Goal: Task Accomplishment & Management: Use online tool/utility

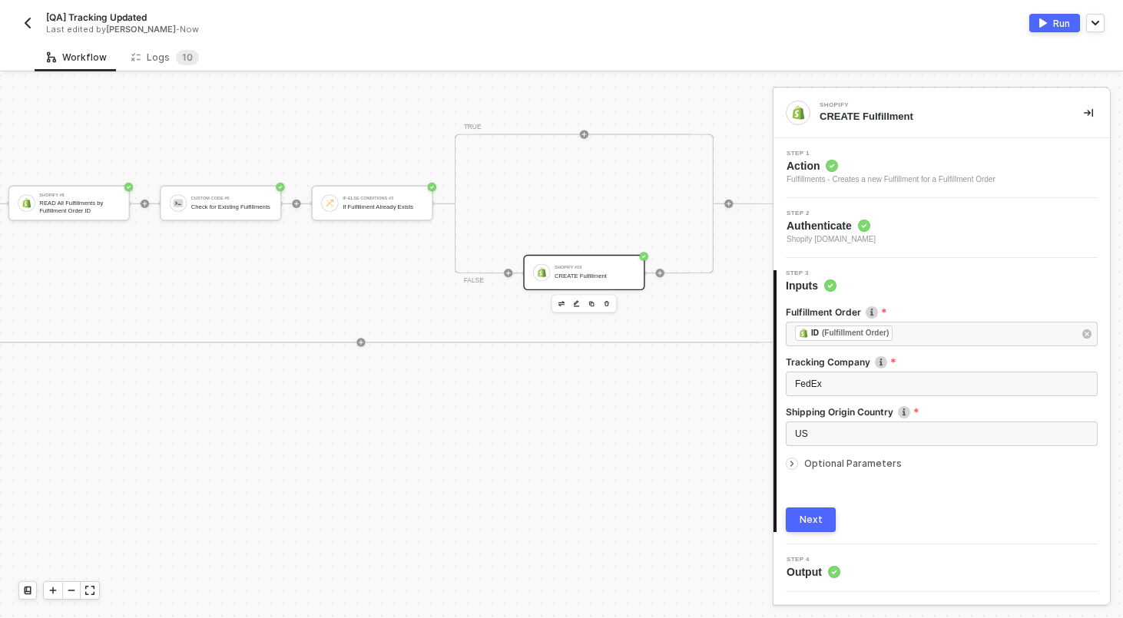
scroll to position [303, 3919]
click at [656, 272] on icon "icon-play" at bounding box center [659, 273] width 6 height 6
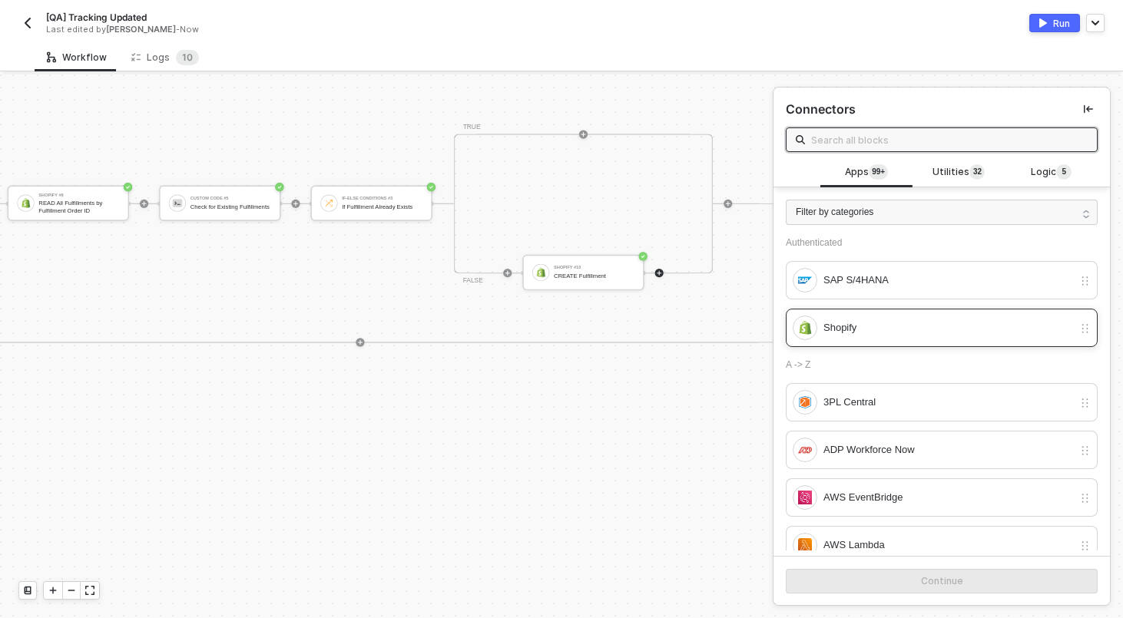
click at [861, 324] on div "Shopify" at bounding box center [949, 328] width 250 height 17
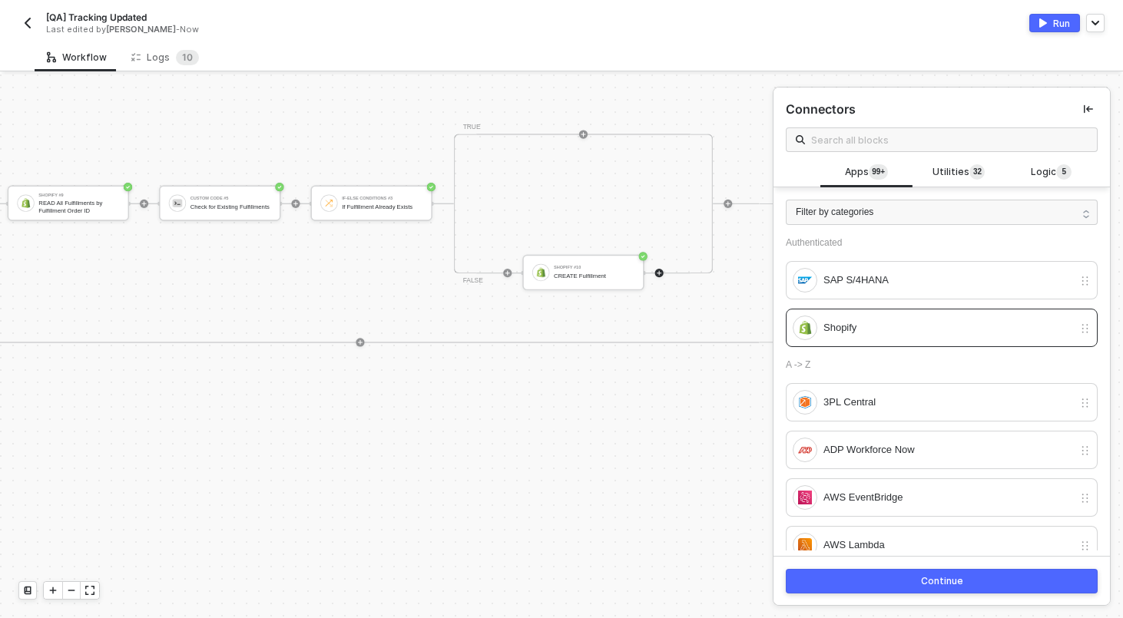
click at [909, 585] on button "Continue" at bounding box center [942, 581] width 312 height 25
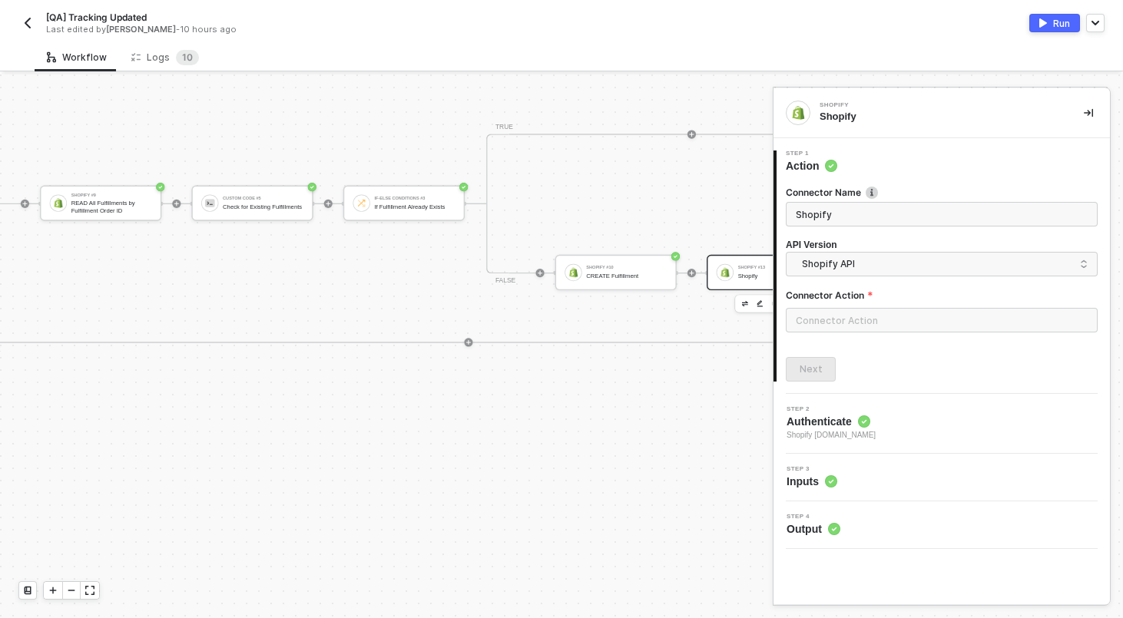
click at [867, 340] on div at bounding box center [942, 326] width 312 height 37
click at [859, 327] on input "text" at bounding box center [942, 320] width 312 height 25
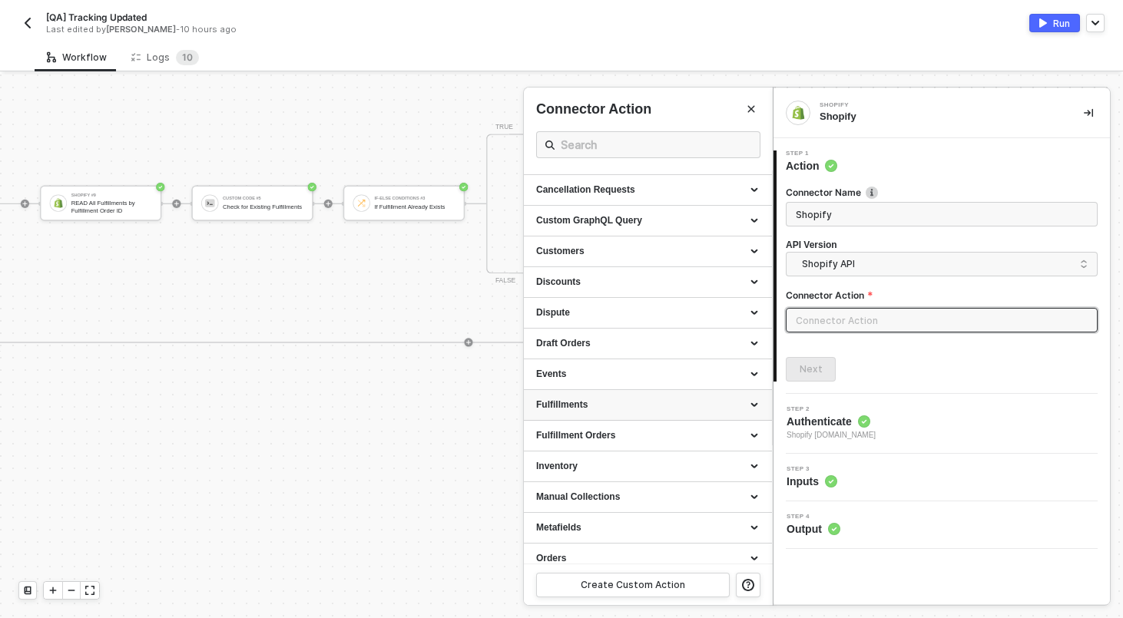
click at [625, 419] on div "Fulfillments" at bounding box center [648, 405] width 248 height 31
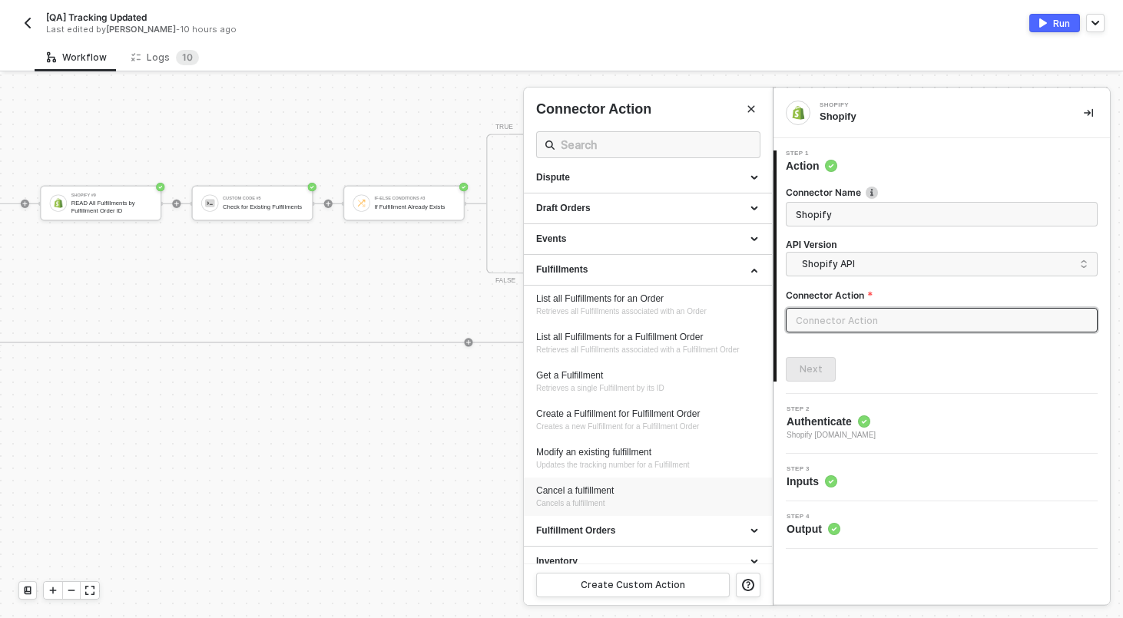
scroll to position [248, 0]
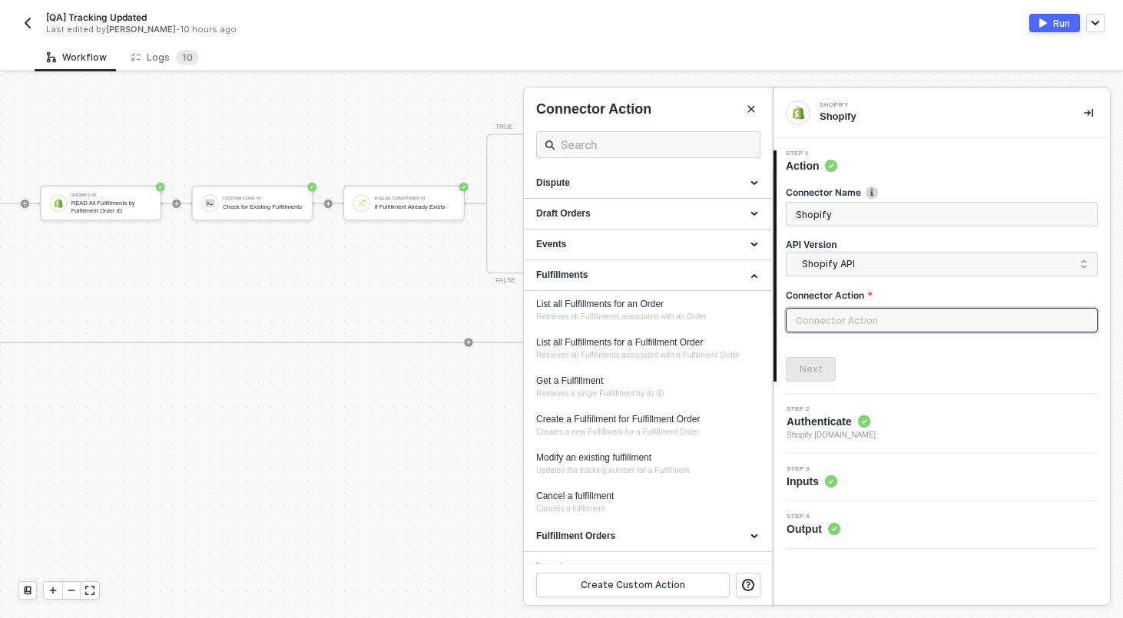
click at [458, 436] on div at bounding box center [561, 347] width 1123 height 544
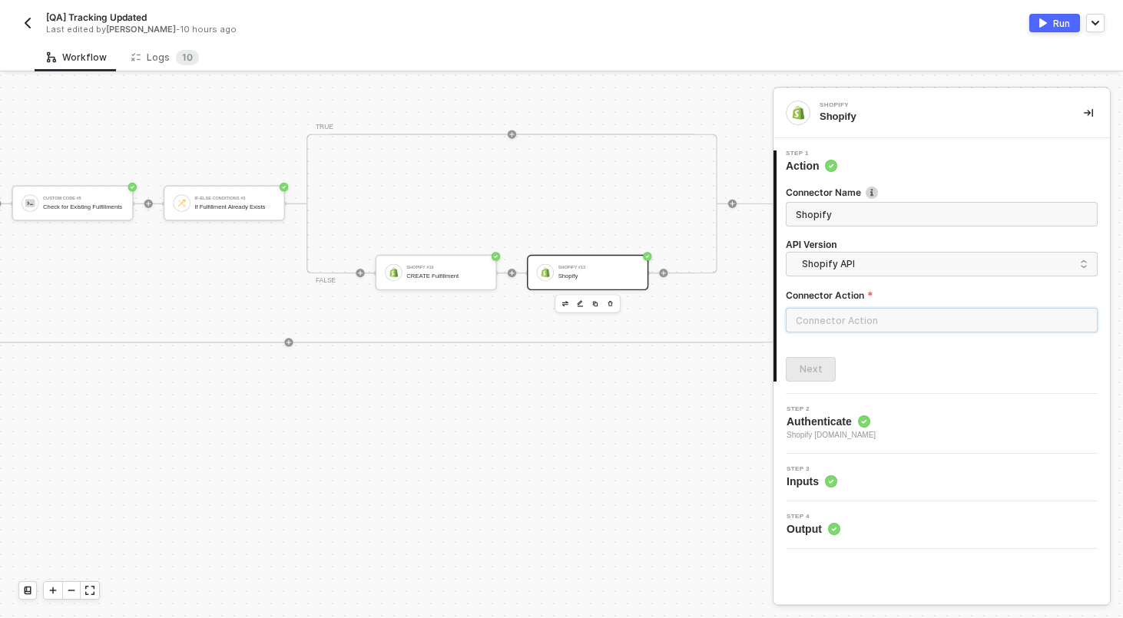
scroll to position [303, 4101]
click at [452, 267] on div "Shopify #10" at bounding box center [444, 268] width 81 height 5
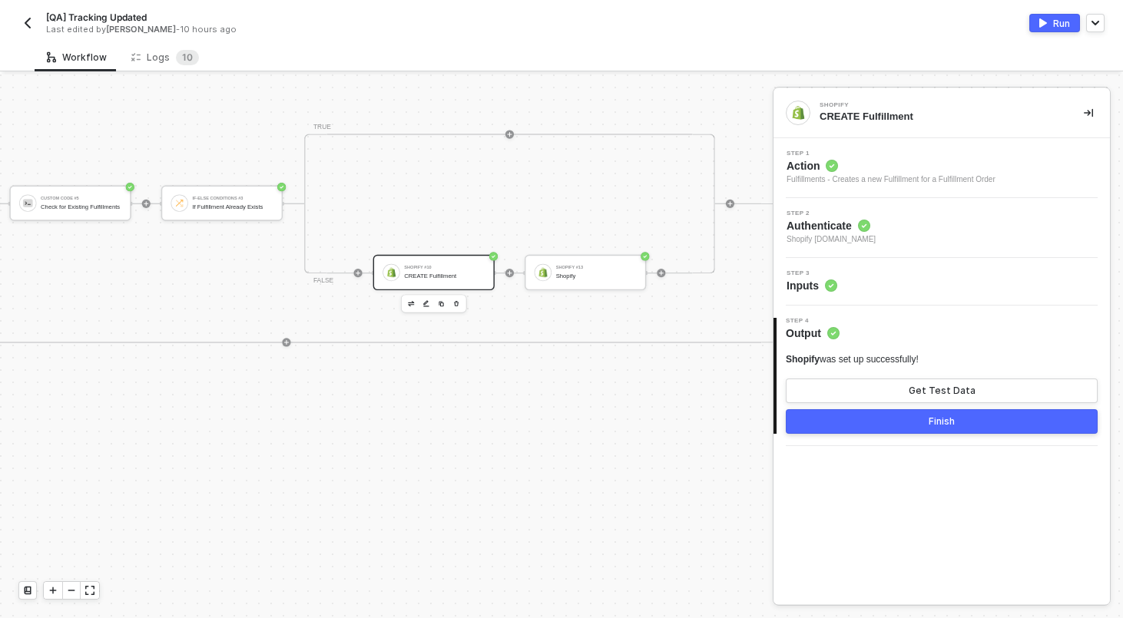
click at [873, 290] on div "Step 3 Inputs" at bounding box center [943, 281] width 333 height 23
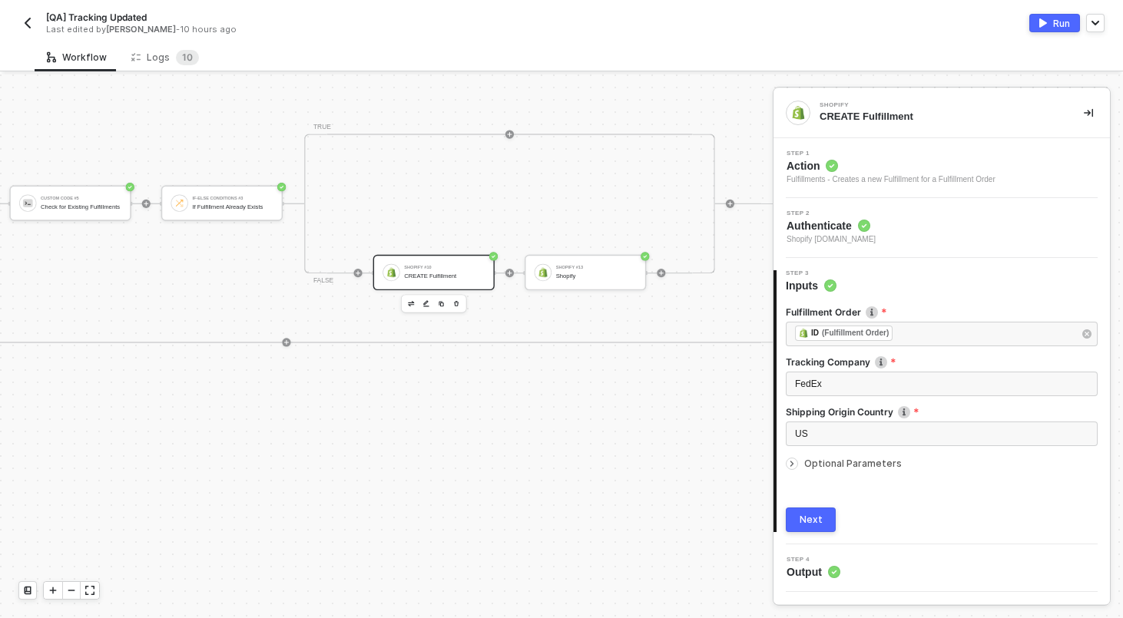
click at [853, 466] on span "Optional Parameters" at bounding box center [853, 464] width 98 height 12
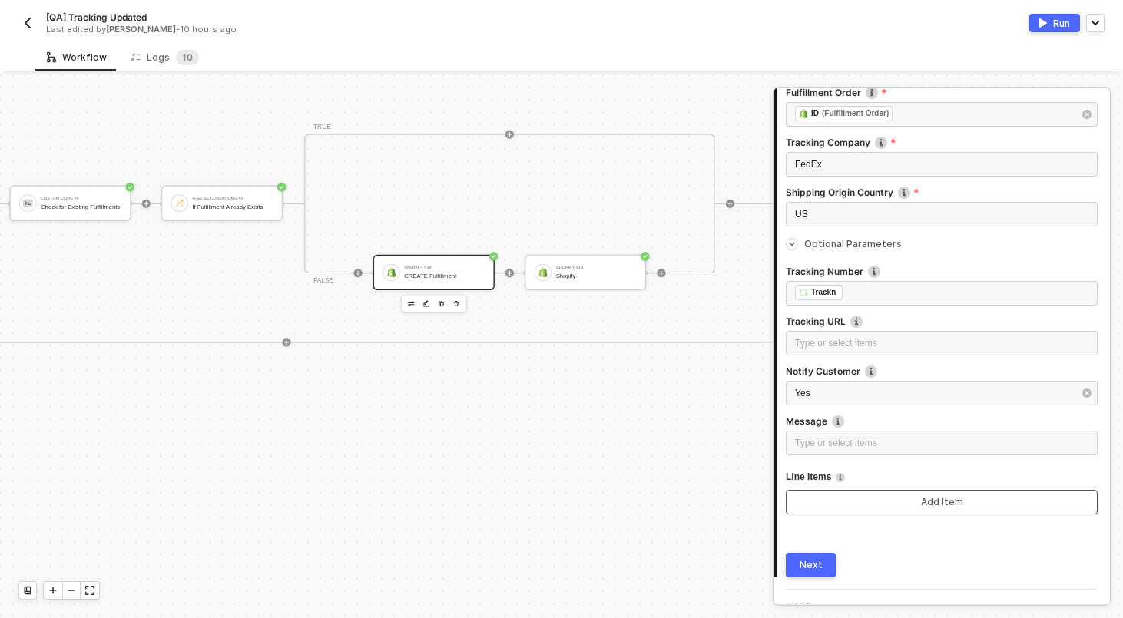
click at [865, 510] on button "Add Item" at bounding box center [942, 502] width 312 height 25
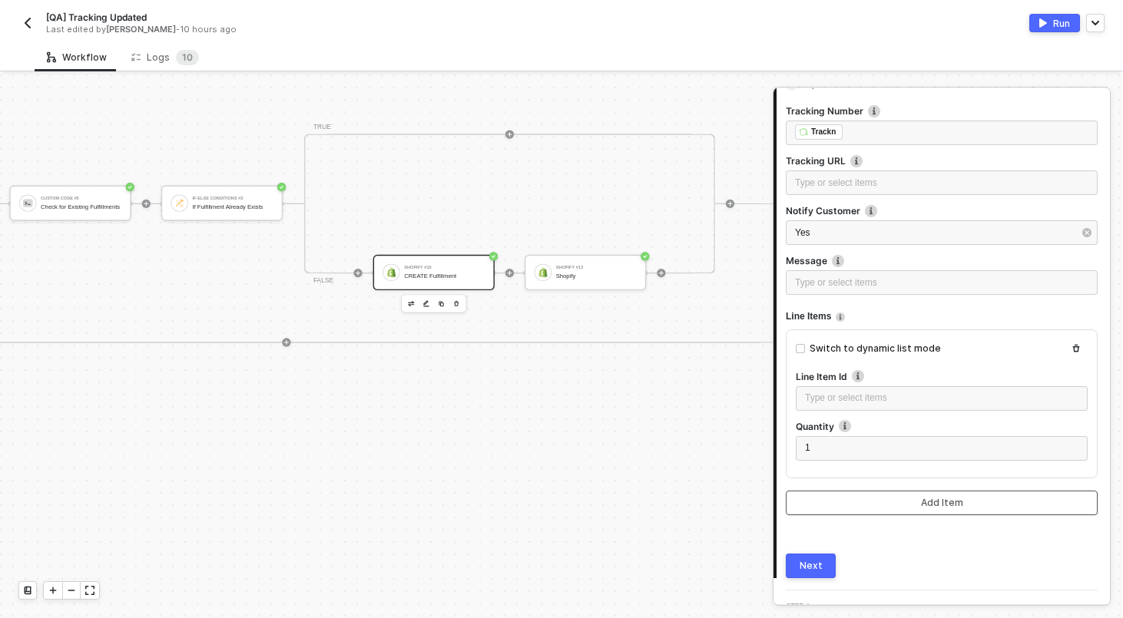
scroll to position [347, 0]
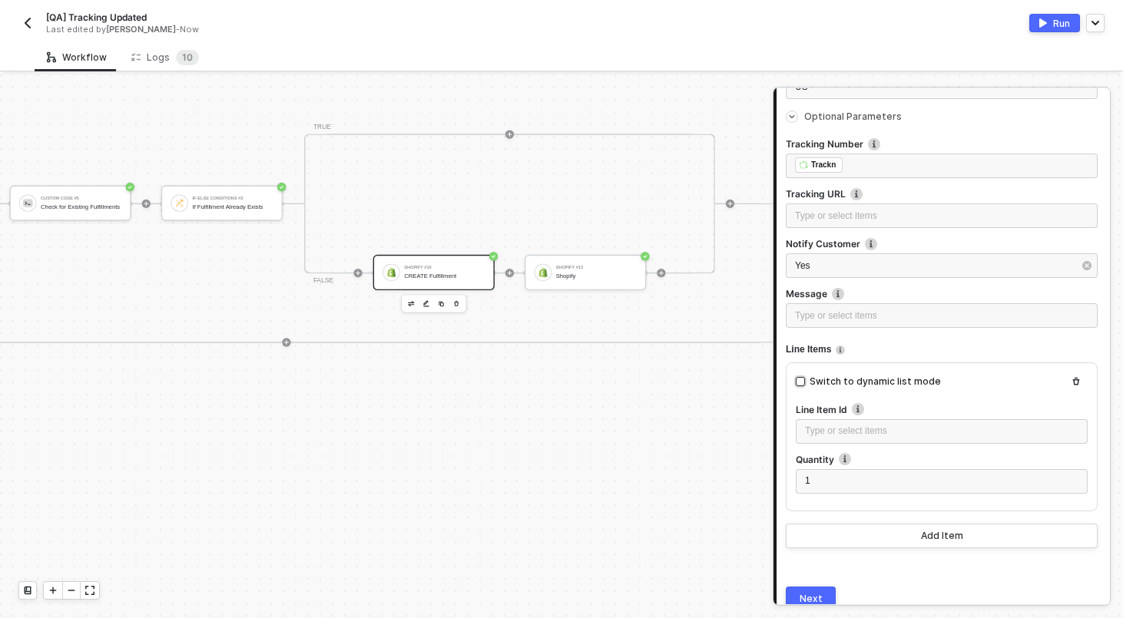
click at [884, 380] on div "Switch to dynamic list mode" at bounding box center [875, 382] width 131 height 15
click at [805, 380] on input "Switch to dynamic list mode" at bounding box center [800, 381] width 9 height 9
checkbox input "true"
click at [837, 436] on input "search" at bounding box center [941, 431] width 273 height 29
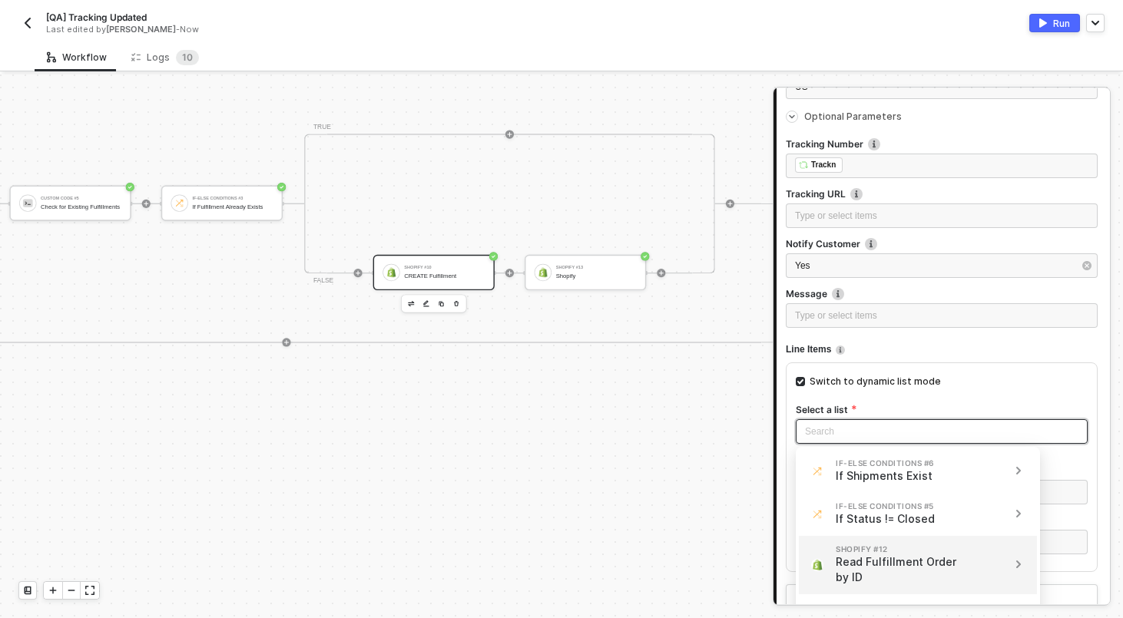
click at [921, 561] on div "Read Fulfillment Order by ID" at bounding box center [900, 570] width 128 height 31
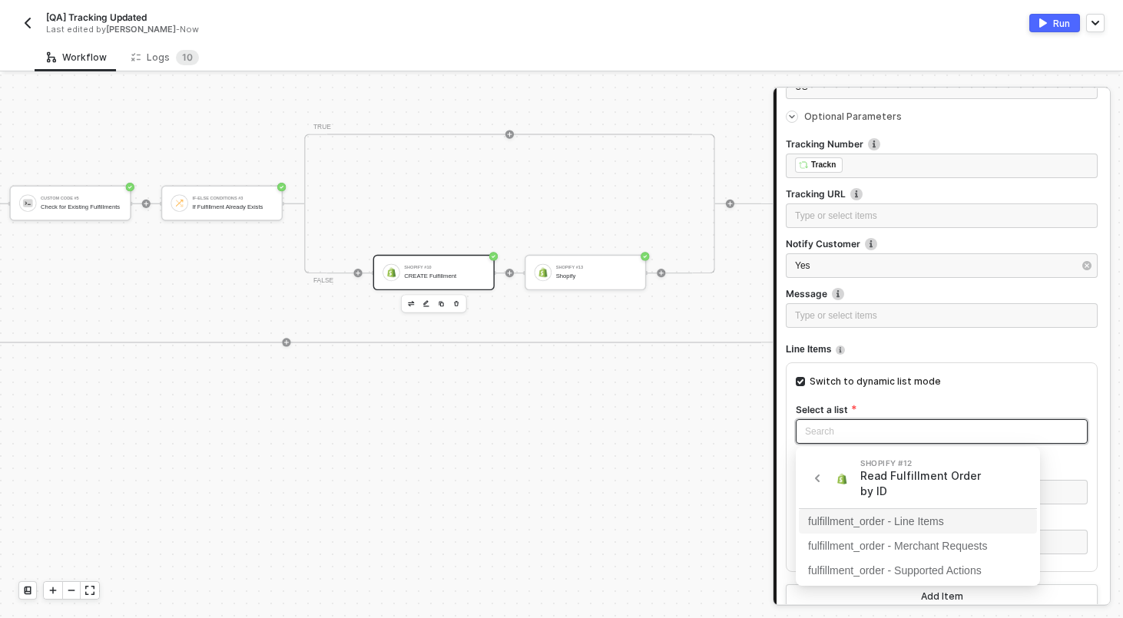
click at [915, 519] on div "fulfillment_order - Line Items" at bounding box center [918, 521] width 220 height 17
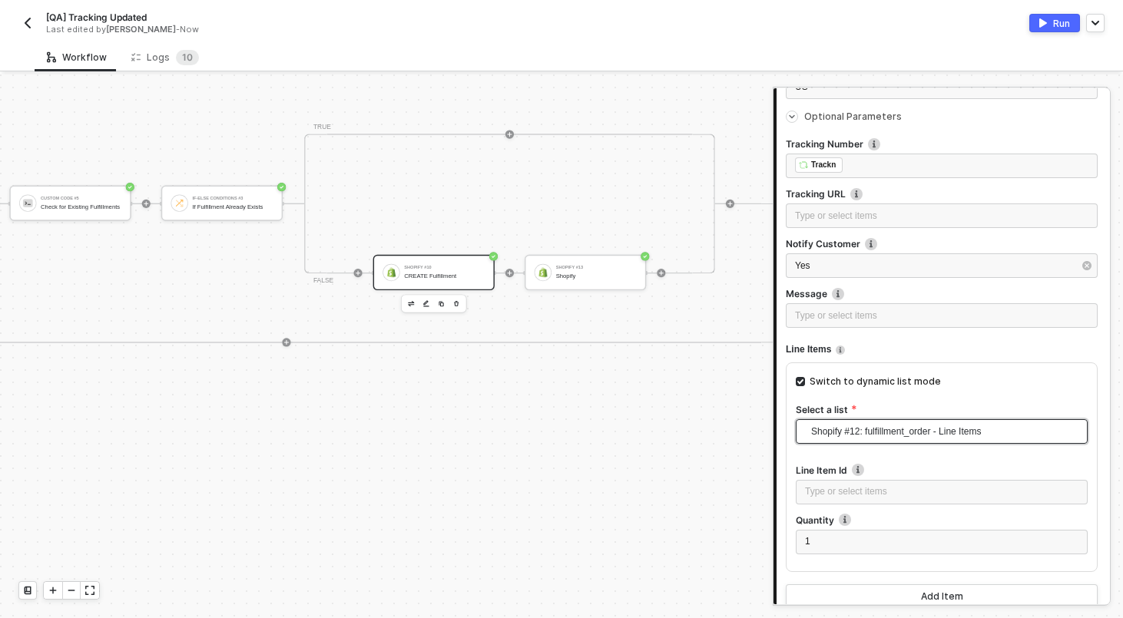
click at [659, 446] on div "Shopify #12 Read Fulfillment Order by ID If-Else Conditions #5 If Status != Clo…" at bounding box center [149, 273] width 1309 height 350
click at [601, 255] on div "Shopify #13 Shopify" at bounding box center [585, 272] width 121 height 35
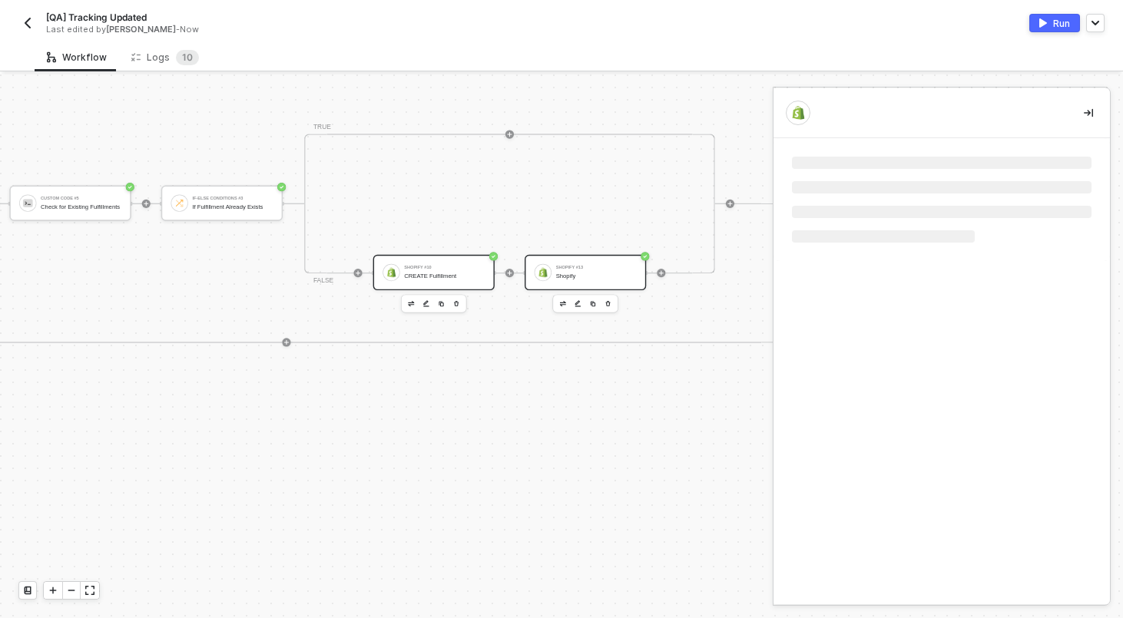
scroll to position [0, 0]
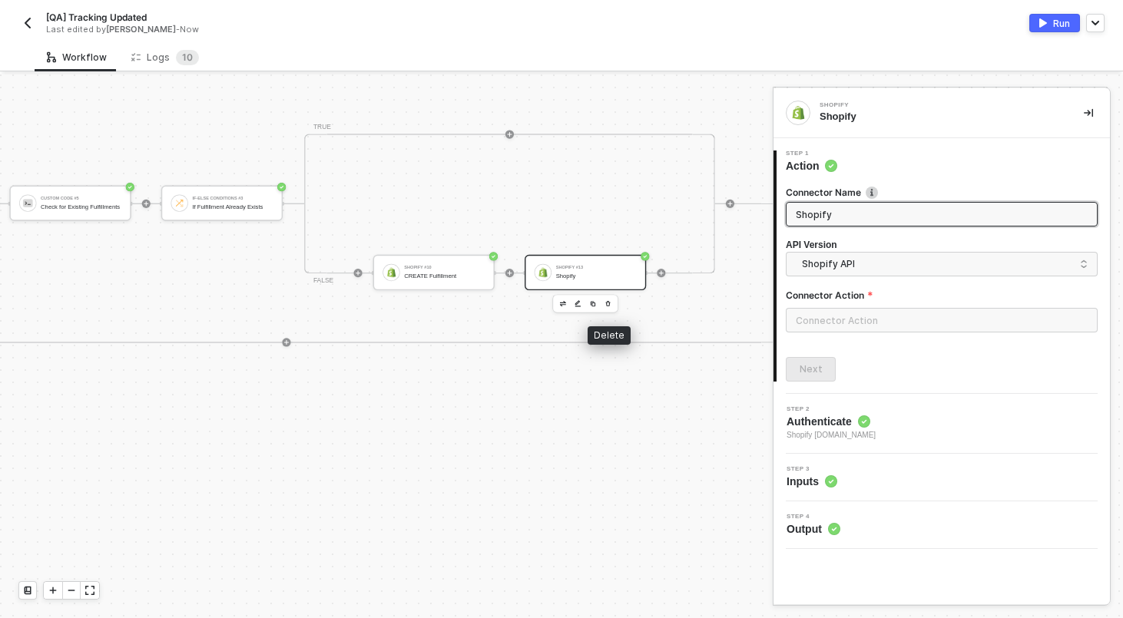
click at [608, 305] on icon "button" at bounding box center [607, 303] width 5 height 5
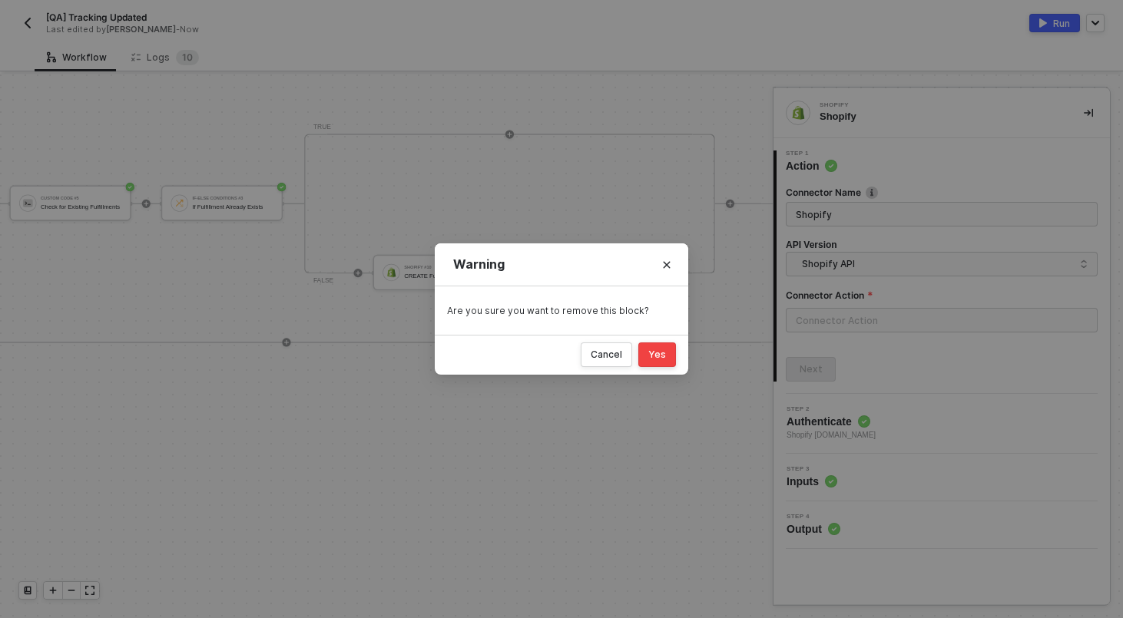
click at [655, 367] on div "Cancel Yes" at bounding box center [562, 355] width 254 height 40
click at [663, 355] on div "Yes" at bounding box center [657, 355] width 18 height 12
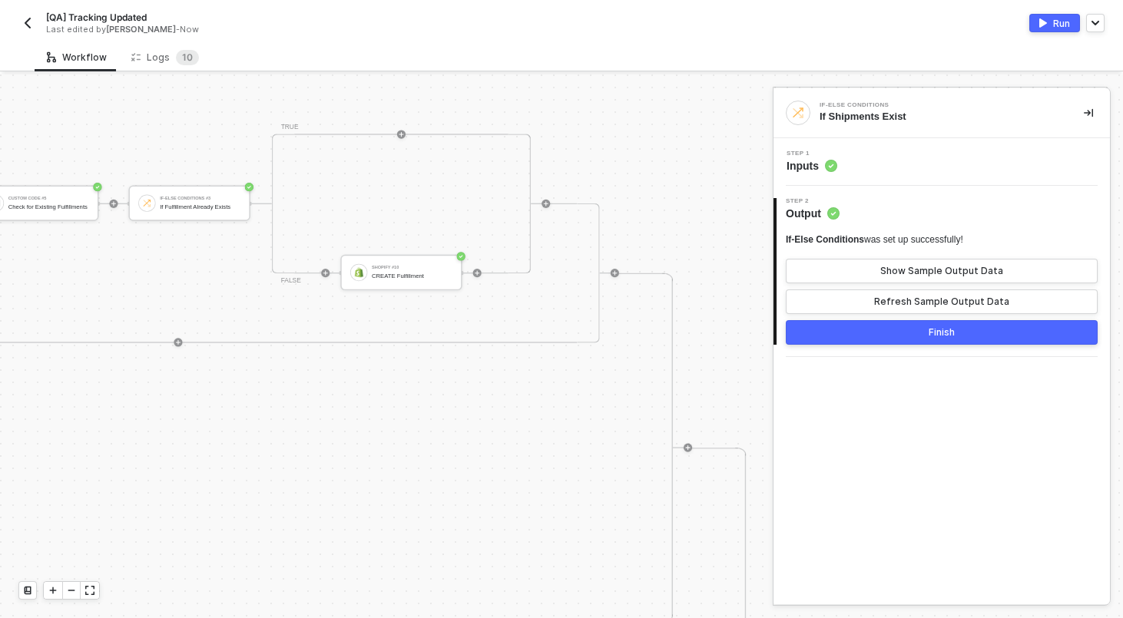
click at [880, 164] on div "Step 1 Inputs" at bounding box center [943, 162] width 333 height 23
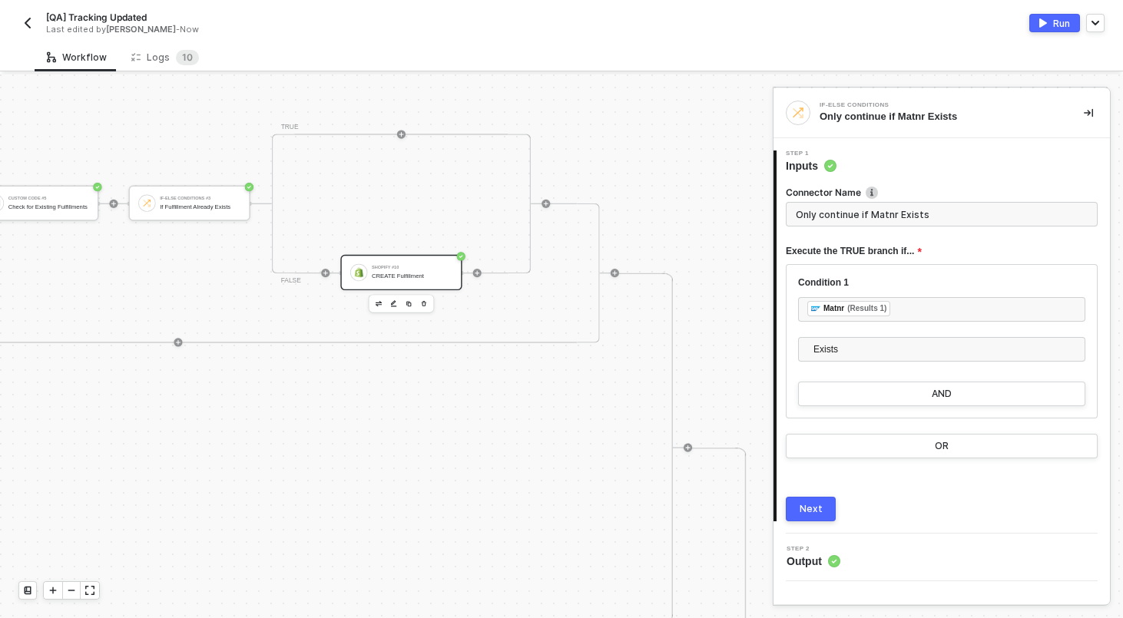
click at [429, 279] on div "Shopify #10 CREATE Fulfillment" at bounding box center [412, 273] width 81 height 21
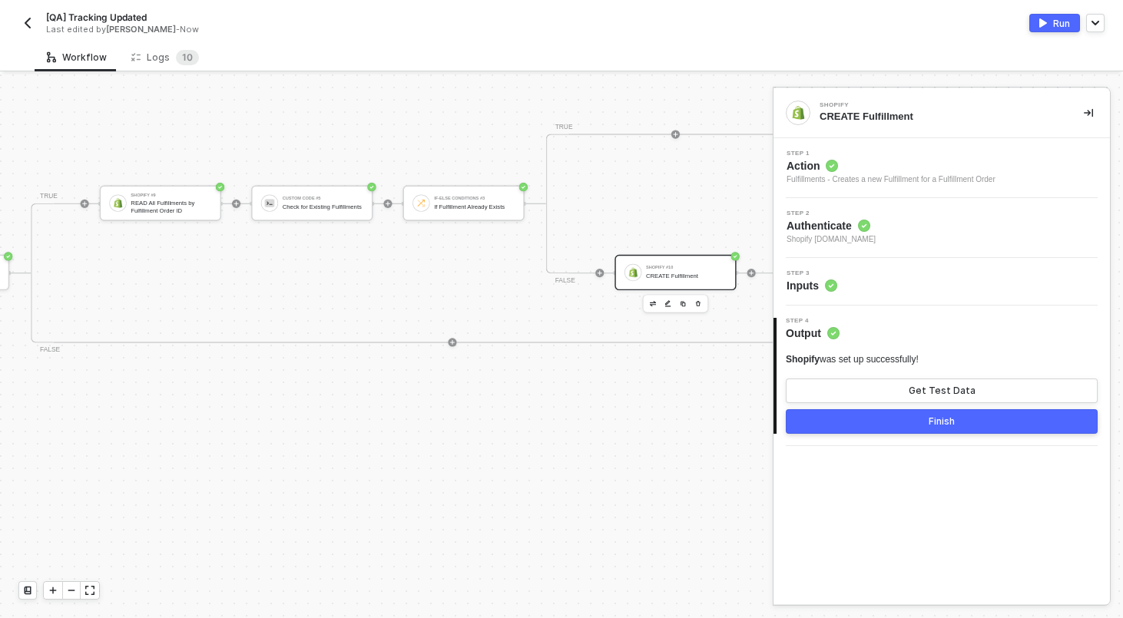
scroll to position [303, 3742]
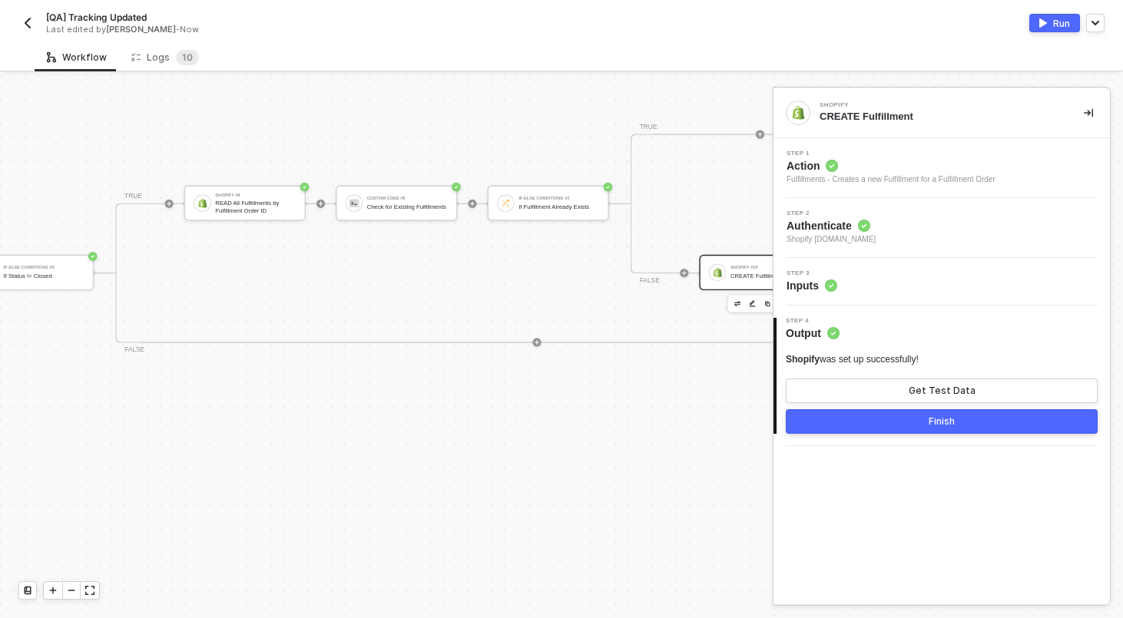
click at [384, 292] on div "TRUE Shopify #9 READ All Fulfillments by Fulfillment Order ID Custom Code #5 Ch…" at bounding box center [536, 274] width 843 height 140
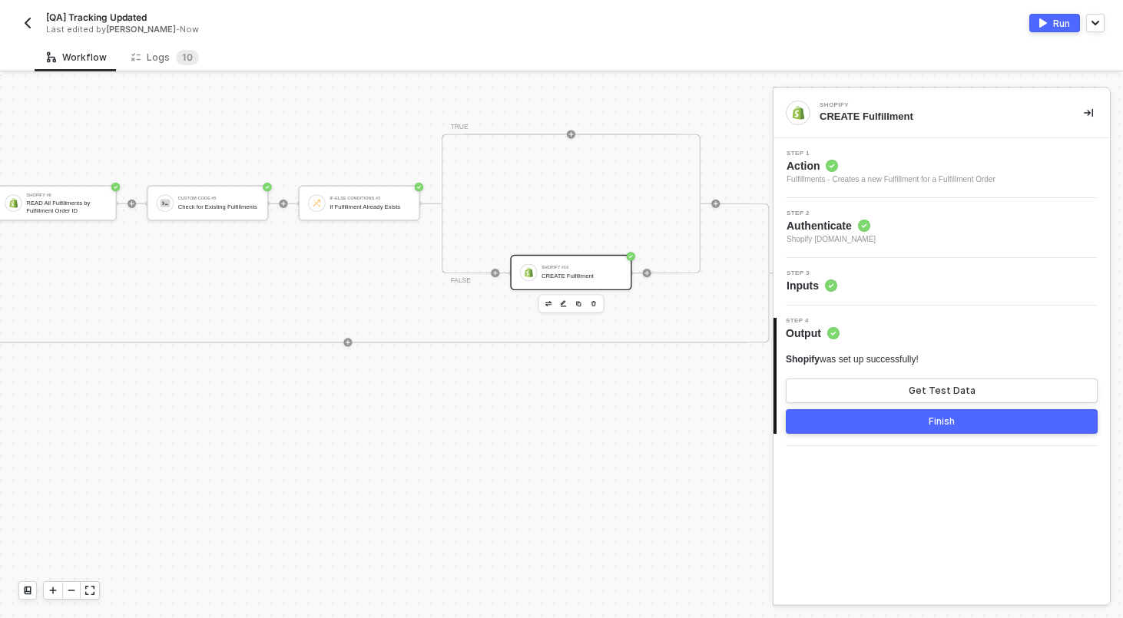
scroll to position [303, 3936]
click at [588, 260] on div "Shopify #10 CREATE Fulfillment" at bounding box center [565, 272] width 121 height 35
click at [903, 272] on div "Step 3 Inputs" at bounding box center [943, 281] width 333 height 23
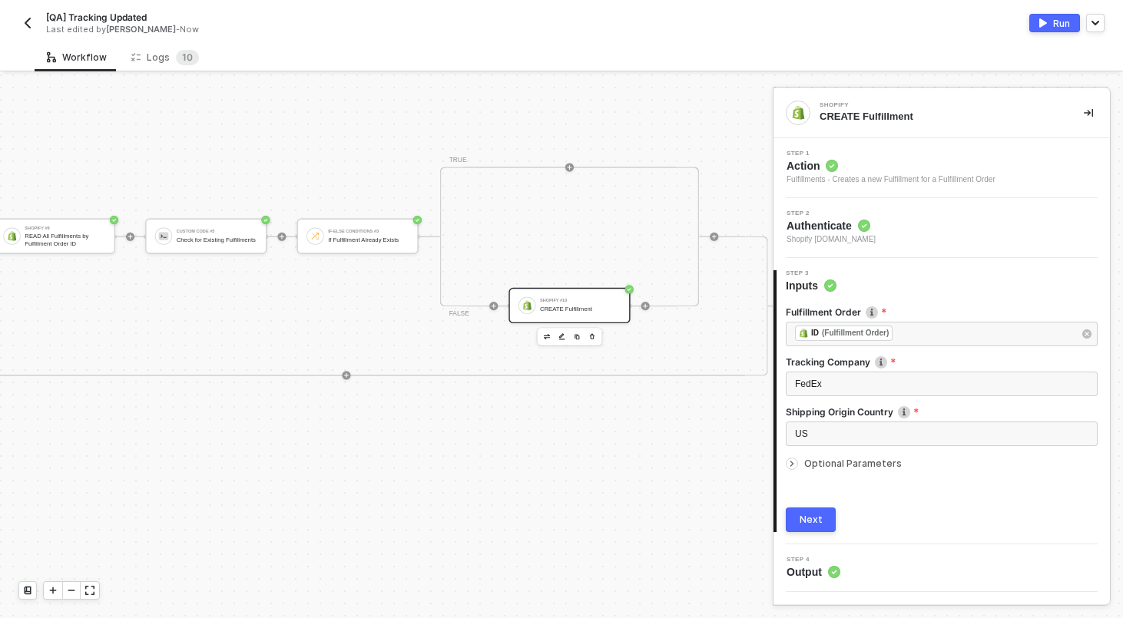
scroll to position [270, 3936]
click at [545, 304] on div "Shopify #10 CREATE Fulfillment" at bounding box center [576, 306] width 81 height 21
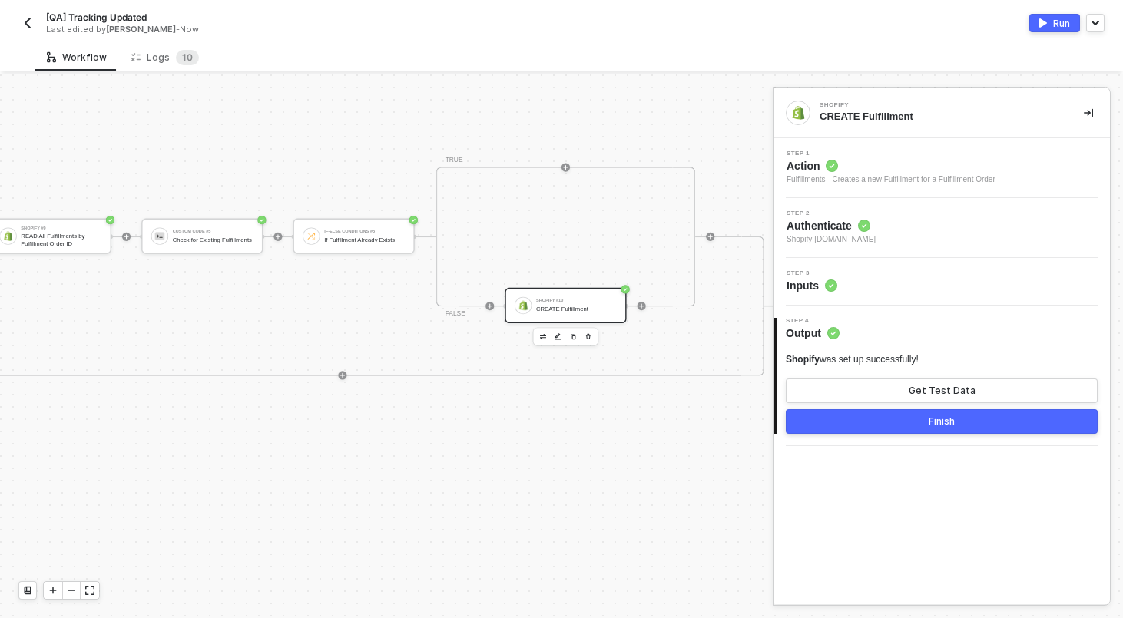
click at [883, 281] on div "Step 3 Inputs" at bounding box center [943, 281] width 333 height 23
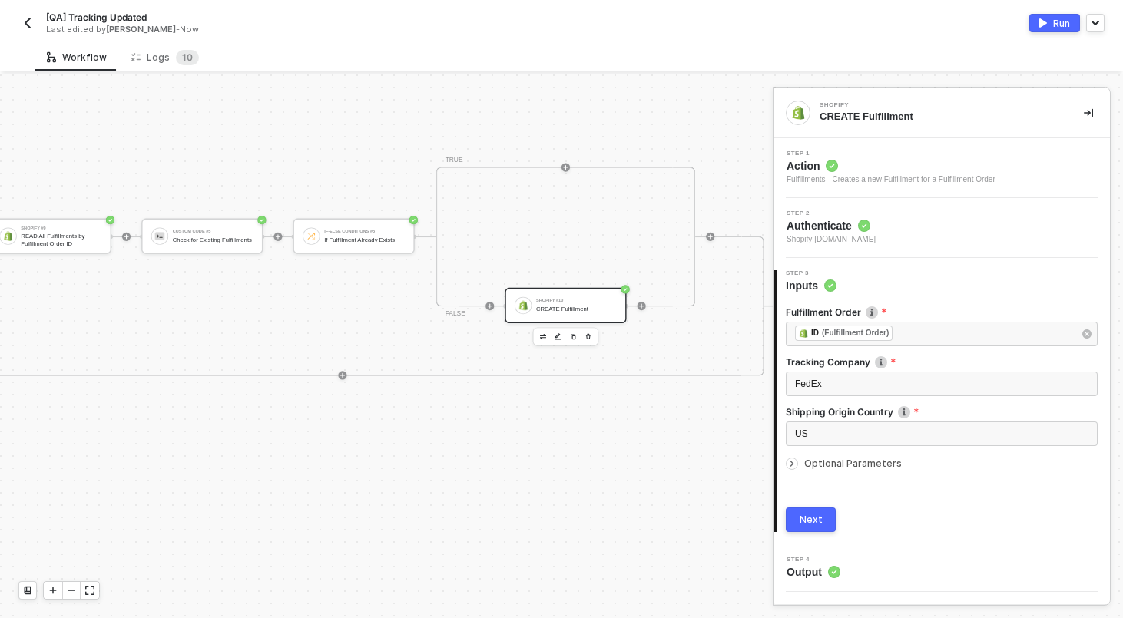
click at [830, 461] on span "Optional Parameters" at bounding box center [853, 464] width 98 height 12
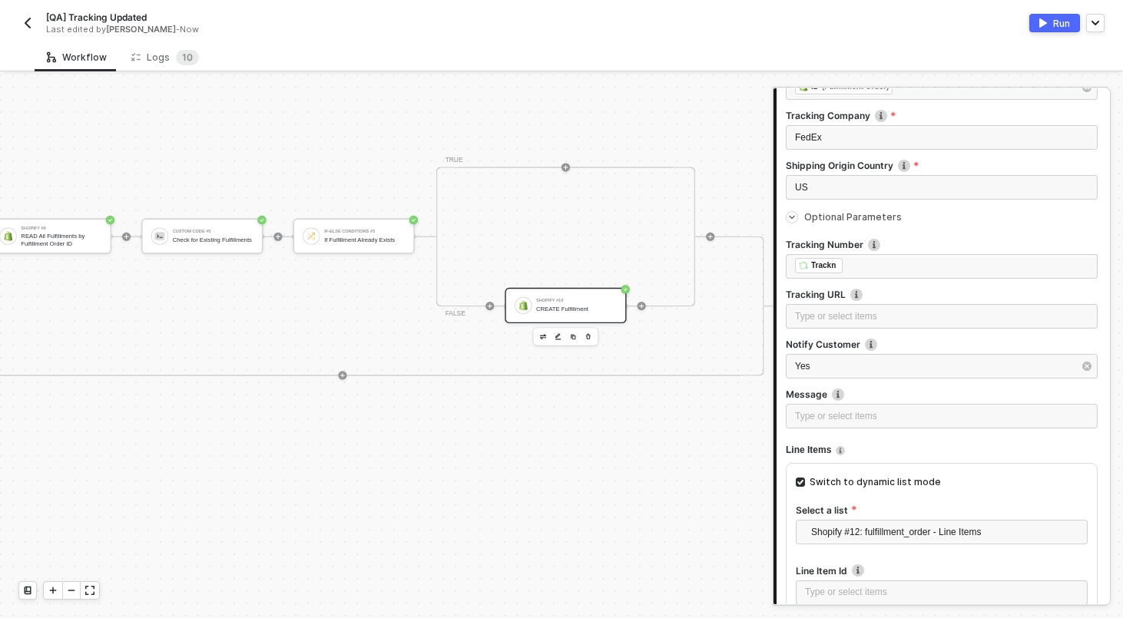
scroll to position [255, 0]
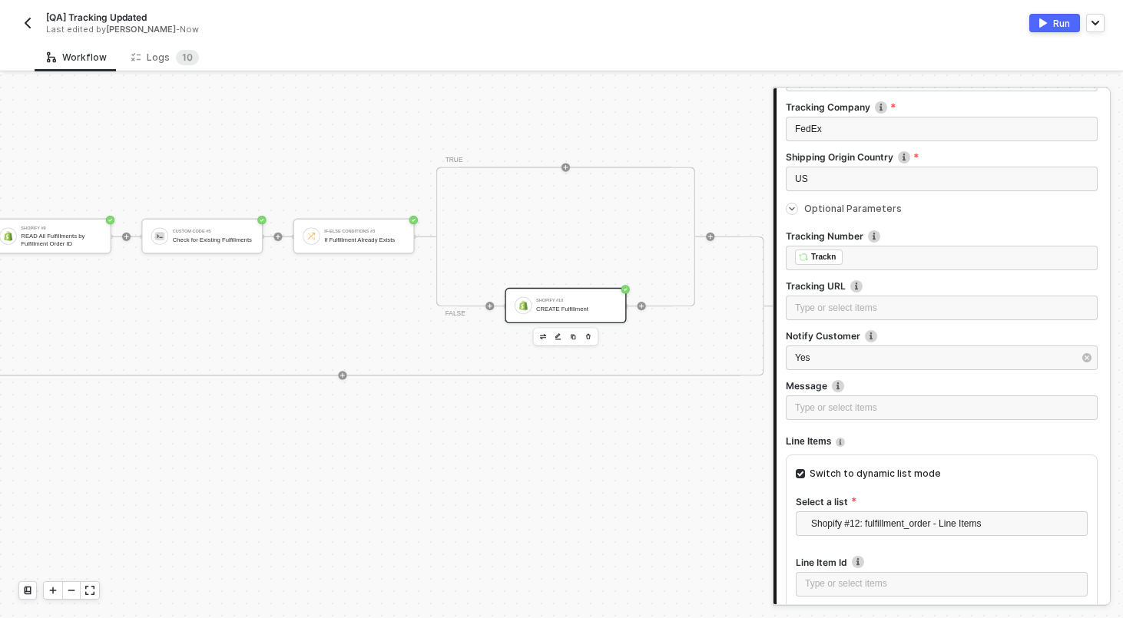
click at [831, 486] on div "Switch to dynamic list mode" at bounding box center [942, 480] width 292 height 31
click at [830, 479] on div "Switch to dynamic list mode" at bounding box center [875, 474] width 131 height 15
click at [805, 479] on input "Switch to dynamic list mode" at bounding box center [800, 473] width 9 height 9
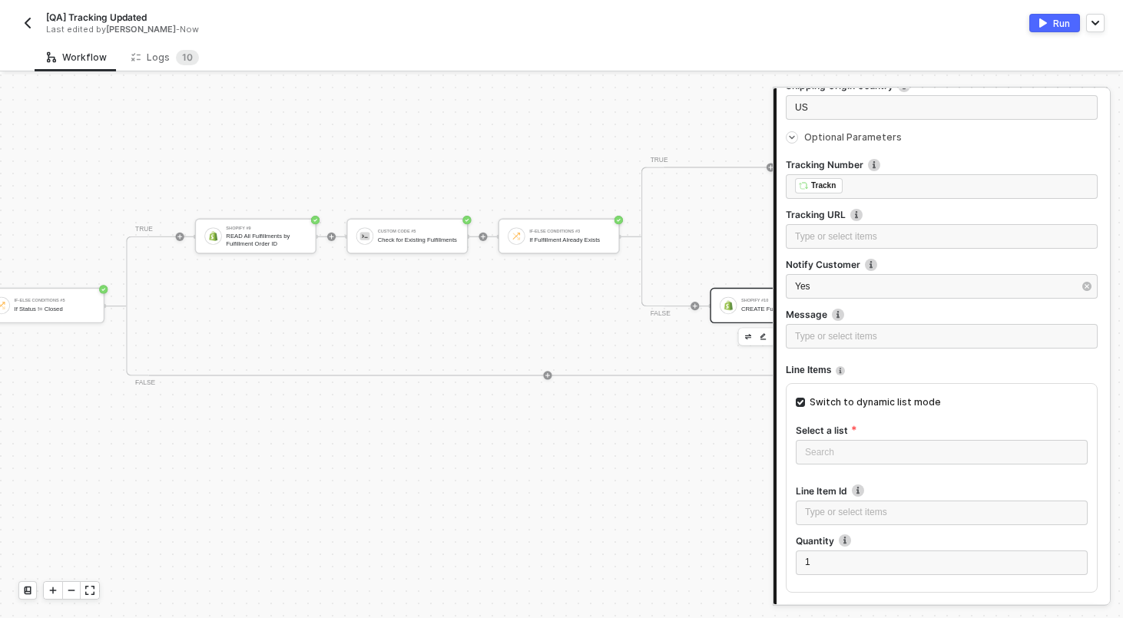
scroll to position [270, 3727]
click at [239, 241] on div "READ All Fulfillments by Fulfillment Order ID" at bounding box center [270, 240] width 81 height 14
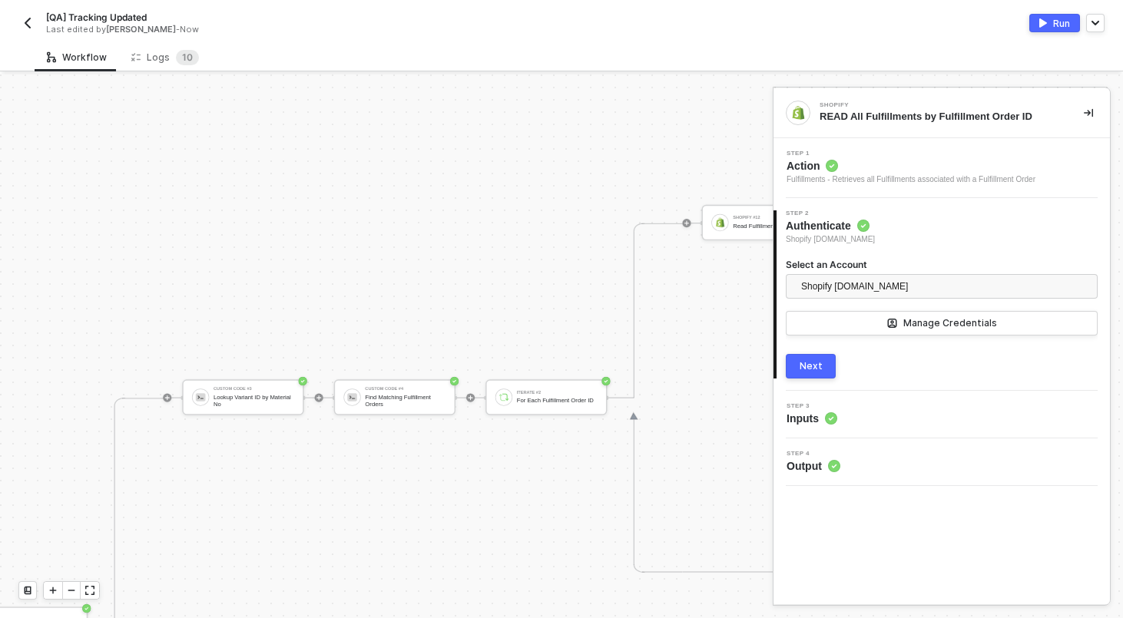
scroll to position [353, 2804]
click at [284, 392] on div "Custom Code #3 Lookup Variant ID by Material No" at bounding box center [310, 397] width 81 height 21
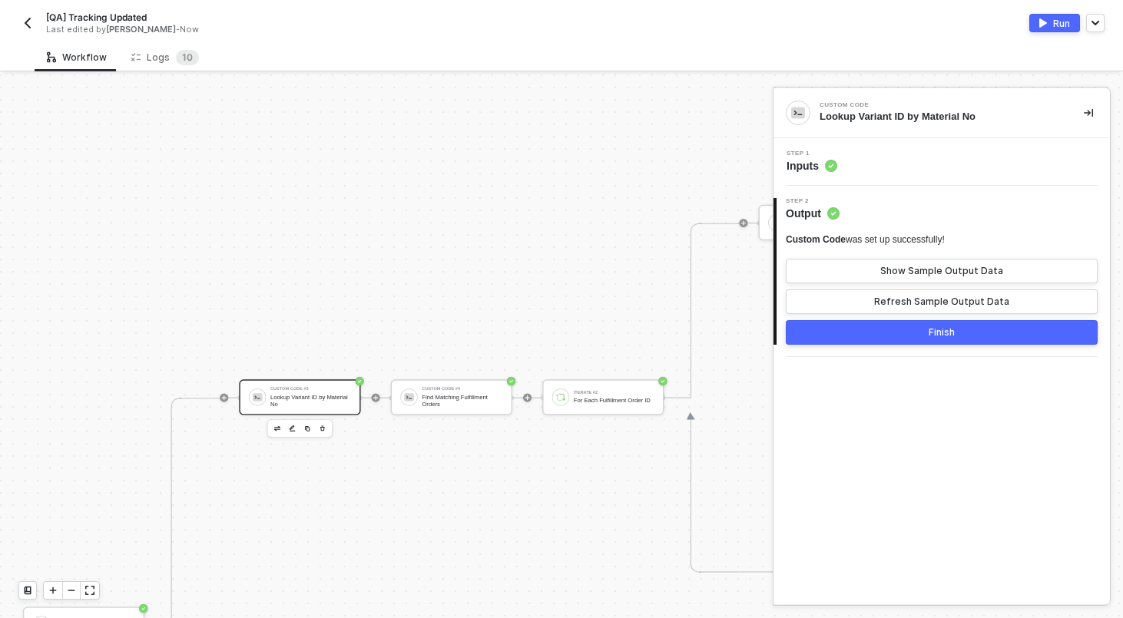
click at [923, 161] on div "Step 1 Inputs" at bounding box center [943, 162] width 333 height 23
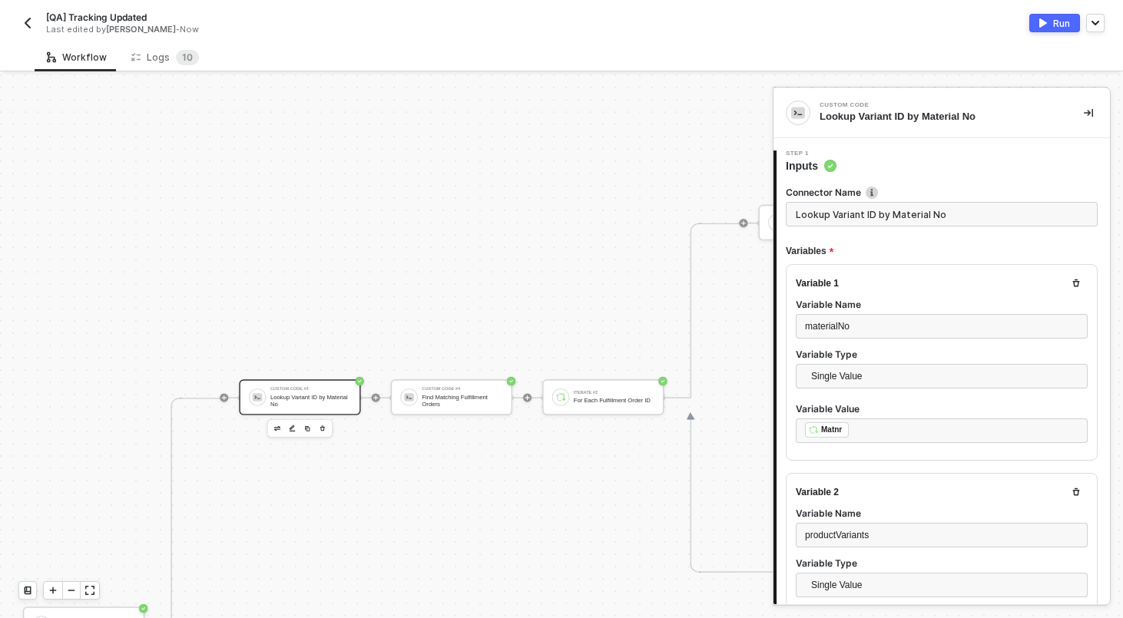
type textarea "const materialNo = inputData.materialNo; const productVariants = inputData.prod…"
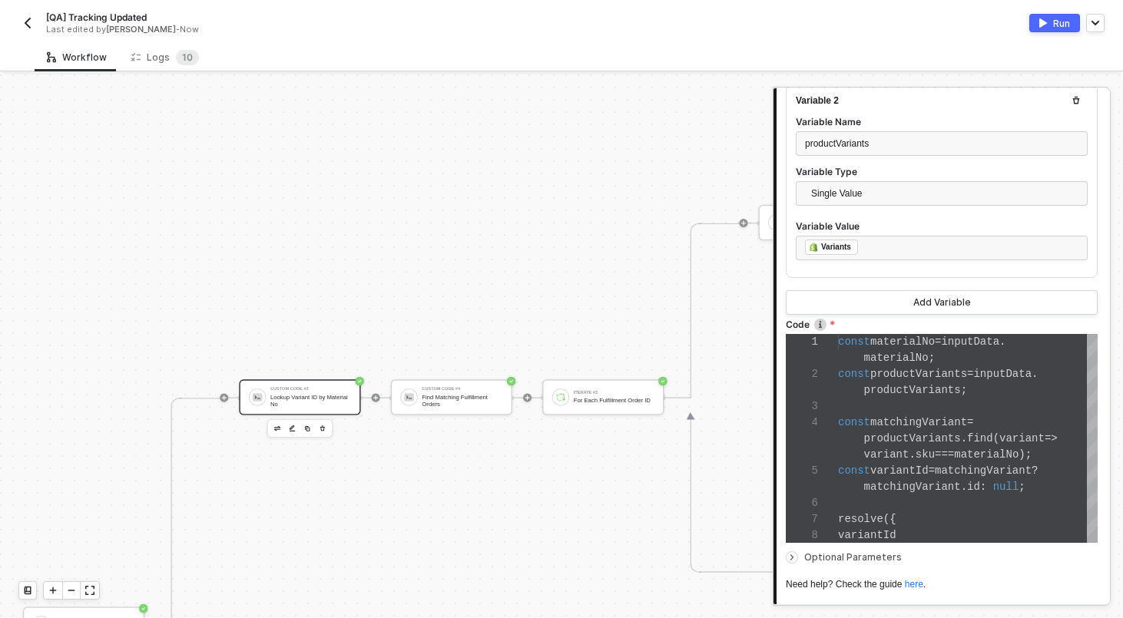
scroll to position [397, 0]
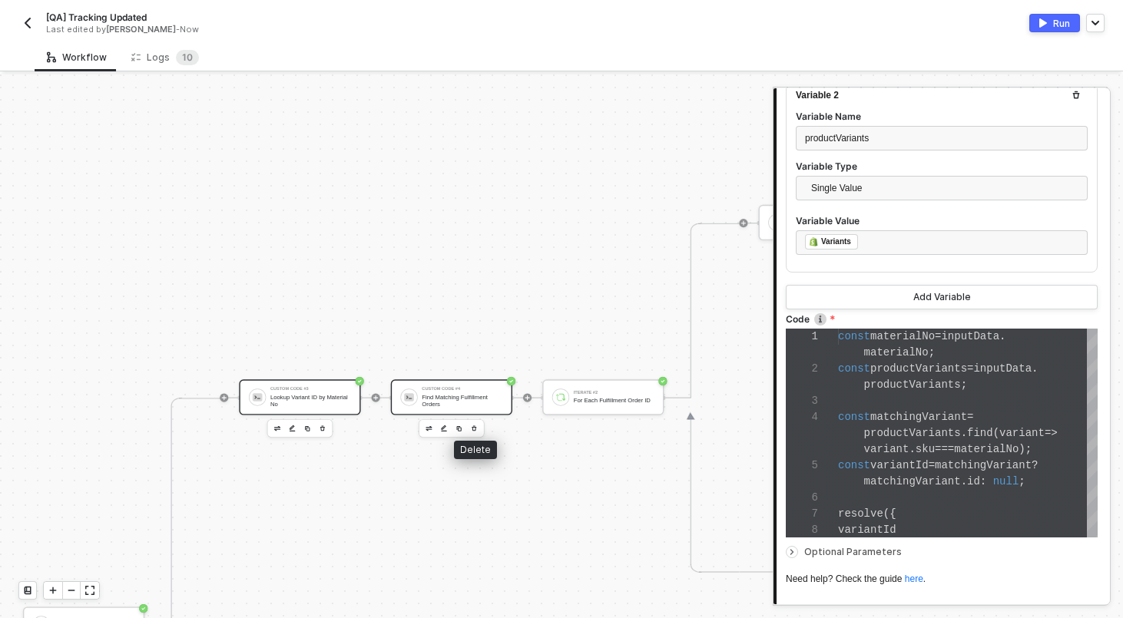
click at [471, 406] on div "Find Matching Fulfillment Orders" at bounding box center [462, 401] width 81 height 14
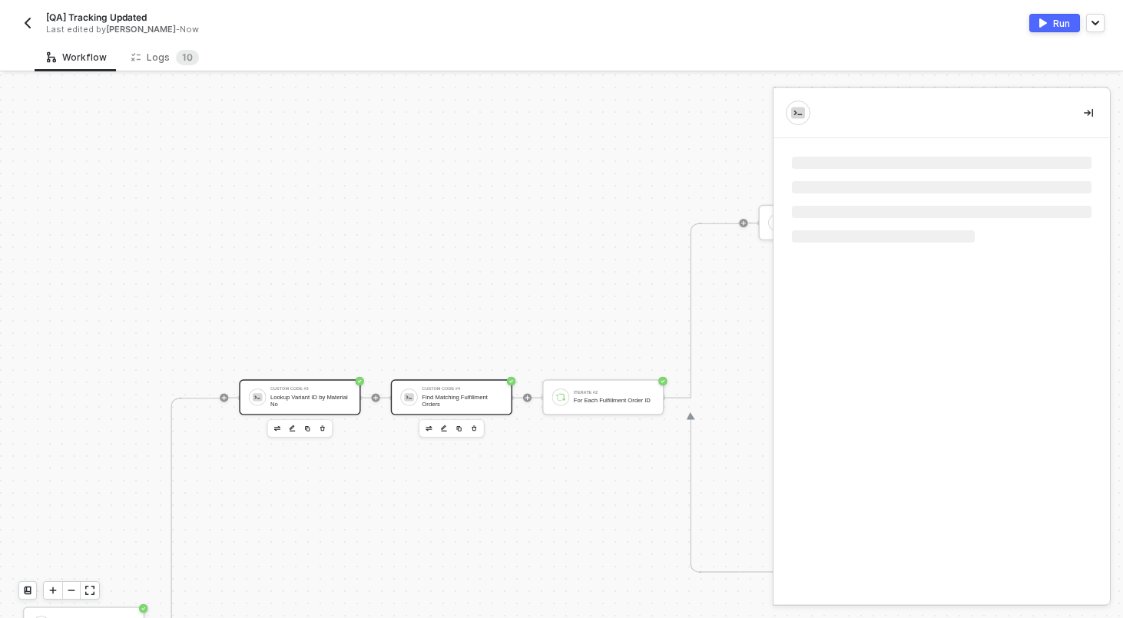
scroll to position [0, 0]
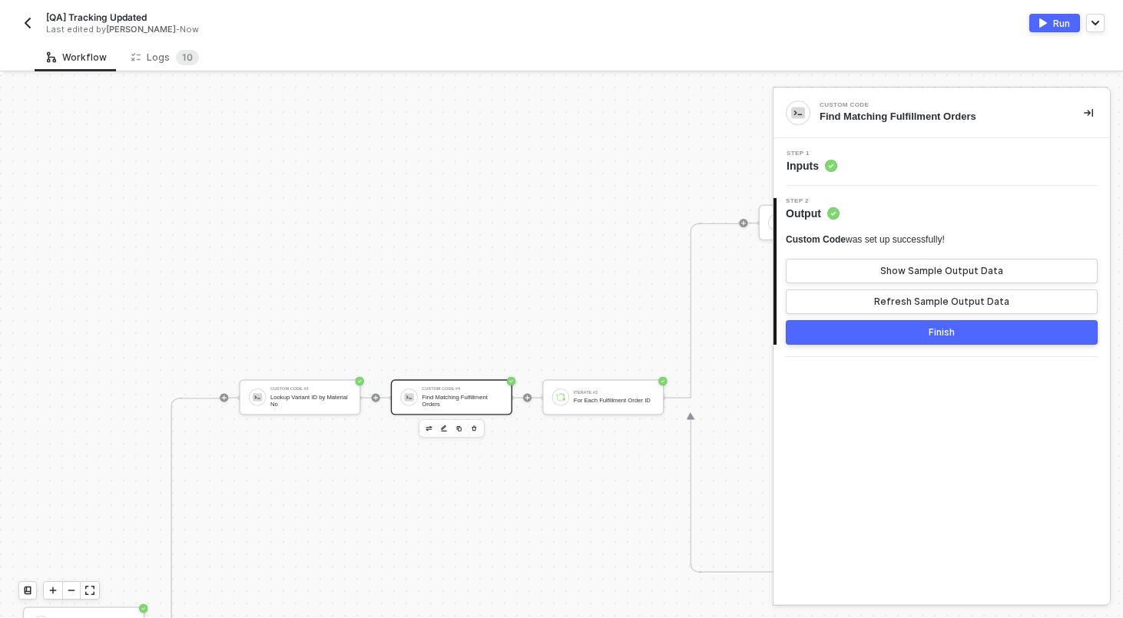
click at [880, 174] on div "Step 1 Inputs" at bounding box center [942, 162] width 336 height 48
click at [875, 158] on div "Step 1 Inputs" at bounding box center [943, 162] width 333 height 23
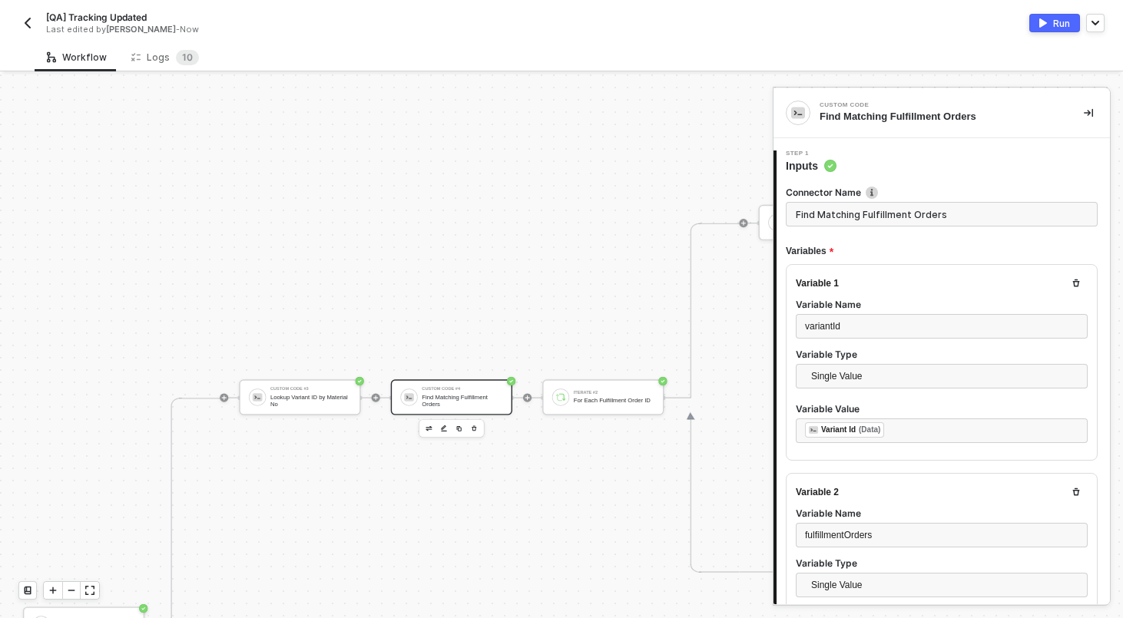
type textarea "const variantId = inputData.variantId; const fulfillmentOrders = inputData.fulf…"
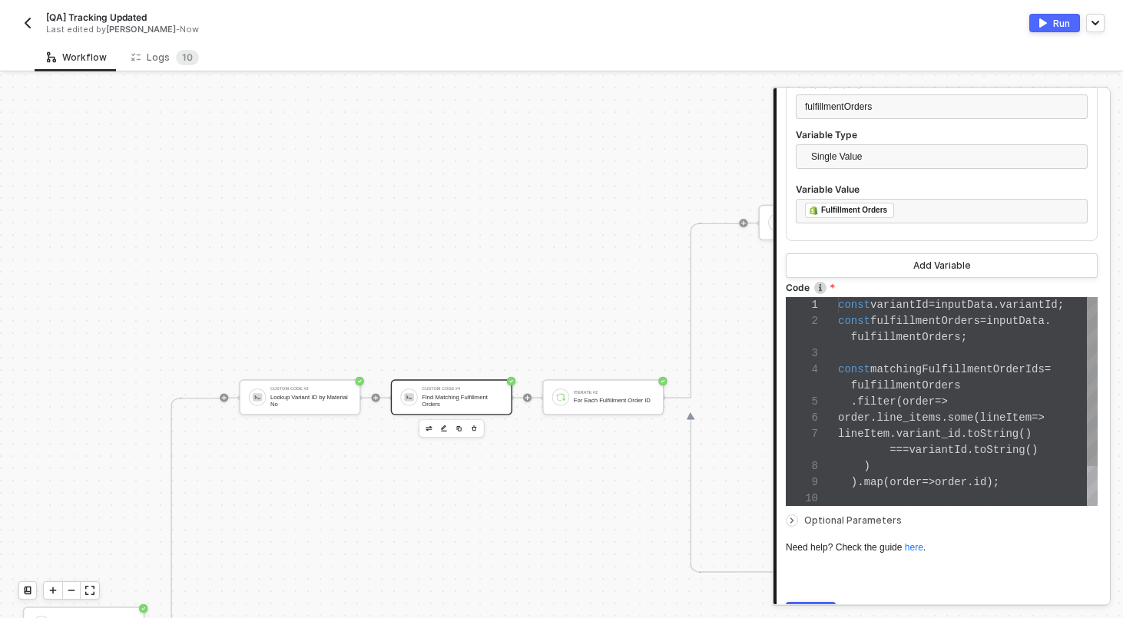
scroll to position [439, 0]
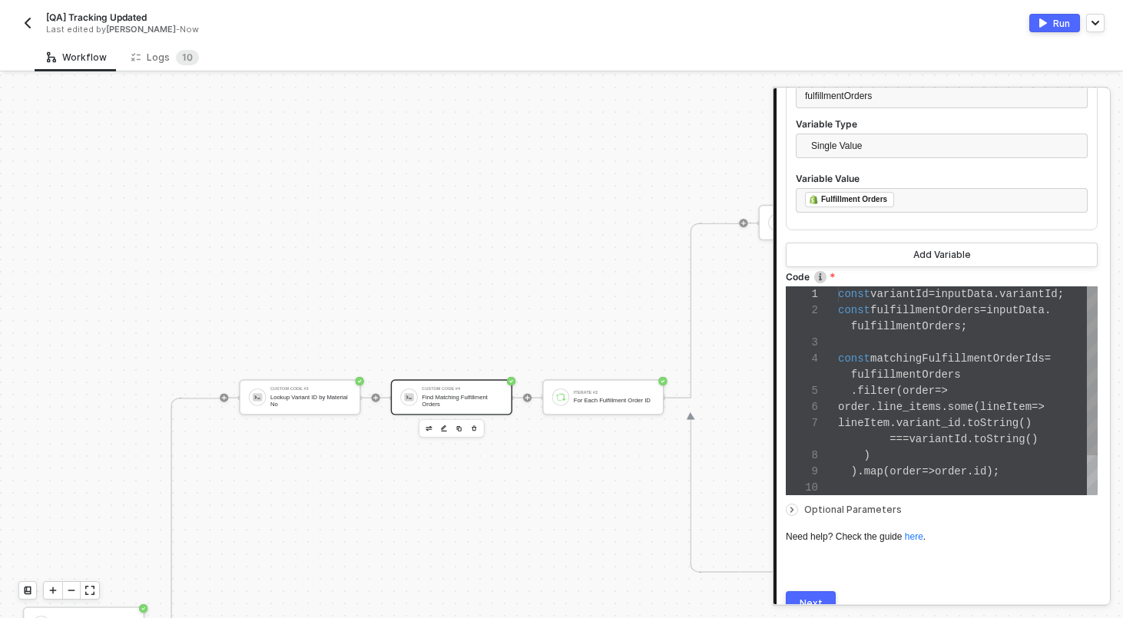
click at [890, 424] on span "lineItem" at bounding box center [863, 423] width 51 height 12
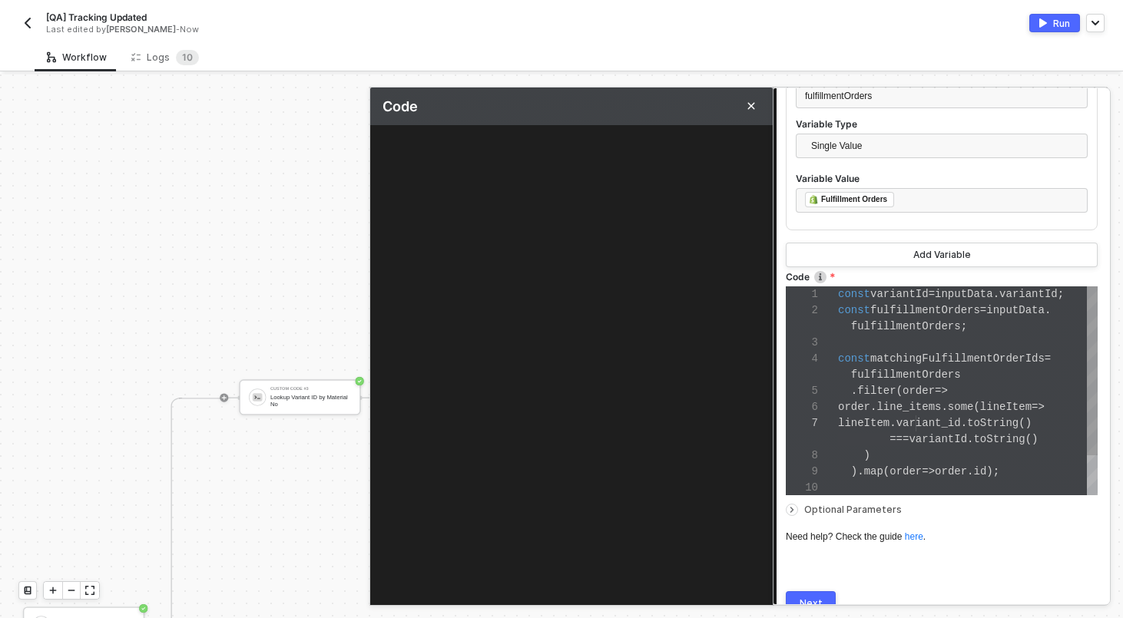
type textarea "const variantId = inputData.variantId; const fulfillmentOrders = inputData.fulf…"
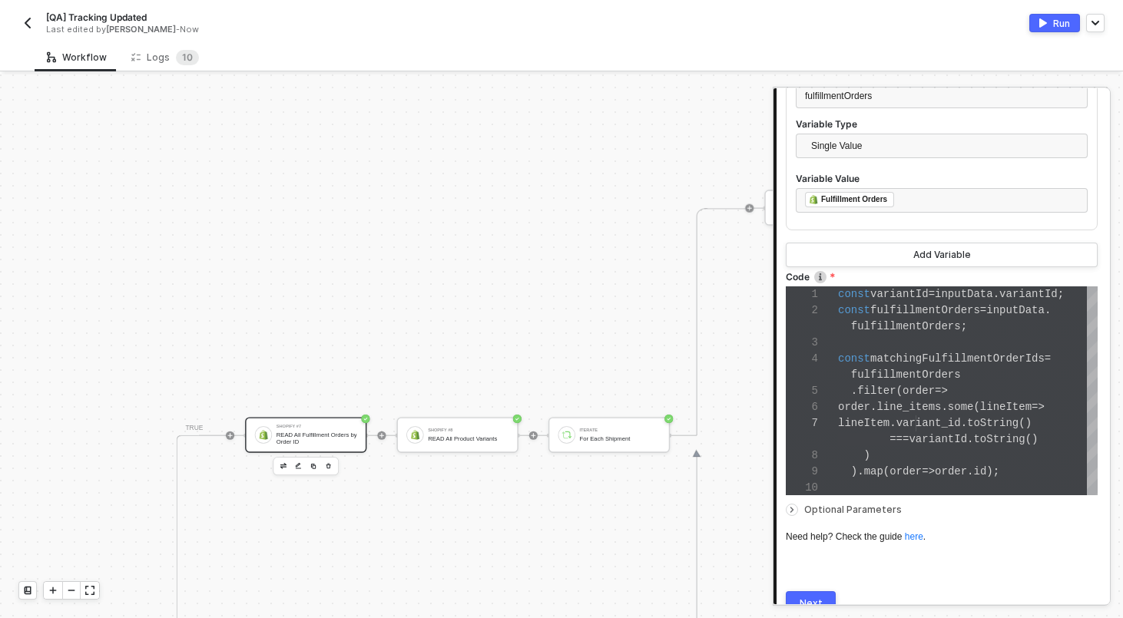
scroll to position [542, 2282]
click at [333, 436] on div "READ All Fulfillment Orders by Order ID" at bounding box center [313, 439] width 81 height 14
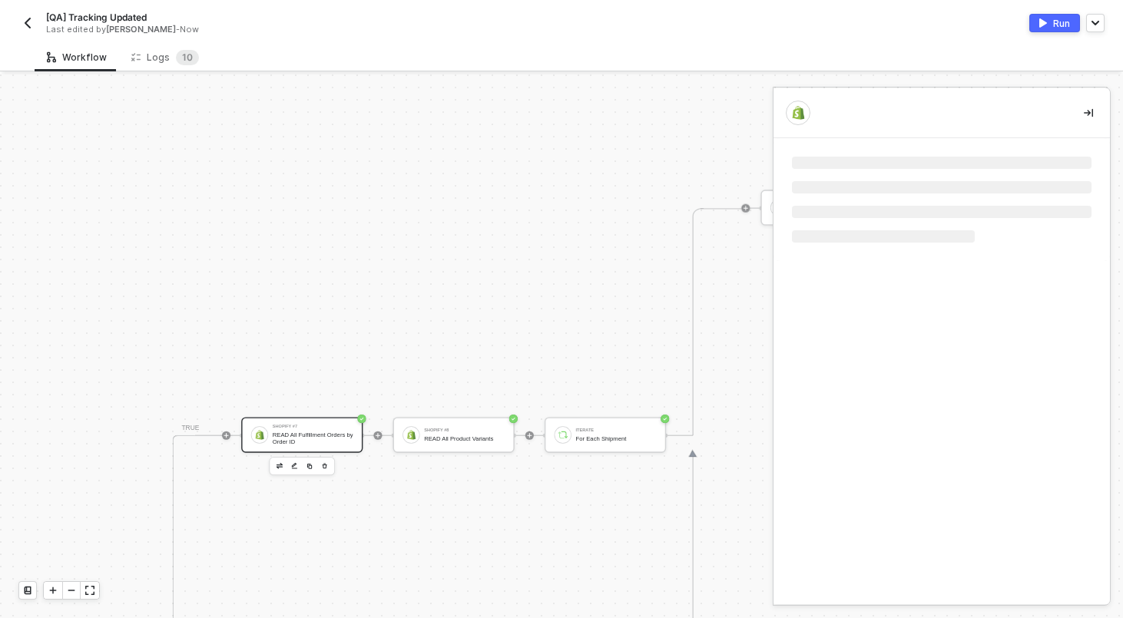
scroll to position [0, 0]
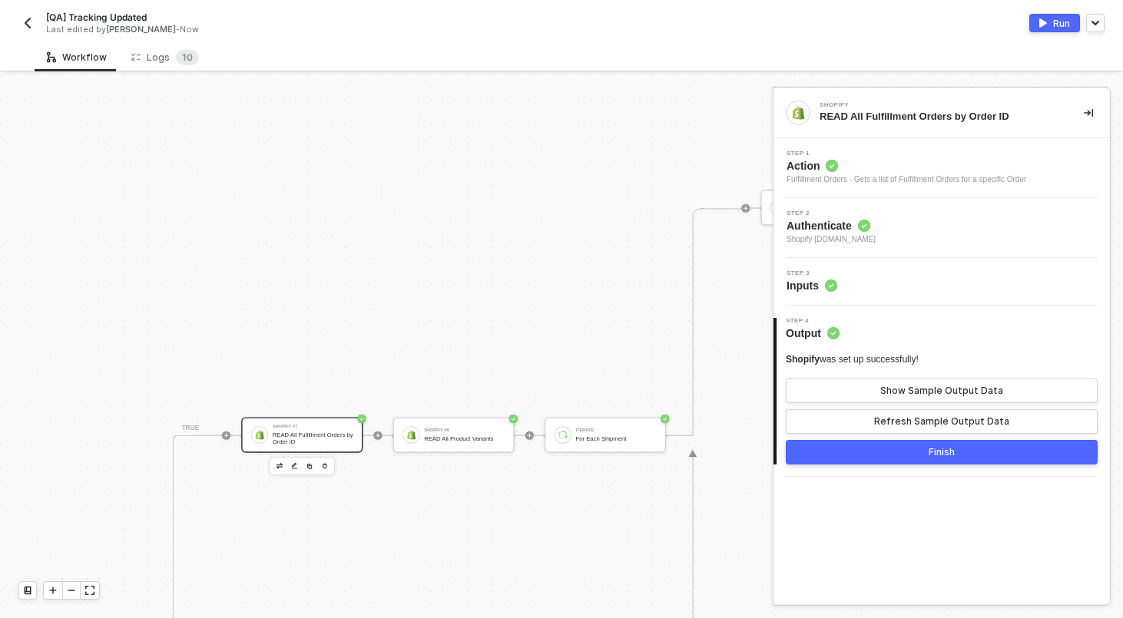
click at [933, 375] on div "Shopify was set up successfully! Show Sample Output Data Refresh Sample Output …" at bounding box center [942, 393] width 312 height 81
click at [933, 383] on button "Show Sample Output Data" at bounding box center [942, 391] width 312 height 25
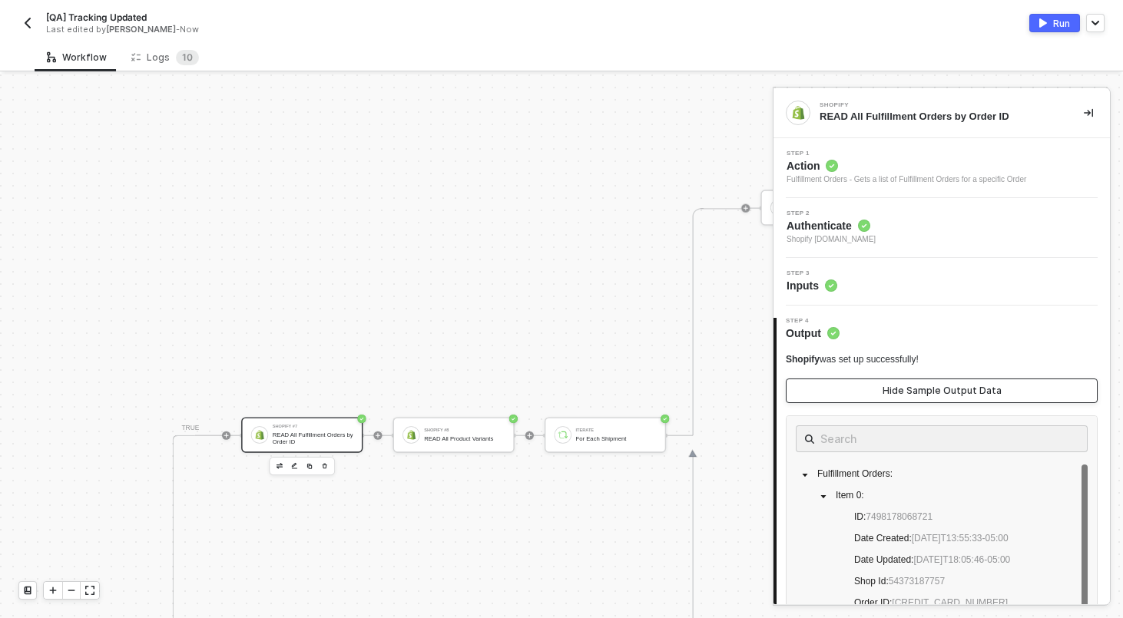
click at [993, 393] on div "Hide Sample Output Data" at bounding box center [942, 391] width 119 height 12
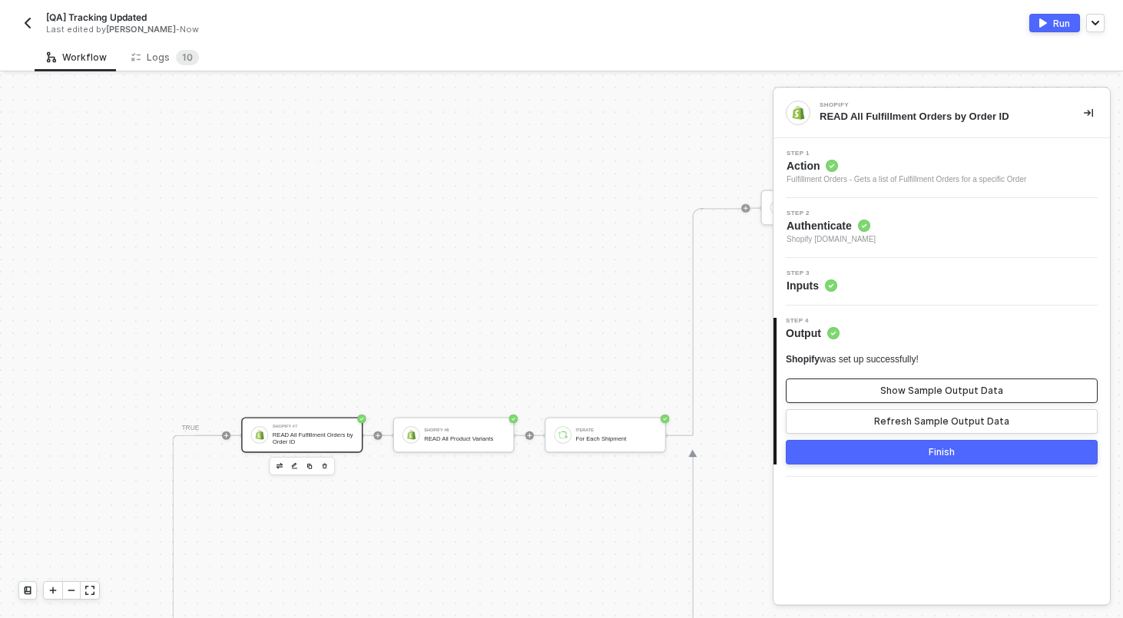
click at [993, 393] on div "Show Sample Output Data" at bounding box center [941, 391] width 123 height 12
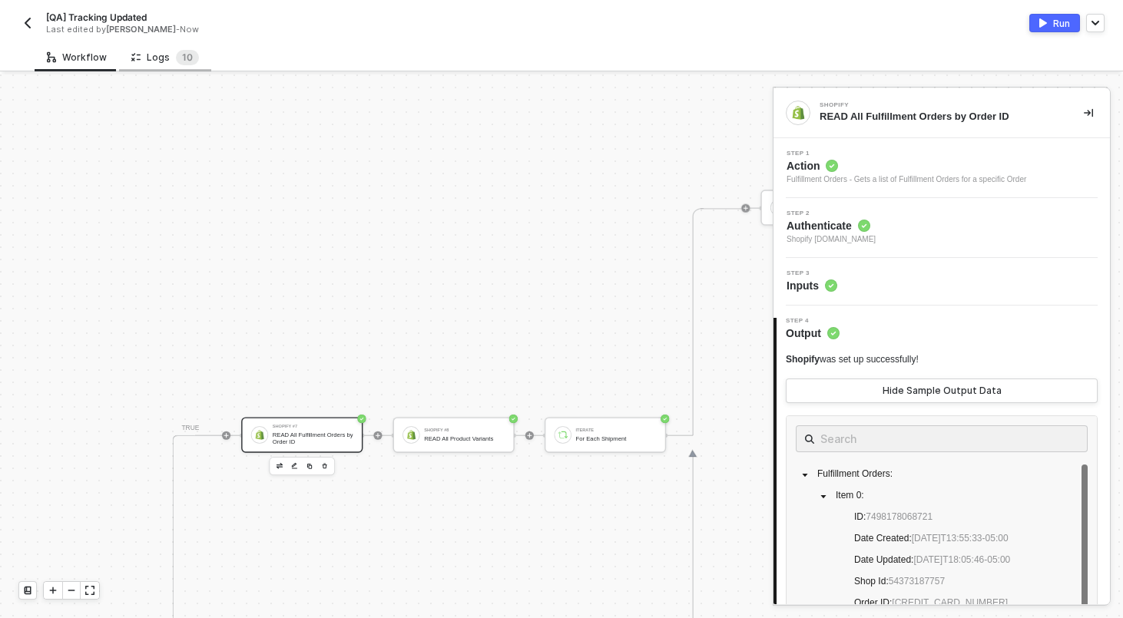
click at [161, 54] on div "Logs 1 0" at bounding box center [165, 57] width 68 height 15
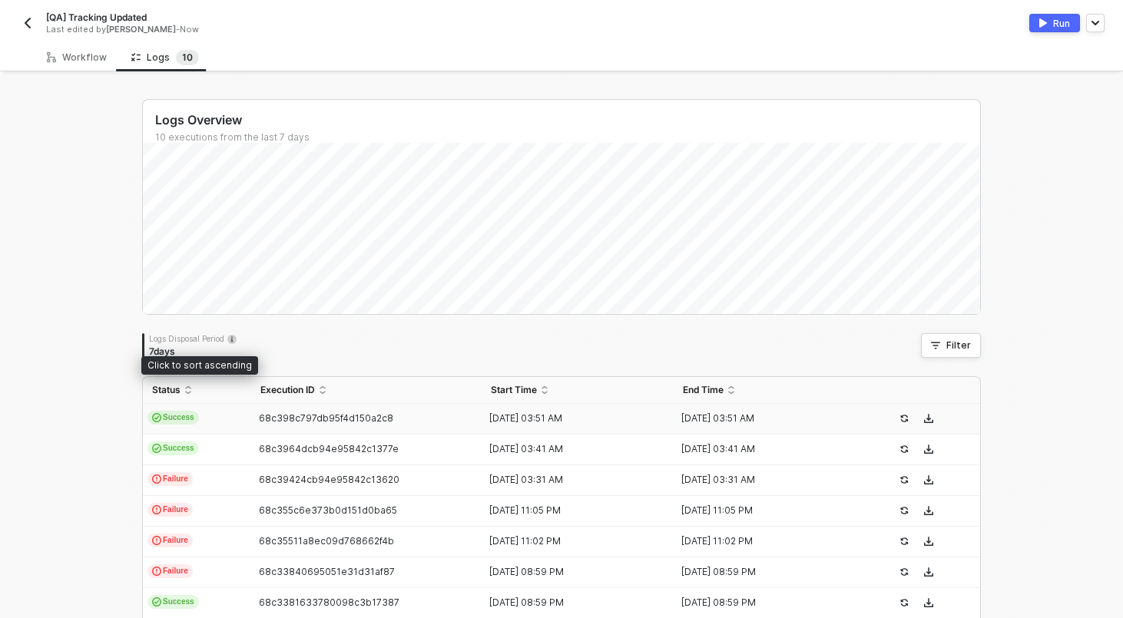
click at [218, 424] on td "Success" at bounding box center [197, 419] width 108 height 31
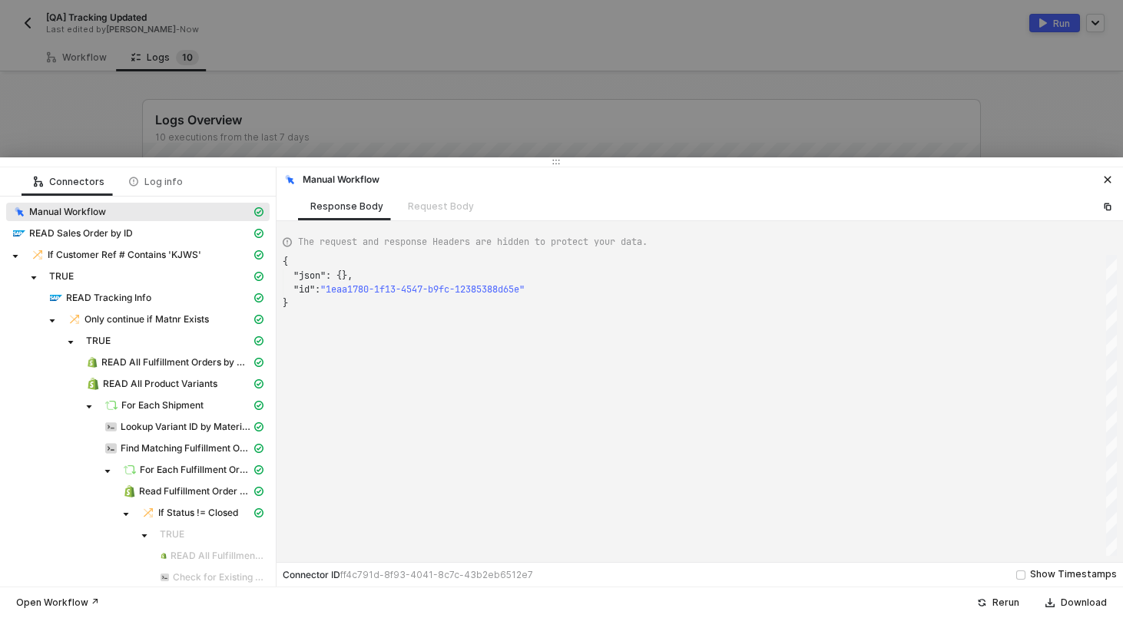
scroll to position [41, 0]
click at [157, 366] on span "READ All Fulfillment Orders by Order ID" at bounding box center [176, 362] width 150 height 12
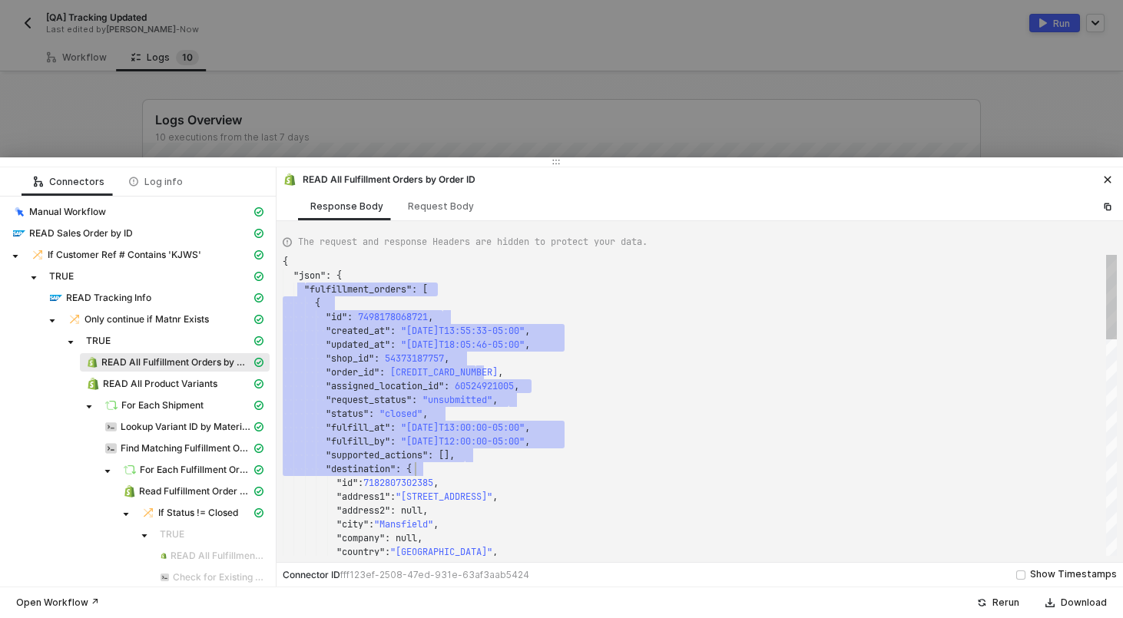
type textarea "{ "json": { "fulfillment_orders": [ { "id": 7498178068721, "created_at": "[DATE…"
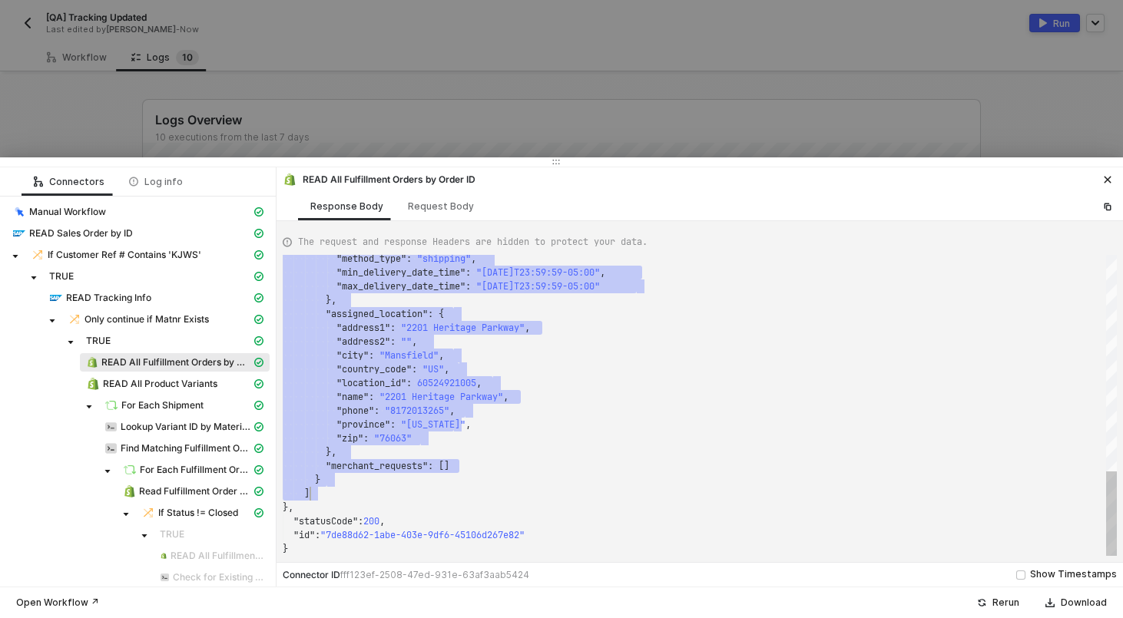
scroll to position [28, 28]
drag, startPoint x: 303, startPoint y: 289, endPoint x: 606, endPoint y: 495, distance: 366.1
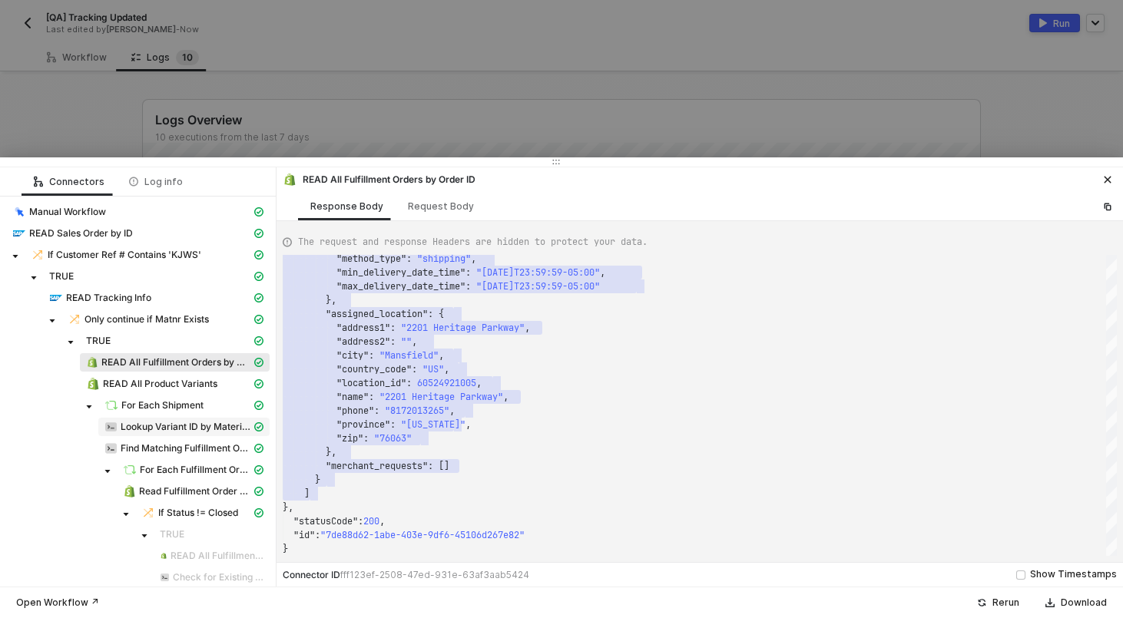
click at [183, 424] on span "Lookup Variant ID by Material No" at bounding box center [186, 427] width 131 height 12
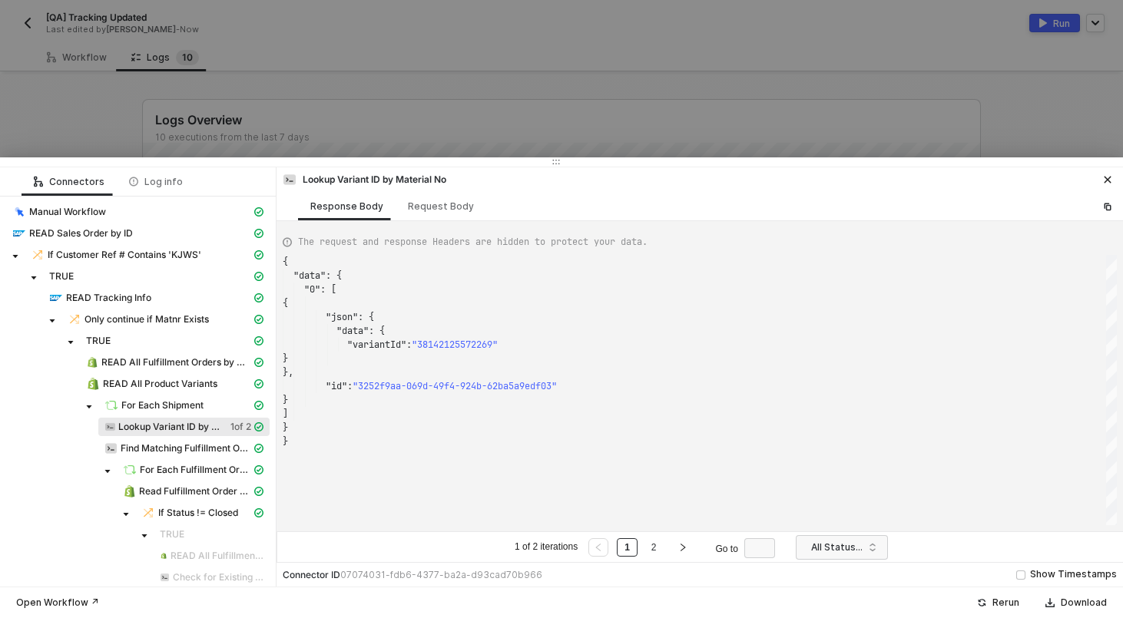
scroll to position [138, 0]
click at [447, 340] on span ""38142125572269"" at bounding box center [455, 345] width 86 height 12
click at [491, 114] on div at bounding box center [561, 309] width 1123 height 618
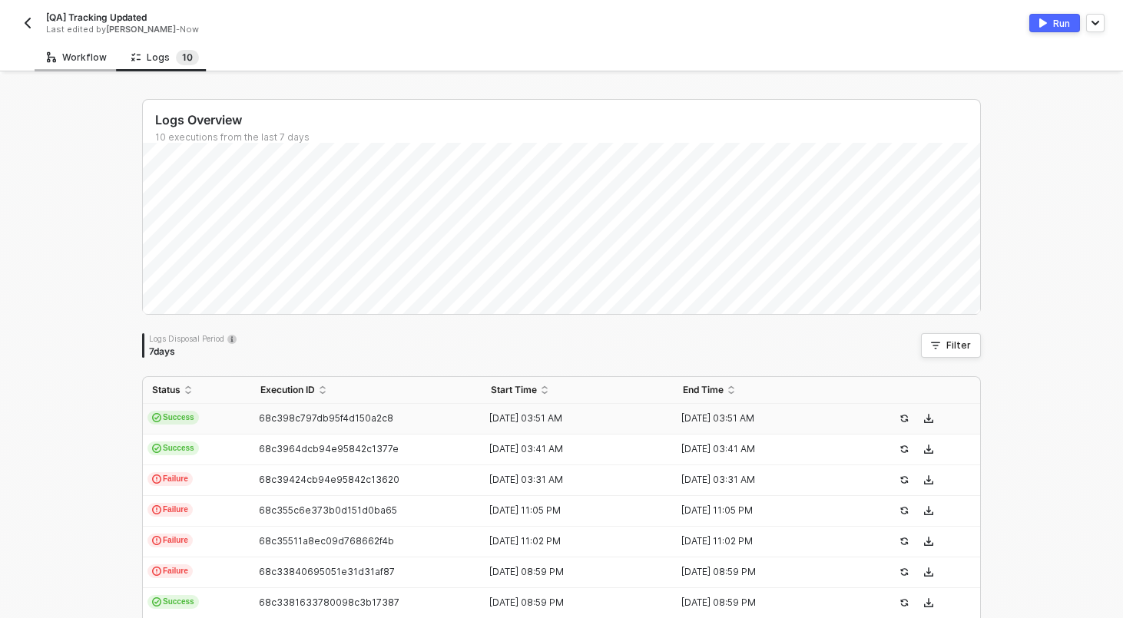
click at [80, 66] on div "Workflow" at bounding box center [77, 57] width 85 height 28
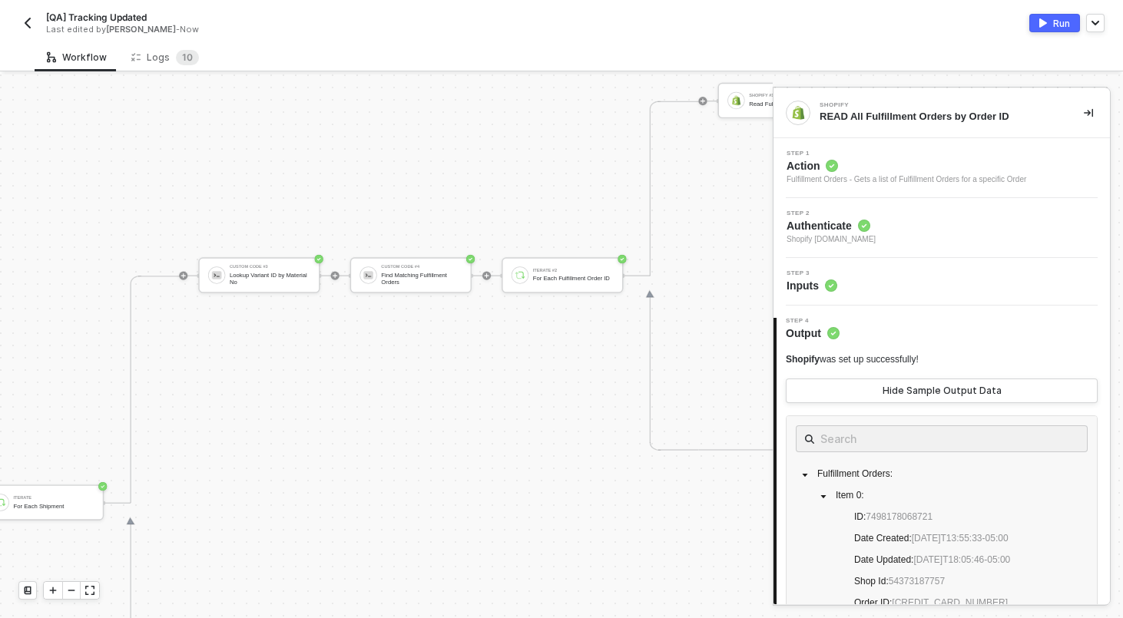
scroll to position [456, 2845]
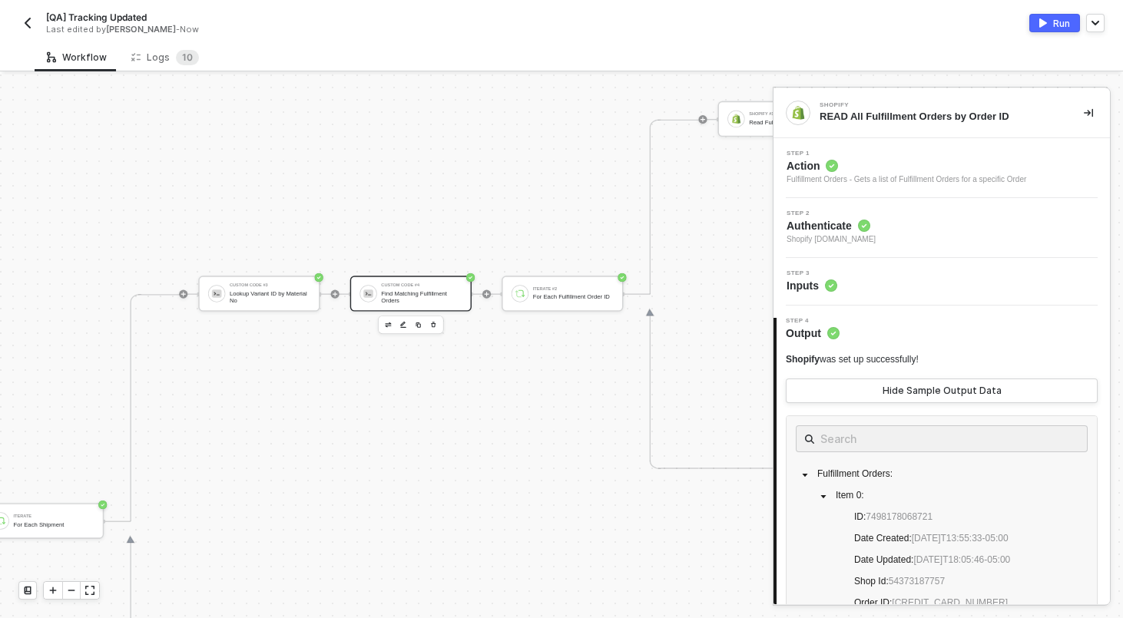
click at [393, 287] on div "Custom Code #4" at bounding box center [421, 285] width 81 height 5
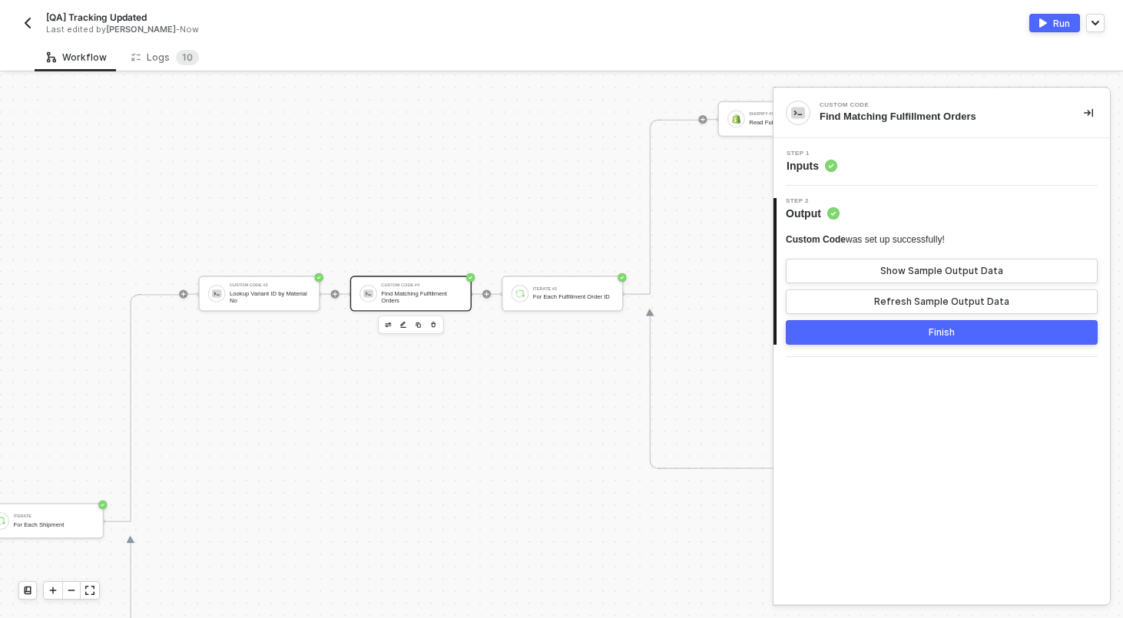
click at [933, 147] on div "Step 1 Inputs" at bounding box center [942, 162] width 336 height 48
click at [926, 168] on div "Step 1 Inputs" at bounding box center [943, 162] width 333 height 23
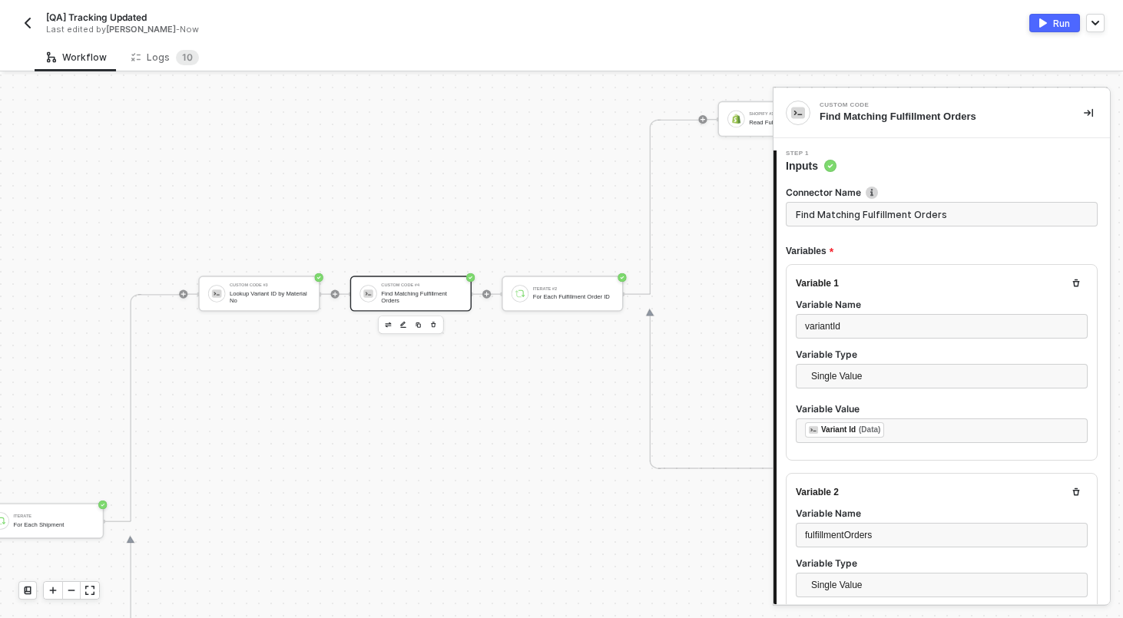
type textarea "const variantId = inputData.variantId; const fulfillmentOrders = inputData.fulf…"
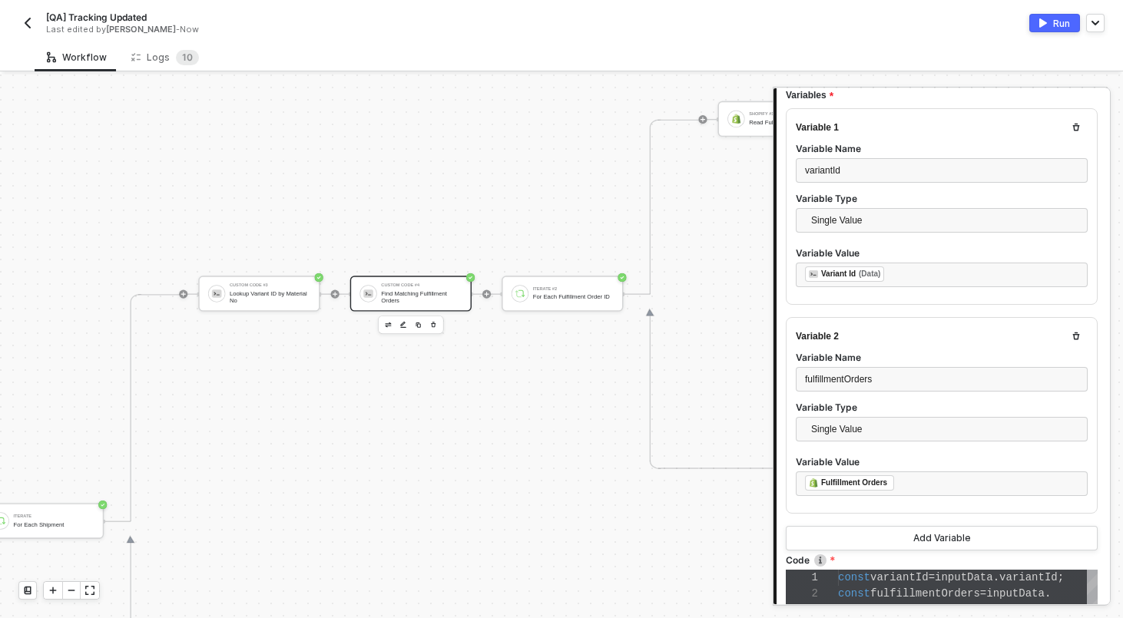
scroll to position [509, 0]
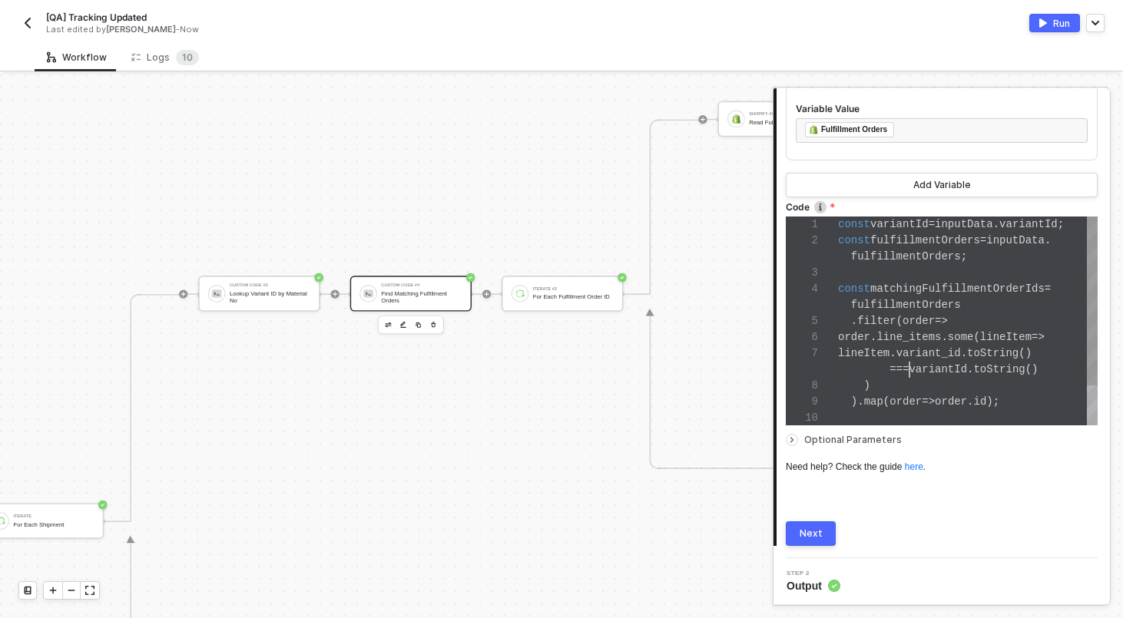
click at [910, 372] on div "1 2 3 4 5 6 7 8 9 10 const variantId = inputData . variantId ; const fulfillmen…" at bounding box center [942, 321] width 312 height 209
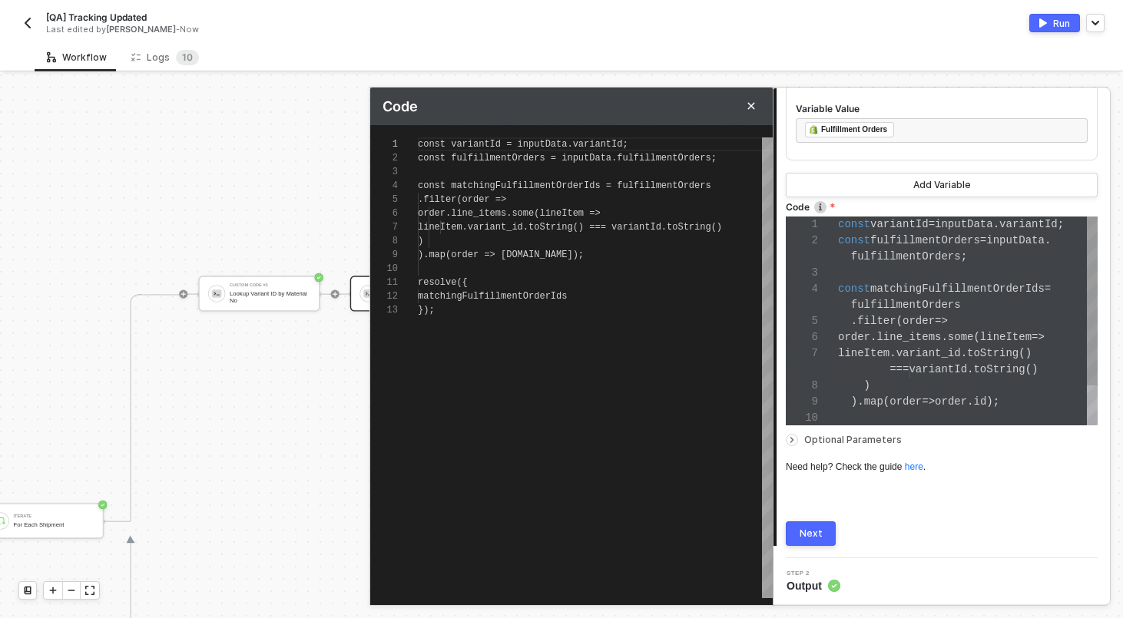
scroll to position [138, 0]
click at [529, 222] on span "." at bounding box center [525, 227] width 5 height 11
type textarea "const variantId = inputData.variantId; const fulfillmentOrders = inputData.fulf…"
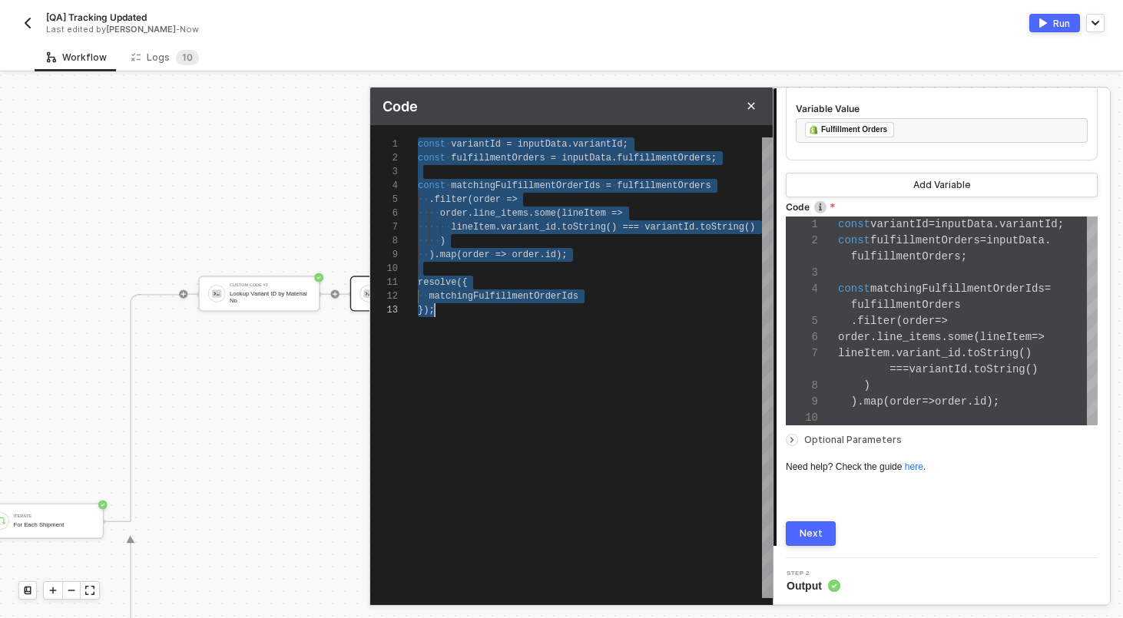
paste textarea "fulfillmentOrderId: [DOMAIN_NAME], lineItemIds: matchingLineItems }); }"
type textarea "const results = []; fulfillmentOrders.fulfillment_orders.forEach(fulfillmentOrd…"
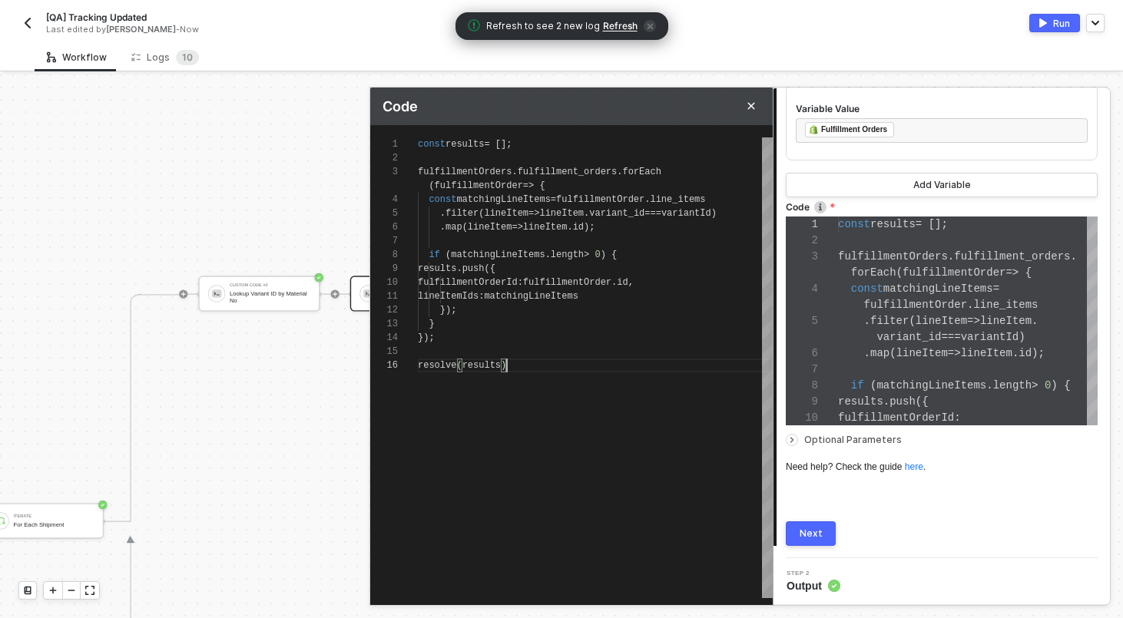
scroll to position [83, 94]
click at [439, 144] on span "const" at bounding box center [432, 144] width 28 height 11
type textarea "const results = []; fulfillmentOrders.fulfillment_orders.forEach(fulfillmentOrd…"
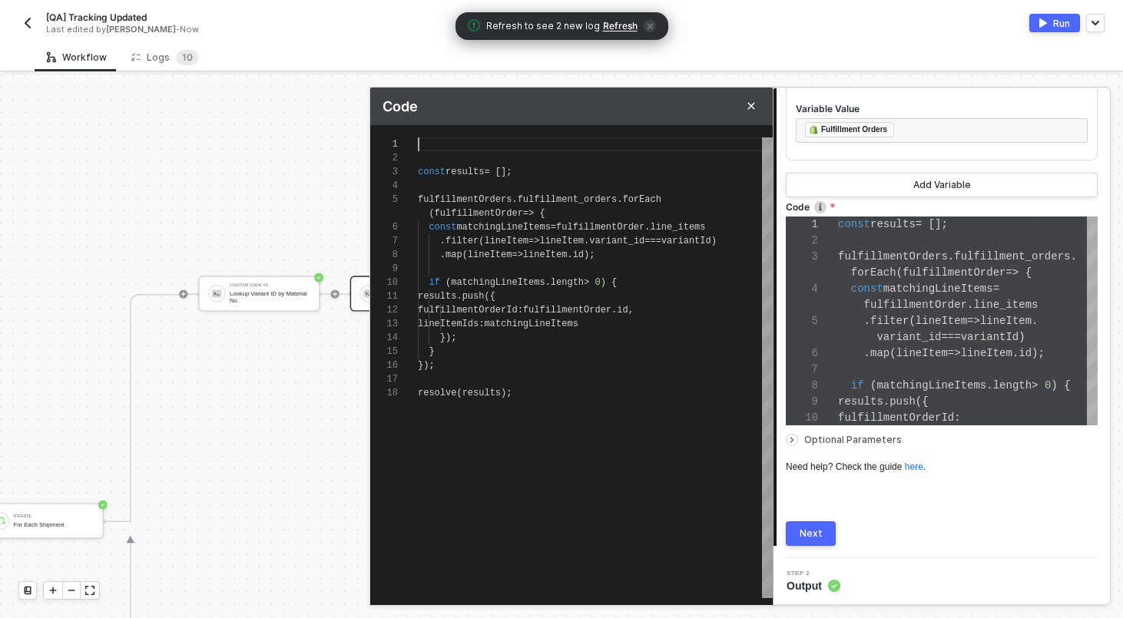
type textarea "c const results = []; fulfillmentOrders.fulfillment_orders.forEach(fulfillmentO…"
type textarea "co const results = []; fulfillmentOrders.fulfillment_orders.forEach(fulfillment…"
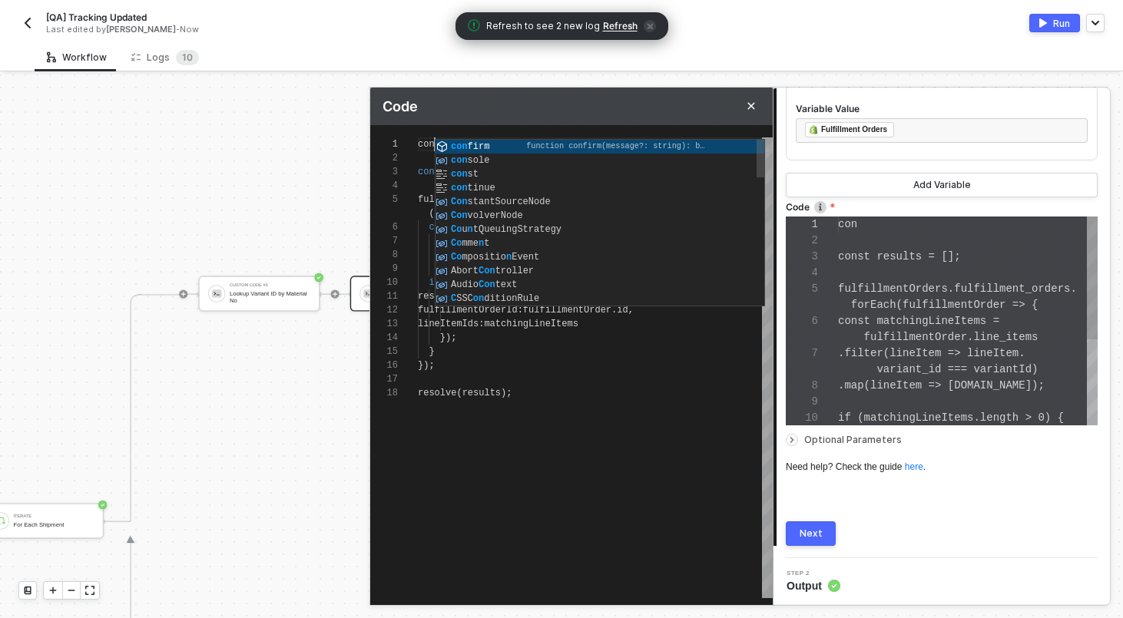
type textarea "con const results = []; fulfillmentOrders.fulfillment_orders.forEach(fulfillmen…"
type textarea "cons const results = []; fulfillmentOrders.fulfillment_orders.forEach(fulfillme…"
type textarea "const const results = []; fulfillmentOrders.fulfillment_orders.forEach(fulfillm…"
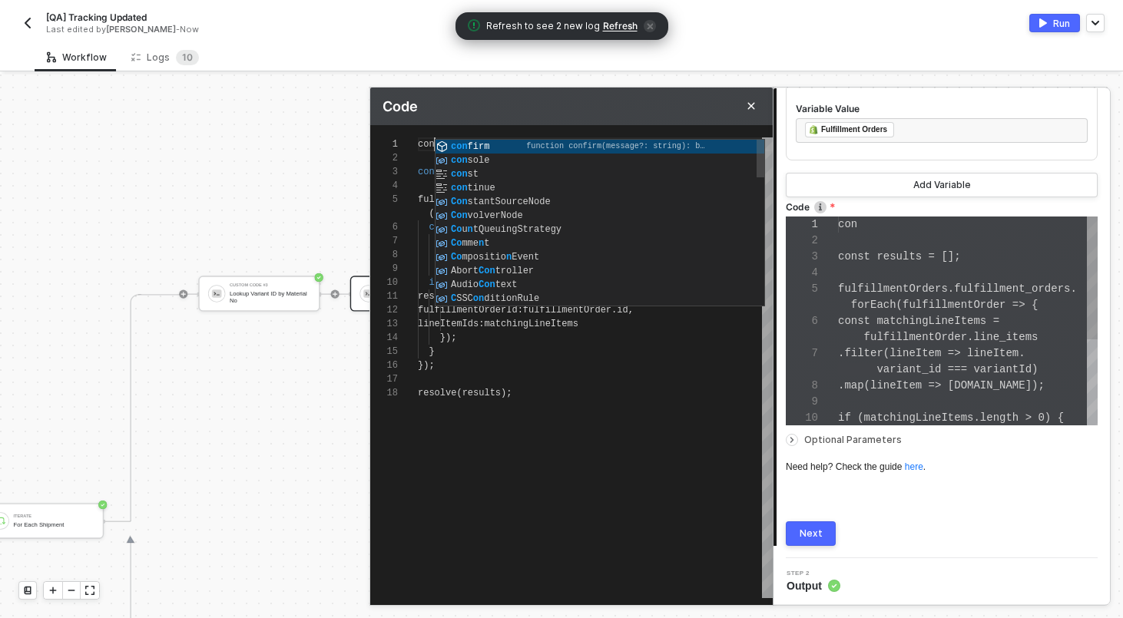
type textarea "const const results = []; fulfillmentOrders.fulfillment_orders.forEach(fulfillm…"
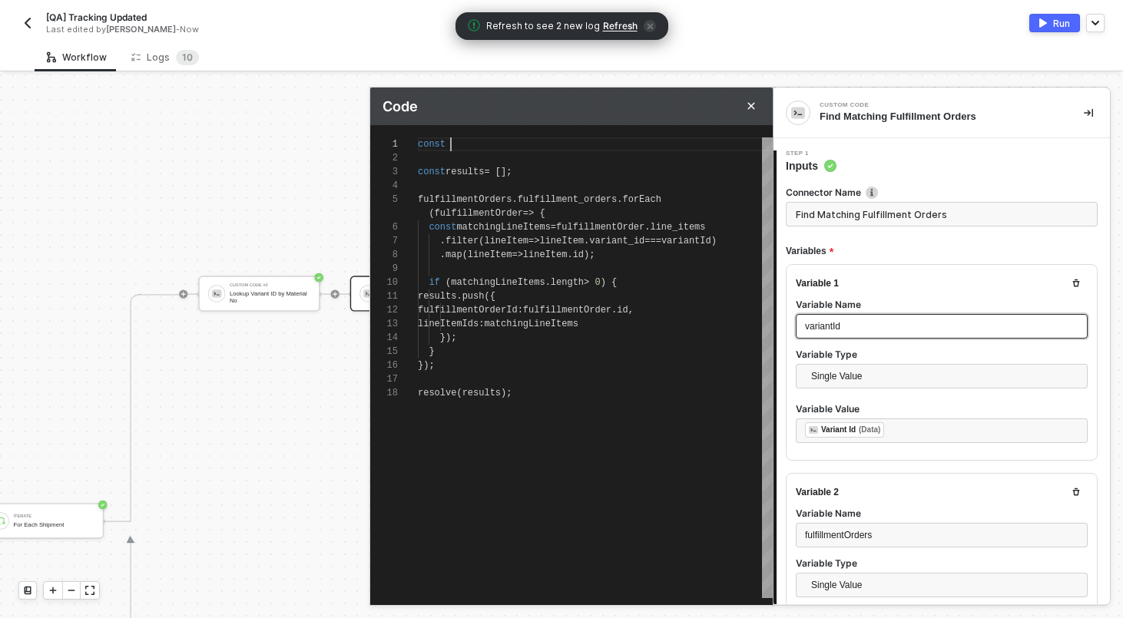
click at [829, 322] on span "variantId" at bounding box center [822, 326] width 35 height 11
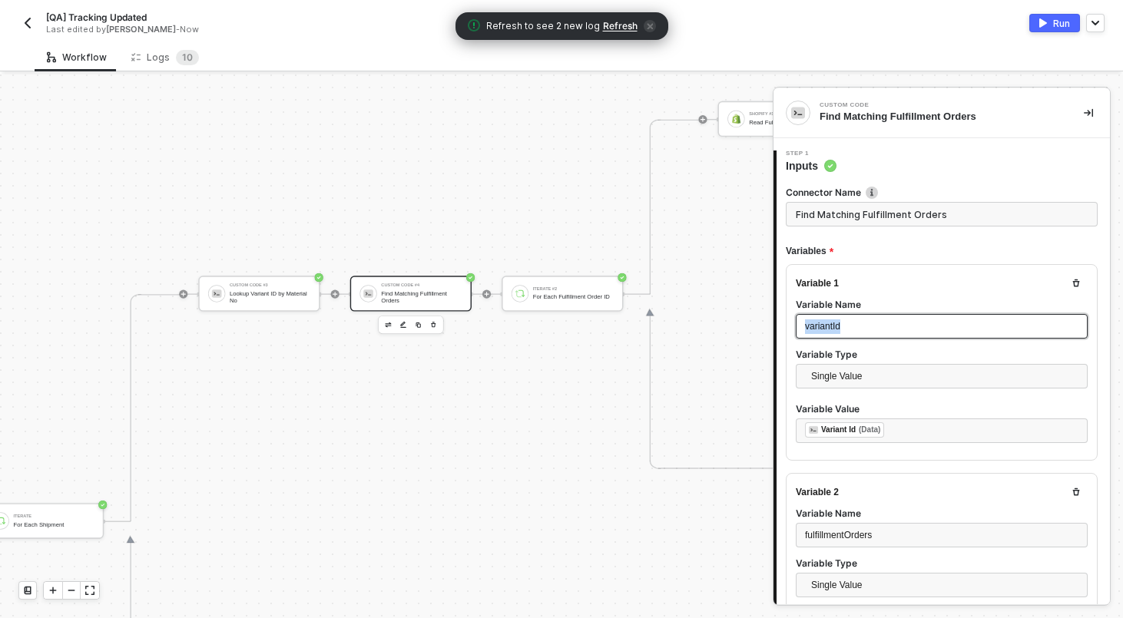
click at [829, 322] on span "variantId" at bounding box center [822, 326] width 35 height 11
copy span "variantId"
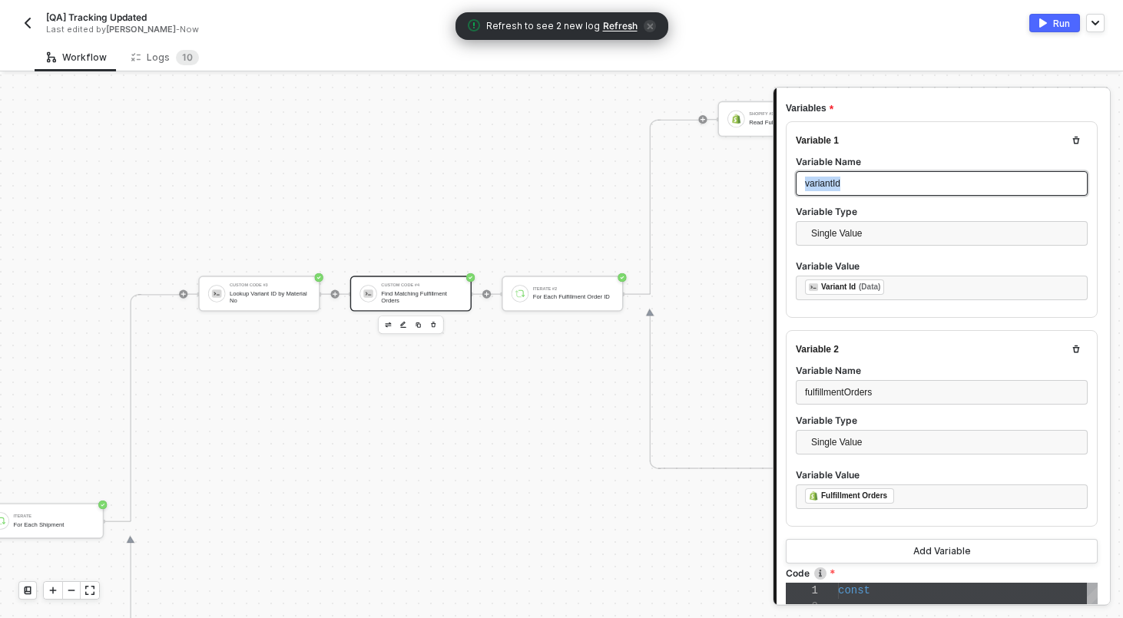
scroll to position [314, 0]
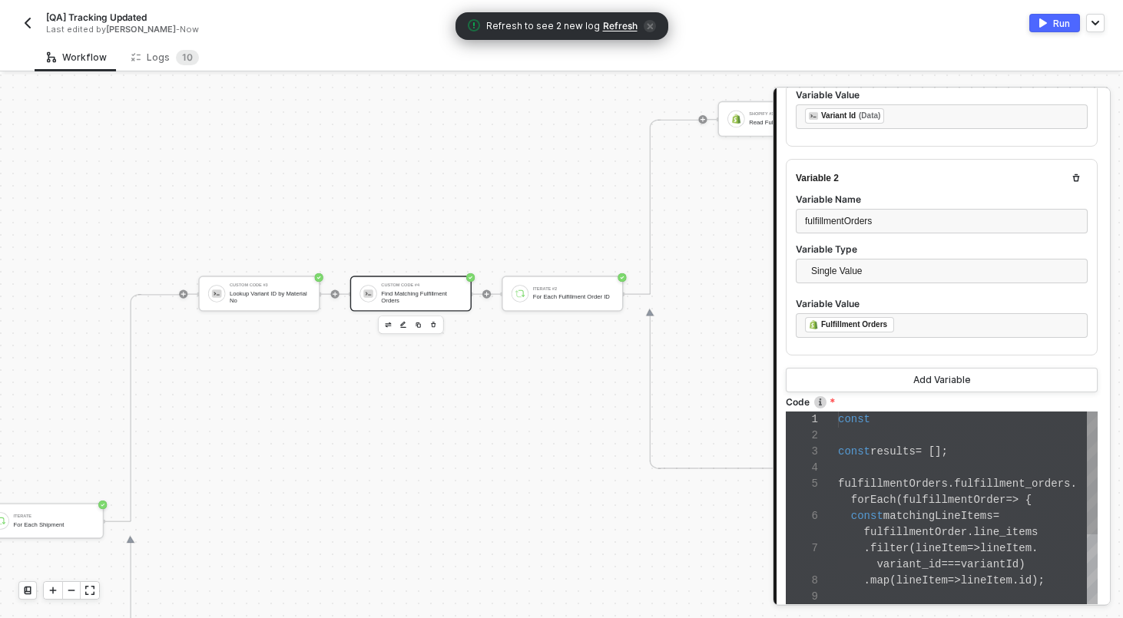
click at [910, 482] on span "fulfillmentOrders" at bounding box center [893, 484] width 110 height 12
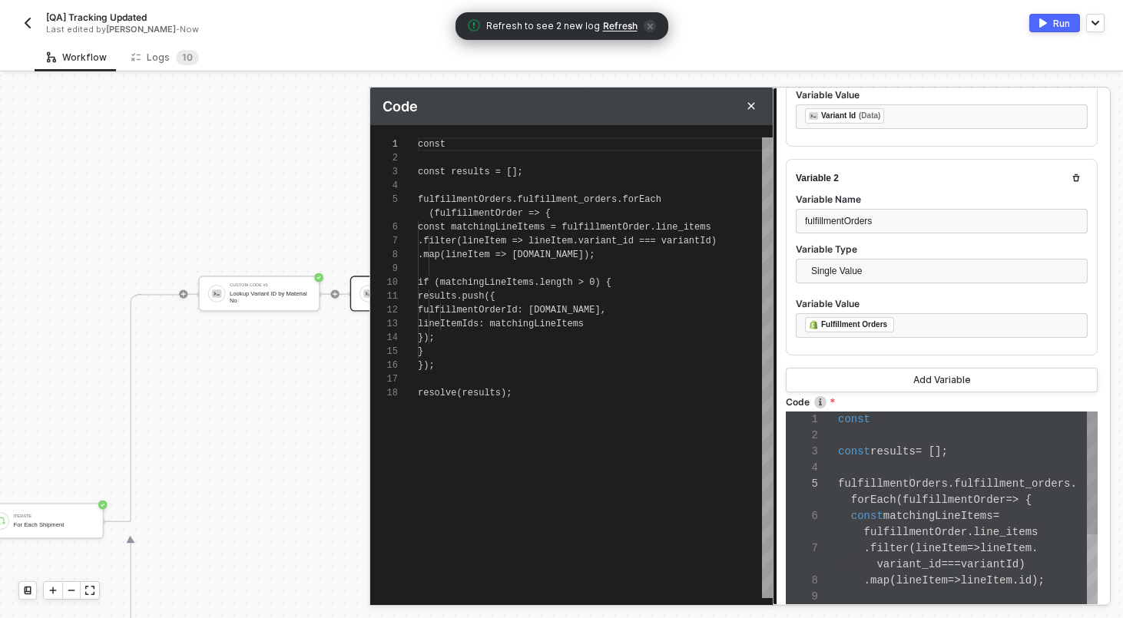
scroll to position [124, 0]
type textarea "const const results = []; fulfillmentOrders.fulfillment_orders.forEach(fulfillm…"
click at [574, 153] on div at bounding box center [595, 158] width 355 height 14
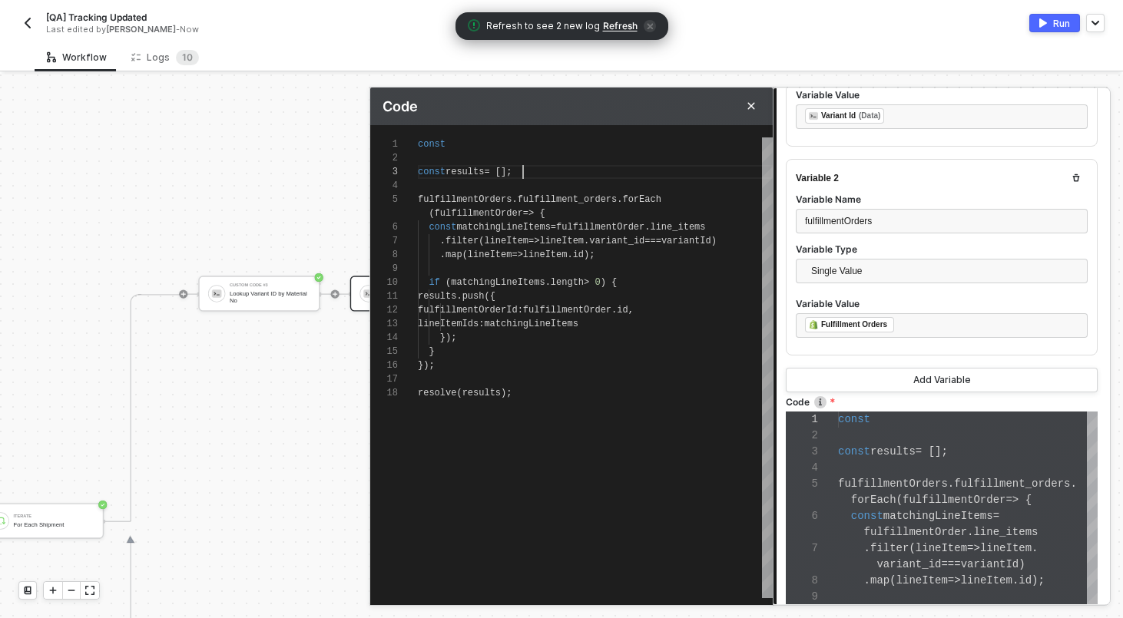
scroll to position [28, 105]
click at [561, 144] on div "const" at bounding box center [595, 145] width 355 height 14
type textarea "const const results = []; fulfillmentOrders.fulfillment_orders.forEach(fulfillm…"
paste textarea "variantId"
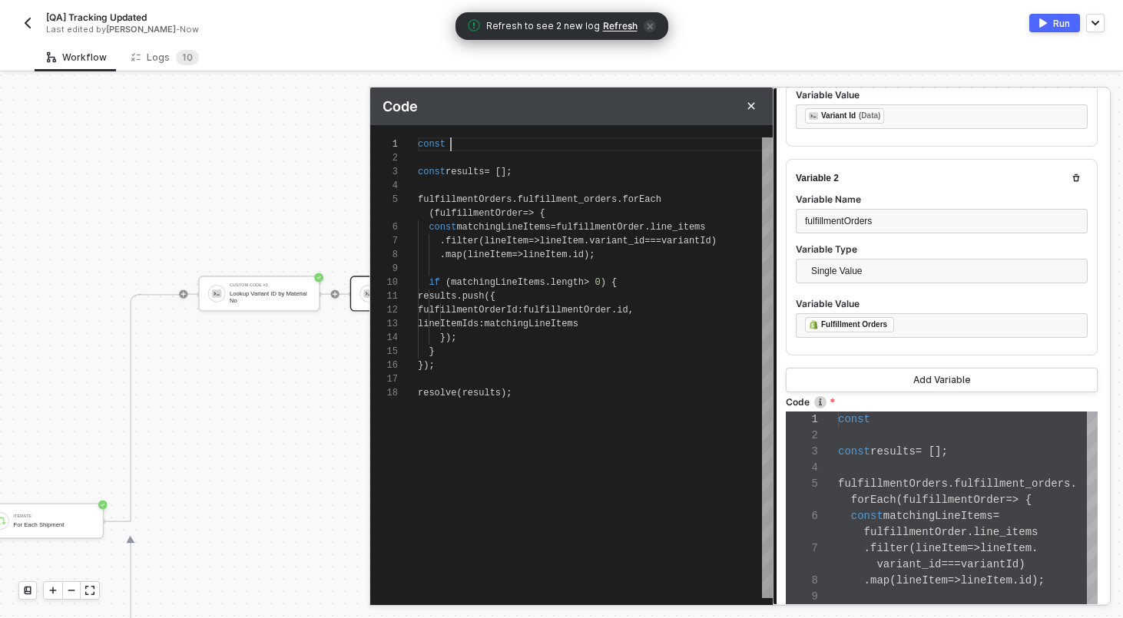
type textarea "const variantId const results = []; fulfillmentOrders.fulfillment_orders.forEac…"
type textarea "const variantId = const results = []; fulfillmentOrders.fulfillment_orders.forE…"
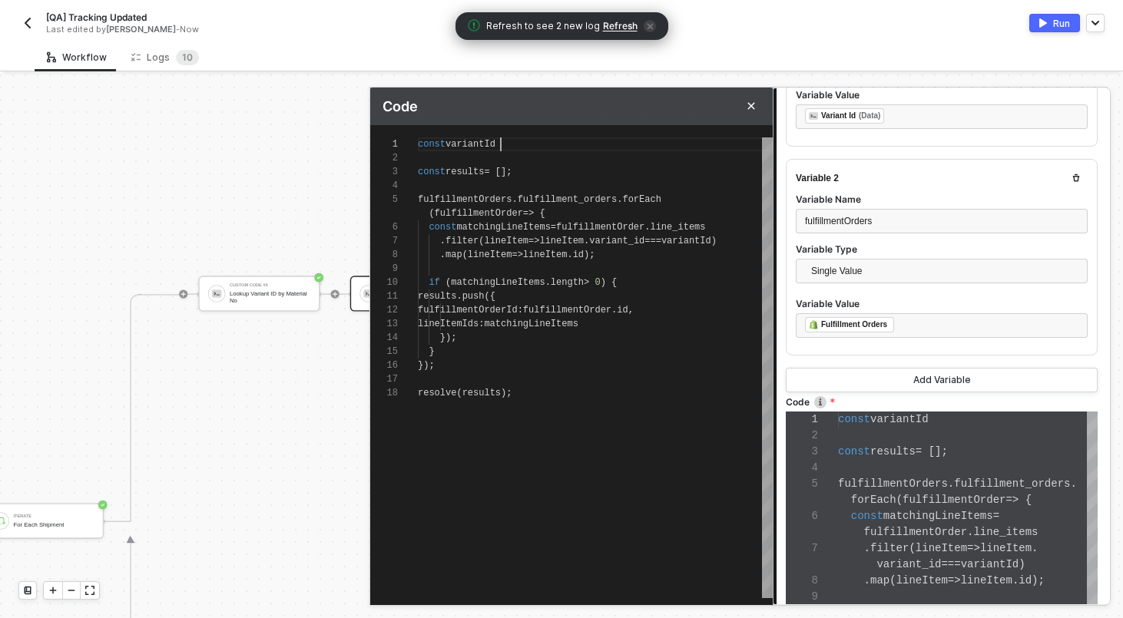
type textarea "const variantId = const results = []; fulfillmentOrders.fulfillment_orders.forE…"
type textarea "const variantId = i const results = []; fulfillmentOrders.fulfillment_orders.fo…"
type textarea "const variantId = in const results = []; fulfillmentOrders.fulfillment_orders.f…"
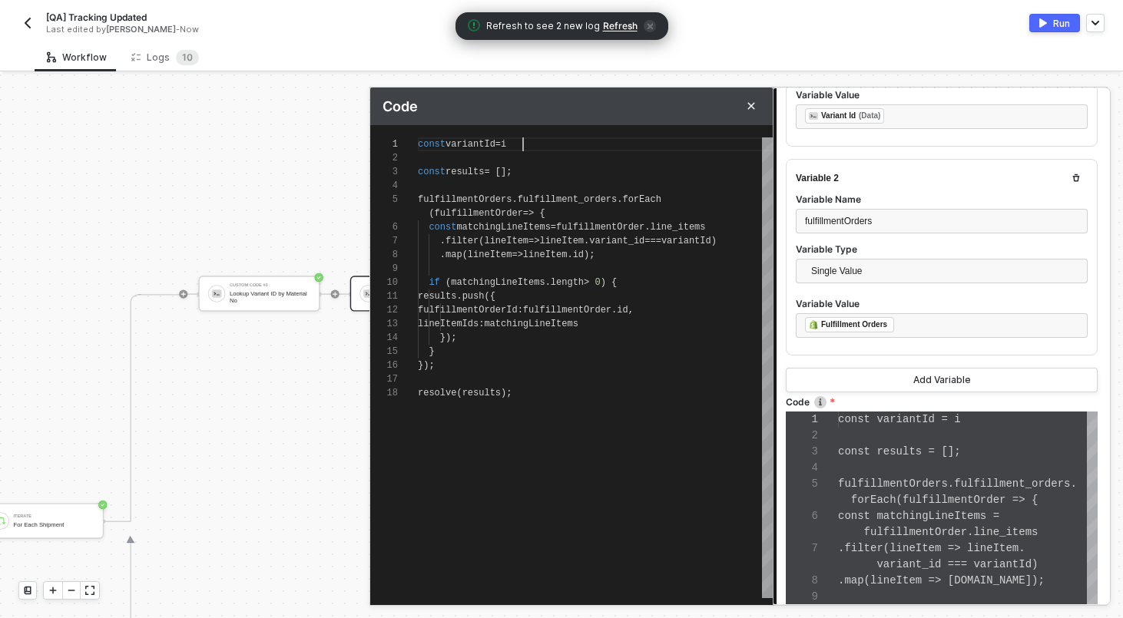
type textarea "const variantId = inp const results = []; fulfillmentOrders.fulfillment_orders.…"
type textarea "const variantId = inpu const results = []; fulfillmentOrders.fulfillment_orders…"
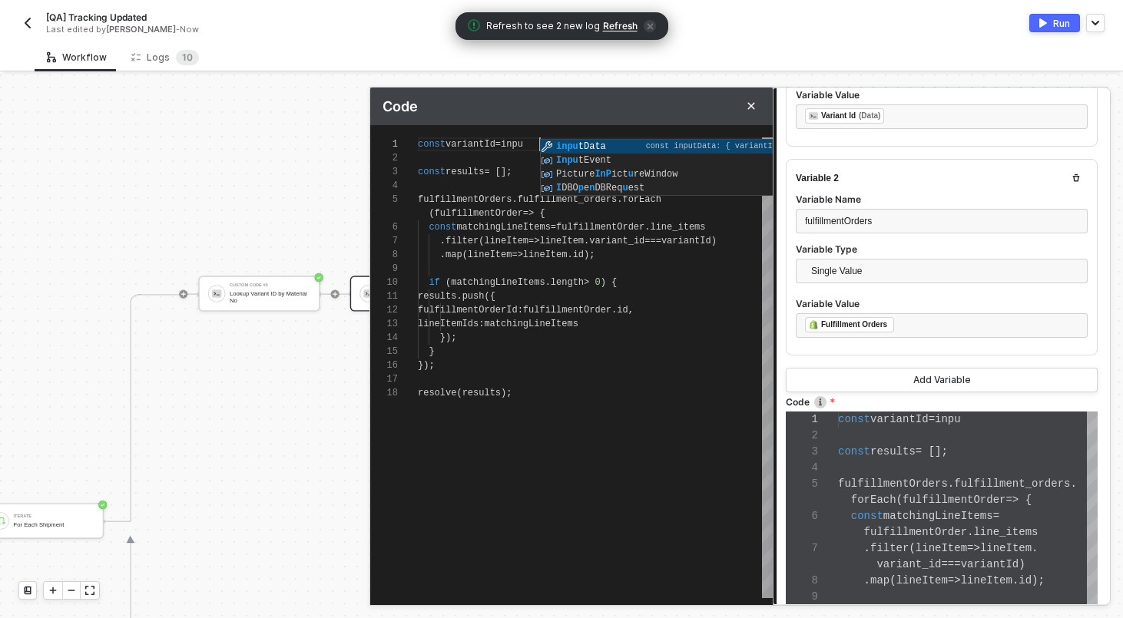
type textarea "const variantId = input const results = []; fulfillmentOrders.fulfillment_order…"
type textarea "const variantId = inputData const results = []; fulfillmentOrders.fulfillment_o…"
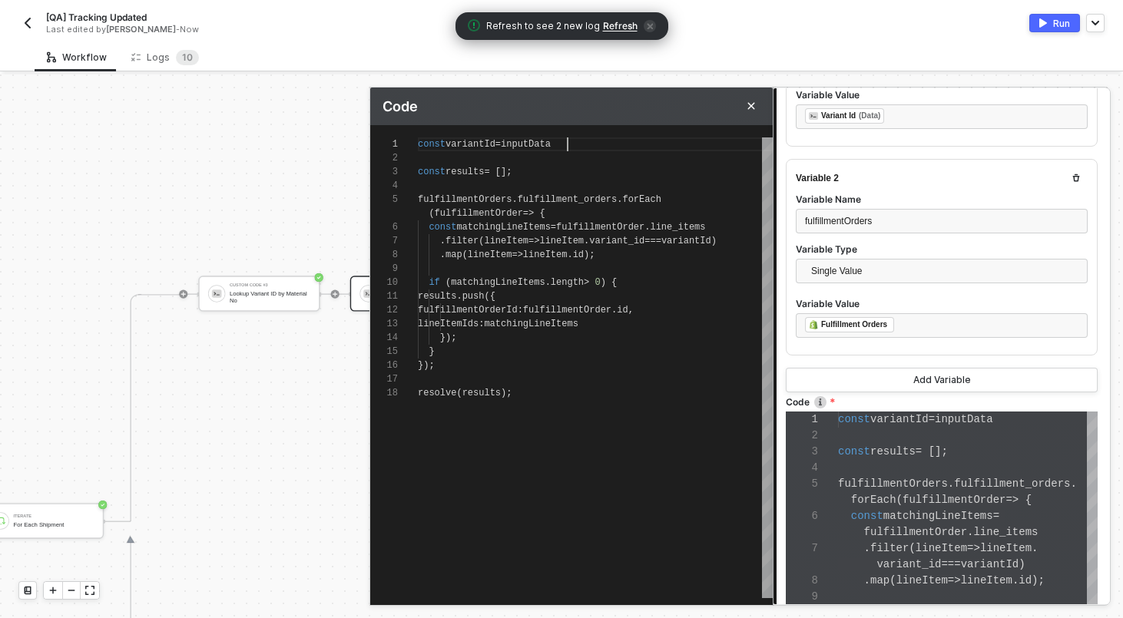
type textarea "const variantId = inputData. const results = []; fulfillmentOrders.fulfillment_…"
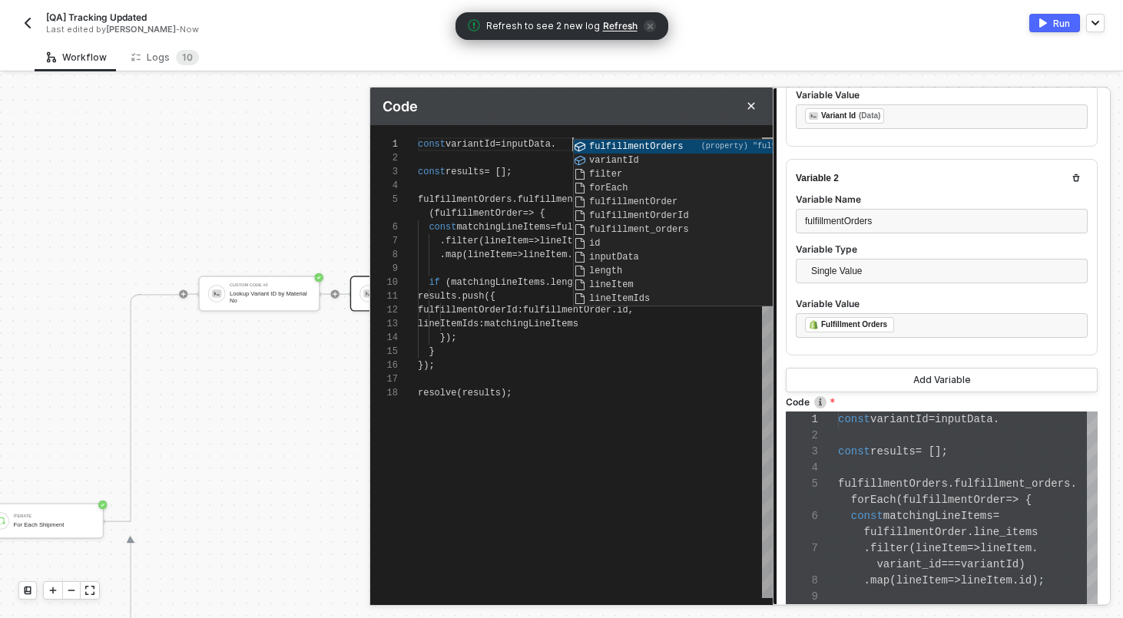
type textarea "const variantId = inputData.v const results = []; fulfillmentOrders.fulfillment…"
type textarea "const variantId = [DOMAIN_NAME] const results = []; fulfillmentOrders.fulfillme…"
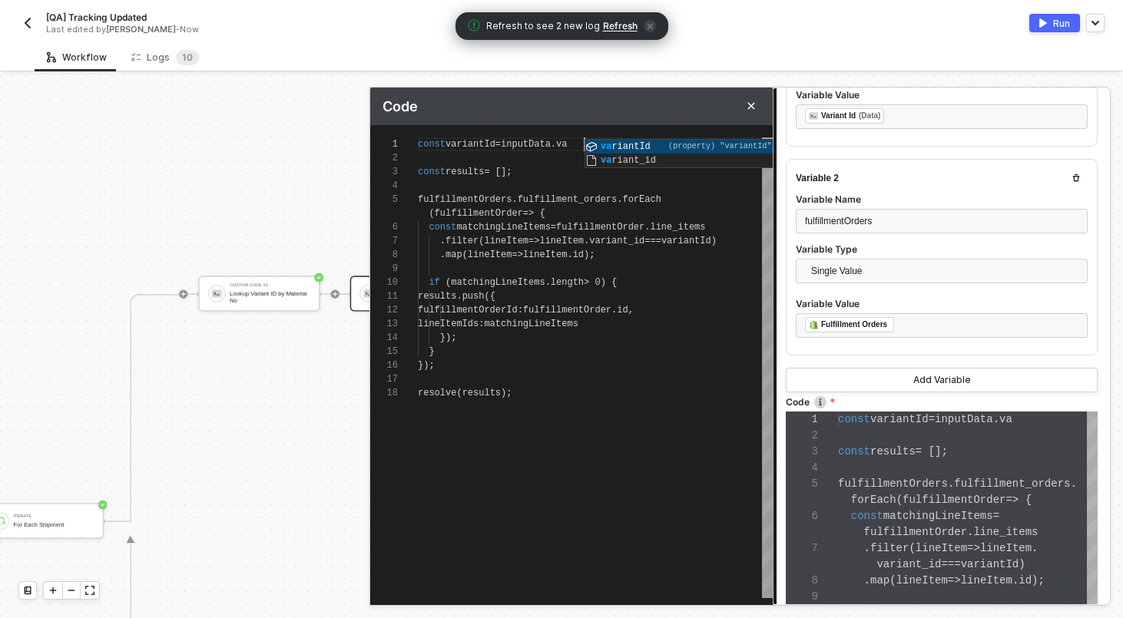
type textarea "const variantId = inputData.var const results = []; fulfillmentOrders.fulfillme…"
type textarea "const variantId = inputData.vari const results = []; fulfillmentOrders.fulfillm…"
type textarea "const variantId = inputData.varia const results = []; fulfillmentOrders.fulfill…"
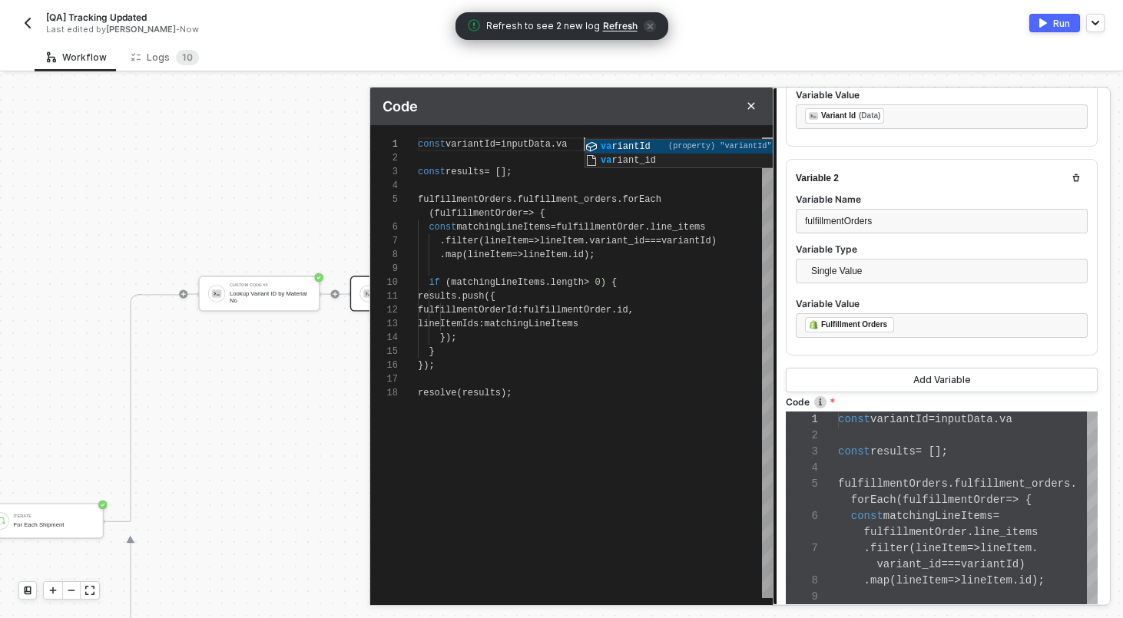
type textarea "const variantId = inputData.varia const results = []; fulfillmentOrders.fulfill…"
type textarea "const variantId = inputData.varian const results = []; fulfillmentOrders.fulfil…"
type textarea "const variantId = inputData.variant const results = []; fulfillmentOrders.fulfi…"
type textarea "const variantId = inputData.variantI const results = []; fulfillmentOrders.fulf…"
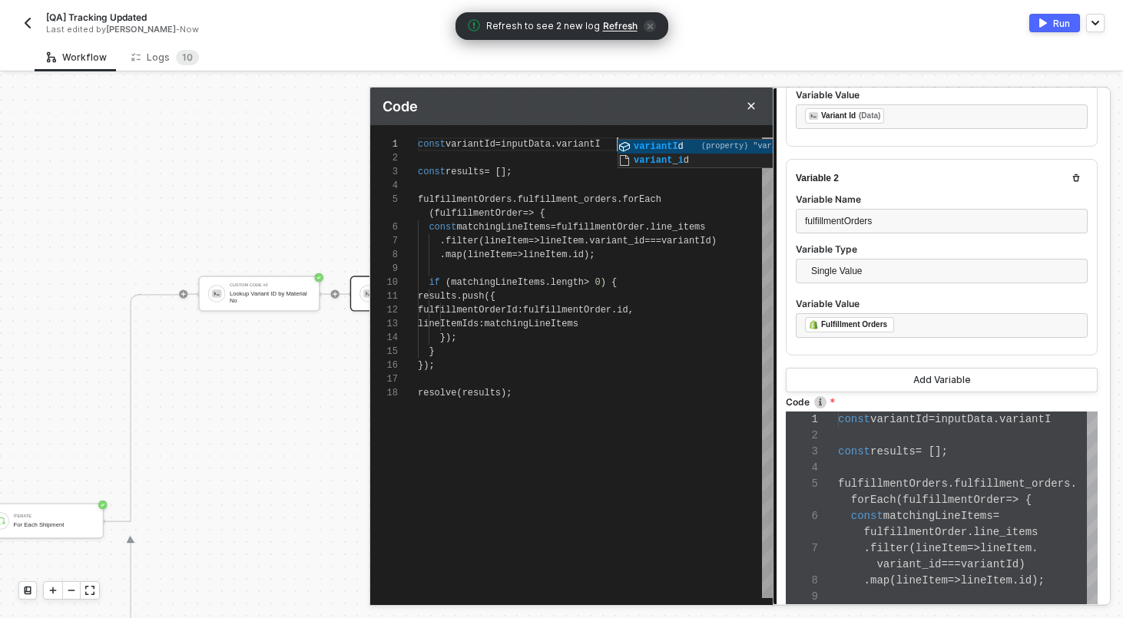
type textarea "const variantId = inputData.variantId const results = []; fulfillmentOrders.ful…"
type textarea "const variantId = inputData.variantId; const results = []; fulfillmentOrders.fu…"
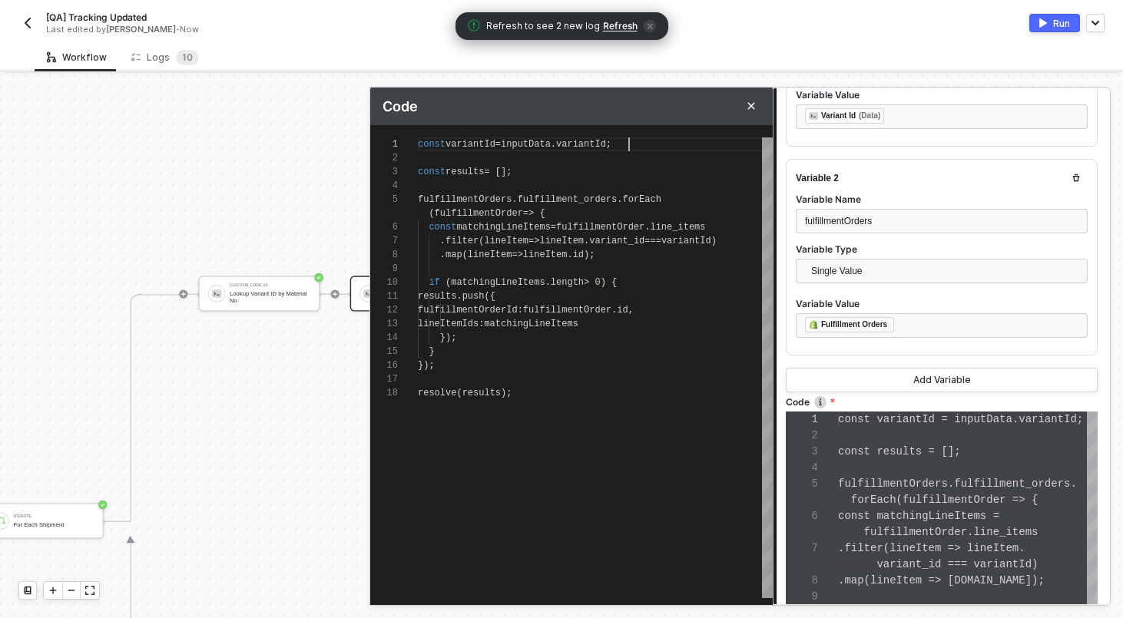
scroll to position [0, 211]
type textarea "const variantId = inputData.variantId; const results = []; fulfillmentOrders.fu…"
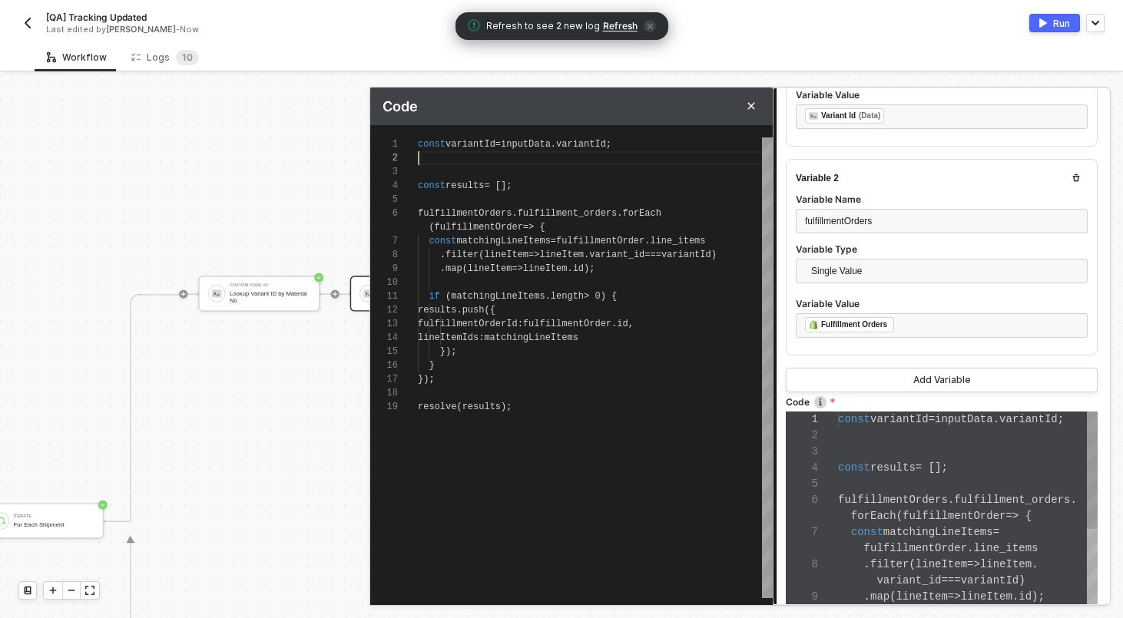
scroll to position [14, 0]
type textarea "const variantId = inputData.variantId; c const results = []; fulfillmentOrders.…"
type textarea "const variantId = inputData.variantId; co const results = []; fulfillmentOrders…"
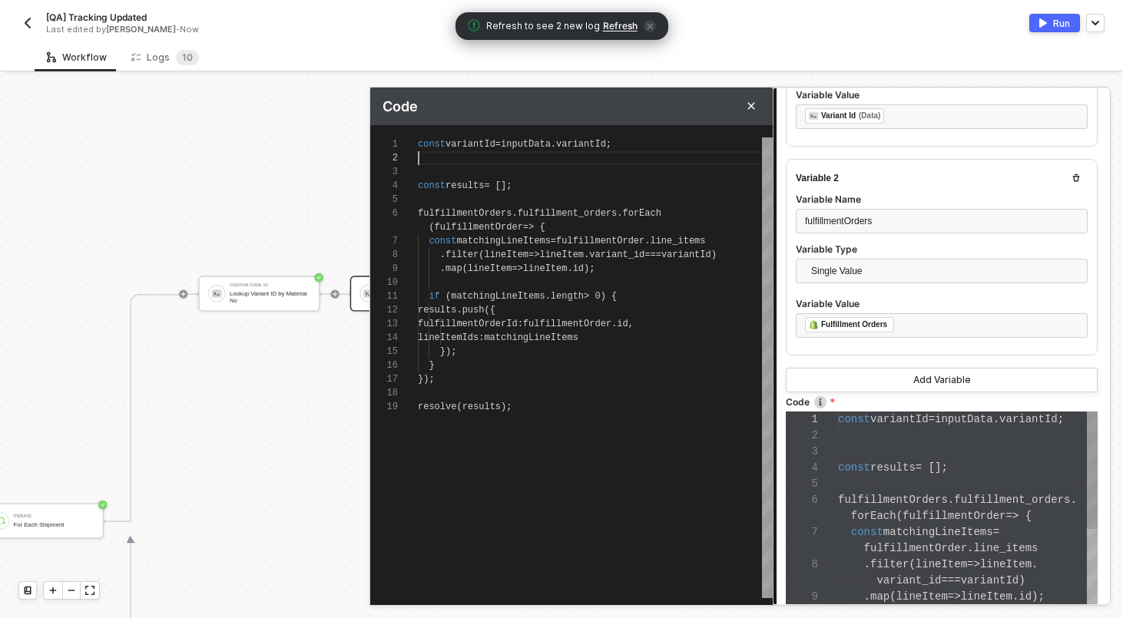
type textarea "const variantId = inputData.variantId; con const results = []; fulfillmentOrder…"
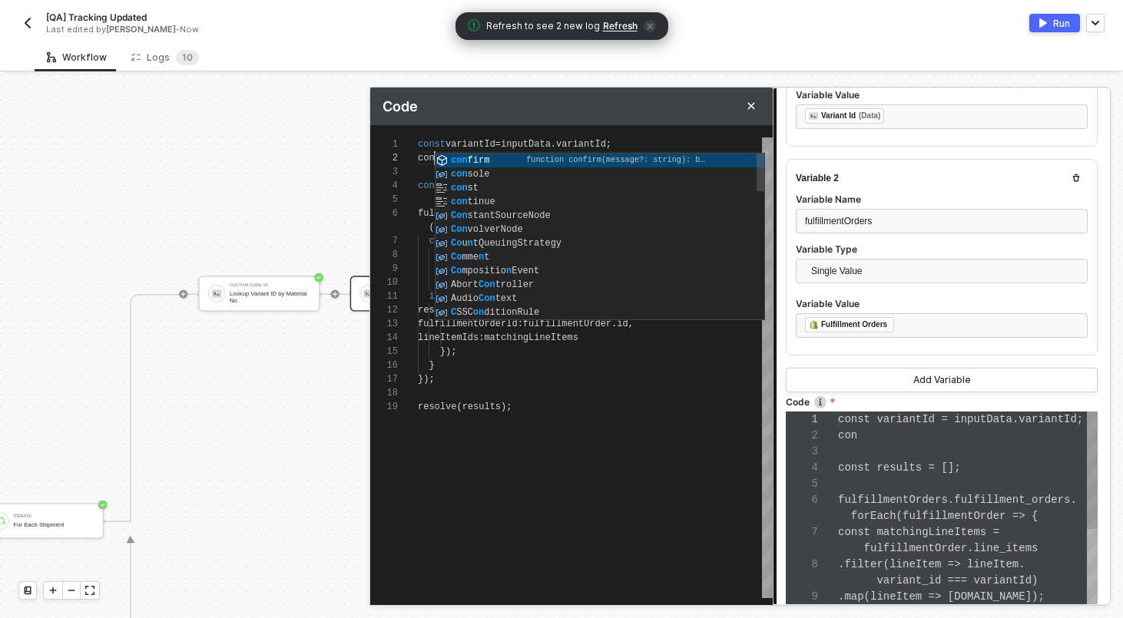
type textarea "const variantId = inputData.variantId; cons const results = []; fulfillmentOrde…"
type textarea "const variantId = inputData.variantId; const const results = []; fulfillmentOrd…"
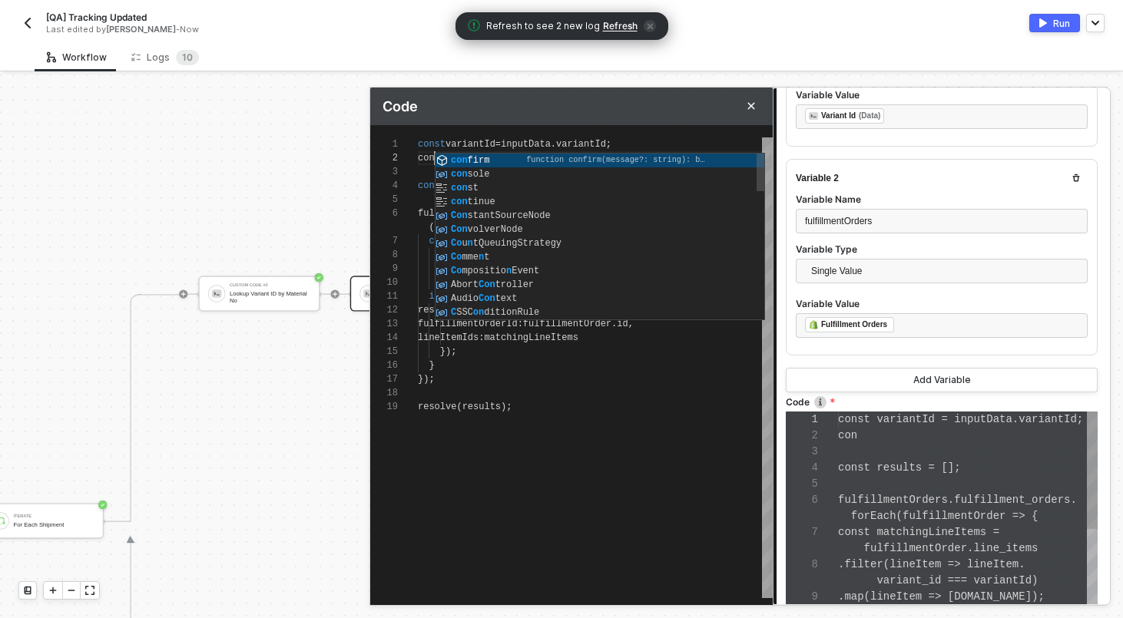
type textarea "const variantId = inputData.variantId; const const results = []; fulfillmentOrd…"
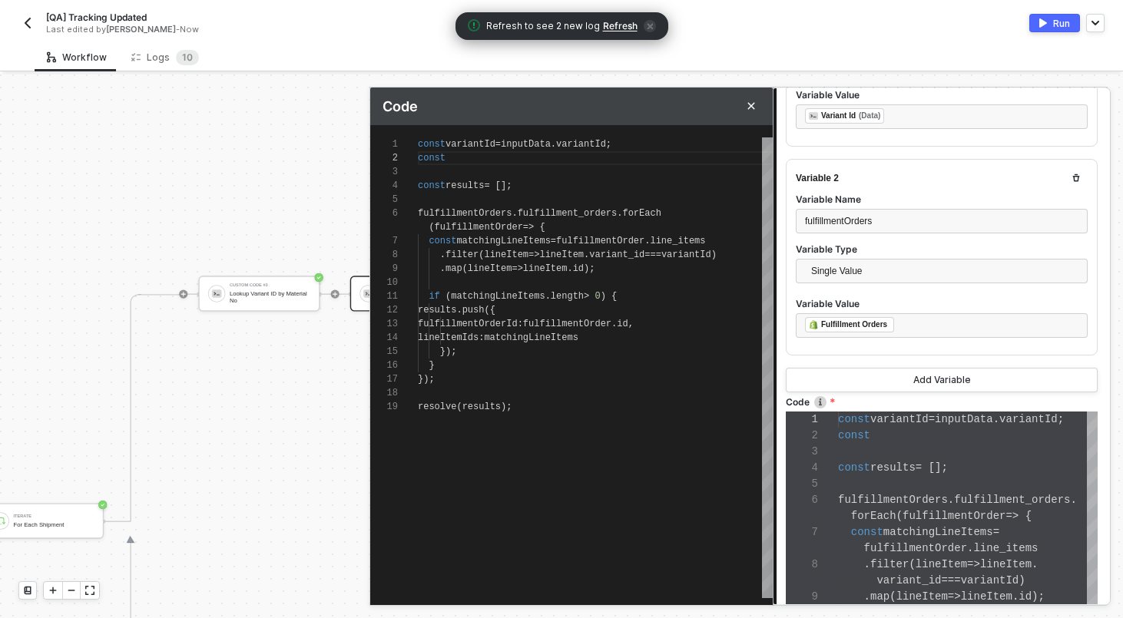
type textarea "const variantId = inputData.variantId; const f const results = []; fulfillmentO…"
type textarea "const variantId = inputData.variantId; const fu const results = []; fulfillment…"
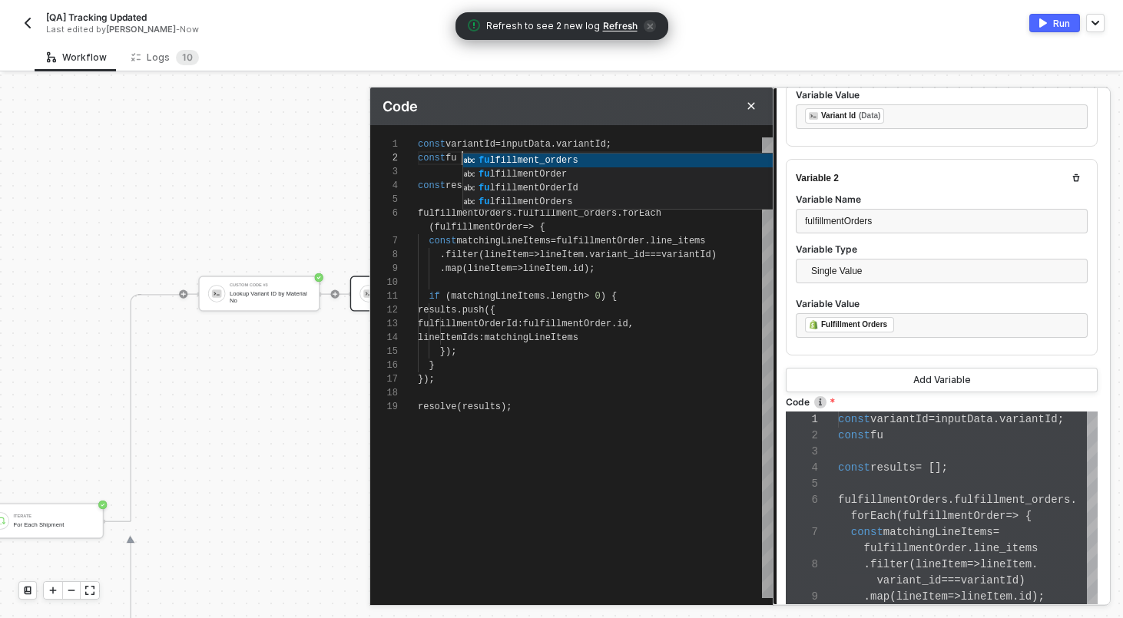
type textarea "const variantId = inputData.variantId; const ful const results = []; fulfillmen…"
type textarea "const variantId = inputData.variantId; const fulf const results = []; fulfillme…"
type textarea "const variantId = inputData.variantId; const fulfi const results = []; fulfillm…"
type textarea "const variantId = inputData.variantId; const fulfil const results = []; fulfill…"
type textarea "const variantId = inputData.variantId; const fulfillment_orders const results =…"
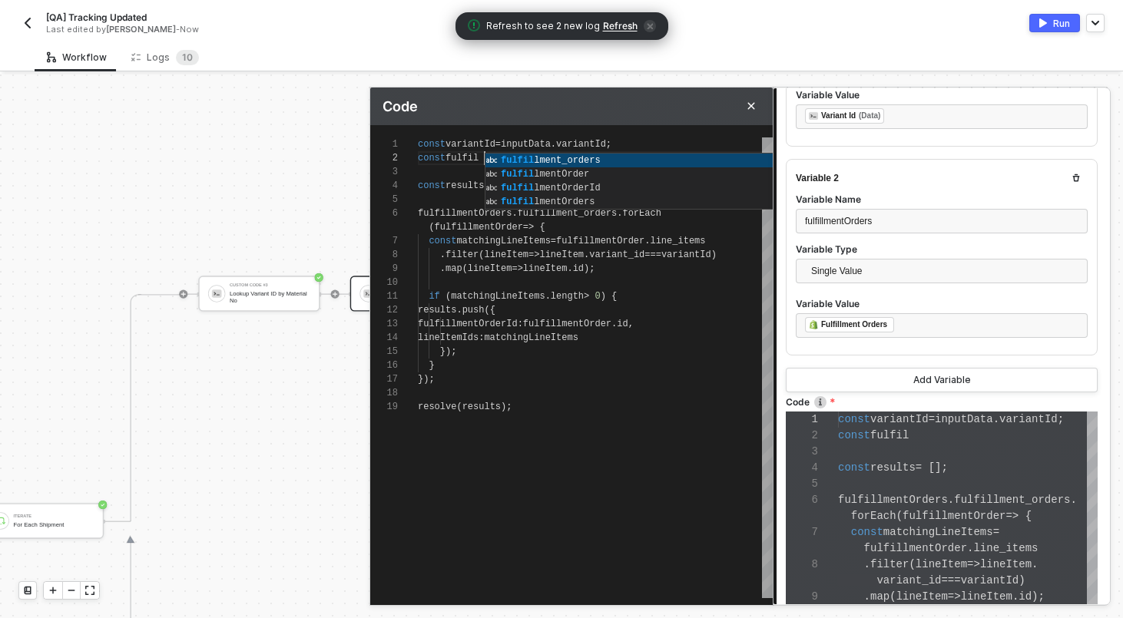
type textarea "const variantId = inputData.variantId; const fulfillment_orders const results =…"
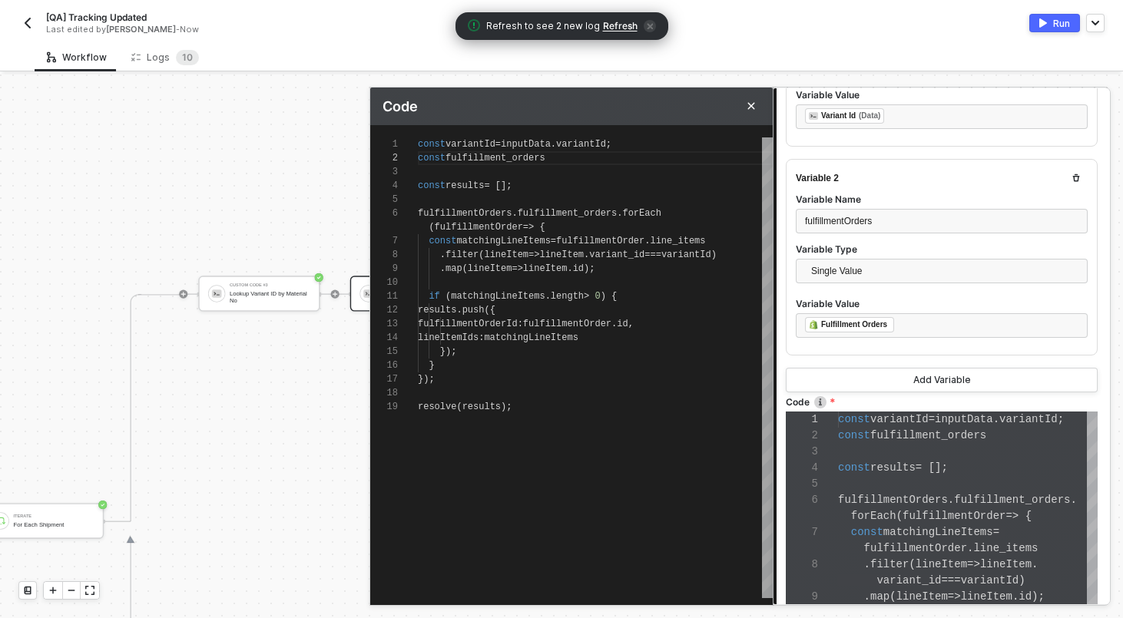
type textarea "const variantId = inputData.variantId; const fulfil const results = []; fulfill…"
type textarea "const variantId = inputData.variantId; const fulfill const results = []; fulfil…"
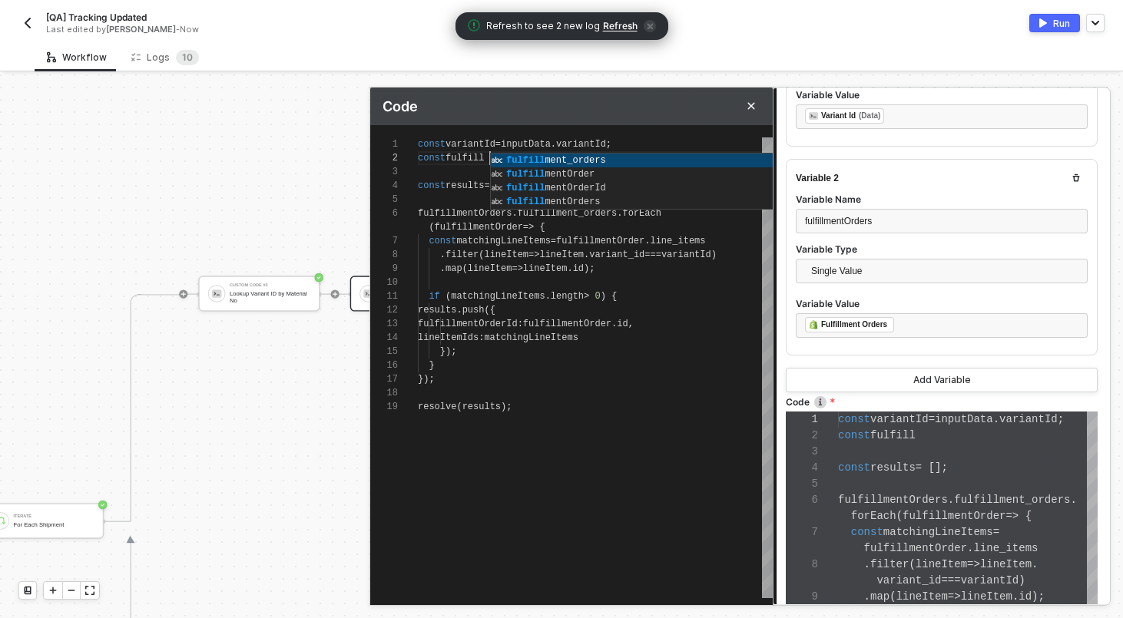
type textarea "const variantId = inputData.variantId; const fulfillm const results = []; fulfi…"
type textarea "const variantId = inputData.variantId; const fulfillme const results = []; fulf…"
type textarea "const variantId = inputData.variantId; const fulfillmen const results = []; ful…"
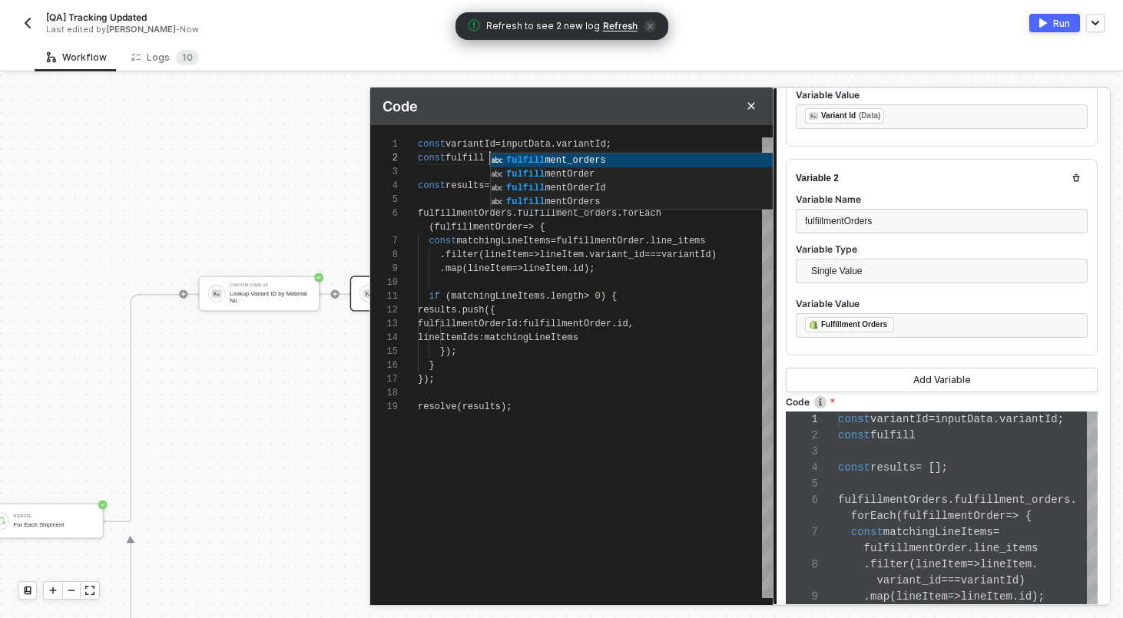
type textarea "const variantId = inputData.variantId; const fulfillmen const results = []; ful…"
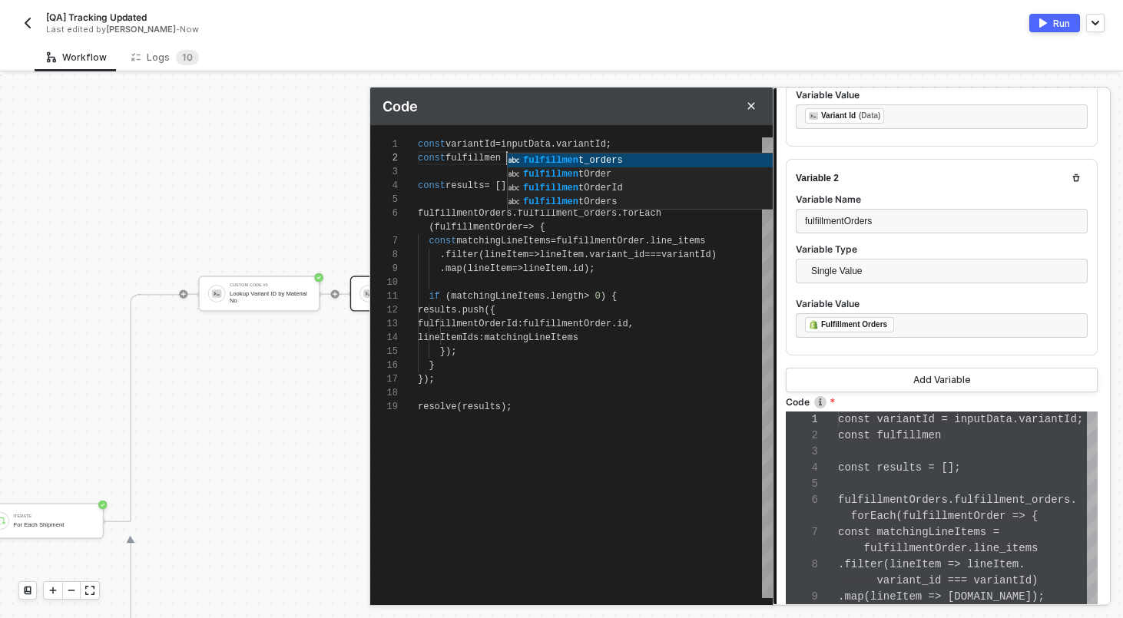
type textarea "const variantId = inputData.variantId; const fulfillment const results = []; fu…"
type textarea "const variantId = inputData.variantId; const fulfillmentO const results = []; f…"
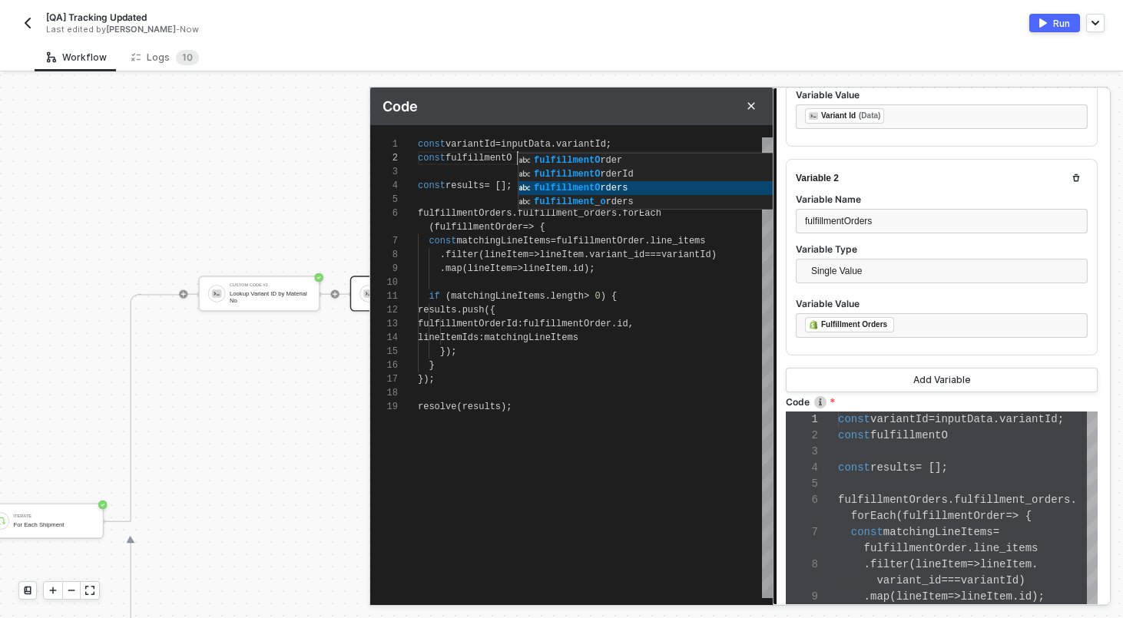
type textarea "const variantId = inputData.variantId; const fulfillmentOrders const results = …"
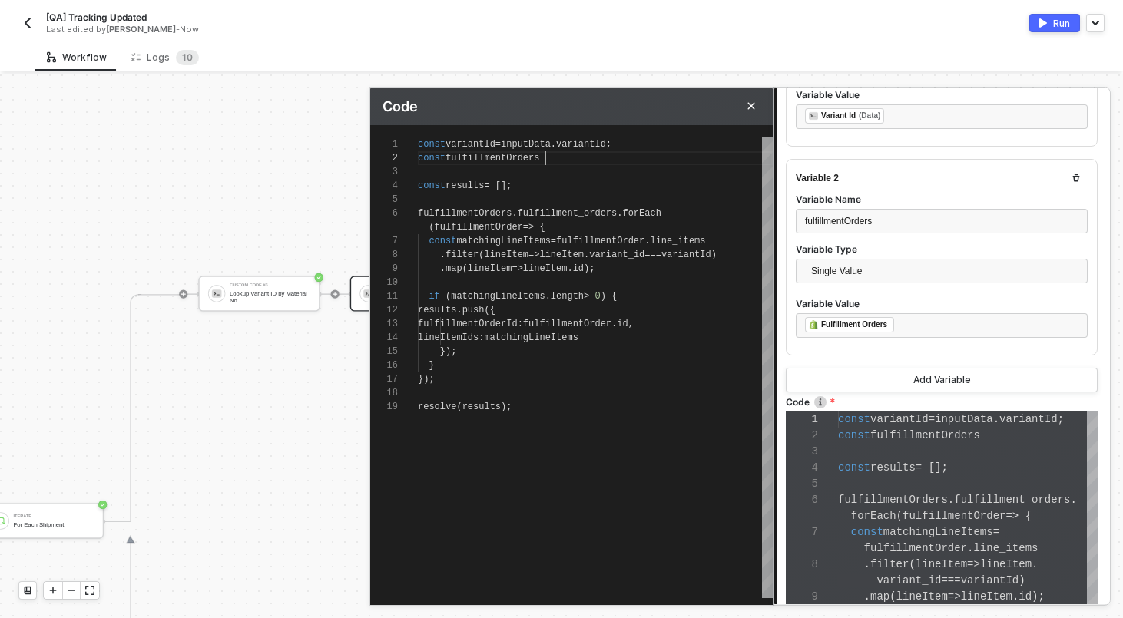
type textarea "const variantId = inputData.variantId; const fulfillmentOrders const results = …"
type textarea "const variantId = inputData.variantId; const fulfillmentOrders = const results …"
type textarea "const variantId = inputData.variantId; const fulfillmentOrders = i const result…"
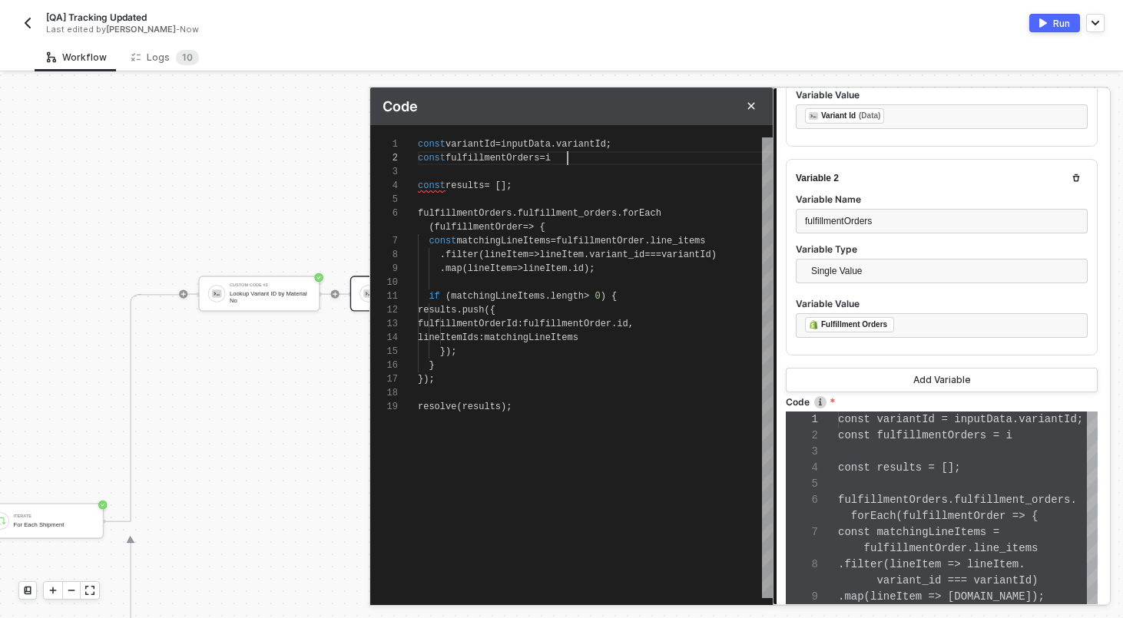
type textarea "const variantId = inputData.variantId; const fulfillmentOrders = in const resul…"
type textarea "const variantId = inputData.variantId; const fulfillmentOrders = inp const resu…"
type textarea "const variantId = inputData.variantId; const fulfillmentOrders = inpu const res…"
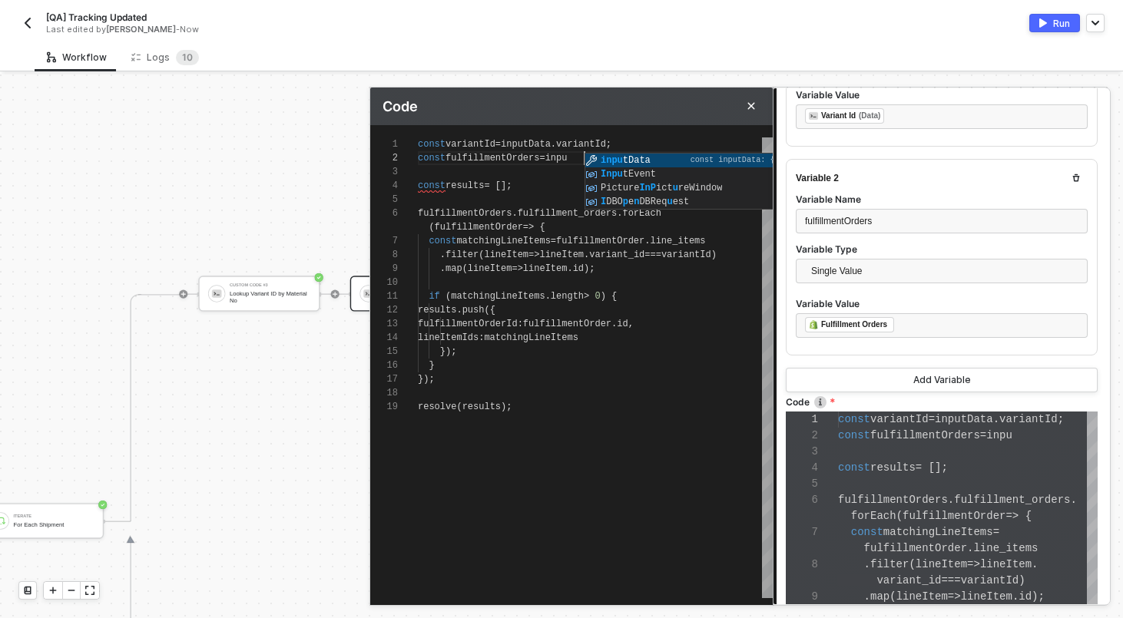
type textarea "const variantId = inputData.variantId; const fulfillmentOrders = input const re…"
type textarea "const variantId = inputData.variantId; const fulfillmentOrders = inputData cons…"
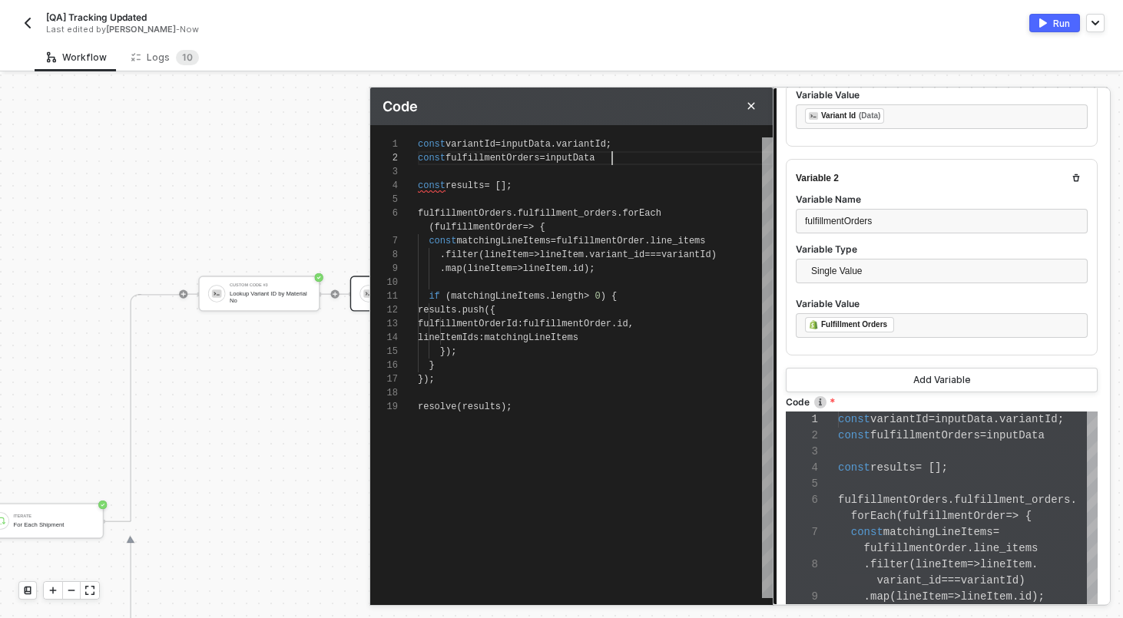
type textarea "const variantId = inputData.variantId; const fulfillmentOrders = inputData. con…"
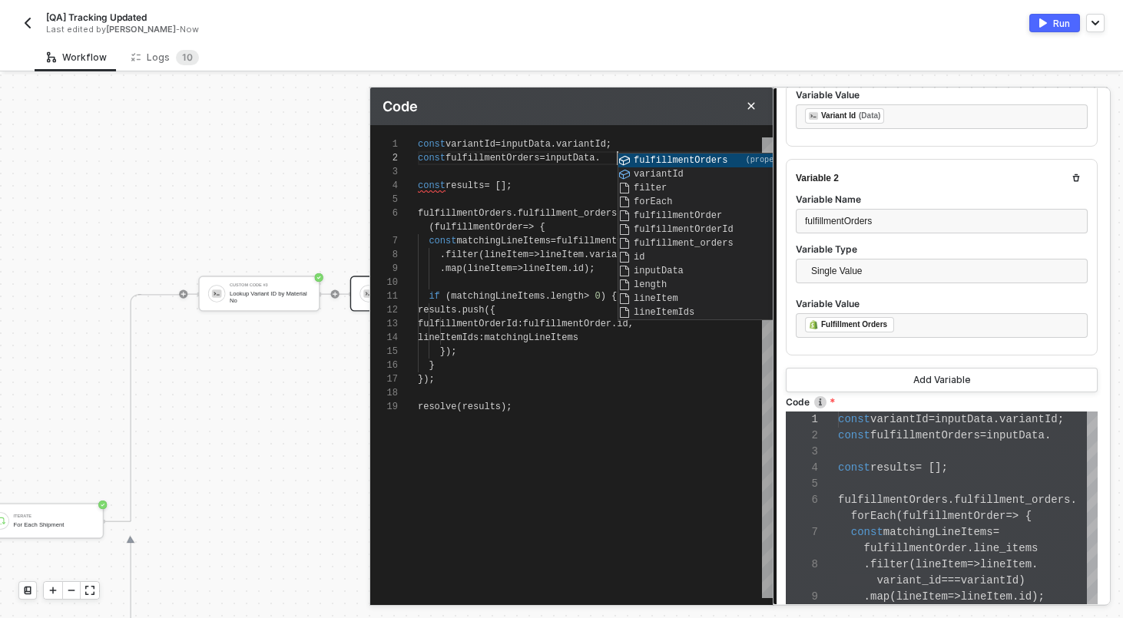
type textarea "const variantId = inputData.variantId; const fulfillmentOrders = inputData.f co…"
type textarea "const variantId = inputData.variantId; const fulfillmentOrders = inputData.fu c…"
type textarea "const variantId = inputData.variantId; const fulfillmentOrders = inputData.ful …"
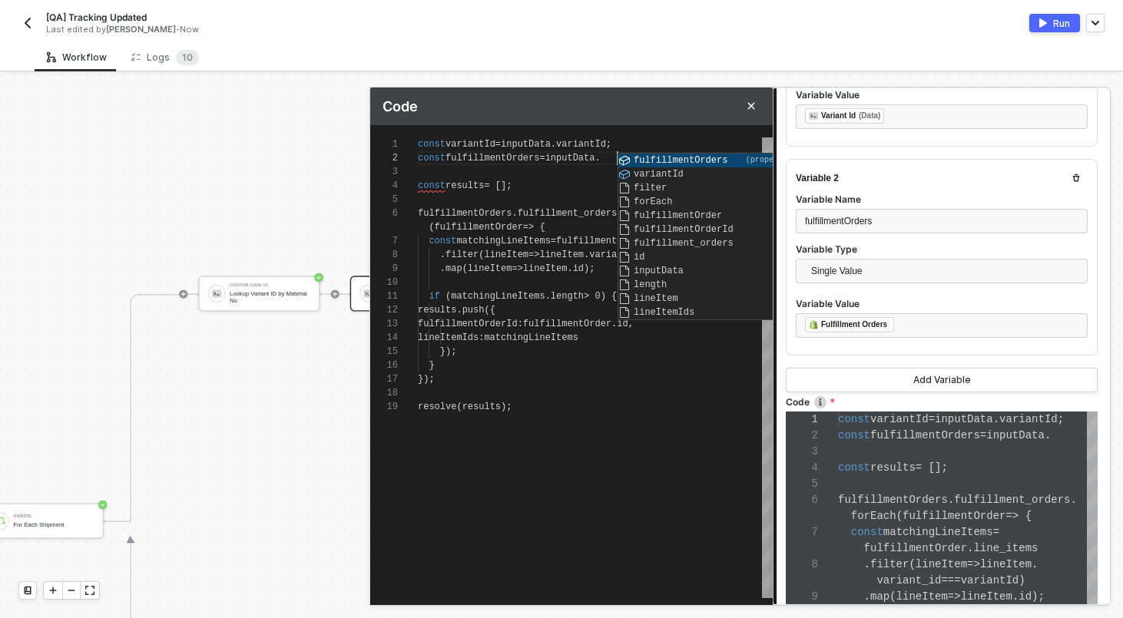
type textarea "const variantId = inputData.variantId; const fulfillmentOrders = inputData.ful …"
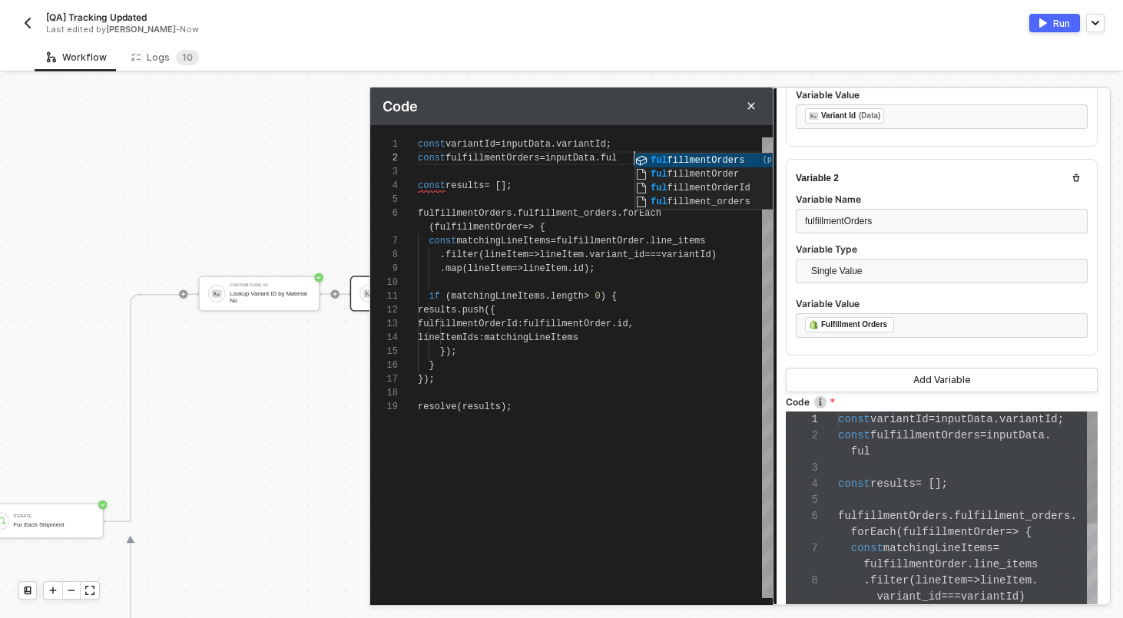
type textarea "const variantId = inputData.variantId; const fulfillmentOrders = inputData.fulf…"
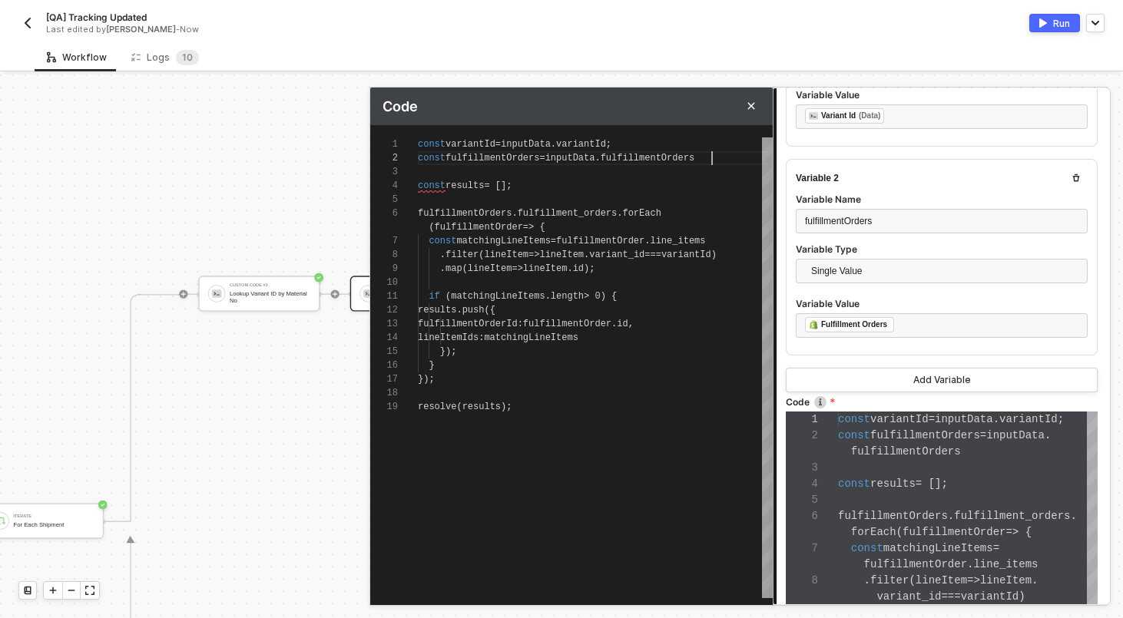
scroll to position [14, 294]
type textarea "const variantId = inputData.variantId; const fulfillmentOrders = inputData.fulf…"
click at [552, 270] on span "lineItem" at bounding box center [545, 268] width 45 height 11
click at [638, 214] on span "forEach" at bounding box center [641, 213] width 38 height 11
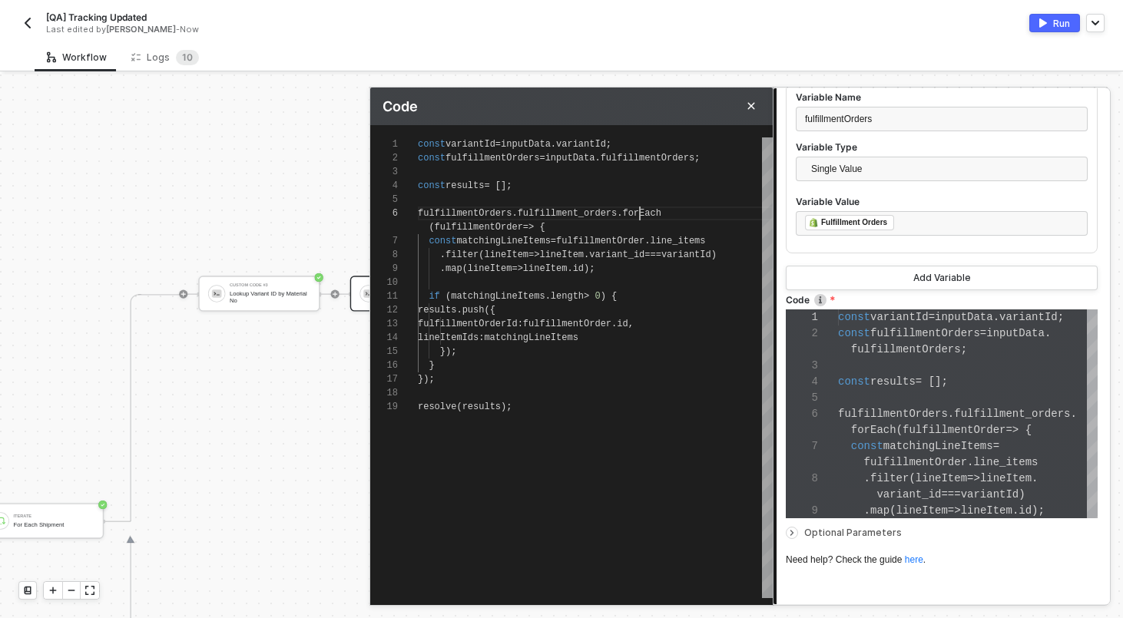
scroll to position [509, 0]
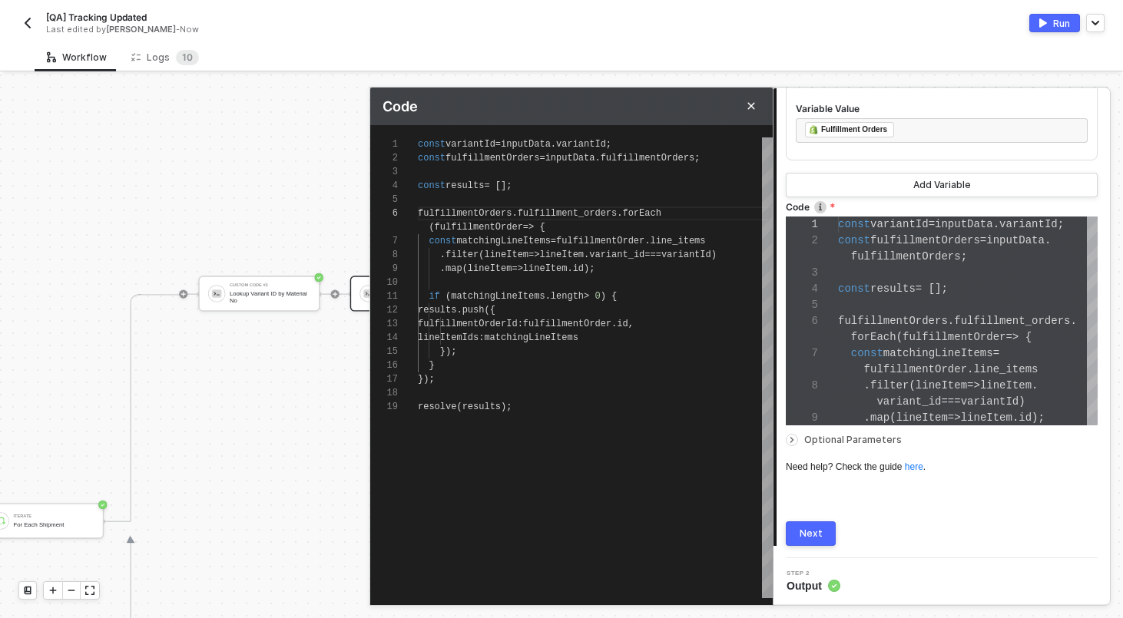
type textarea "const variantId = inputData.variantId; const fulfillmentOrders = inputData.fulf…"
click at [814, 529] on div "Next" at bounding box center [811, 534] width 23 height 12
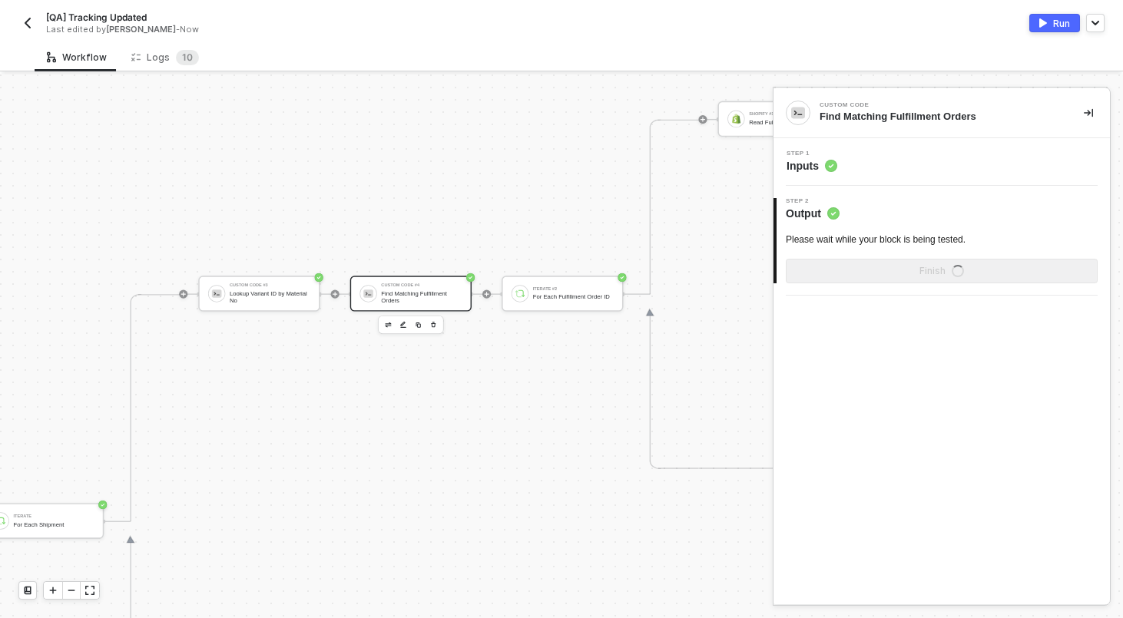
scroll to position [0, 0]
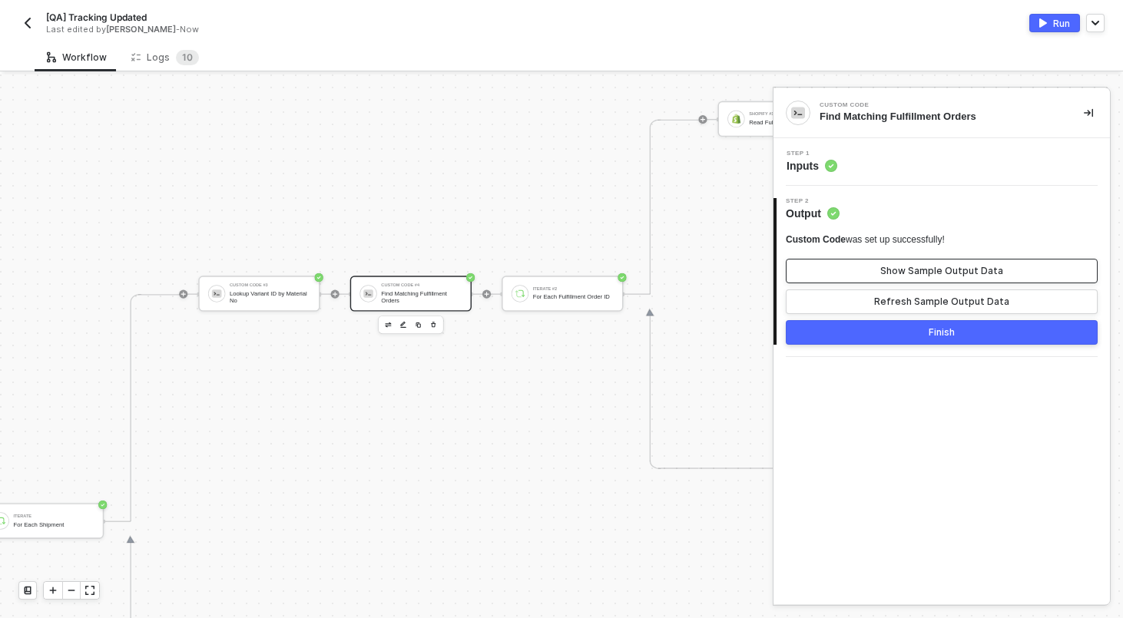
click at [880, 280] on button "Show Sample Output Data" at bounding box center [942, 271] width 312 height 25
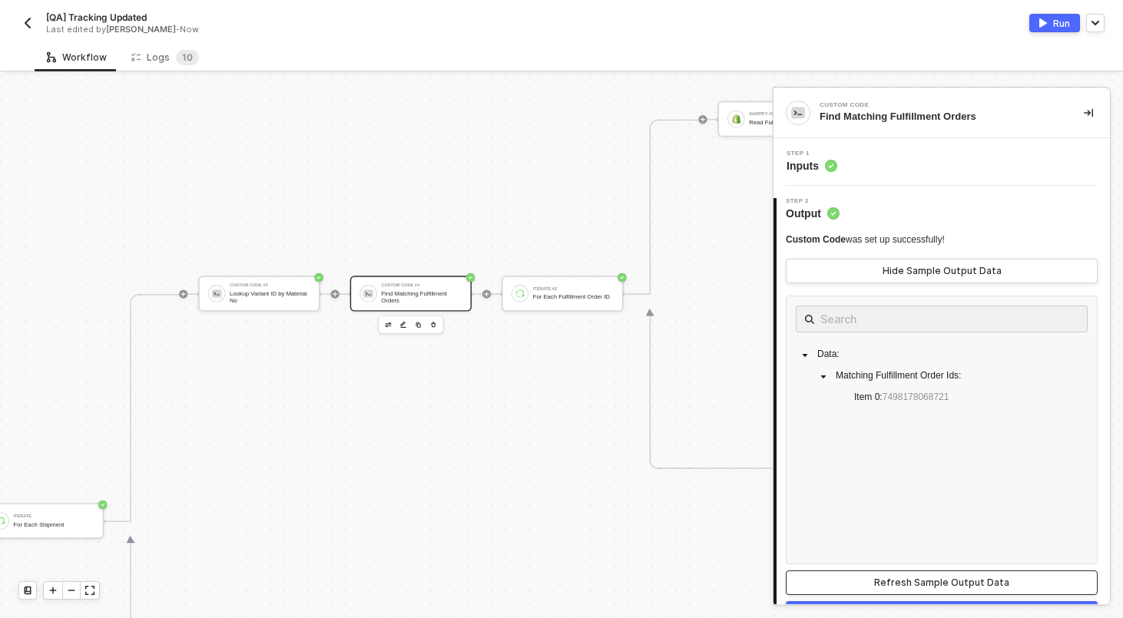
click at [891, 575] on button "Refresh Sample Output Data" at bounding box center [942, 583] width 312 height 25
click at [856, 274] on button "Hide Sample Output Data" at bounding box center [942, 271] width 312 height 25
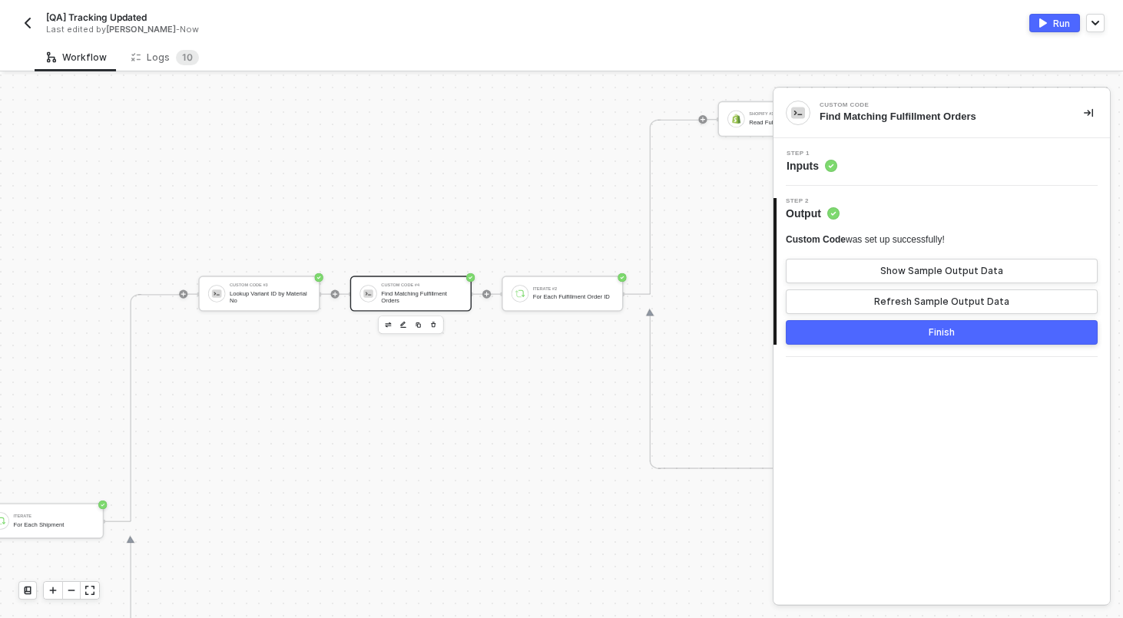
click at [877, 161] on div "Step 1 Inputs" at bounding box center [943, 162] width 333 height 23
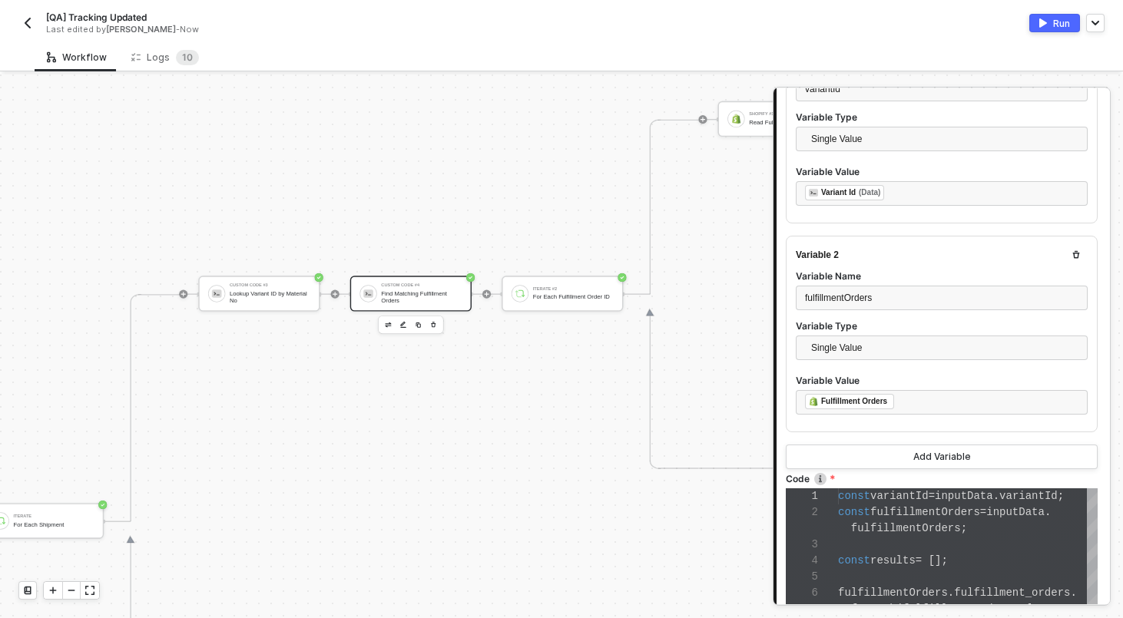
scroll to position [509, 0]
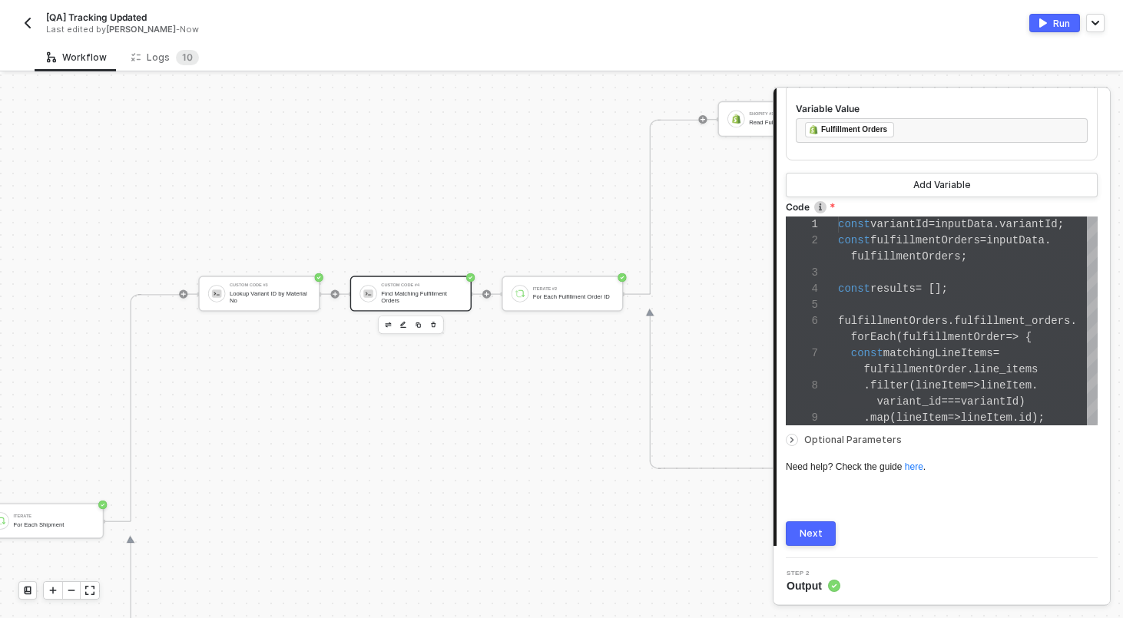
type textarea ".filter(lineItem => lineItem.variant_id === variantId) .map(lineItem => [DOMAIN…"
click at [853, 396] on span at bounding box center [857, 402] width 38 height 12
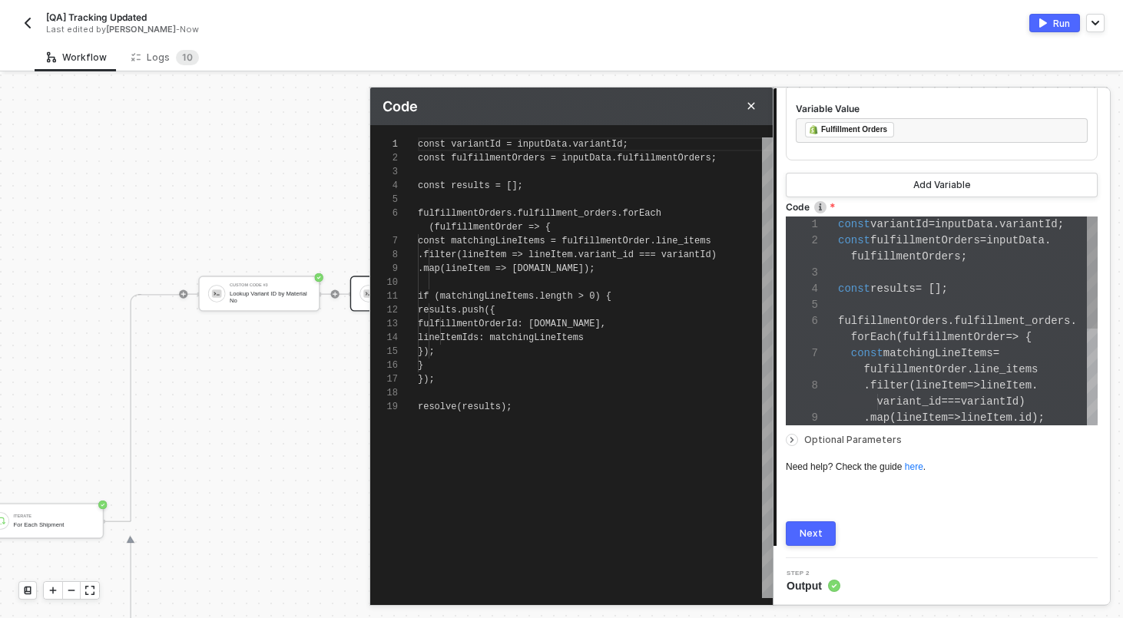
scroll to position [124, 0]
type textarea "if (matchingLineItems.length > 0) { results.push({ fulfillmentOrderId: [DOMAIN_…"
click at [695, 340] on div "lineItemIds: matchingLineItems" at bounding box center [595, 338] width 355 height 14
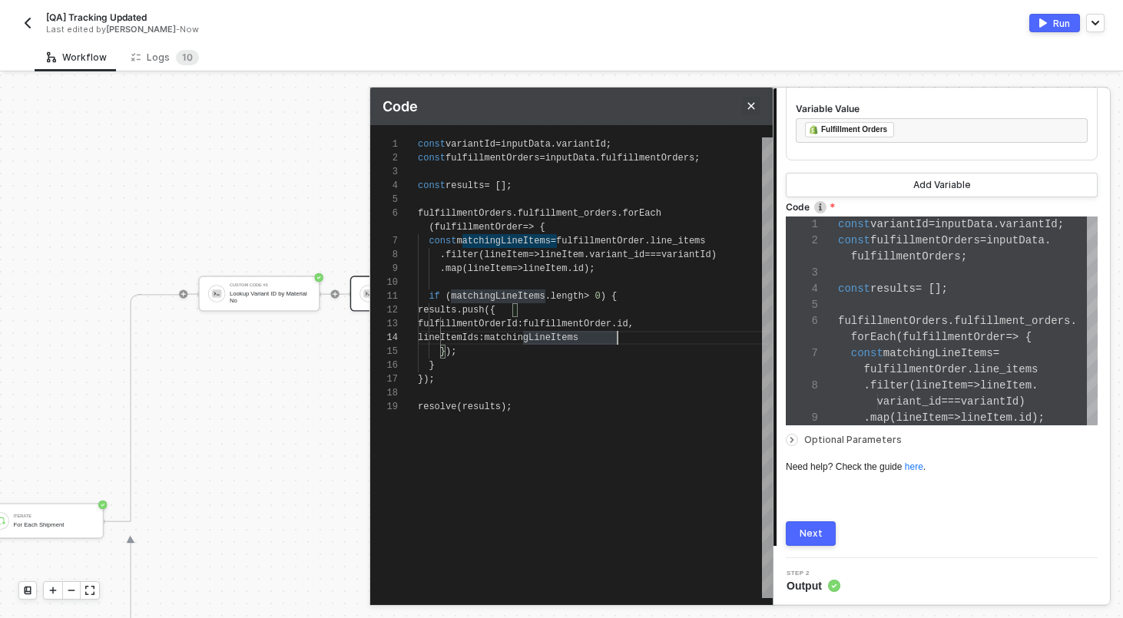
click at [749, 105] on icon "Close" at bounding box center [751, 105] width 9 height 9
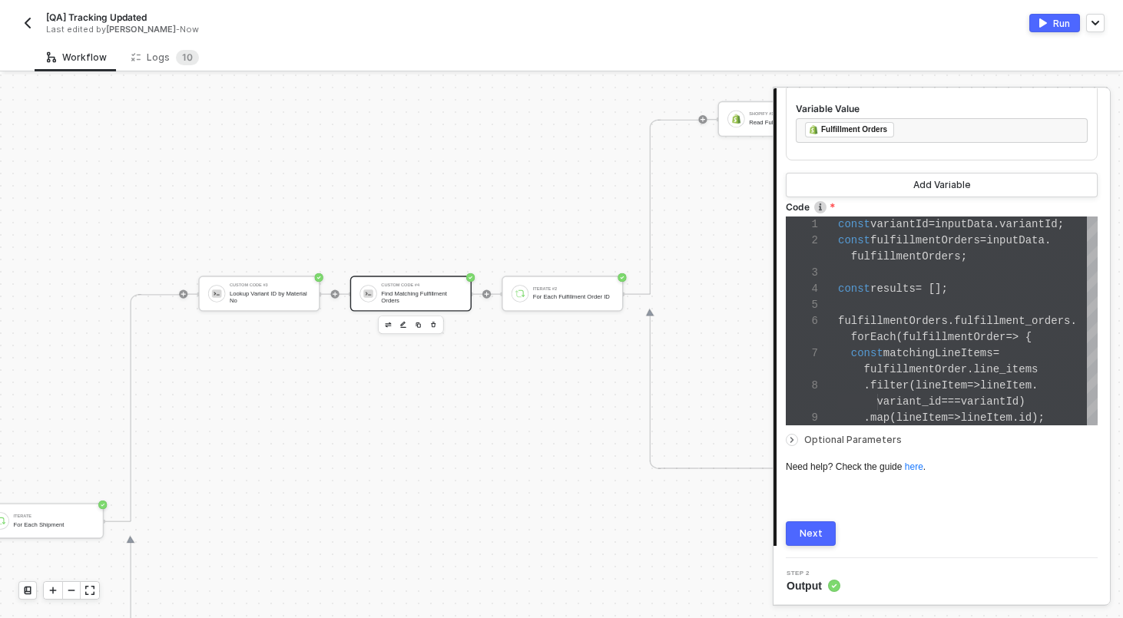
click at [423, 327] on button "button" at bounding box center [418, 325] width 13 height 13
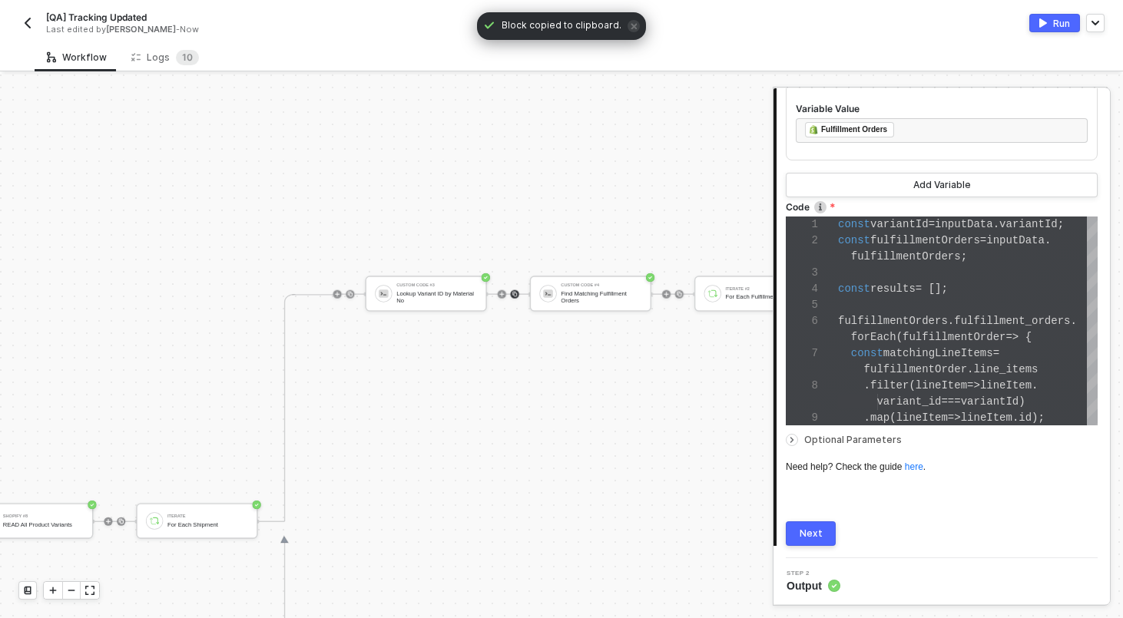
click at [514, 295] on img at bounding box center [515, 294] width 6 height 6
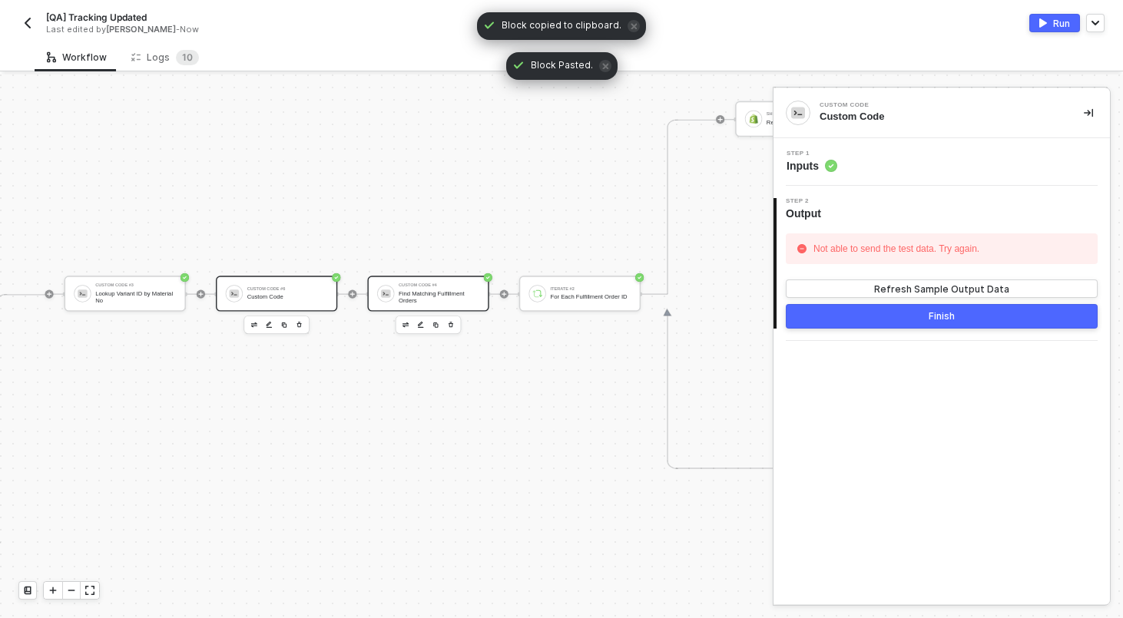
scroll to position [456, 3031]
click at [394, 302] on div "Find Matching Fulfillment Orders" at bounding box center [419, 297] width 81 height 14
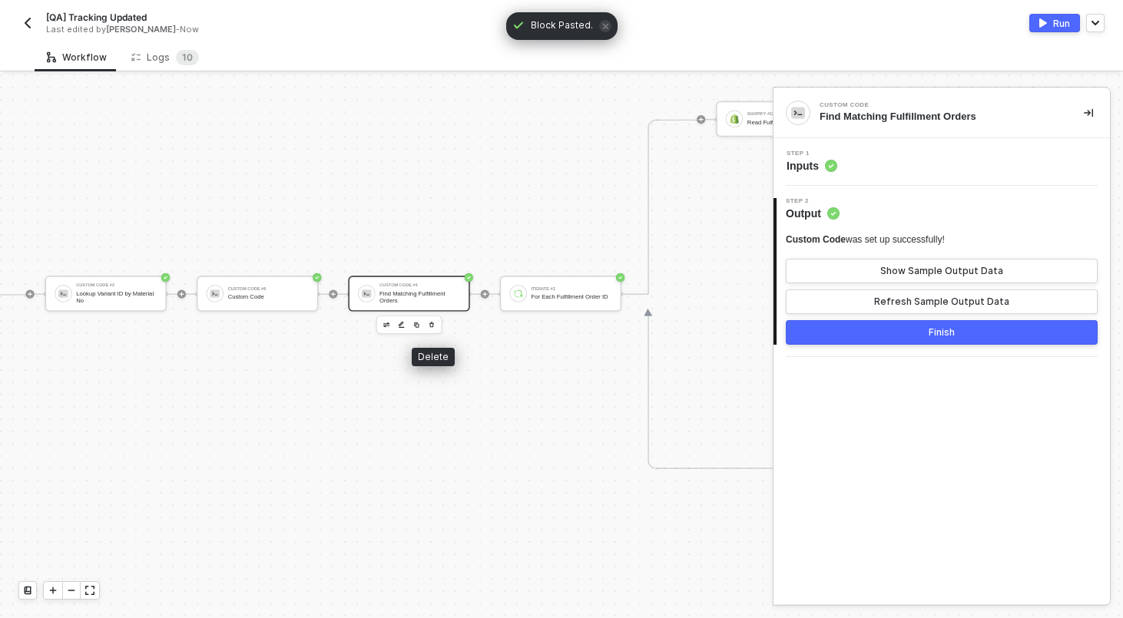
click at [435, 329] on button "button" at bounding box center [432, 325] width 13 height 13
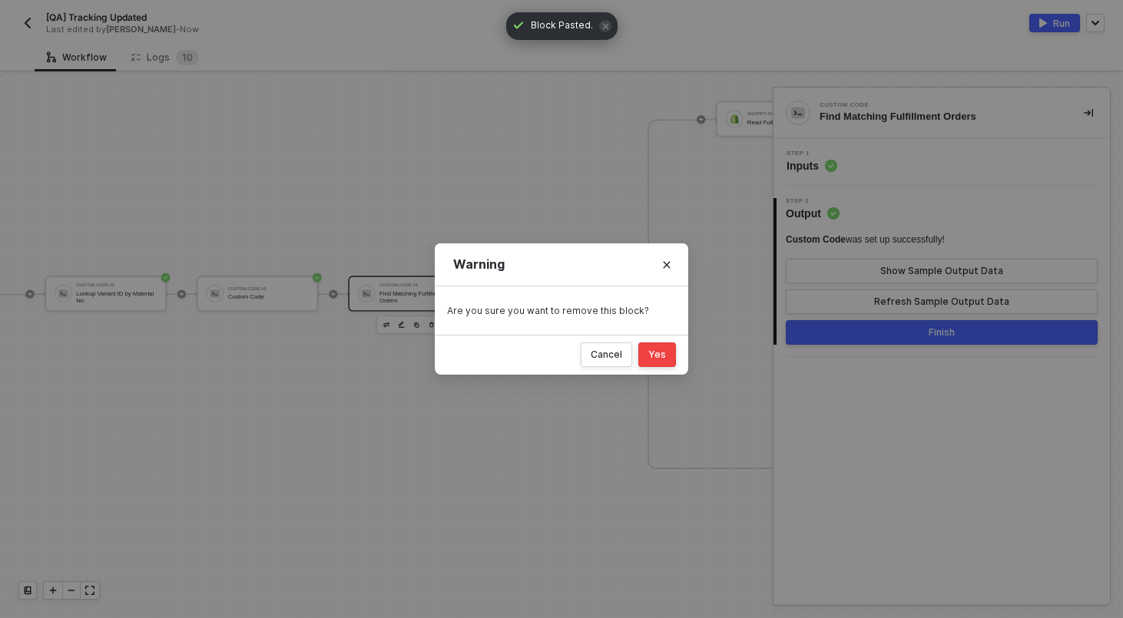
click at [659, 350] on div "Yes" at bounding box center [657, 355] width 18 height 12
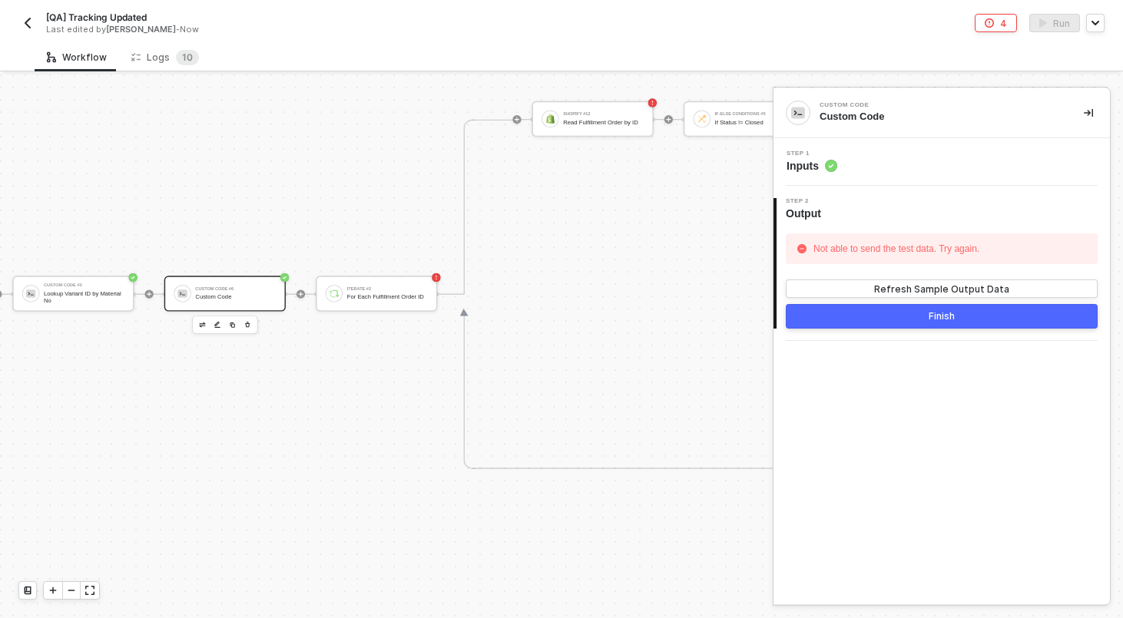
click at [239, 280] on div "Custom Code #6 Custom Code" at bounding box center [224, 293] width 121 height 35
click at [895, 169] on div "Step 1 Inputs" at bounding box center [943, 162] width 333 height 23
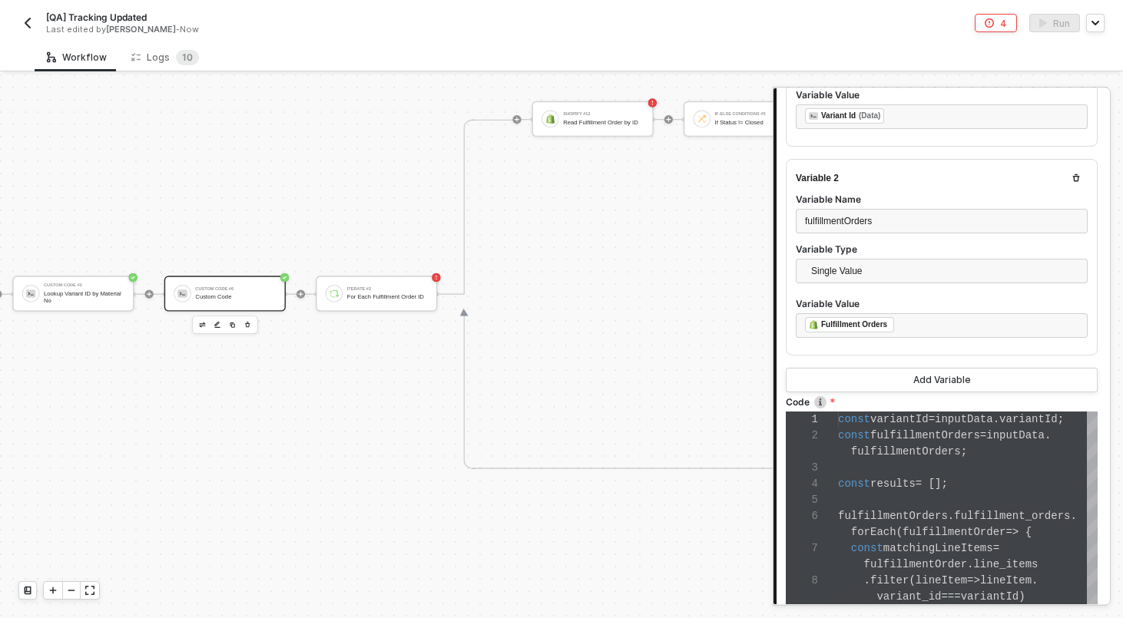
scroll to position [346, 0]
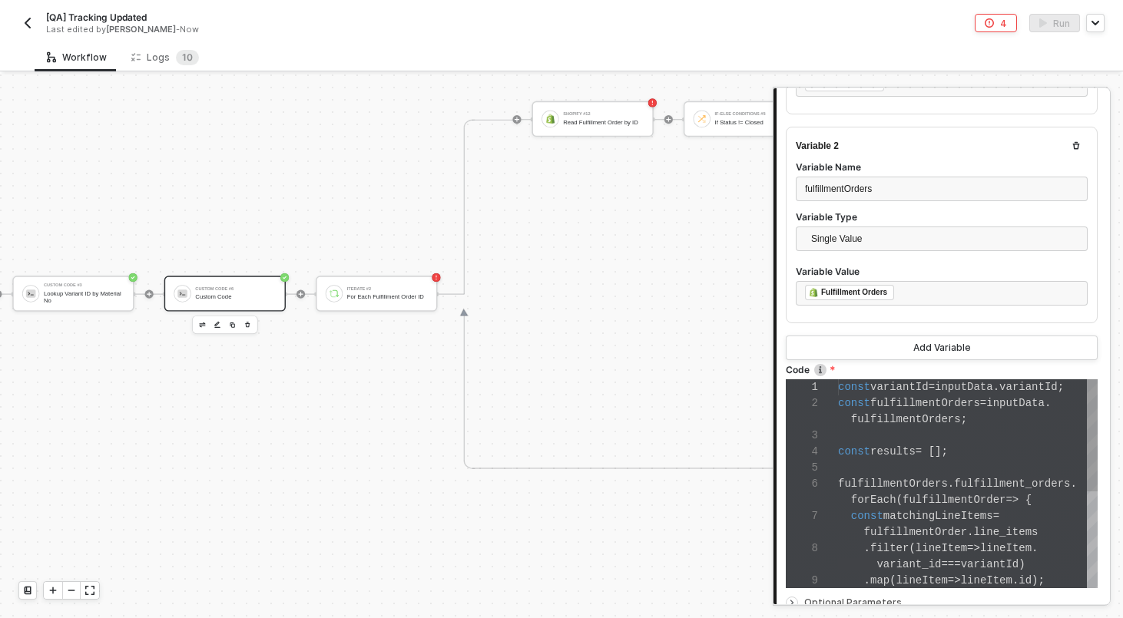
click at [898, 452] on span "results" at bounding box center [892, 452] width 45 height 12
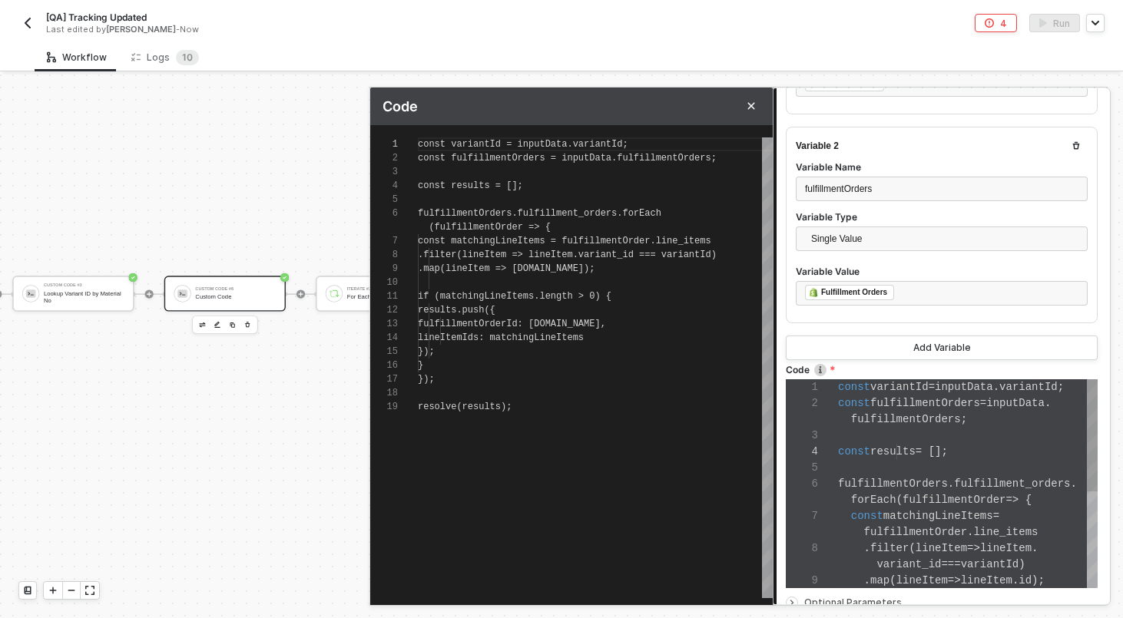
scroll to position [124, 0]
type textarea "if (matchingLineItems.length > 0) { results.push({ fulfillmentOrderId: [DOMAIN_…"
click at [571, 292] on span "if (matchingLineItems.length > 0) {" at bounding box center [515, 296] width 194 height 11
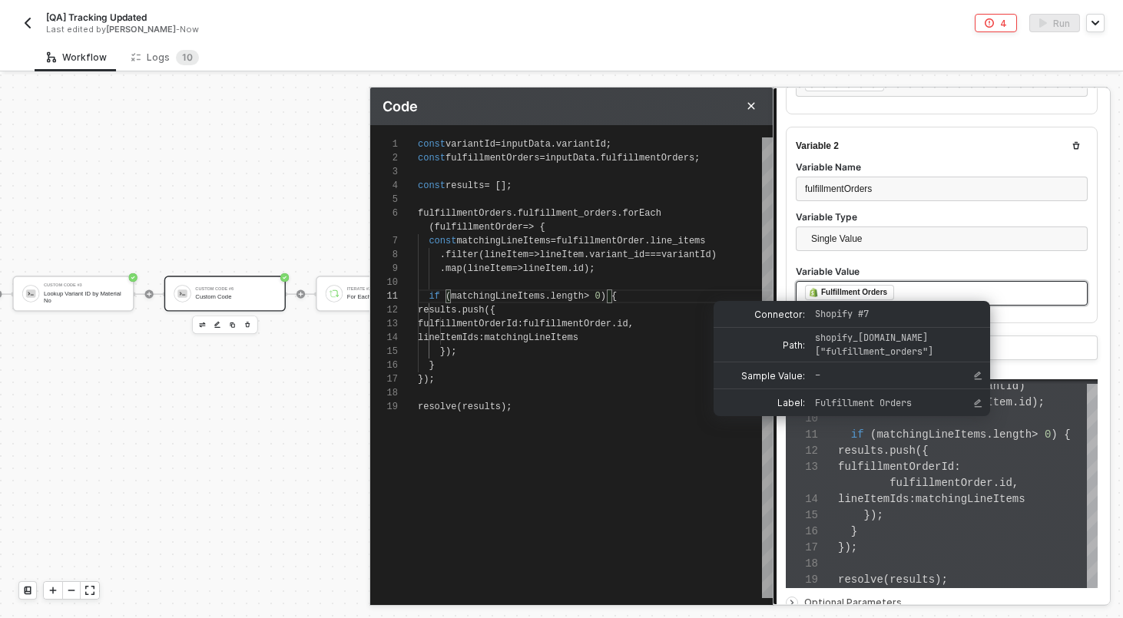
scroll to position [509, 0]
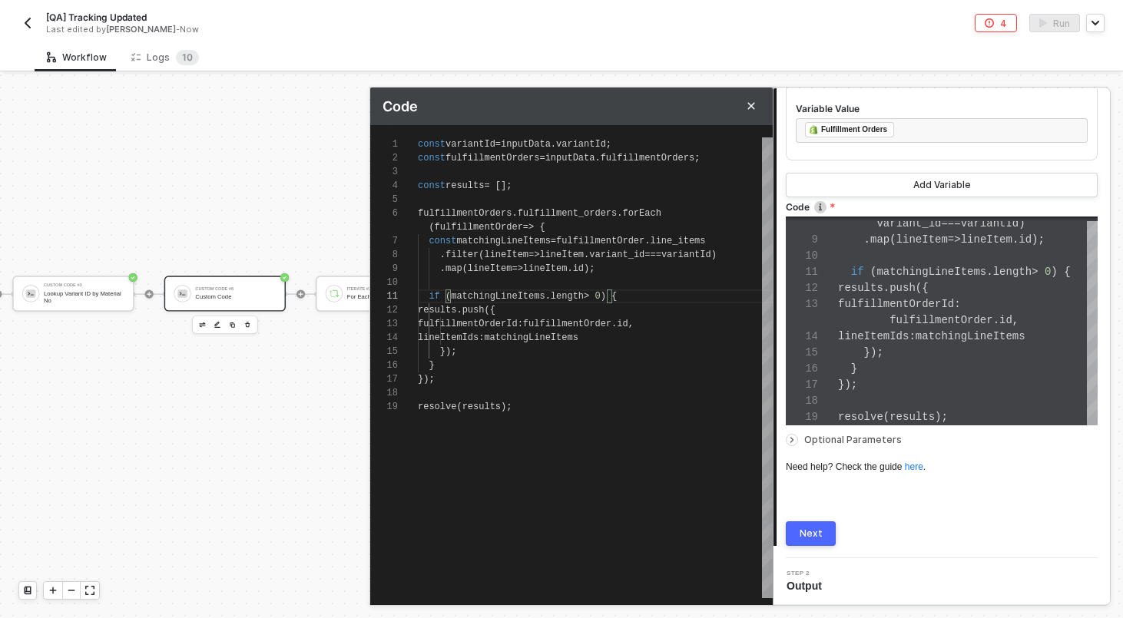
click at [859, 435] on span "Optional Parameters" at bounding box center [853, 440] width 98 height 12
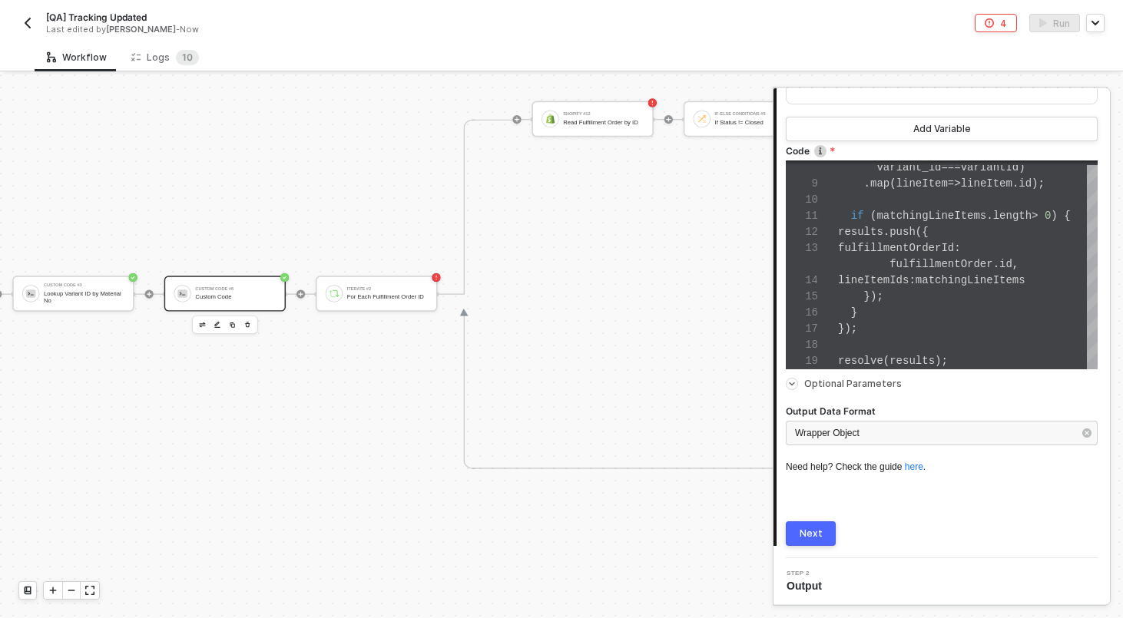
scroll to position [565, 0]
click at [817, 528] on div "Next" at bounding box center [811, 534] width 23 height 12
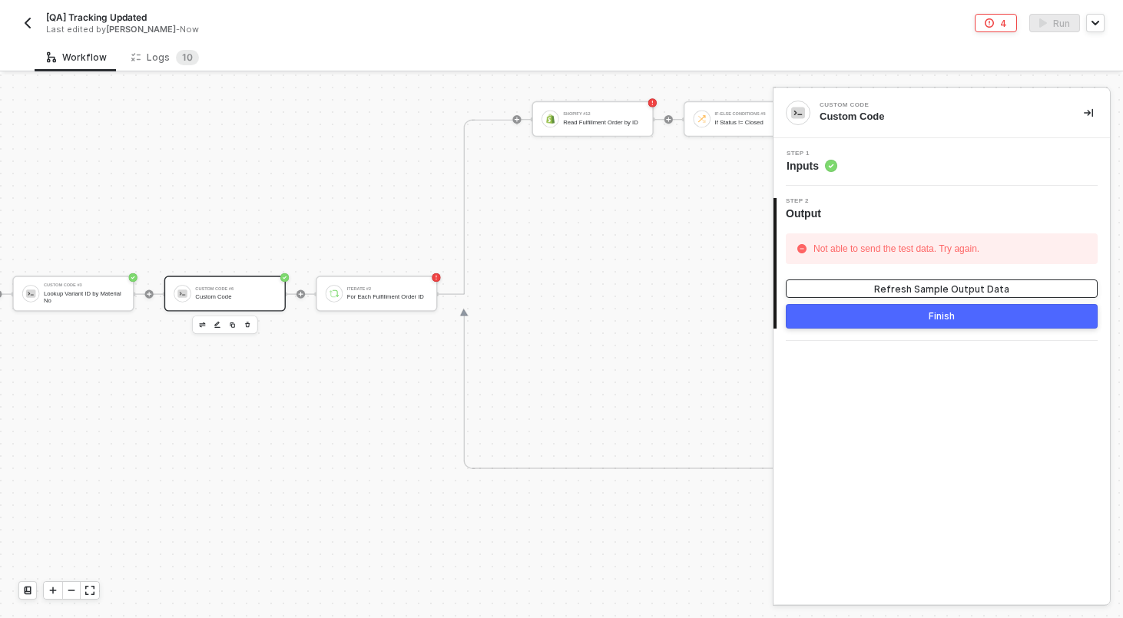
click at [866, 291] on button "Refresh Sample Output Data" at bounding box center [942, 289] width 312 height 18
click at [869, 171] on div "Step 1 Inputs" at bounding box center [943, 162] width 333 height 23
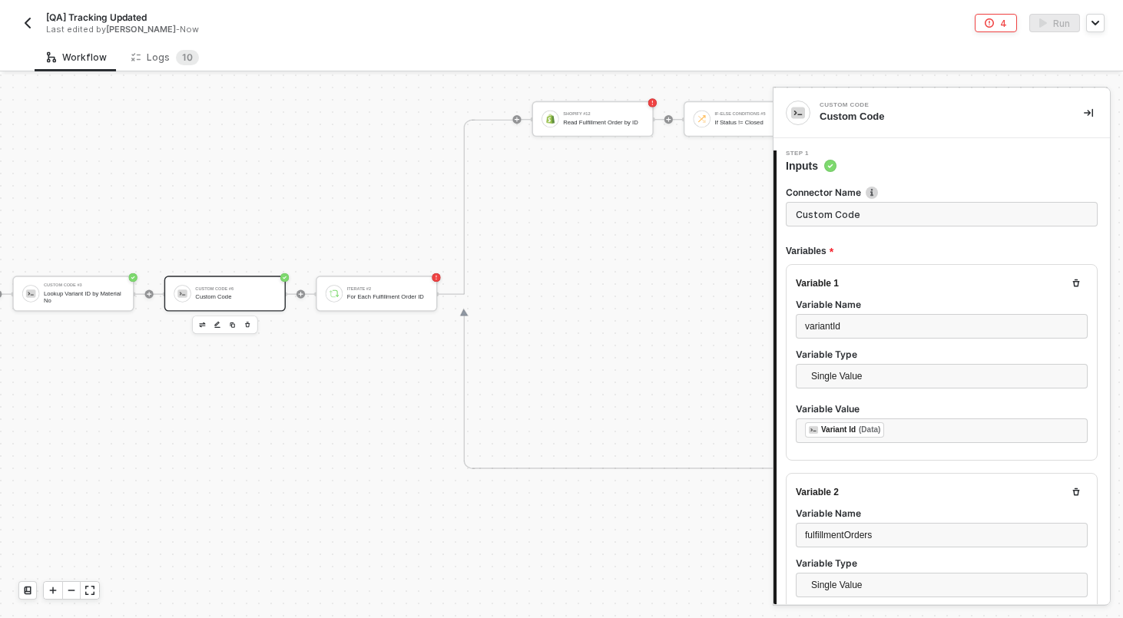
scroll to position [509, 0]
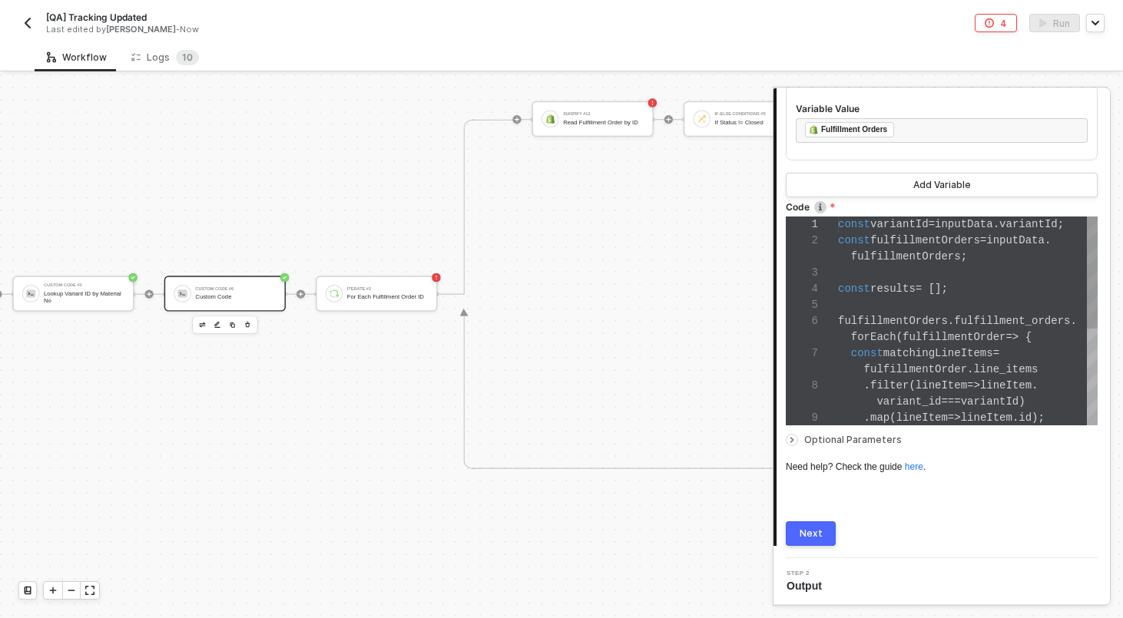
click at [881, 286] on span "results" at bounding box center [892, 289] width 45 height 12
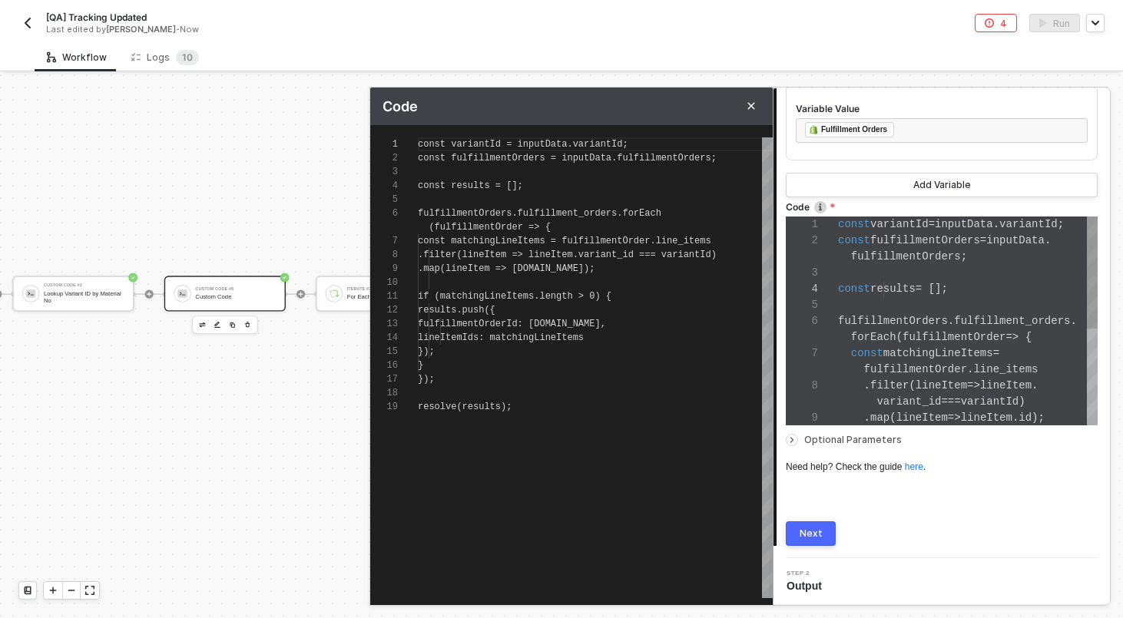
scroll to position [124, 0]
click at [717, 277] on div at bounding box center [595, 283] width 355 height 14
type textarea "const variantId = inputData.variantId; const fulfillmentOrders = inputData.fulf…"
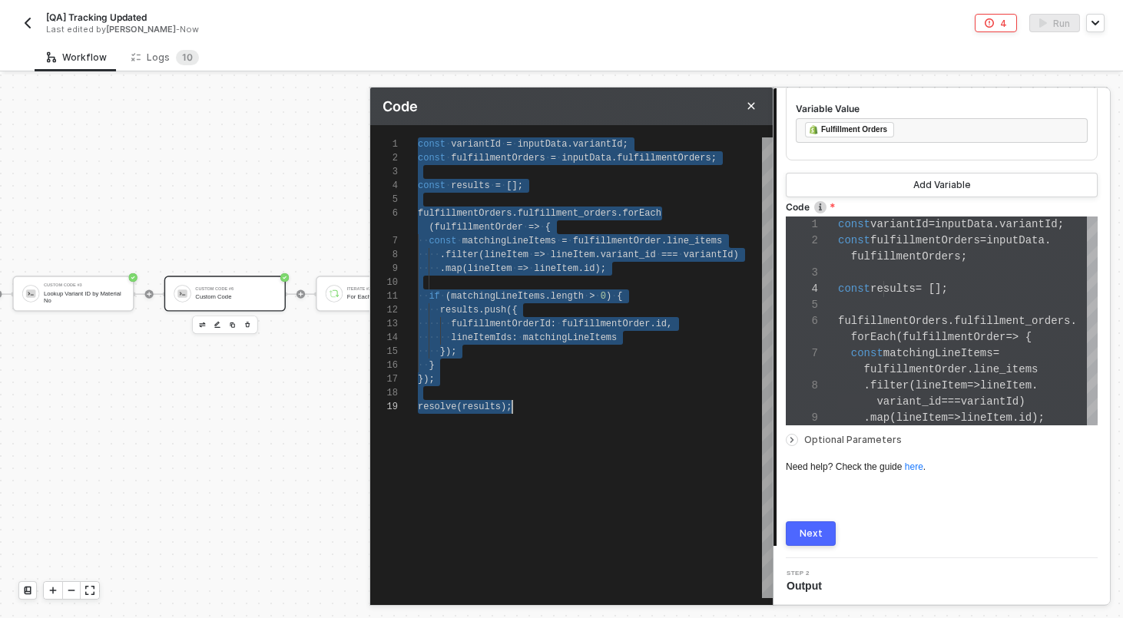
paste textarea "fulfillmentOrderId: [DOMAIN_NAME], lineItemIds: matchingLineItems }); } }); ret…"
type textarea "const results = []; fulfillmentOrders.fulfillment_orders.forEach(fulfillmentOrd…"
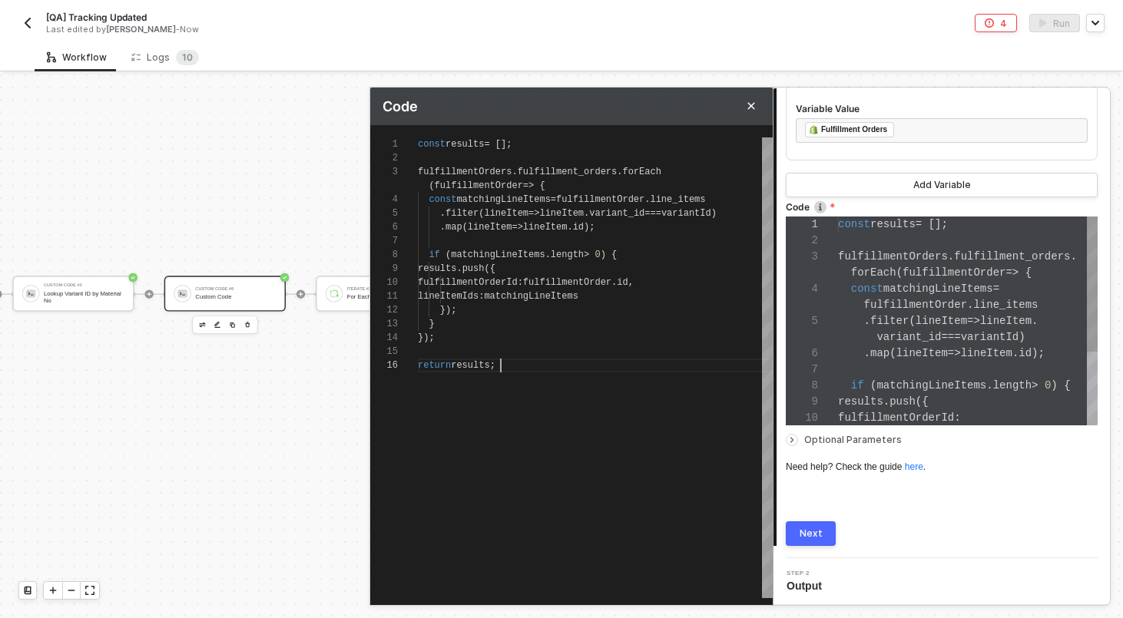
scroll to position [113, 0]
click at [492, 138] on div "const results = [];" at bounding box center [595, 145] width 355 height 14
type textarea "const results = []; fulfillmentOrders.fulfillment_orders.forEach(fulfillmentOrd…"
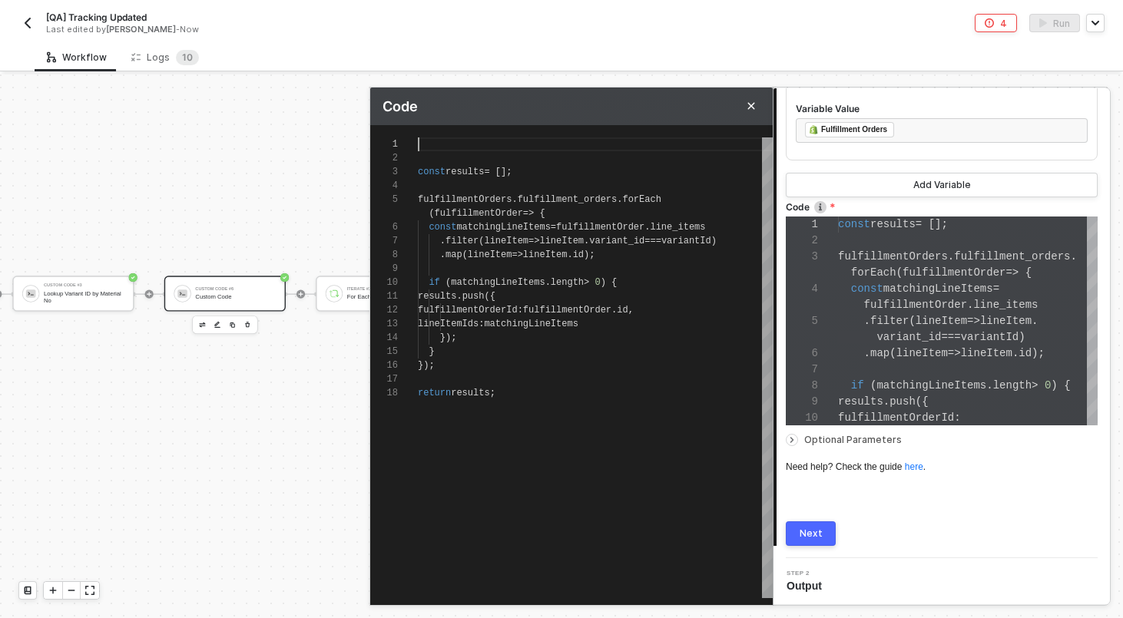
type textarea "i const results = []; fulfillmentOrders.fulfillment_orders.forEach(fulfillmentO…"
type textarea "in const results = []; fulfillmentOrders.fulfillment_orders.forEach(fulfillment…"
type textarea "inp const results = []; fulfillmentOrders.fulfillment_orders.forEach(fulfillmen…"
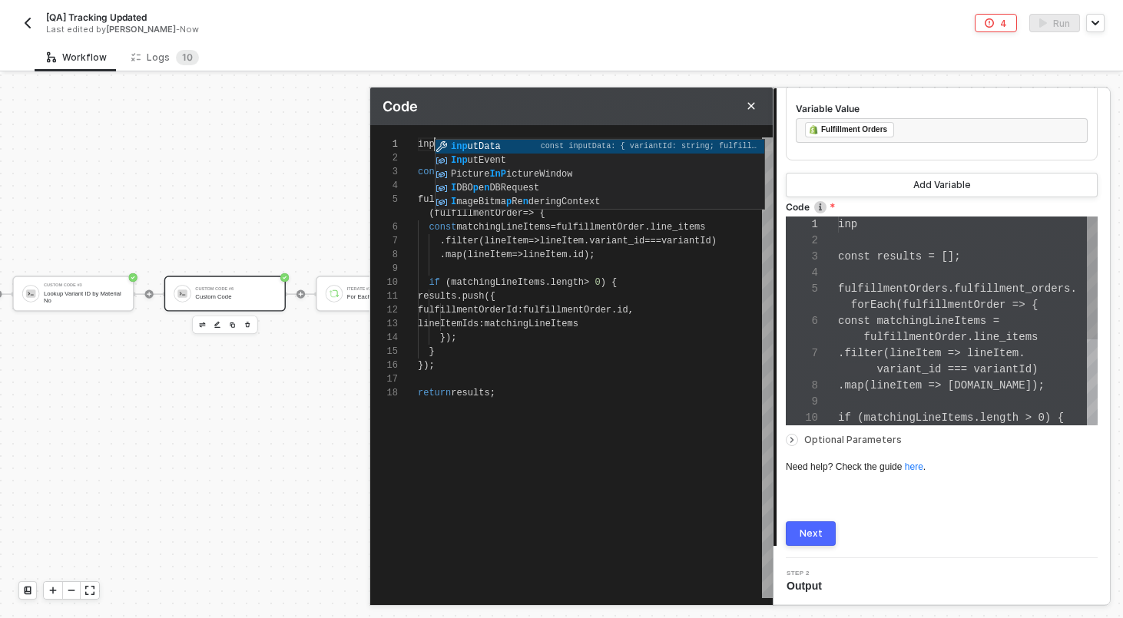
type textarea "inpu const results = []; fulfillmentOrders.fulfillment_orders.forEach(fulfillme…"
type textarea "input const results = []; fulfillmentOrders.fulfillment_orders.forEach(fulfillm…"
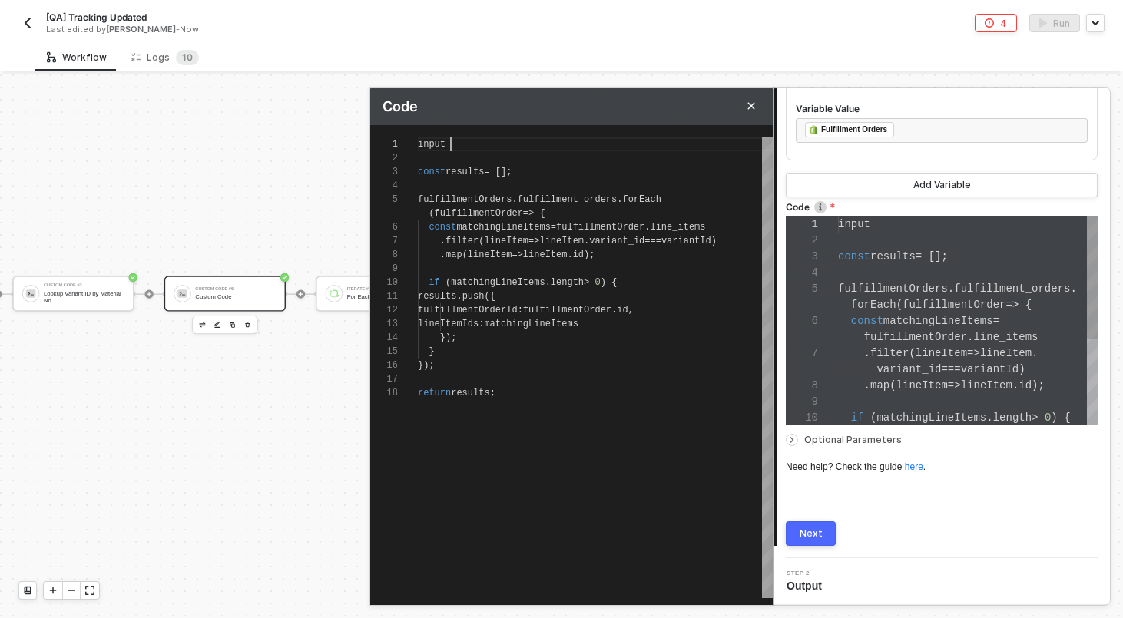
type textarea "input = const results = []; fulfillmentOrders.fulfillment_orders.forEach(fulfil…"
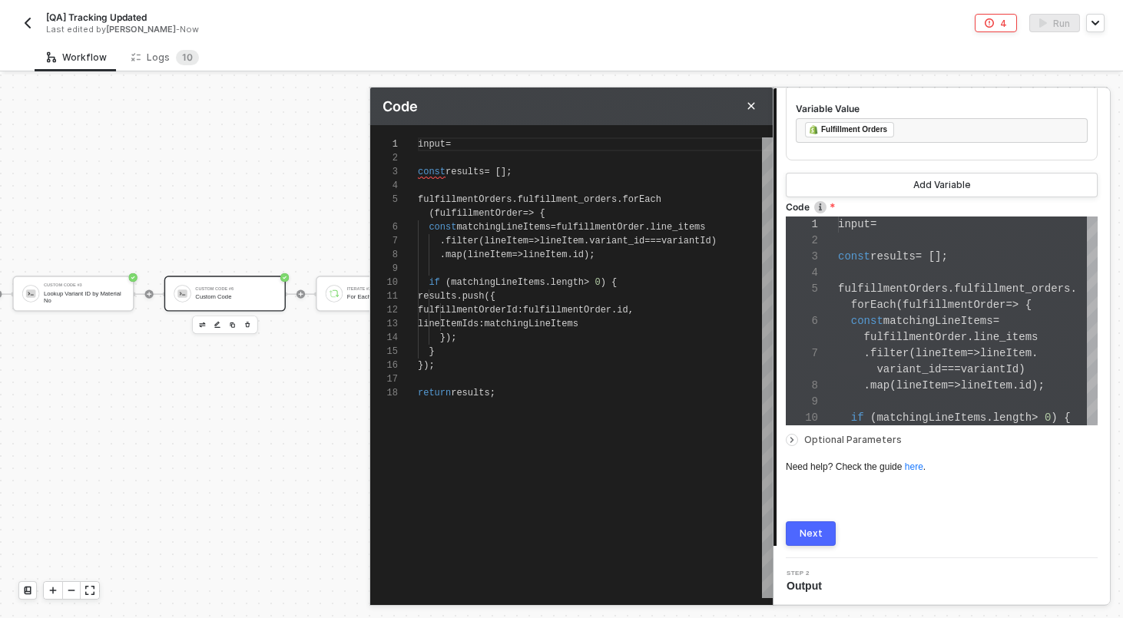
type textarea "input = const results = []; fulfillmentOrders.fulfillment_orders.forEach(fulfil…"
type textarea "input const results = []; fulfillmentOrders.fulfillment_orders.forEach(fulfillm…"
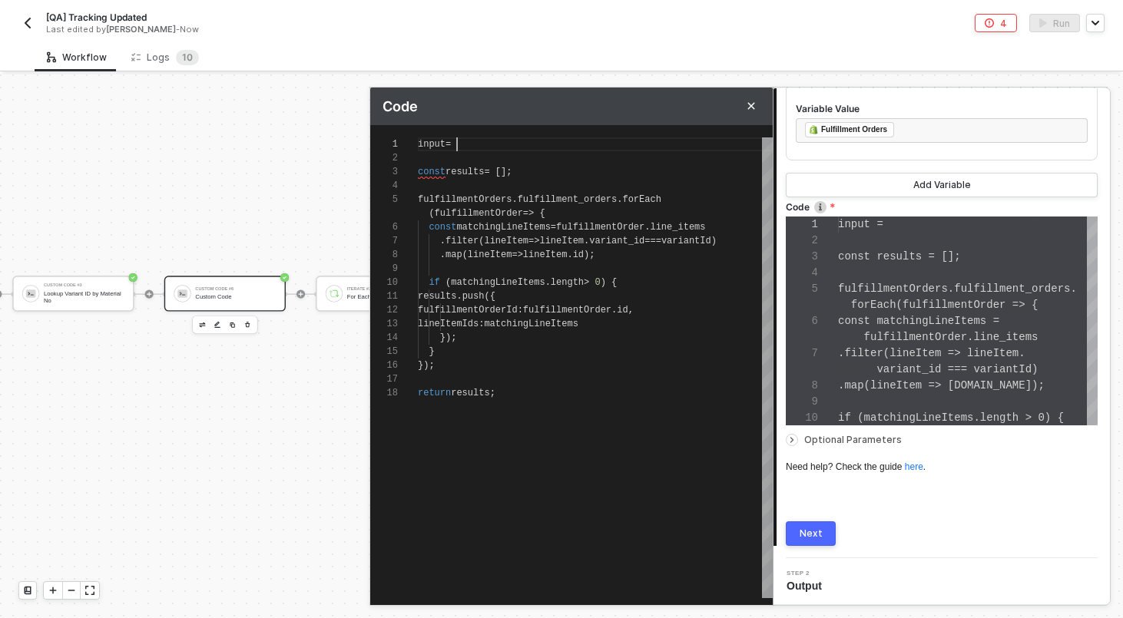
type textarea "input const results = []; fulfillmentOrders.fulfillment_orders.forEach(fulfillm…"
type textarea "inpu const results = []; fulfillmentOrders.fulfillment_orders.forEach(fulfillme…"
type textarea "inp const results = []; fulfillmentOrders.fulfillment_orders.forEach(fulfillmen…"
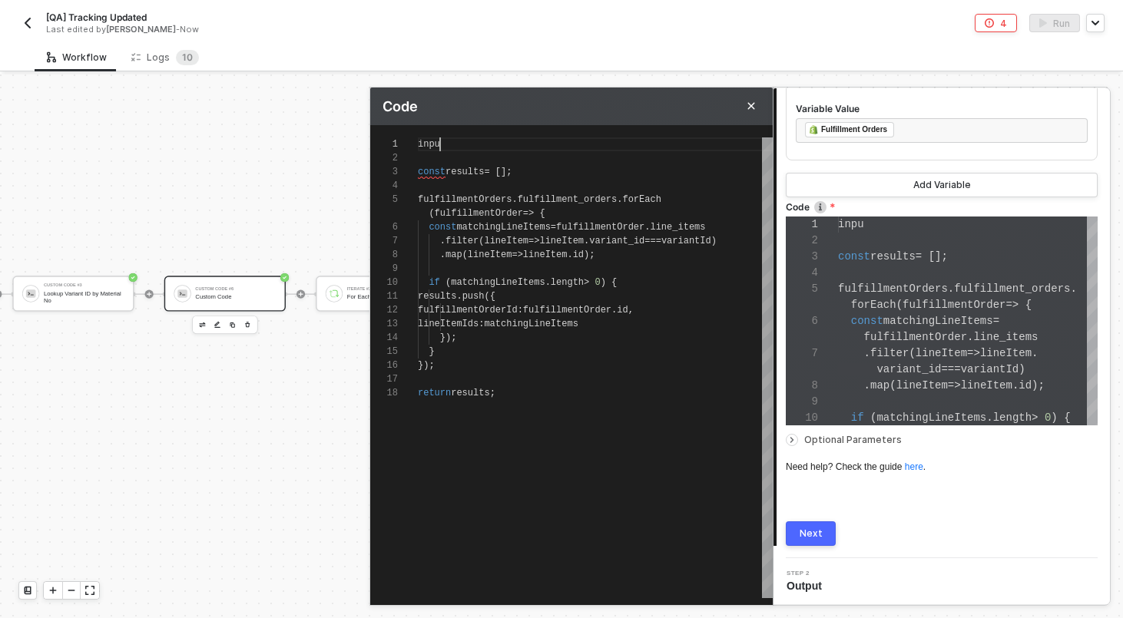
type textarea "in const results = []; fulfillmentOrders.fulfillment_orders.forEach(fulfillment…"
type textarea "i const results = []; fulfillmentOrders.fulfillment_orders.forEach(fulfillmentO…"
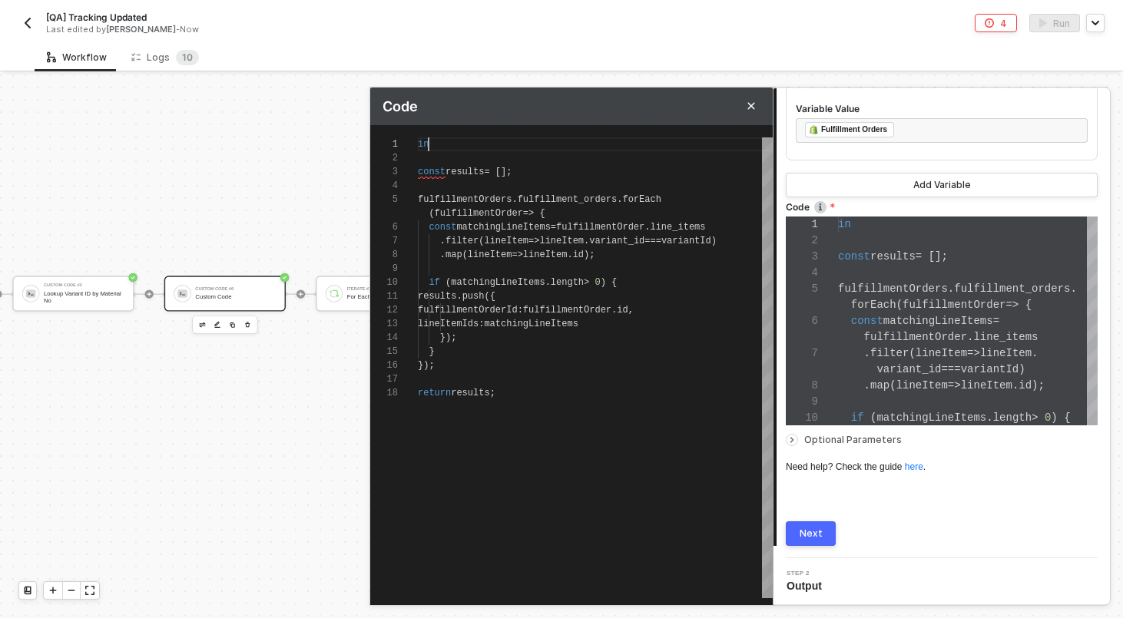
type textarea "const results = []; fulfillmentOrders.fulfillment_orders.forEach(fulfillmentOrd…"
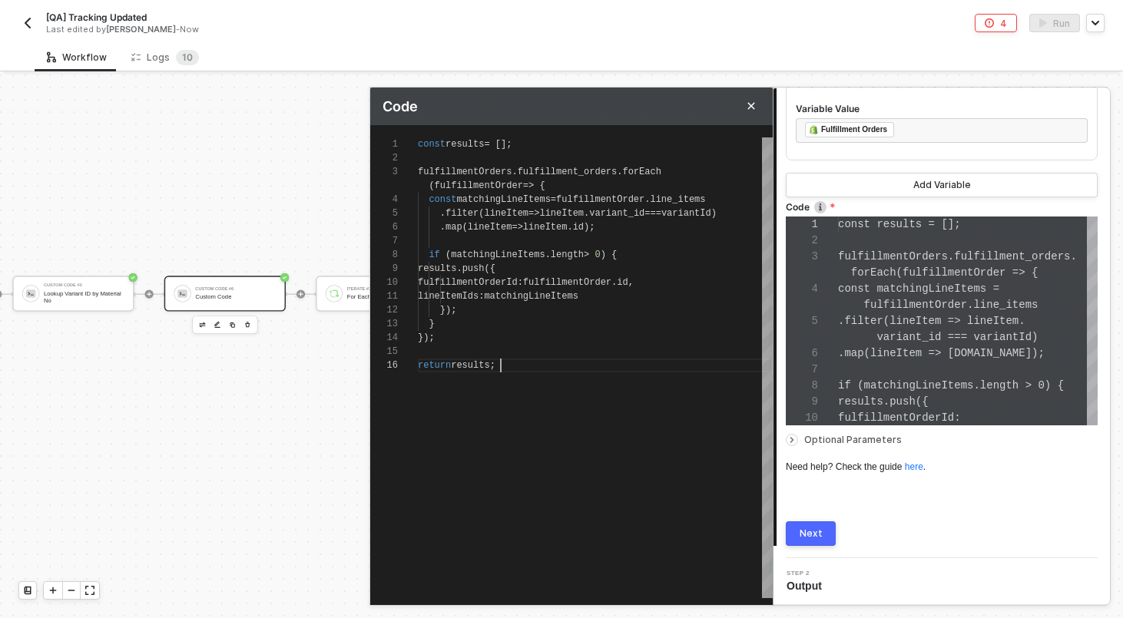
scroll to position [83, 83]
click at [485, 146] on div "1 4 5 6 7 8 9 10 11 12 13 14 15 16 2 3 const results = []; const matchingLineIt…" at bounding box center [571, 368] width 403 height 461
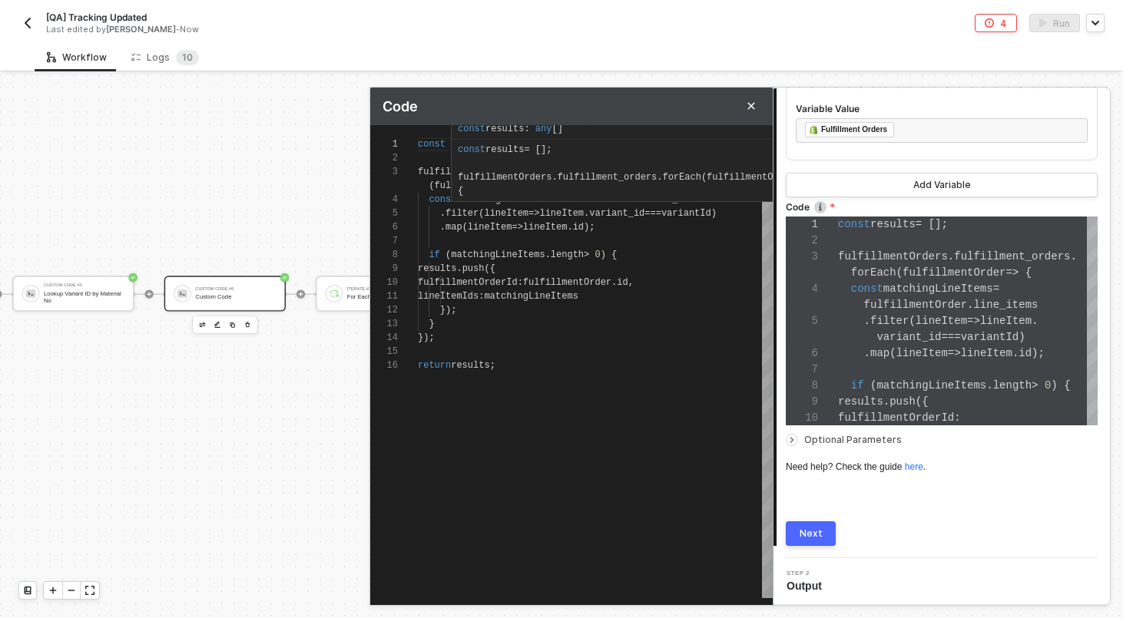
scroll to position [0, 0]
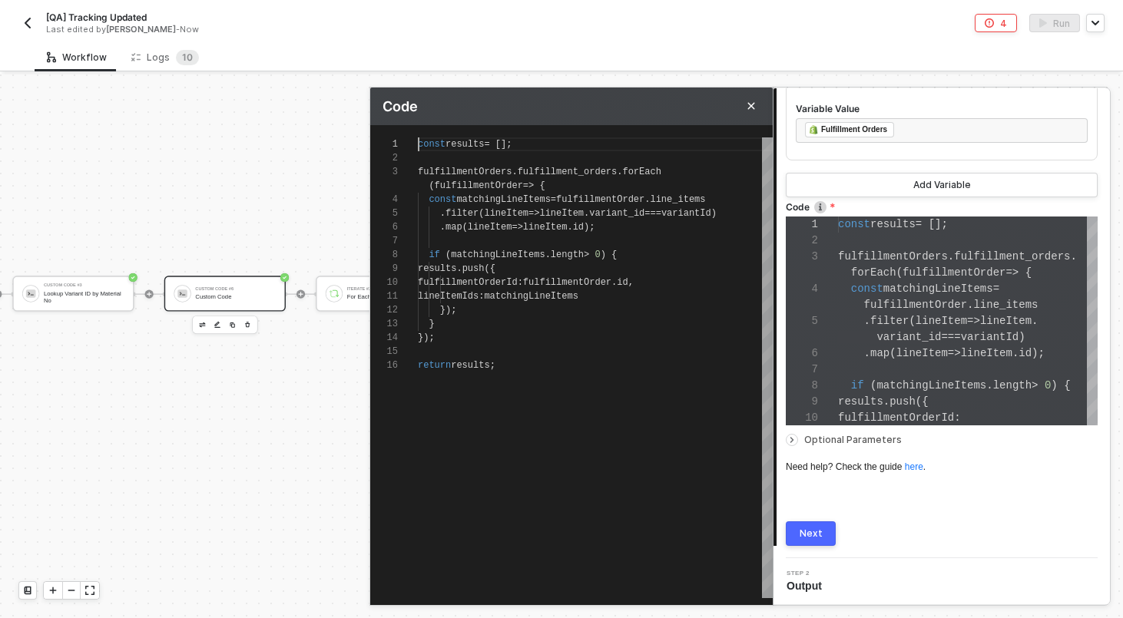
type textarea "const results = []; fulfillmentOrders.fulfillment_orders.forEach(fulfillmentOrd…"
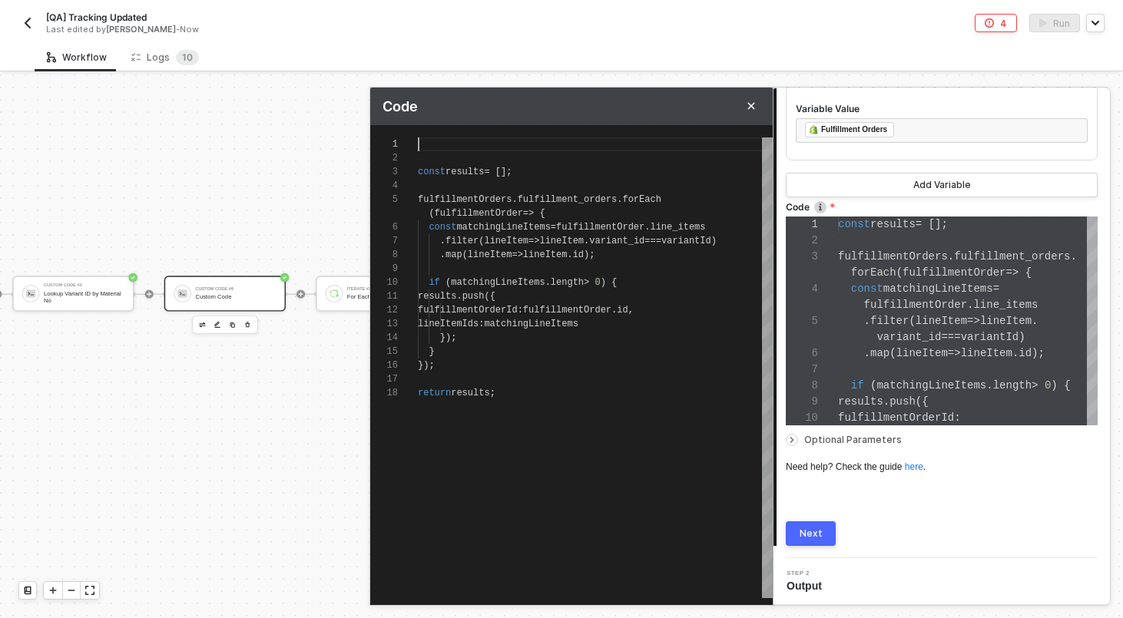
type textarea "c const results = []; fulfillmentOrders.fulfillment_orders.forEach(fulfillmentO…"
type textarea "co const results = []; fulfillmentOrders.fulfillment_orders.forEach(fulfillment…"
type textarea "con const results = []; fulfillmentOrders.fulfillment_orders.forEach(fulfillmen…"
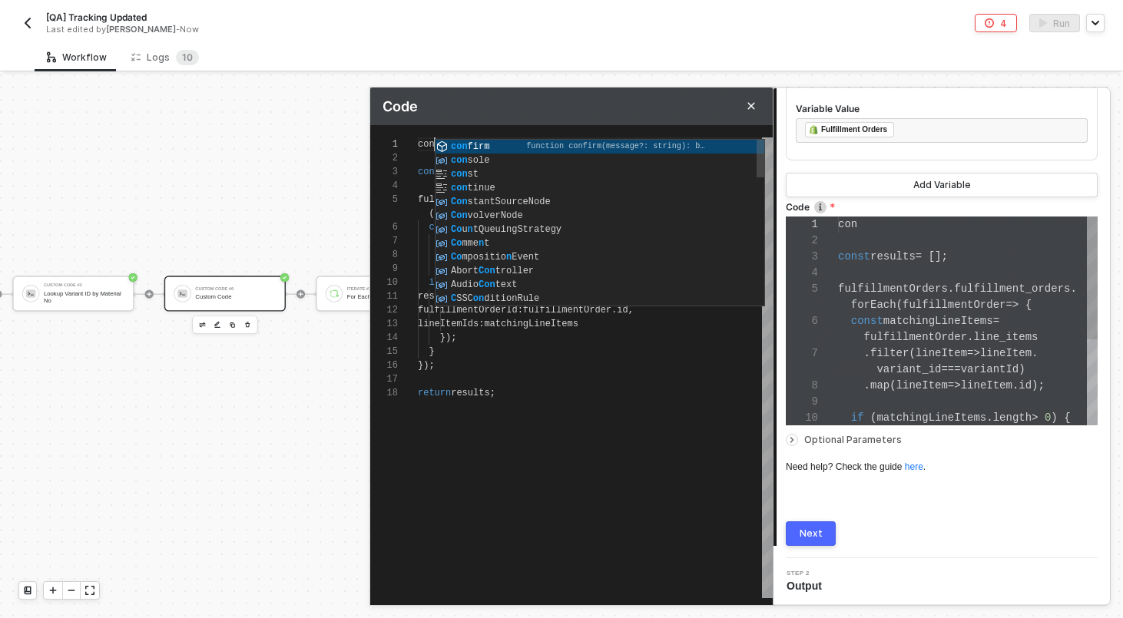
type textarea "cons const results = []; fulfillmentOrders.fulfillment_orders.forEach(fulfillme…"
type textarea "const const results = []; fulfillmentOrders.fulfillment_orders.forEach(fulfillm…"
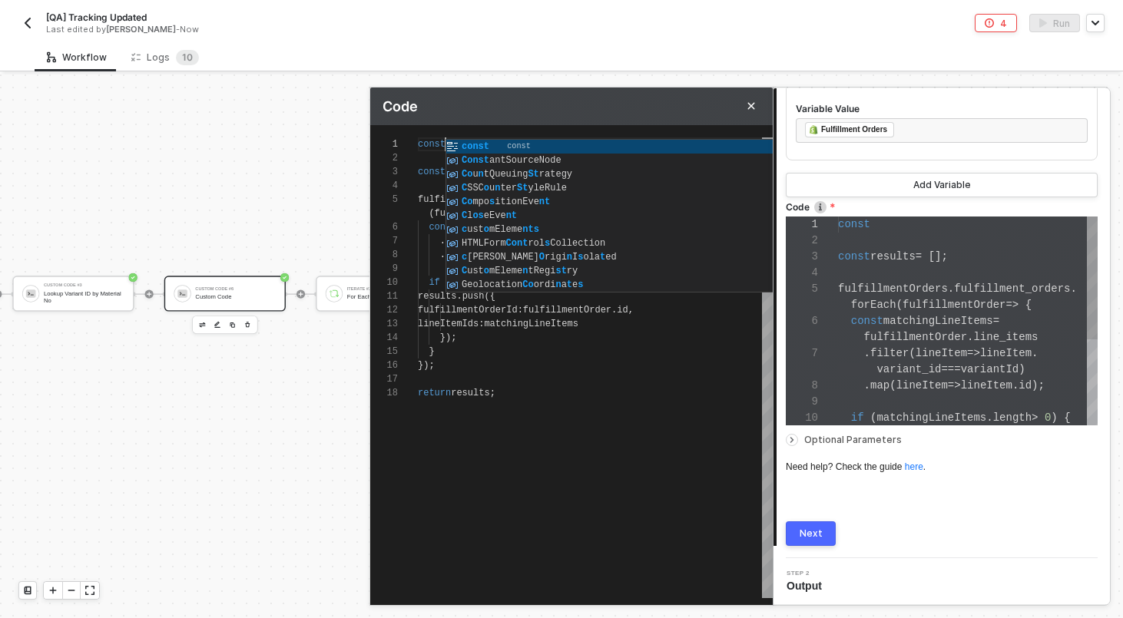
type textarea "constf const results = []; fulfillmentOrders.fulfillment_orders.forEach(fulfill…"
type textarea "constfu const results = []; fulfillmentOrders.fulfillment_orders.forEach(fulfil…"
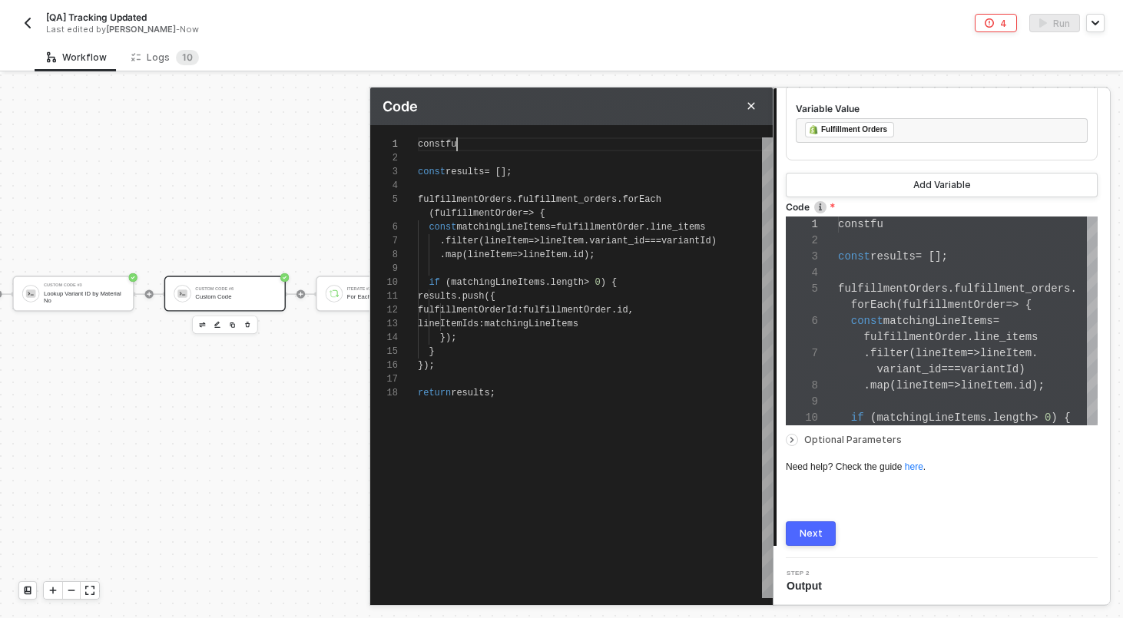
type textarea "constf const results = []; fulfillmentOrders.fulfillment_orders.forEach(fulfill…"
type textarea "const const results = []; fulfillmentOrders.fulfillment_orders.forEach(fulfillm…"
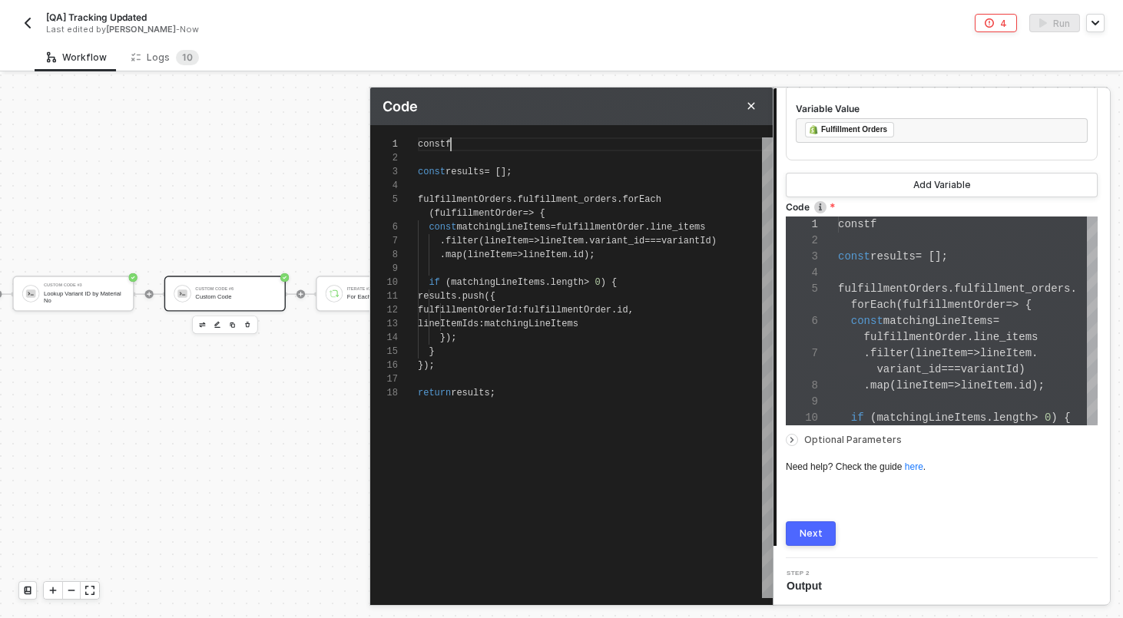
type textarea "const const results = []; fulfillmentOrders.fulfillment_orders.forEach(fulfillm…"
type textarea "const f const results = []; fulfillmentOrders.fulfillment_orders.forEach(fulfil…"
type textarea "const fu const results = []; fulfillmentOrders.fulfillment_orders.forEach(fulfi…"
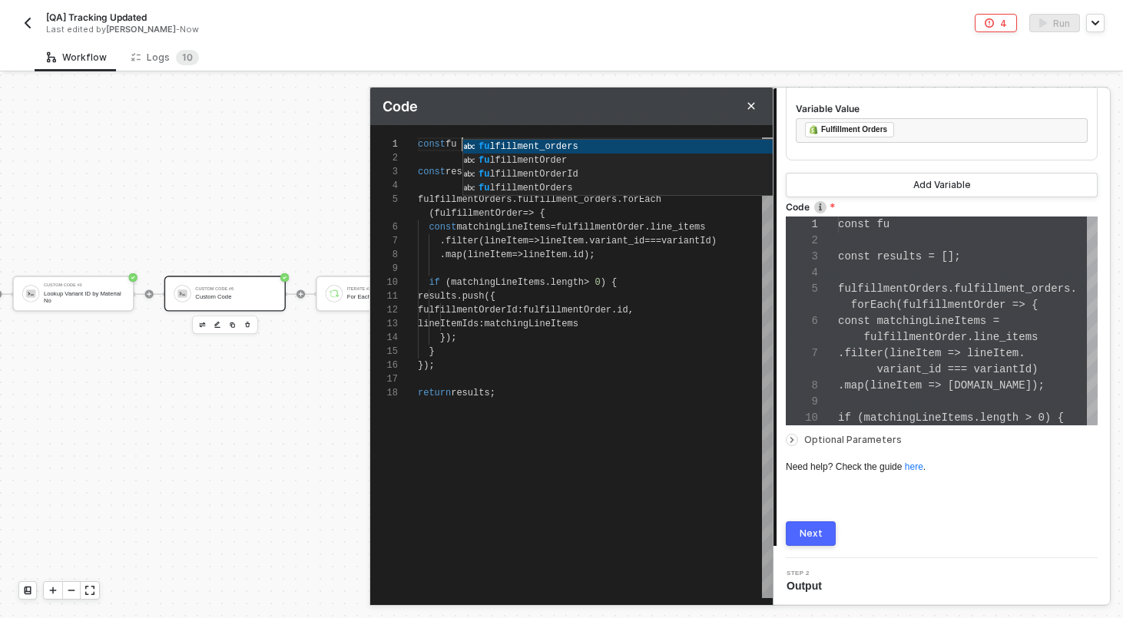
type textarea "const ful const results = []; fulfillmentOrders.fulfillment_orders.forEach(fulf…"
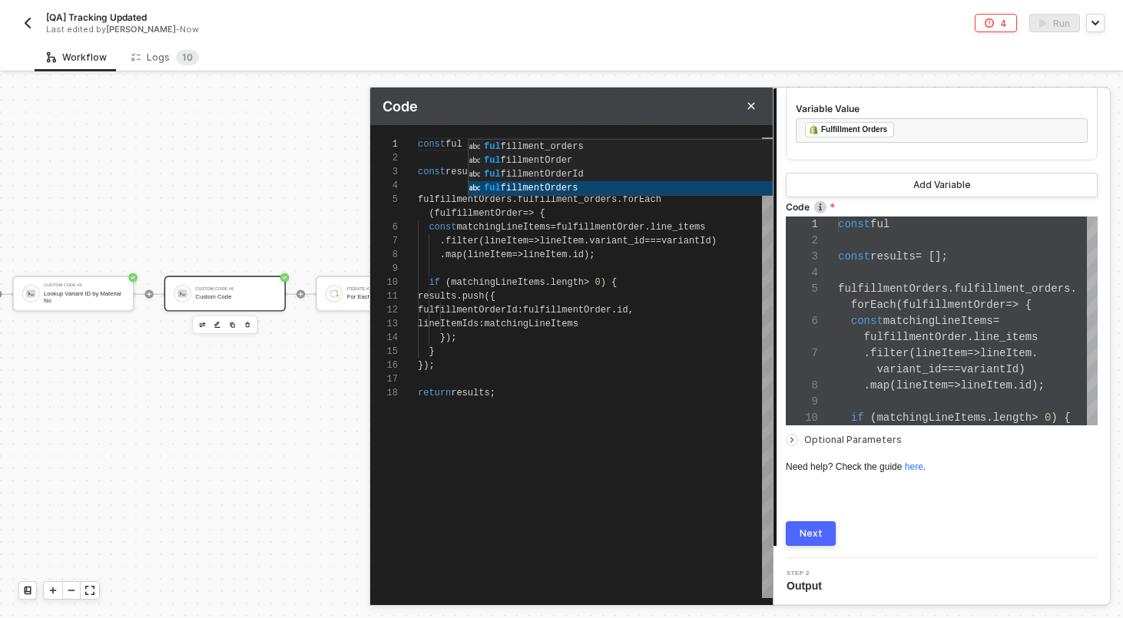
type textarea "const fulfillmentOrders const results = []; fulfillmentOrders.fulfillment_order…"
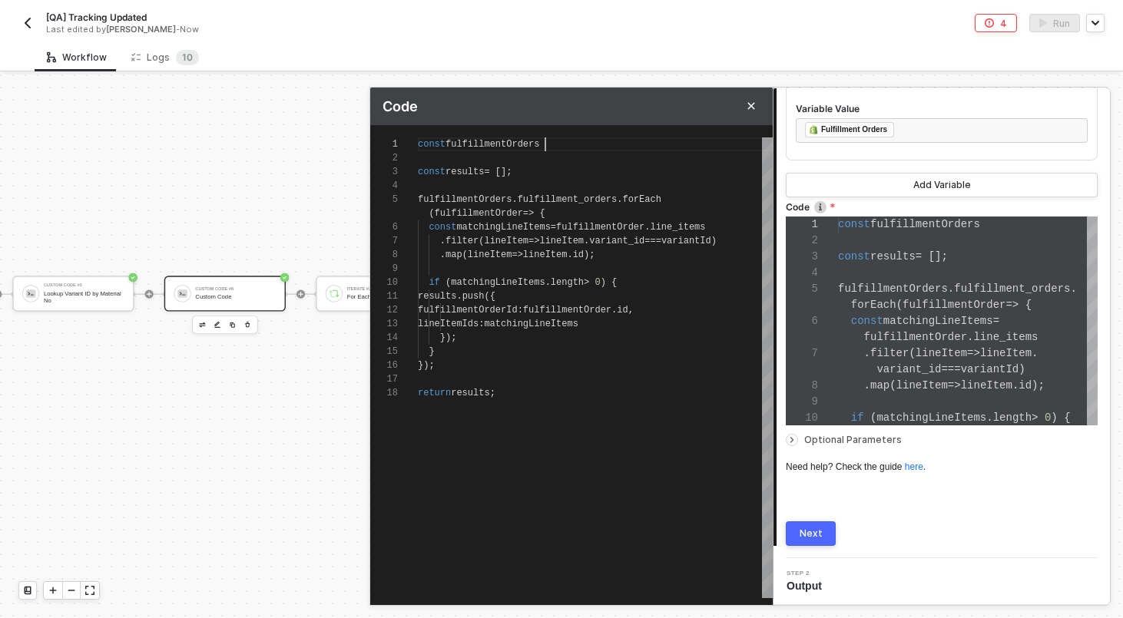
type textarea "const fulfillmentOrders const results = []; fulfillmentOrders.fulfillment_order…"
type textarea "const fulfillmentOrders = const results = []; fulfillmentOrders.fulfillment_ord…"
type textarea "const fulfillmentOrders = i const results = []; fulfillmentOrders.fulfillment_o…"
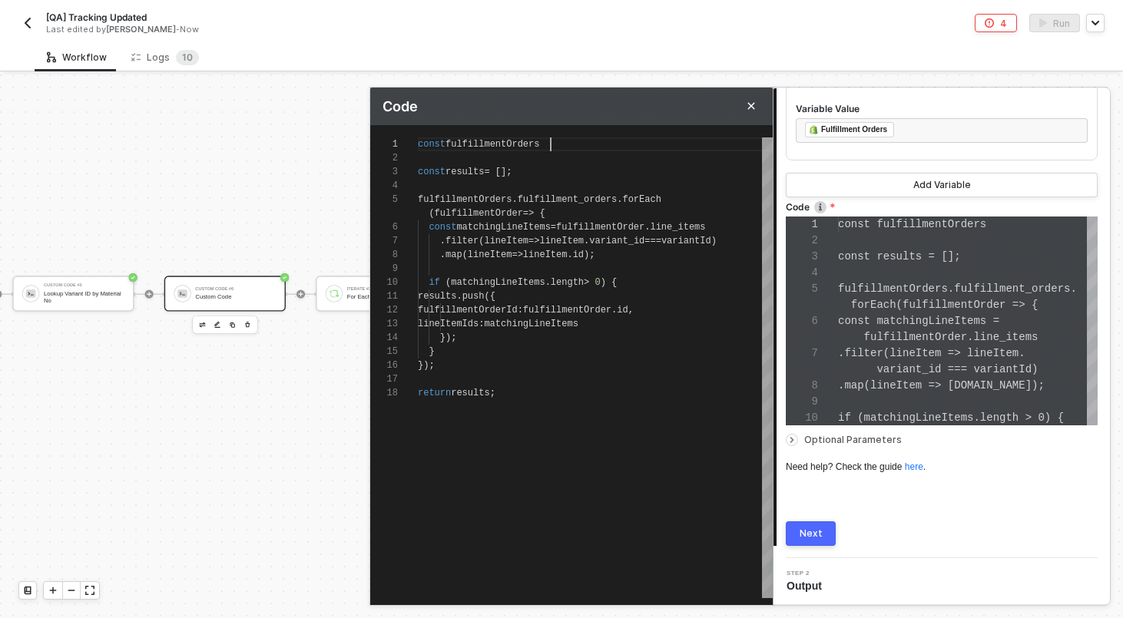
type textarea "const fulfillmentOrders = i const results = []; fulfillmentOrders.fulfillment_o…"
type textarea "const fulfillmentOrders = in const results = []; fulfillmentOrders.fulfillment_…"
type textarea "const fulfillmentOrders = inp const results = []; fulfillmentOrders.fulfillment…"
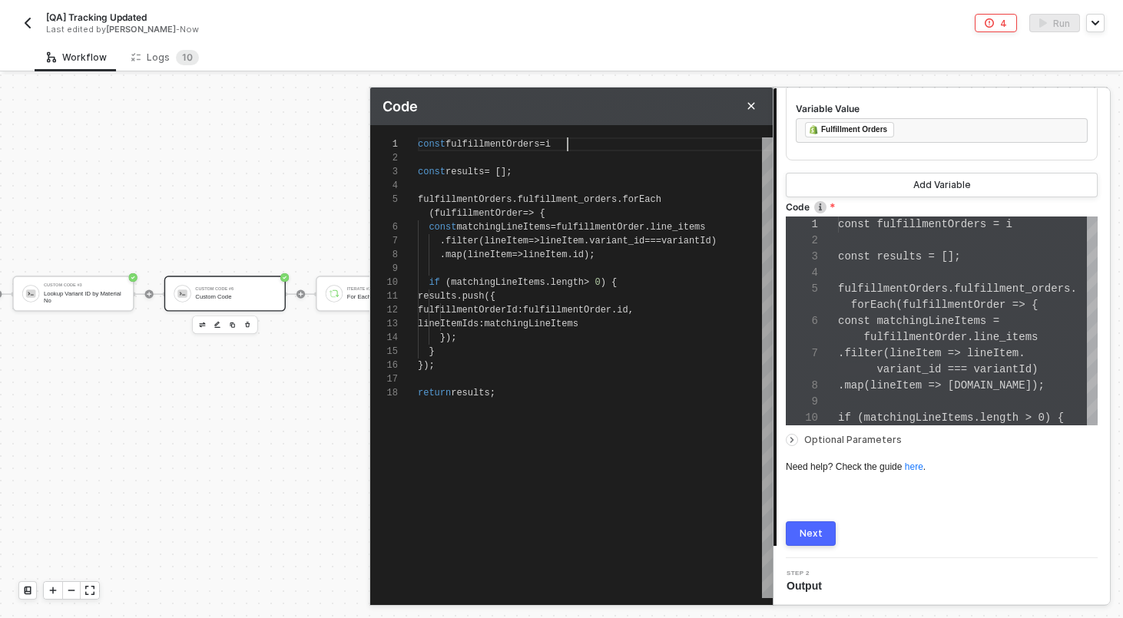
type textarea "const fulfillmentOrders = inpu const results = []; fulfillmentOrders.fulfillmen…"
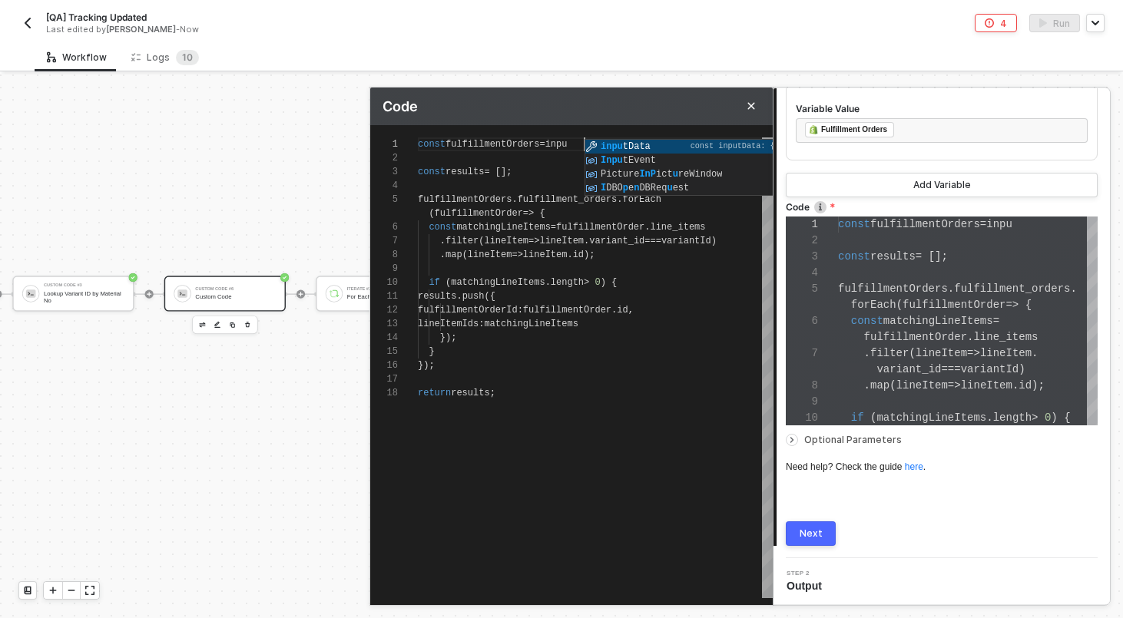
type textarea "const fulfillmentOrders = input const results = []; fulfillmentOrders.fulfillme…"
type textarea "const fulfillmentOrders = inputData const results = []; fulfillmentOrders.fulfi…"
type textarea "const fulfillmentOrders = inputData. const results = []; fulfillmentOrders.fulf…"
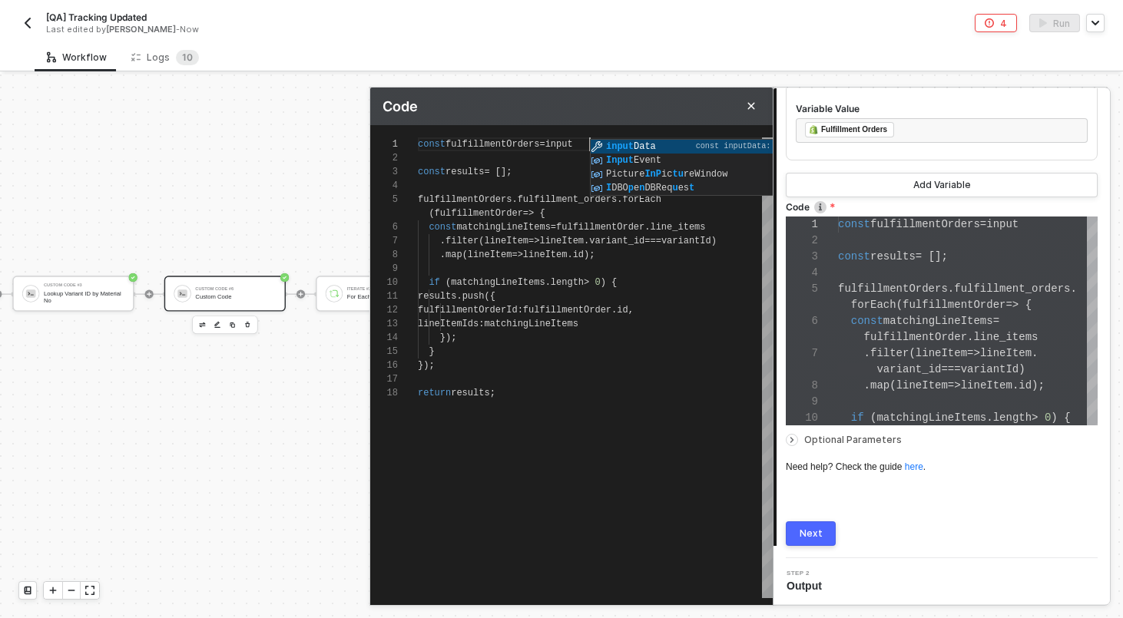
type textarea "const fulfillmentOrders = inputData. const results = []; fulfillmentOrders.fulf…"
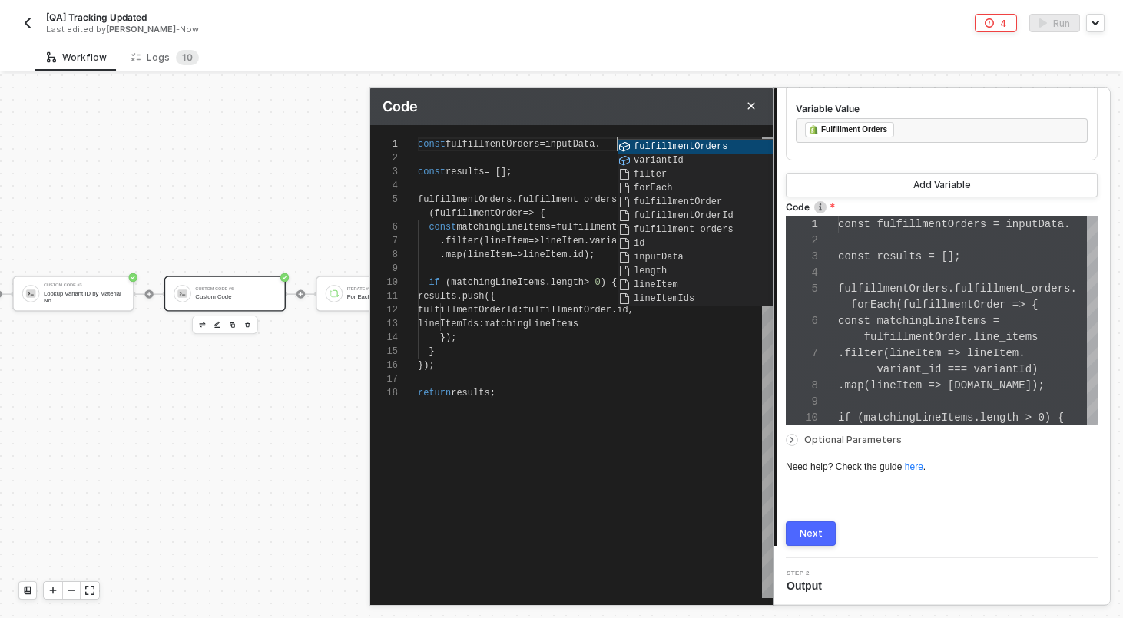
type textarea "const fulfillmentOrders = inputData.c const results = []; fulfillmentOrders.ful…"
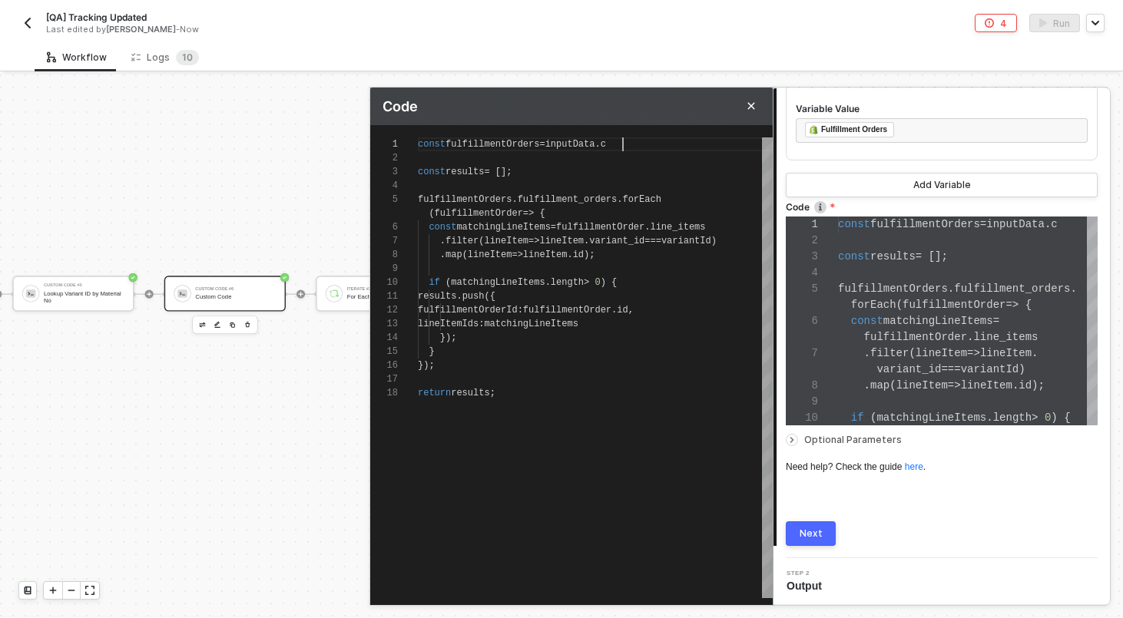
type textarea "const fulfillmentOrders = inputData. const results = []; fulfillmentOrders.fulf…"
type textarea "const fulfillmentOrders = inputData.f const results = []; fulfillmentOrders.ful…"
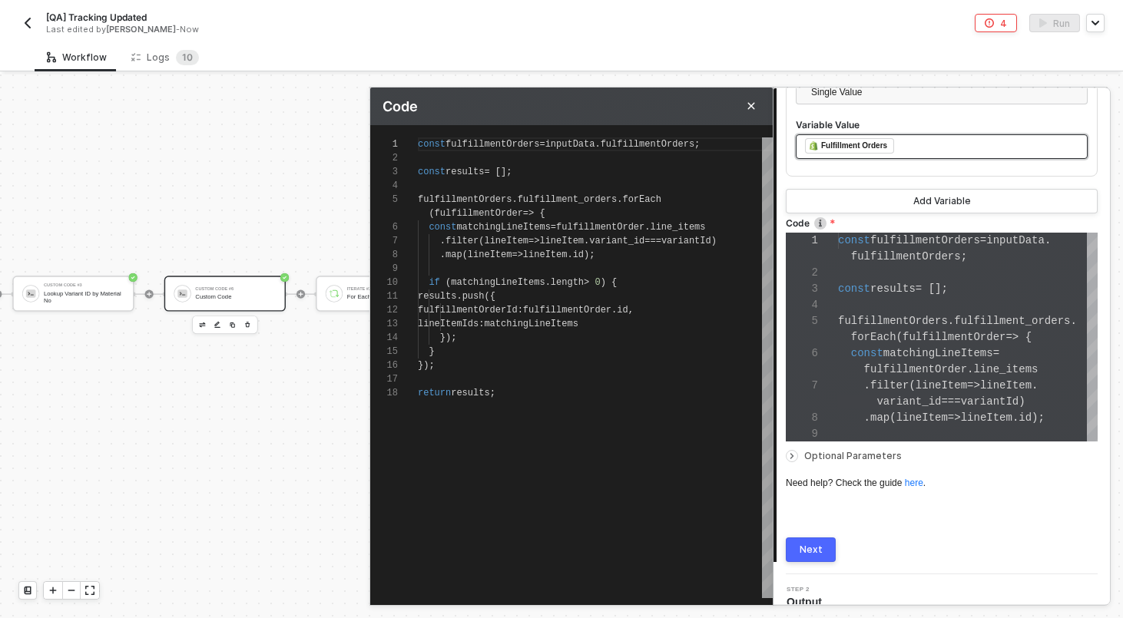
scroll to position [482, 0]
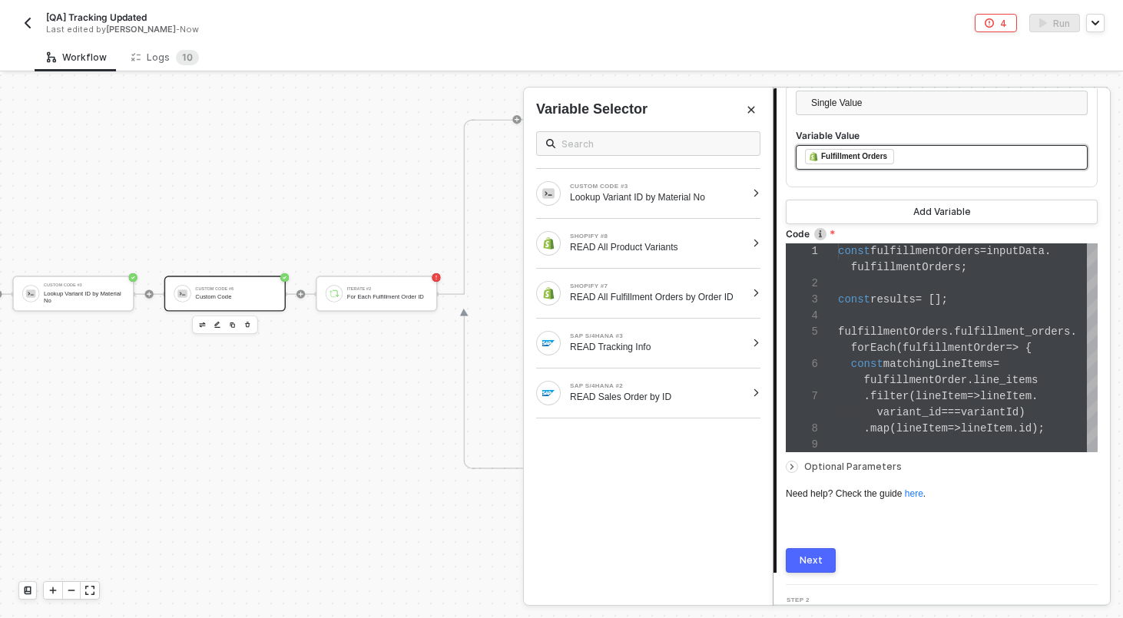
click at [917, 154] on div "﻿ ﻿ Fulfillment Orders ﻿" at bounding box center [941, 157] width 273 height 17
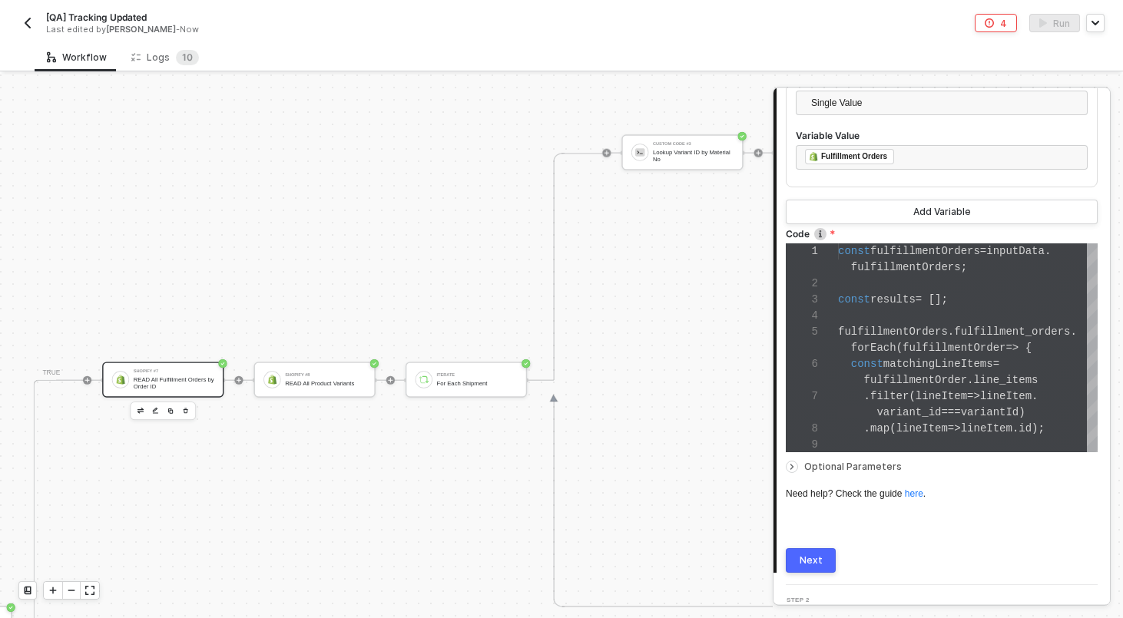
scroll to position [598, 2341]
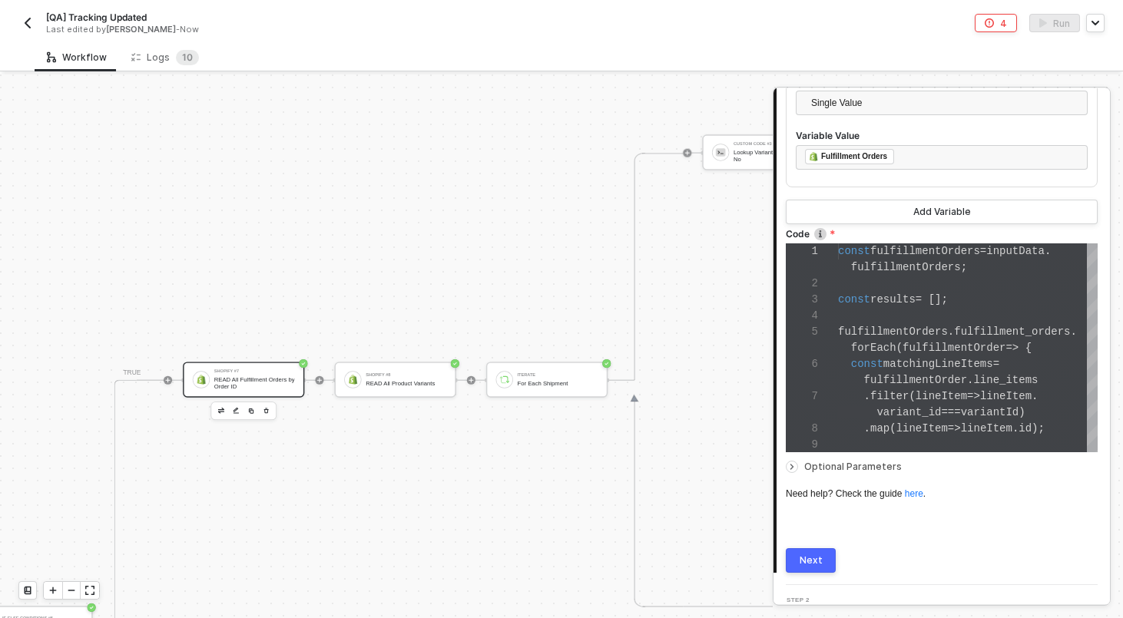
click at [194, 388] on div "Shopify #7 READ All Fulfillment Orders by Order ID" at bounding box center [243, 379] width 121 height 35
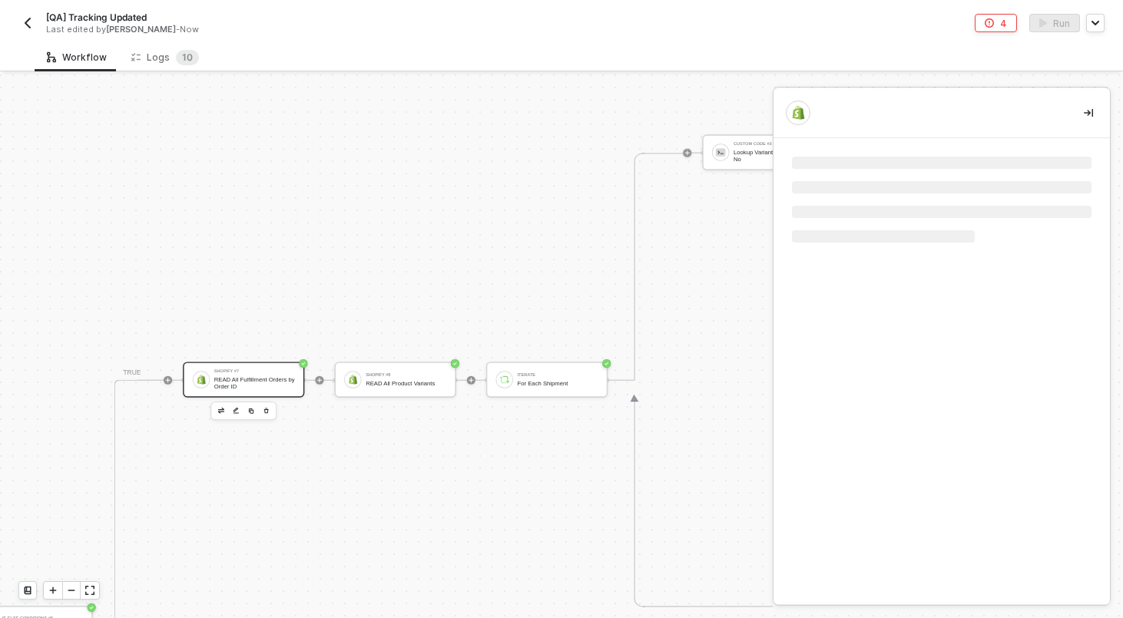
scroll to position [0, 0]
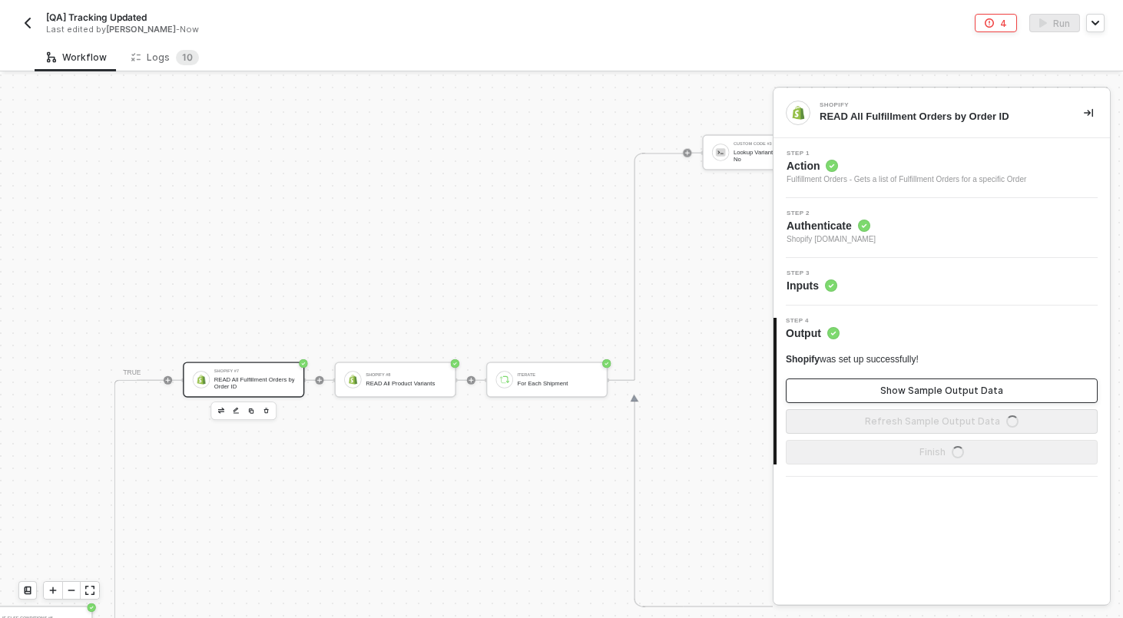
click at [825, 395] on button "Show Sample Output Data" at bounding box center [942, 391] width 312 height 25
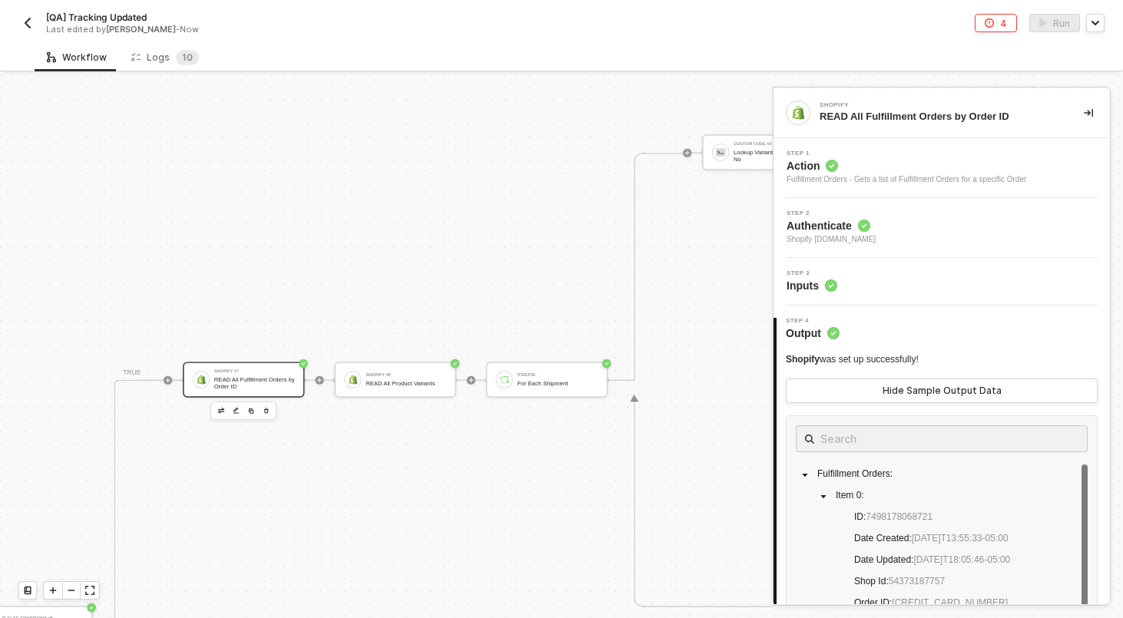
scroll to position [2, 0]
click at [913, 394] on div "Hide Sample Output Data" at bounding box center [942, 391] width 119 height 12
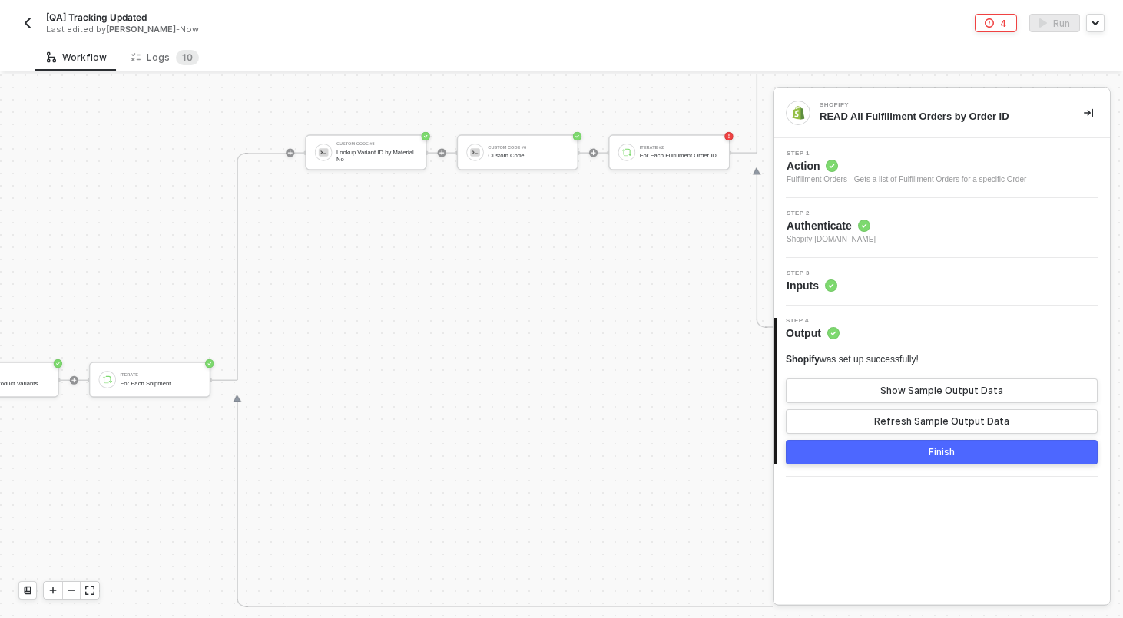
scroll to position [598, 2802]
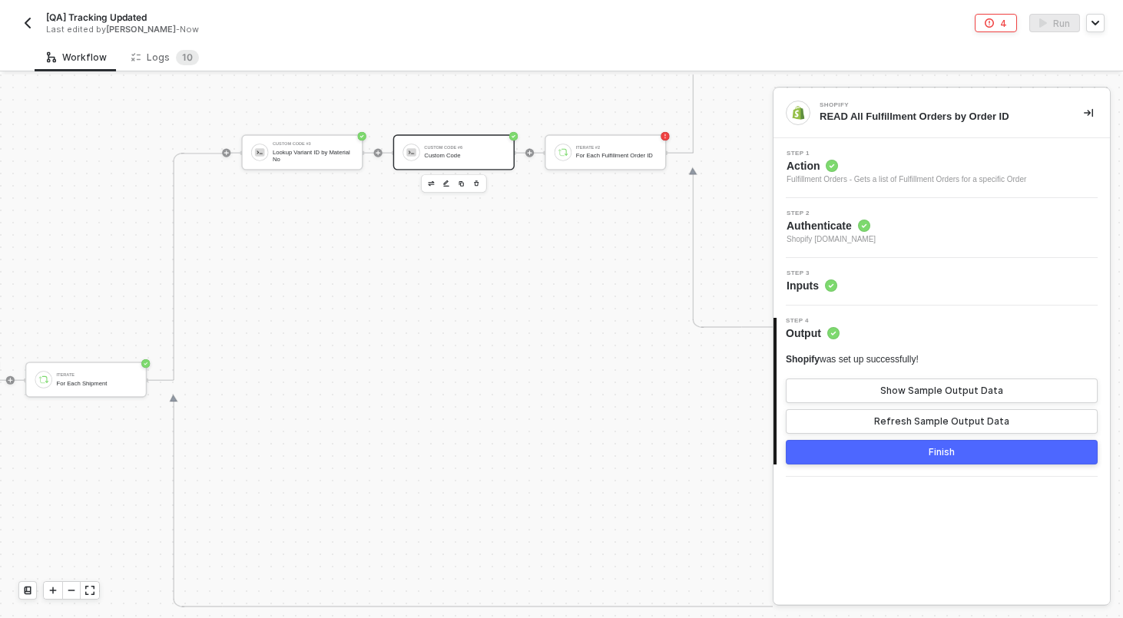
click at [447, 138] on div "Custom Code #6 Custom Code" at bounding box center [453, 151] width 121 height 35
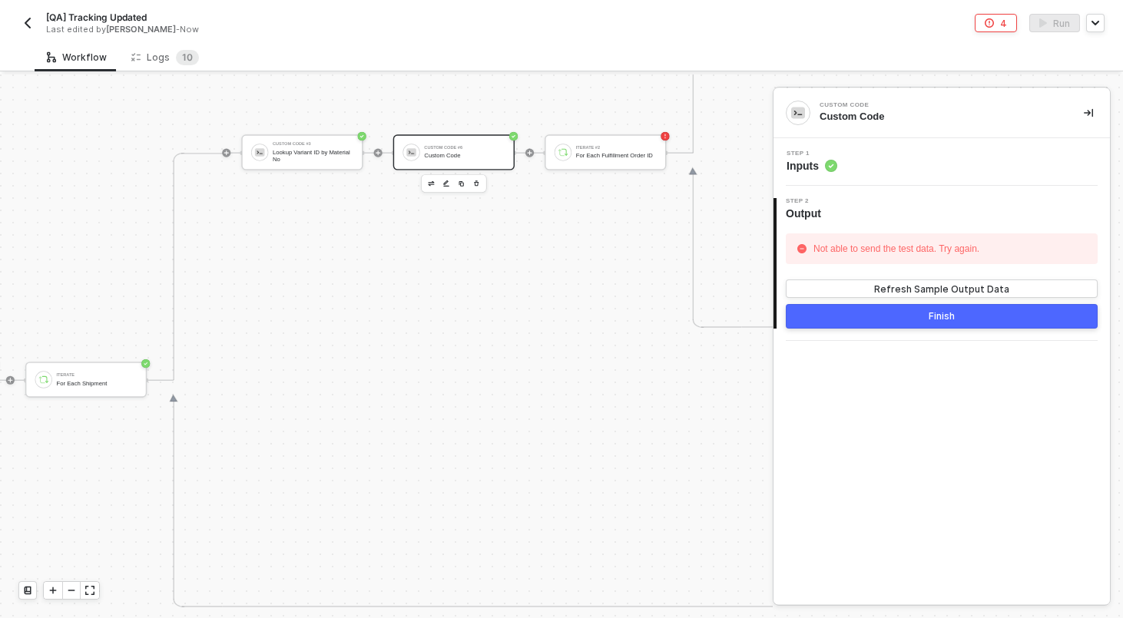
click at [903, 167] on div "Step 1 Inputs" at bounding box center [943, 162] width 333 height 23
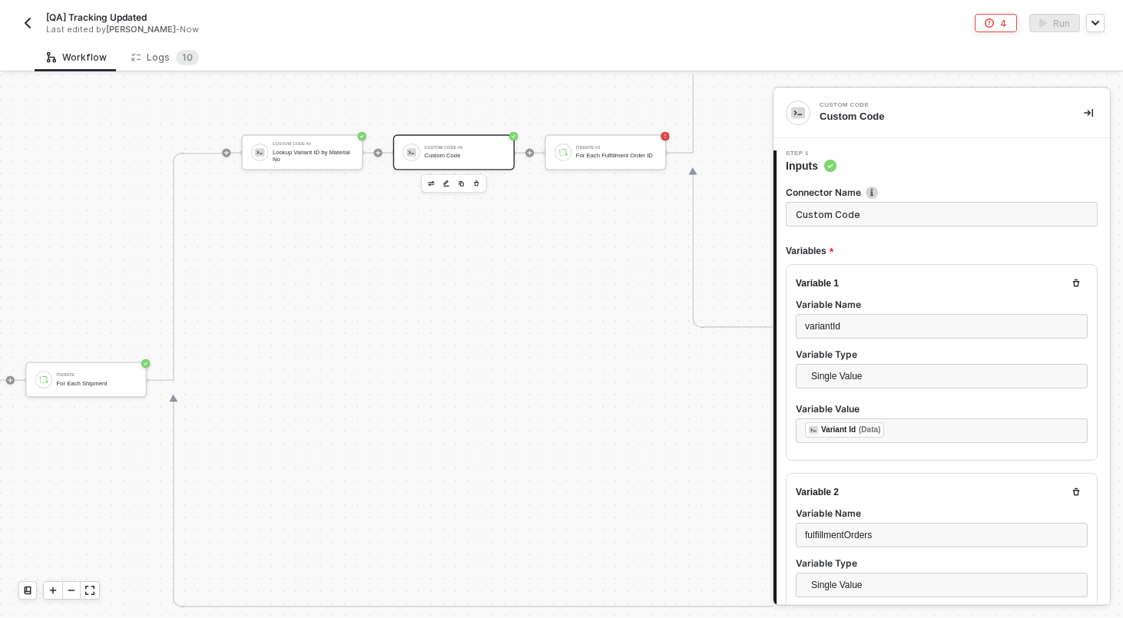
scroll to position [509, 0]
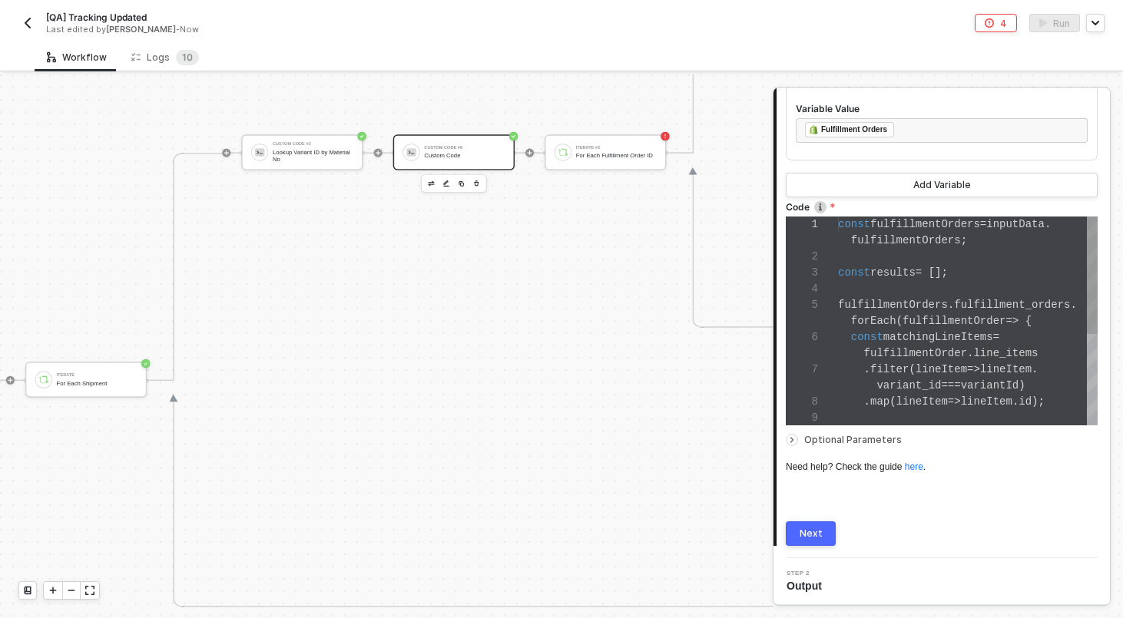
click at [883, 324] on div "1 2 3 4 5 6 7 8 9 const fulfillmentOrders = inputData . fulfillmentOrders ; con…" at bounding box center [942, 321] width 312 height 209
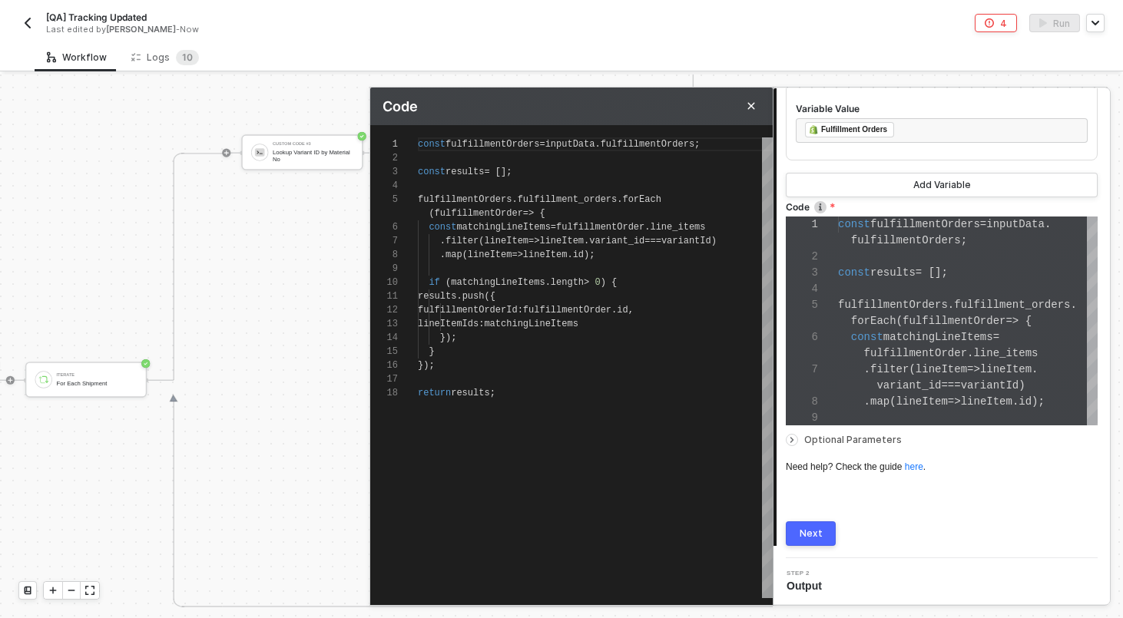
click at [747, 141] on div "const fulfillmentOrders = inputData . fulfillmentOrders ;" at bounding box center [595, 145] width 355 height 14
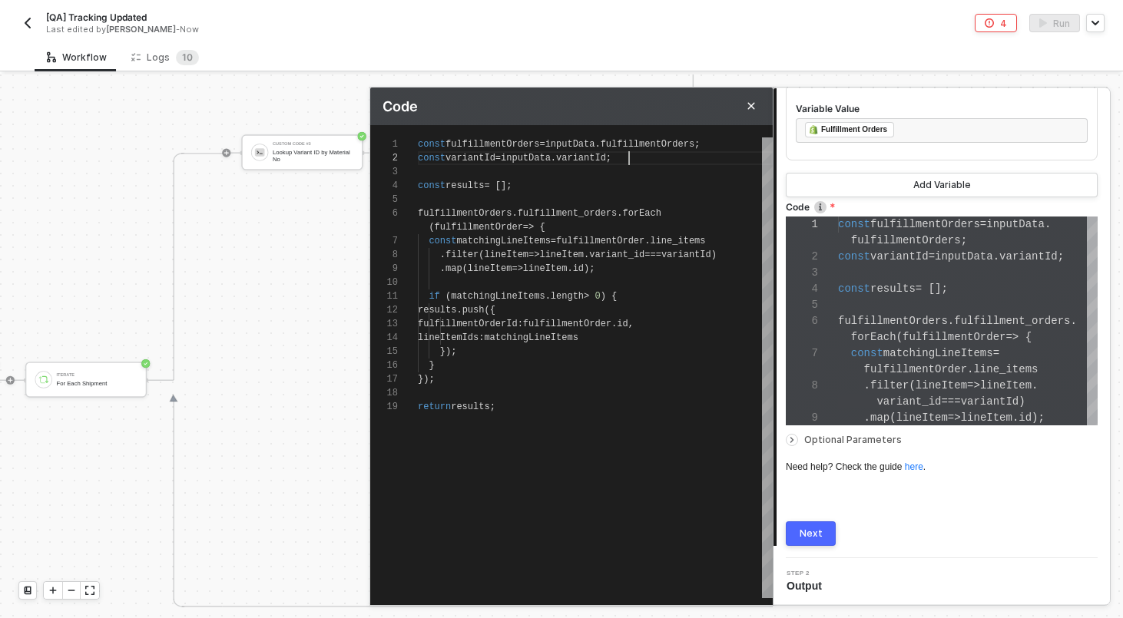
click at [592, 216] on span "fulfillment_orders" at bounding box center [568, 213] width 100 height 11
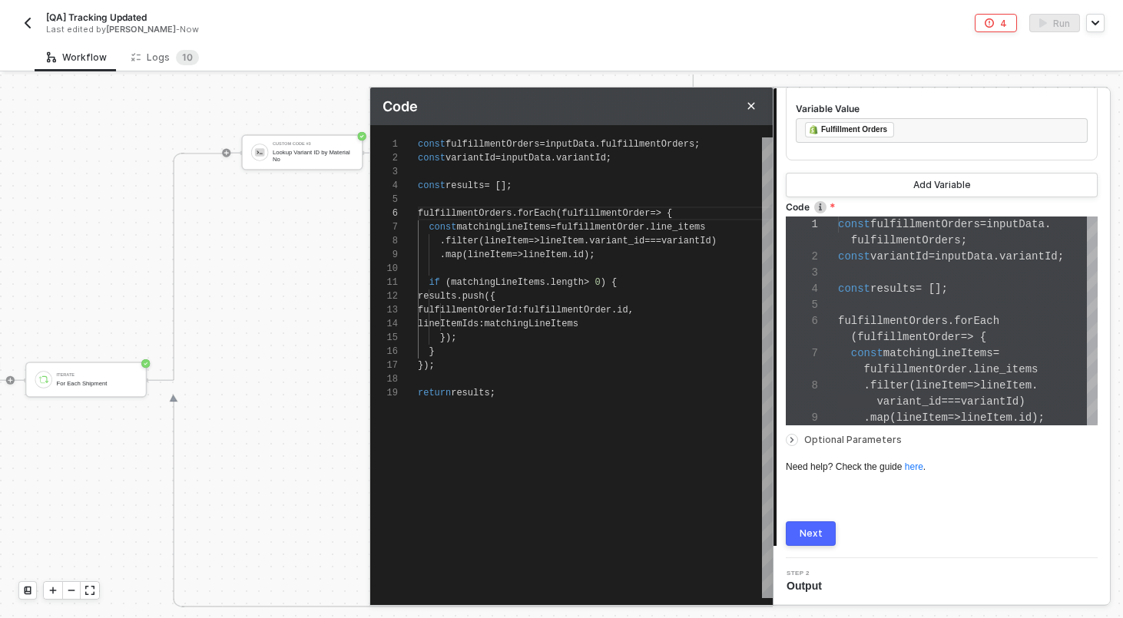
click at [812, 537] on div "Next" at bounding box center [811, 534] width 23 height 12
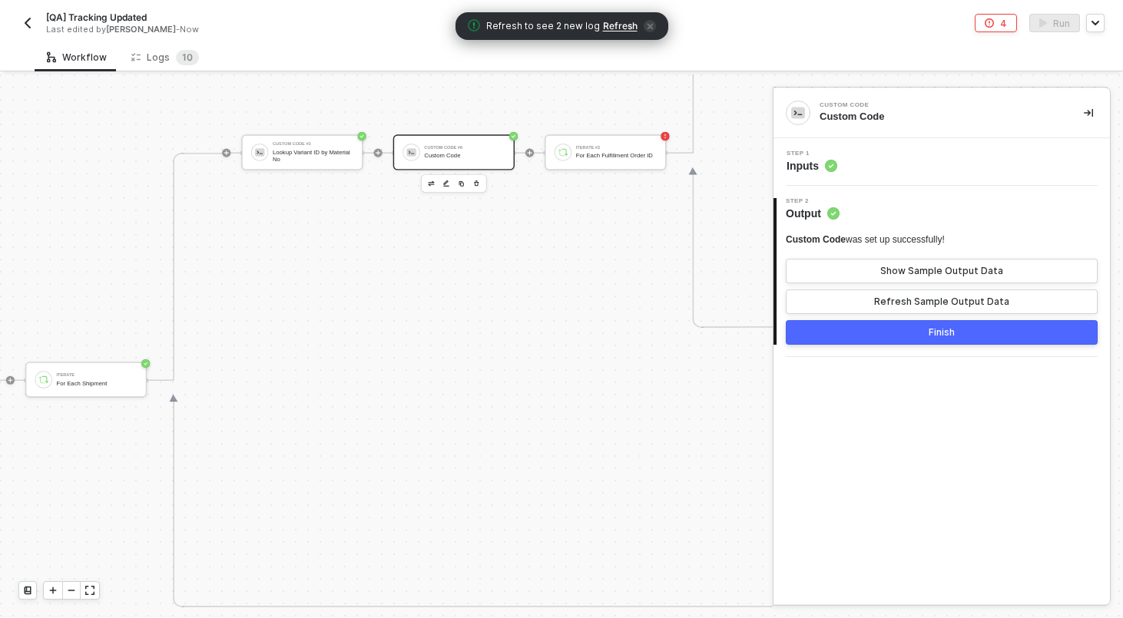
click at [905, 257] on div "Custom Code was set up successfully! Show Sample Output Data Refresh Sample Out…" at bounding box center [942, 274] width 312 height 81
click at [905, 266] on div "Show Sample Output Data" at bounding box center [941, 271] width 123 height 12
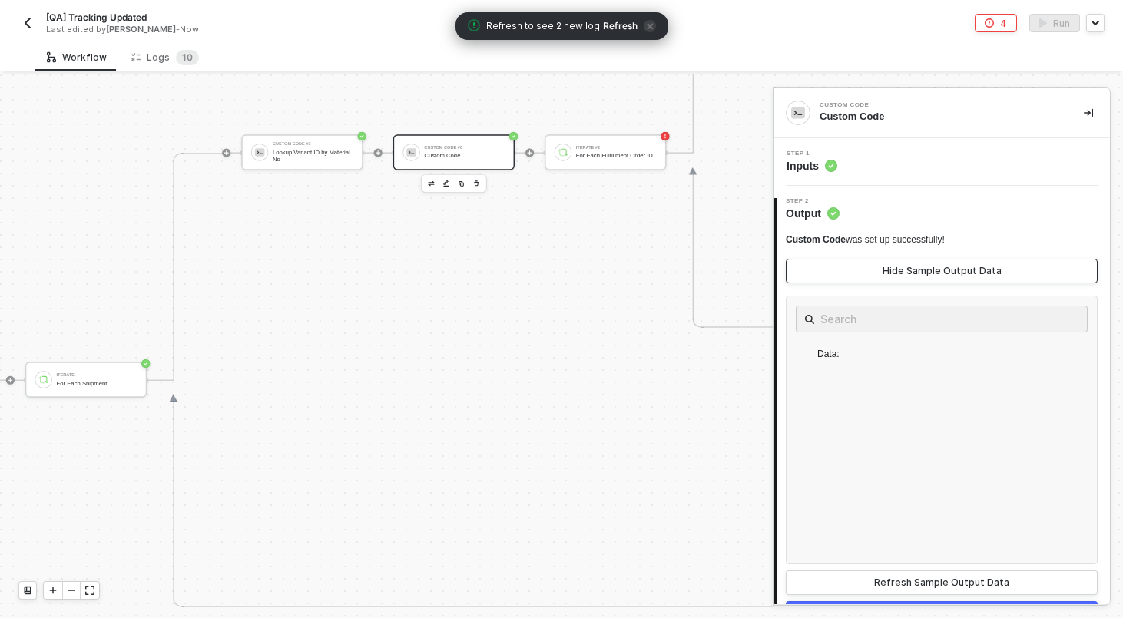
click at [905, 266] on div "Hide Sample Output Data" at bounding box center [942, 271] width 119 height 12
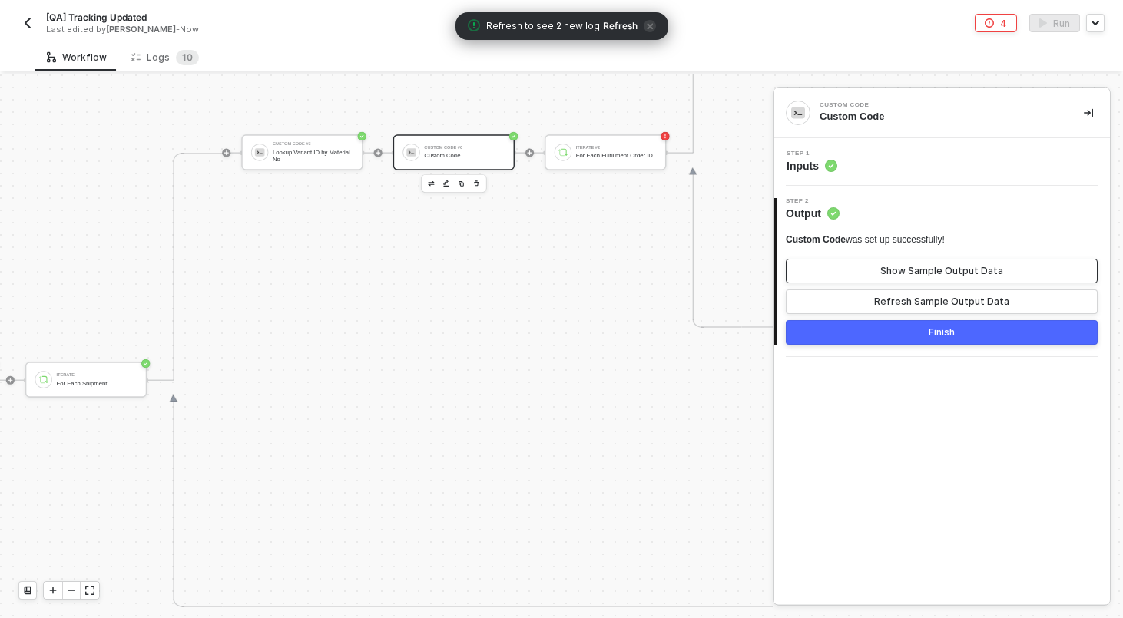
click at [905, 266] on div "Show Sample Output Data" at bounding box center [941, 271] width 123 height 12
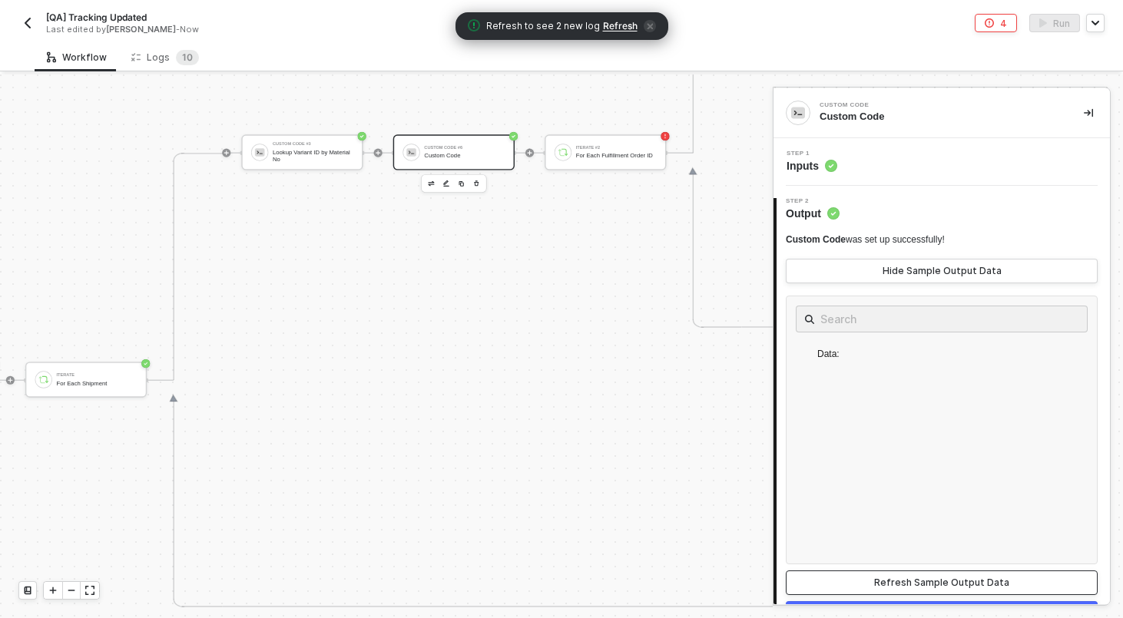
click at [926, 591] on button "Refresh Sample Output Data" at bounding box center [942, 583] width 312 height 25
click at [910, 270] on div "Hide Sample Output Data" at bounding box center [942, 271] width 119 height 12
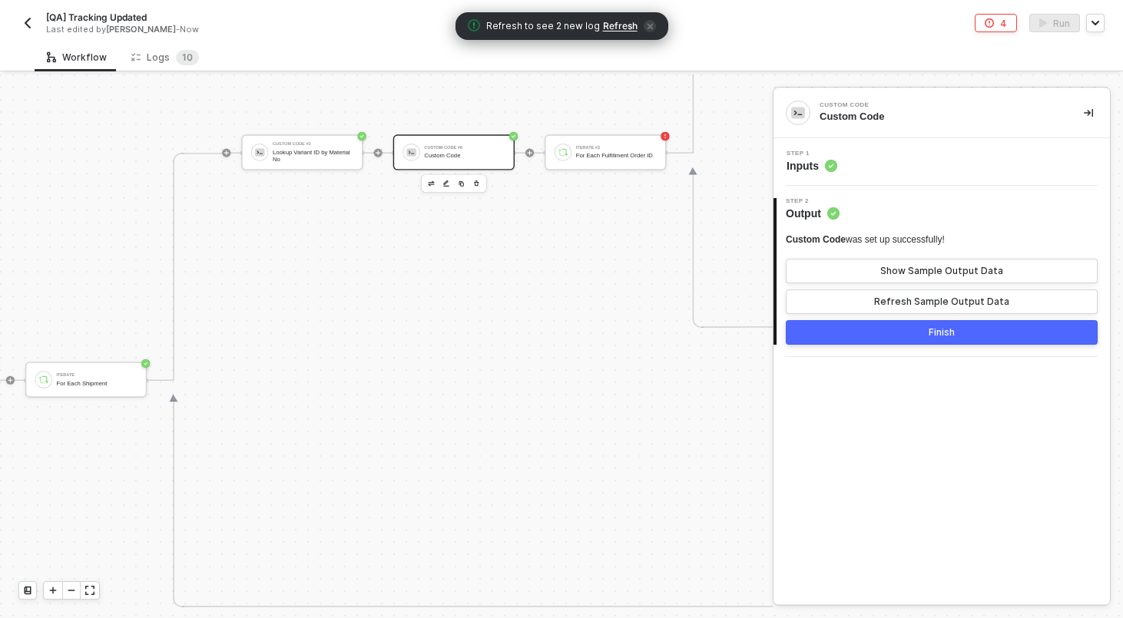
click at [885, 149] on div "Step 1 Inputs" at bounding box center [942, 162] width 336 height 48
click at [885, 160] on div "Step 1 Inputs" at bounding box center [943, 162] width 333 height 23
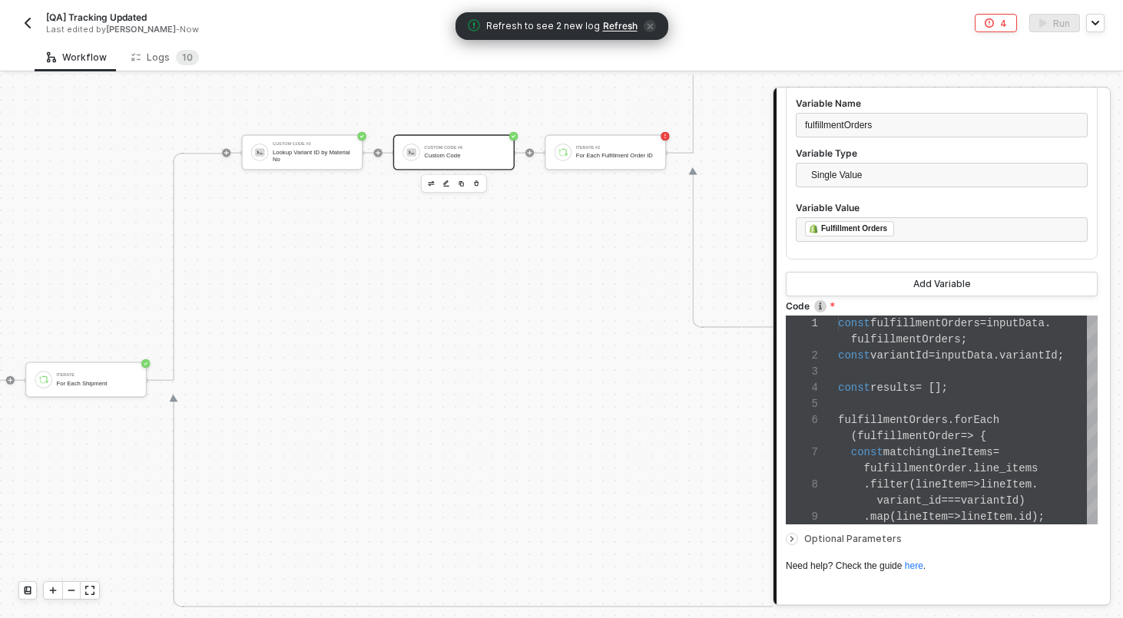
scroll to position [428, 0]
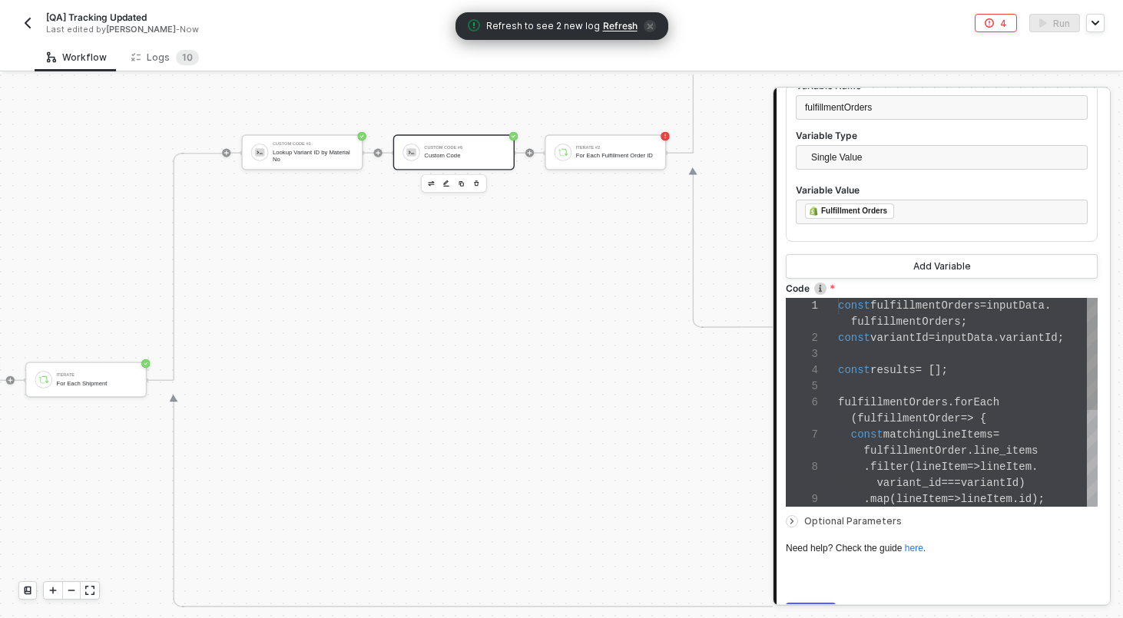
click at [902, 383] on div at bounding box center [968, 387] width 260 height 16
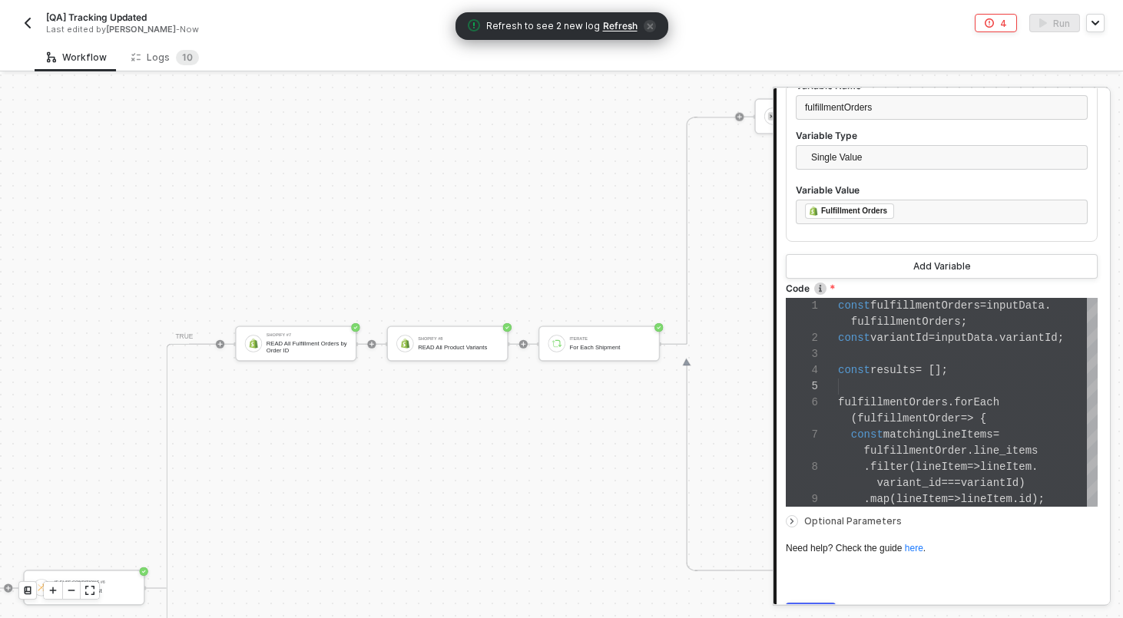
scroll to position [635, 2288]
click at [322, 343] on div "READ All Fulfillment Orders by Order ID" at bounding box center [307, 347] width 81 height 14
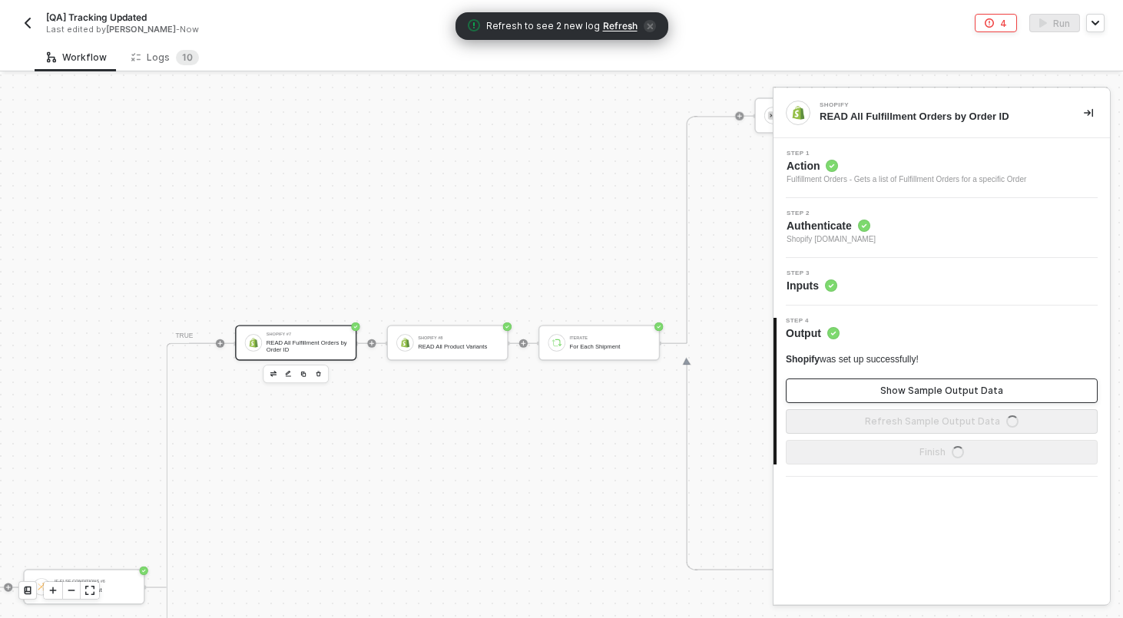
click at [931, 379] on button "Show Sample Output Data" at bounding box center [942, 391] width 312 height 25
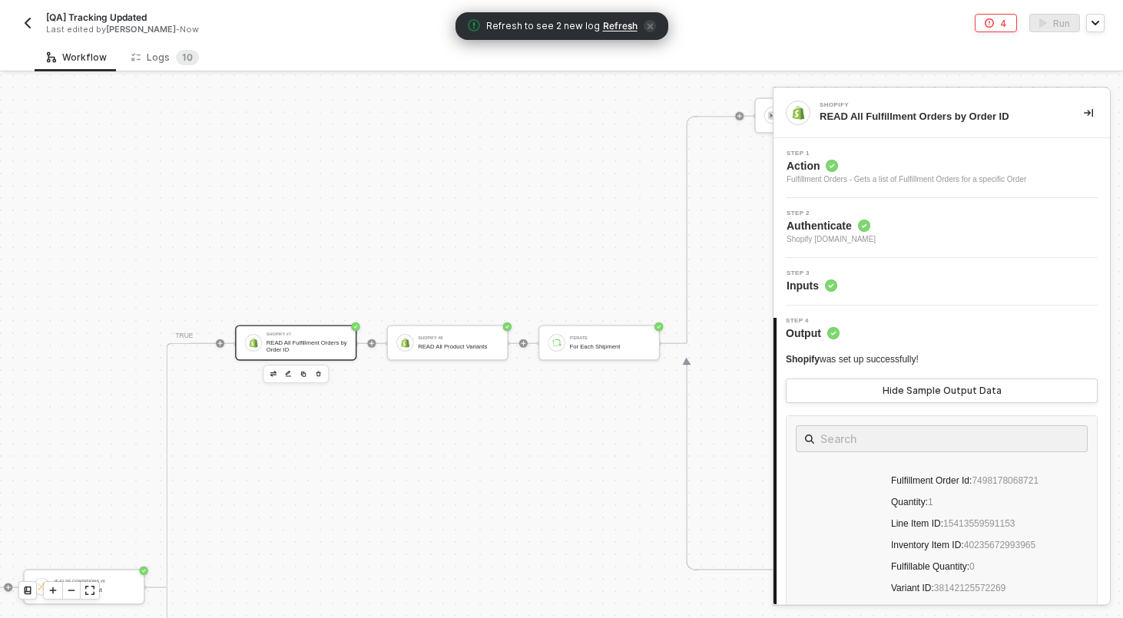
scroll to position [680, 0]
click at [971, 546] on span "38142125572269" at bounding box center [969, 547] width 71 height 11
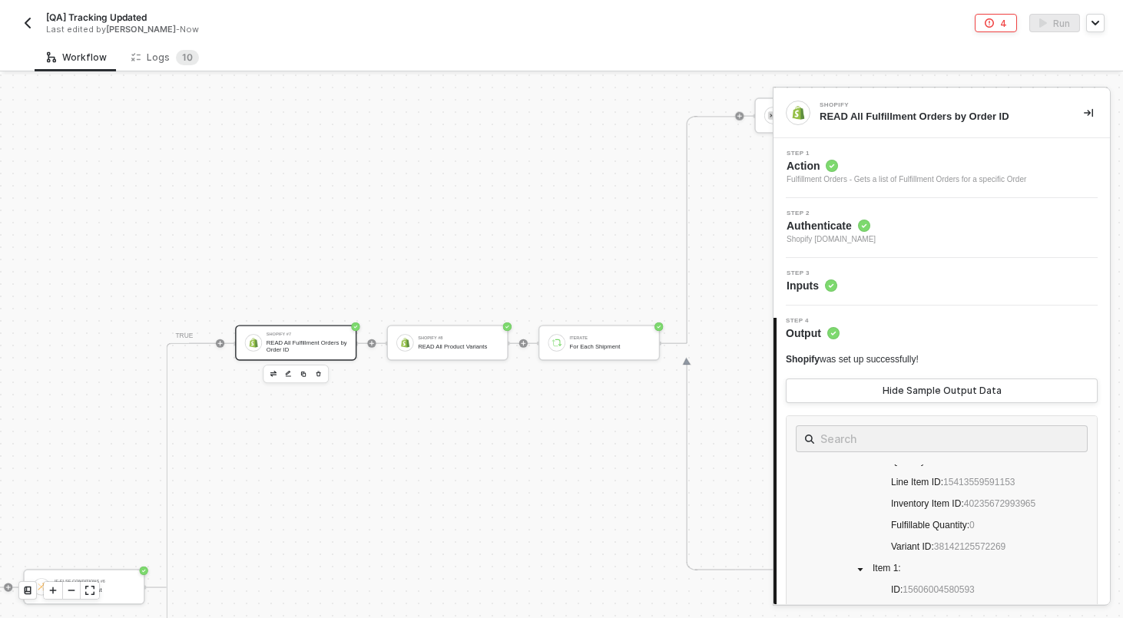
scroll to position [635, 2549]
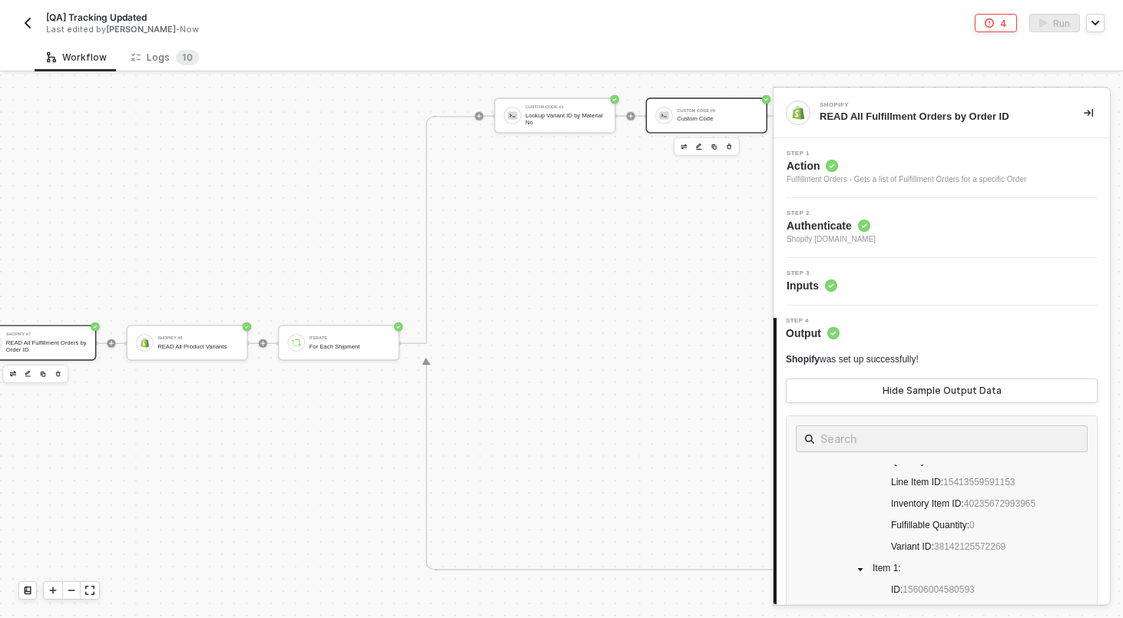
click at [684, 118] on div "Custom Code" at bounding box center [717, 118] width 81 height 7
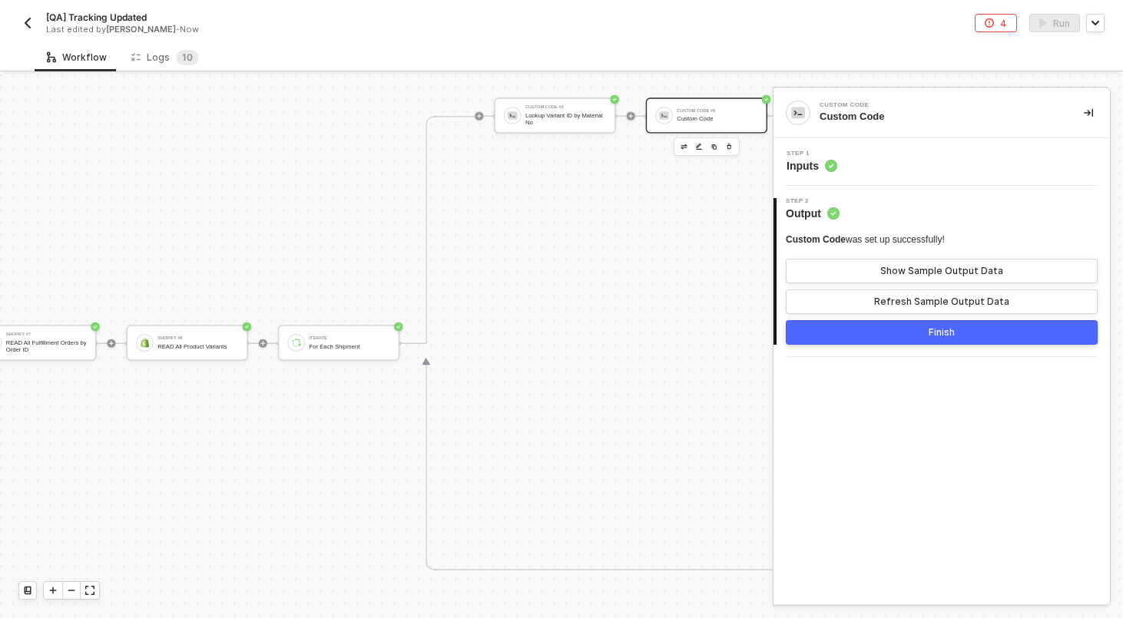
click at [883, 167] on div "Step 1 Inputs" at bounding box center [943, 162] width 333 height 23
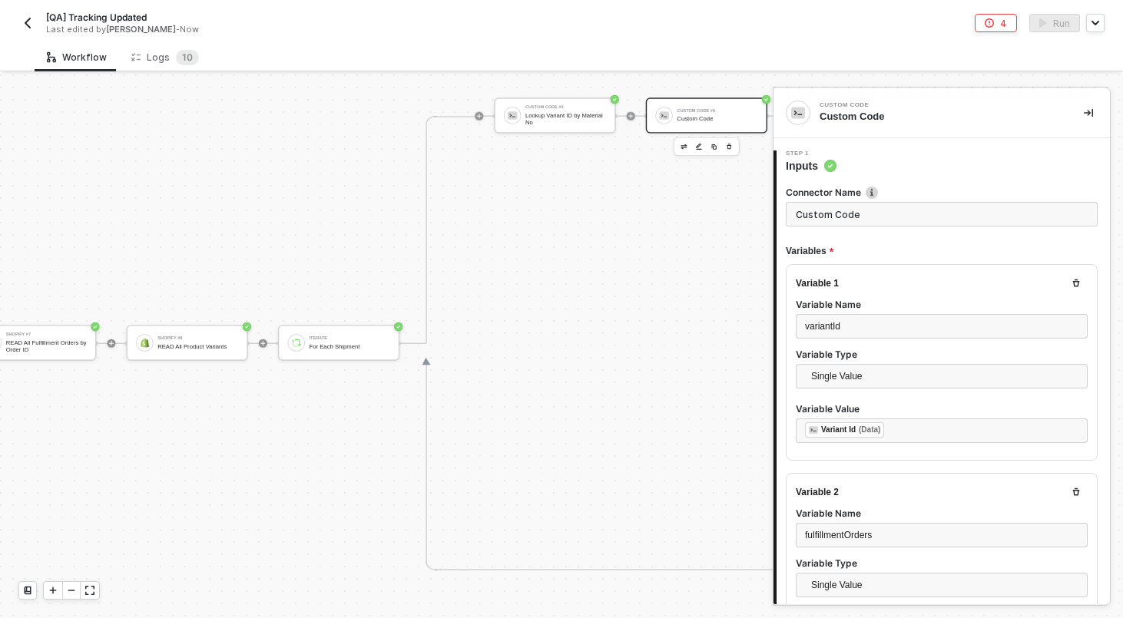
scroll to position [113, 0]
click at [919, 435] on div "﻿ ﻿ Variant Id (Data) ﻿" at bounding box center [941, 431] width 273 height 17
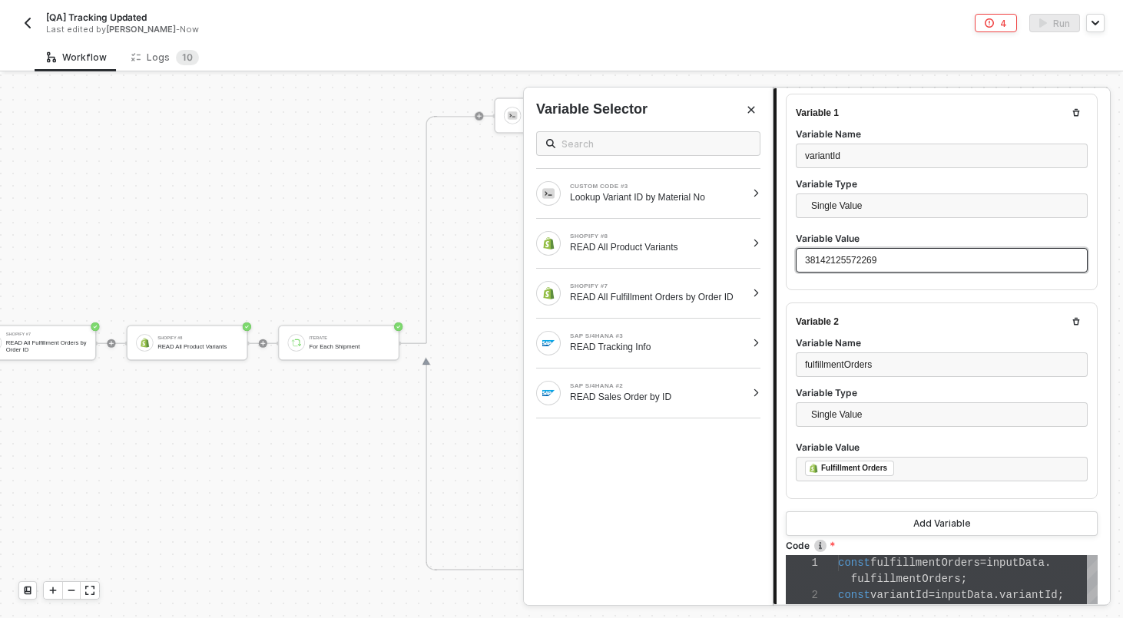
scroll to position [509, 0]
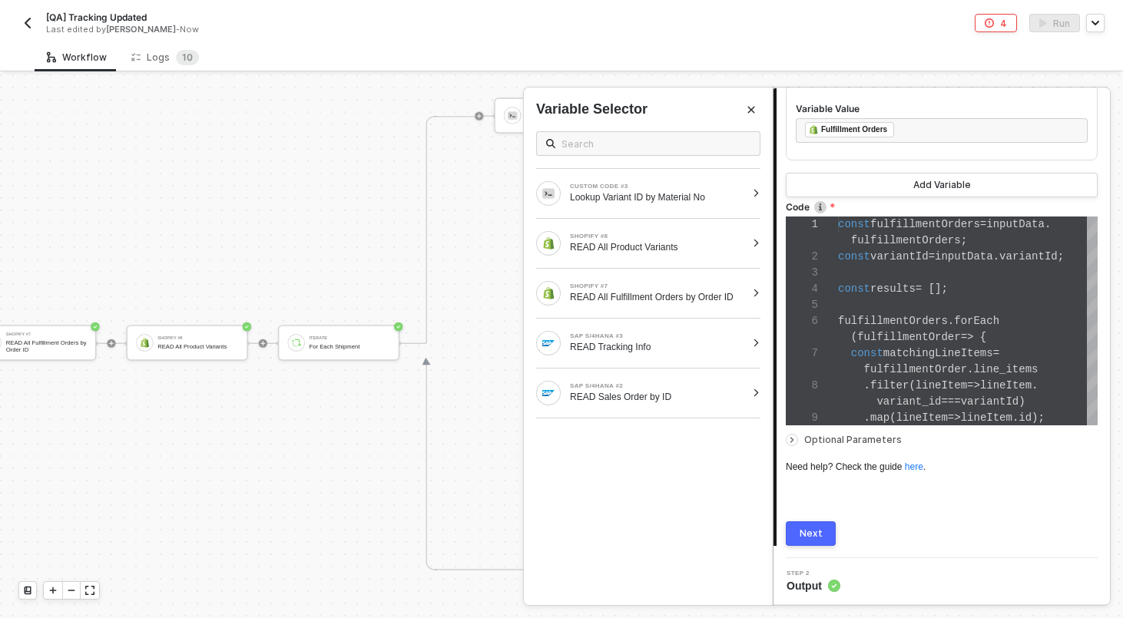
click at [804, 531] on div "Next" at bounding box center [811, 534] width 23 height 12
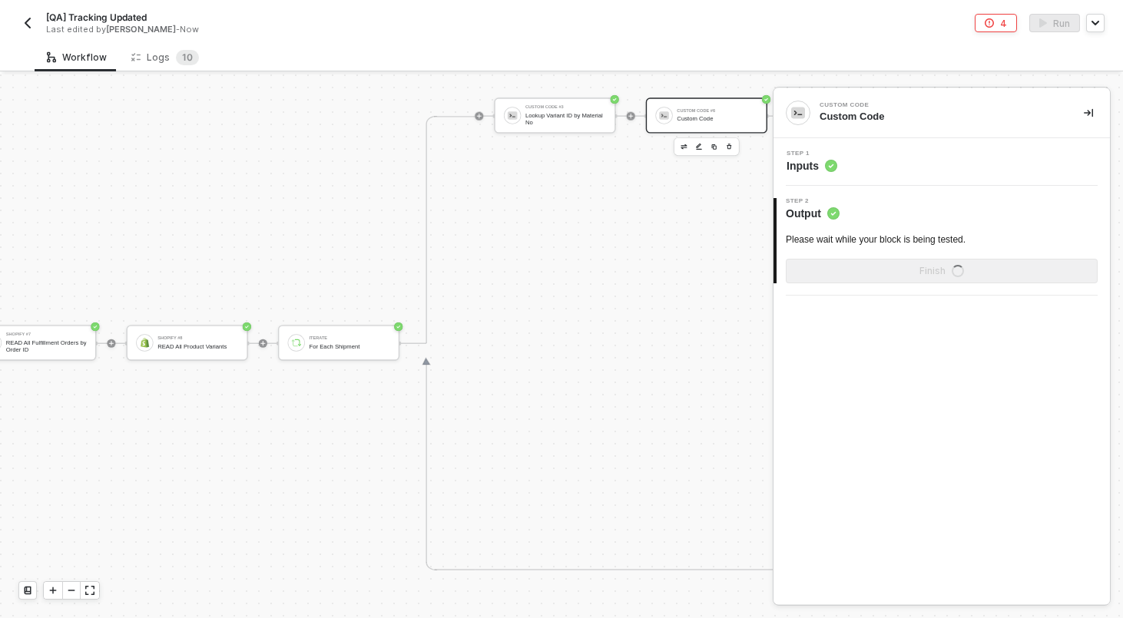
scroll to position [0, 0]
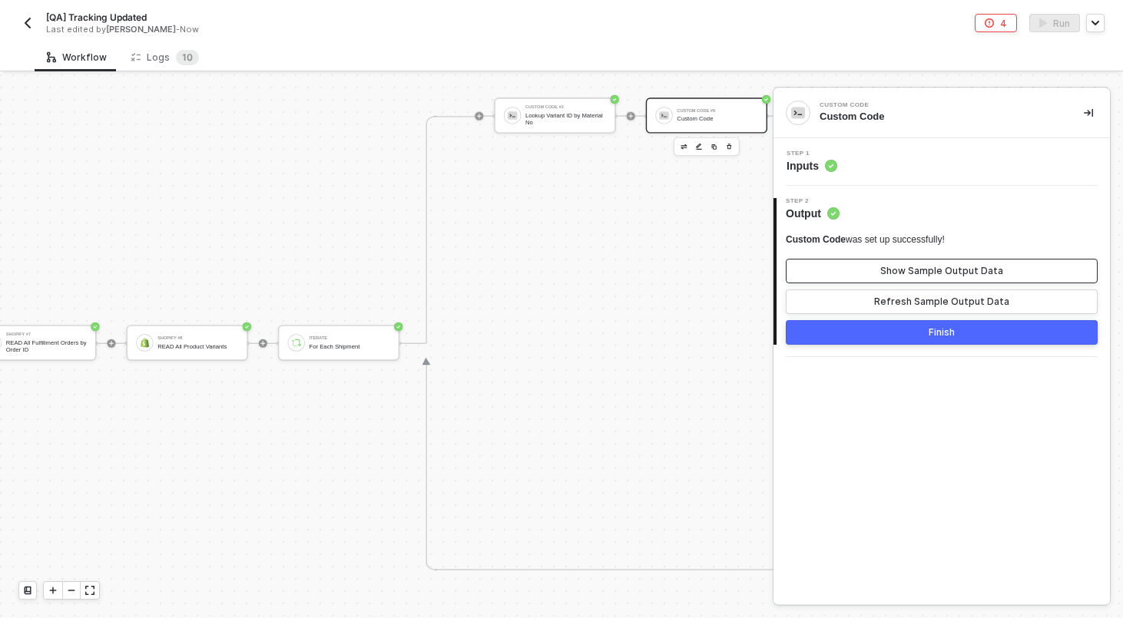
click at [868, 267] on button "Show Sample Output Data" at bounding box center [942, 271] width 312 height 25
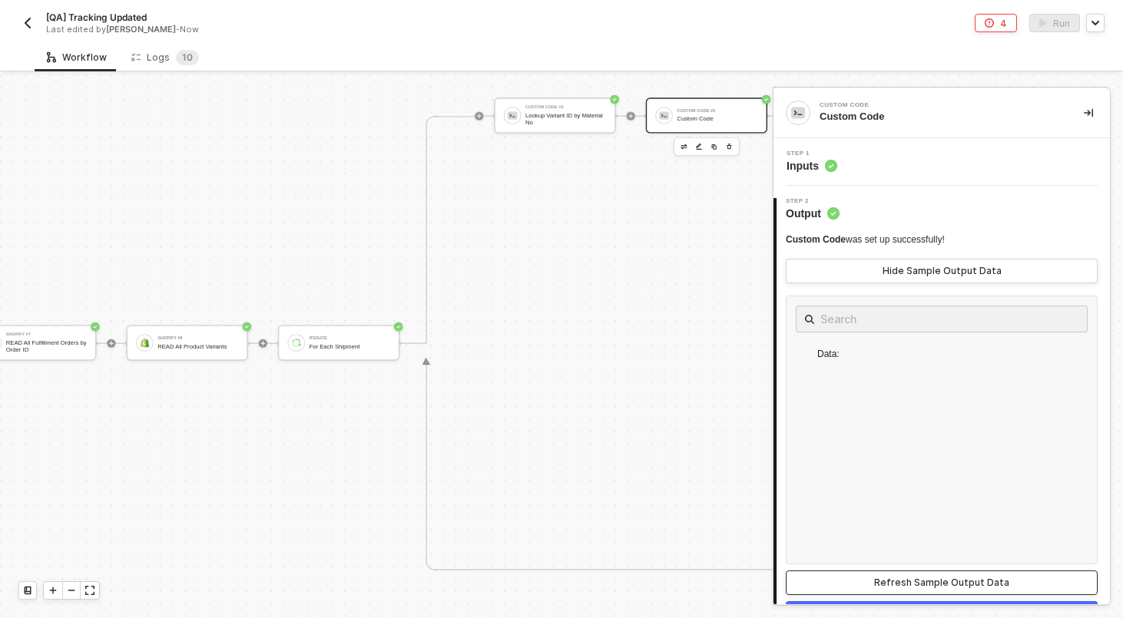
click at [912, 588] on div "Refresh Sample Output Data" at bounding box center [941, 583] width 135 height 12
click at [930, 154] on div "Step 1 Inputs" at bounding box center [943, 162] width 333 height 23
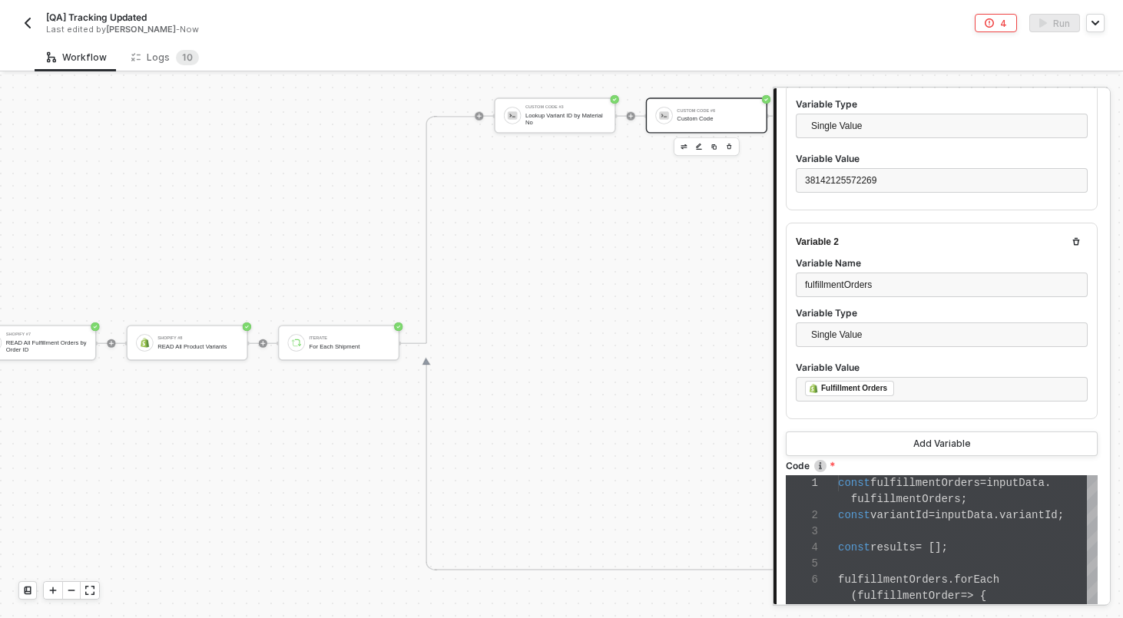
scroll to position [509, 0]
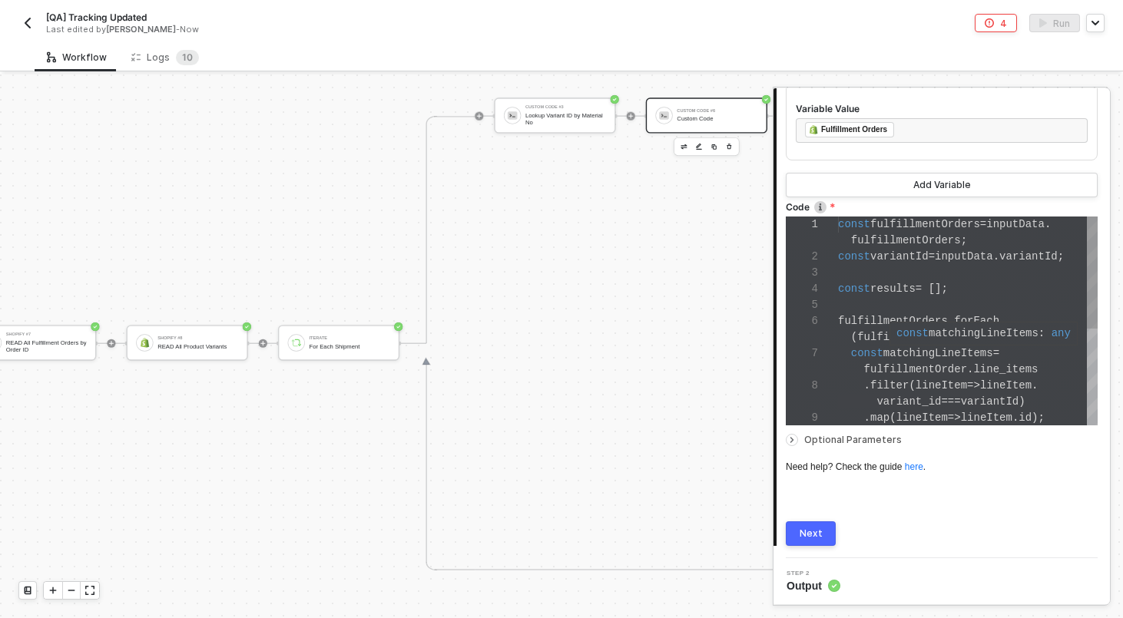
click at [898, 352] on span "matchingLineItems" at bounding box center [938, 353] width 110 height 12
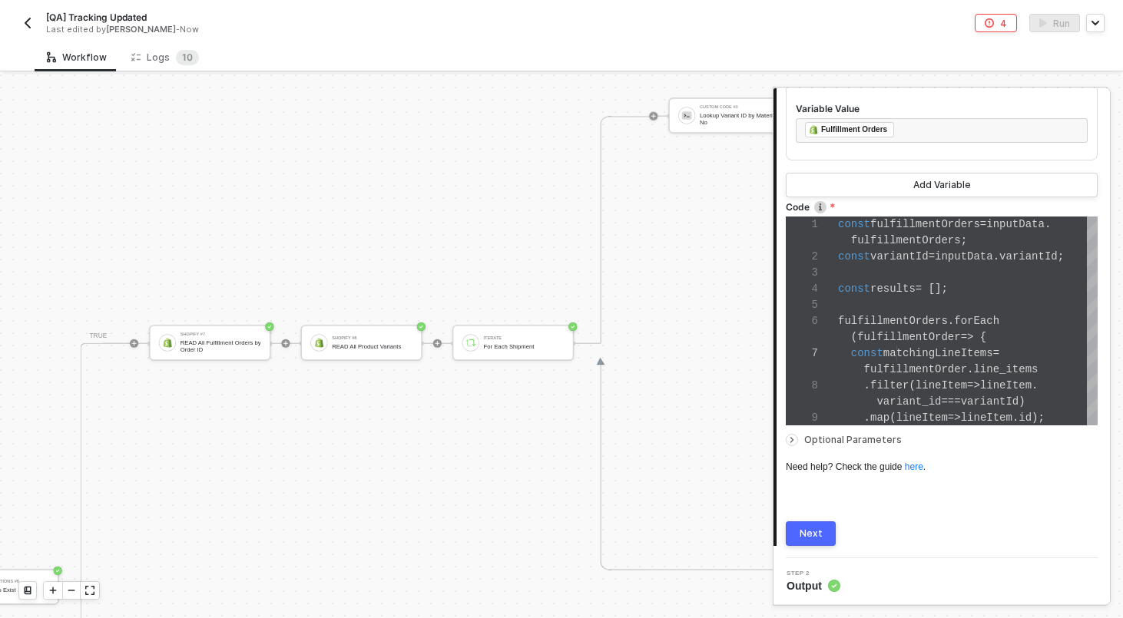
scroll to position [635, 2333]
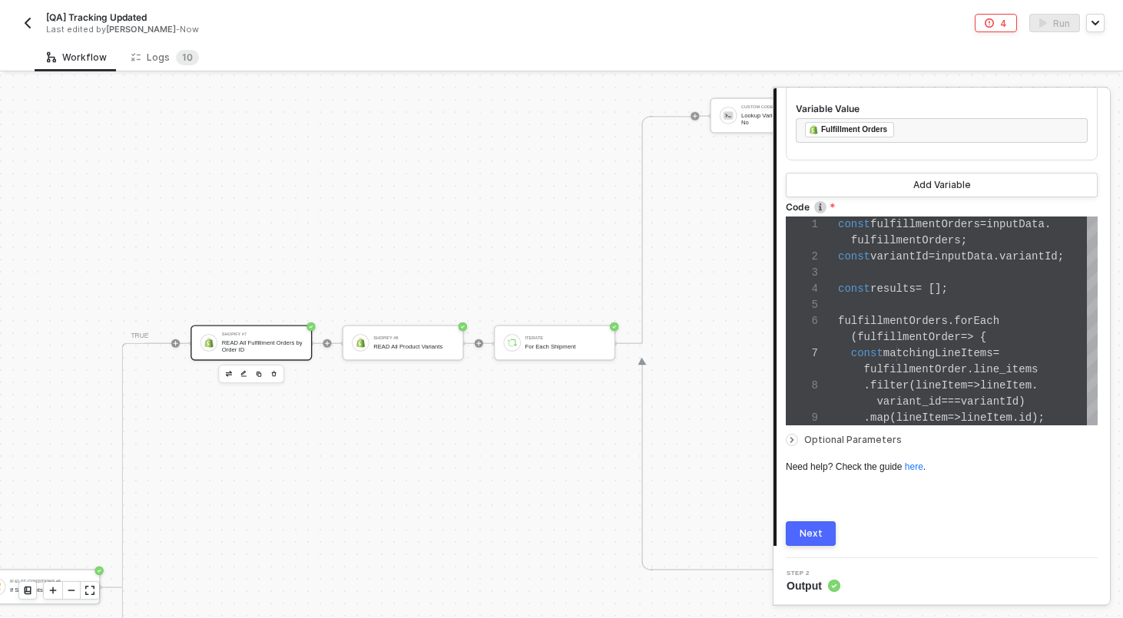
click at [266, 333] on div "Shopify #7" at bounding box center [262, 335] width 81 height 5
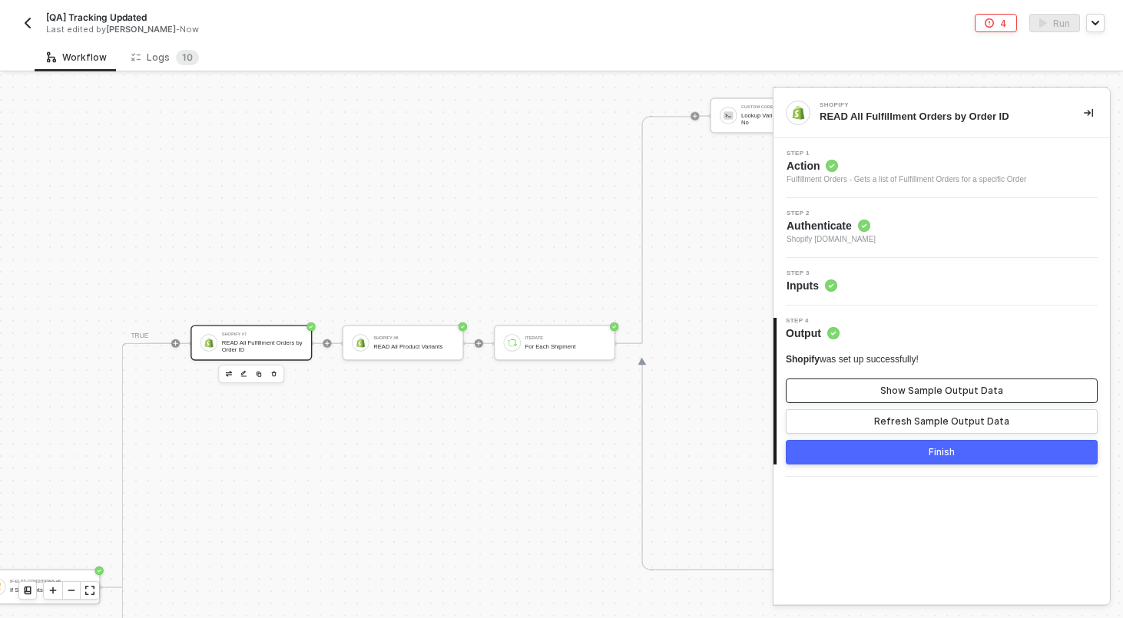
click at [960, 389] on div "Show Sample Output Data" at bounding box center [941, 391] width 123 height 12
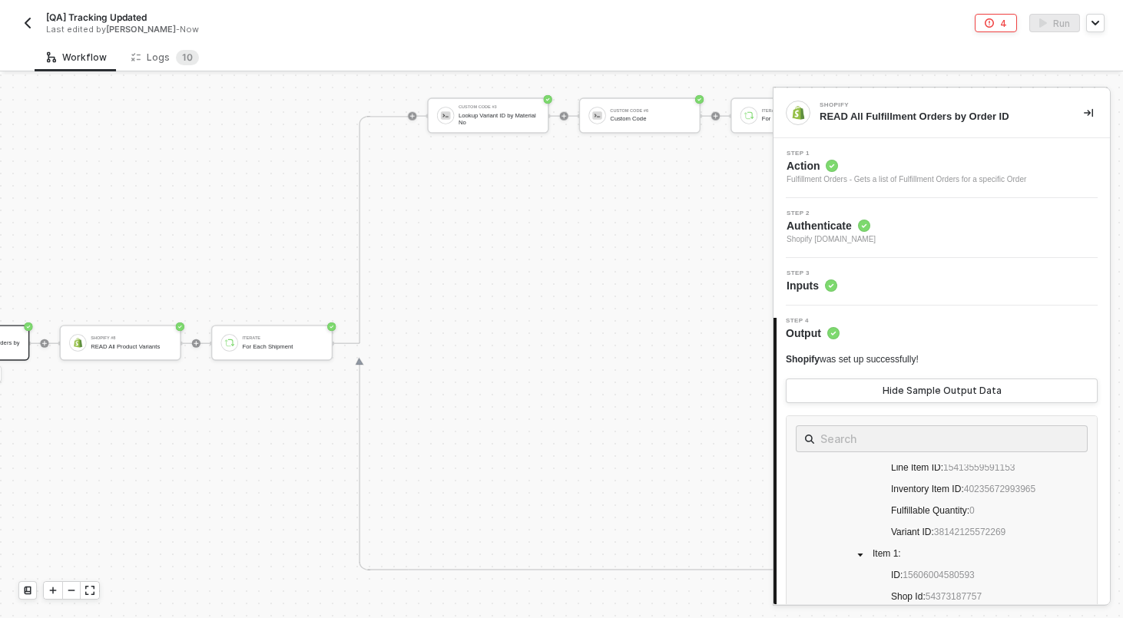
scroll to position [635, 2885]
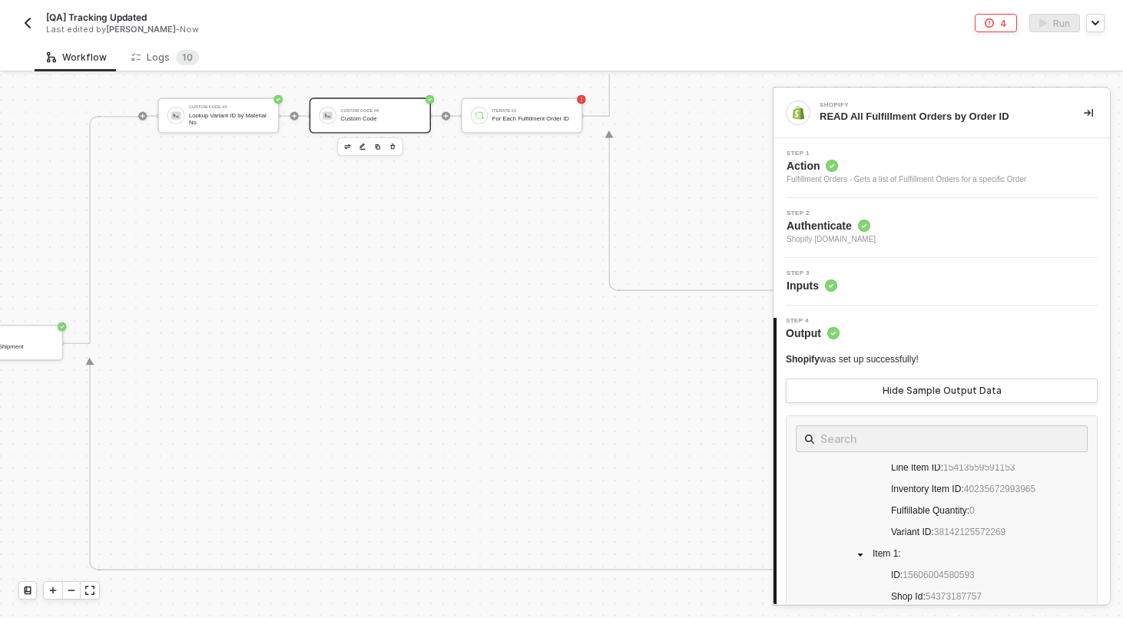
click at [334, 129] on div "Custom Code #6 Custom Code" at bounding box center [370, 115] width 121 height 35
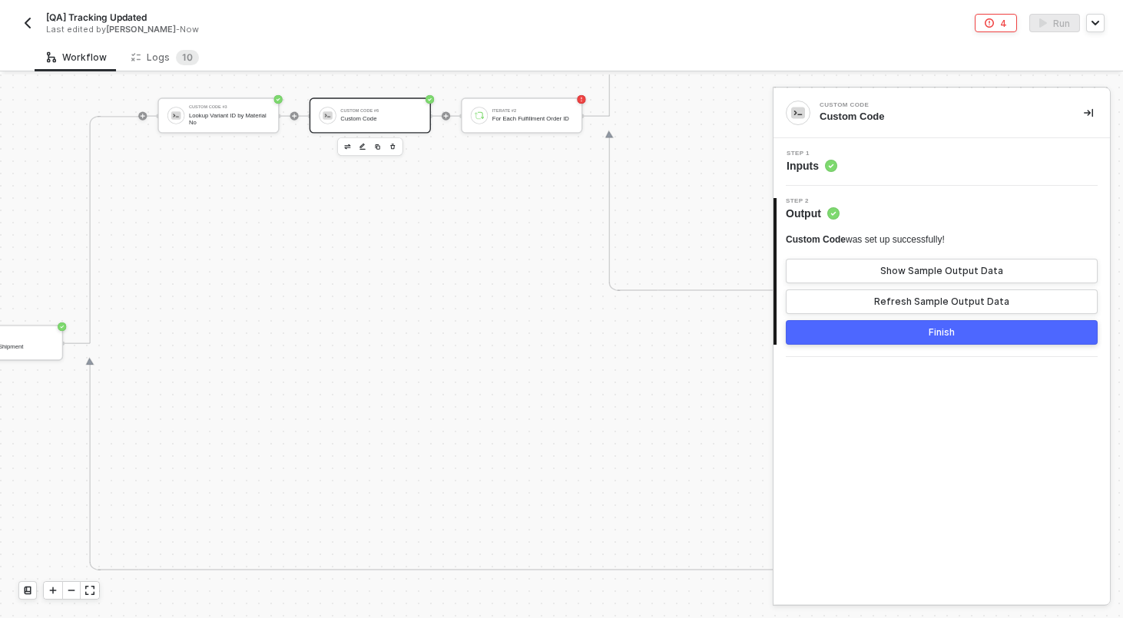
click at [884, 163] on div "Step 1 Inputs" at bounding box center [943, 162] width 333 height 23
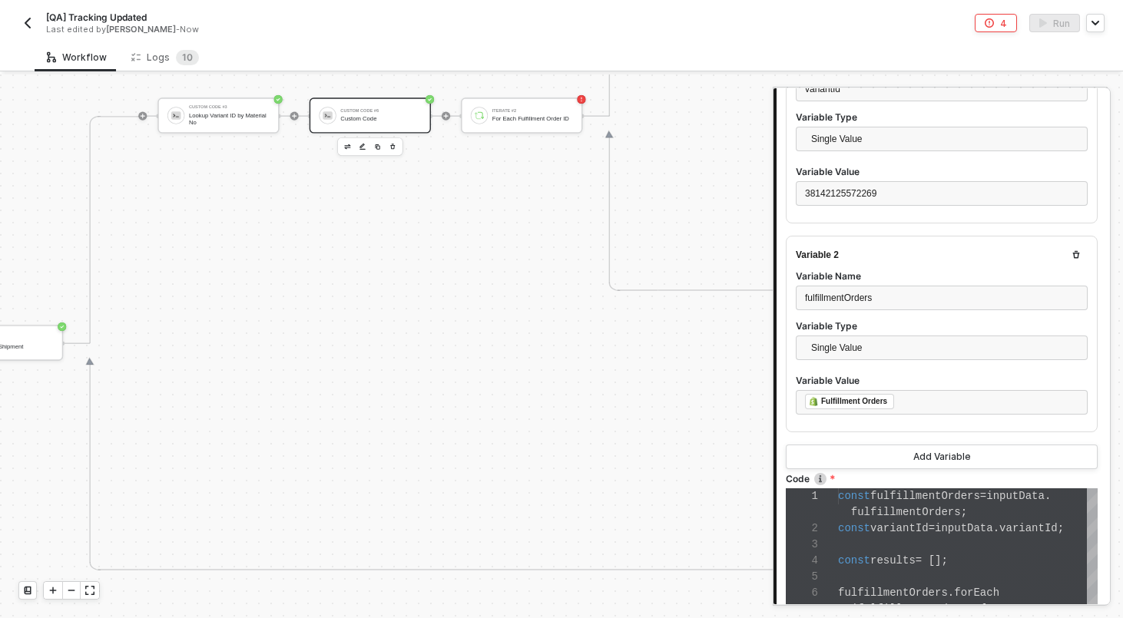
scroll to position [347, 0]
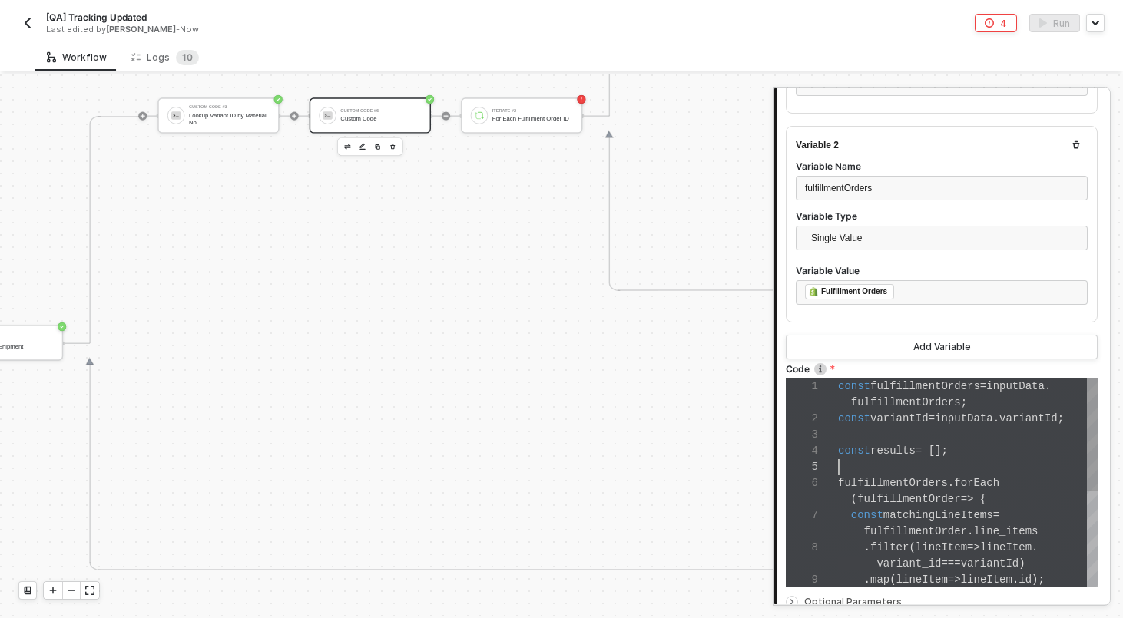
click at [929, 471] on div at bounding box center [968, 467] width 260 height 16
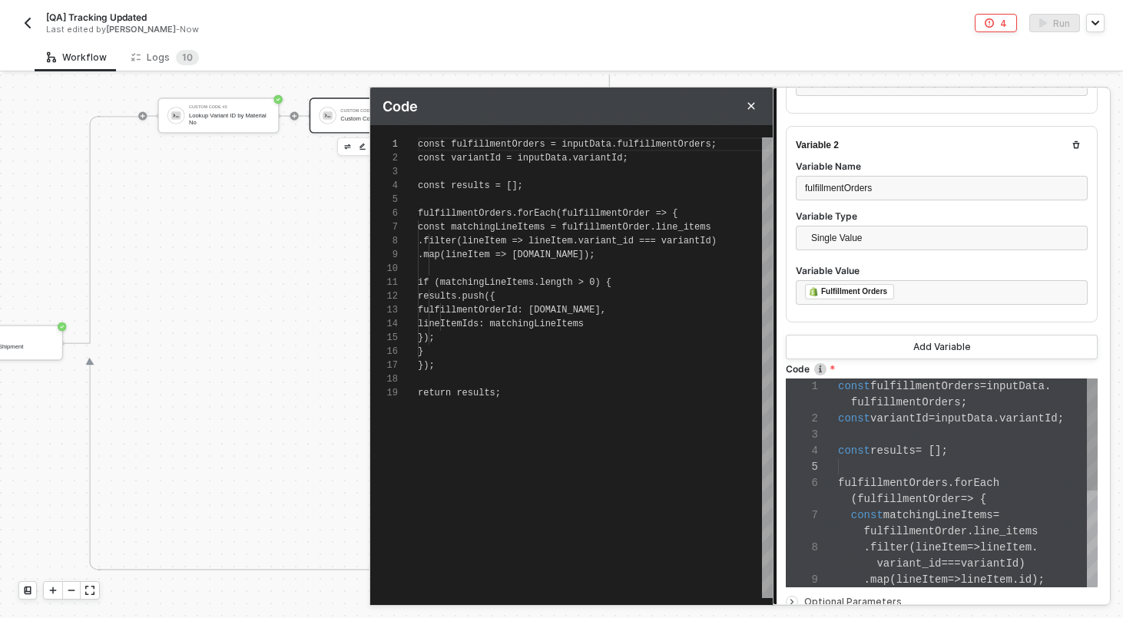
scroll to position [138, 0]
click at [634, 325] on div "lineItemIds: matchingLineItems" at bounding box center [595, 324] width 355 height 14
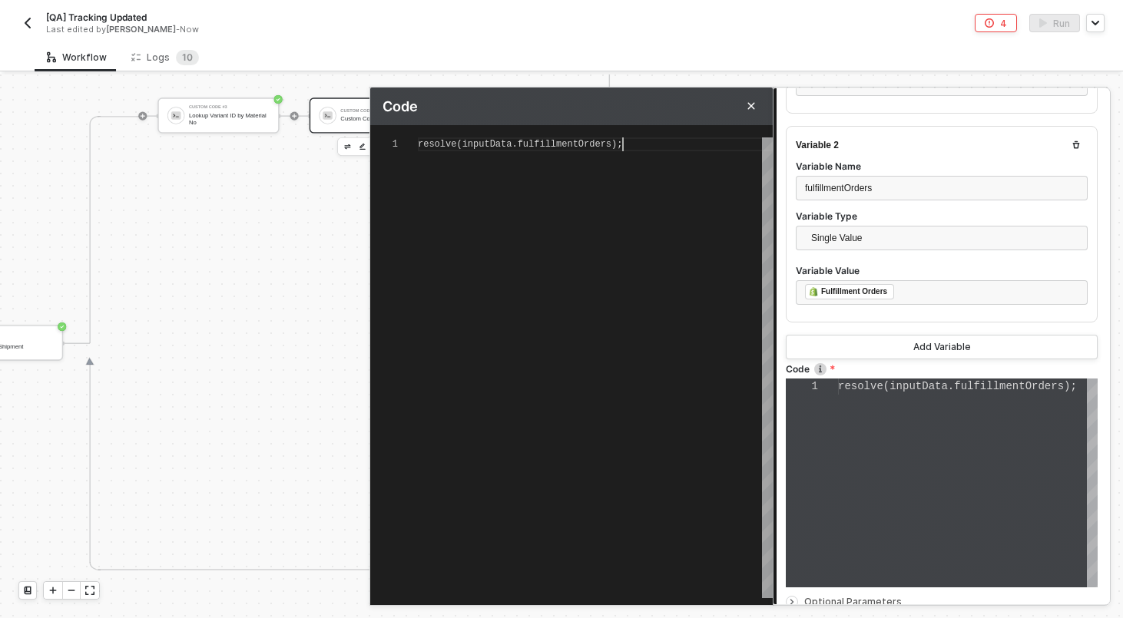
scroll to position [509, 0]
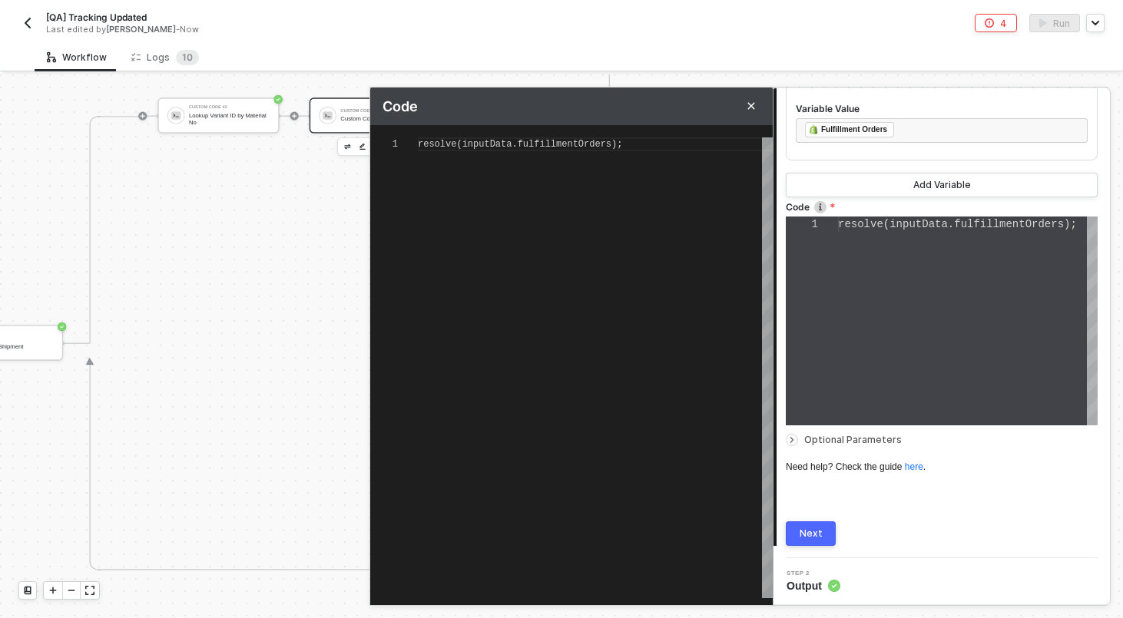
click at [804, 533] on div "Next" at bounding box center [811, 534] width 23 height 12
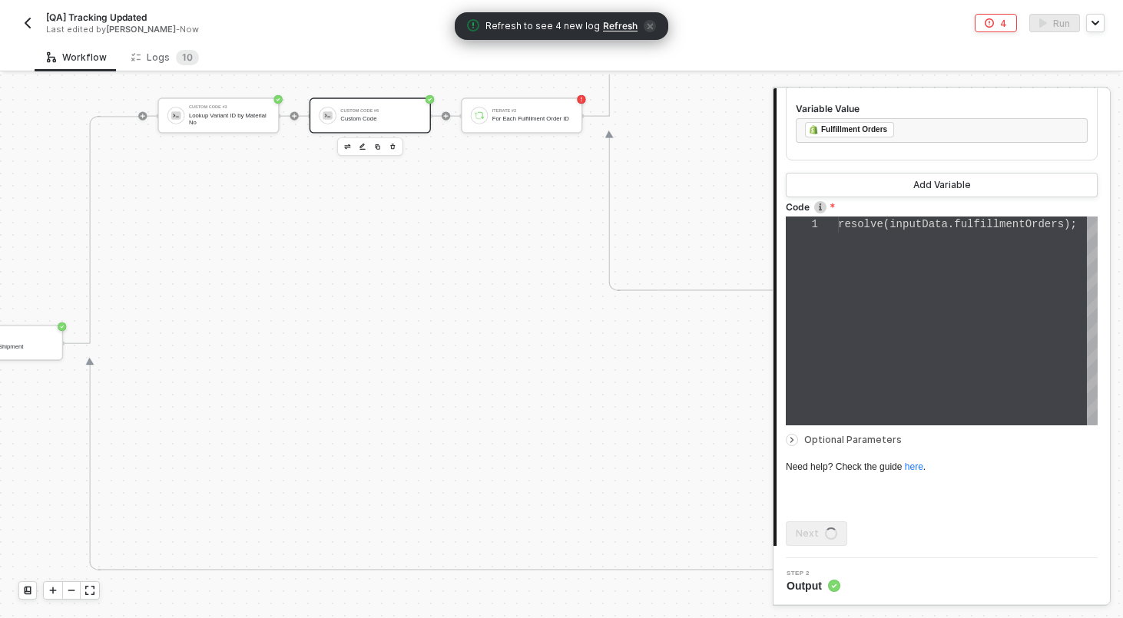
scroll to position [0, 0]
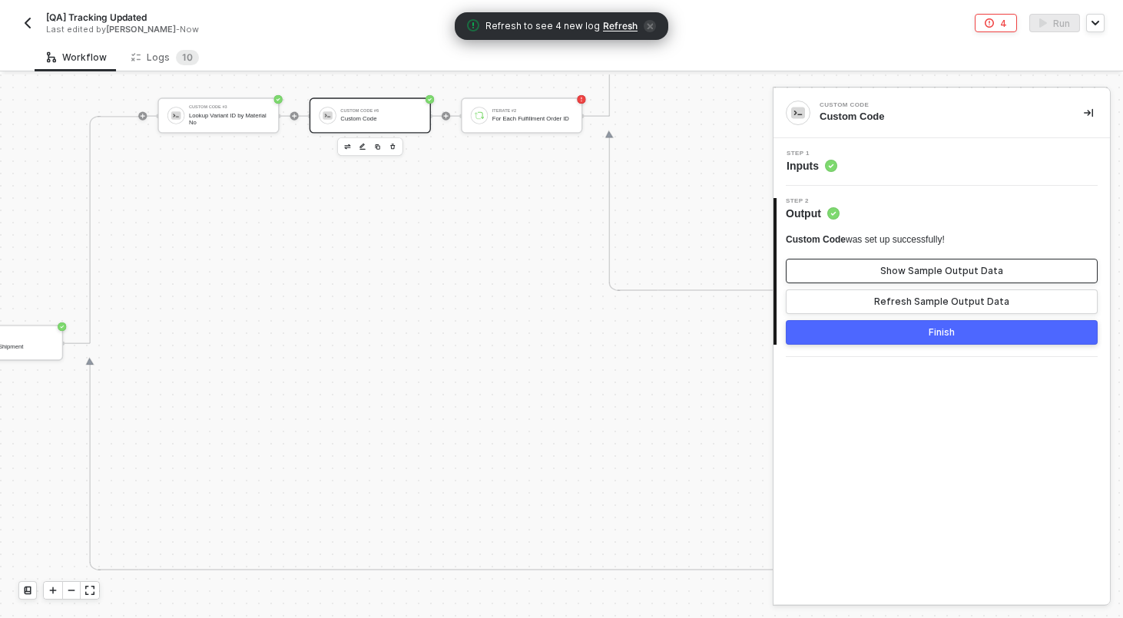
click at [902, 273] on div "Show Sample Output Data" at bounding box center [941, 271] width 123 height 12
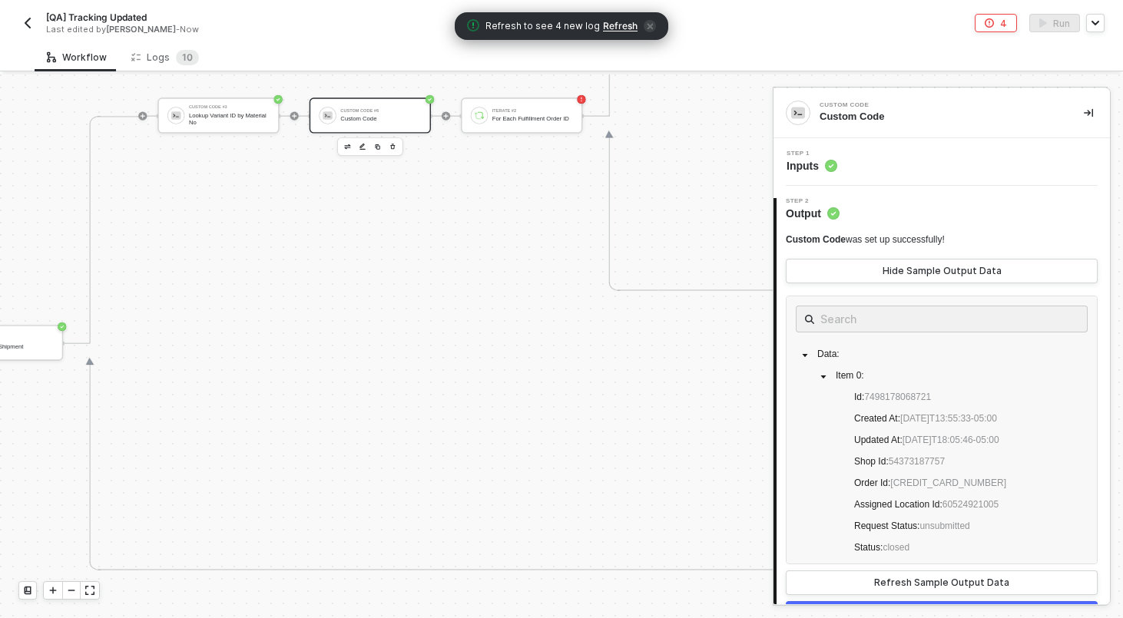
click at [883, 161] on div "Step 1 Inputs" at bounding box center [943, 162] width 333 height 23
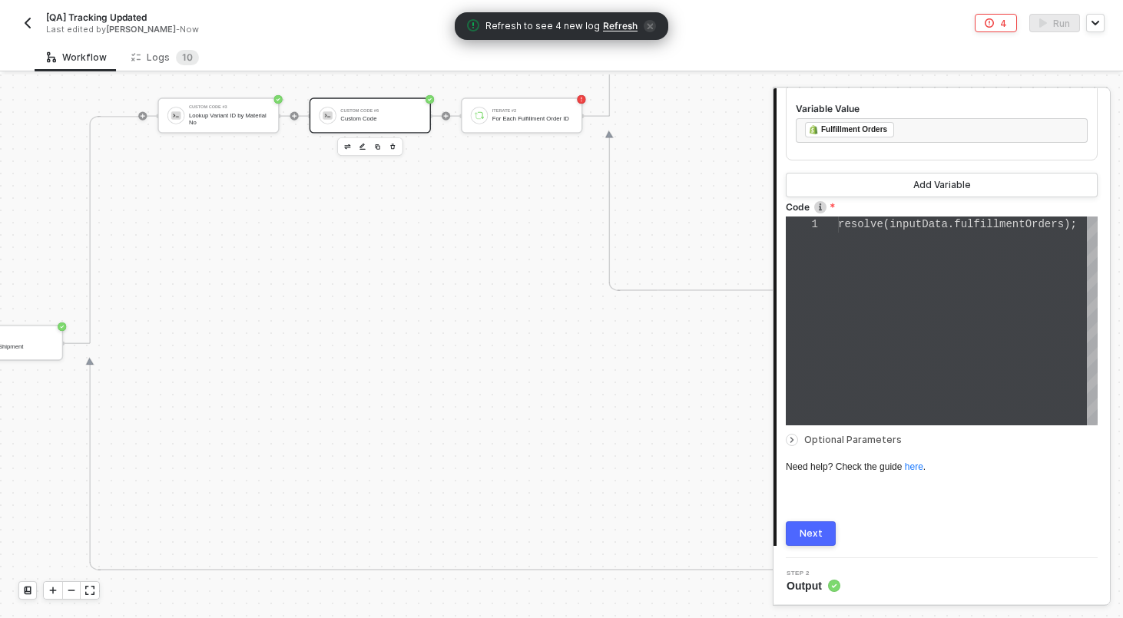
click at [847, 432] on div "Optional Parameters" at bounding box center [942, 440] width 312 height 17
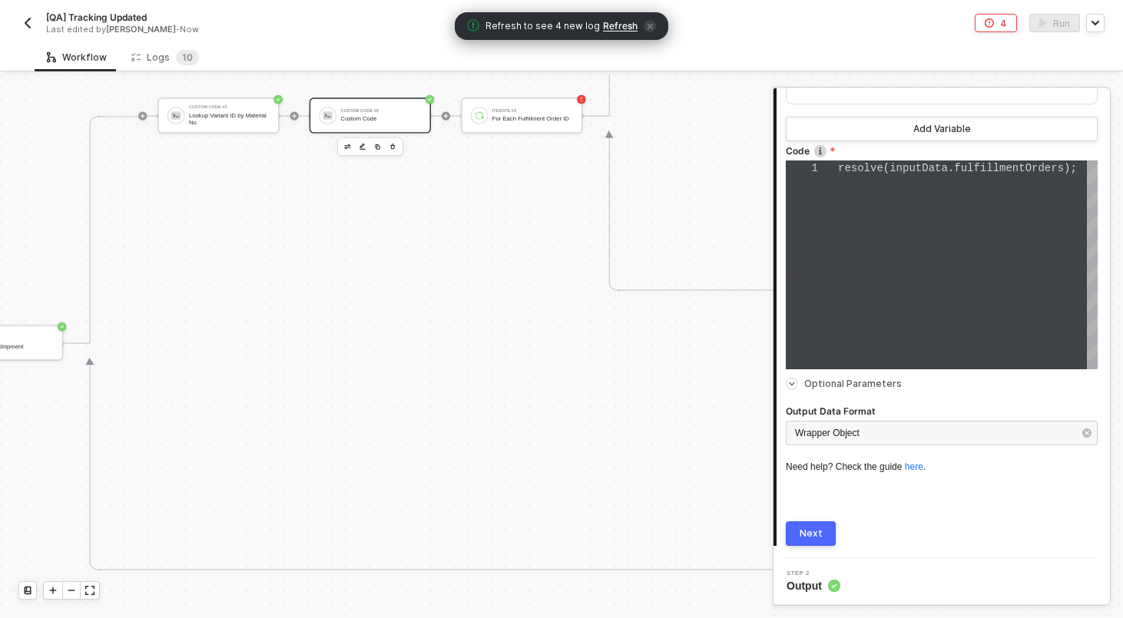
scroll to position [565, 0]
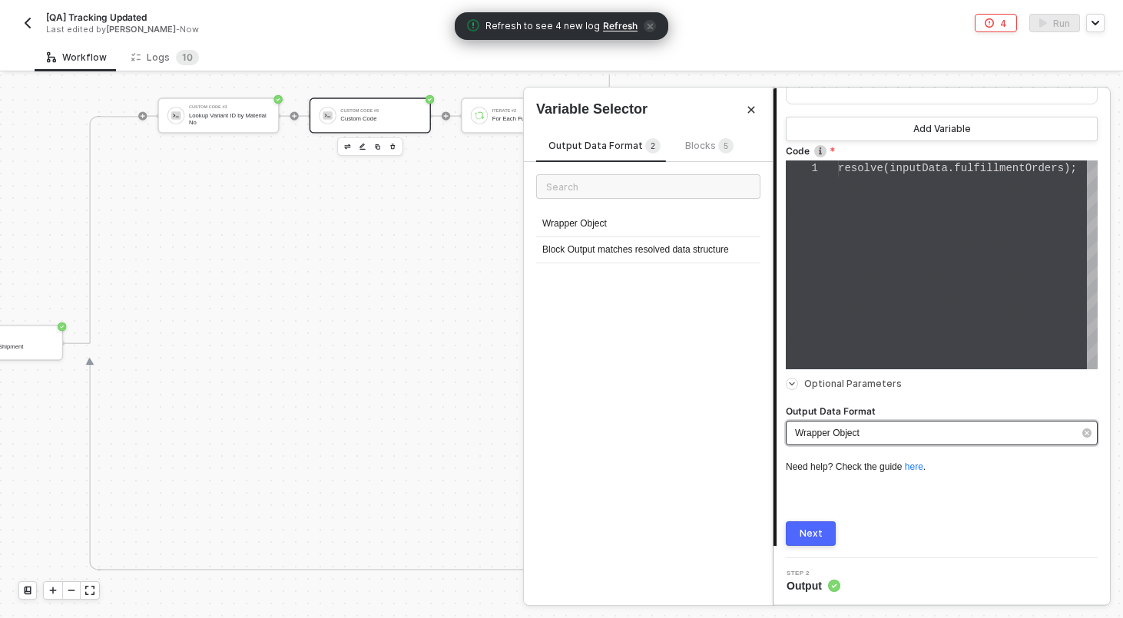
click at [839, 433] on span "Wrapper Object" at bounding box center [827, 433] width 65 height 11
click at [639, 254] on div "Block Output matches resolved data structure" at bounding box center [648, 250] width 224 height 26
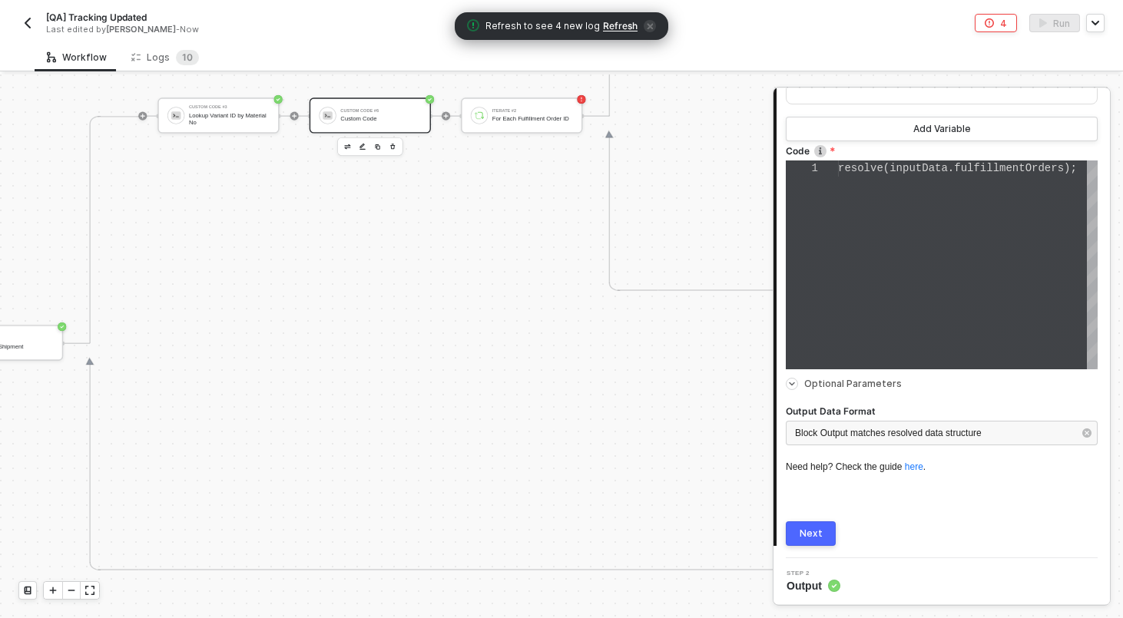
click at [816, 542] on button "Next" at bounding box center [811, 534] width 50 height 25
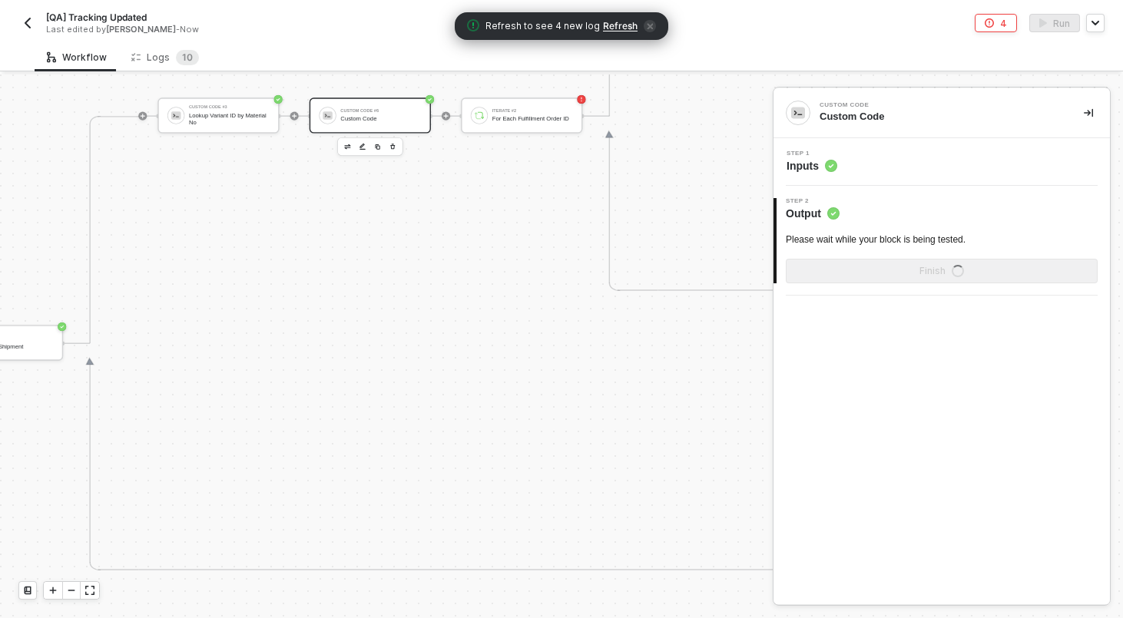
scroll to position [0, 0]
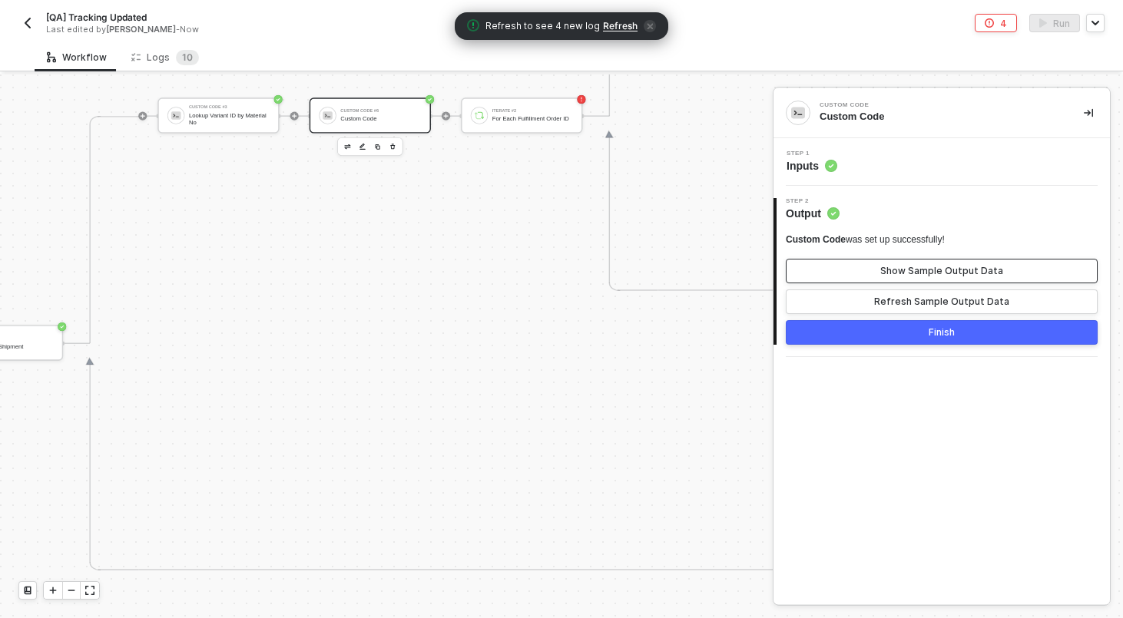
click at [874, 273] on button "Show Sample Output Data" at bounding box center [942, 271] width 312 height 25
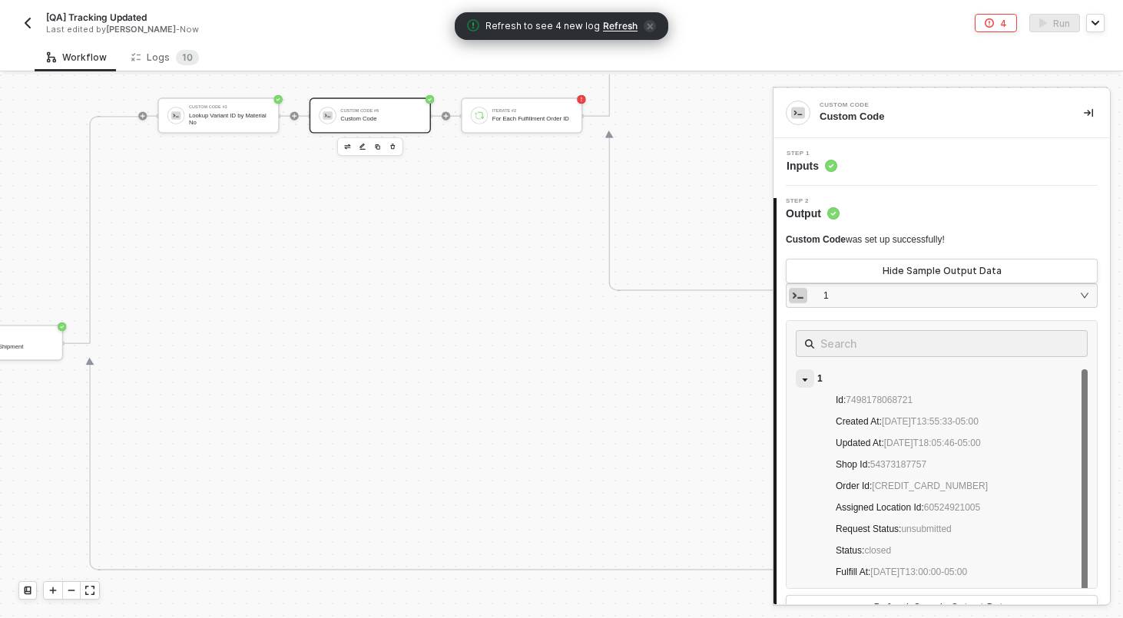
click at [808, 373] on span at bounding box center [805, 379] width 18 height 18
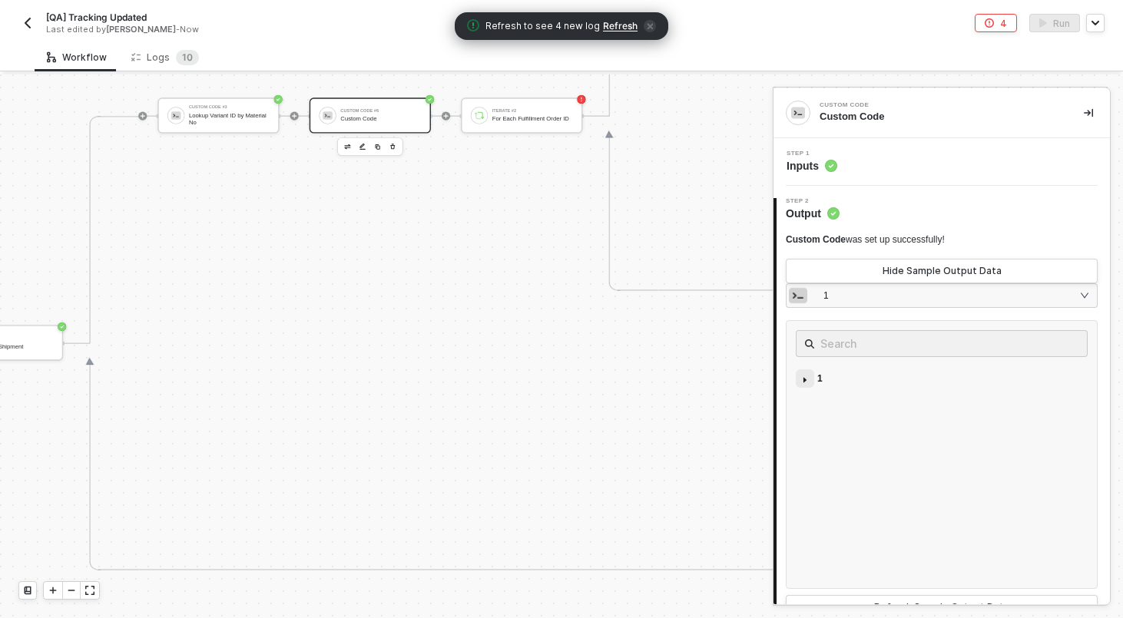
click at [811, 378] on span at bounding box center [805, 379] width 18 height 18
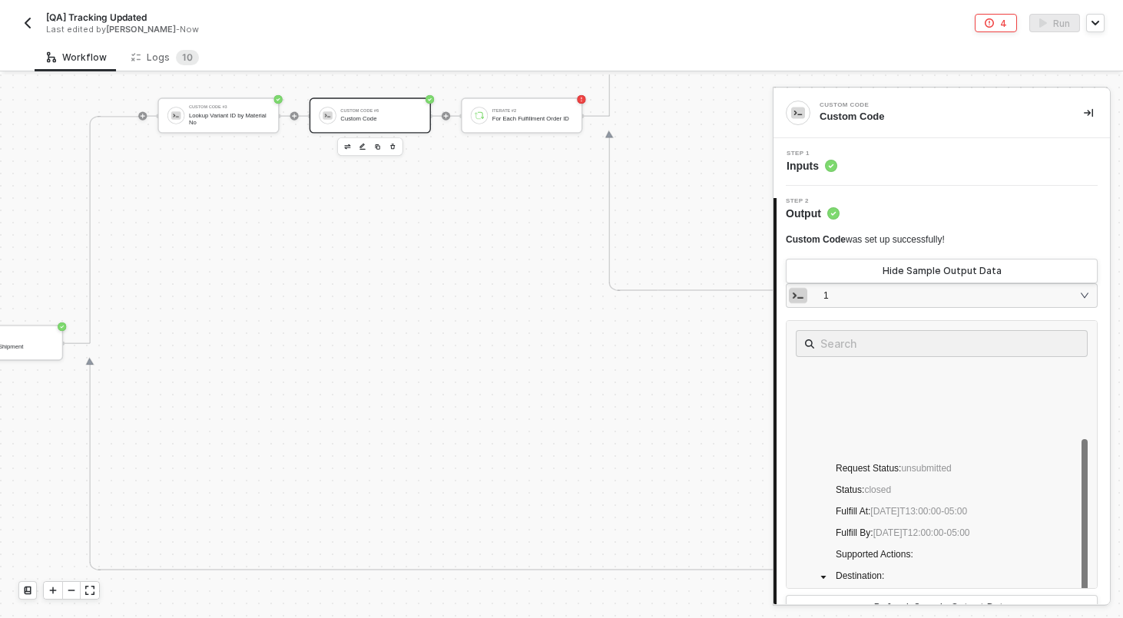
scroll to position [156, 0]
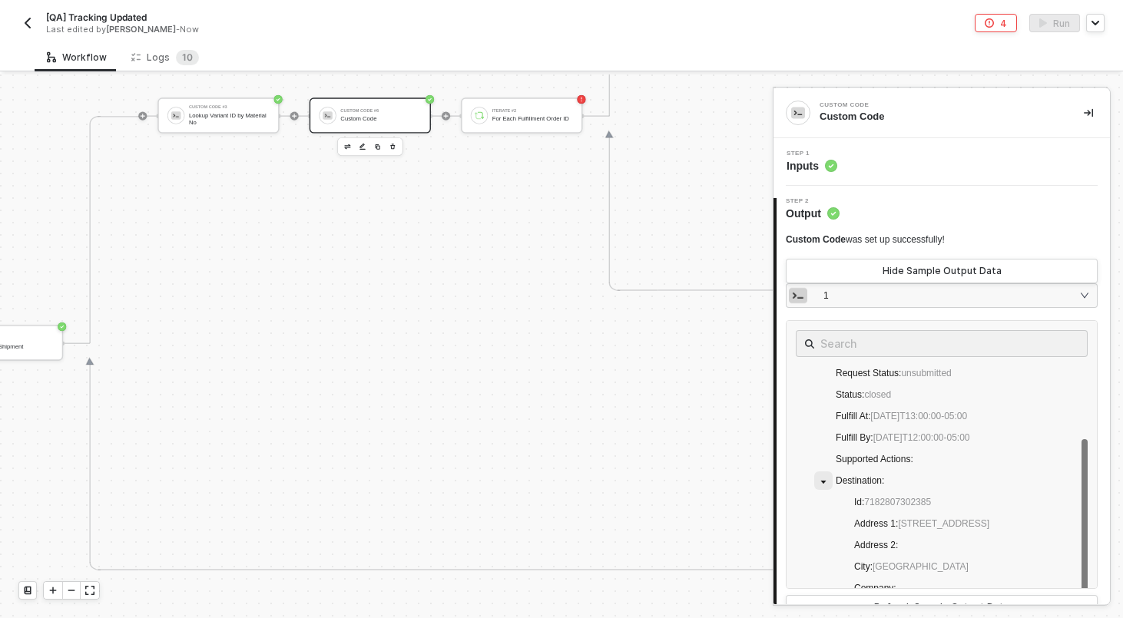
click at [829, 481] on span at bounding box center [823, 481] width 18 height 18
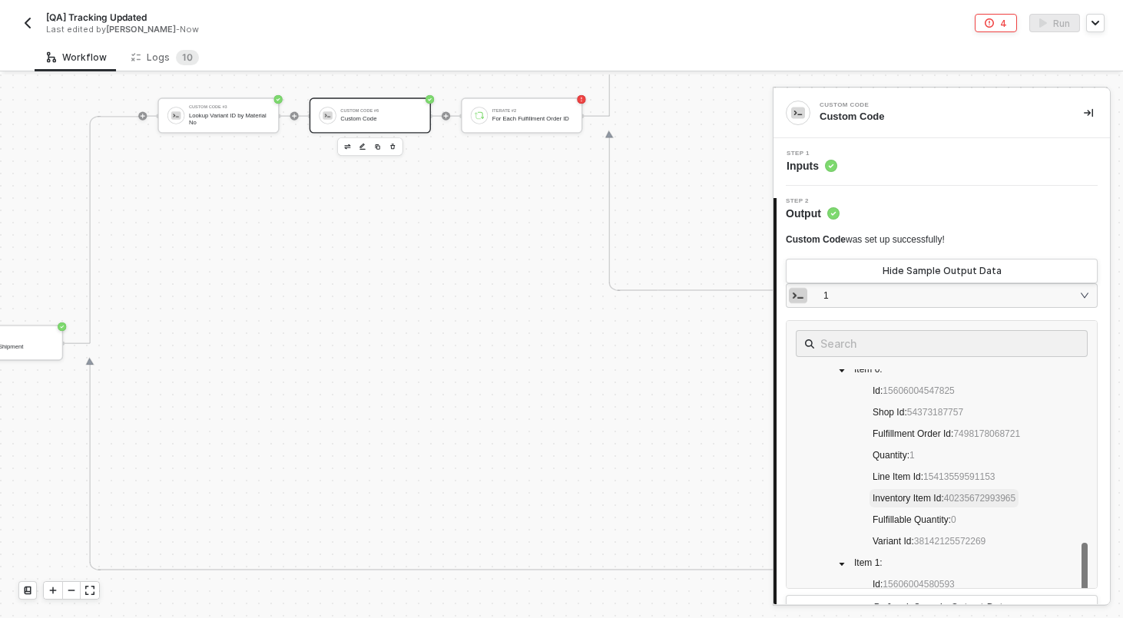
scroll to position [313, 0]
click at [871, 162] on div "Step 1 Inputs" at bounding box center [943, 162] width 333 height 23
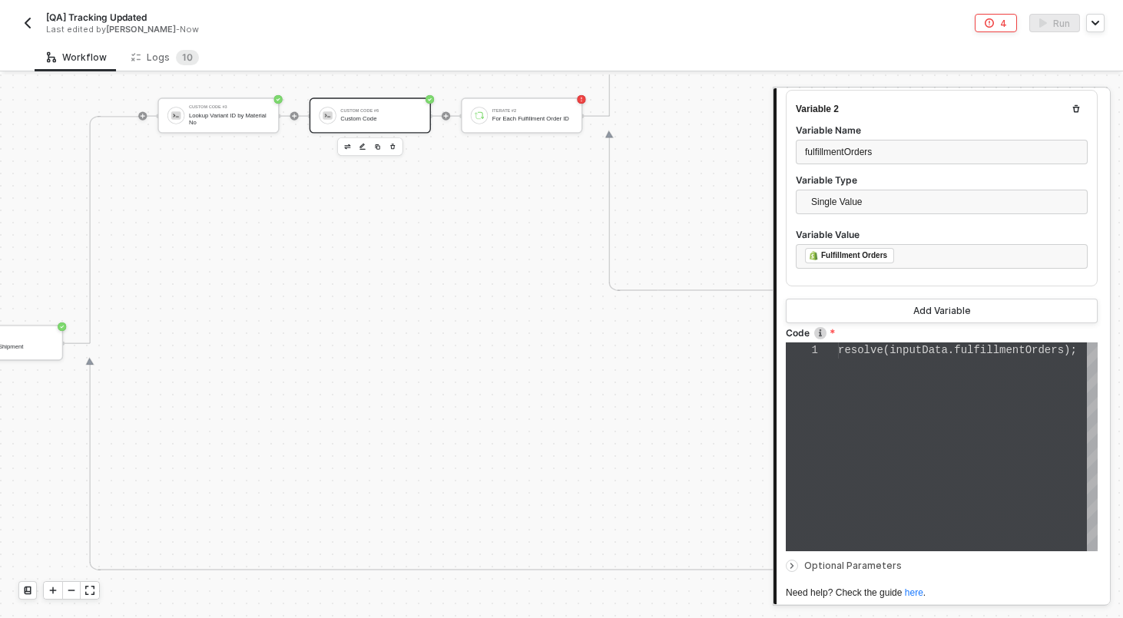
scroll to position [509, 0]
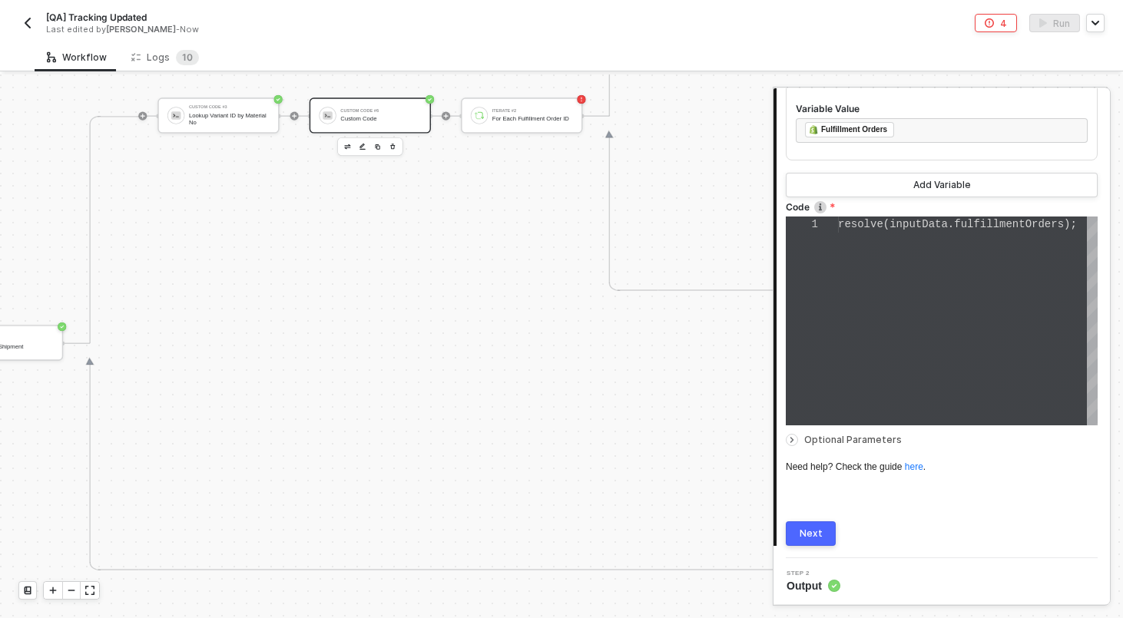
click at [808, 539] on button "Next" at bounding box center [811, 534] width 50 height 25
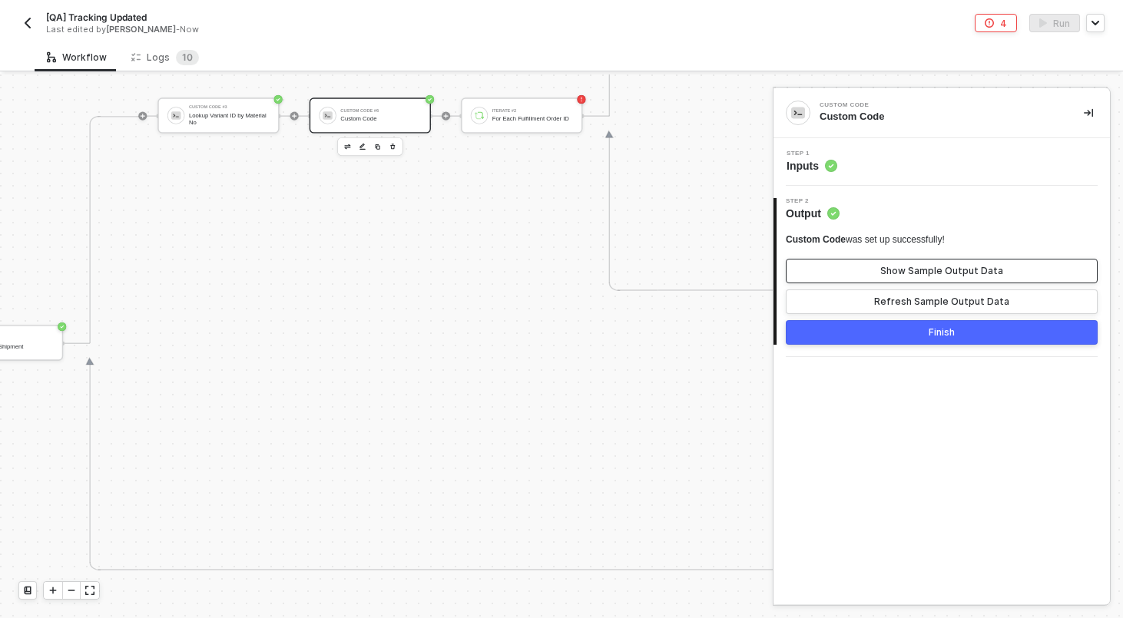
click at [911, 273] on div "Show Sample Output Data" at bounding box center [941, 271] width 123 height 12
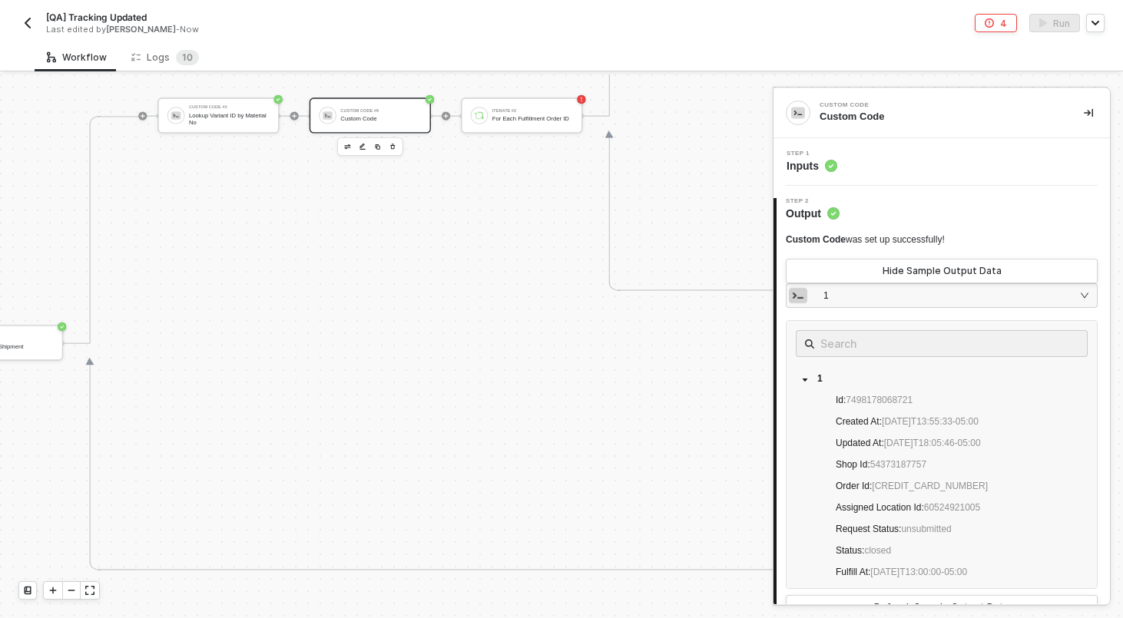
click at [879, 161] on div "Step 1 Inputs" at bounding box center [943, 162] width 333 height 23
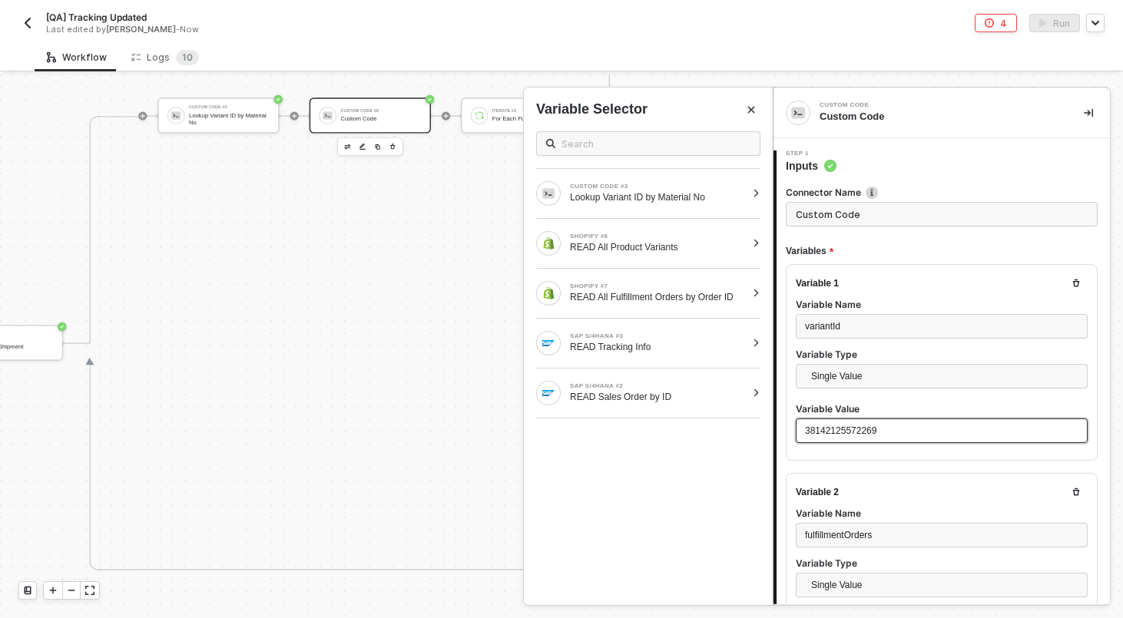
click at [837, 419] on div "38142125572269" at bounding box center [942, 431] width 292 height 25
copy span "38142125572269"
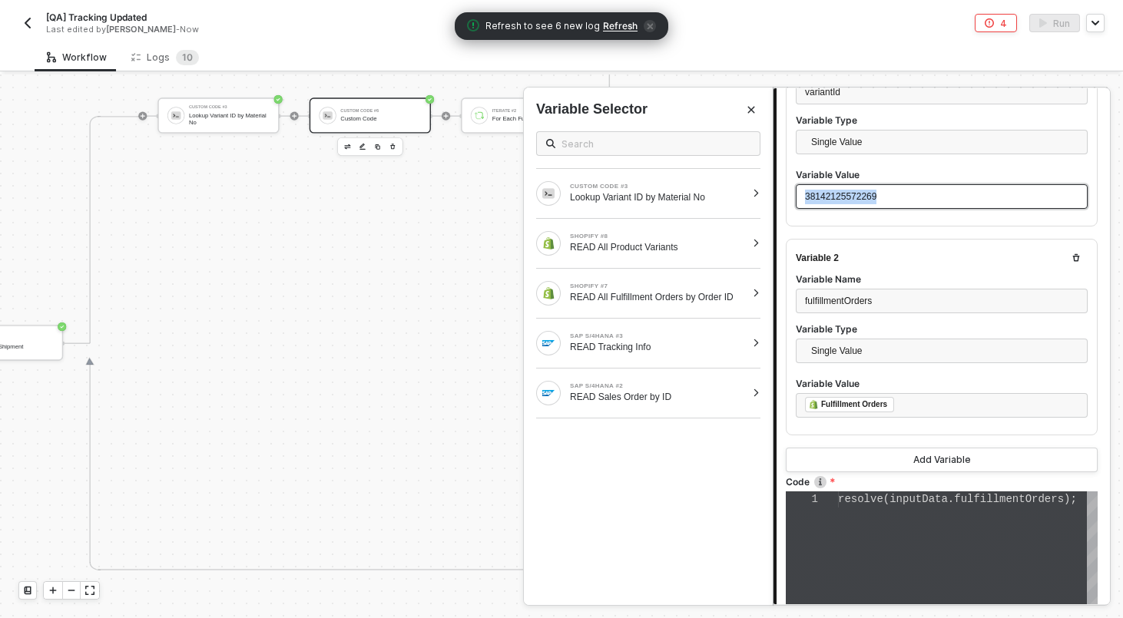
scroll to position [509, 0]
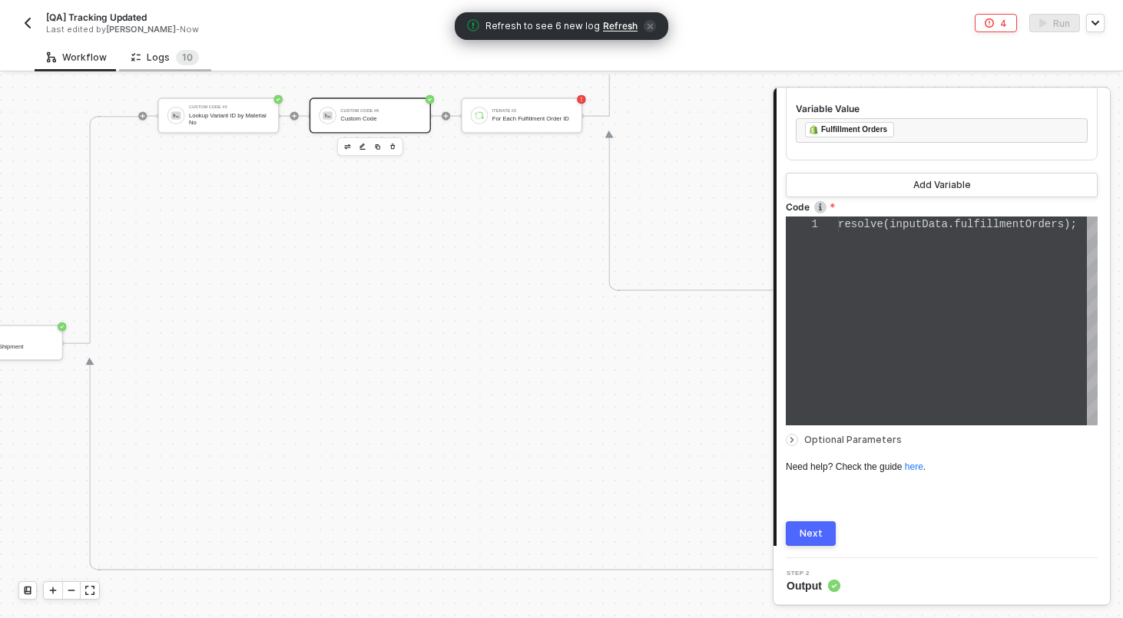
click at [184, 70] on div "Logs 1 0" at bounding box center [165, 57] width 92 height 28
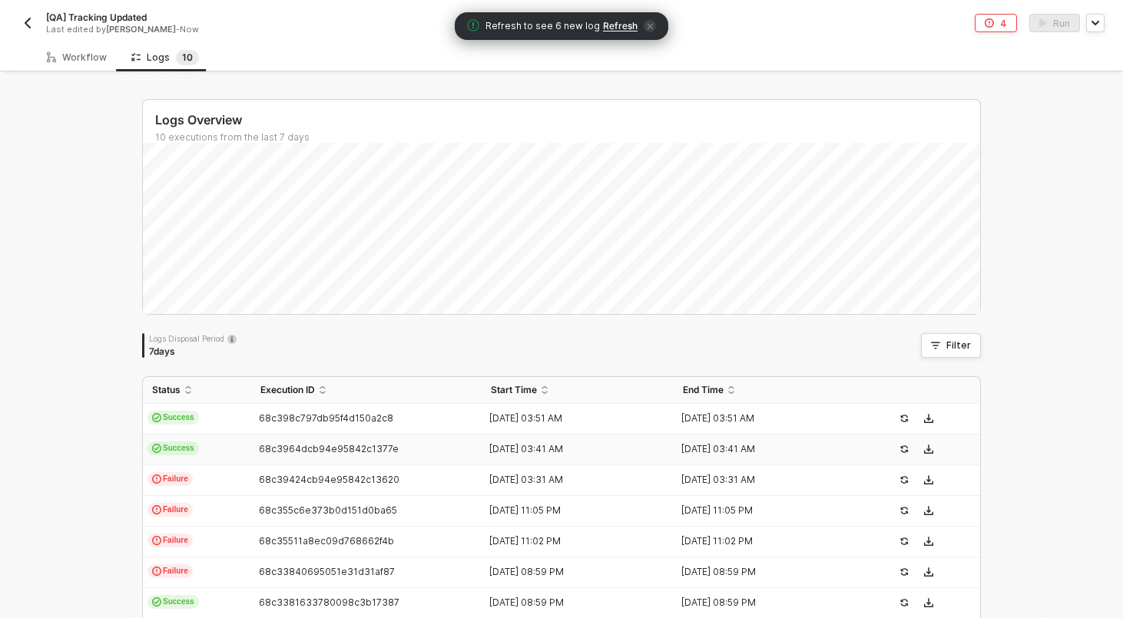
click at [247, 445] on td "Success" at bounding box center [197, 450] width 108 height 31
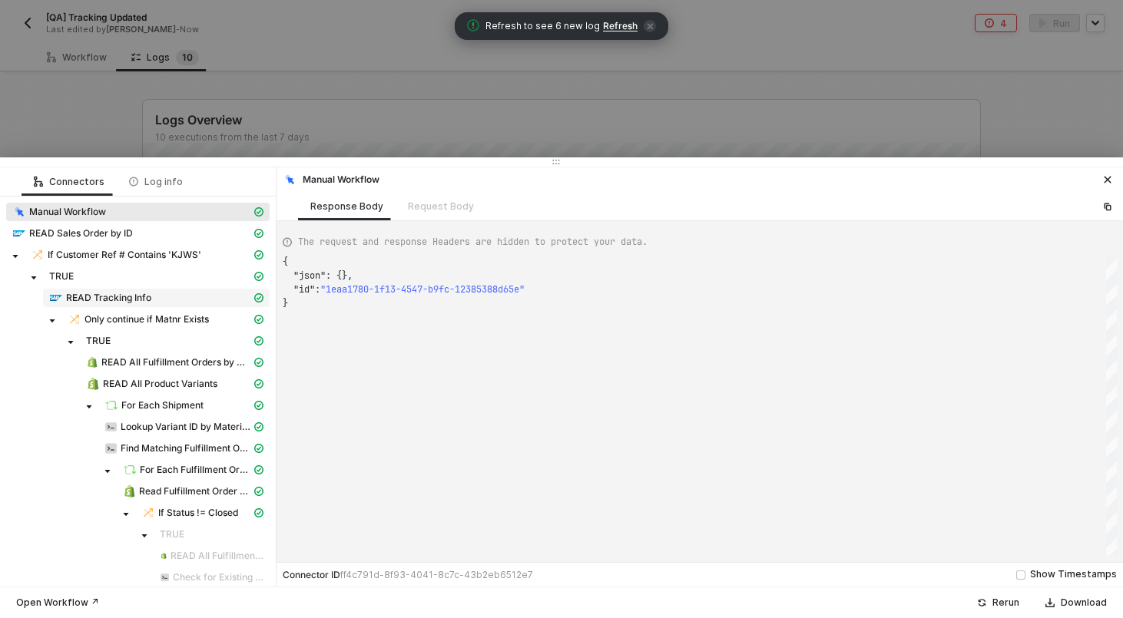
scroll to position [41, 0]
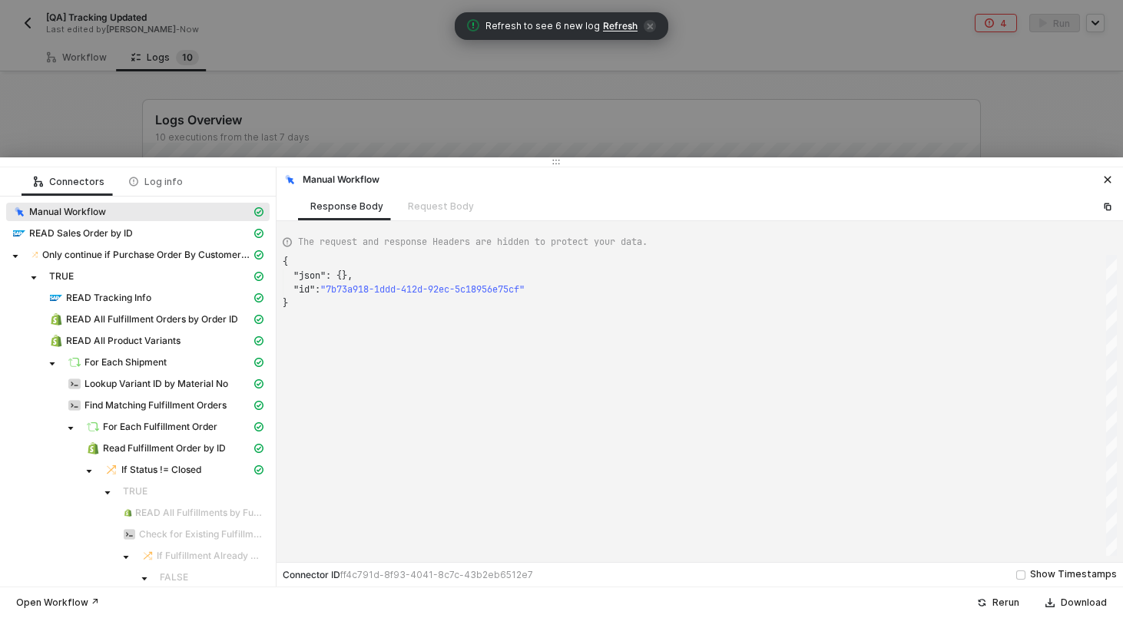
click at [150, 309] on div "READ Tracking Info" at bounding box center [137, 300] width 263 height 22
click at [150, 319] on span "READ All Fulfillment Orders by Order ID" at bounding box center [152, 319] width 172 height 12
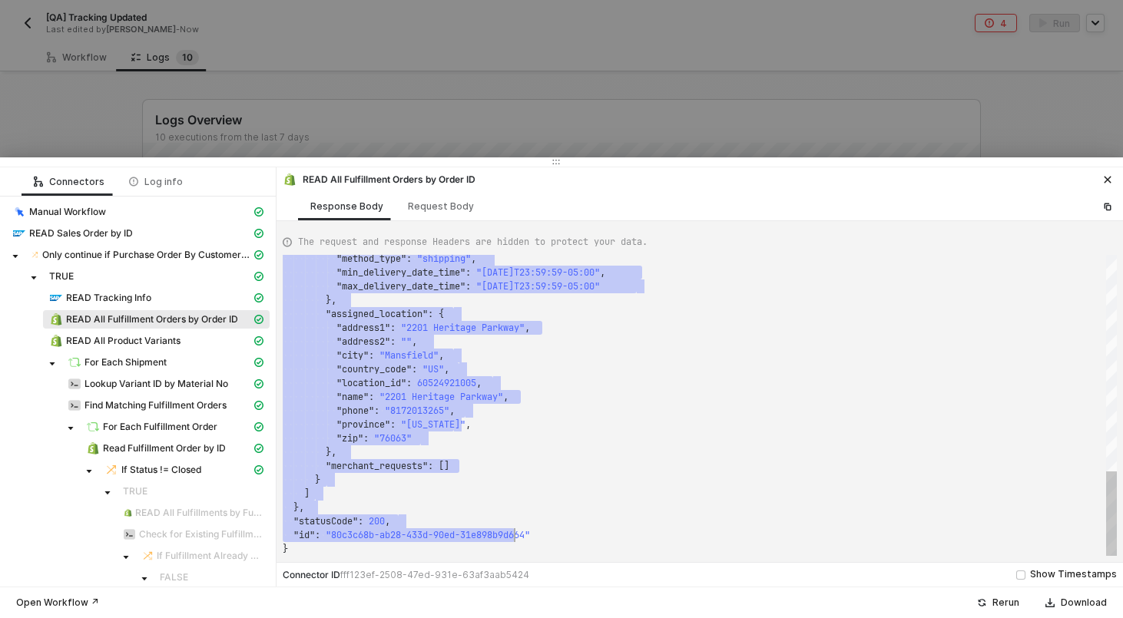
scroll to position [28, 28]
drag, startPoint x: 427, startPoint y: 290, endPoint x: 486, endPoint y: 492, distance: 210.5
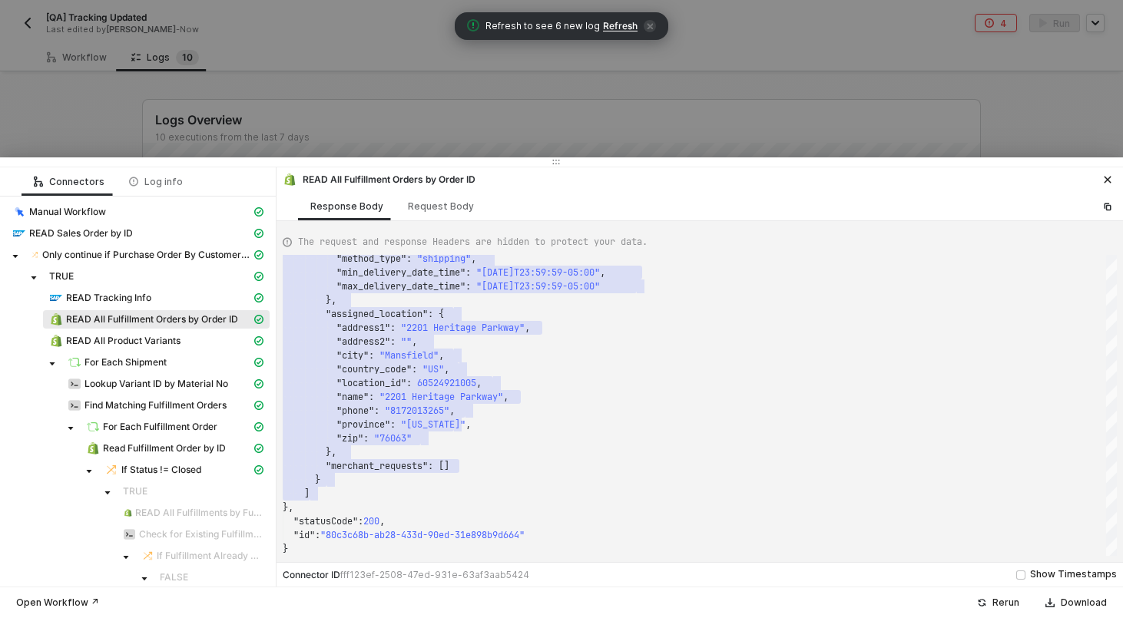
click at [868, 86] on div at bounding box center [561, 309] width 1123 height 618
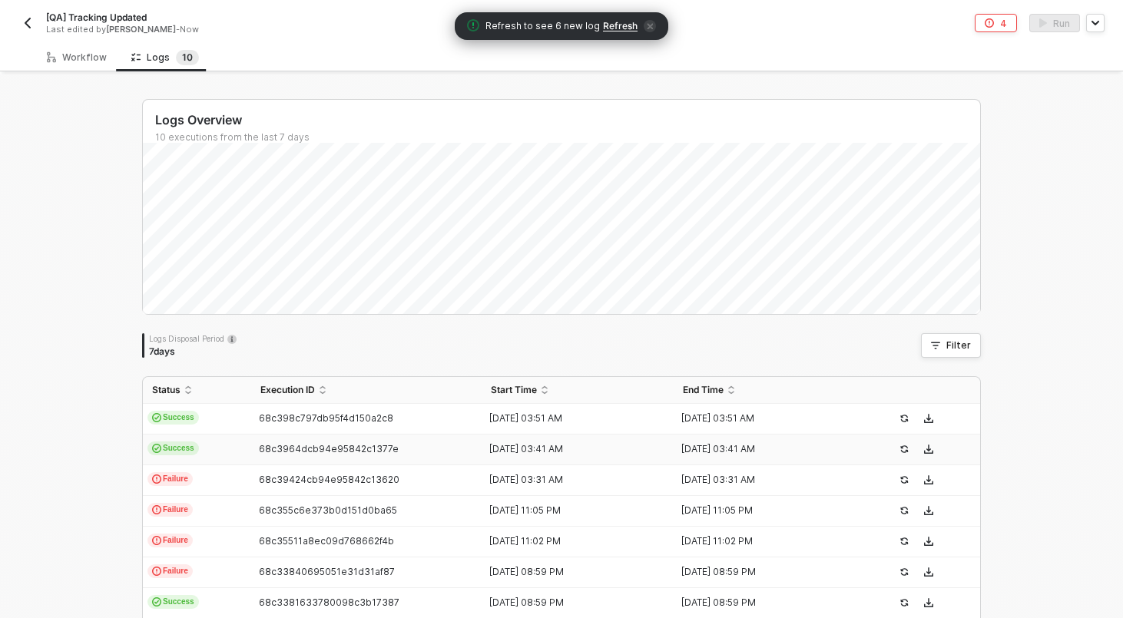
click at [84, 72] on div "Workflow Logs 1 0 Manual Workflow Start workflow SAP S/4HANA #2 READ Sales Orde…" at bounding box center [561, 411] width 1123 height 737
click at [84, 65] on div "Workflow" at bounding box center [77, 57] width 85 height 28
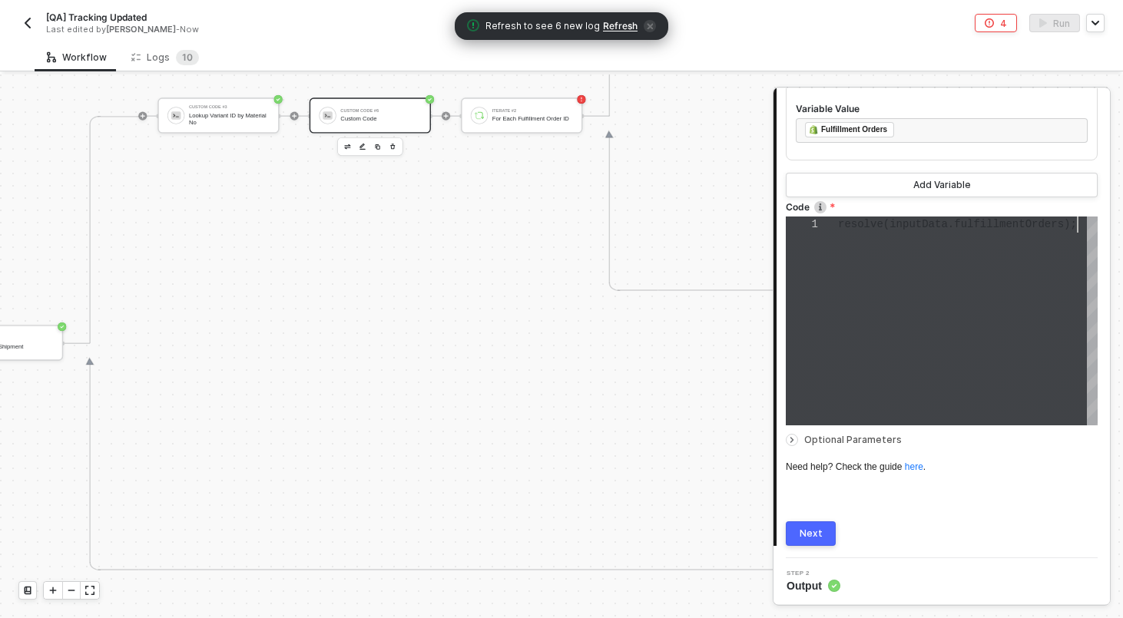
scroll to position [0, 239]
click at [846, 363] on div "resolve(inputData.fulfillmentOrders);" at bounding box center [968, 321] width 260 height 209
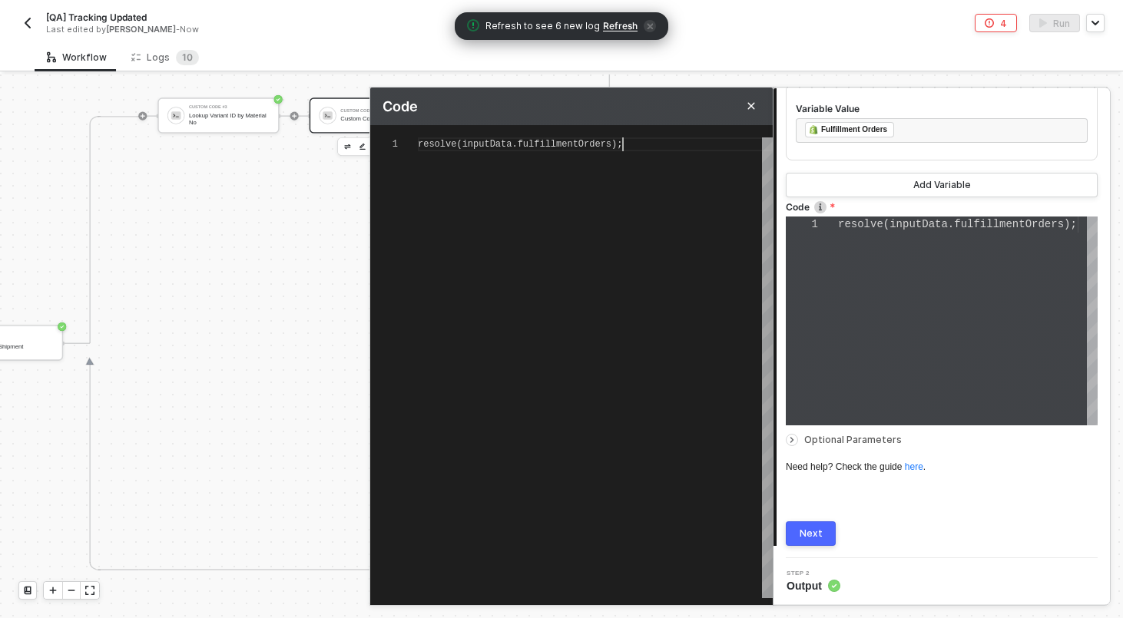
click at [640, 290] on div "resolve ( inputData . fulfillmentOrders );" at bounding box center [595, 368] width 355 height 461
paste textarea "console.log(result"
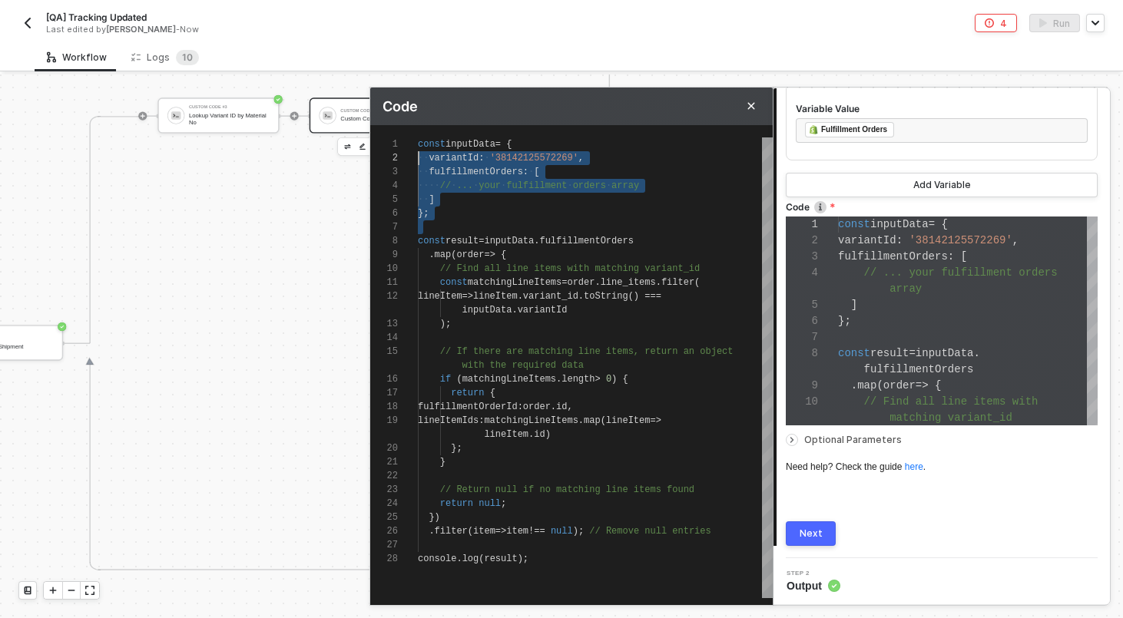
scroll to position [0, 0]
drag, startPoint x: 420, startPoint y: 238, endPoint x: 412, endPoint y: 125, distance: 113.2
click at [412, 126] on div "1 2 3 4 5 6 7 8 9 10 11 12 13 14 15 16 17 18 19 20 21 22 23 24 25 26 27 28 cons…" at bounding box center [571, 355] width 403 height 461
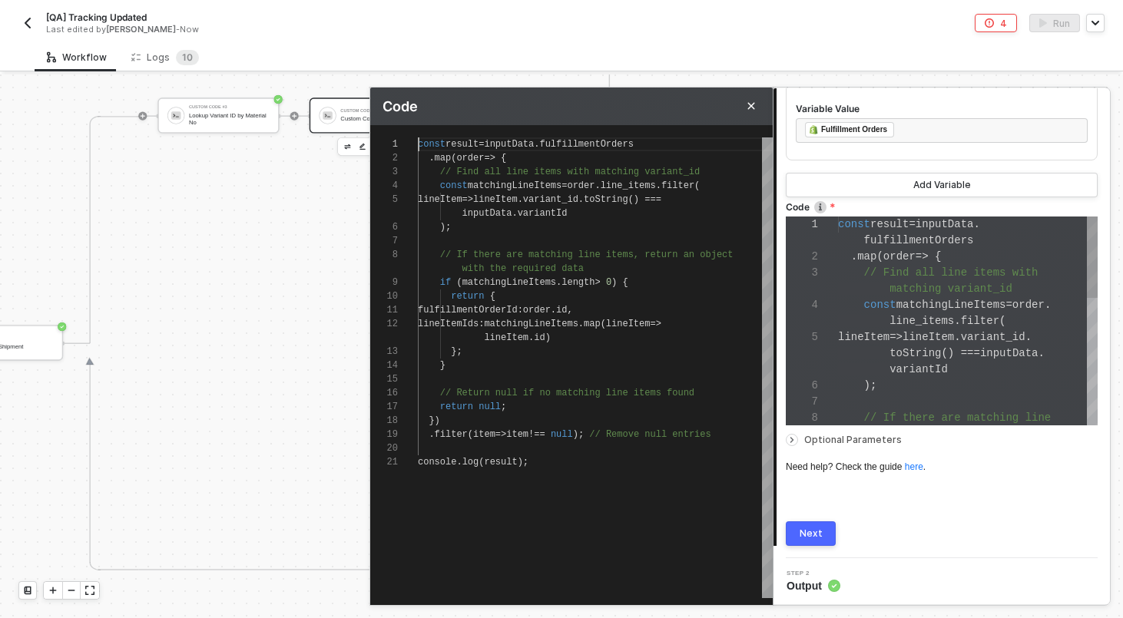
scroll to position [81, 0]
click at [462, 169] on div "1 2 3 4 5 6 7 8 9 10 11 12 13 14 15 16 17 18 19 20 21 const result = inputData …" at bounding box center [571, 368] width 403 height 461
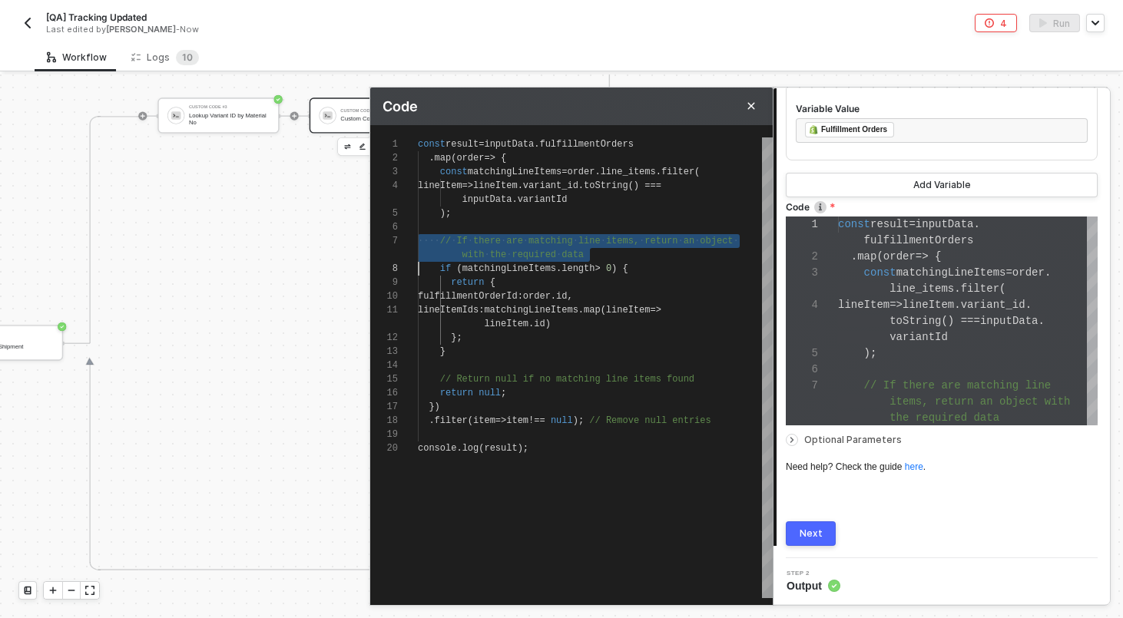
scroll to position [83, 0]
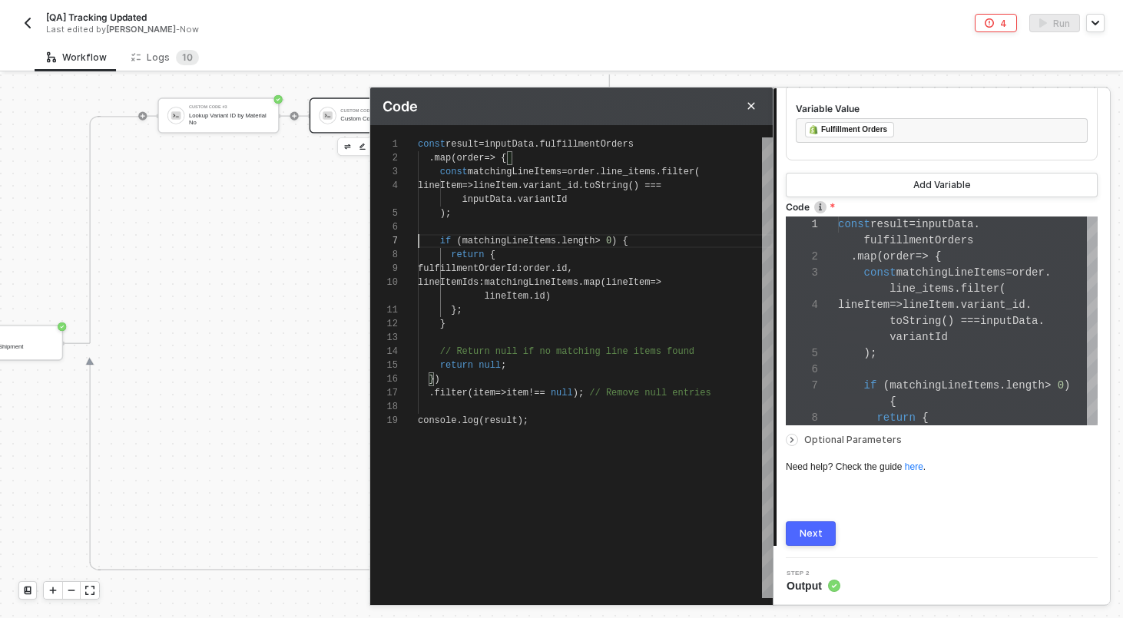
click at [470, 346] on span "// Return null if no matching line items found" at bounding box center [567, 351] width 254 height 11
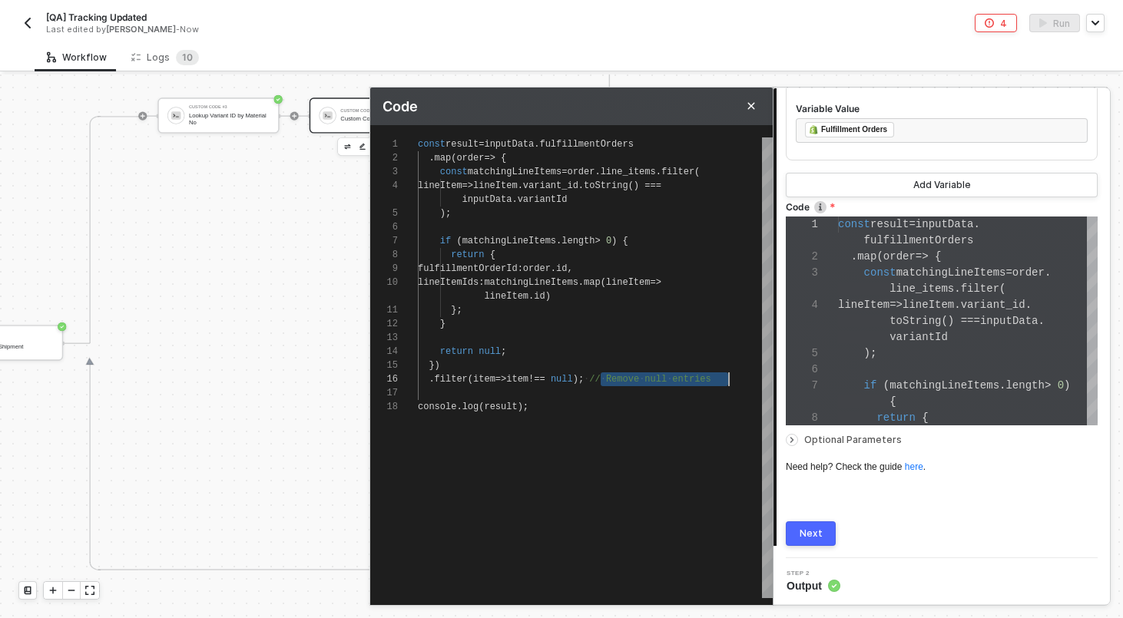
drag, startPoint x: 602, startPoint y: 379, endPoint x: 737, endPoint y: 380, distance: 134.4
click at [479, 406] on span "(" at bounding box center [481, 407] width 5 height 11
click at [484, 201] on span "const" at bounding box center [483, 205] width 28 height 11
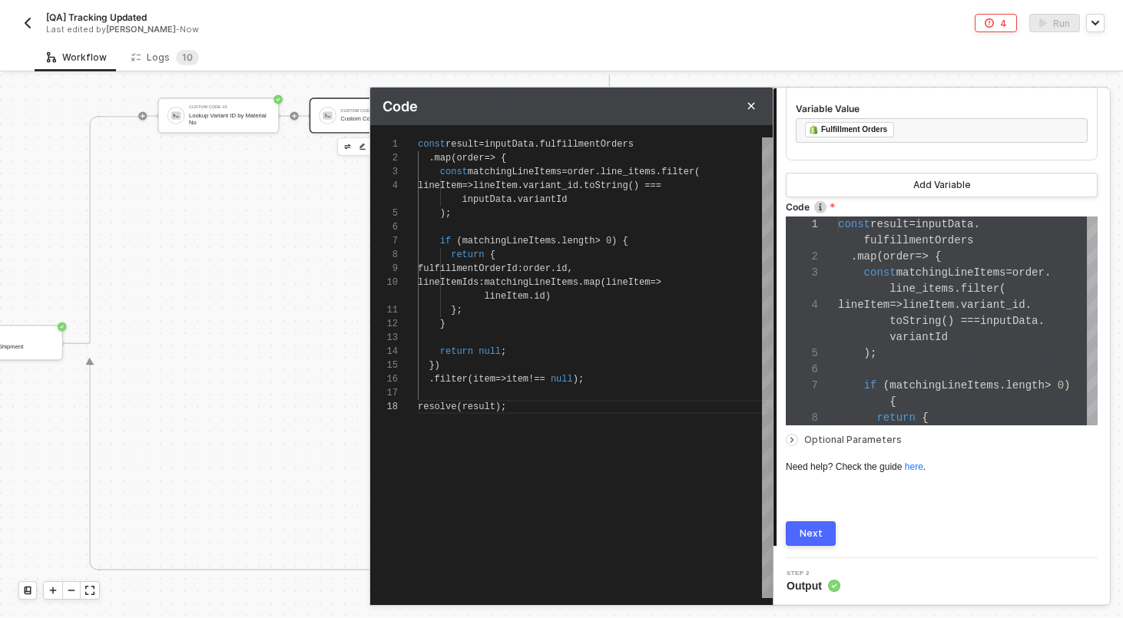
click at [585, 155] on div ". map ( order => {" at bounding box center [595, 158] width 355 height 14
click at [873, 442] on span "Optional Parameters" at bounding box center [853, 440] width 98 height 12
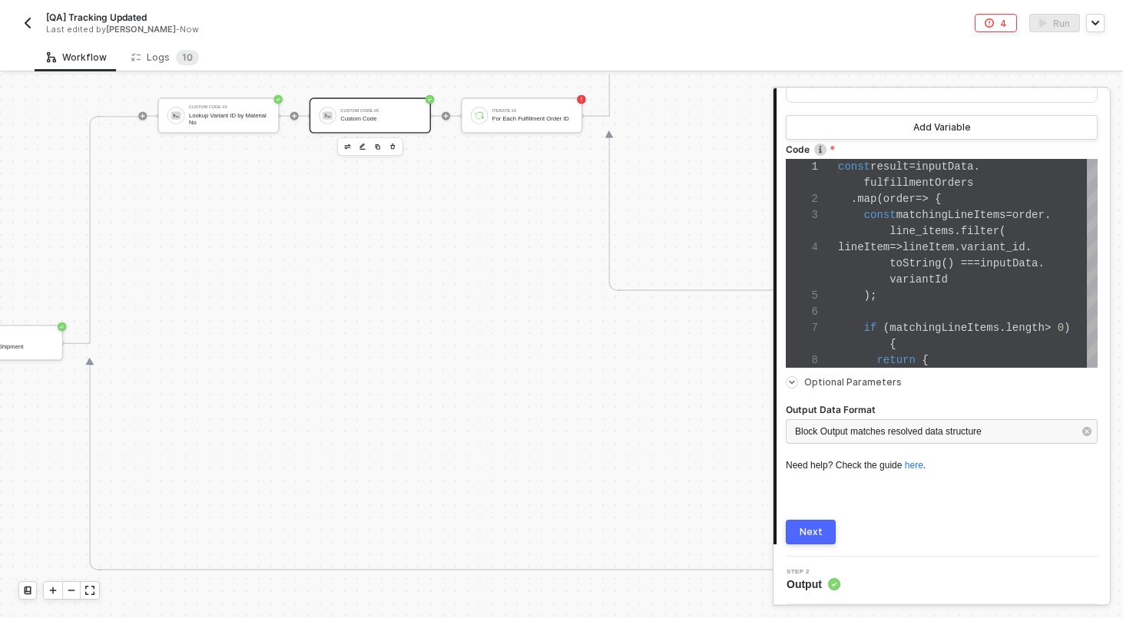
scroll to position [565, 0]
click at [855, 445] on div "Block Output matches resolved data structure" at bounding box center [942, 435] width 312 height 28
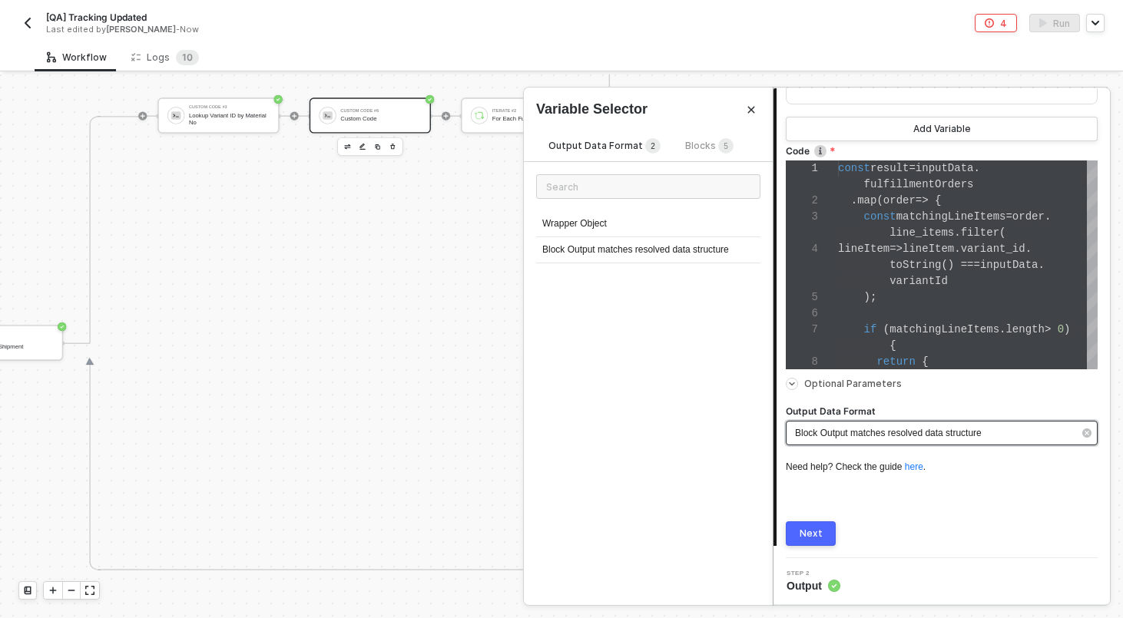
click at [847, 436] on span "Block Output matches resolved data structure" at bounding box center [888, 433] width 187 height 11
click at [684, 218] on div "Wrapper Object" at bounding box center [648, 224] width 224 height 26
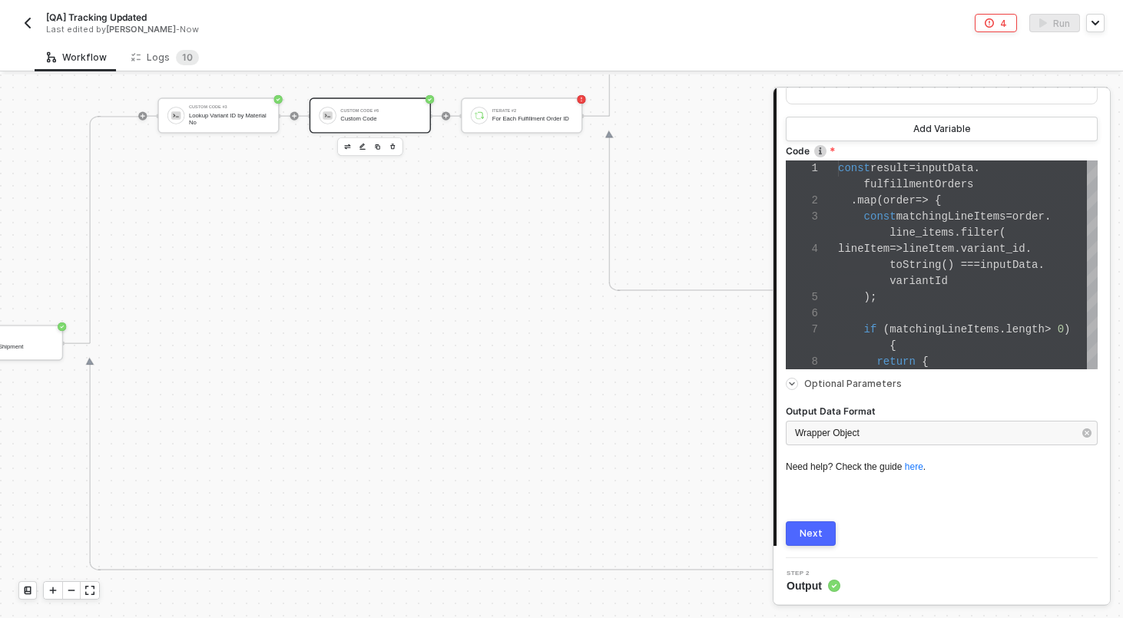
click at [809, 538] on div "Next" at bounding box center [811, 534] width 23 height 12
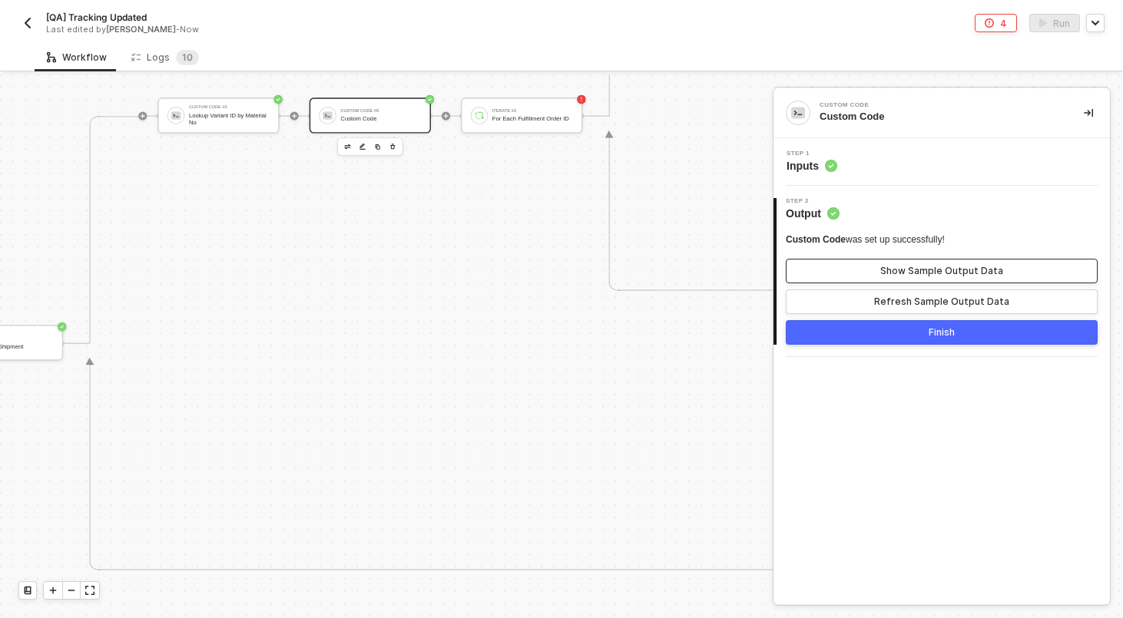
click at [907, 260] on button "Show Sample Output Data" at bounding box center [942, 271] width 312 height 25
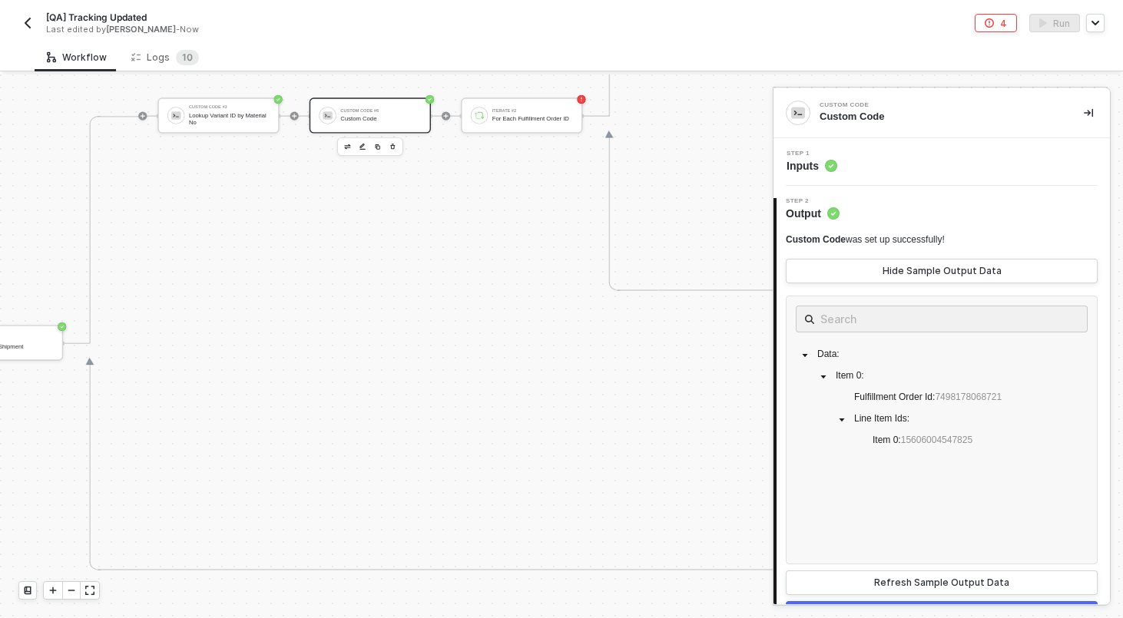
scroll to position [34, 0]
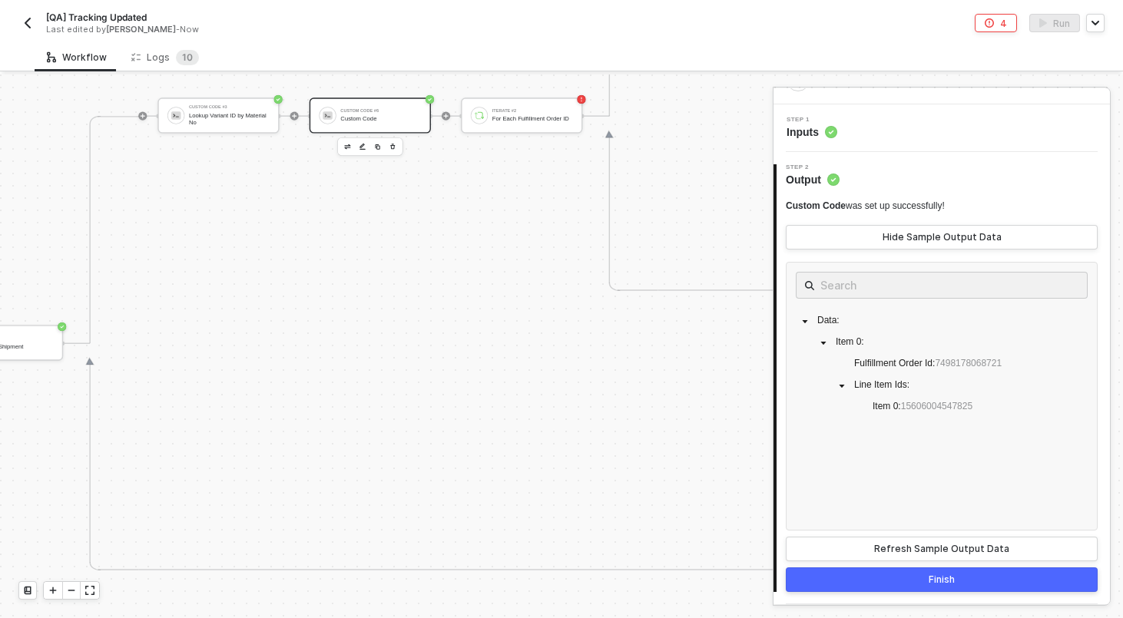
click at [913, 579] on button "Finish" at bounding box center [942, 580] width 312 height 25
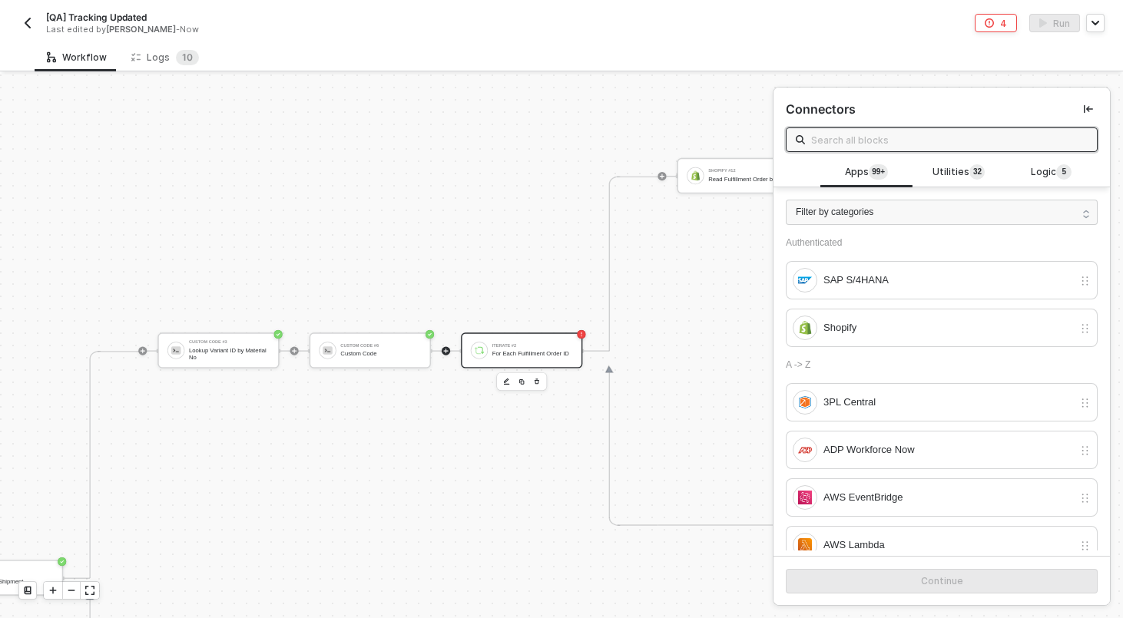
click at [518, 334] on div "Iterate #2 For Each Fulfillment Order ID" at bounding box center [521, 350] width 121 height 35
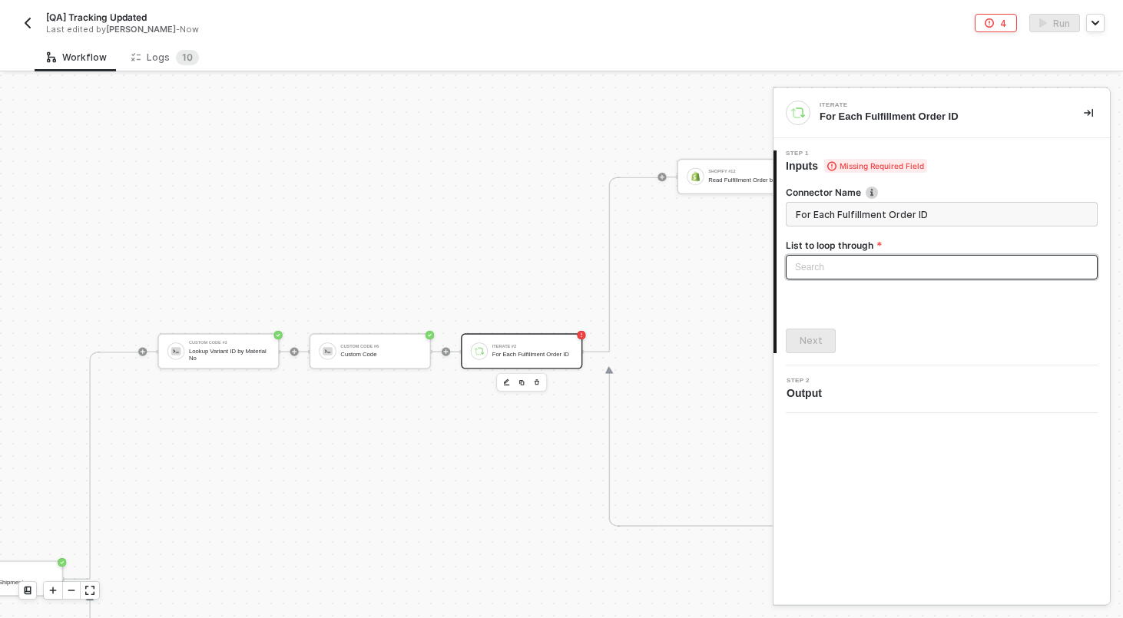
click at [823, 270] on div "Search" at bounding box center [942, 267] width 312 height 25
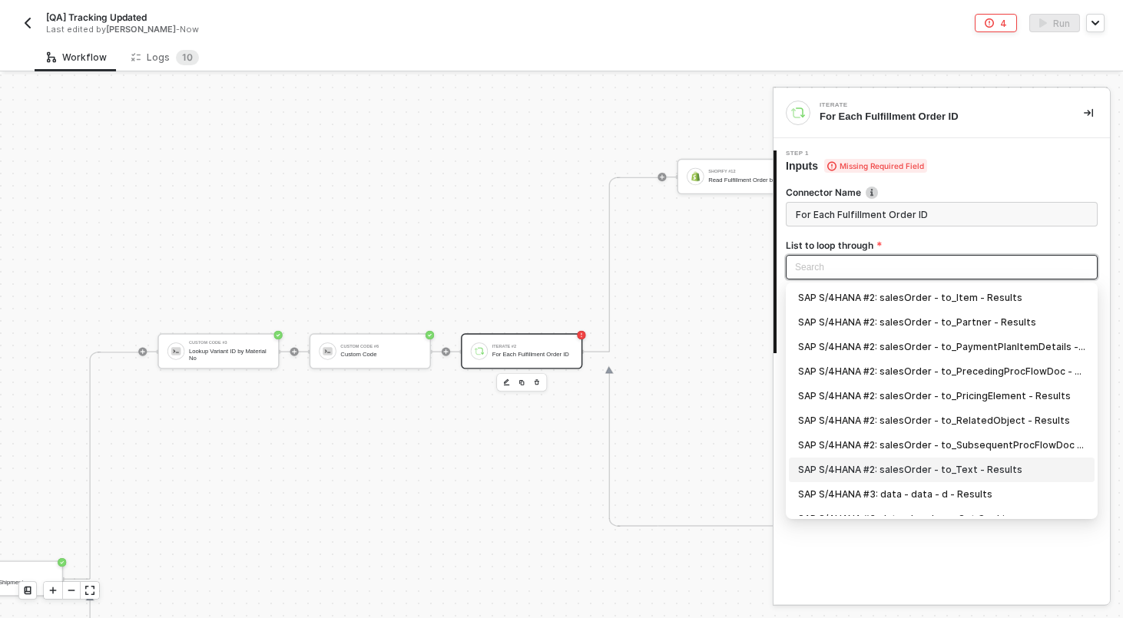
scroll to position [89, 0]
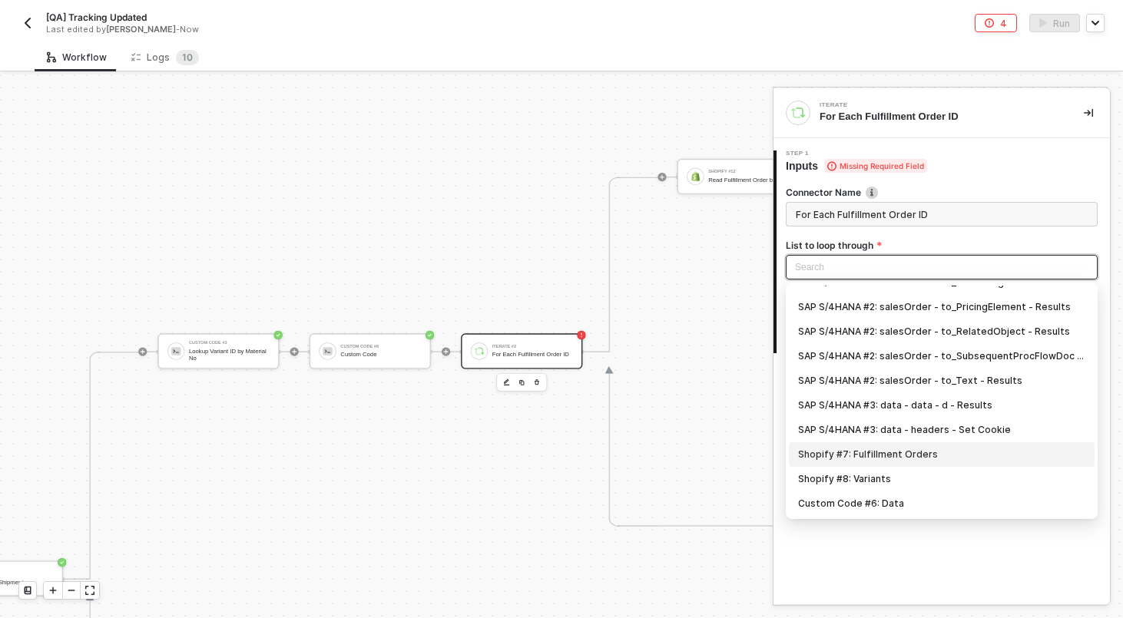
click at [885, 449] on div "Shopify #7: Fulfillment Orders" at bounding box center [941, 454] width 287 height 17
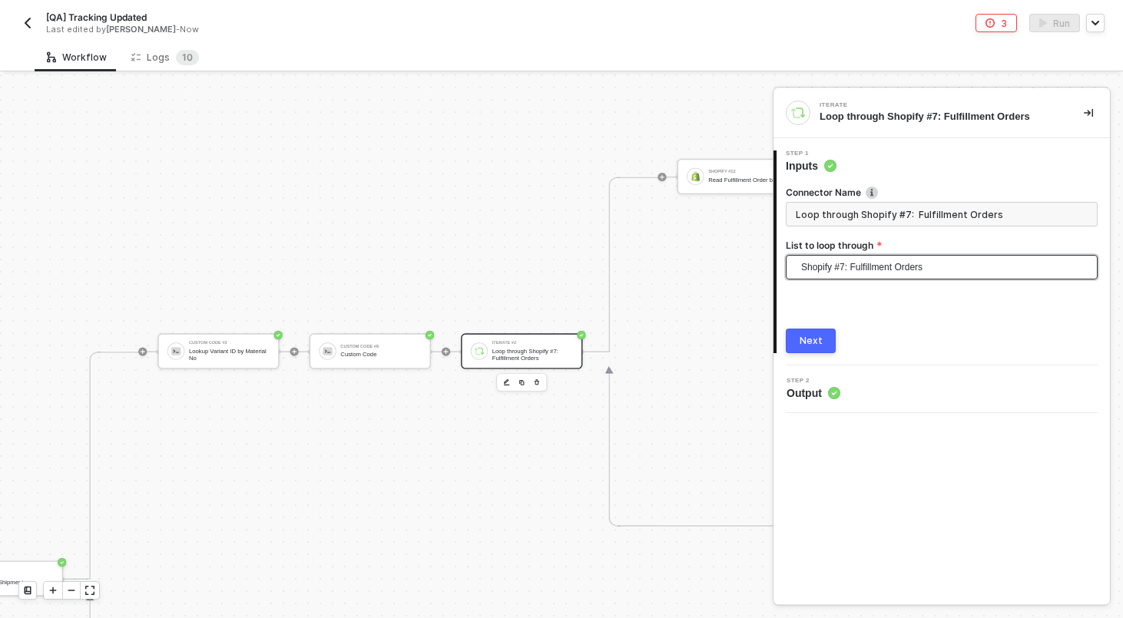
click at [885, 449] on div "Iterate Loop through Shopify #7: Fulfillment Orders 1 Step 1 Inputs Connector N…" at bounding box center [942, 346] width 336 height 516
click at [356, 345] on div "Custom Code #6" at bounding box center [380, 346] width 81 height 5
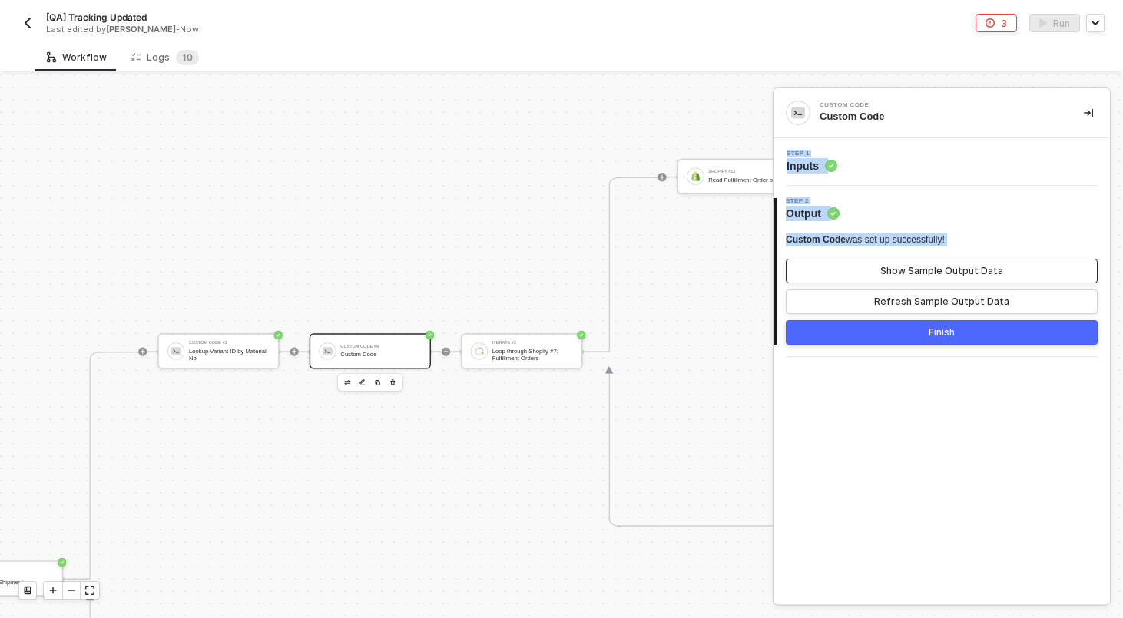
click at [910, 277] on div "Show Sample Output Data" at bounding box center [941, 271] width 123 height 12
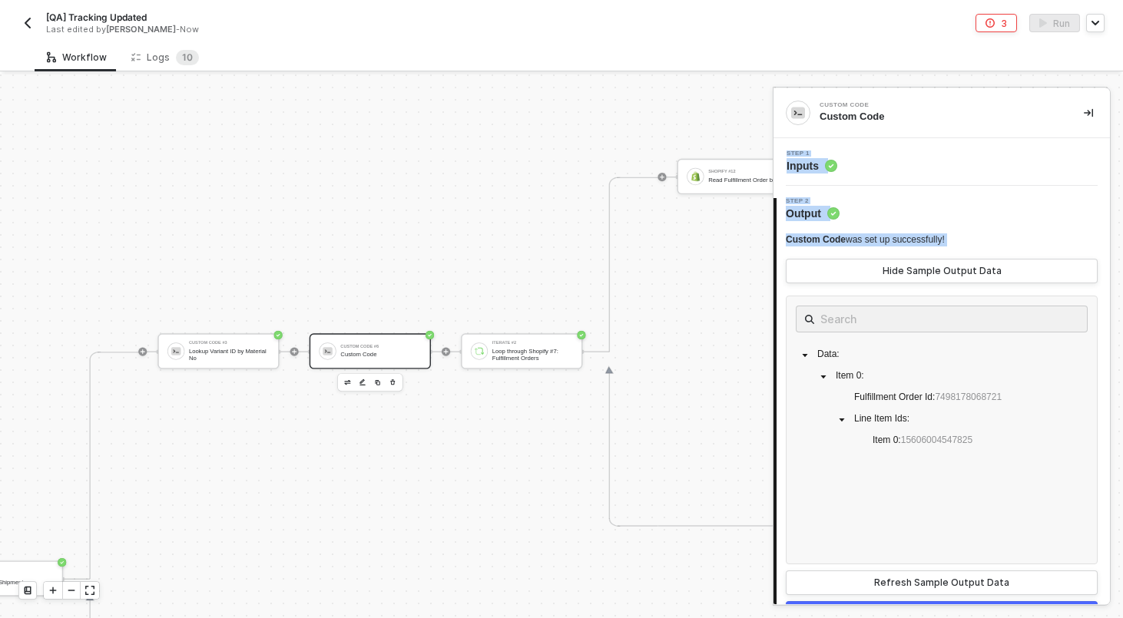
click at [910, 277] on div "Hide Sample Output Data" at bounding box center [942, 271] width 119 height 12
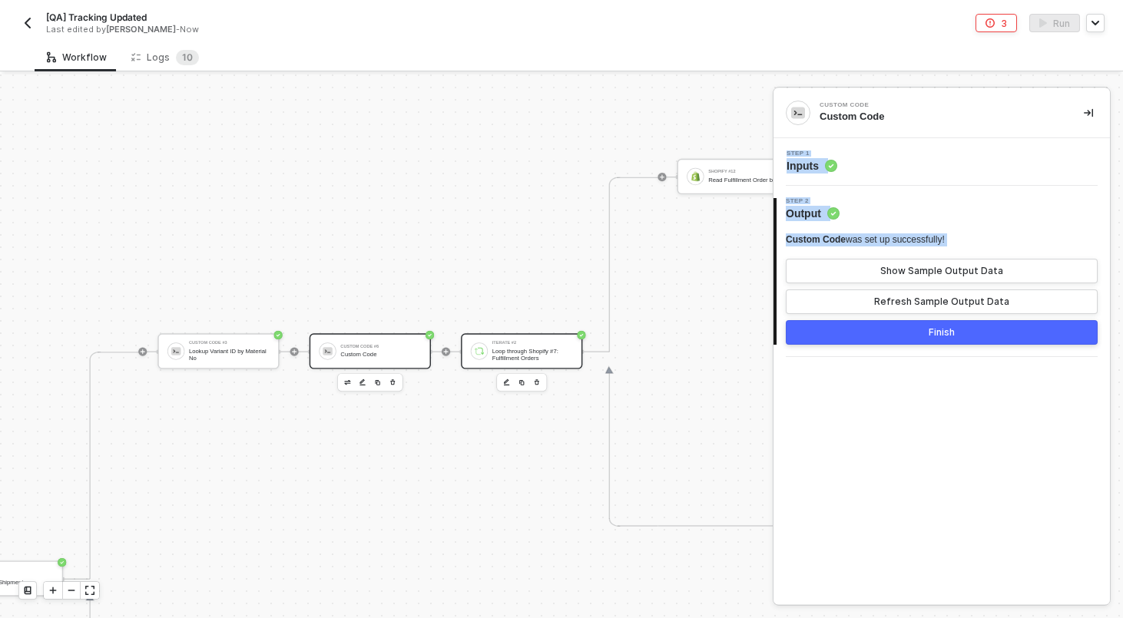
click at [514, 343] on div "Iterate #2" at bounding box center [532, 343] width 81 height 5
click at [857, 158] on div "Step 1 Inputs" at bounding box center [943, 162] width 333 height 23
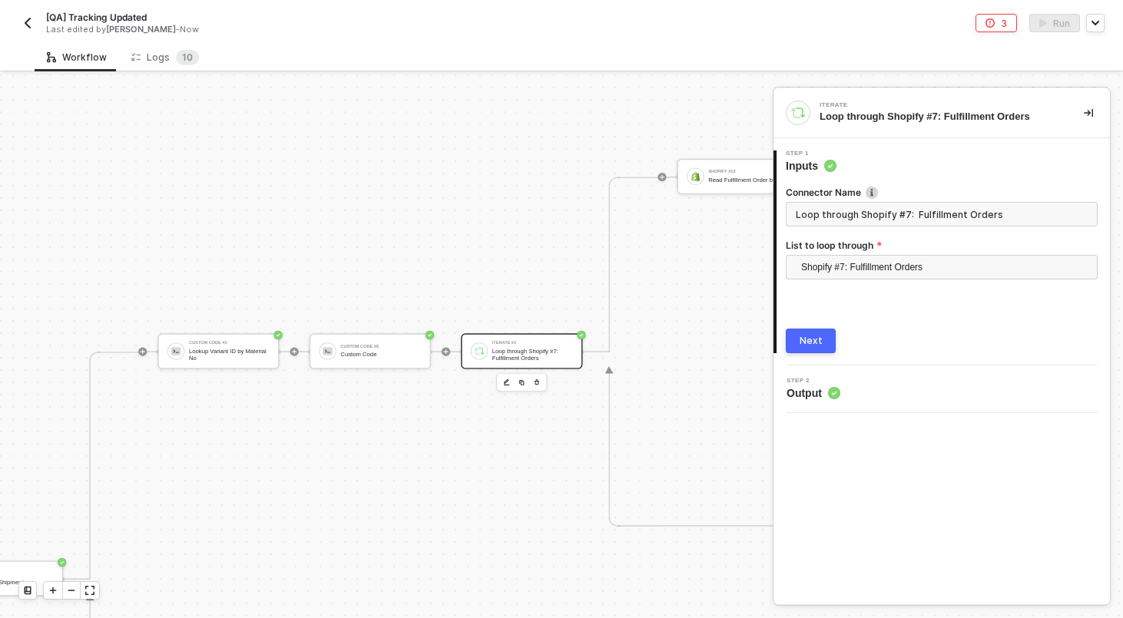
click at [842, 283] on div "Shopify #7: Fulfillment Orders" at bounding box center [942, 271] width 312 height 32
click at [842, 273] on span "Shopify #7: Fulfillment Orders" at bounding box center [944, 267] width 287 height 23
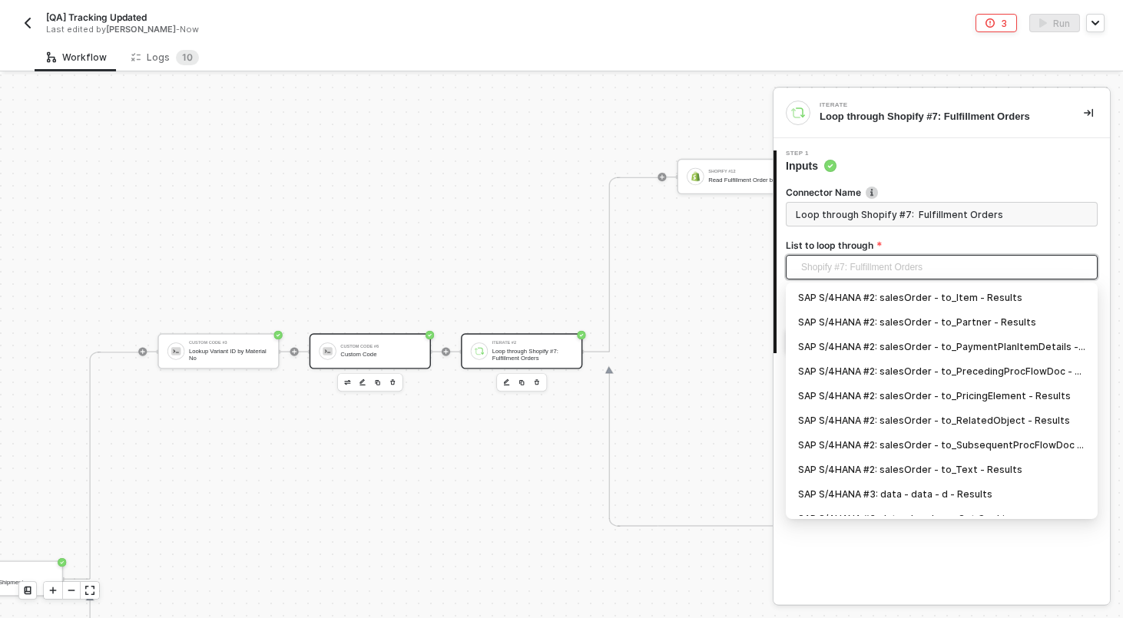
scroll to position [40, 0]
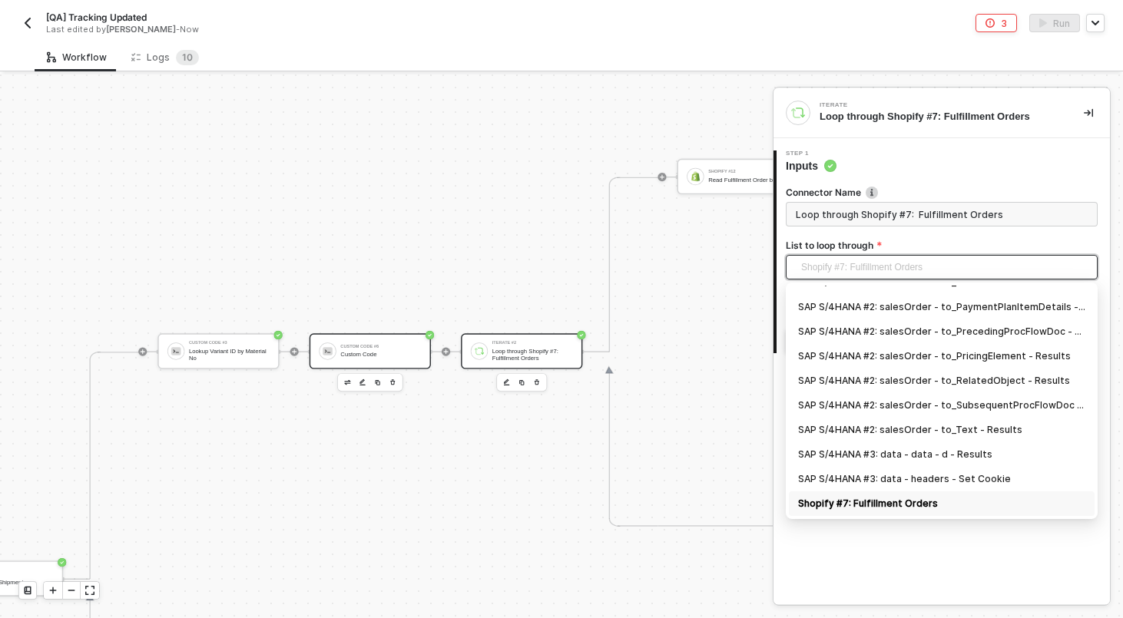
click at [374, 347] on div "Custom Code #6" at bounding box center [380, 346] width 81 height 5
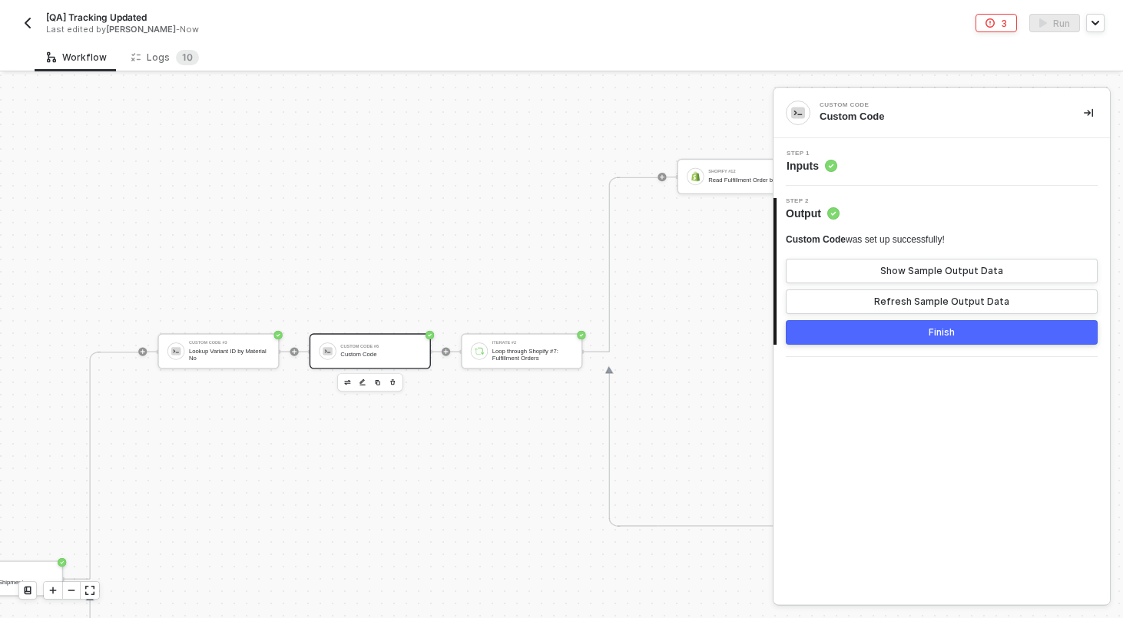
click at [876, 167] on div "Step 1 Inputs" at bounding box center [943, 162] width 333 height 23
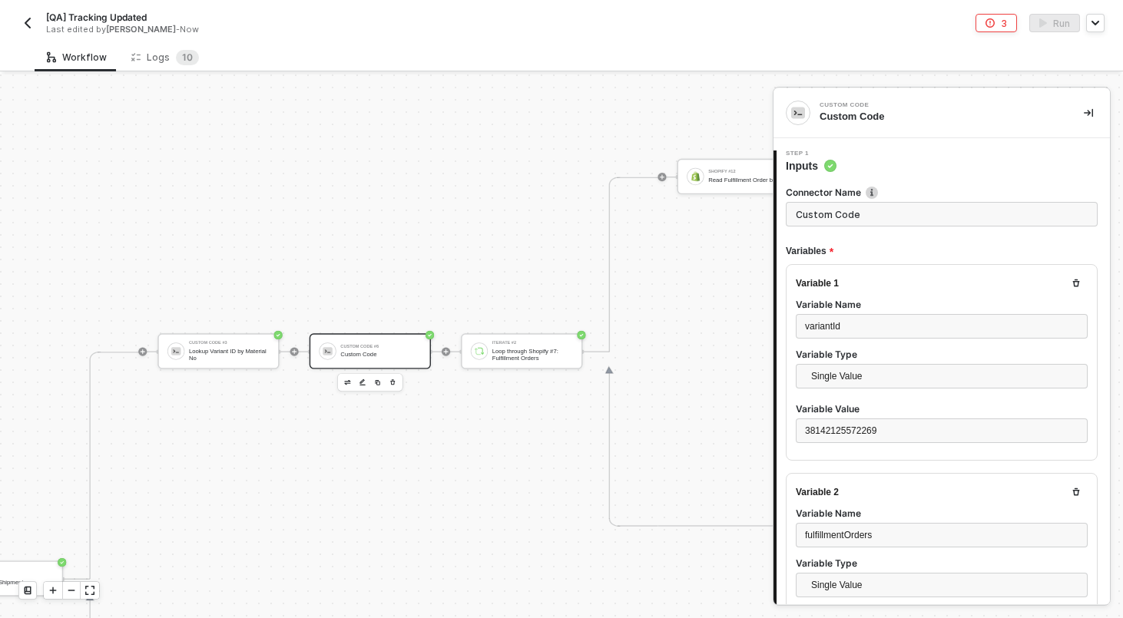
scroll to position [97, 0]
click at [852, 212] on input "Custom Code" at bounding box center [942, 214] width 312 height 25
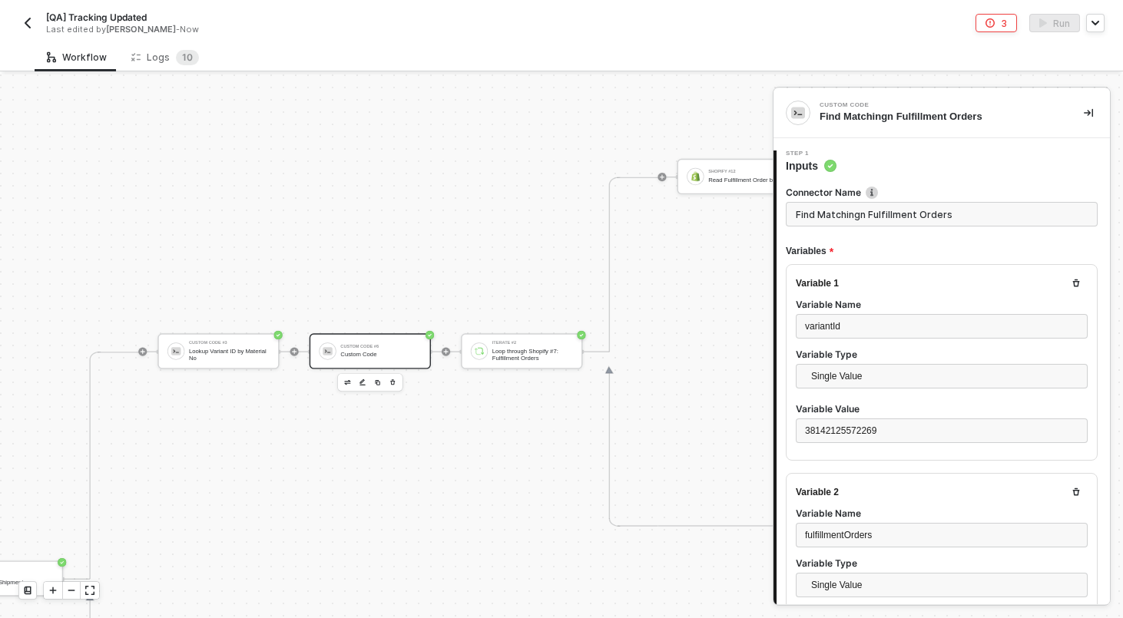
scroll to position [509, 0]
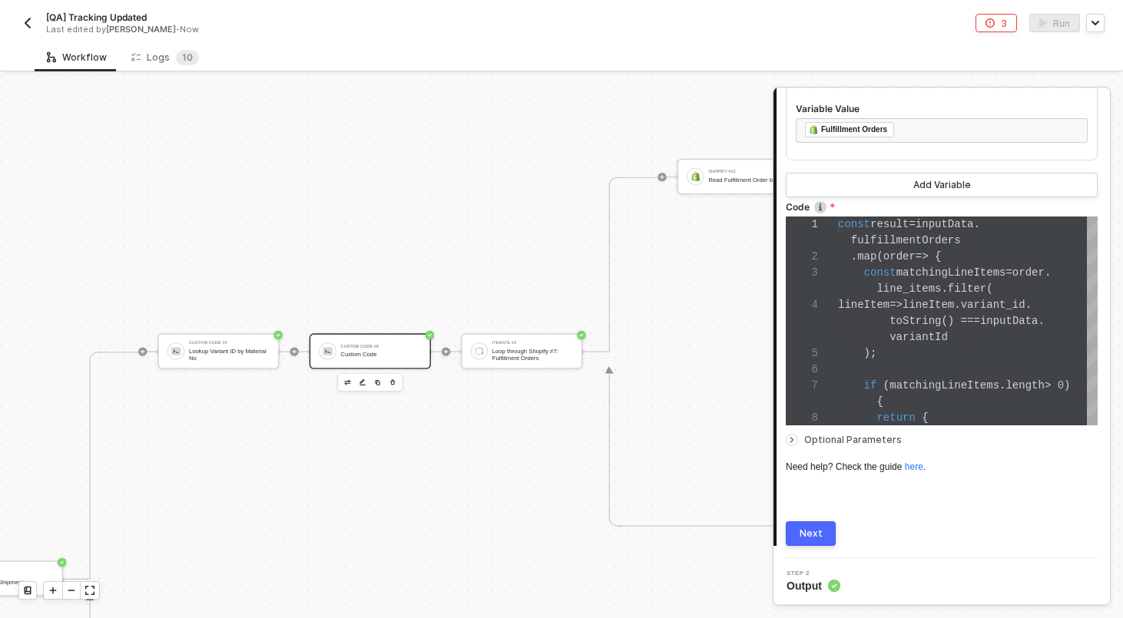
click at [810, 539] on button "Next" at bounding box center [811, 534] width 50 height 25
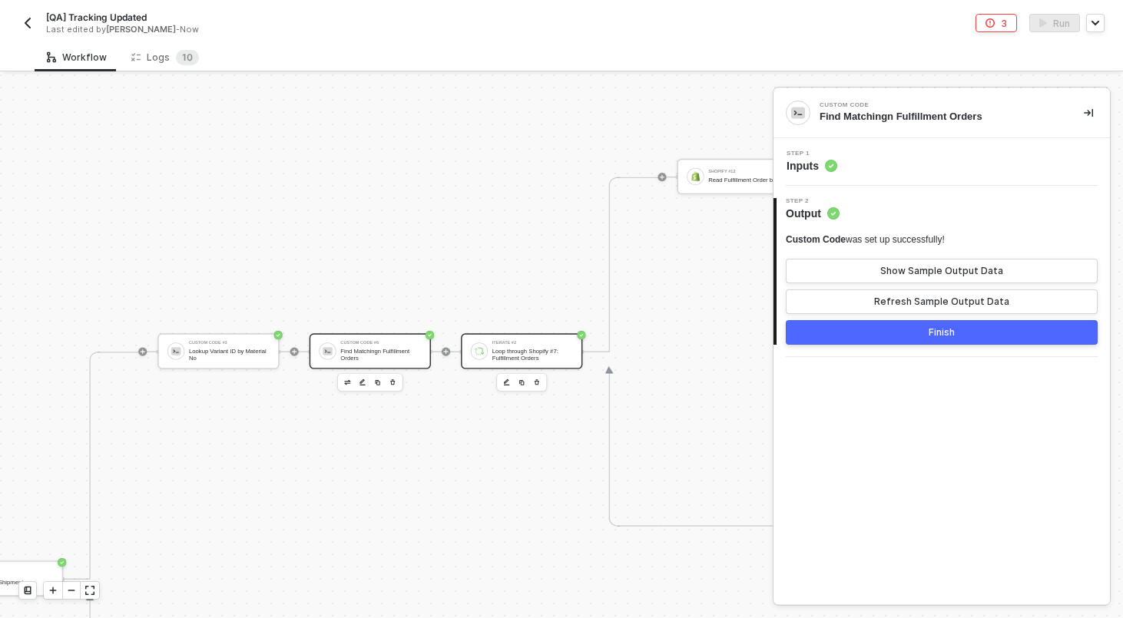
click at [535, 342] on div "Iterate #2" at bounding box center [532, 343] width 81 height 5
click at [888, 166] on div "Step 1 Inputs" at bounding box center [943, 162] width 333 height 23
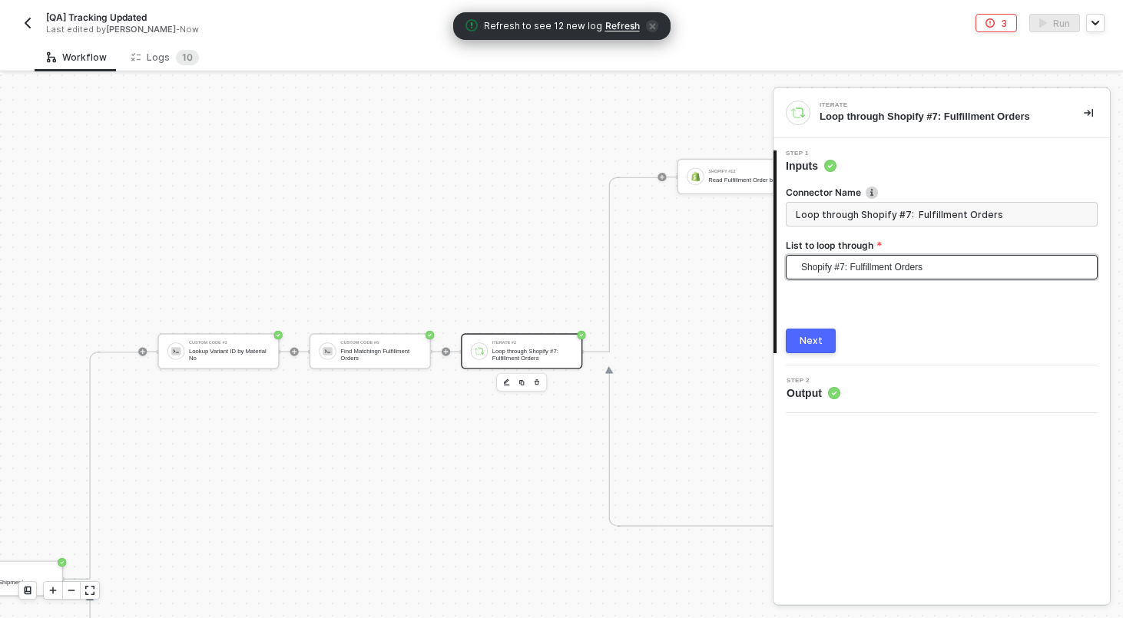
click at [859, 270] on span "Shopify #7: Fulfillment Orders" at bounding box center [944, 267] width 287 height 23
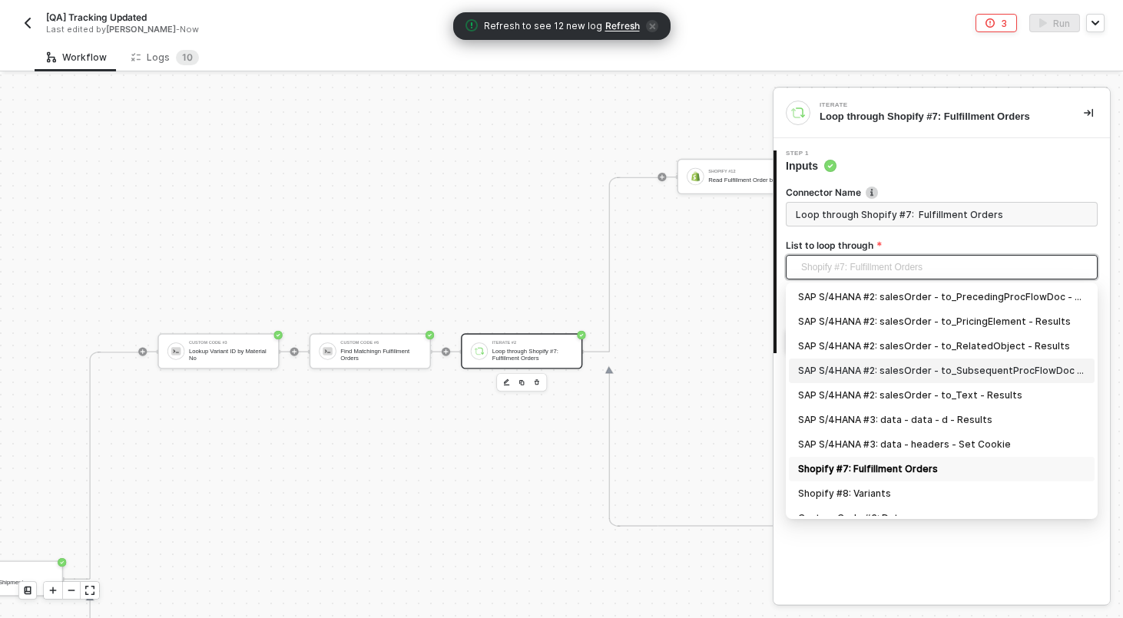
scroll to position [89, 0]
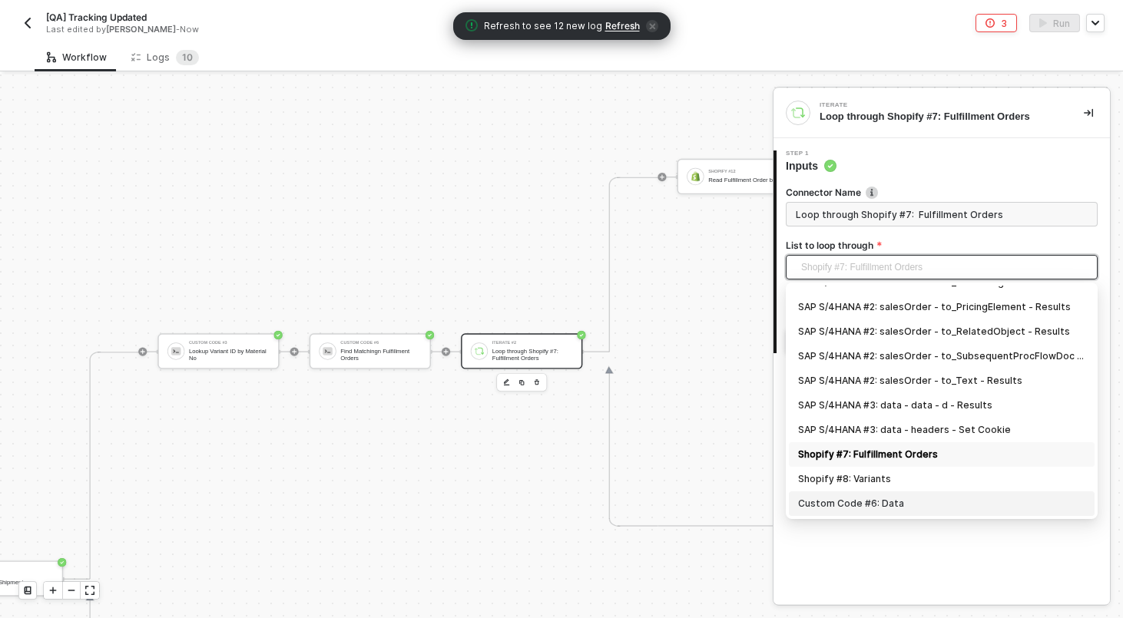
click at [880, 503] on div "Custom Code #6: Data" at bounding box center [941, 503] width 287 height 17
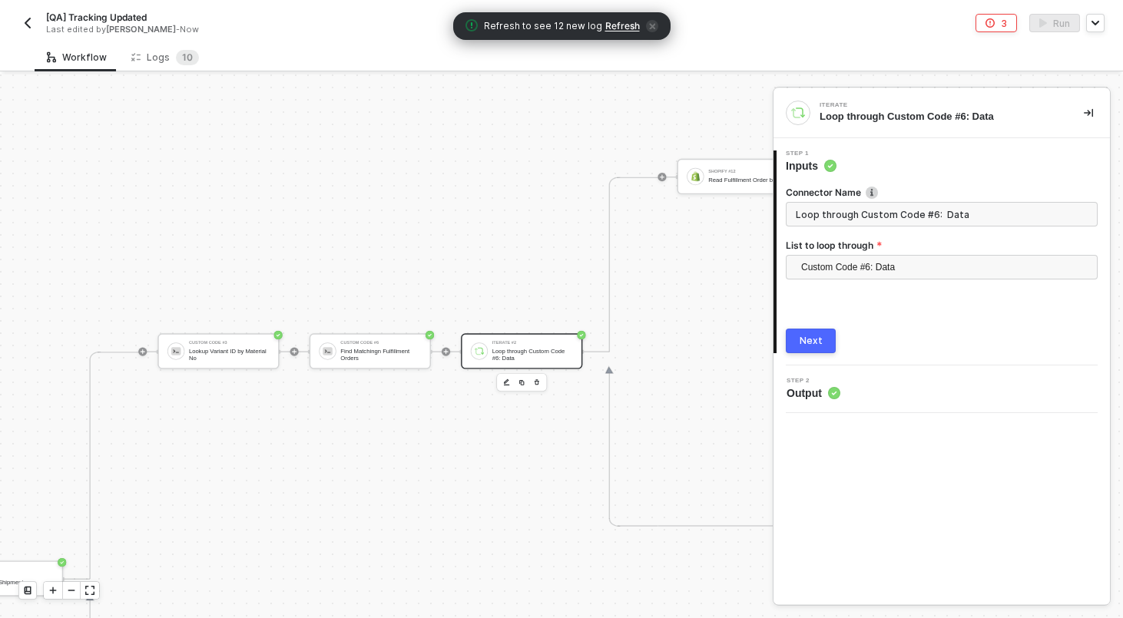
click at [807, 335] on div "Next" at bounding box center [811, 341] width 23 height 12
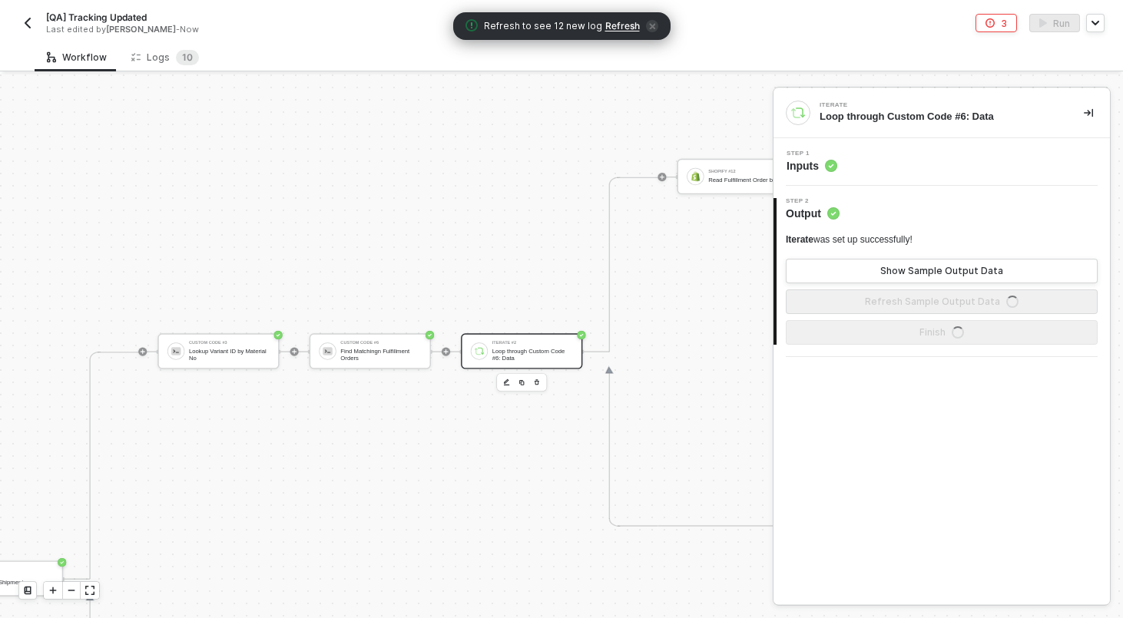
click at [840, 161] on div "Step 1 Inputs" at bounding box center [943, 162] width 333 height 23
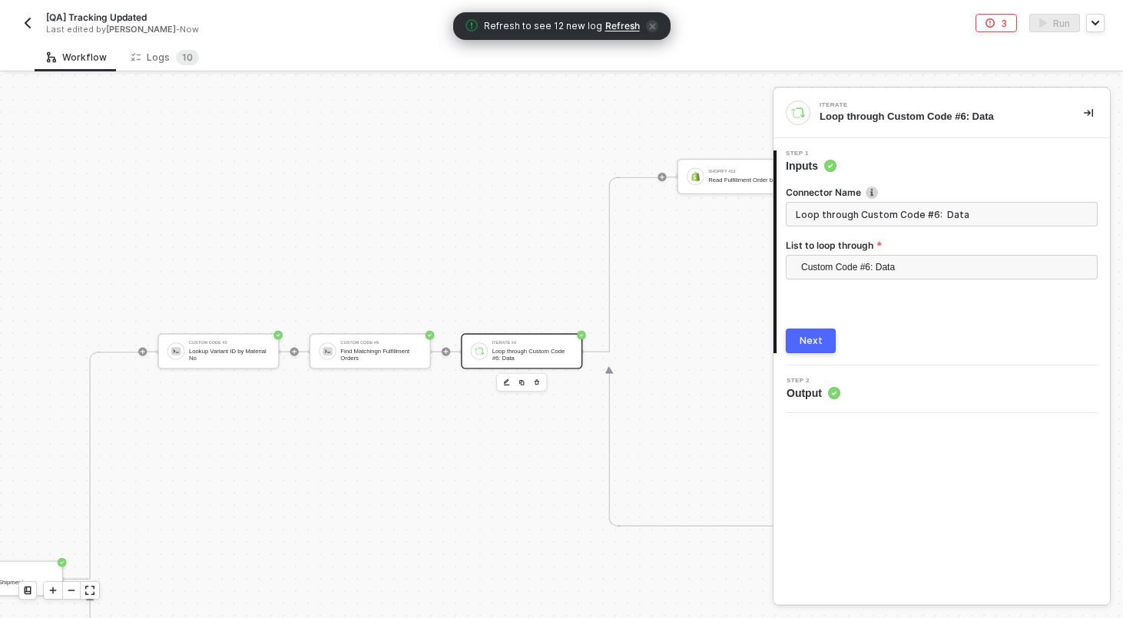
click at [845, 212] on input "Loop through Custom Code #6: Data" at bounding box center [942, 214] width 312 height 25
click at [803, 349] on button "Next" at bounding box center [811, 341] width 50 height 25
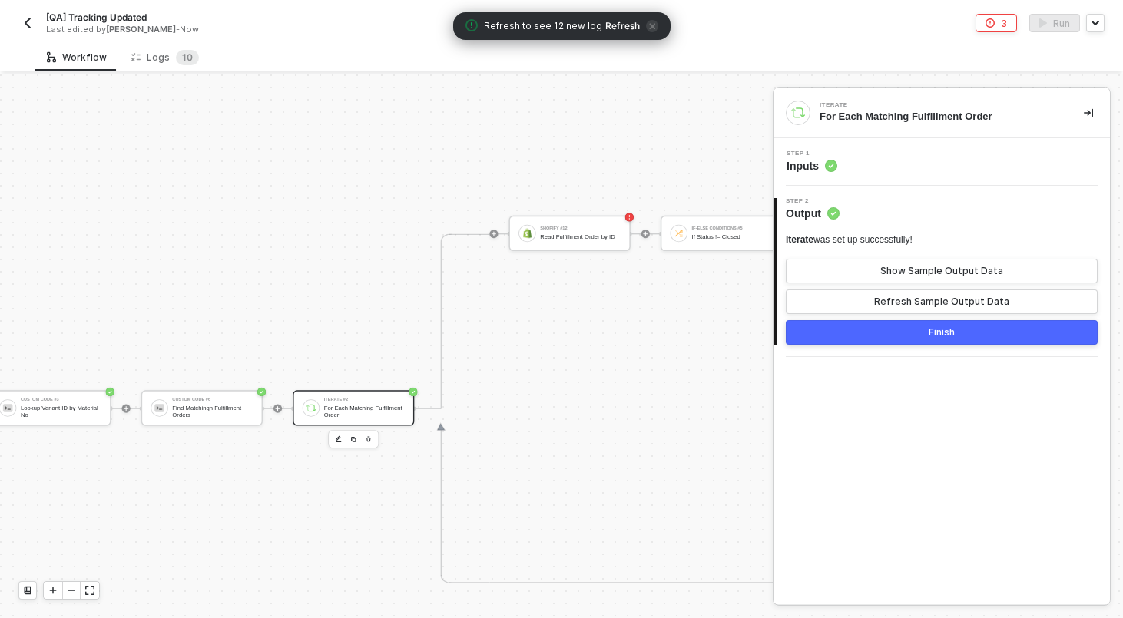
scroll to position [343, 3054]
click at [599, 227] on div "Shopify #12 Read Fulfillment Order by ID" at bounding box center [580, 233] width 81 height 21
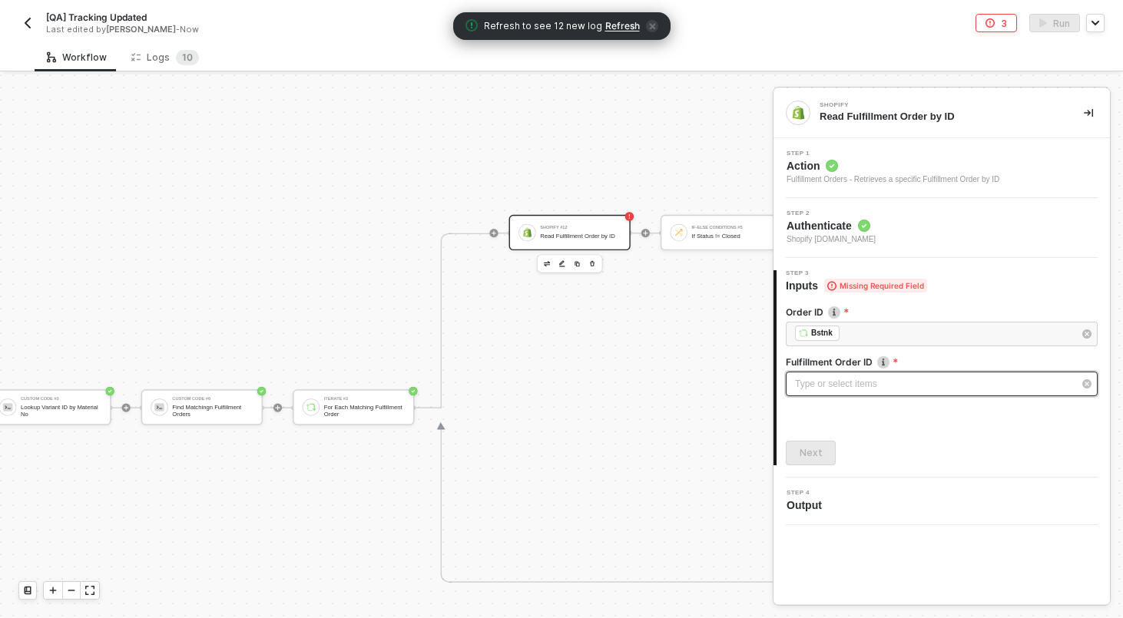
click at [867, 389] on div "Type or select items ﻿" at bounding box center [934, 384] width 278 height 15
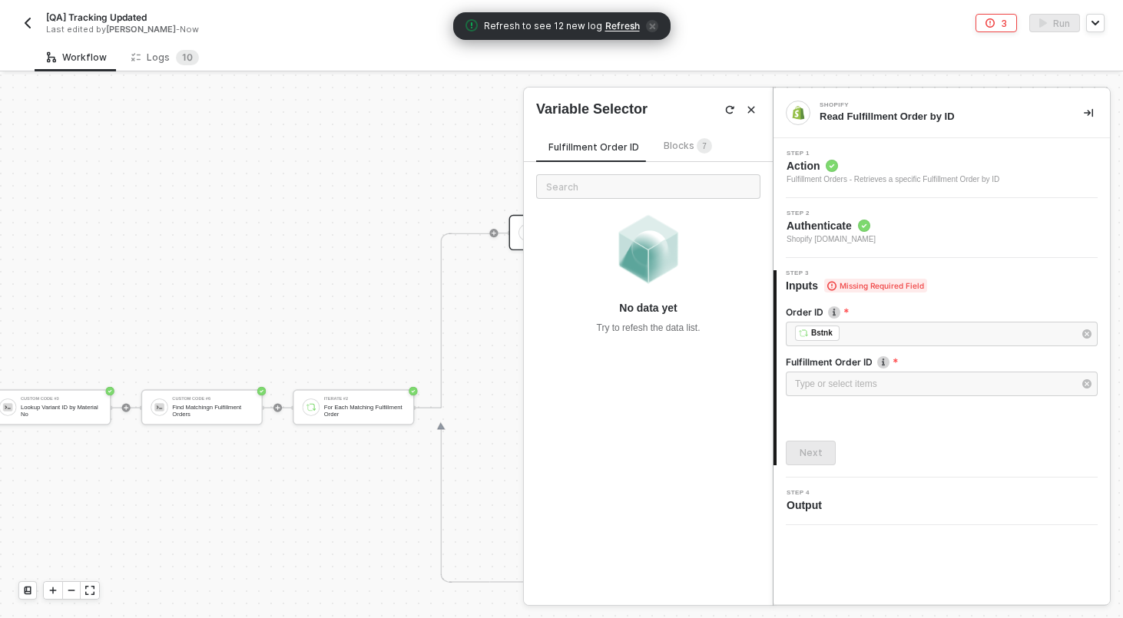
click at [677, 156] on div "Fulfillment Order ID Blocks 7" at bounding box center [630, 150] width 188 height 25
click at [677, 145] on span "Blocks 7" at bounding box center [688, 146] width 48 height 12
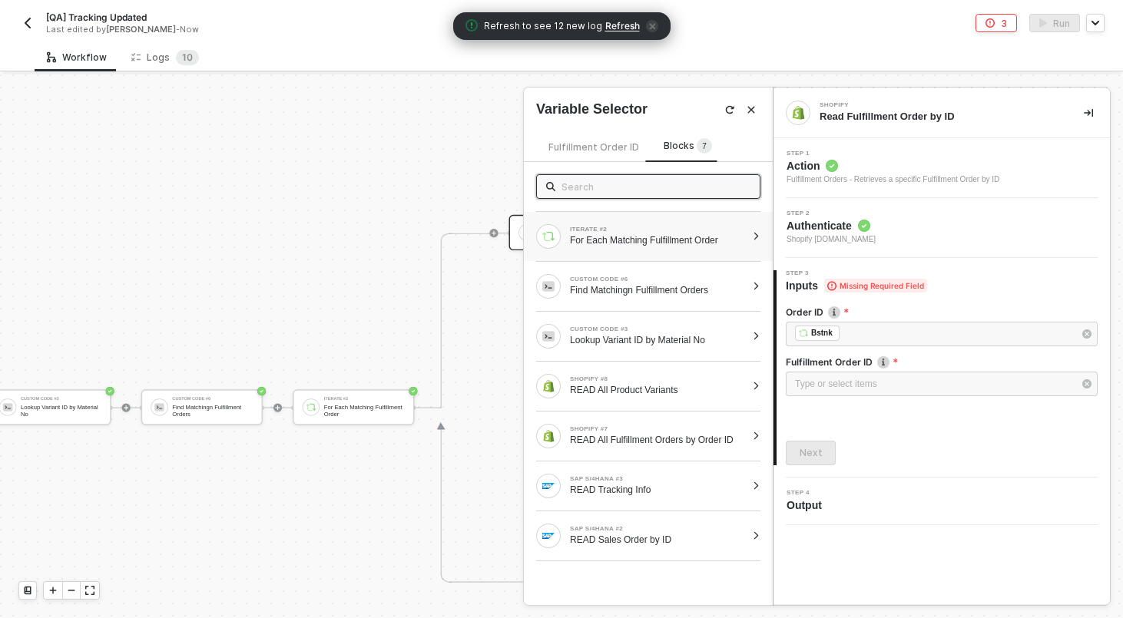
click at [631, 233] on div "ITERATE #2 For Each Matching Fulfillment Order" at bounding box center [658, 237] width 176 height 20
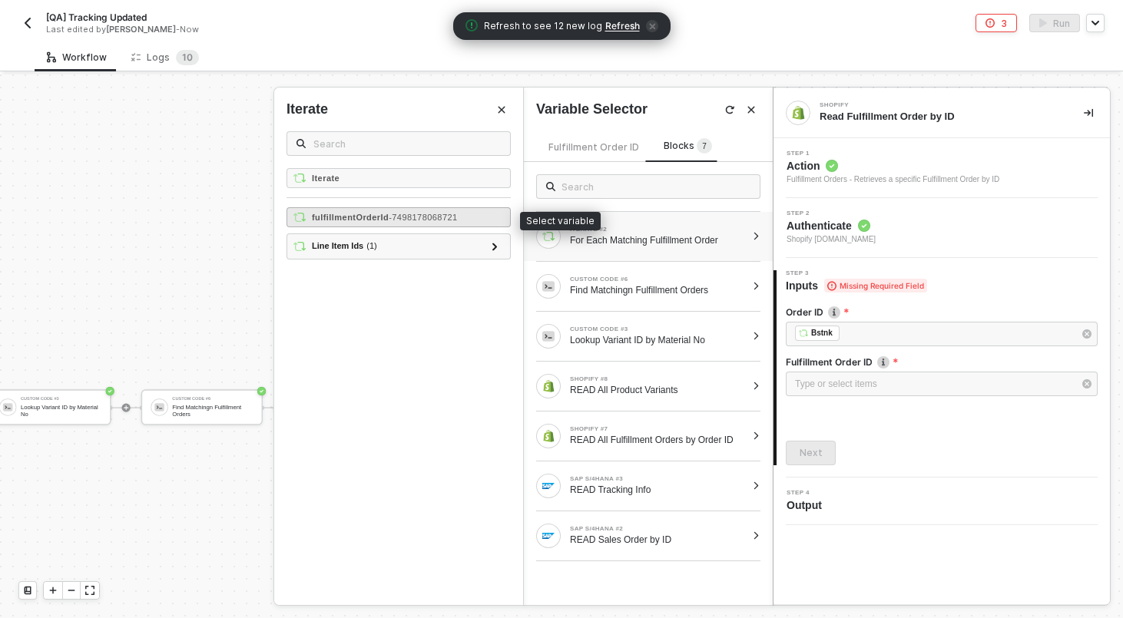
click at [489, 217] on div "fulfillmentOrderId - 7498178068721" at bounding box center [399, 217] width 224 height 20
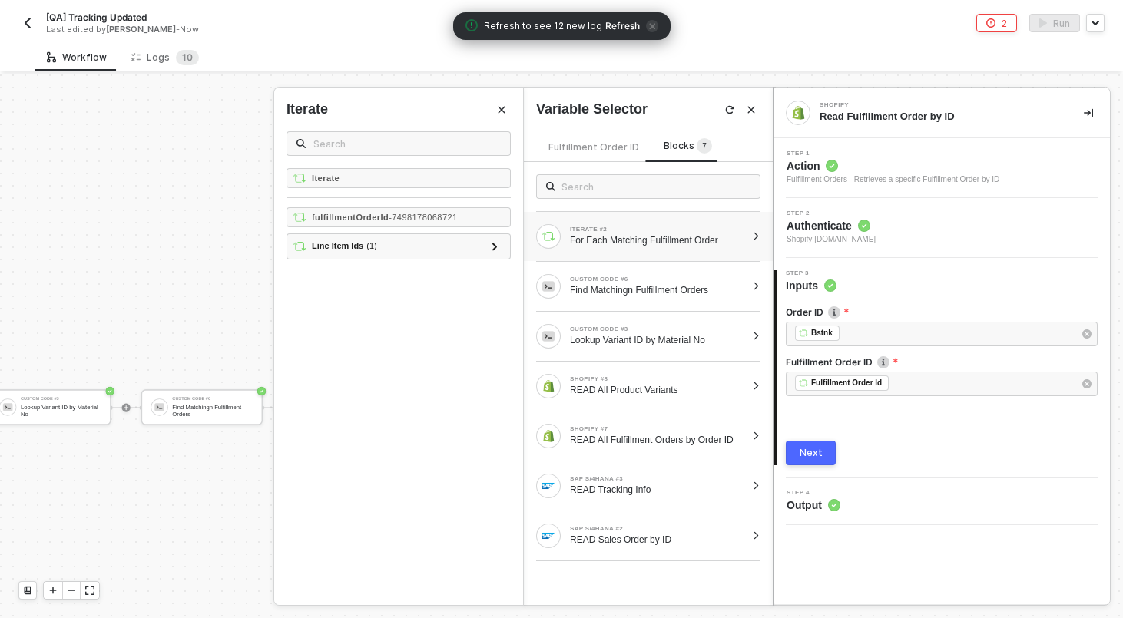
click at [795, 456] on button "Next" at bounding box center [811, 453] width 50 height 25
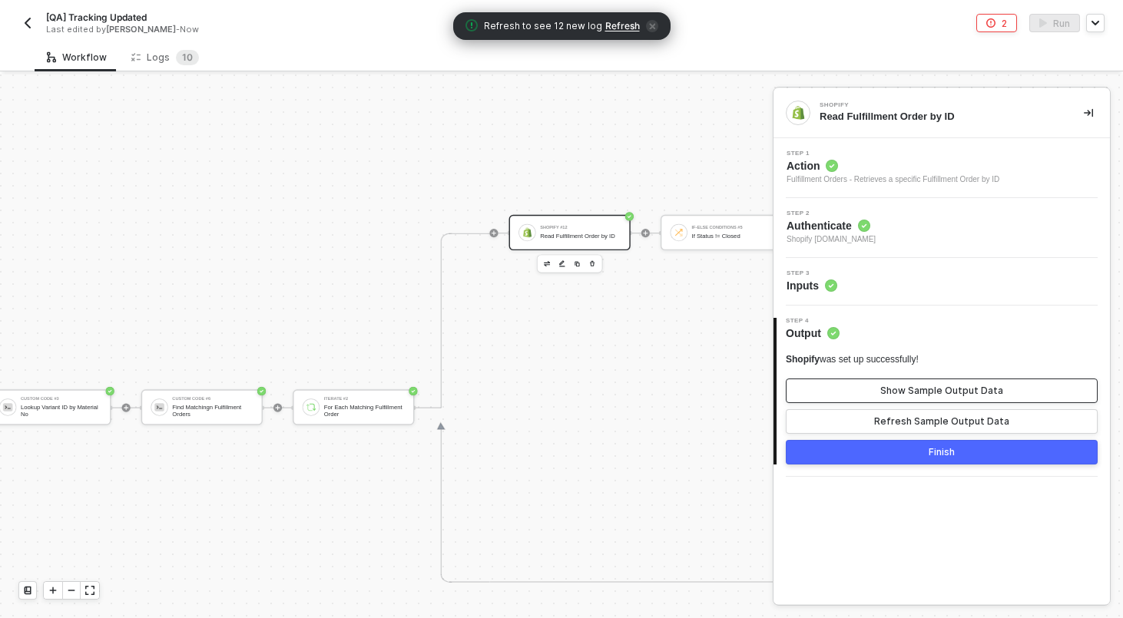
click at [878, 386] on button "Show Sample Output Data" at bounding box center [942, 391] width 312 height 25
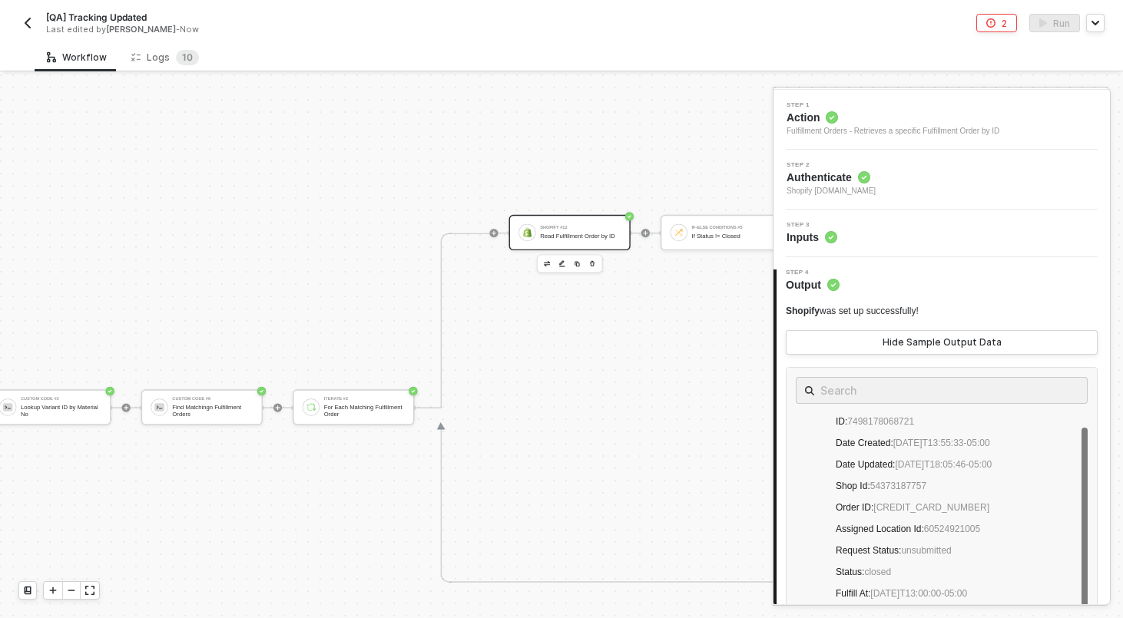
scroll to position [154, 0]
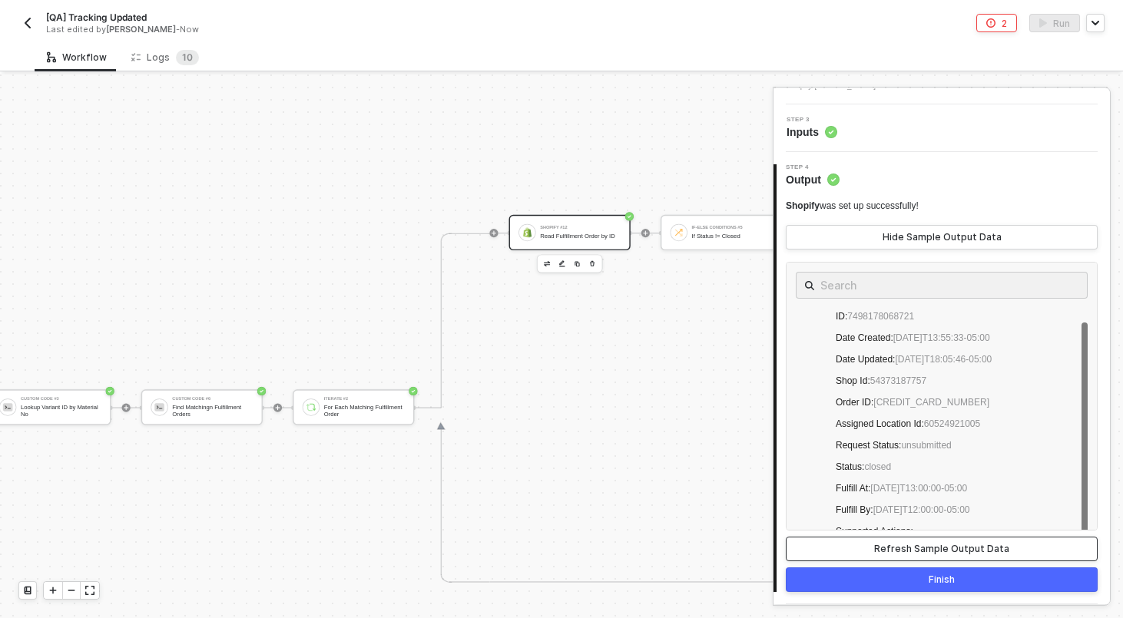
click at [899, 553] on div "Refresh Sample Output Data" at bounding box center [941, 549] width 135 height 12
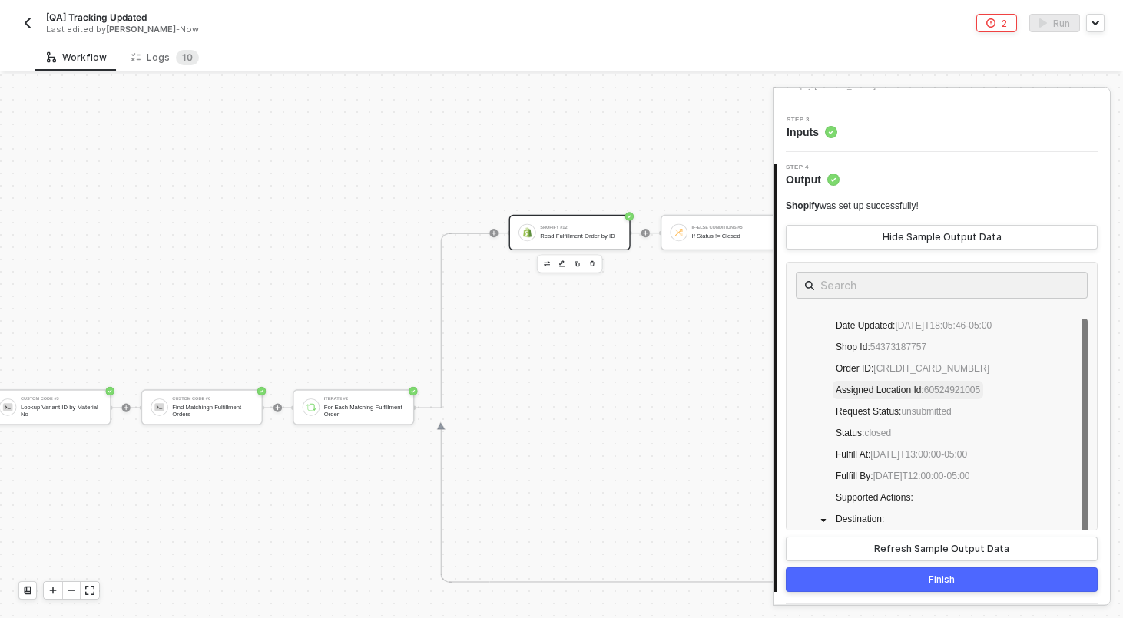
scroll to position [0, 0]
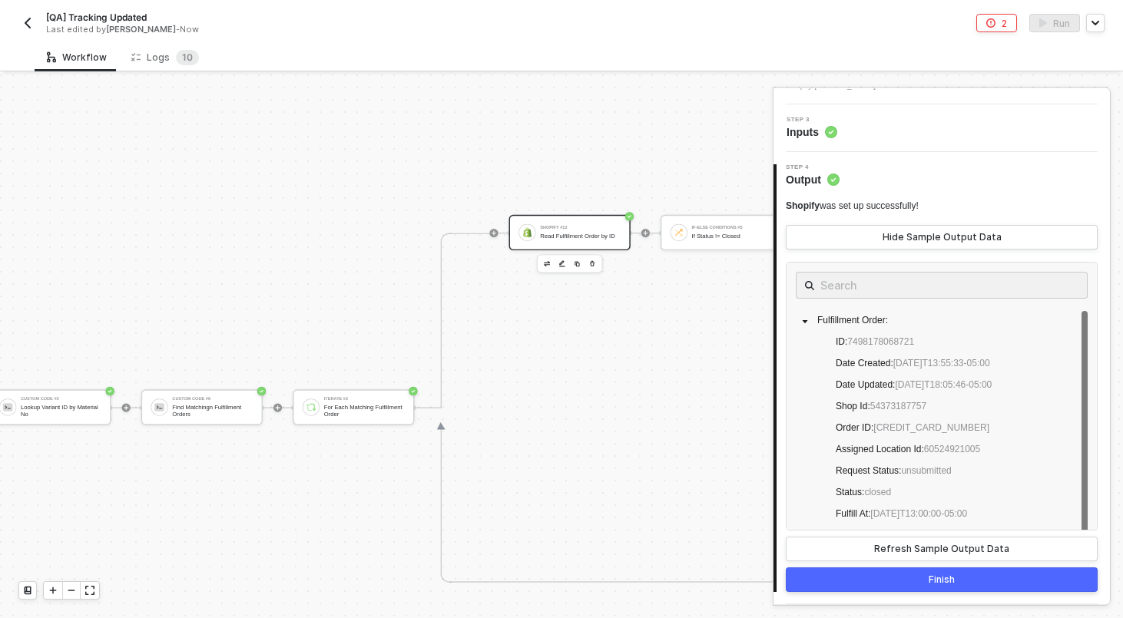
click at [693, 382] on div "Shopify #12 Read Fulfillment Order by ID If-Else Conditions #5 If Status != Clo…" at bounding box center [1087, 233] width 1157 height 350
click at [999, 578] on button "Finish" at bounding box center [942, 580] width 312 height 25
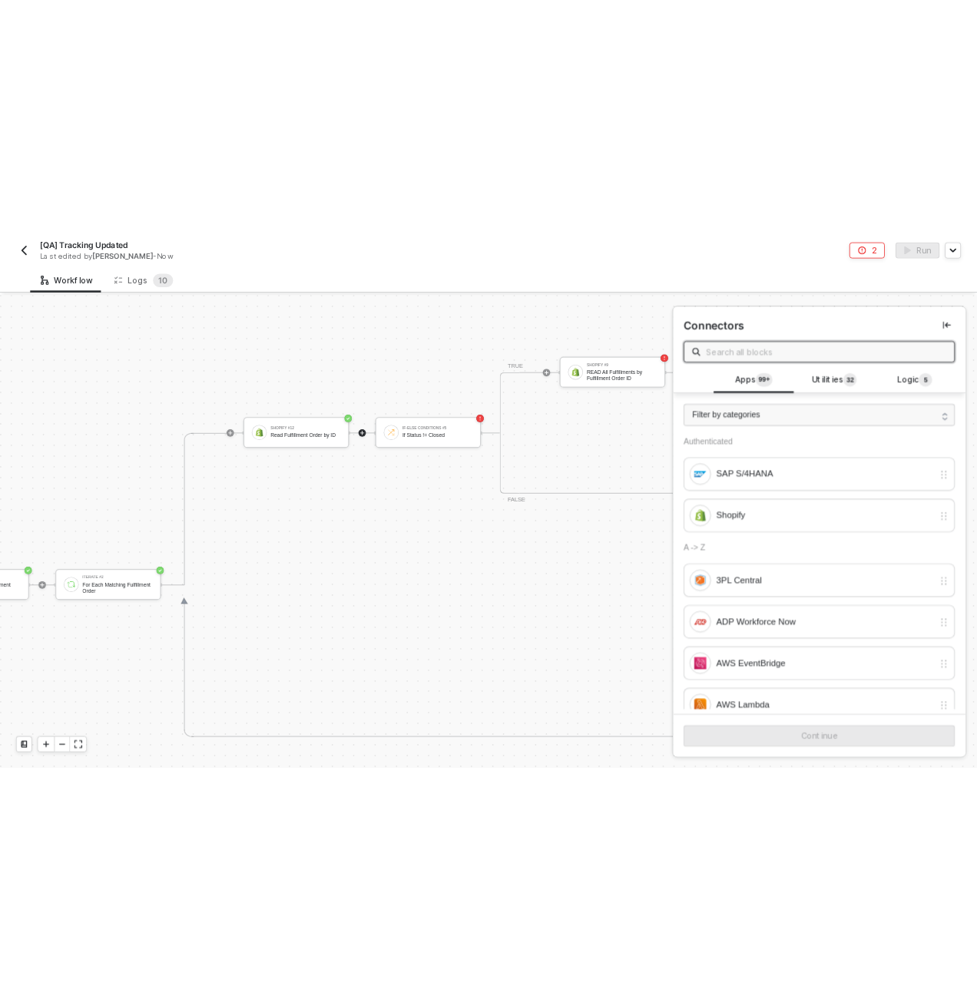
scroll to position [343, 3435]
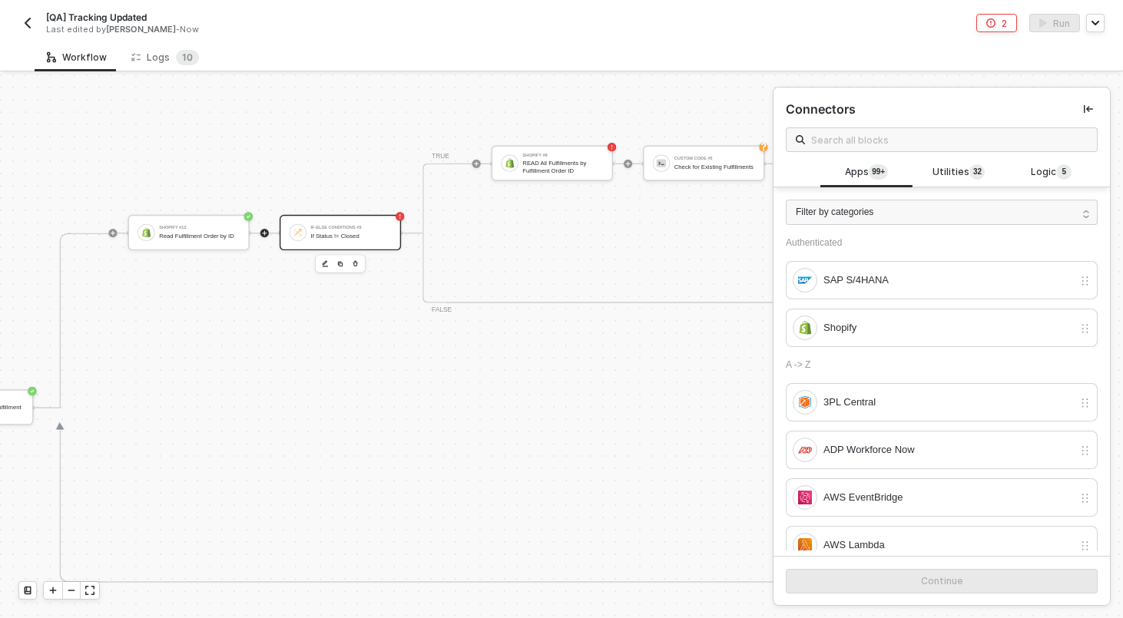
click at [369, 226] on div "If-Else Conditions #5" at bounding box center [351, 228] width 81 height 5
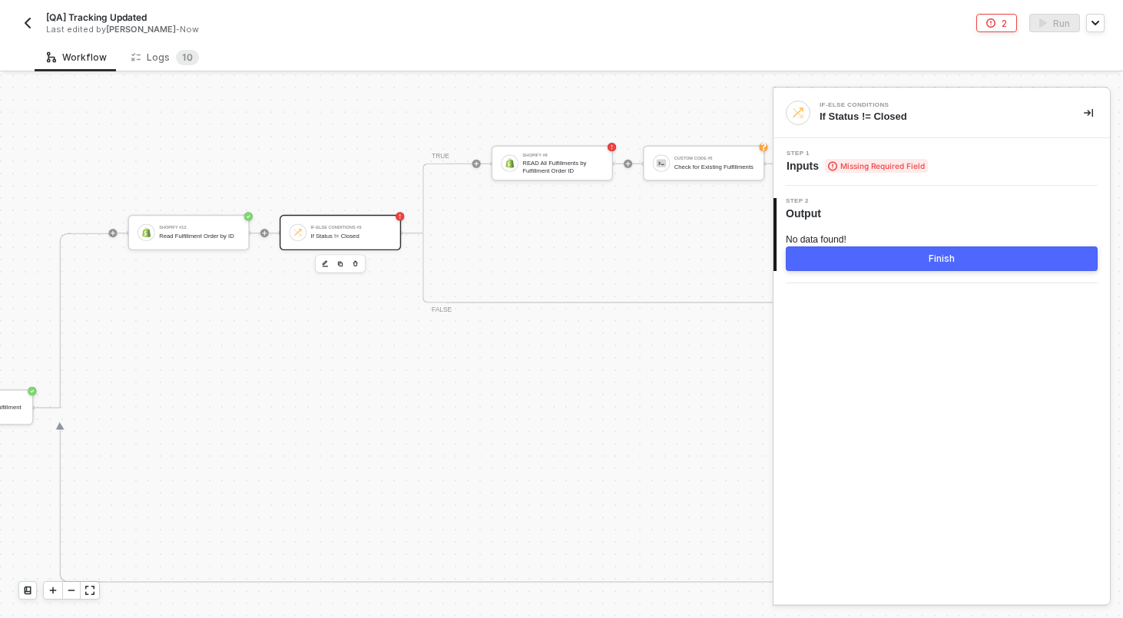
click at [936, 163] on div "Step 1 Inputs Missing Required Field" at bounding box center [943, 162] width 333 height 23
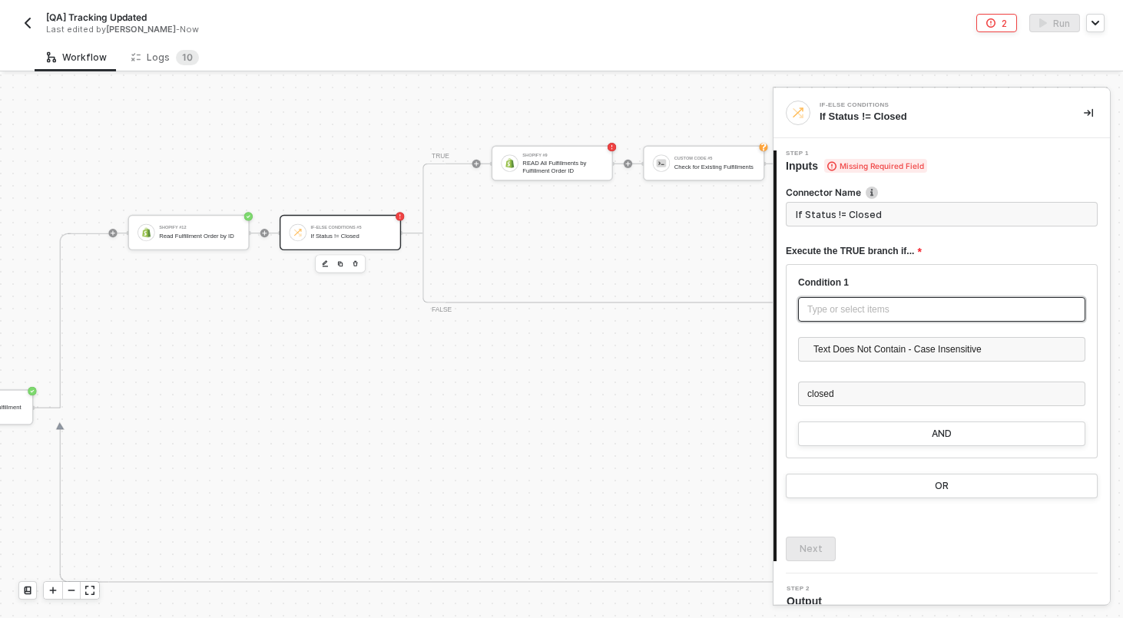
click at [867, 303] on div "Type or select items ﻿" at bounding box center [941, 310] width 269 height 15
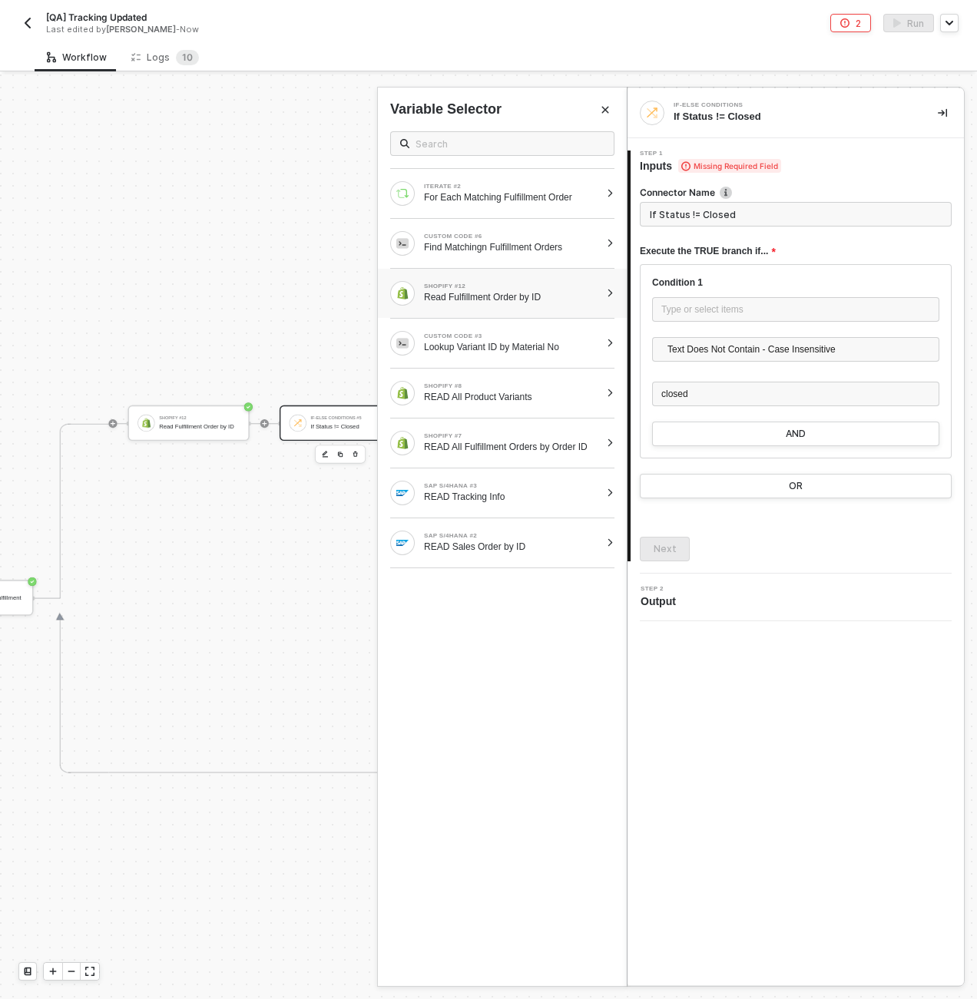
click at [482, 295] on div "Read Fulfillment Order by ID" at bounding box center [512, 297] width 176 height 12
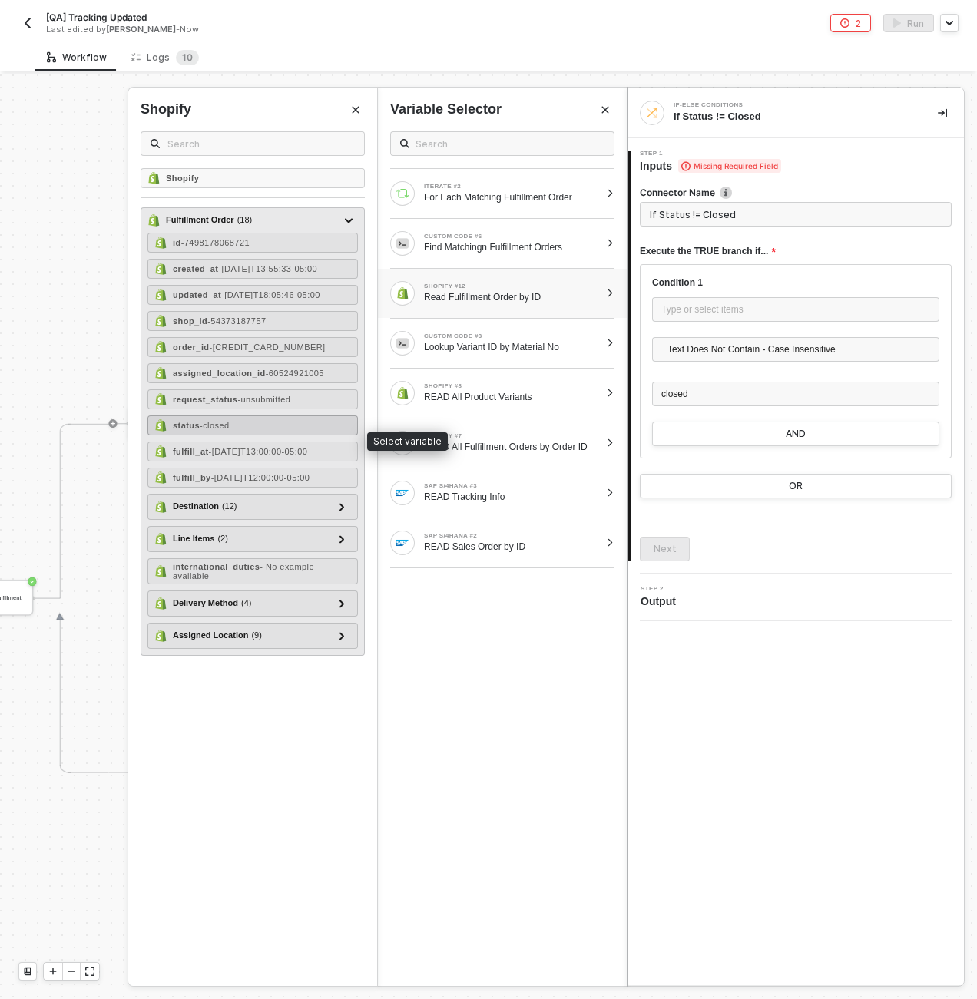
click at [273, 435] on div "status - closed" at bounding box center [252, 426] width 210 height 20
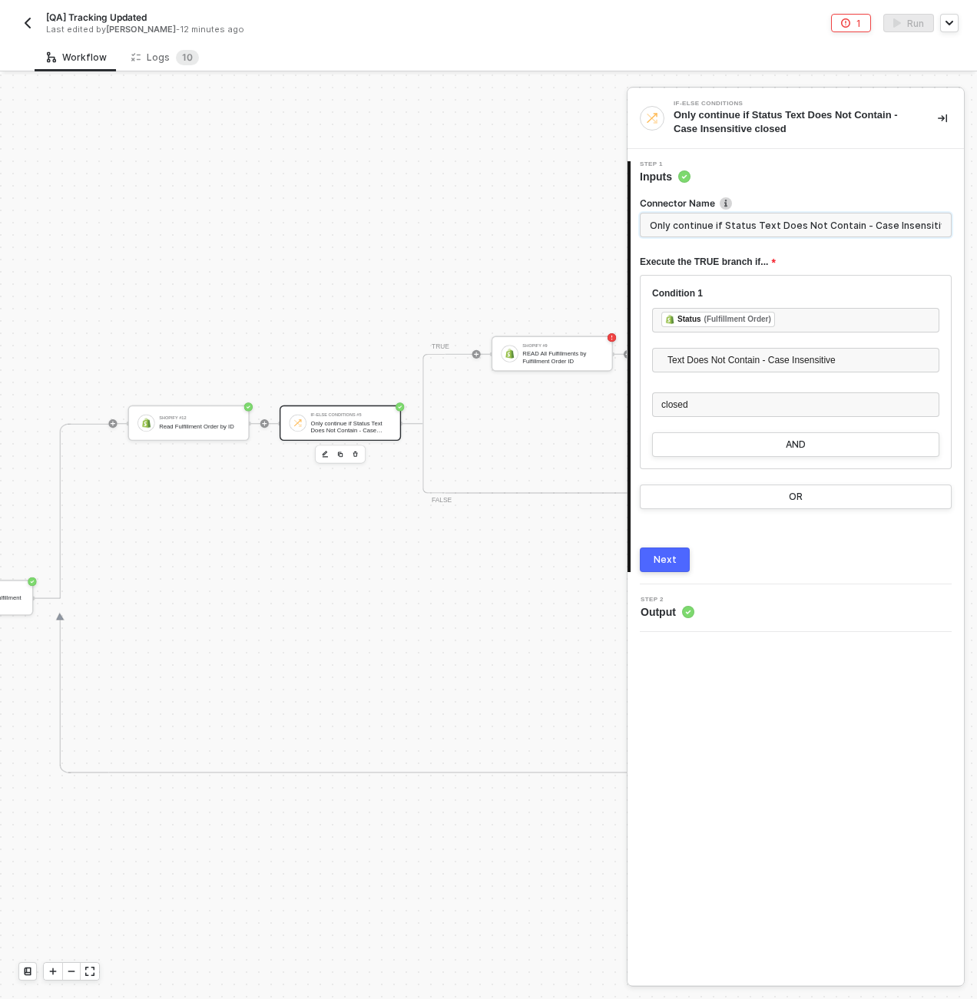
click at [777, 227] on input "Only continue if Status Text Does Not Contain - Case Insensitive closed" at bounding box center [796, 225] width 312 height 25
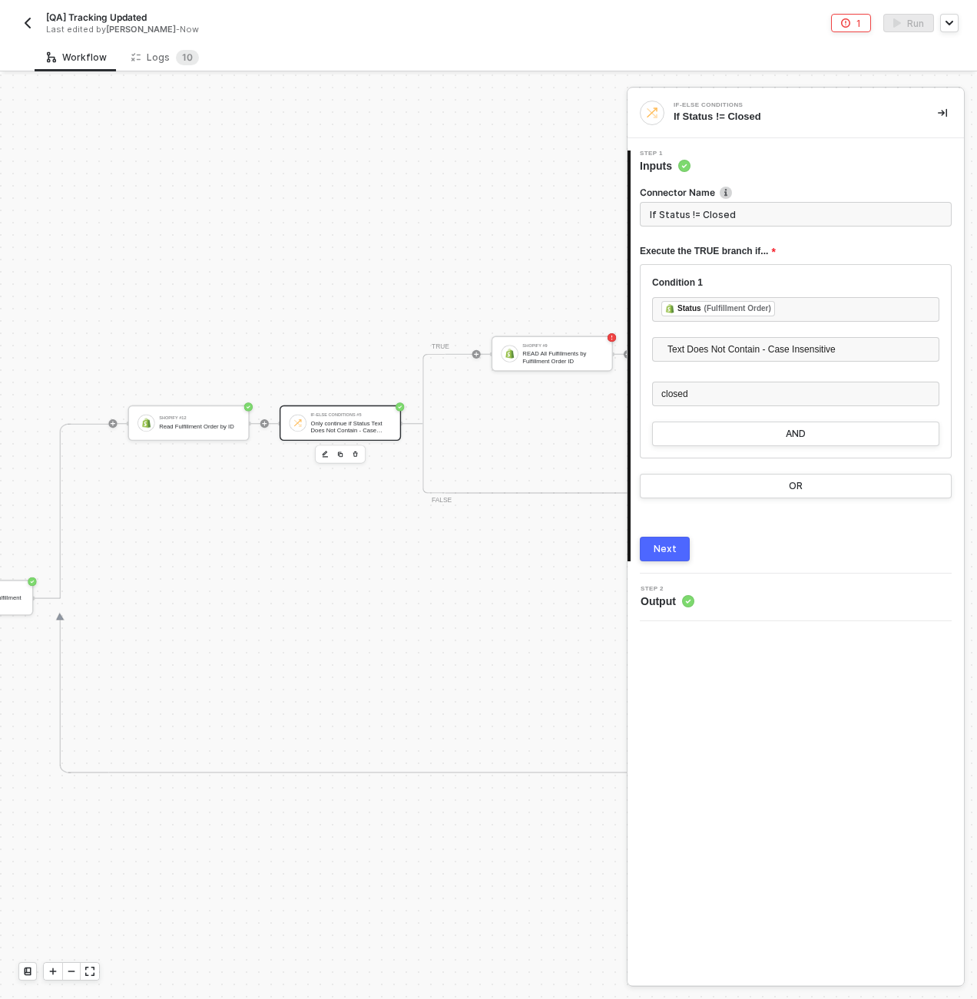
click at [653, 548] on button "Next" at bounding box center [665, 549] width 50 height 25
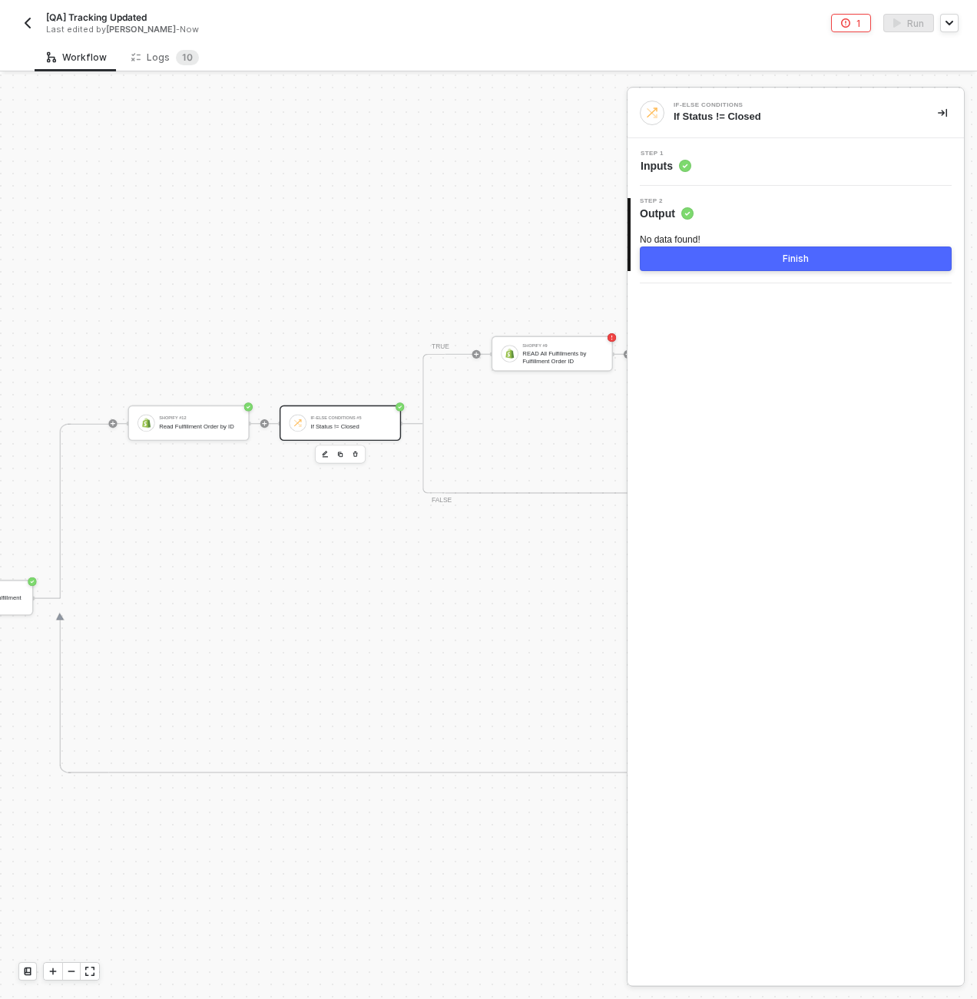
click at [933, 120] on button "button" at bounding box center [942, 113] width 18 height 18
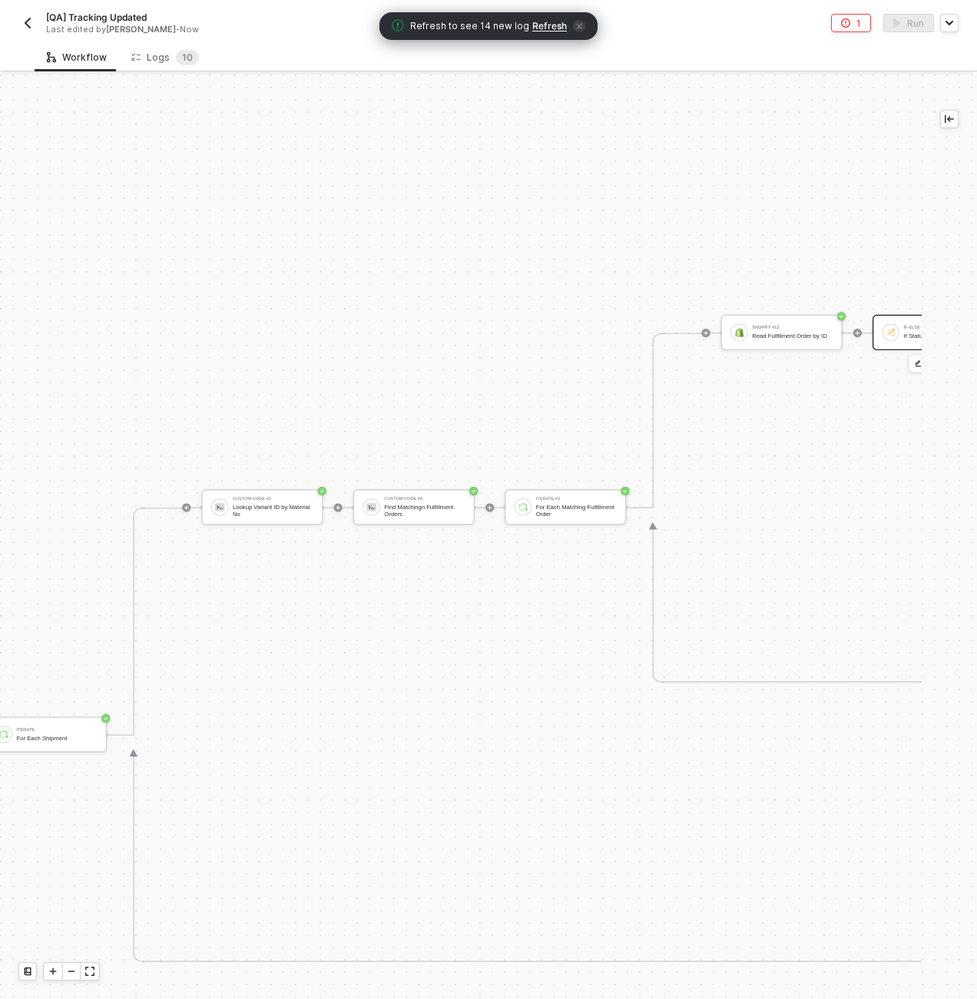
scroll to position [433, 2851]
click at [178, 506] on icon "icon-play" at bounding box center [177, 508] width 6 height 6
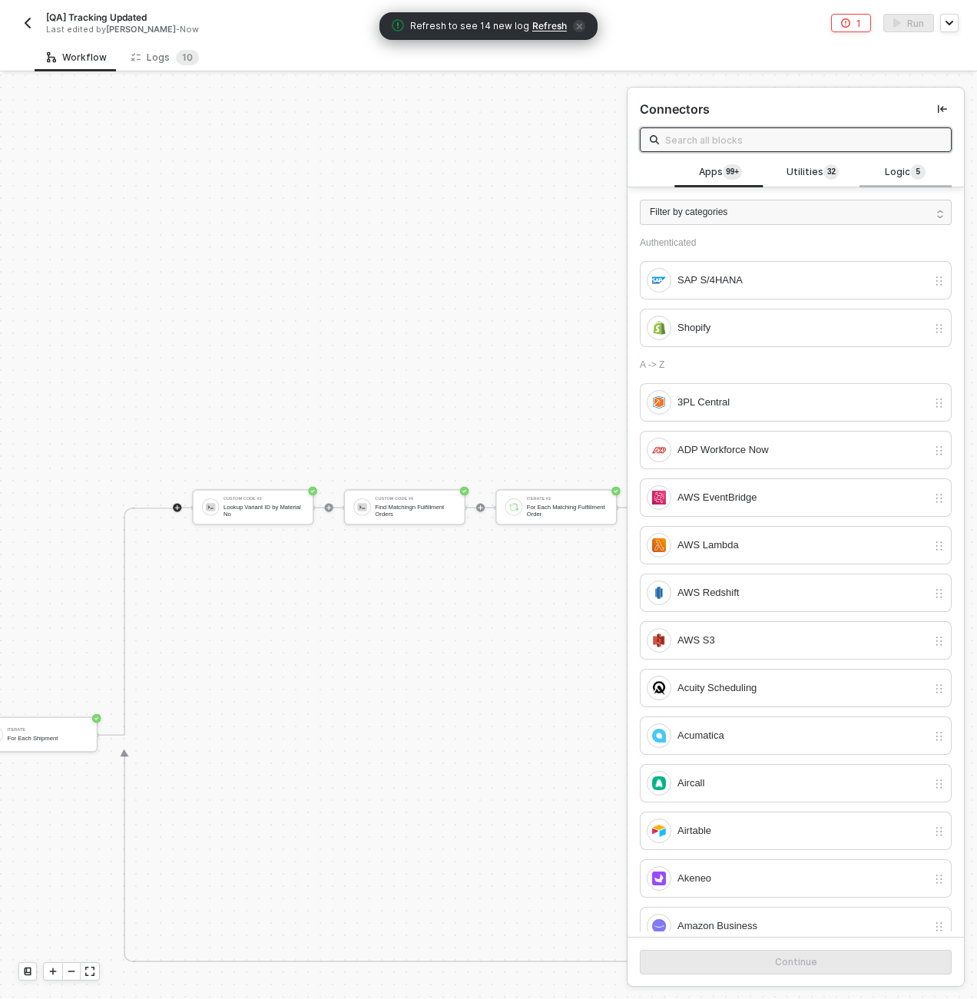
click at [895, 168] on span "Logic 5" at bounding box center [905, 172] width 41 height 17
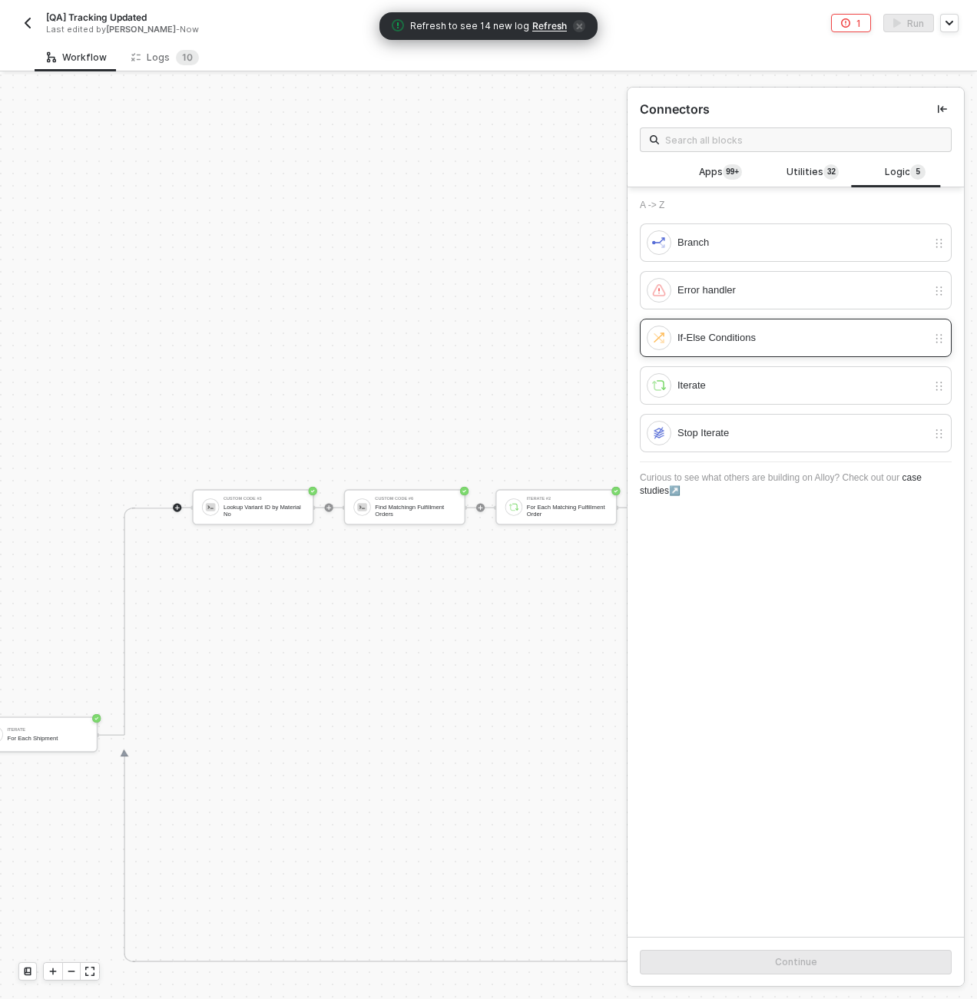
click at [754, 327] on div "If-Else Conditions" at bounding box center [787, 338] width 280 height 25
click at [841, 618] on button "Continue" at bounding box center [796, 962] width 312 height 25
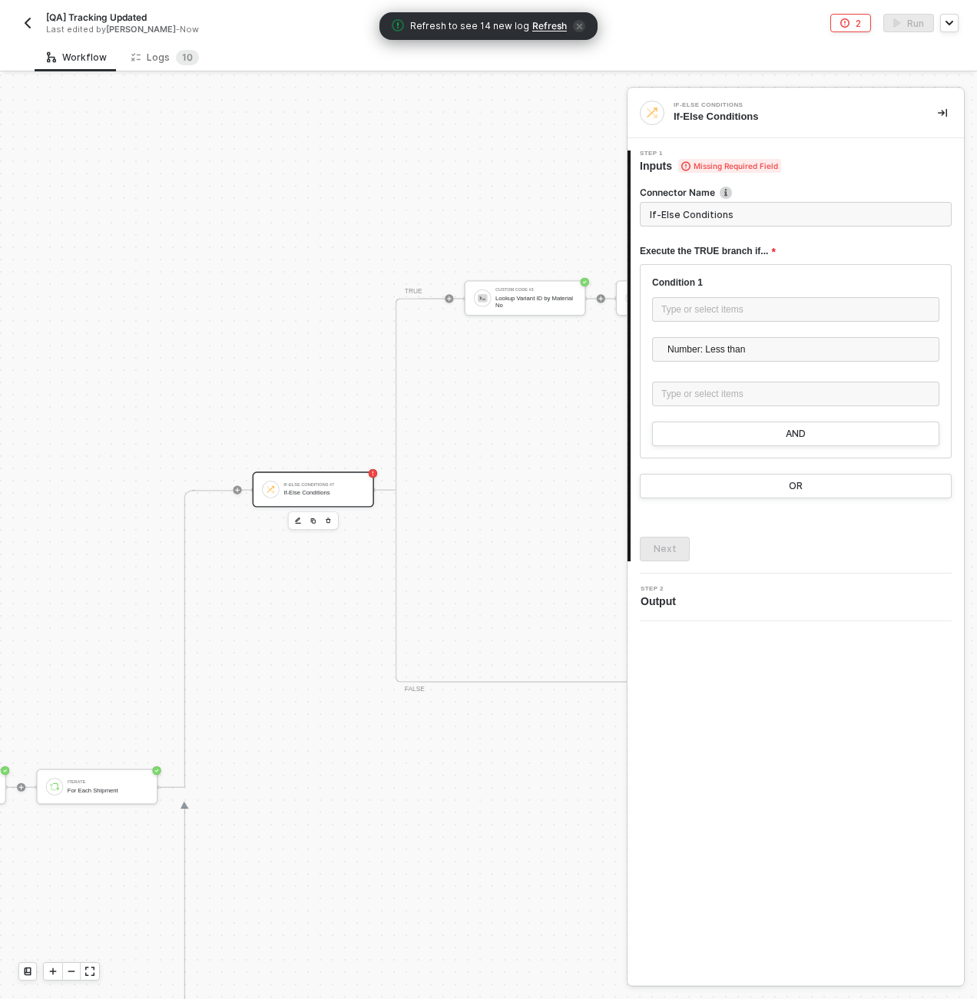
click at [734, 217] on input "If-Else Conditions" at bounding box center [796, 214] width 312 height 25
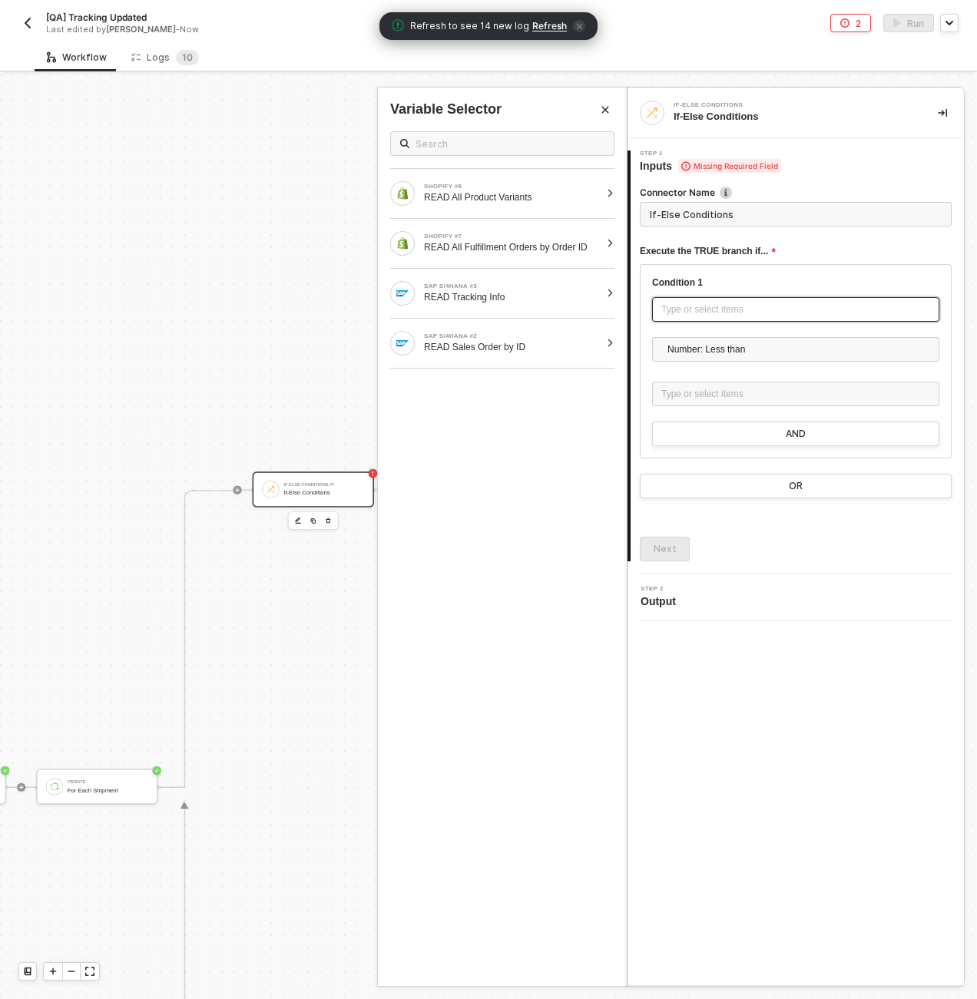
click at [715, 304] on div "Type or select items ﻿" at bounding box center [795, 310] width 269 height 15
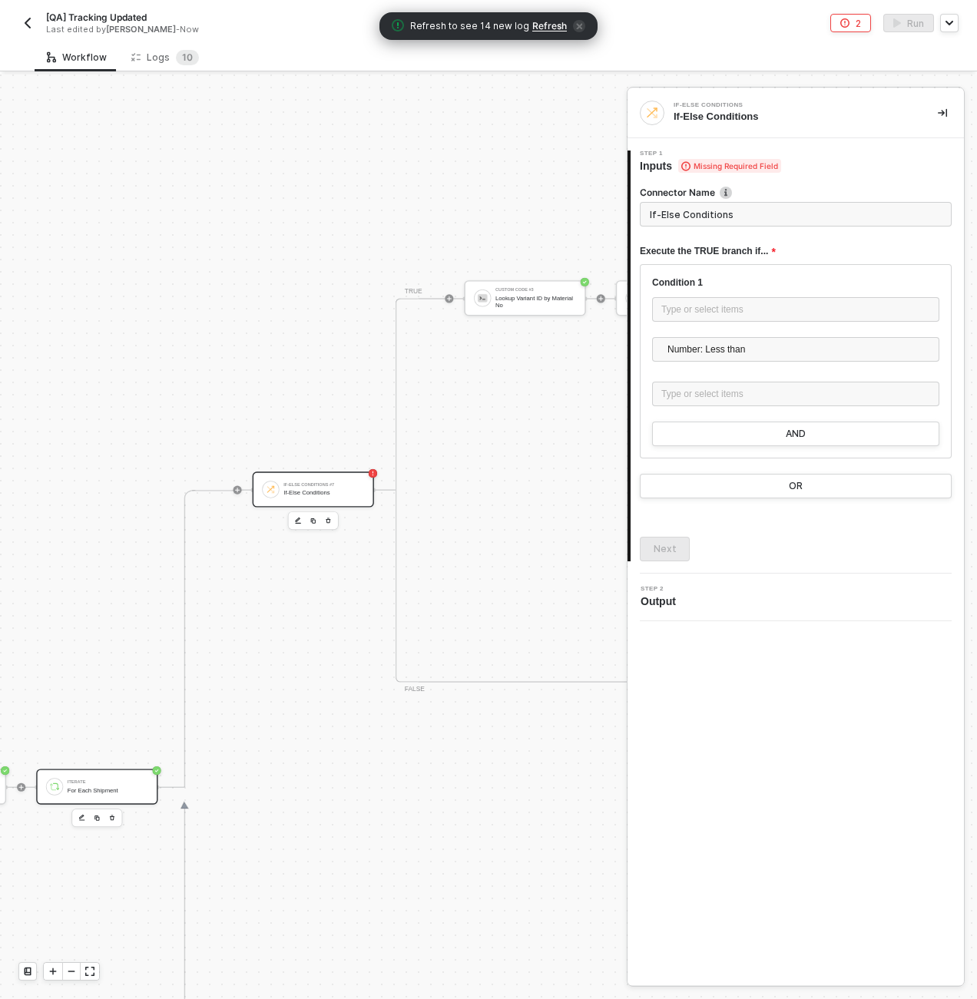
click at [102, 618] on div "Iterate For Each Shipment" at bounding box center [96, 786] width 121 height 35
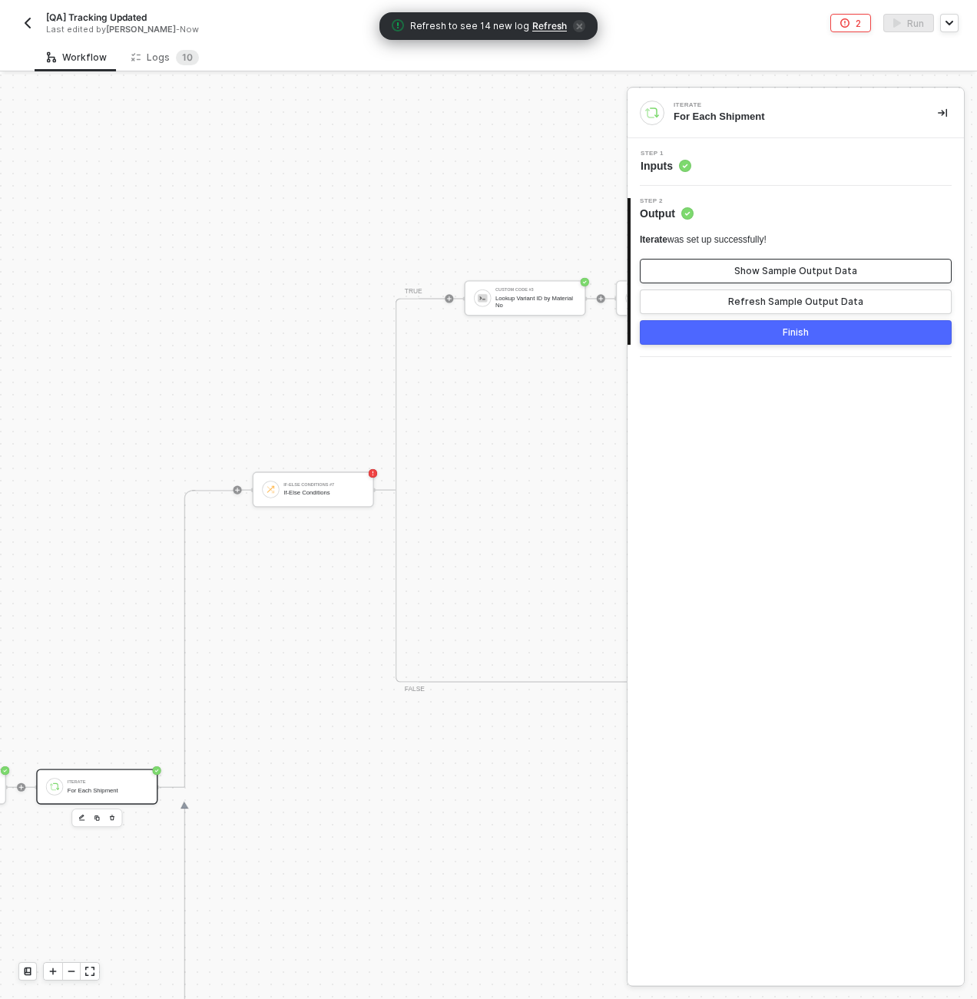
click at [692, 273] on button "Show Sample Output Data" at bounding box center [796, 271] width 312 height 25
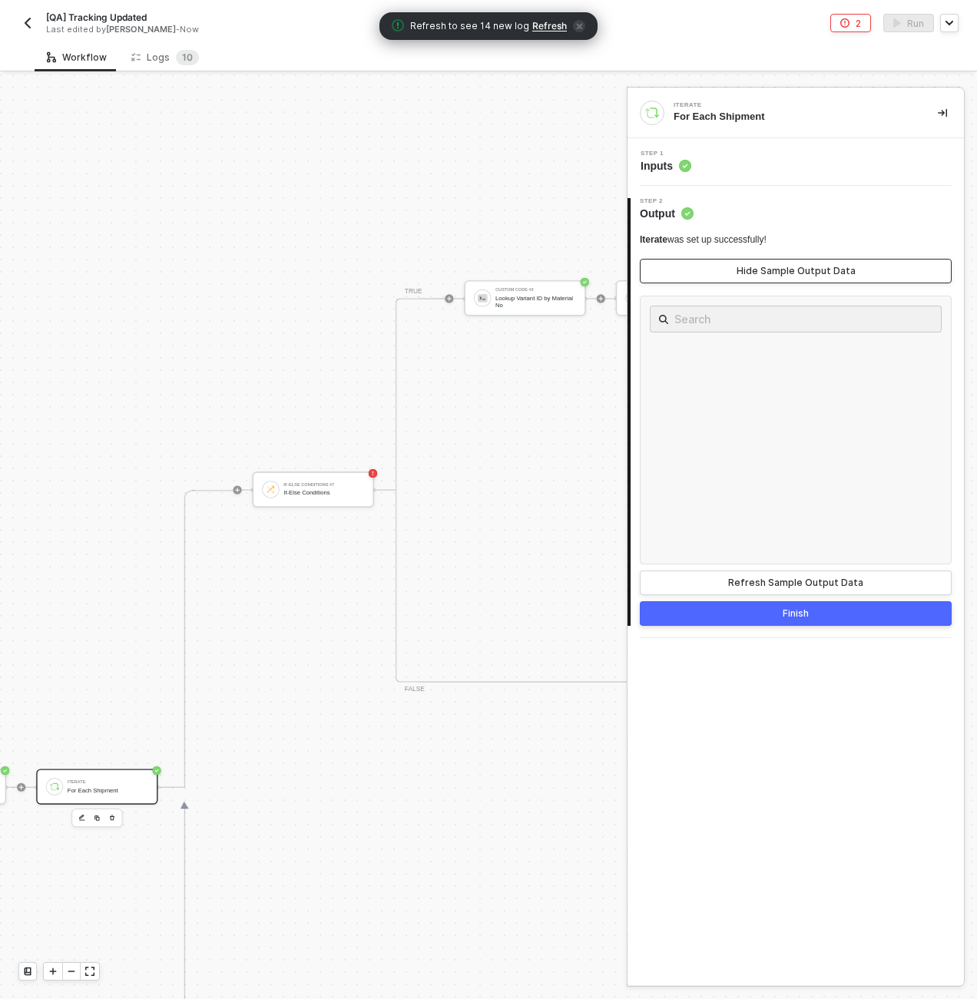
click at [692, 273] on button "Hide Sample Output Data" at bounding box center [796, 271] width 312 height 25
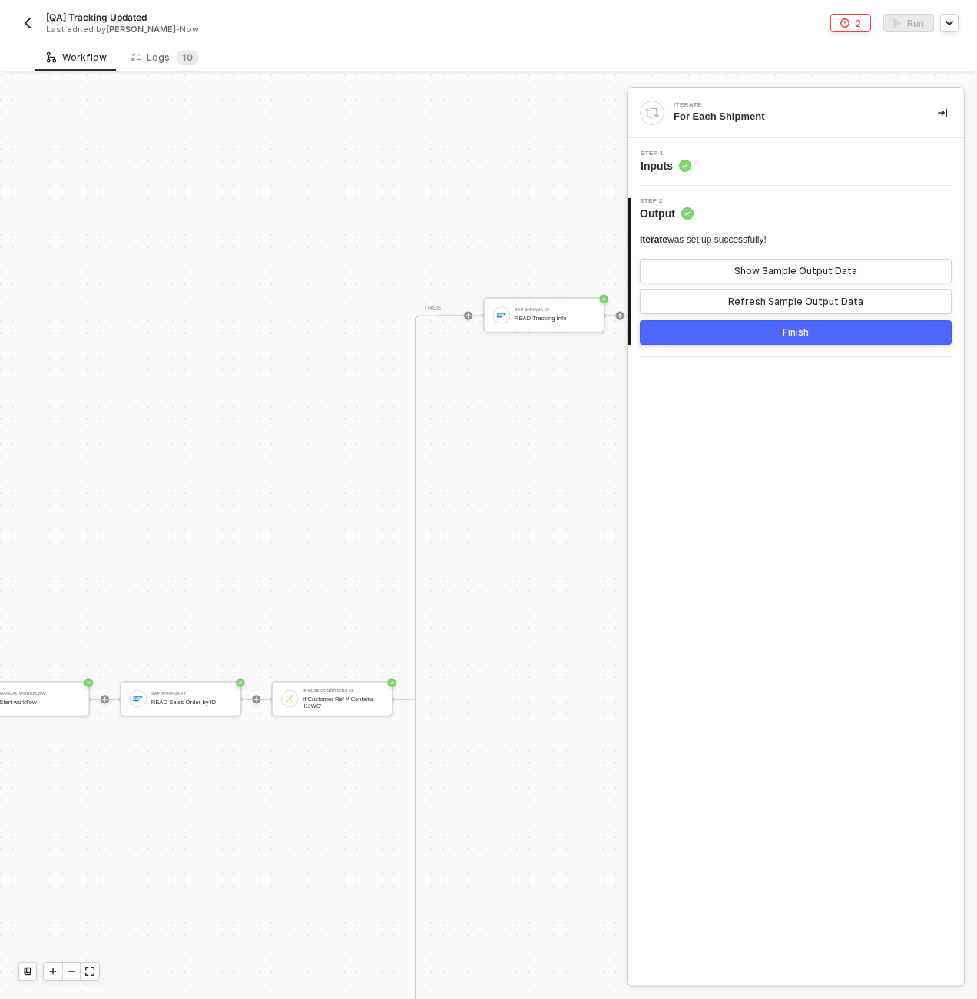
scroll to position [1219, 1775]
click at [495, 320] on div "READ Tracking Info" at bounding box center [516, 318] width 81 height 7
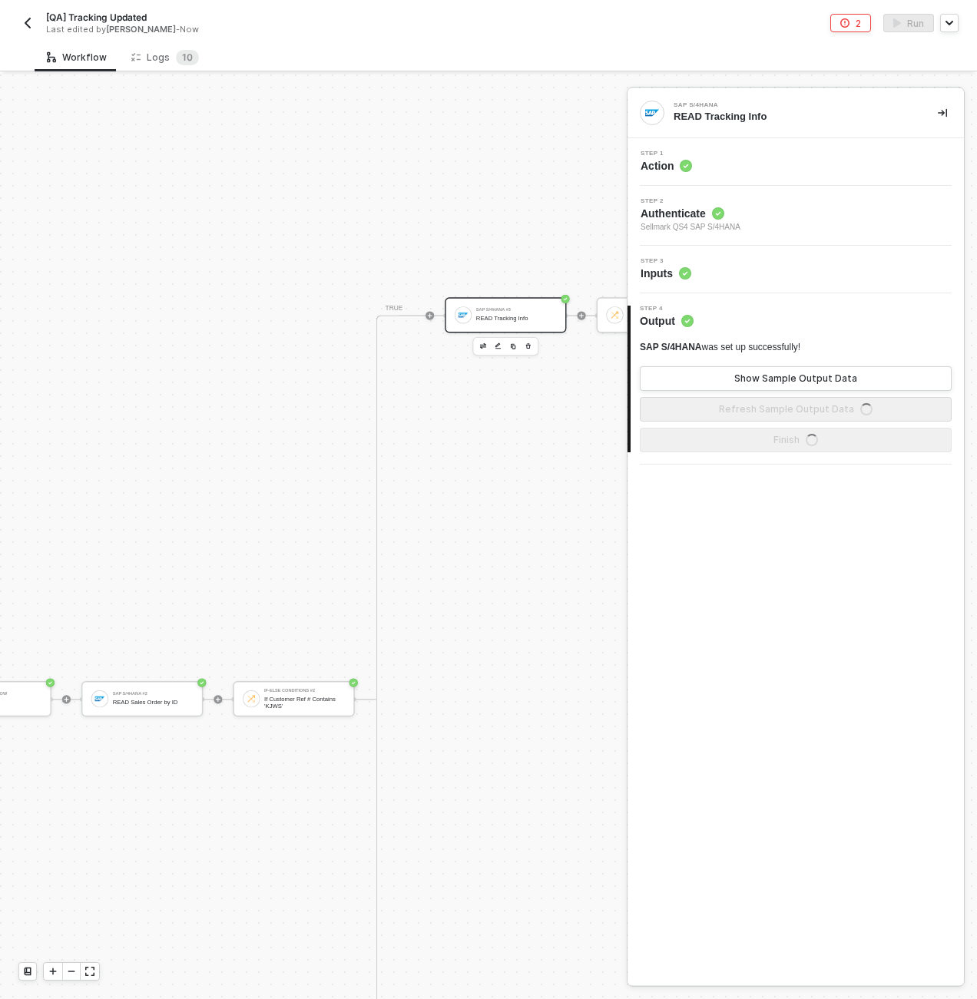
click at [747, 272] on div "Step 3 Inputs" at bounding box center [797, 269] width 333 height 23
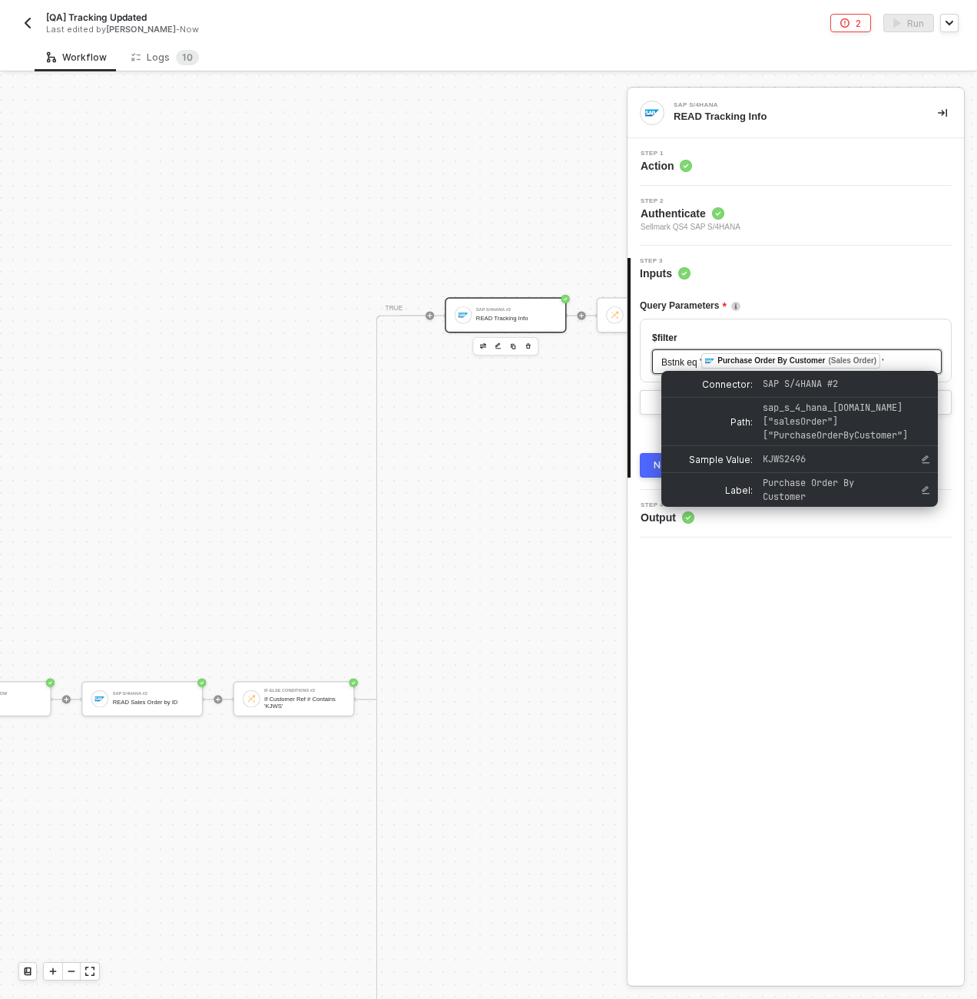
click at [882, 363] on span "Purchase Order By Customer (Sales Order)" at bounding box center [791, 362] width 181 height 11
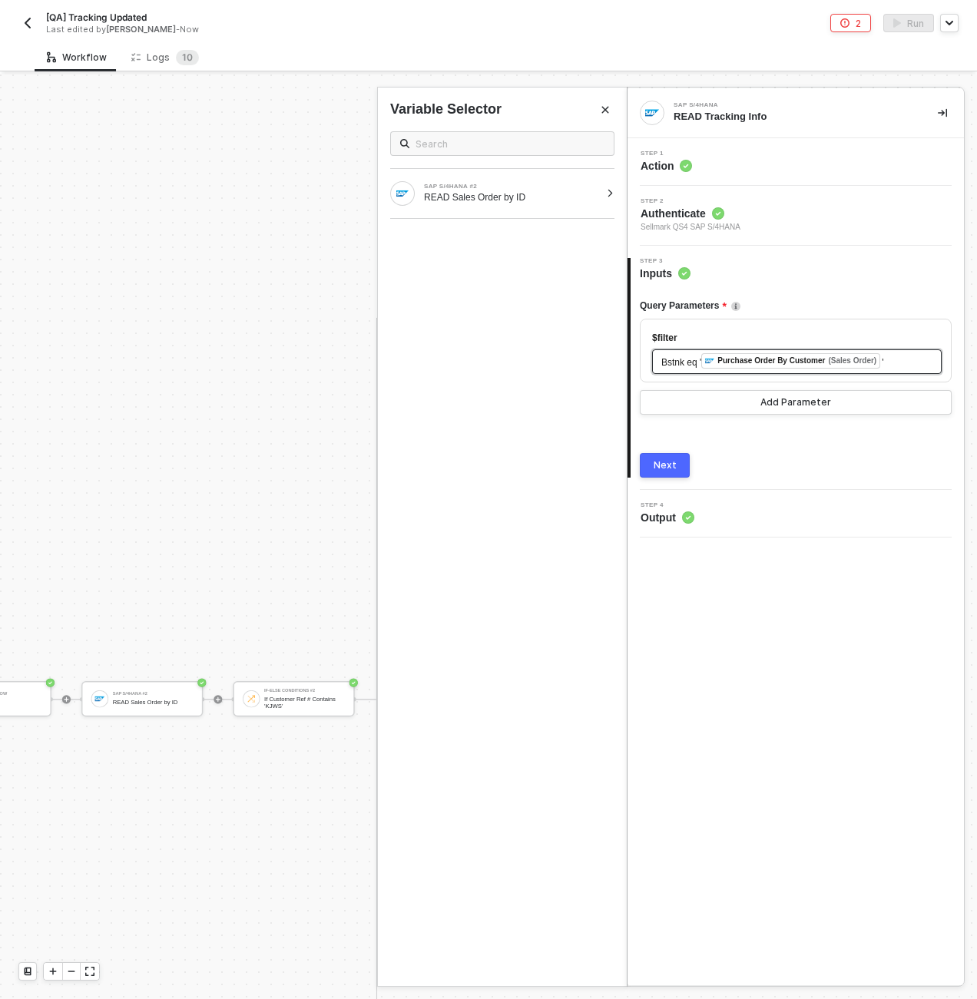
click at [910, 361] on div "Bstnk eq ' ﻿ Purchase Order By Customer (Sales Order) '" at bounding box center [796, 361] width 271 height 17
click at [671, 472] on button "Next" at bounding box center [665, 465] width 50 height 25
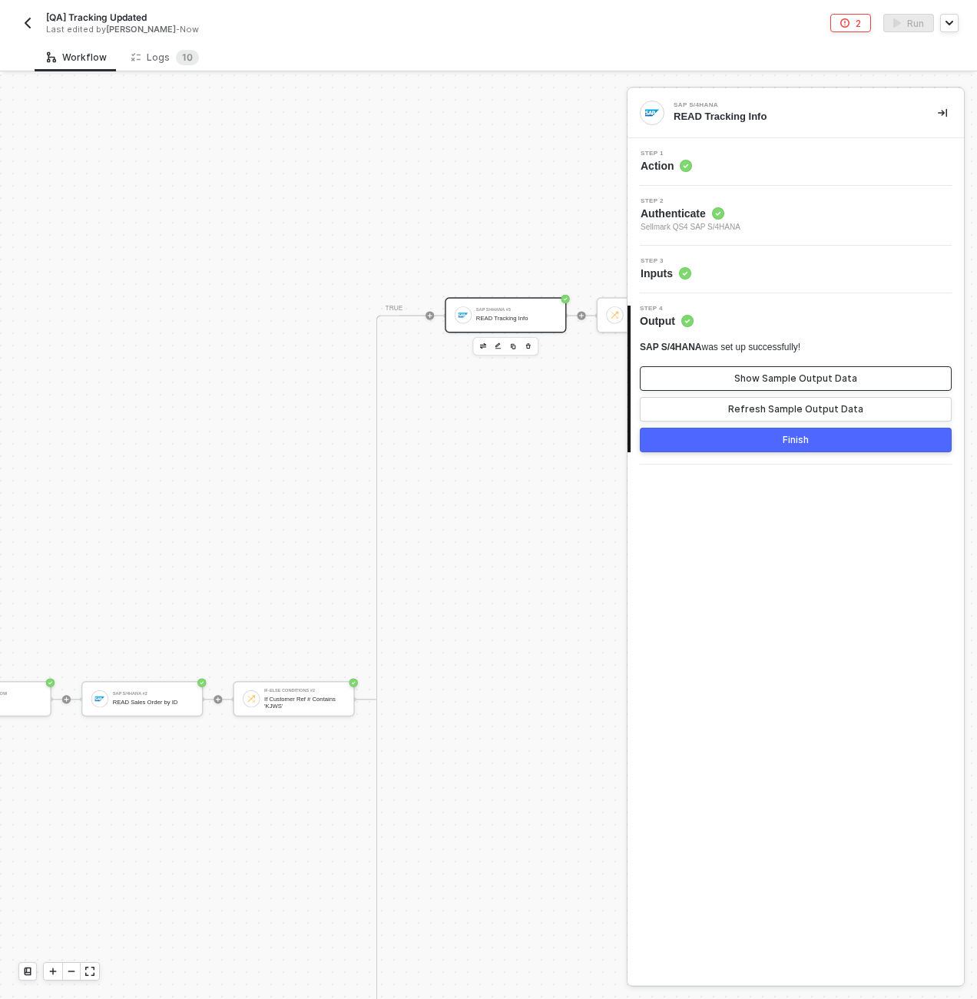
click at [800, 378] on div "Show Sample Output Data" at bounding box center [795, 379] width 123 height 12
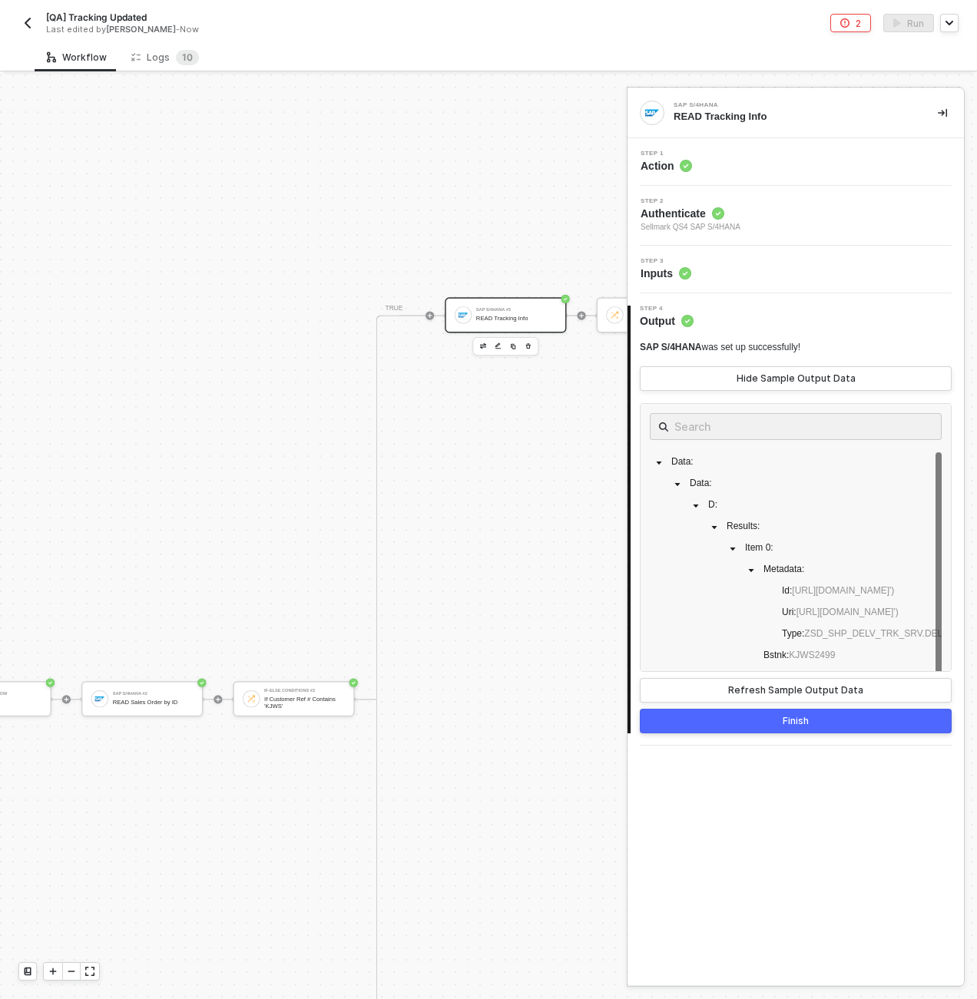
scroll to position [492, 0]
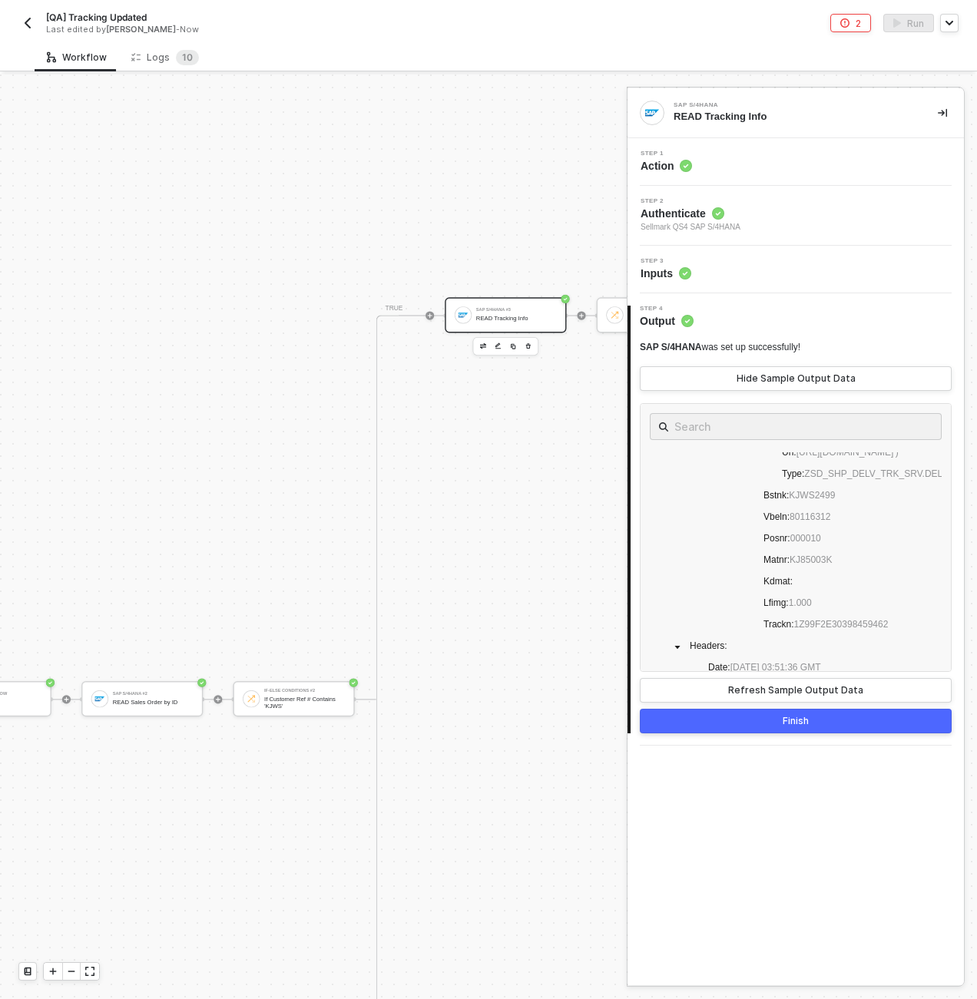
click at [794, 618] on div "Finish" at bounding box center [796, 721] width 26 height 12
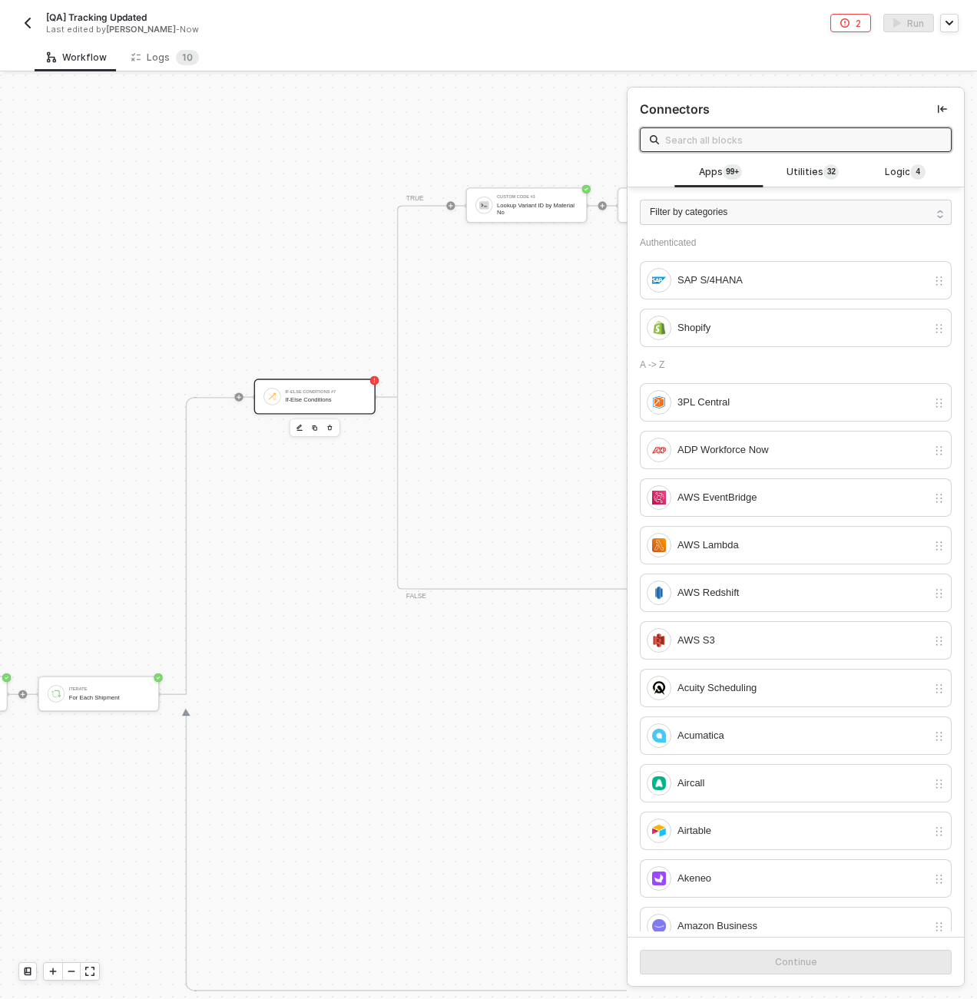
scroll to position [526, 2759]
click at [402, 395] on div "If-Else Conditions #7 If-Else Conditions" at bounding box center [416, 396] width 81 height 21
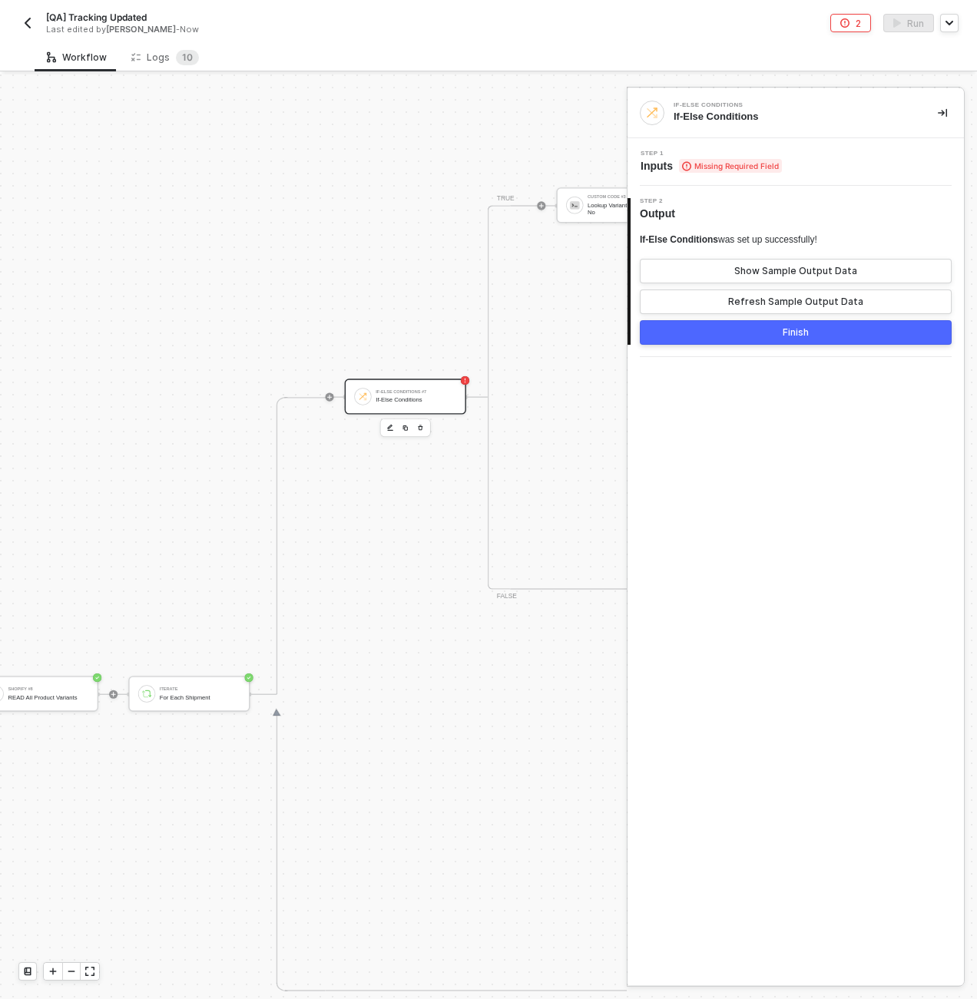
click at [790, 155] on div "Step 1 Inputs Missing Required Field" at bounding box center [797, 162] width 333 height 23
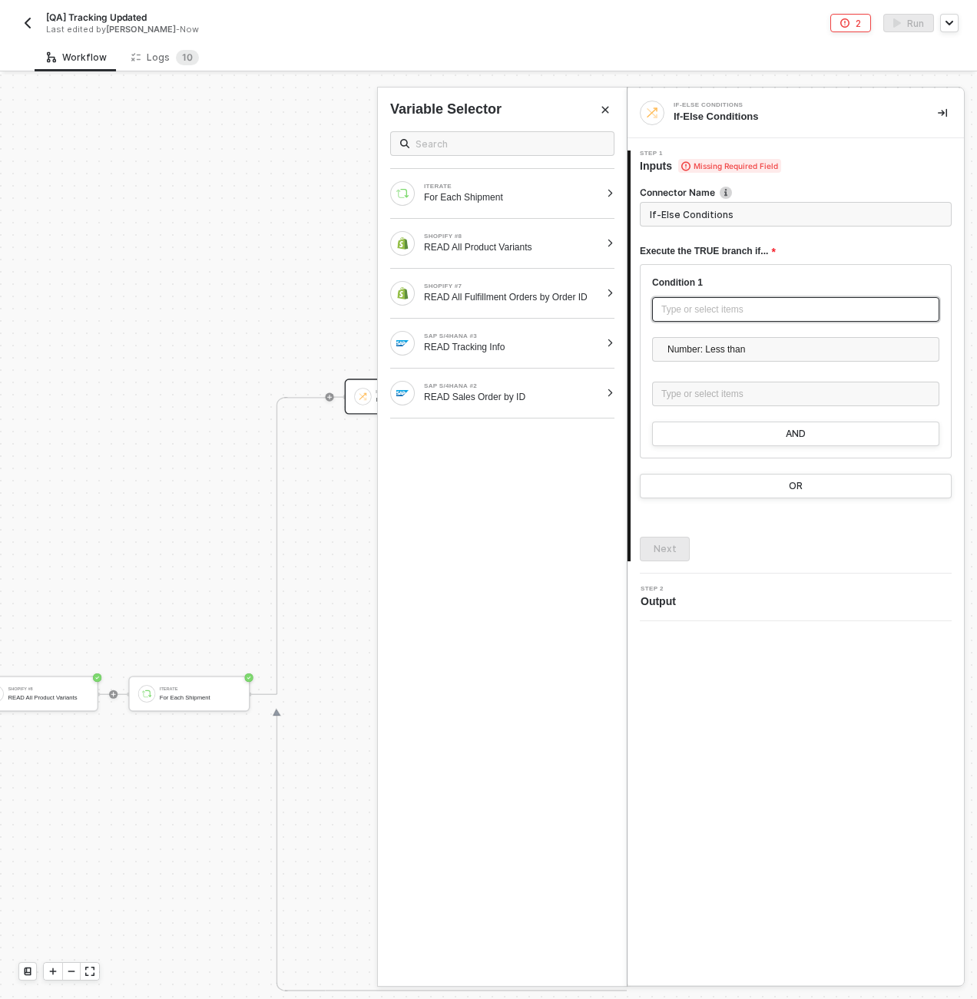
click at [757, 307] on div "Type or select items ﻿" at bounding box center [795, 310] width 269 height 15
click at [548, 198] on div "For Each Shipment" at bounding box center [512, 197] width 176 height 12
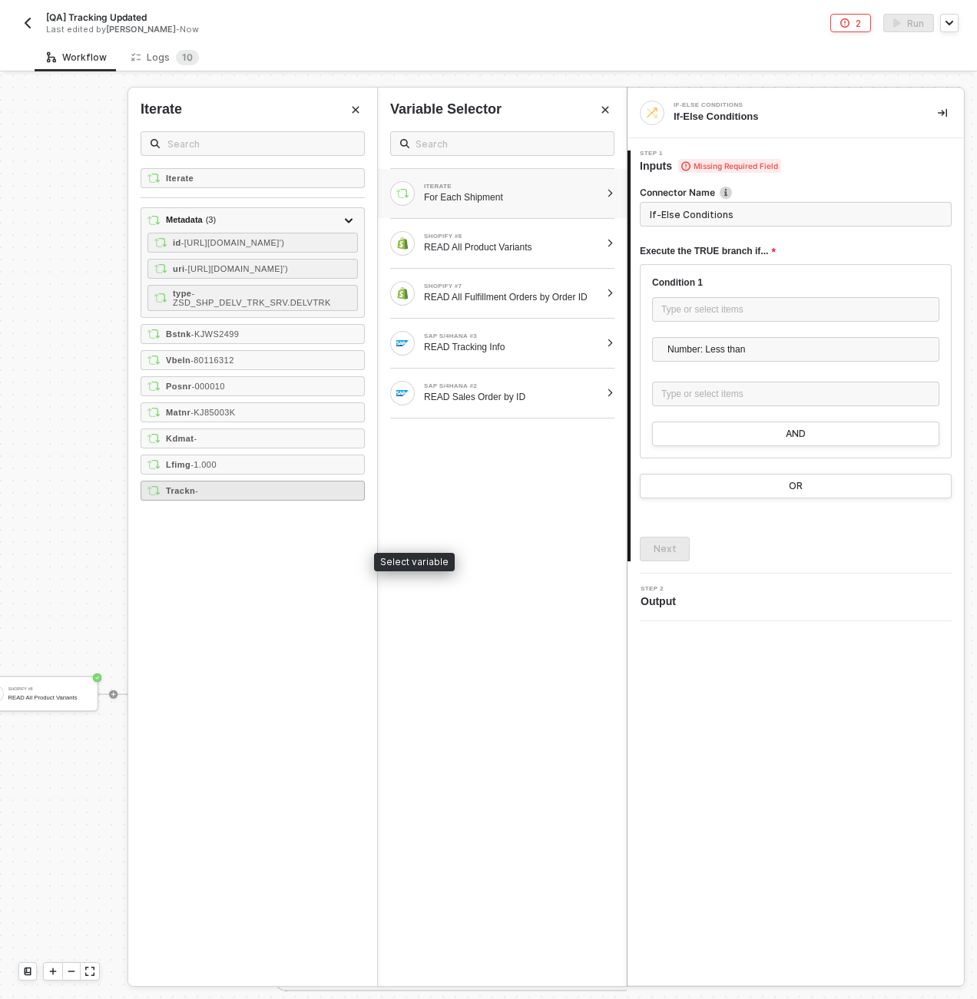
click at [250, 501] on div "Trackn -" at bounding box center [253, 491] width 224 height 20
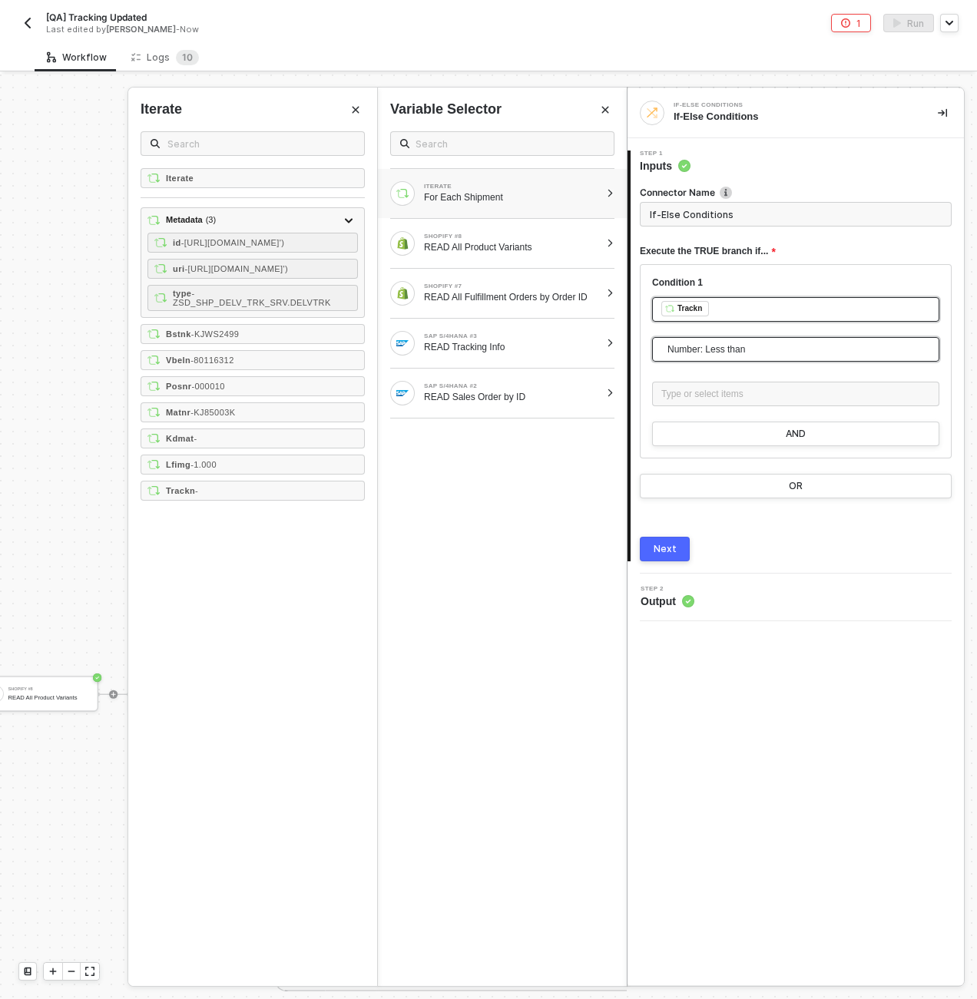
click at [762, 354] on span "Number: Less than" at bounding box center [799, 349] width 263 height 23
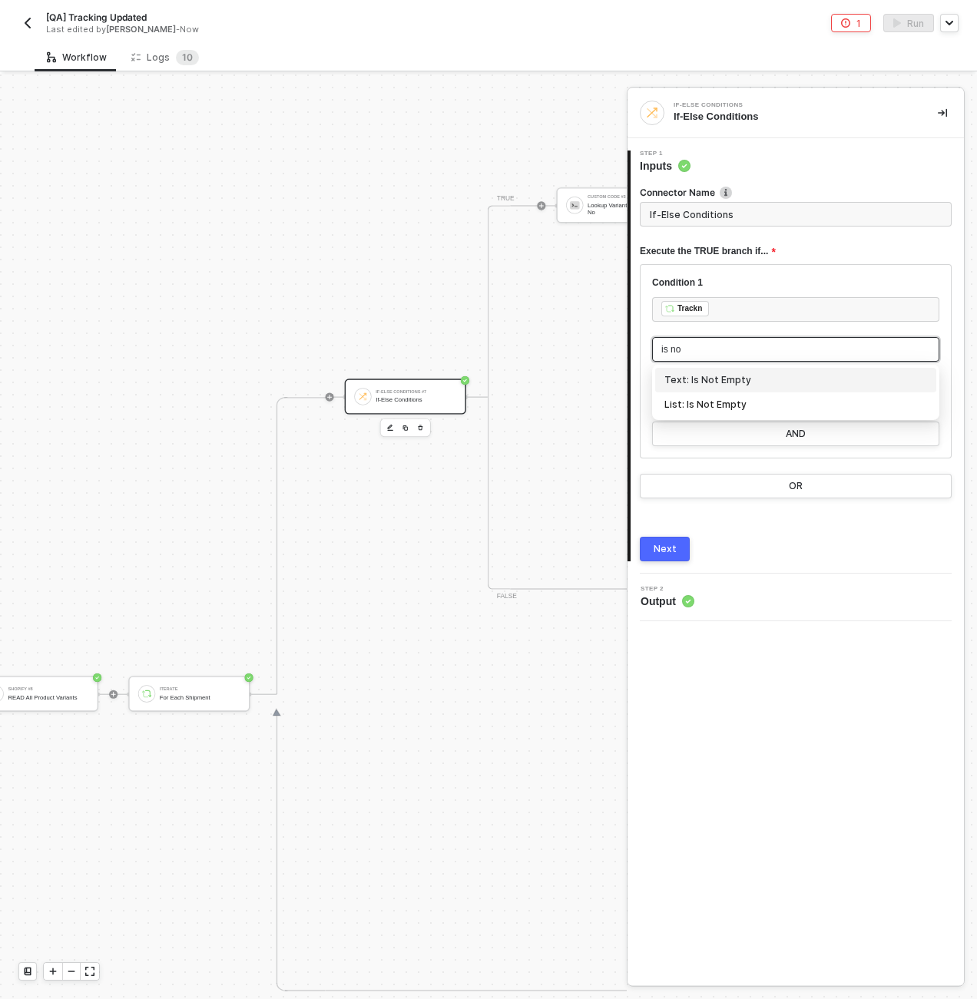
click at [721, 386] on div "Text: Is Not Empty" at bounding box center [796, 380] width 263 height 17
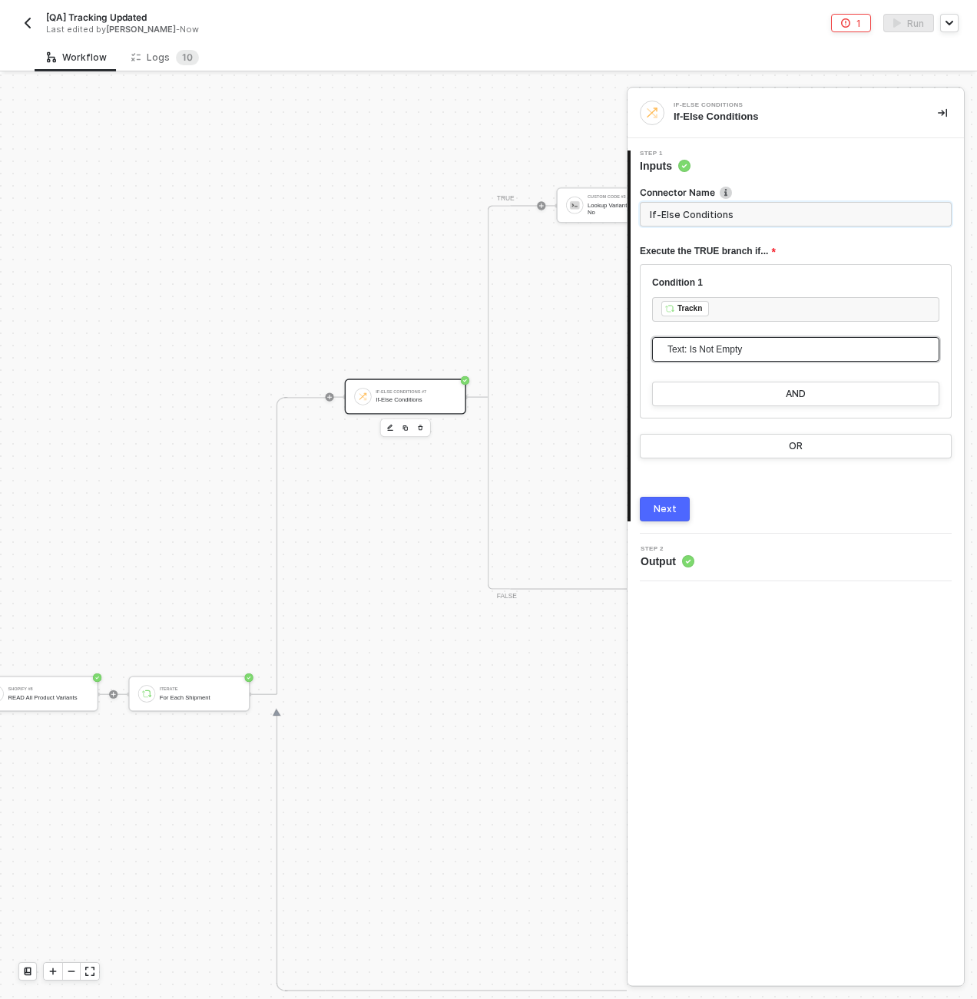
click at [724, 214] on input "If-Else Conditions" at bounding box center [796, 214] width 312 height 25
click at [664, 514] on div "Next" at bounding box center [665, 509] width 23 height 12
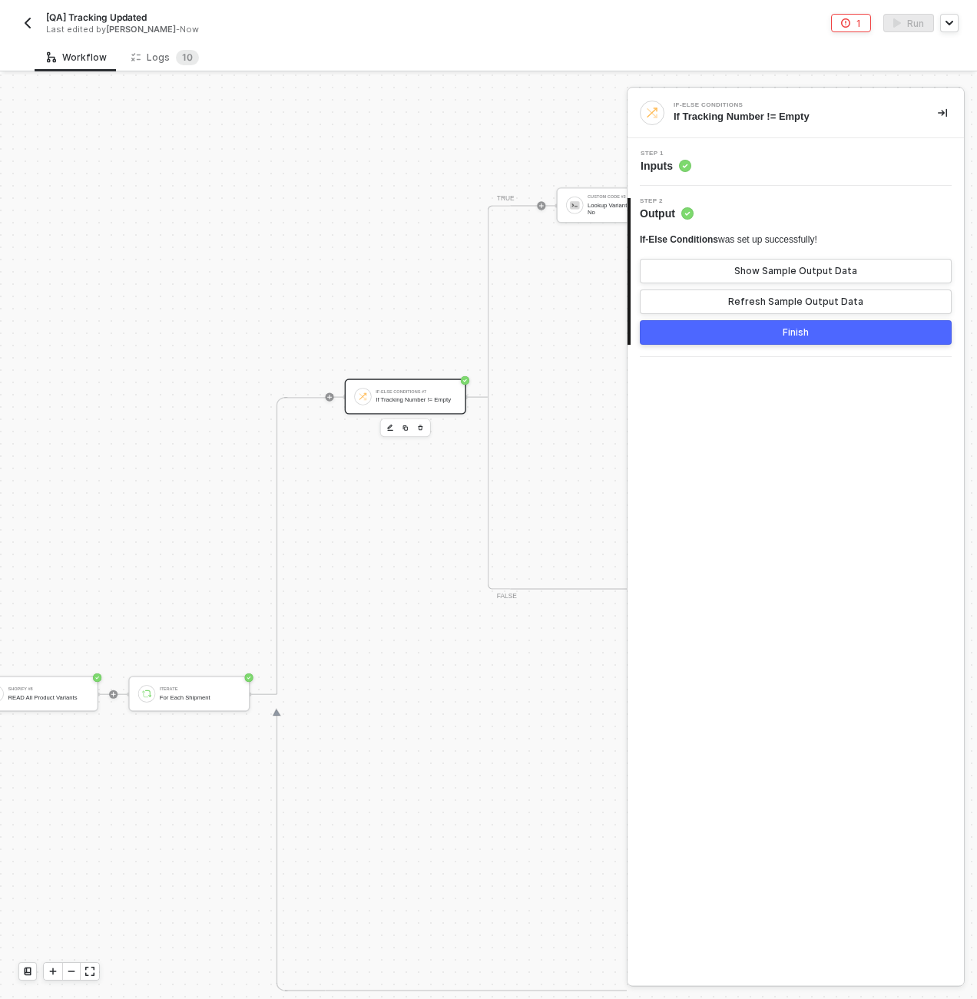
click at [812, 328] on button "Finish" at bounding box center [796, 332] width 312 height 25
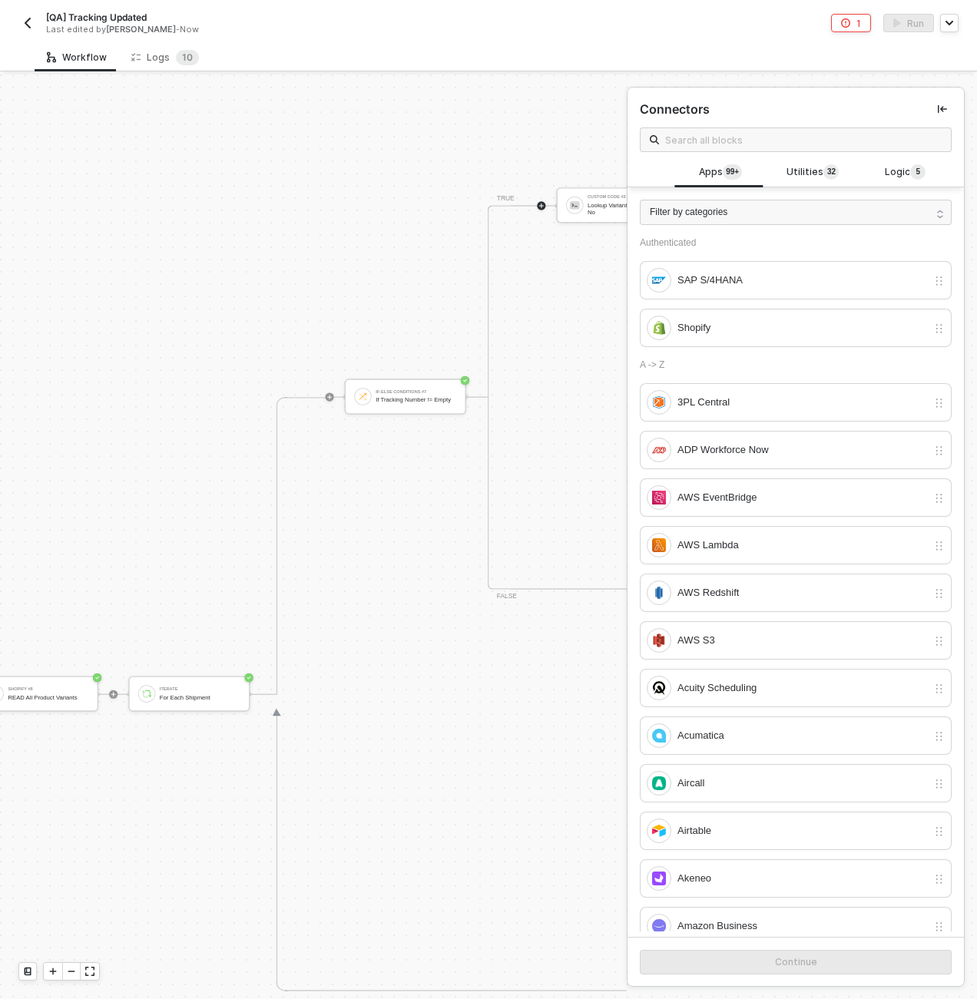
click at [938, 110] on icon "icon-collapse-left" at bounding box center [942, 108] width 9 height 9
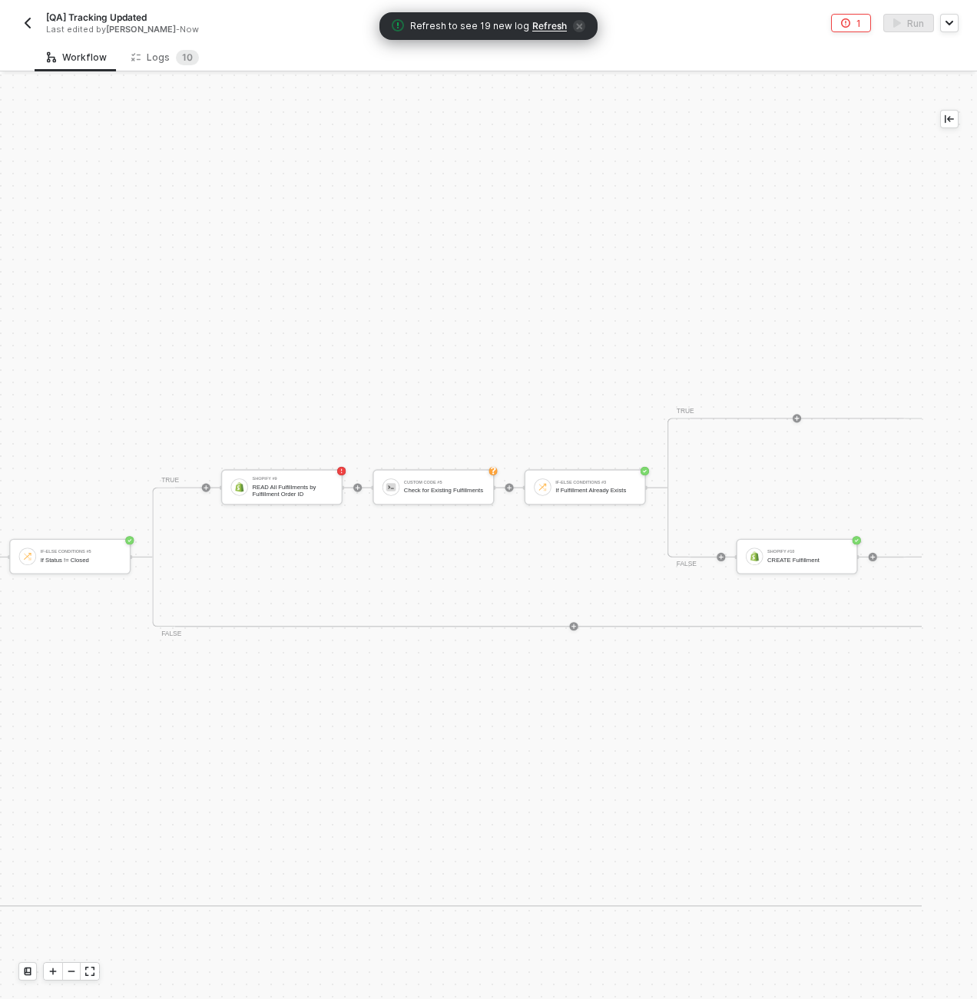
scroll to position [0, 3650]
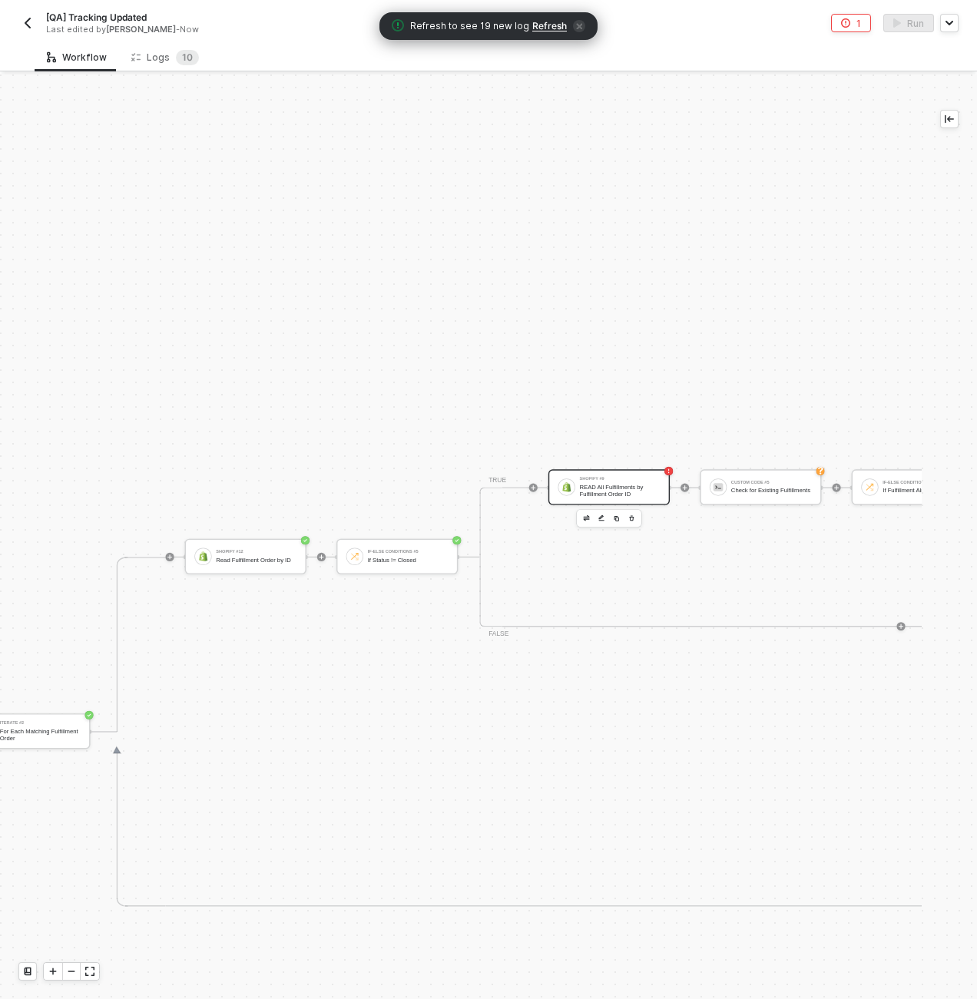
click at [596, 491] on div "READ All Fulfillments by Fulfillment Order ID" at bounding box center [619, 491] width 81 height 14
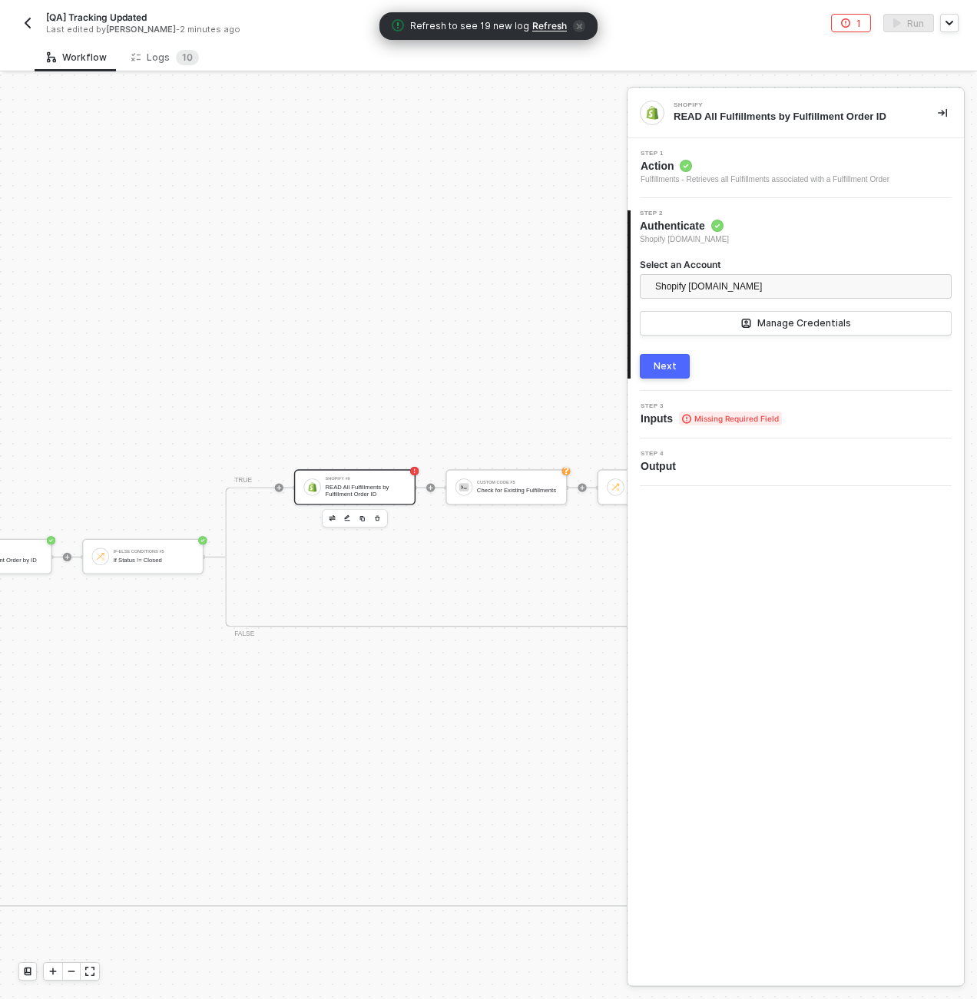
scroll to position [0, 3926]
click at [674, 381] on div "2 Step 2 Authenticate Shopify [DOMAIN_NAME] Select an Account Shopify [DOMAIN_N…" at bounding box center [796, 294] width 336 height 193
click at [672, 398] on div "3 Step 3 Inputs Missing Required Field" at bounding box center [796, 415] width 336 height 48
click at [673, 413] on span "Inputs Missing Required Field" at bounding box center [711, 418] width 141 height 15
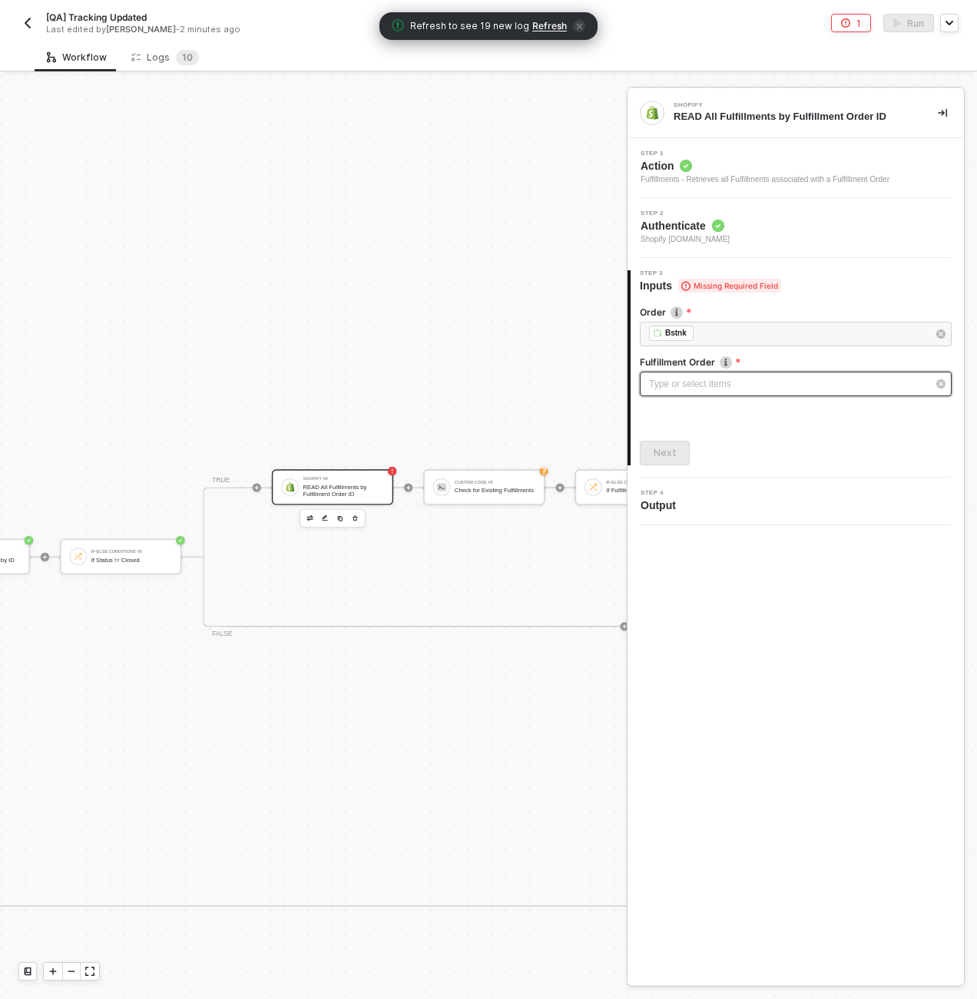
click at [694, 386] on div "Type or select items ﻿" at bounding box center [788, 384] width 278 height 15
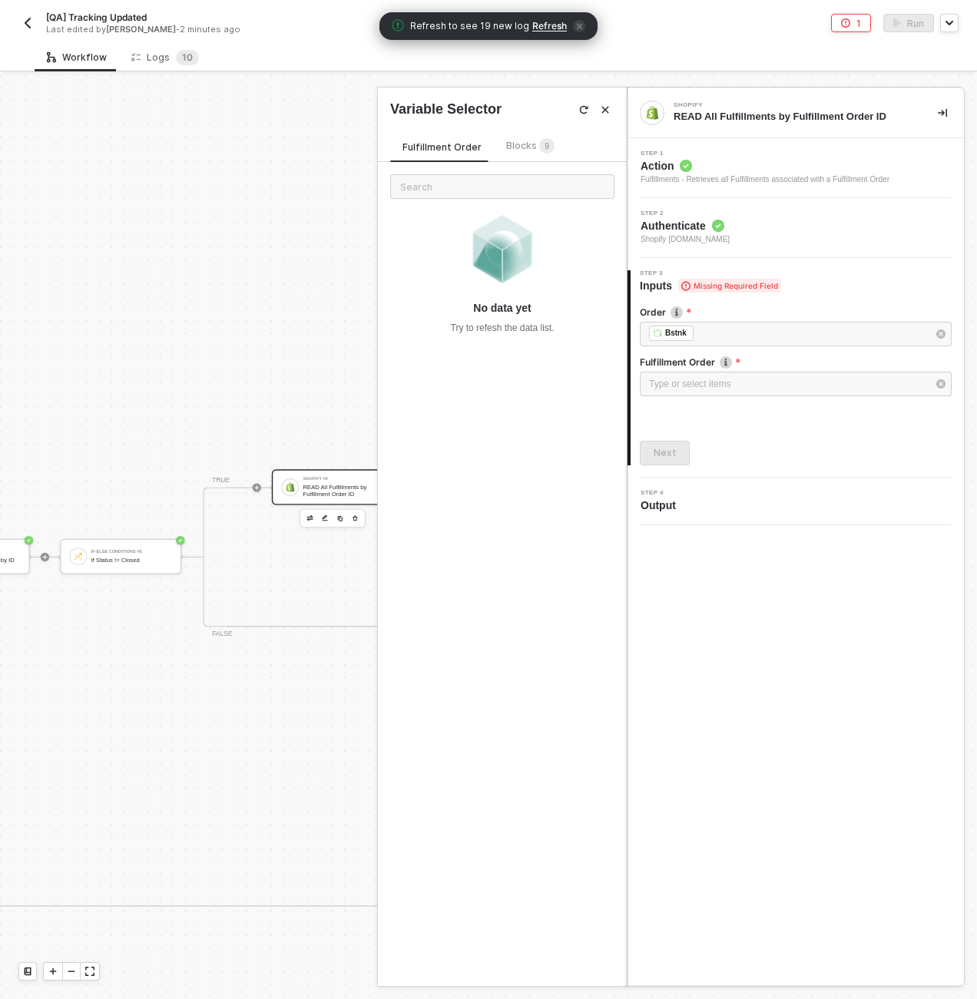
click at [526, 134] on div "Fulfillment Order Blocks 9 No data yet Try to refesh the data list." at bounding box center [502, 552] width 249 height 867
click at [539, 147] on sup "9" at bounding box center [546, 145] width 15 height 15
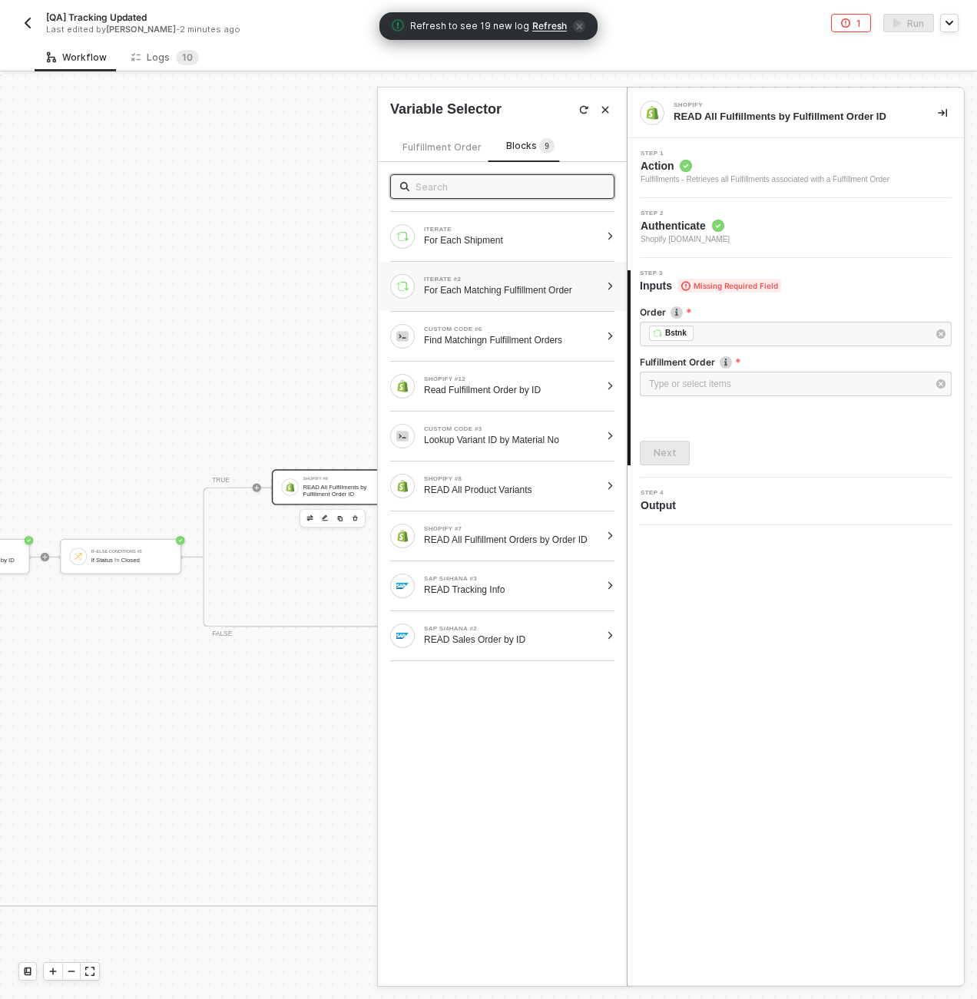
click at [511, 297] on div "ITERATE #2 For Each Matching Fulfillment Order" at bounding box center [495, 286] width 210 height 25
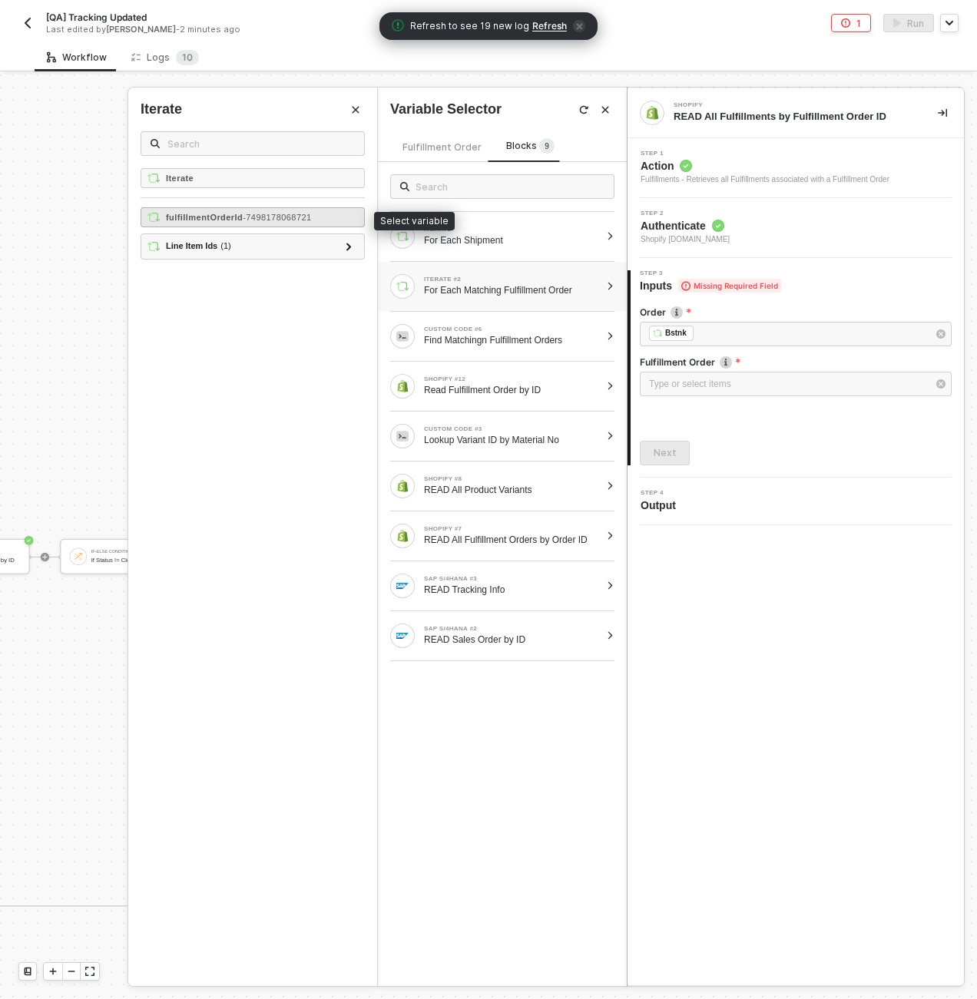
click at [275, 221] on span "- 7498178068721" at bounding box center [277, 217] width 68 height 9
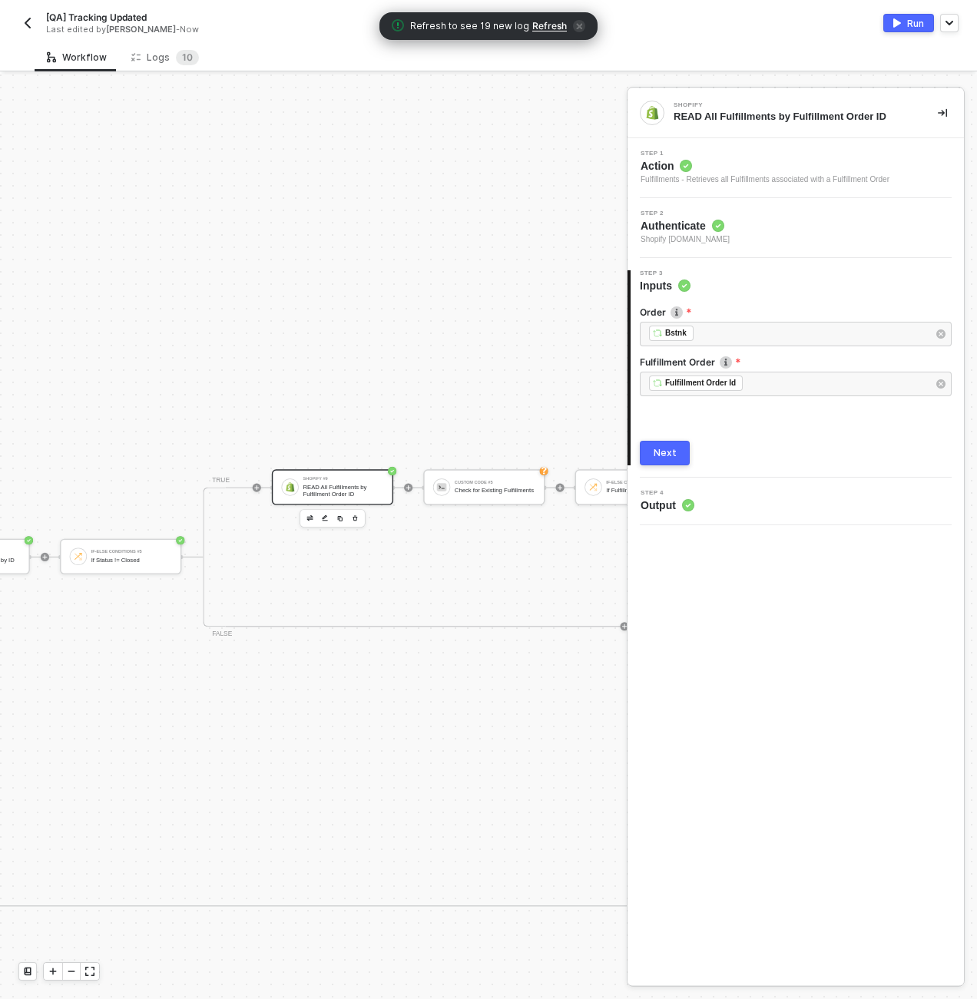
click at [656, 459] on div "Next" at bounding box center [665, 453] width 23 height 12
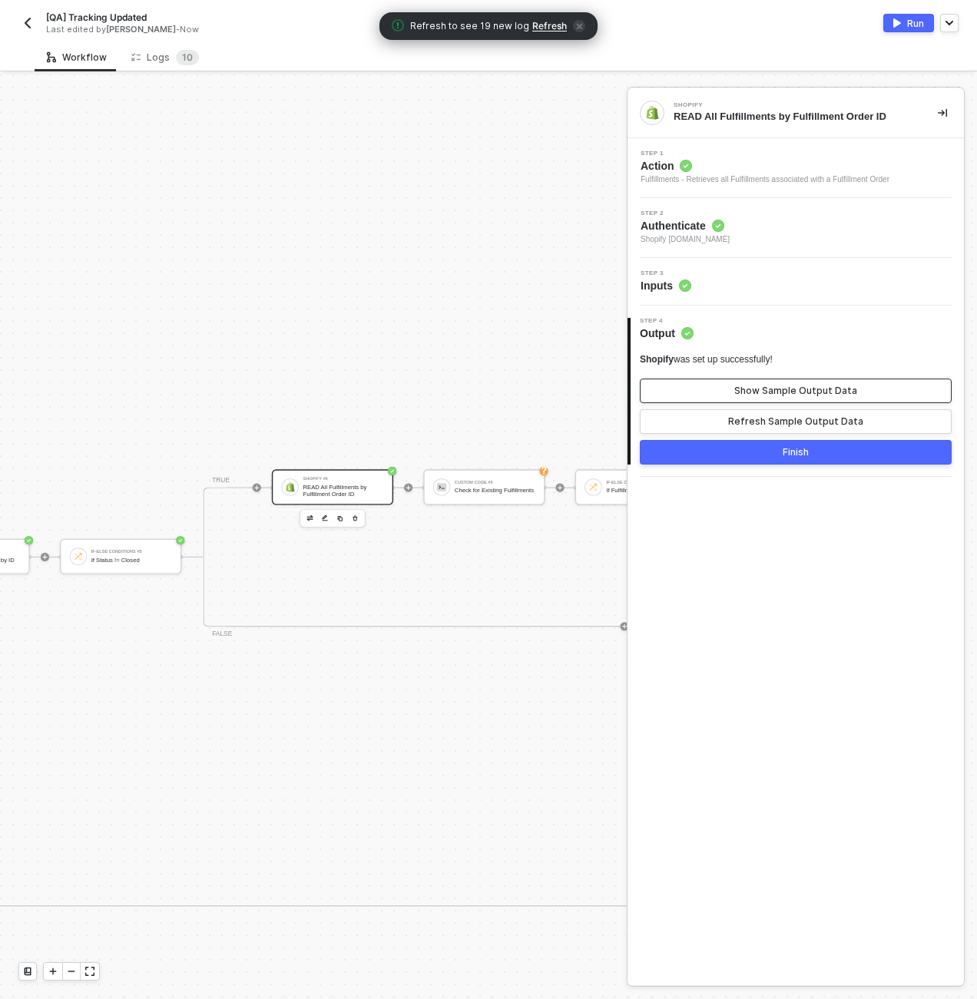
click at [745, 393] on div "Show Sample Output Data" at bounding box center [795, 391] width 123 height 12
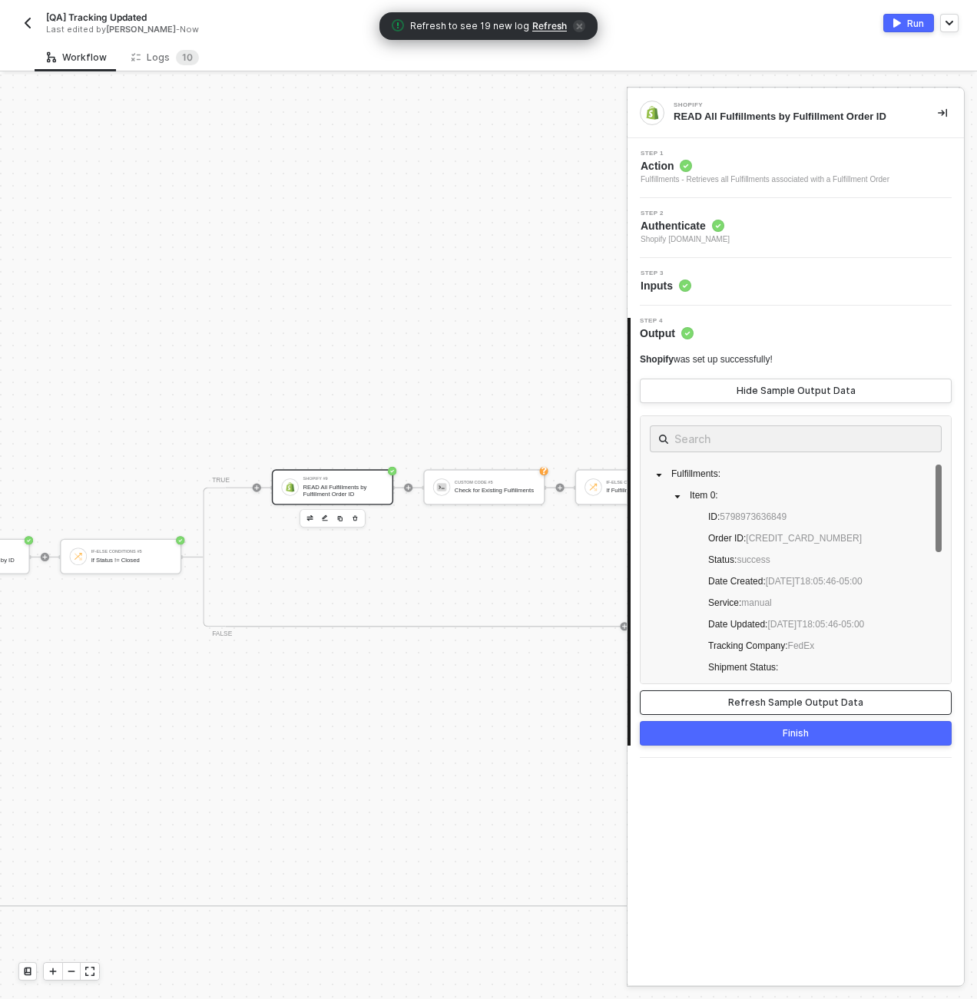
click at [768, 618] on div "Refresh Sample Output Data" at bounding box center [795, 703] width 135 height 12
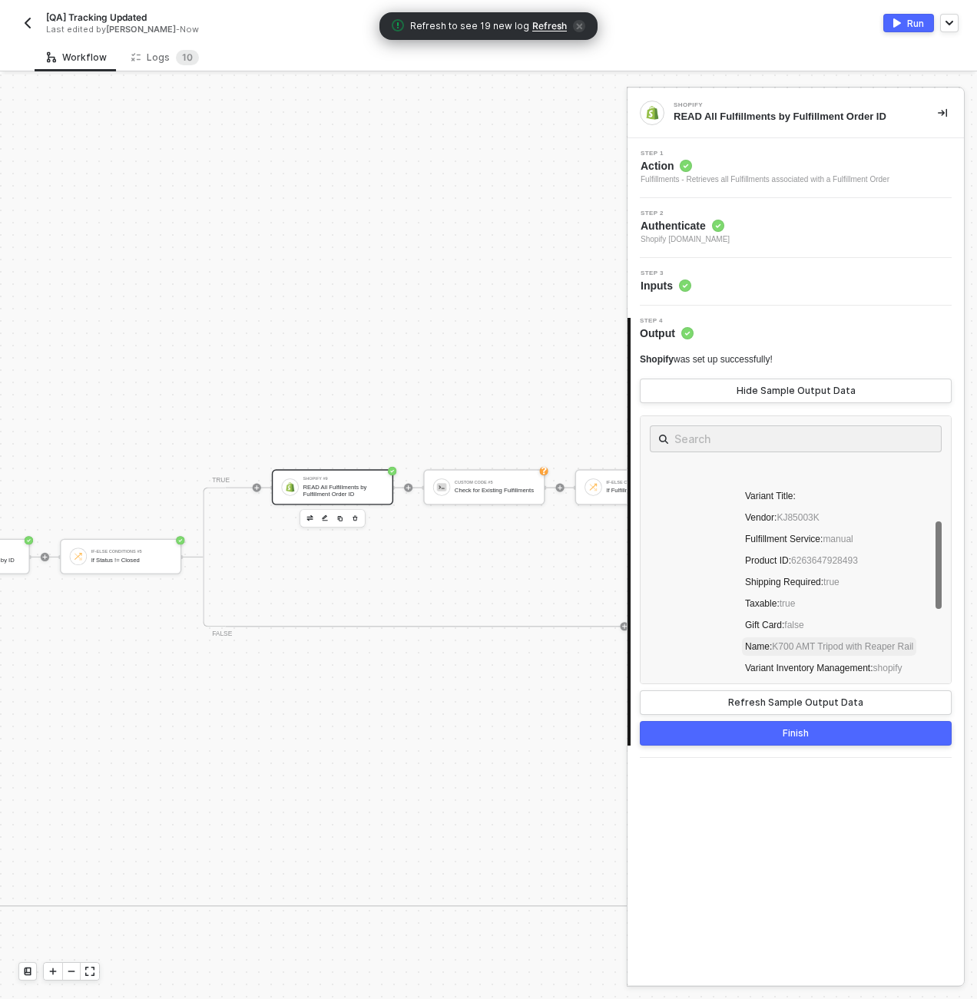
scroll to position [613, 0]
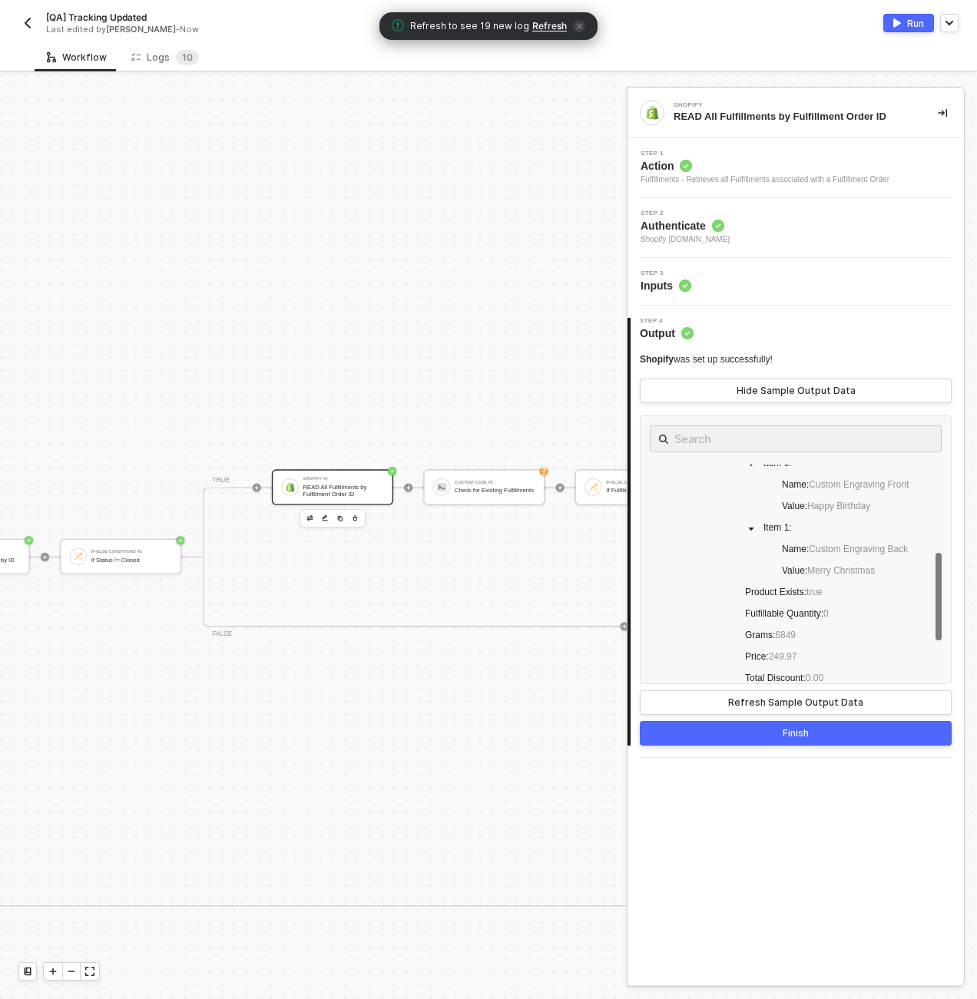
click at [791, 618] on button "Finish" at bounding box center [796, 733] width 312 height 25
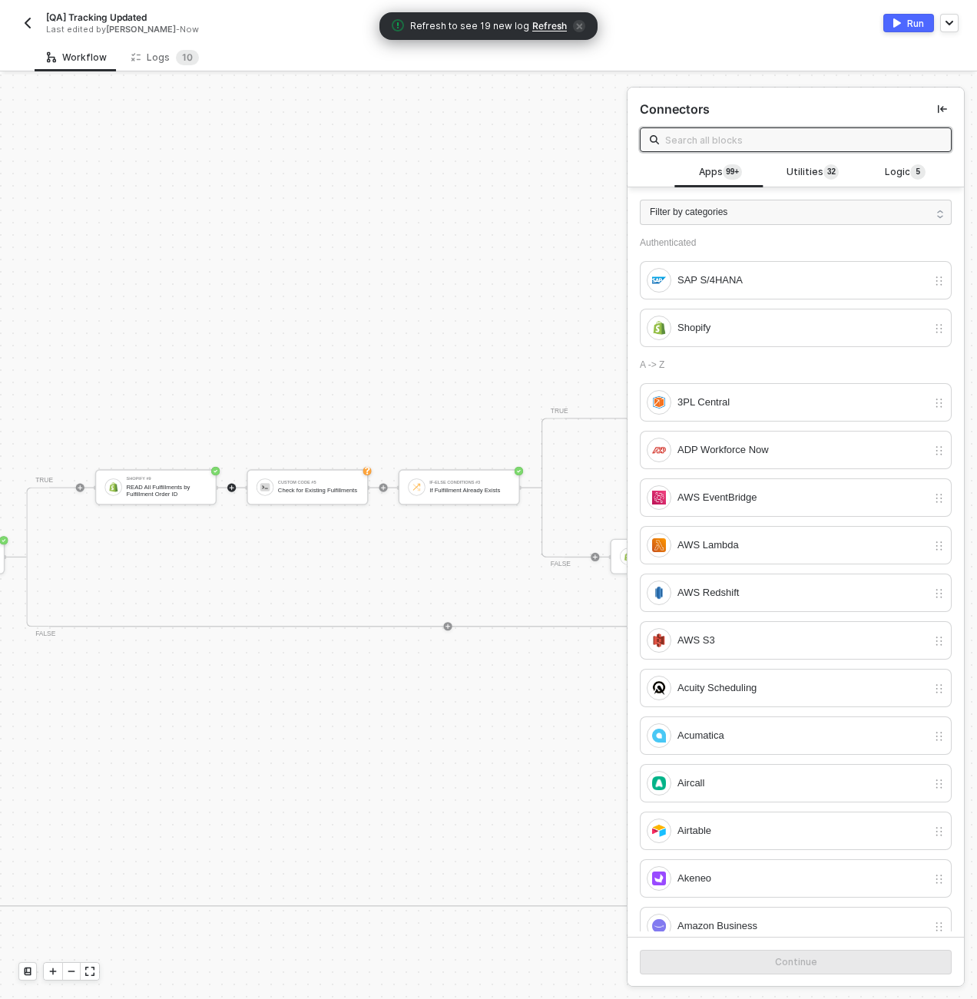
scroll to position [0, 4141]
click at [278, 491] on div "Check for Existing Fulfillments" at bounding box center [280, 490] width 81 height 7
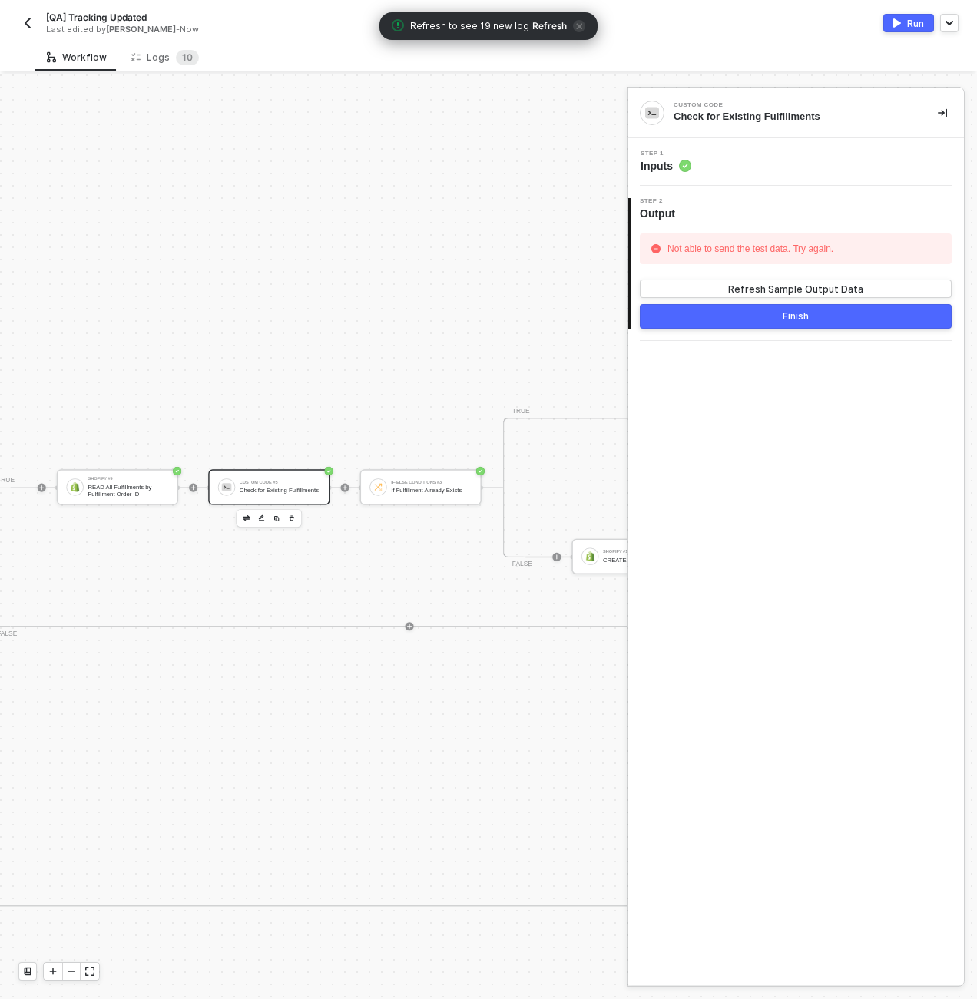
click at [734, 171] on div "Step 1 Inputs" at bounding box center [797, 162] width 333 height 23
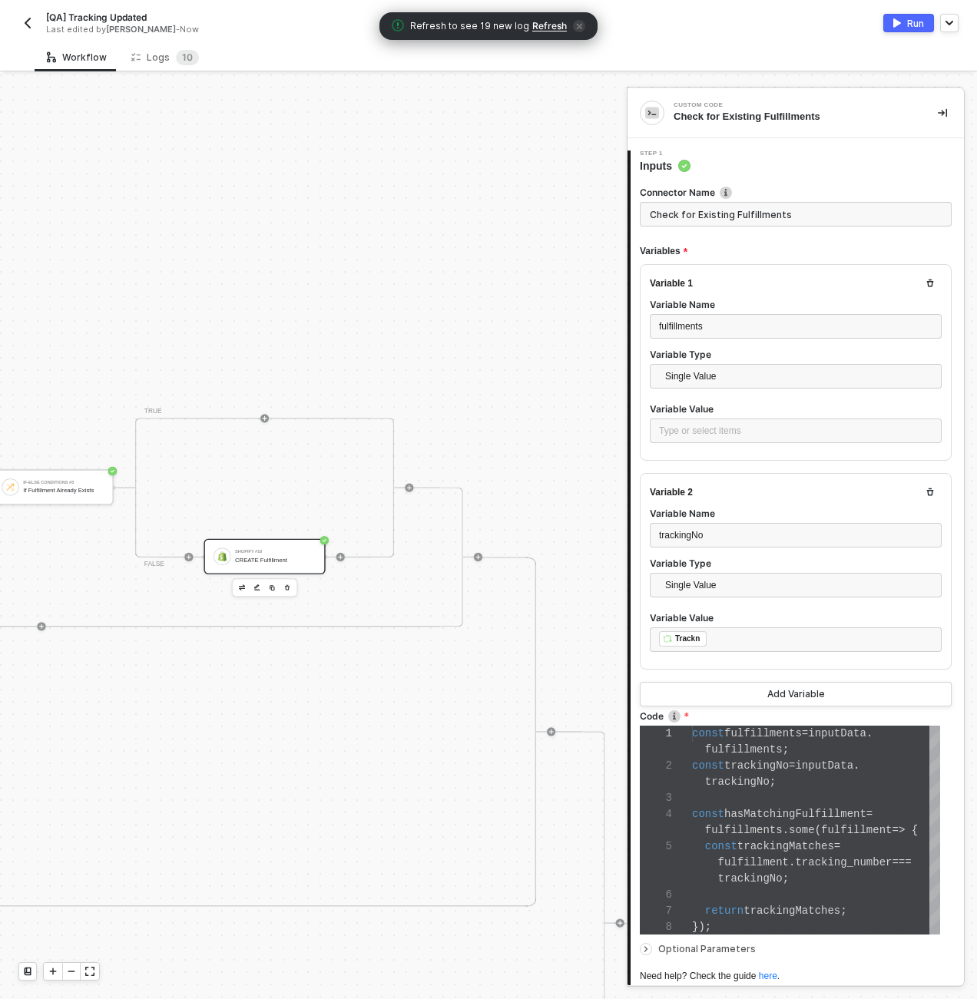
scroll to position [0, 4418]
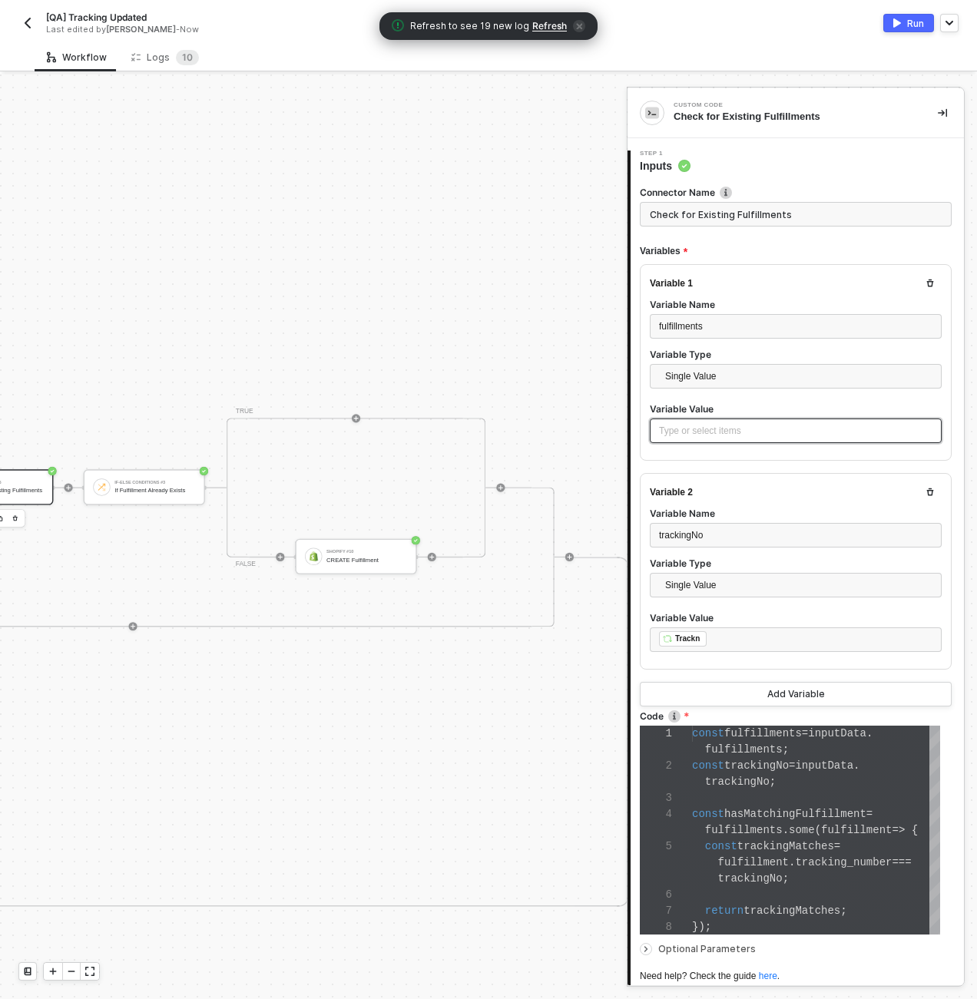
click at [668, 431] on div "Type or select items ﻿" at bounding box center [795, 431] width 273 height 15
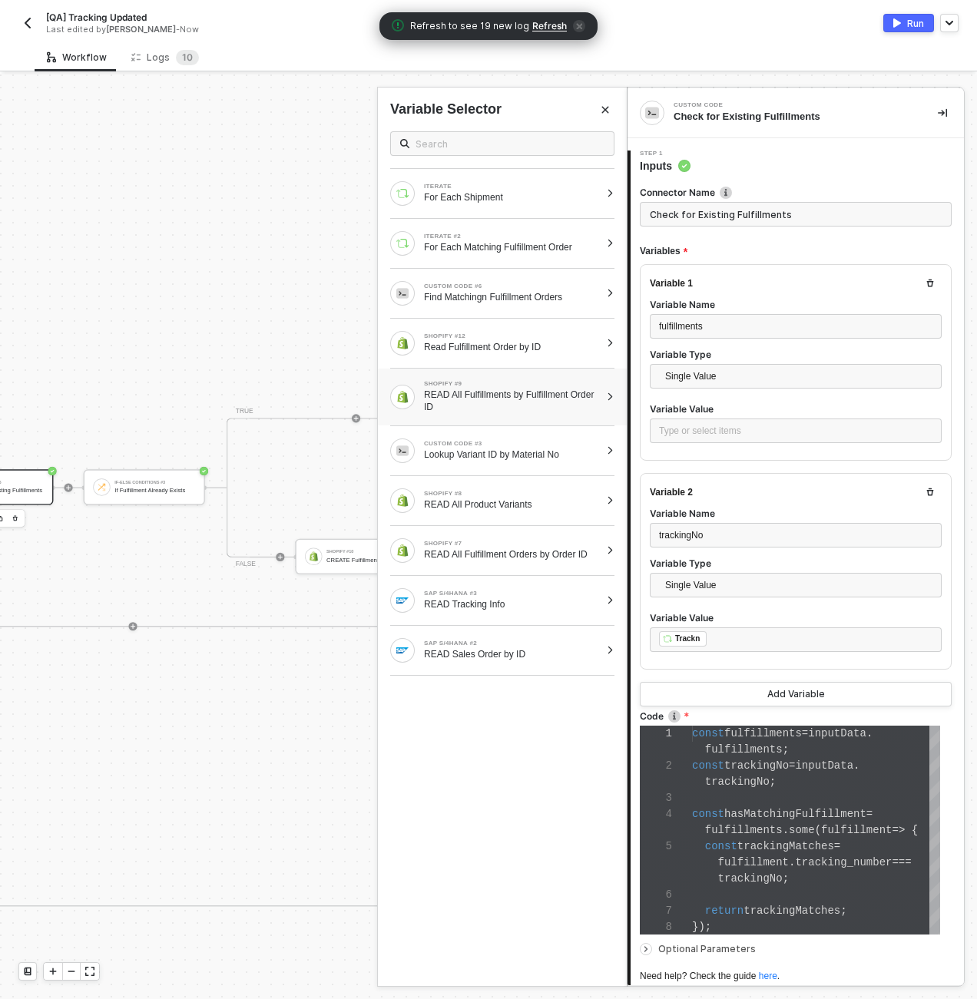
click at [531, 413] on div "READ All Fulfillments by Fulfillment Order ID" at bounding box center [512, 401] width 176 height 25
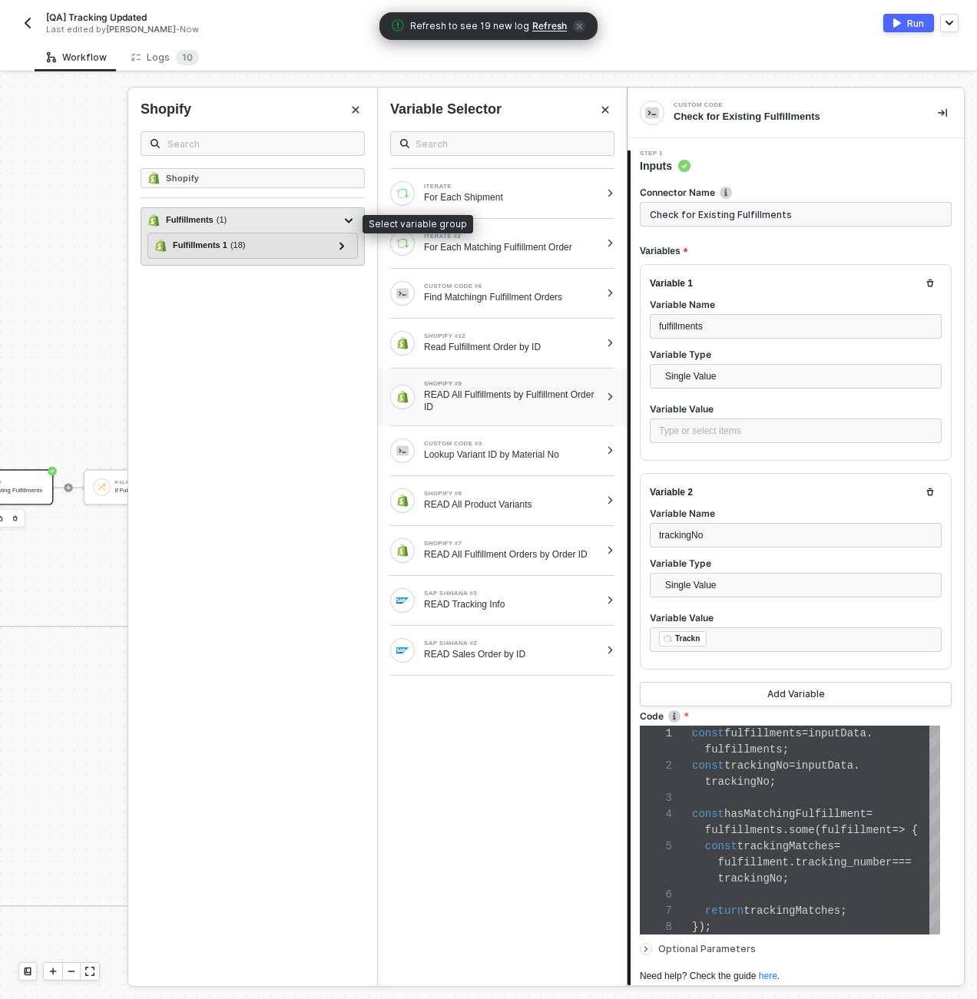
click at [296, 216] on div "Fulfillments ( 1 )" at bounding box center [243, 220] width 192 height 18
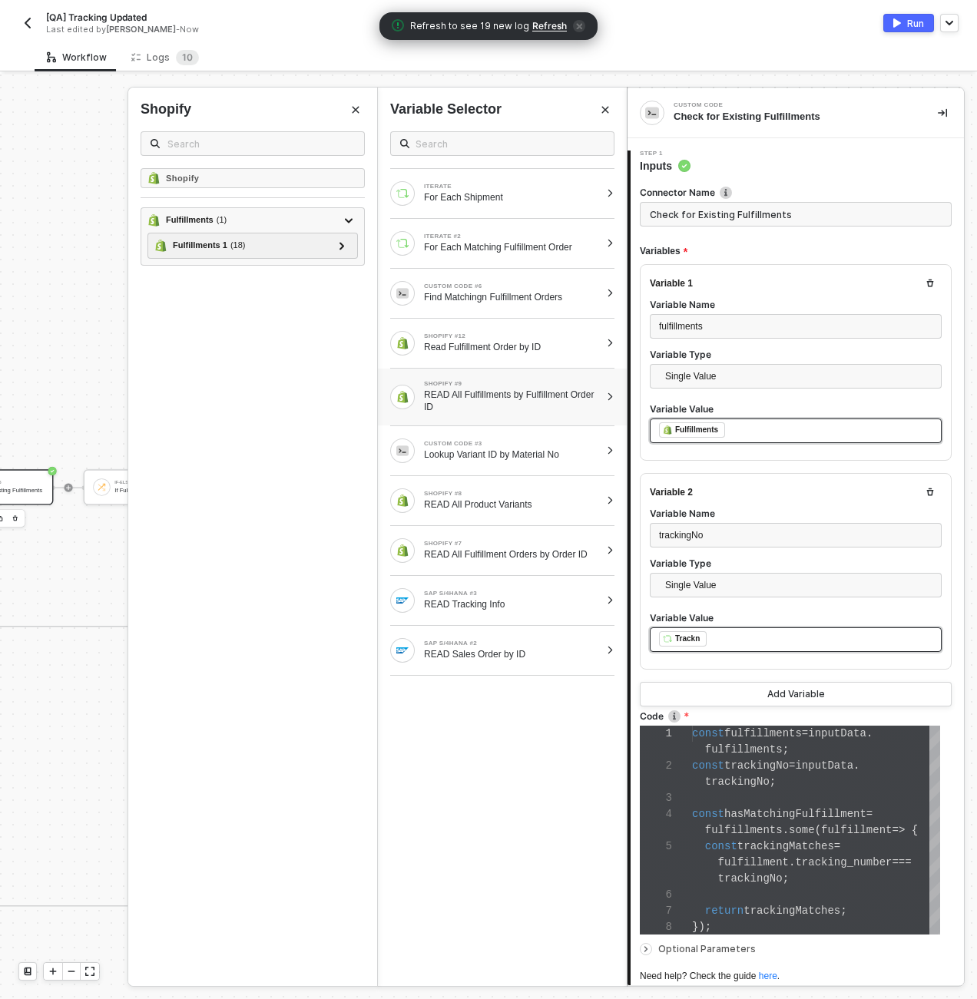
scroll to position [128, 0]
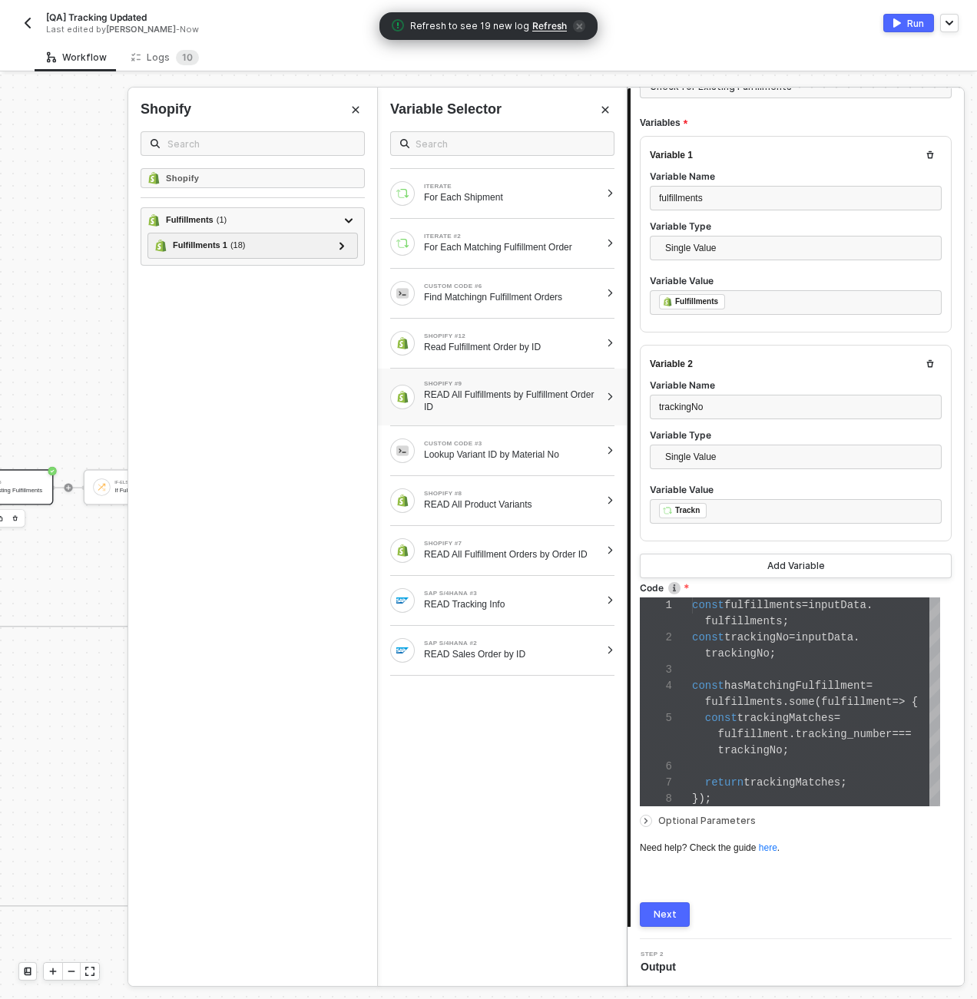
click at [687, 618] on button "Next" at bounding box center [665, 915] width 50 height 25
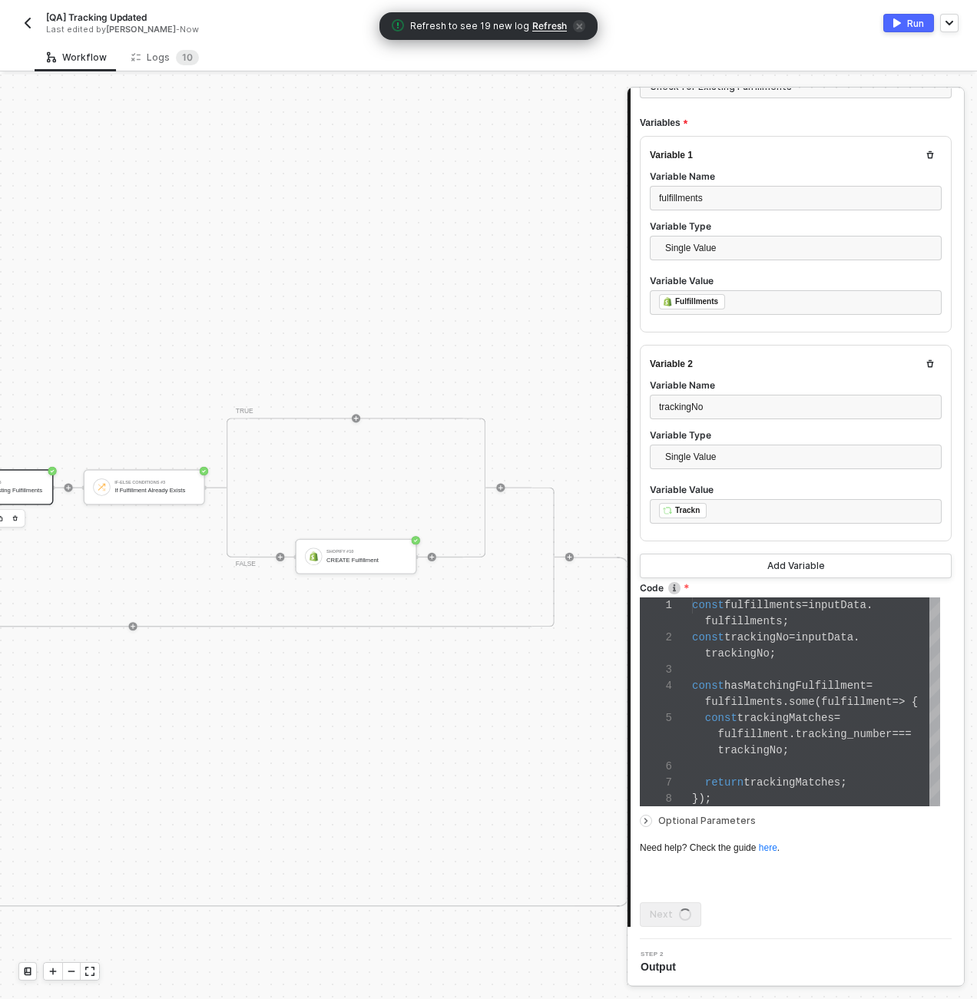
scroll to position [0, 0]
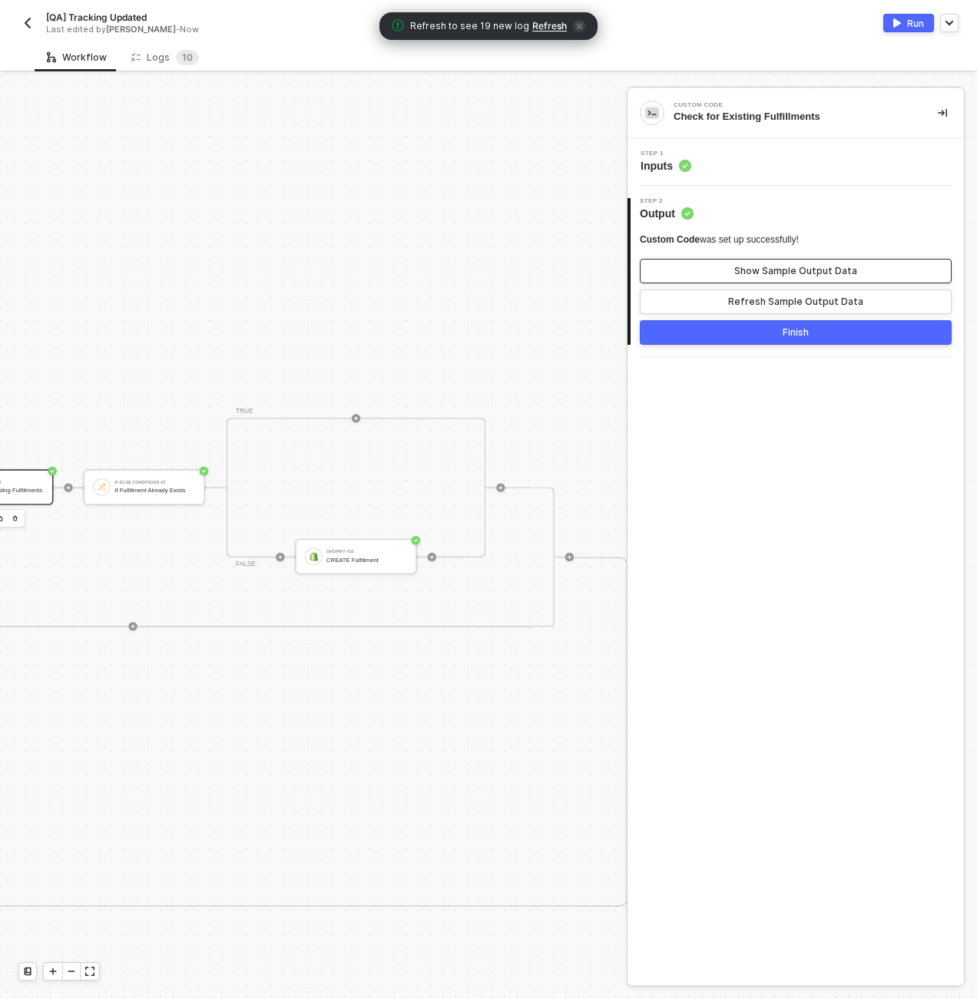
click at [745, 263] on button "Show Sample Output Data" at bounding box center [796, 271] width 312 height 25
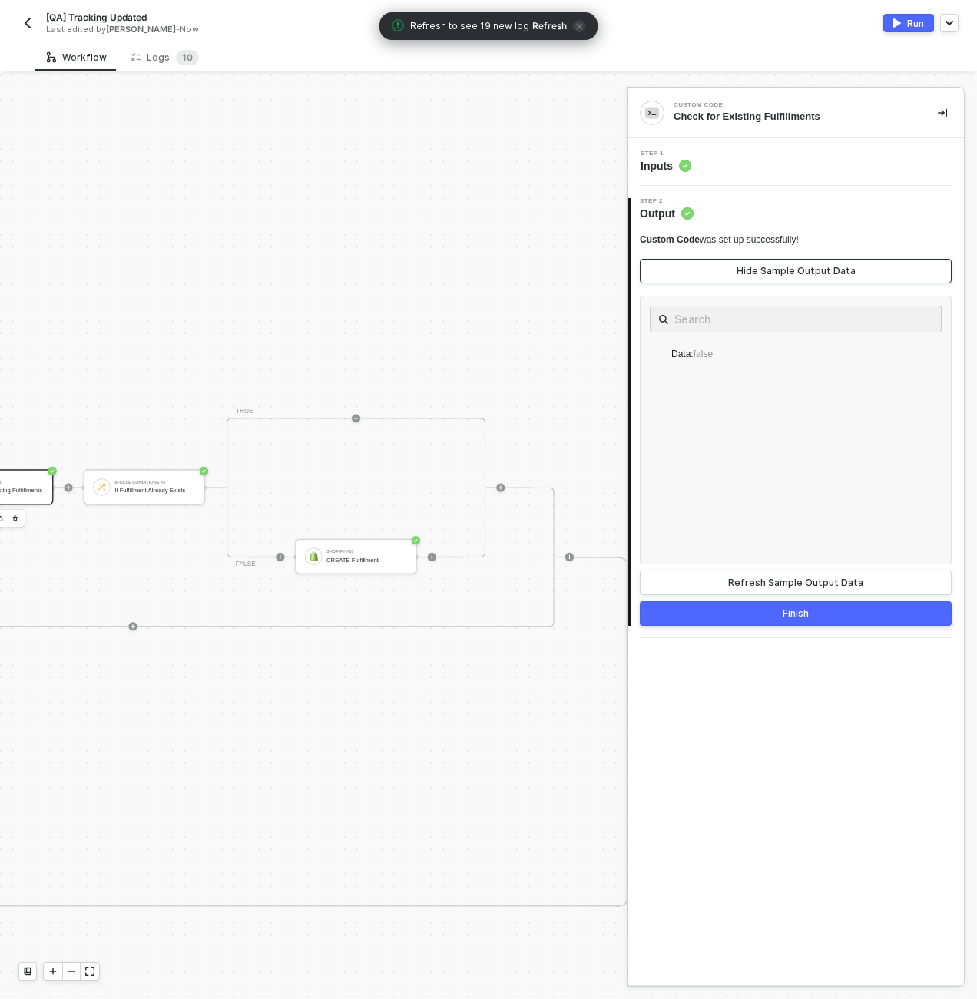
click at [745, 263] on button "Hide Sample Output Data" at bounding box center [796, 271] width 312 height 25
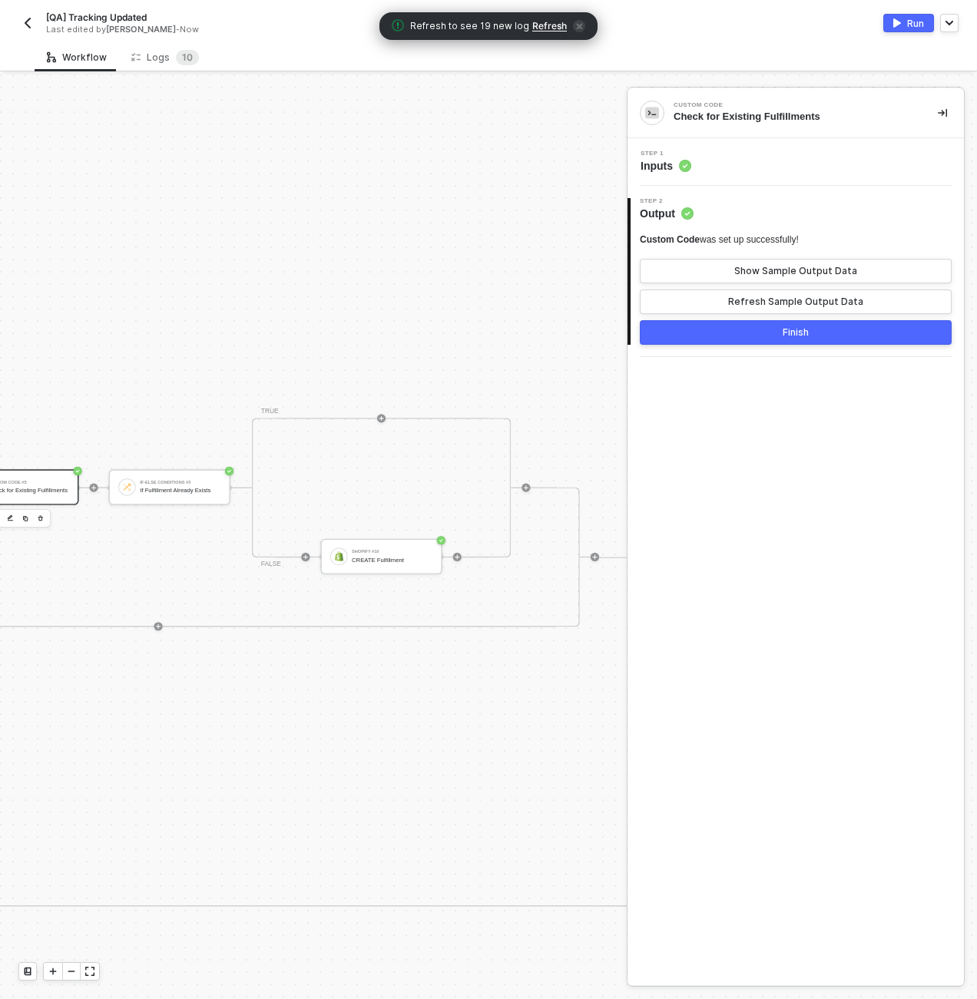
scroll to position [0, 4357]
click at [466, 568] on div "Shopify #10 CREATE Fulfillment" at bounding box center [416, 556] width 121 height 35
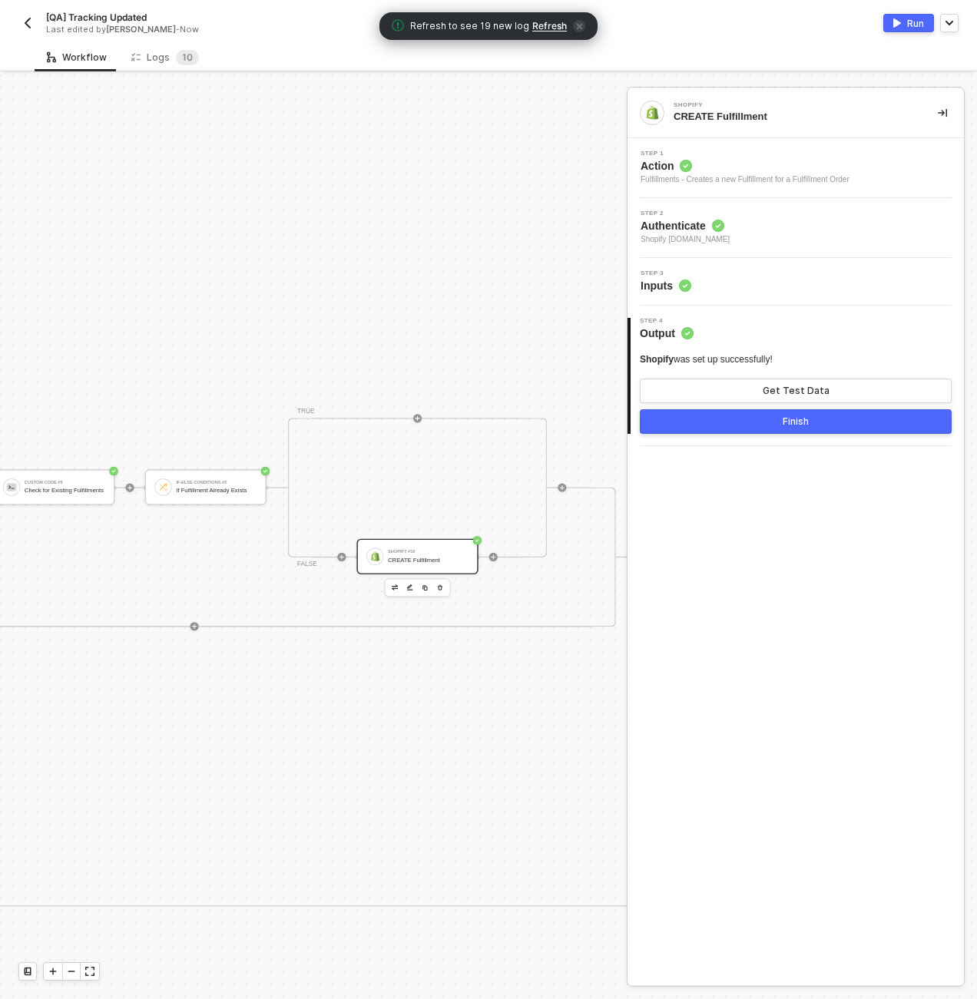
click at [713, 281] on div "Step 3 Inputs" at bounding box center [797, 281] width 333 height 23
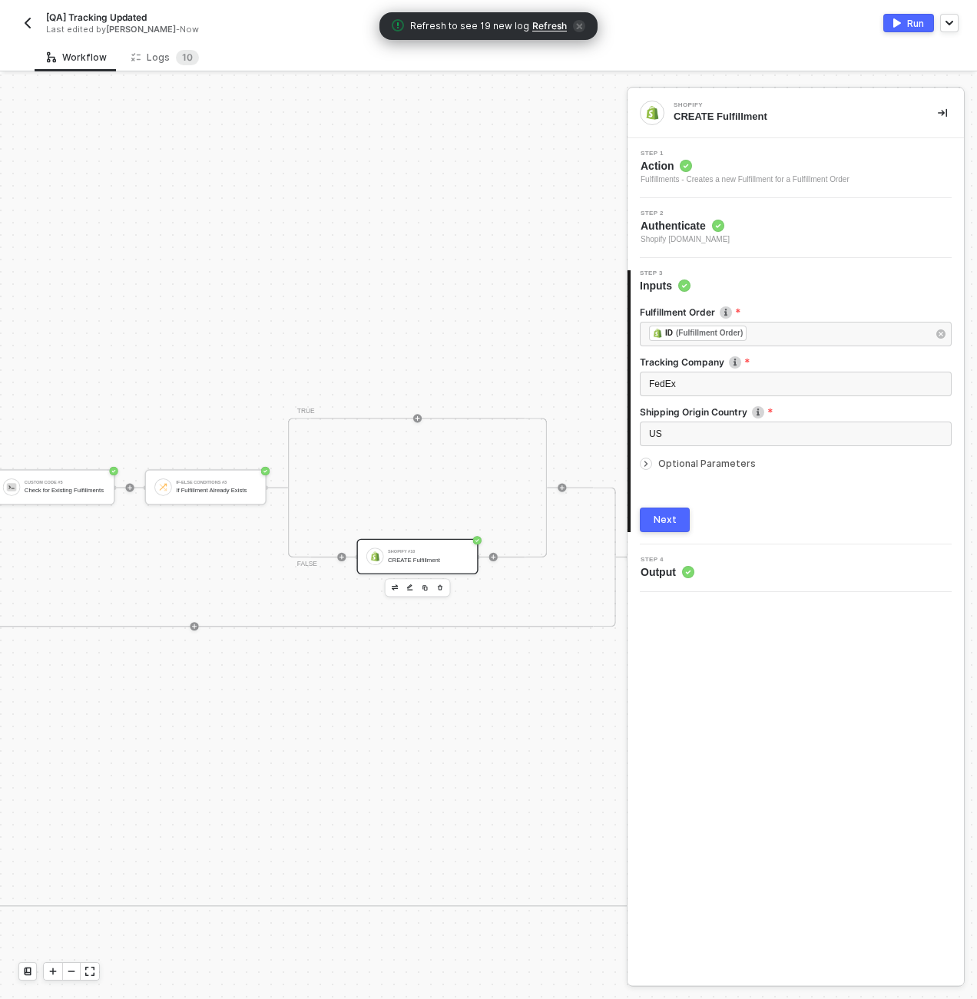
click at [683, 469] on div "Optional Parameters" at bounding box center [796, 464] width 312 height 17
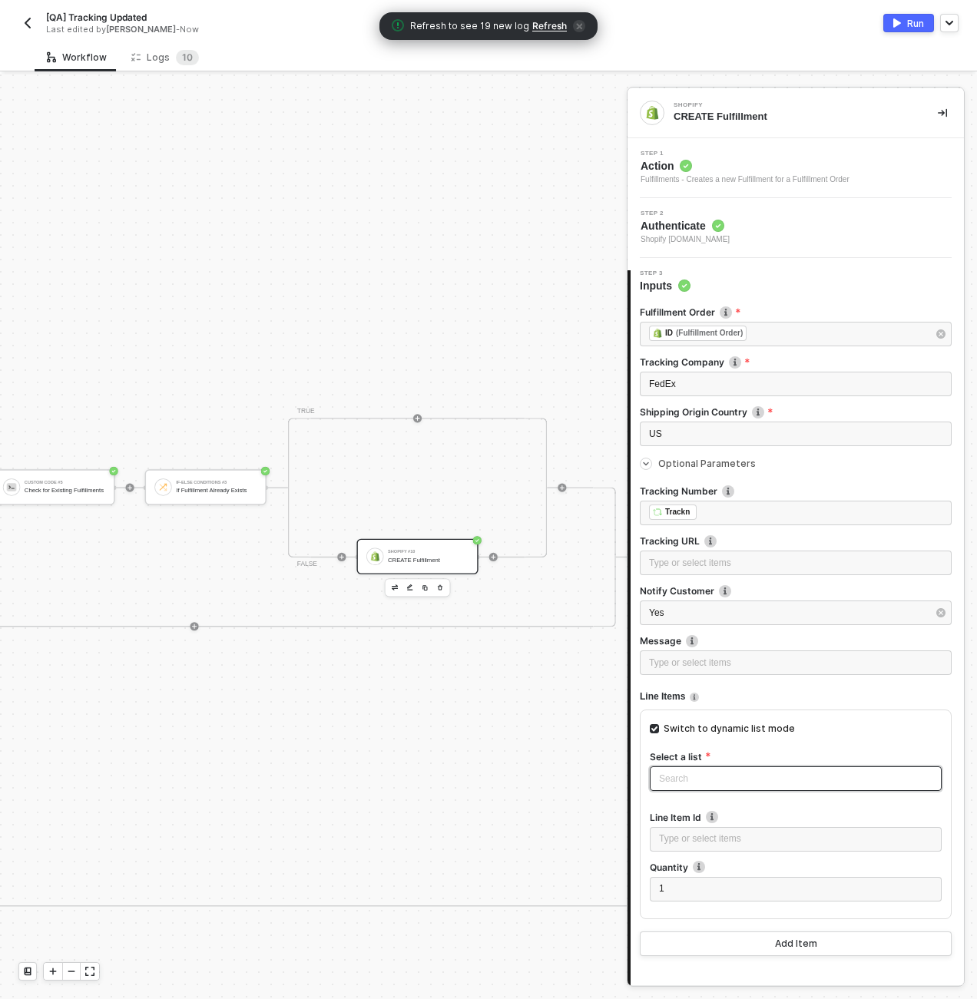
click at [687, 618] on input "search" at bounding box center [795, 778] width 273 height 29
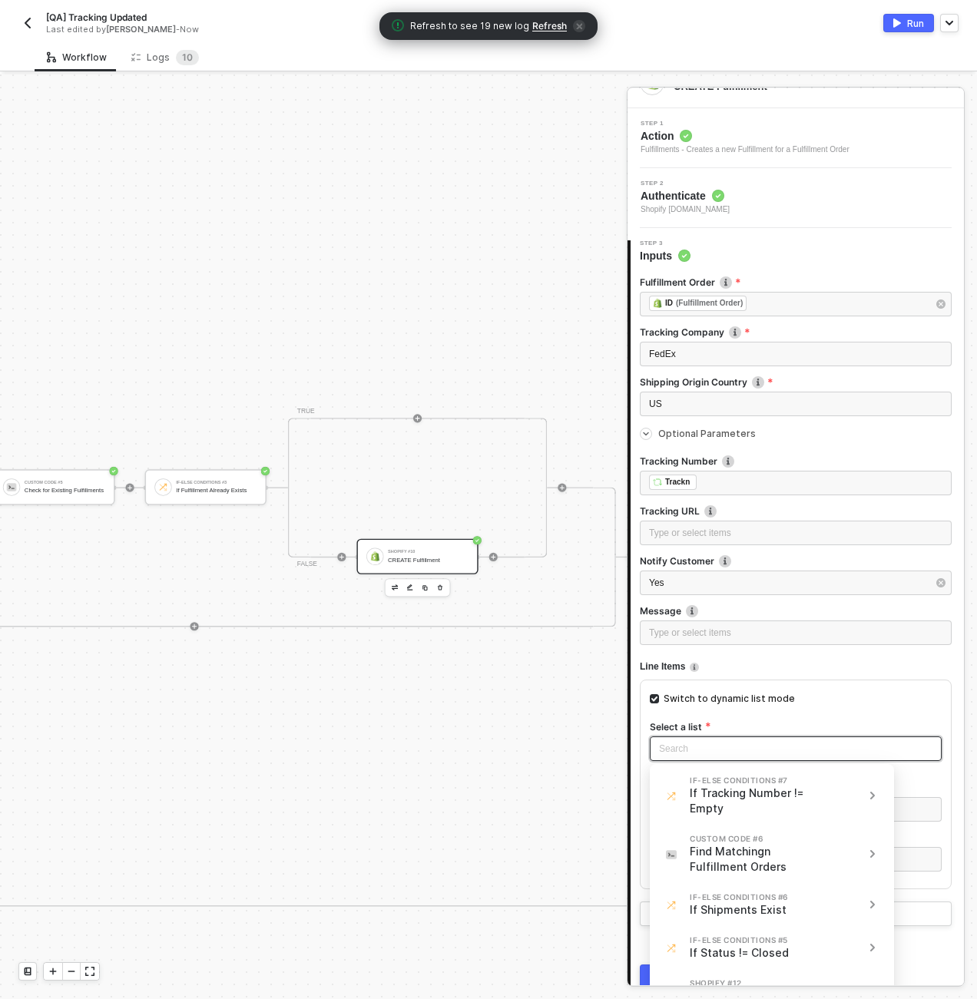
scroll to position [106, 0]
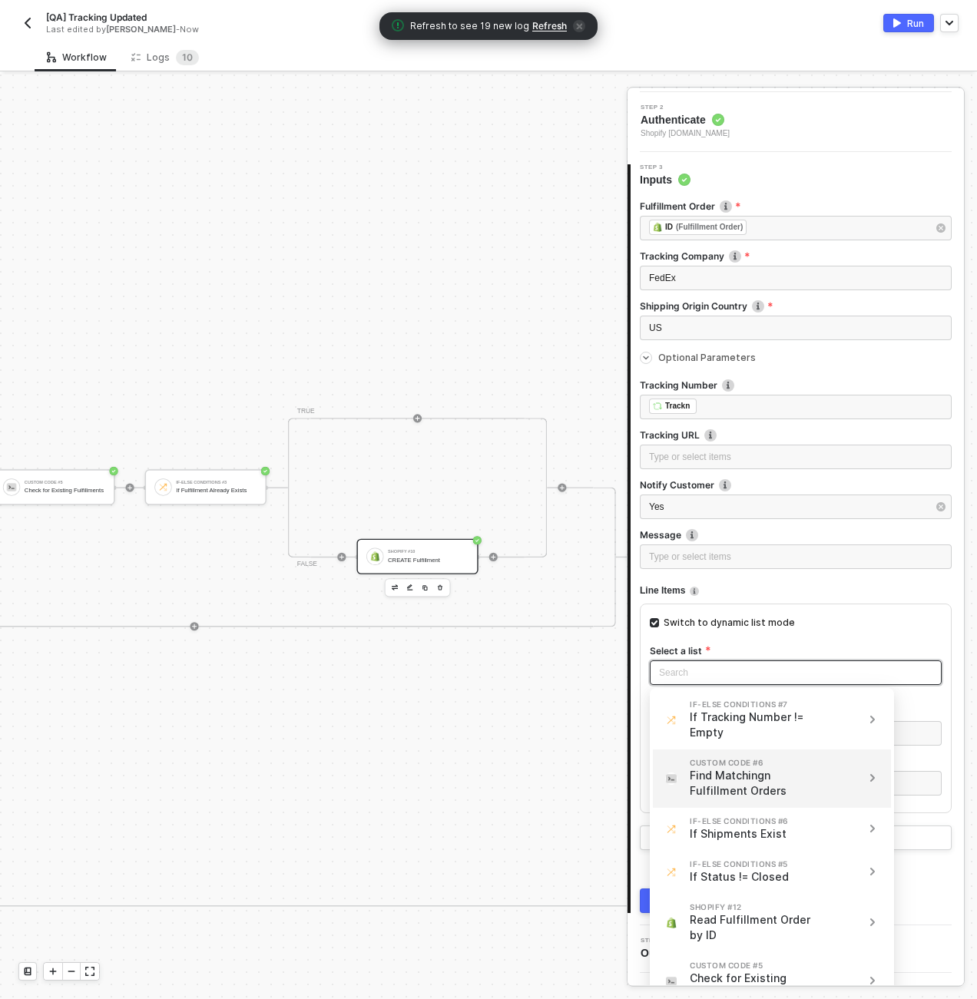
click at [806, 618] on div "Find Matchingn Fulfillment Orders" at bounding box center [754, 783] width 128 height 31
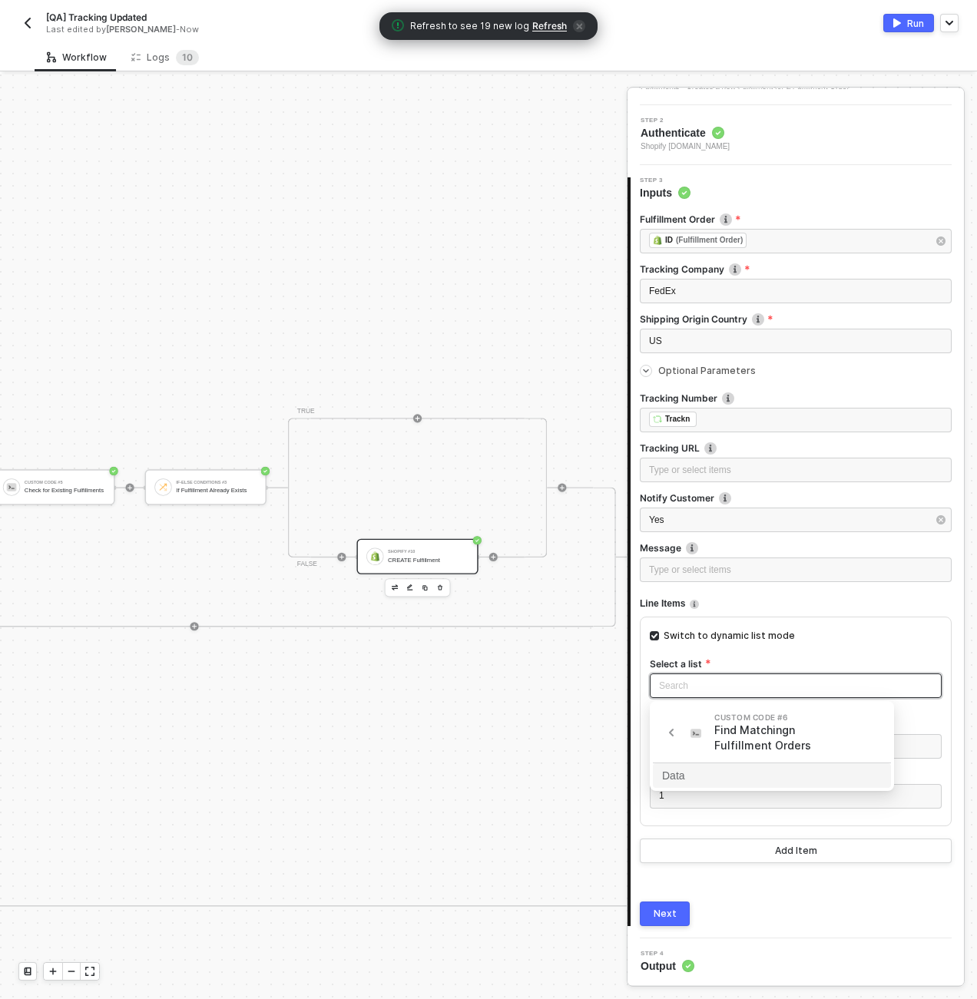
click at [724, 618] on div "Data" at bounding box center [772, 775] width 220 height 17
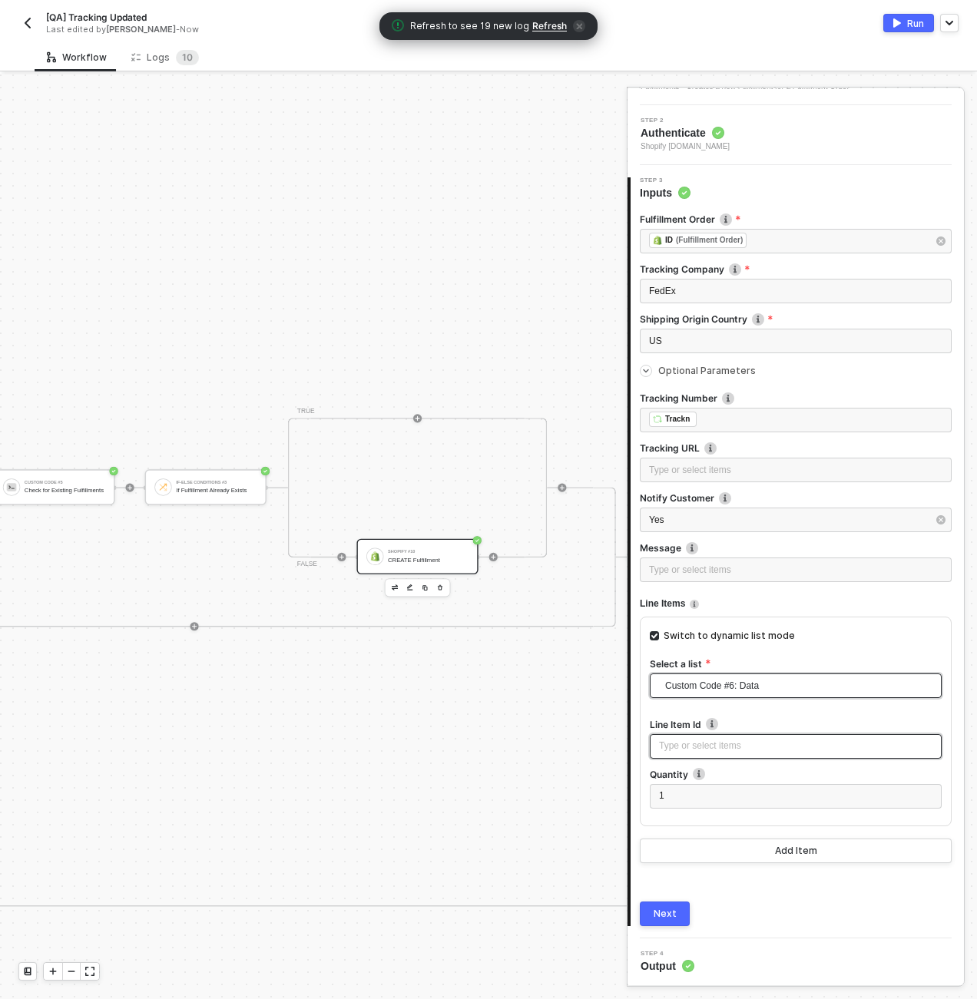
click at [708, 618] on div "Type or select items ﻿" at bounding box center [795, 746] width 273 height 15
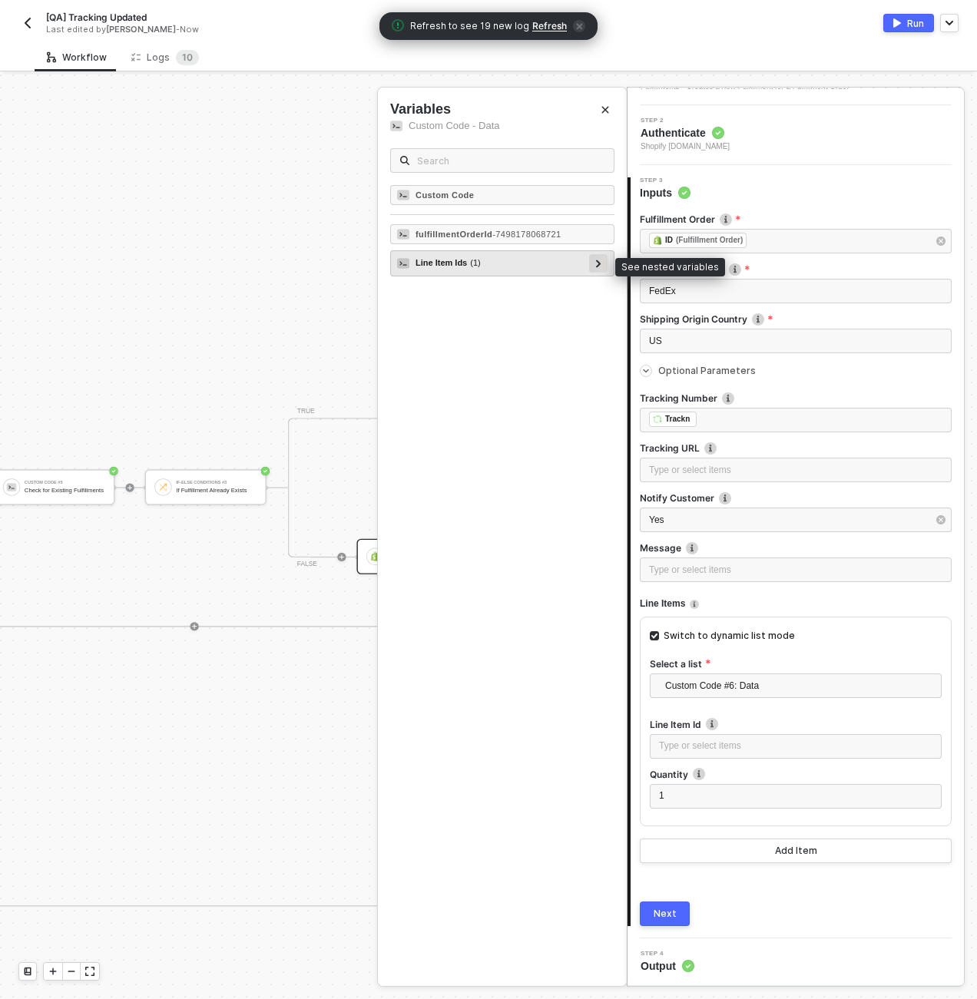
click at [600, 258] on div at bounding box center [599, 262] width 8 height 17
click at [603, 261] on div at bounding box center [598, 263] width 18 height 18
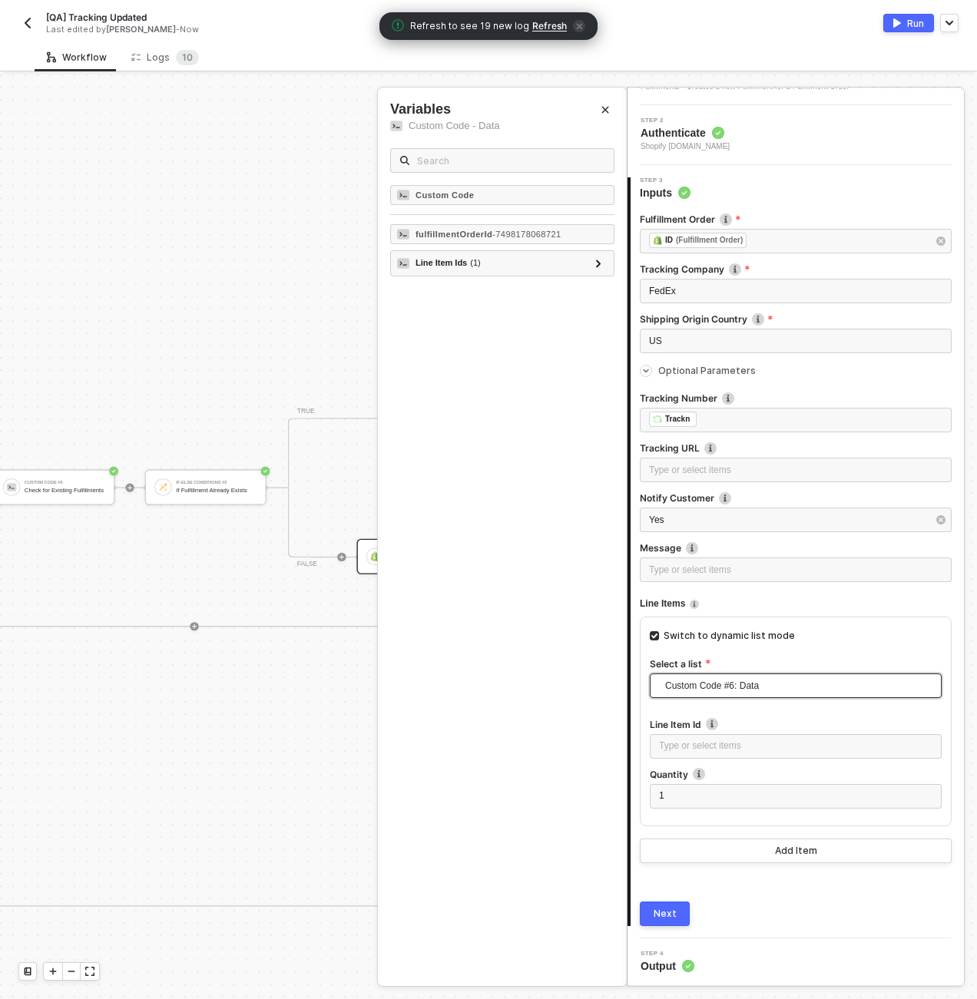
click at [760, 618] on span "Custom Code #6: Data" at bounding box center [798, 685] width 267 height 29
click at [785, 618] on div "Switch to dynamic list mode" at bounding box center [796, 642] width 292 height 31
click at [781, 618] on span "Custom Code #6: Data" at bounding box center [798, 685] width 267 height 29
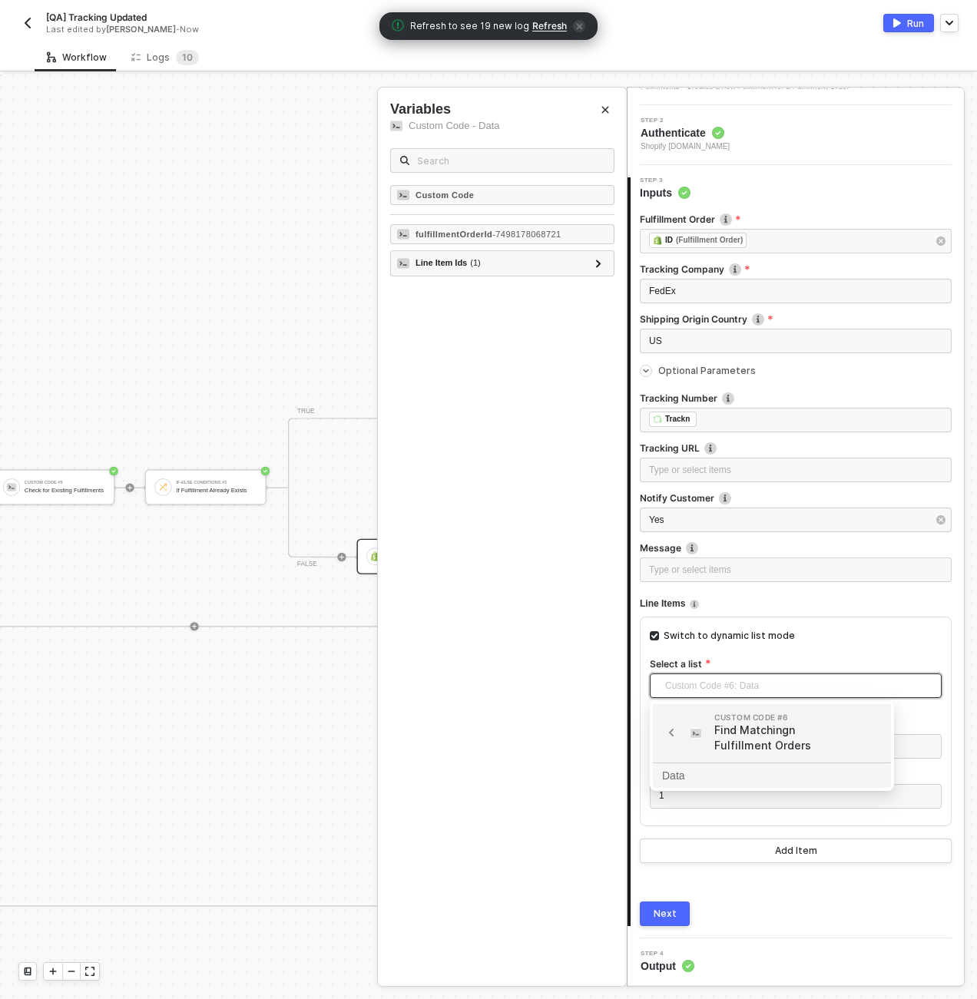
click at [674, 618] on icon "icon-arrow-left-small" at bounding box center [671, 733] width 12 height 12
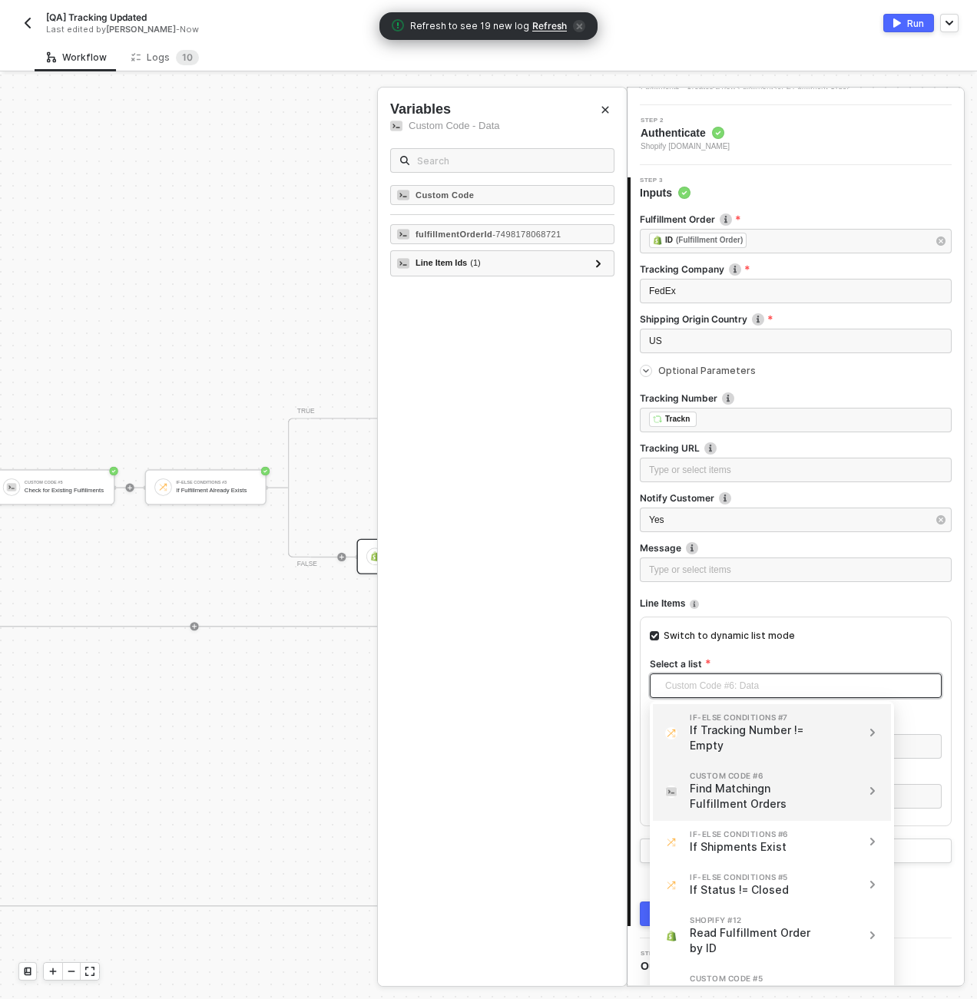
click at [873, 618] on icon "icon-arrow-right-small" at bounding box center [872, 791] width 3 height 6
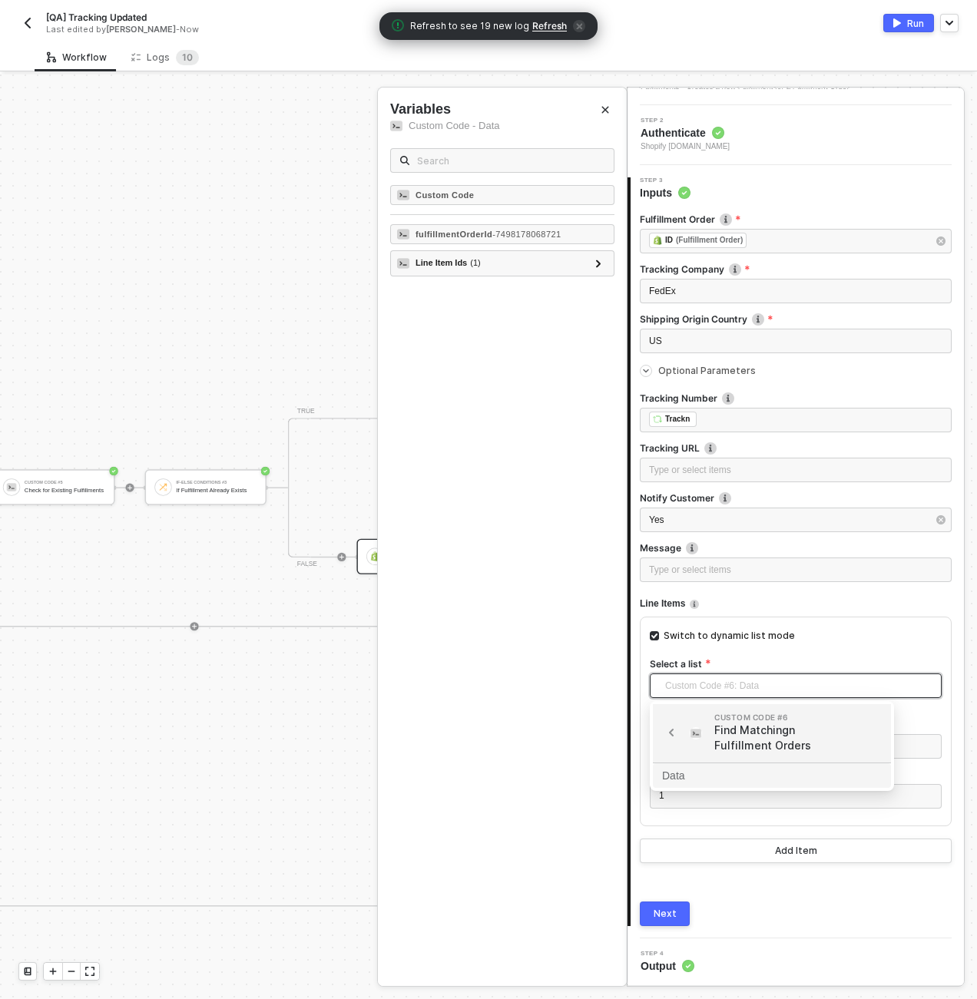
click at [880, 618] on div "Data" at bounding box center [772, 775] width 220 height 17
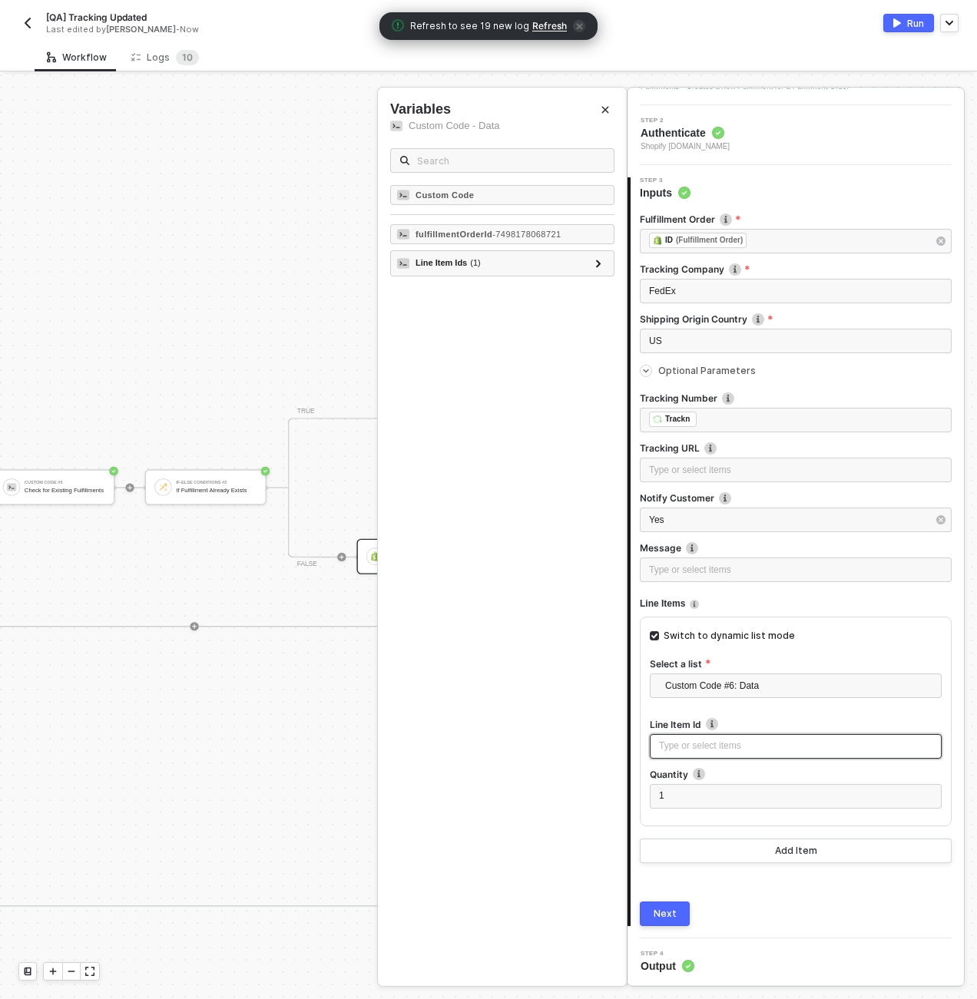
click at [690, 618] on div "Type or select items ﻿" at bounding box center [795, 746] width 273 height 15
click at [598, 264] on icon at bounding box center [598, 264] width 5 height 8
click at [557, 396] on div "Custom Code fulfillmentOrderId - 7498178068721 Line Item Ids ( 1 ) lineItemIds-…" at bounding box center [502, 585] width 249 height 801
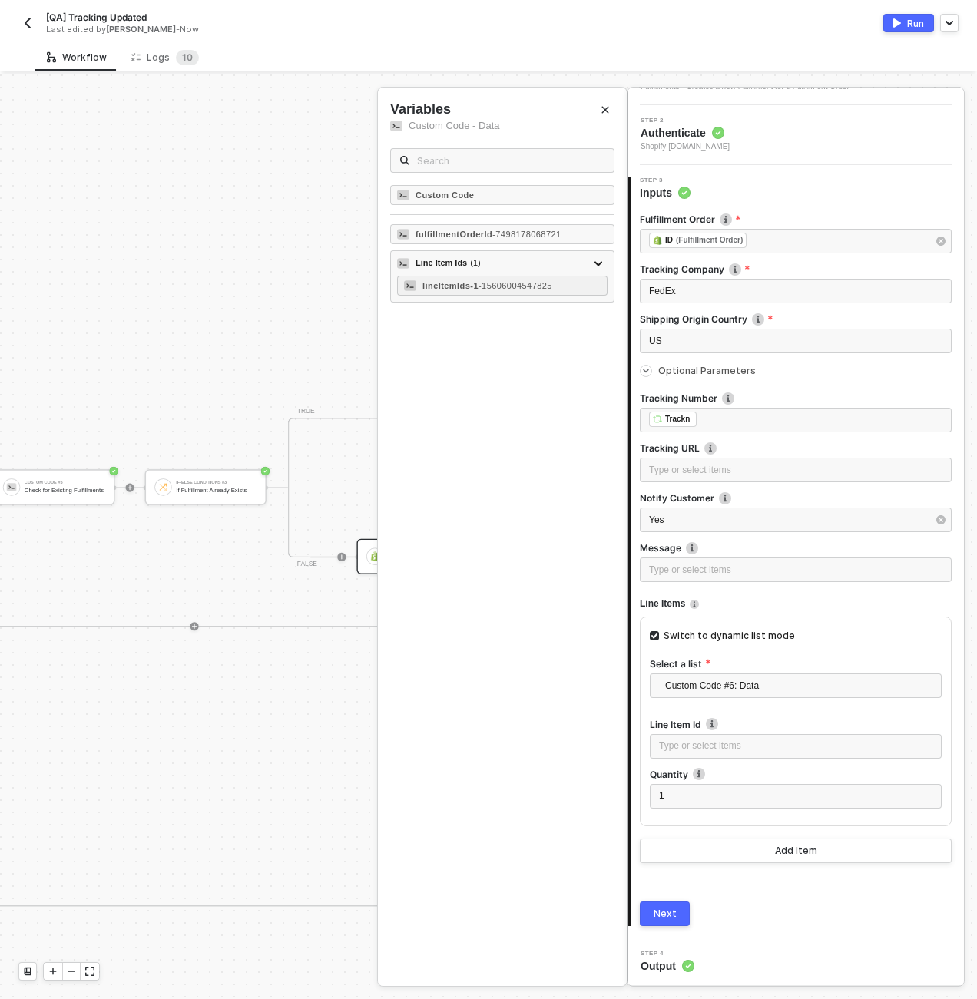
click at [241, 618] on div at bounding box center [488, 537] width 977 height 925
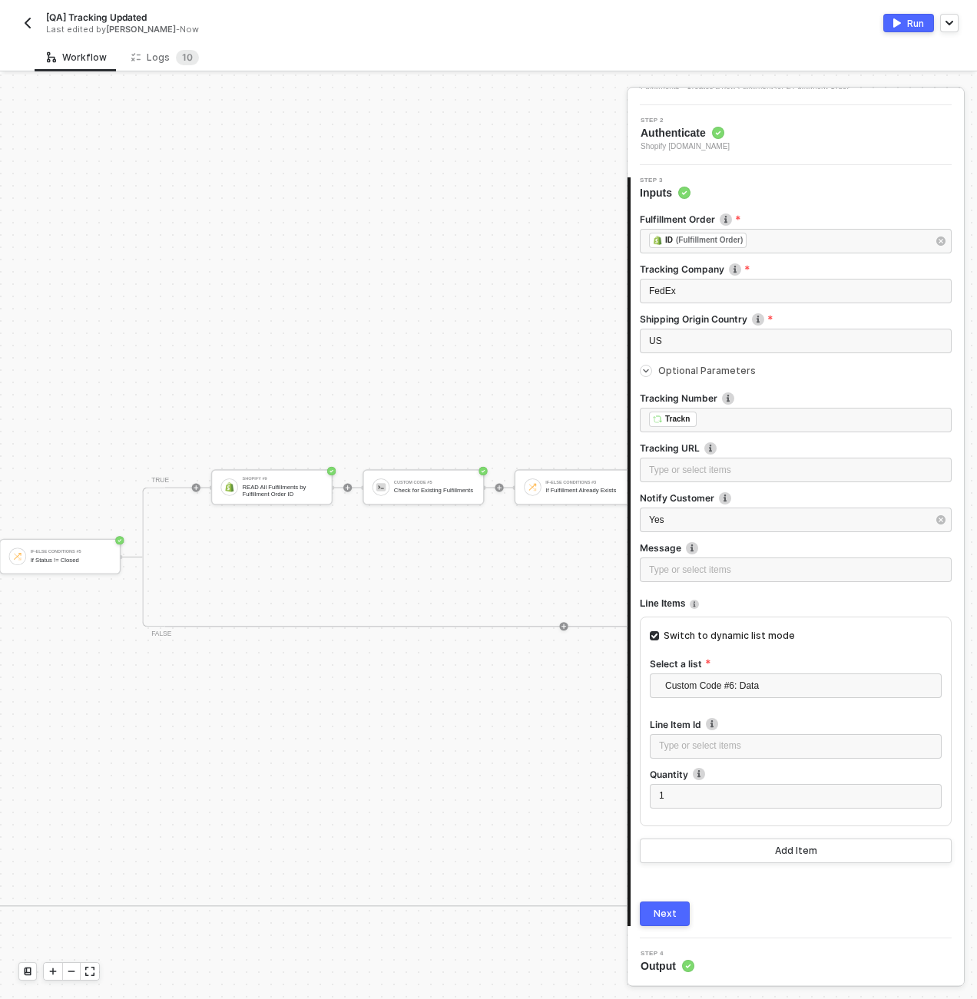
scroll to position [0, 3896]
click at [493, 490] on div "Check for Existing Fulfillments" at bounding box center [526, 490] width 81 height 7
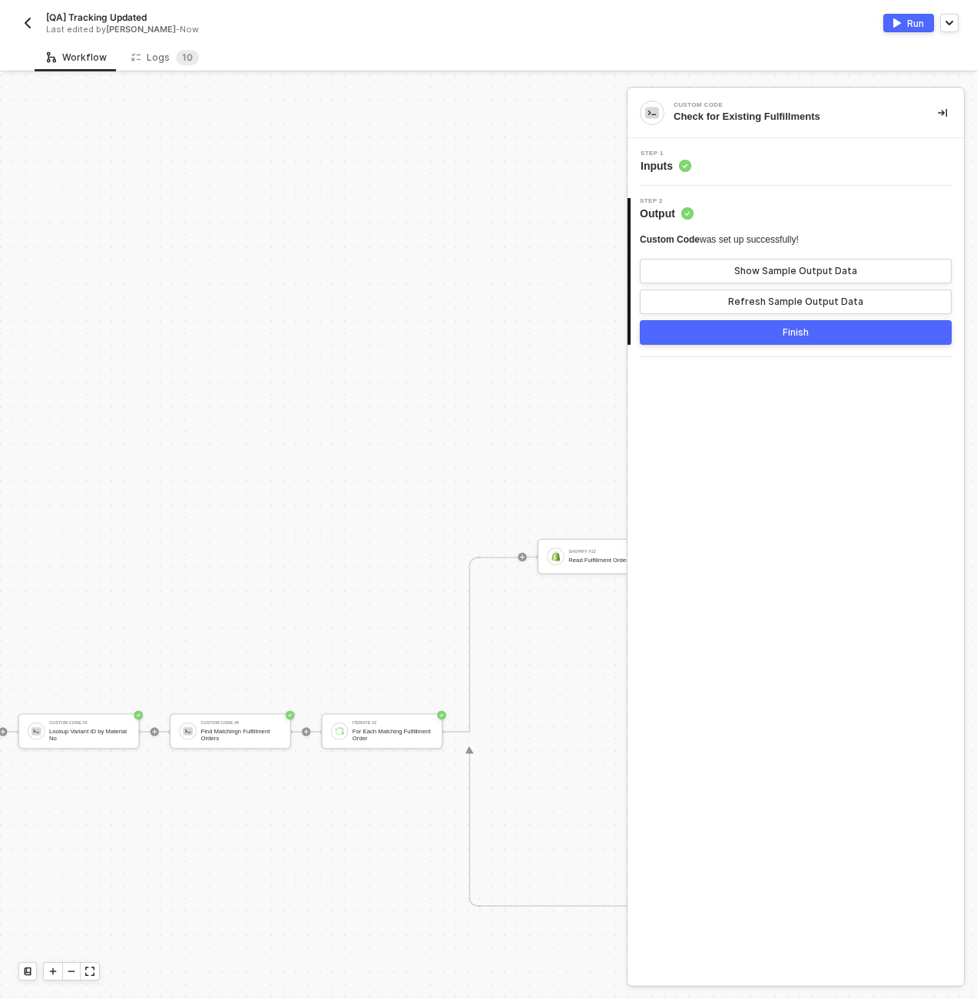
scroll to position [0, 3189]
click at [356, 618] on div "Find Matchingn Fulfillment Orders" at bounding box center [349, 735] width 81 height 14
click at [723, 161] on div "Step 1 Inputs" at bounding box center [797, 162] width 333 height 23
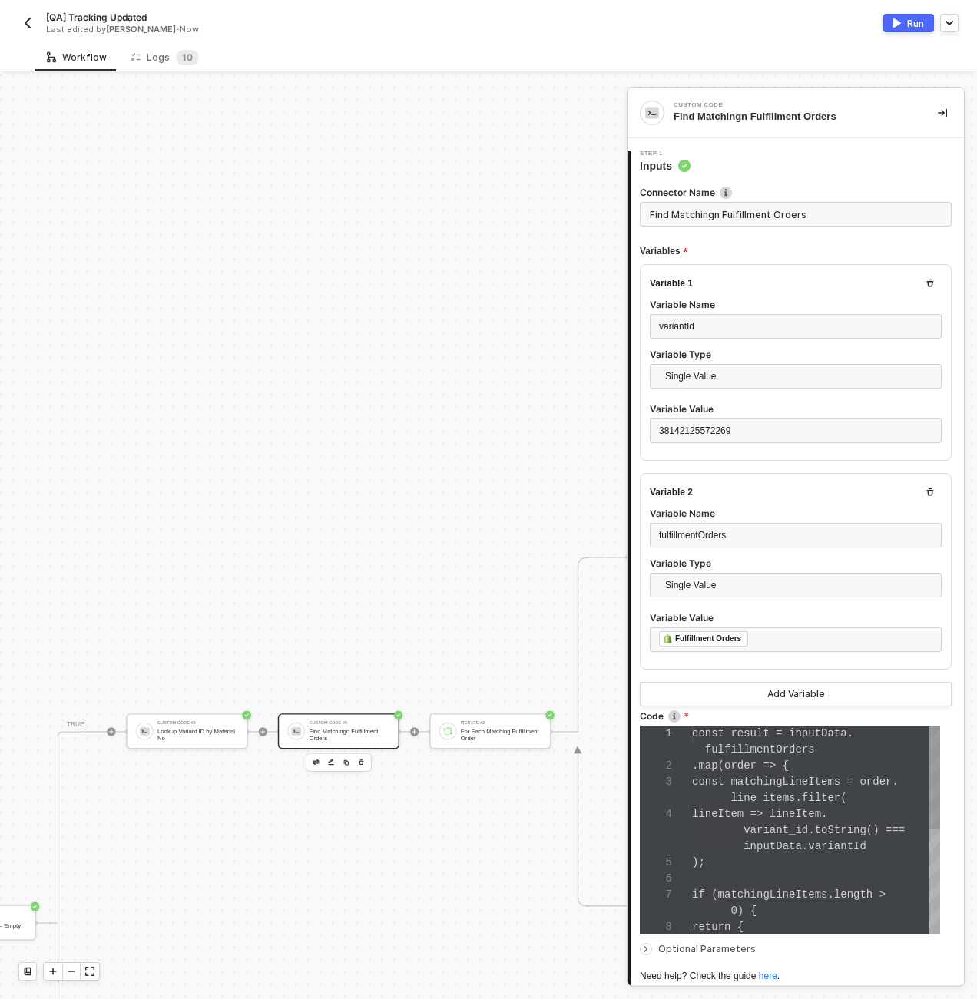
scroll to position [97, 0]
click at [718, 214] on input "Find Matchingn Fulfillment Orders" at bounding box center [796, 214] width 312 height 25
click at [828, 618] on span "inputData" at bounding box center [799, 733] width 58 height 12
click at [731, 618] on div "variant_id . toString () ===" at bounding box center [816, 831] width 248 height 16
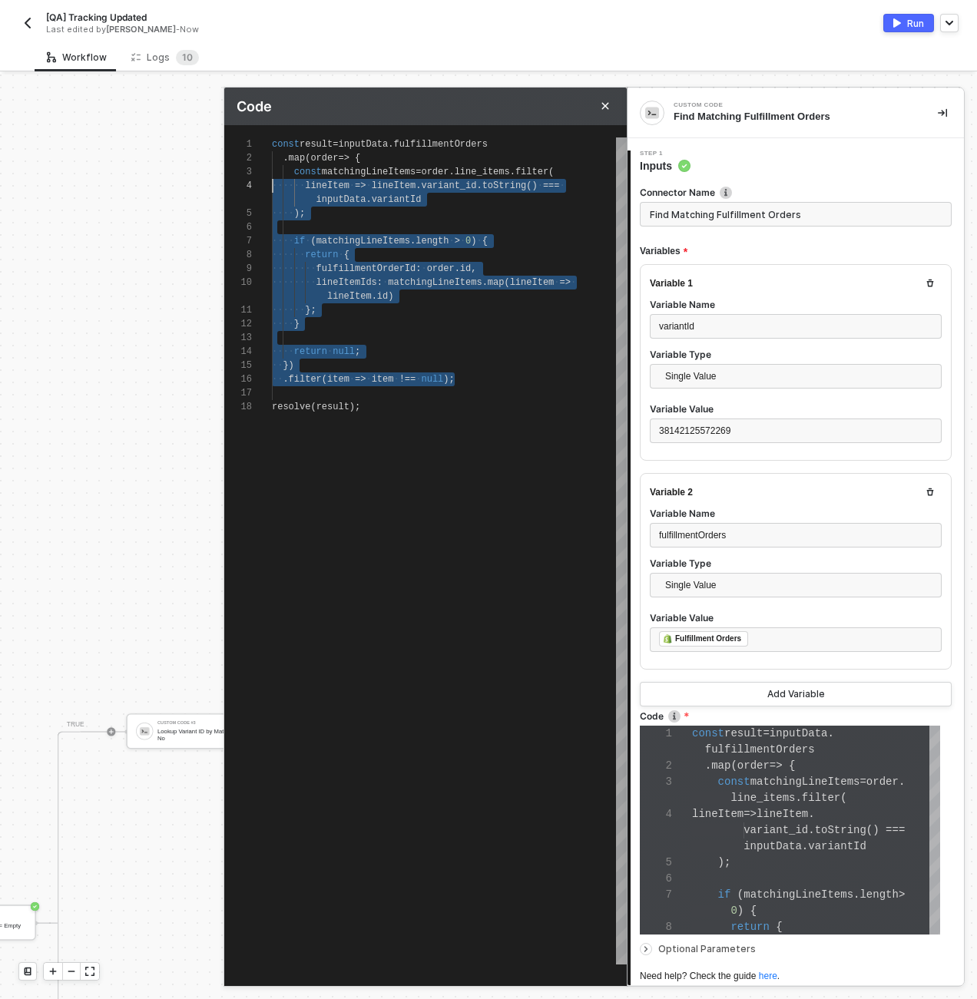
scroll to position [14, 0]
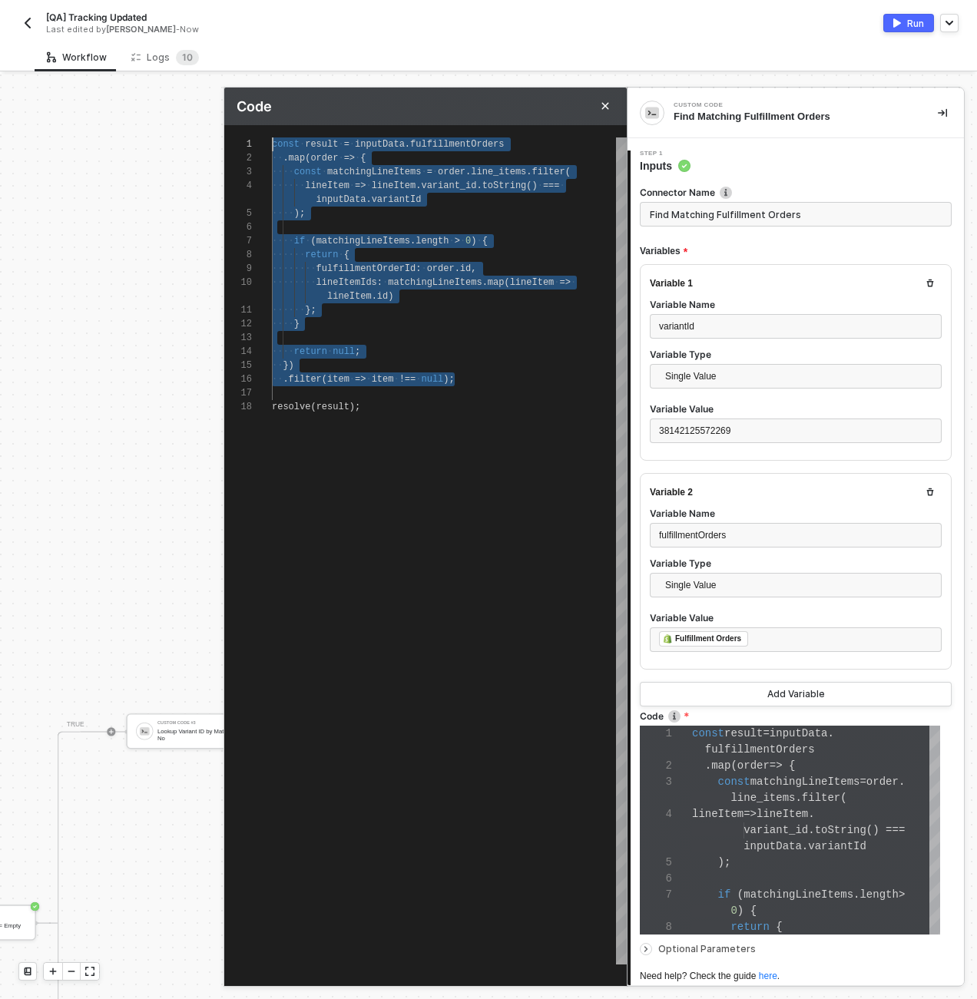
drag, startPoint x: 473, startPoint y: 380, endPoint x: 220, endPoint y: 135, distance: 352.0
paste textarea "// Return null if no matching line items found"
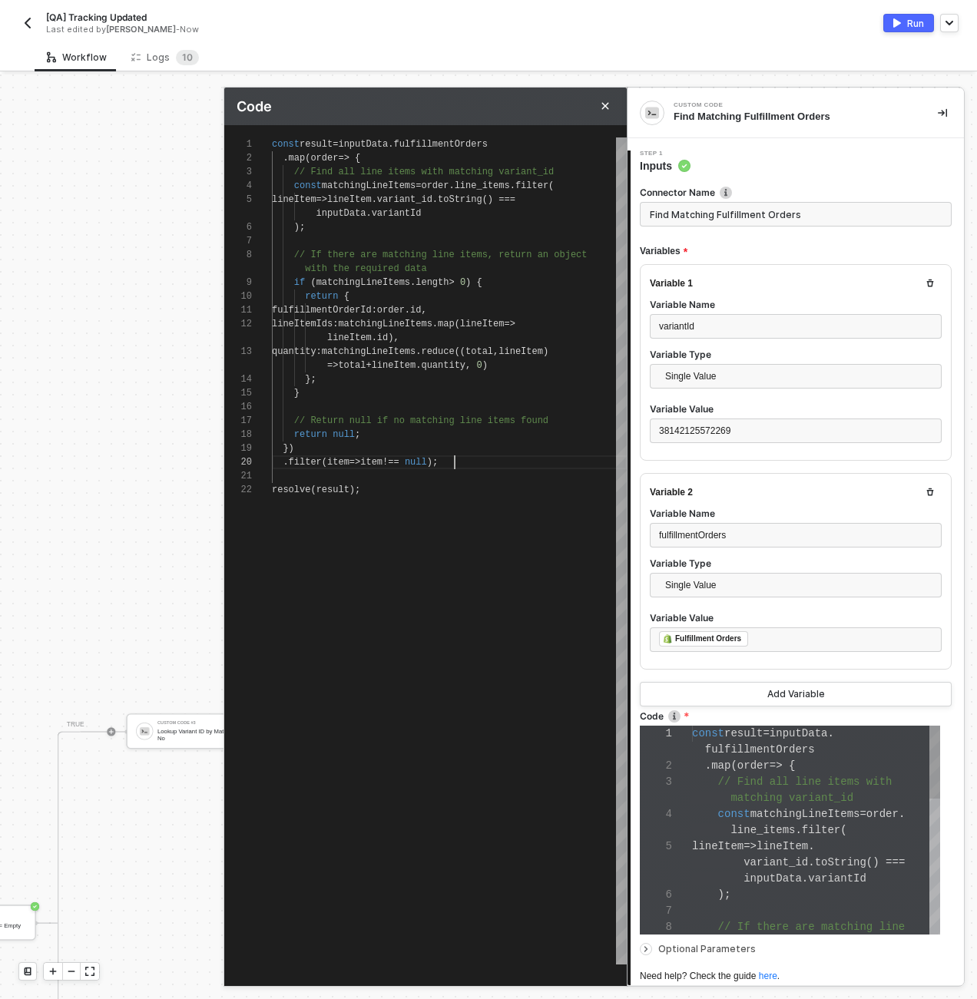
scroll to position [81, 0]
click at [413, 422] on span "// Return null if no matching line items found" at bounding box center [421, 421] width 254 height 11
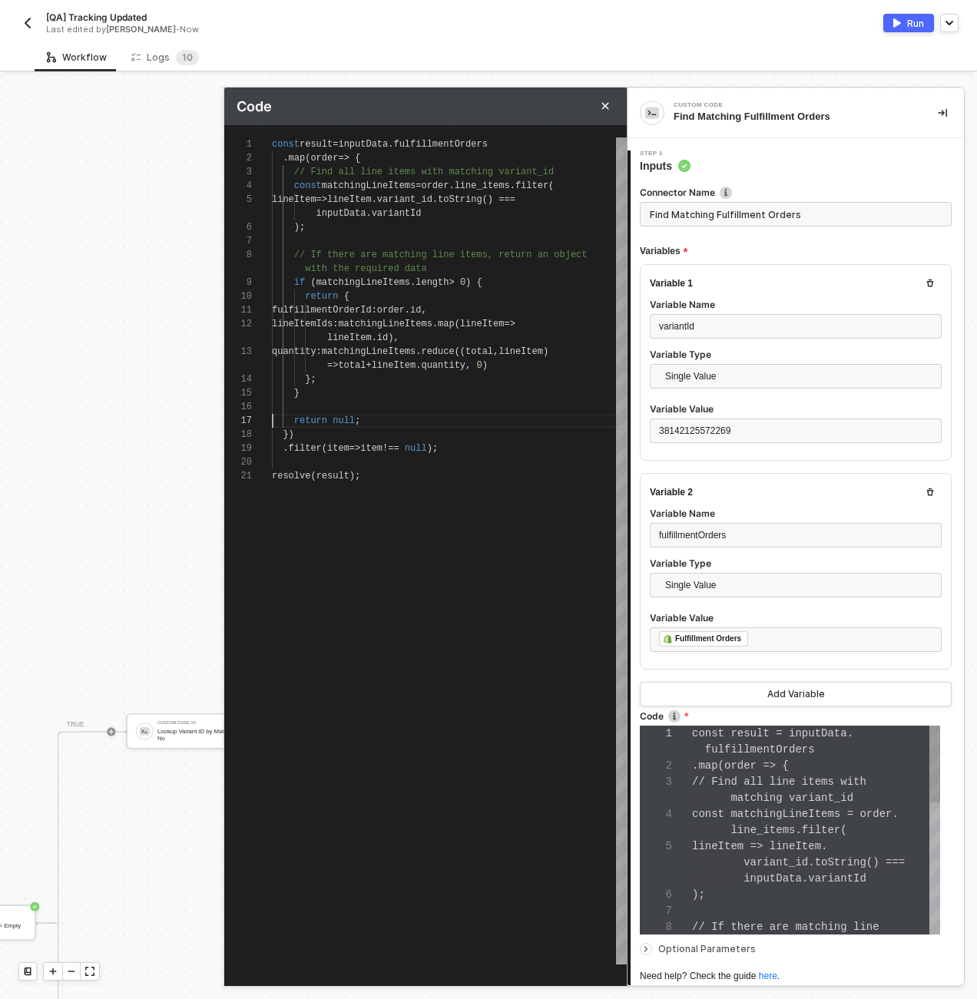
click at [420, 257] on span "// If there are matching line items, return an obj" at bounding box center [432, 255] width 277 height 11
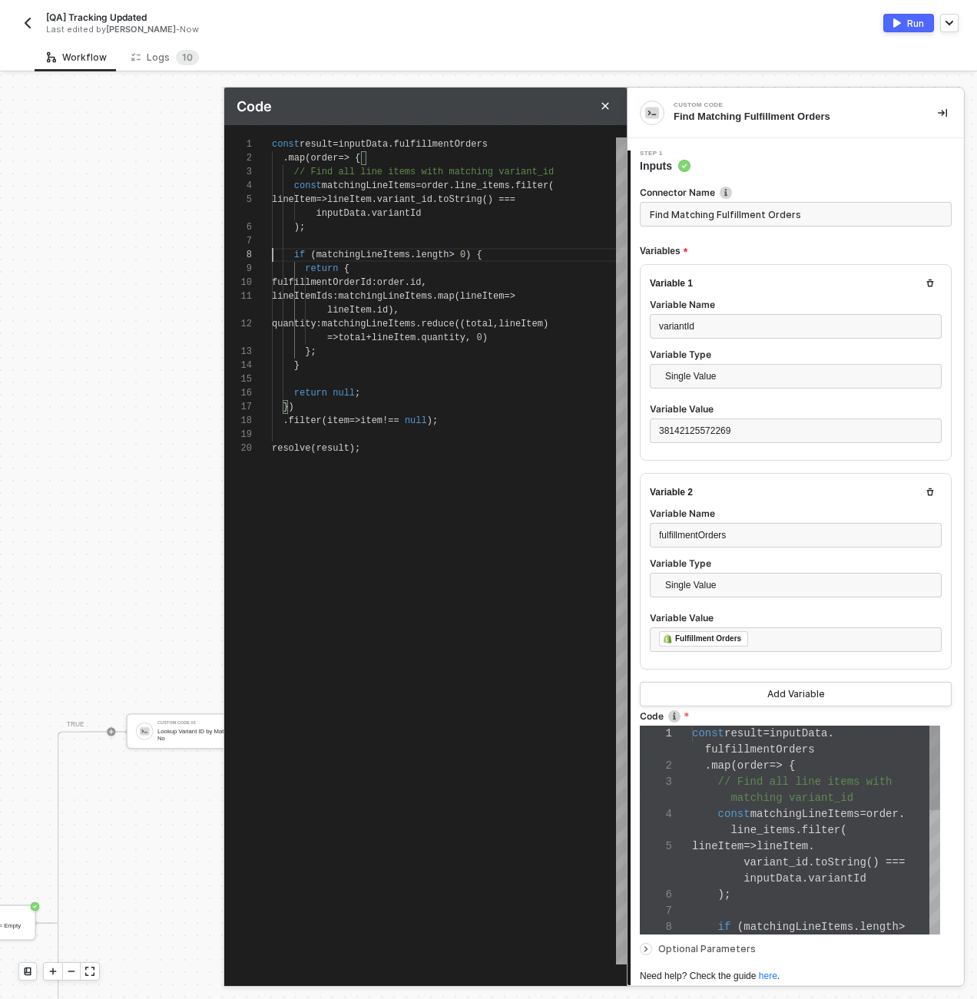
click at [386, 171] on span "// Find all line items with matching variant_id" at bounding box center [424, 172] width 260 height 11
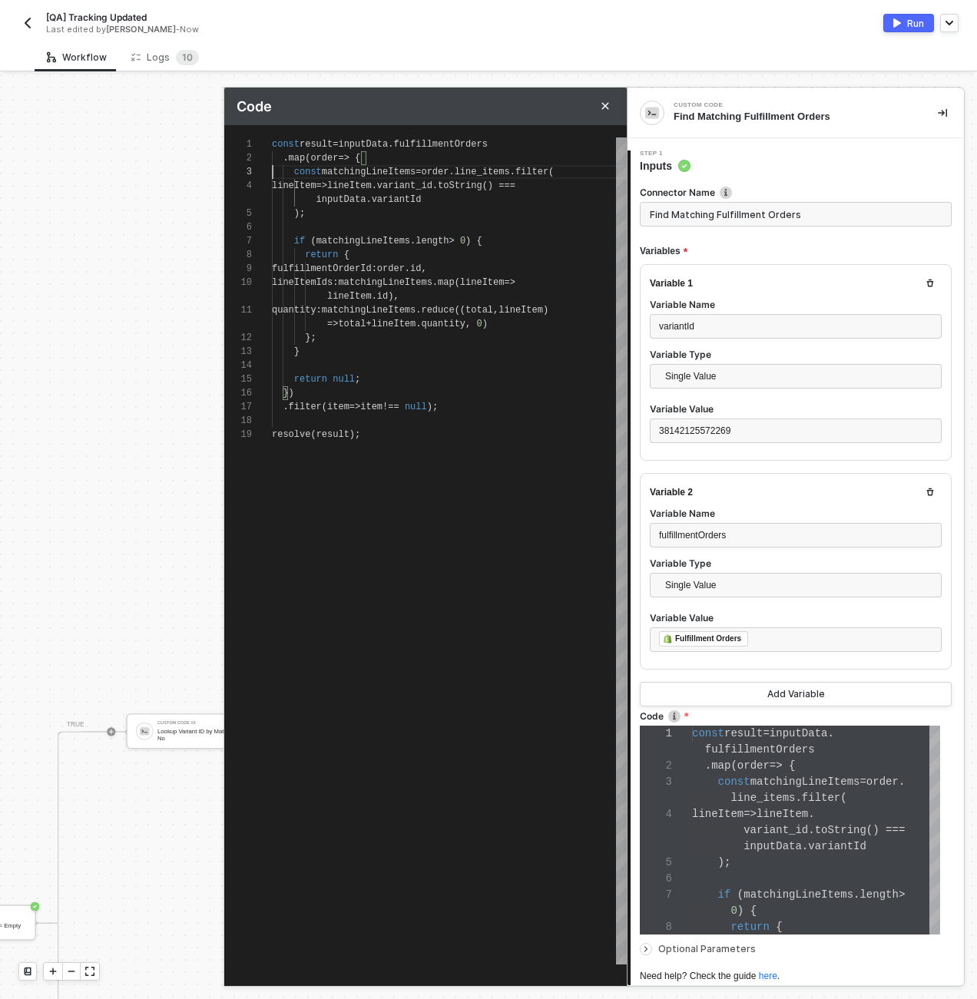
scroll to position [128, 0]
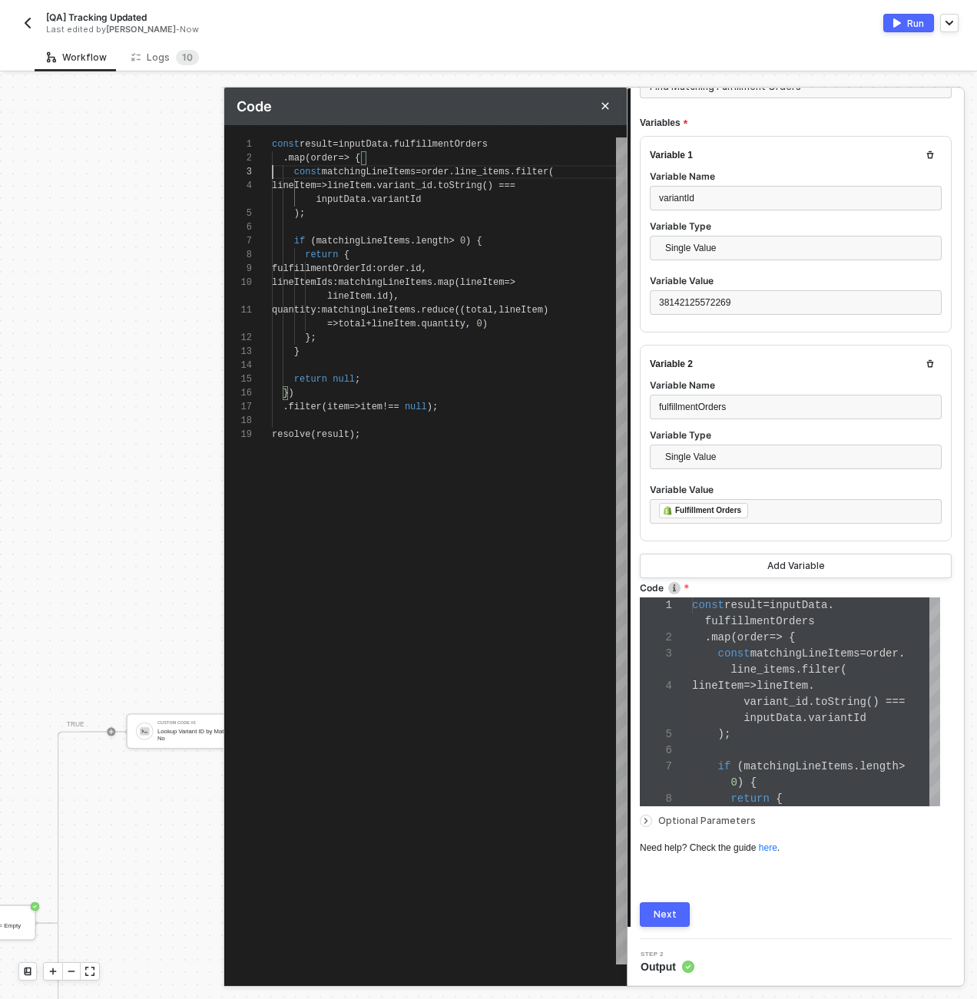
click at [672, 618] on div "Next" at bounding box center [665, 915] width 23 height 12
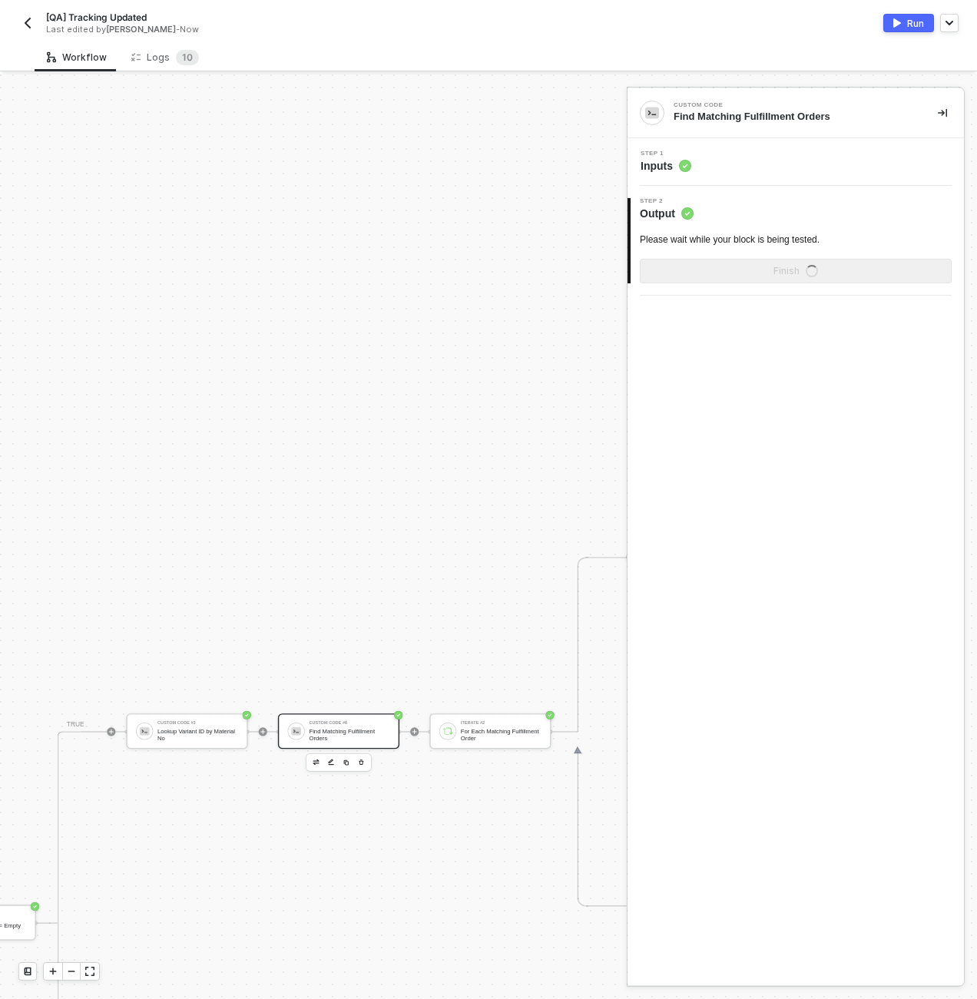
scroll to position [0, 0]
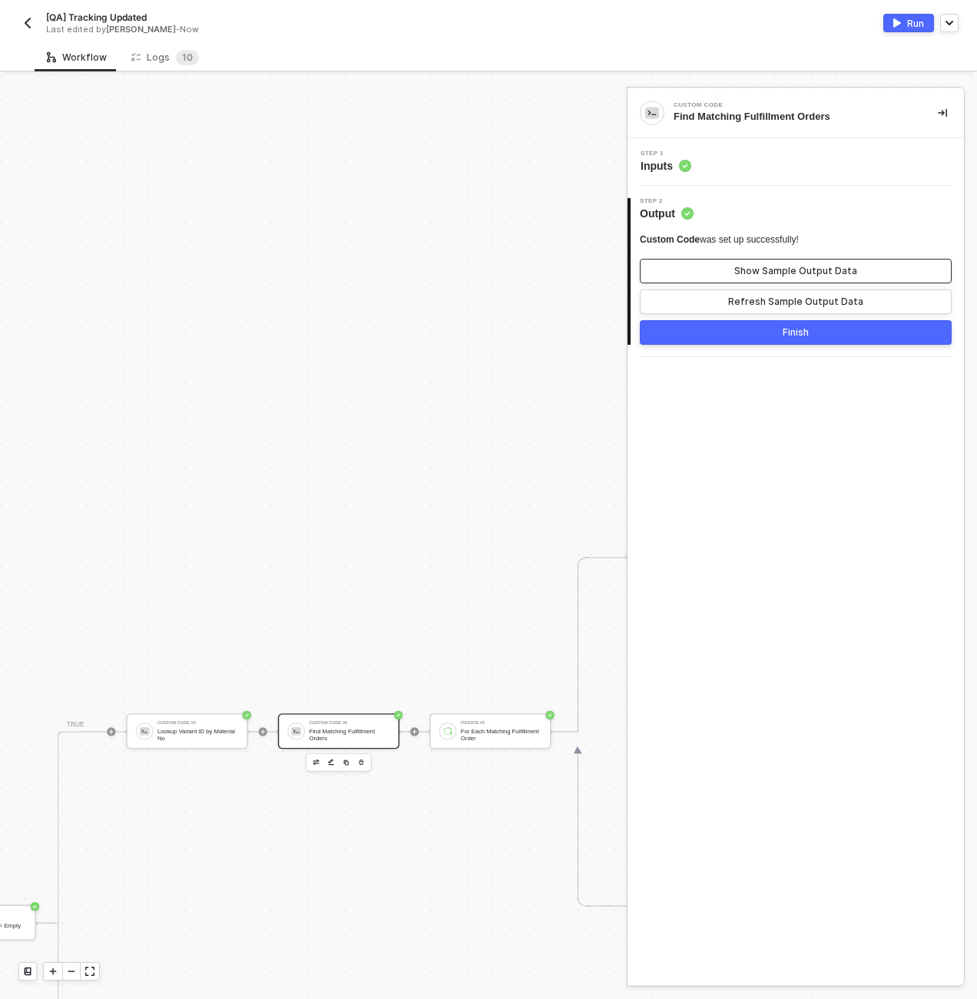
click at [726, 268] on button "Show Sample Output Data" at bounding box center [796, 271] width 312 height 25
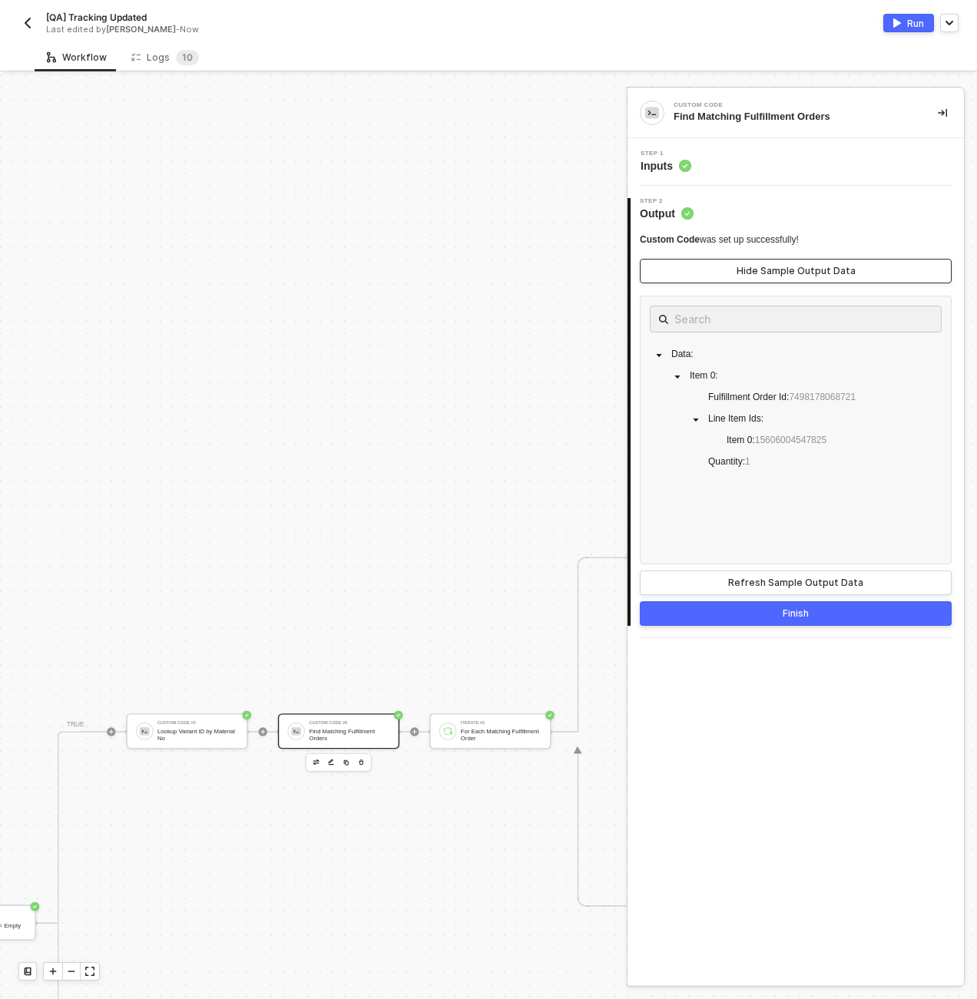
click at [727, 267] on button "Hide Sample Output Data" at bounding box center [796, 271] width 312 height 25
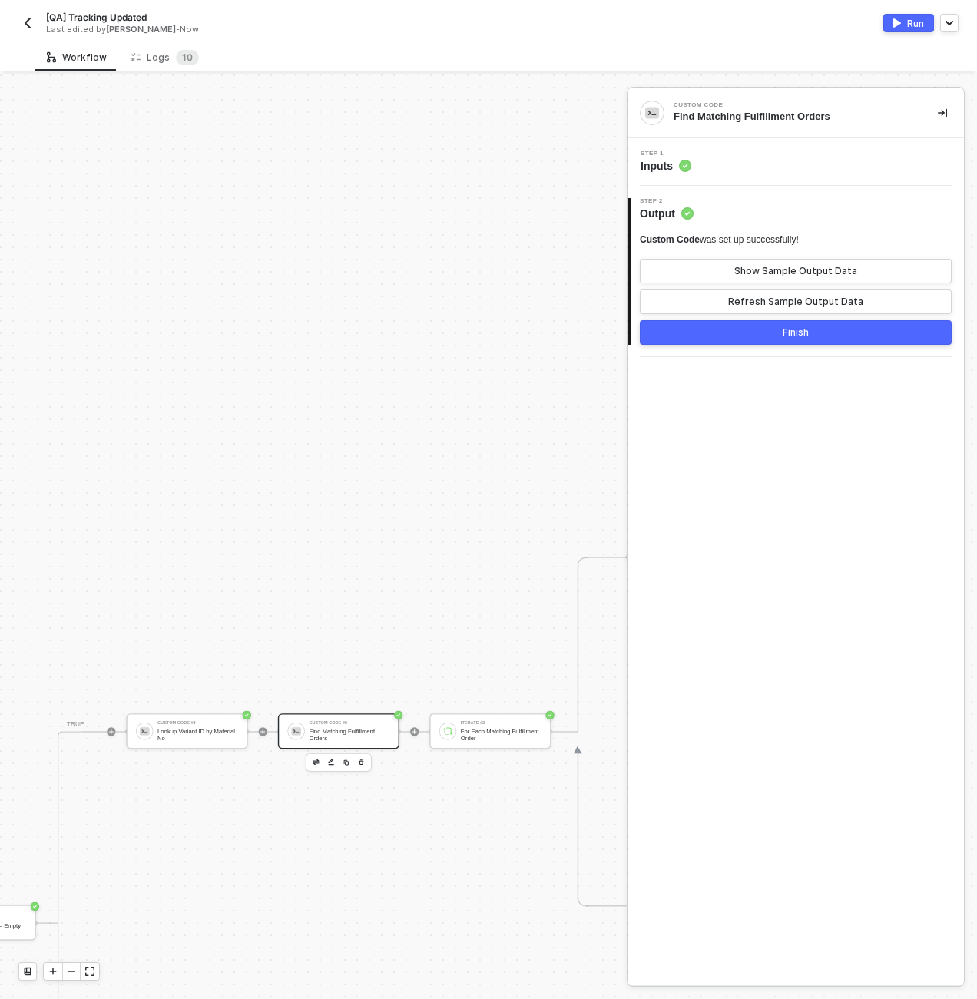
click at [735, 158] on div "Step 1 Inputs" at bounding box center [797, 162] width 333 height 23
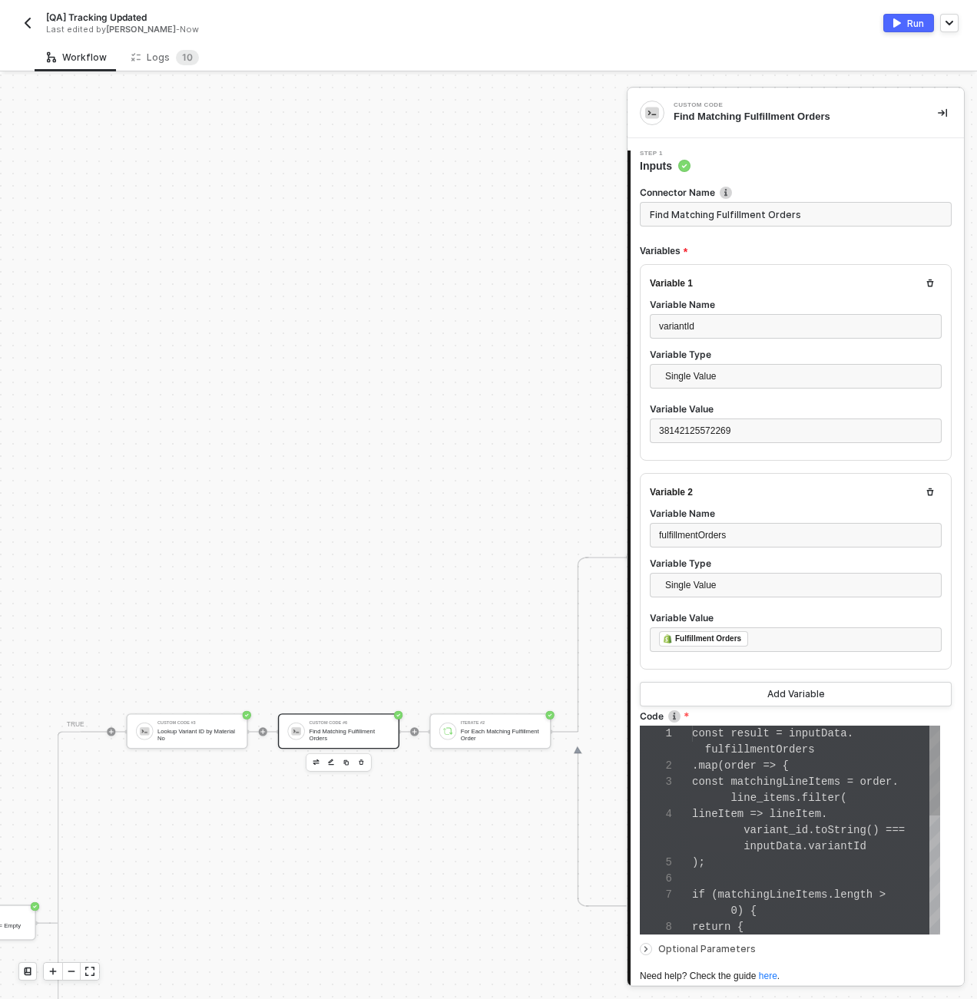
scroll to position [97, 0]
click at [789, 618] on div "1 2 3 4 5 6 7 8 const result = inputData . fulfillmentOrders . map ( order => {…" at bounding box center [790, 830] width 300 height 209
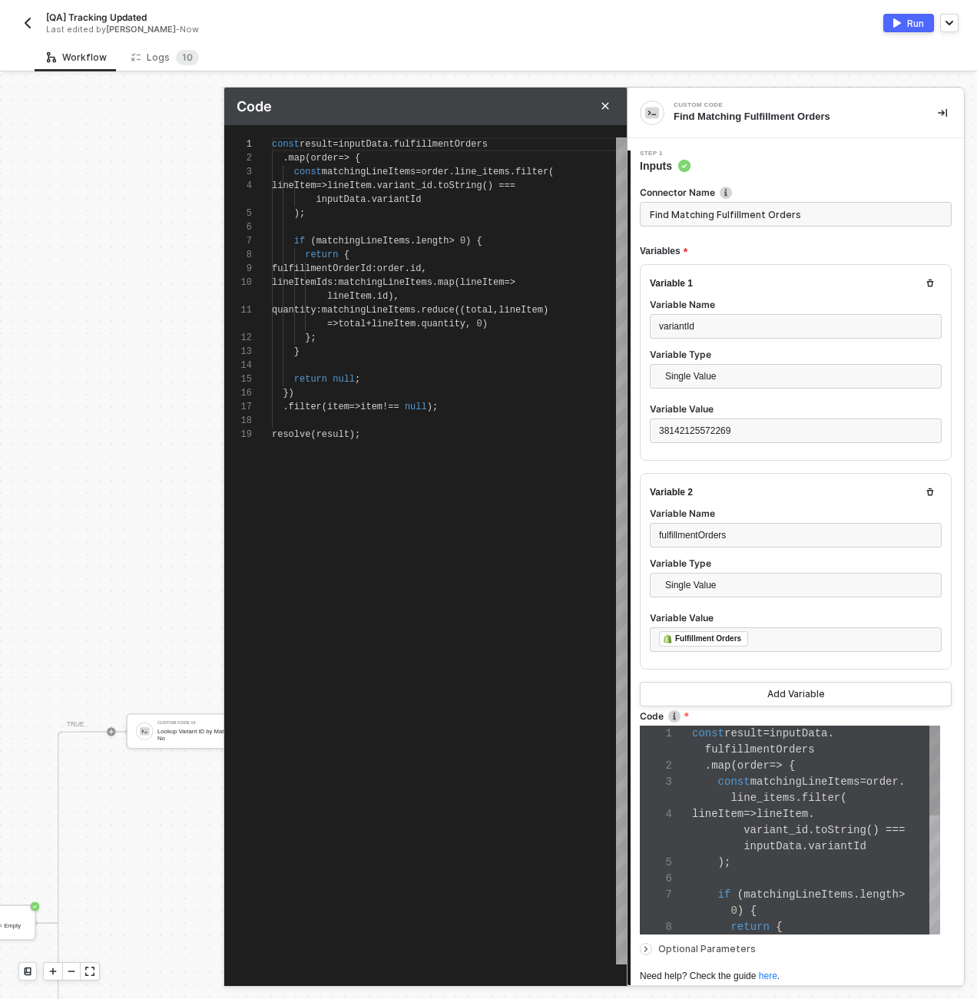
scroll to position [124, 0]
click at [316, 442] on div "const result = inputData . fulfillmentOrders . map ( order => { const matchingL…" at bounding box center [449, 551] width 355 height 827
drag, startPoint x: 376, startPoint y: 435, endPoint x: 187, endPoint y: 442, distance: 188.4
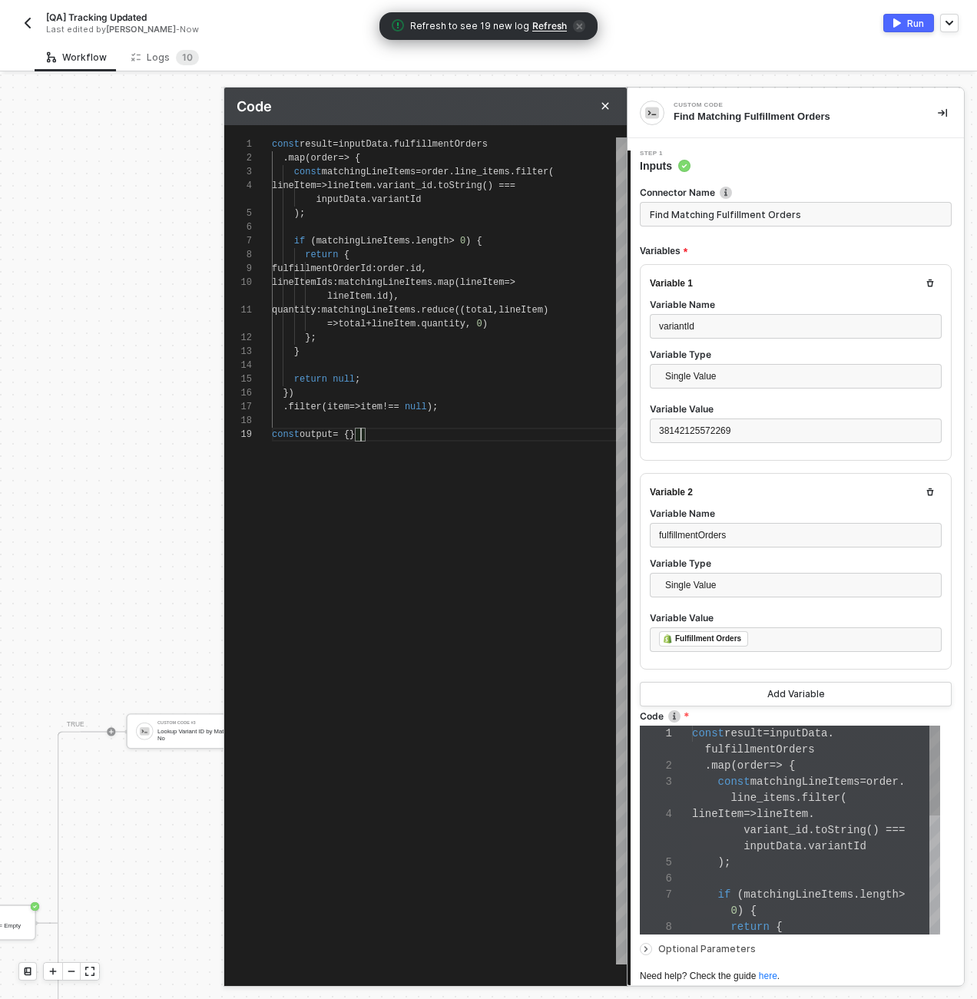
scroll to position [28, 11]
type textarea "const output = { }"
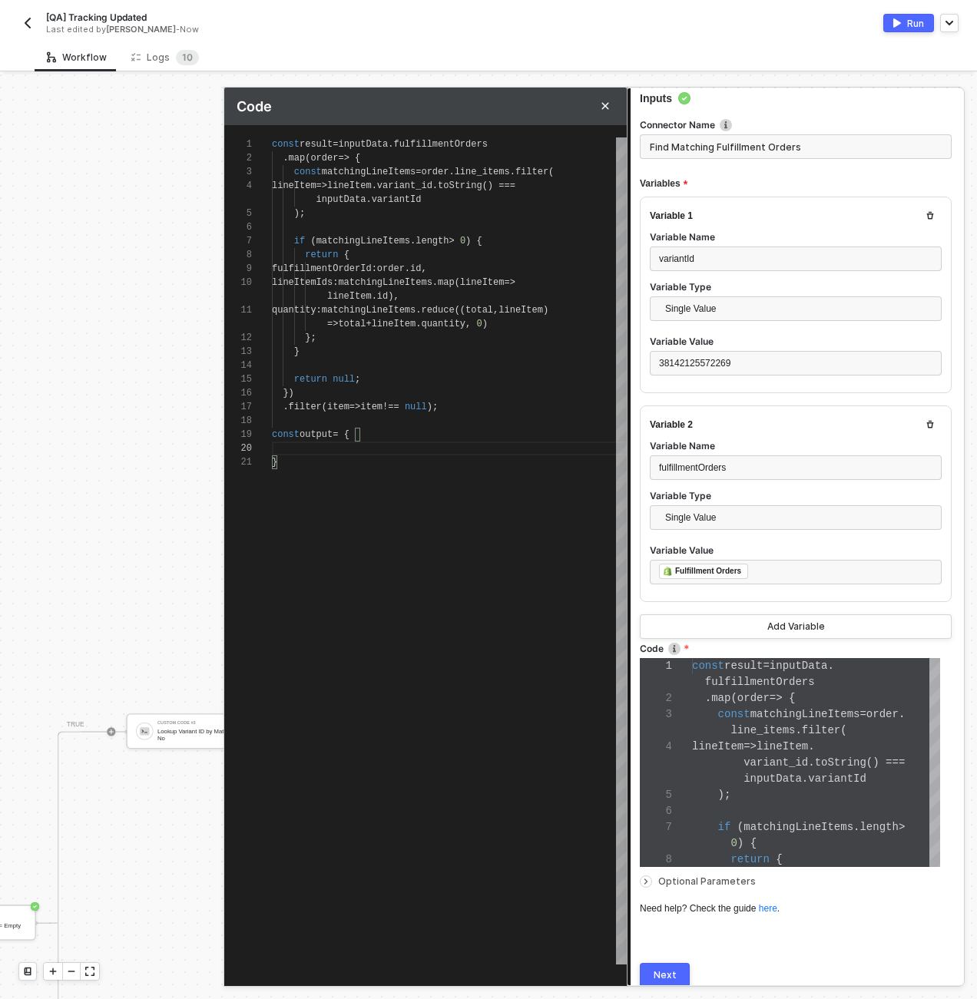
scroll to position [128, 0]
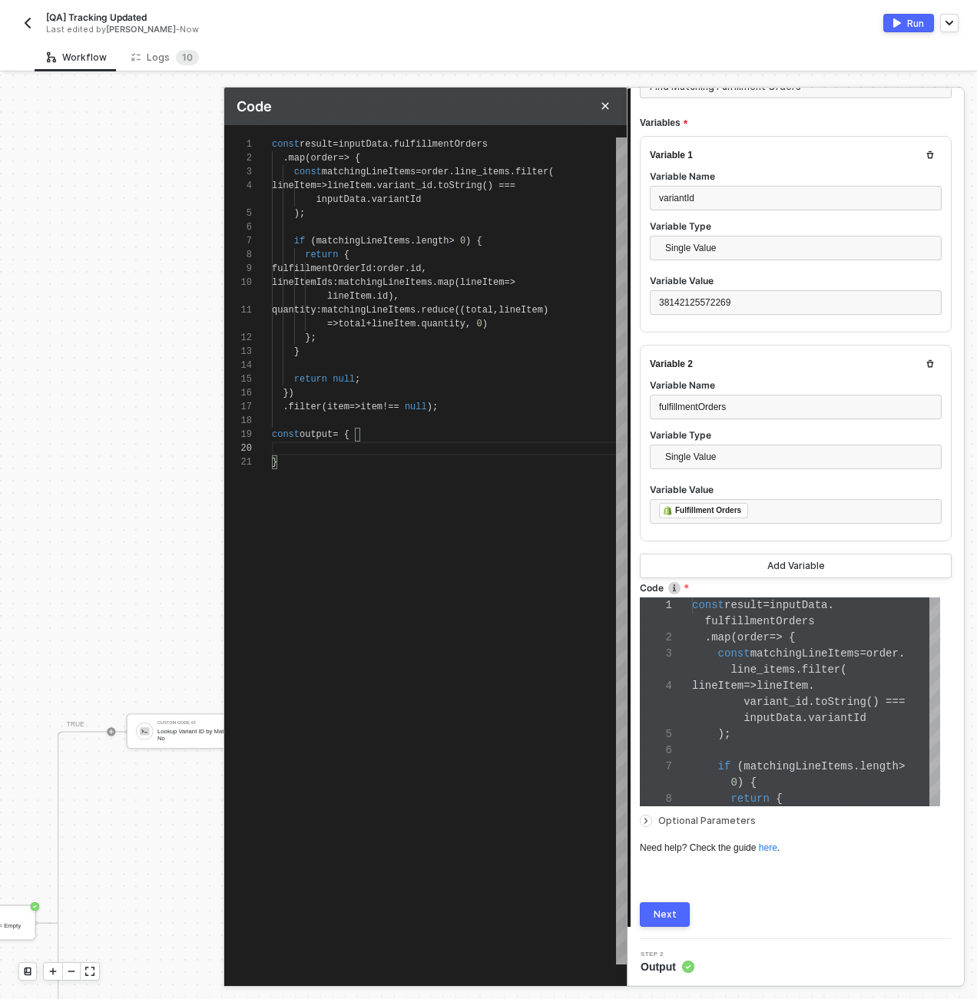
click at [651, 907] on button "Next" at bounding box center [665, 915] width 50 height 25
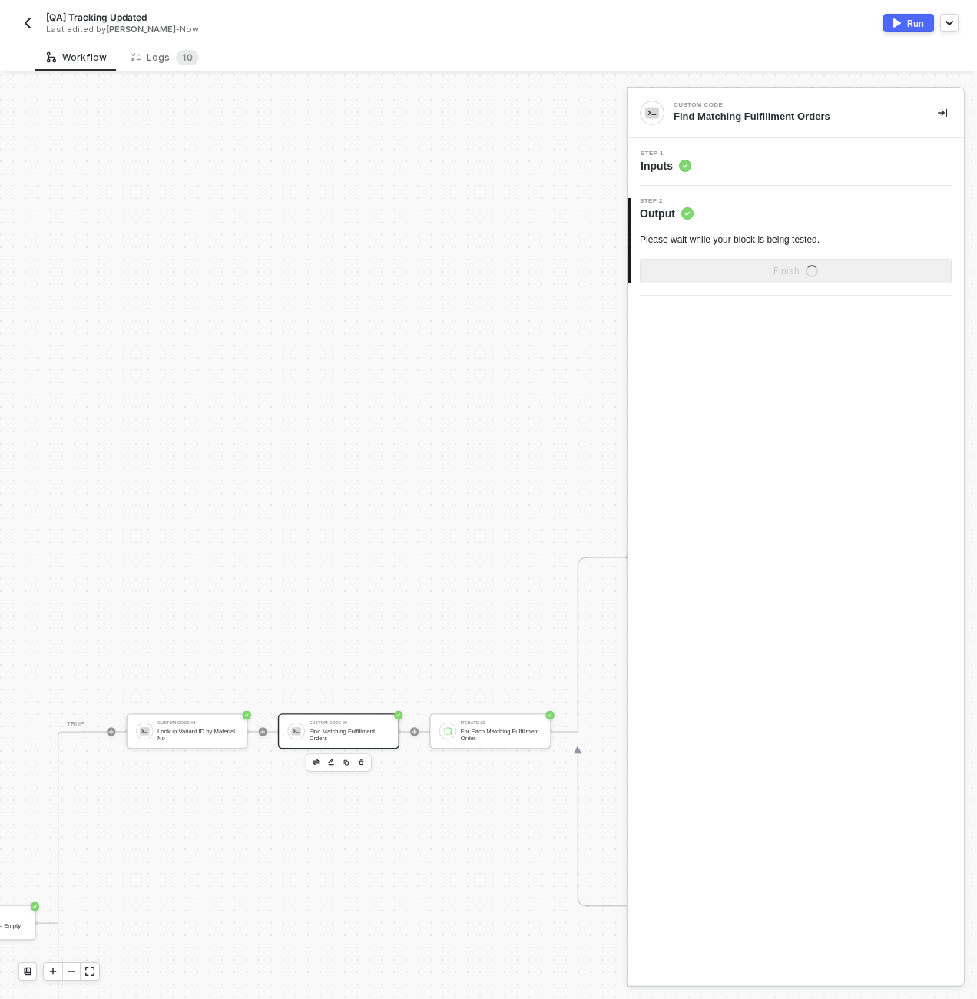
scroll to position [0, 0]
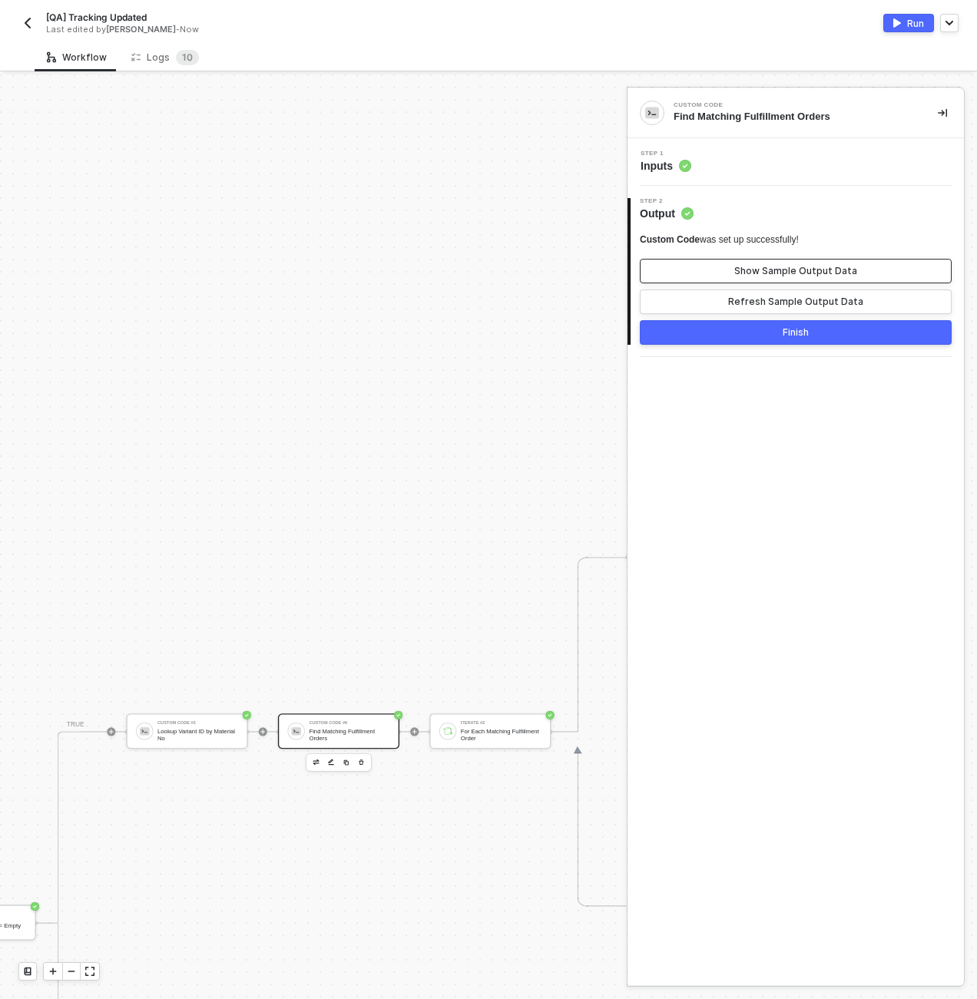
click at [674, 276] on button "Show Sample Output Data" at bounding box center [796, 271] width 312 height 25
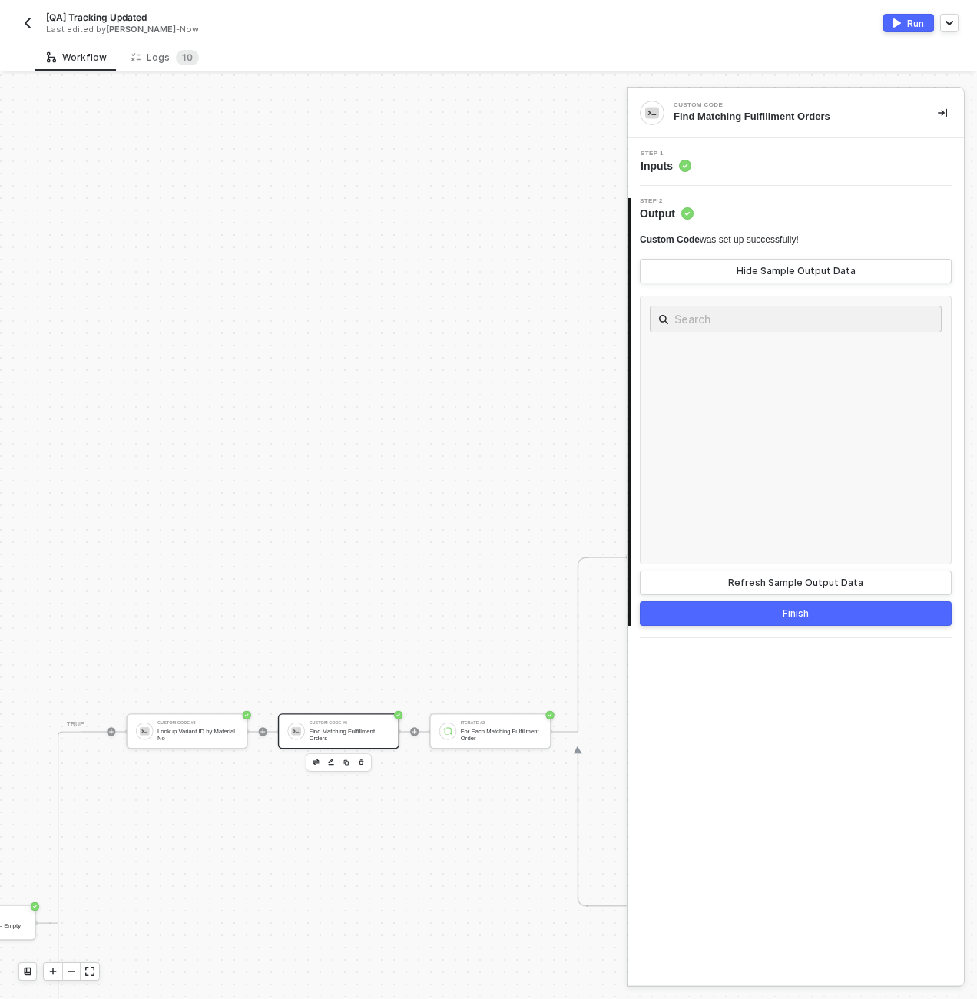
click at [709, 163] on div "Step 1 Inputs" at bounding box center [797, 162] width 333 height 23
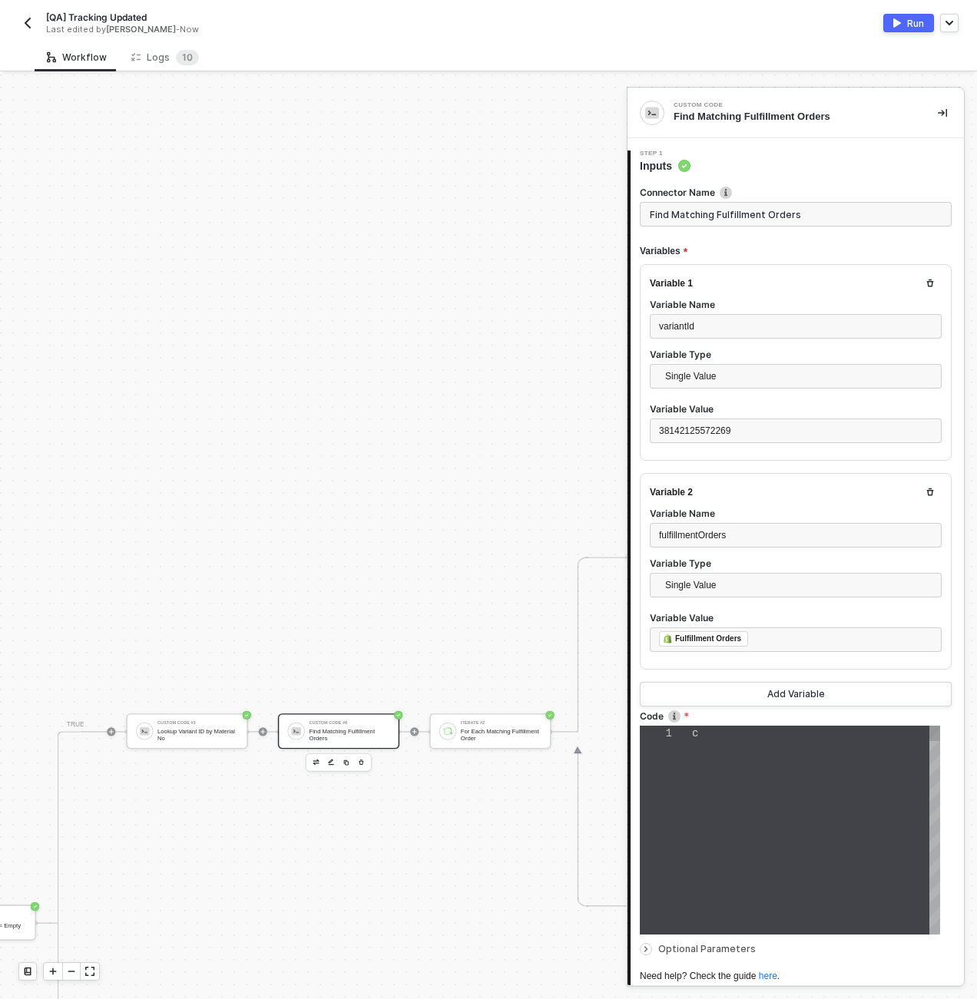
type textarea "const result = inputData.fulfillmentOrders .map(order => { const matchingLineIt…"
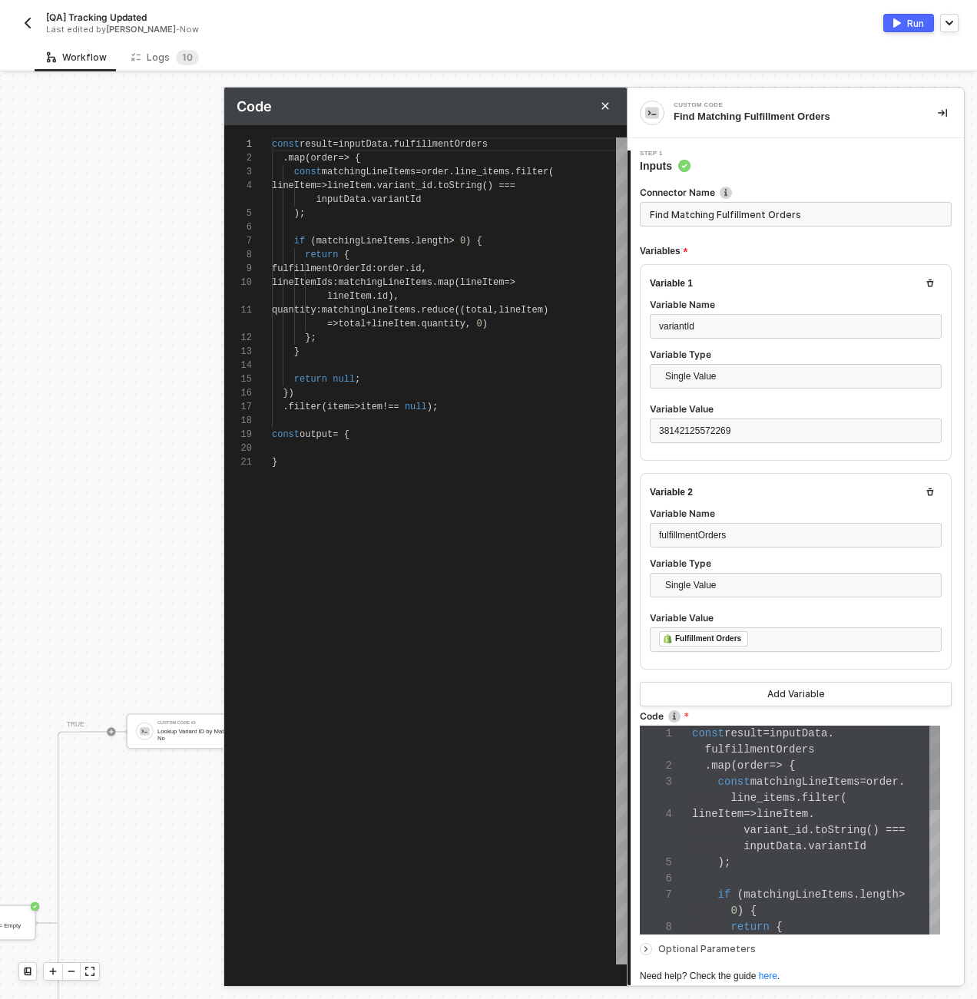
scroll to position [48, 0]
click at [275, 429] on span "const" at bounding box center [286, 434] width 28 height 11
click at [316, 459] on div "}" at bounding box center [449, 463] width 355 height 14
click at [313, 454] on div at bounding box center [449, 449] width 355 height 14
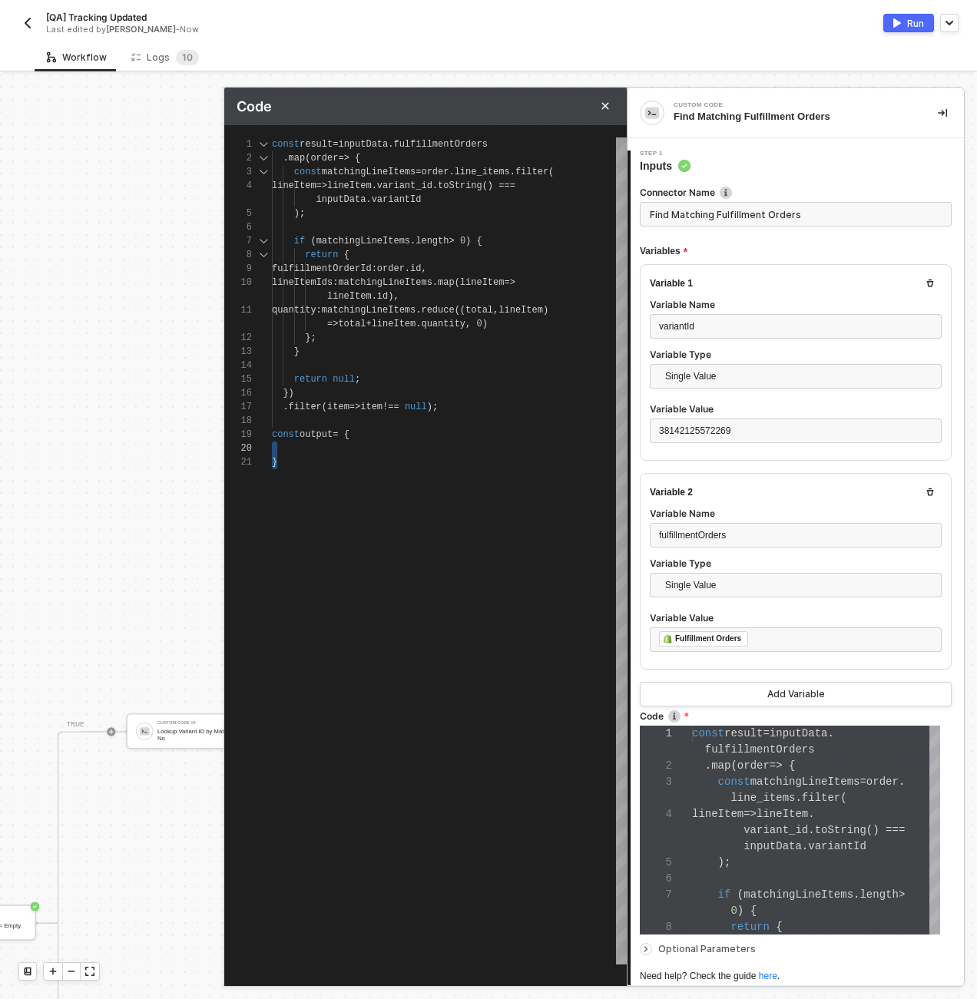
scroll to position [14, 0]
drag, startPoint x: 310, startPoint y: 466, endPoint x: 255, endPoint y: 428, distance: 66.7
click at [316, 442] on div at bounding box center [449, 449] width 355 height 14
click at [317, 448] on div at bounding box center [449, 449] width 355 height 14
drag, startPoint x: 306, startPoint y: 461, endPoint x: 263, endPoint y: 428, distance: 53.6
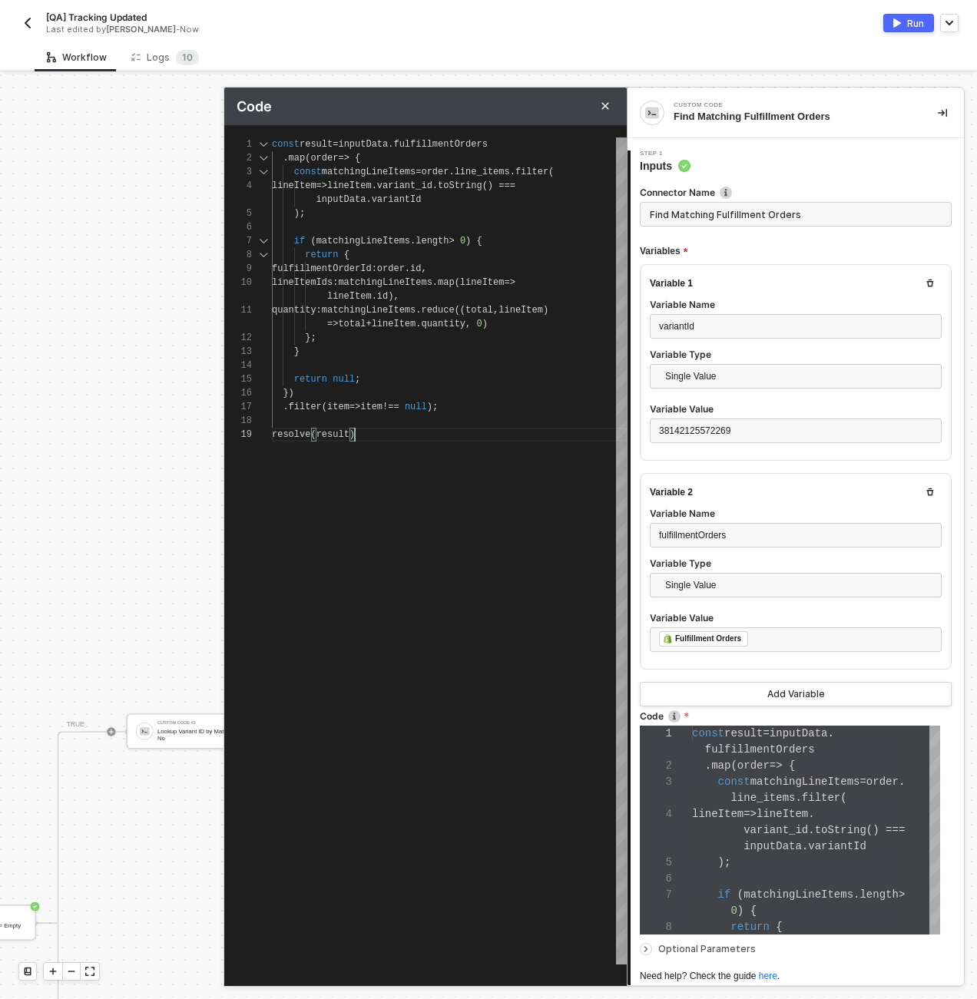
type textarea "resolve(result);"
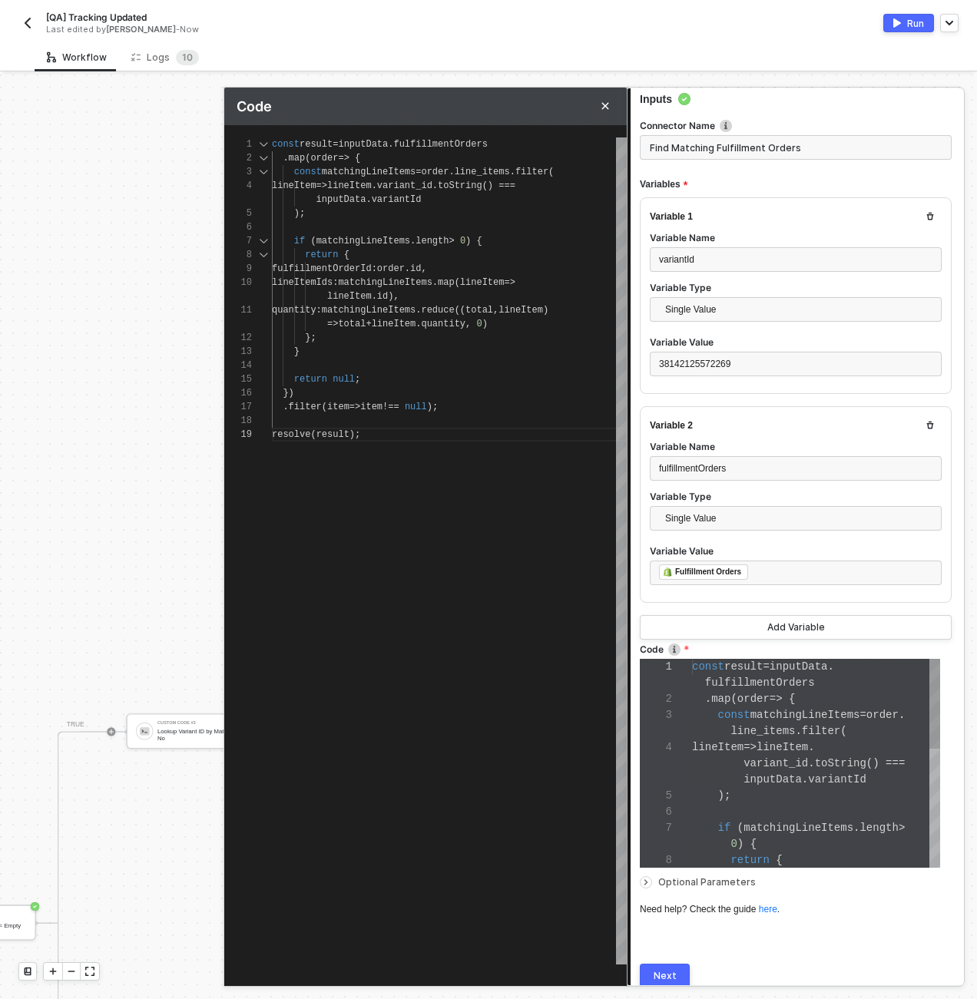
scroll to position [128, 0]
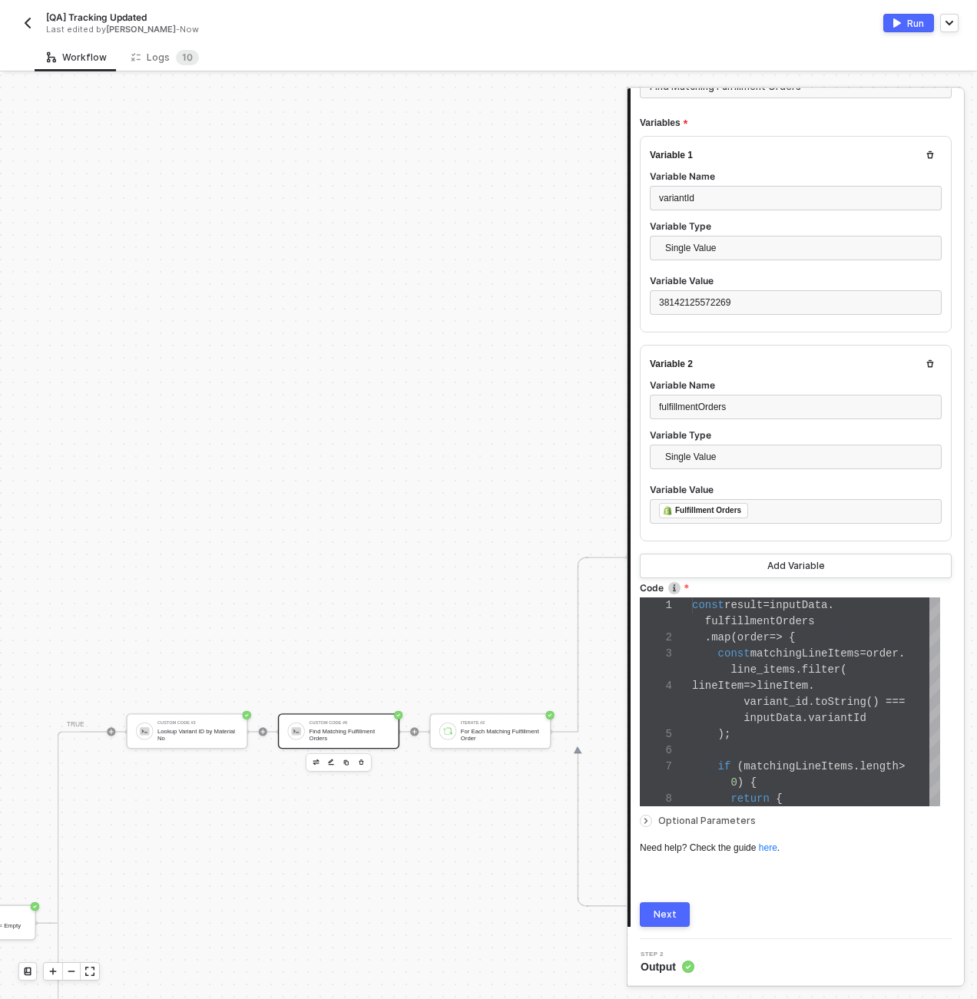
click at [671, 919] on div "Next" at bounding box center [665, 915] width 23 height 12
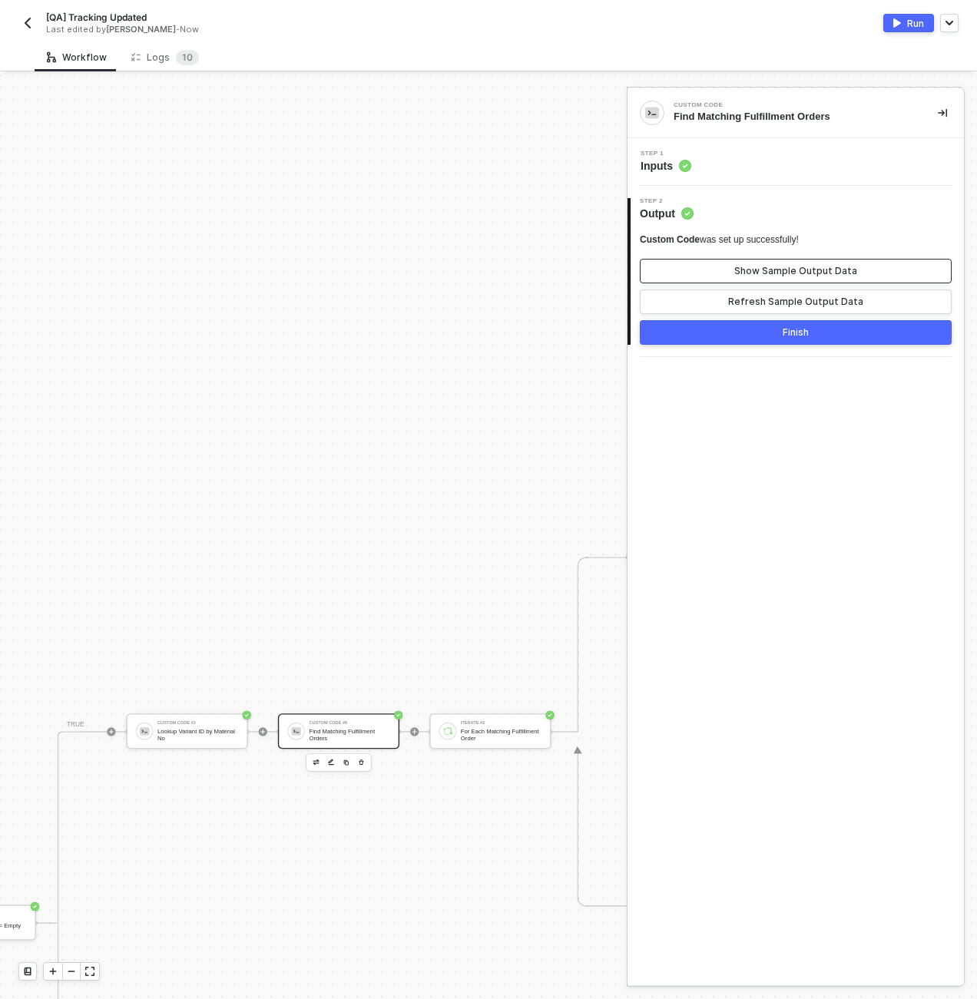
click at [754, 274] on div "Show Sample Output Data" at bounding box center [795, 271] width 123 height 12
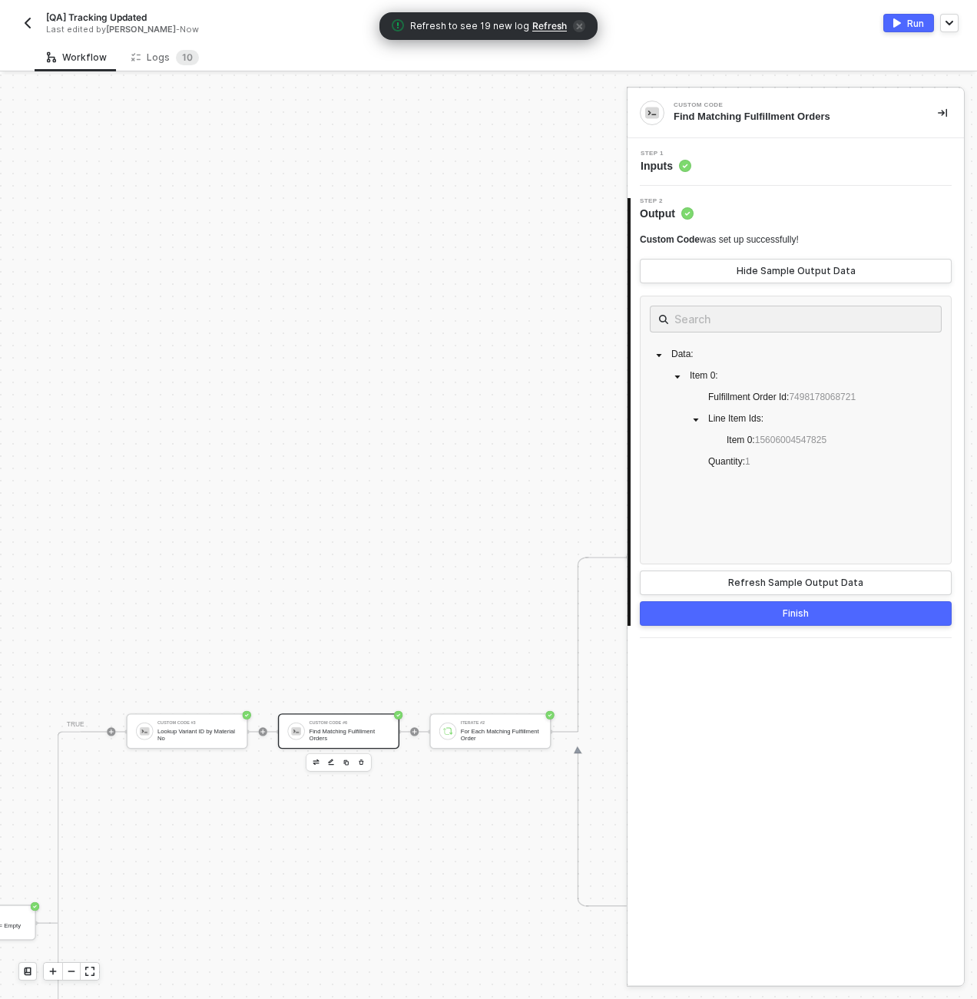
click at [756, 156] on div "Step 1 Inputs" at bounding box center [797, 162] width 333 height 23
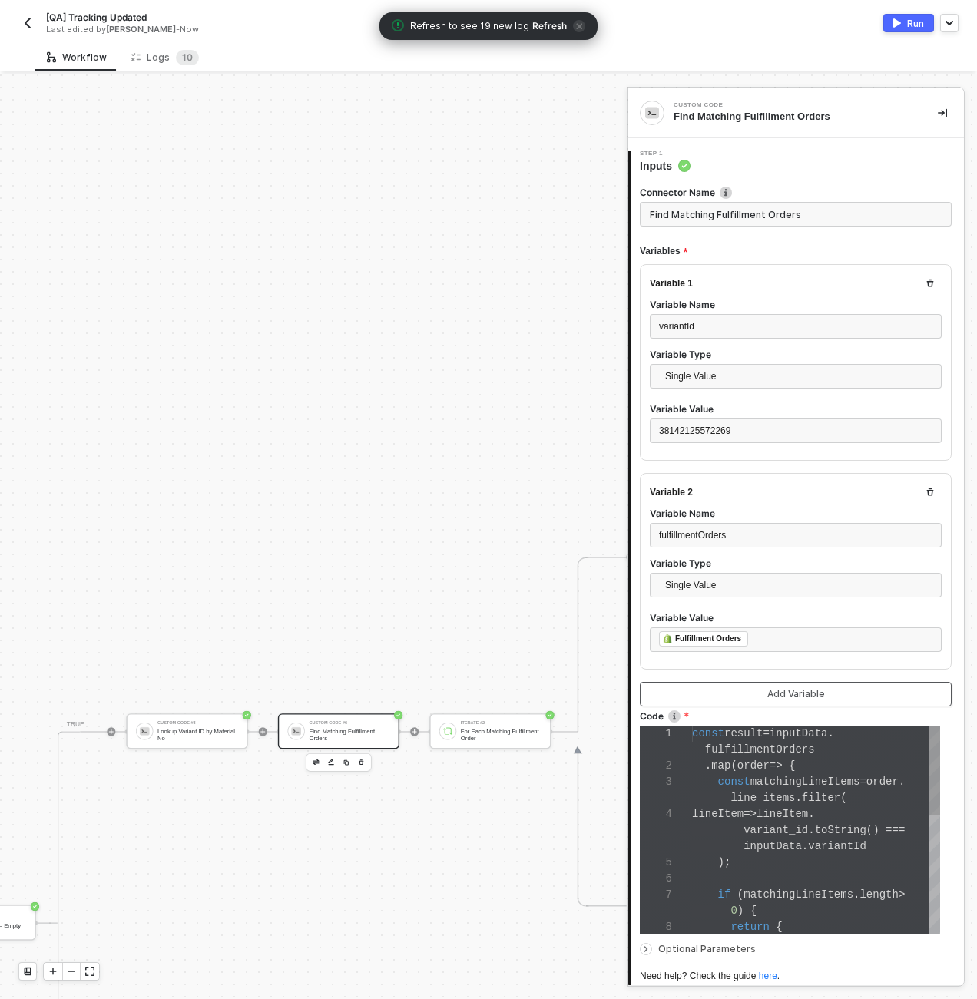
scroll to position [97, 0]
click at [744, 814] on div "1 2 3 4 5 6 7 8 const result = inputData . fulfillmentOrders . map ( order => {…" at bounding box center [790, 830] width 300 height 209
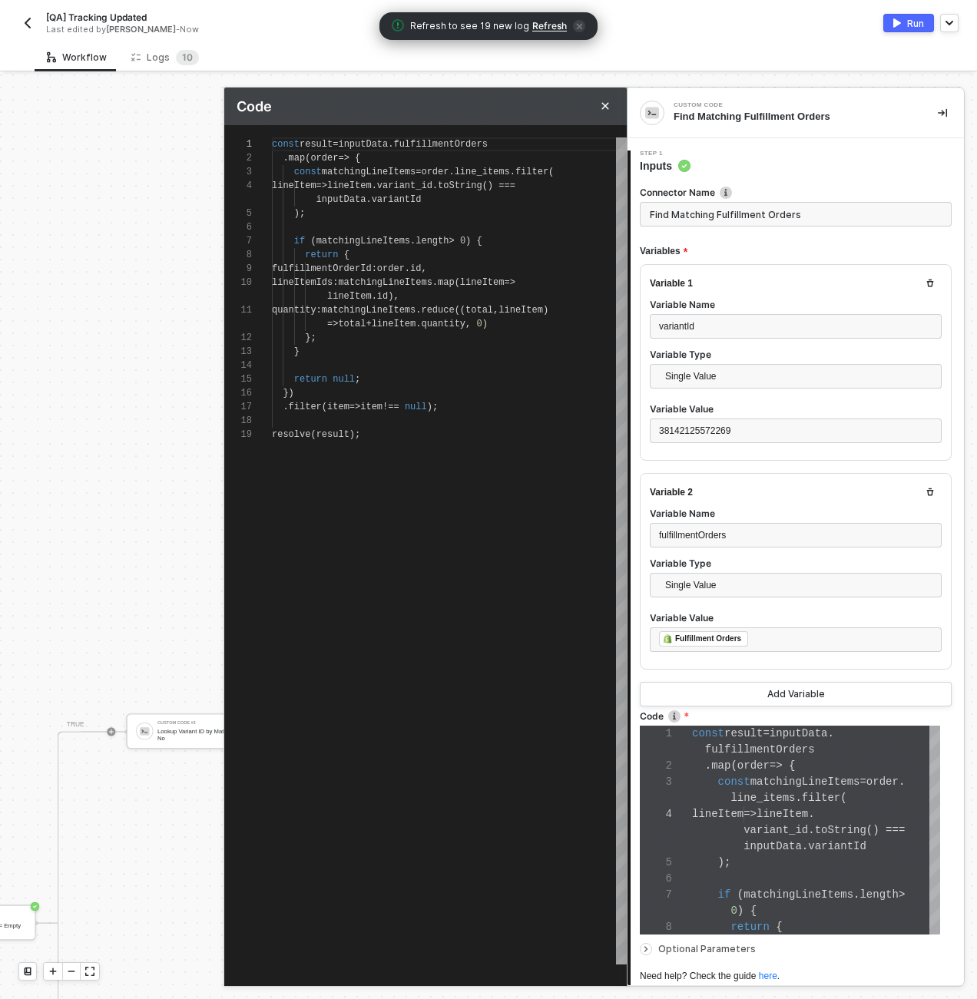
scroll to position [14, 88]
click at [531, 496] on div "const result = inputData . fulfillmentOrders . map ( order => { const matchingL…" at bounding box center [449, 551] width 355 height 827
type textarea "const result = inputData.fulfillmentOrders .map(order => { const matchingLineIt…"
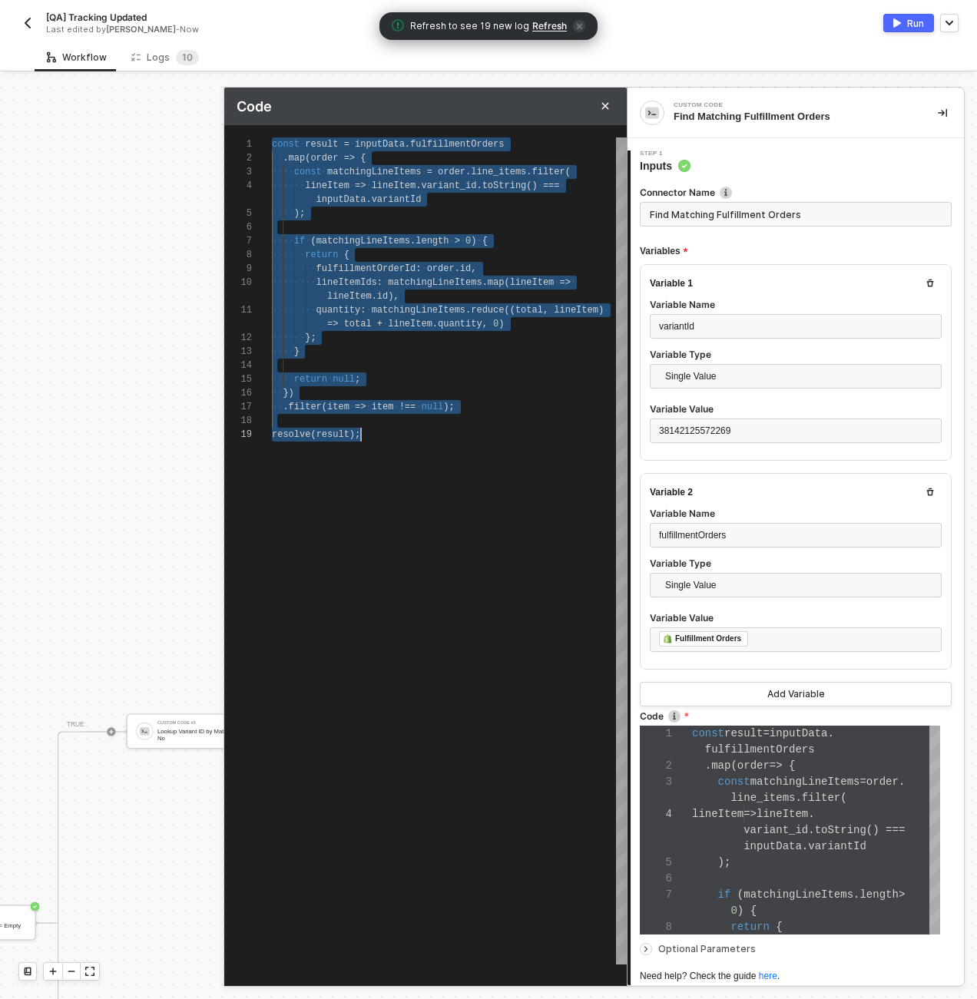
scroll to position [0, 89]
paste textarea ".filter(item => item !== null); // Remove null entries console.log"
type textarea "const inputData = { variantId: '38142125572269', fulfillmentOrders: [ // ... yo…"
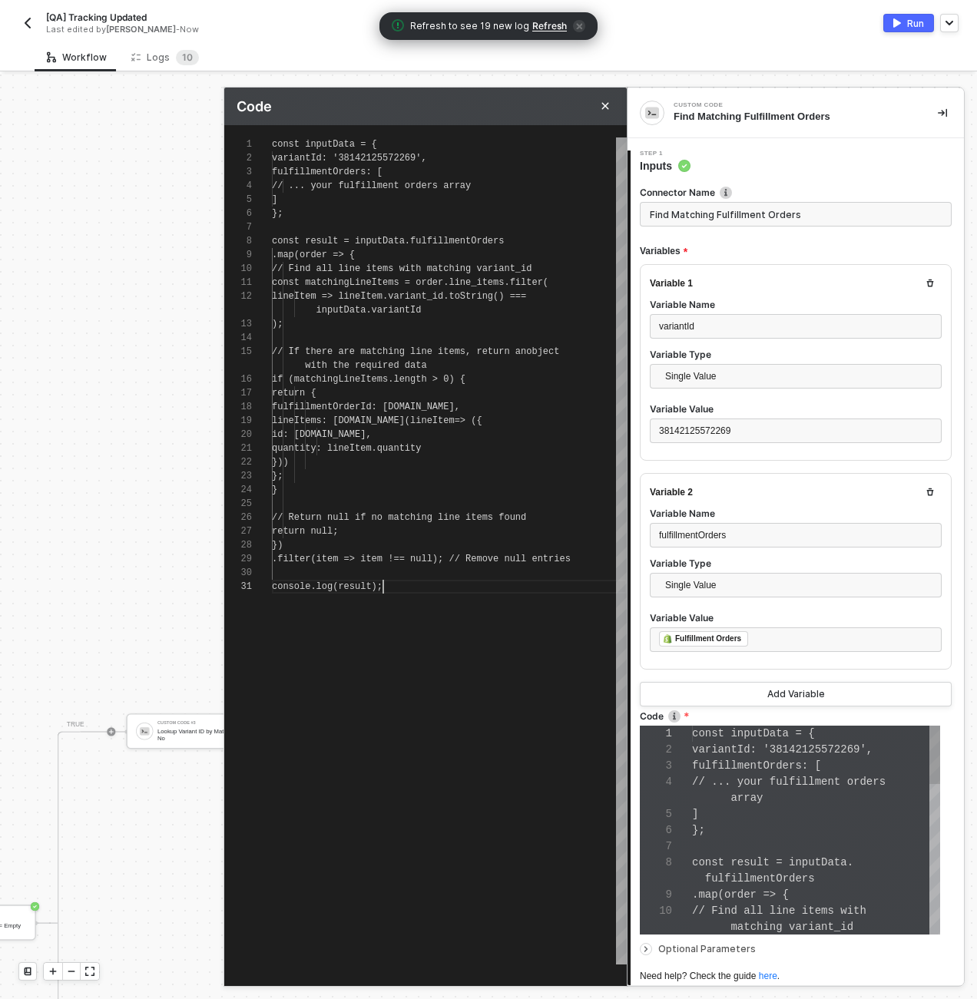
scroll to position [129, 0]
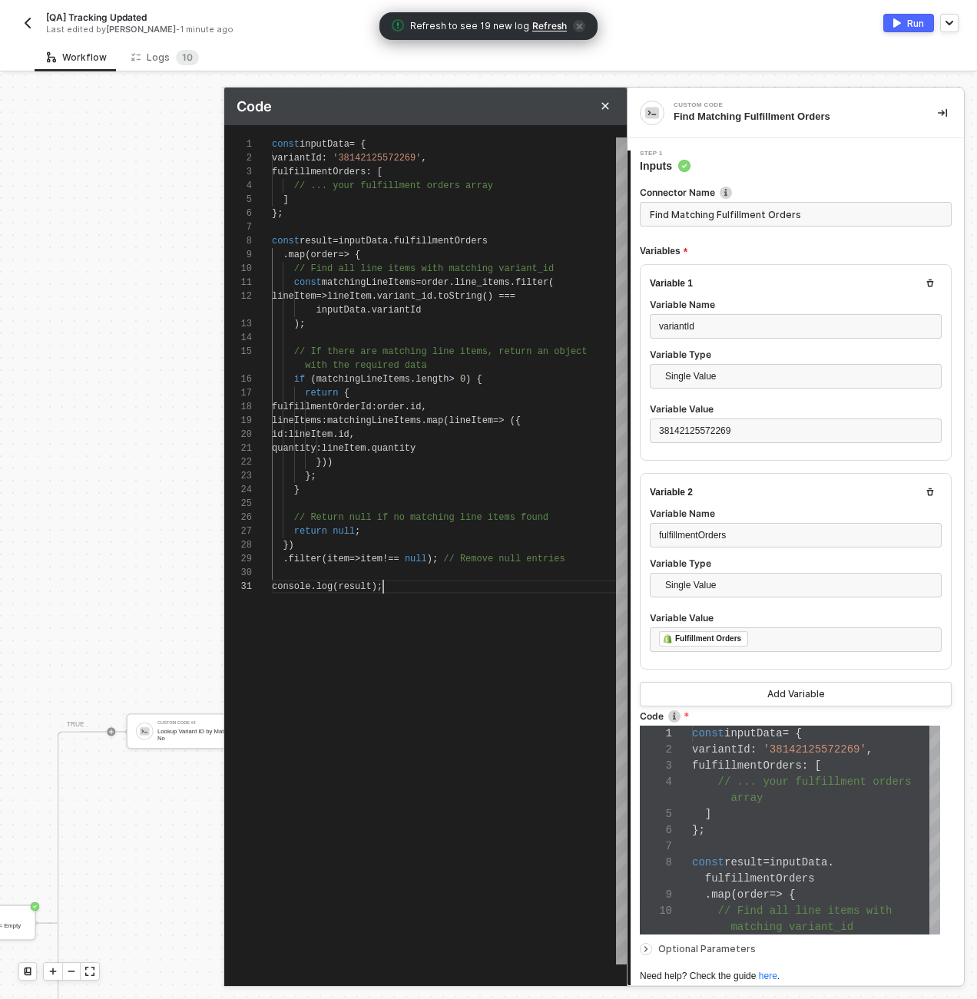
type textarea "const inputData = { variantId: '38142125572269', fulfillmentOrders: [ // ... yo…"
drag, startPoint x: 273, startPoint y: 237, endPoint x: 248, endPoint y: 130, distance: 110.3
click at [248, 130] on div "1 2 3 4 5 6 7 8 9 10 11 12 13 14 15 16 17 18 19 20 21 22 23 24 25 26 27 28 29 3…" at bounding box center [425, 538] width 403 height 827
type textarea "const result = inputData.fulfillmentOrders .map(order => { // Find all line ite…"
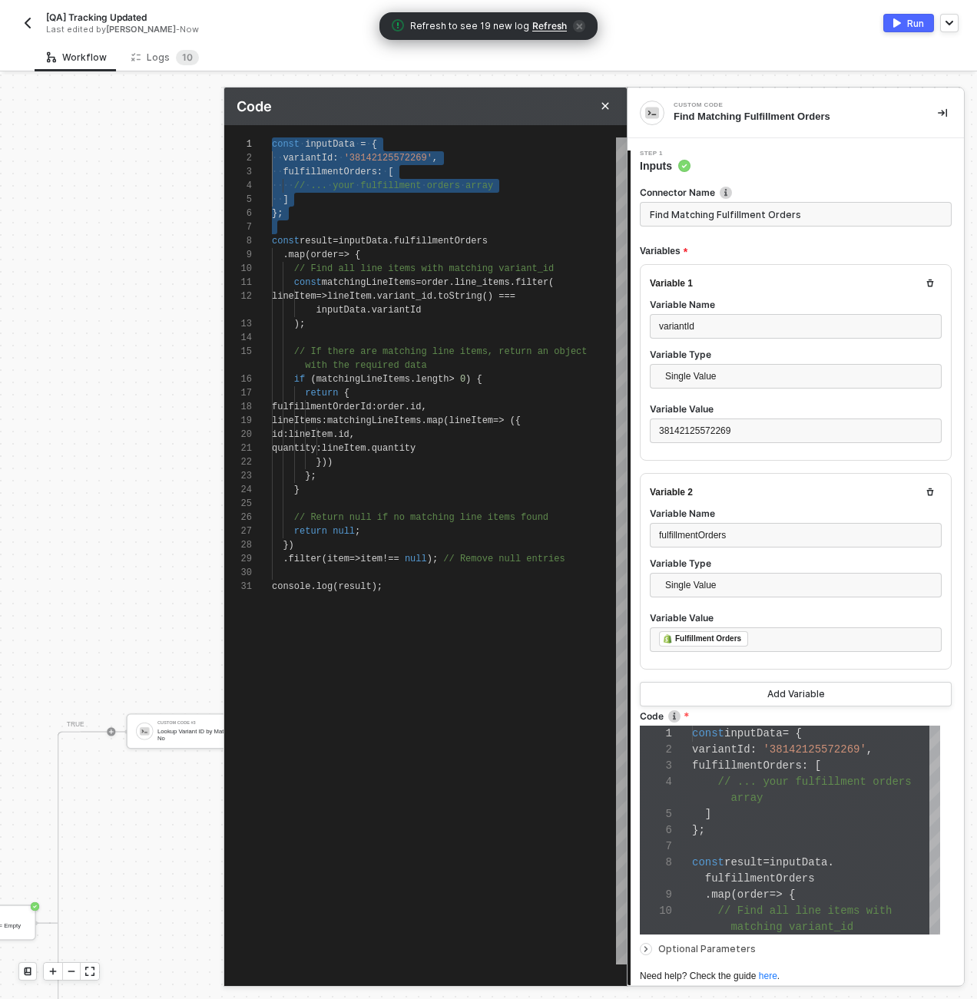
type textarea "const result = inputData.fulfillmentOrders .map(order => { // Find all line ite…"
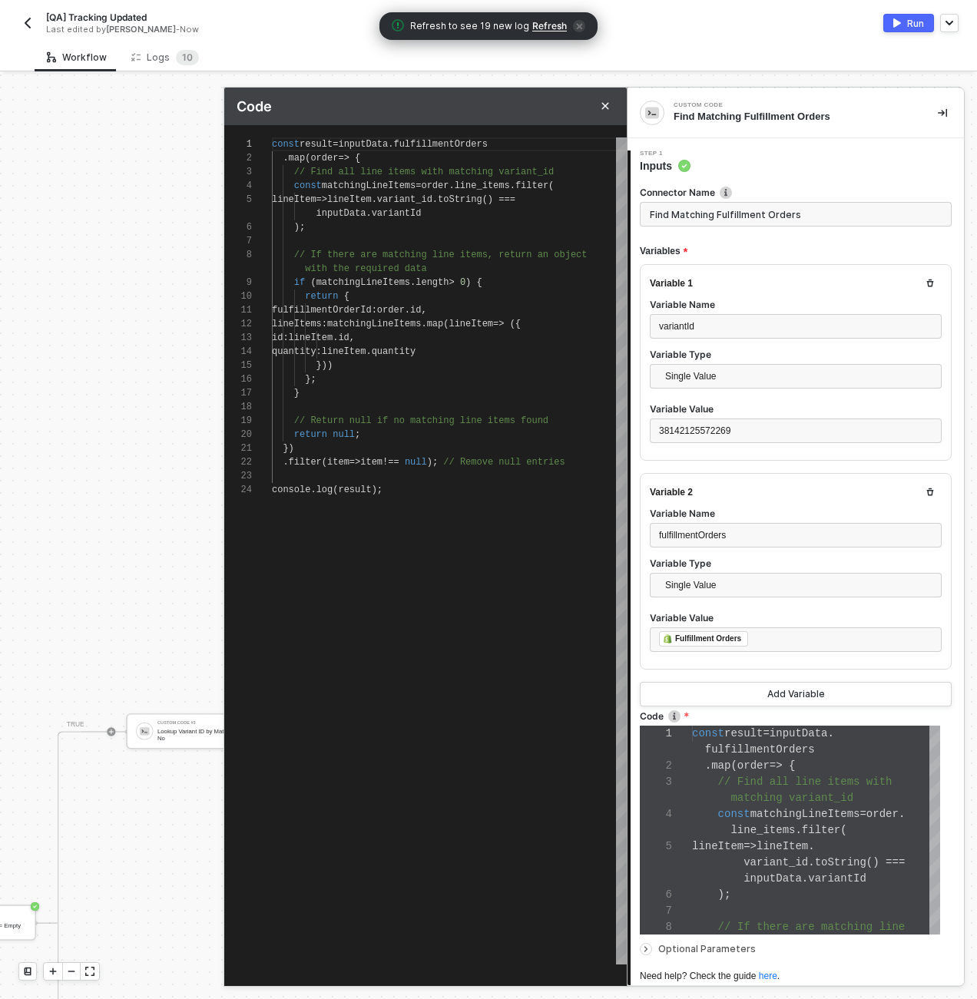
click at [311, 170] on div "1 2 3 4 5 6 7 8 9 10 11 12 13 14 15 16 17 18 19 20 21 22 23 24 const result = i…" at bounding box center [425, 551] width 403 height 827
type textarea "const result = inputData.fulfillmentOrders .map(order => { const matchingLineIt…"
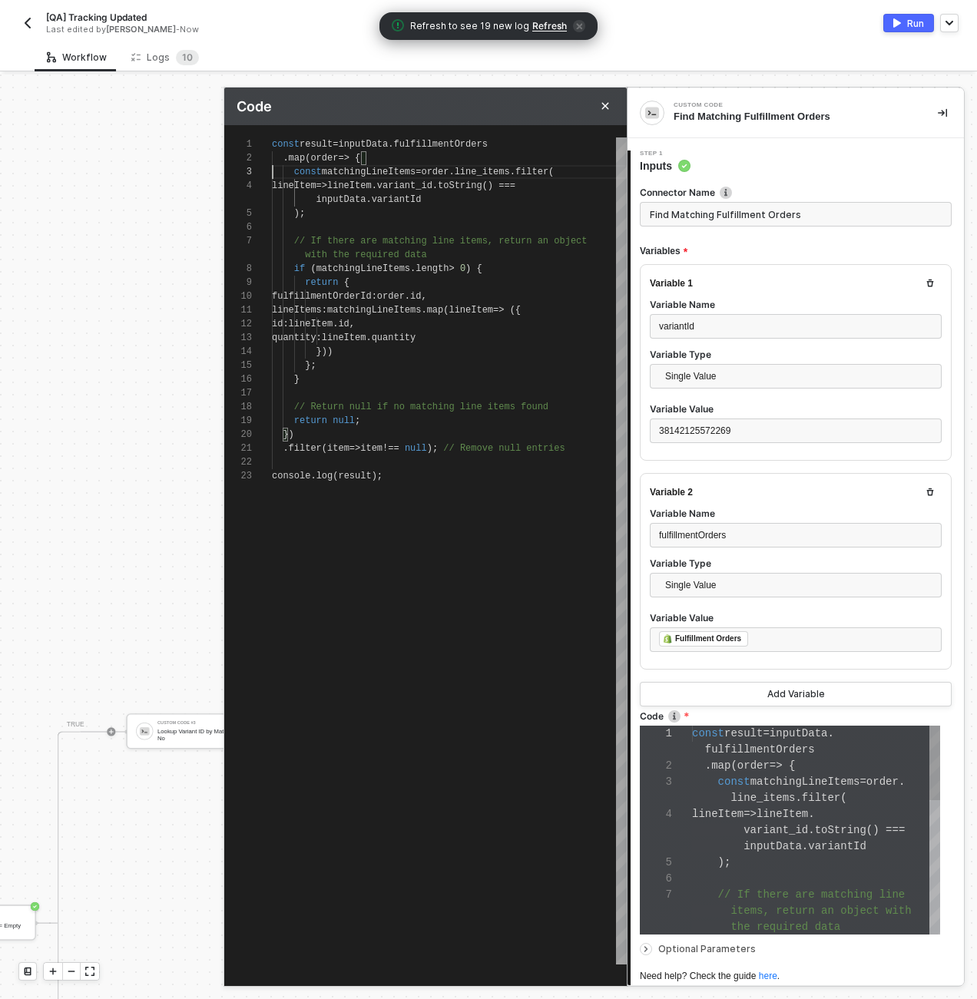
scroll to position [97, 0]
click at [330, 234] on div "// If there are matching line items, return an obj ect" at bounding box center [449, 241] width 355 height 14
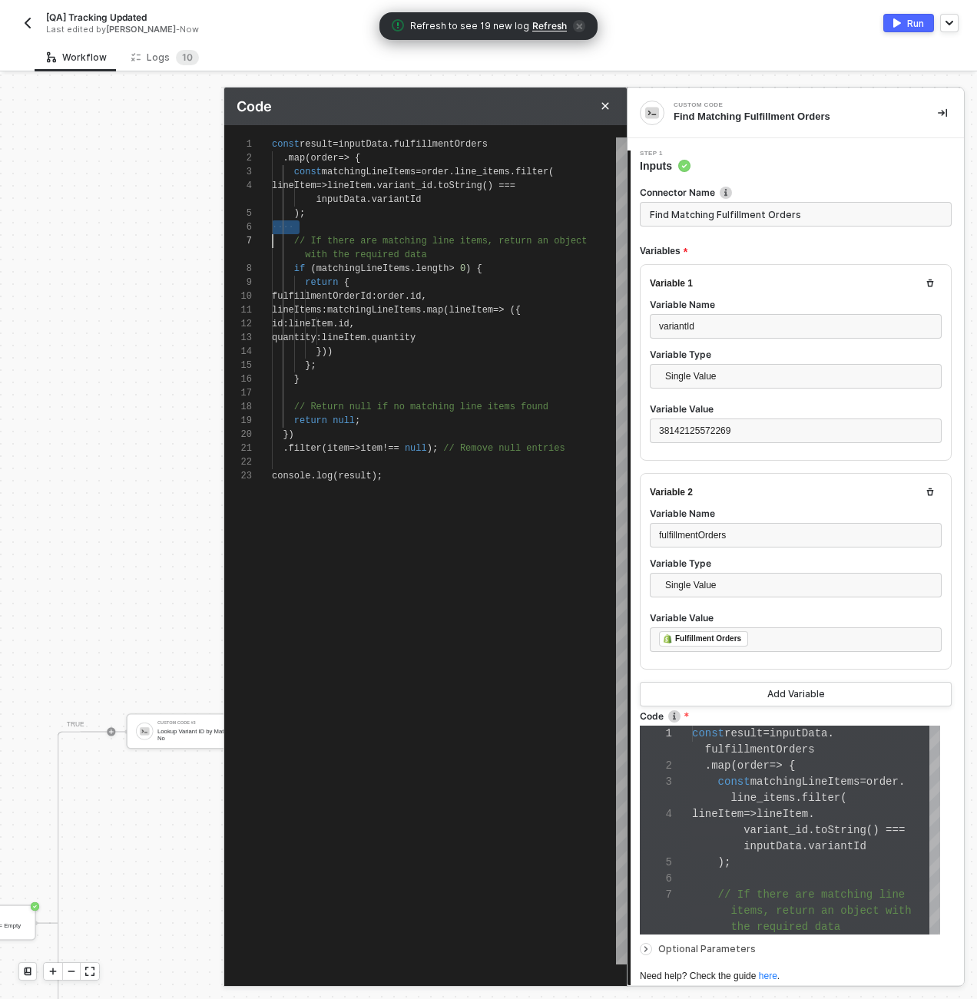
click at [330, 234] on div "// If there are matching line items, return an obj ect" at bounding box center [449, 241] width 355 height 14
click at [332, 237] on div "1 2 3 4 5 6 7 8 9 10 11 12 13 14 15 16 17 18 19 20 21 22 23 const result = inpu…" at bounding box center [425, 551] width 403 height 827
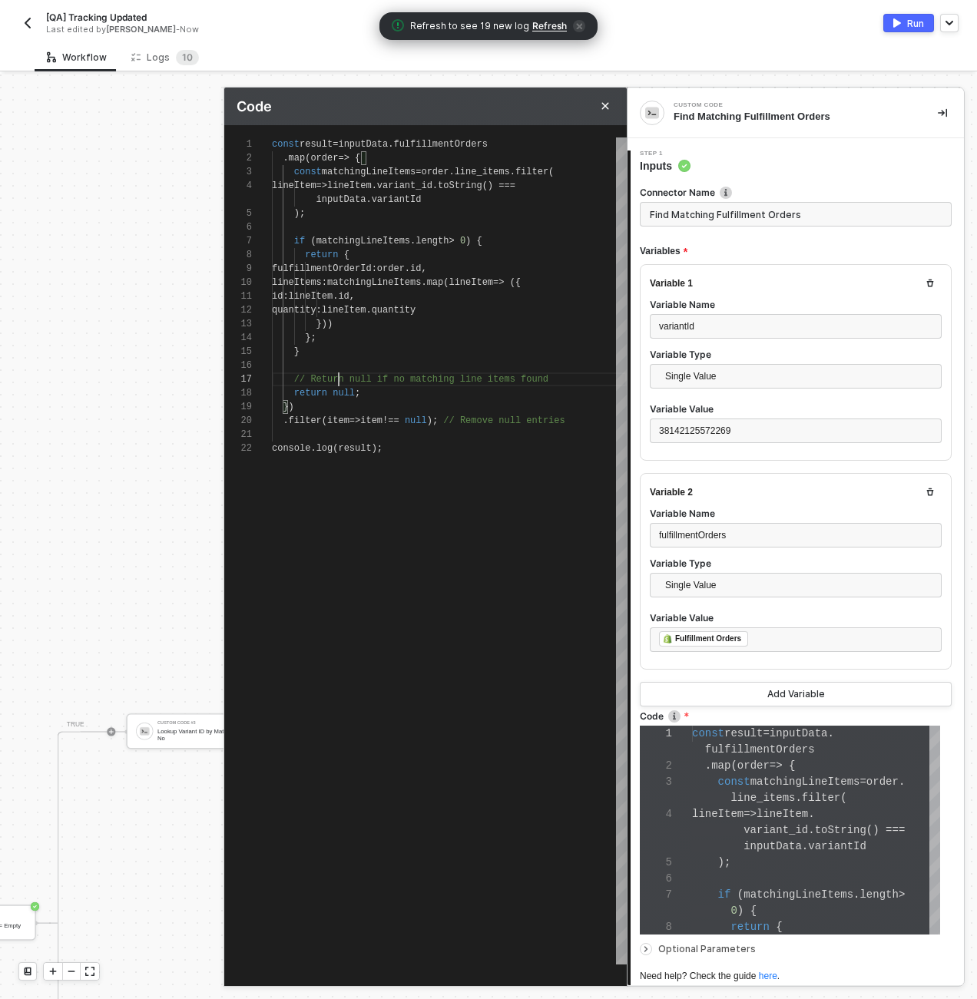
click at [338, 380] on div "1 2 3 4 5 6 7 8 9 10 11 12 13 14 15 16 17 18 19 20 21 22 const result = inputDa…" at bounding box center [425, 551] width 403 height 827
drag, startPoint x: 585, startPoint y: 409, endPoint x: 455, endPoint y: 406, distance: 129.9
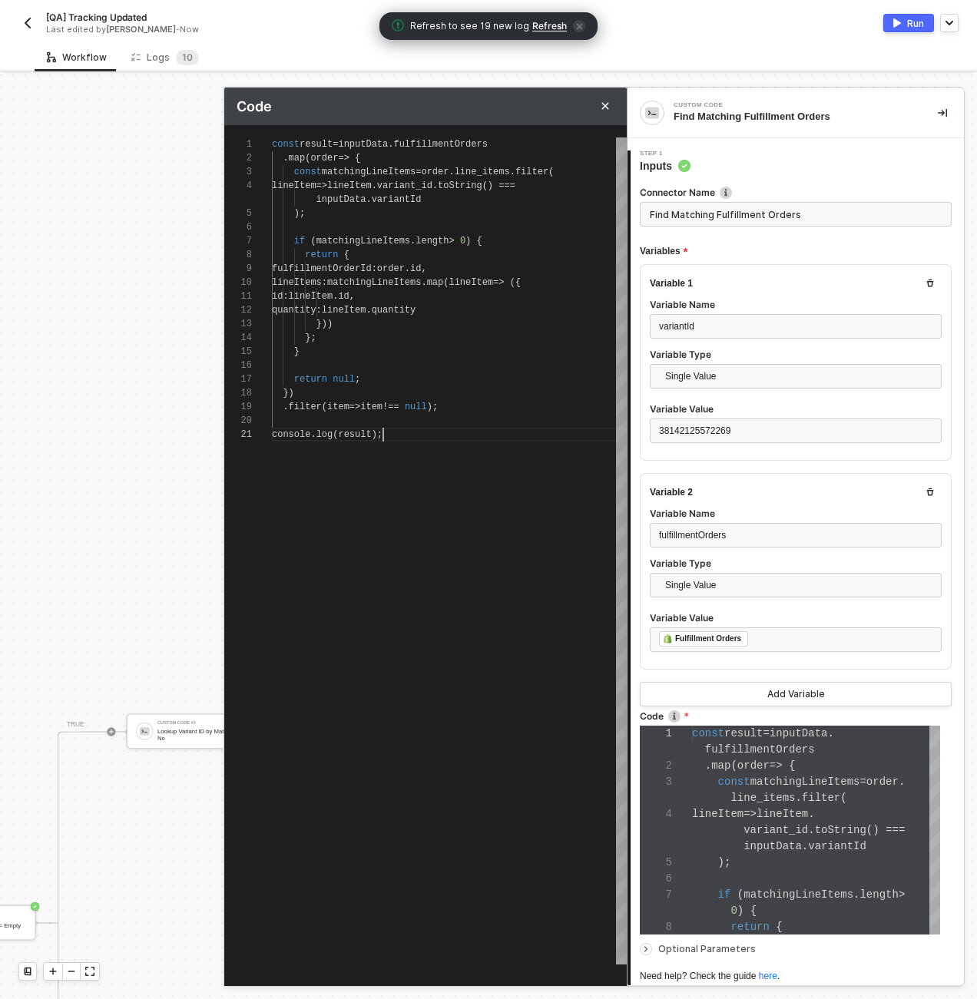
scroll to position [14, 110]
click at [407, 430] on div "console . log ( result );" at bounding box center [449, 435] width 355 height 14
type textarea "resolve(result);"
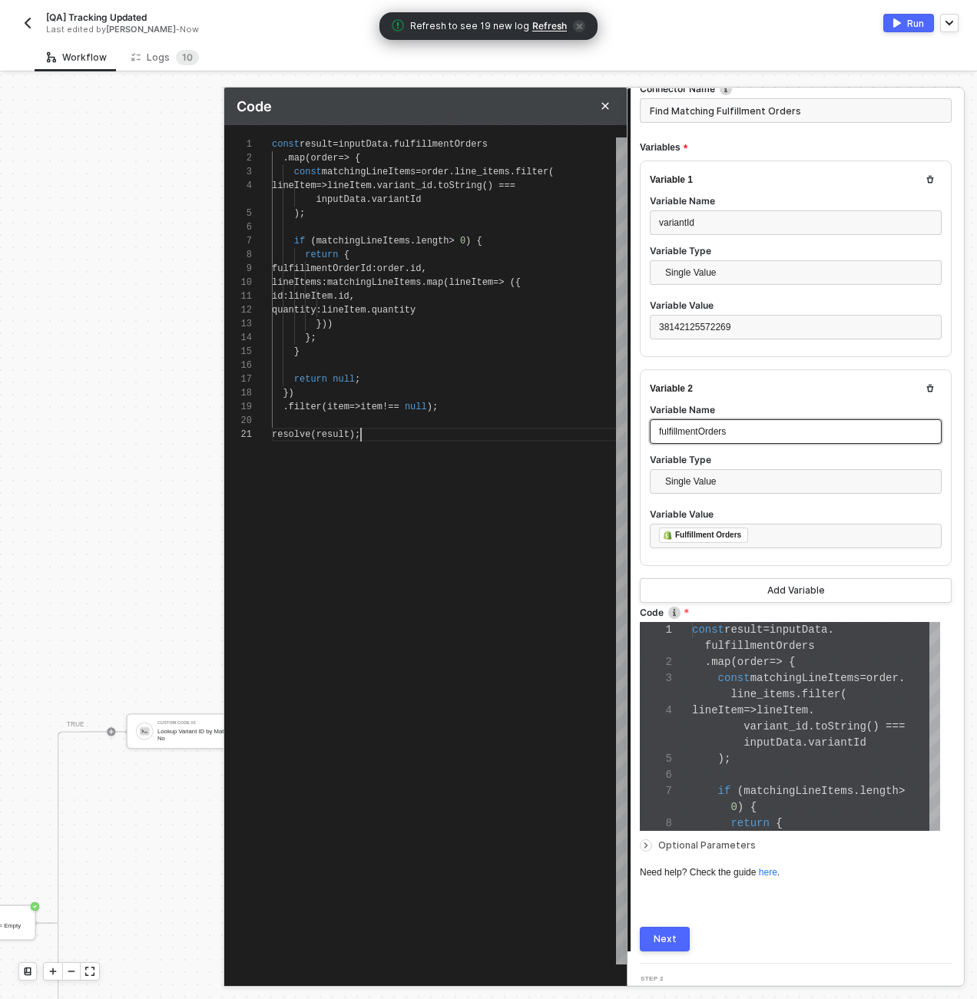
scroll to position [128, 0]
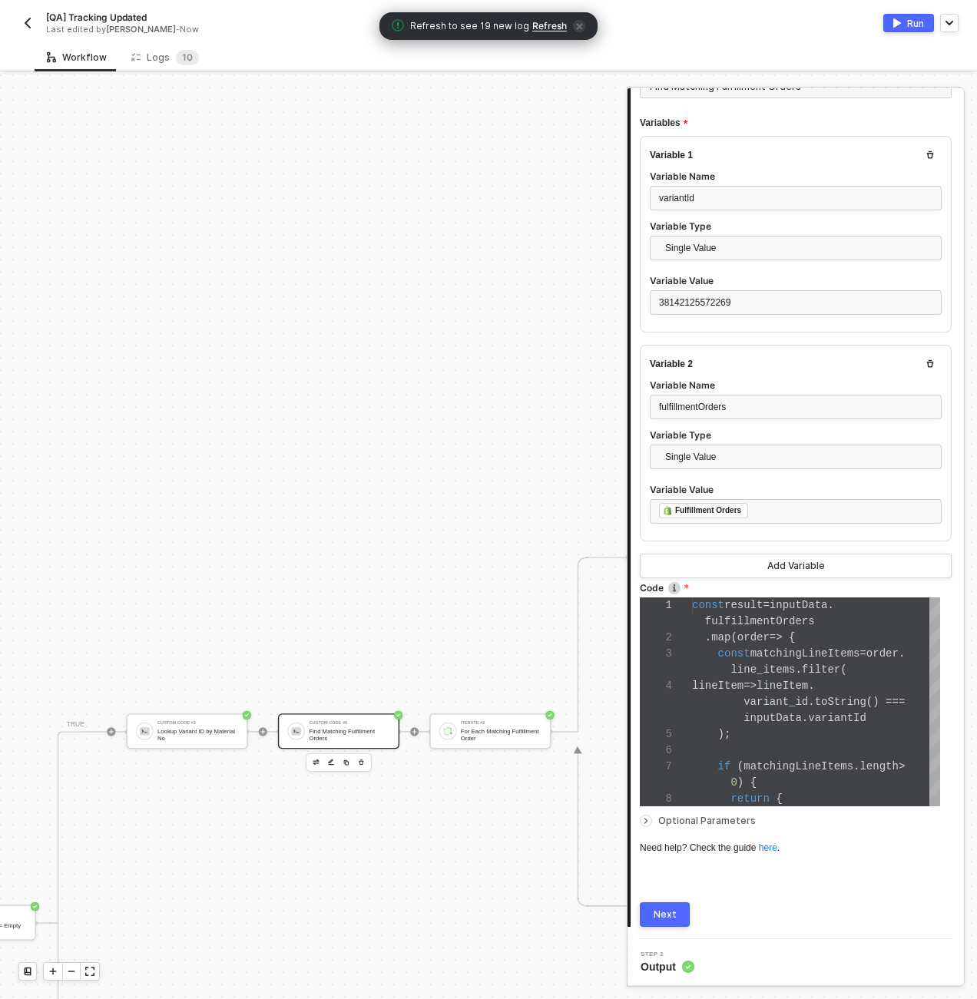
click at [660, 916] on div "Next" at bounding box center [665, 915] width 23 height 12
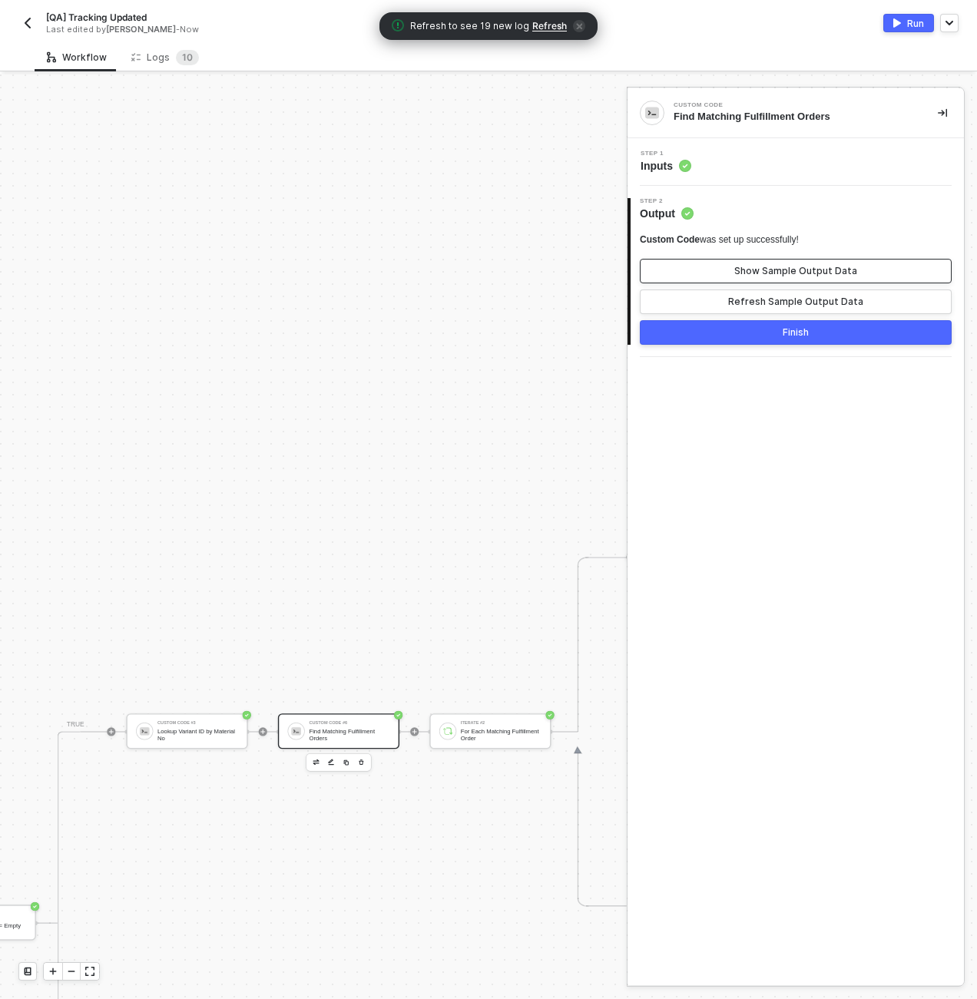
click at [736, 268] on button "Show Sample Output Data" at bounding box center [796, 271] width 312 height 25
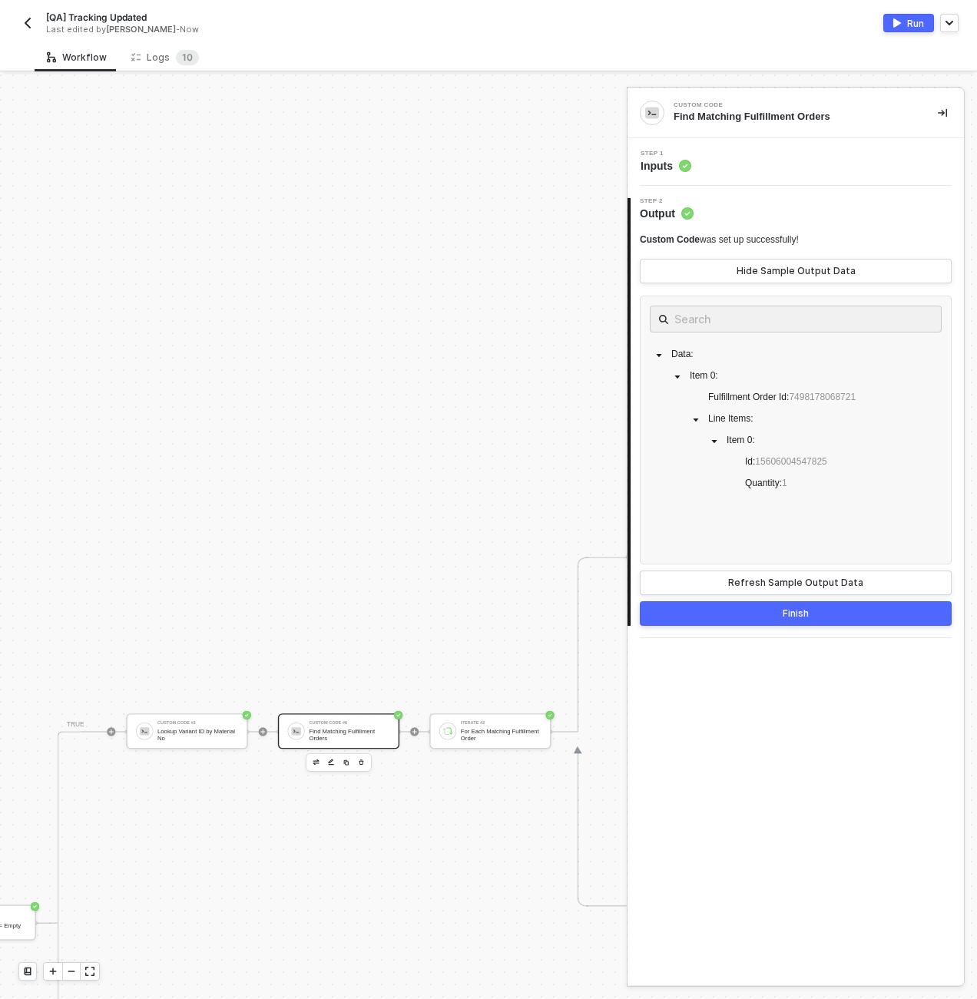
click at [383, 443] on div "Manual Workflow Start workflow SAP S/4HANA #2 READ Sales Order by ID If-Else Co…" at bounding box center [313, 537] width 627 height 925
click at [802, 613] on div "Finish" at bounding box center [796, 614] width 26 height 12
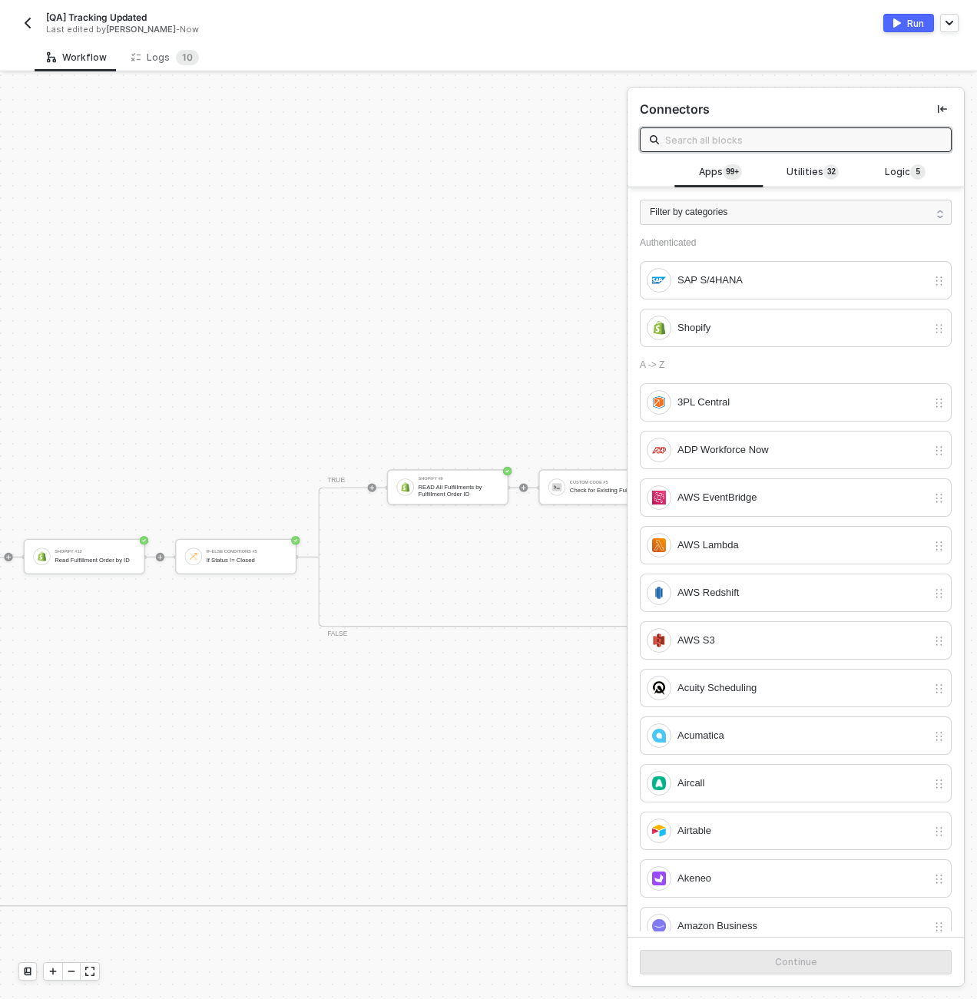
scroll to position [0, 4049]
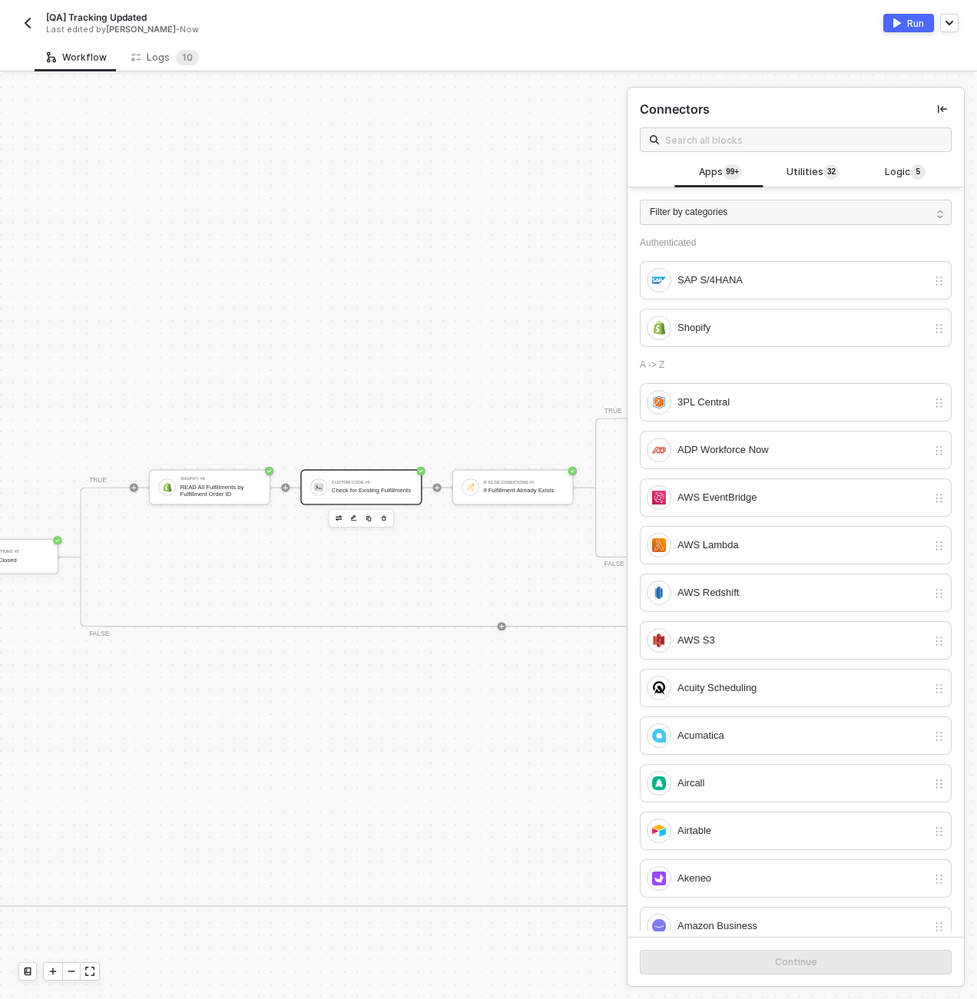
click at [346, 489] on div "Check for Existing Fulfillments" at bounding box center [372, 490] width 81 height 7
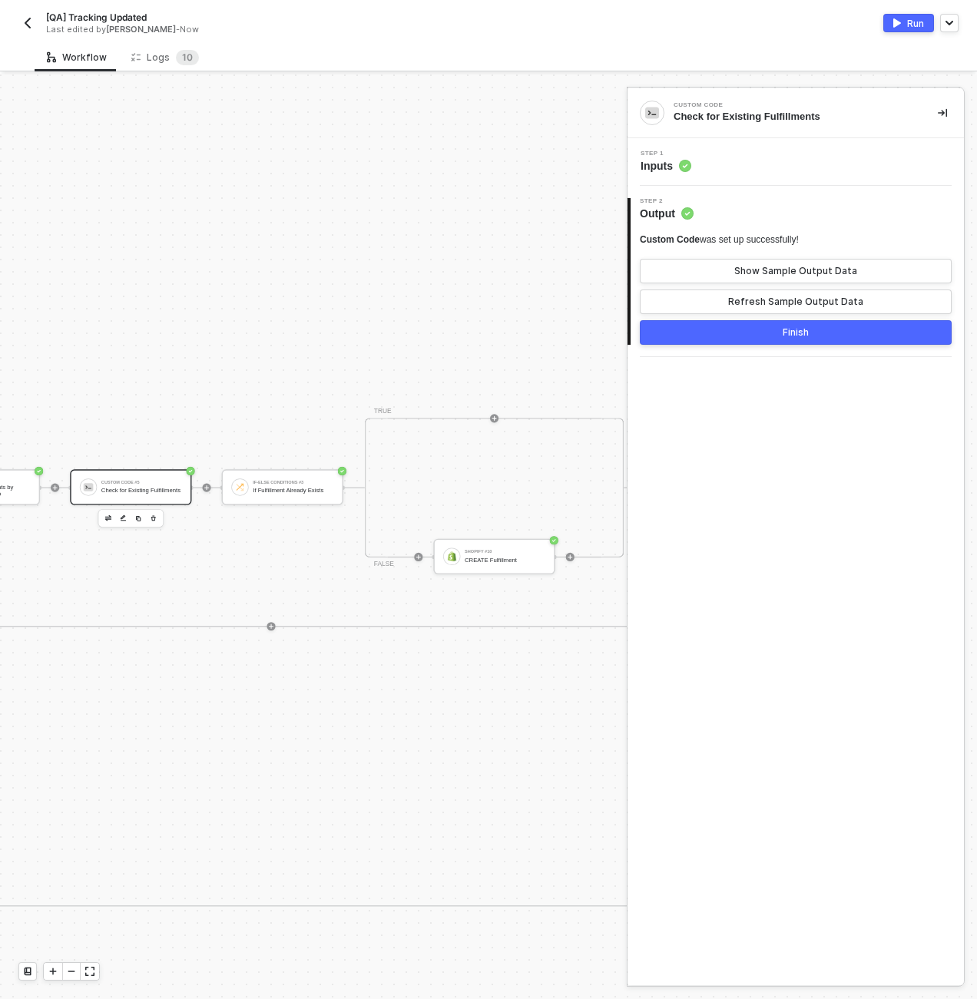
scroll to position [0, 4357]
click at [412, 568] on div "Shopify #10 CREATE Fulfillment" at bounding box center [416, 556] width 121 height 35
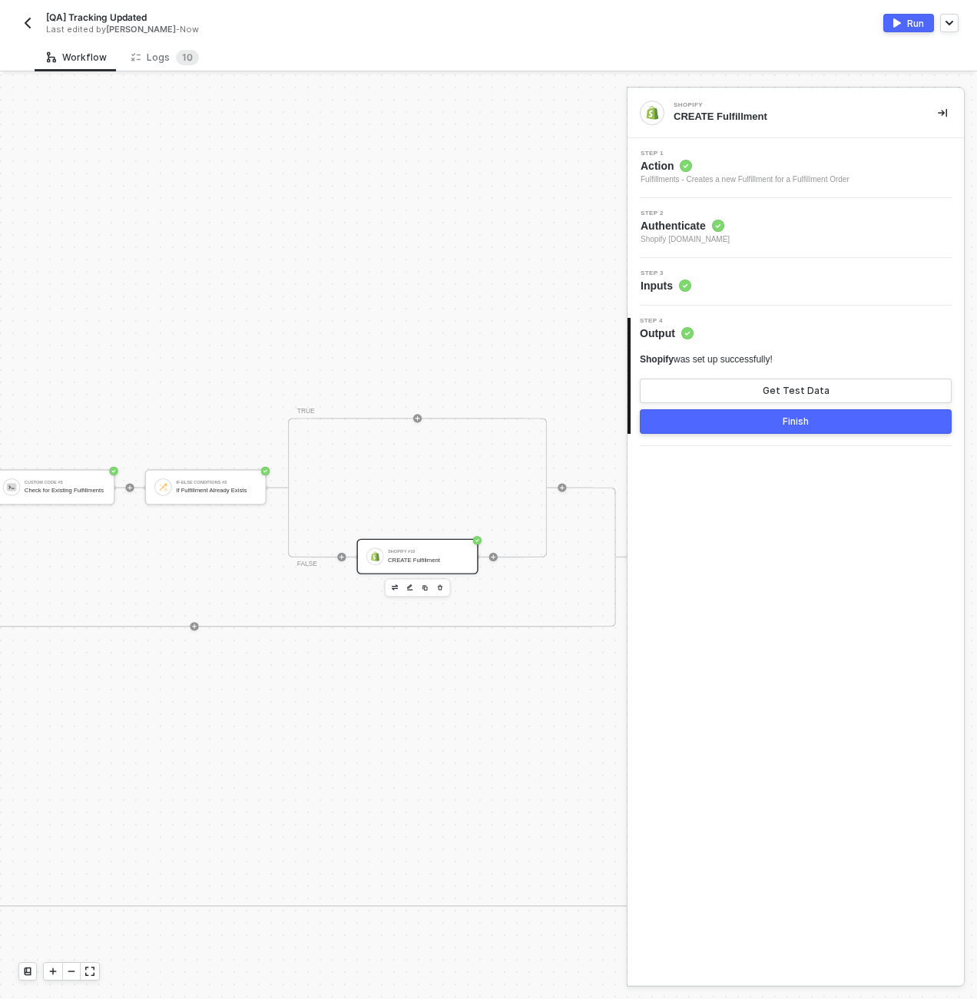
click at [732, 277] on div "Step 3 Inputs" at bounding box center [797, 281] width 333 height 23
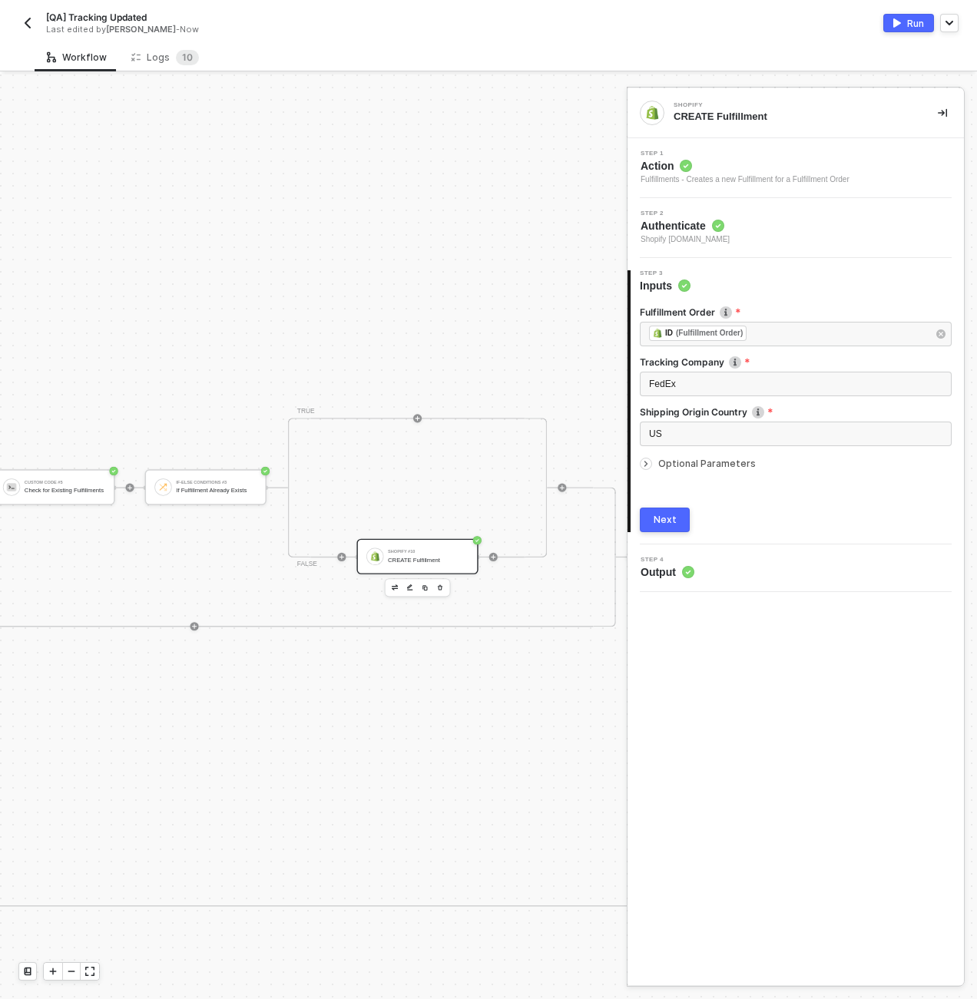
click at [723, 458] on span "Optional Parameters" at bounding box center [707, 464] width 98 height 12
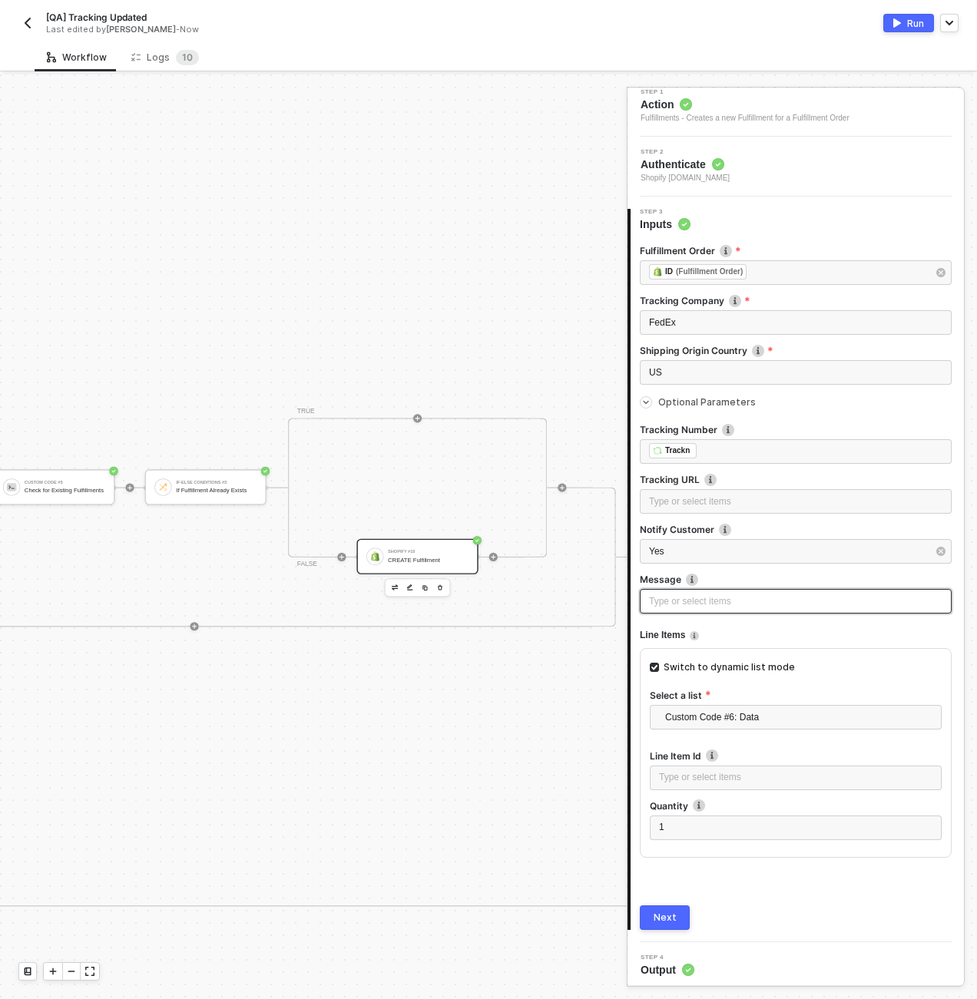
scroll to position [65, 0]
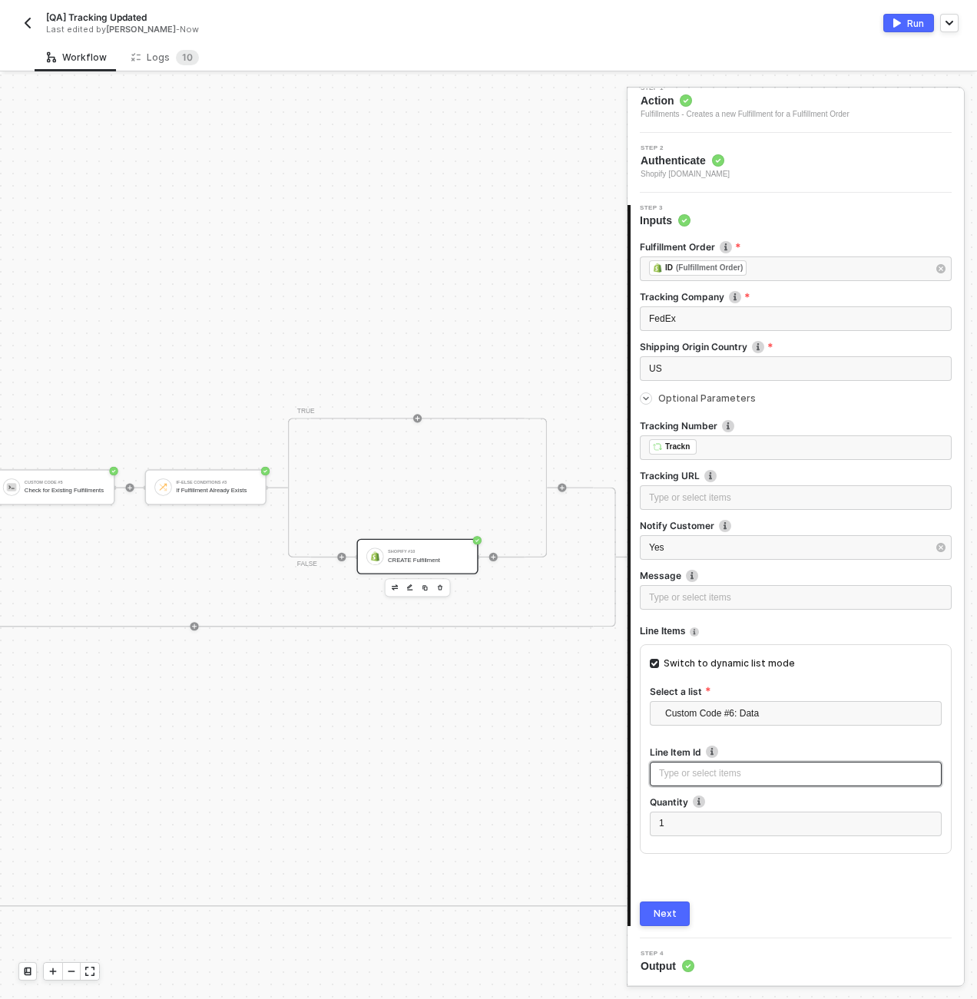
click at [795, 774] on div "Type or select items ﻿" at bounding box center [795, 774] width 273 height 15
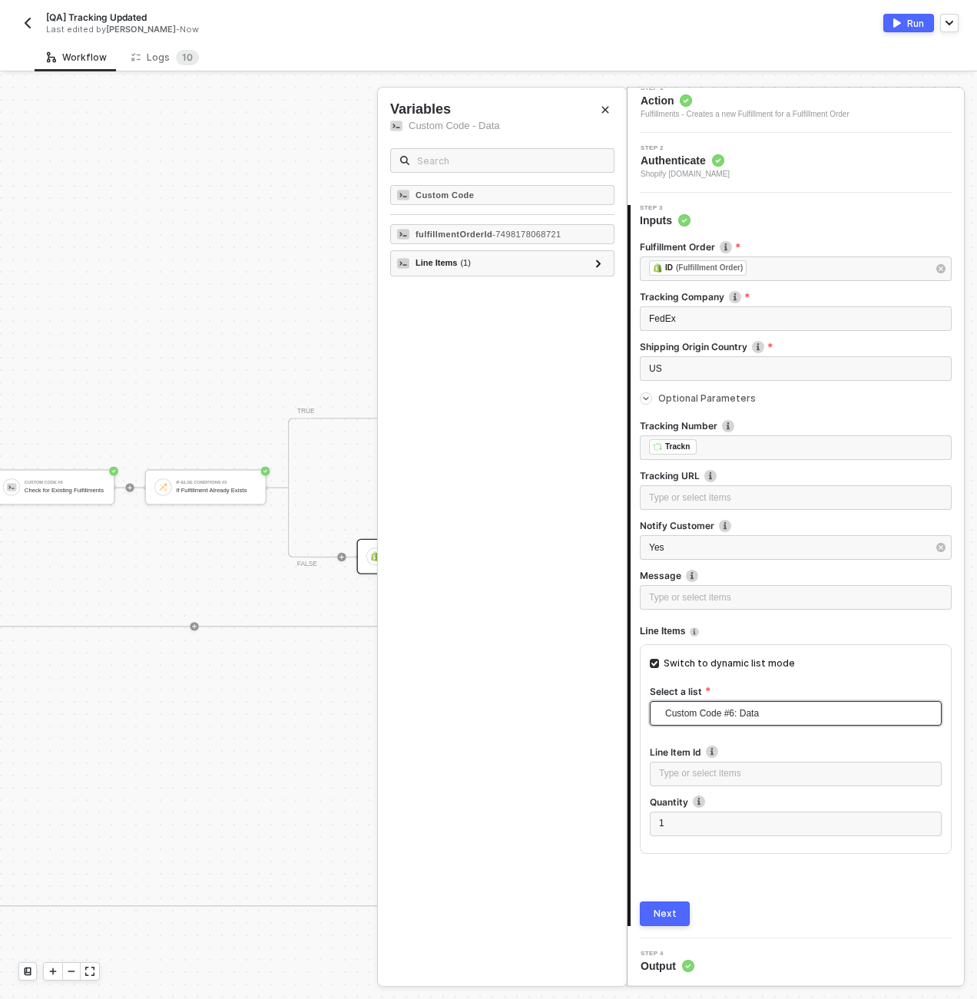
click at [716, 727] on div "Custom Code #6: Data" at bounding box center [796, 716] width 292 height 31
click at [713, 711] on span "Custom Code #6: Data" at bounding box center [798, 713] width 267 height 29
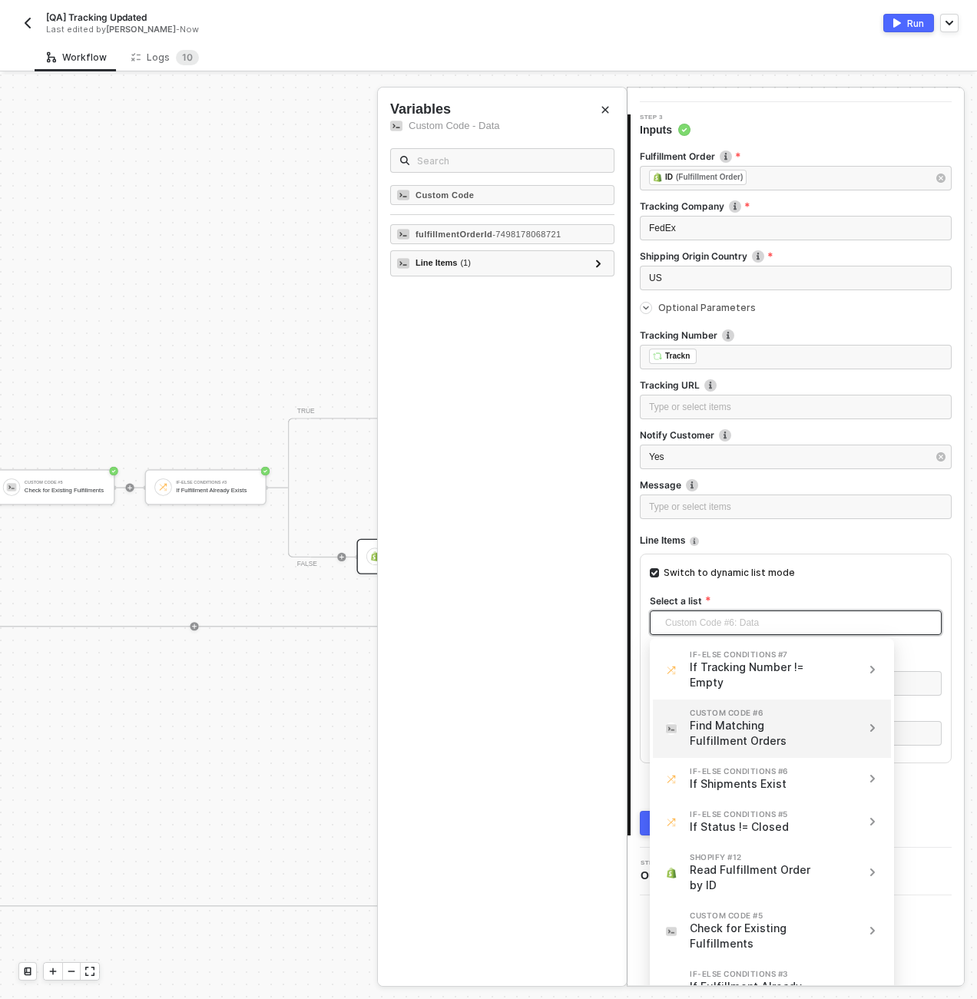
scroll to position [162, 0]
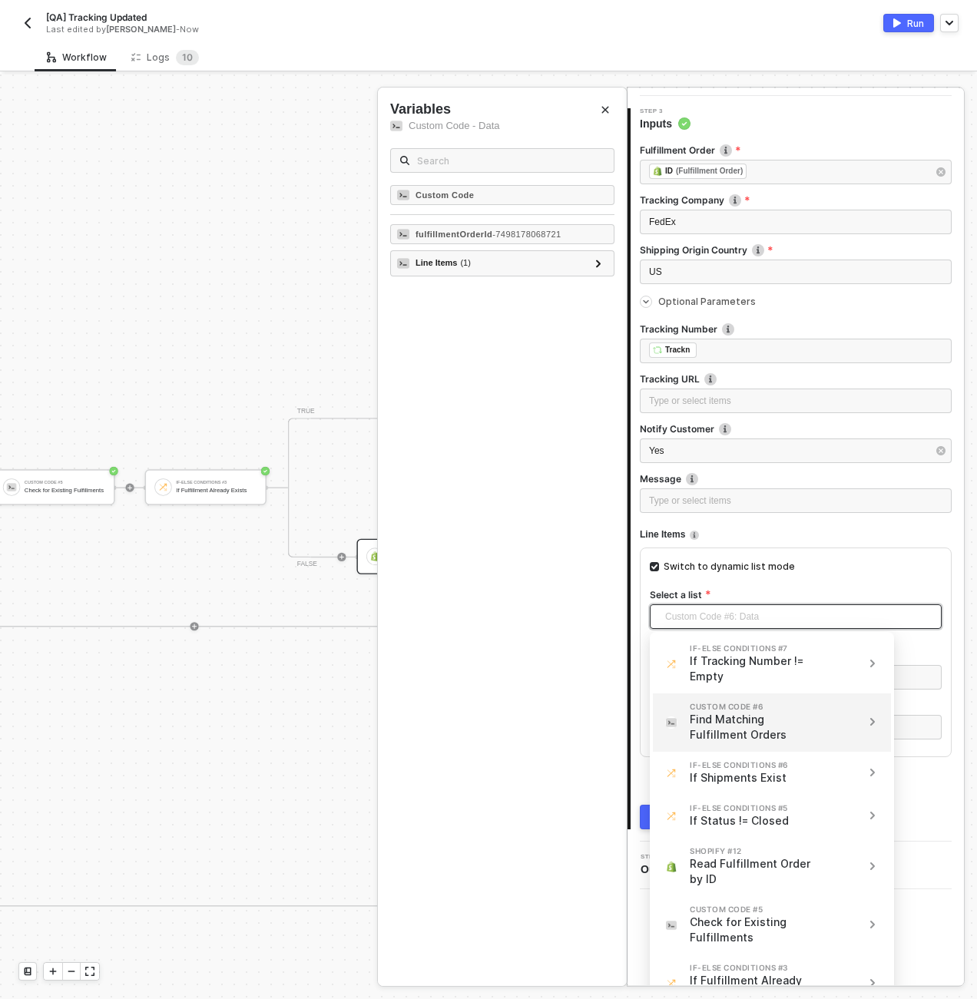
click at [873, 722] on icon "icon-arrow-right-small" at bounding box center [872, 722] width 3 height 6
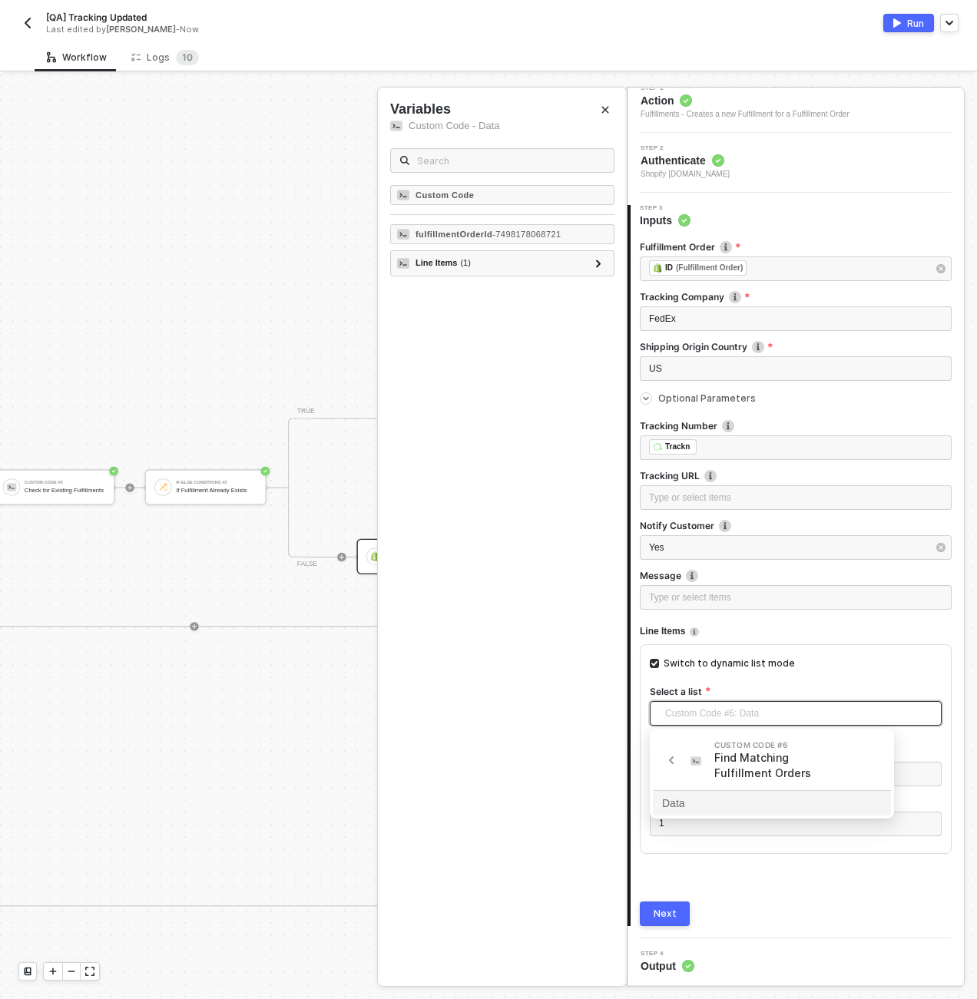
click at [98, 879] on div at bounding box center [488, 537] width 977 height 925
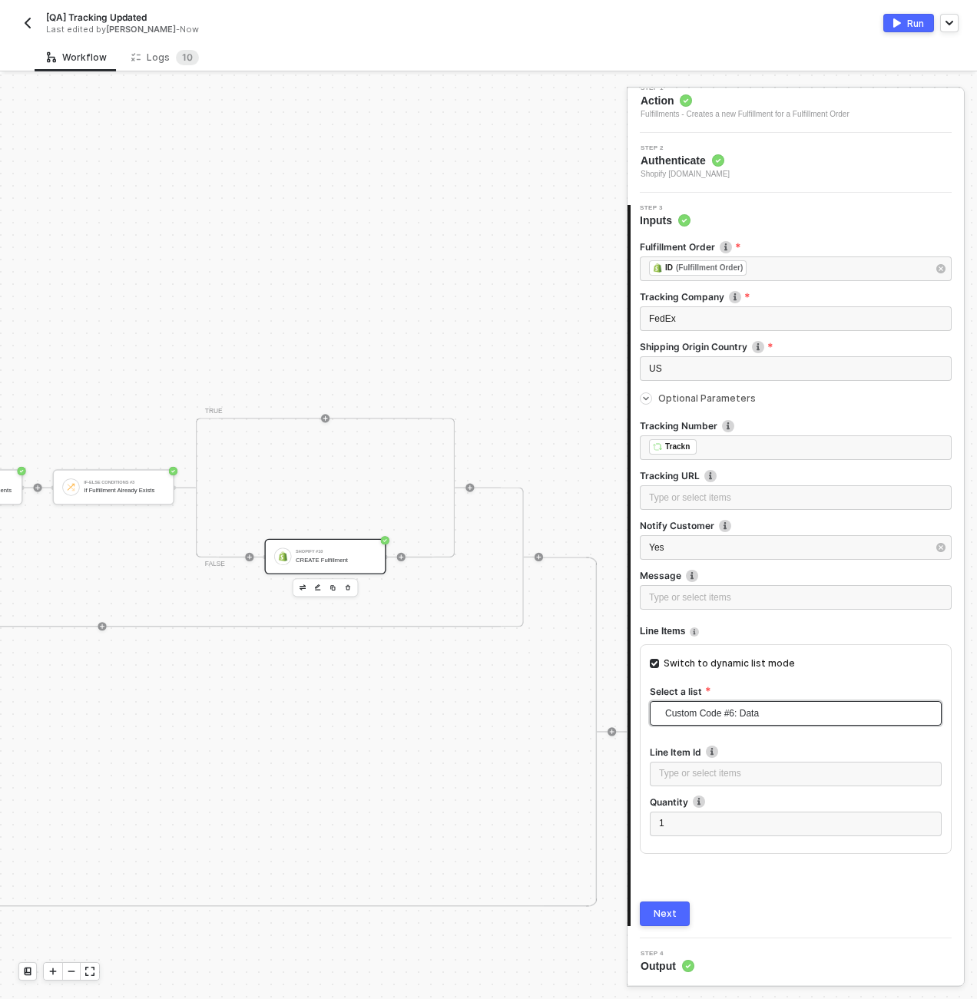
scroll to position [0, 4141]
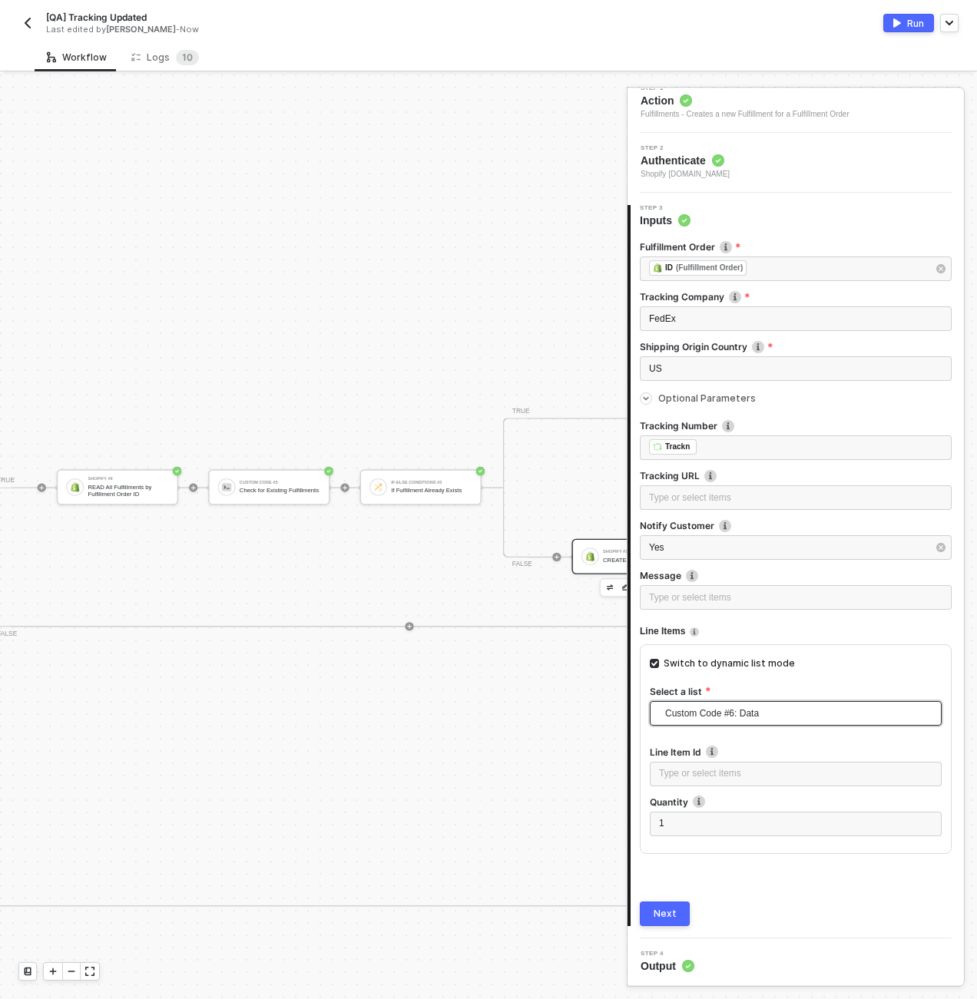
click at [257, 460] on div "Shopify #12 Read Fulfillment Order by ID If-Else Conditions #5 If Status != Clo…" at bounding box center [271, 558] width 1157 height 350
click at [257, 488] on div "Check for Existing Fulfillments" at bounding box center [280, 490] width 81 height 7
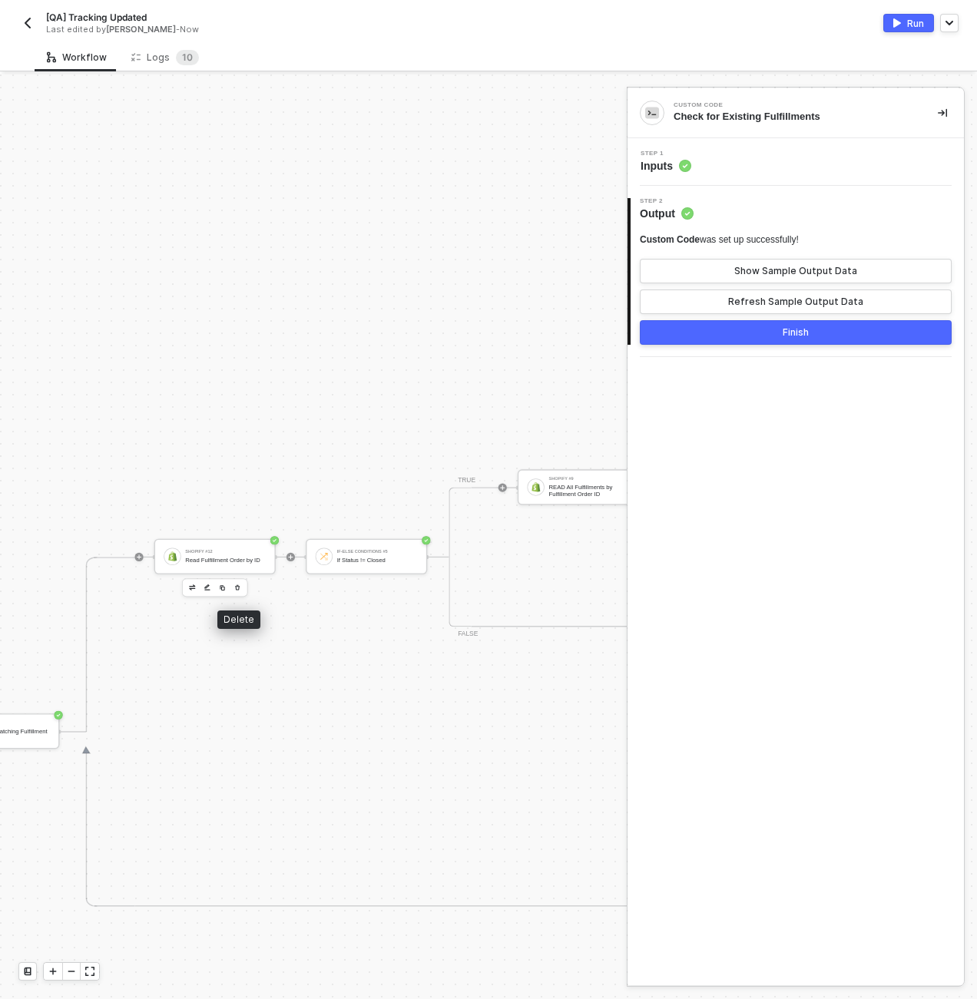
scroll to position [0, 3373]
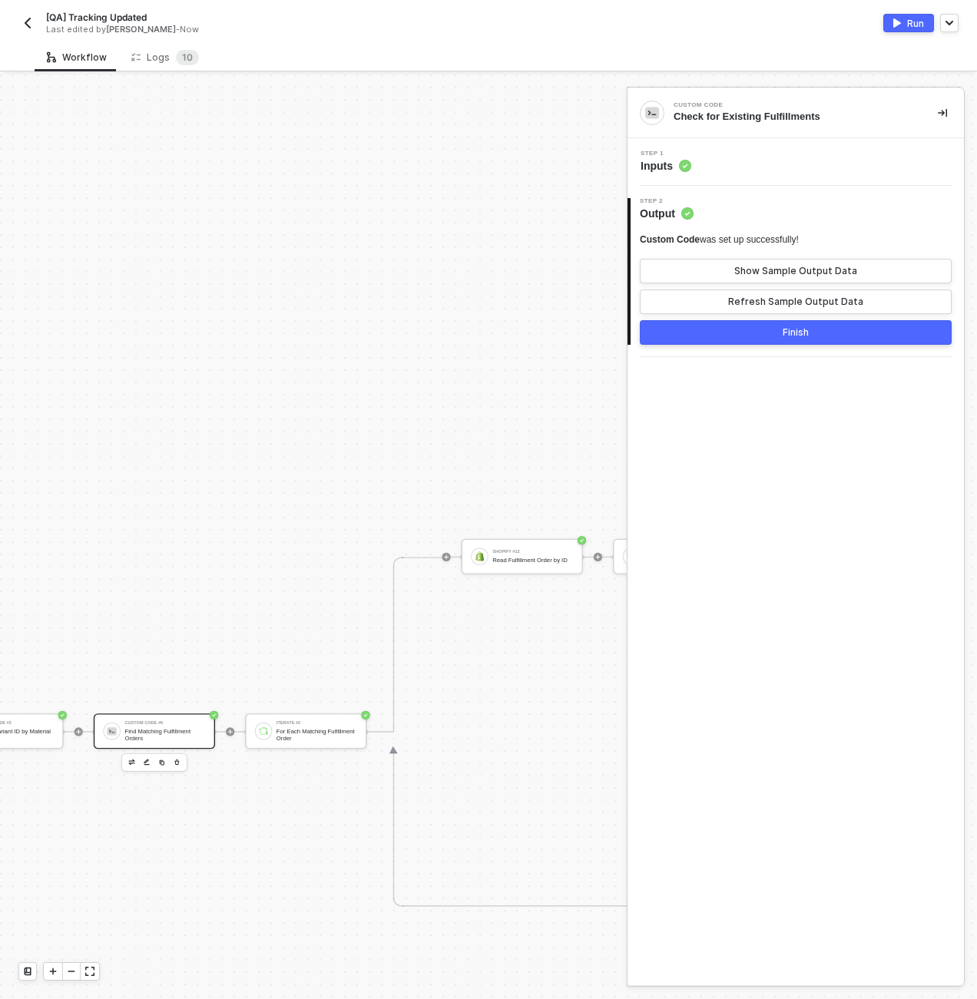
click at [190, 728] on div "Find Matching Fulfillment Orders" at bounding box center [164, 735] width 81 height 14
click at [815, 153] on div "Step 1 Inputs" at bounding box center [797, 162] width 333 height 23
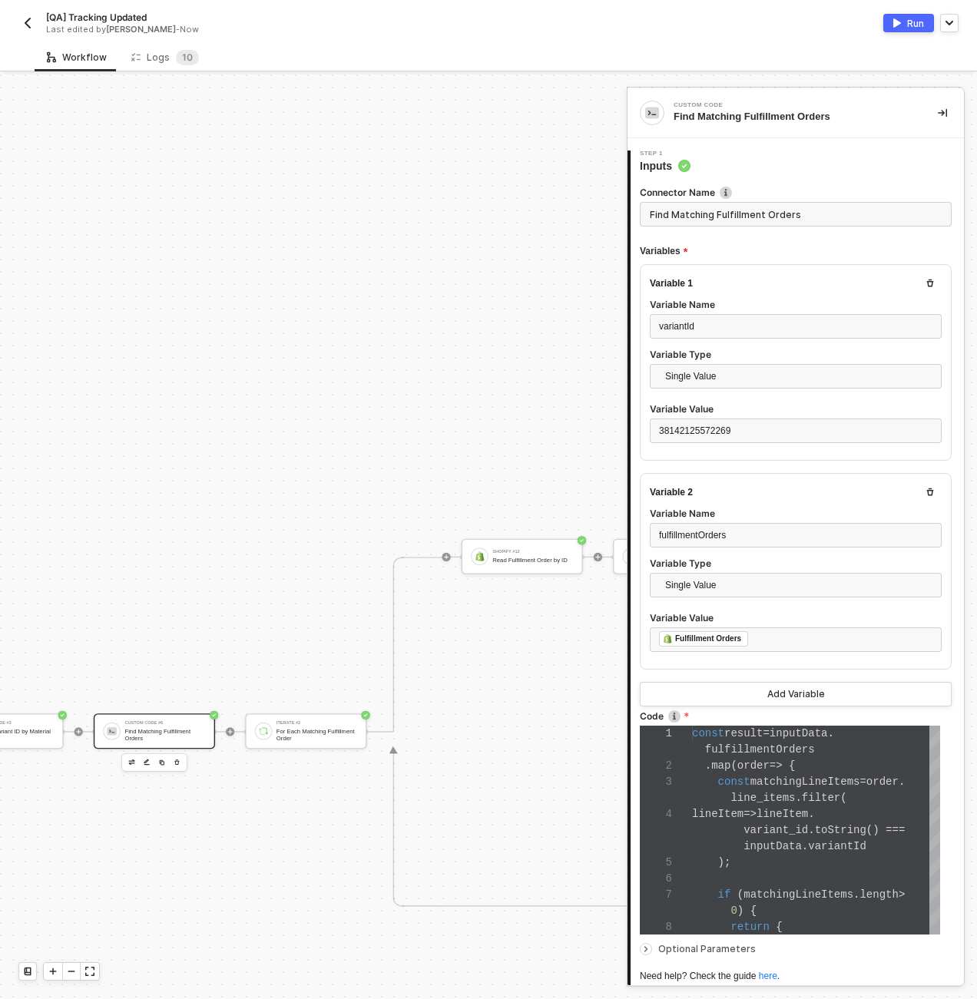
scroll to position [128, 0]
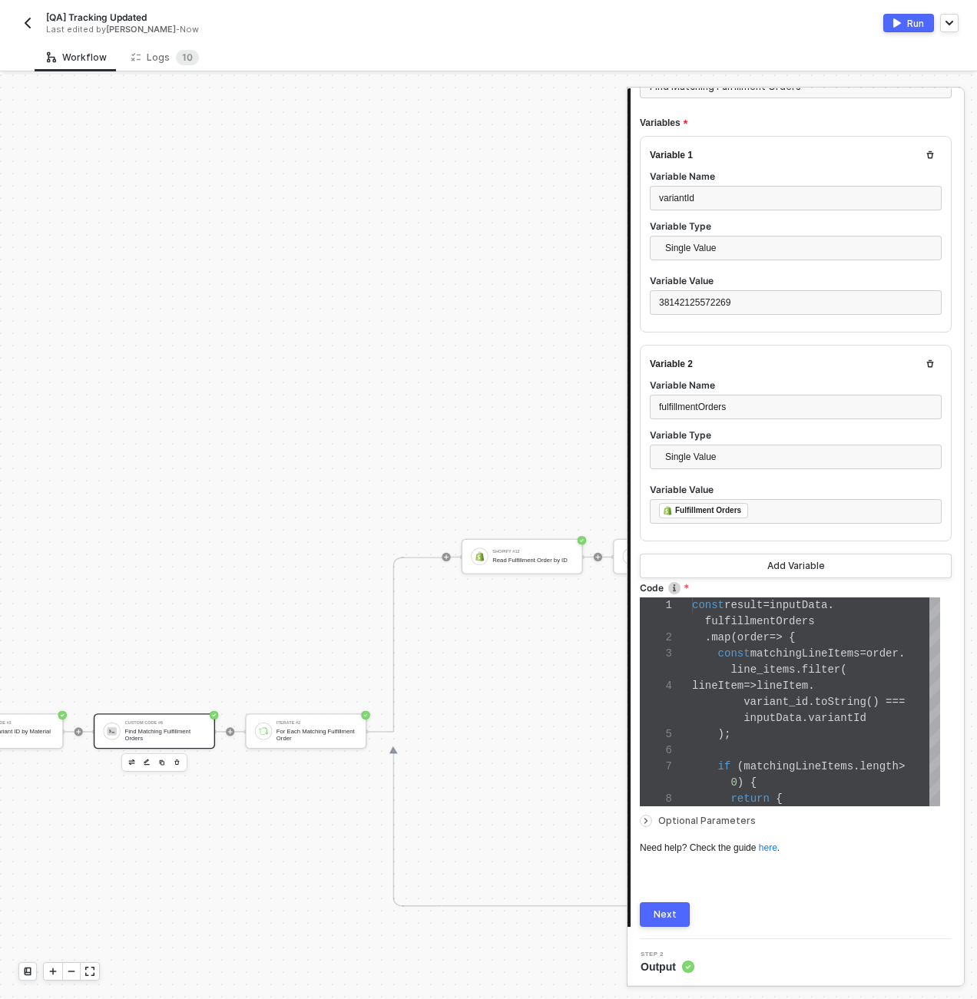
click at [687, 820] on span "Optional Parameters" at bounding box center [707, 821] width 98 height 12
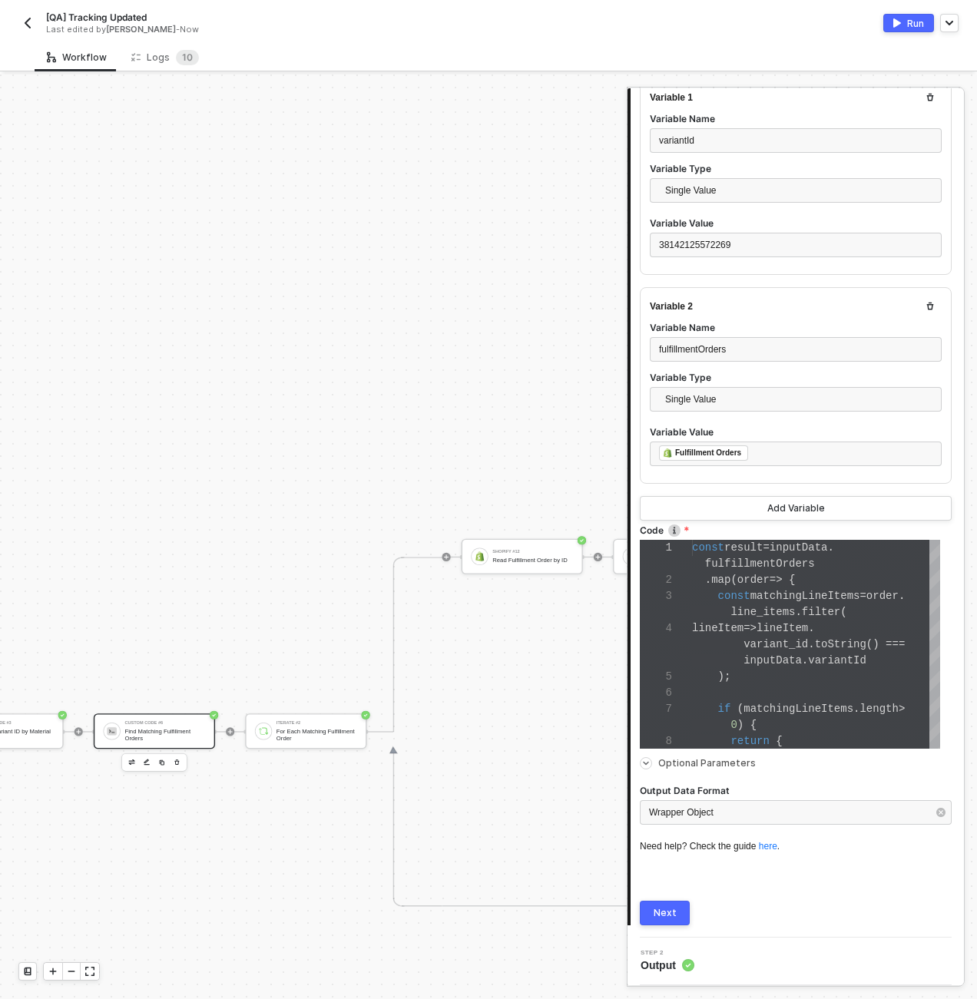
scroll to position [184, 0]
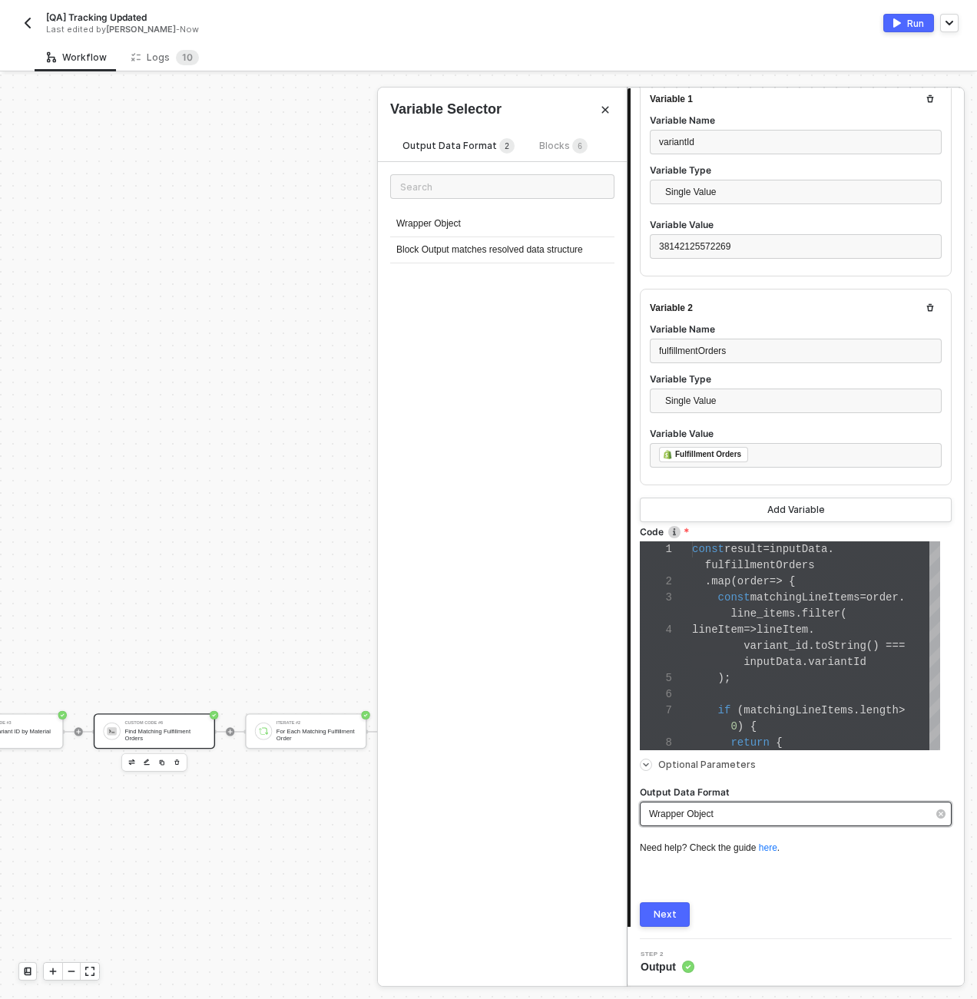
click at [699, 821] on div "Wrapper Object" at bounding box center [796, 814] width 312 height 25
click at [524, 255] on div "Block Output matches resolved data structure" at bounding box center [502, 250] width 224 height 26
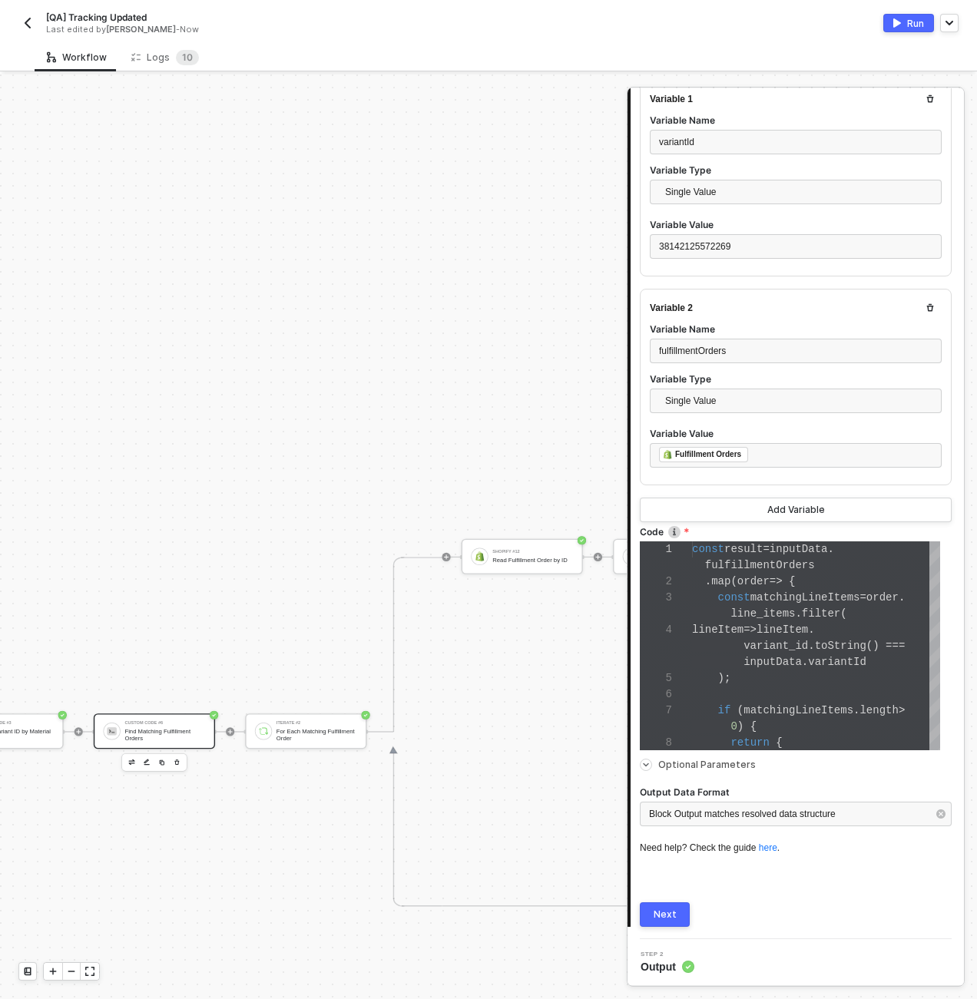
click at [678, 912] on button "Next" at bounding box center [665, 915] width 50 height 25
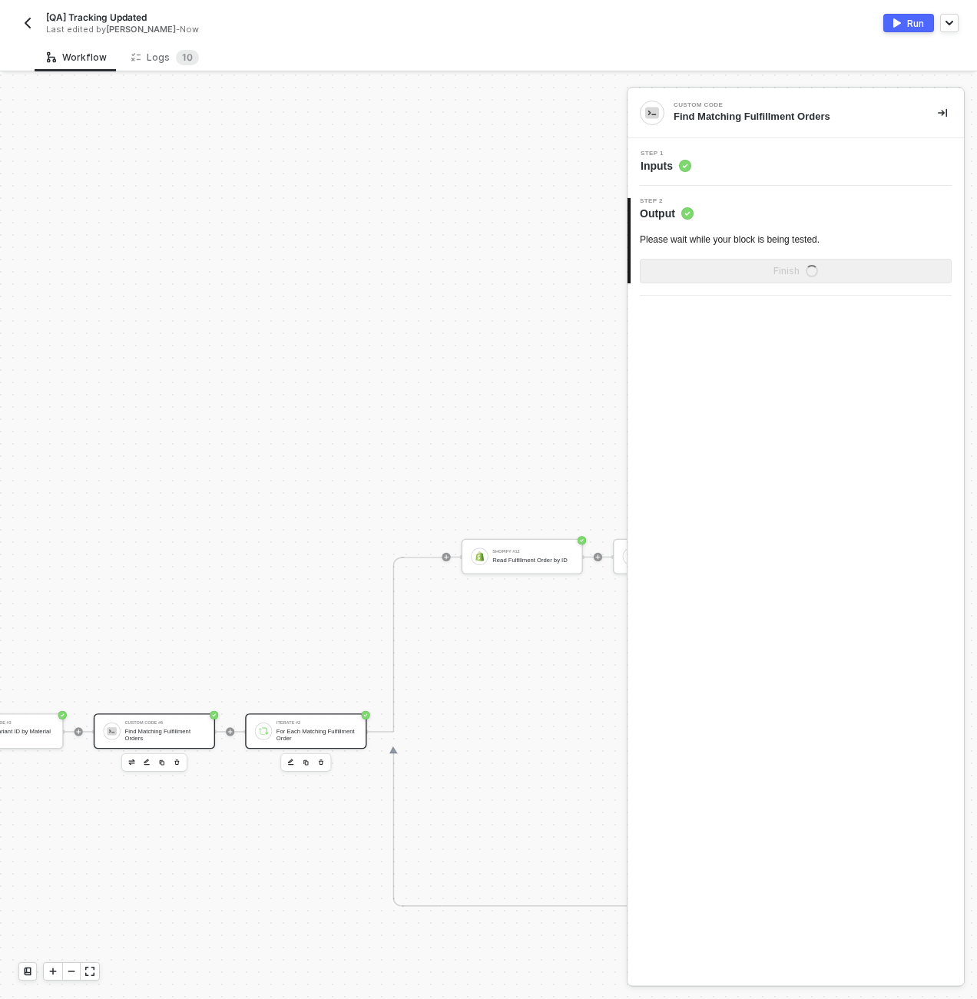
click at [289, 722] on div "Iterate #2" at bounding box center [317, 723] width 81 height 5
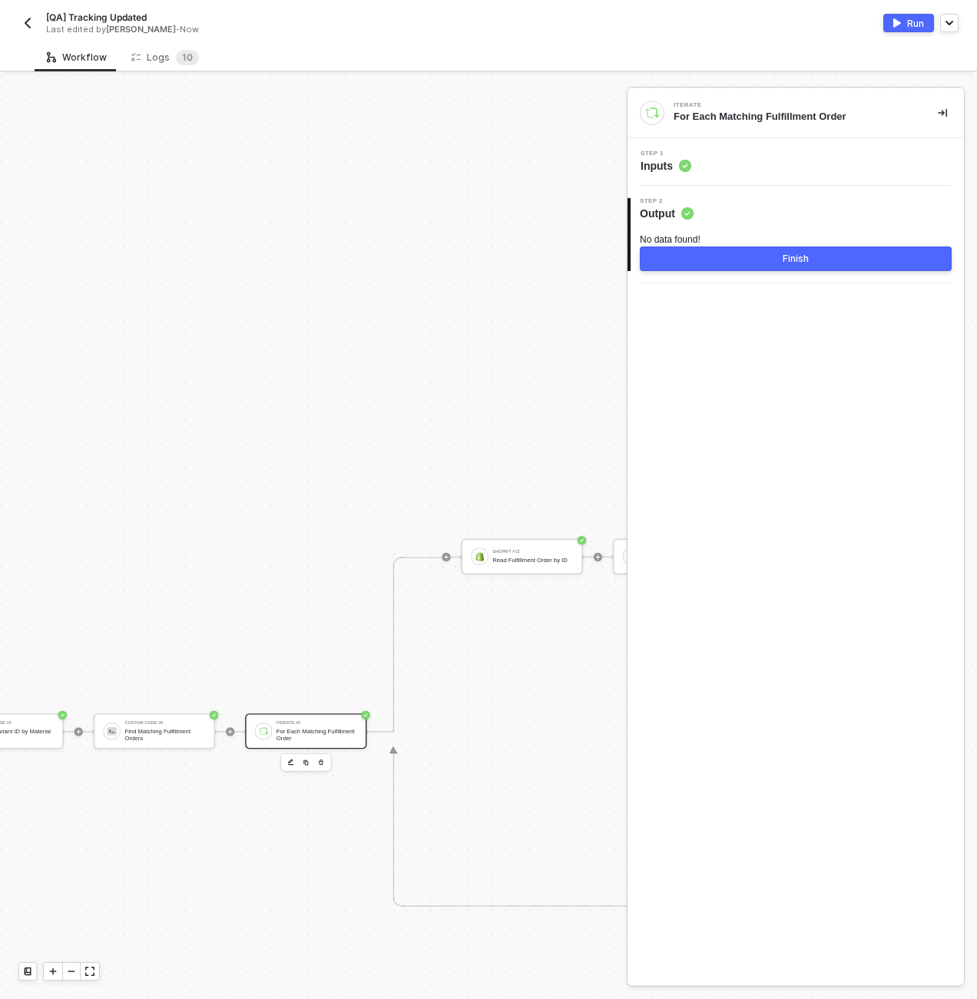
click at [742, 171] on div "Step 1 Inputs" at bounding box center [797, 162] width 333 height 23
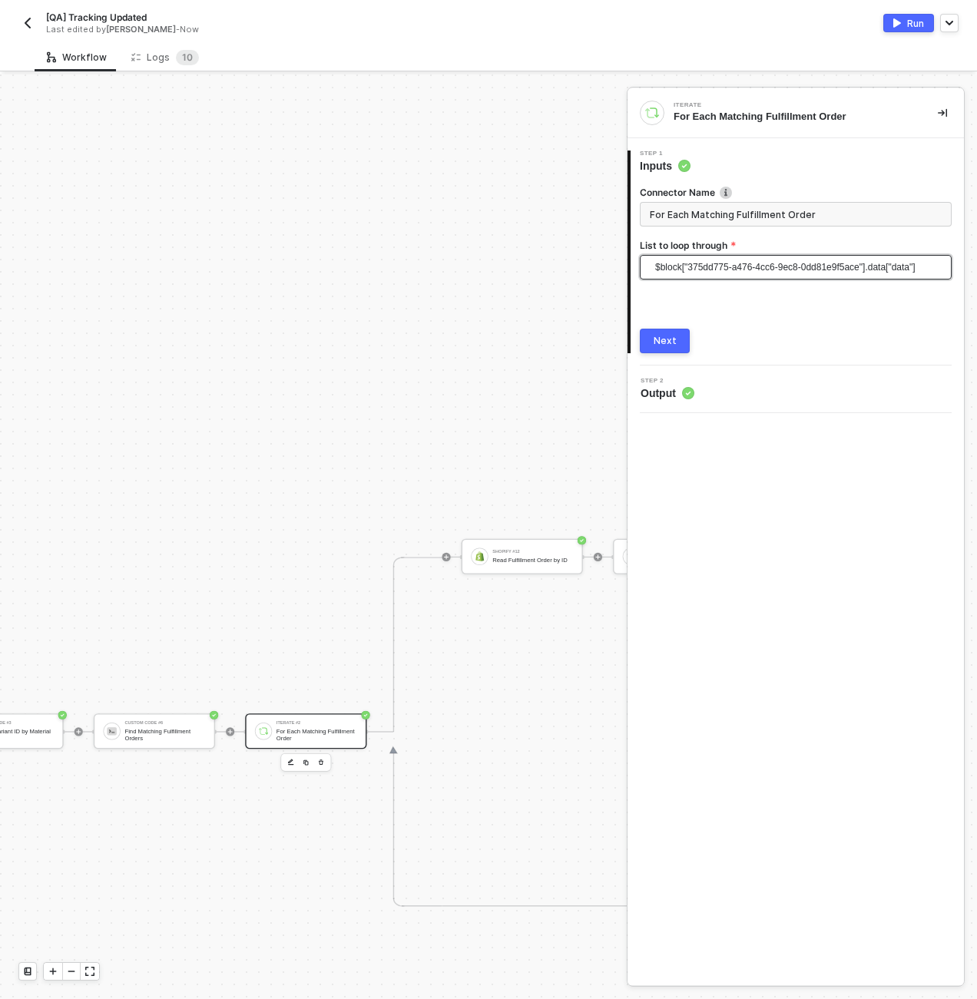
click at [735, 276] on span "$block["375dd775-a476-4cc6-9ec8-0dd81e9f5ace"].data["data"]" at bounding box center [798, 267] width 287 height 23
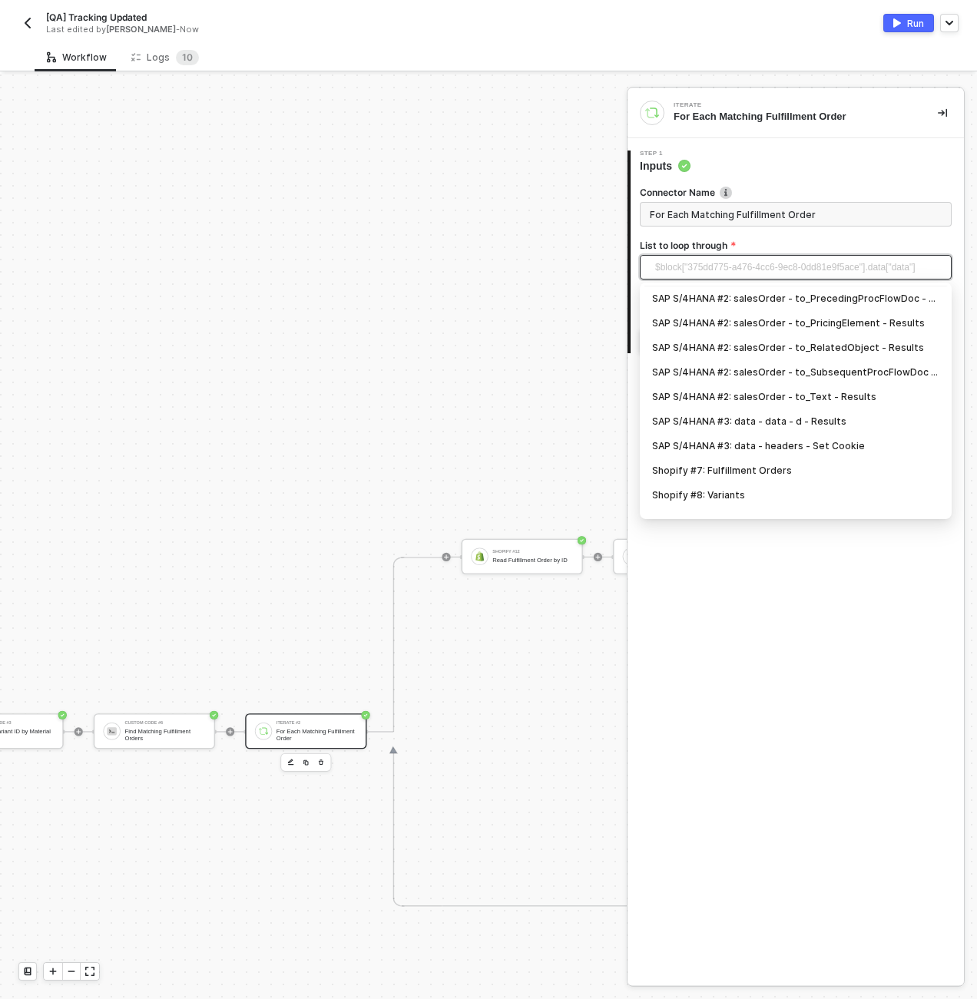
scroll to position [89, 0]
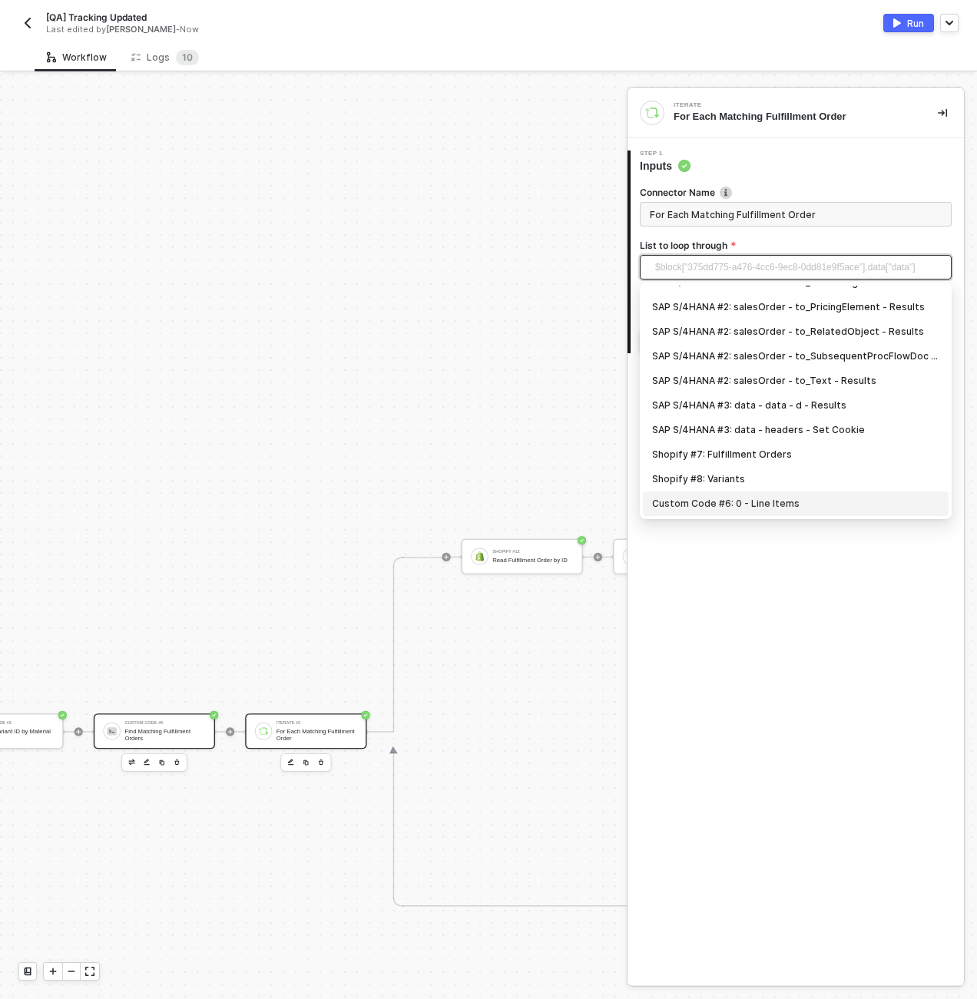
click at [188, 739] on div "Find Matching Fulfillment Orders" at bounding box center [164, 735] width 81 height 14
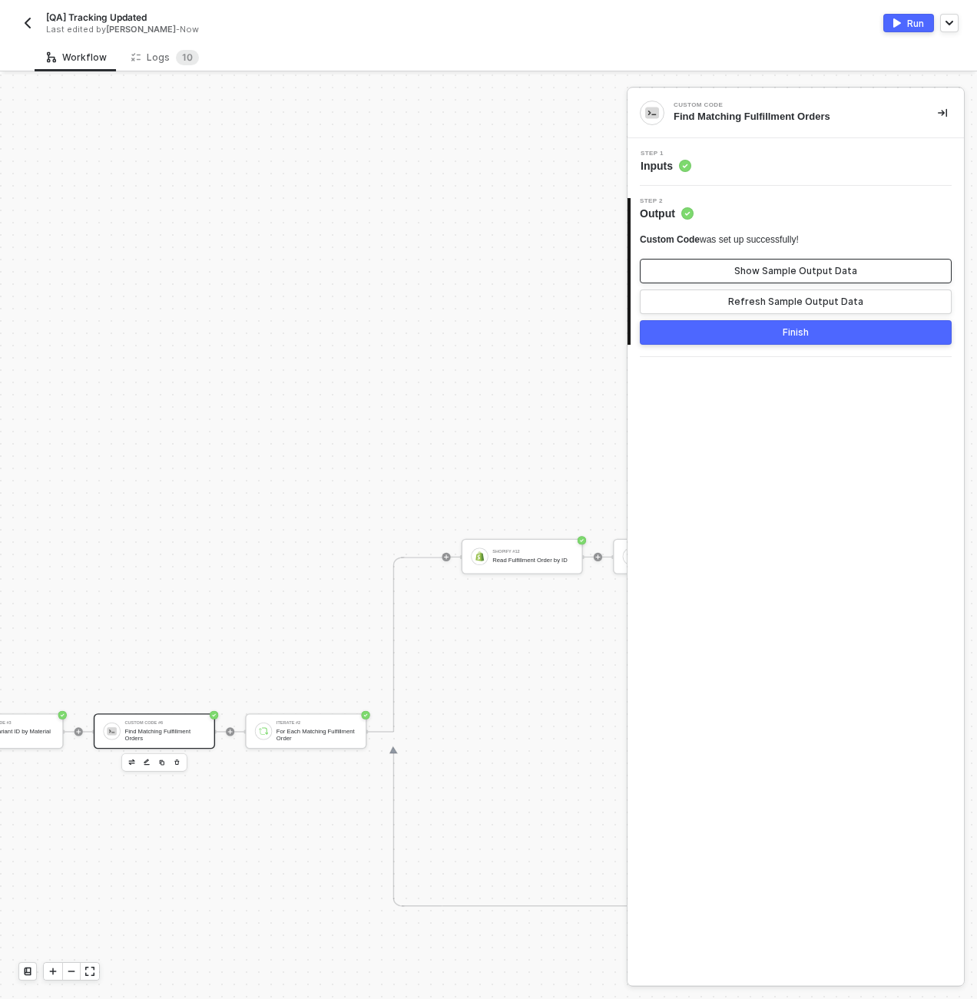
click at [690, 280] on button "Show Sample Output Data" at bounding box center [796, 271] width 312 height 25
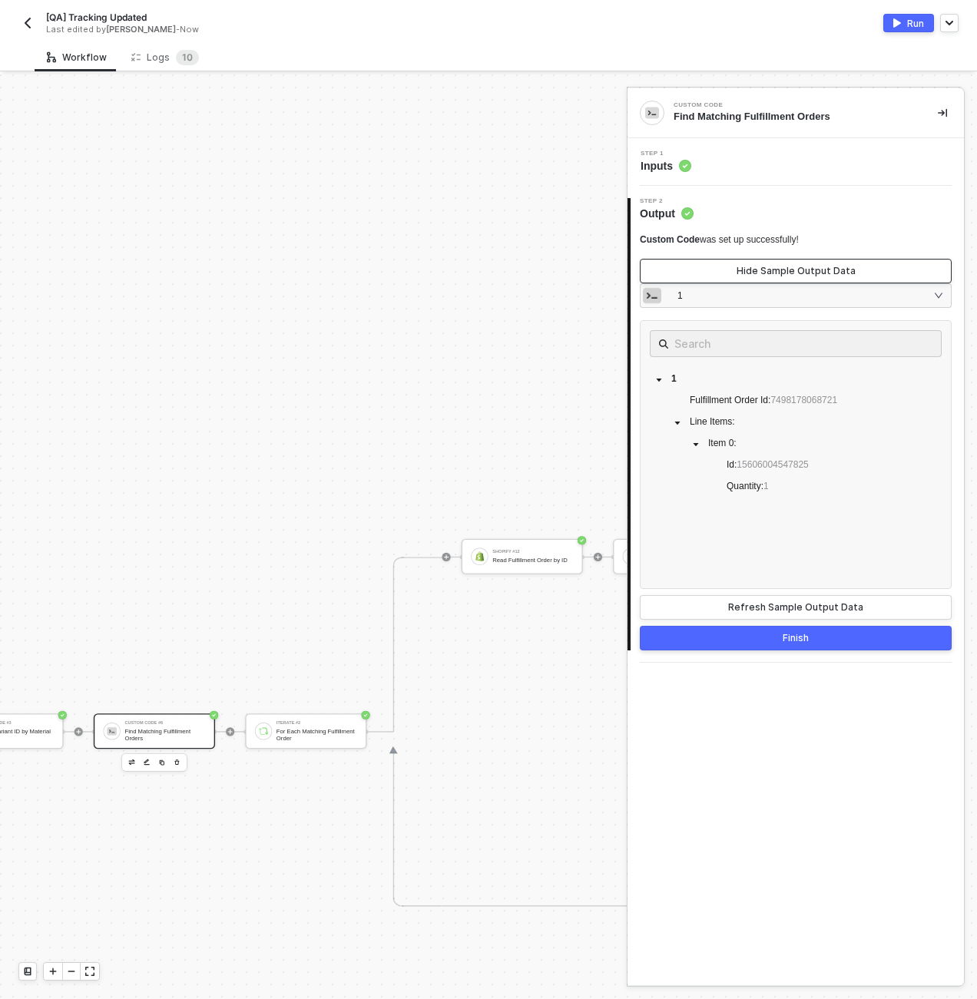
click at [690, 280] on button "Hide Sample Output Data" at bounding box center [796, 271] width 312 height 25
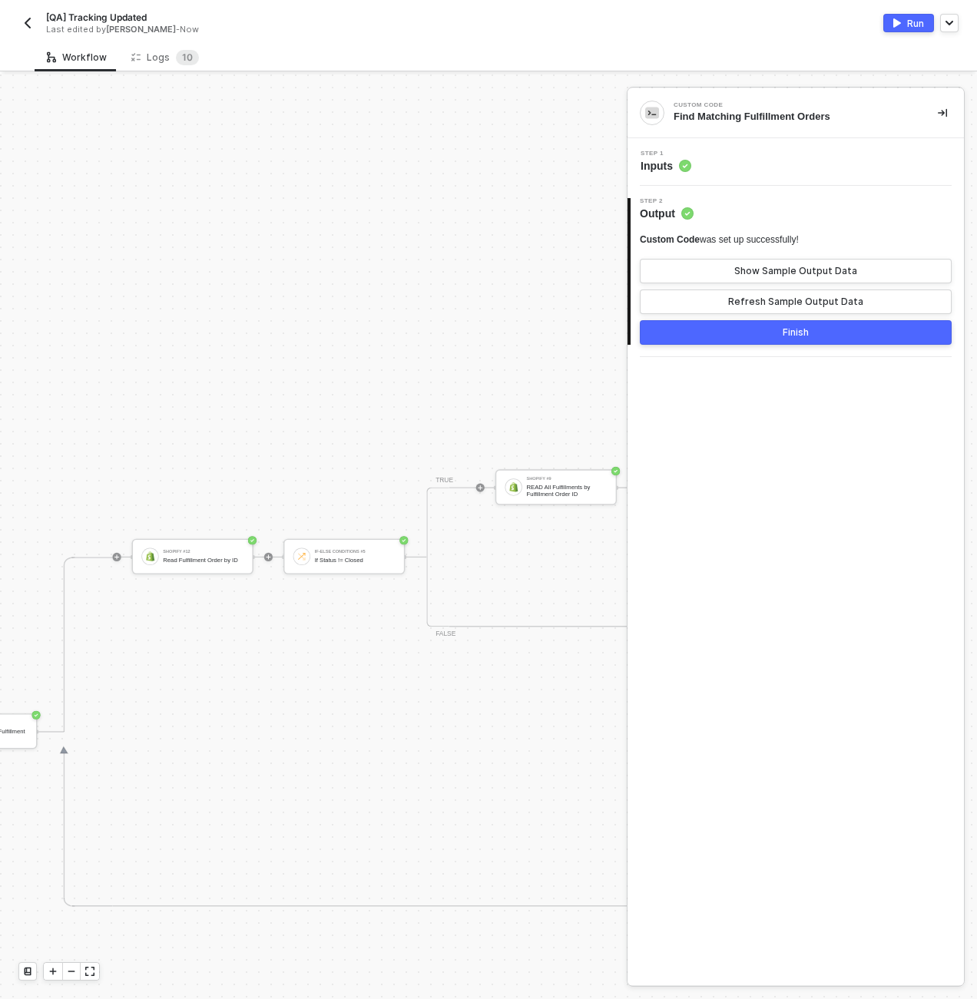
scroll to position [0, 3896]
click at [403, 490] on div "READ All Fulfillments by Fulfillment Order ID" at bounding box center [373, 491] width 81 height 14
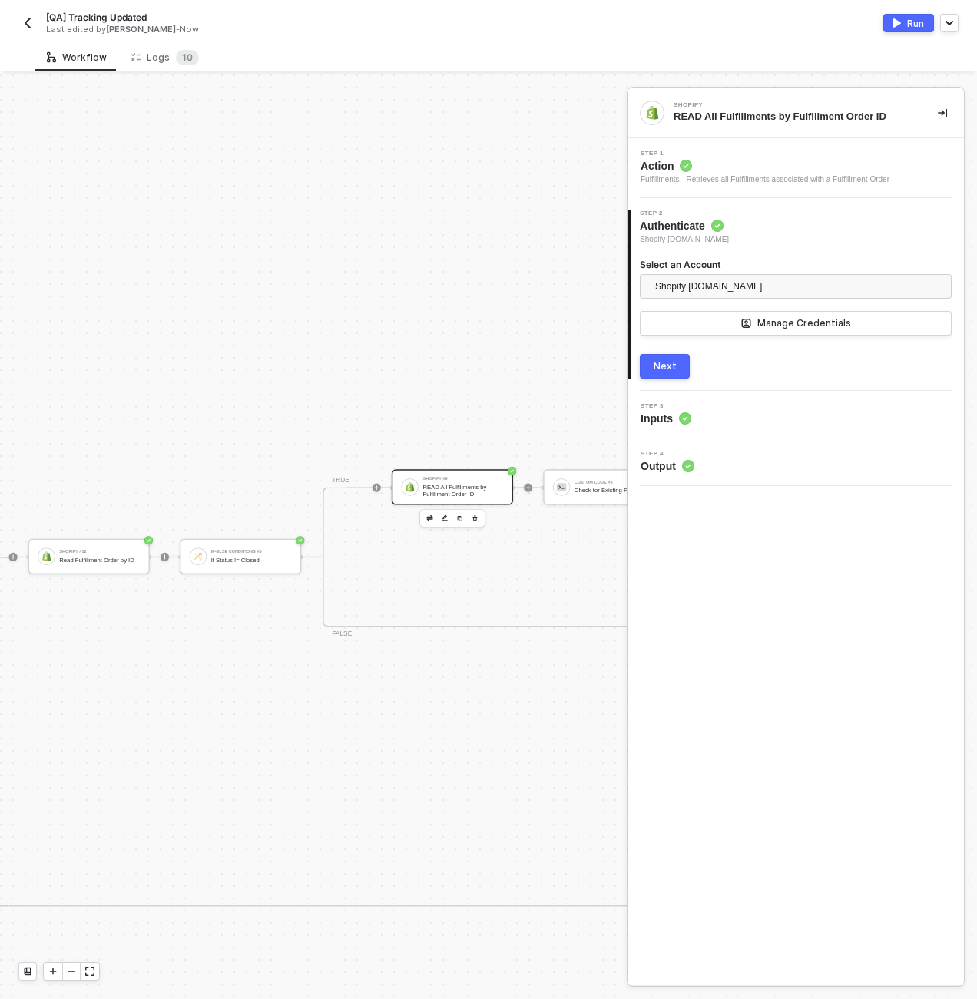
scroll to position [0, 3803]
click at [244, 554] on div "If-Else Conditions #5 If Status != Closed" at bounding box center [254, 556] width 81 height 21
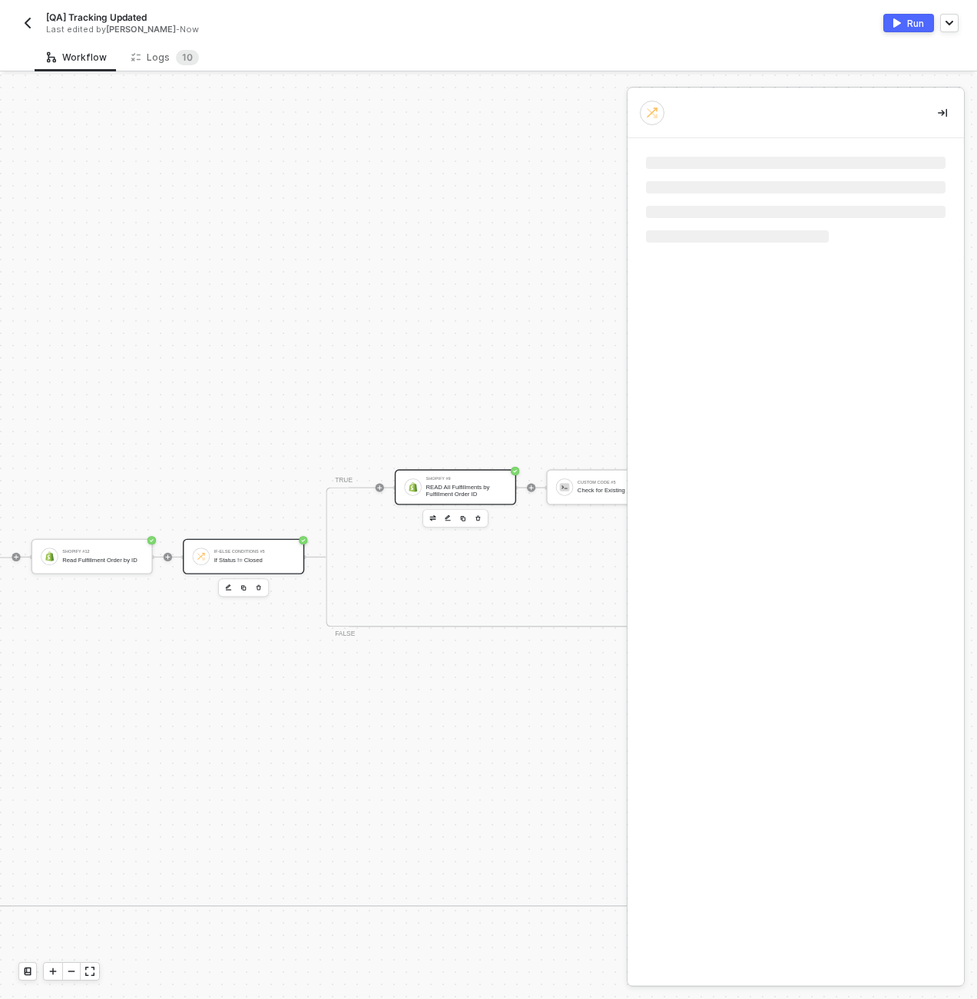
click at [430, 479] on div "Shopify #9" at bounding box center [466, 479] width 81 height 5
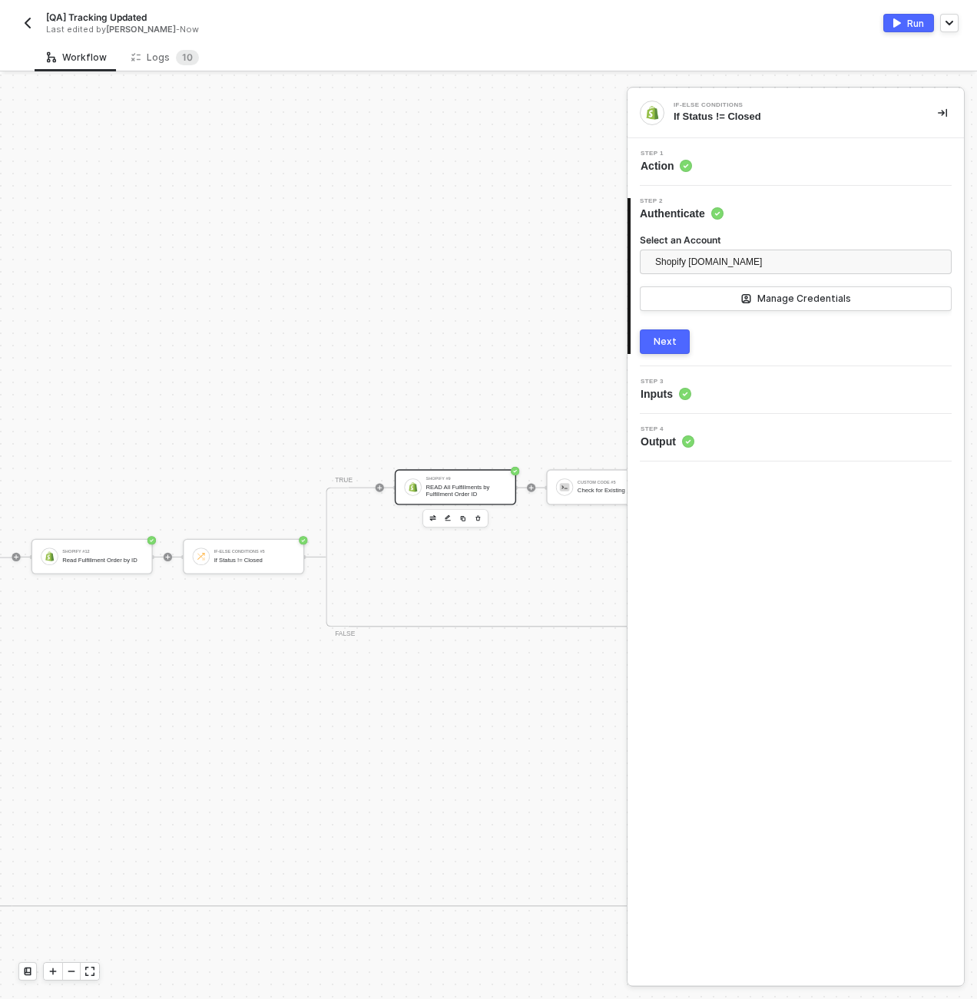
scroll to position [0, 3496]
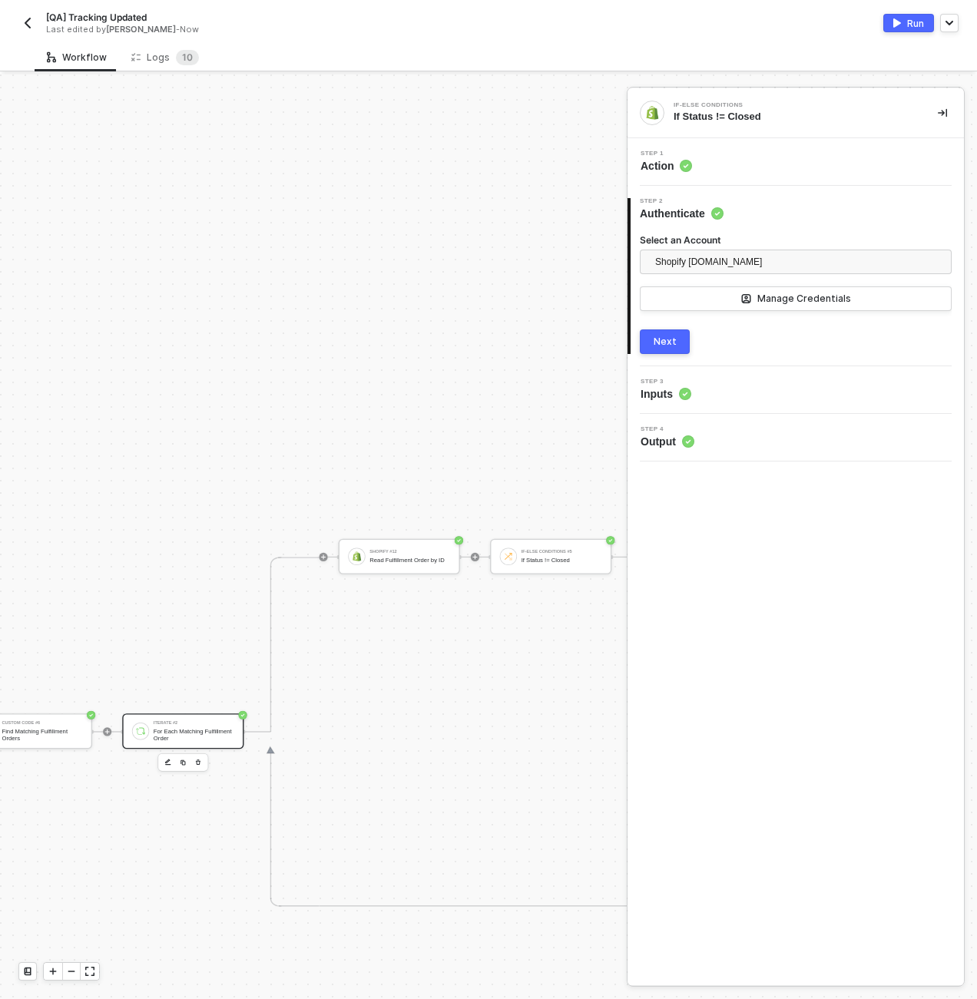
click at [191, 722] on div "Iterate #2" at bounding box center [194, 723] width 81 height 5
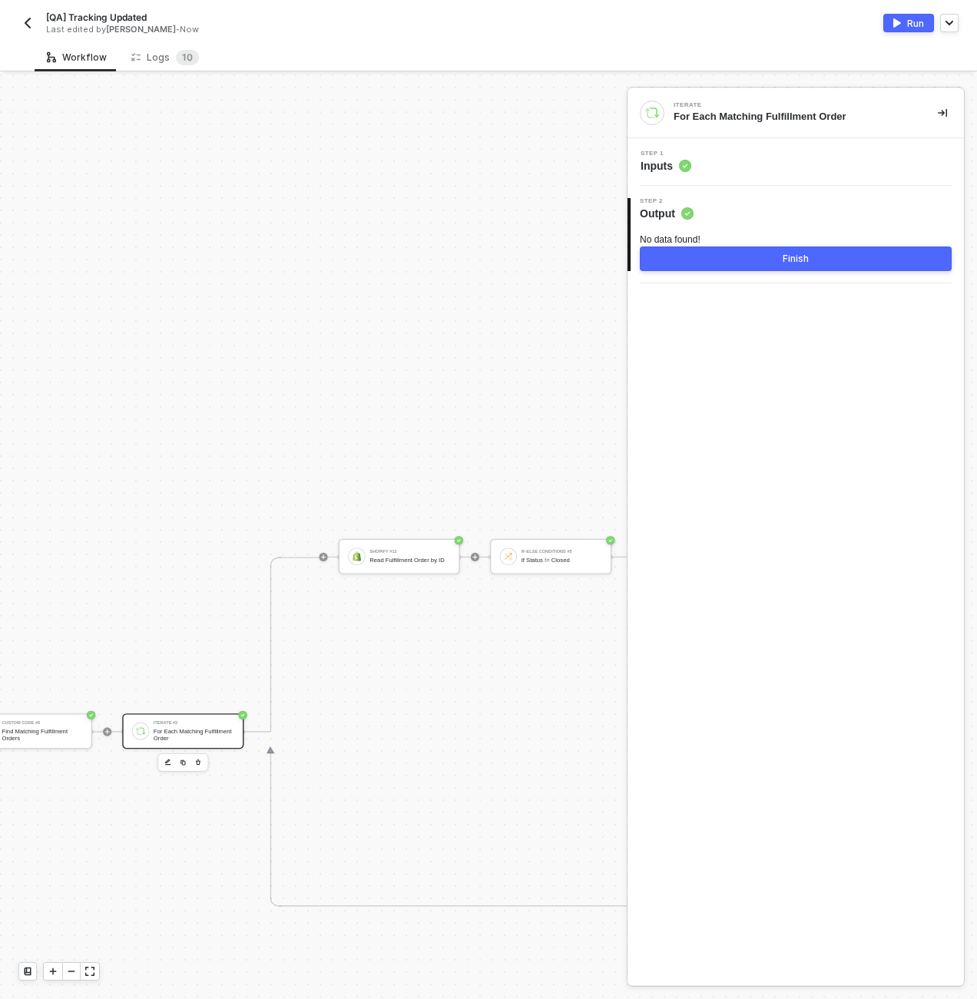
click at [171, 735] on div "For Each Matching Fulfillment Order" at bounding box center [194, 735] width 81 height 14
click at [790, 169] on div "Step 1 Inputs" at bounding box center [797, 162] width 333 height 23
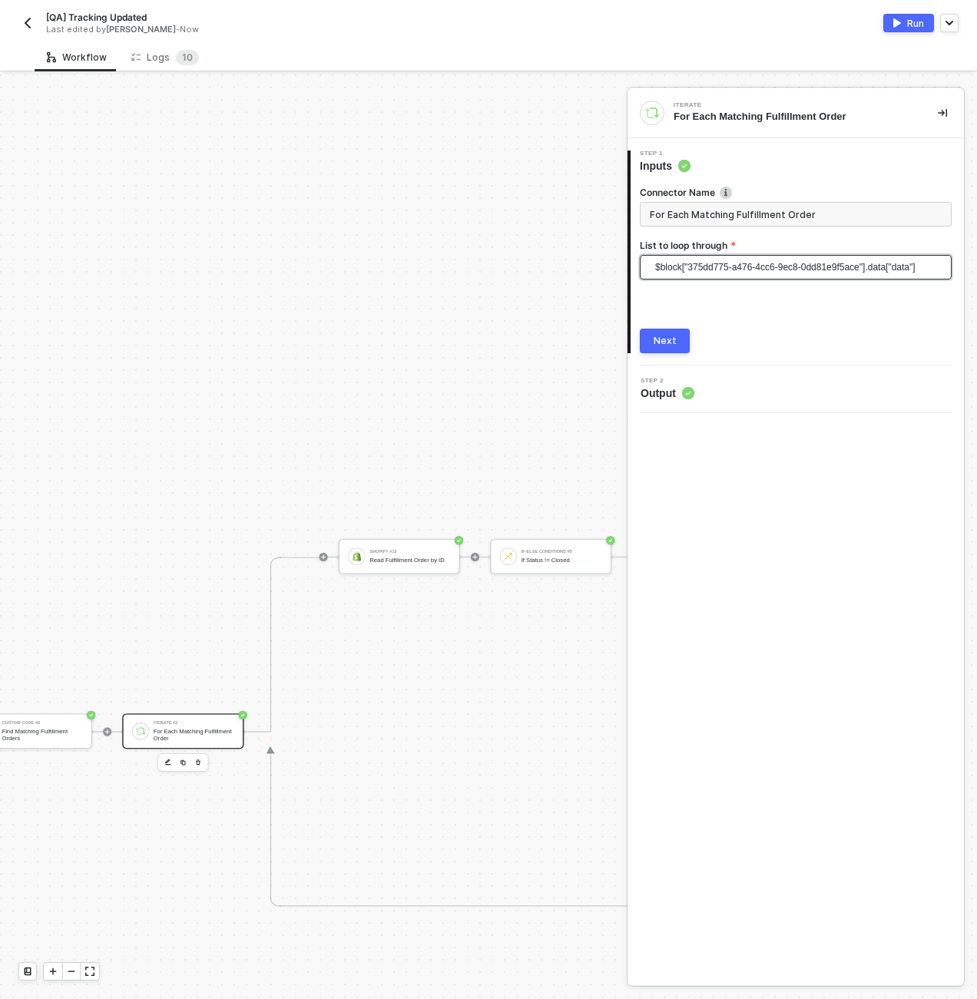
click at [721, 264] on span "$block["375dd775-a476-4cc6-9ec8-0dd81e9f5ace"].data["data"]" at bounding box center [798, 267] width 287 height 23
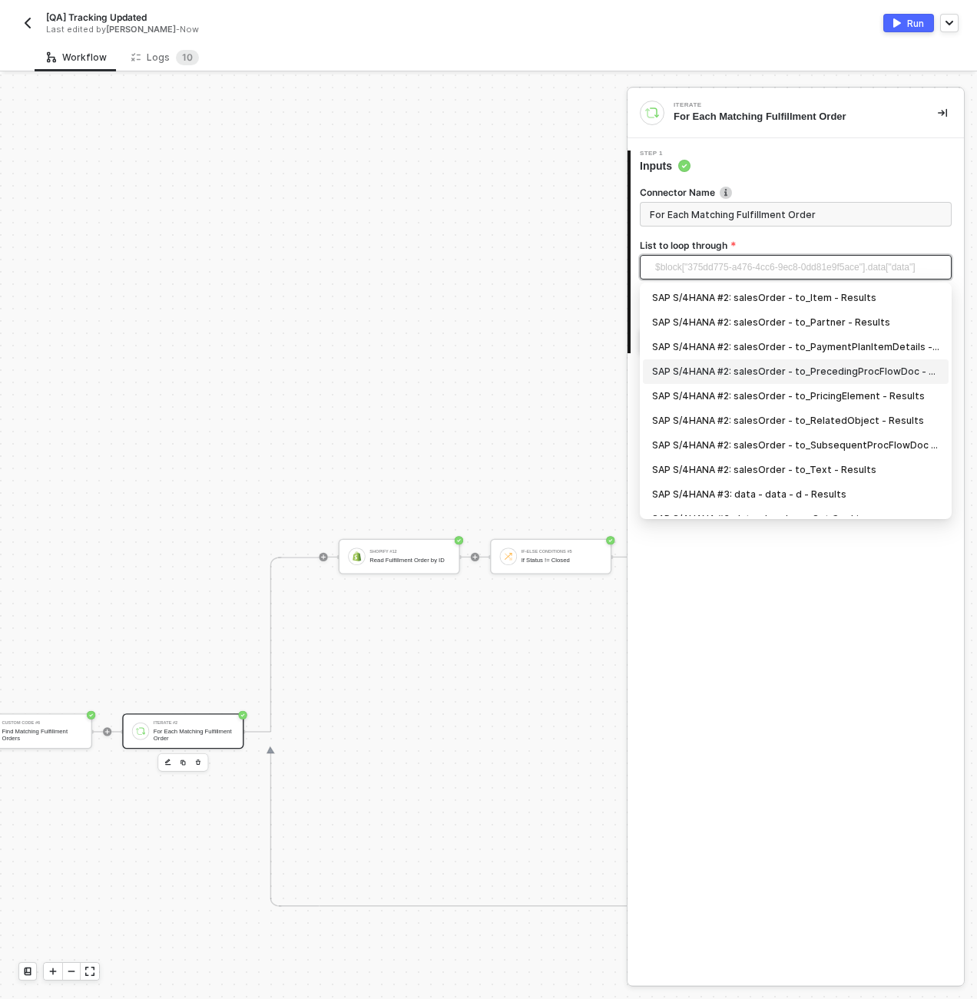
scroll to position [89, 0]
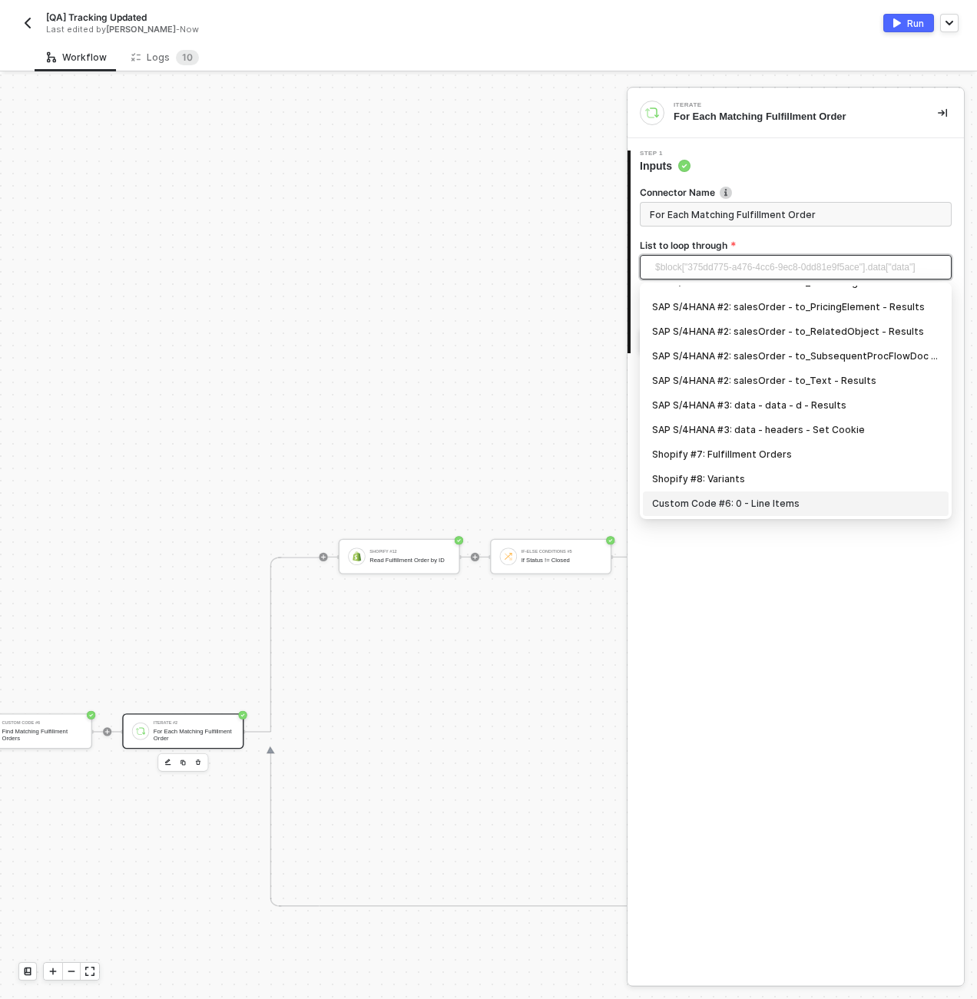
click at [713, 496] on div "Custom Code #6: 0 - Line Items" at bounding box center [795, 503] width 287 height 17
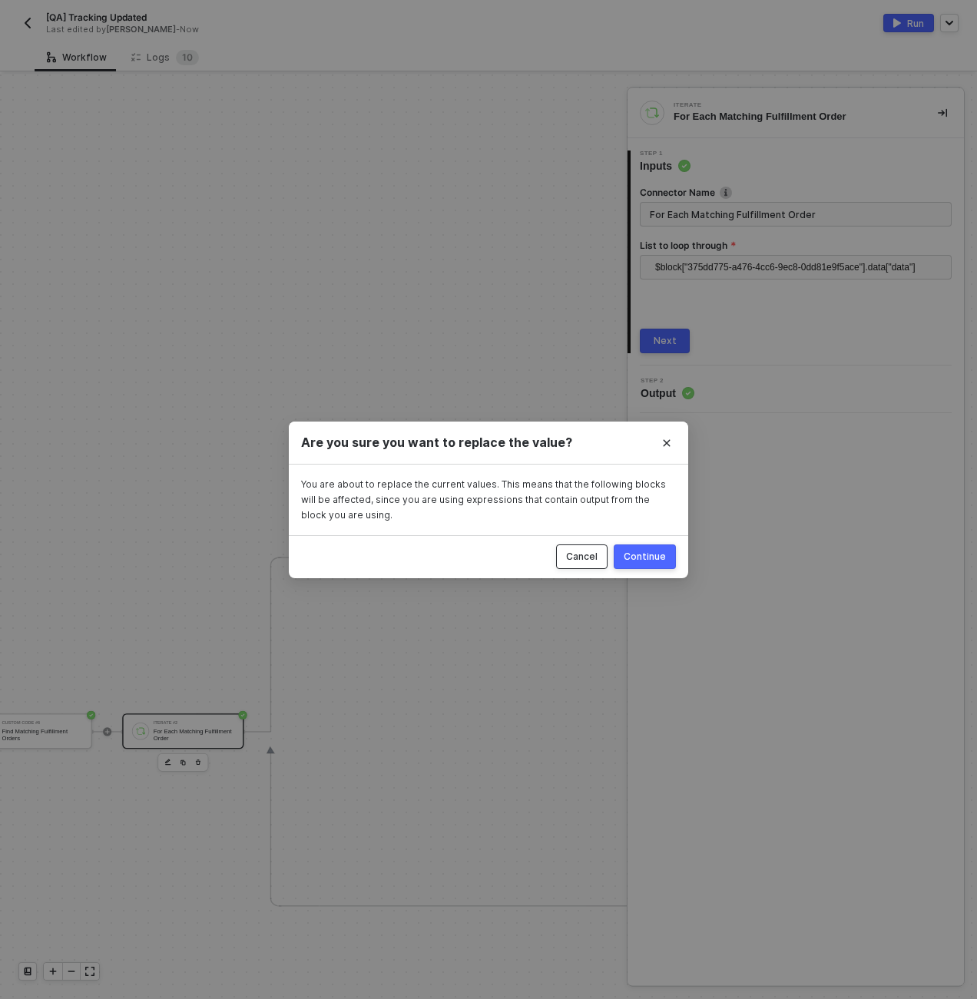
click at [579, 559] on div "Cancel" at bounding box center [581, 557] width 31 height 12
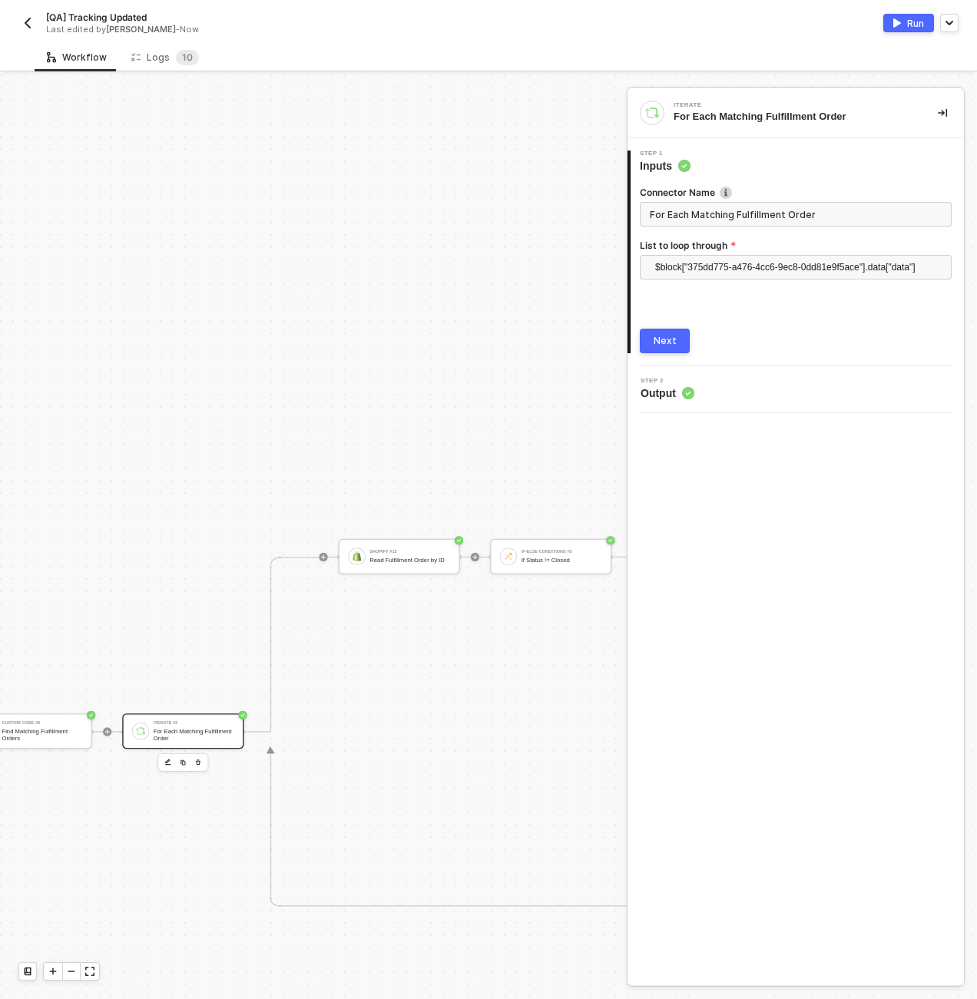
click at [161, 628] on div "If-Else Conditions #7 If Tracking Number != Empty TRUE Custom Code #3 Lookup Va…" at bounding box center [622, 923] width 2030 height 595
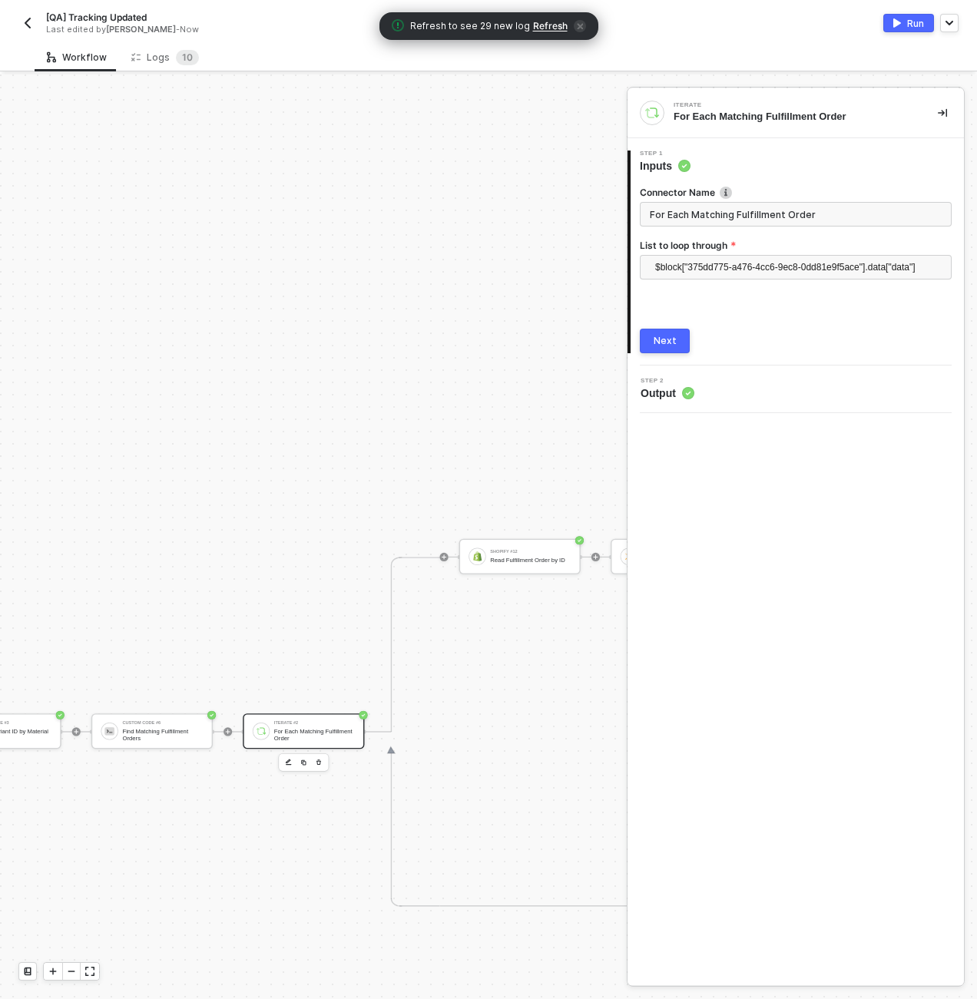
scroll to position [0, 3373]
click at [147, 741] on div "Find Matching Fulfillment Orders" at bounding box center [164, 735] width 81 height 14
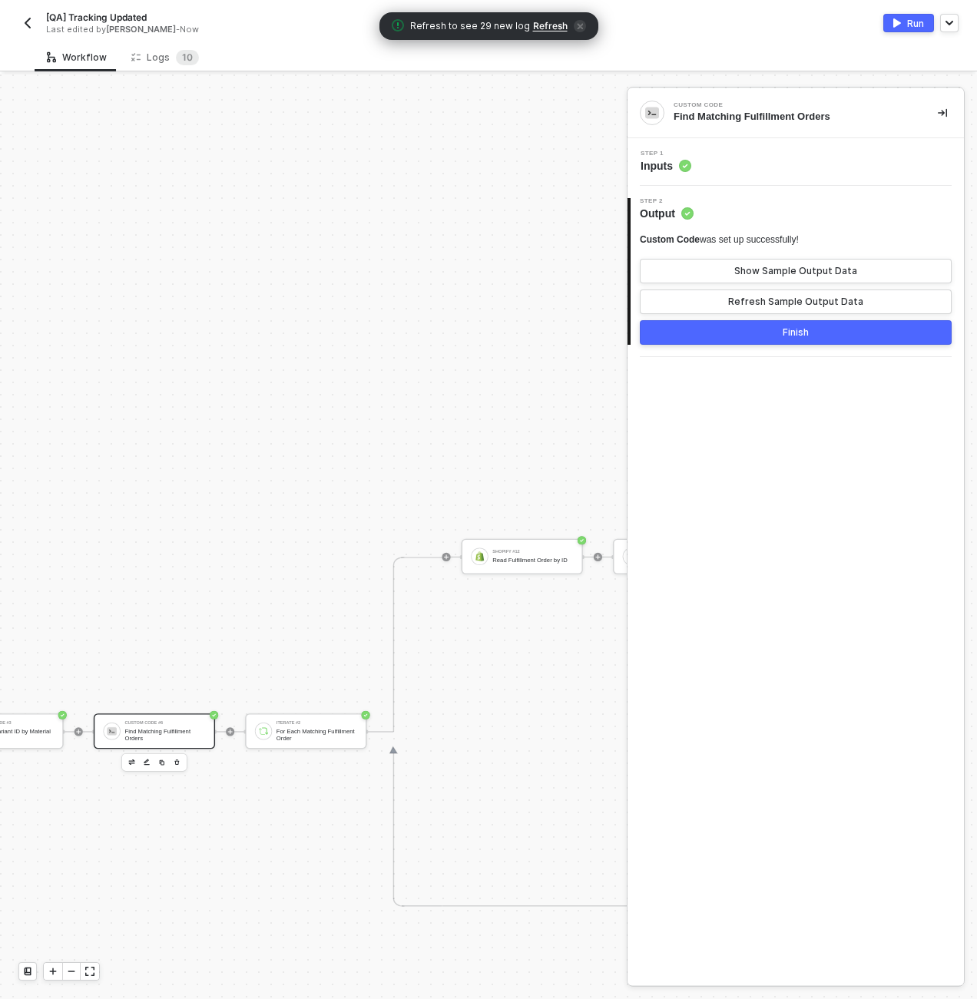
click at [707, 158] on div "Step 1 Inputs" at bounding box center [797, 162] width 333 height 23
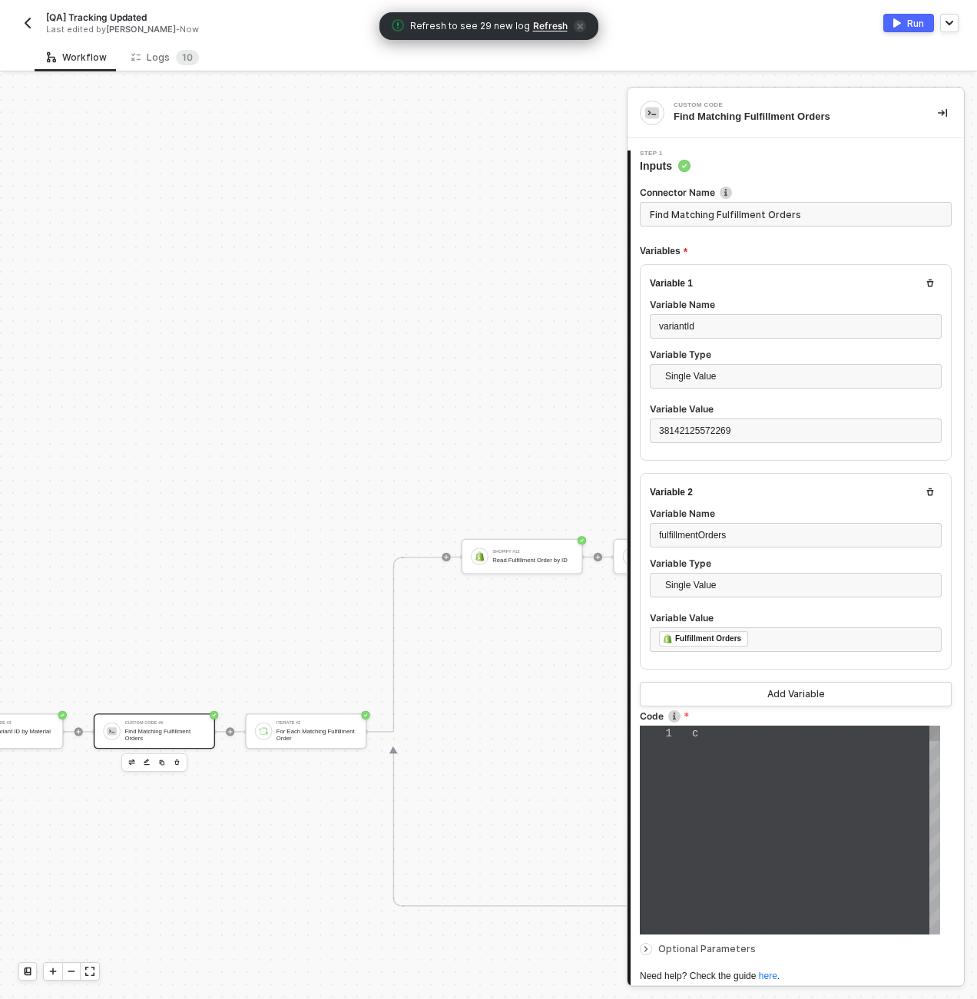
type textarea "const result = inputData.fulfillmentOrders .map(order => { const matchingLineIt…"
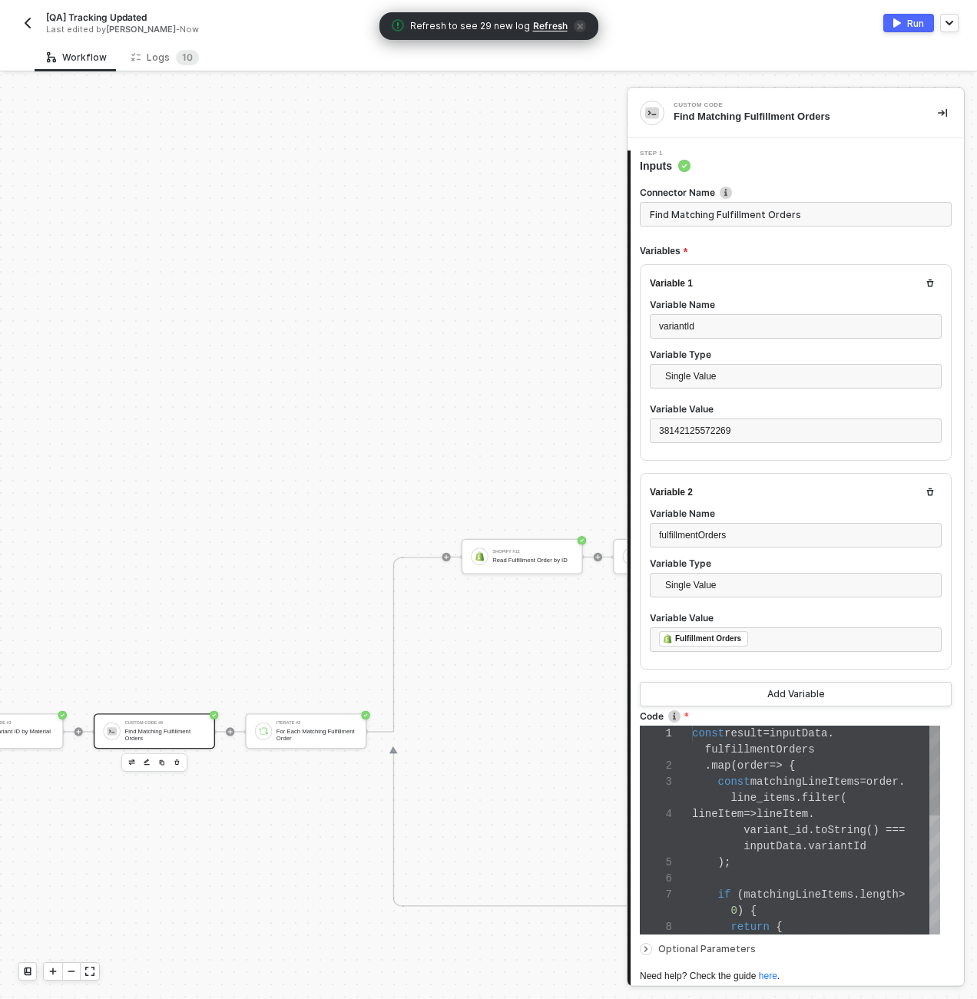
click at [783, 780] on div "1 2 3 4 5 6 7 8 const result = inputData . fulfillmentOrders . map ( order => {…" at bounding box center [790, 830] width 300 height 209
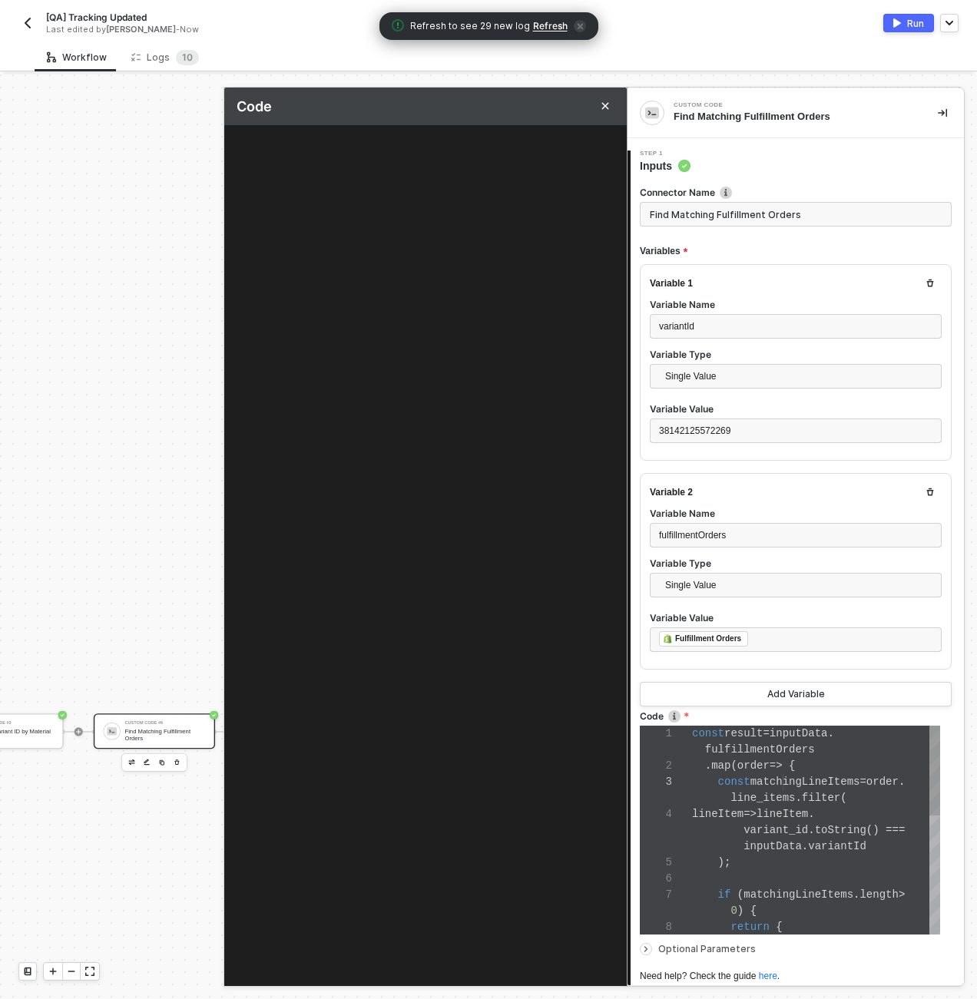
scroll to position [32, 91]
type textarea "const result = inputData.fulfillmentOrders .map(order => { const matchingLineIt…"
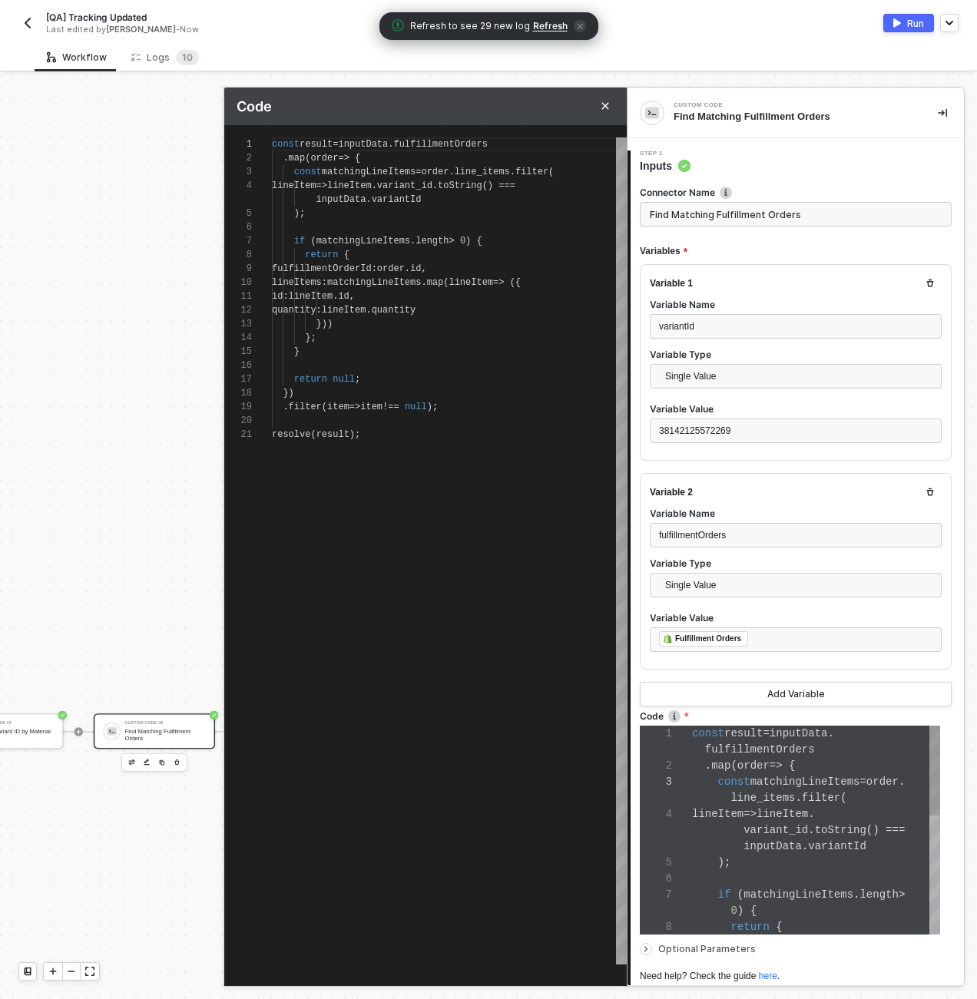
type textarea "const result = inputData.fulfillmentOrders .map(order => { const matchingLineIt…"
click at [316, 435] on span "(" at bounding box center [312, 434] width 5 height 11
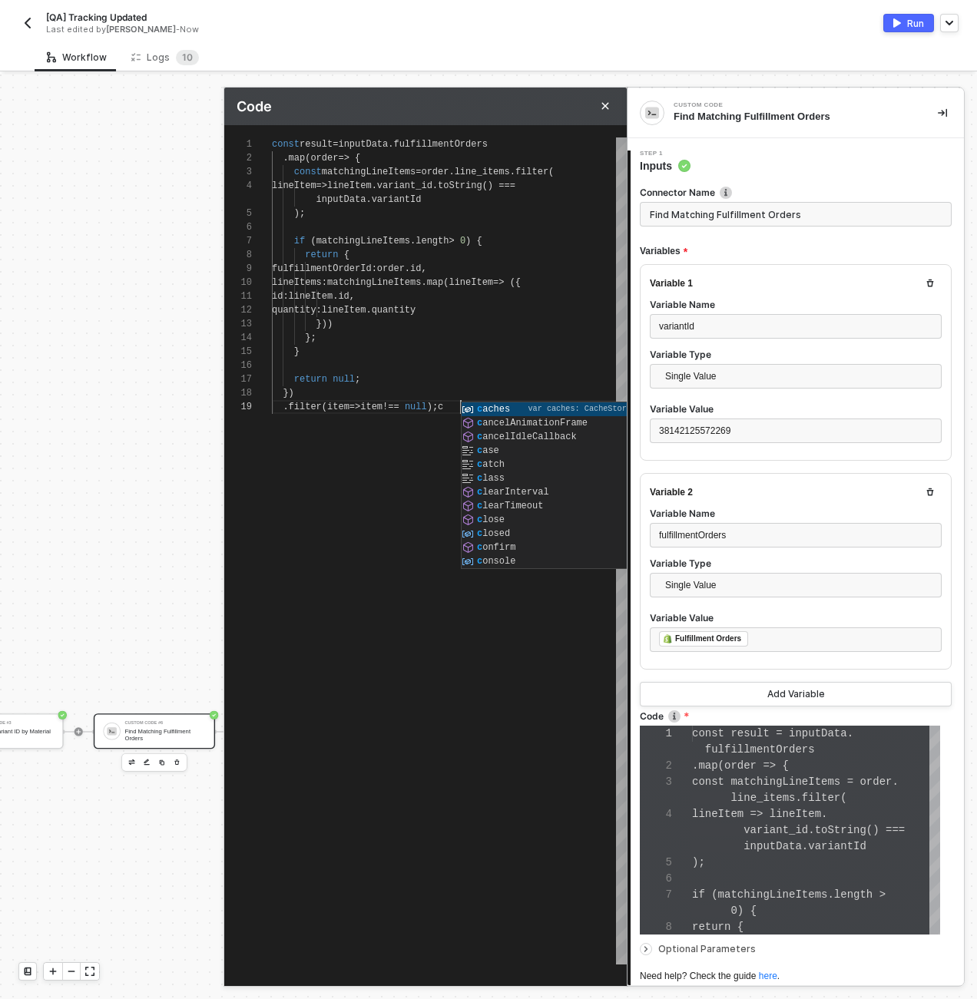
type textarea "lineItems: matchingLineItems.map(lineItem => ({ id: lineItem.id, quantity: line…"
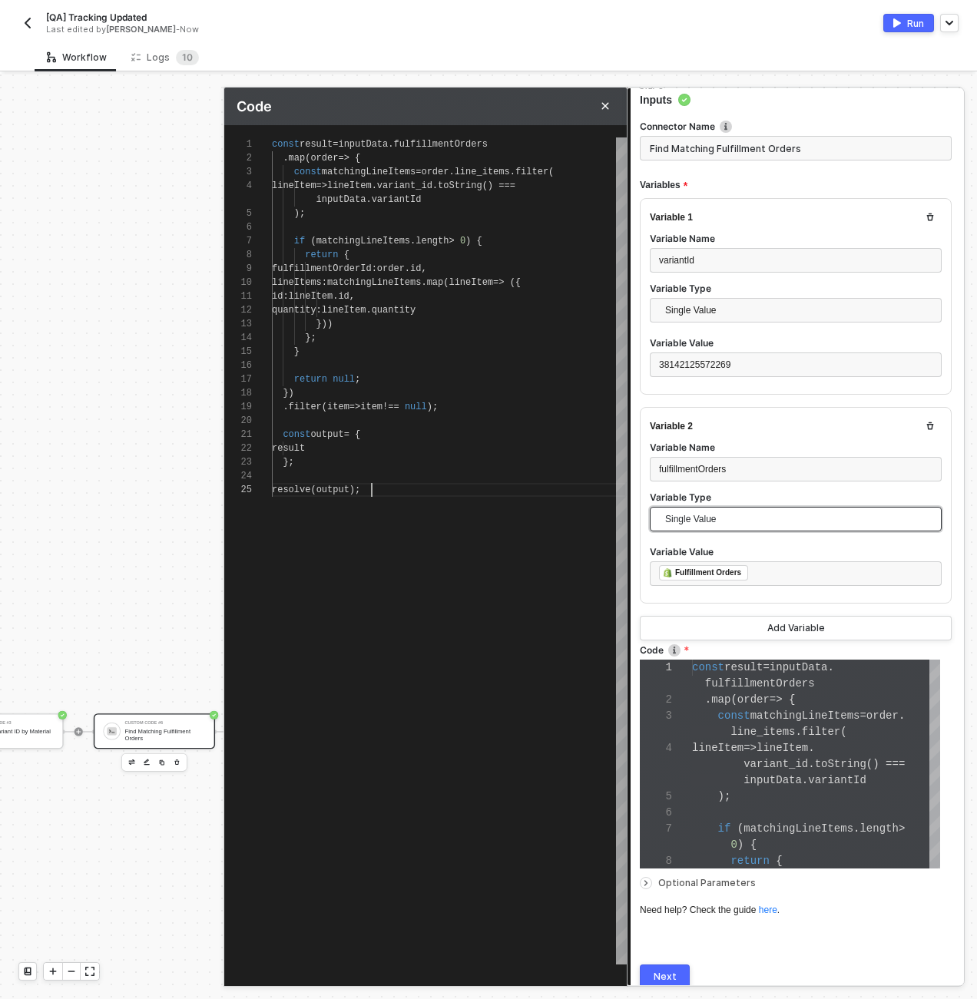
scroll to position [128, 0]
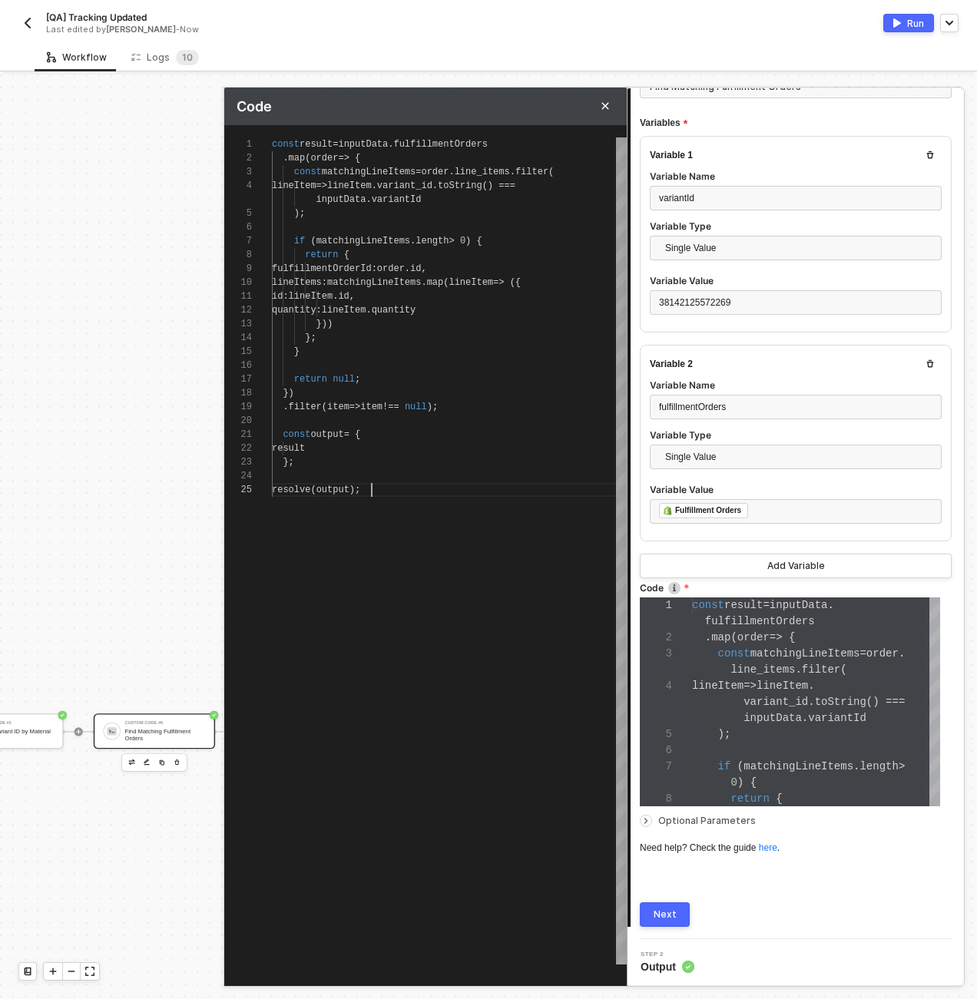
type textarea "const output = { result }; resolve(output);"
click at [684, 824] on span "Optional Parameters" at bounding box center [707, 821] width 98 height 12
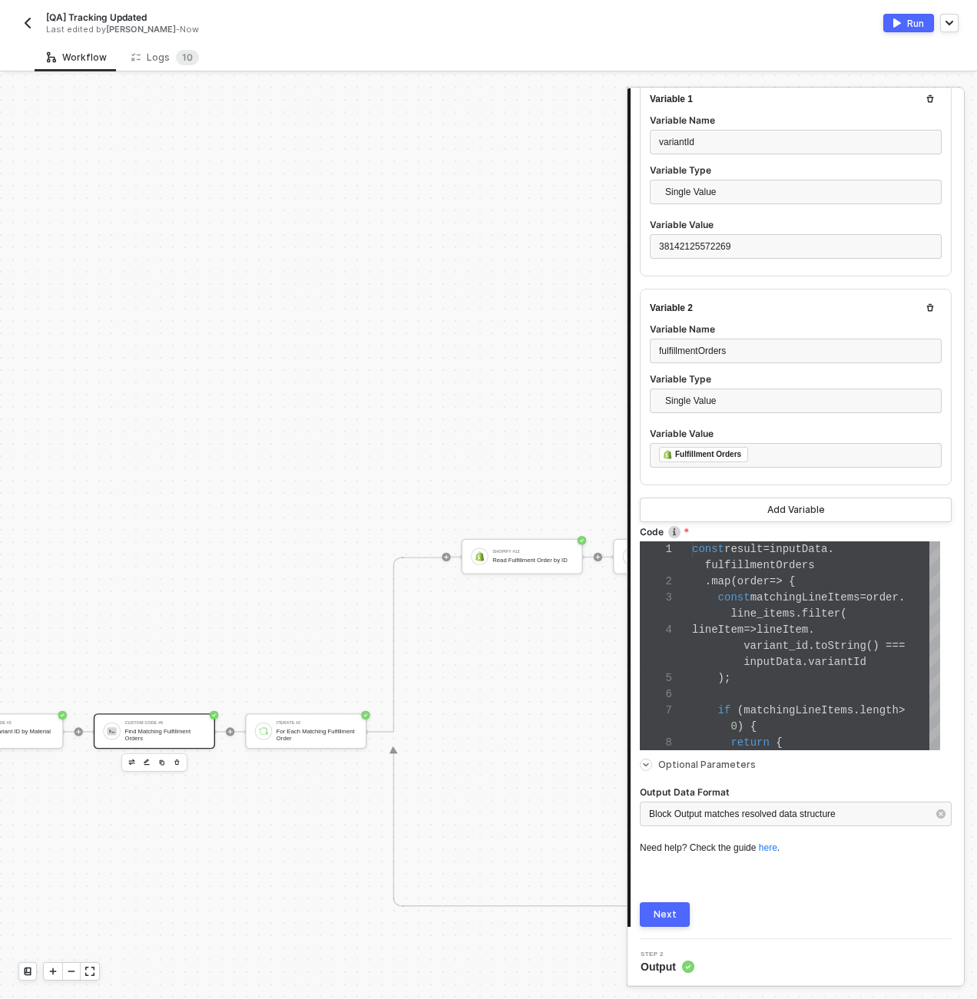
click at [681, 764] on span "Optional Parameters" at bounding box center [707, 765] width 98 height 12
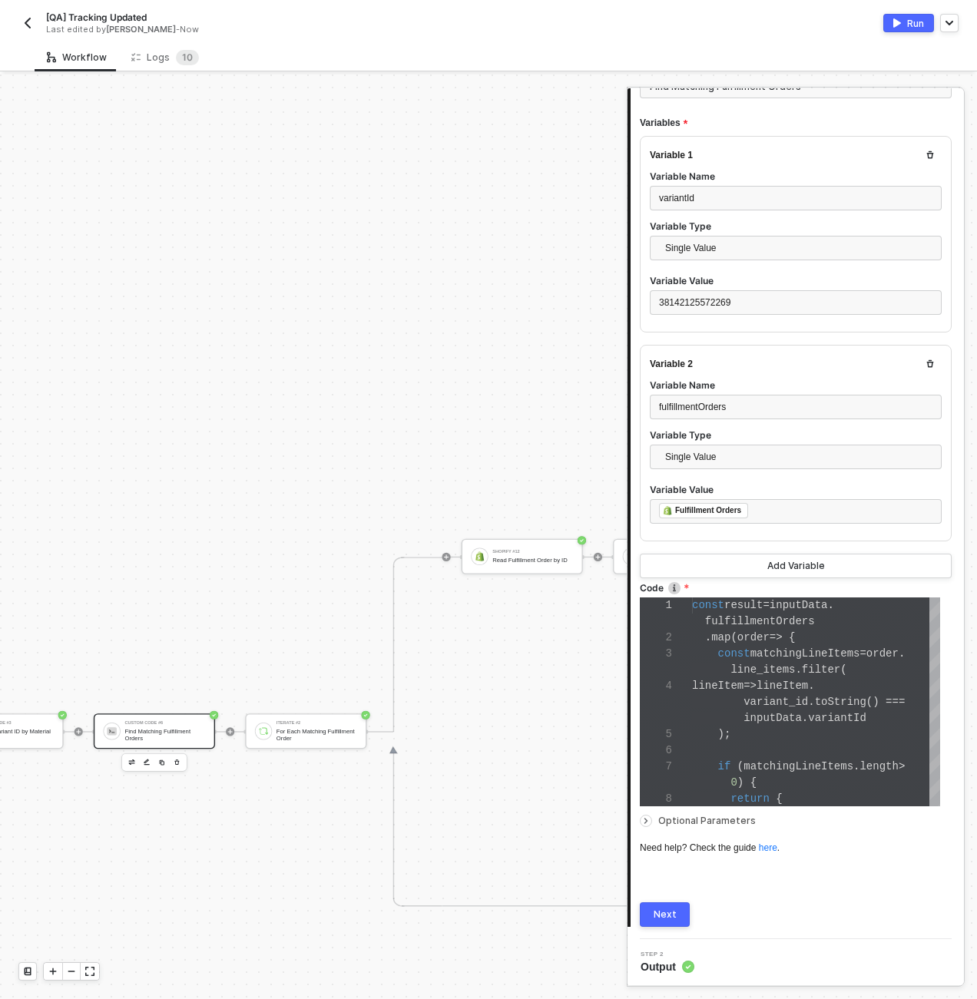
click at [676, 912] on button "Next" at bounding box center [665, 915] width 50 height 25
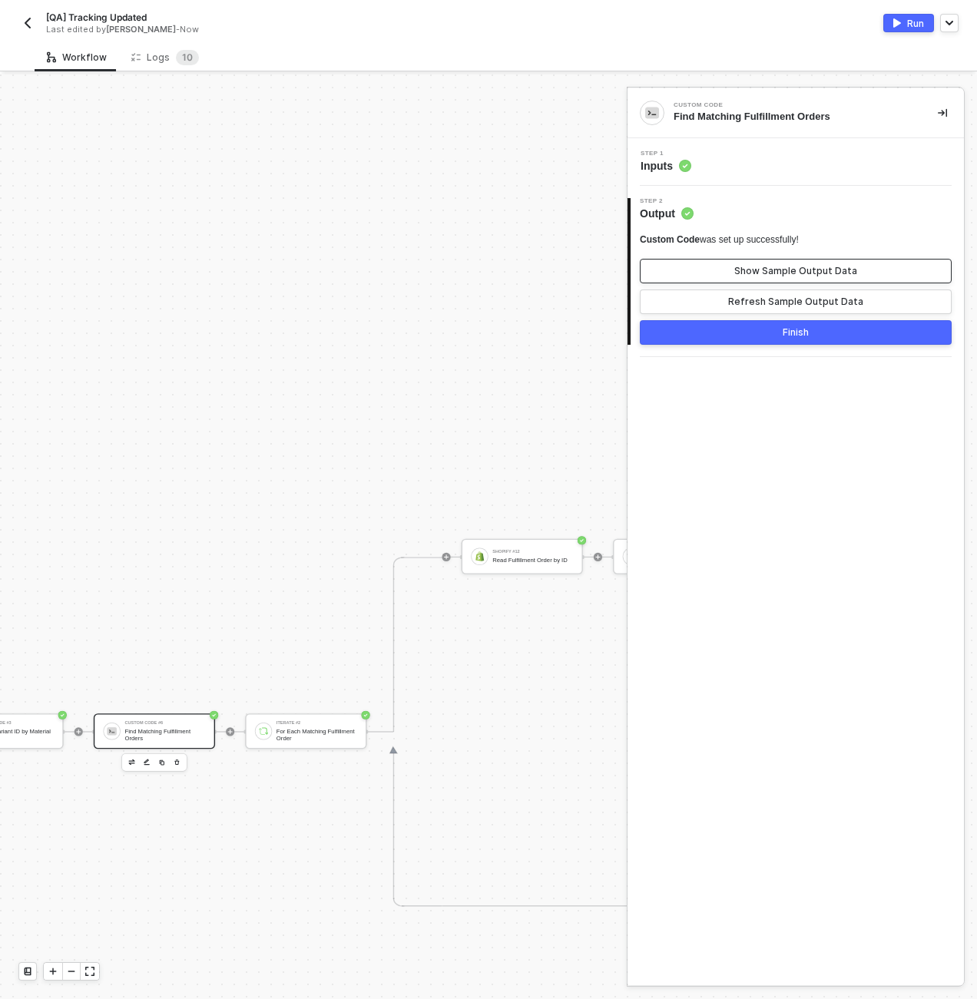
click at [784, 270] on div "Show Sample Output Data" at bounding box center [795, 271] width 123 height 12
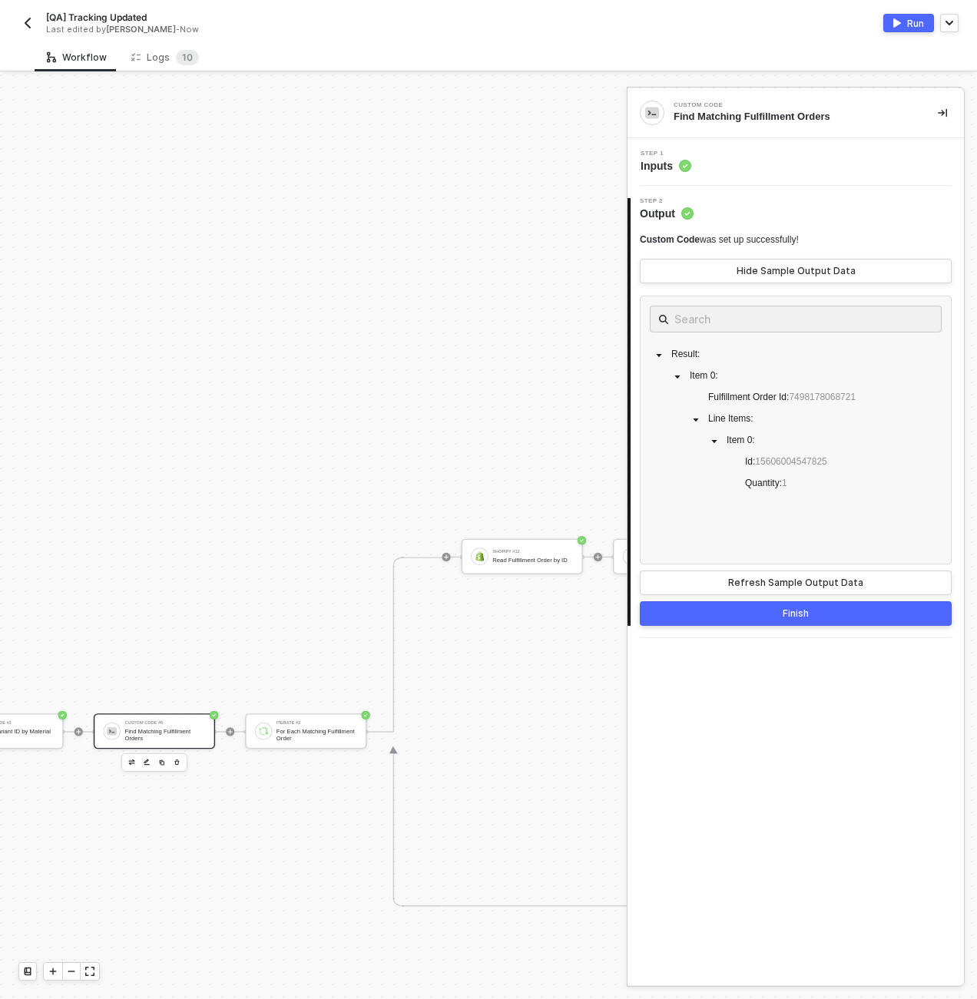
click at [758, 170] on div "Step 1 Inputs" at bounding box center [797, 162] width 333 height 23
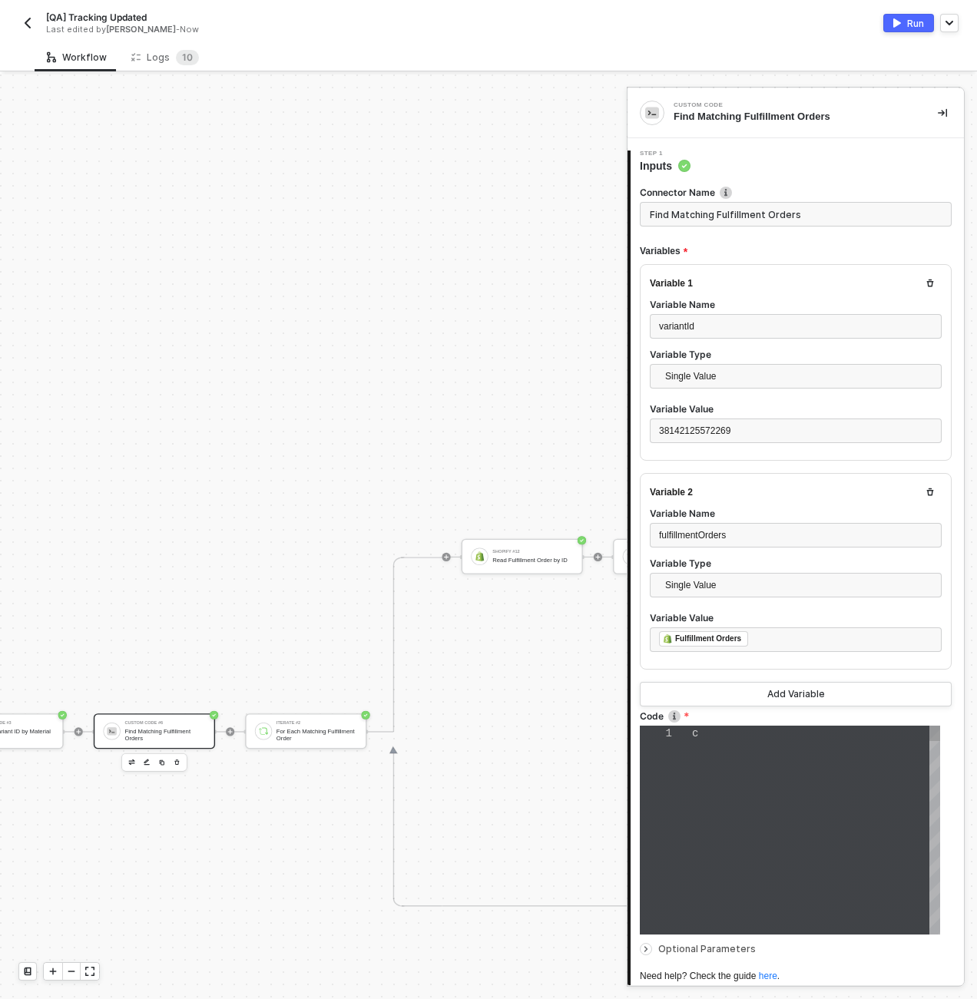
type textarea "const result = inputData.fulfillmentOrders .map(order => { const matchingLineIt…"
click at [731, 941] on div "Optional Parameters" at bounding box center [796, 949] width 312 height 17
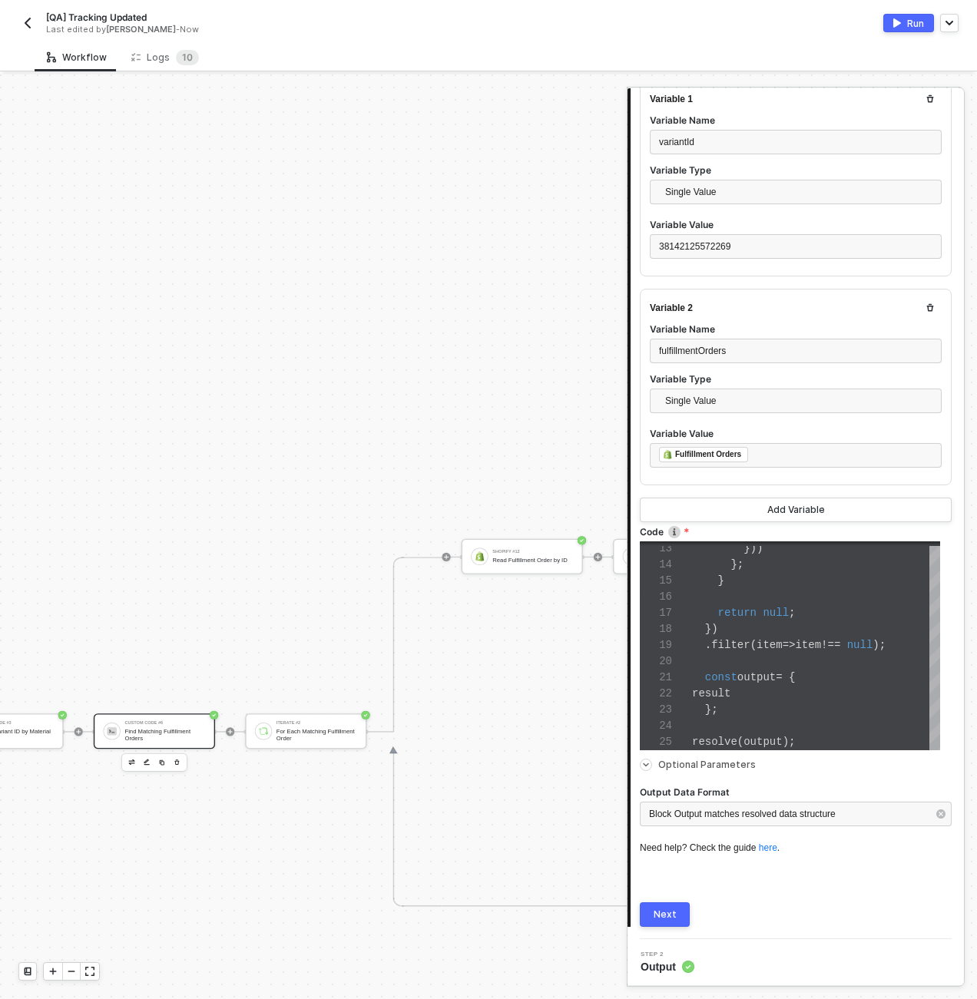
click at [669, 930] on div "1 Step 1 Inputs Connector Name Find Matching Fulfillment Orders Variables Varia…" at bounding box center [796, 447] width 336 height 986
click at [672, 923] on button "Next" at bounding box center [665, 915] width 50 height 25
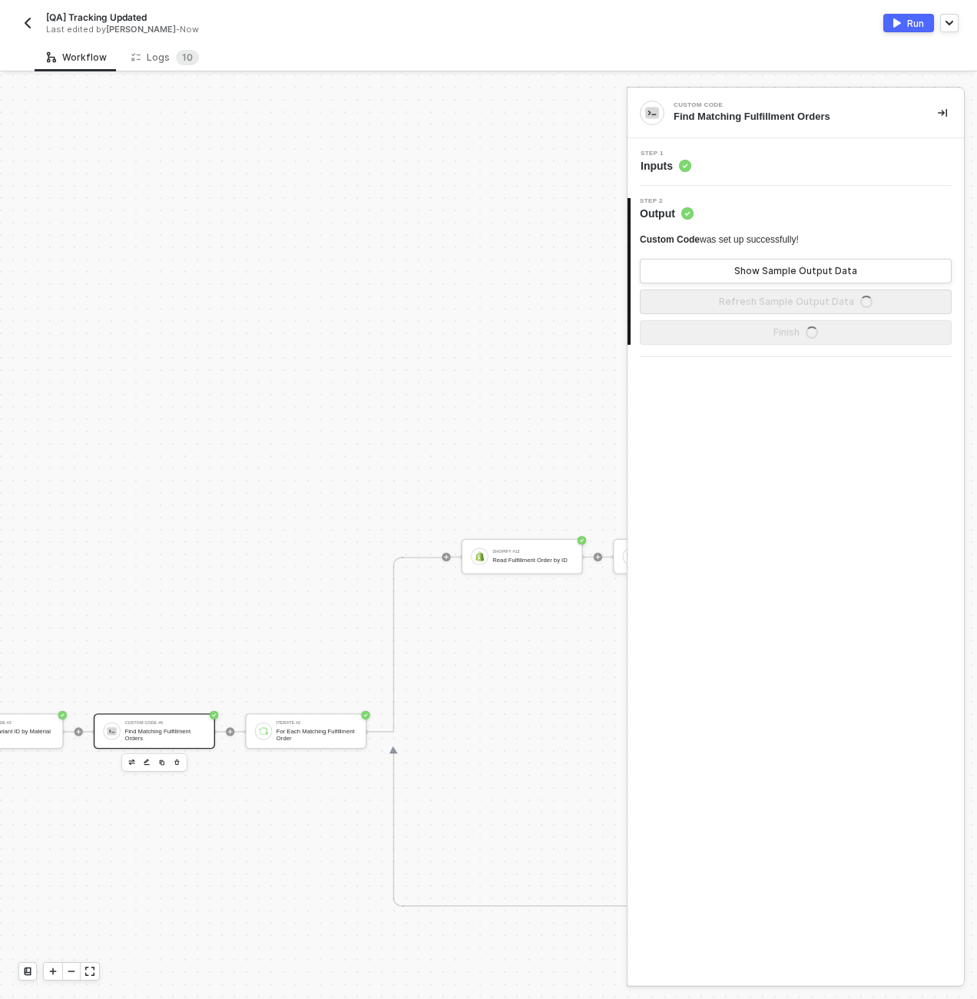
scroll to position [0, 0]
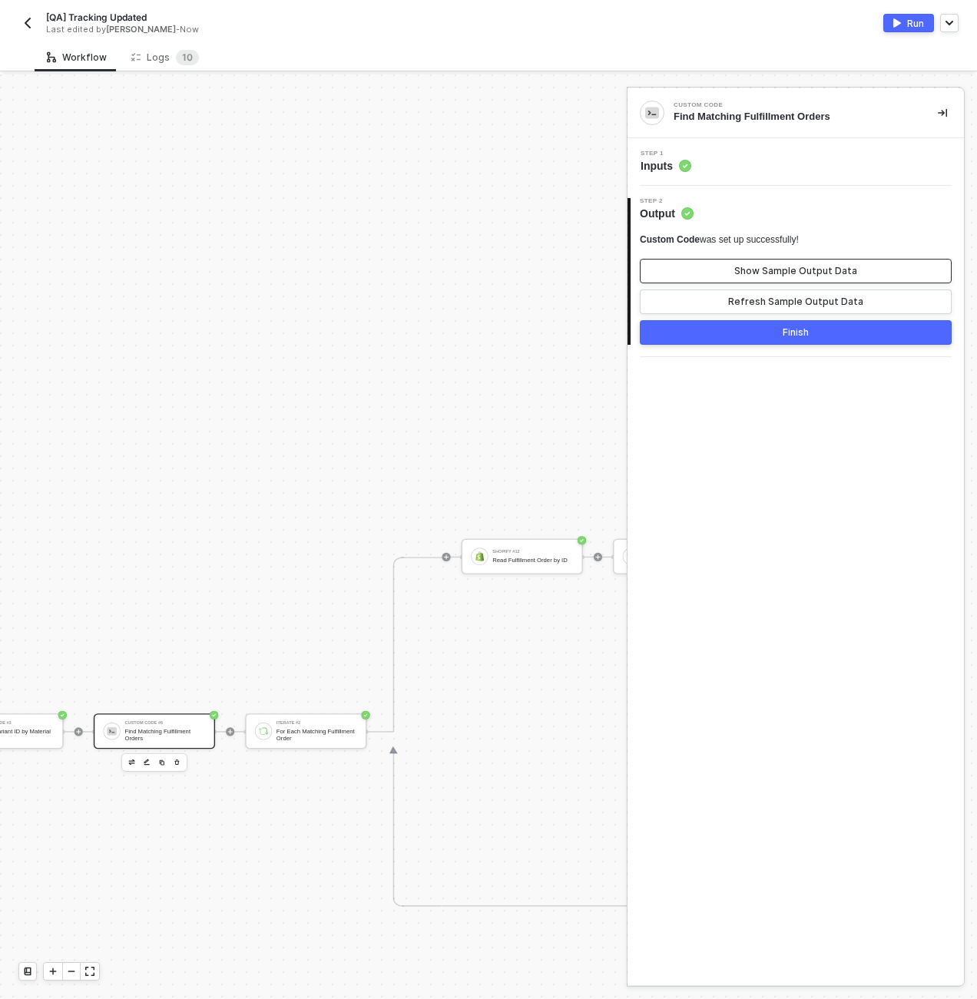
click at [753, 278] on button "Show Sample Output Data" at bounding box center [796, 271] width 312 height 25
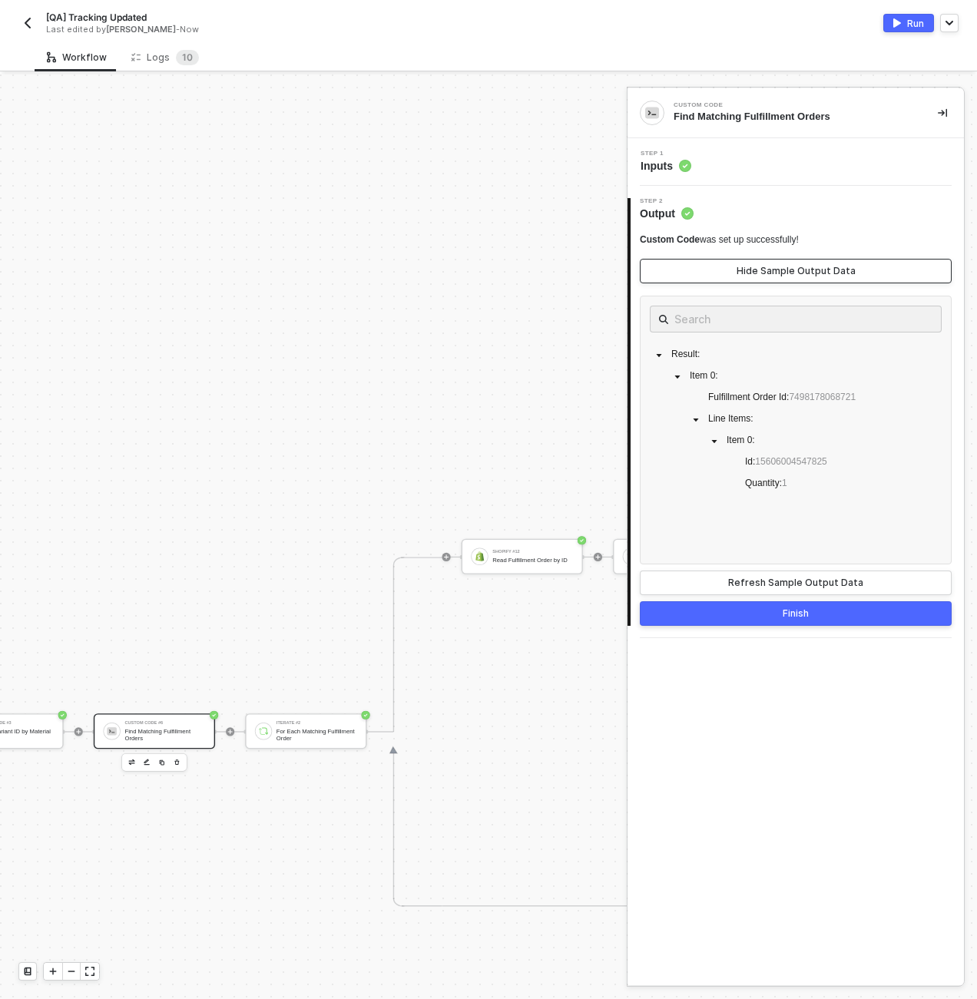
click at [753, 278] on button "Hide Sample Output Data" at bounding box center [796, 271] width 312 height 25
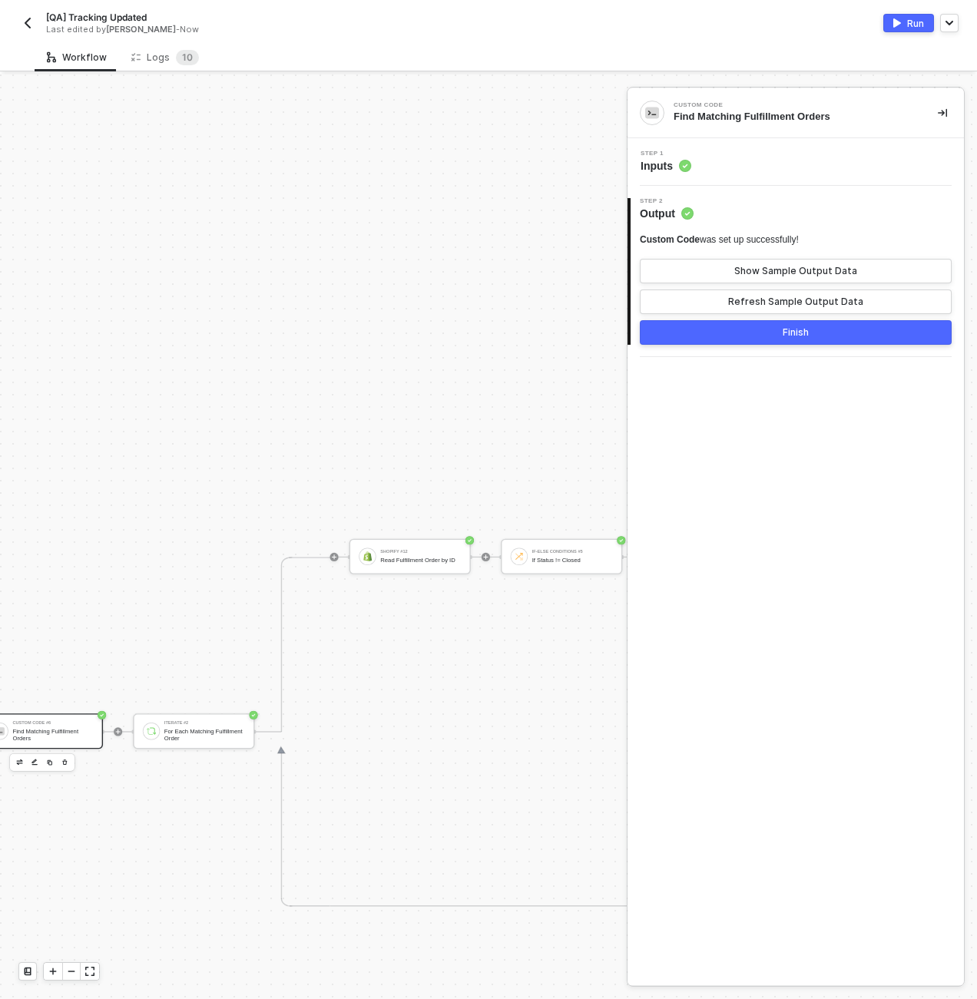
scroll to position [0, 3496]
click at [177, 734] on div "For Each Matching Fulfillment Order" at bounding box center [194, 735] width 81 height 14
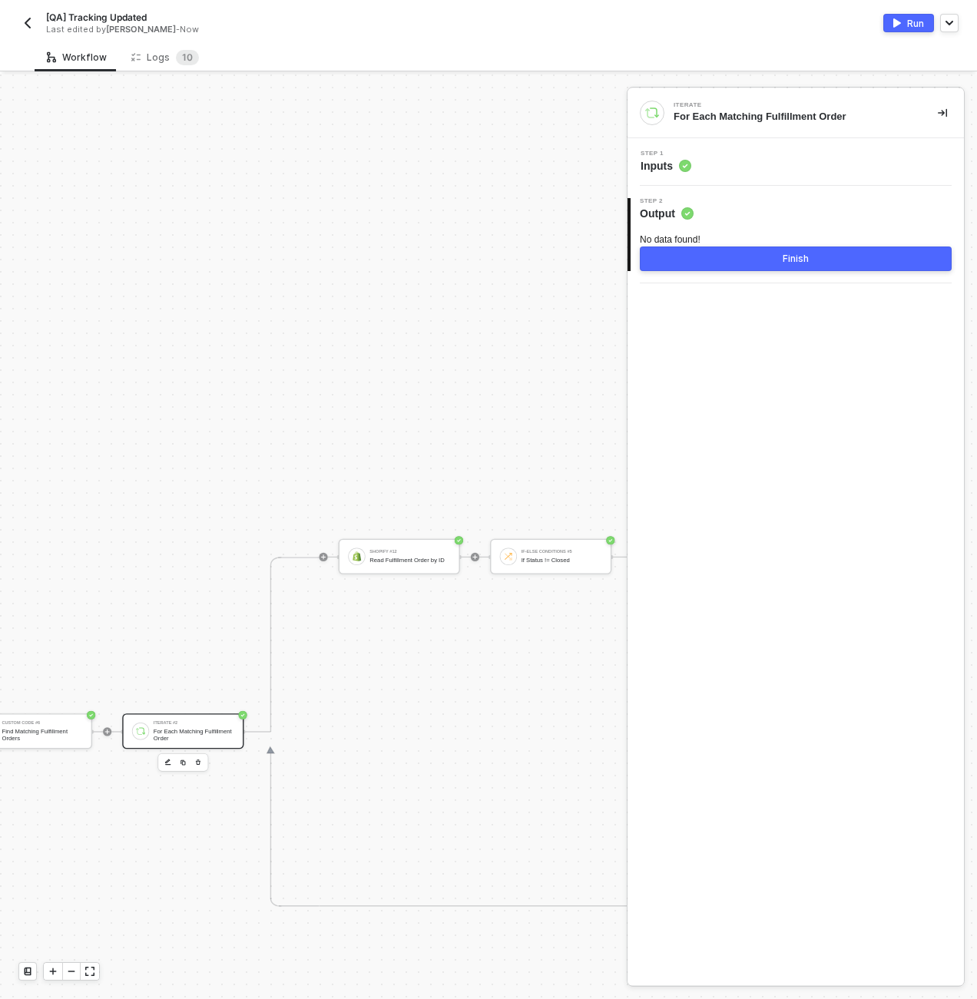
click at [731, 168] on div "Step 1 Inputs" at bounding box center [797, 162] width 333 height 23
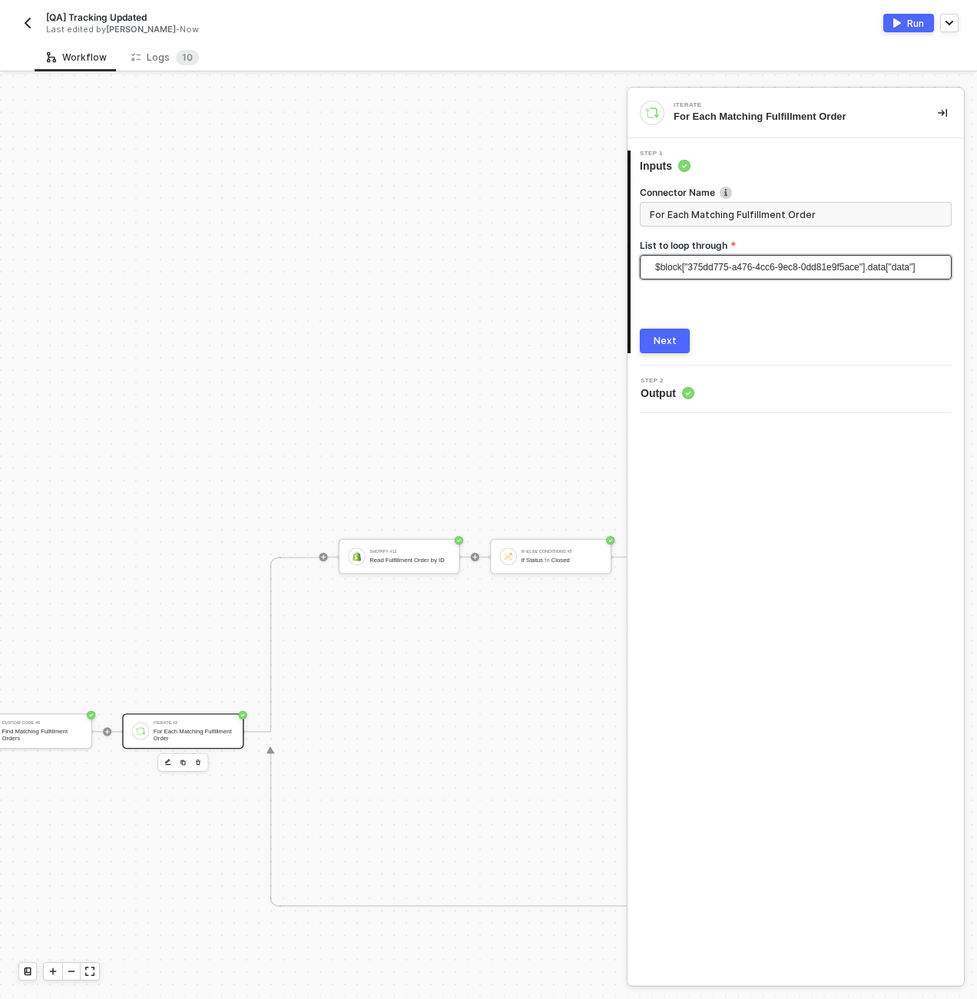
click at [722, 268] on span "$block["375dd775-a476-4cc6-9ec8-0dd81e9f5ace"].data["data"]" at bounding box center [798, 267] width 287 height 23
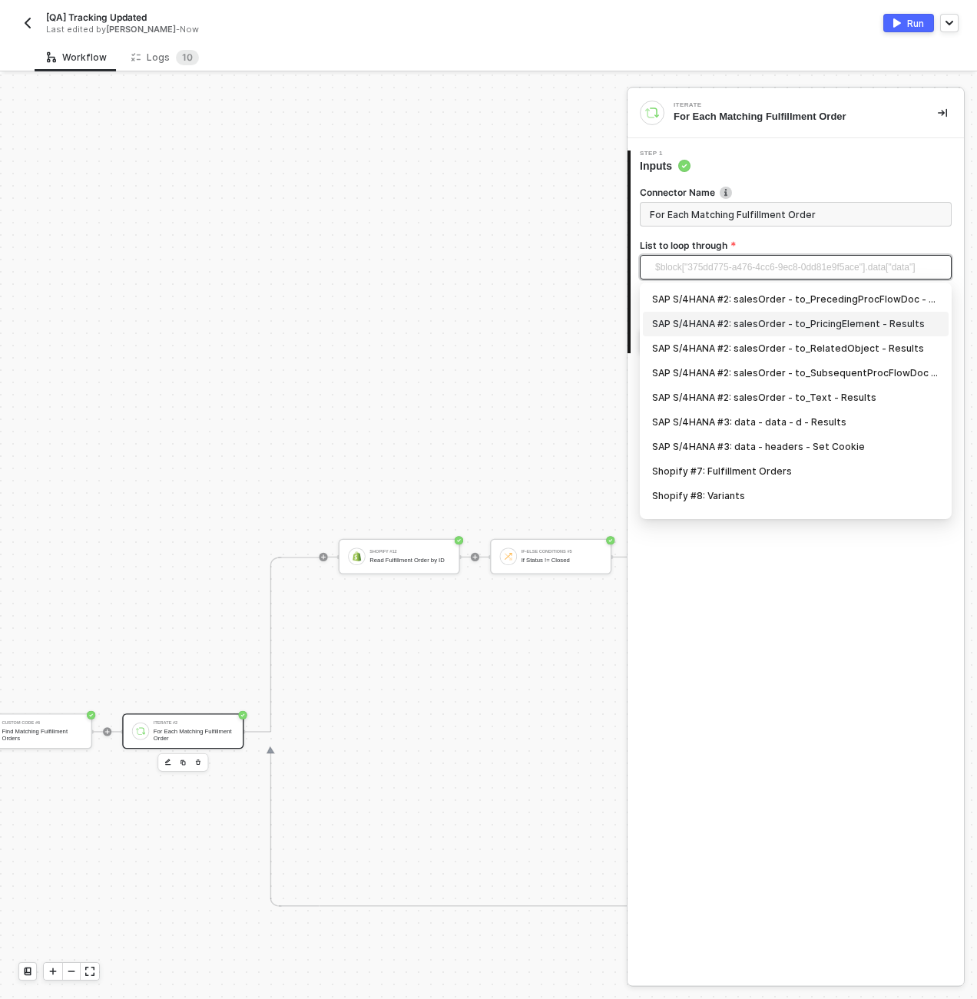
scroll to position [89, 0]
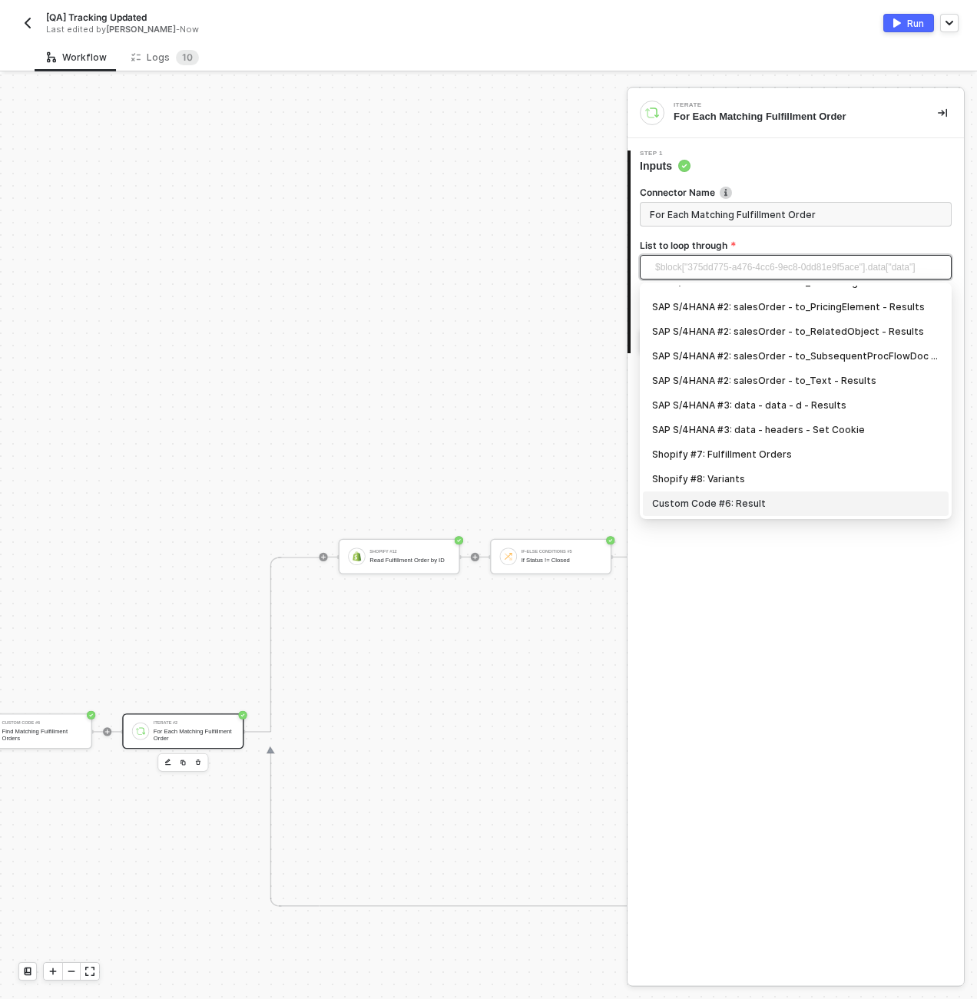
click at [744, 508] on div "Custom Code #6: Result" at bounding box center [795, 503] width 287 height 17
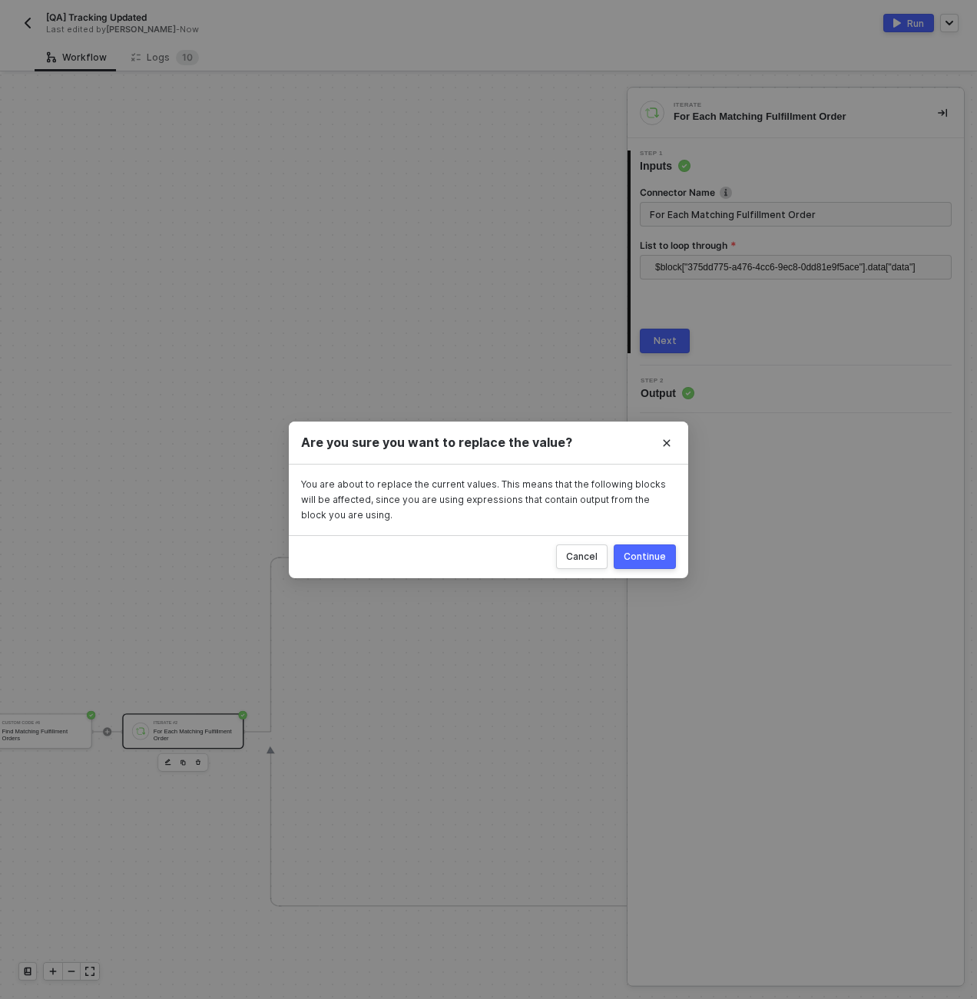
click at [657, 546] on button "Continue" at bounding box center [645, 557] width 62 height 25
type input "Loop through Custom Code #6: Result"
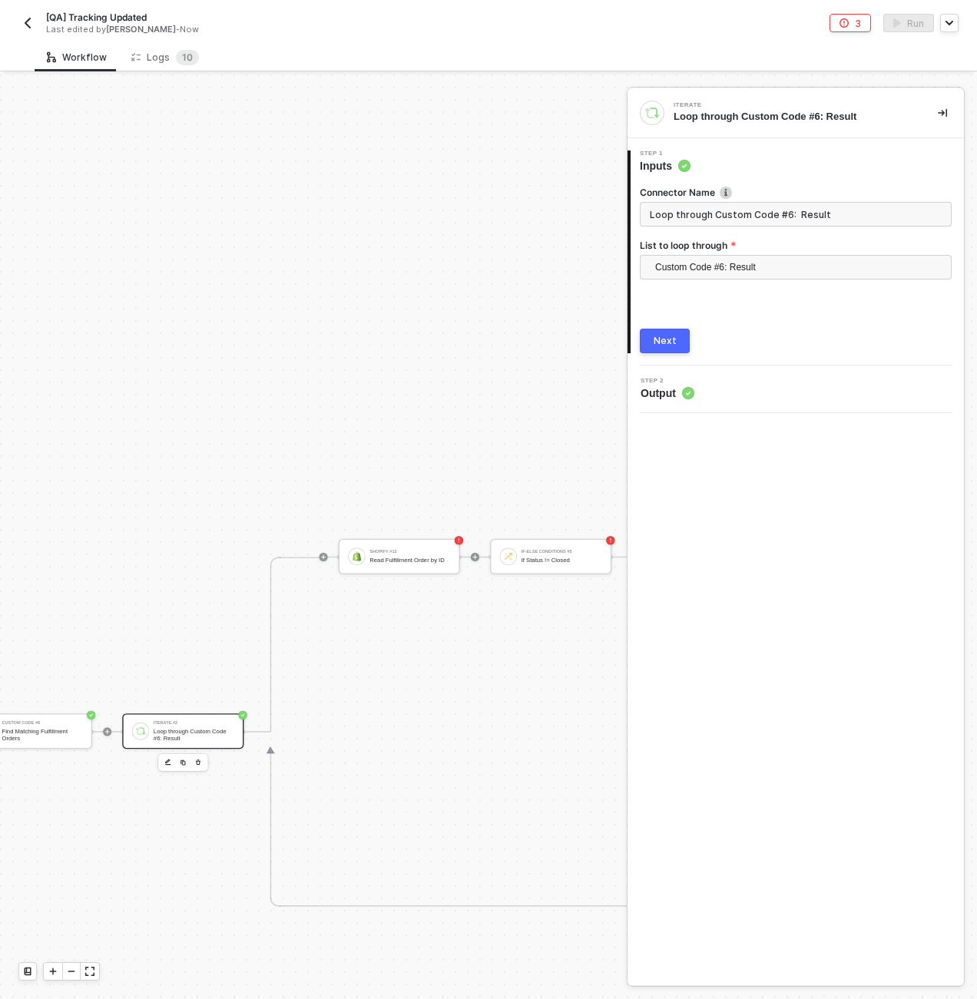
click at [183, 730] on div "Loop through Custom Code #6: Result" at bounding box center [194, 735] width 81 height 14
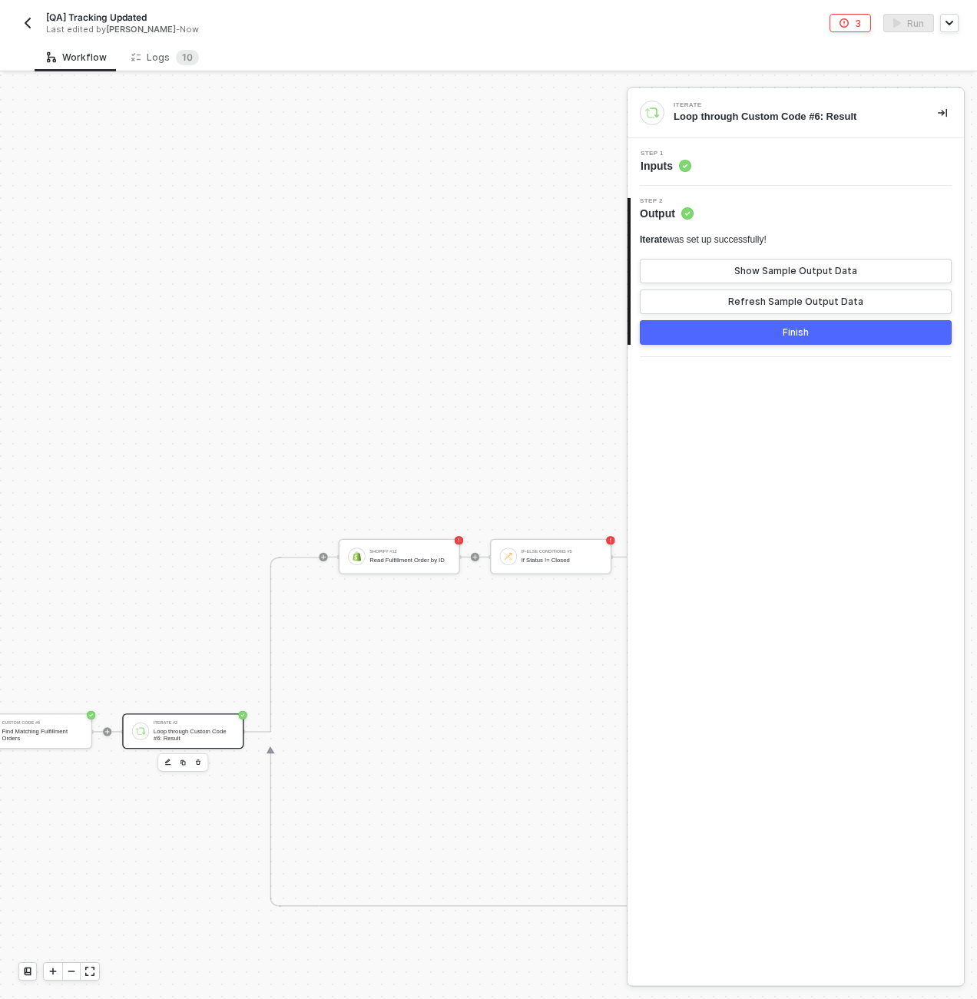
click at [731, 154] on div "Step 1 Inputs" at bounding box center [797, 162] width 333 height 23
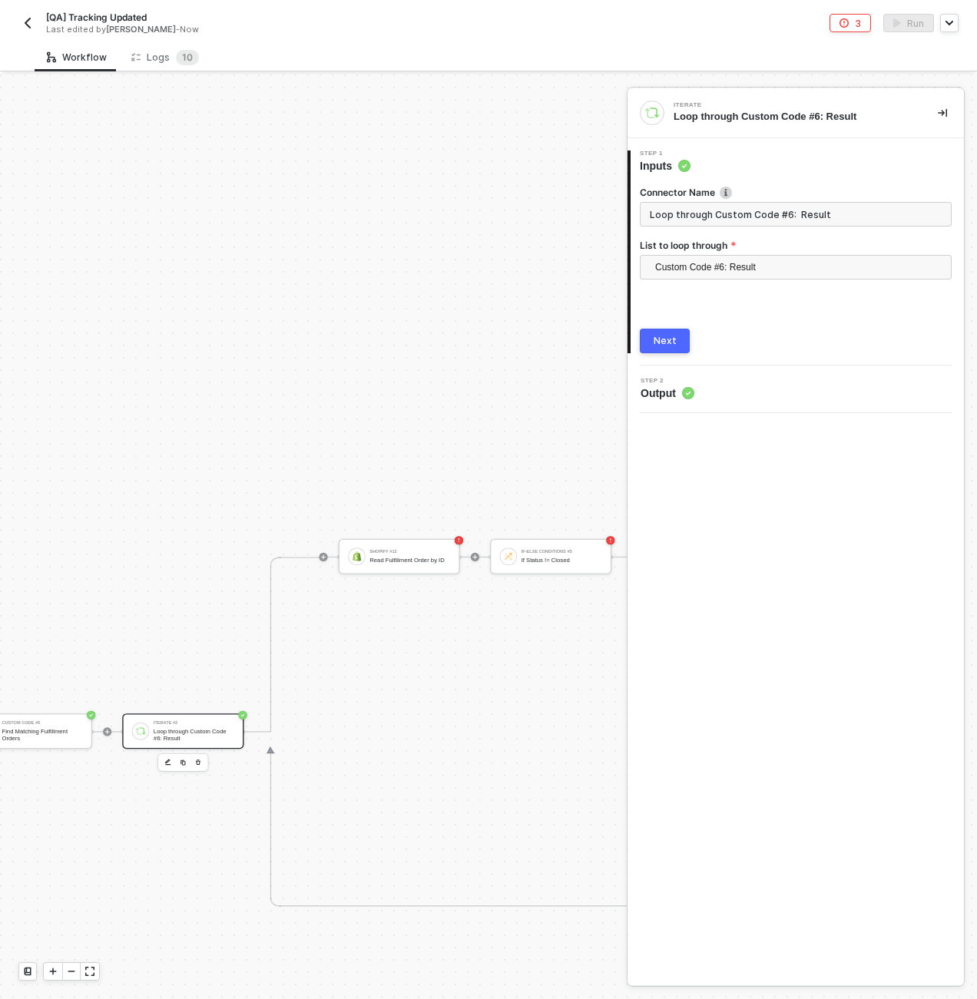
click at [722, 217] on input "Loop through Custom Code #6: Result" at bounding box center [796, 214] width 312 height 25
click at [33, 728] on div "Find Matching Fulfillment Orders" at bounding box center [42, 735] width 81 height 14
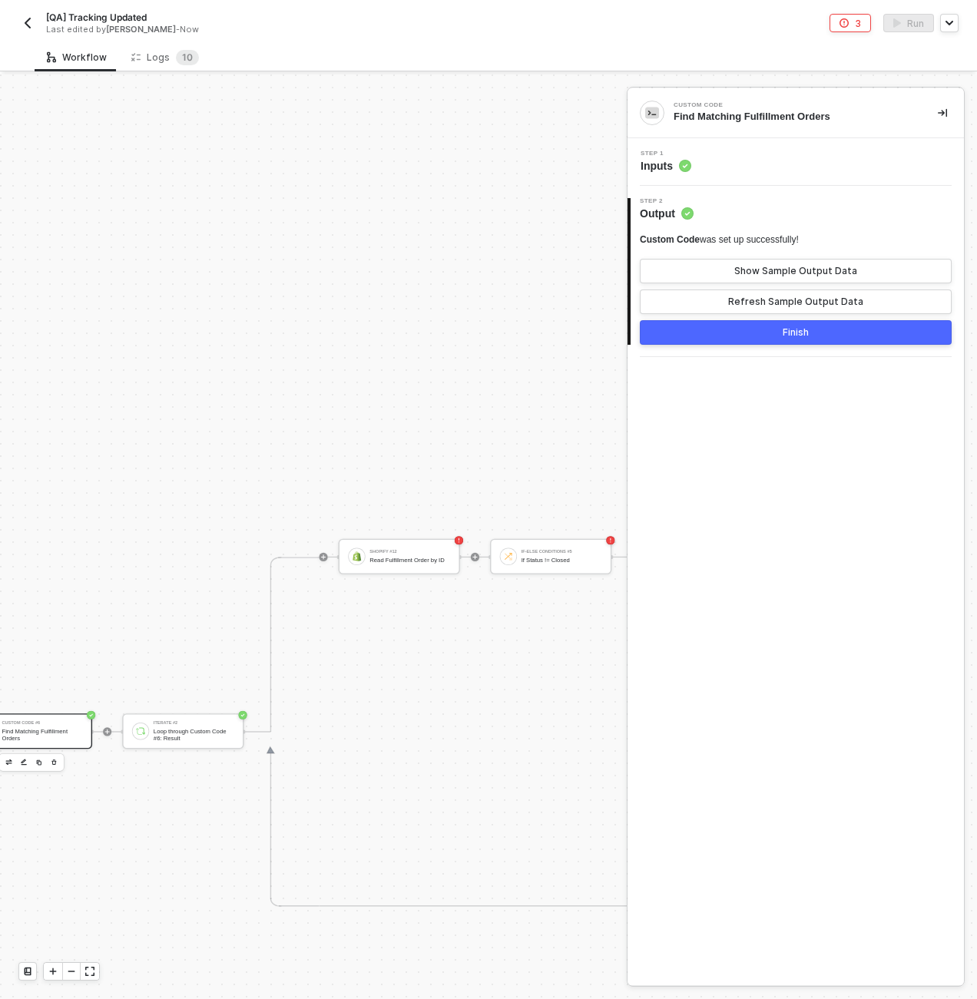
click at [739, 171] on div "Step 1 Inputs" at bounding box center [797, 162] width 333 height 23
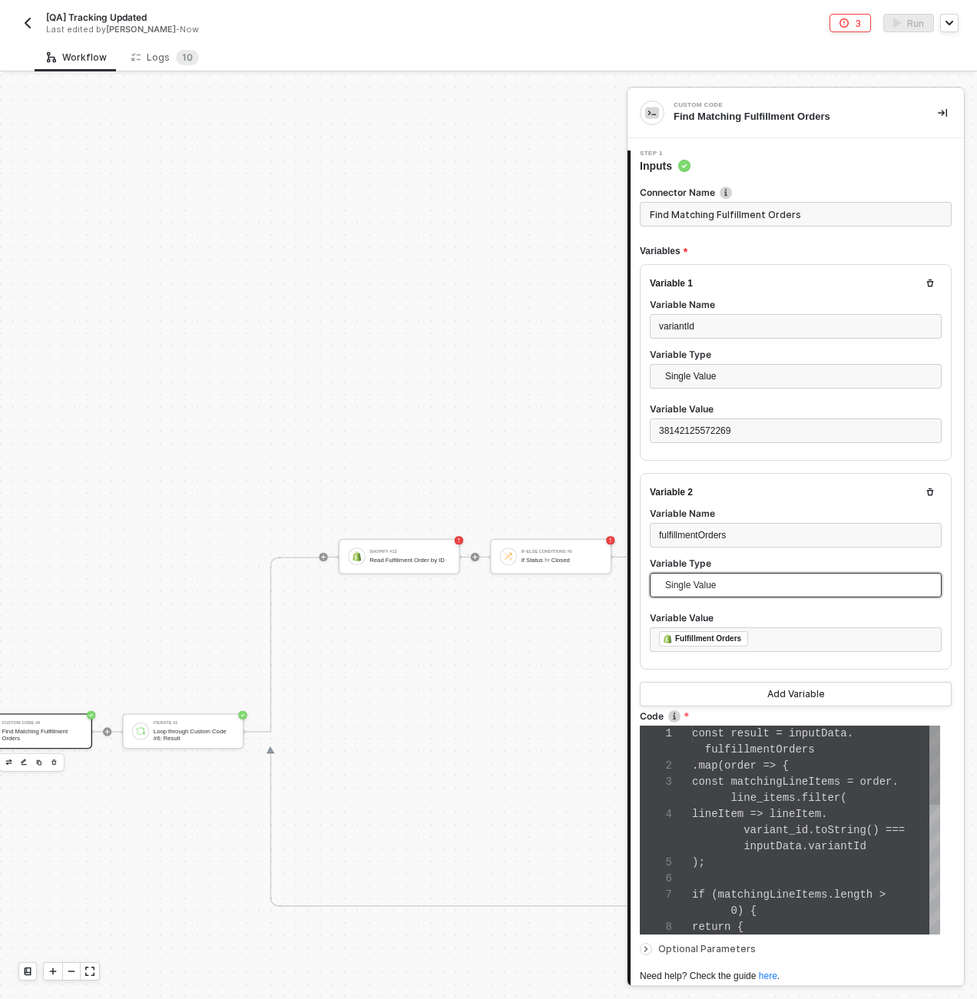
scroll to position [97, 0]
click at [752, 766] on span "order" at bounding box center [753, 766] width 32 height 12
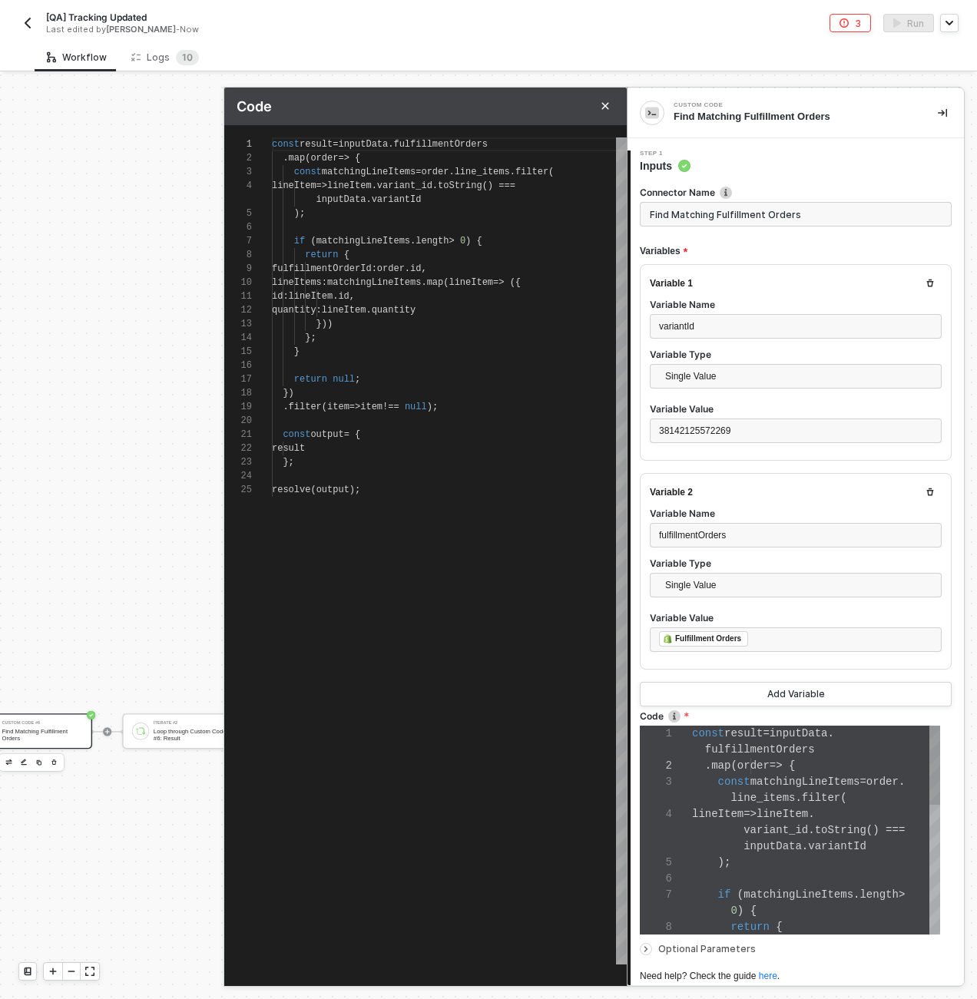
scroll to position [16, 0]
click at [338, 296] on span "." at bounding box center [335, 296] width 5 height 11
type textarea "const result = inputData.fulfillmentOrders .map(order => { const matchingLineIt…"
click at [324, 141] on span "result" at bounding box center [316, 144] width 33 height 11
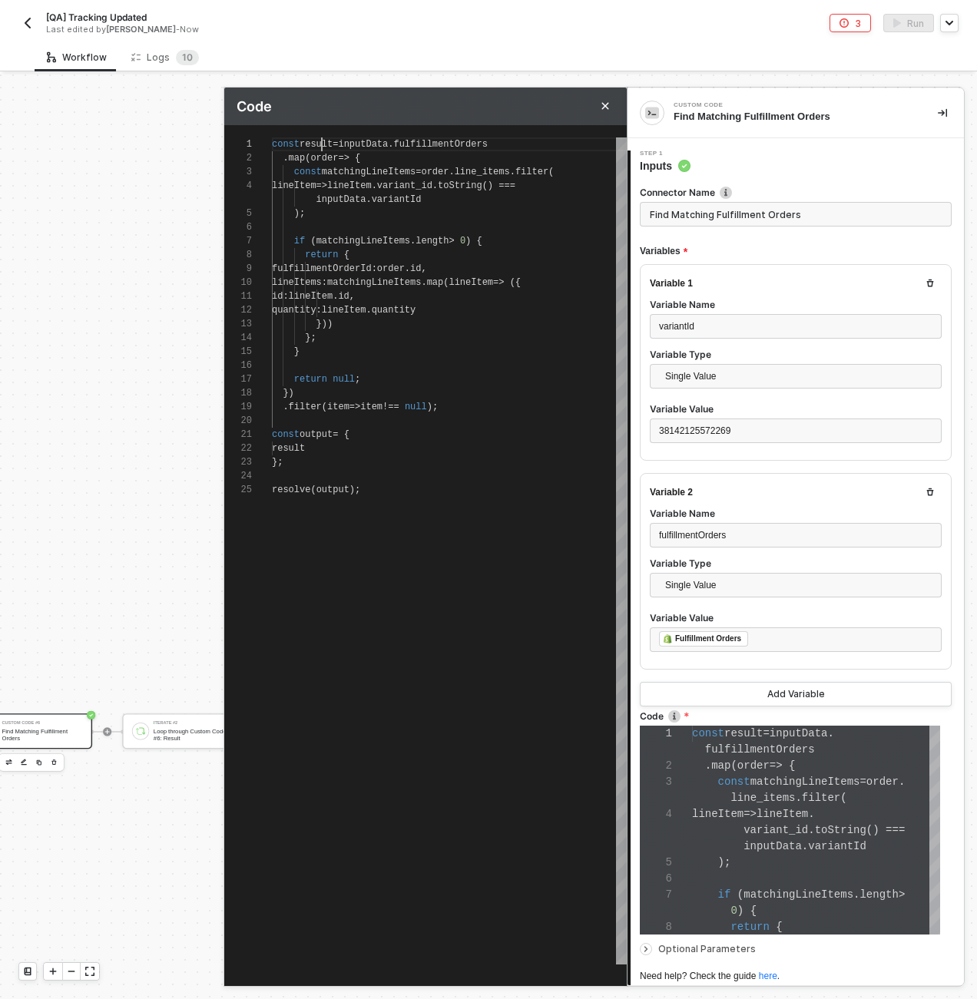
scroll to position [0, 67]
type textarea "const m = inputData.fulfillmentOrders .map(order => { const matchingLineItems =…"
type textarea "const ma = inputData.fulfillmentOrders .map(order => { const matchingLineItems …"
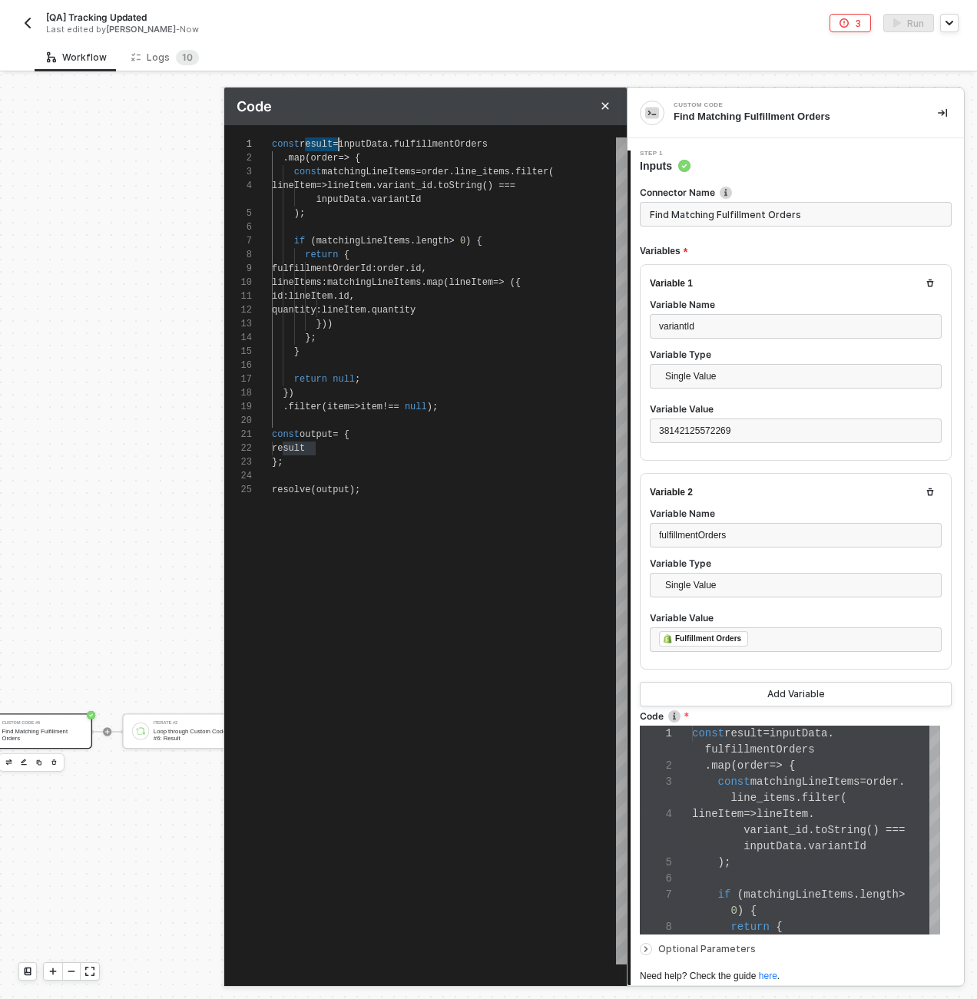
type textarea "const mat = inputData.fulfillmentOrders .map(order => { const matchingLineItems…"
type textarea "const matc = inputData.fulfillmentOrders .map(order => { const matchingLineItem…"
type textarea "const match = inputData.fulfillmentOrders .map(order => { const matchingLineIte…"
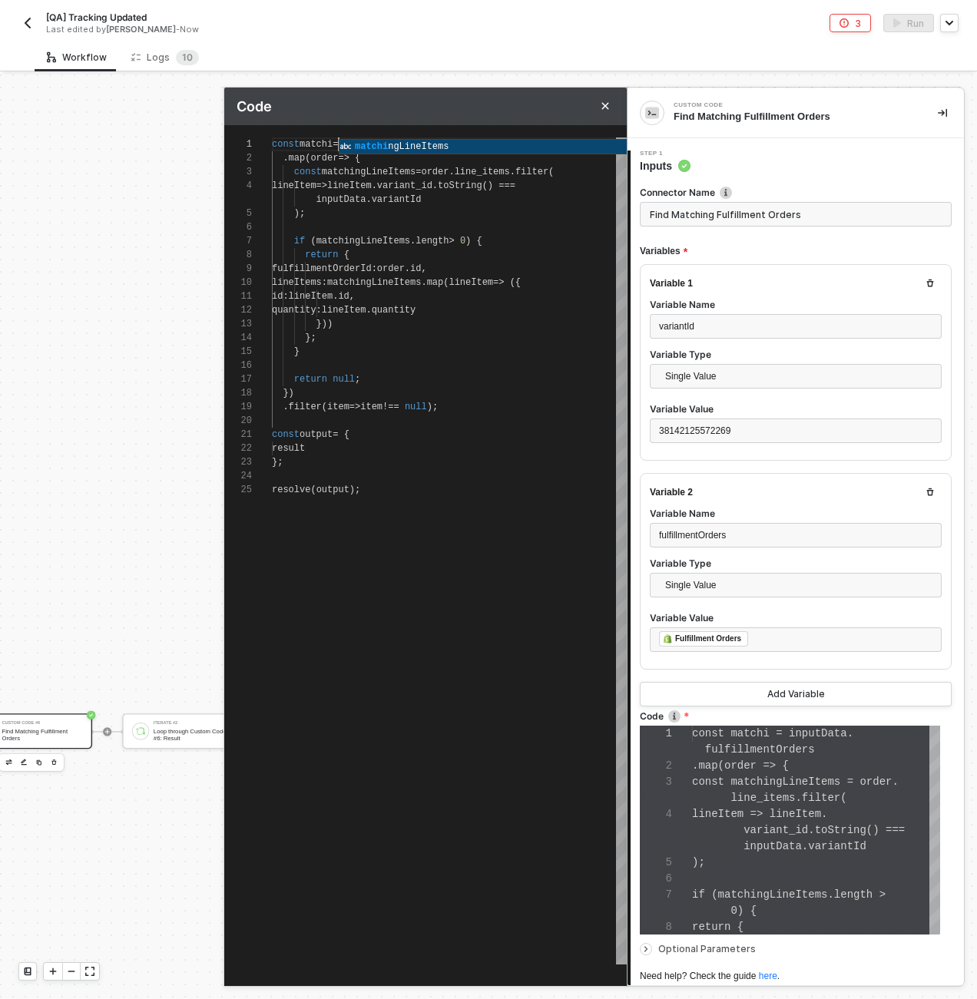
type textarea "const matchi = inputData.fulfillmentOrders .map(order => { const matchingLineIt…"
type textarea "const matchin = inputData.fulfillmentOrders .map(order => { const matchingLineI…"
type textarea "const matching = inputData.fulfillmentOrders .map(order => { const matchingLine…"
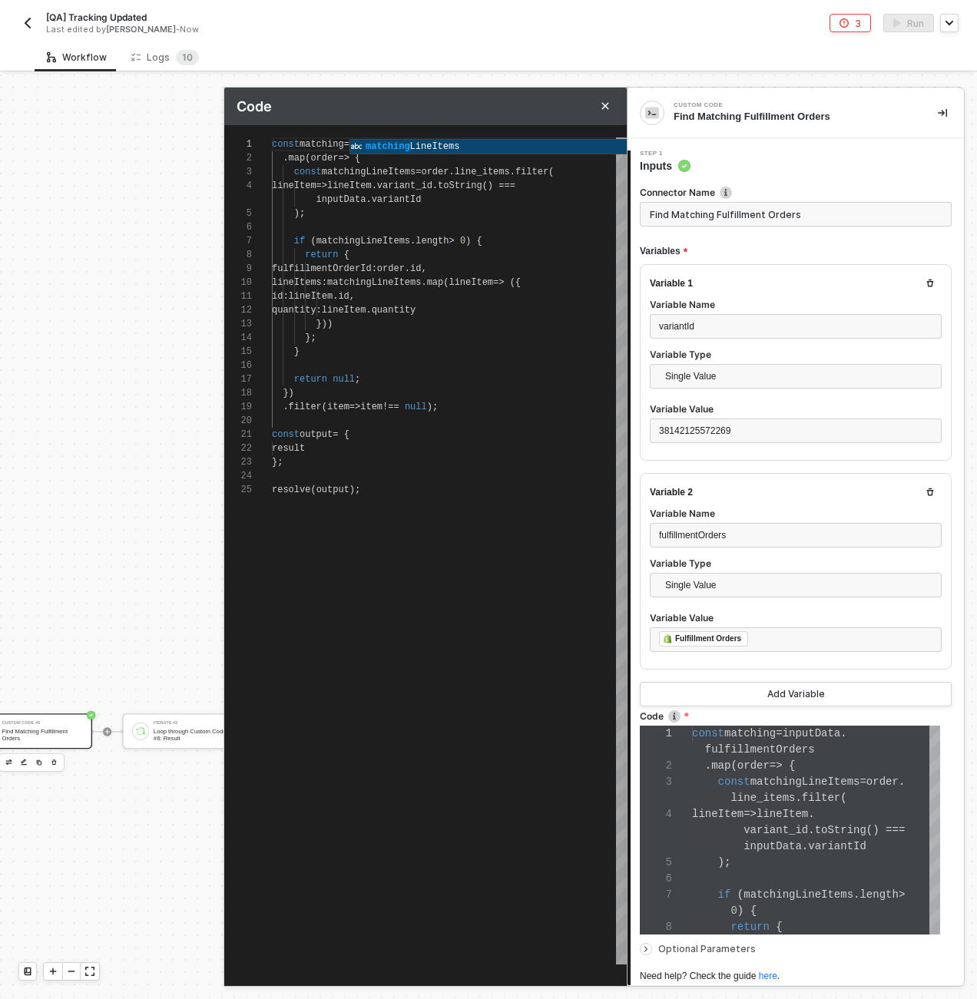
type textarea "const matchingF = inputData.fulfillmentOrders .map(order => { const matchingLin…"
type textarea "const matchingFu = inputData.fulfillmentOrders .map(order => { const matchingLi…"
type textarea "const matchingF = inputData.fulfillmentOrders .map(order => { const matchingLin…"
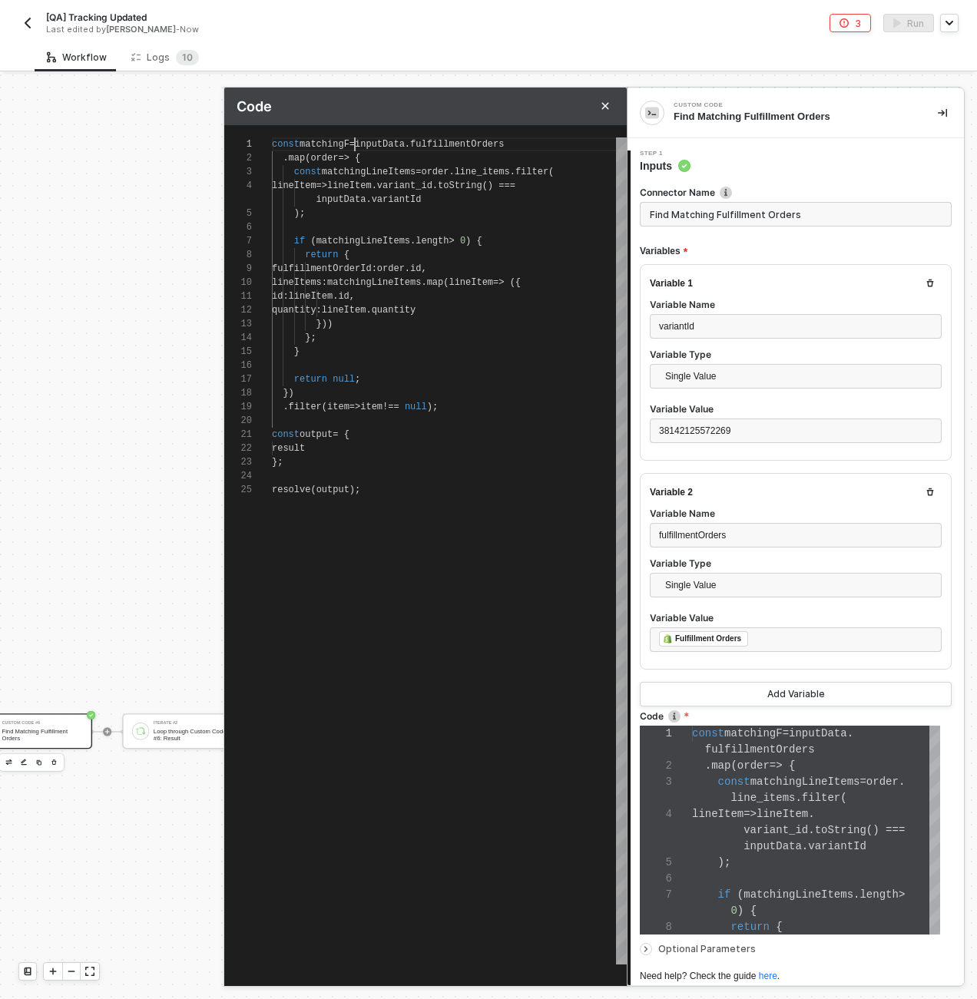
scroll to position [0, 83]
type textarea "const matchingFu = inputData.fulfillmentOrders .map(order => { const matchingLi…"
type textarea "const matchingFul = inputData.fulfillmentOrders .map(order => { const matchingL…"
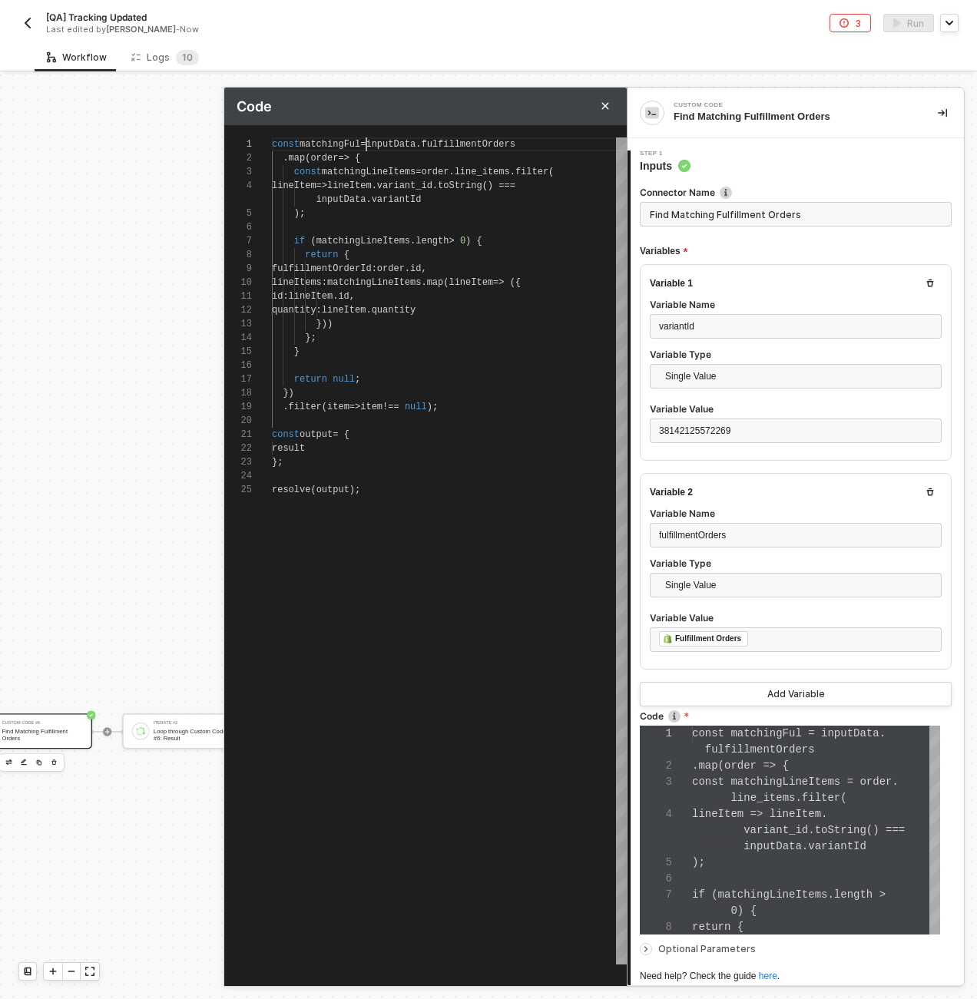
type textarea "const matchingFulf = inputData.fulfillmentOrders .map(order => { const matching…"
type textarea "const matchingFulfi = inputData.fulfillmentOrders .map(order => { const matchin…"
type textarea "const matchingFulfil = inputData.fulfillmentOrders .map(order => { const matchi…"
type textarea "const matchingFulfill = inputData.fulfillmentOrders .map(order => { const match…"
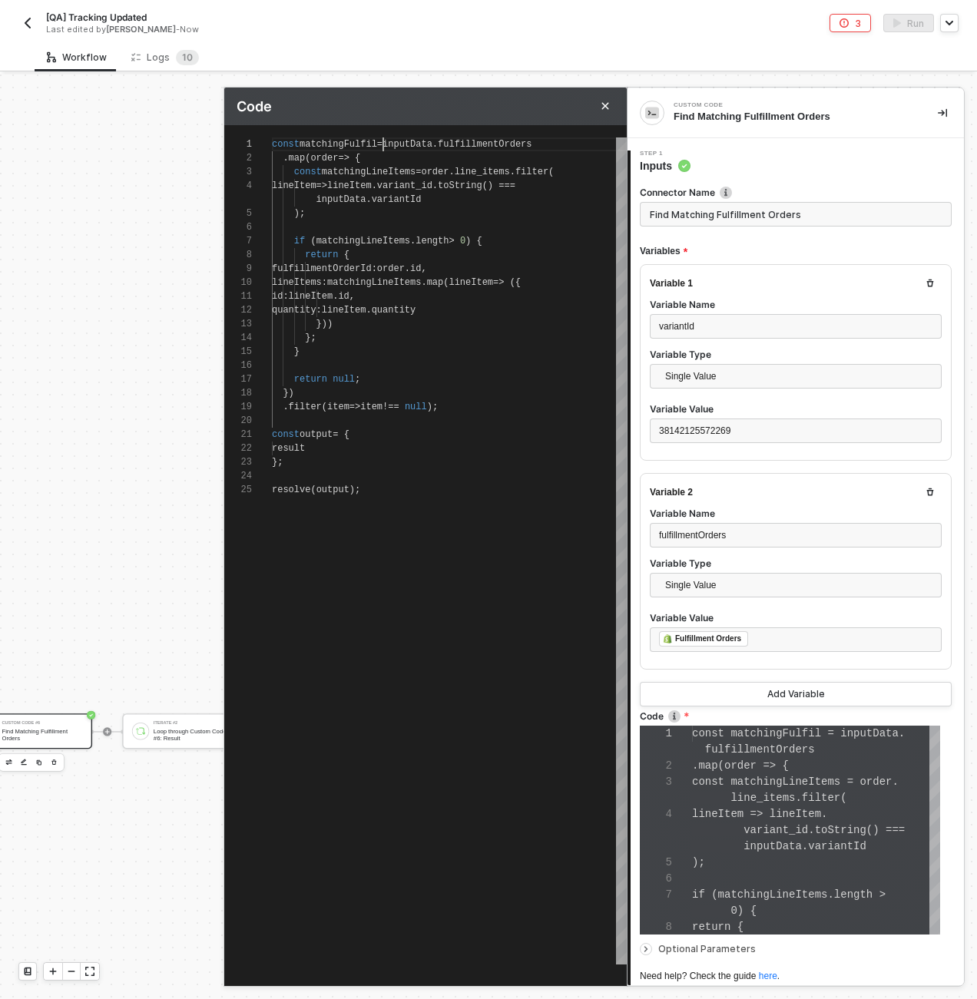
type textarea "const matchingFulfill = inputData.fulfillmentOrders .map(order => { const match…"
type textarea "const matchingFulfillm = inputData.fulfillmentOrders .map(order => { const matc…"
type textarea "const matchingFulfillme = inputData.fulfillmentOrders .map(order => { const mat…"
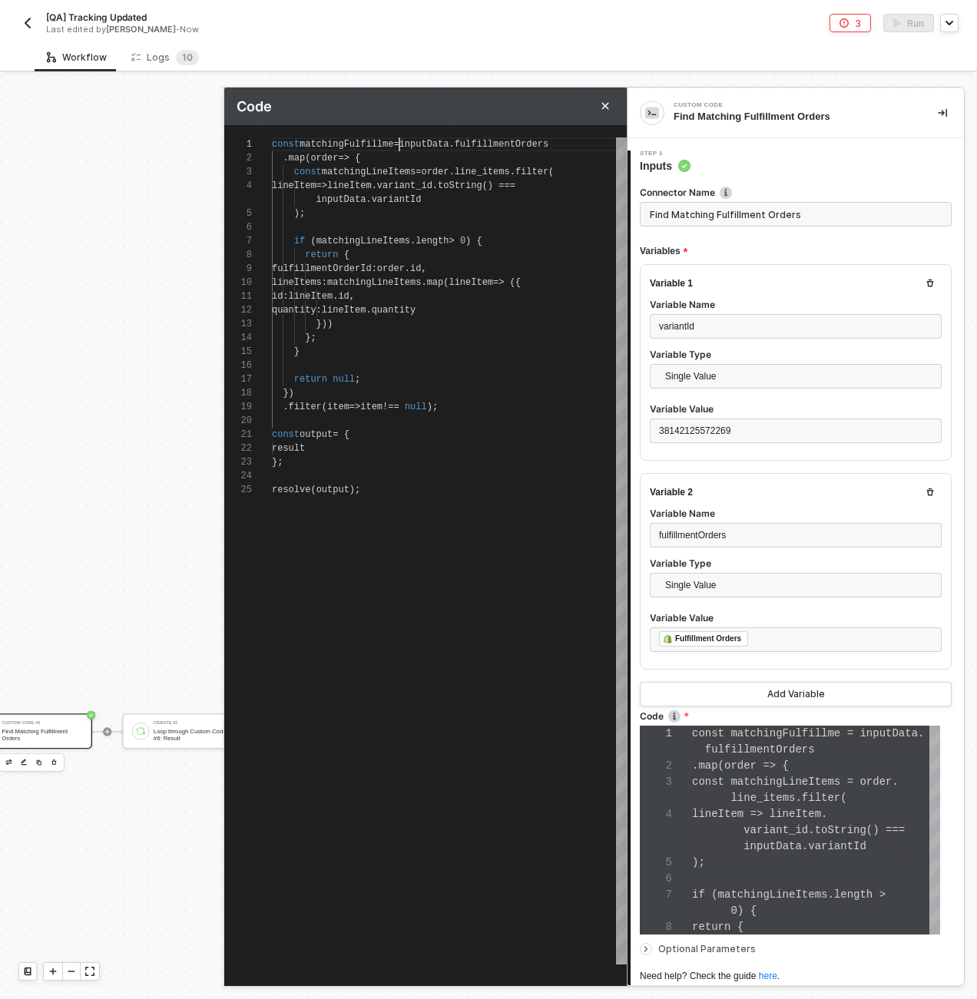
type textarea "const matchingFulfillmen = inputData.fulfillmentOrders .map(order => { const ma…"
type textarea "const matchingFulfillment = inputData.fulfillmentOrders .map(order => { const m…"
type textarea "const matchingFulfillmentO = inputData.fulfillmentOrders .map(order => { const …"
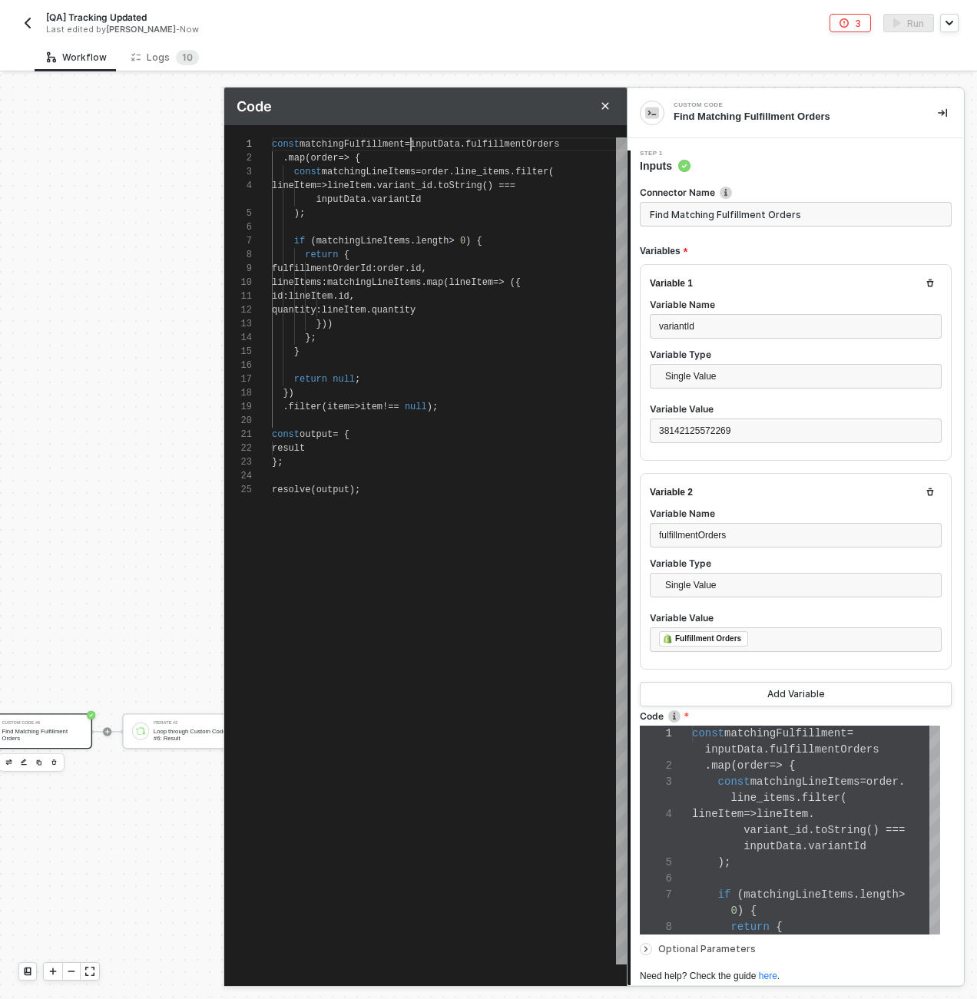
type textarea "const matchingFulfillmentO = inputData.fulfillmentOrders .map(order => { const …"
type textarea "const matchingFulfillmentOr = inputData.fulfillmentOrders .map(order => { const…"
type textarea "const matchingFulfillmentOrd = inputData.fulfillmentOrders .map(order => { cons…"
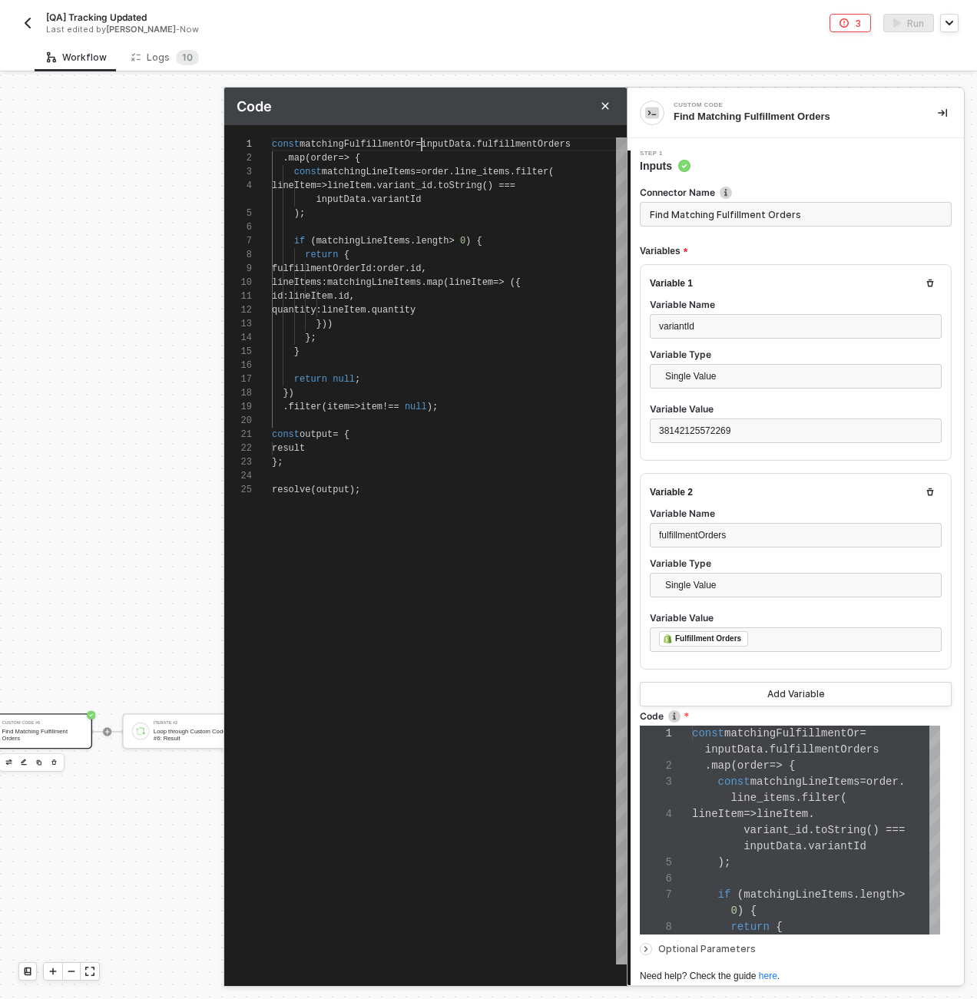
type textarea "const matchingFulfillmentOrde = inputData.fulfillmentOrders .map(order => { con…"
type textarea "const matchingFulfillmentOrder = inputData.fulfillmentOrders .map(order => { co…"
type textarea "const matchingFulfillmentOrders = inputData.fulfillmentOrders .map(order => { c…"
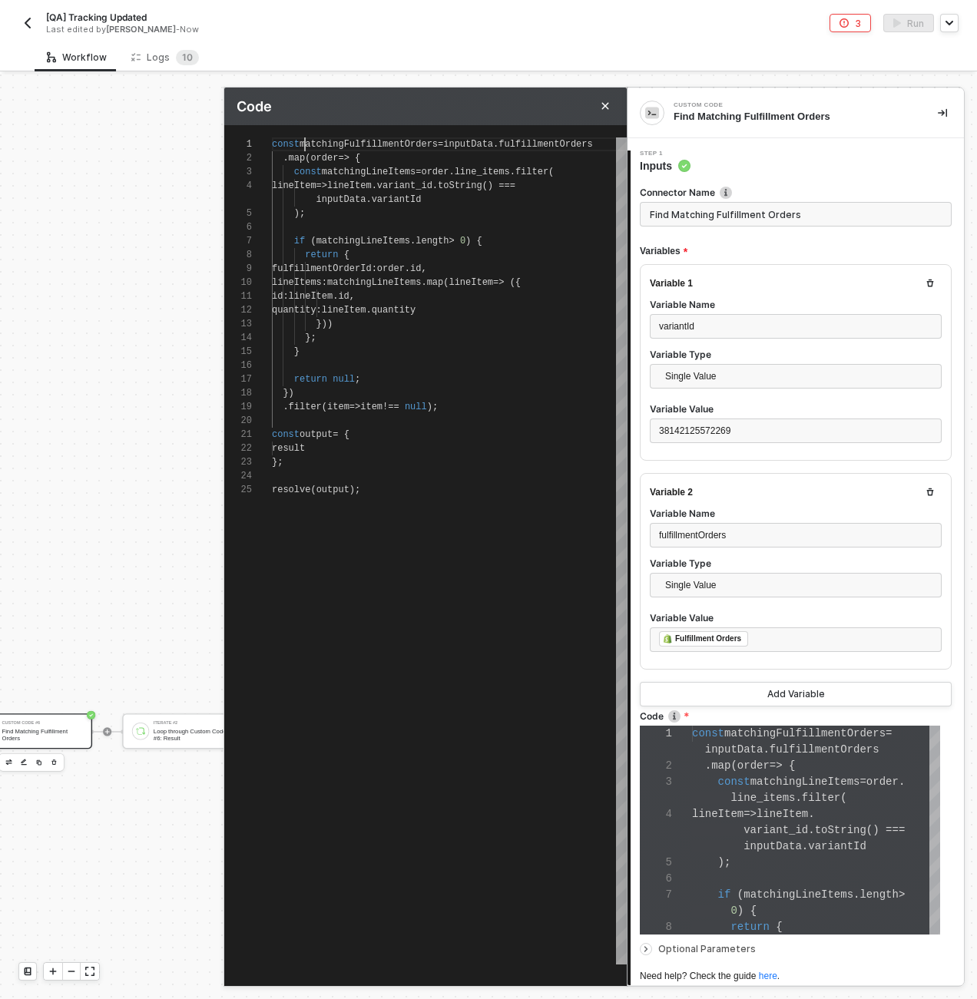
click at [307, 140] on span "matchingFulfillmentOrders" at bounding box center [369, 144] width 138 height 11
click at [297, 439] on span "const" at bounding box center [286, 434] width 28 height 11
click at [297, 447] on span "result" at bounding box center [288, 448] width 33 height 11
paste textarea "matchingFulfillmentOrders"
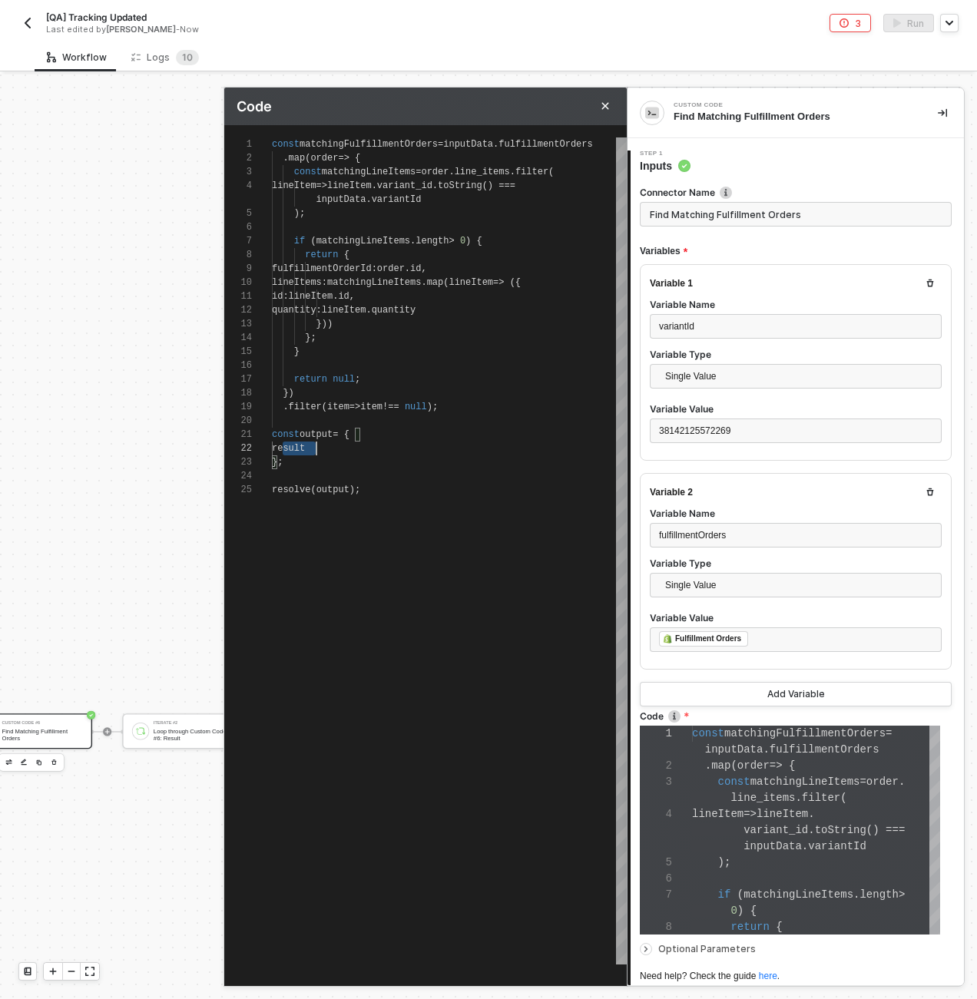
type textarea "const output = { matchingFulfillmentOrders }; resolve(output);"
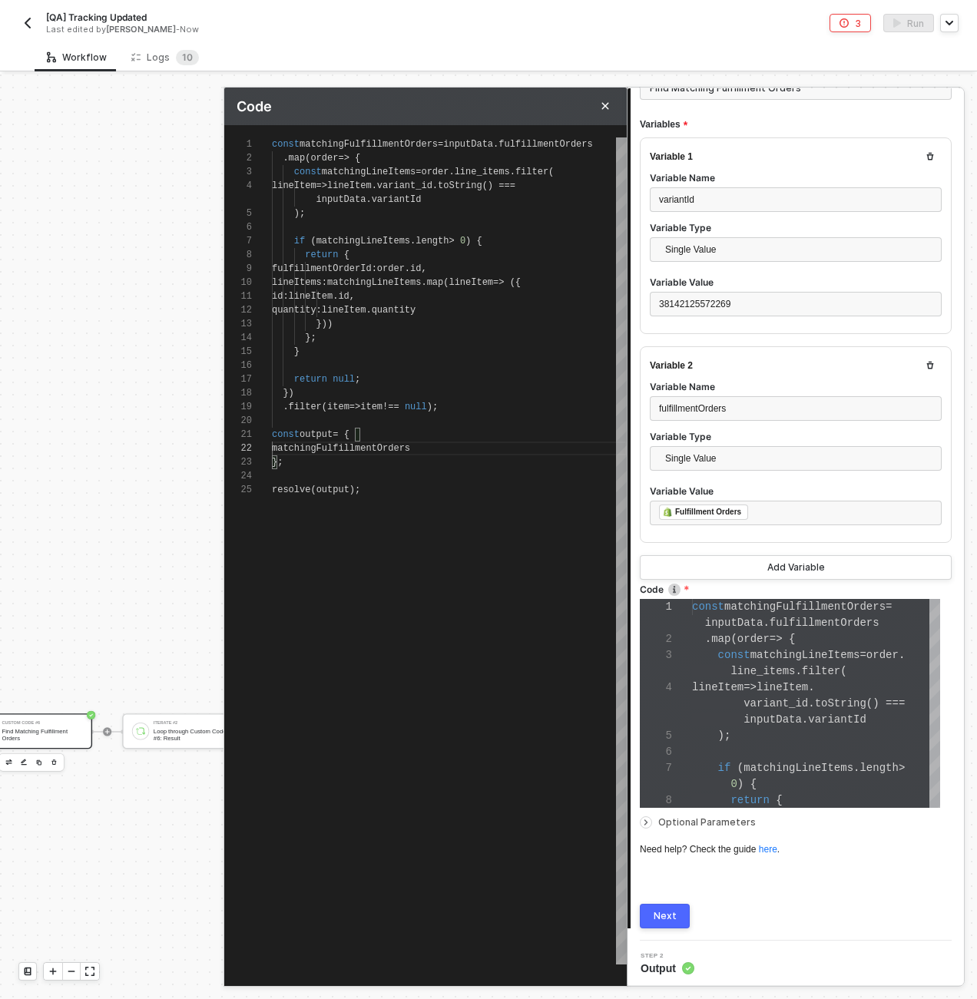
scroll to position [128, 0]
click at [661, 915] on div "Next" at bounding box center [665, 915] width 23 height 12
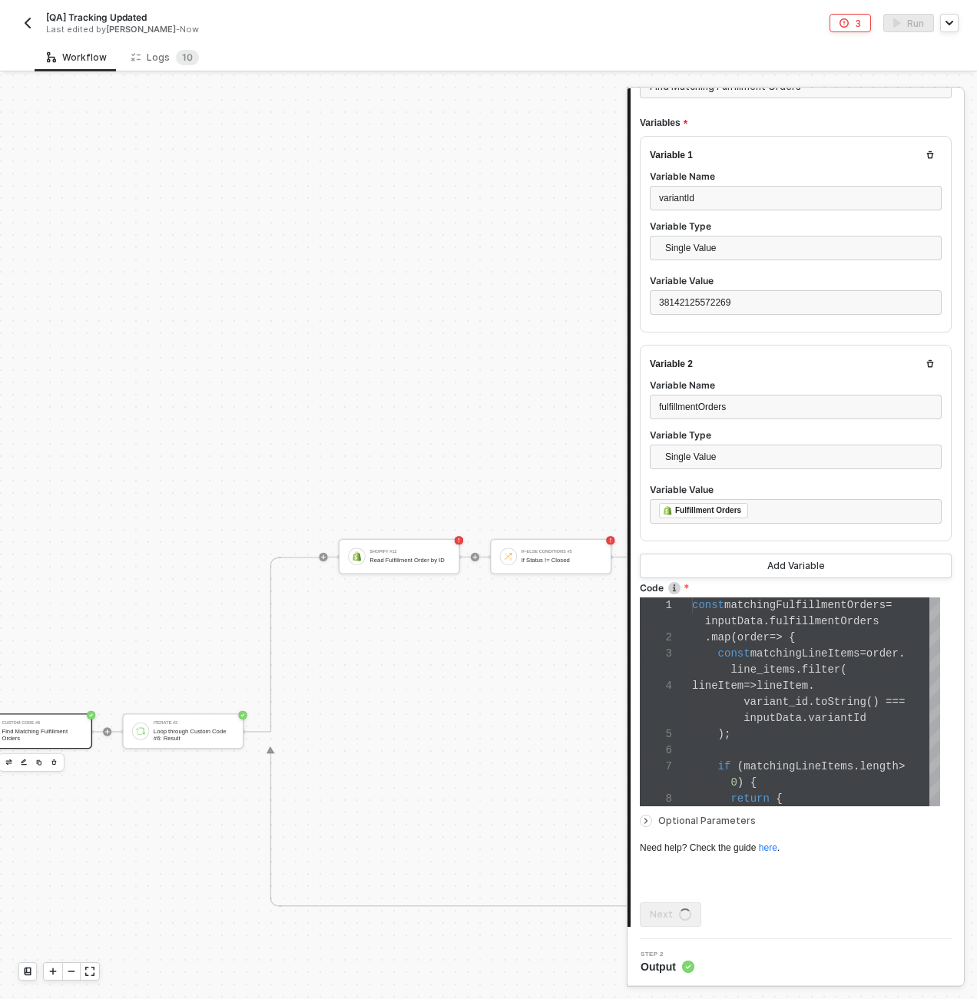
scroll to position [0, 0]
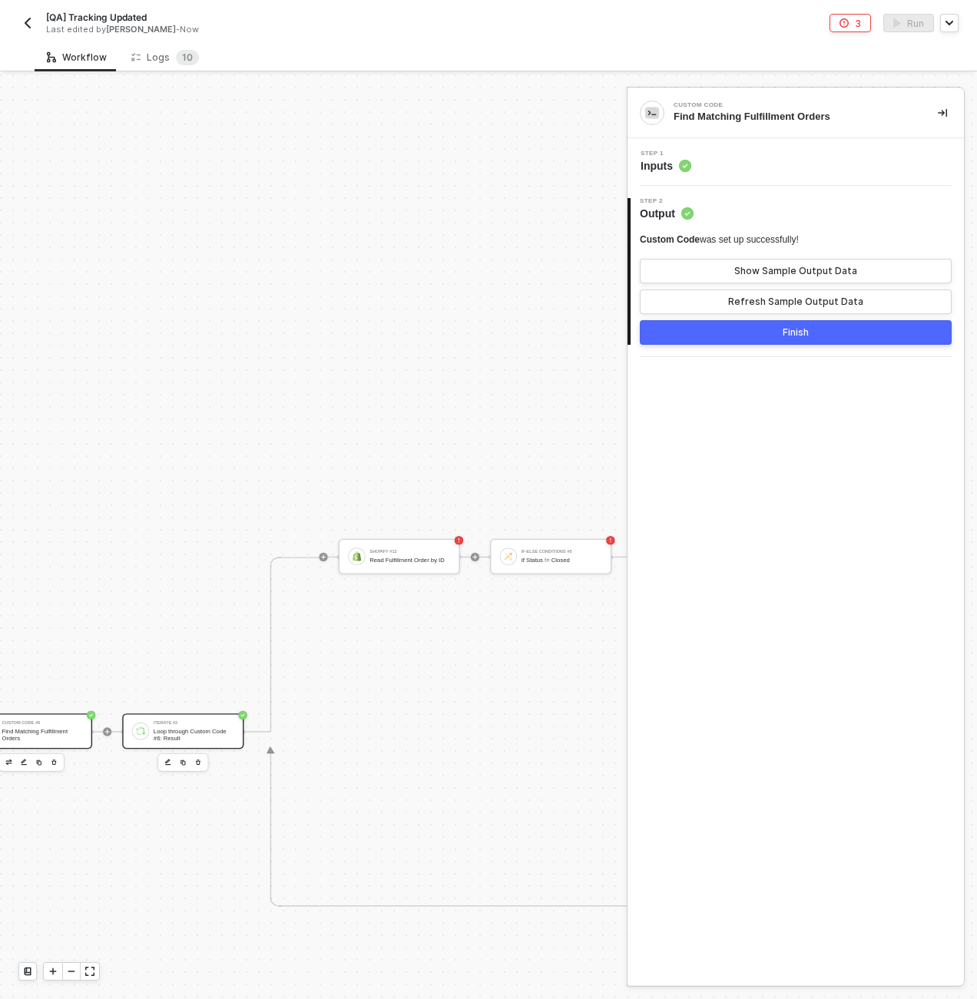
click at [188, 723] on div "Iterate #2" at bounding box center [194, 723] width 81 height 5
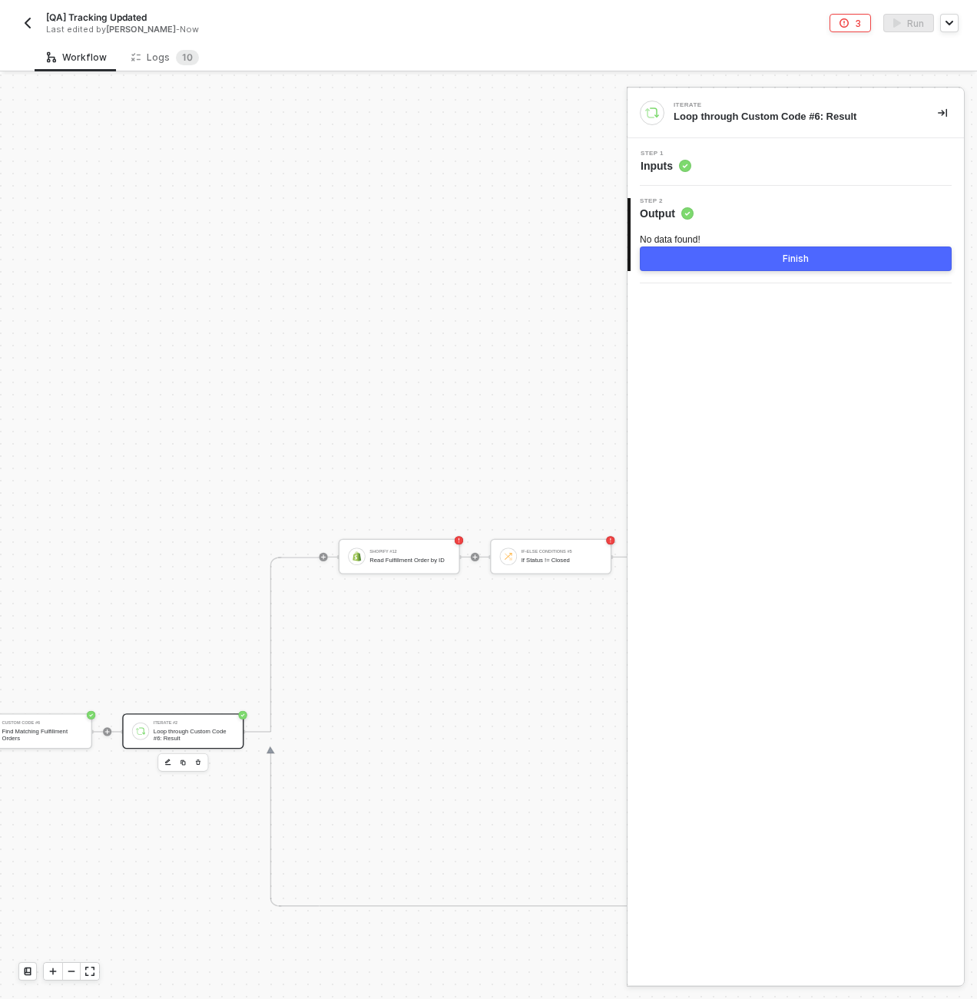
click at [757, 151] on div "Step 1 Inputs" at bounding box center [797, 162] width 333 height 23
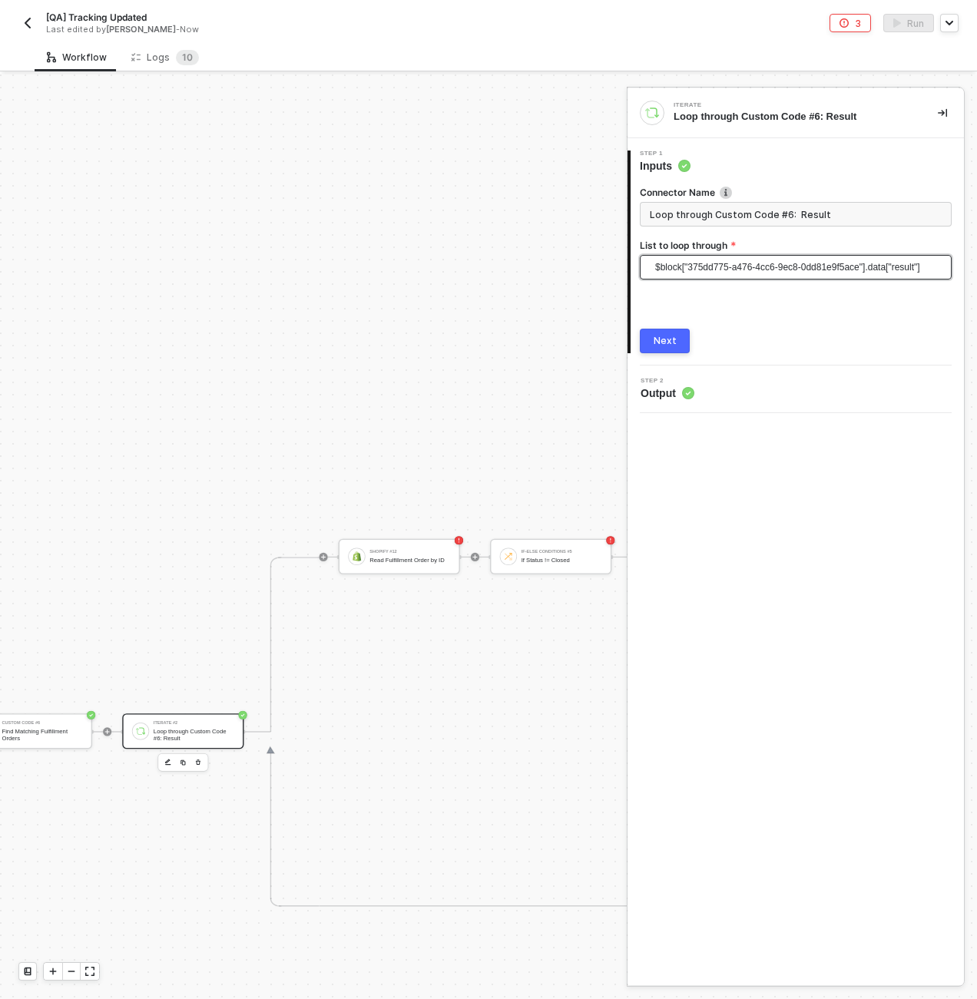
click at [731, 258] on span "$block["375dd775-a476-4cc6-9ec8-0dd81e9f5ace"].data["result"]" at bounding box center [798, 267] width 287 height 23
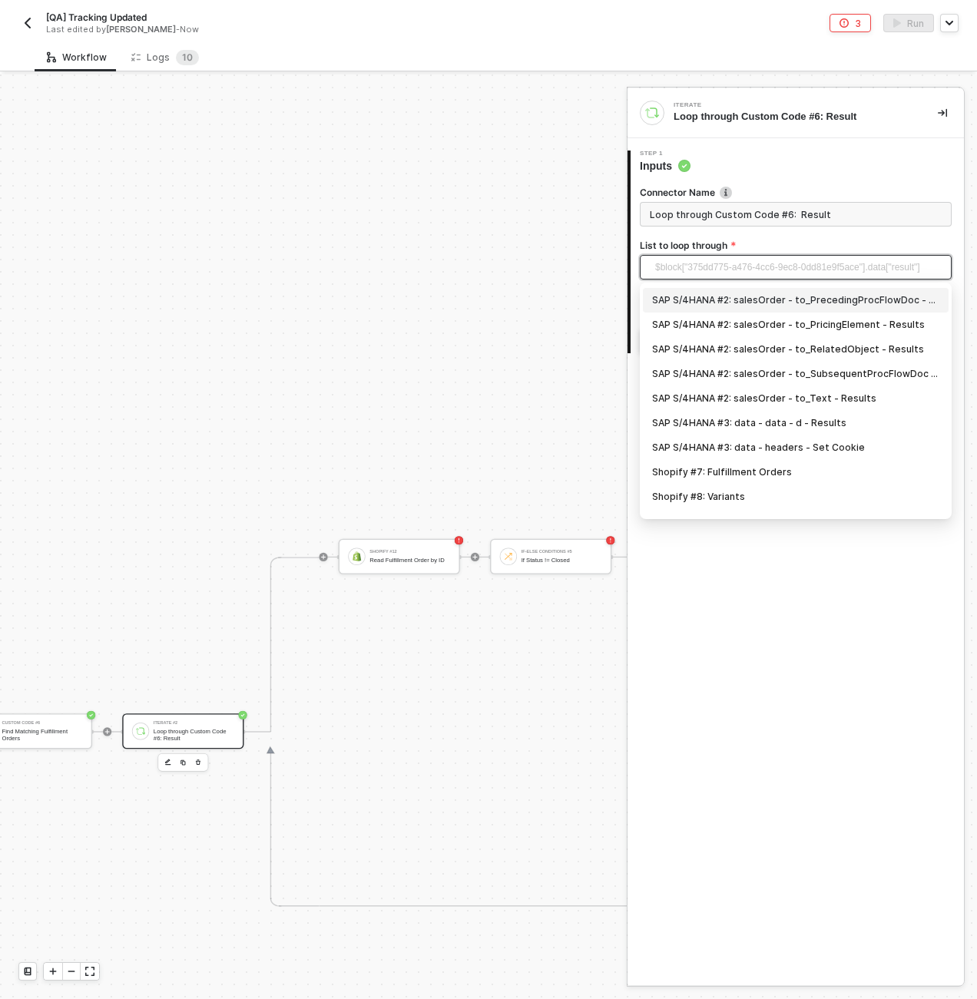
scroll to position [89, 0]
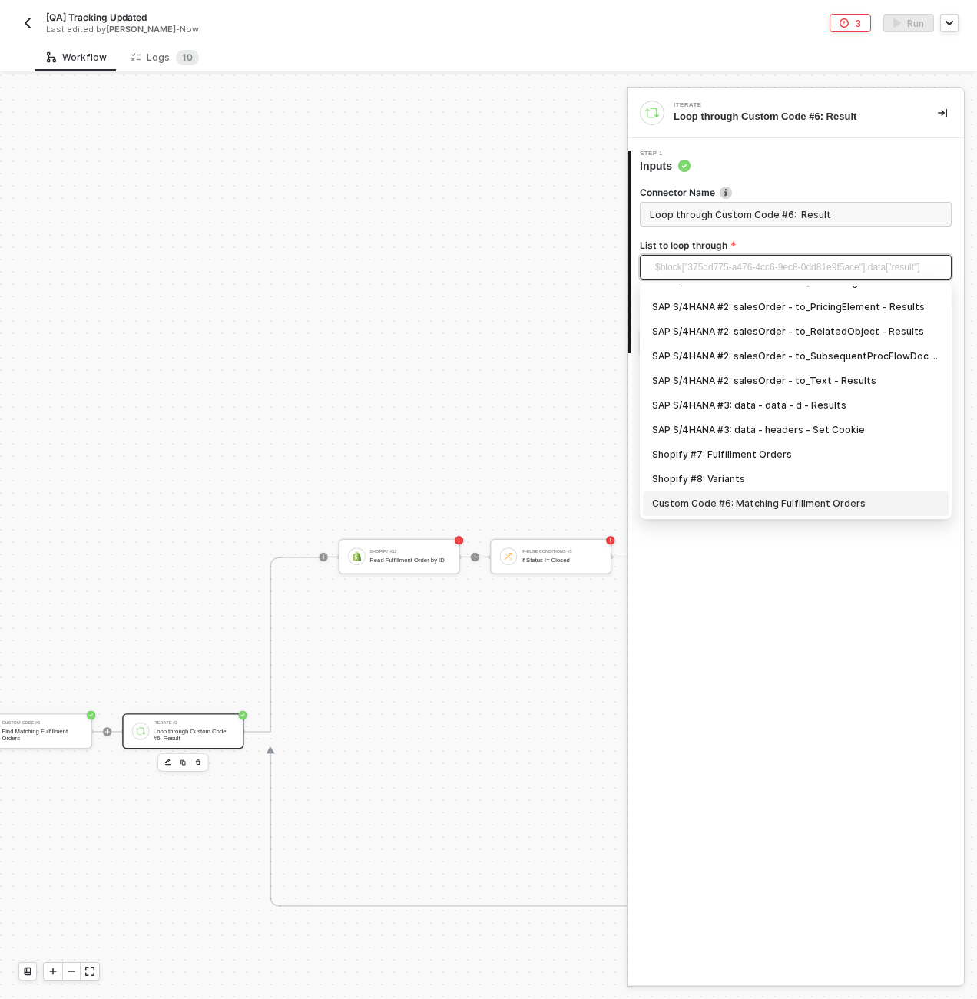
click at [748, 505] on div "Custom Code #6: Matching Fulfillment Orders" at bounding box center [795, 503] width 287 height 17
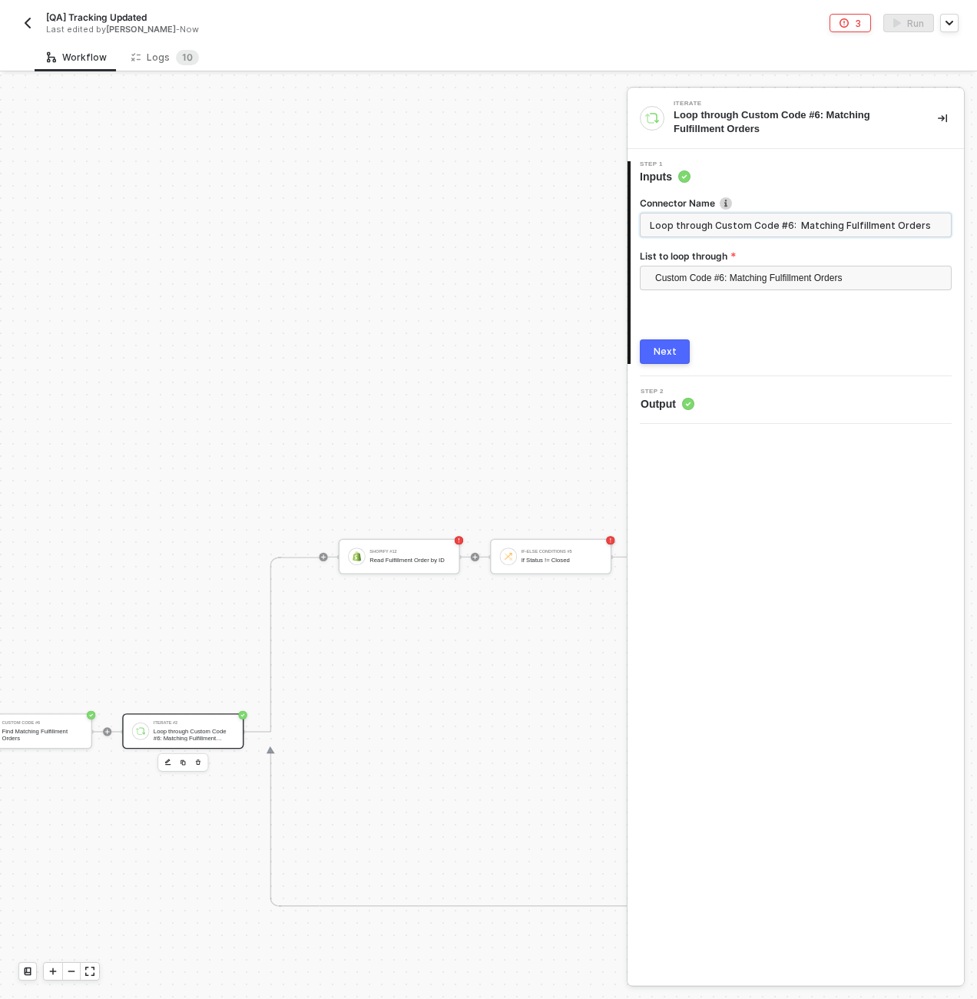
click at [731, 221] on input "Loop through Custom Code #6: Matching Fulfillment Orders" at bounding box center [796, 225] width 312 height 25
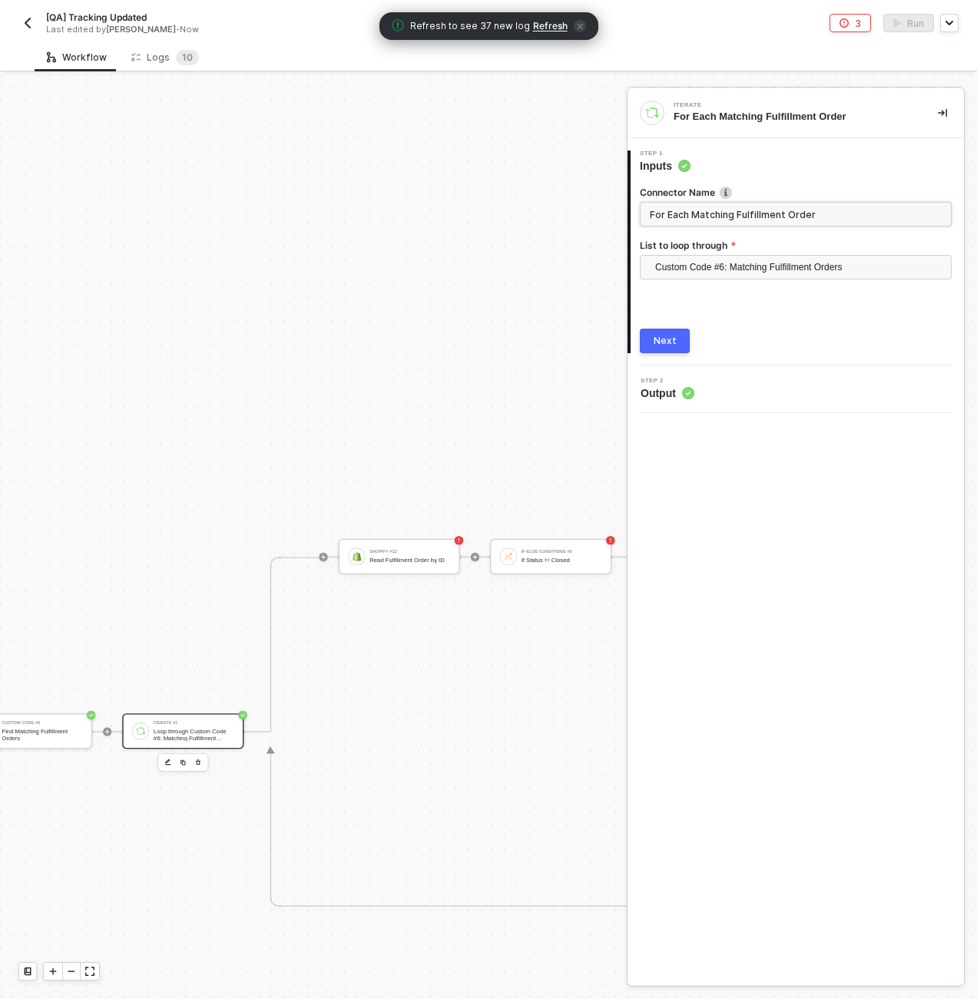
type input "For Each Matching Fulfillment Order"
click at [672, 337] on div "Next" at bounding box center [665, 341] width 23 height 12
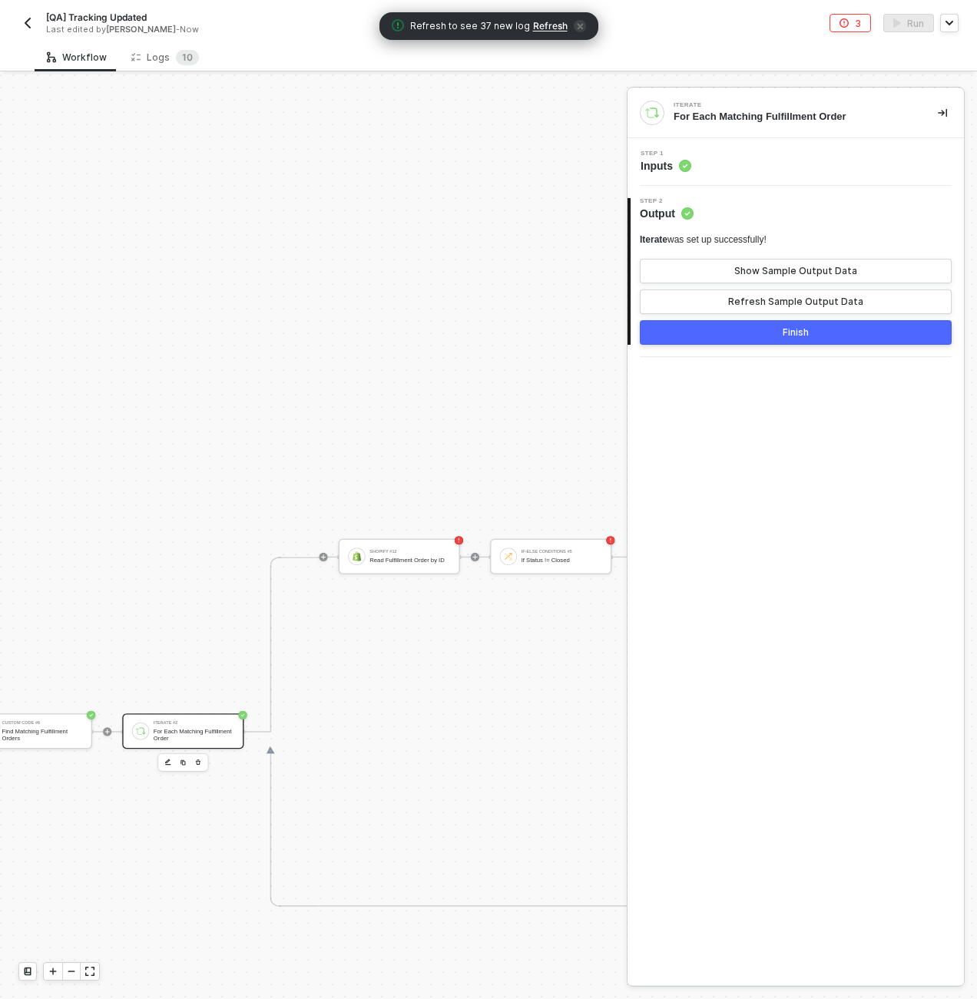
click at [739, 340] on button "Finish" at bounding box center [796, 332] width 312 height 25
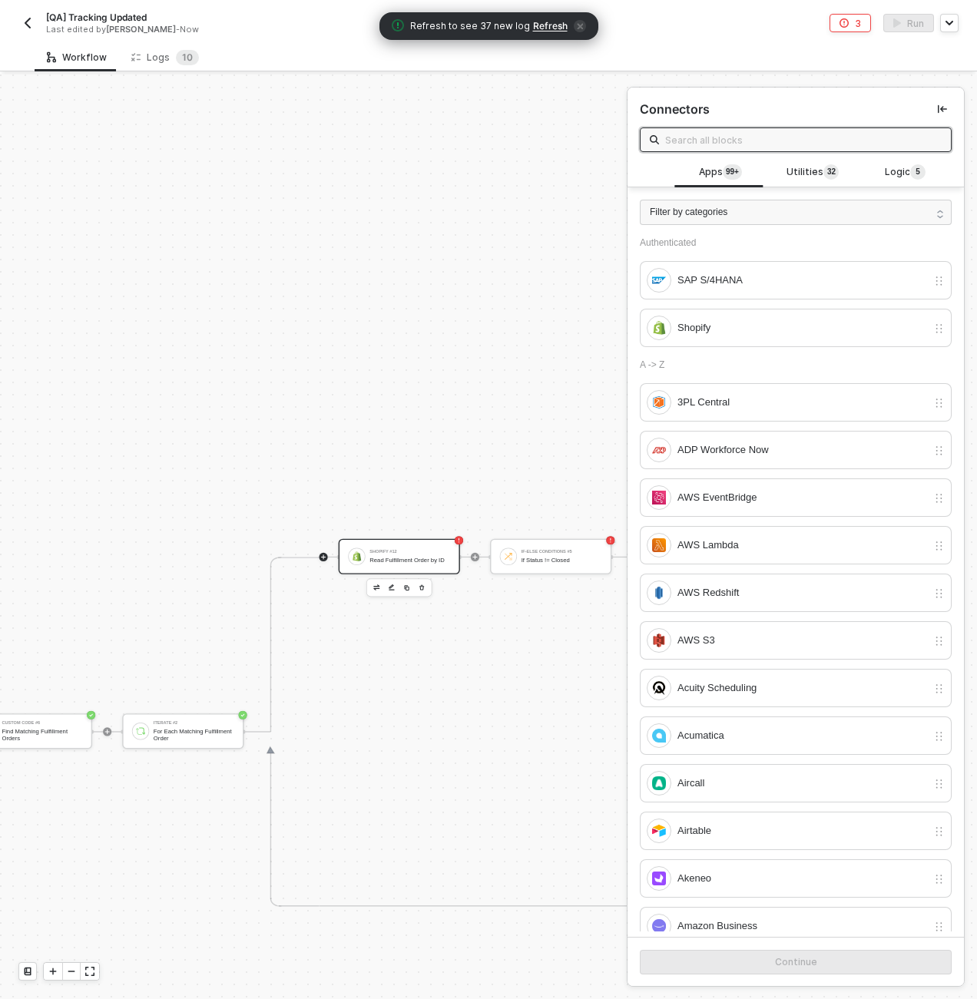
click at [420, 556] on div "Read Fulfillment Order by ID" at bounding box center [410, 559] width 81 height 7
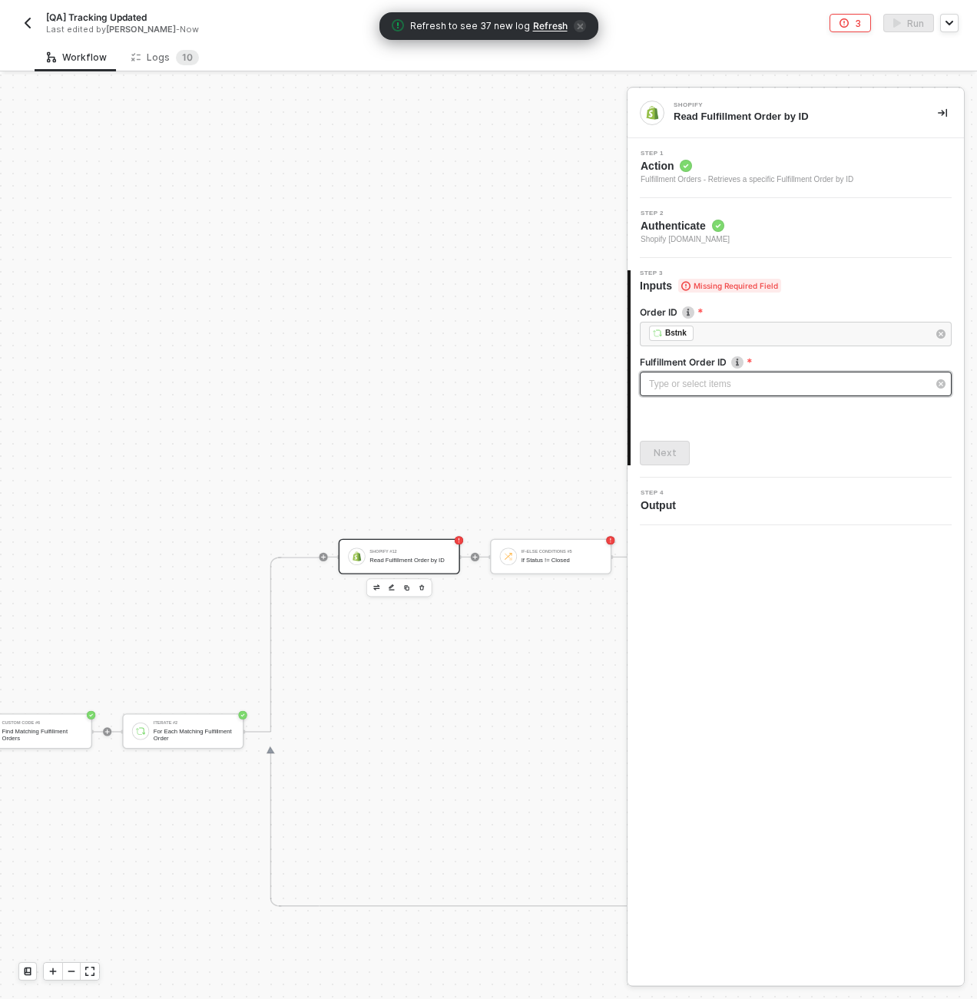
click at [727, 388] on div "Type or select items ﻿" at bounding box center [788, 384] width 278 height 15
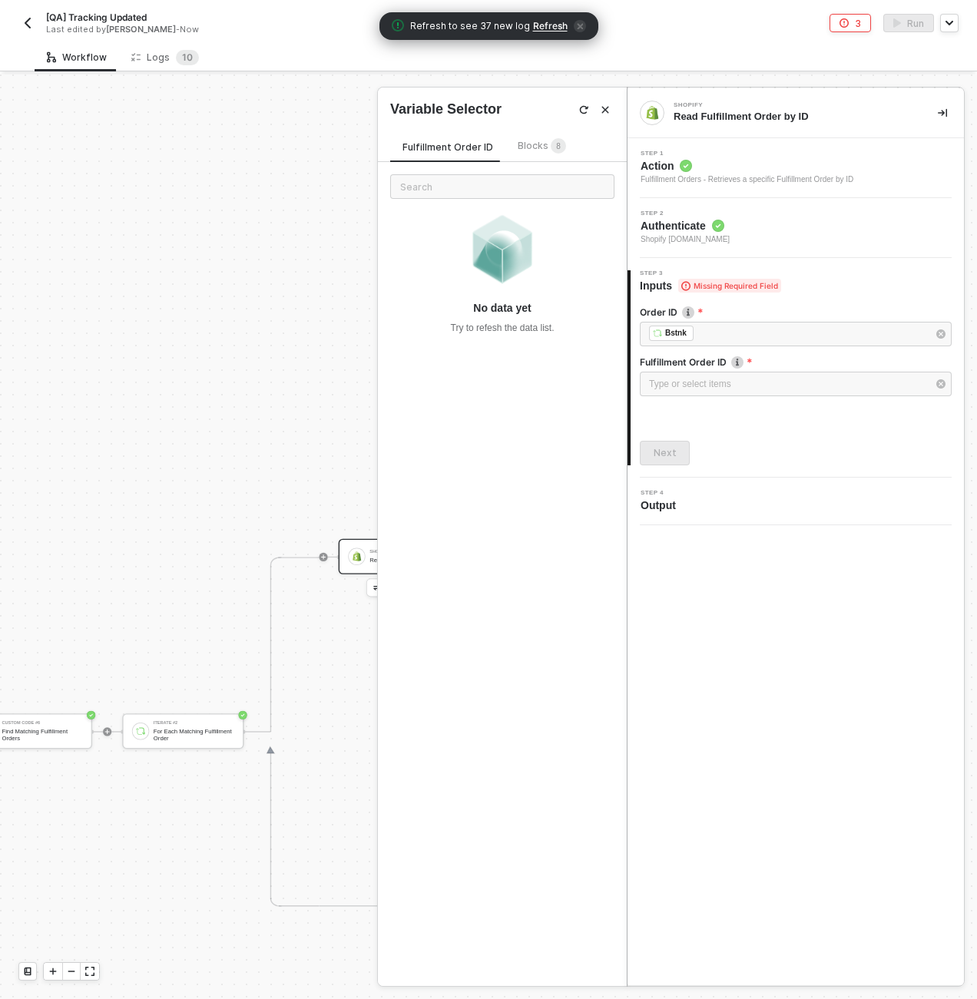
click at [556, 151] on span "8" at bounding box center [558, 147] width 5 height 15
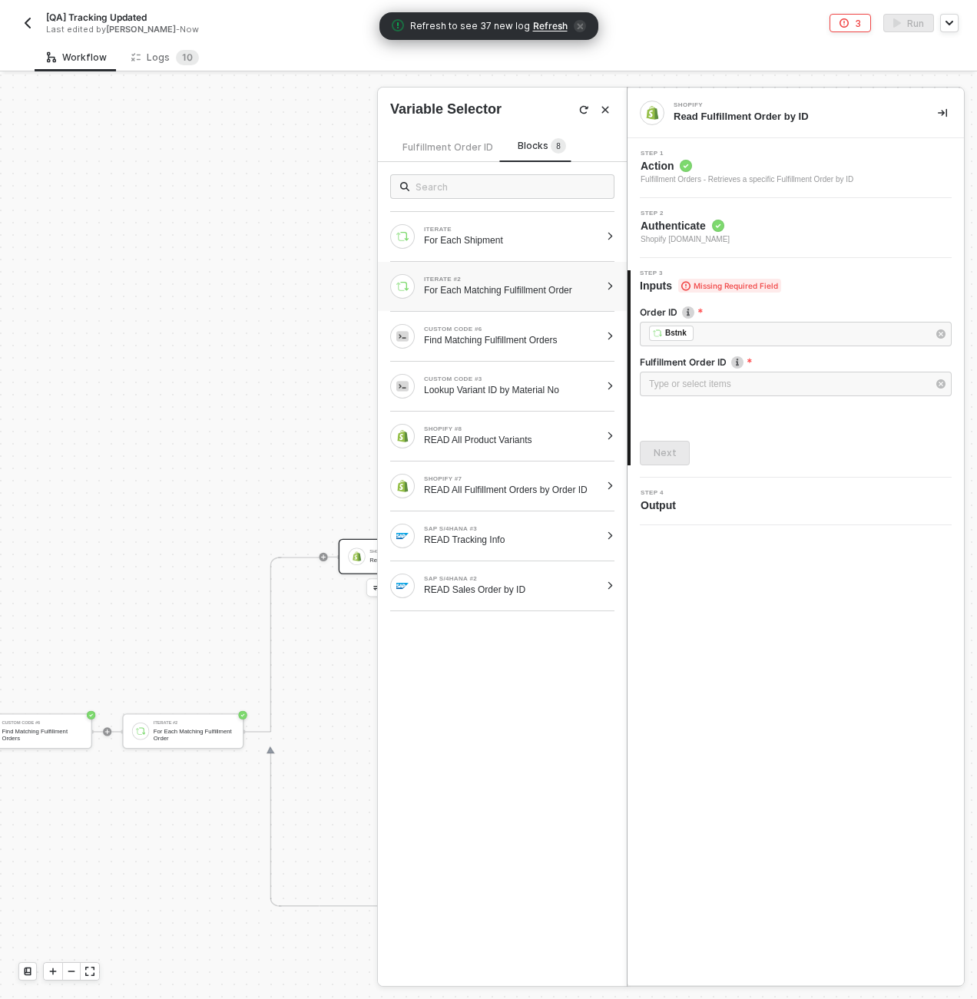
click at [535, 289] on div "For Each Matching Fulfillment Order" at bounding box center [512, 290] width 176 height 12
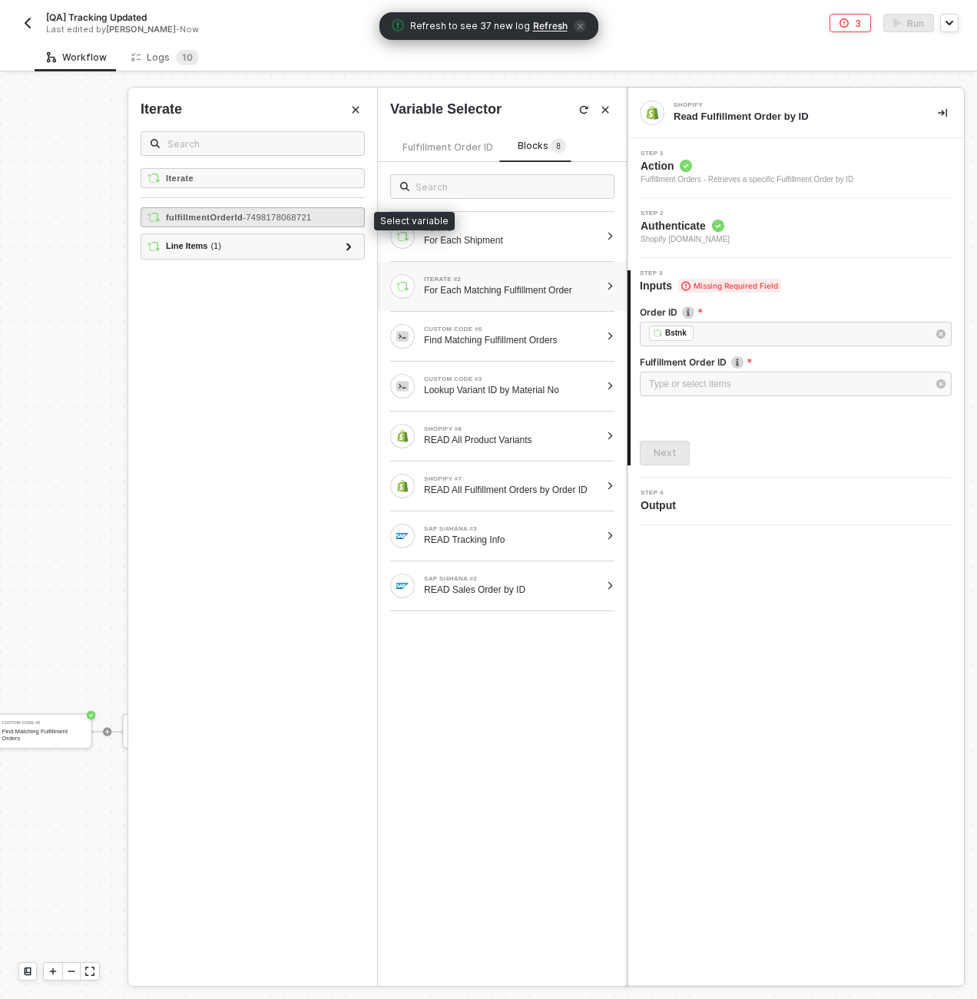
click at [203, 216] on strong "fulfillmentOrderId" at bounding box center [204, 217] width 77 height 9
click at [662, 450] on div "Next" at bounding box center [665, 453] width 23 height 12
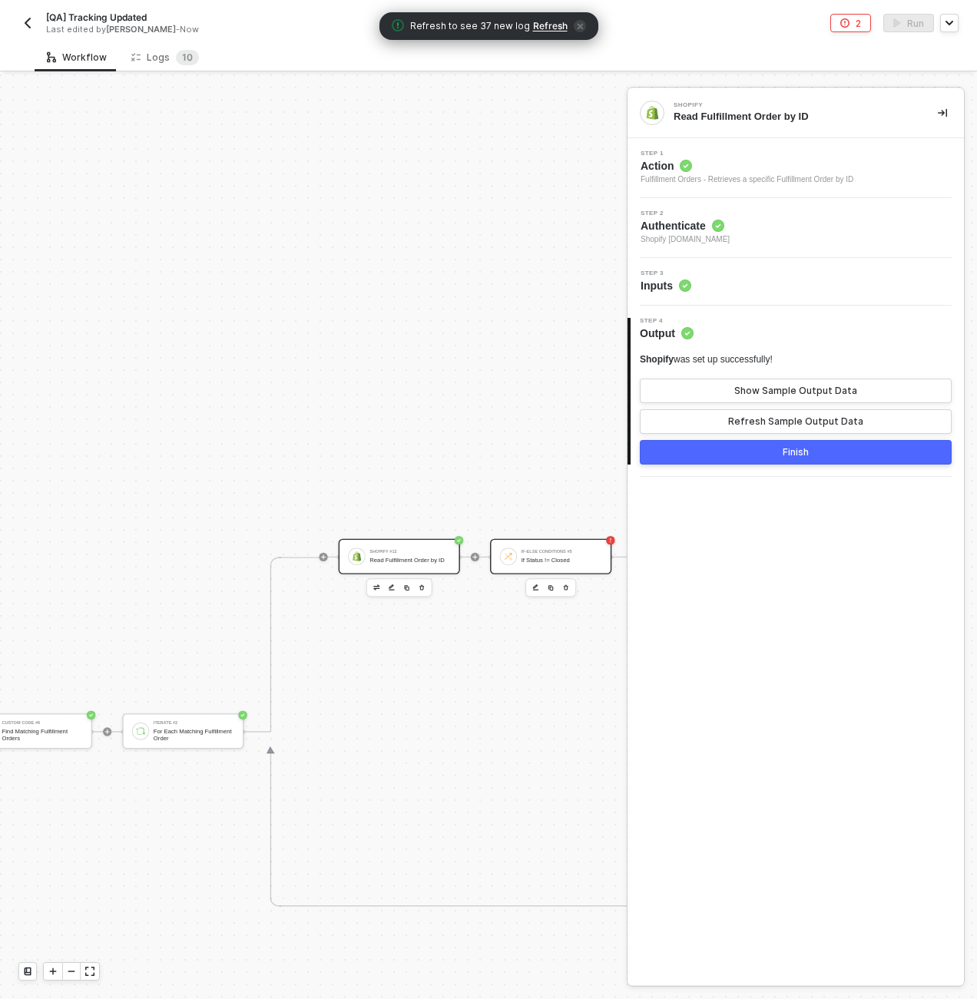
click at [542, 551] on div "If-Else Conditions #5" at bounding box center [562, 551] width 81 height 5
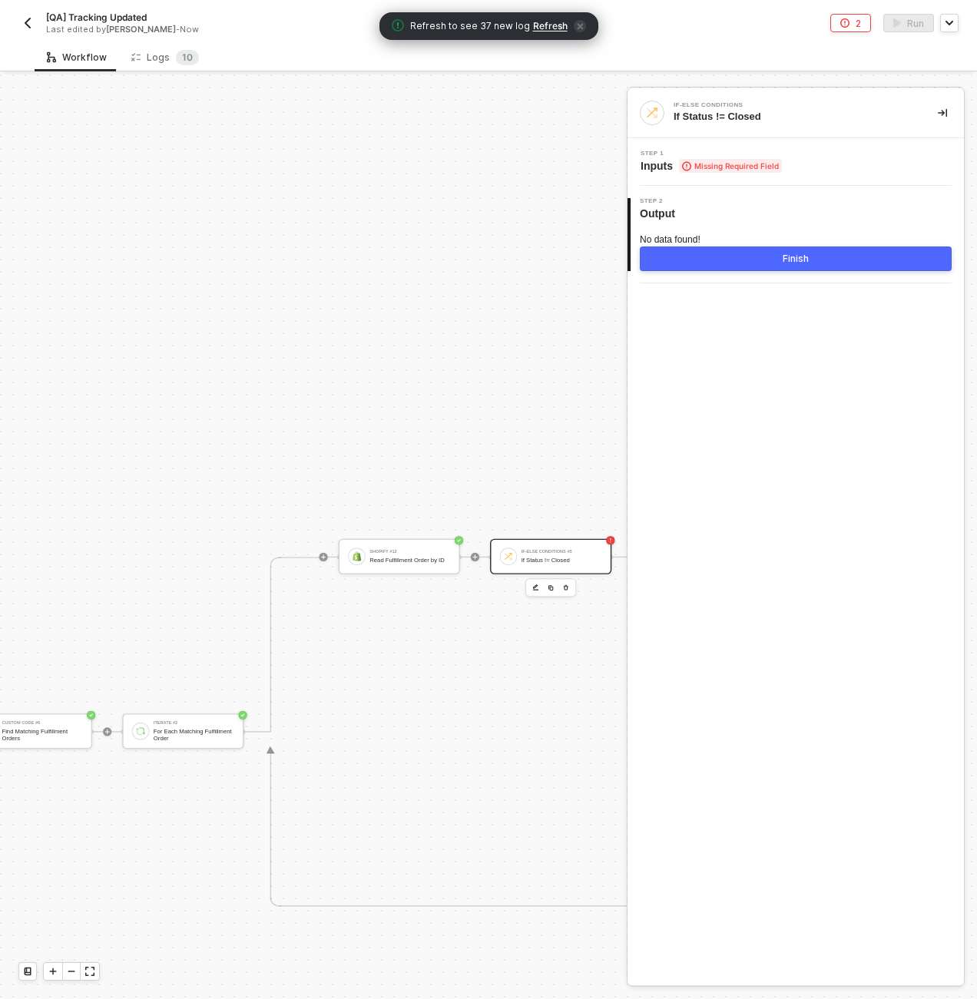
click at [741, 151] on span "Step 1" at bounding box center [711, 154] width 141 height 6
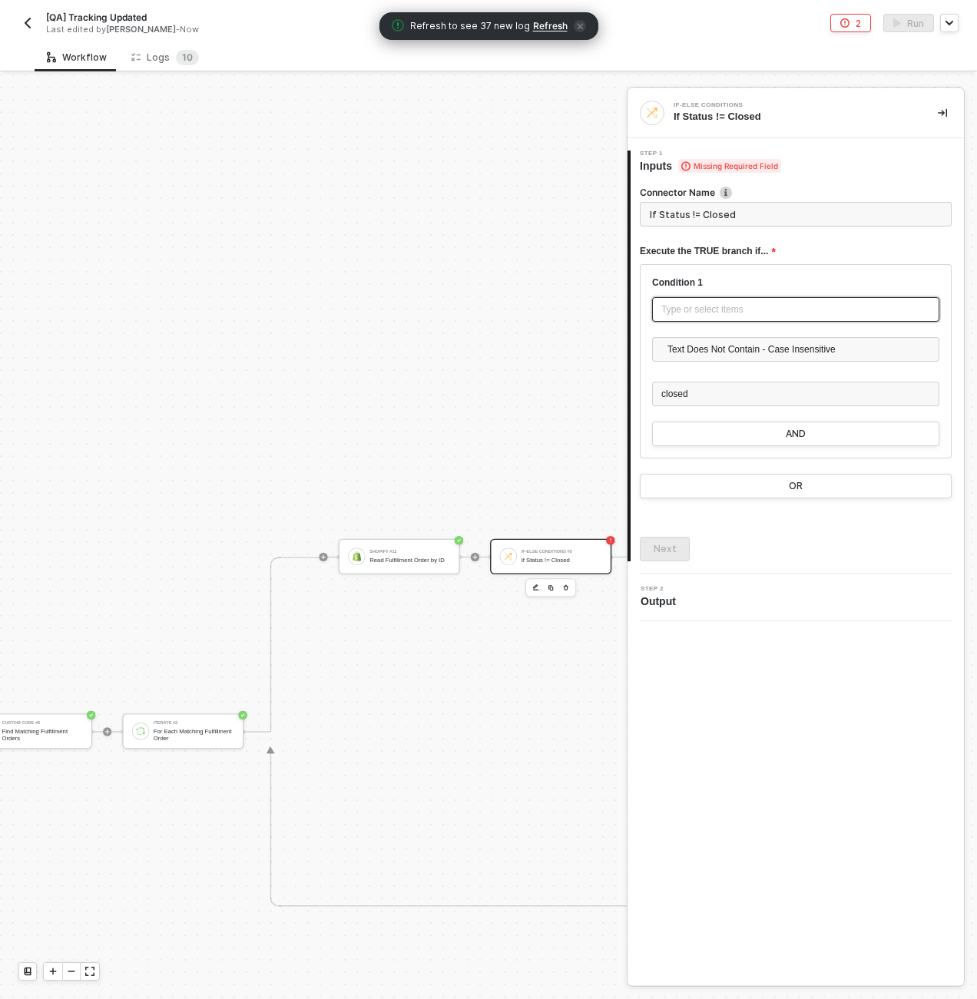
click at [737, 300] on div "Type or select items ﻿" at bounding box center [795, 309] width 287 height 25
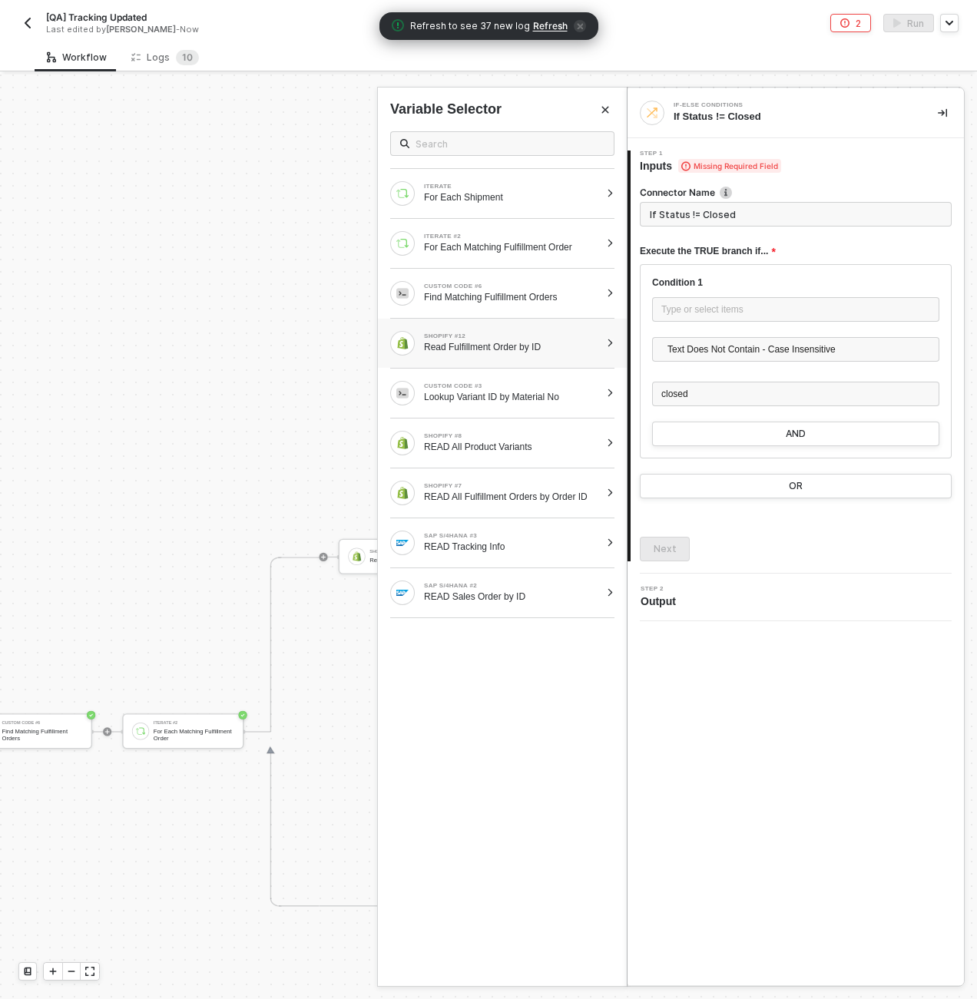
click at [507, 347] on div "Read Fulfillment Order by ID" at bounding box center [512, 347] width 176 height 12
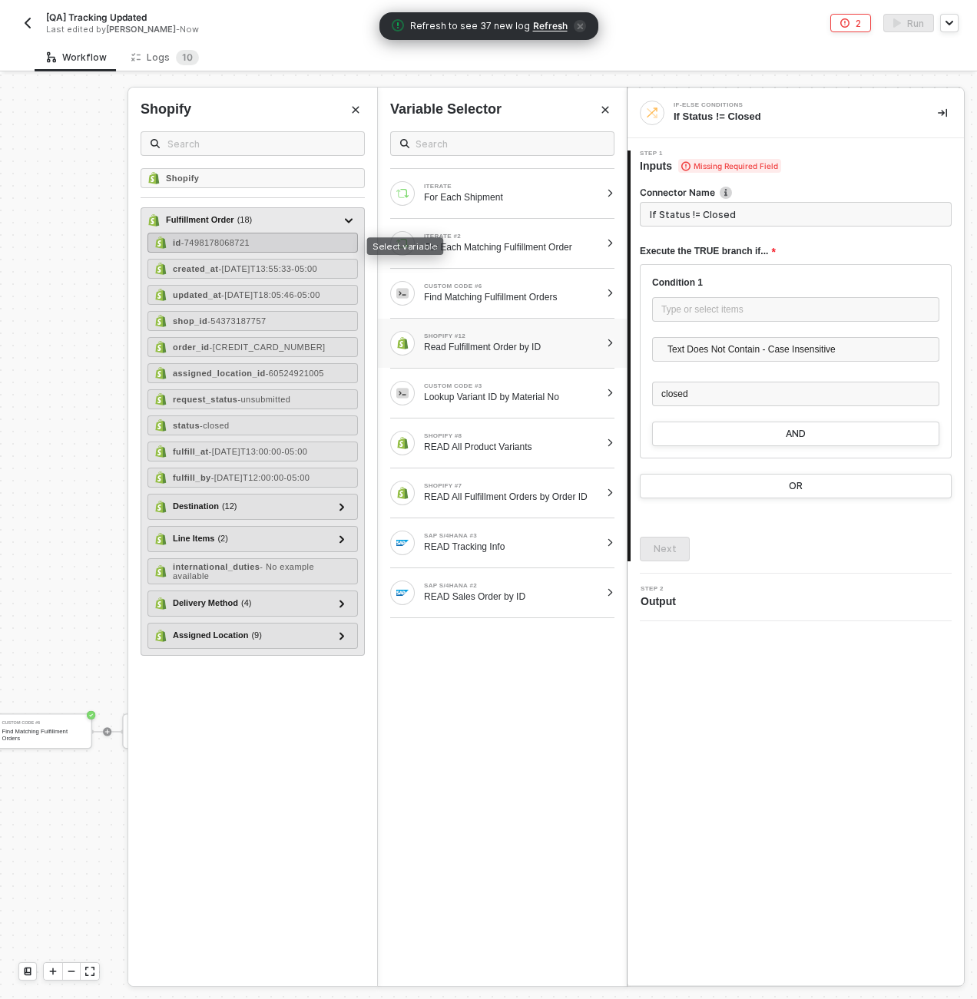
click at [288, 237] on div "id - 7498178068721" at bounding box center [252, 243] width 210 height 20
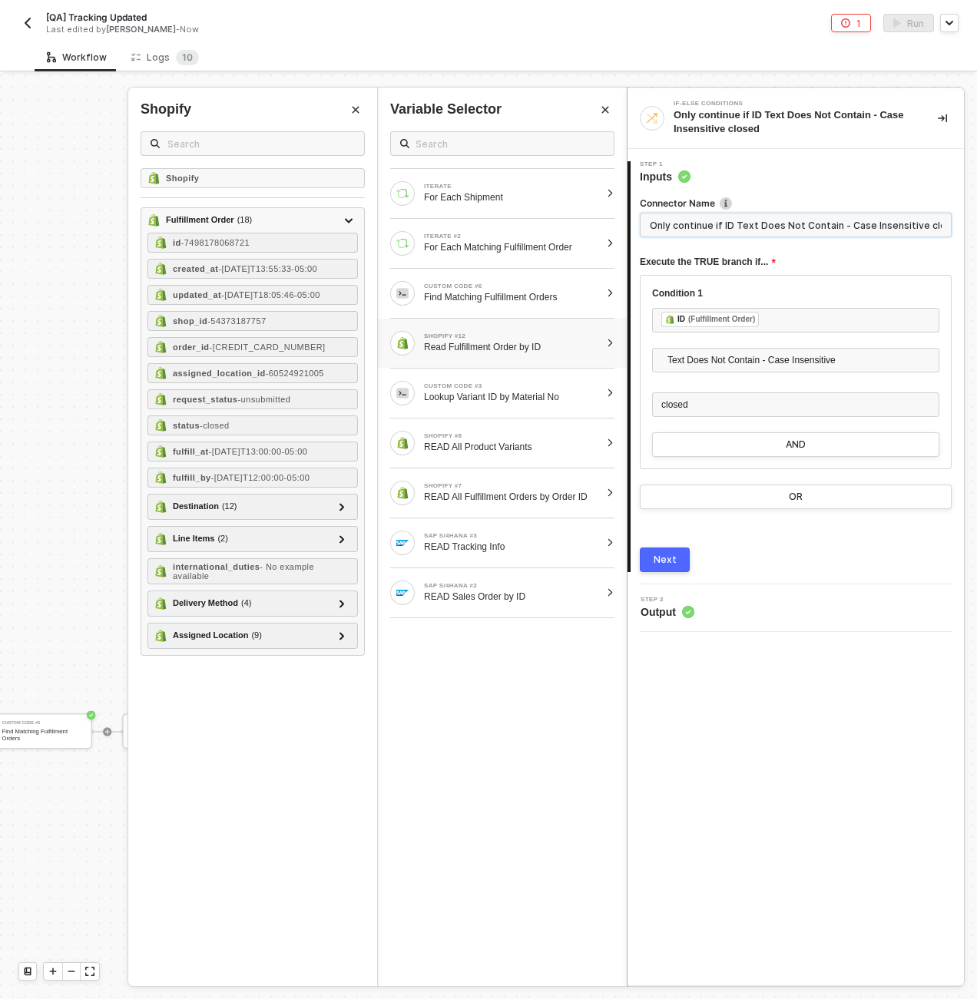
click at [688, 216] on input "Only continue if ID Text Does Not Contain - Case Insensitive closed" at bounding box center [796, 225] width 312 height 25
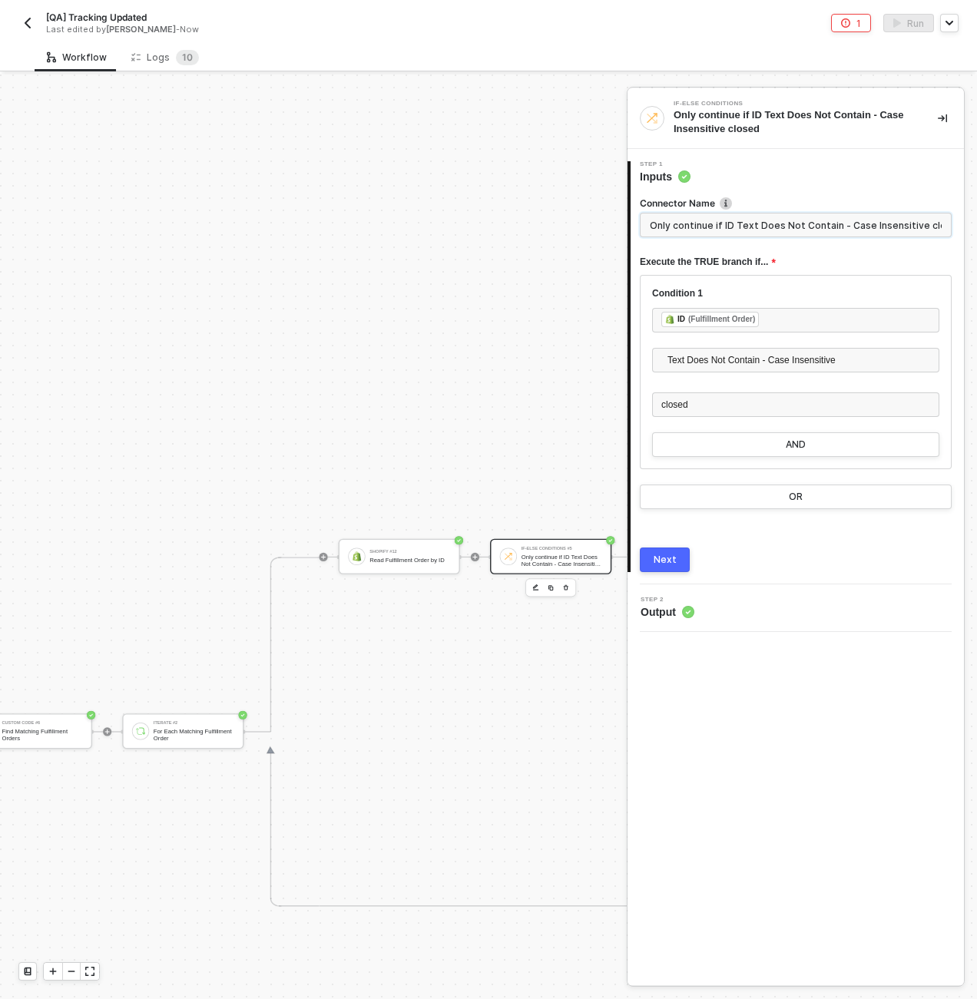
click at [688, 216] on input "Only continue if ID Text Does Not Contain - Case Insensitive closed" at bounding box center [796, 225] width 312 height 25
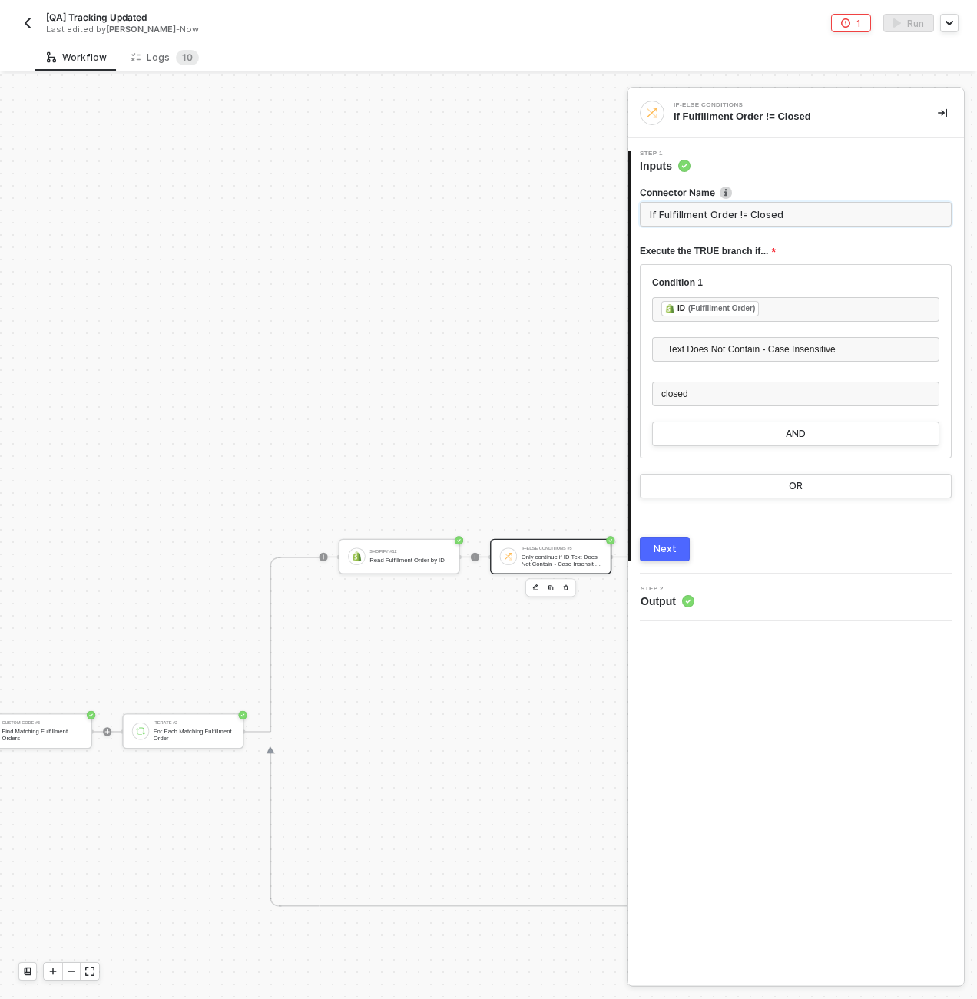
type input "If Fulfillment Order != Closed"
click at [641, 552] on button "Next" at bounding box center [665, 549] width 50 height 25
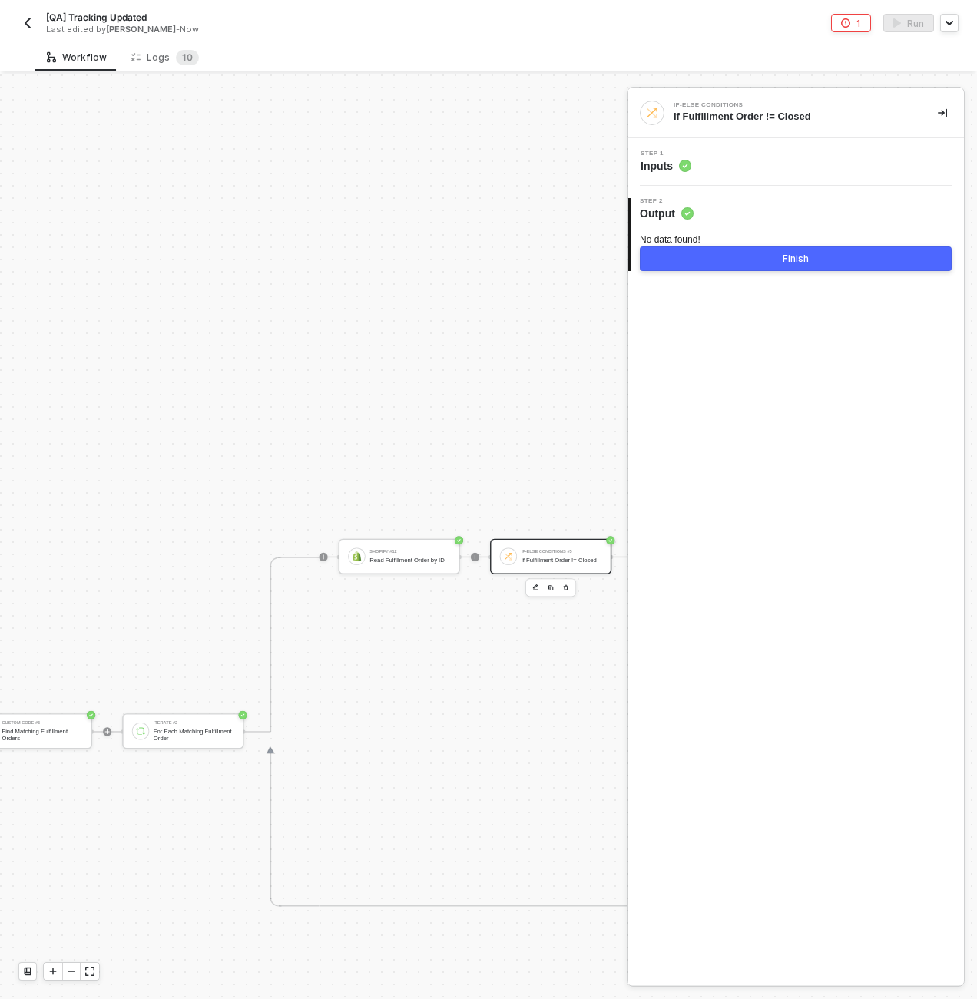
click at [683, 259] on button "Finish" at bounding box center [796, 259] width 312 height 25
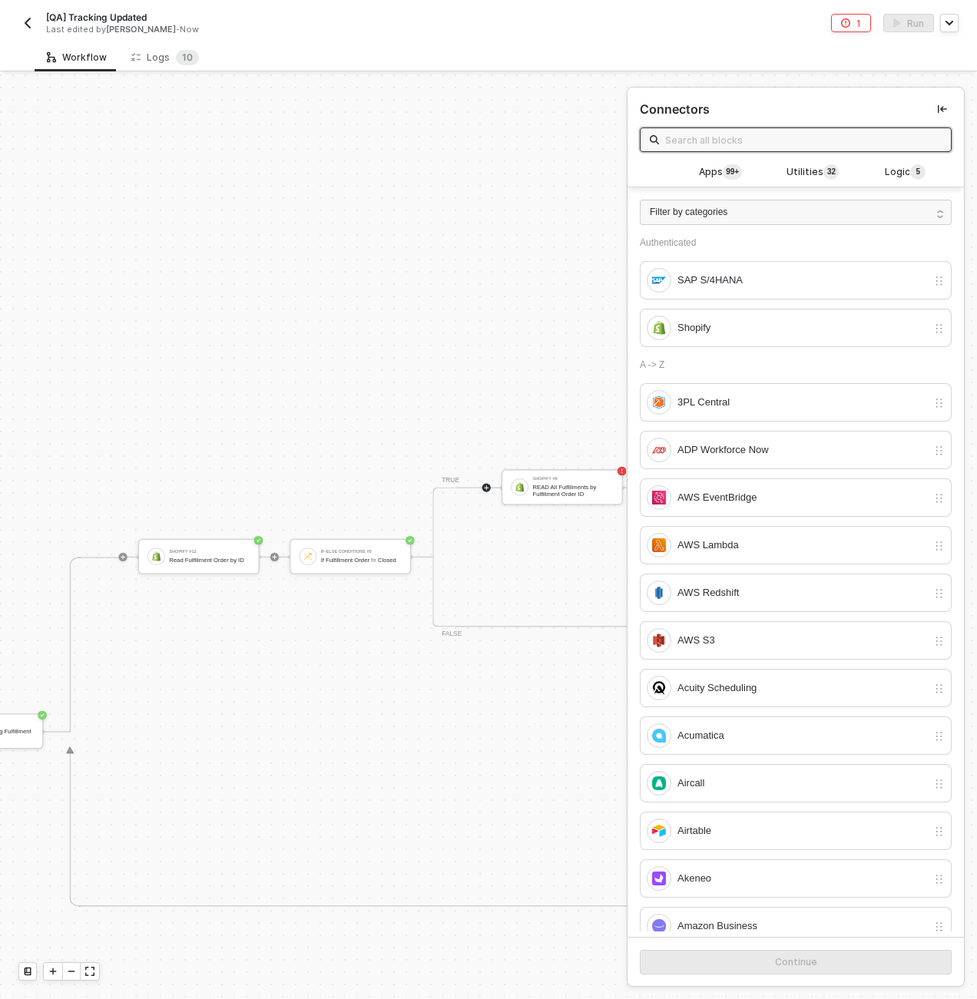
scroll to position [0, 3803]
click at [237, 562] on div "If Fulfillment Order != Closed" at bounding box center [254, 559] width 81 height 7
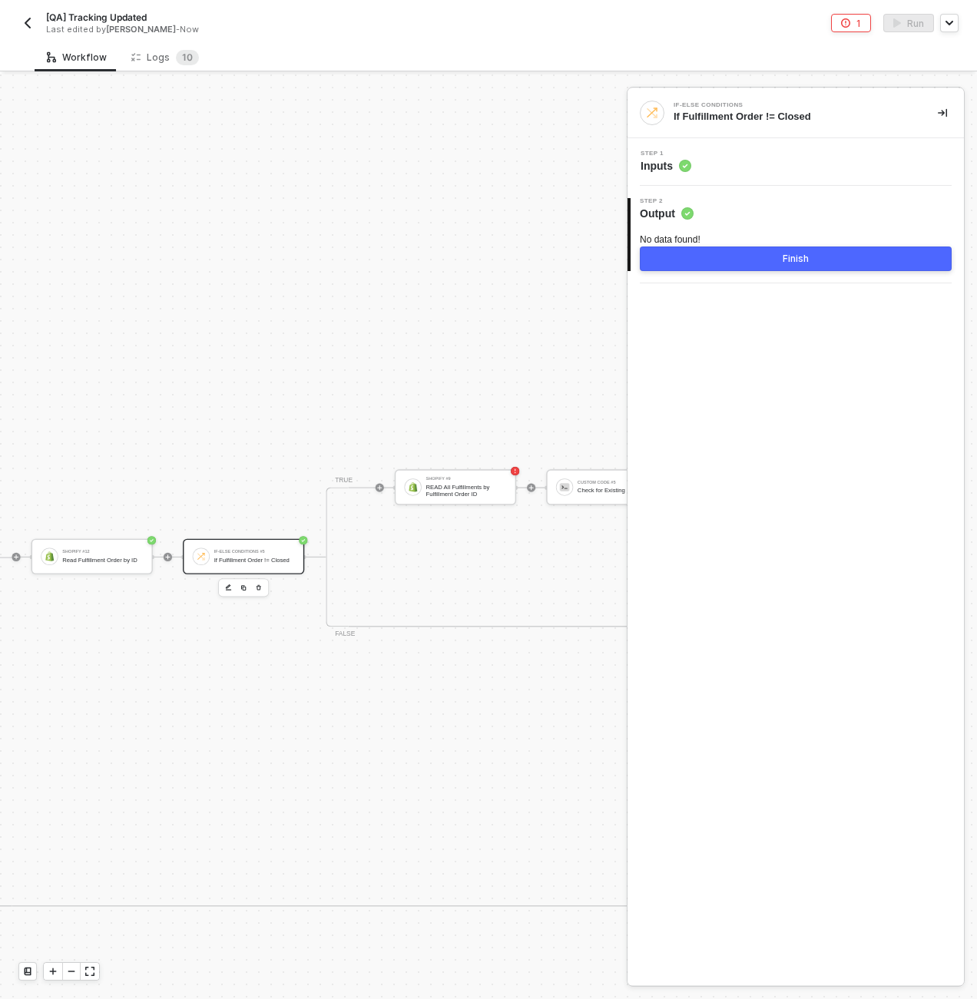
scroll to position [0, 3865]
click at [418, 495] on div "READ All Fulfillments by Fulfillment Order ID" at bounding box center [404, 491] width 81 height 14
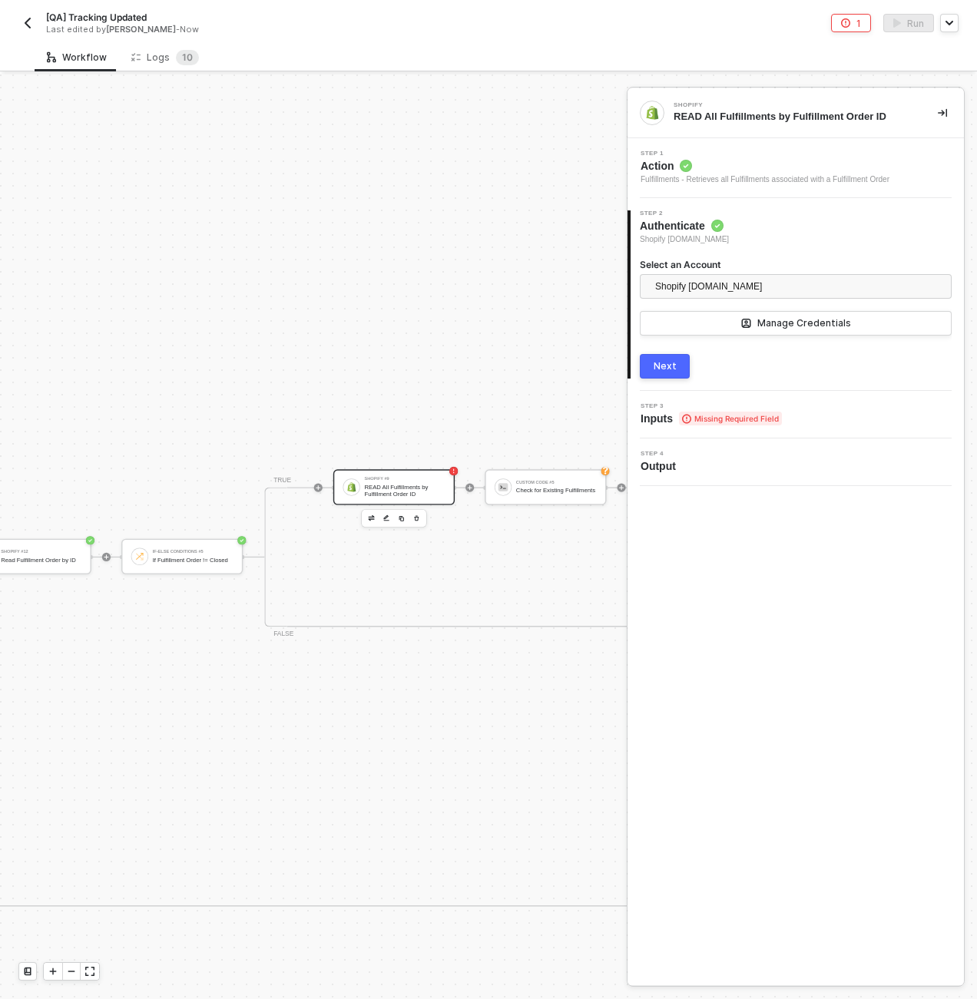
click at [688, 415] on icon at bounding box center [686, 418] width 9 height 9
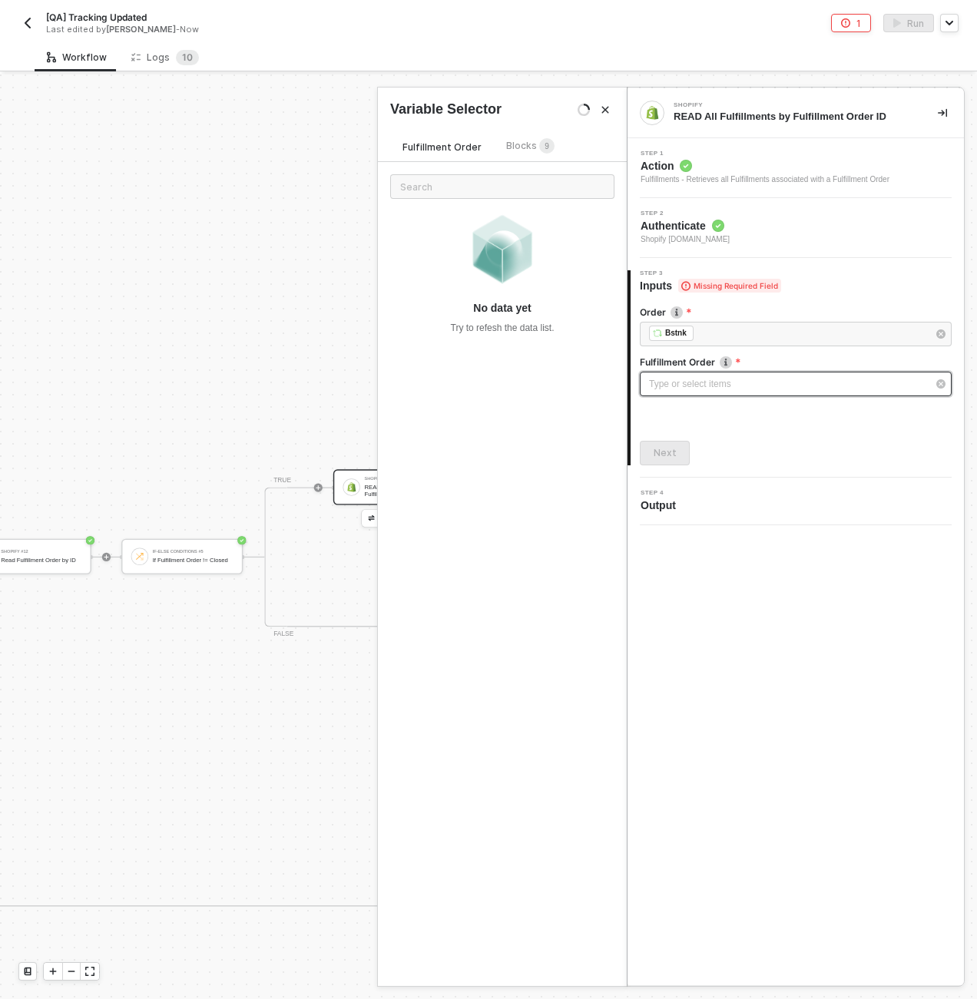
click at [696, 379] on div "Type or select items ﻿" at bounding box center [788, 384] width 278 height 15
click at [549, 144] on div "Blocks 9" at bounding box center [530, 147] width 73 height 18
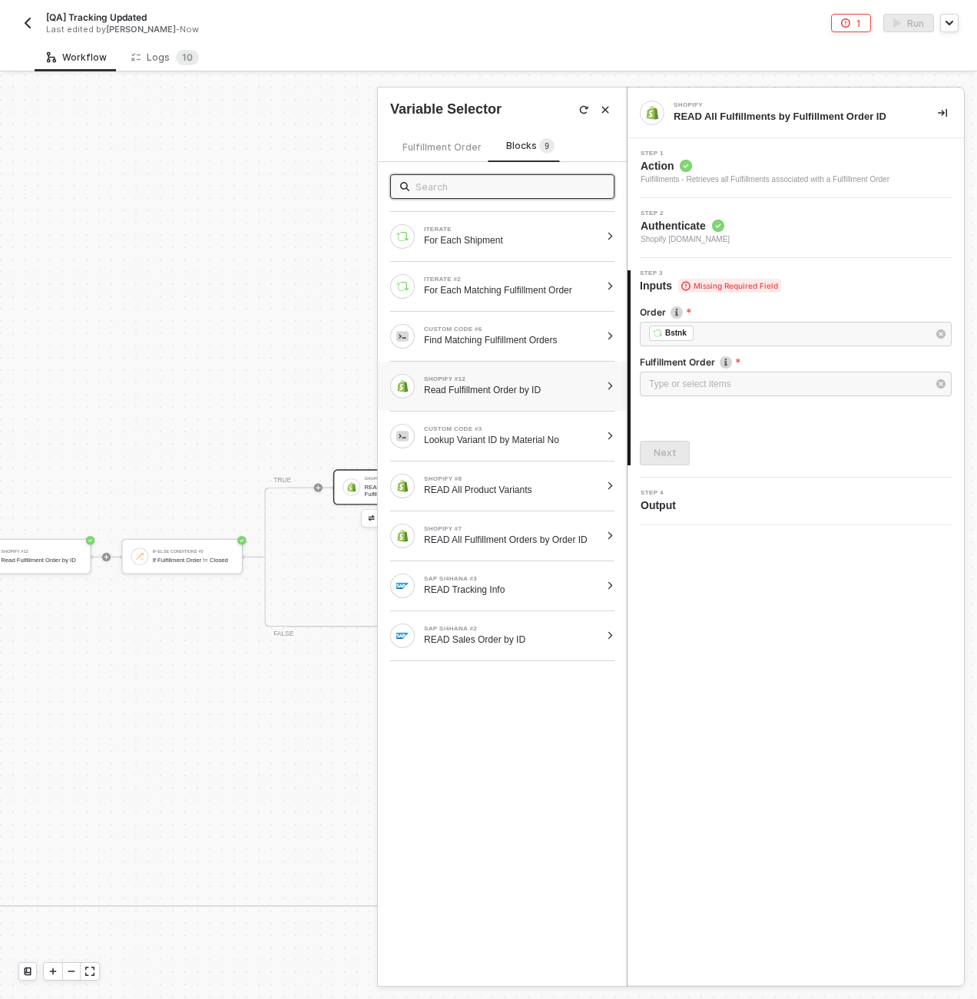
click at [481, 379] on div "SHOPIFY #12" at bounding box center [512, 379] width 176 height 6
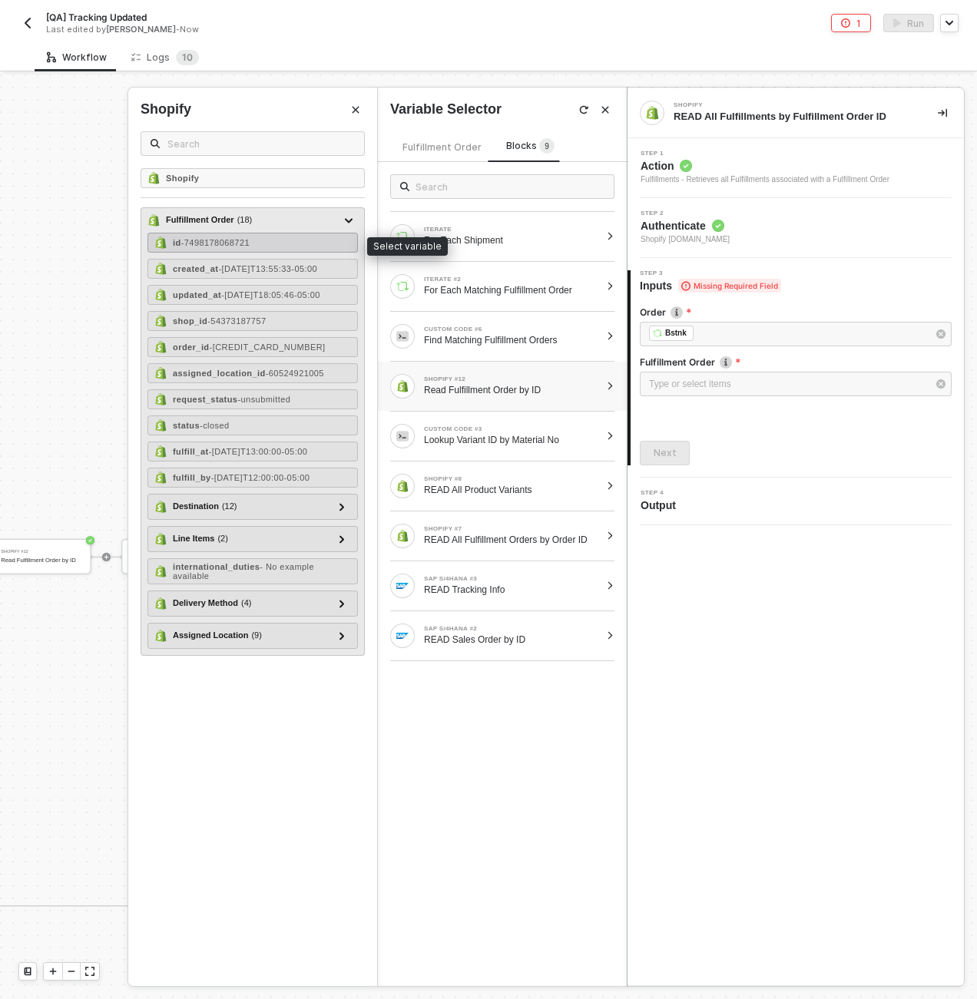
click at [283, 234] on div "id - 7498178068721" at bounding box center [252, 243] width 210 height 20
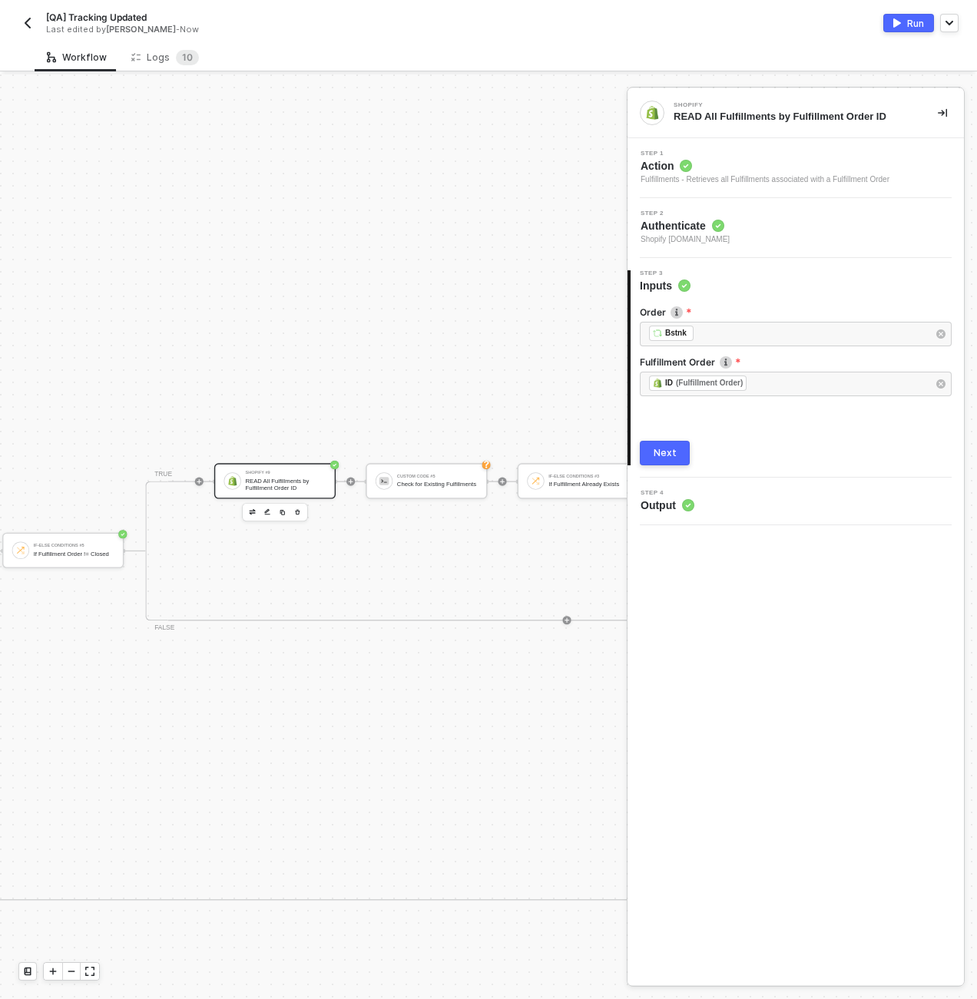
scroll to position [6, 3988]
click at [449, 462] on div "Shopify #12 Read Fulfillment Order by ID If-Else Conditions #5 If Fulfillment O…" at bounding box center [425, 551] width 1157 height 350
click at [455, 474] on div "Custom Code #5" at bounding box center [433, 476] width 81 height 5
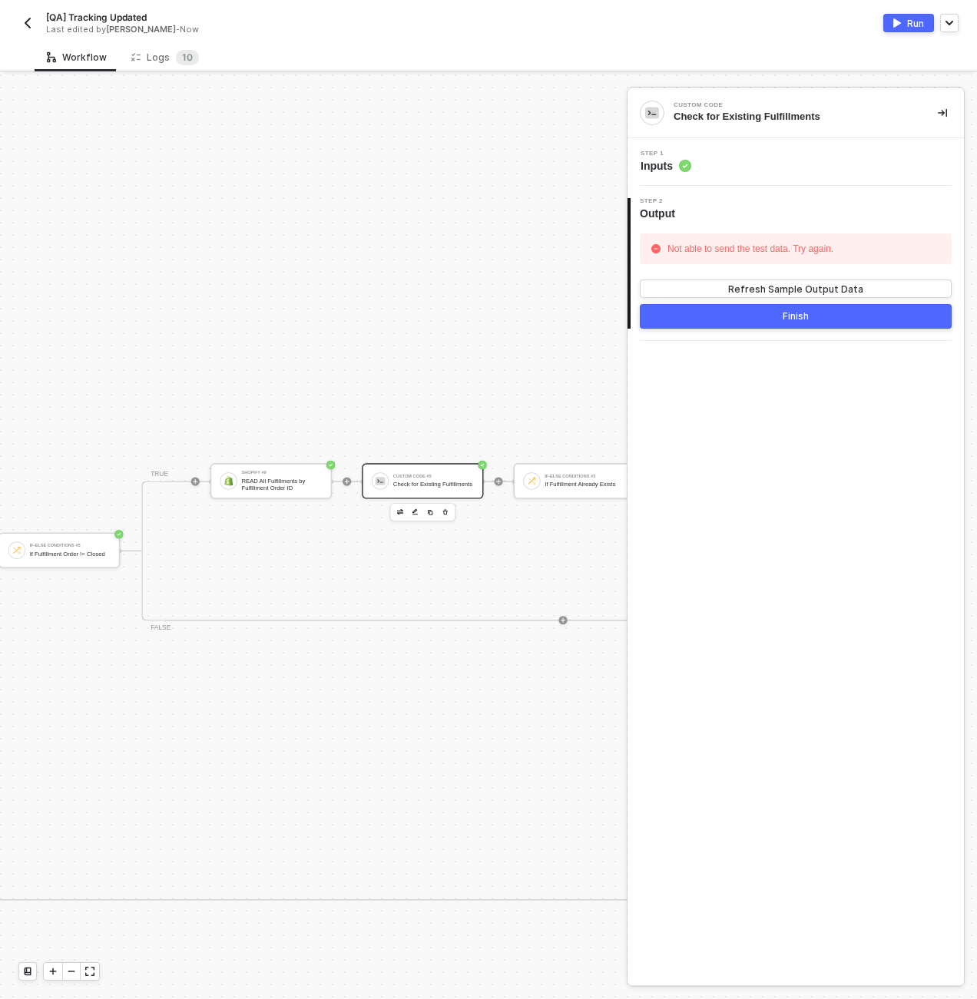
click at [732, 167] on div "Step 1 Inputs" at bounding box center [797, 162] width 333 height 23
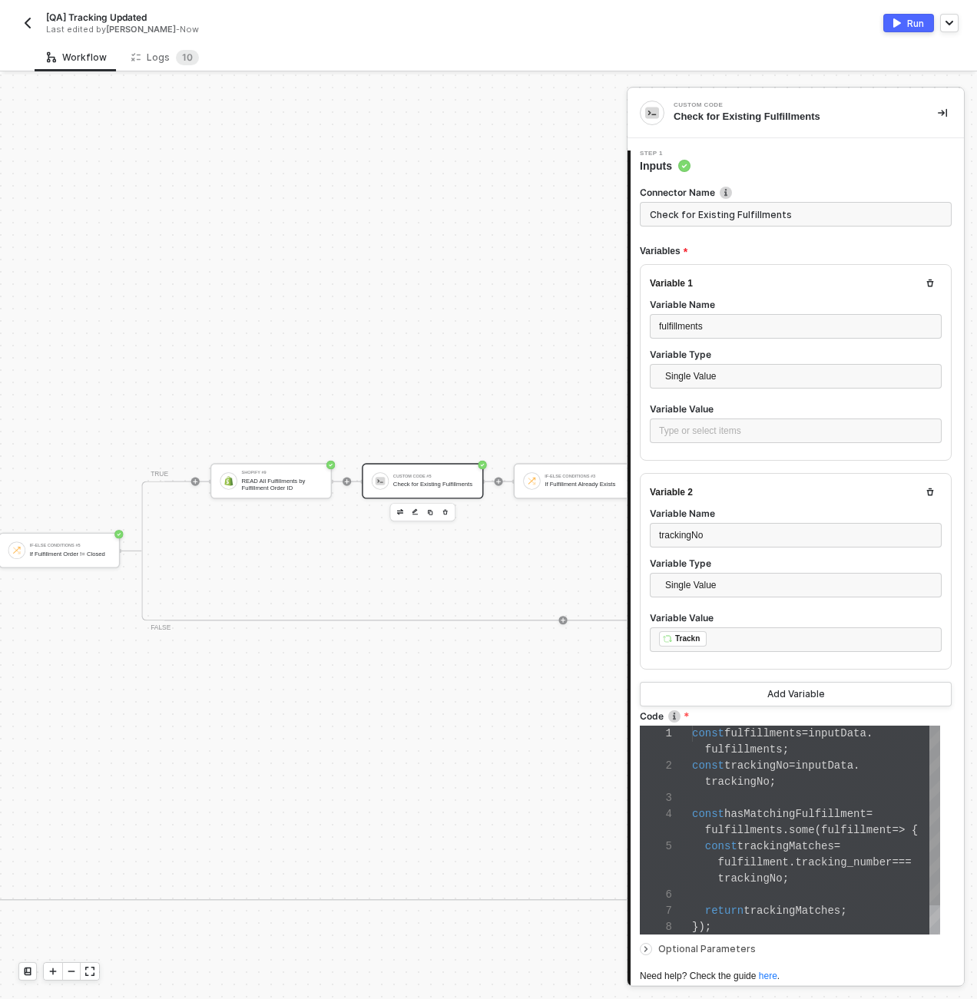
scroll to position [81, 0]
click at [697, 436] on div "Type or select items ﻿" at bounding box center [795, 431] width 273 height 15
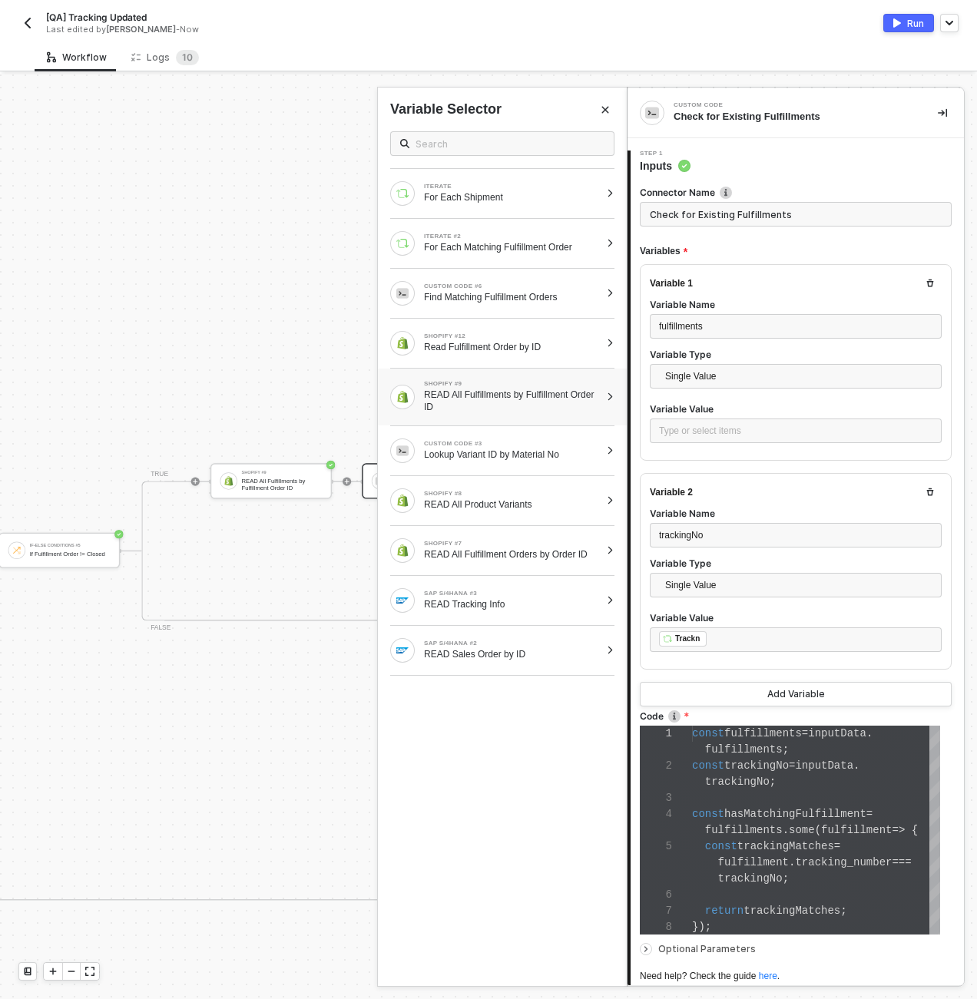
click at [541, 384] on div "SHOPIFY #9" at bounding box center [512, 384] width 176 height 6
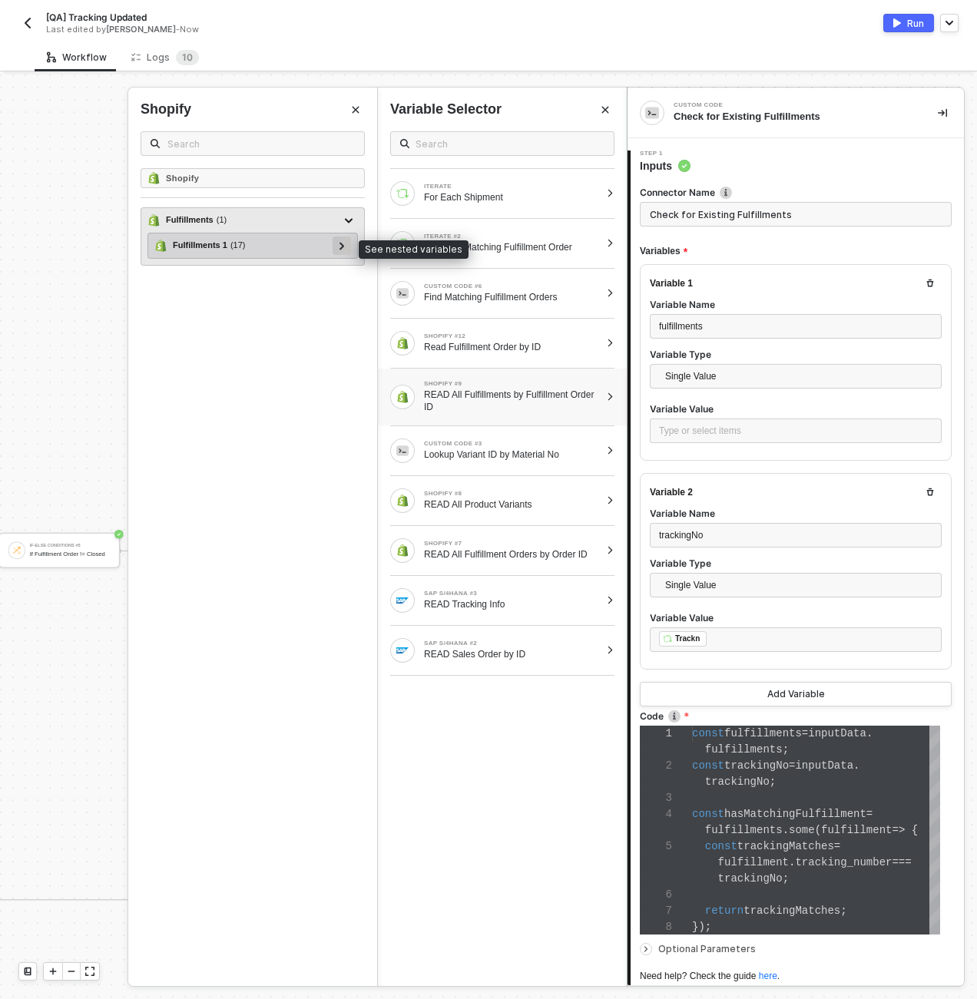
click at [338, 247] on div at bounding box center [342, 245] width 8 height 17
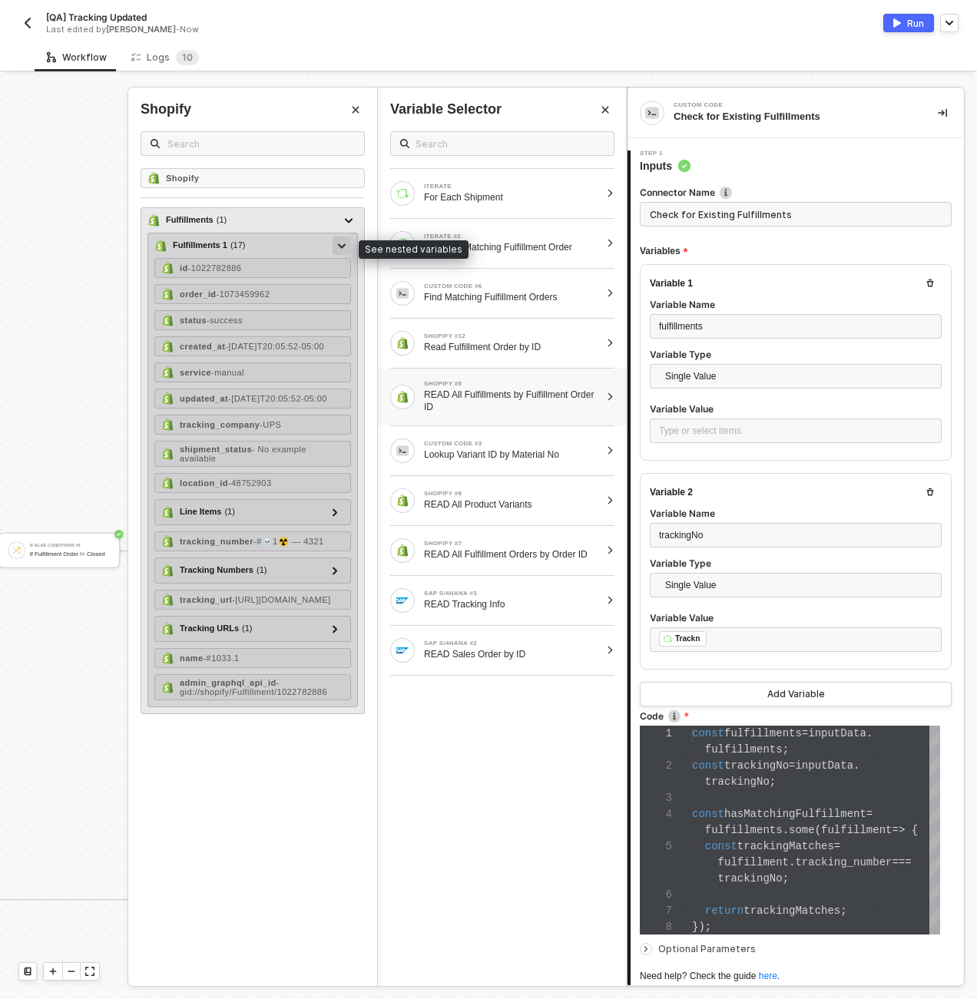
click at [344, 244] on icon at bounding box center [342, 246] width 8 height 5
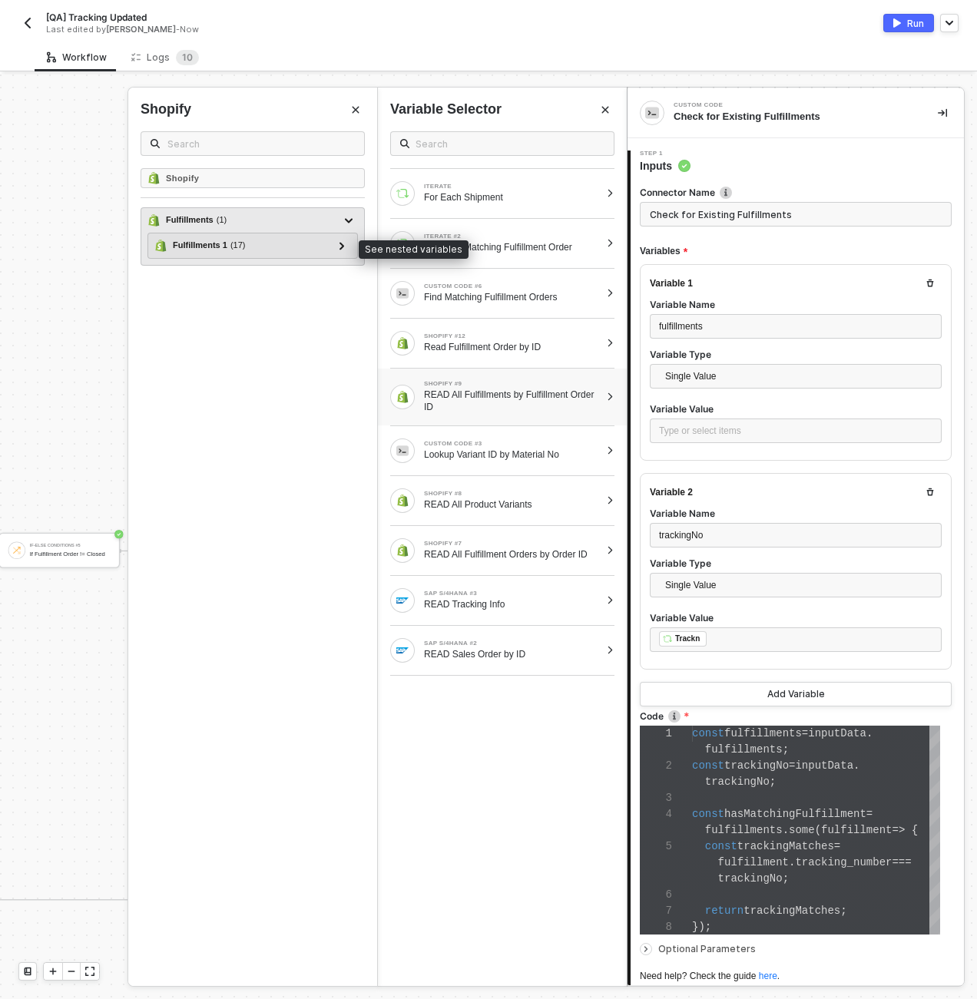
click at [315, 224] on div "Fulfillments ( 1 )" at bounding box center [243, 220] width 192 height 18
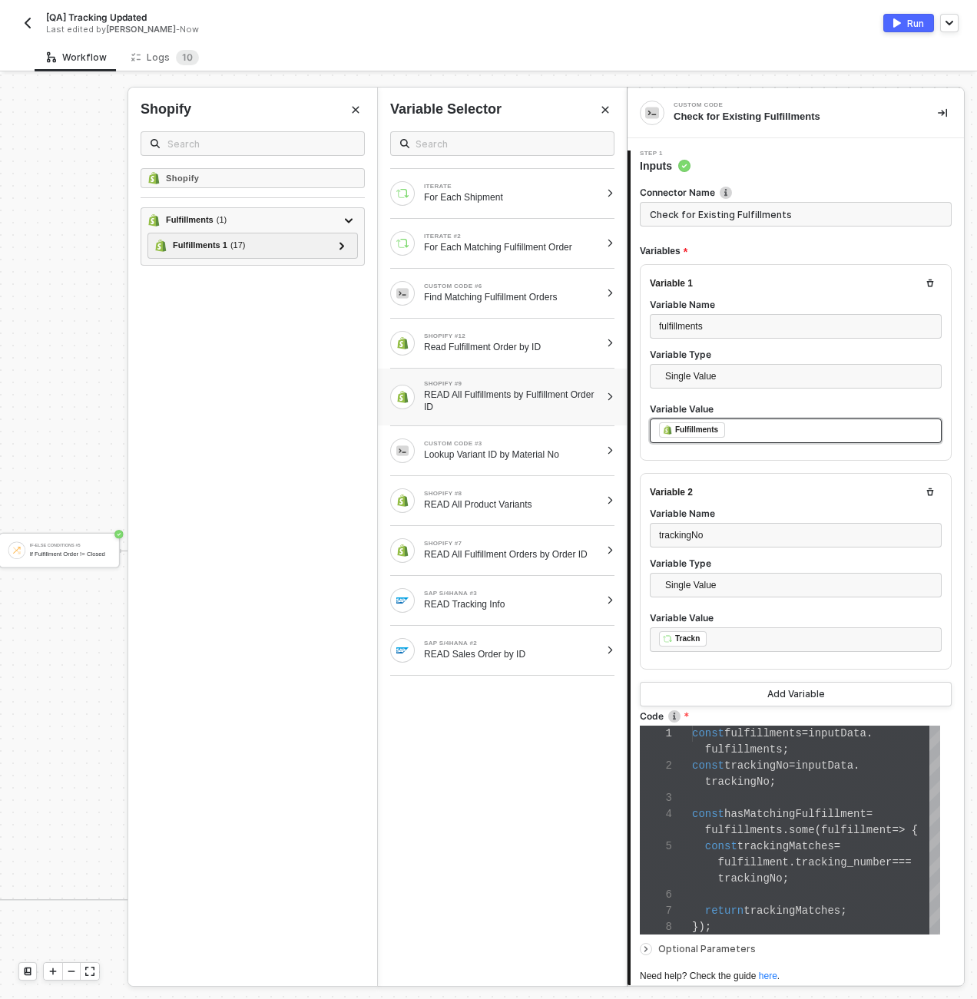
scroll to position [128, 0]
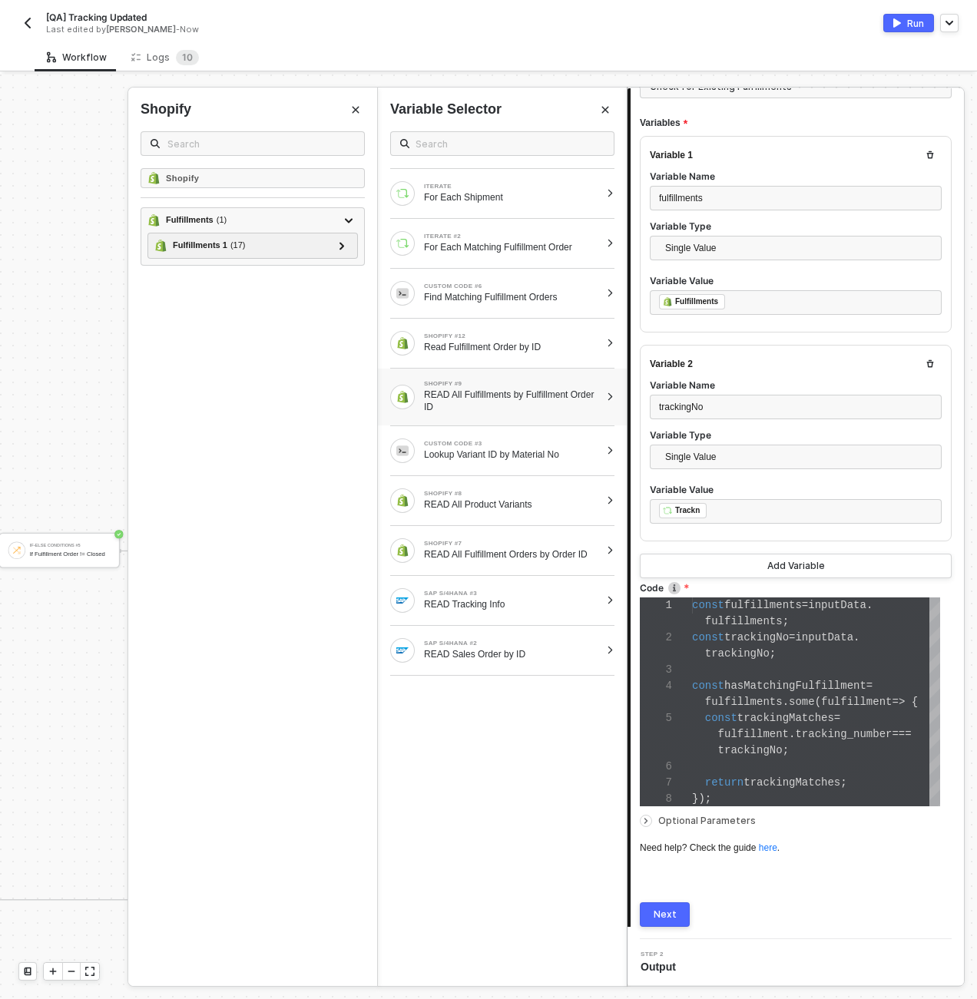
click at [688, 911] on button "Next" at bounding box center [665, 915] width 50 height 25
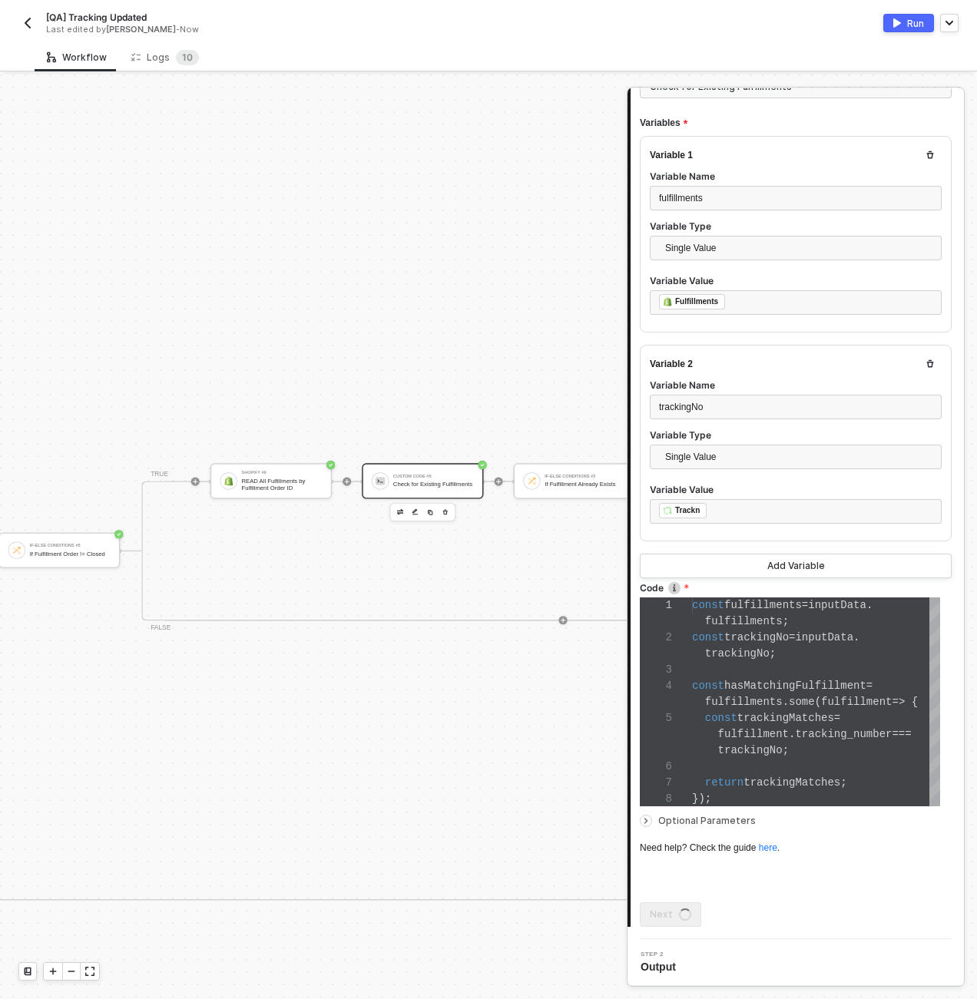
scroll to position [0, 0]
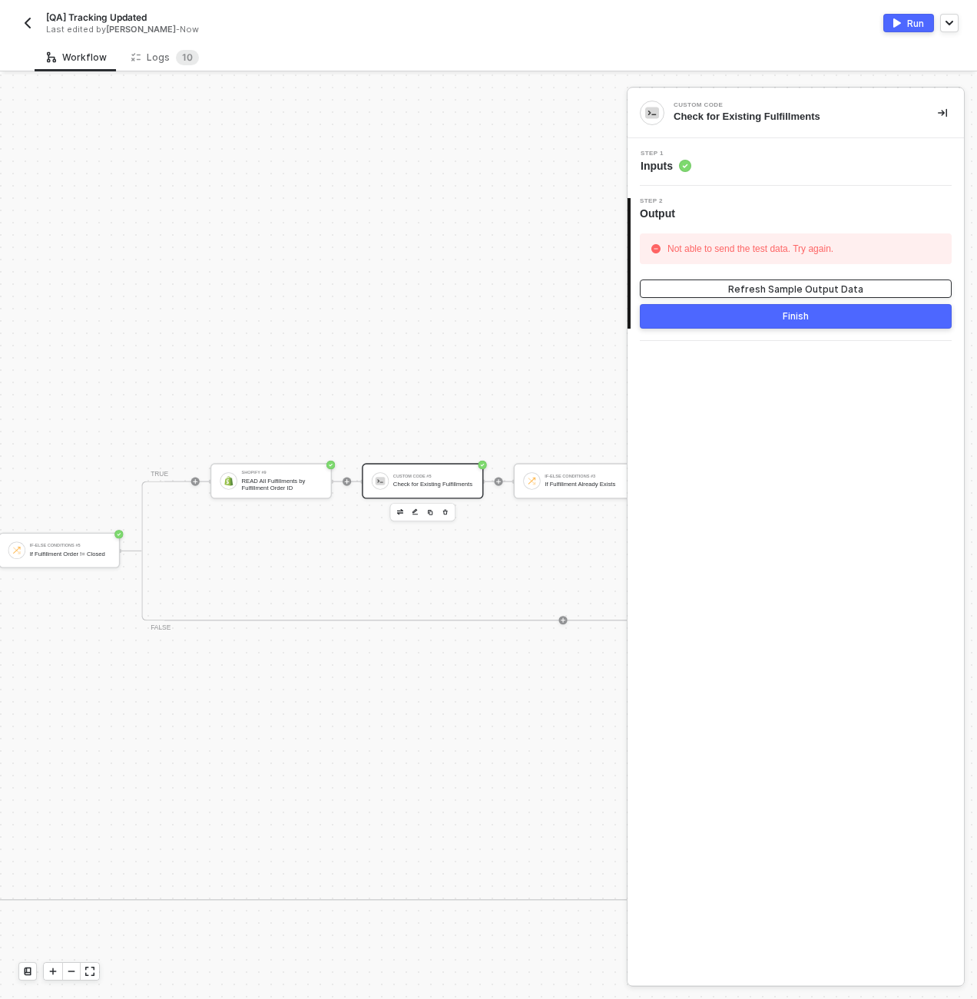
click at [718, 284] on button "Refresh Sample Output Data" at bounding box center [796, 289] width 312 height 18
click at [773, 151] on div "Step 1 Inputs" at bounding box center [797, 162] width 333 height 23
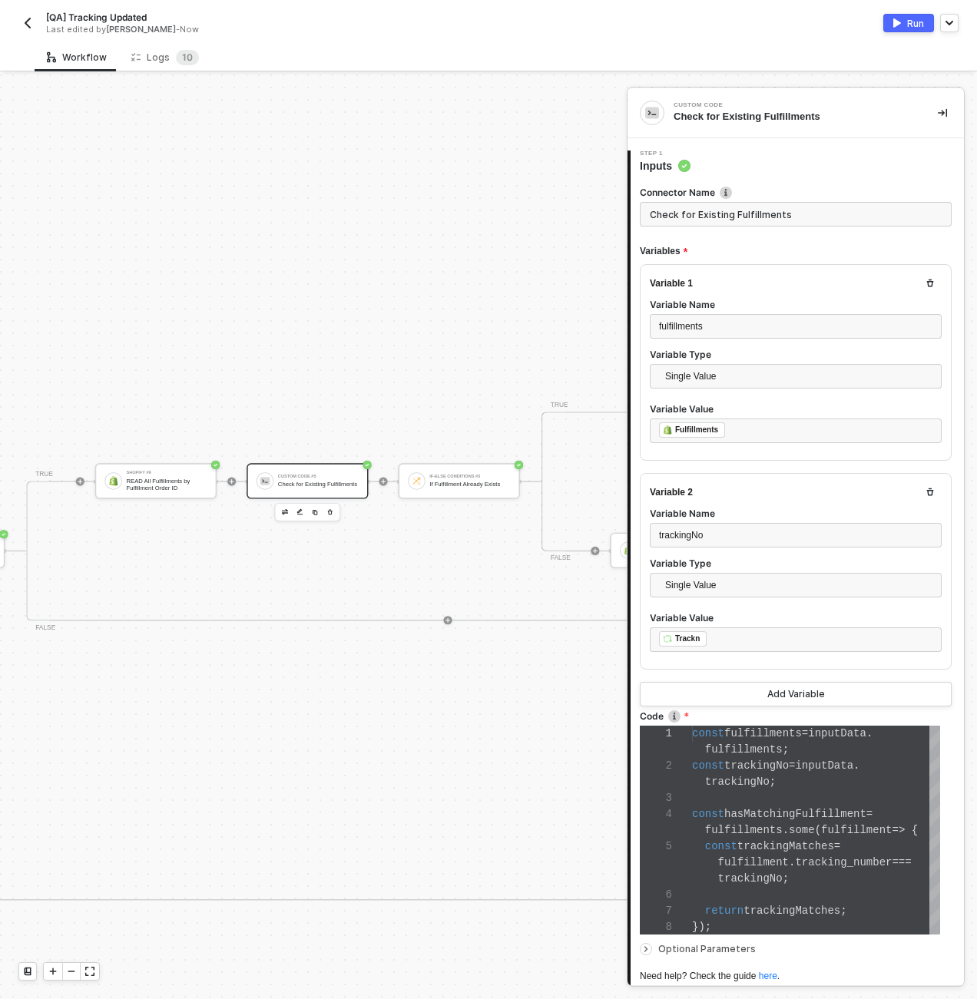
scroll to position [6, 4234]
click at [323, 483] on div "If Fulfillment Already Exists" at bounding box center [339, 484] width 81 height 7
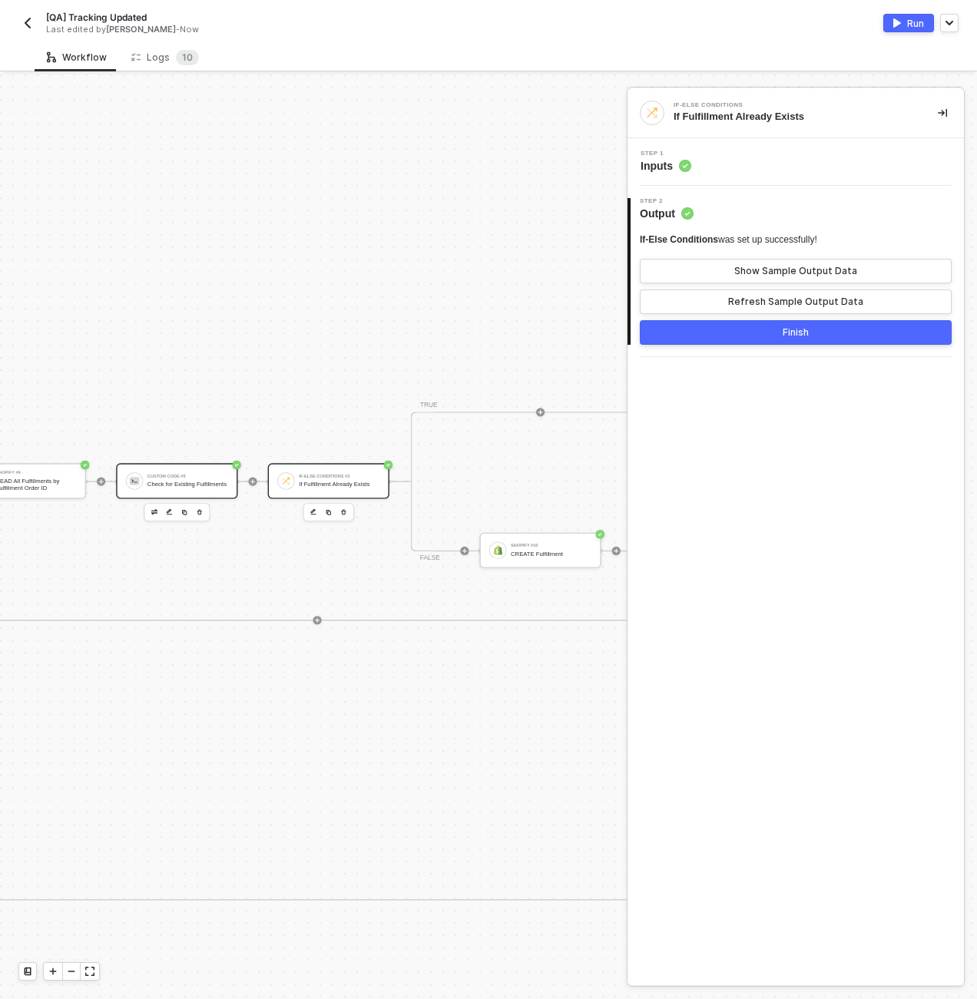
click at [197, 484] on div "Check for Existing Fulfillments" at bounding box center [187, 484] width 81 height 7
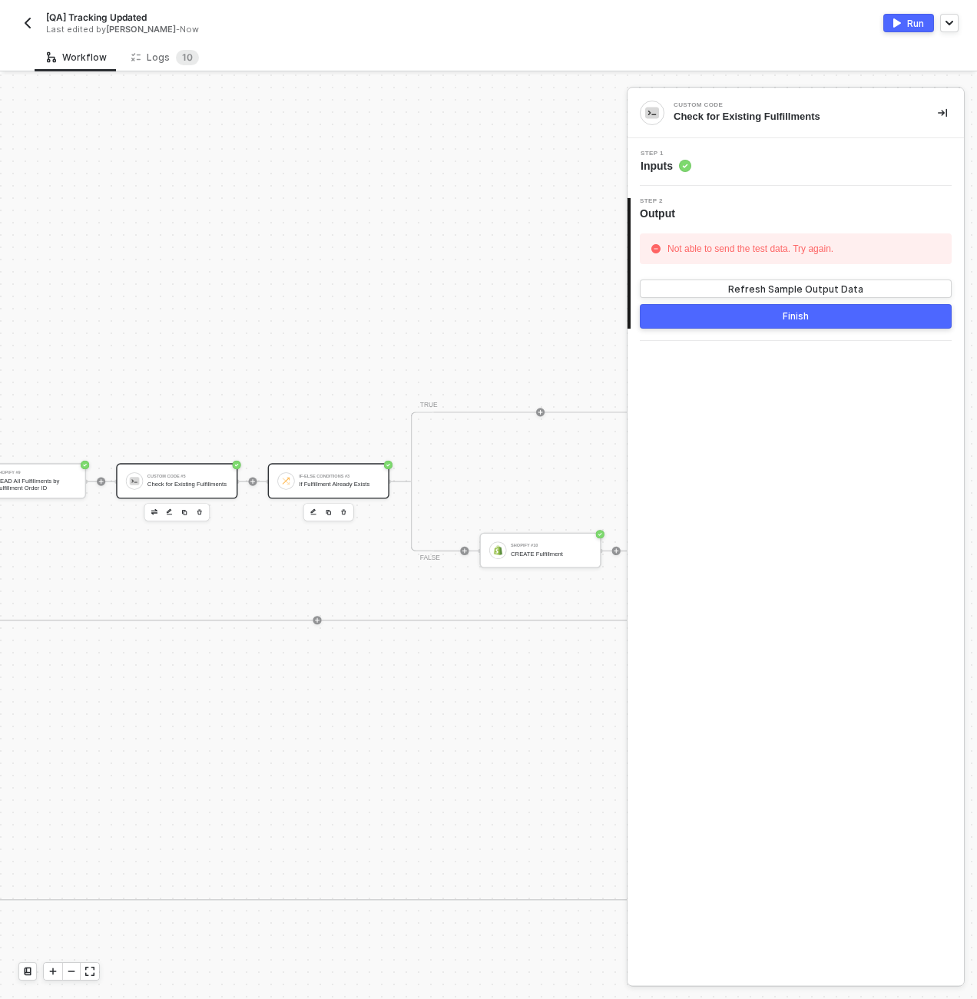
click at [357, 484] on div "If Fulfillment Already Exists" at bounding box center [339, 484] width 81 height 7
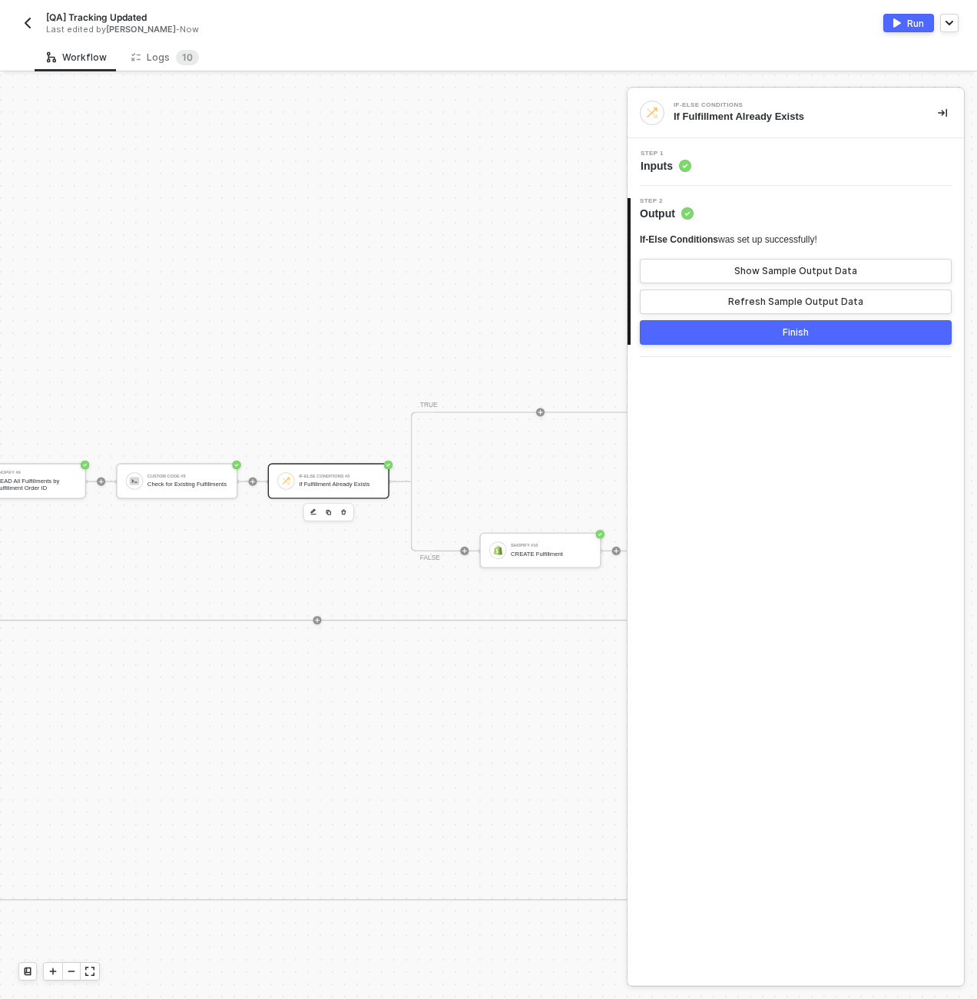
click at [727, 168] on div "Step 1 Inputs" at bounding box center [797, 162] width 333 height 23
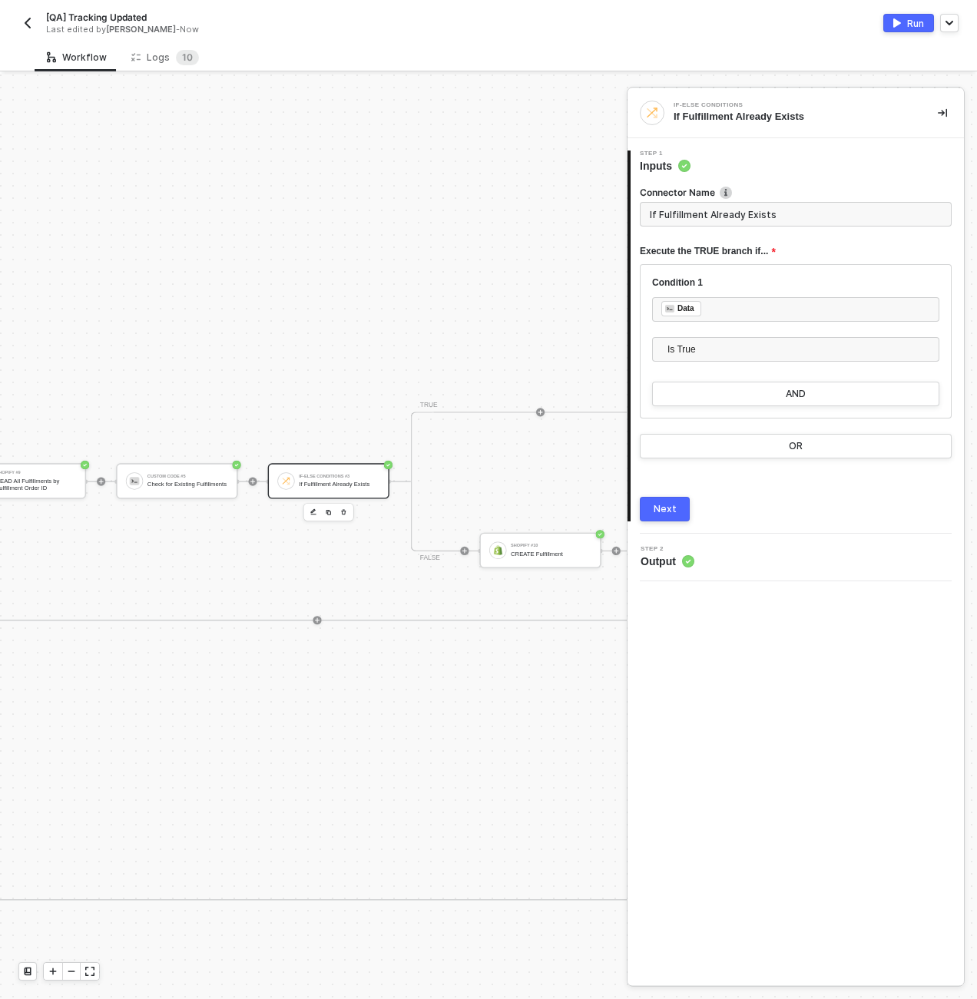
click at [409, 355] on div "Manual Workflow Start workflow SAP S/4HANA #2 READ Sales Order by ID If-Else Co…" at bounding box center [313, 537] width 627 height 925
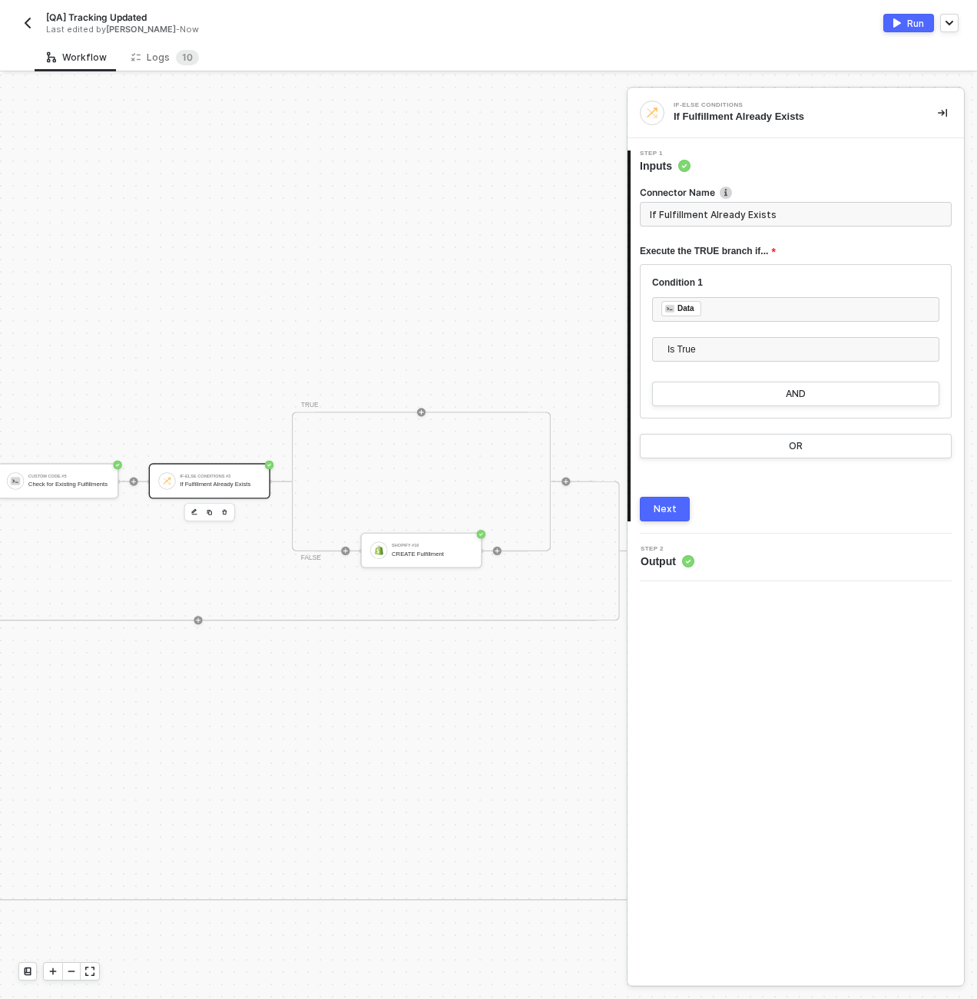
scroll to position [6, 4357]
click at [446, 552] on div "CREATE Fulfillment" at bounding box center [428, 553] width 81 height 7
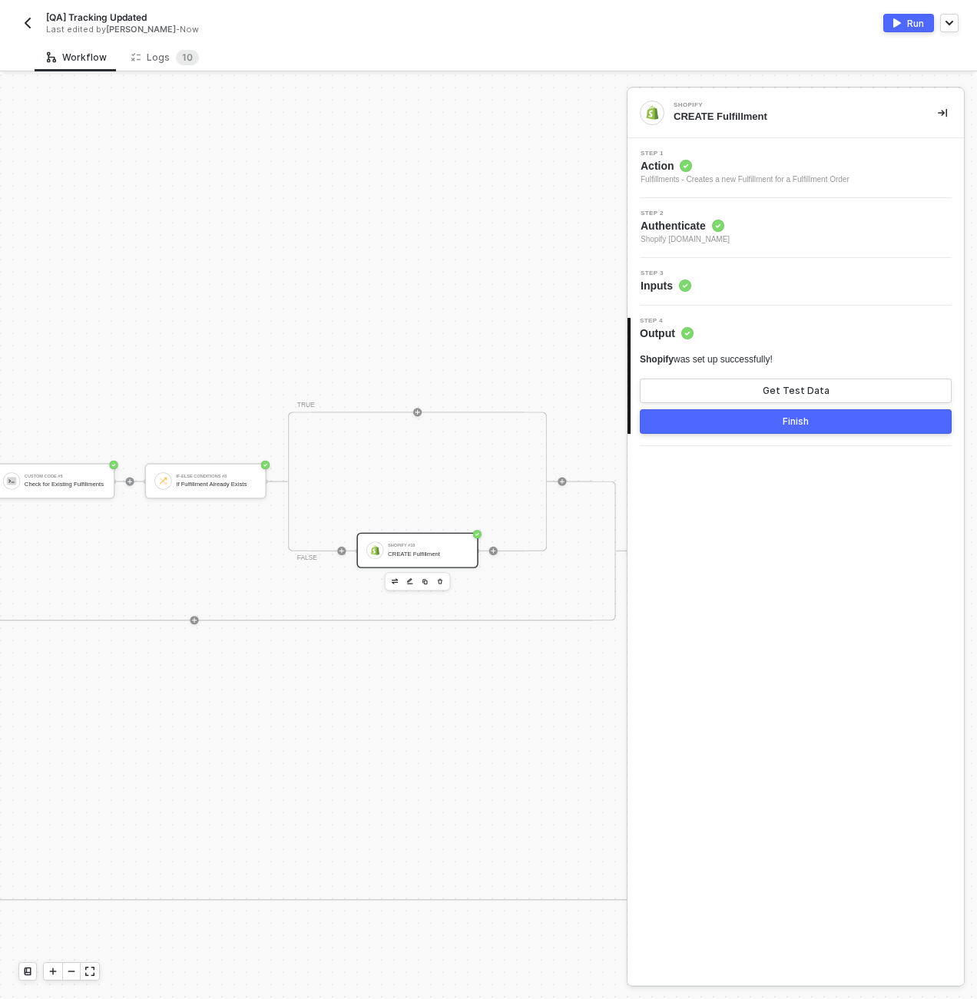
click at [746, 283] on div "Step 3 Inputs" at bounding box center [797, 281] width 333 height 23
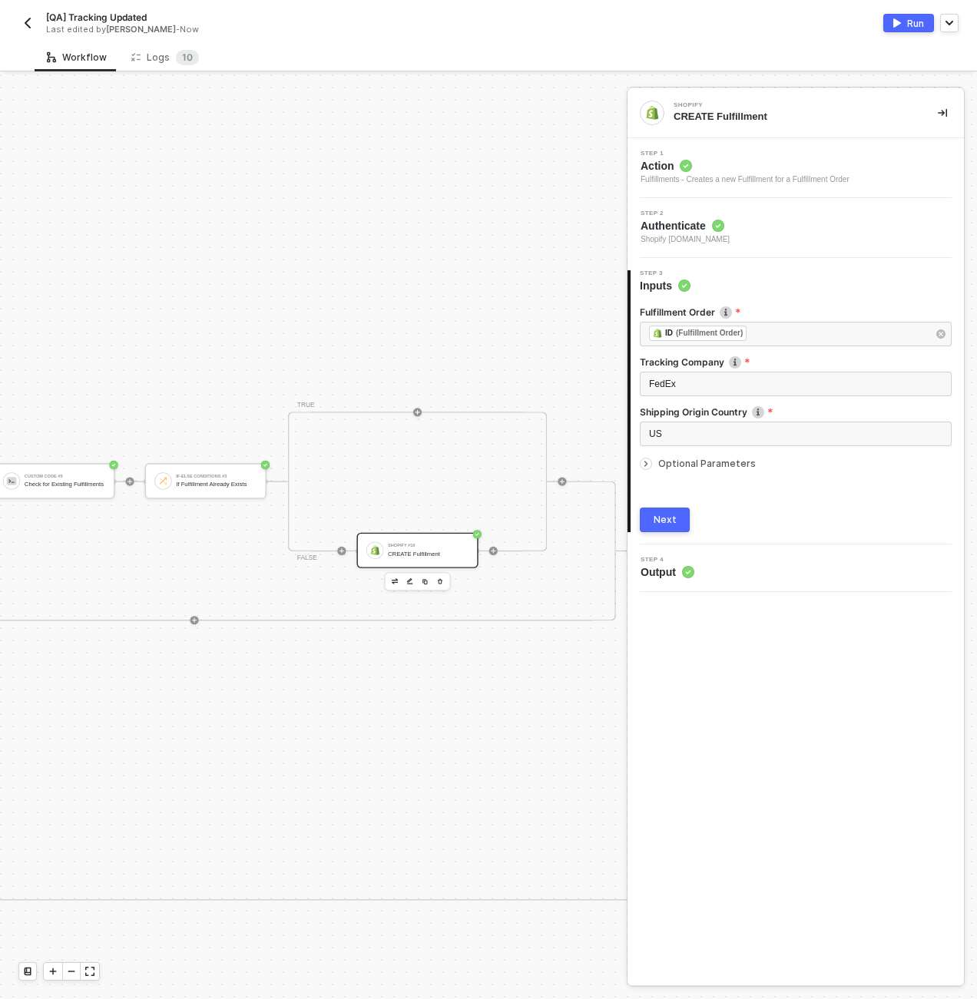
click at [685, 466] on span "Optional Parameters" at bounding box center [707, 464] width 98 height 12
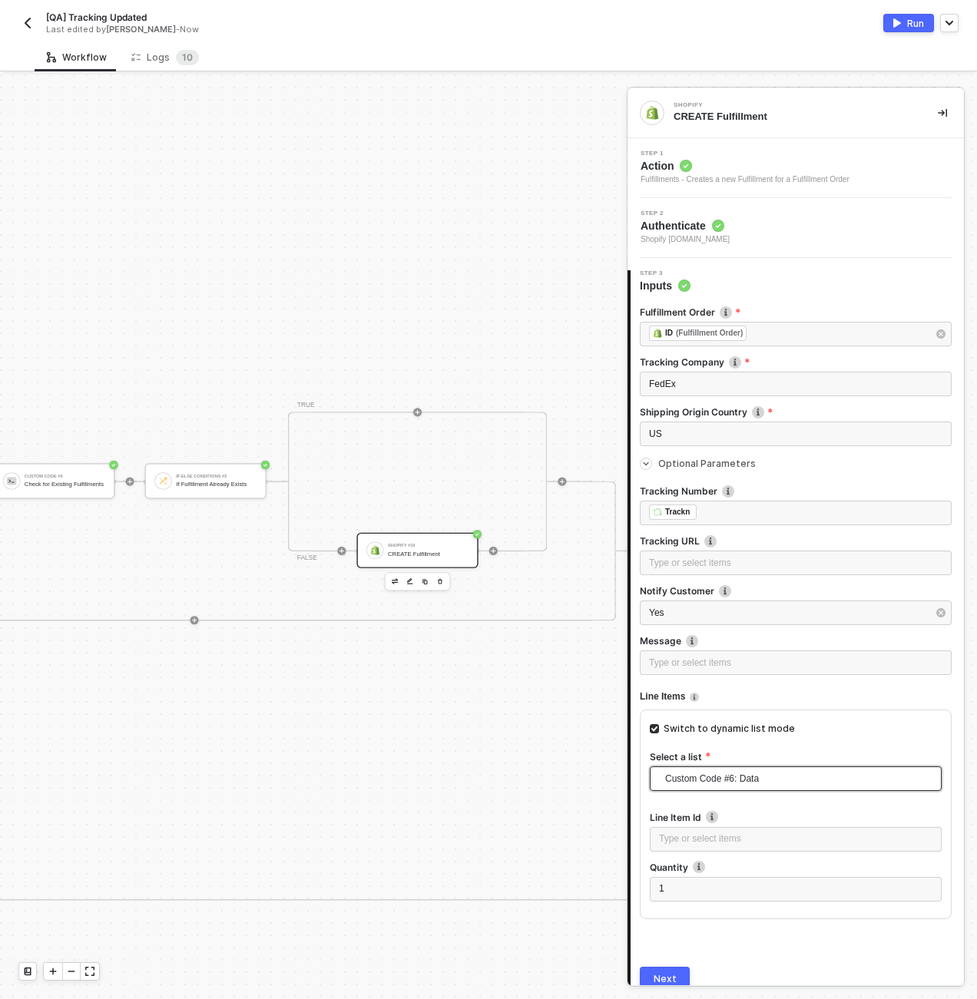
click at [713, 784] on span "Custom Code #6: Data" at bounding box center [798, 778] width 267 height 29
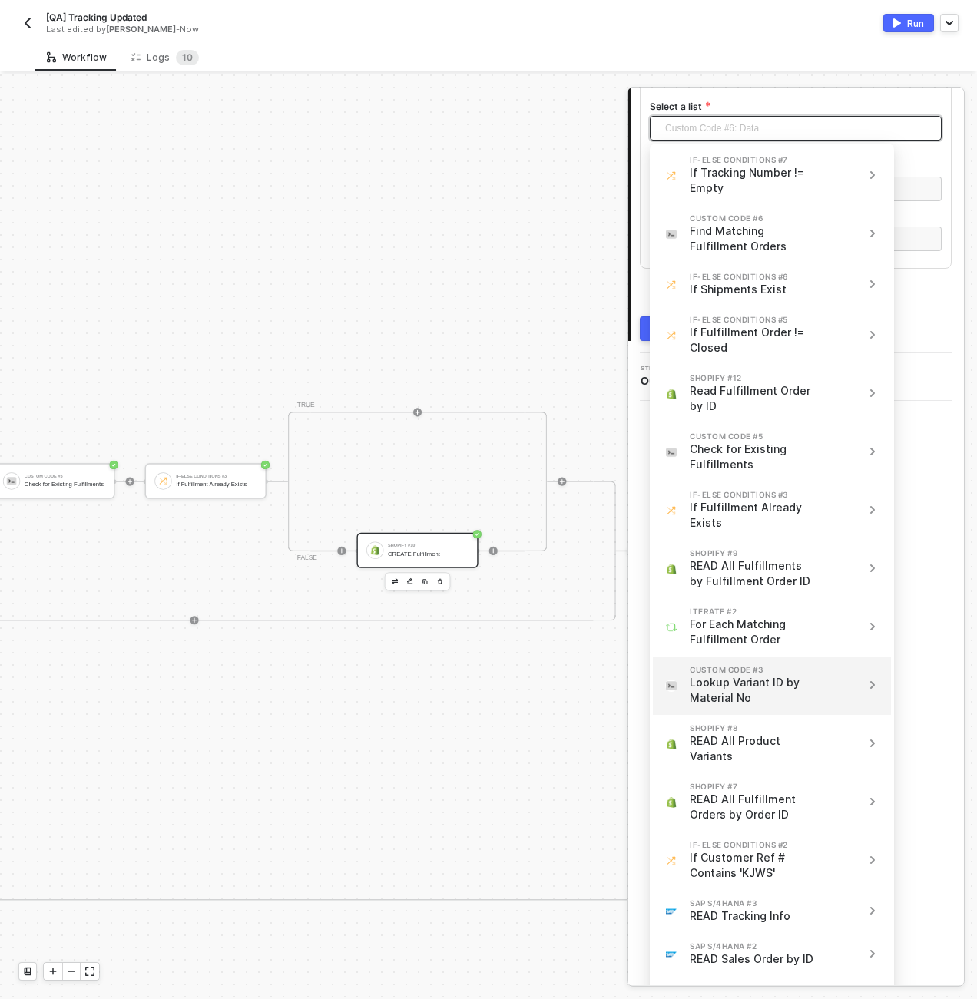
scroll to position [328, 0]
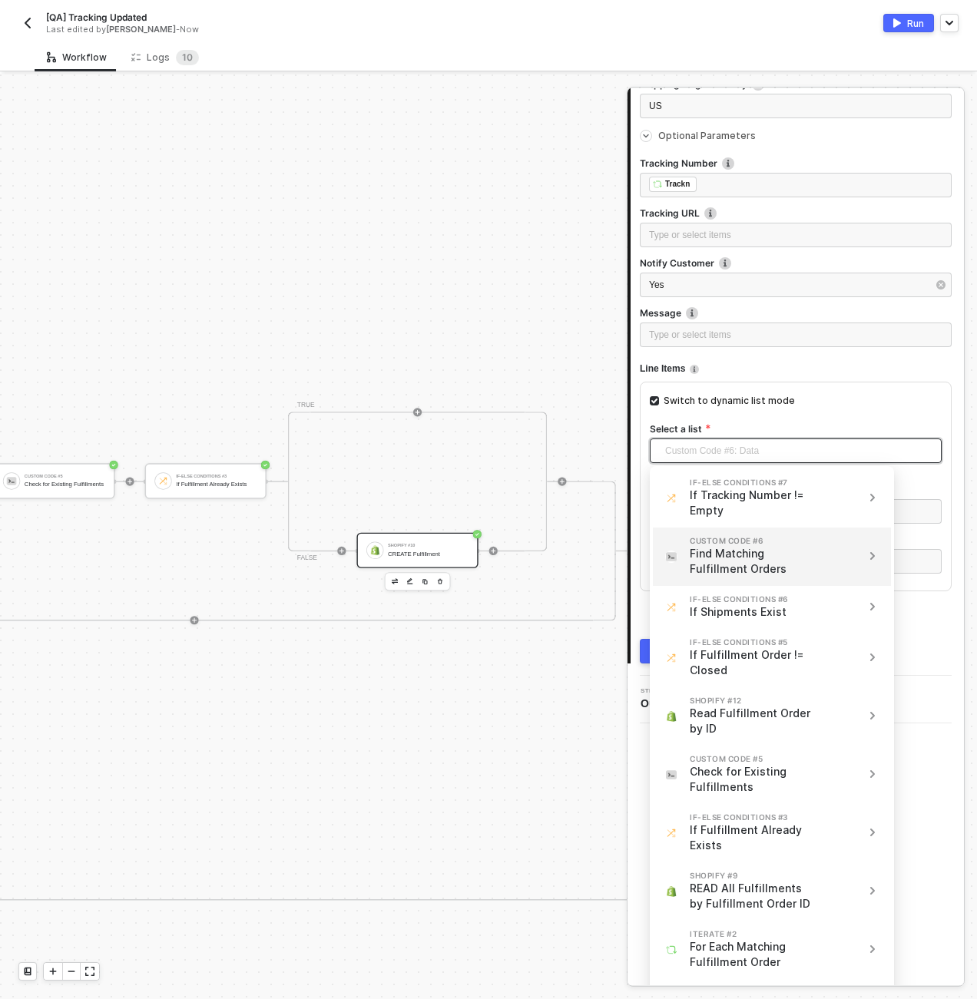
click at [872, 555] on icon "icon-arrow-right-small" at bounding box center [873, 556] width 12 height 12
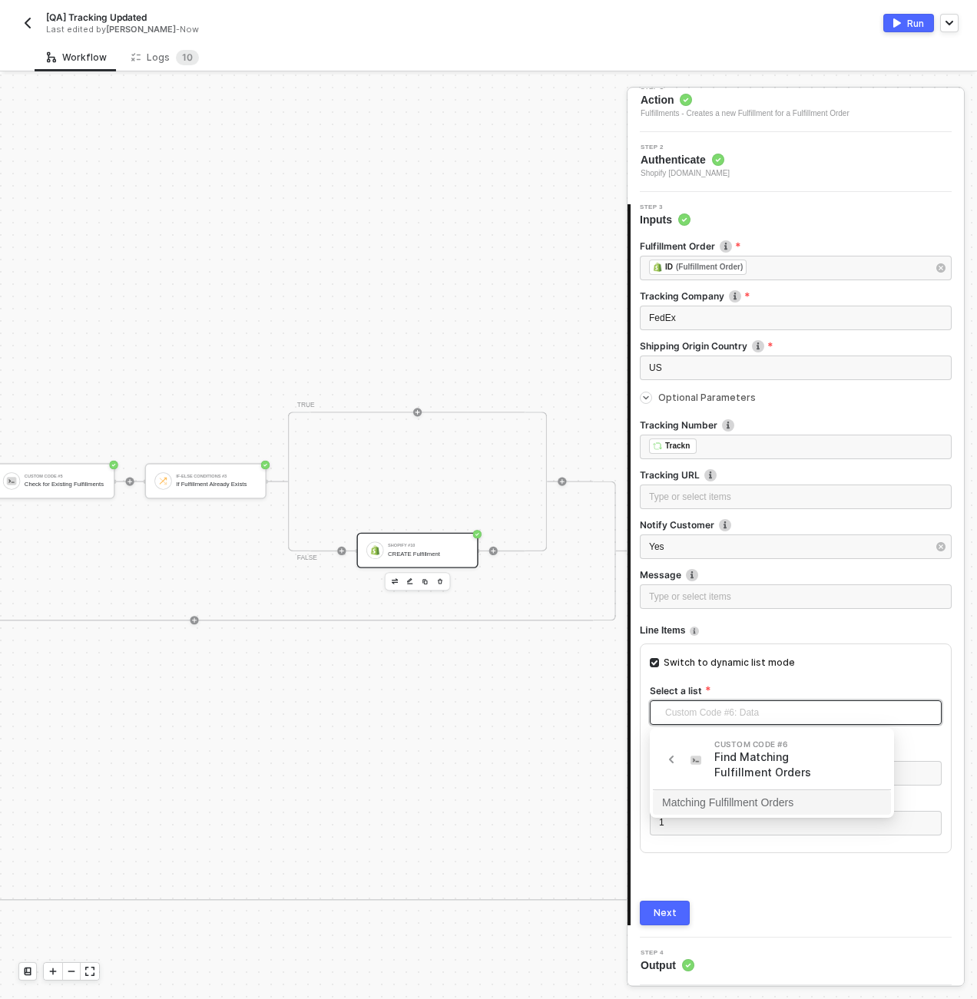
scroll to position [65, 0]
click at [858, 803] on div "Matching Fulfillment Orders" at bounding box center [772, 803] width 220 height 17
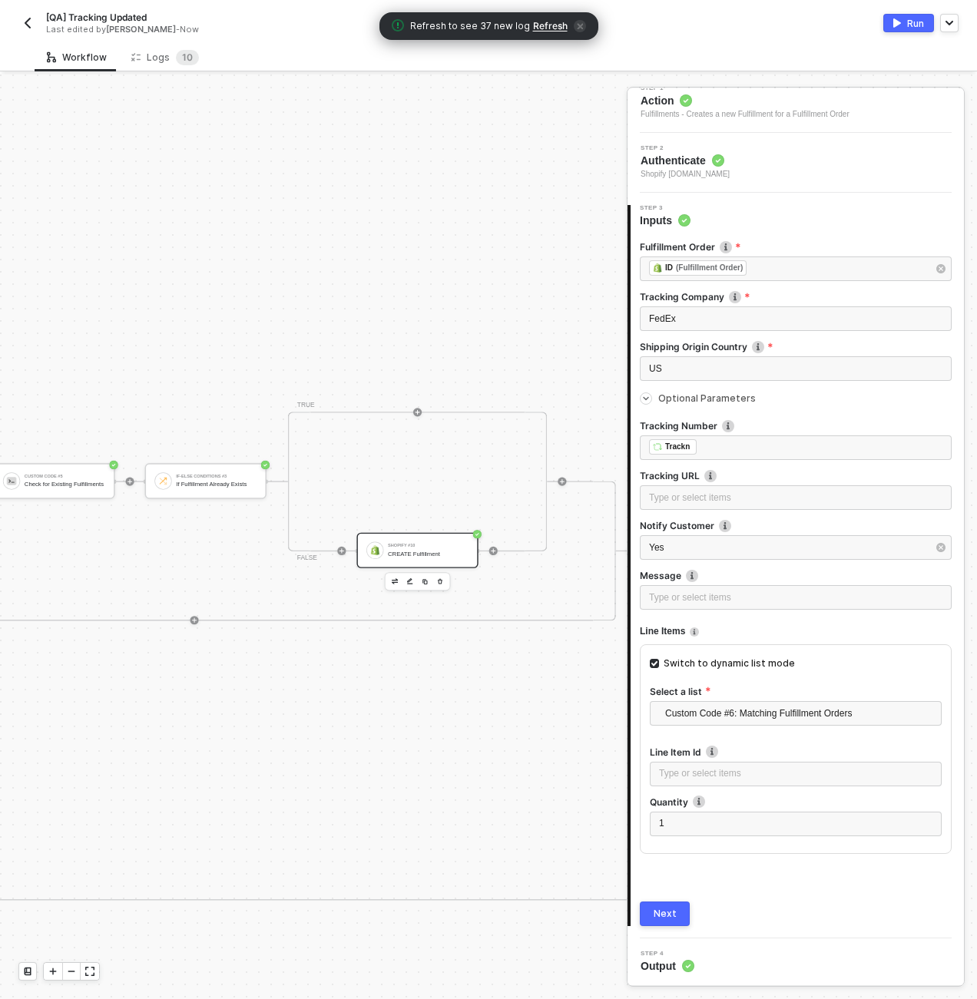
click at [522, 792] on div "Shopify #12 Read Fulfillment Order by ID If-Else Conditions #5 If Fulfillment O…" at bounding box center [46, 726] width 1177 height 350
click at [435, 721] on div "Shopify #12 Read Fulfillment Order by ID If-Else Conditions #5 If Fulfillment O…" at bounding box center [56, 551] width 1157 height 350
click at [341, 549] on icon "icon-play" at bounding box center [342, 551] width 5 height 5
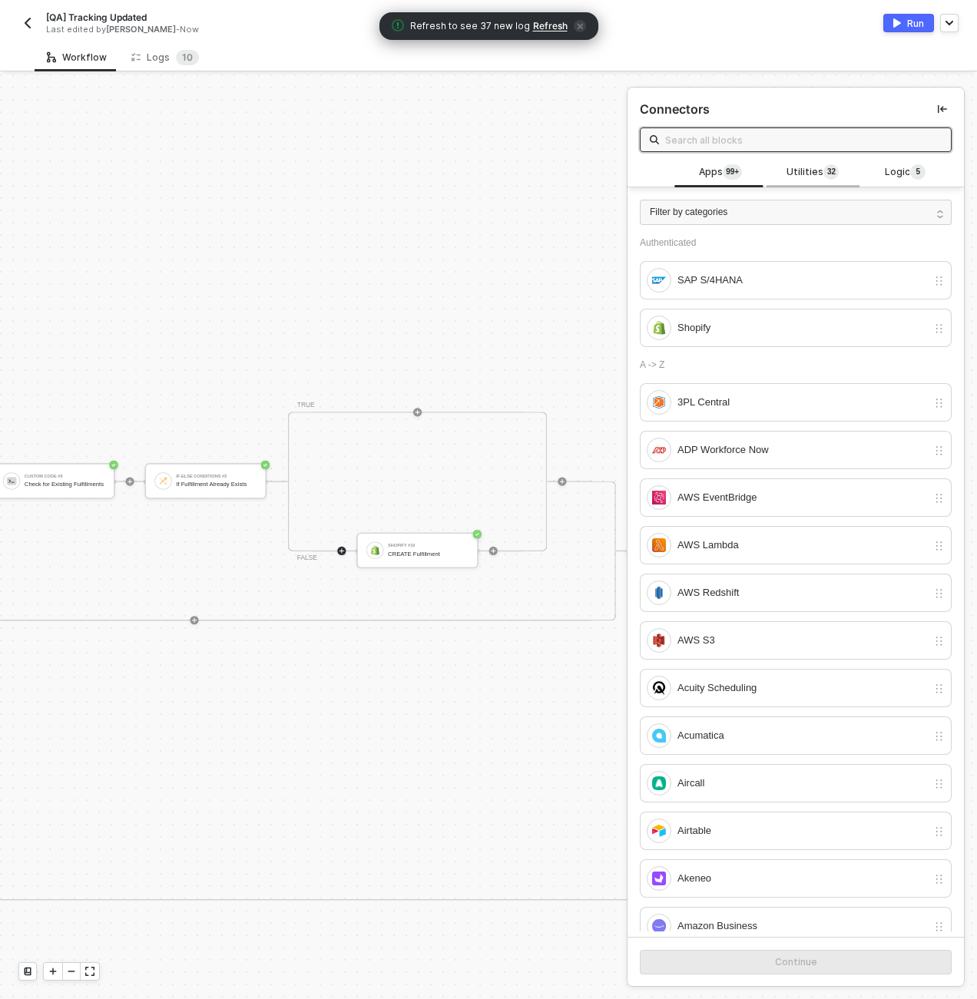
click at [803, 170] on span "Utilities 3 2" at bounding box center [813, 172] width 52 height 17
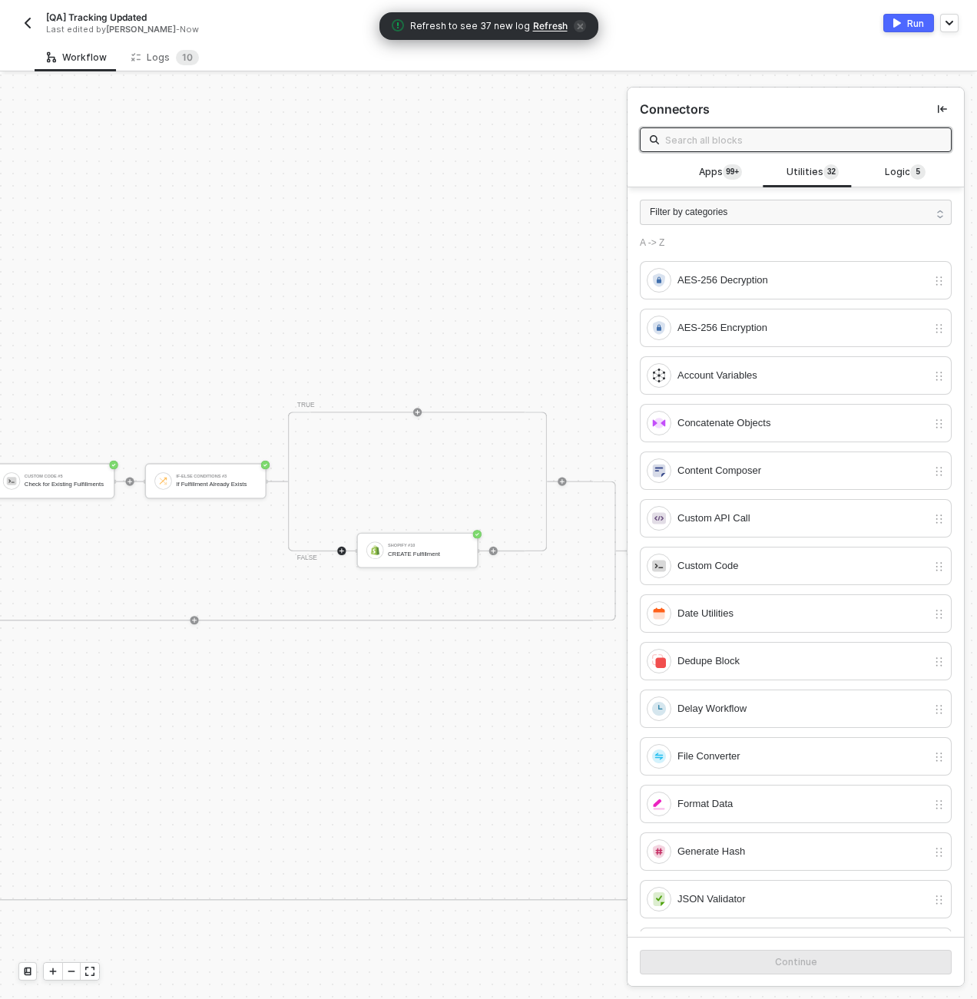
click at [795, 142] on input "text" at bounding box center [803, 139] width 277 height 17
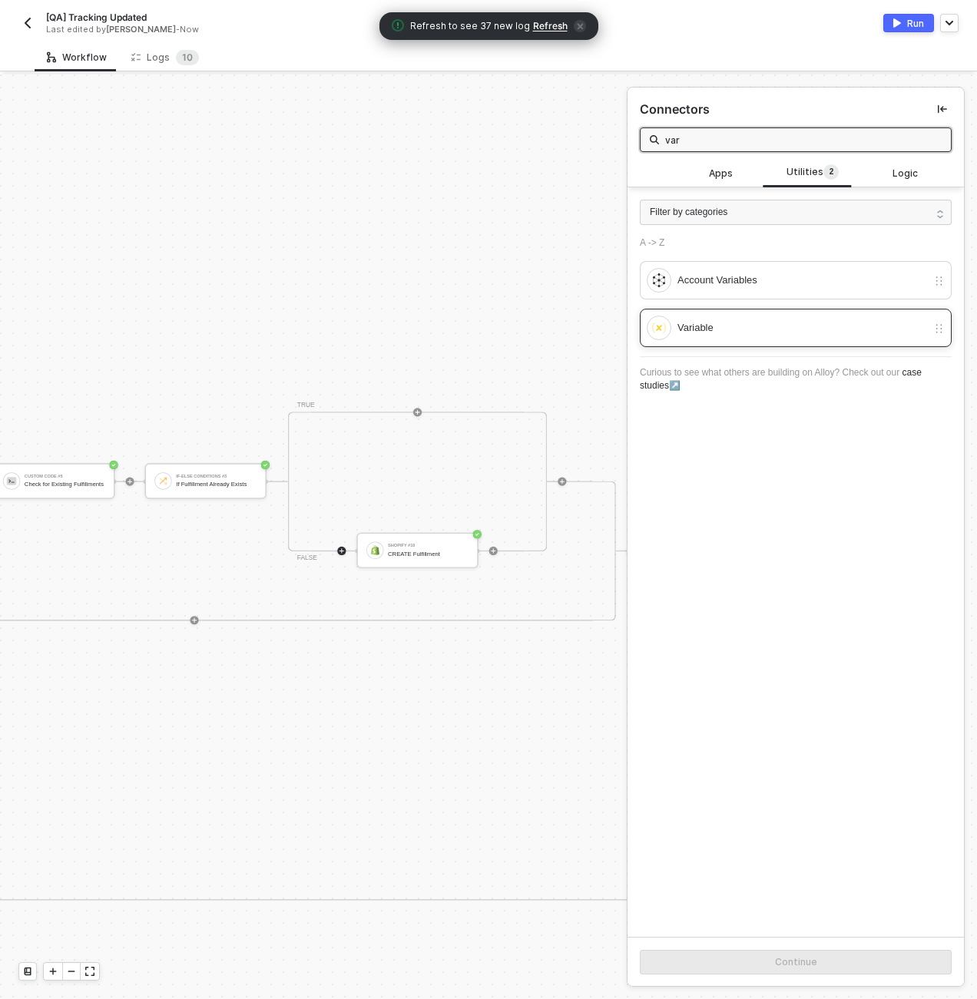
type input "var"
click at [710, 327] on div "Variable" at bounding box center [803, 328] width 250 height 17
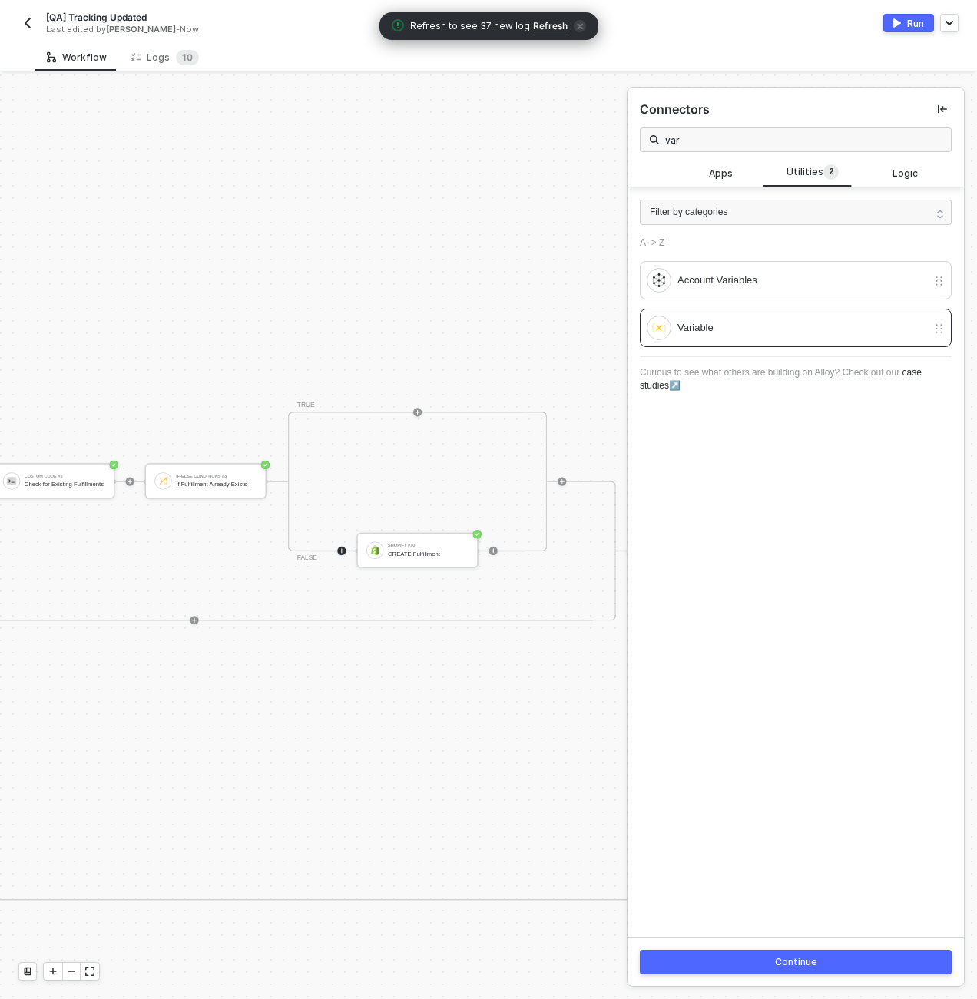
click at [780, 965] on div "Continue" at bounding box center [796, 962] width 42 height 12
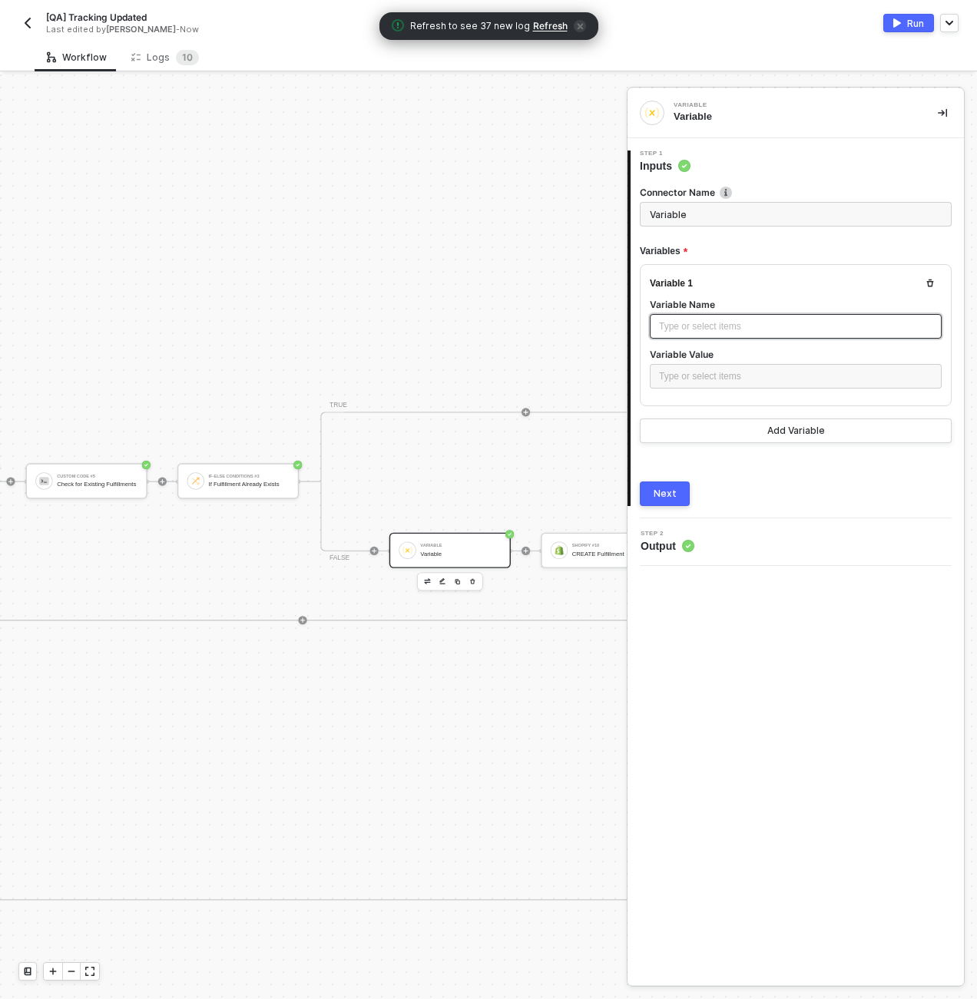
click at [689, 334] on div "Type or select items ﻿" at bounding box center [796, 326] width 292 height 25
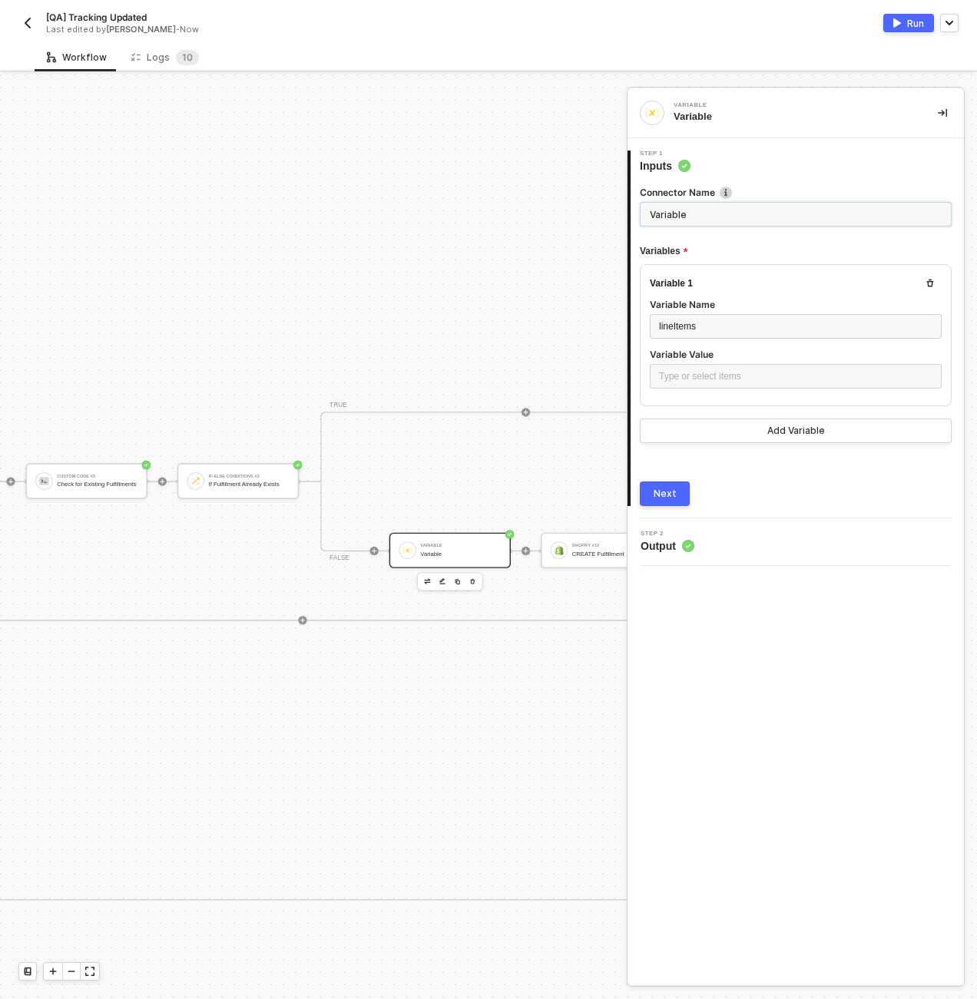
click at [702, 219] on input "Variable" at bounding box center [796, 214] width 312 height 25
type input "Parse Line Items"
click at [737, 376] on div "Type or select items ﻿" at bounding box center [795, 377] width 273 height 15
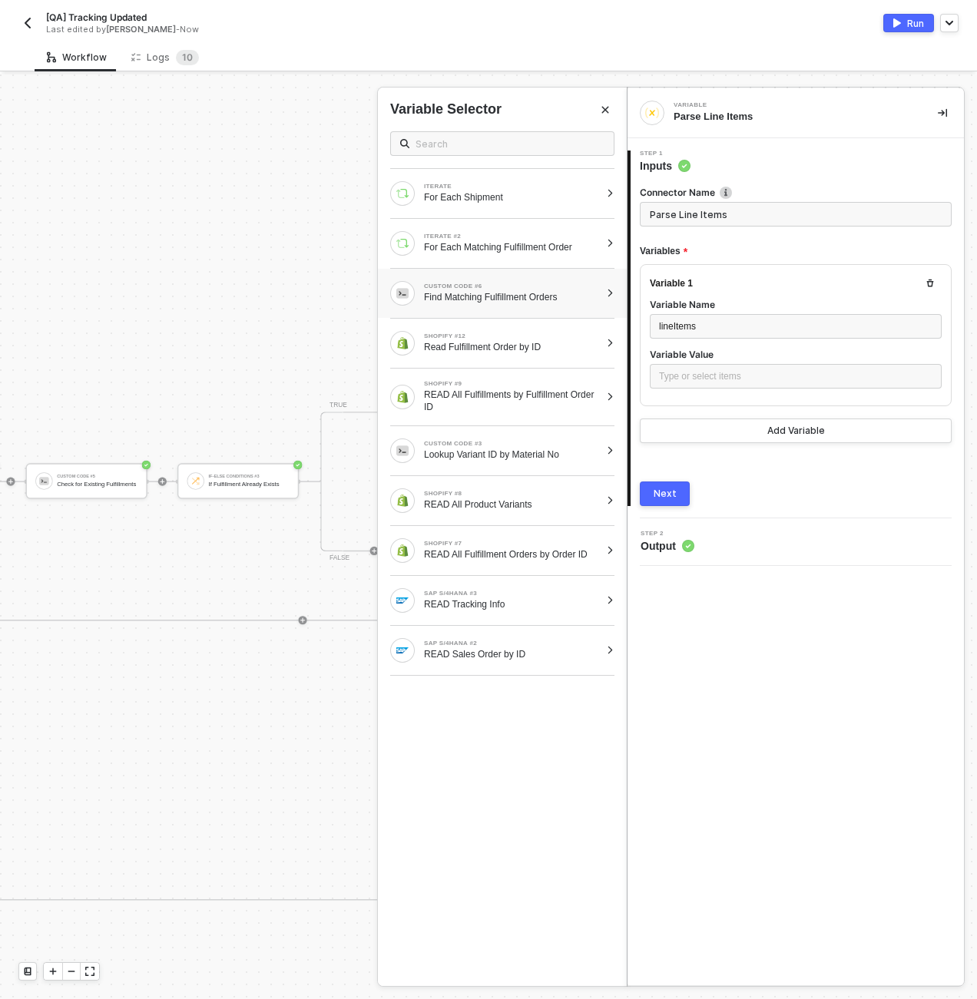
click at [606, 293] on div at bounding box center [610, 293] width 8 height 9
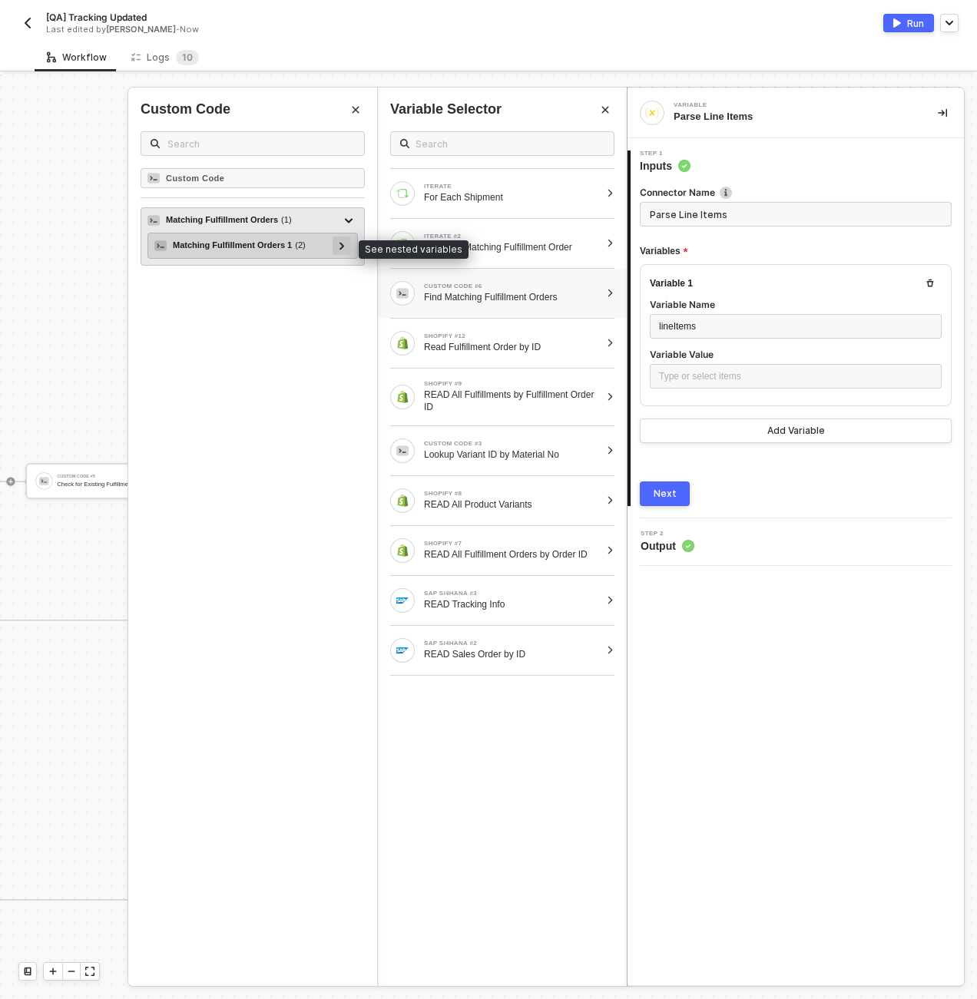
click at [341, 244] on icon at bounding box center [342, 246] width 5 height 8
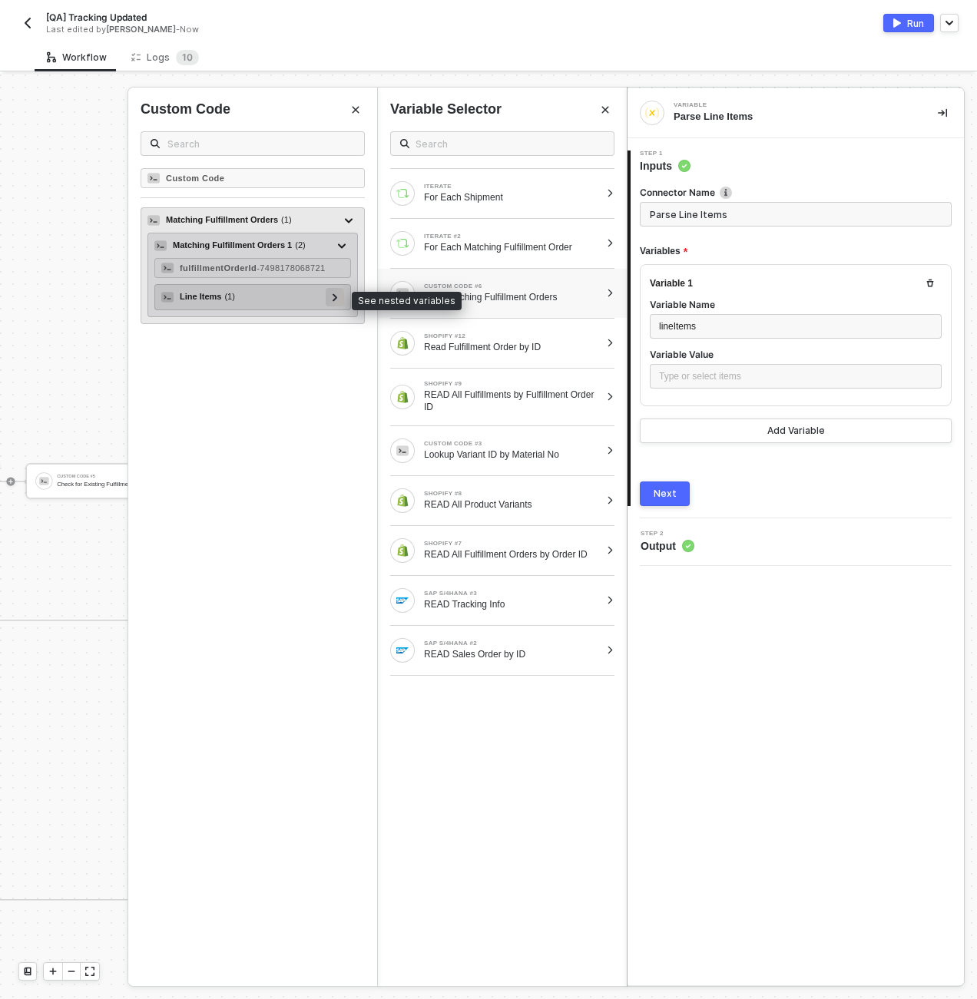
click at [338, 294] on div at bounding box center [335, 296] width 8 height 17
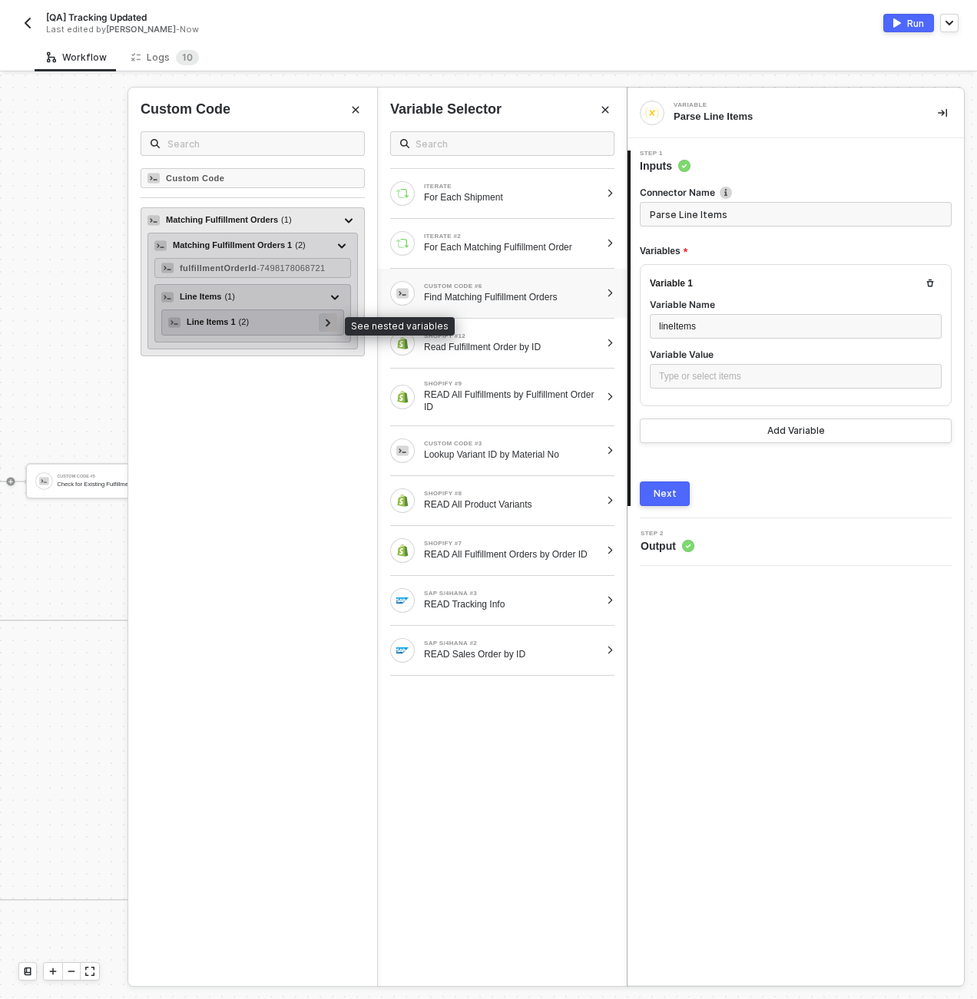
click at [330, 325] on icon at bounding box center [328, 323] width 5 height 8
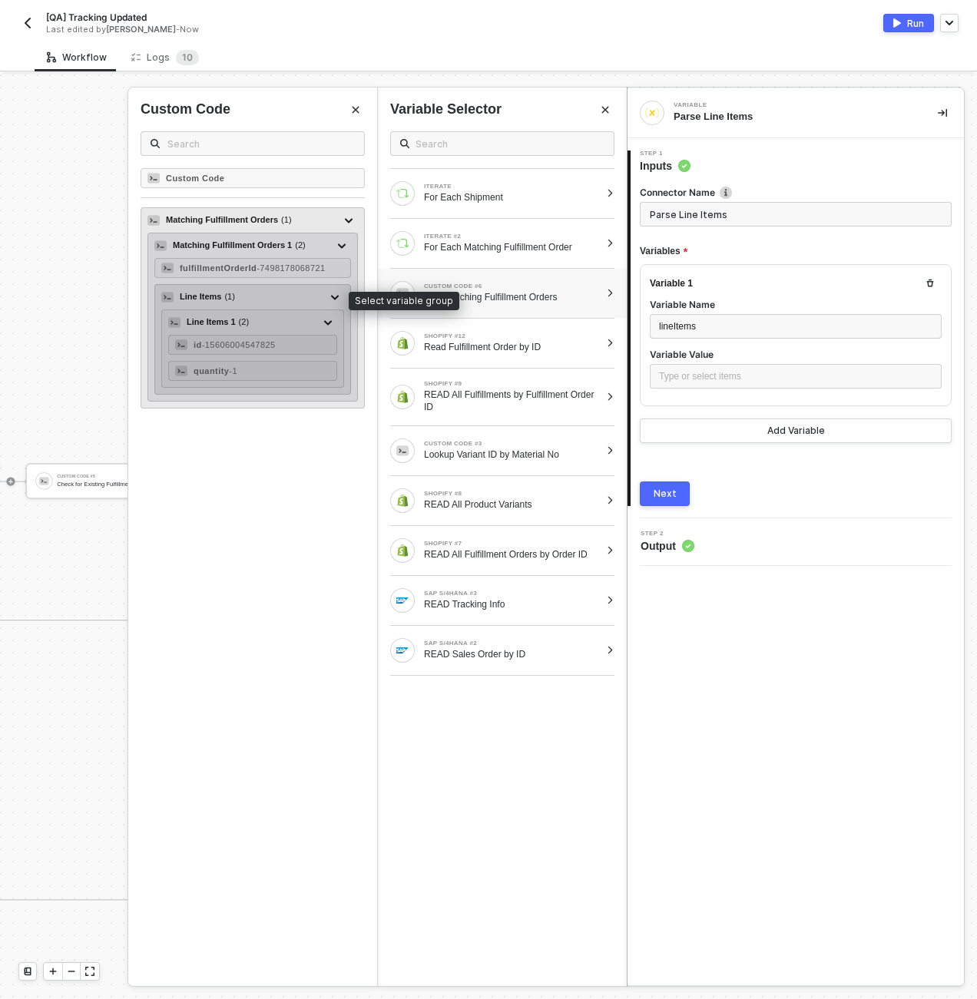
click at [253, 295] on div "Line Items ( 1 )" at bounding box center [243, 297] width 164 height 18
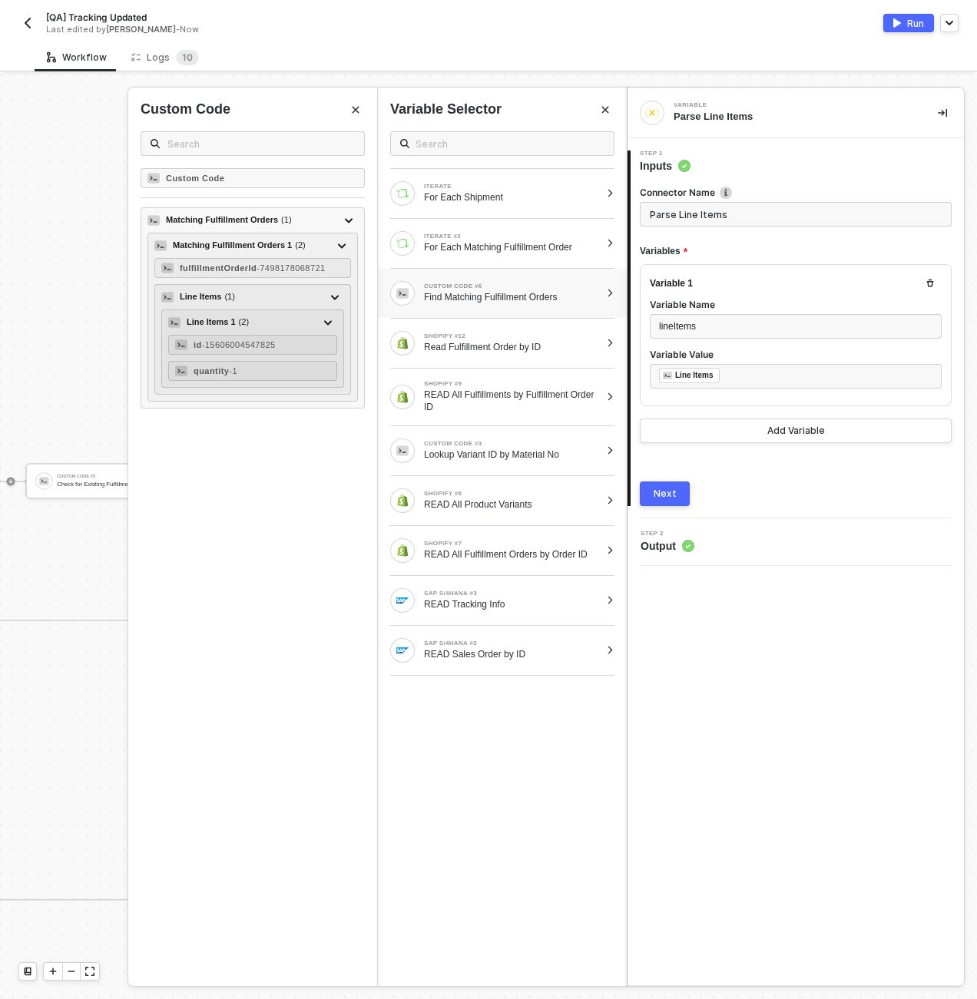
click at [661, 488] on div "Next" at bounding box center [665, 494] width 23 height 12
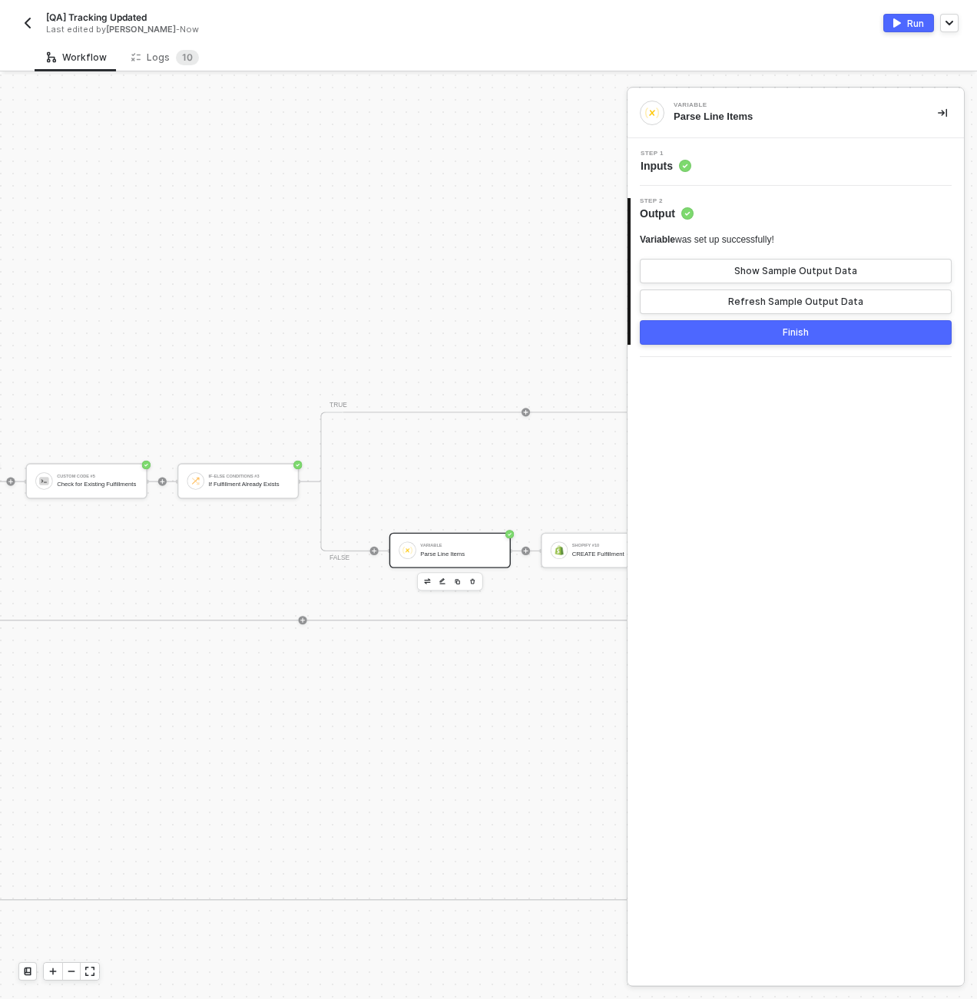
click at [763, 336] on button "Finish" at bounding box center [796, 332] width 312 height 25
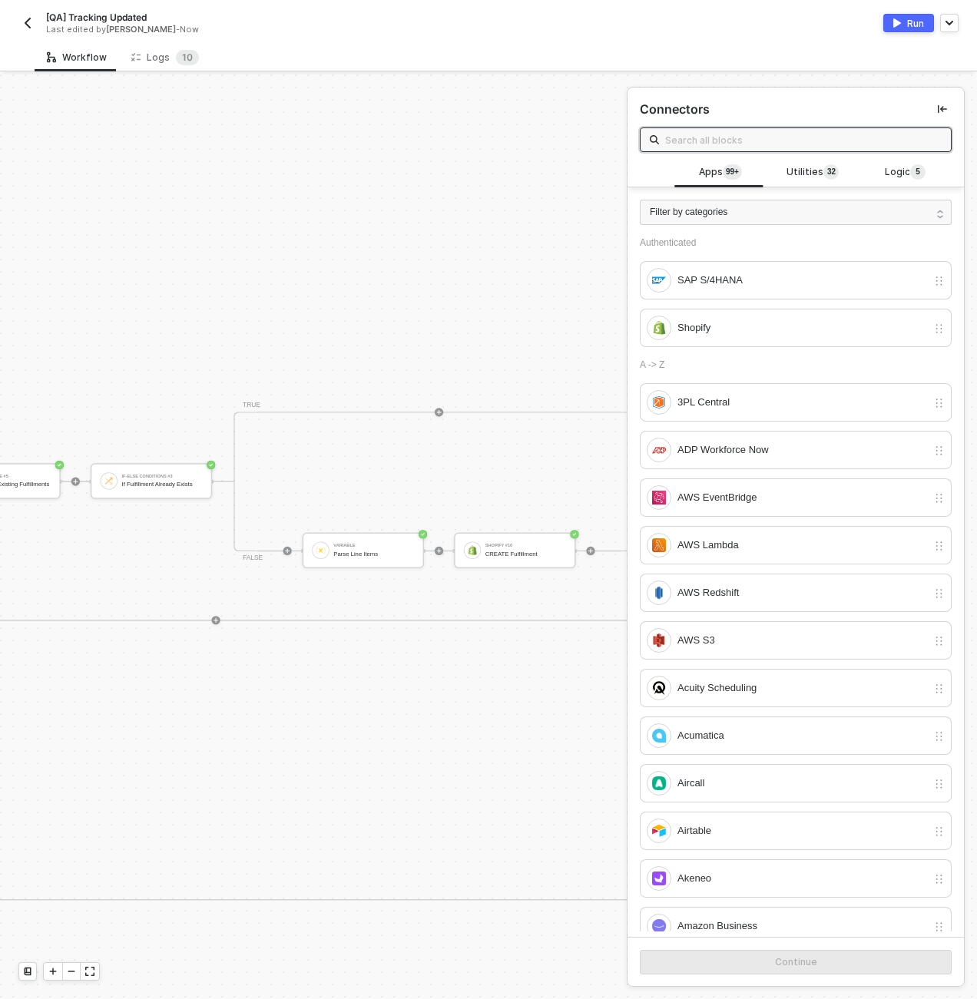
scroll to position [6, 4664]
click at [300, 551] on div "CREATE Fulfillment" at bounding box center [305, 553] width 81 height 7
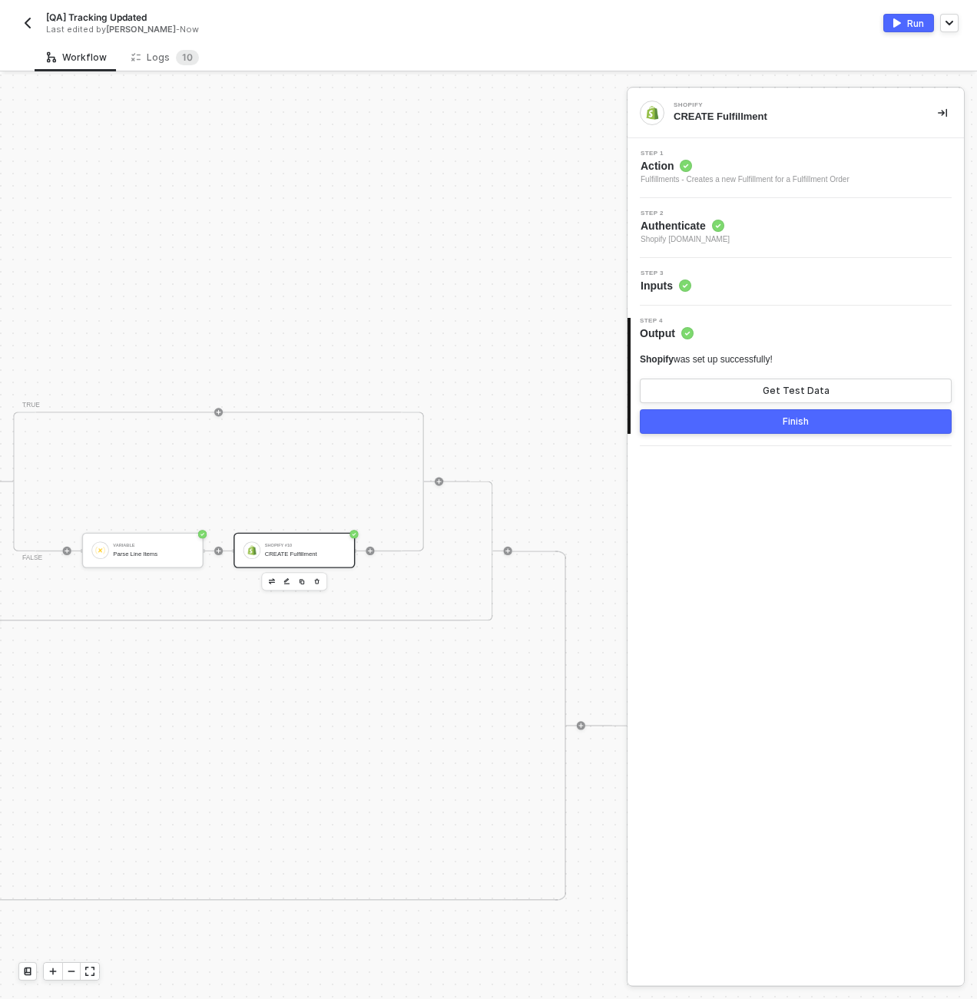
click at [732, 268] on div "Step 3 Inputs" at bounding box center [796, 282] width 336 height 48
click at [737, 276] on div "Step 3 Inputs" at bounding box center [797, 281] width 333 height 23
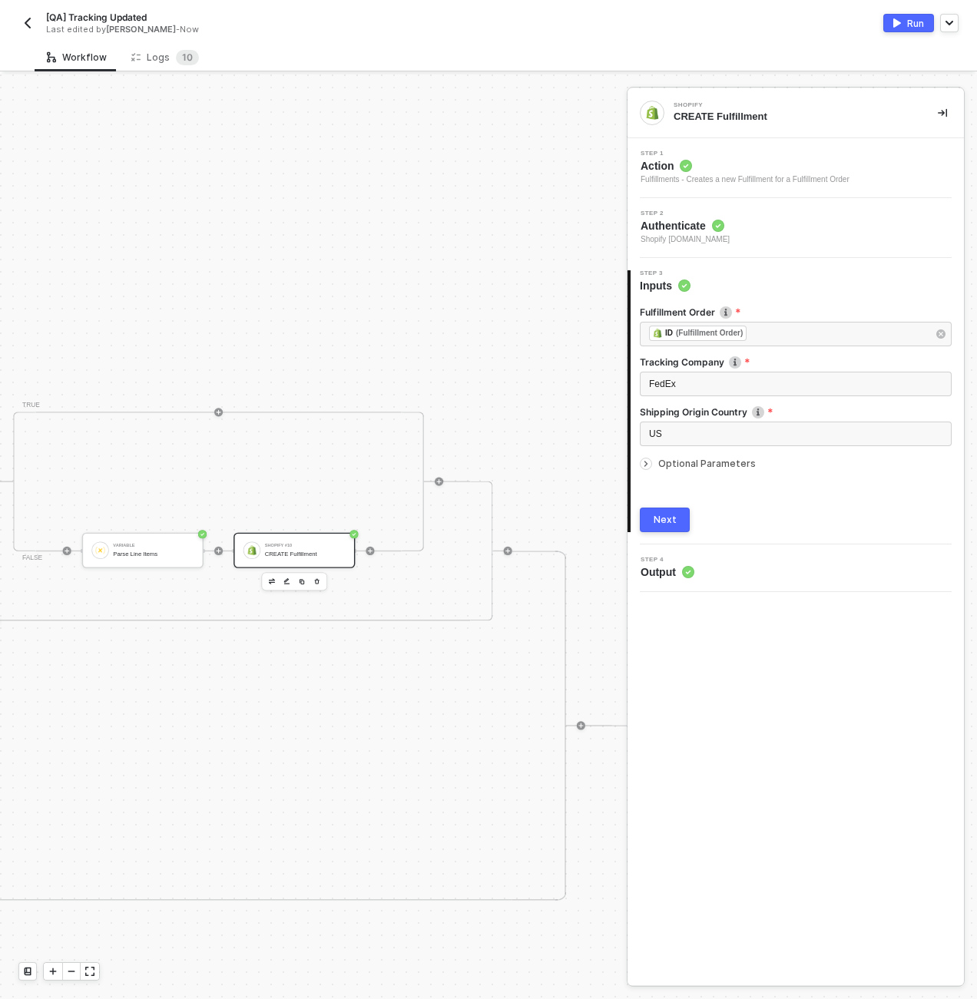
click at [722, 462] on span "Optional Parameters" at bounding box center [707, 464] width 98 height 12
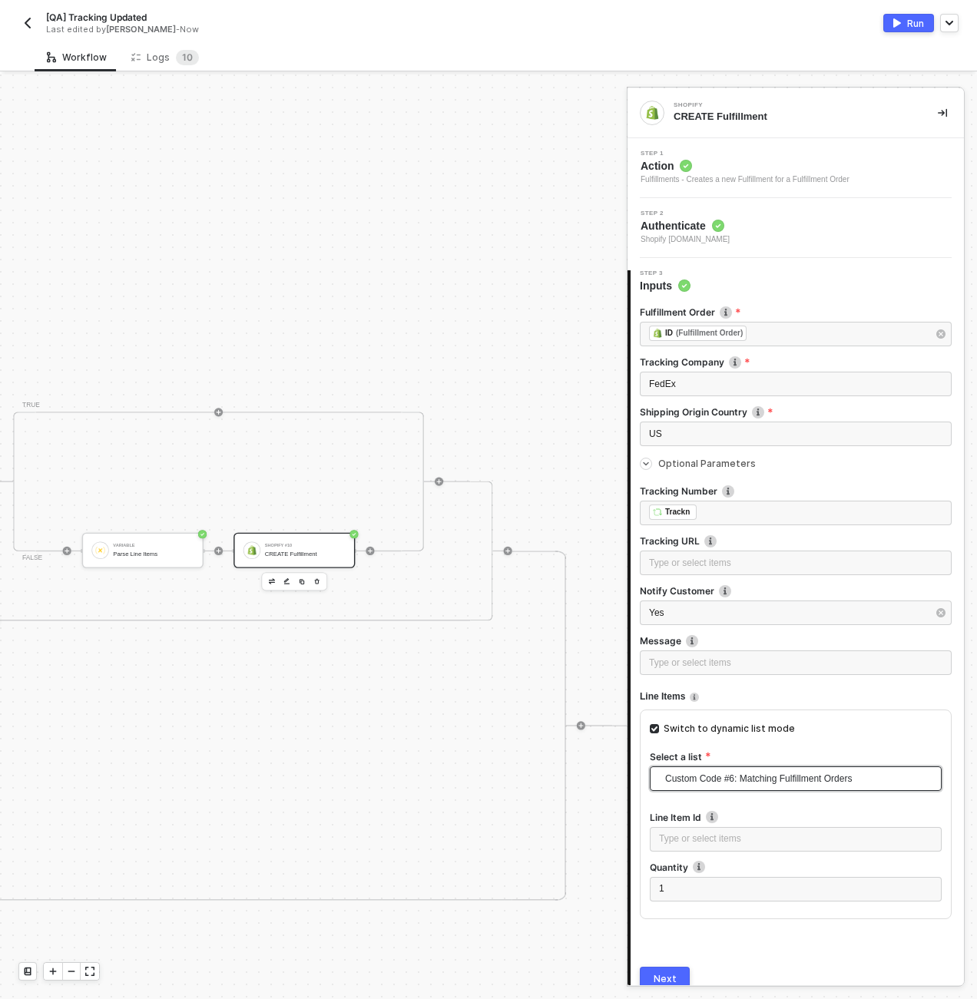
click at [752, 774] on span "Custom Code #6: Matching Fulfillment Orders" at bounding box center [798, 778] width 267 height 29
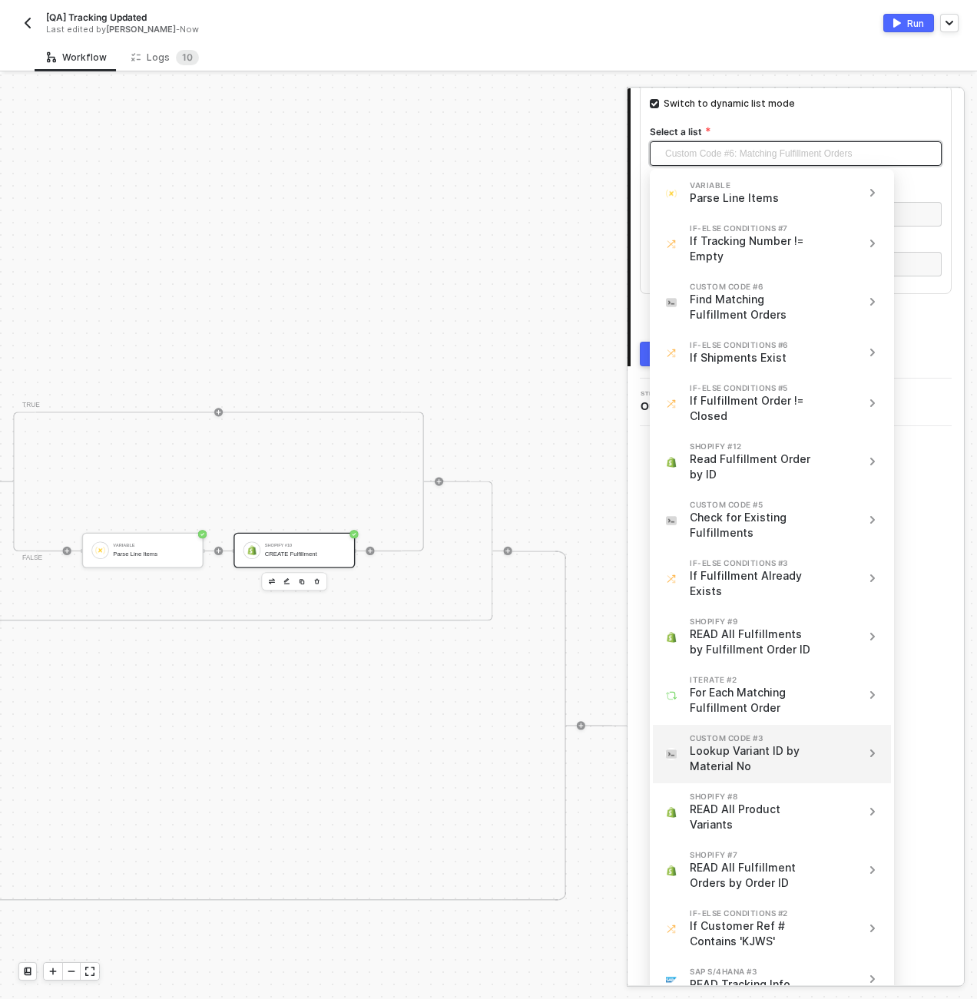
scroll to position [254, 0]
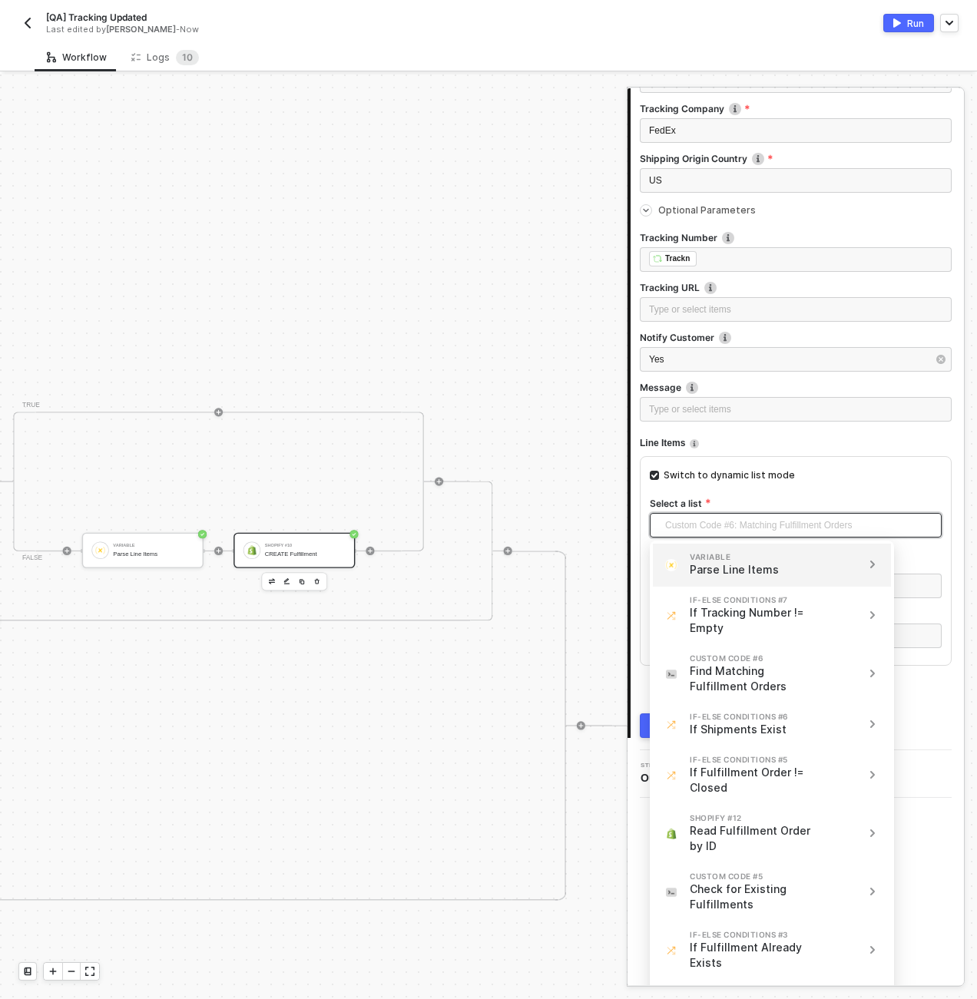
click at [760, 578] on div "VARIABLE Parse Line Items" at bounding box center [772, 565] width 238 height 43
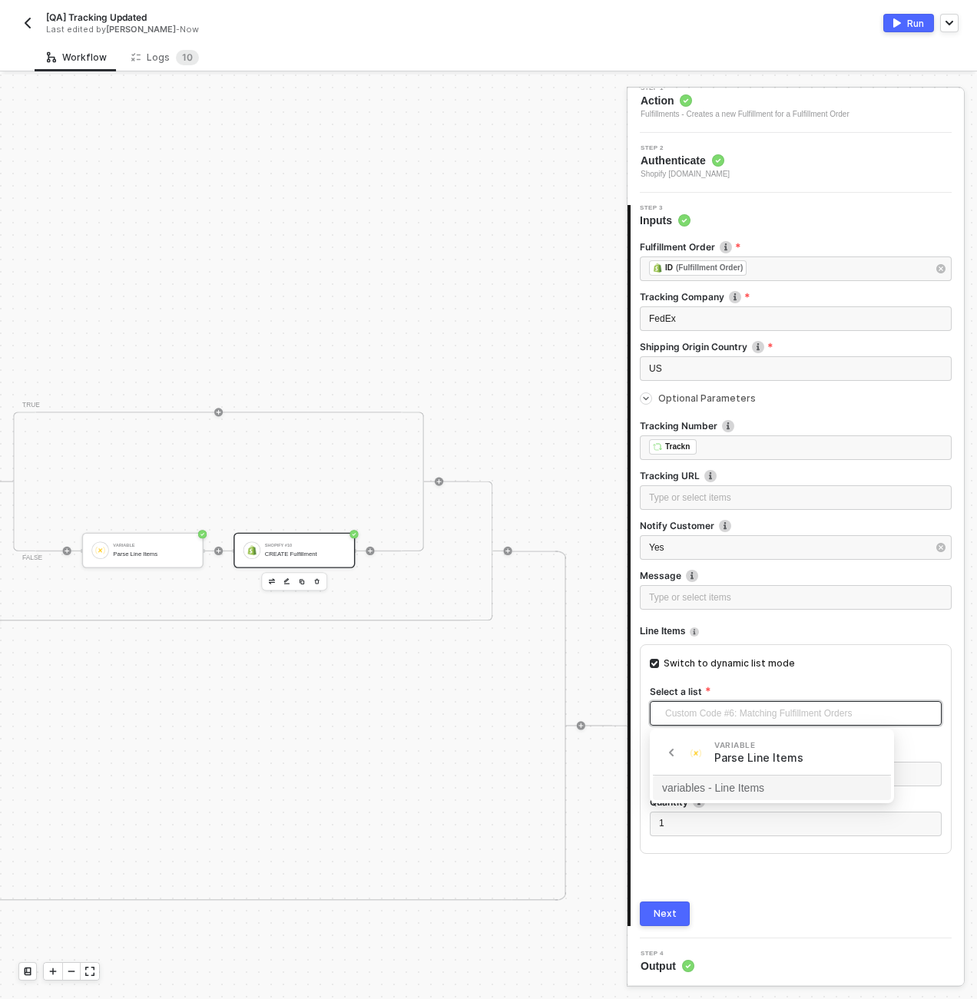
click at [771, 790] on div "variables - Line Items" at bounding box center [772, 788] width 220 height 17
drag, startPoint x: 703, startPoint y: 754, endPoint x: 703, endPoint y: 765, distance: 10.8
click at [703, 761] on div "Line Item Id Type or select items ﻿" at bounding box center [796, 771] width 292 height 50
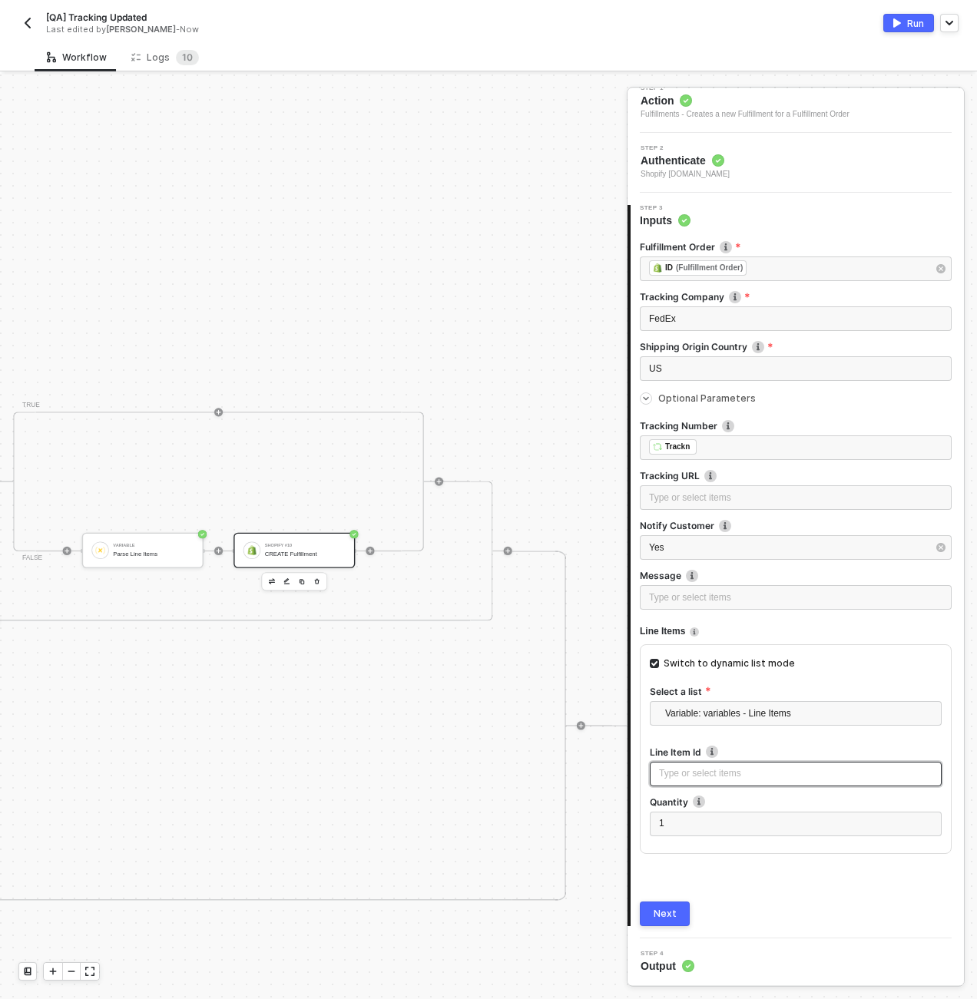
click at [703, 765] on div "Type or select items ﻿" at bounding box center [796, 774] width 292 height 25
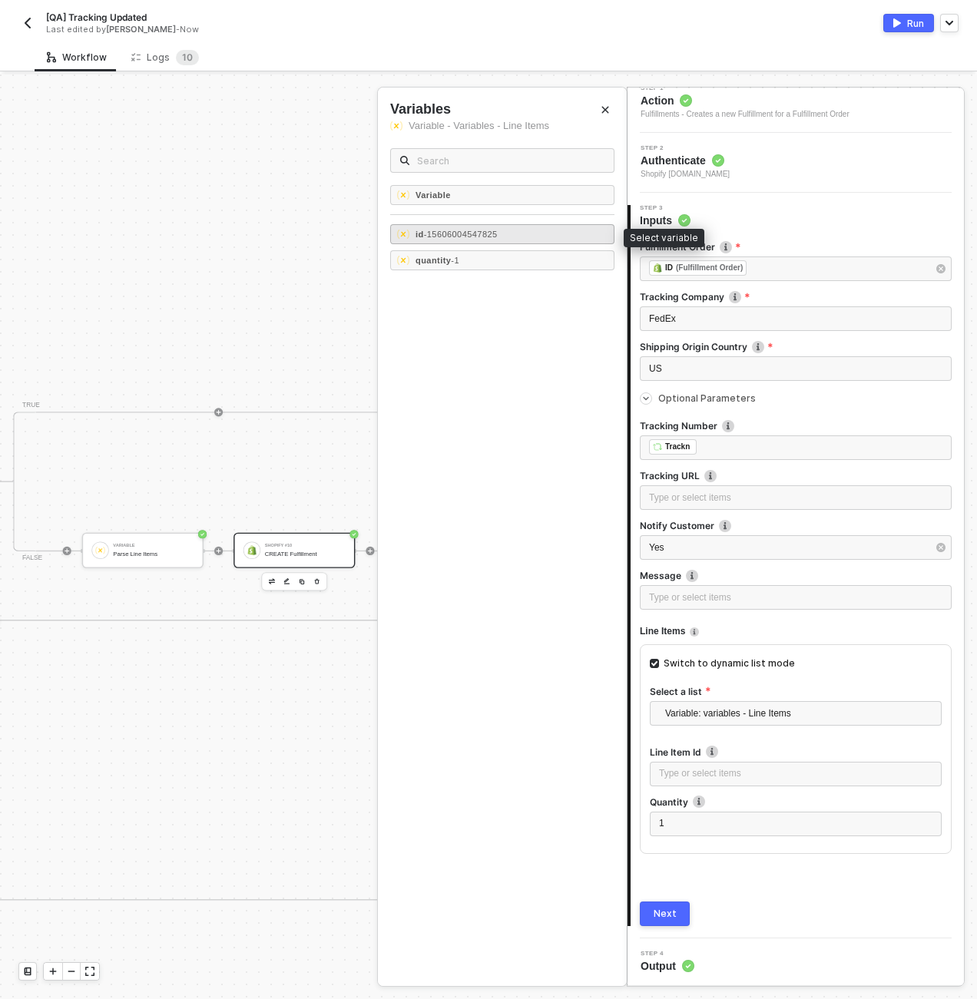
click at [498, 234] on span "- 15606004547825" at bounding box center [461, 234] width 74 height 9
click at [670, 828] on div "1" at bounding box center [795, 824] width 273 height 15
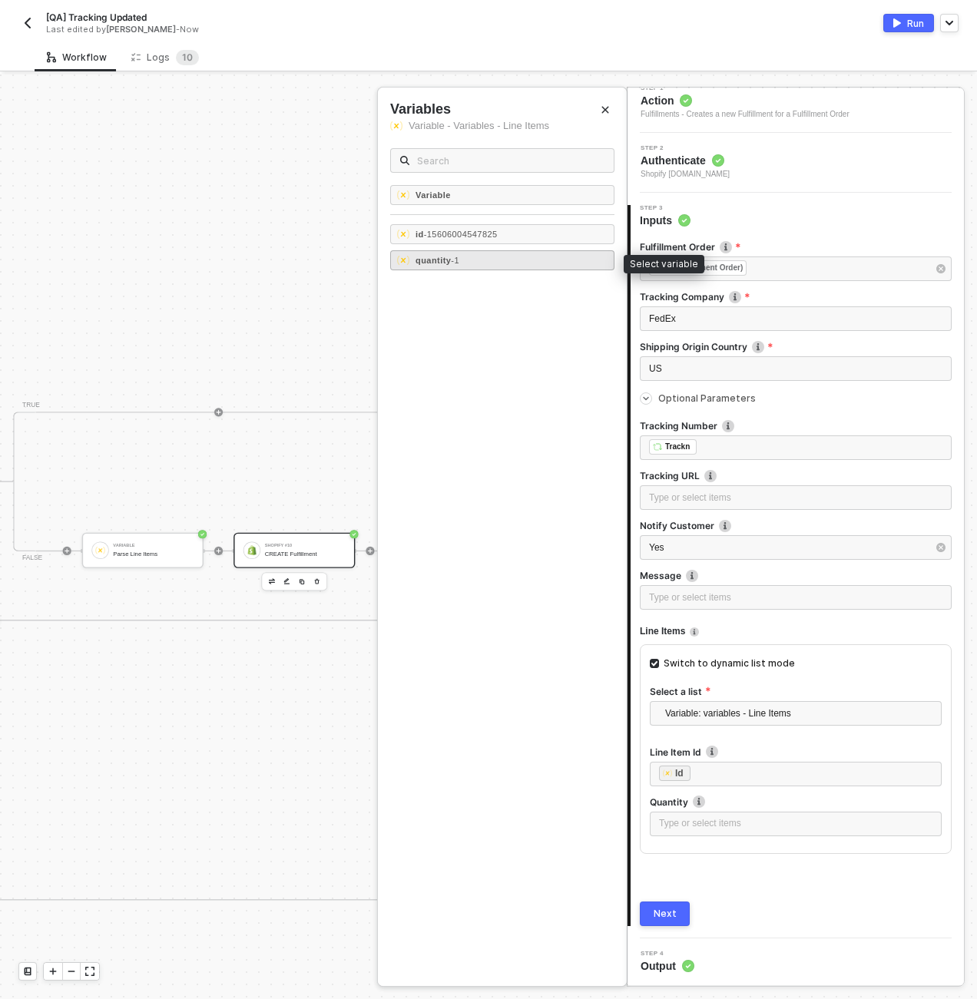
click at [434, 263] on strong "quantity" at bounding box center [433, 260] width 35 height 9
click at [674, 913] on div "Next" at bounding box center [665, 914] width 23 height 12
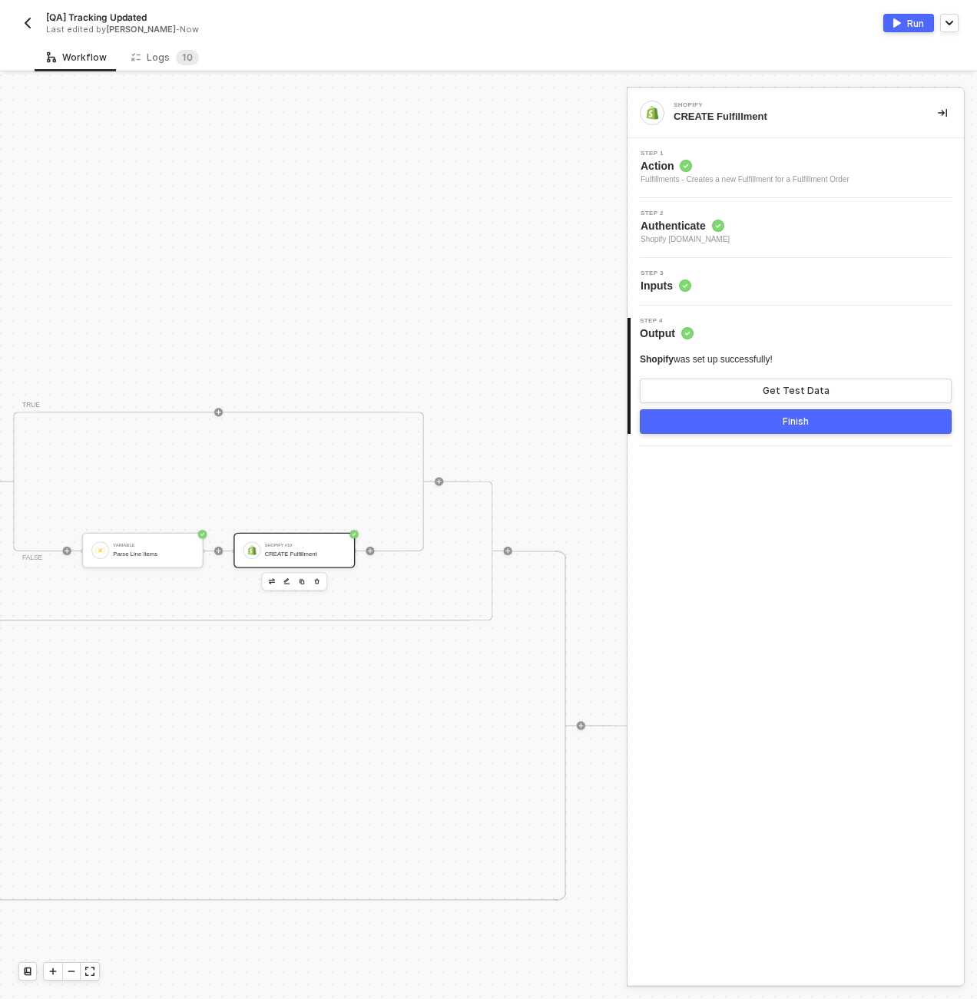
scroll to position [0, 0]
click at [286, 559] on div "Shopify #10 CREATE Fulfillment" at bounding box center [305, 550] width 81 height 21
click at [774, 285] on div "Step 3 Inputs" at bounding box center [797, 281] width 333 height 23
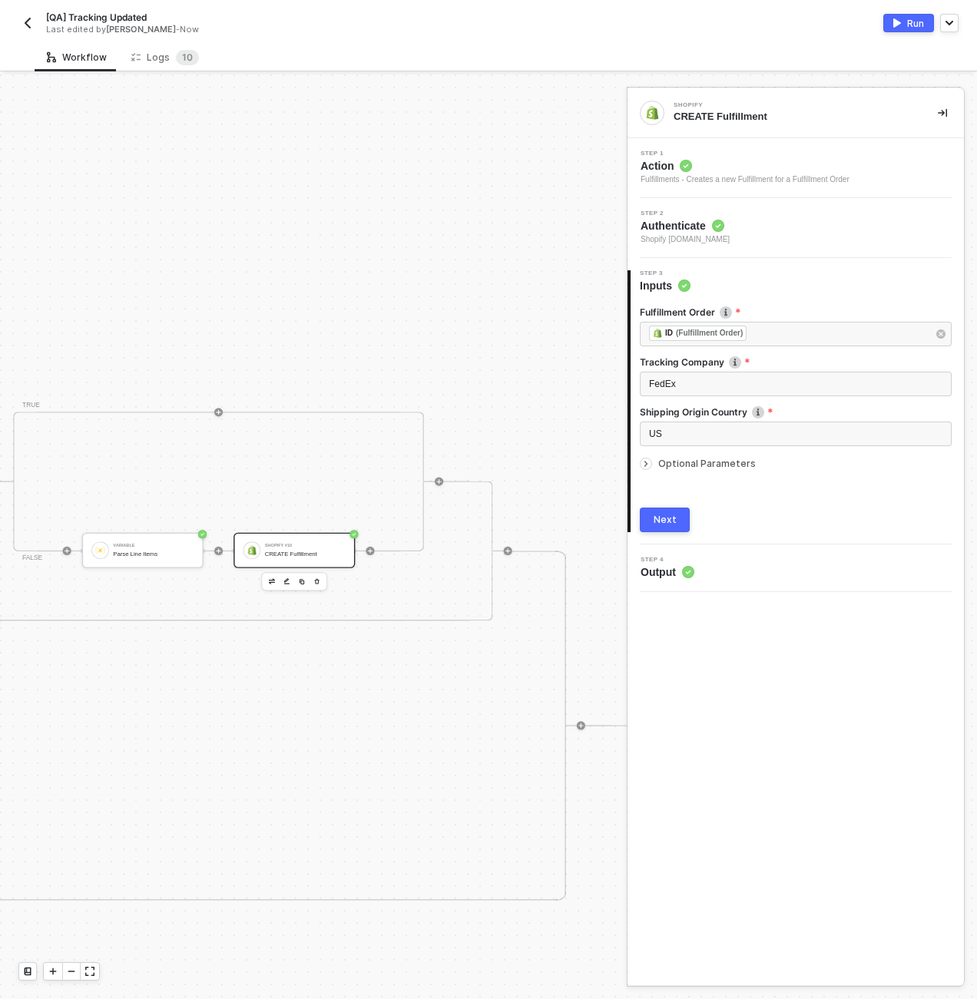
click at [721, 468] on span "Optional Parameters" at bounding box center [707, 464] width 98 height 12
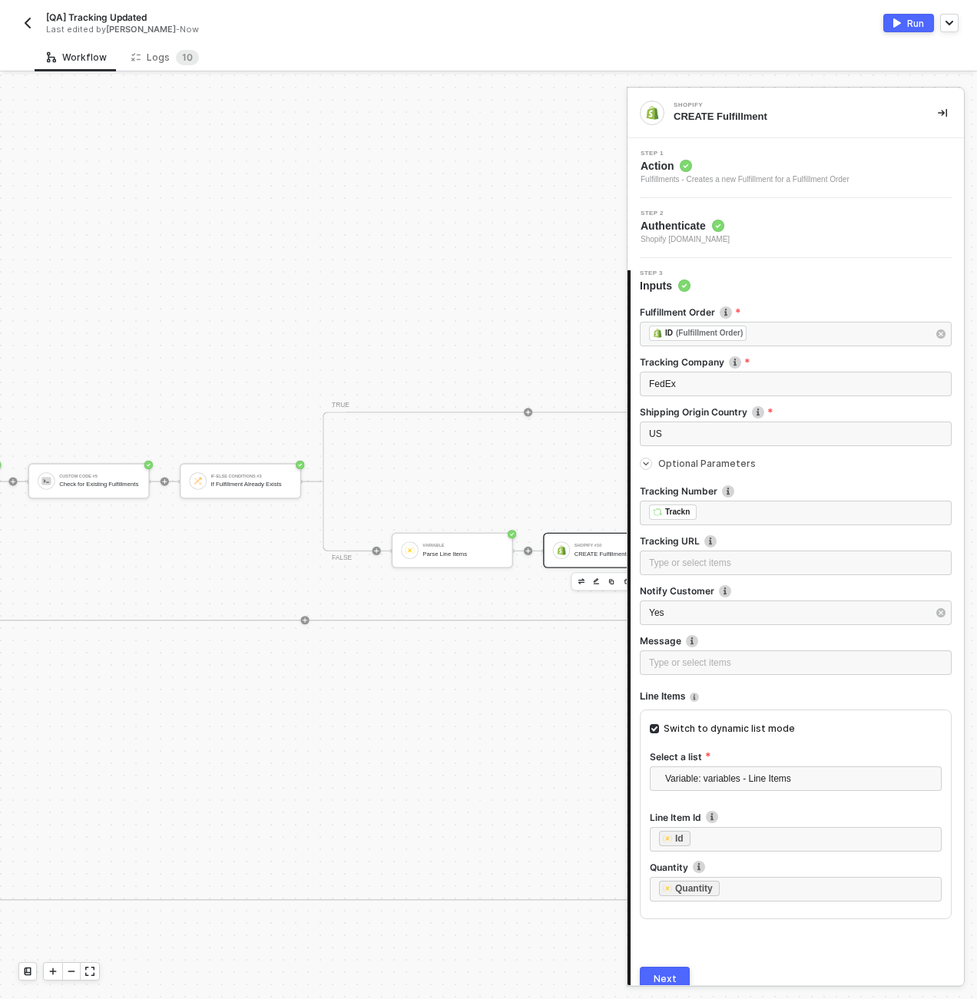
scroll to position [6, 4326]
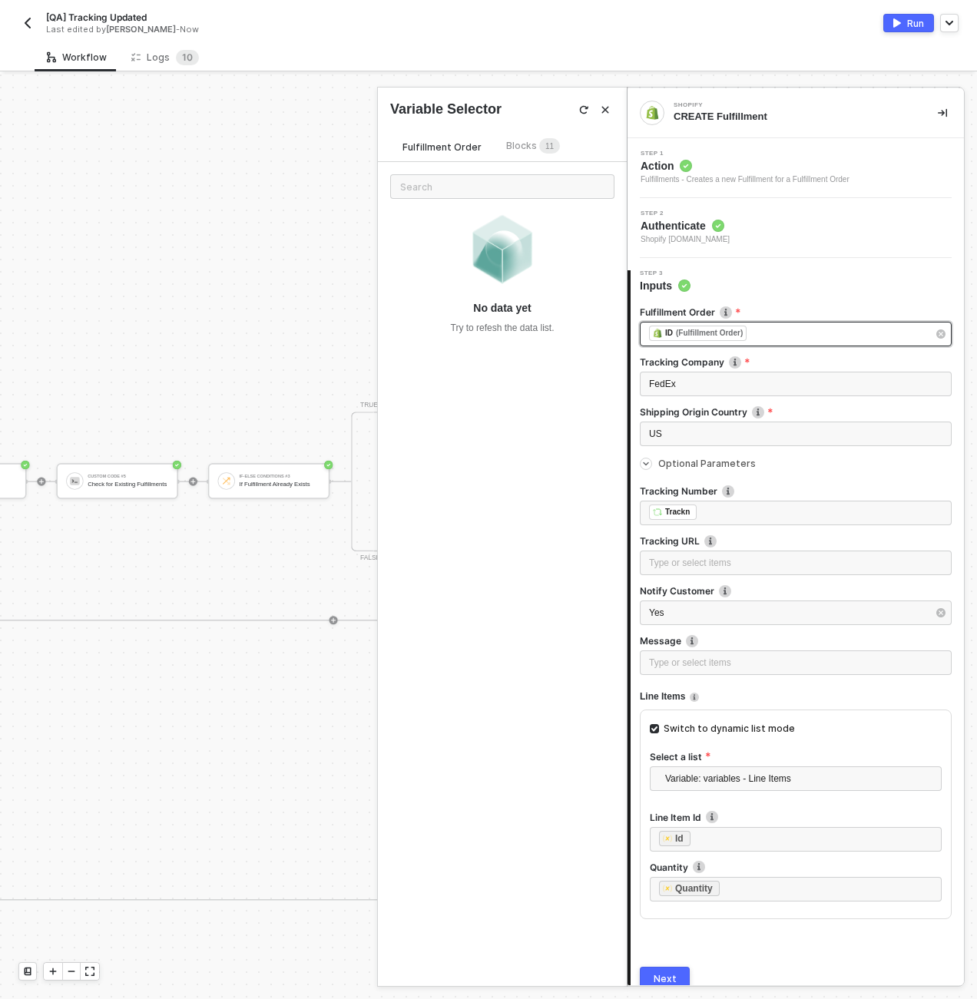
click at [776, 339] on div "﻿ ﻿ ID (Fulfillment Order) ﻿" at bounding box center [788, 334] width 278 height 17
click at [776, 339] on div "Type or select items ﻿" at bounding box center [788, 334] width 278 height 15
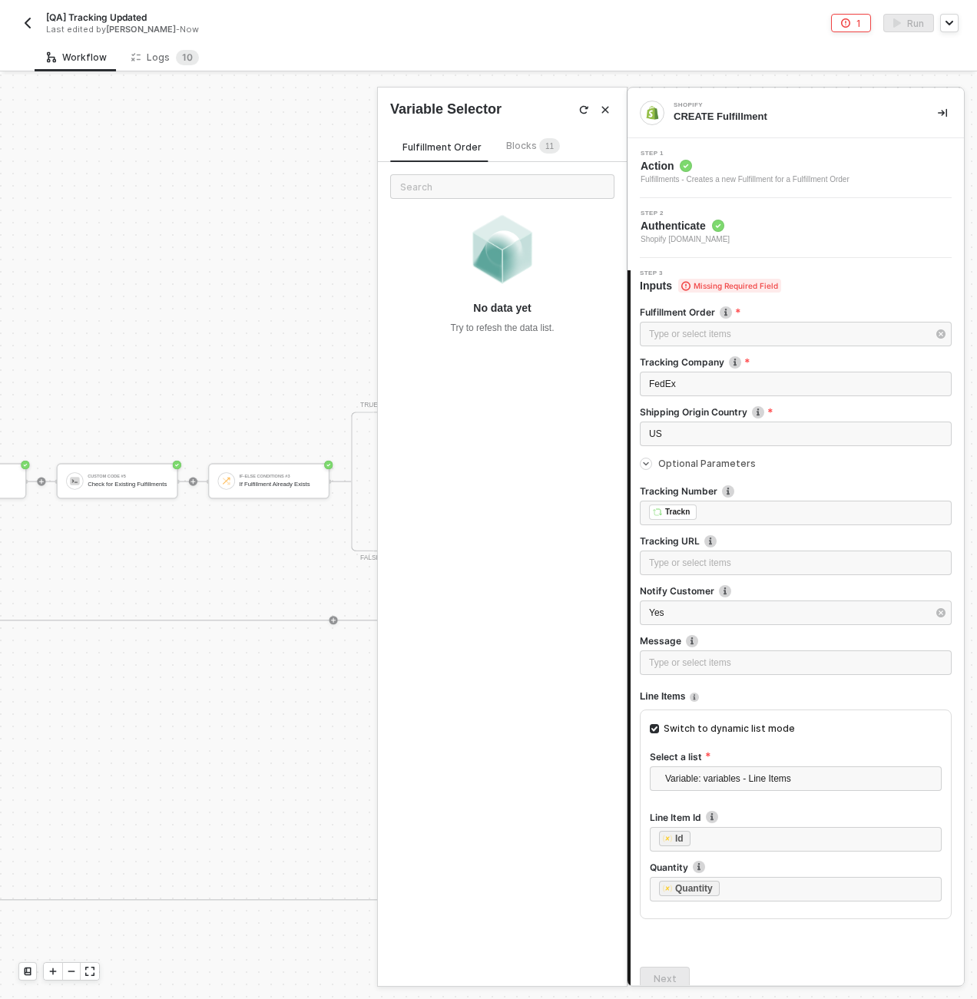
click at [550, 144] on span "1" at bounding box center [552, 146] width 5 height 8
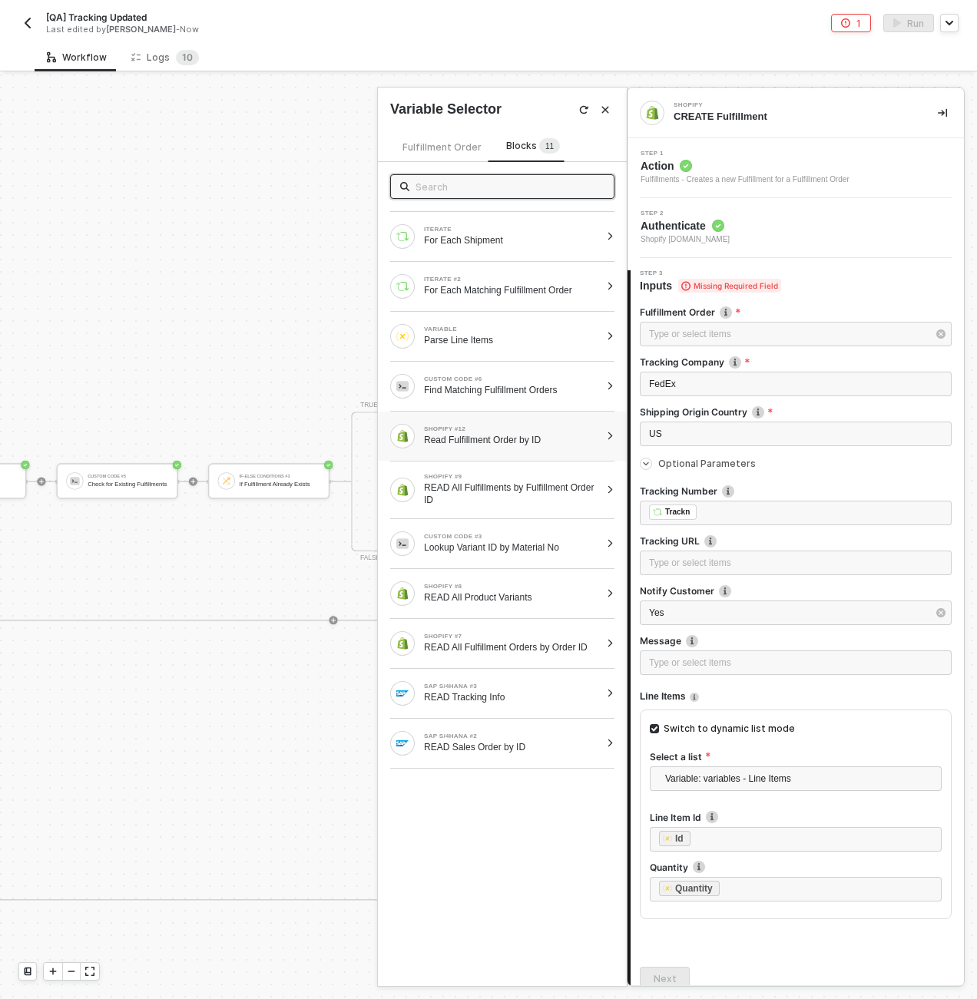
click at [537, 417] on div "SHOPIFY #12 Read Fulfillment Order by ID" at bounding box center [502, 436] width 249 height 49
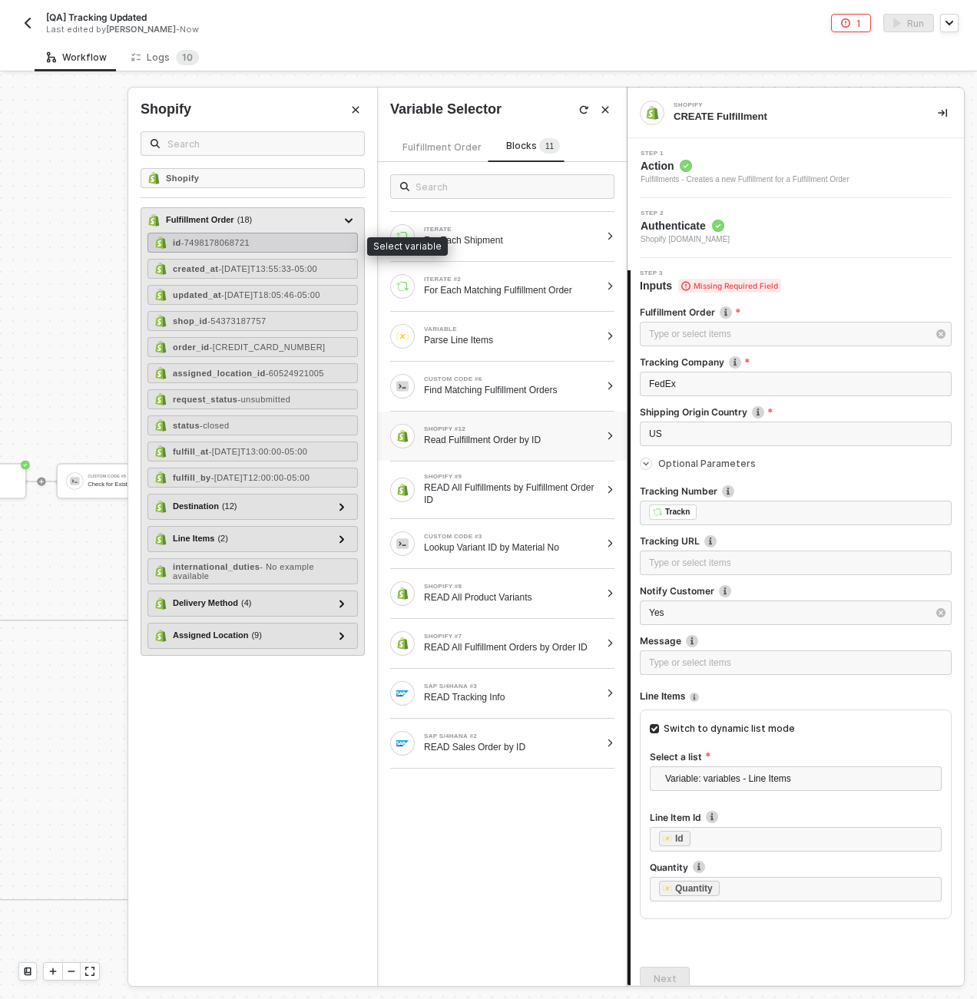
click at [250, 246] on span "- 7498178068721" at bounding box center [215, 242] width 68 height 9
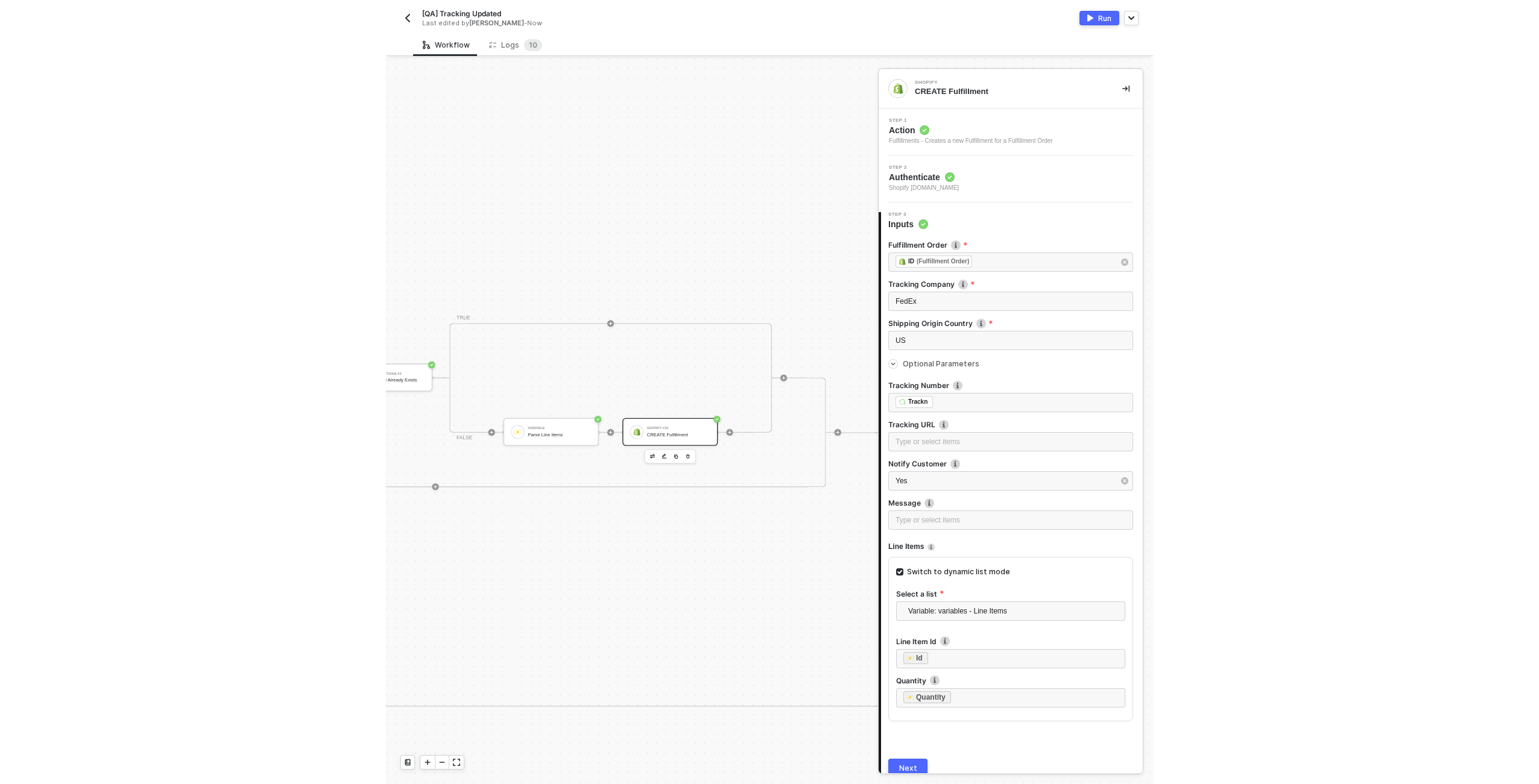
scroll to position [5, 3614]
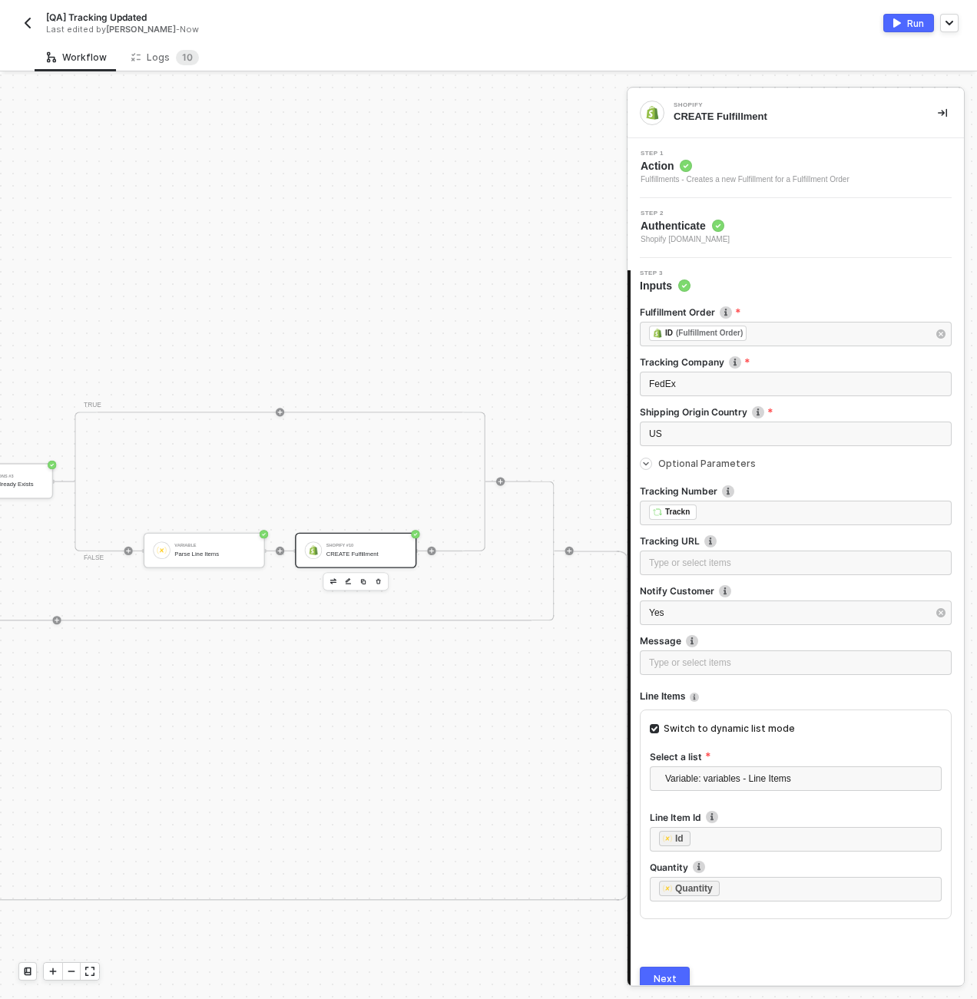
click at [680, 987] on div "Shopify CREATE Fulfillment Step 1 Action Fulfillments - Creates a new Fulfillme…" at bounding box center [802, 537] width 350 height 925
click at [667, 967] on button "Next" at bounding box center [665, 979] width 50 height 25
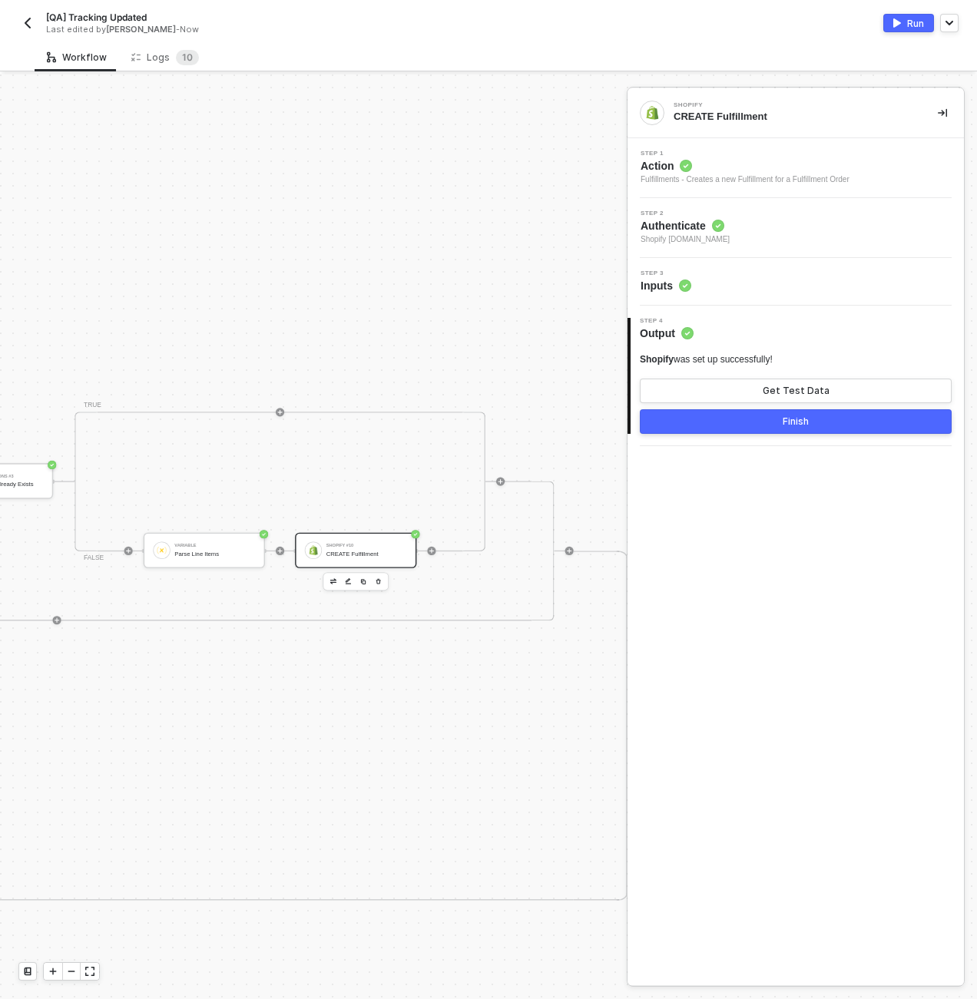
click at [727, 426] on button "Finish" at bounding box center [796, 421] width 312 height 25
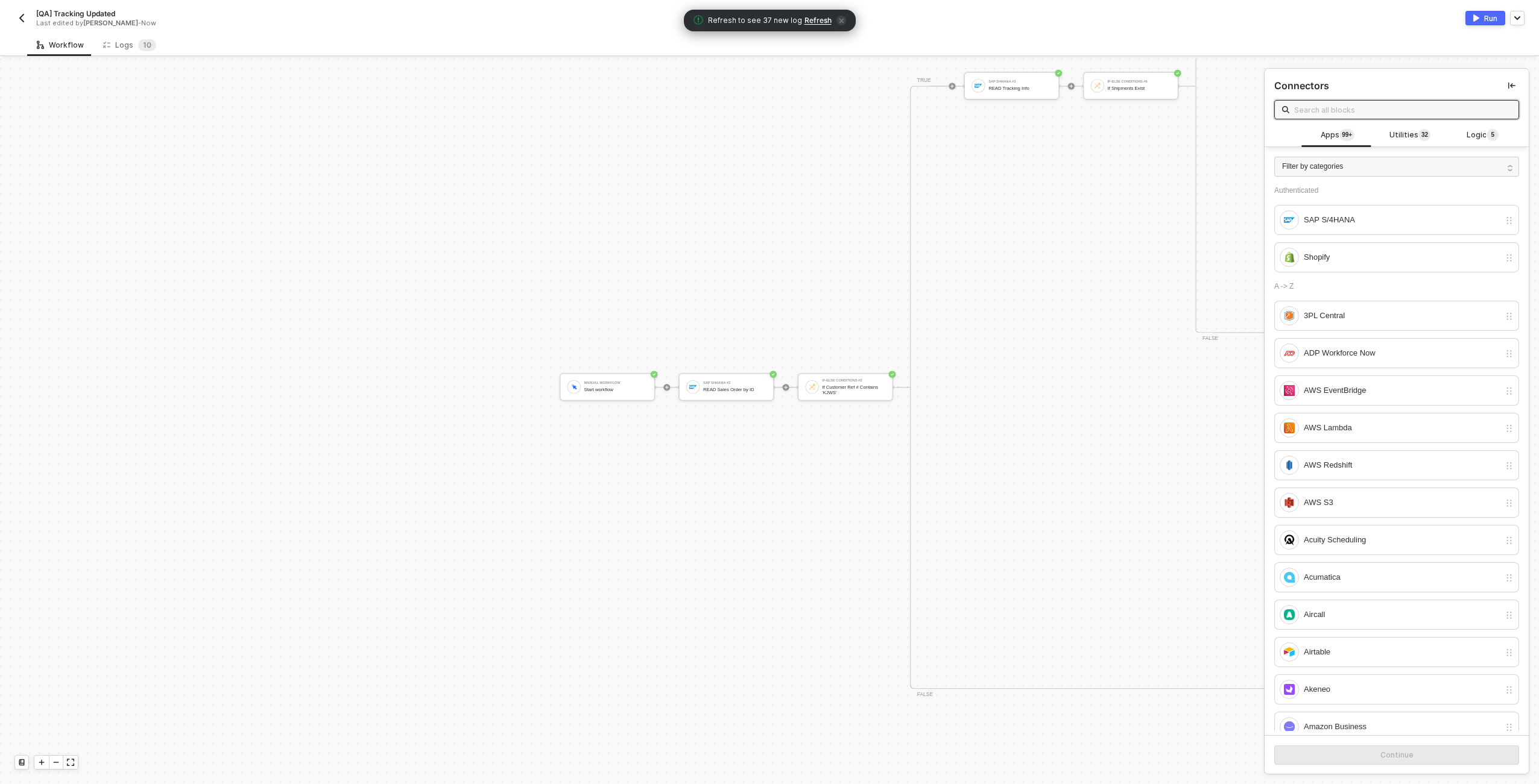
scroll to position [1118, 846]
click at [696, 388] on div "READ Sales Order by ID" at bounding box center [693, 389] width 64 height 5
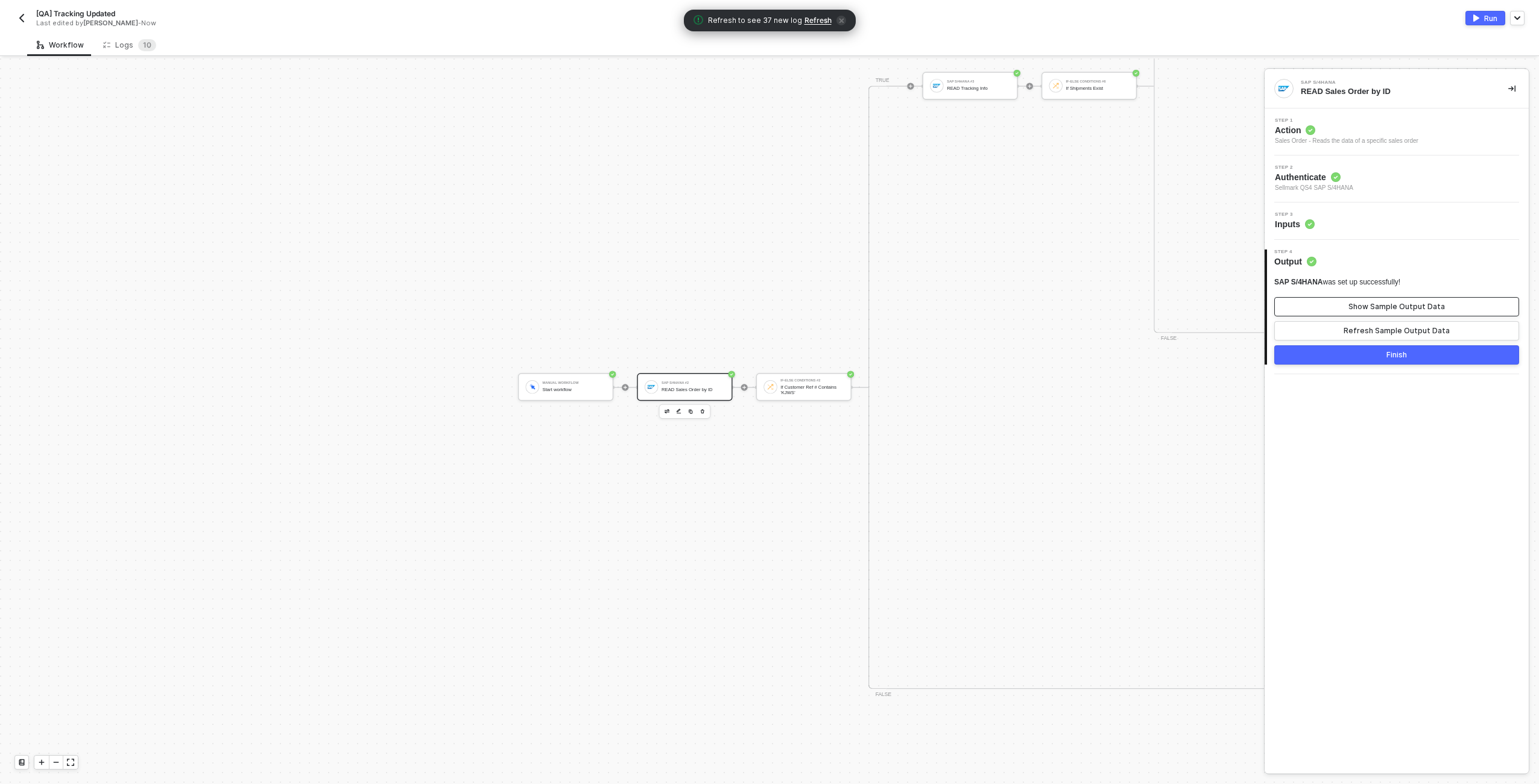
click at [766, 297] on button "Show Sample Output Data" at bounding box center [1397, 307] width 245 height 20
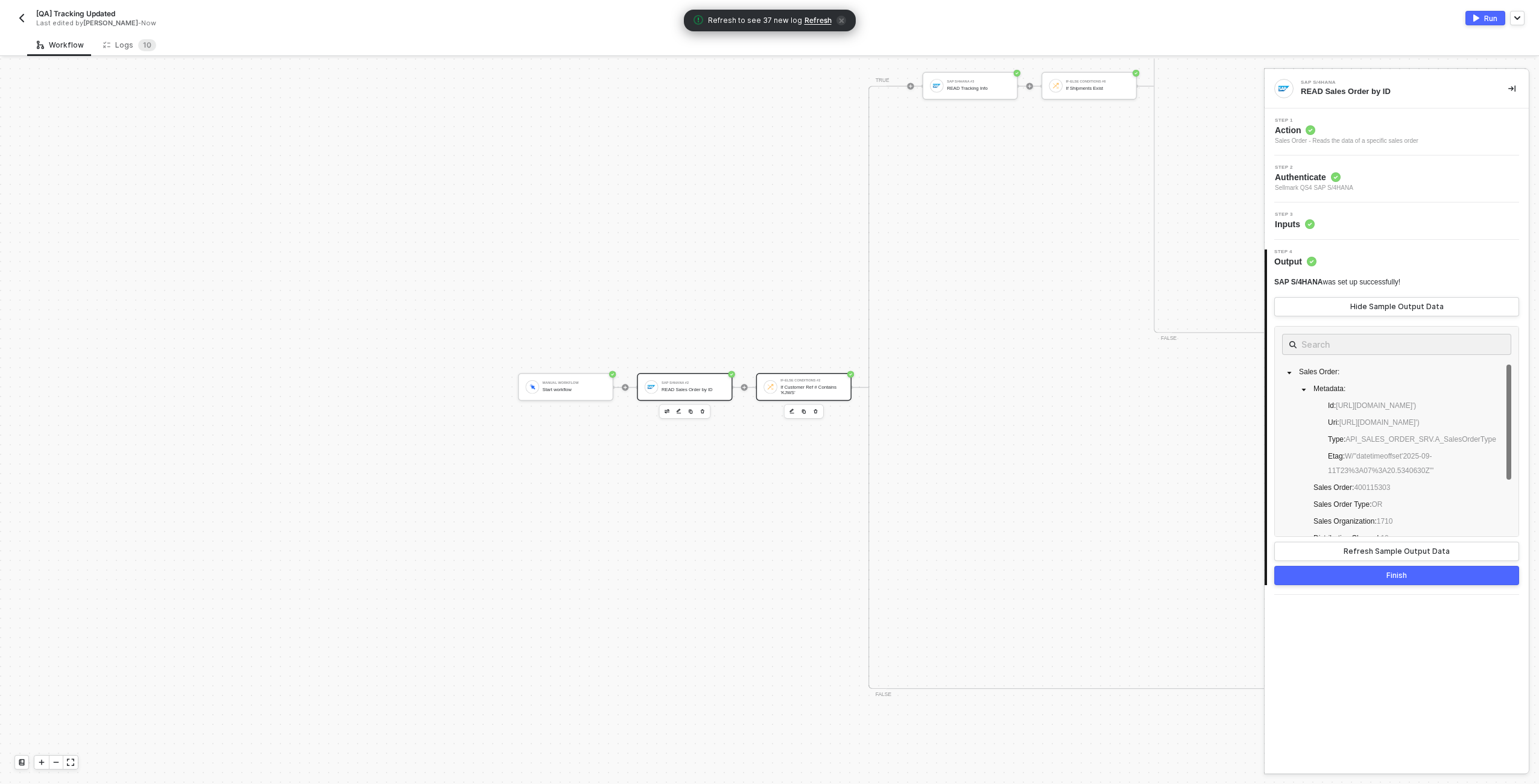
click at [766, 388] on div "If Customer Ref # Contains 'KJWS'" at bounding box center [812, 390] width 64 height 11
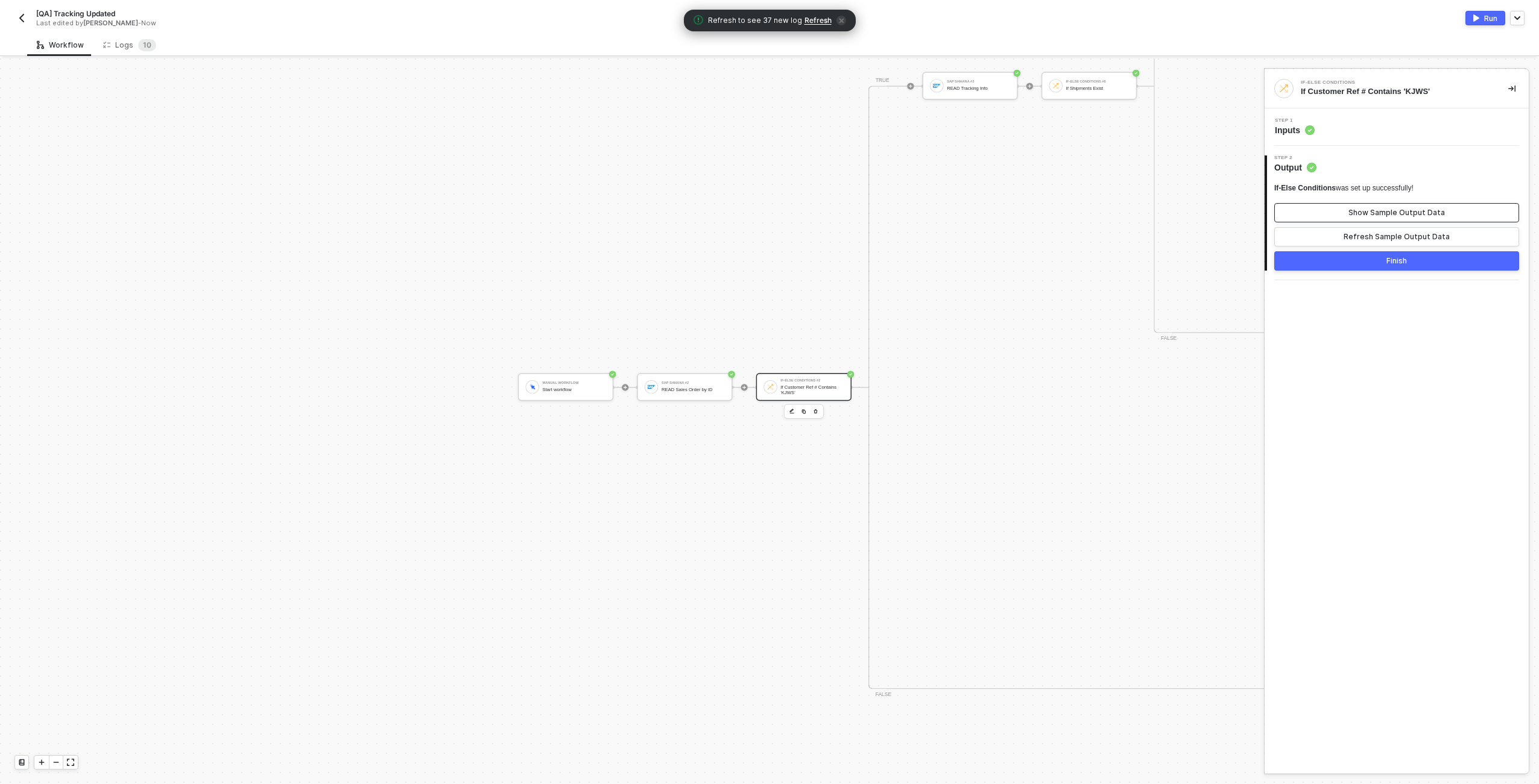
click at [766, 214] on div "Show Sample Output Data" at bounding box center [1397, 213] width 97 height 9
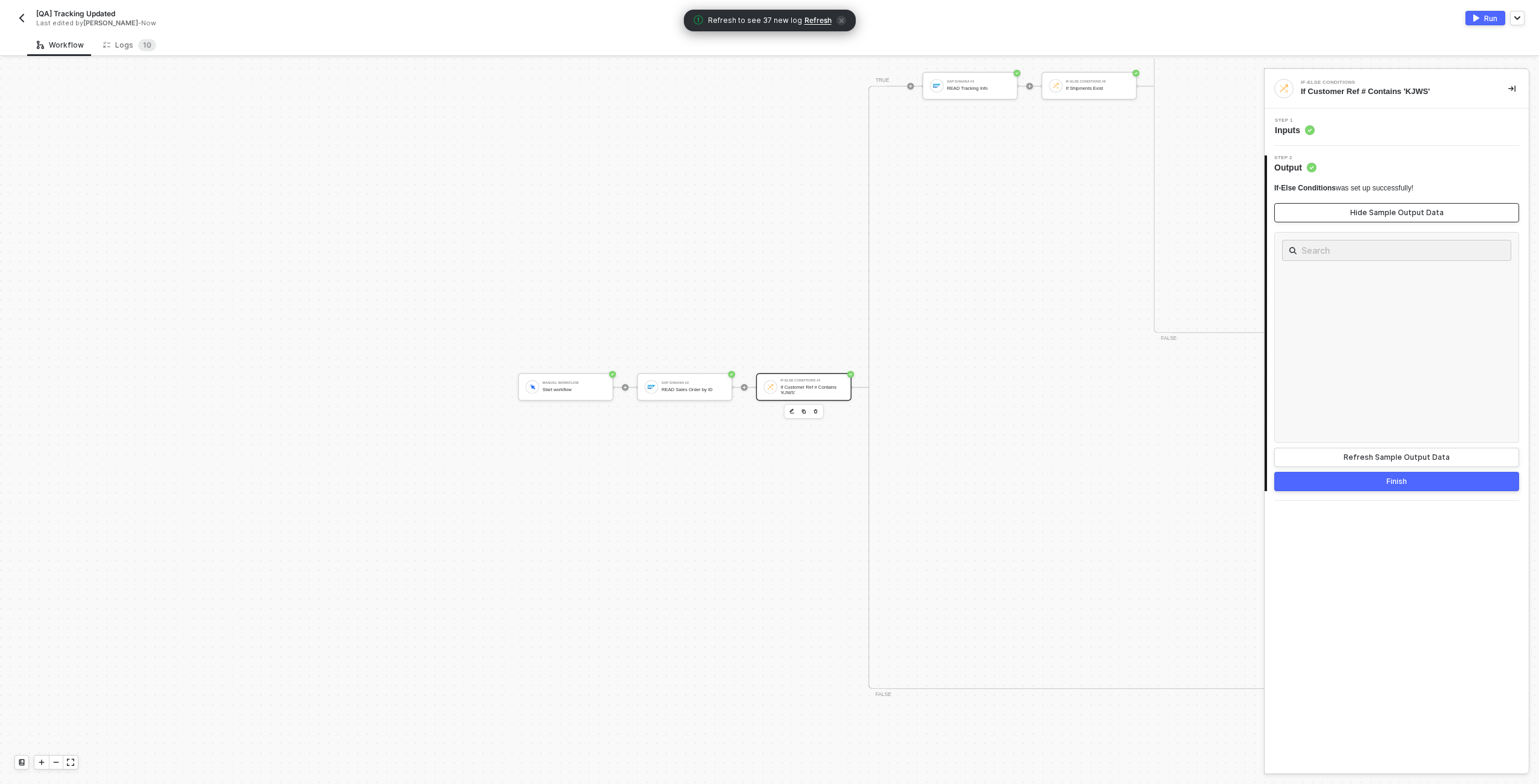
click at [766, 214] on div "Hide Sample Output Data" at bounding box center [1397, 213] width 93 height 9
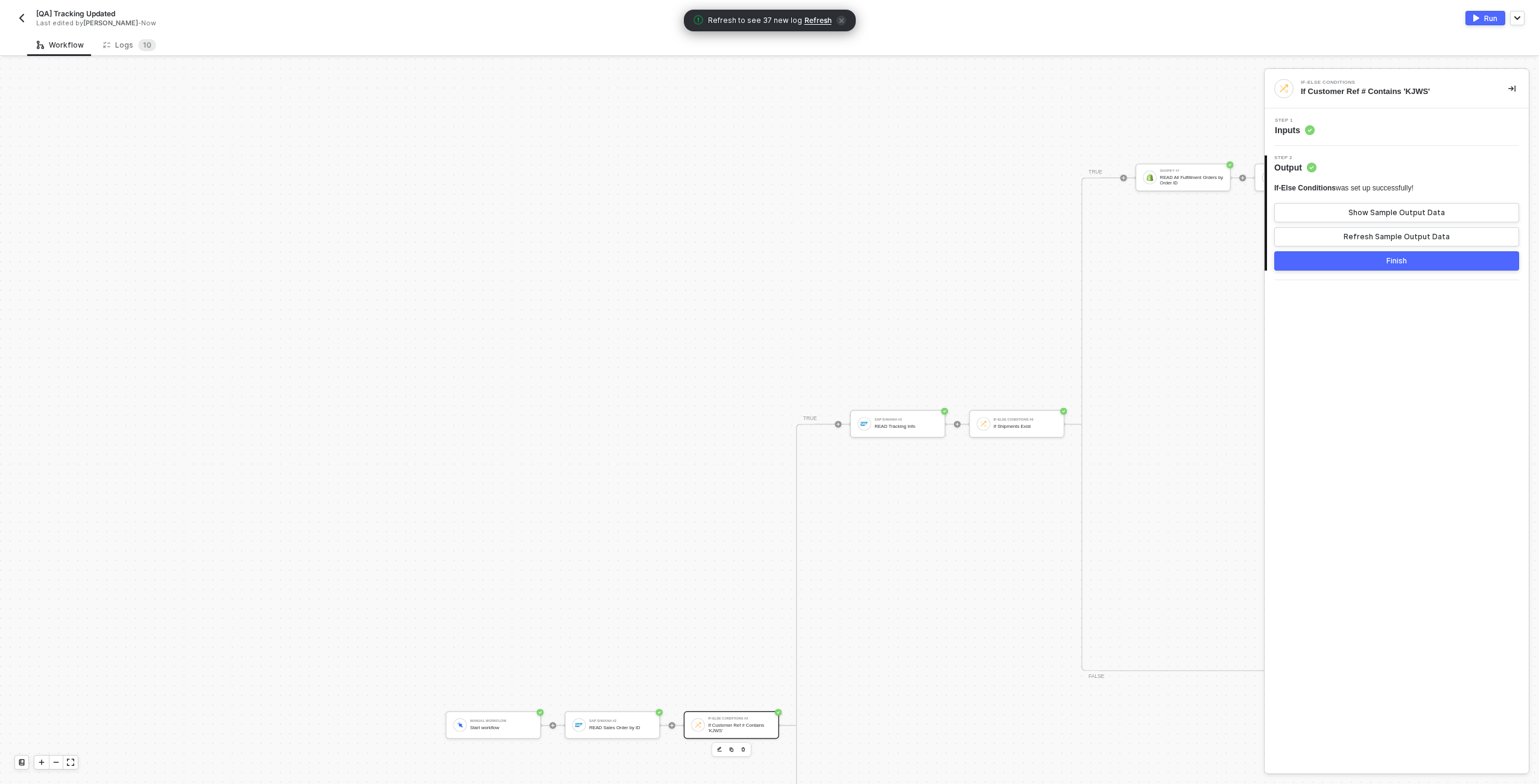
scroll to position [776, 919]
click at [766, 436] on div "SAP S/4HANA #3 READ Tracking Info" at bounding box center [897, 428] width 95 height 27
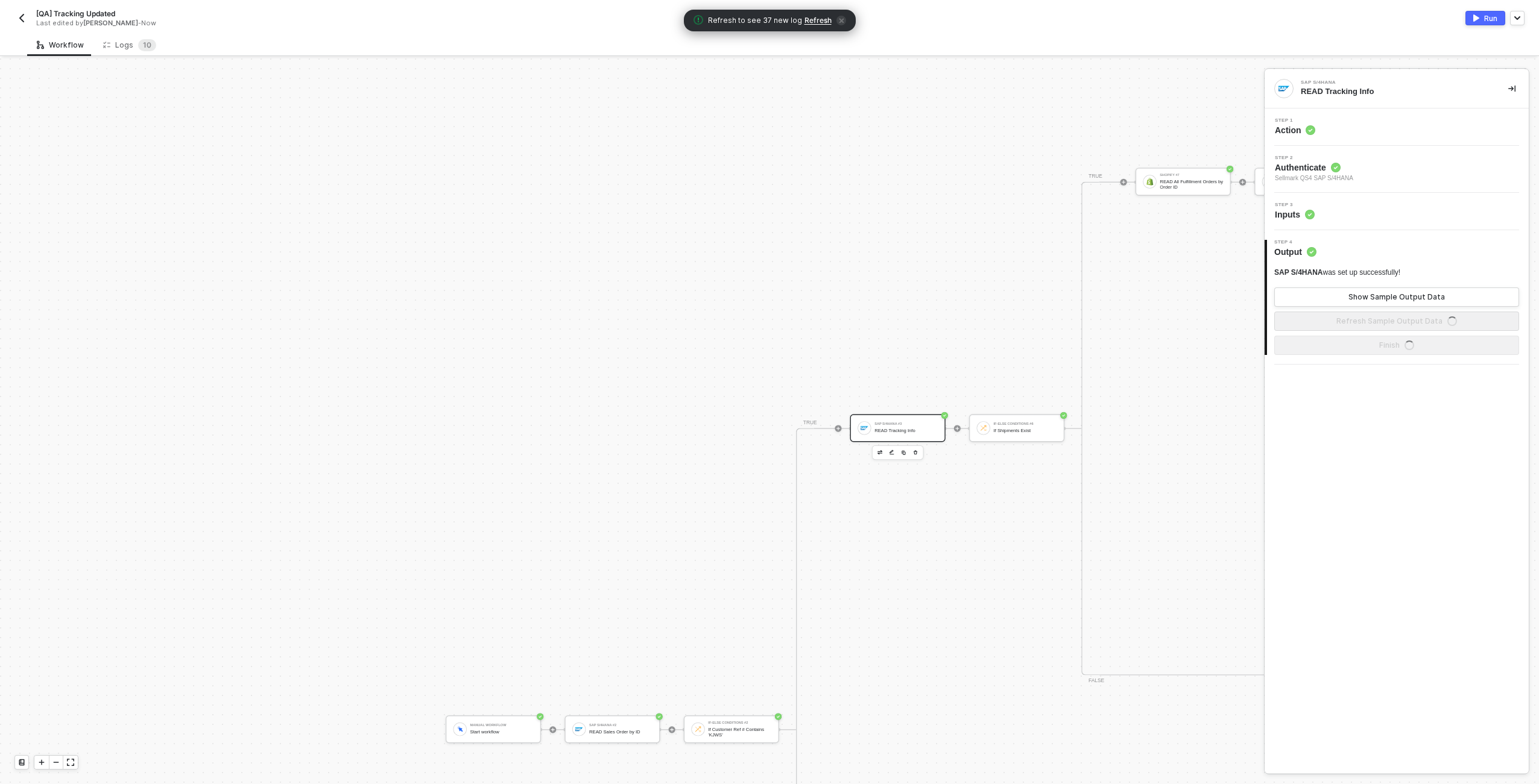
click at [766, 215] on div "Step 3 Inputs" at bounding box center [1398, 211] width 261 height 18
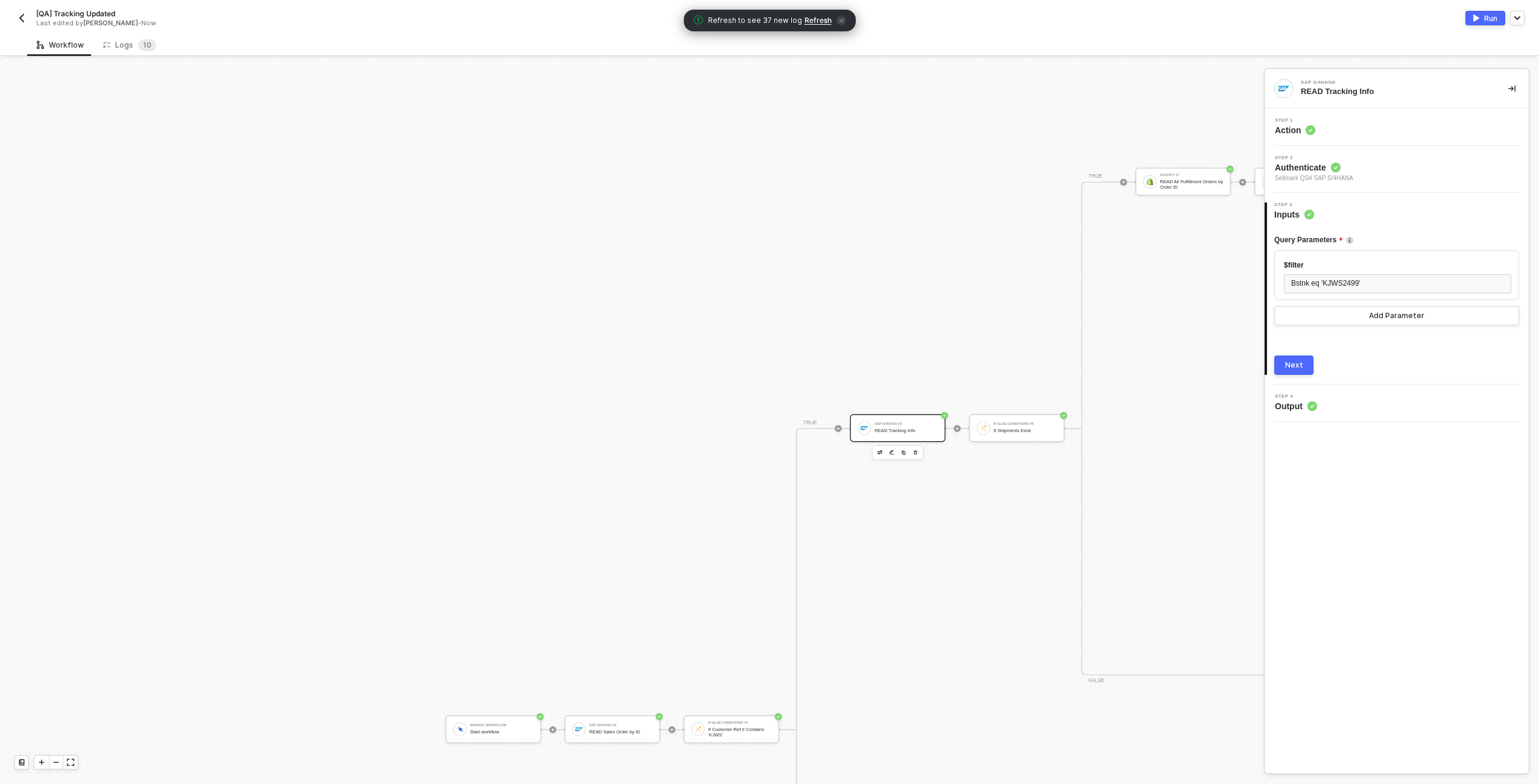
click at [766, 359] on button "Next" at bounding box center [1294, 365] width 39 height 20
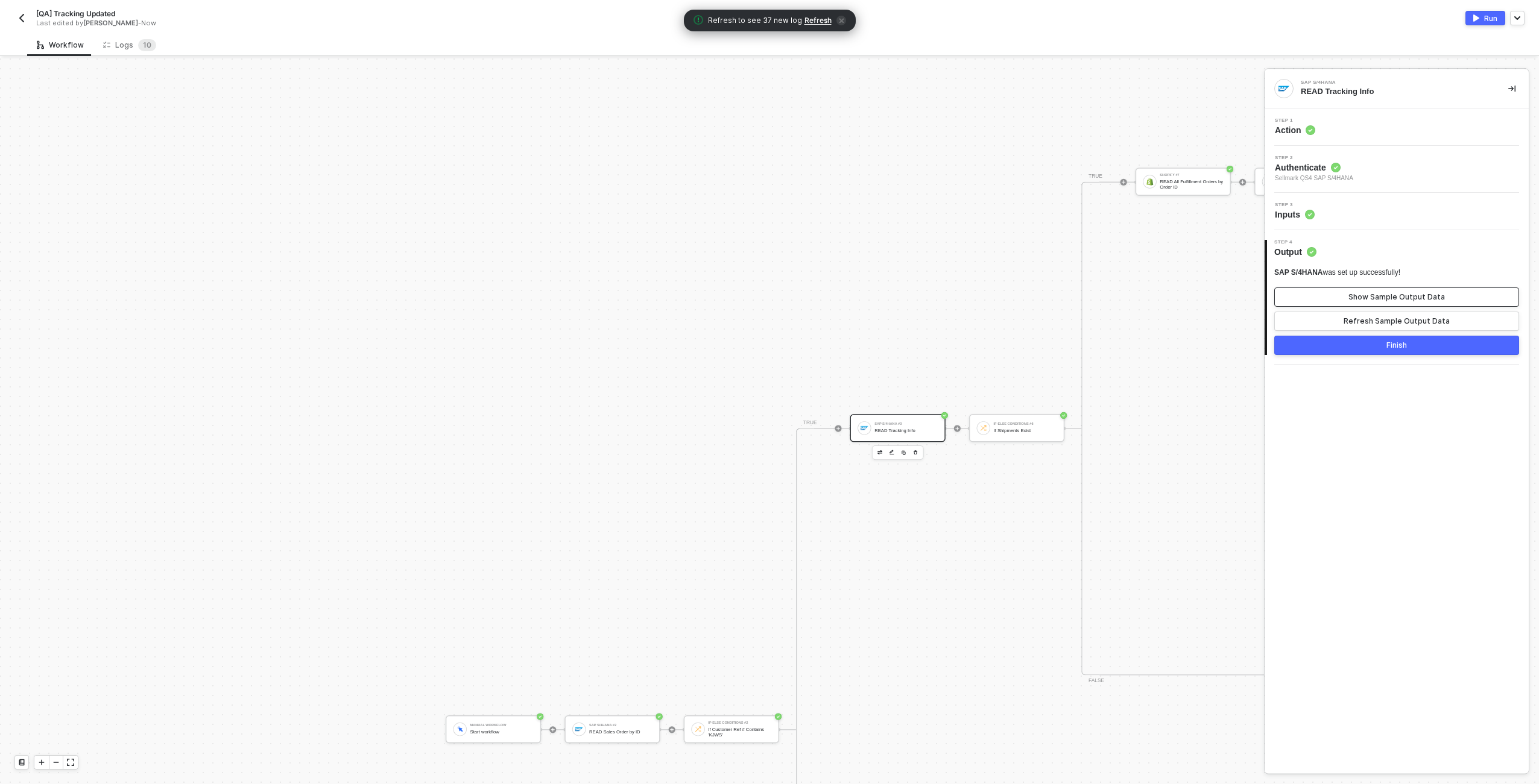
click at [766, 297] on div "Show Sample Output Data" at bounding box center [1397, 297] width 97 height 9
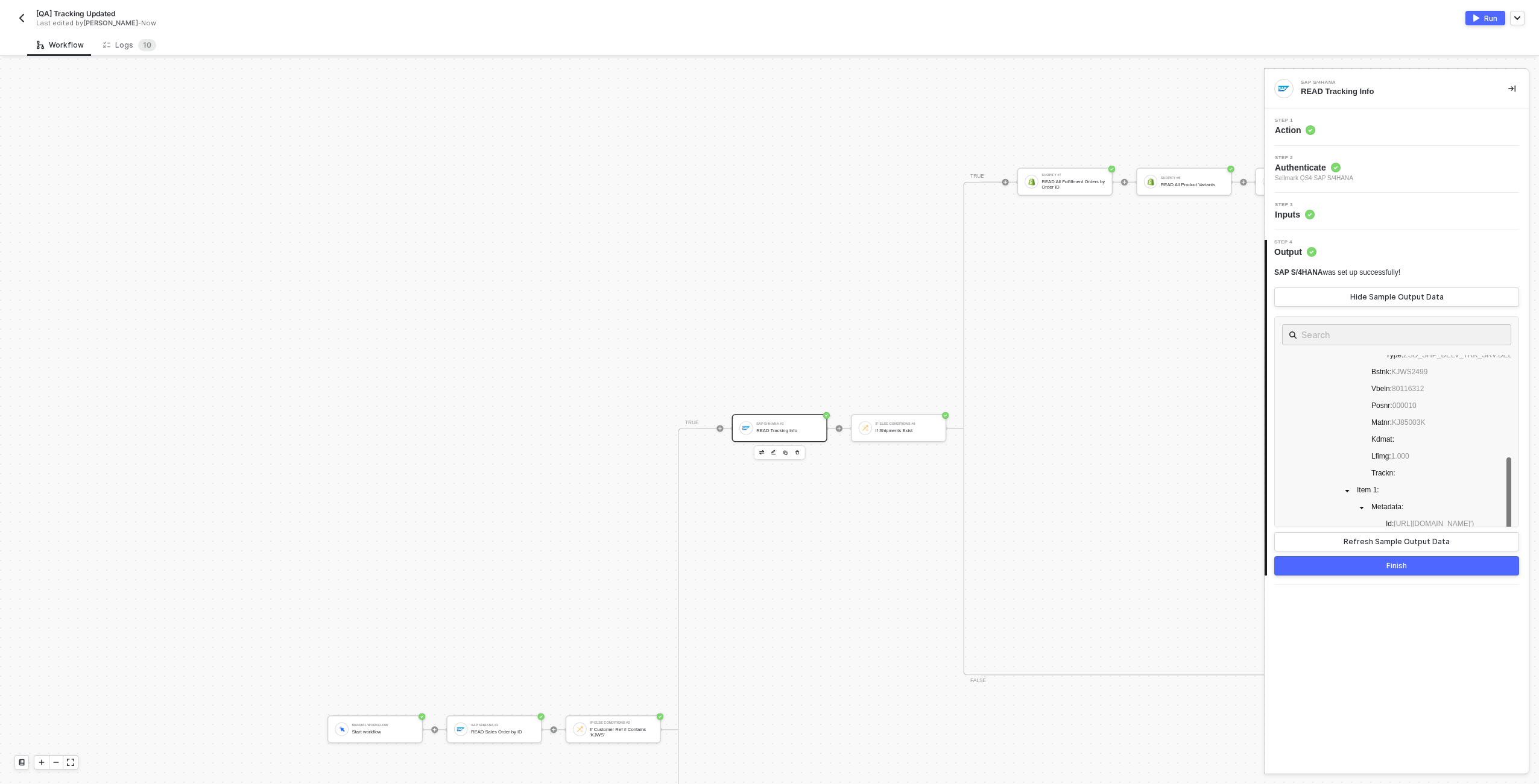
scroll to position [776, 1040]
click at [766, 419] on div "If-Else Conditions #6 If Shipments Exist" at bounding box center [896, 428] width 95 height 27
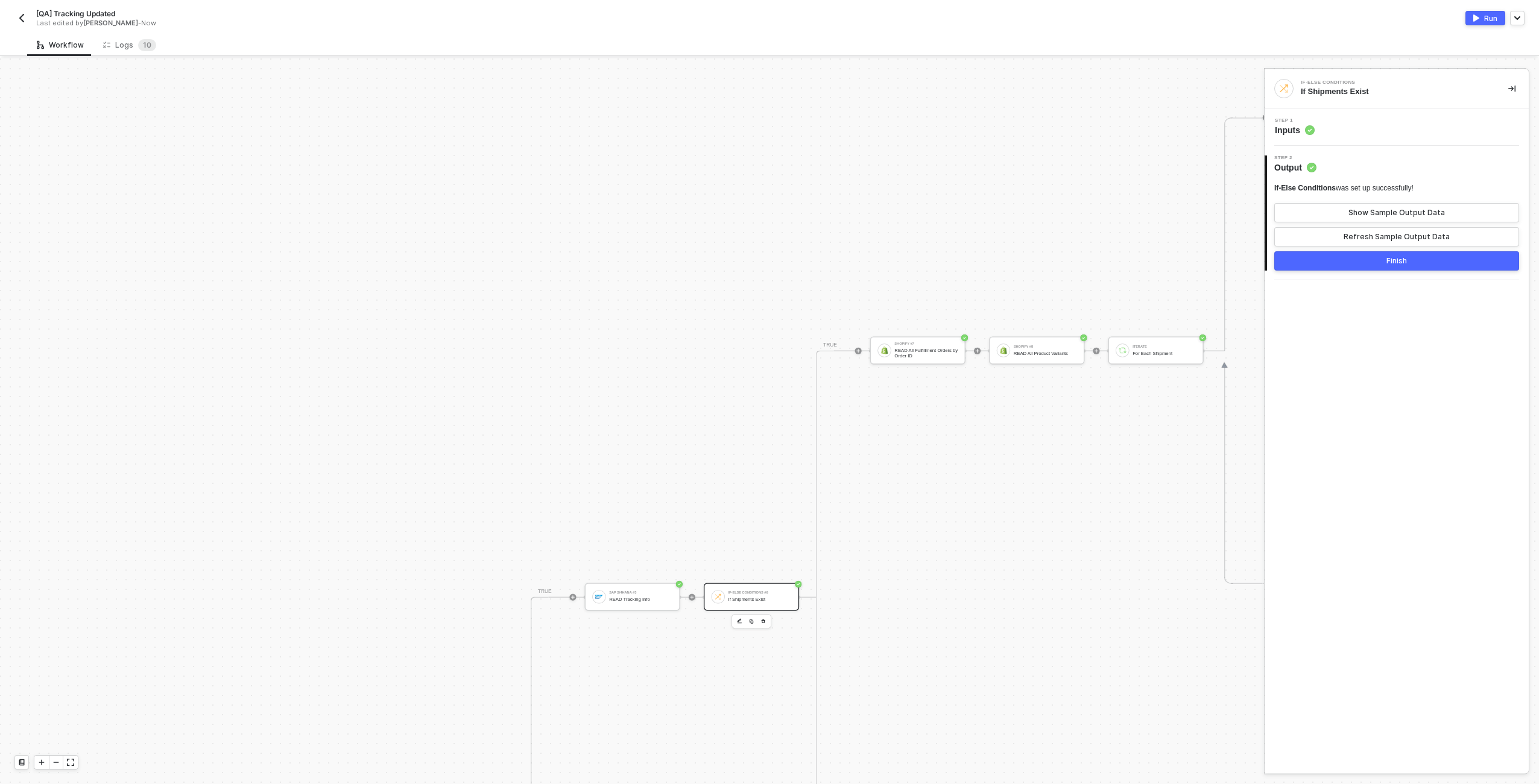
scroll to position [596, 1184]
click at [744, 612] on div "If Shipments Exist" at bounding box center [760, 610] width 64 height 5
click at [766, 614] on div "If-Else Conditions #6 If Shipments Exist" at bounding box center [857, 607] width 64 height 16
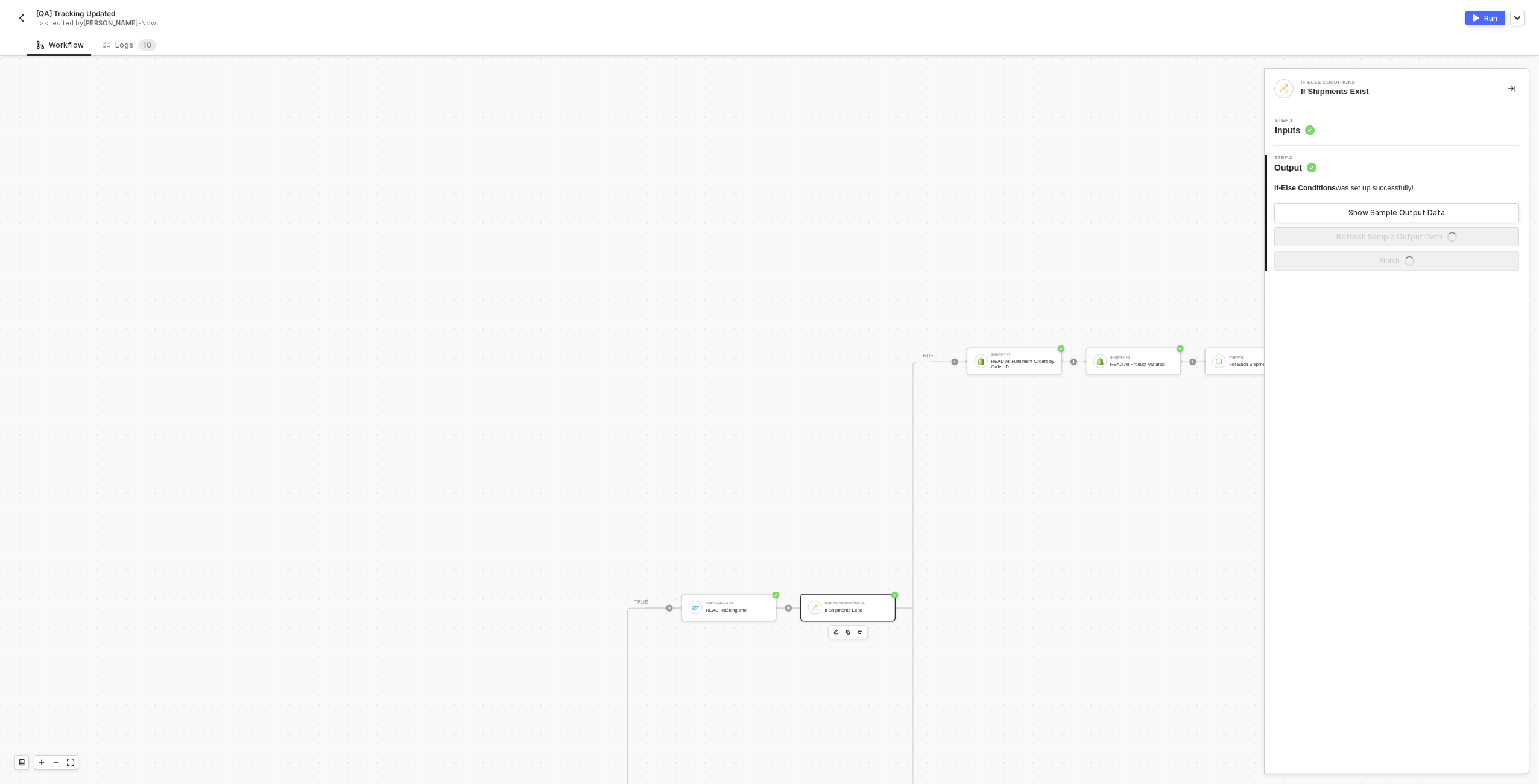
click at [766, 129] on div "Step 1 Inputs" at bounding box center [1398, 127] width 261 height 18
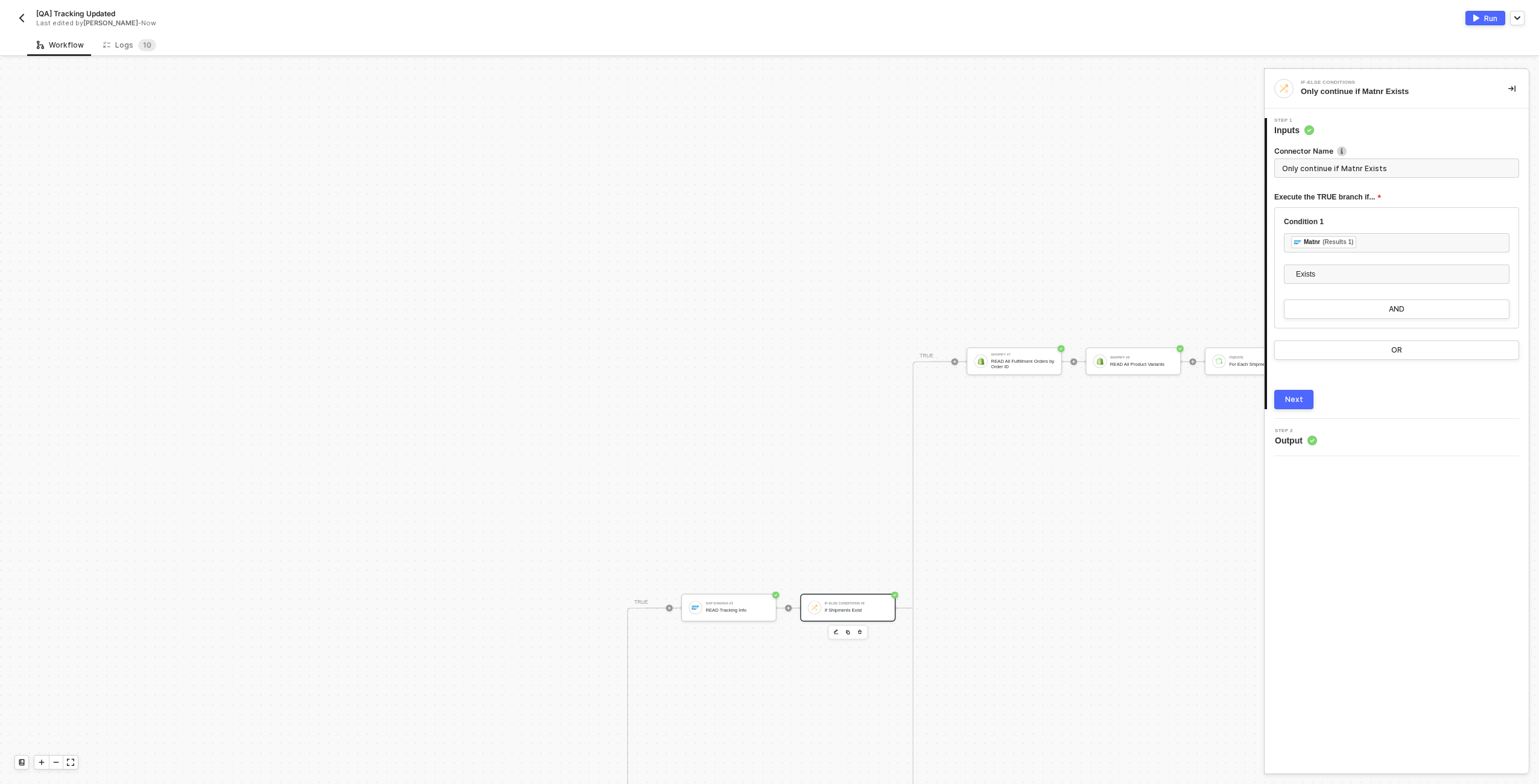
click at [766, 359] on div "READ All Fulfillment Orders by Order ID" at bounding box center [926, 364] width 64 height 11
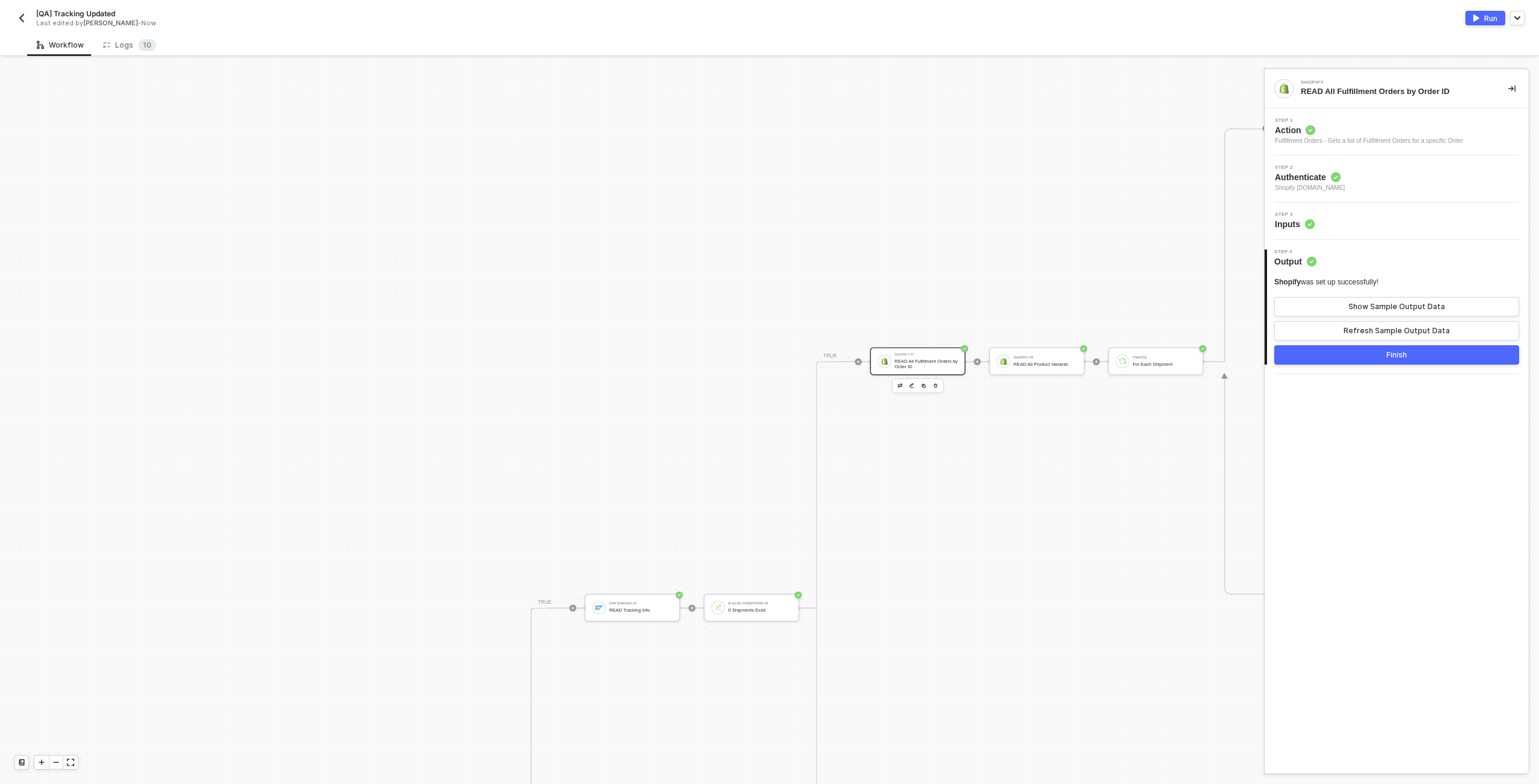
click at [766, 228] on div "Step 3 Inputs" at bounding box center [1398, 221] width 261 height 18
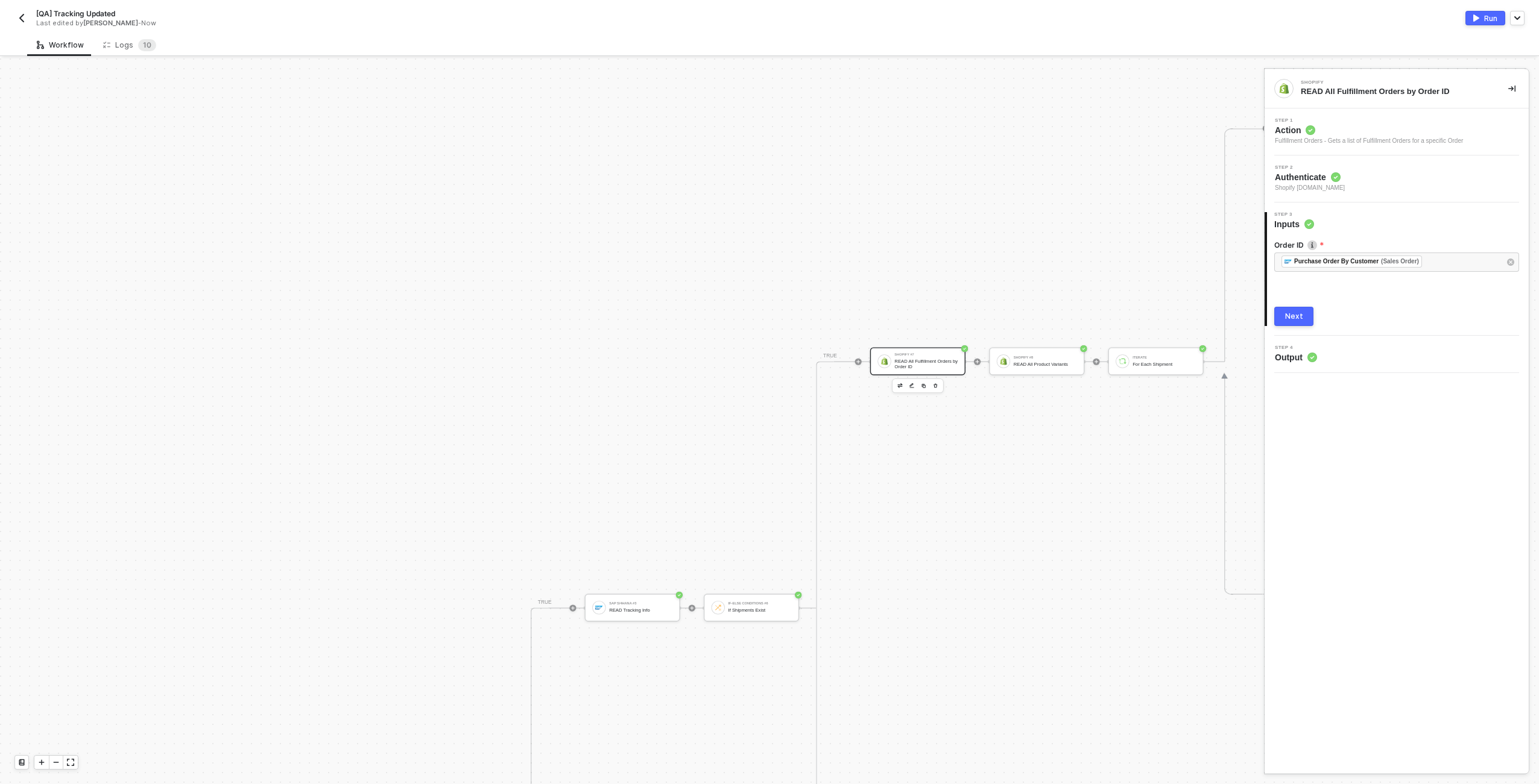
click at [766, 262] on div "﻿ ﻿ Purchase Order By Customer (Sales Order) ﻿" at bounding box center [1391, 262] width 218 height 13
click at [766, 355] on div "Shopify #8 READ All Product Variants" at bounding box center [1045, 361] width 64 height 16
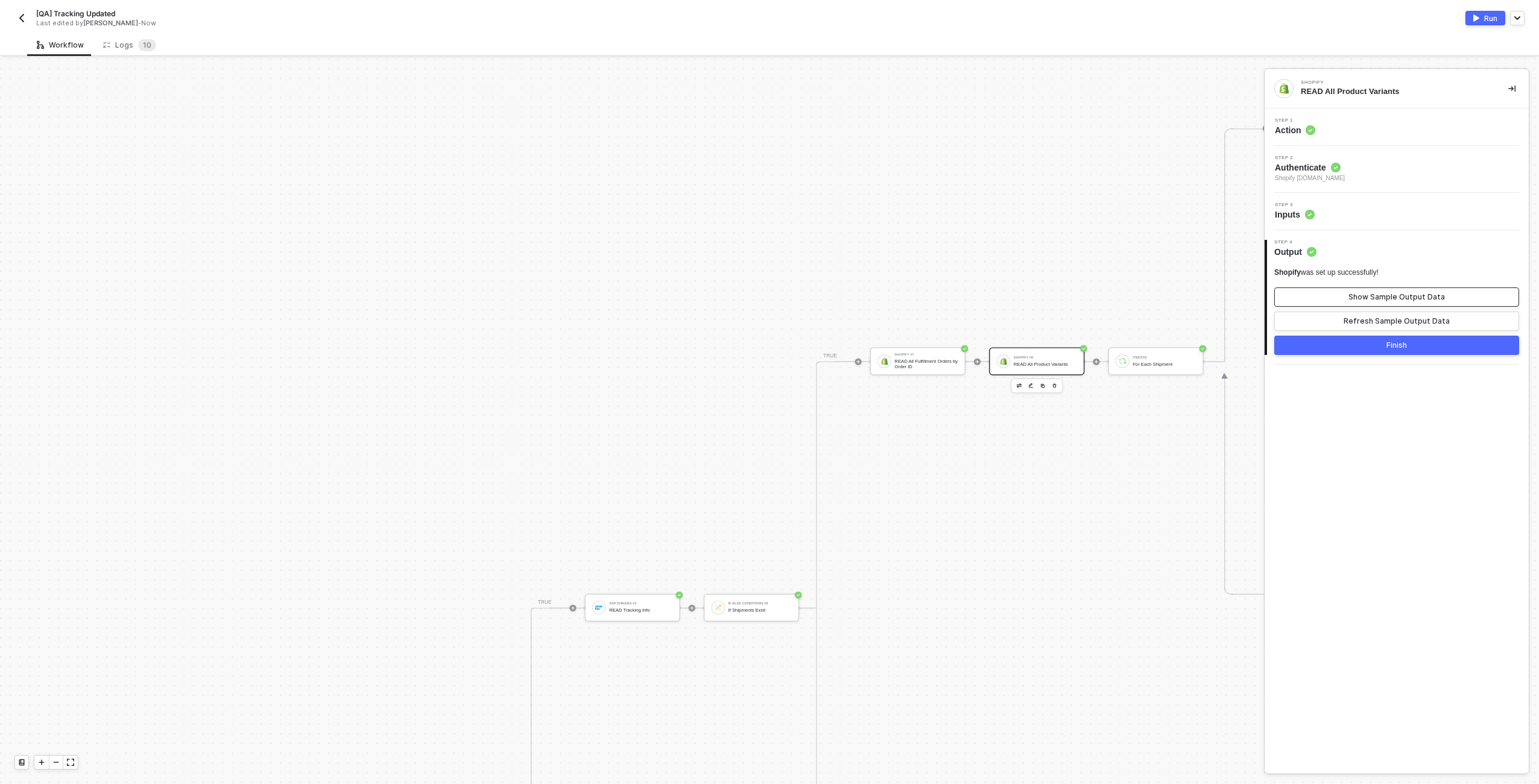
click at [766, 304] on button "Show Sample Output Data" at bounding box center [1397, 297] width 245 height 20
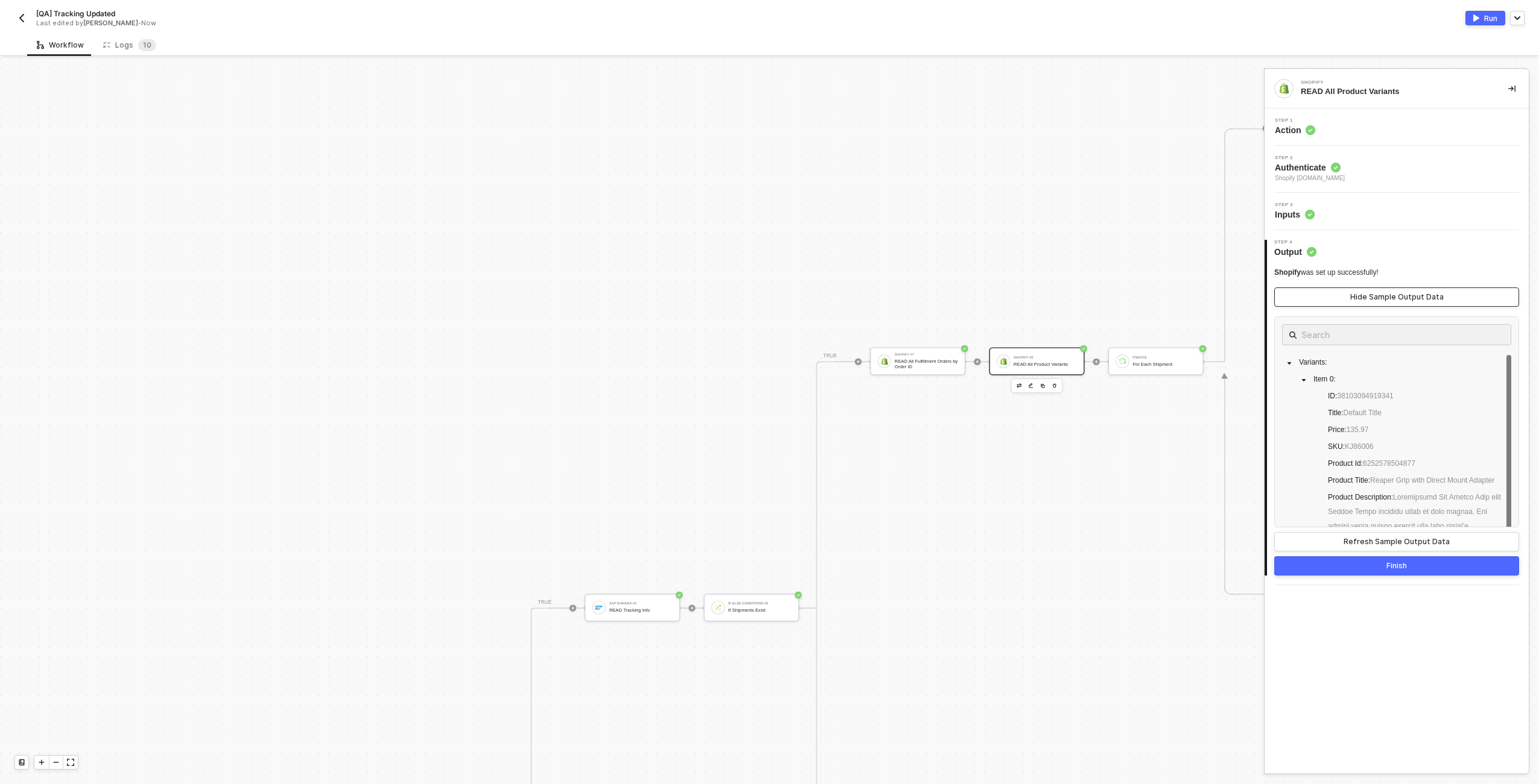
click at [766, 304] on button "Hide Sample Output Data" at bounding box center [1397, 297] width 245 height 20
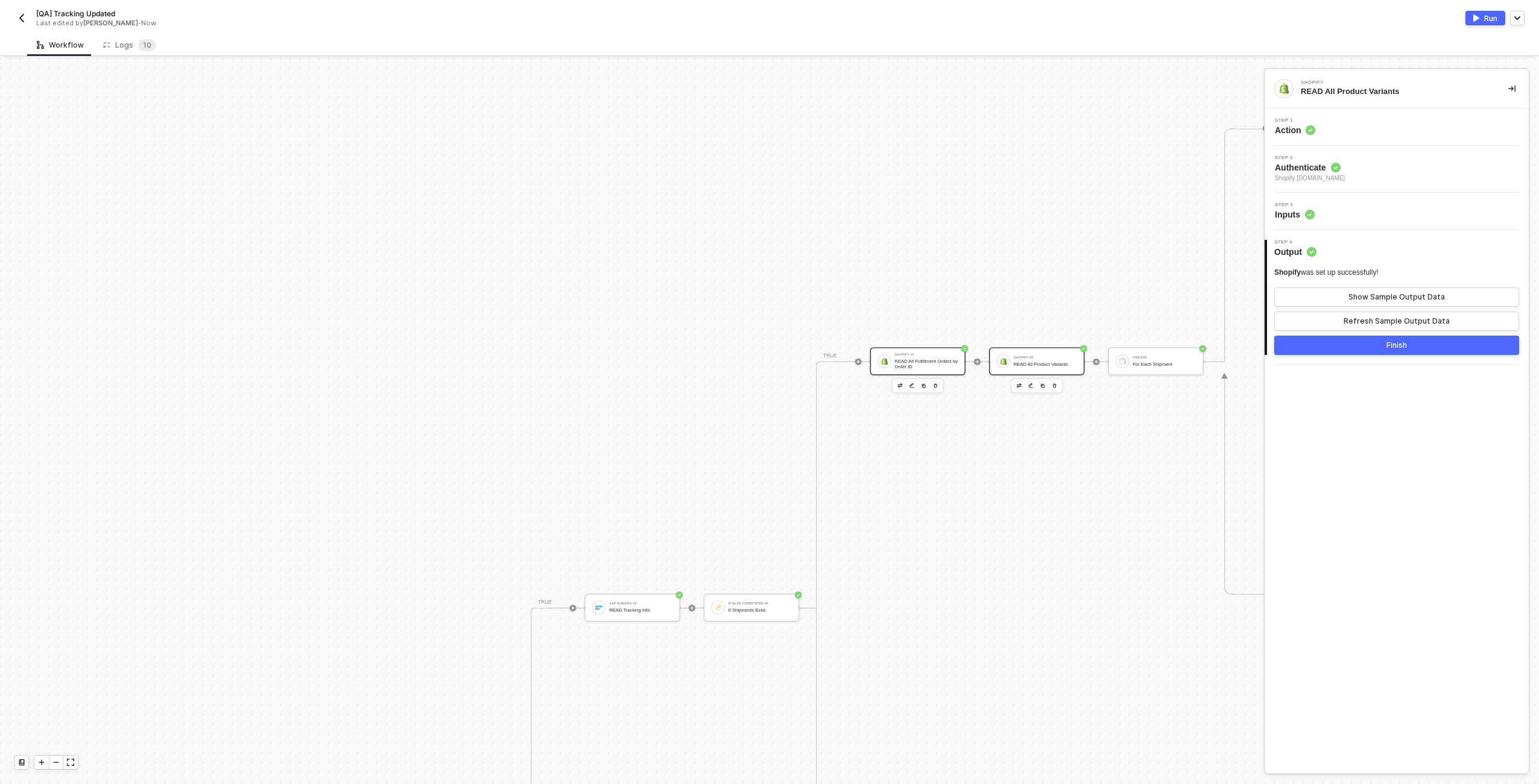
click at [766, 354] on div "Shopify #7" at bounding box center [926, 355] width 64 height 4
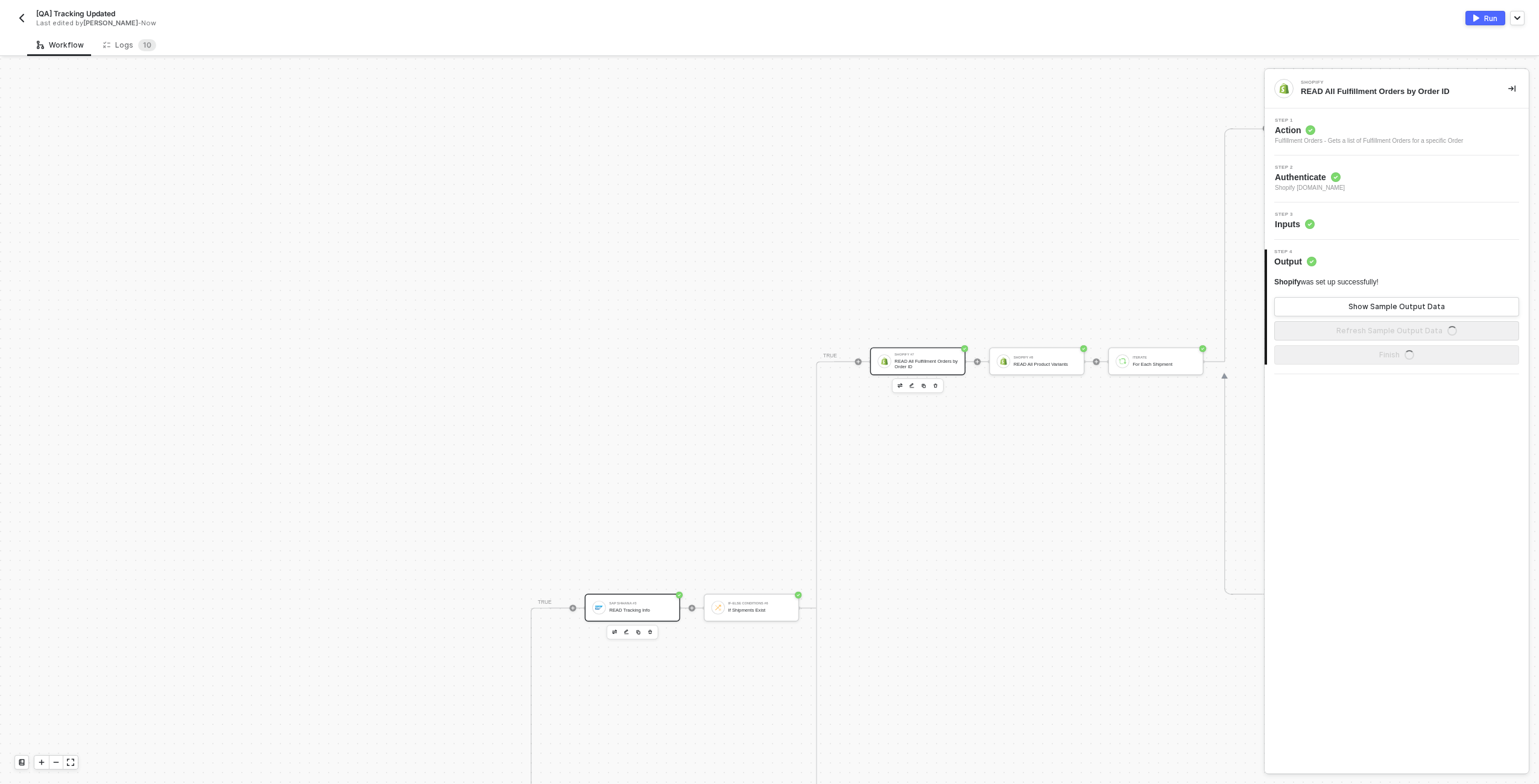
click at [645, 605] on div "SAP S/4HANA #3 READ Tracking Info" at bounding box center [641, 607] width 64 height 16
click at [766, 207] on div "Step 3 Inputs" at bounding box center [1398, 211] width 261 height 18
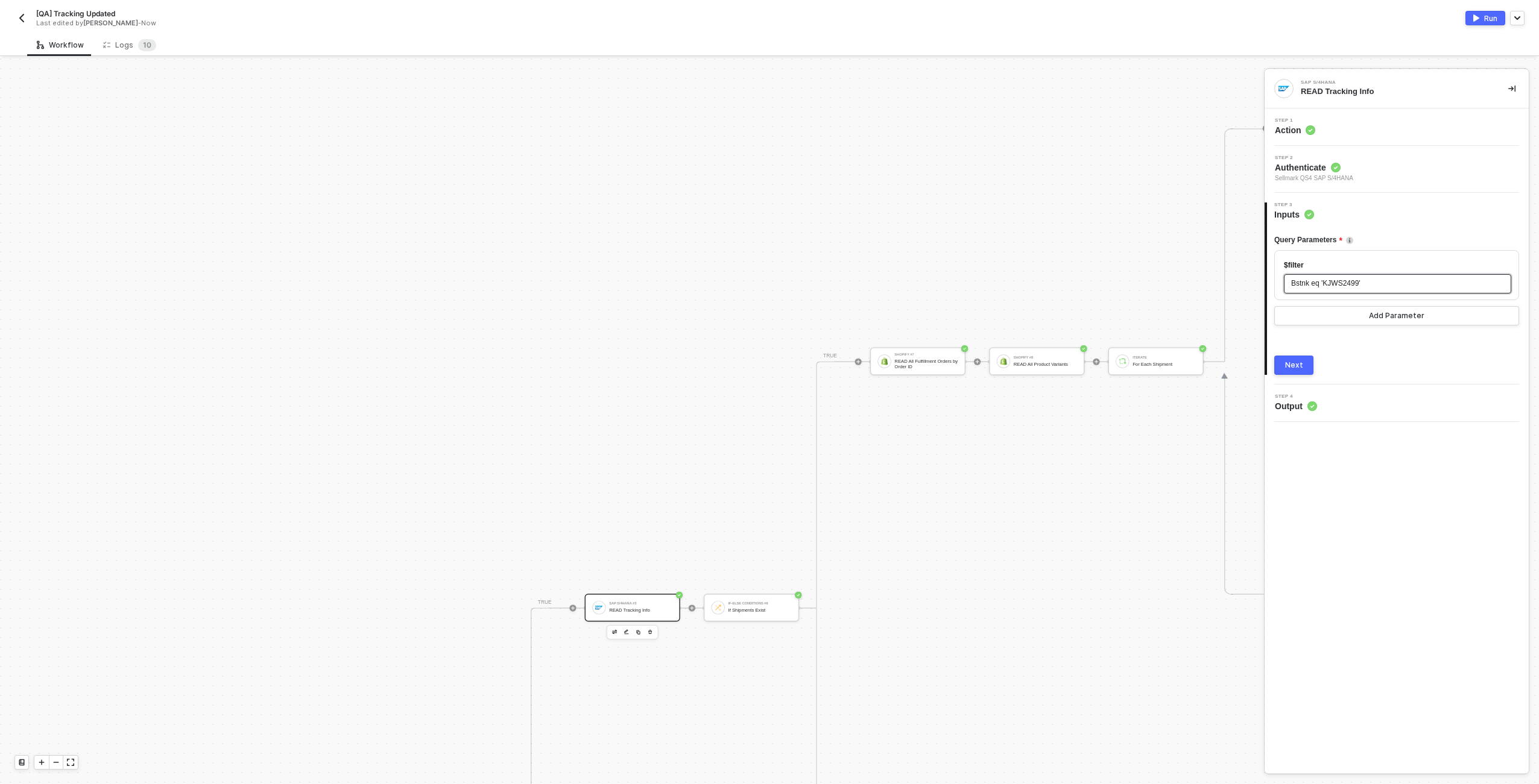
click at [766, 287] on span "Bstnk eq 'KJWS2499'" at bounding box center [1326, 283] width 69 height 9
copy span "KJWS2499"
click at [766, 353] on div "Shopify #7" at bounding box center [926, 355] width 64 height 4
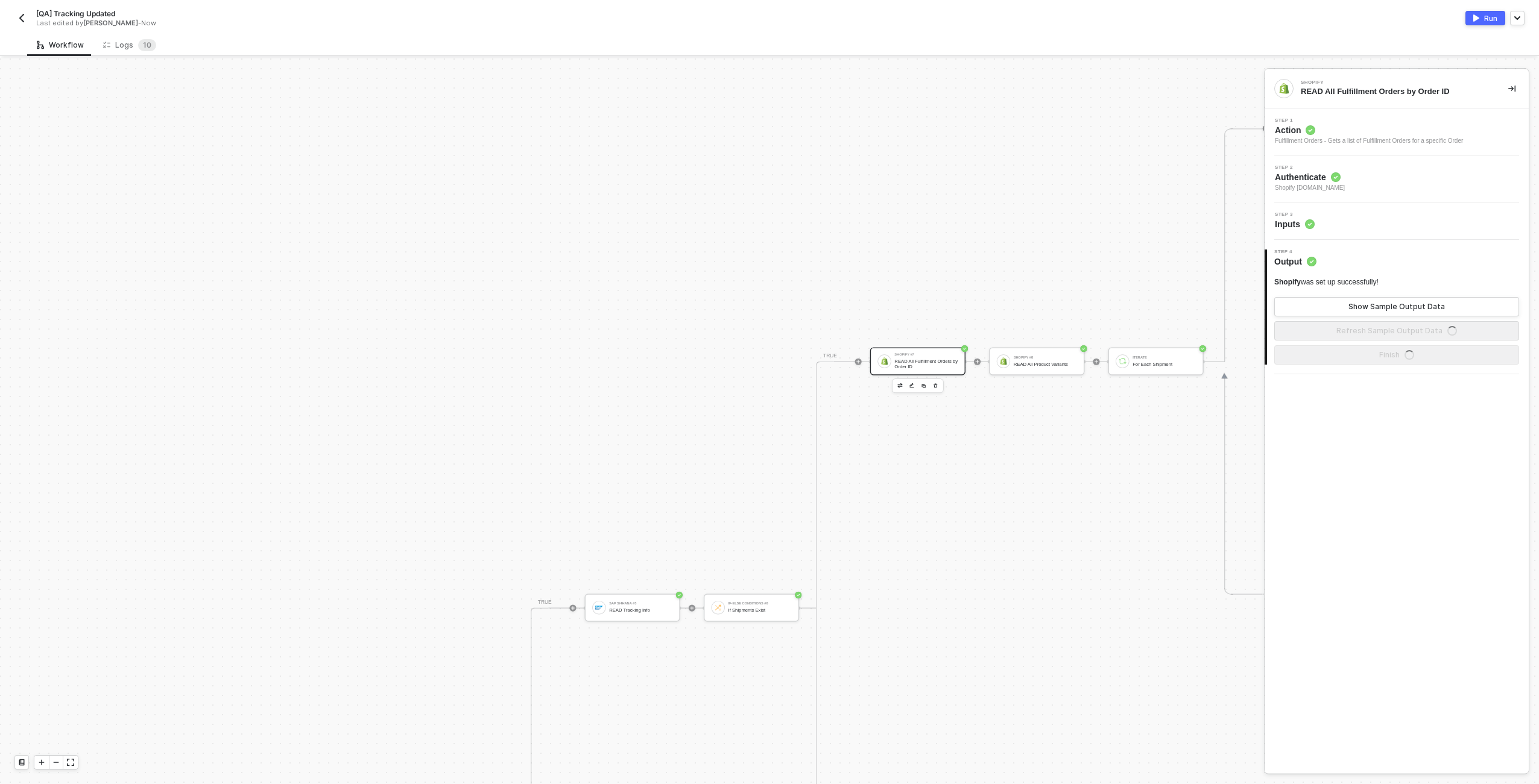
click at [766, 221] on div "Step 3 Inputs" at bounding box center [1398, 221] width 261 height 18
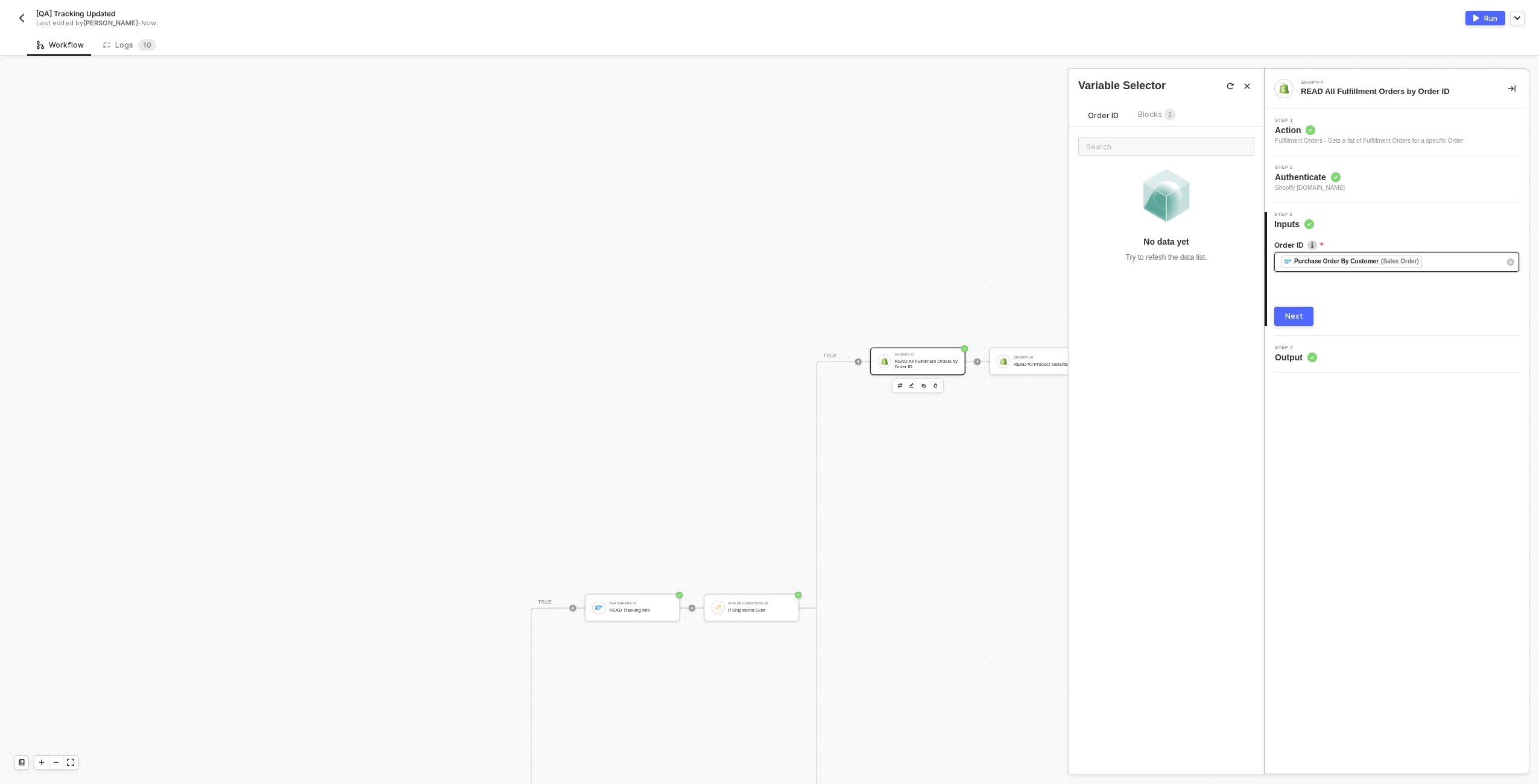
click at [766, 253] on div "﻿ ﻿ Purchase Order By Customer (Sales Order) ﻿" at bounding box center [1397, 262] width 245 height 20
click at [766, 262] on button "button" at bounding box center [1511, 262] width 13 height 13
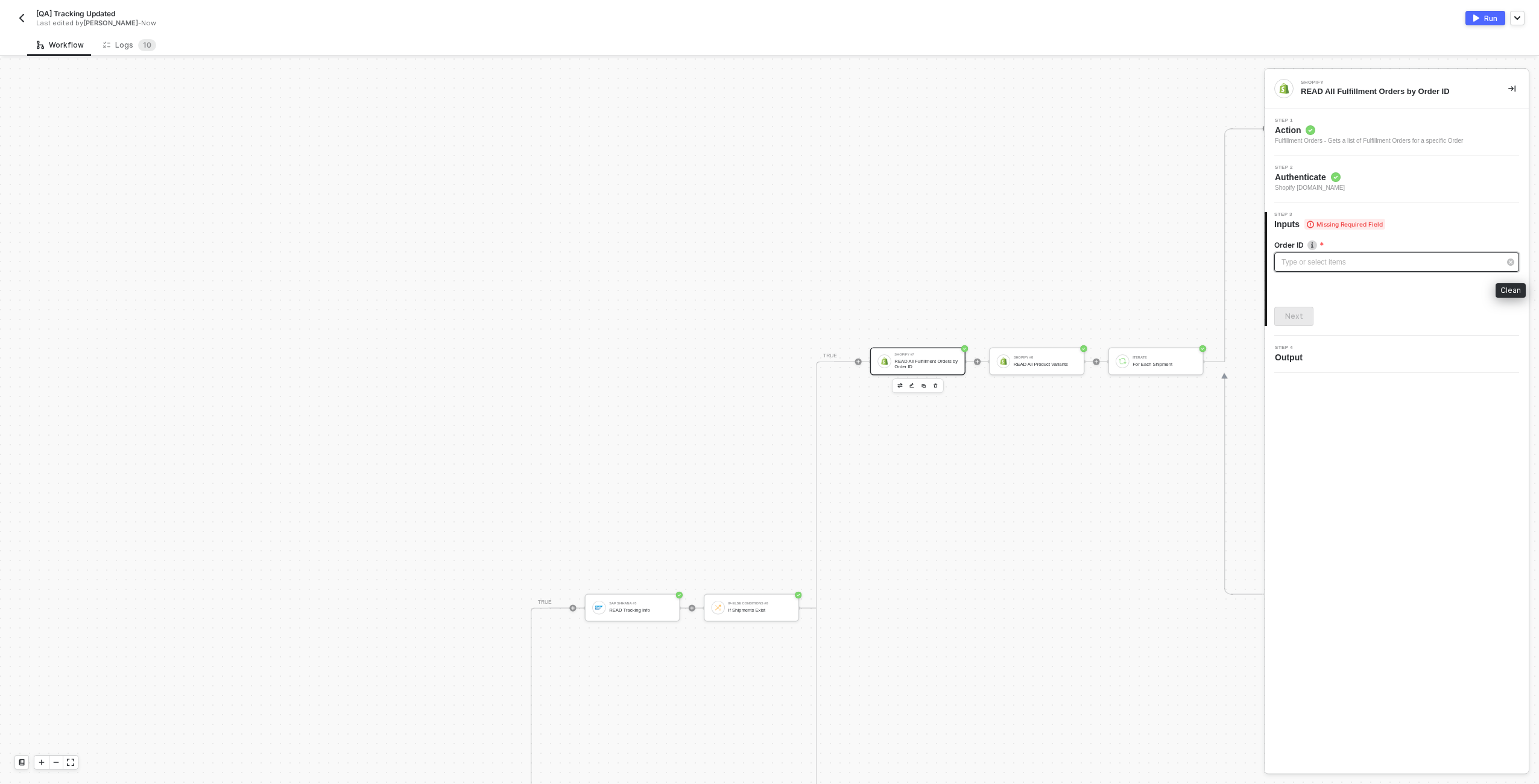
click at [766, 267] on div "Type or select items ﻿" at bounding box center [1391, 262] width 218 height 12
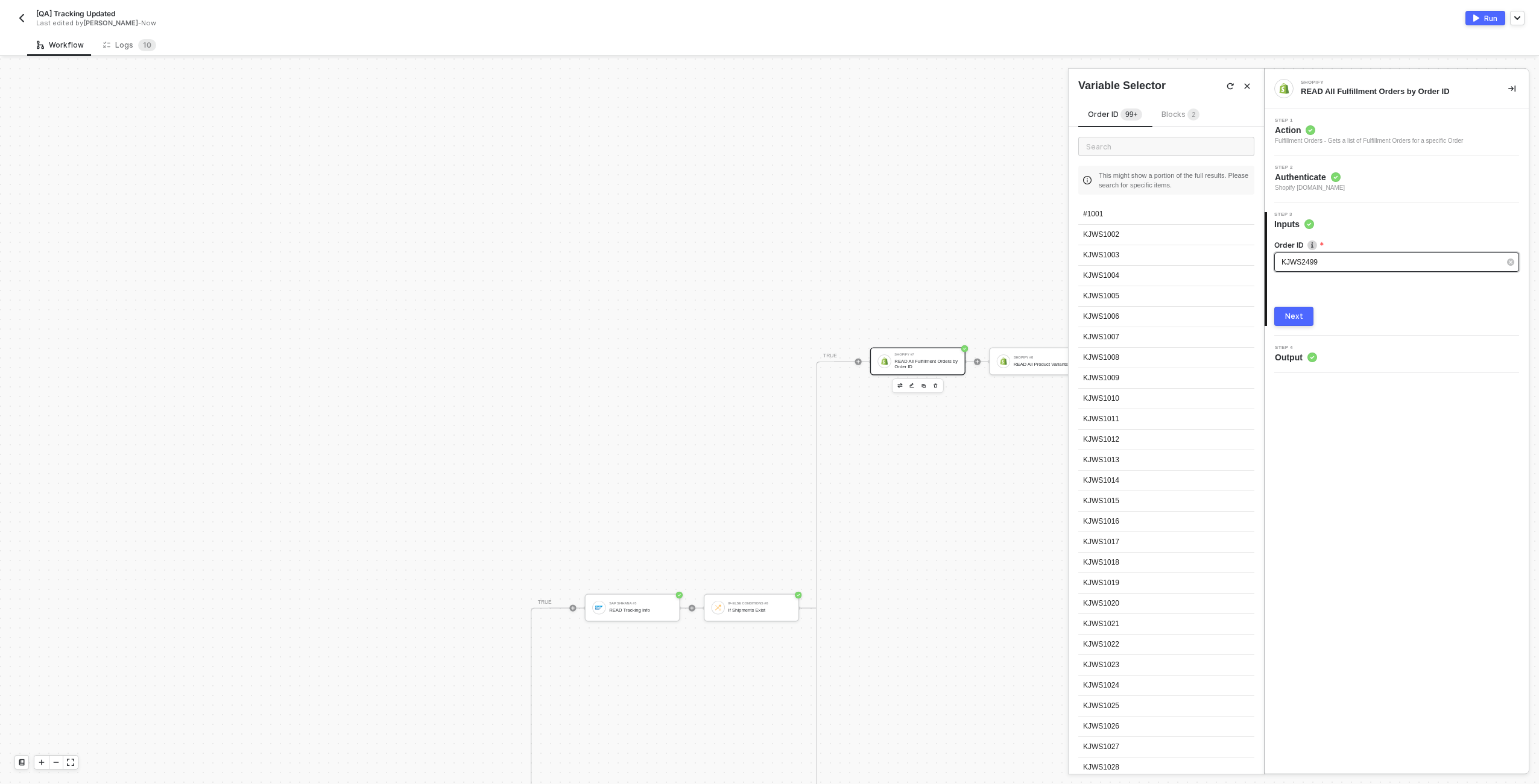
click at [766, 319] on button "Next" at bounding box center [1294, 316] width 39 height 20
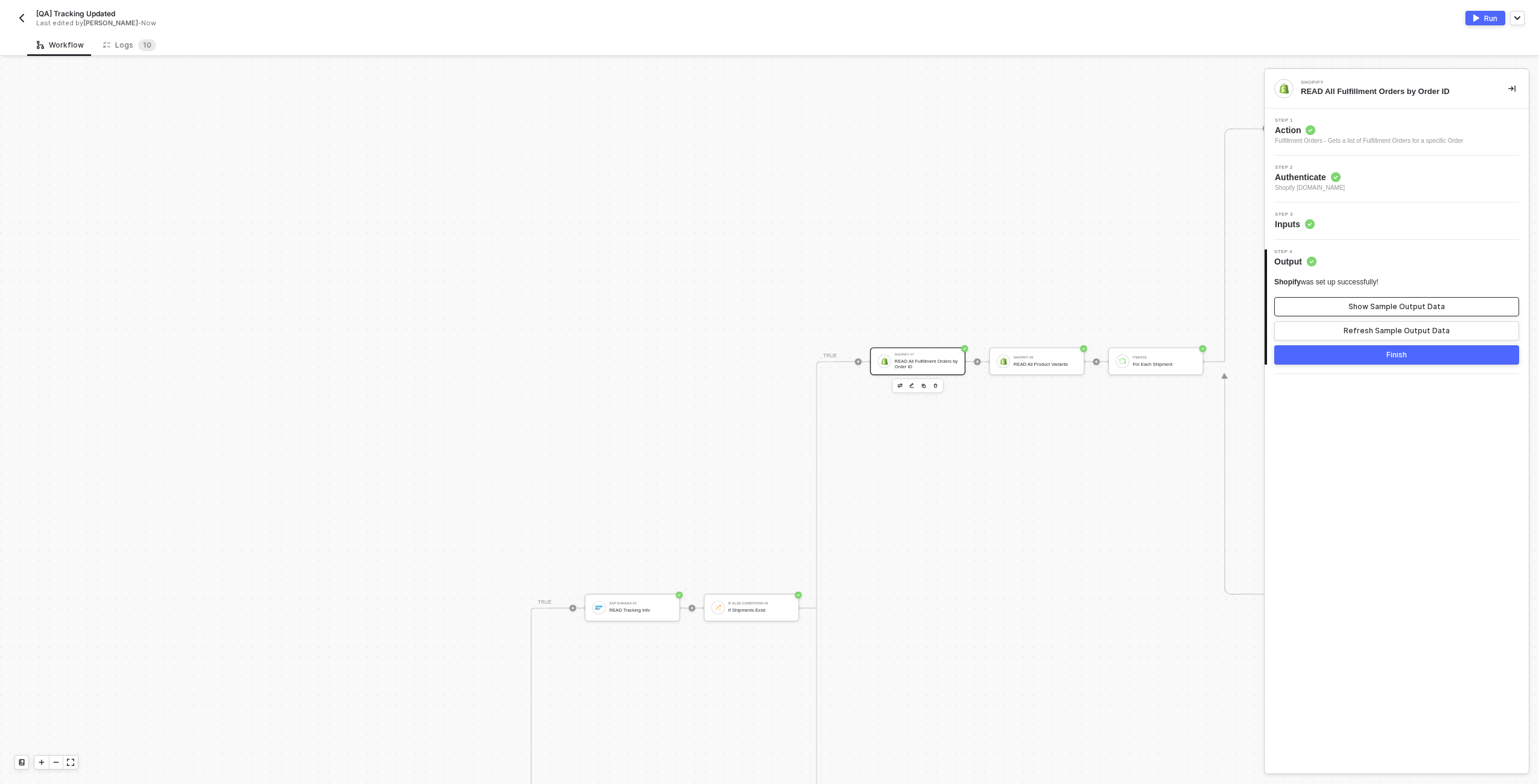
click at [766, 310] on button "Show Sample Output Data" at bounding box center [1397, 307] width 245 height 20
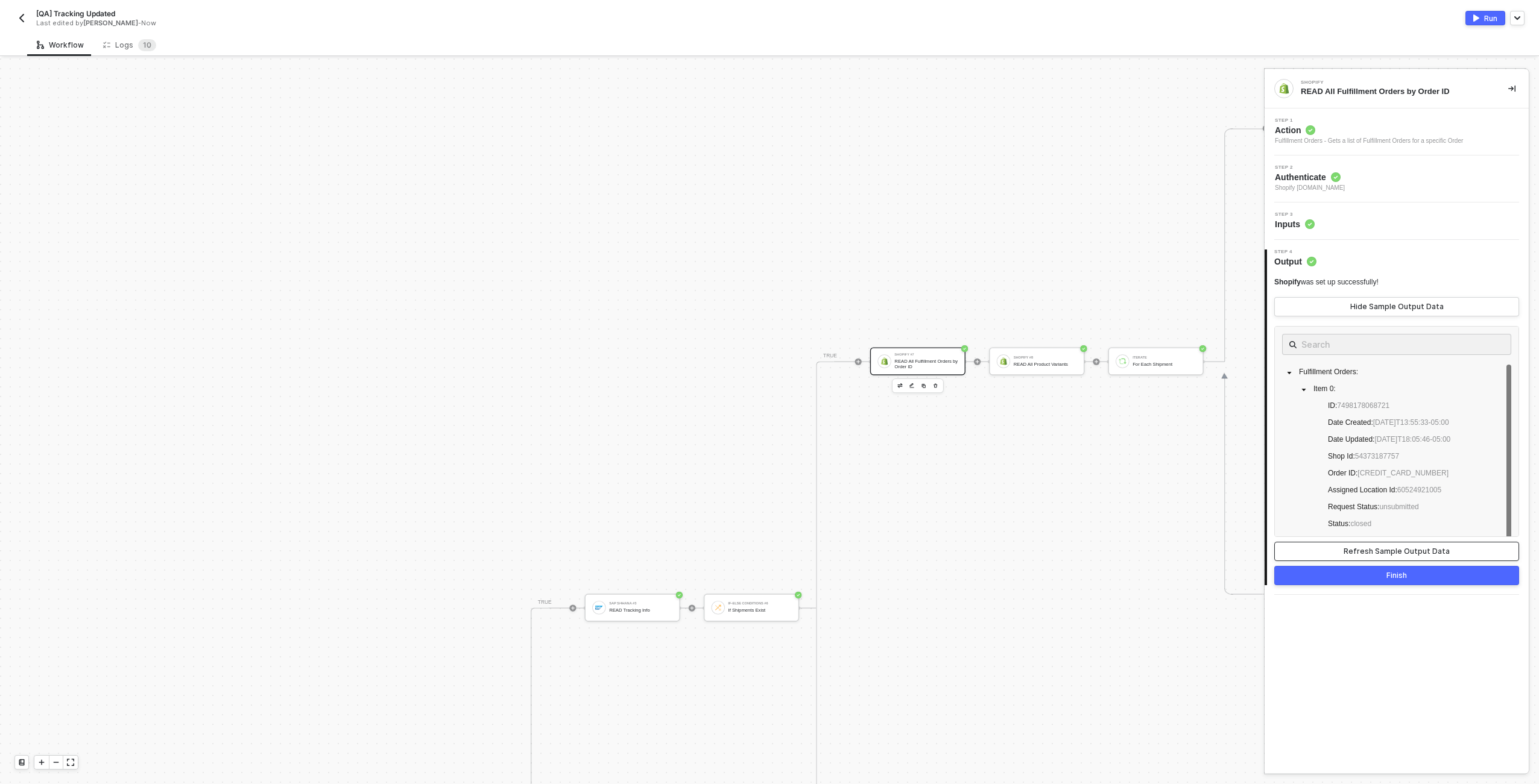
click at [766, 548] on div "Refresh Sample Output Data" at bounding box center [1397, 552] width 106 height 9
click at [766, 574] on button "Finish" at bounding box center [1397, 575] width 245 height 20
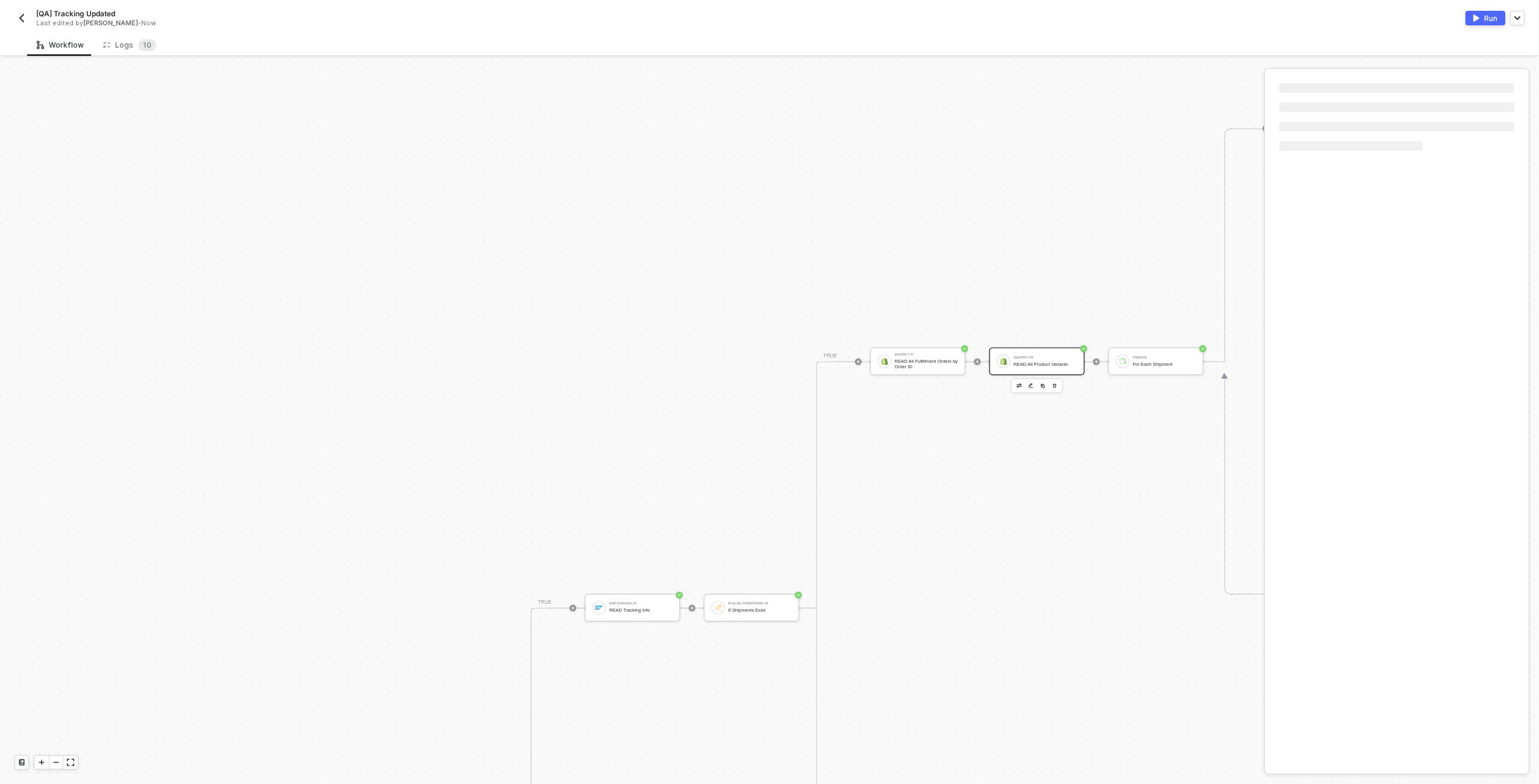
click at [766, 359] on div "Shopify #8 READ All Product Variants" at bounding box center [1045, 361] width 64 height 16
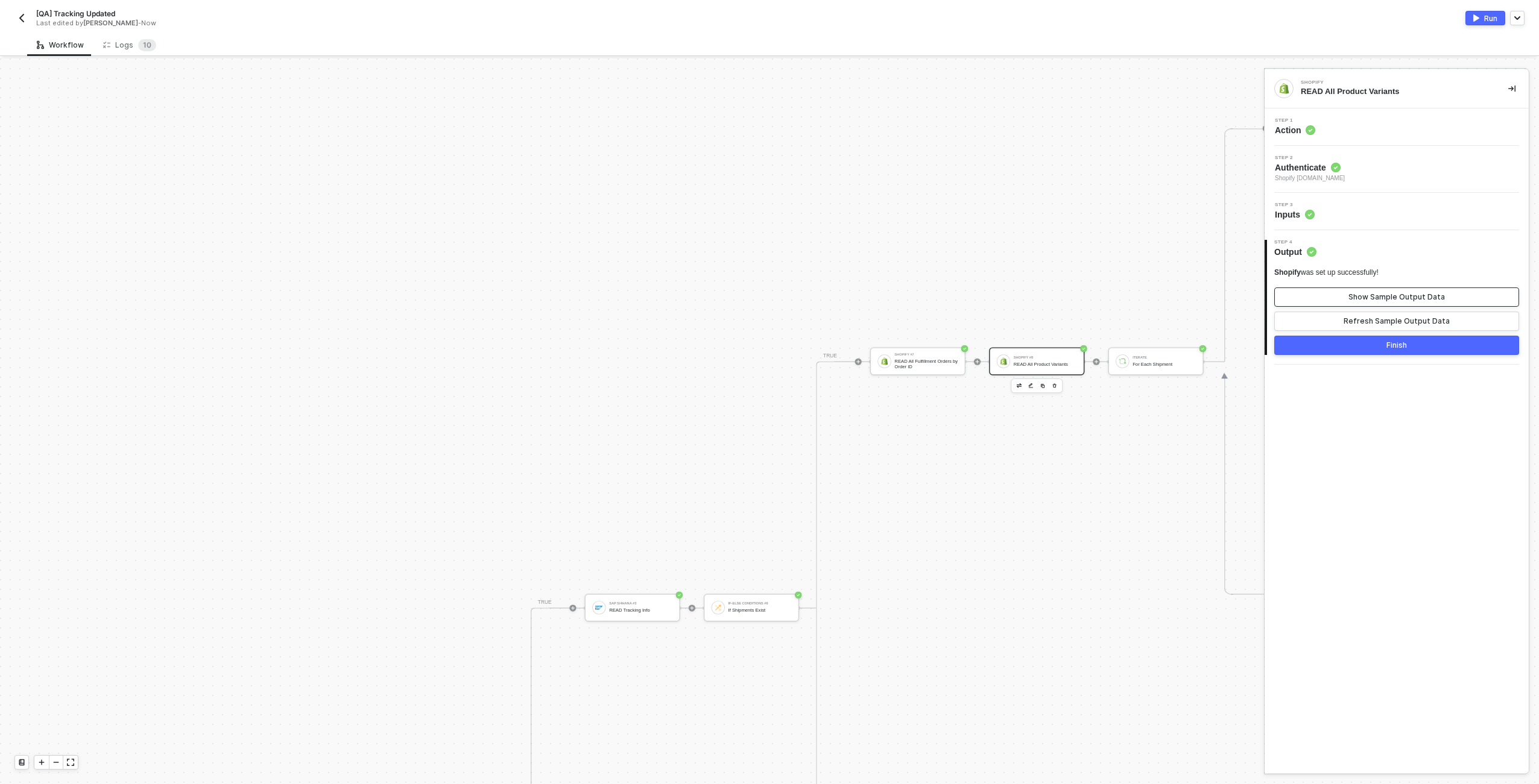
click at [766, 297] on button "Show Sample Output Data" at bounding box center [1397, 297] width 245 height 20
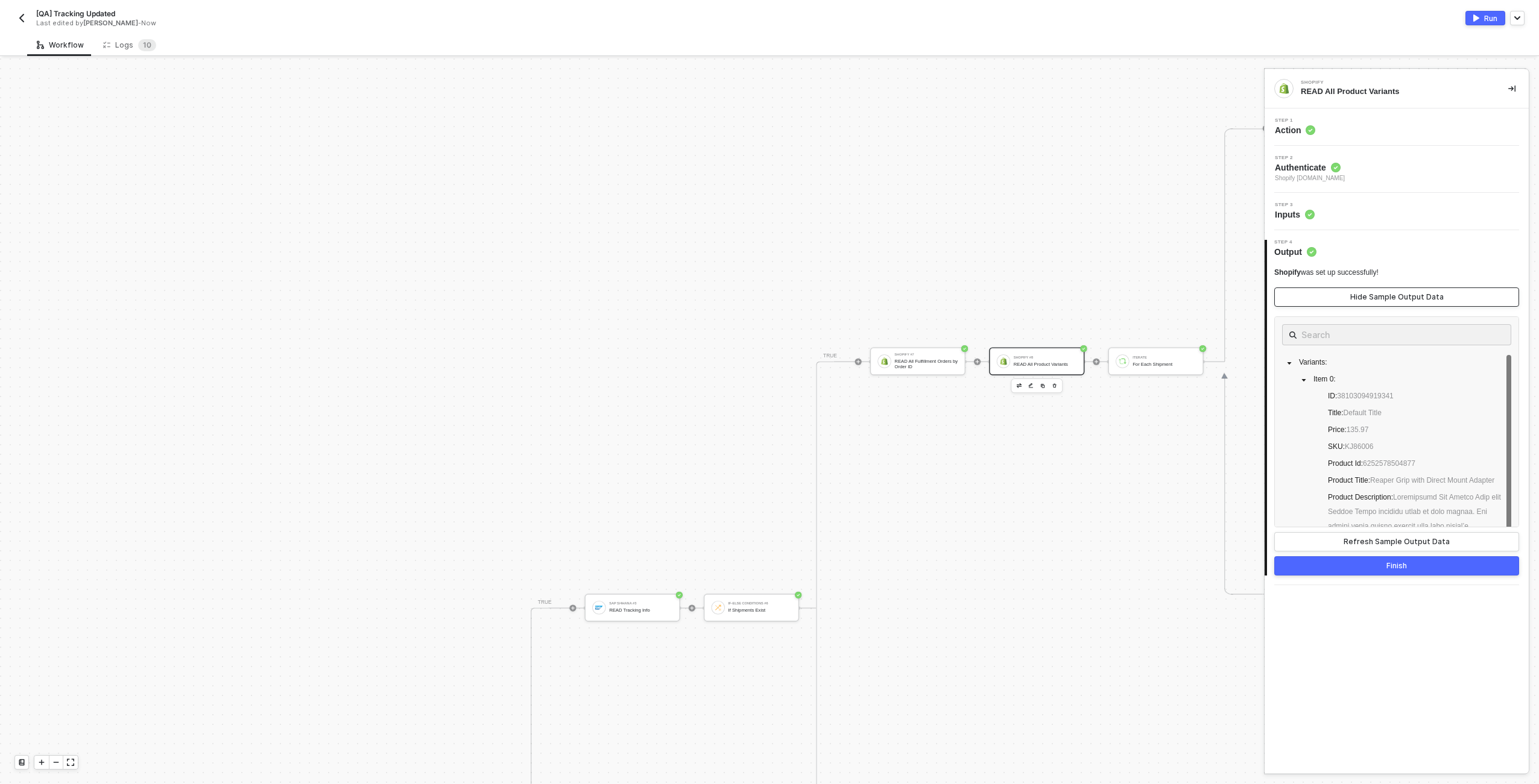
click at [766, 297] on button "Hide Sample Output Data" at bounding box center [1397, 297] width 245 height 20
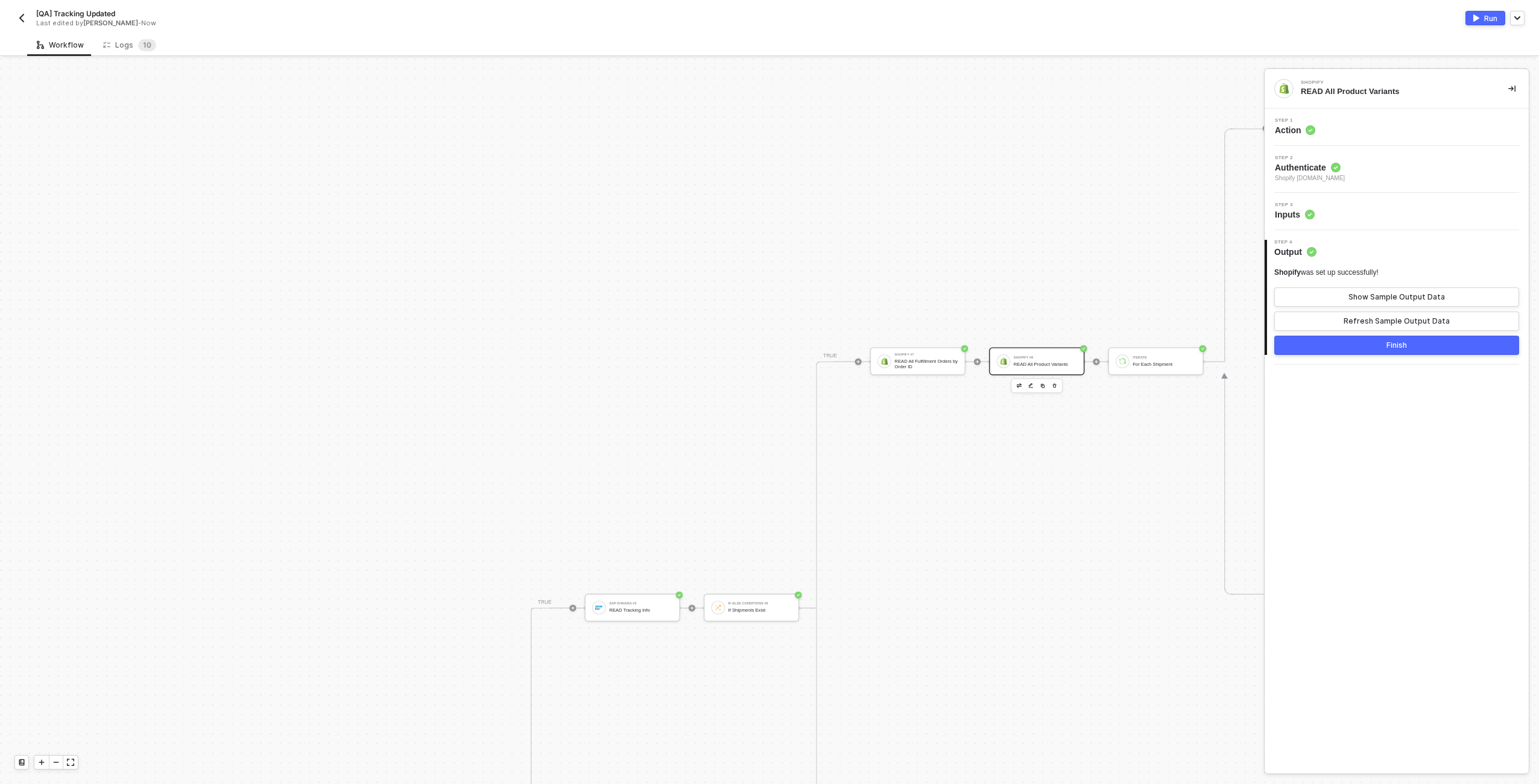
click at [766, 135] on div "Step 1 Action" at bounding box center [1398, 127] width 261 height 18
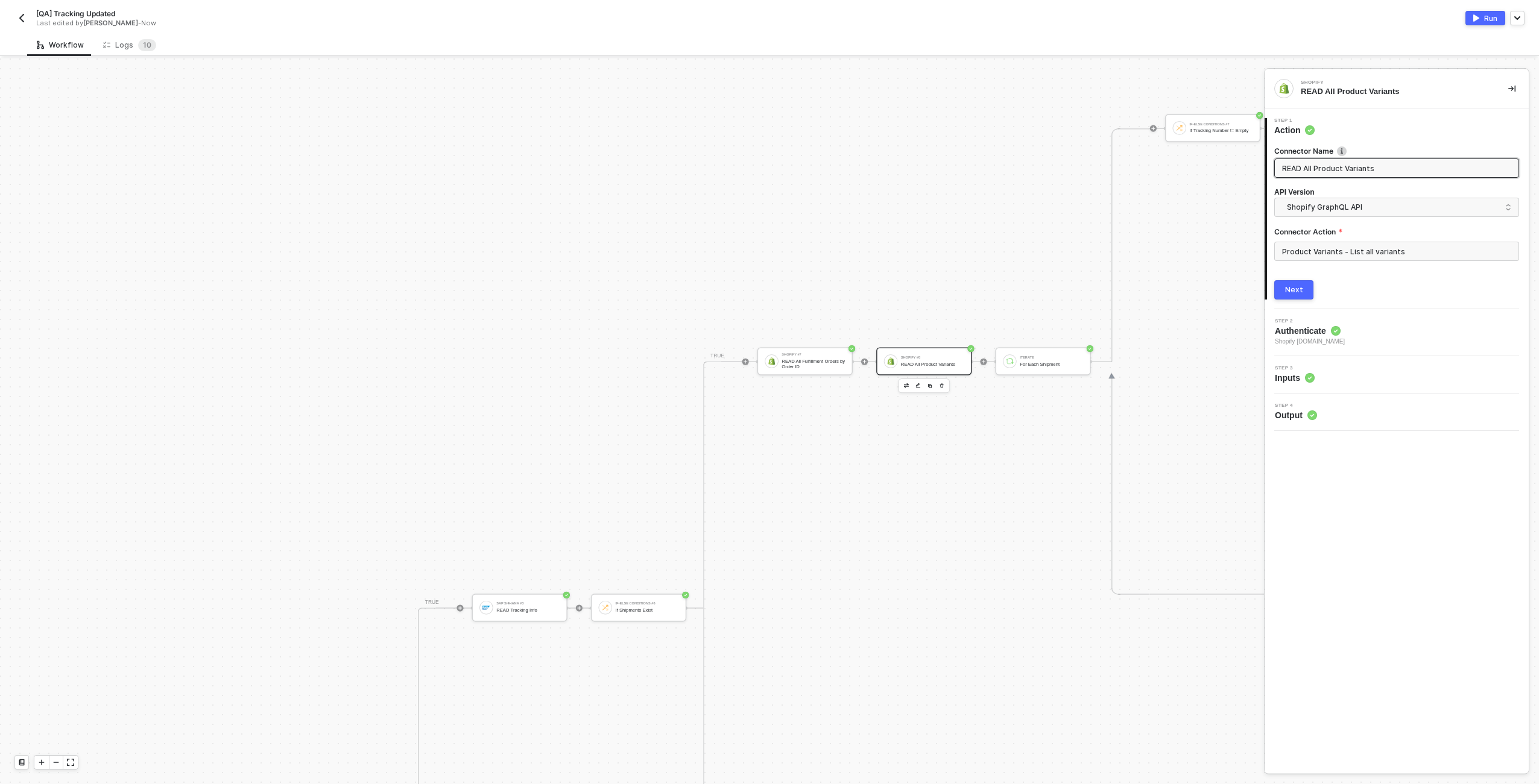
scroll to position [596, 1353]
click at [766, 356] on div "Iterate" at bounding box center [996, 357] width 64 height 4
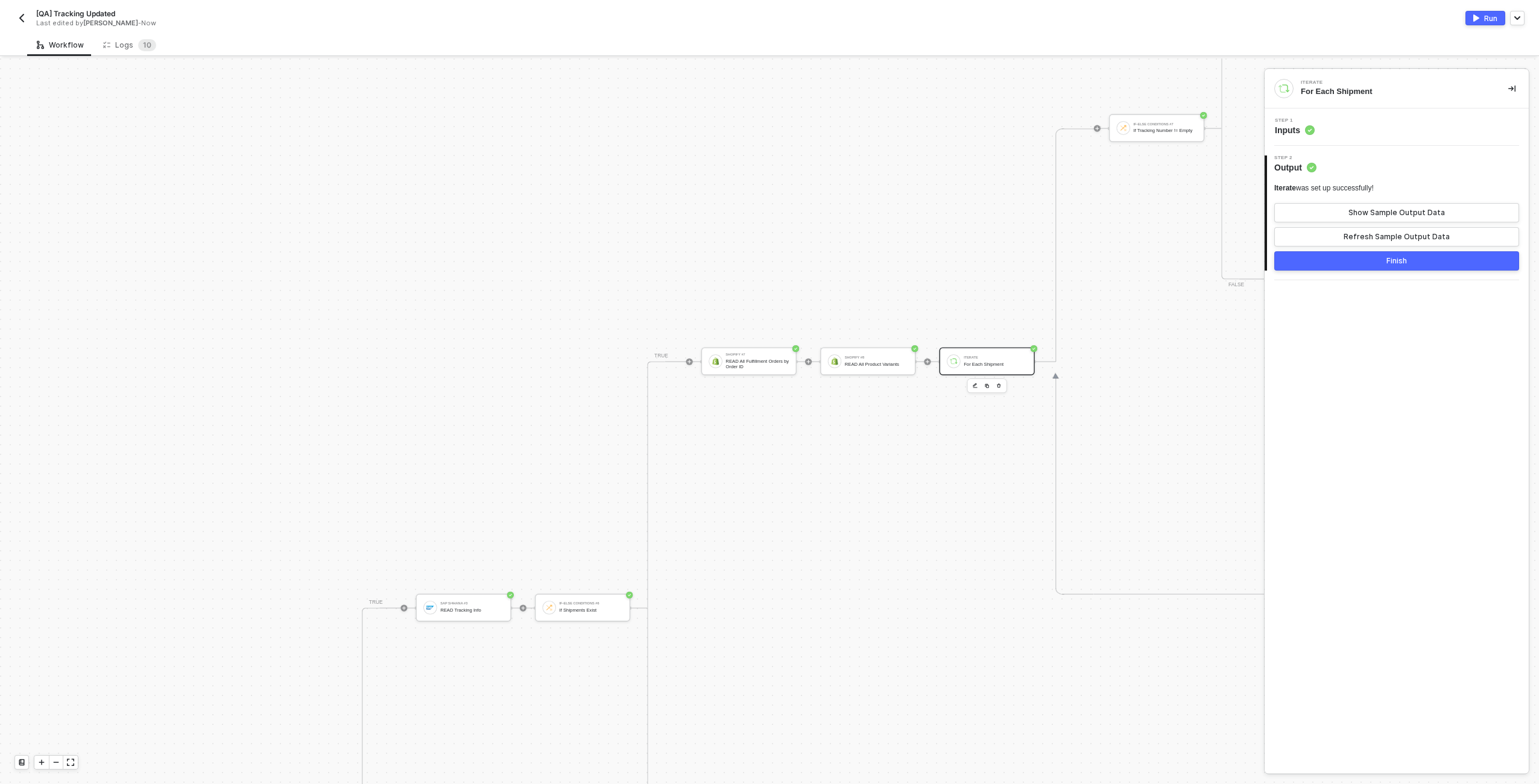
click at [766, 131] on div "Step 1 Inputs" at bounding box center [1398, 127] width 261 height 18
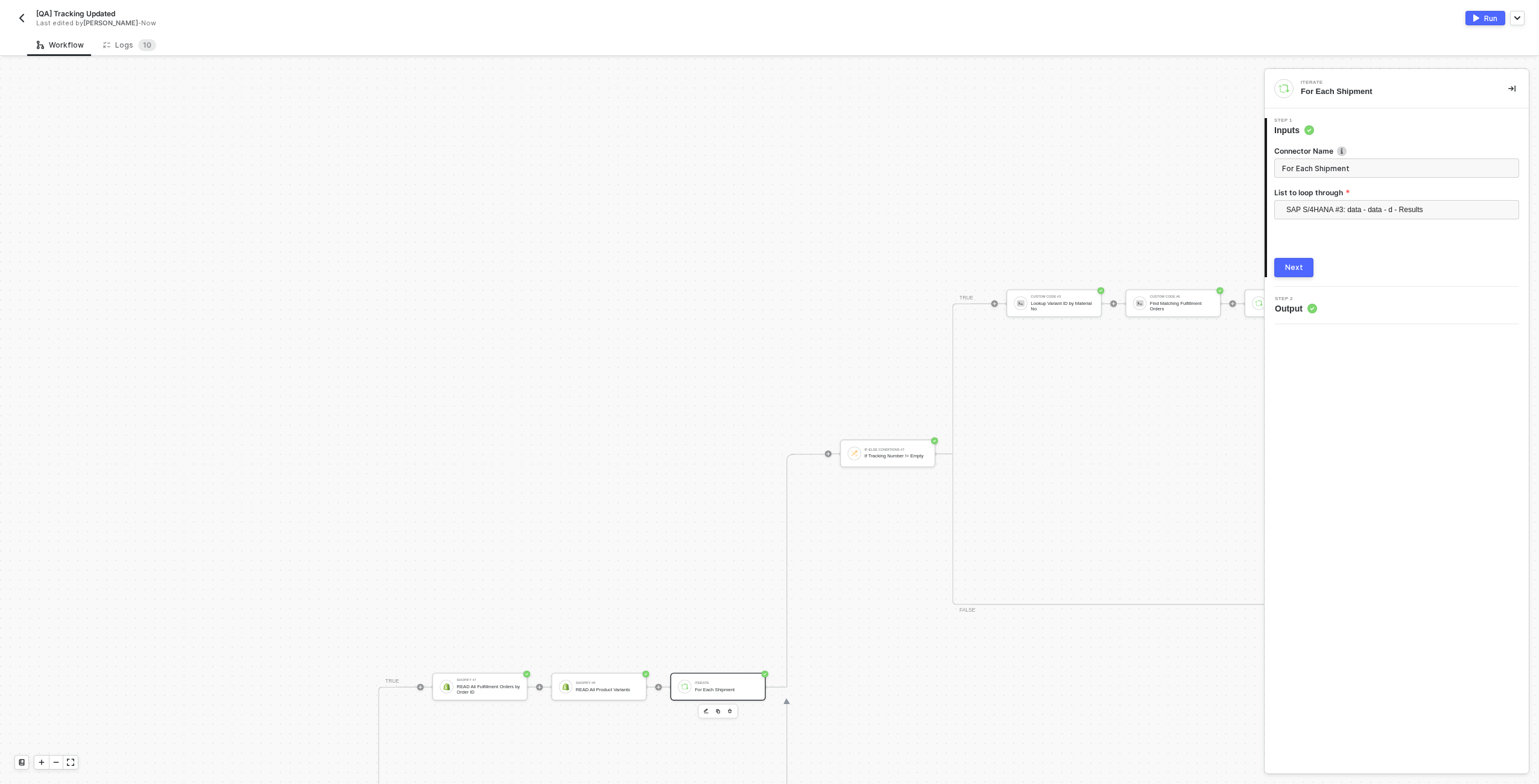
scroll to position [271, 1787]
click at [725, 449] on div "If-Else Conditions #7" at bounding box center [731, 450] width 64 height 4
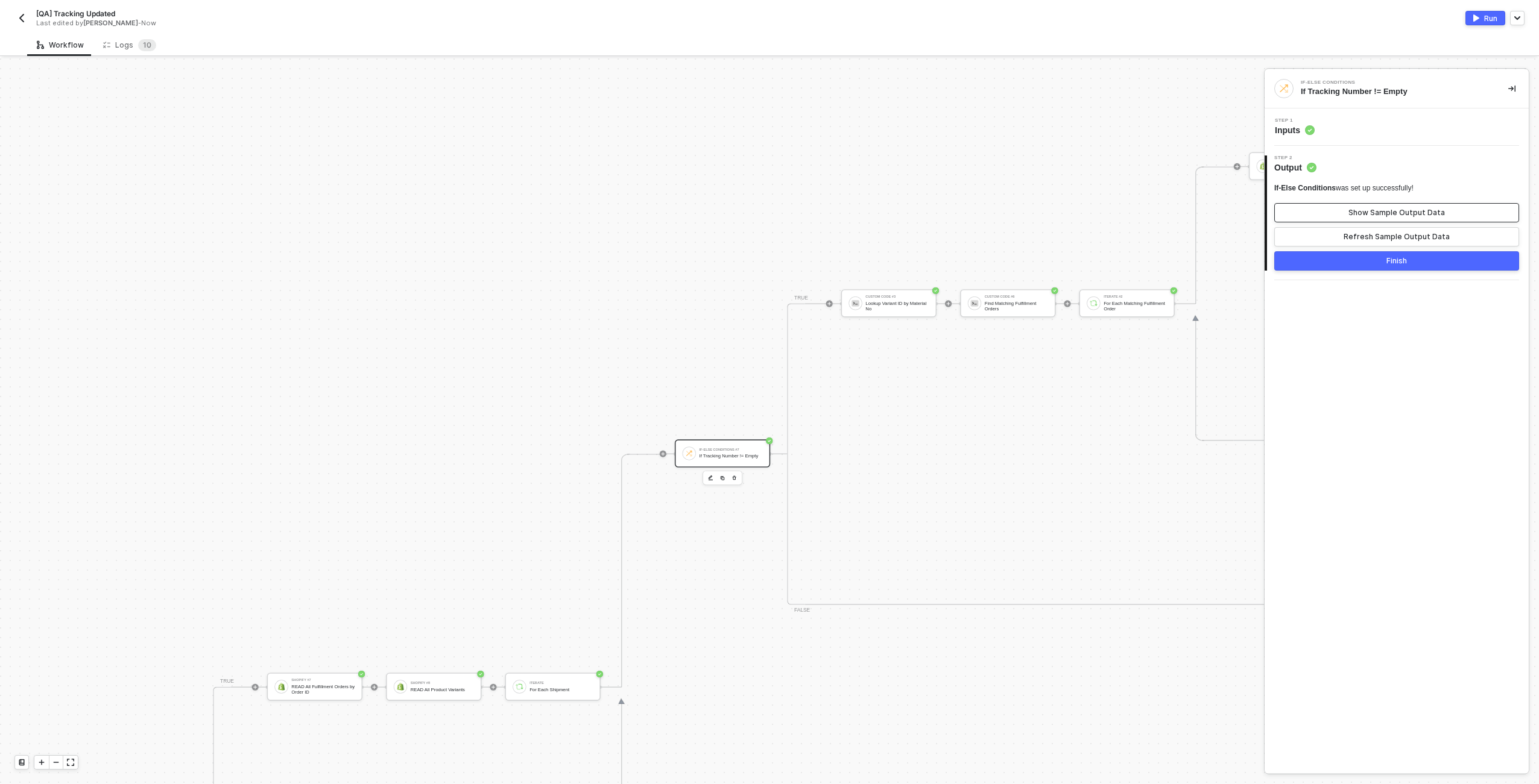
click at [766, 220] on button "Show Sample Output Data" at bounding box center [1397, 213] width 245 height 20
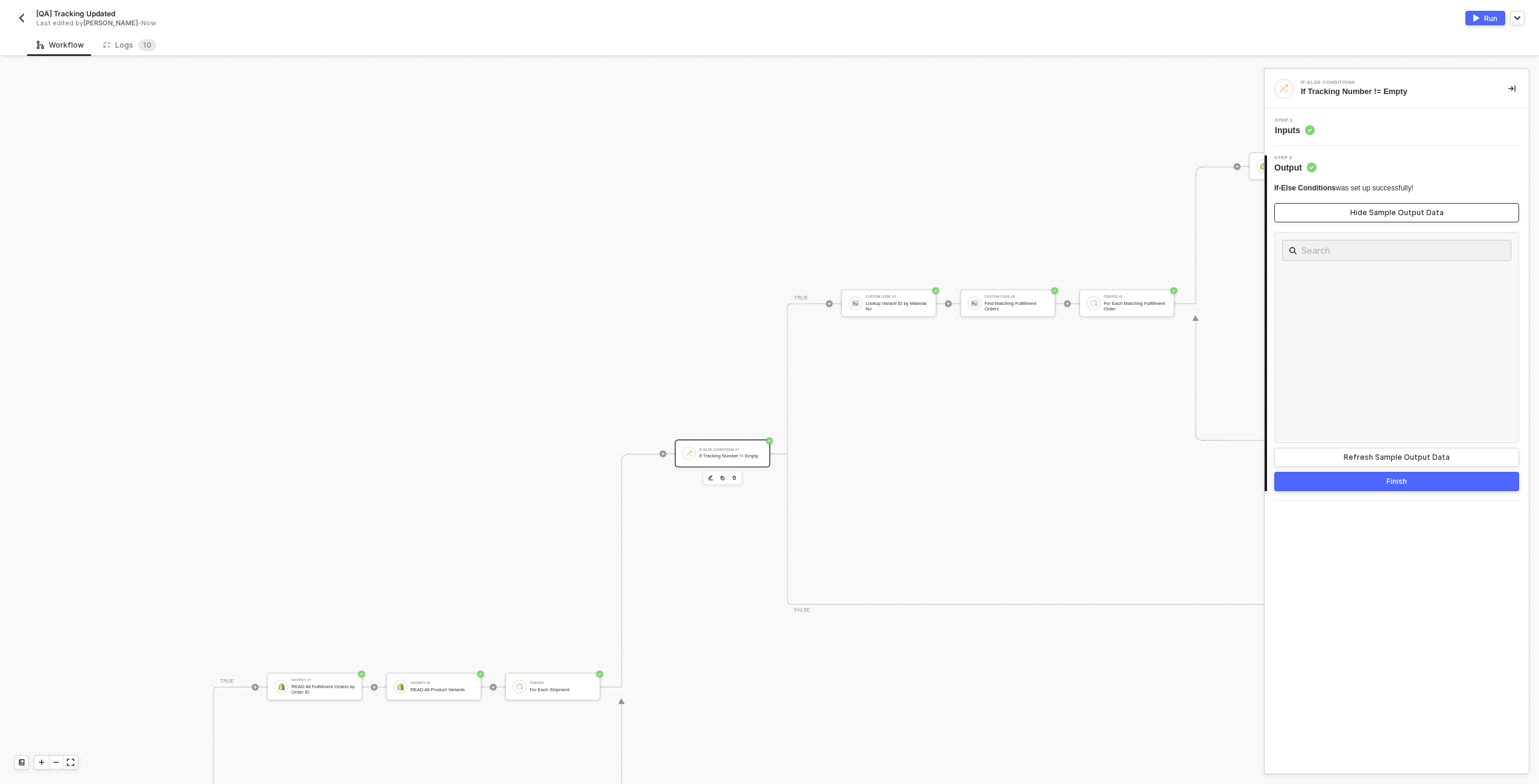
click at [766, 220] on button "Hide Sample Output Data" at bounding box center [1397, 213] width 245 height 20
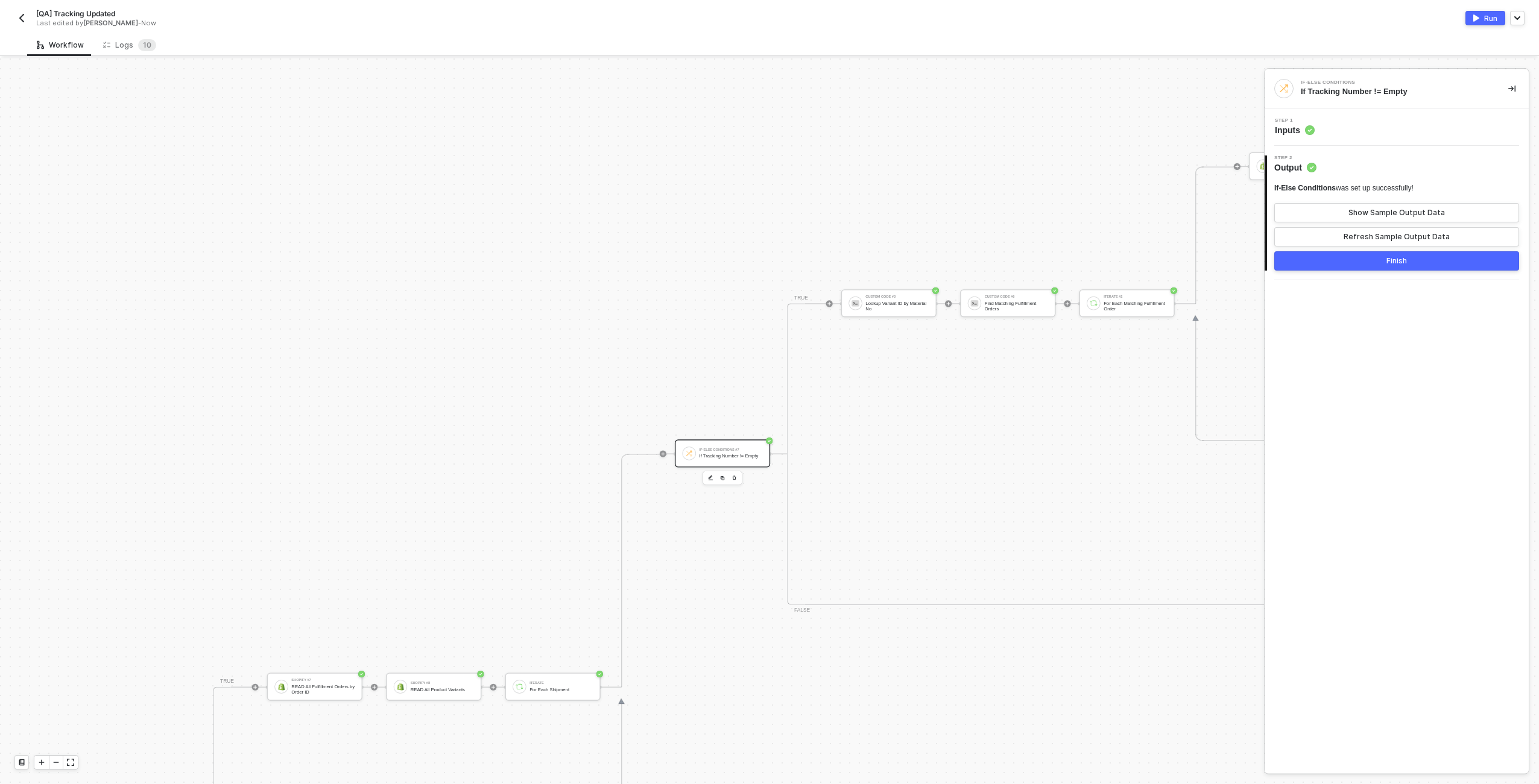
click at [766, 115] on div "Step 1 Inputs" at bounding box center [1397, 127] width 264 height 38
click at [766, 123] on div "Step 1 Inputs" at bounding box center [1398, 127] width 261 height 18
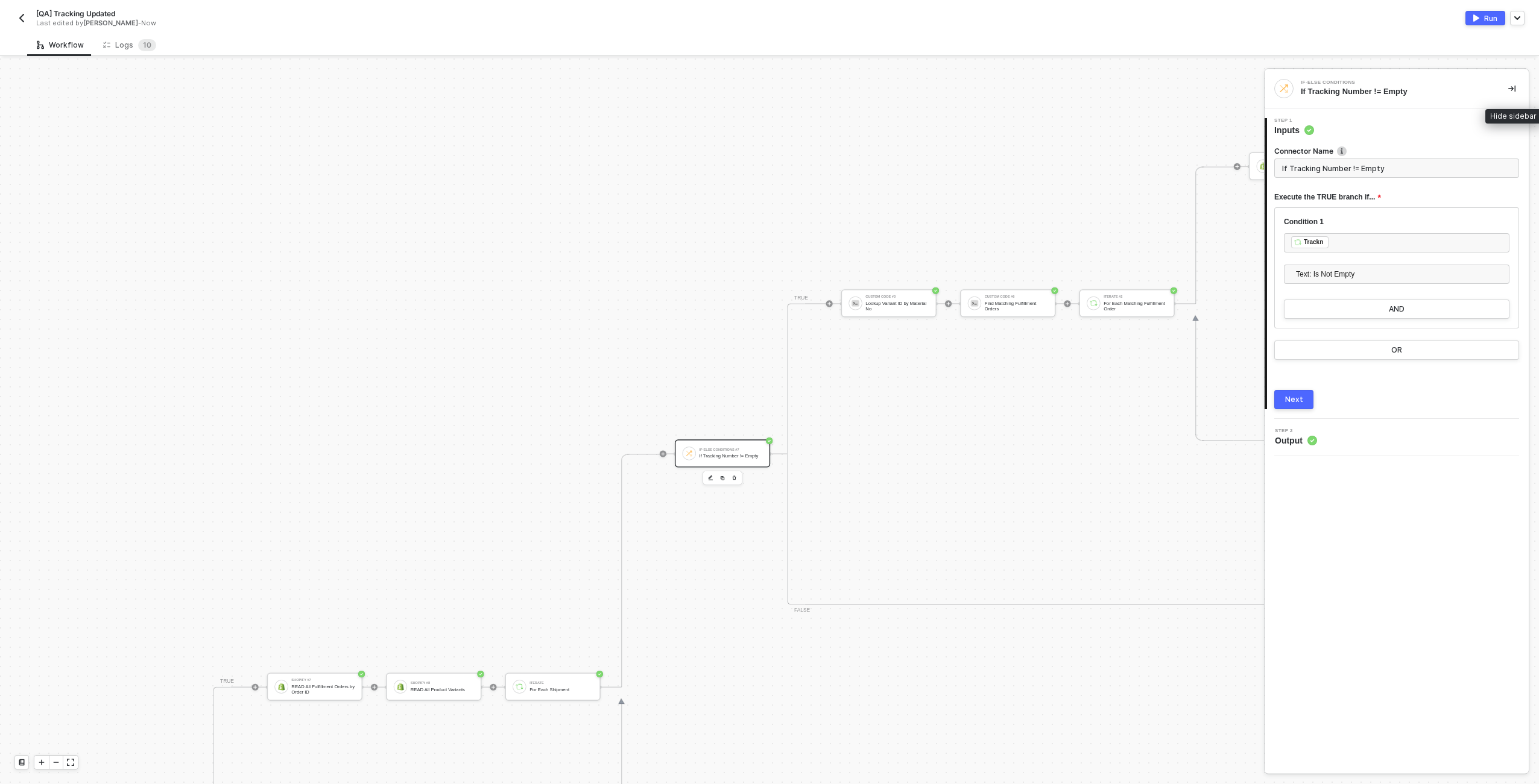
click at [766, 85] on button "button" at bounding box center [1512, 89] width 14 height 14
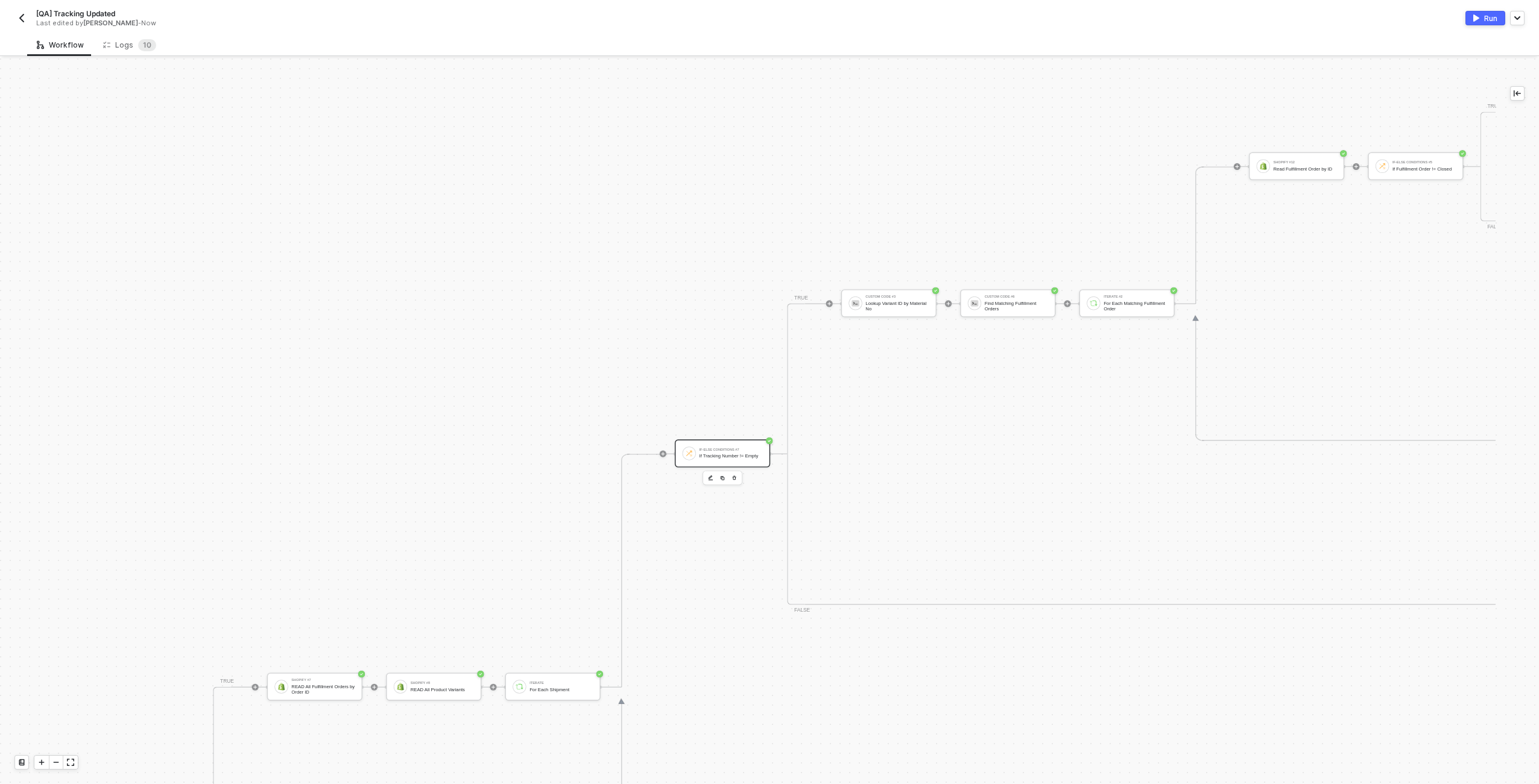
click at [766, 85] on div "Manual Workflow Start workflow SAP S/4HANA #2 READ Sales Order by ID If-Else Co…" at bounding box center [770, 421] width 1539 height 726
click at [766, 92] on icon "icon-collapse-left" at bounding box center [1517, 93] width 7 height 7
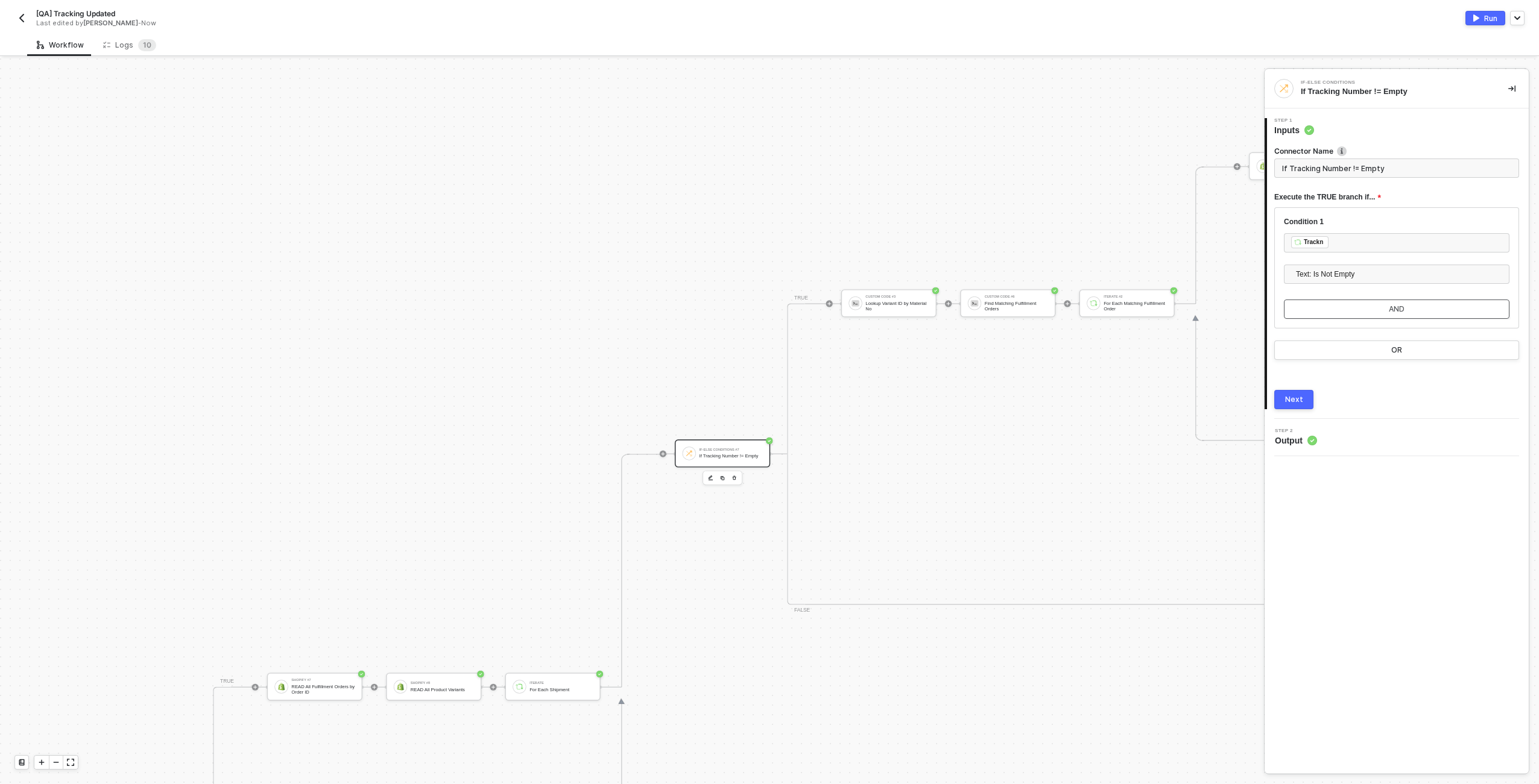
click at [766, 311] on button "AND" at bounding box center [1397, 309] width 225 height 20
click at [766, 325] on div "Type or select items ﻿" at bounding box center [1397, 326] width 211 height 12
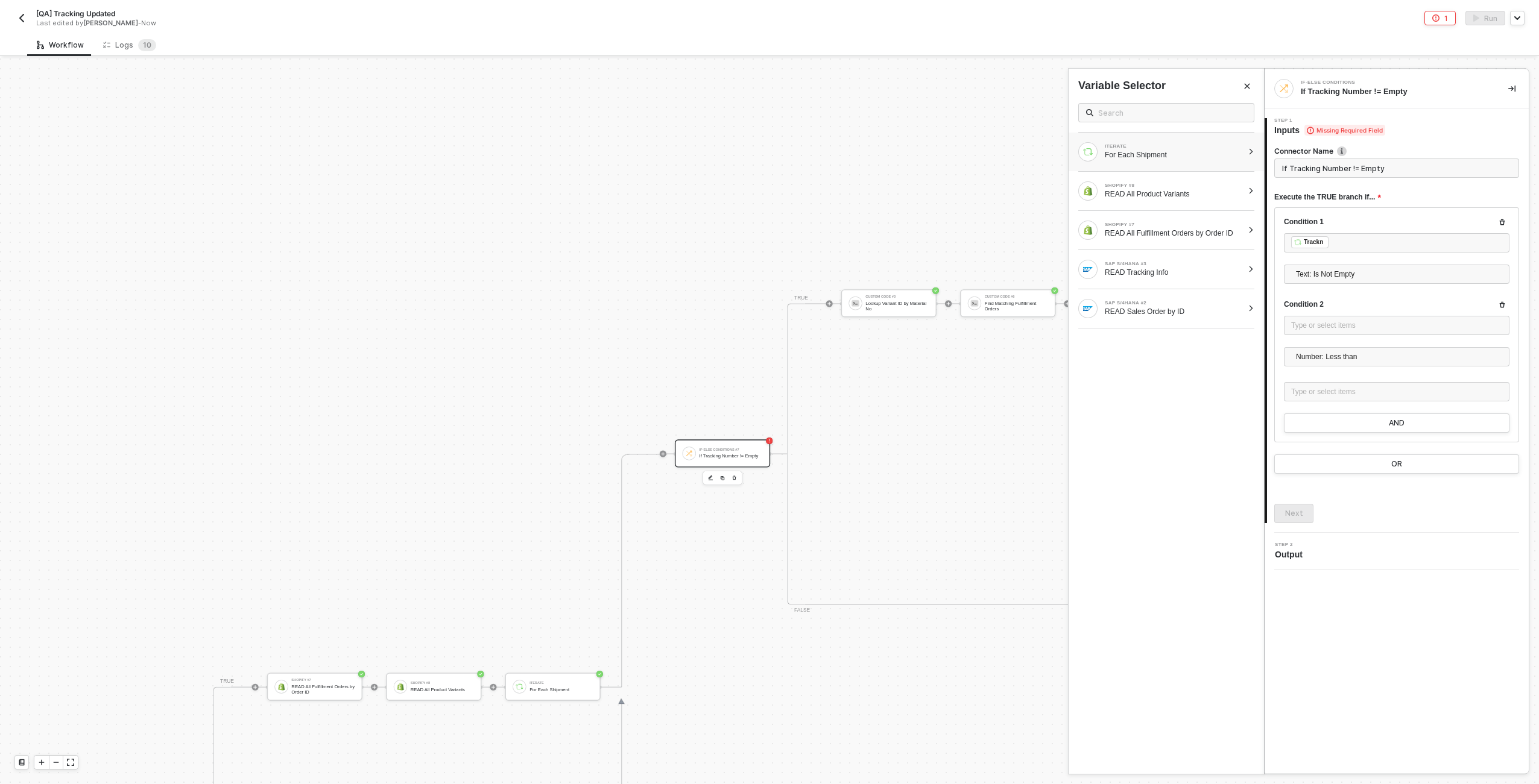
click at [766, 162] on div "ITERATE For Each Shipment" at bounding box center [1166, 151] width 196 height 38
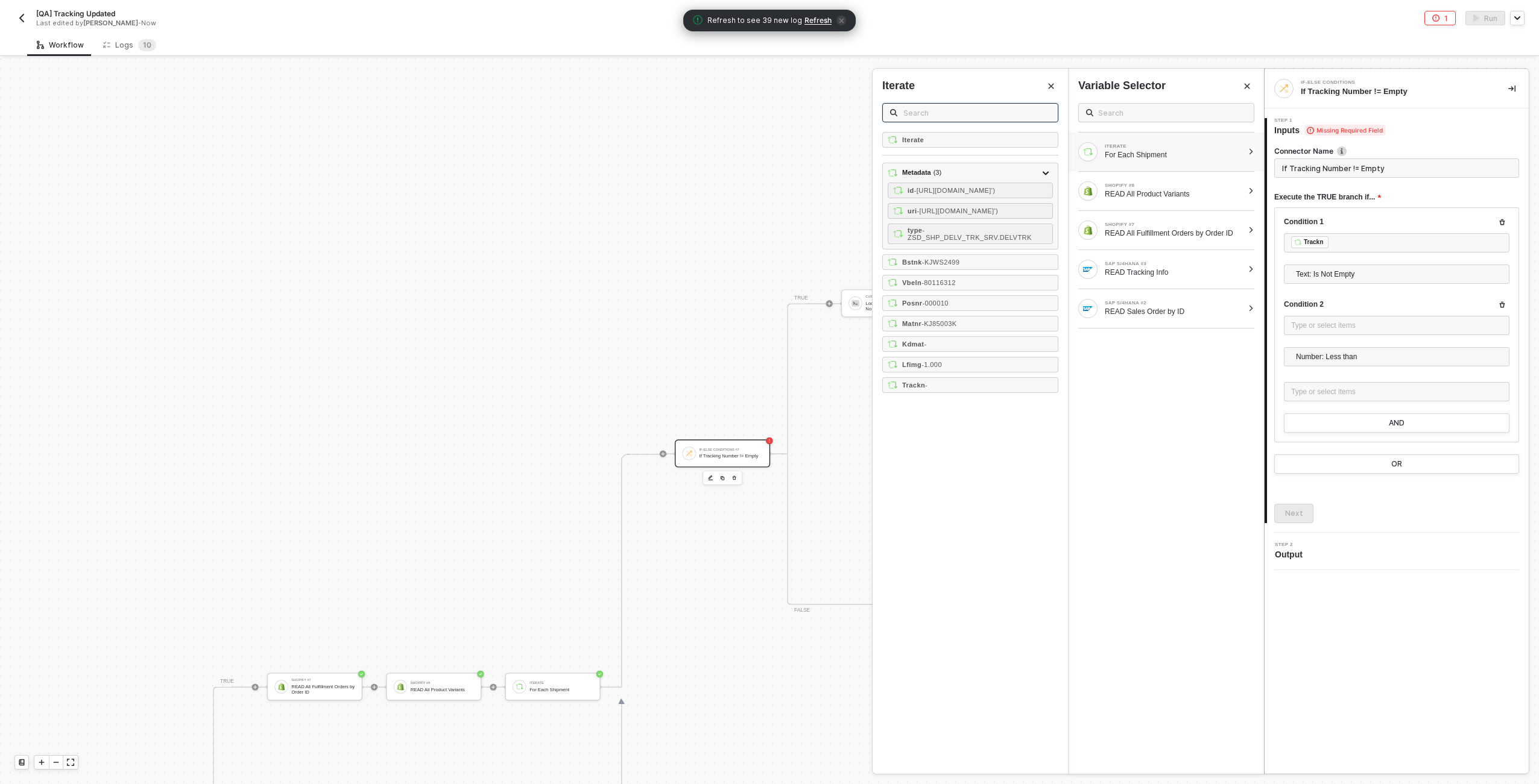
click at [766, 111] on input "text" at bounding box center [977, 112] width 147 height 13
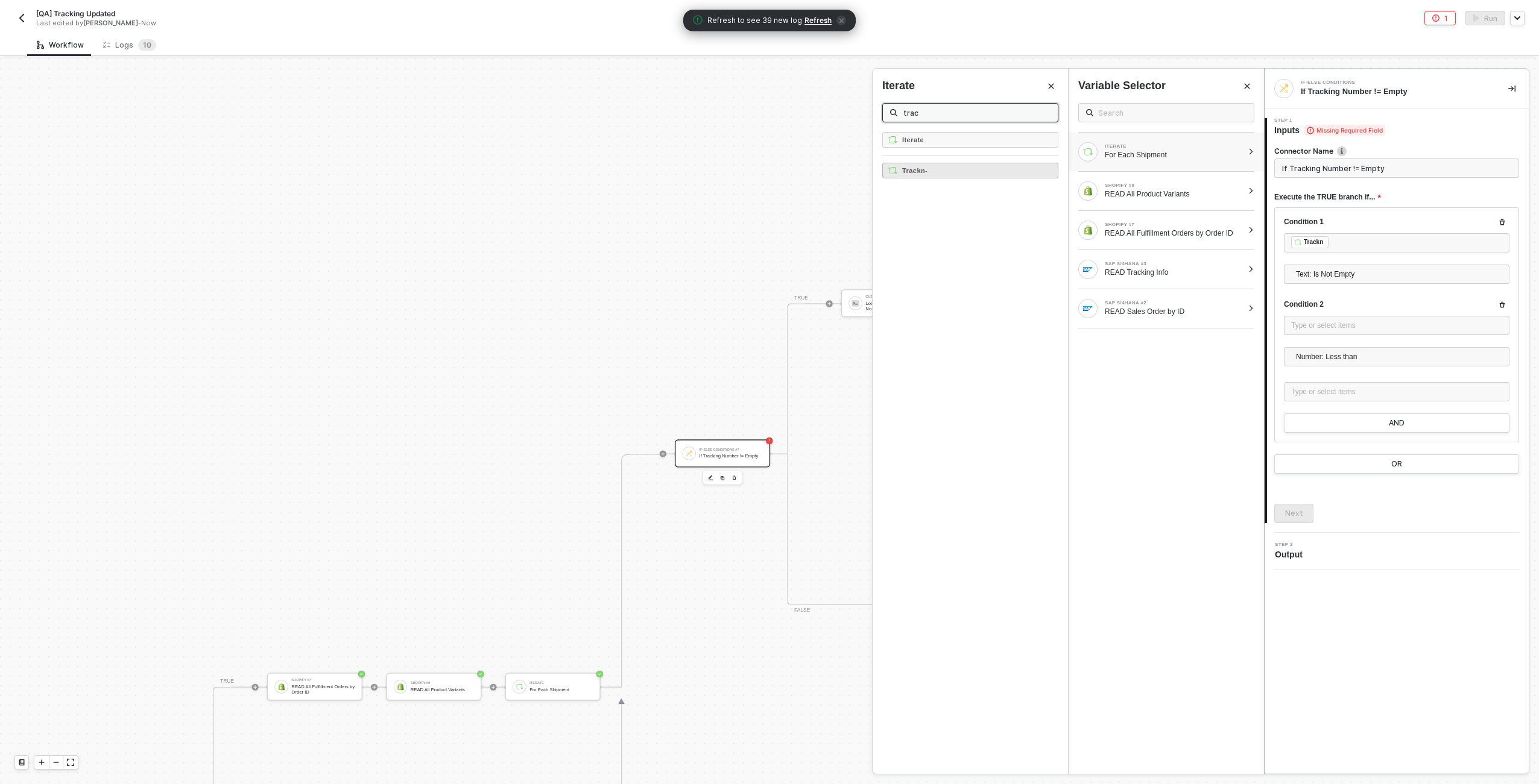
type input "trac"
click at [766, 173] on strong "Trackn" at bounding box center [913, 170] width 23 height 7
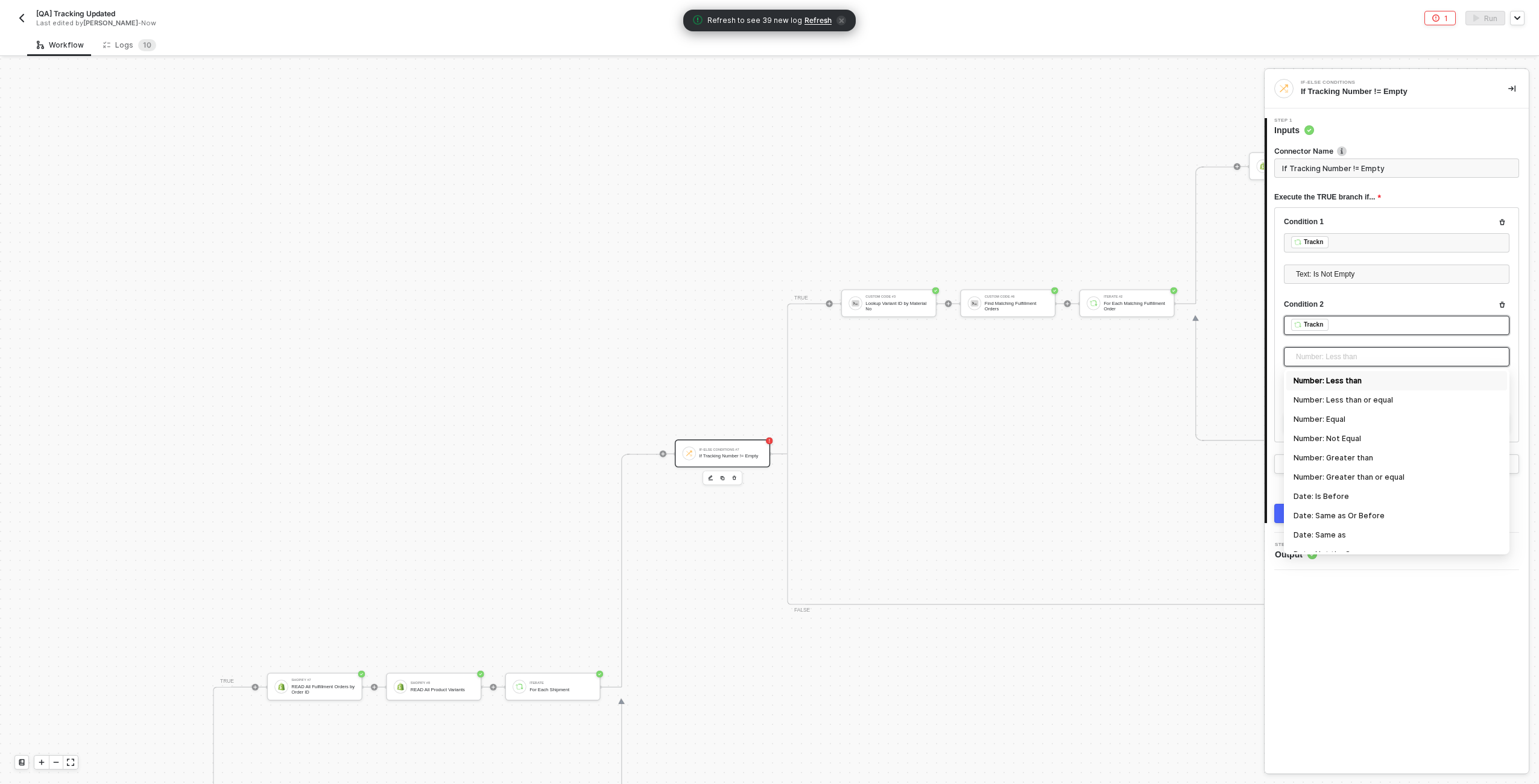
click at [766, 357] on span "Number: Less than" at bounding box center [1399, 356] width 207 height 18
type input "exists"
click at [766, 377] on div "Exists" at bounding box center [1397, 381] width 207 height 13
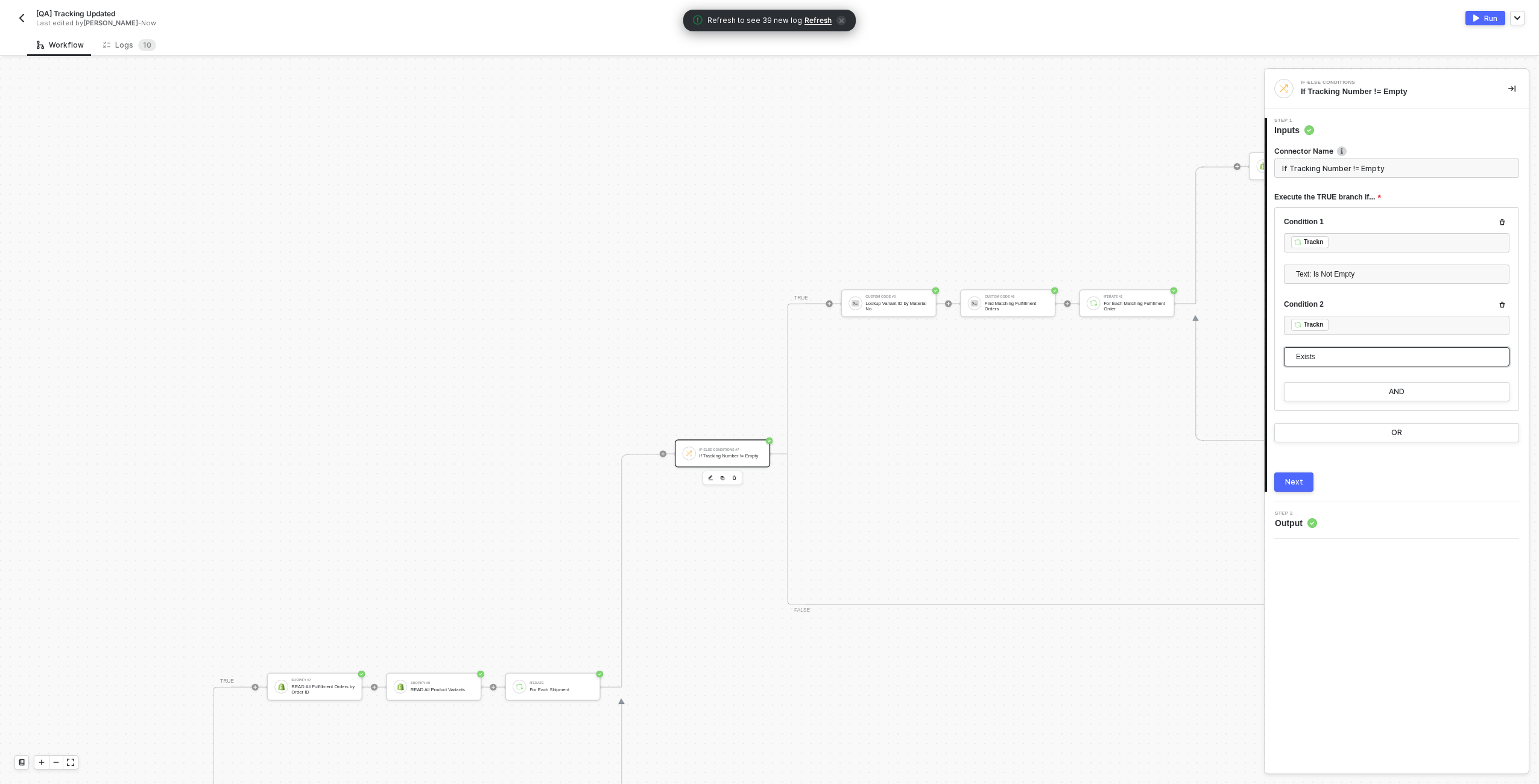
click at [766, 472] on div "Connector Name If Tracking Number != Empty Execute the TRUE branch if... Condit…" at bounding box center [1397, 314] width 245 height 356
click at [766, 487] on button "Next" at bounding box center [1294, 482] width 39 height 20
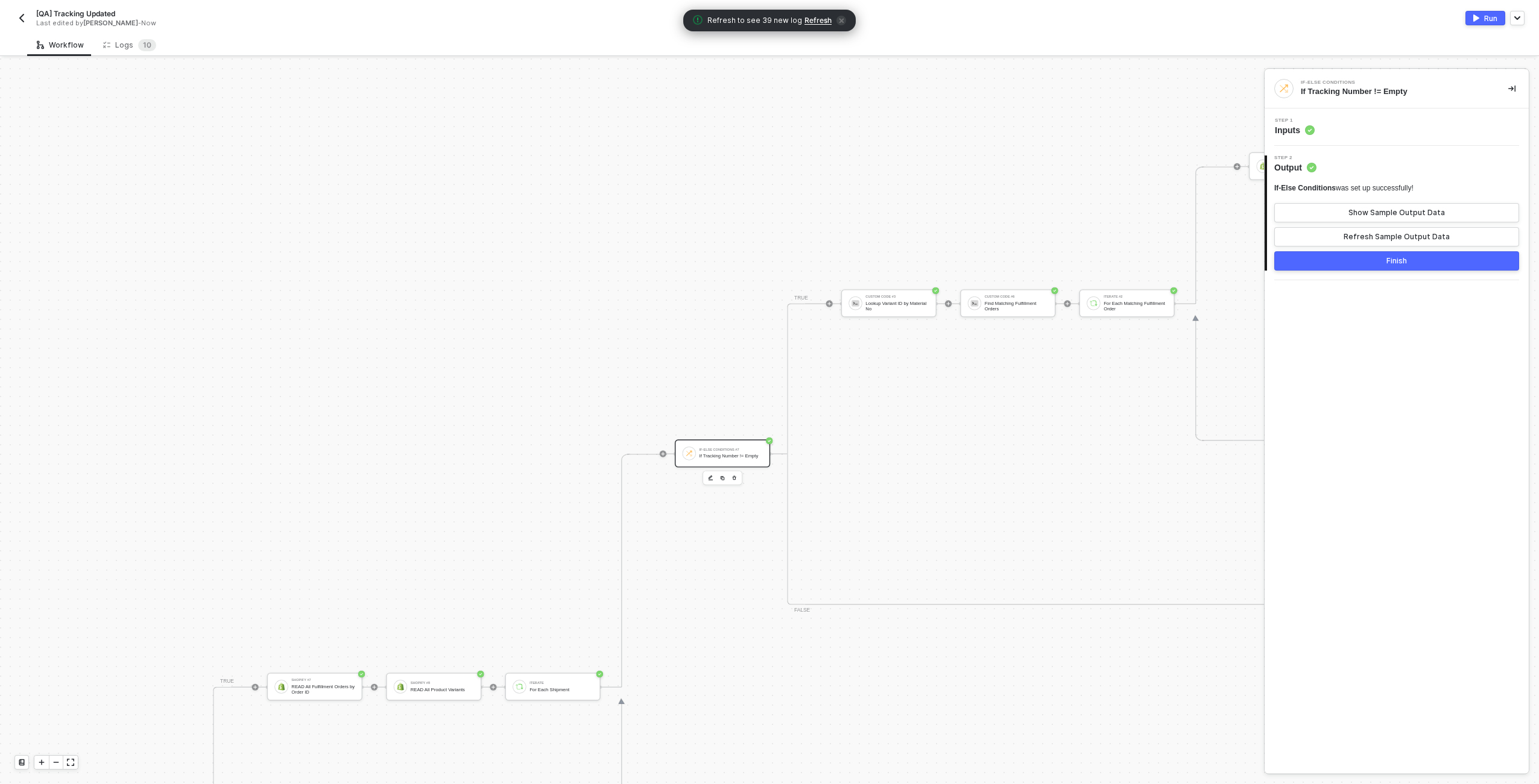
click at [766, 264] on button "Finish" at bounding box center [1397, 261] width 245 height 20
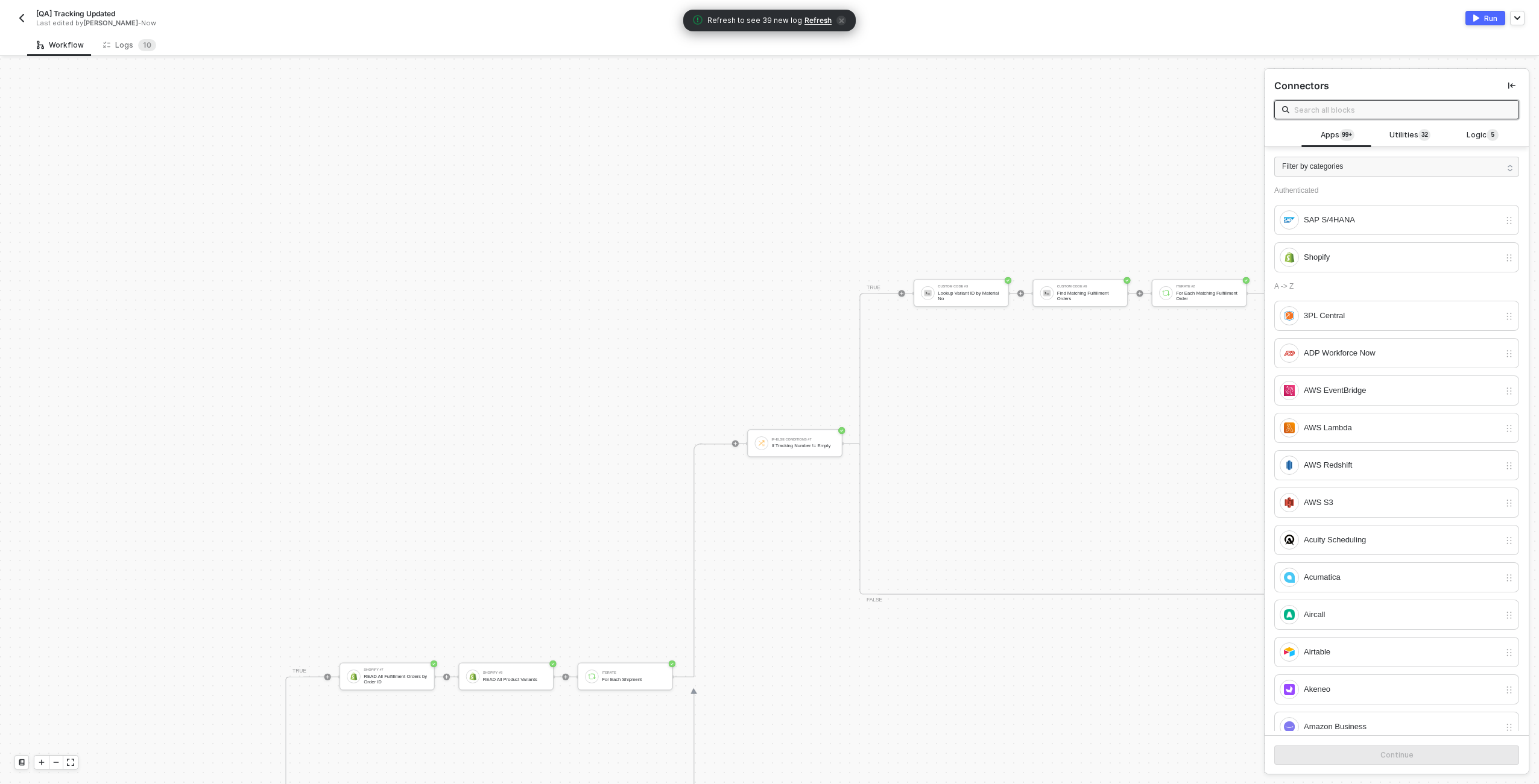
scroll to position [290, 1715]
click at [766, 433] on div "If Tracking Number != Empty" at bounding box center [803, 436] width 64 height 5
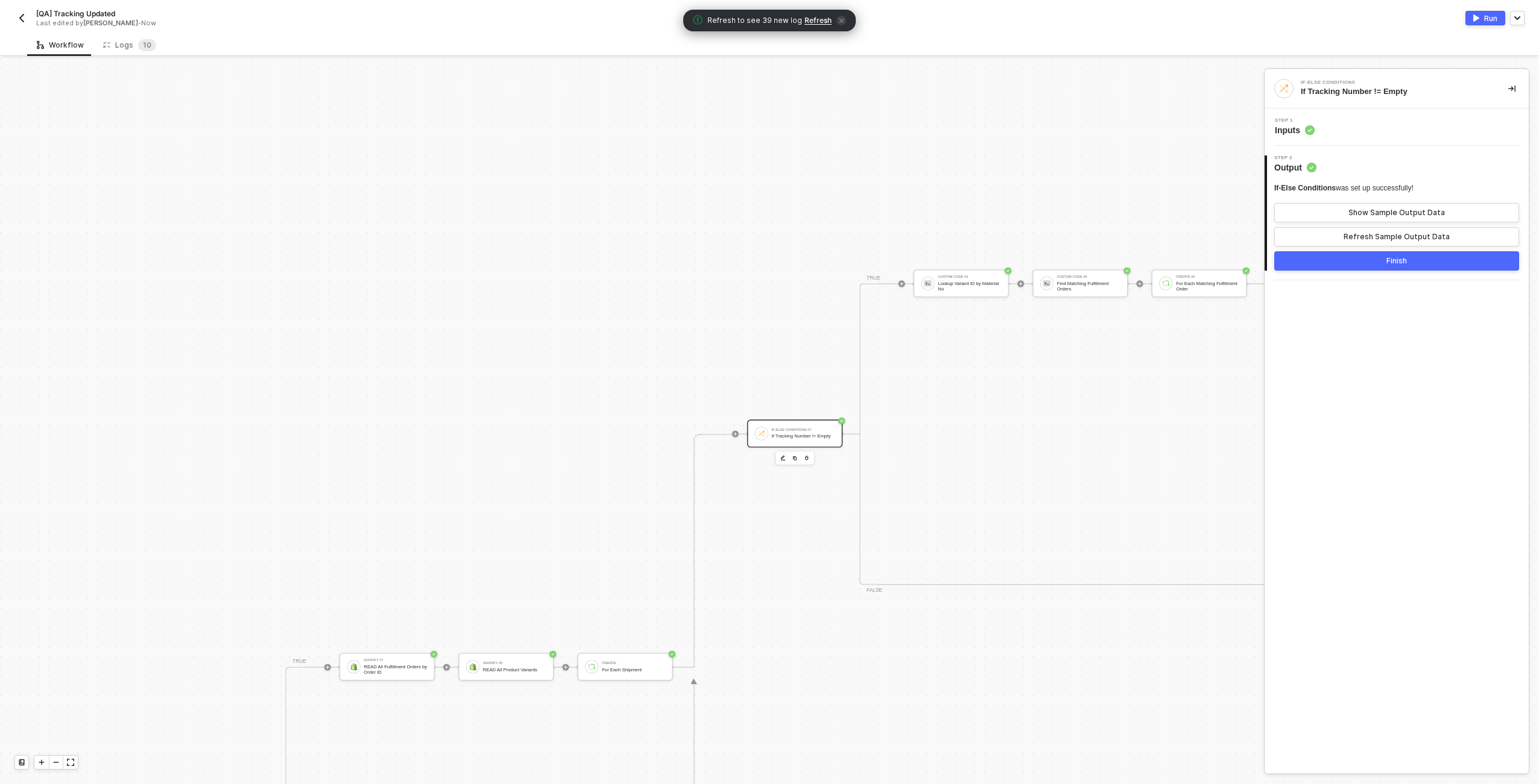
click at [766, 137] on div "Step 1 Inputs" at bounding box center [1397, 127] width 264 height 38
click at [766, 129] on div "Step 1 Inputs" at bounding box center [1398, 127] width 261 height 18
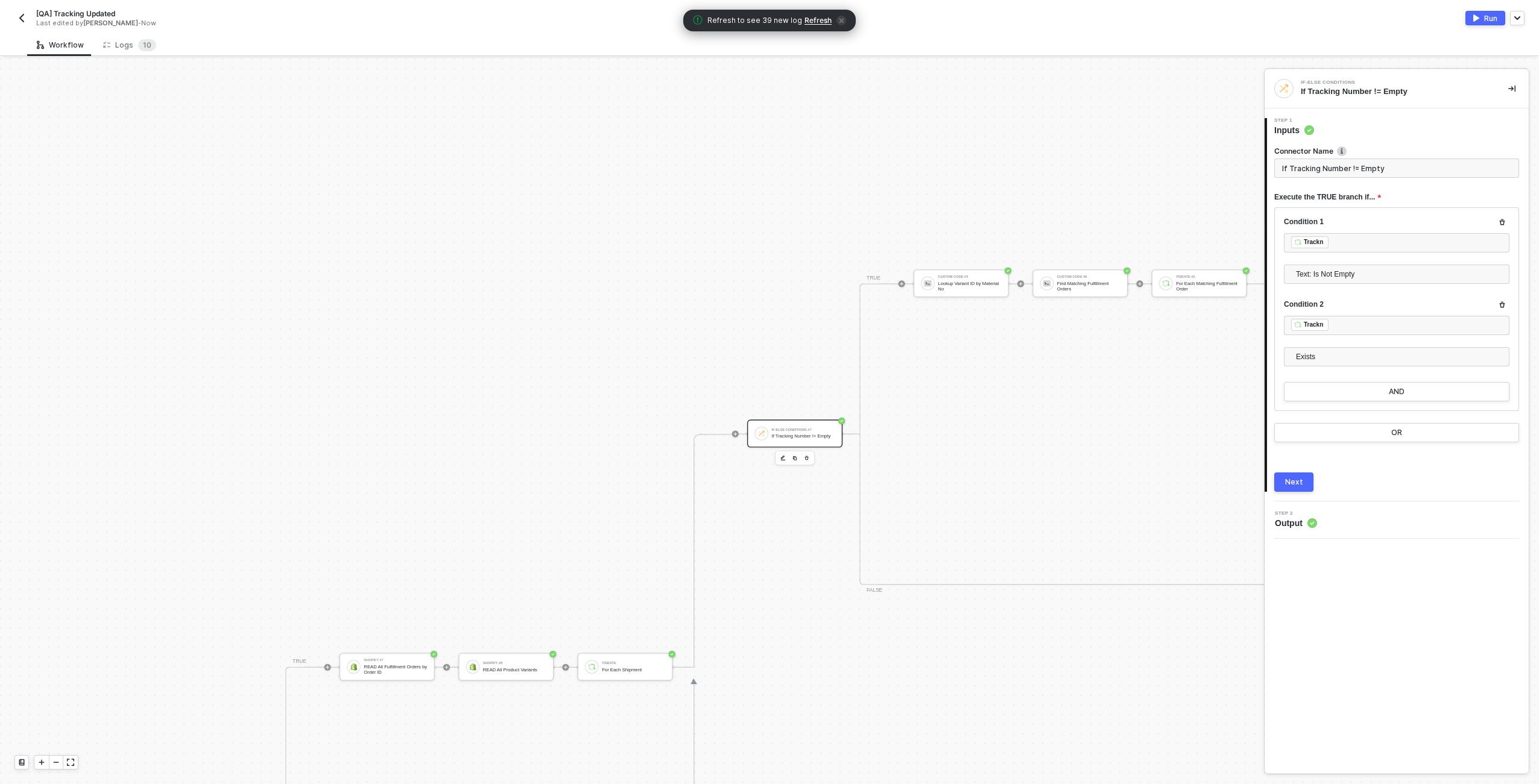
click at [321, 603] on div "If-Else Conditions #6 If Shipments Exist" at bounding box center [302, 596] width 64 height 16
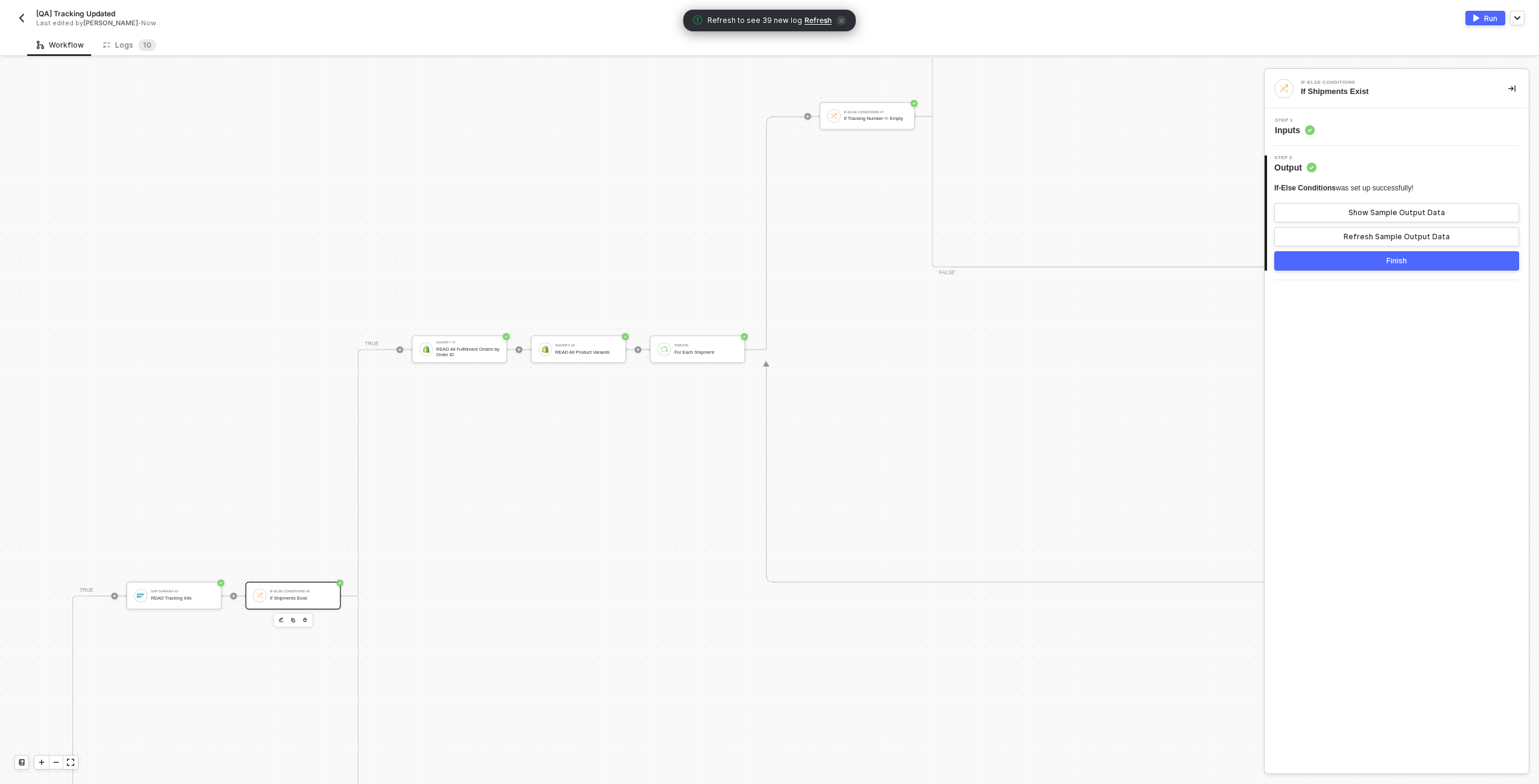
click at [766, 135] on div "Step 1 Inputs" at bounding box center [1398, 127] width 261 height 18
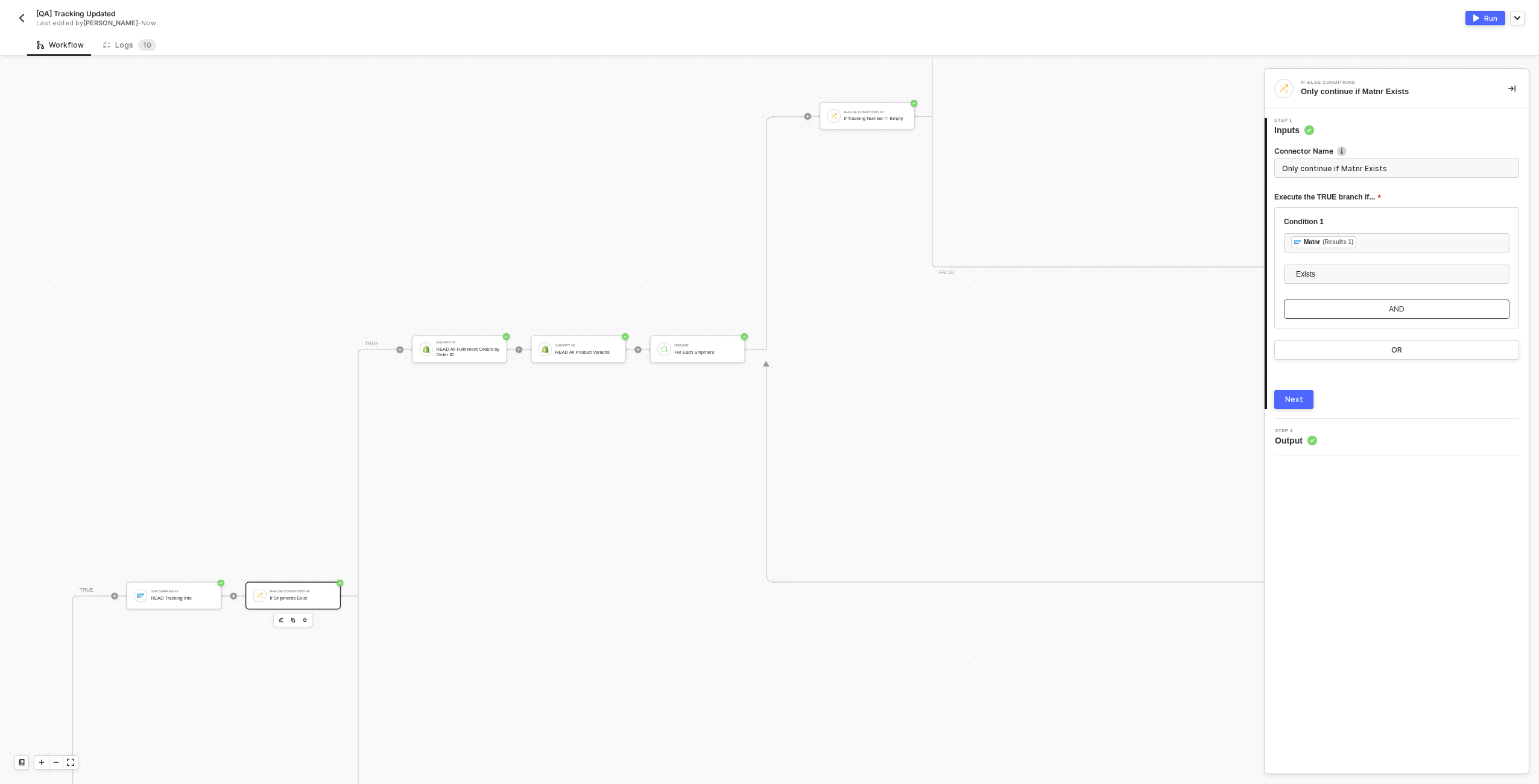
click at [766, 308] on button "AND" at bounding box center [1397, 309] width 225 height 20
click at [766, 326] on div "Type or select items ﻿" at bounding box center [1397, 326] width 211 height 12
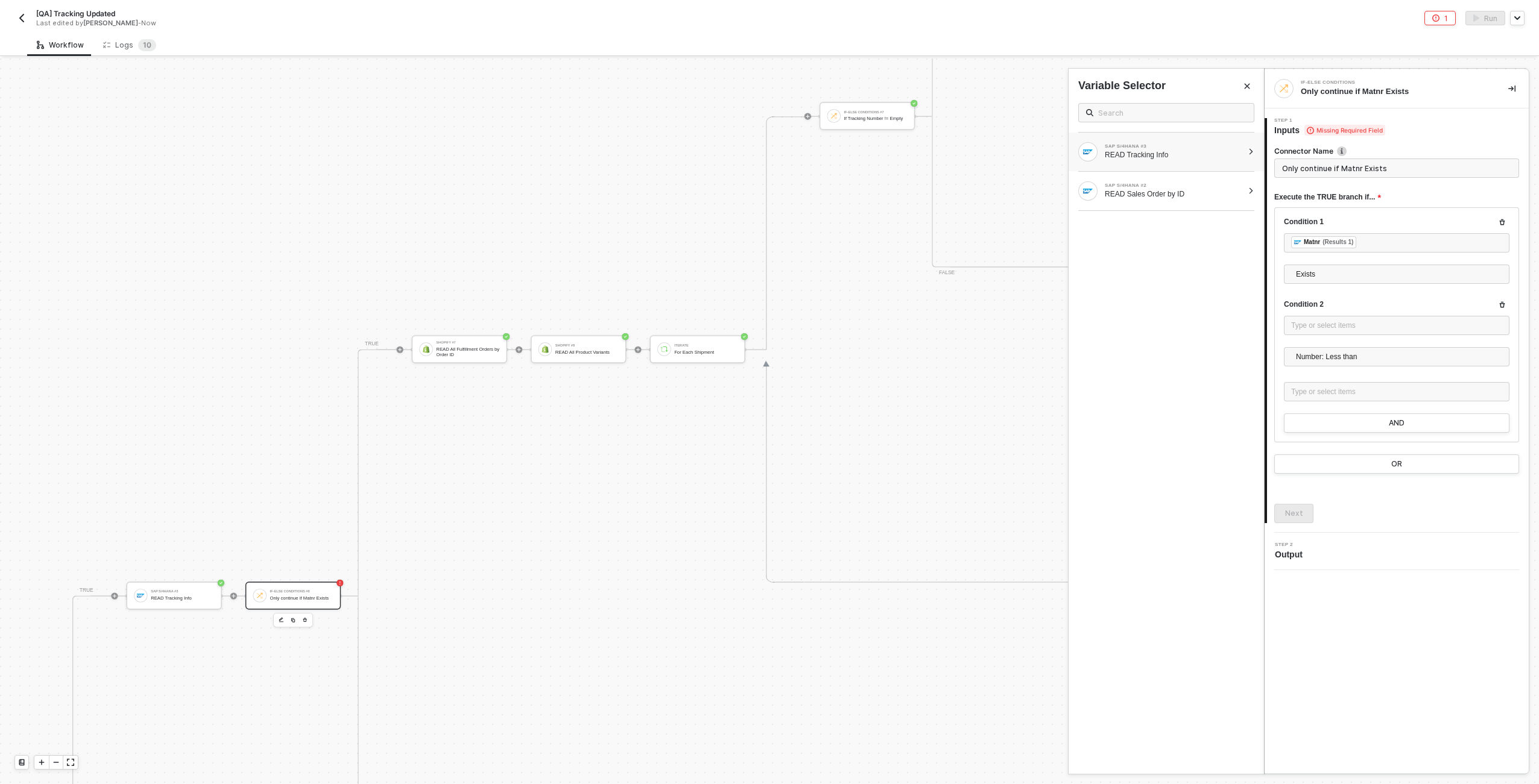
click at [766, 153] on div "READ Tracking Info" at bounding box center [1174, 155] width 138 height 9
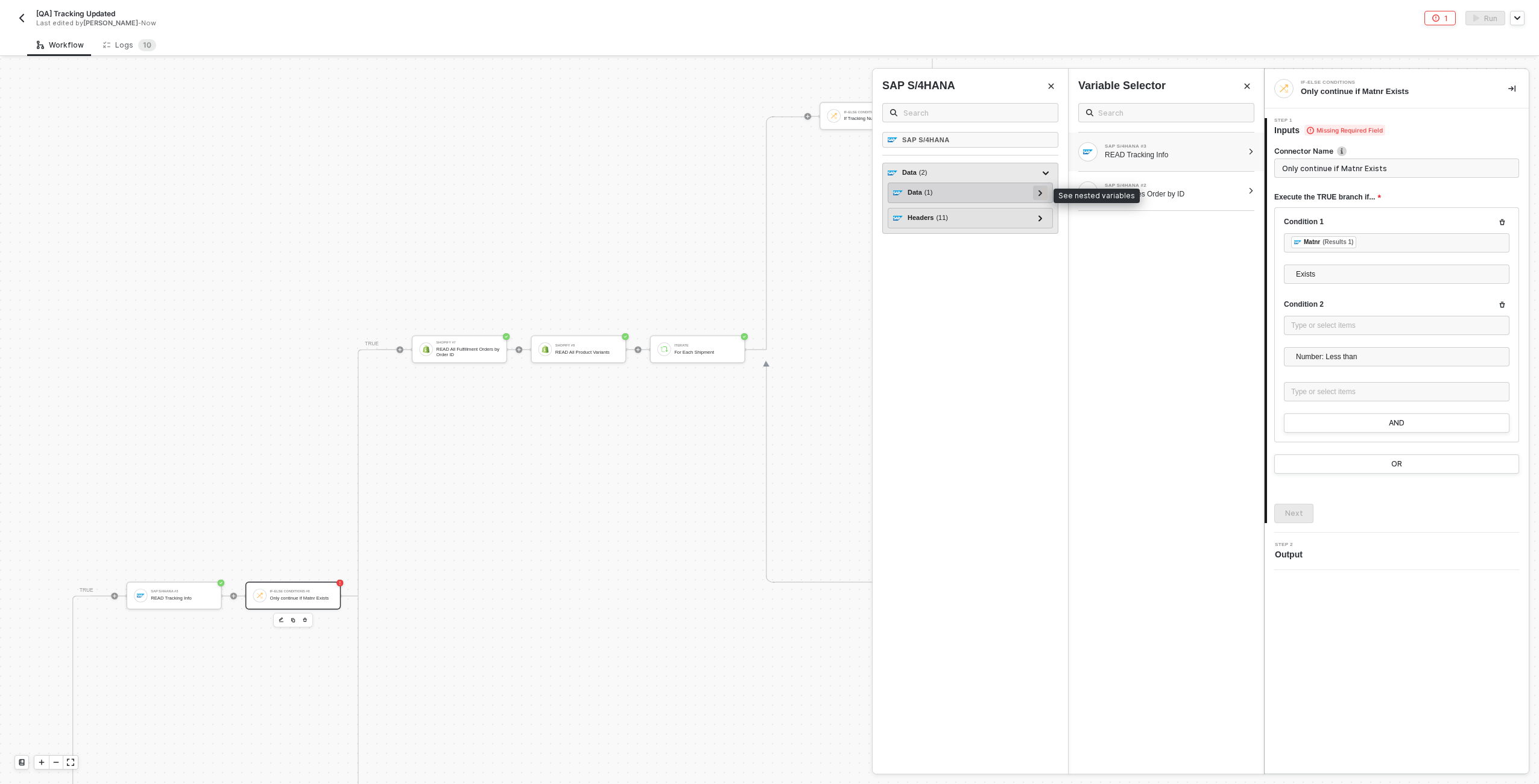
click at [766, 191] on icon at bounding box center [1040, 193] width 4 height 6
click at [766, 214] on icon at bounding box center [1035, 213] width 4 height 6
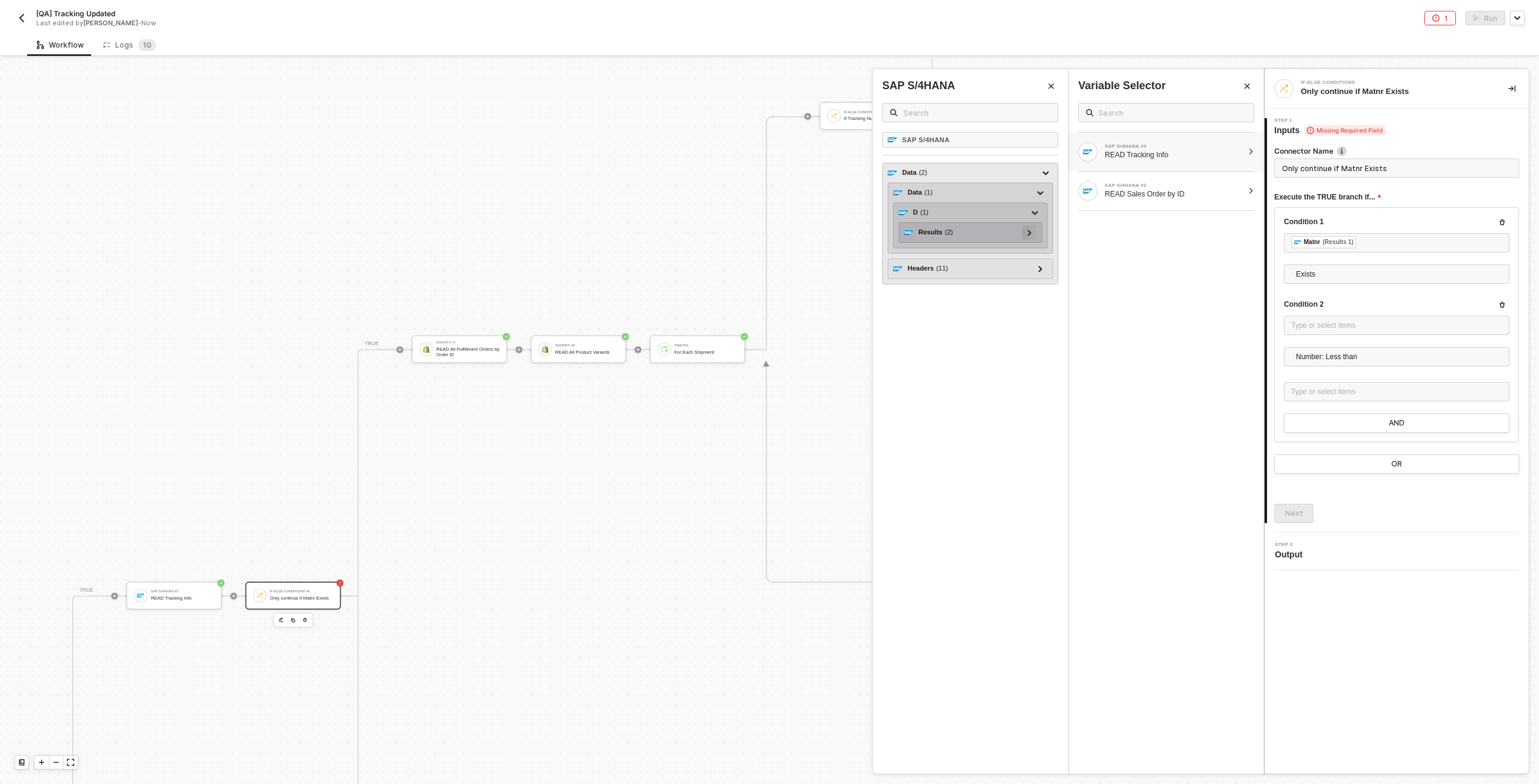
click at [766, 235] on div at bounding box center [1029, 232] width 14 height 14
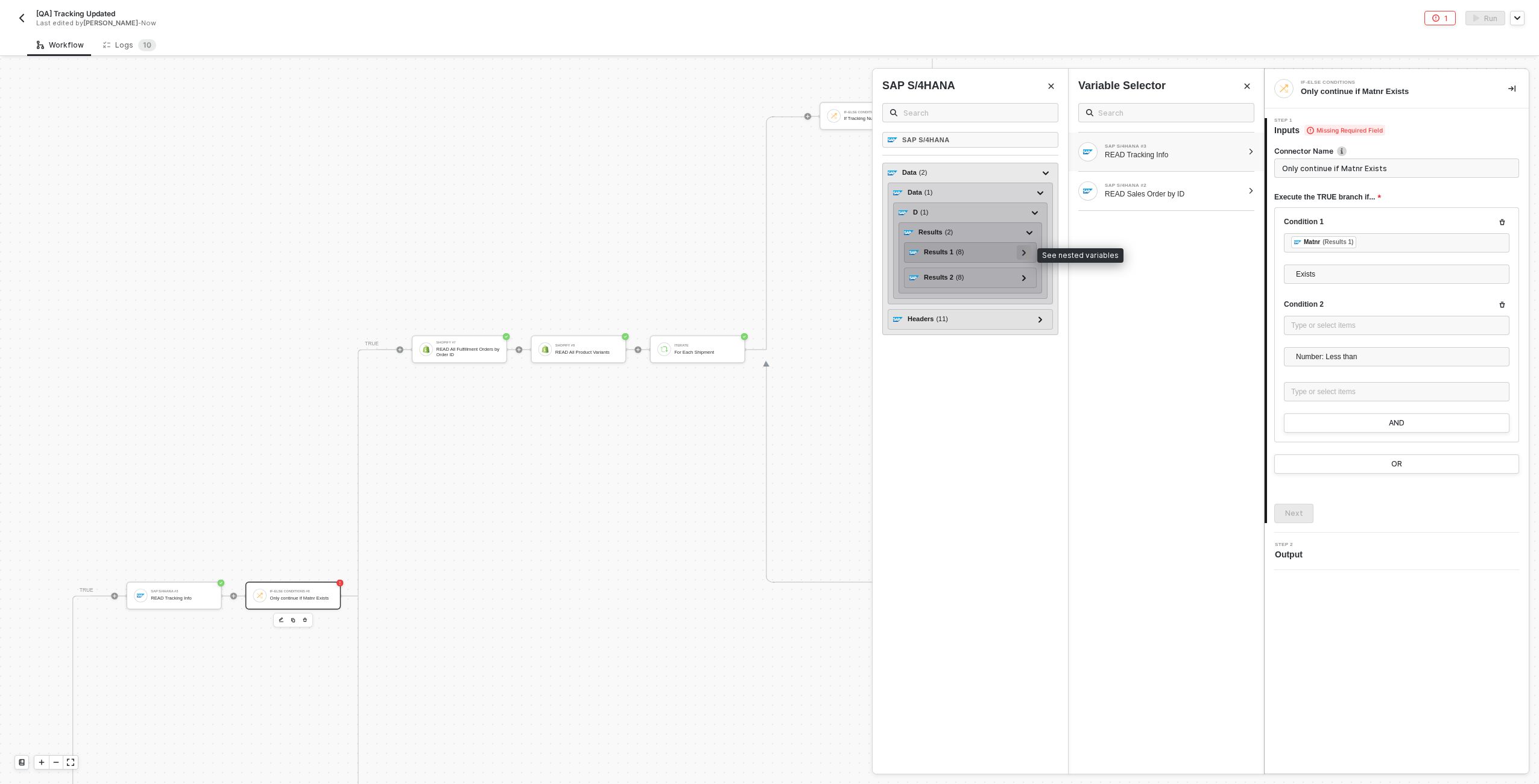
click at [766, 252] on div at bounding box center [1025, 252] width 6 height 13
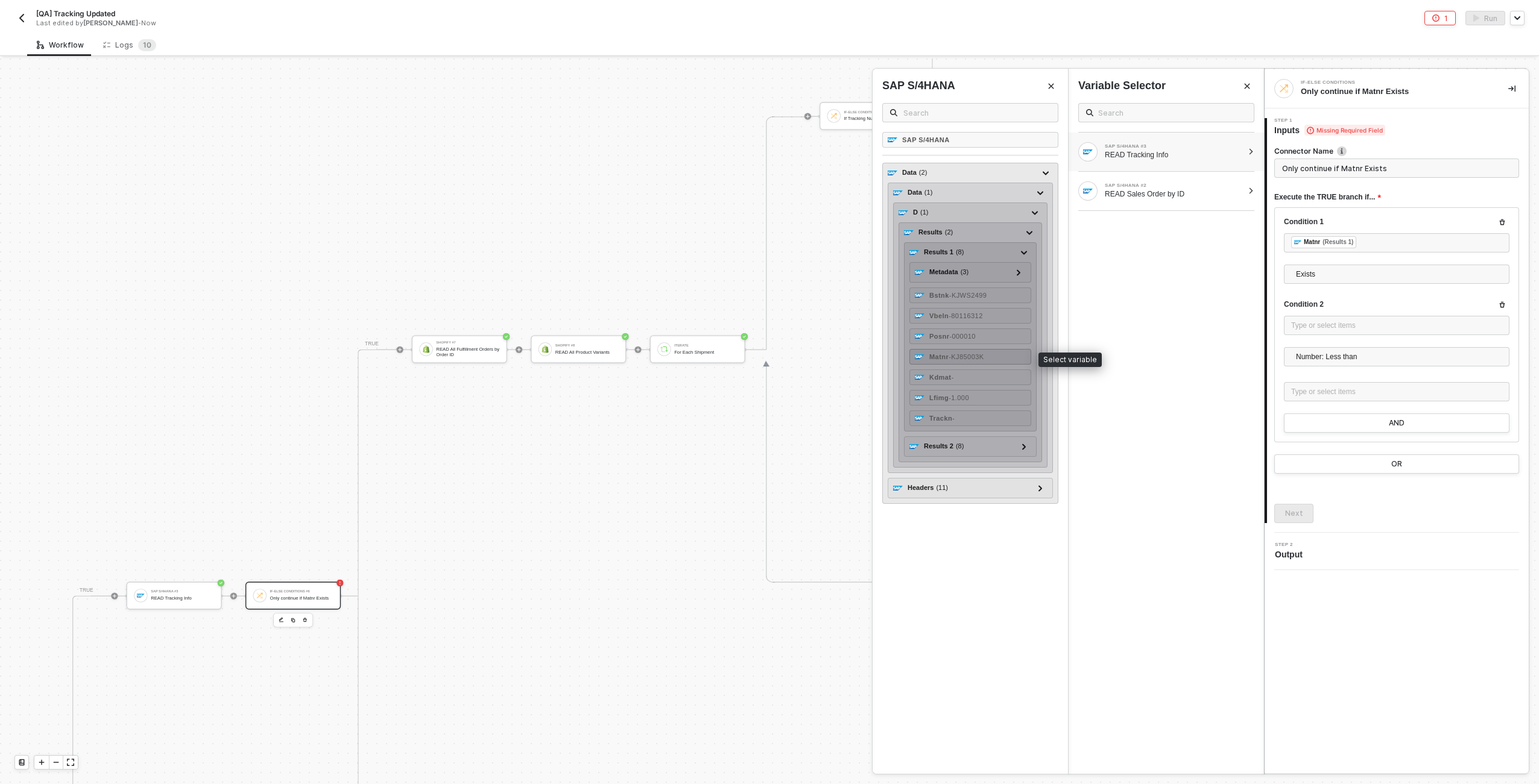
click at [766, 353] on span "- KJ85003K" at bounding box center [966, 356] width 35 height 7
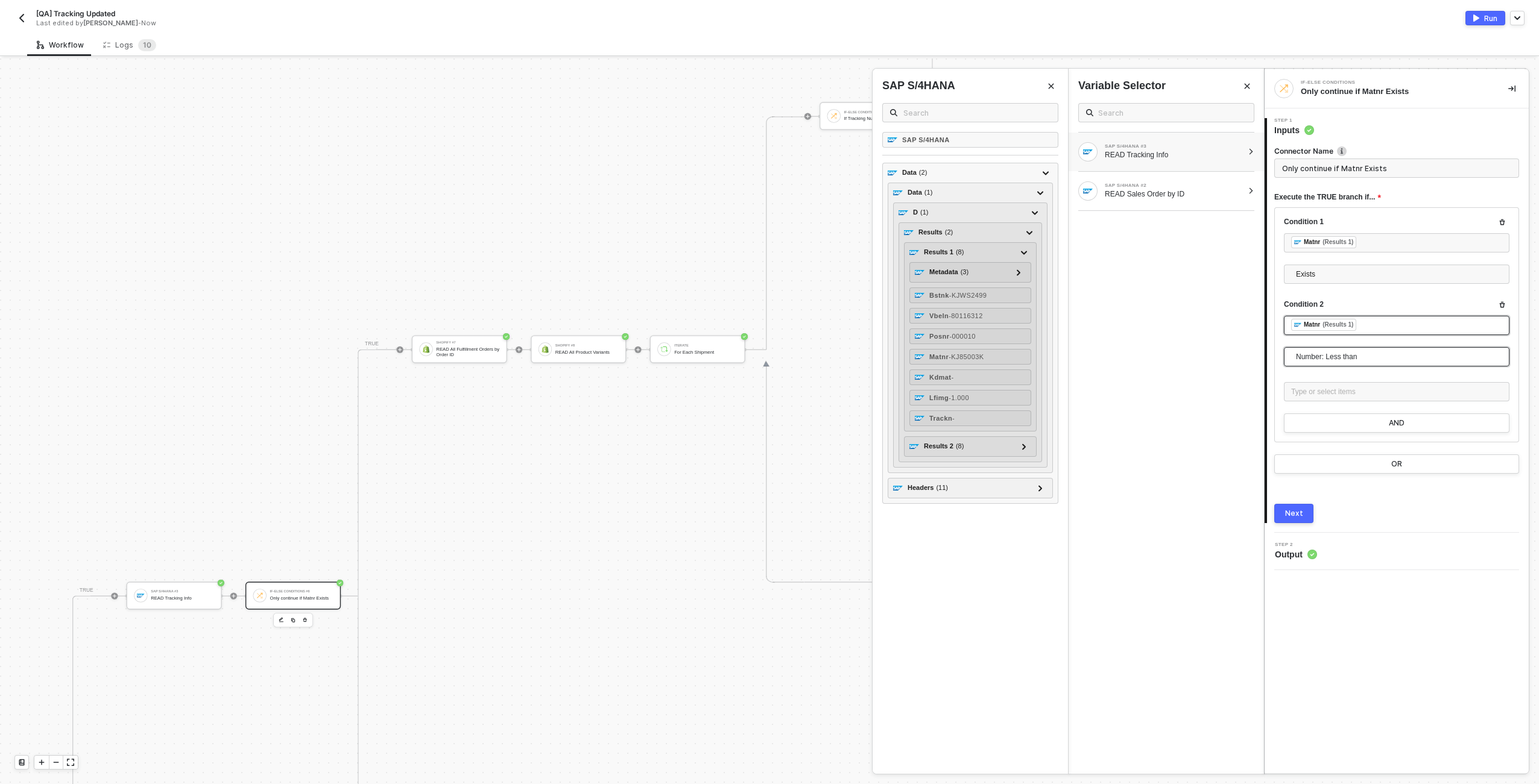
click at [766, 360] on span "Number: Less than" at bounding box center [1399, 356] width 207 height 18
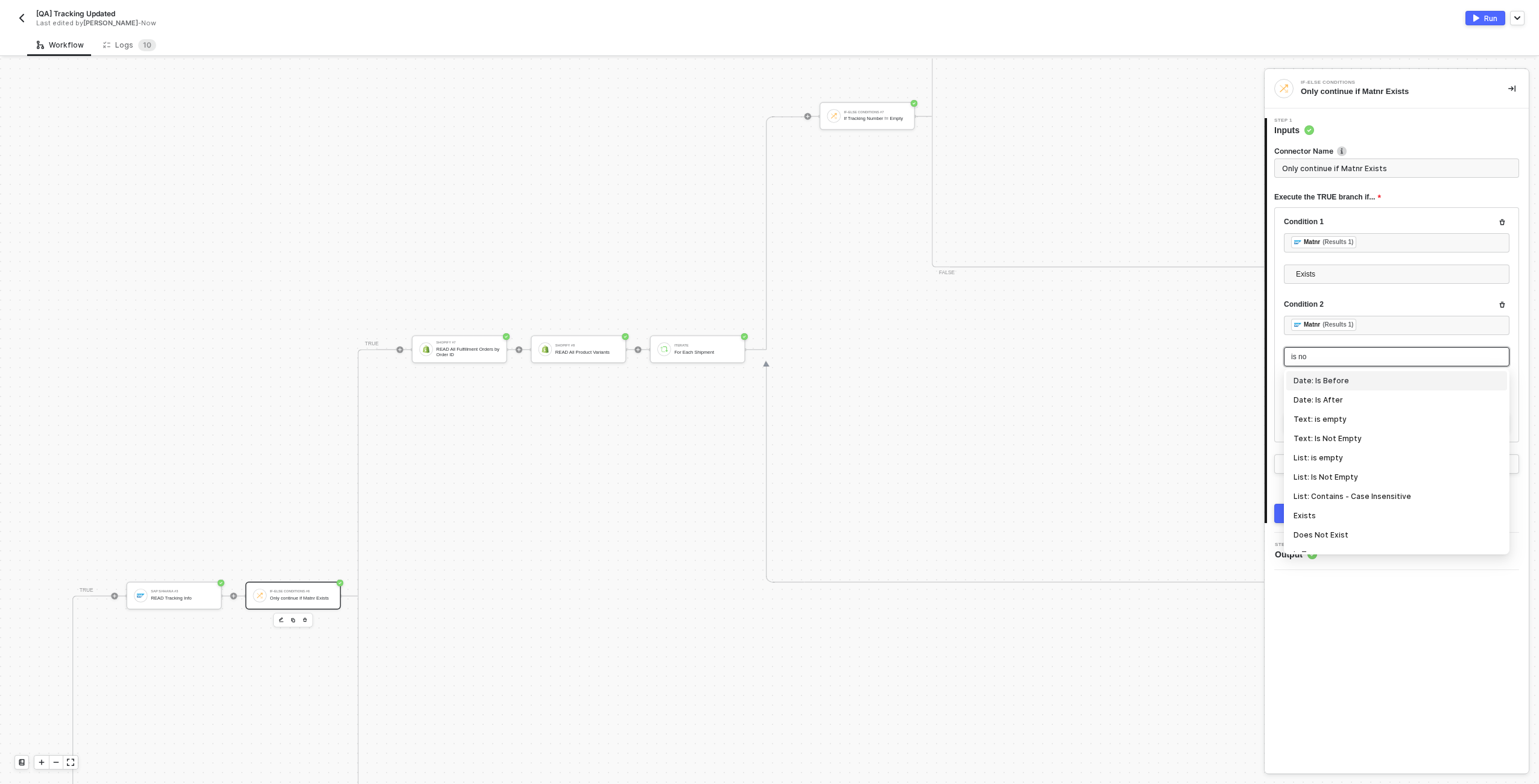
type input "is not"
click at [766, 381] on div "Text: Is Not Empty" at bounding box center [1397, 381] width 207 height 13
click at [766, 484] on div "Next" at bounding box center [1294, 482] width 18 height 9
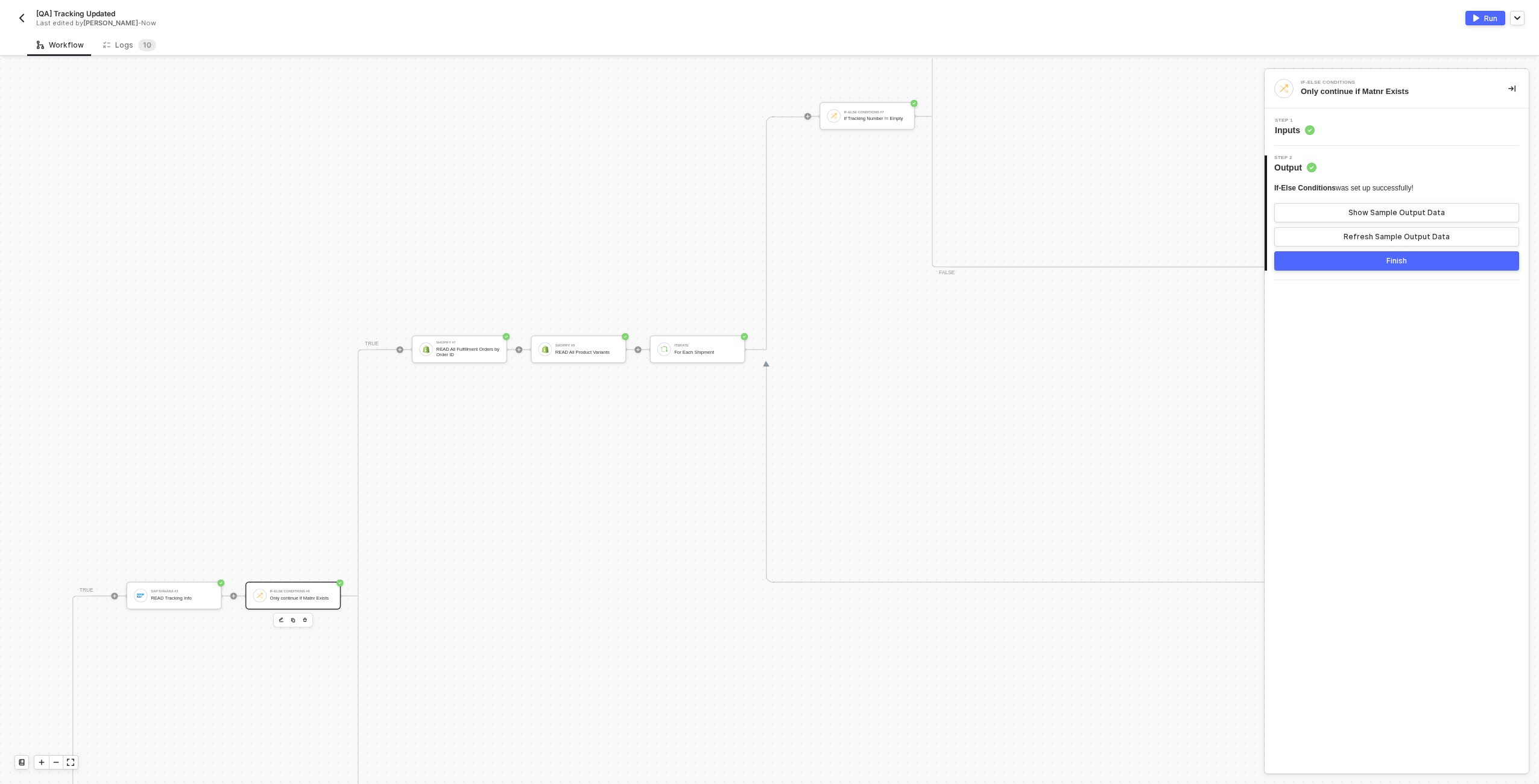
click at [274, 596] on div "Only continue if Matnr Exists" at bounding box center [302, 598] width 64 height 5
click at [766, 126] on div "Step 1 Inputs" at bounding box center [1398, 127] width 261 height 18
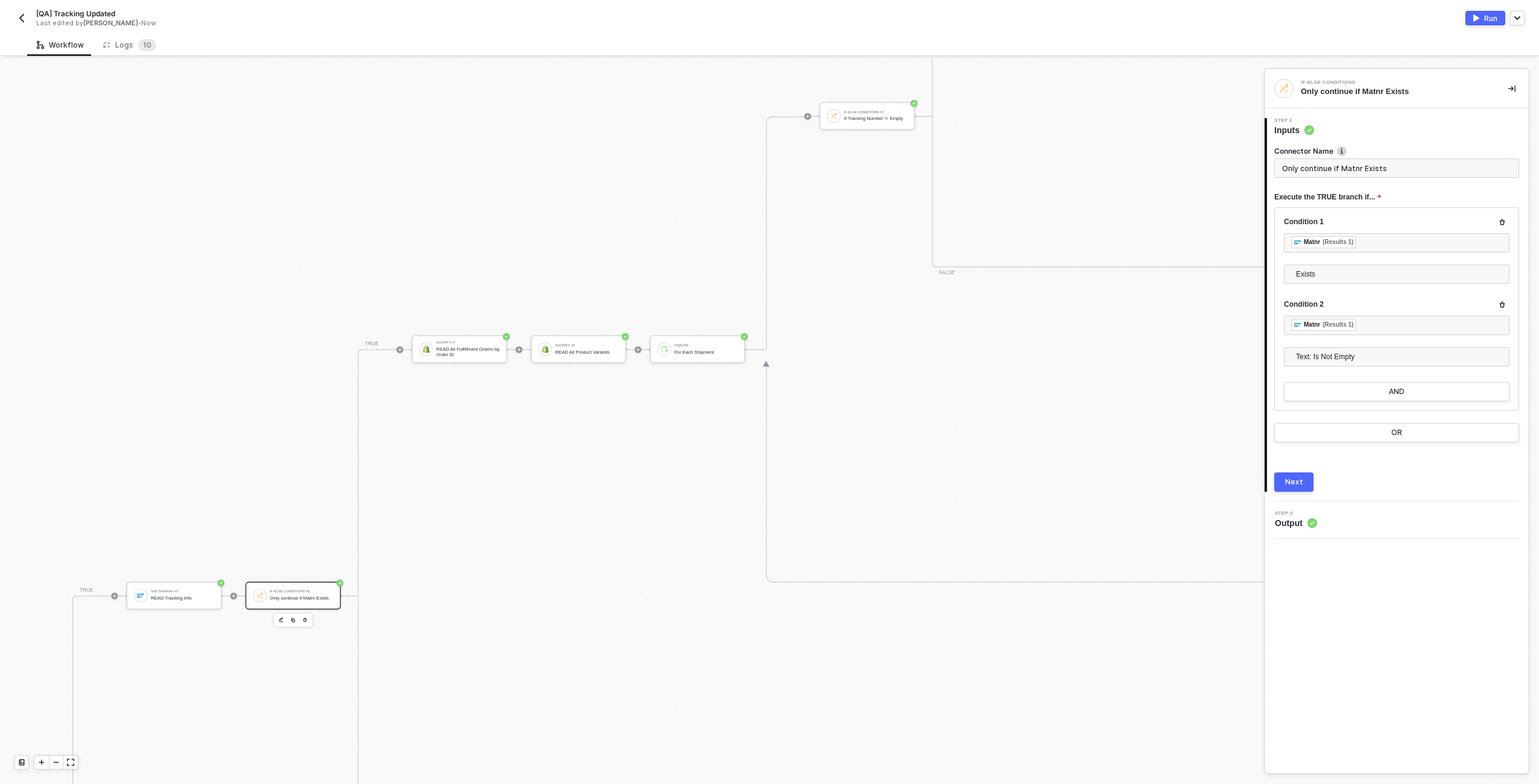
click at [766, 165] on input "Only continue if Matnr Exists" at bounding box center [1397, 168] width 245 height 20
type input "If Material Number Exists"
click at [766, 476] on button "Next" at bounding box center [1294, 482] width 39 height 20
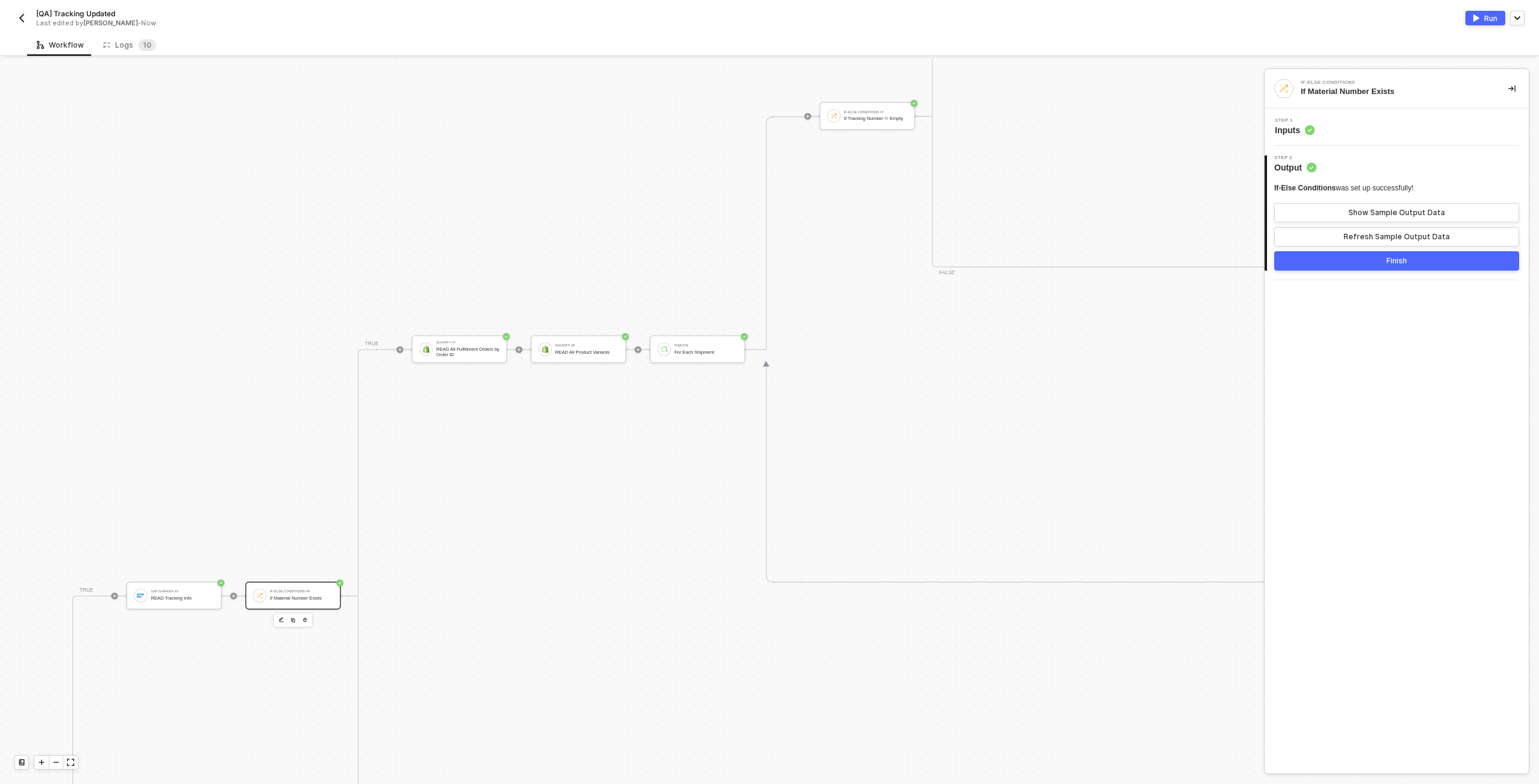
click at [766, 254] on button "Finish" at bounding box center [1397, 261] width 245 height 20
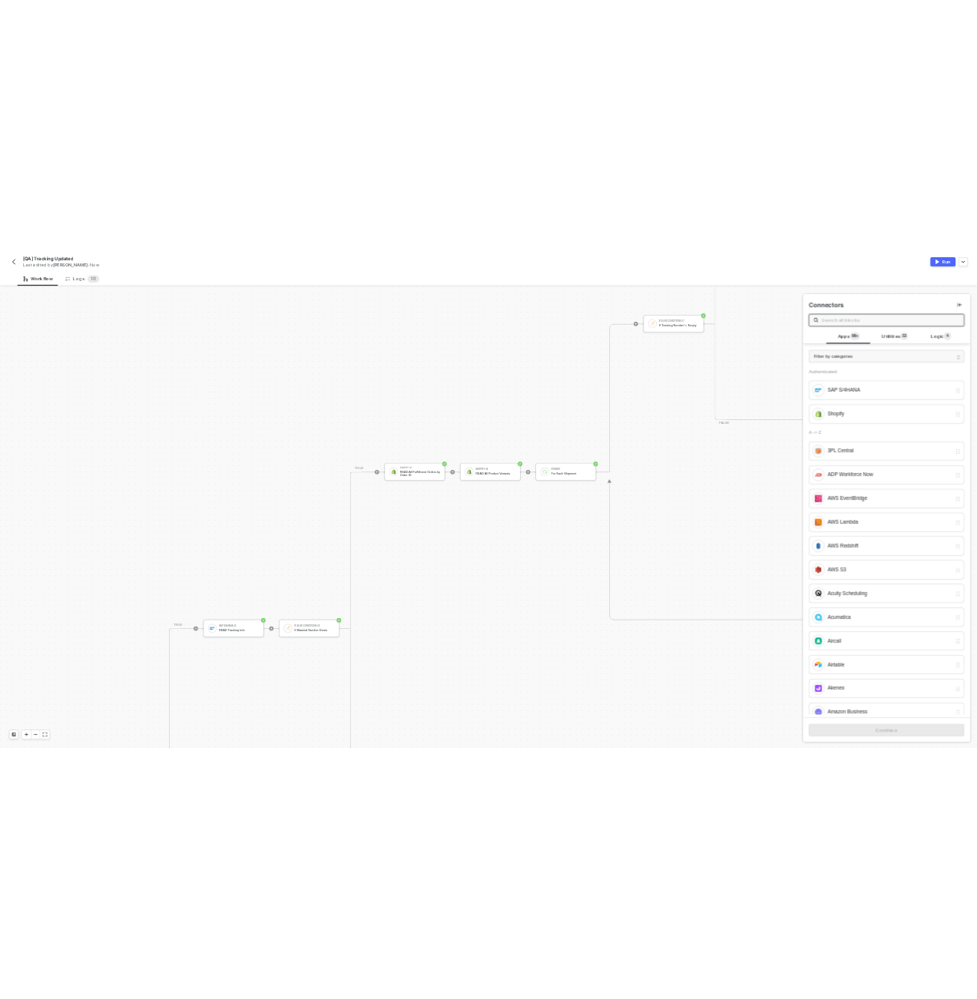
scroll to position [775, 1907]
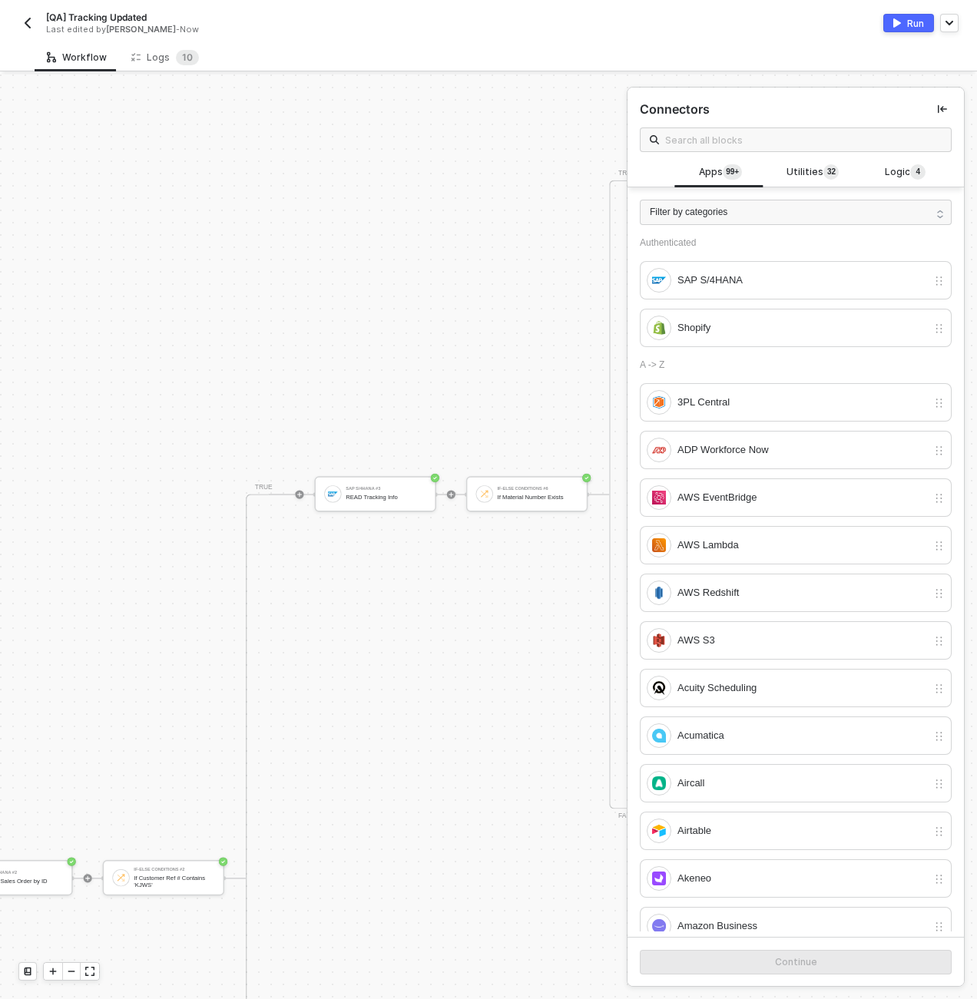
scroll to position [1106, 1938]
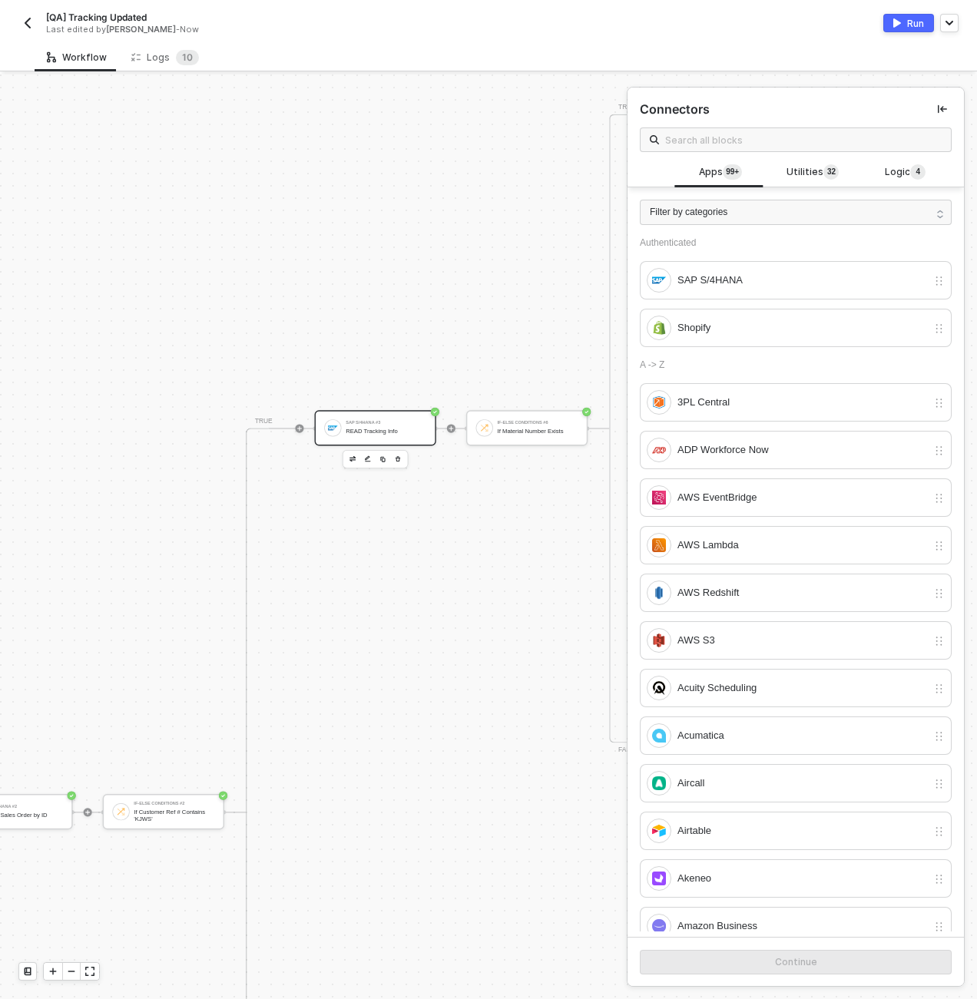
click at [384, 439] on div "SAP S/4HANA #3 READ Tracking Info" at bounding box center [375, 427] width 121 height 35
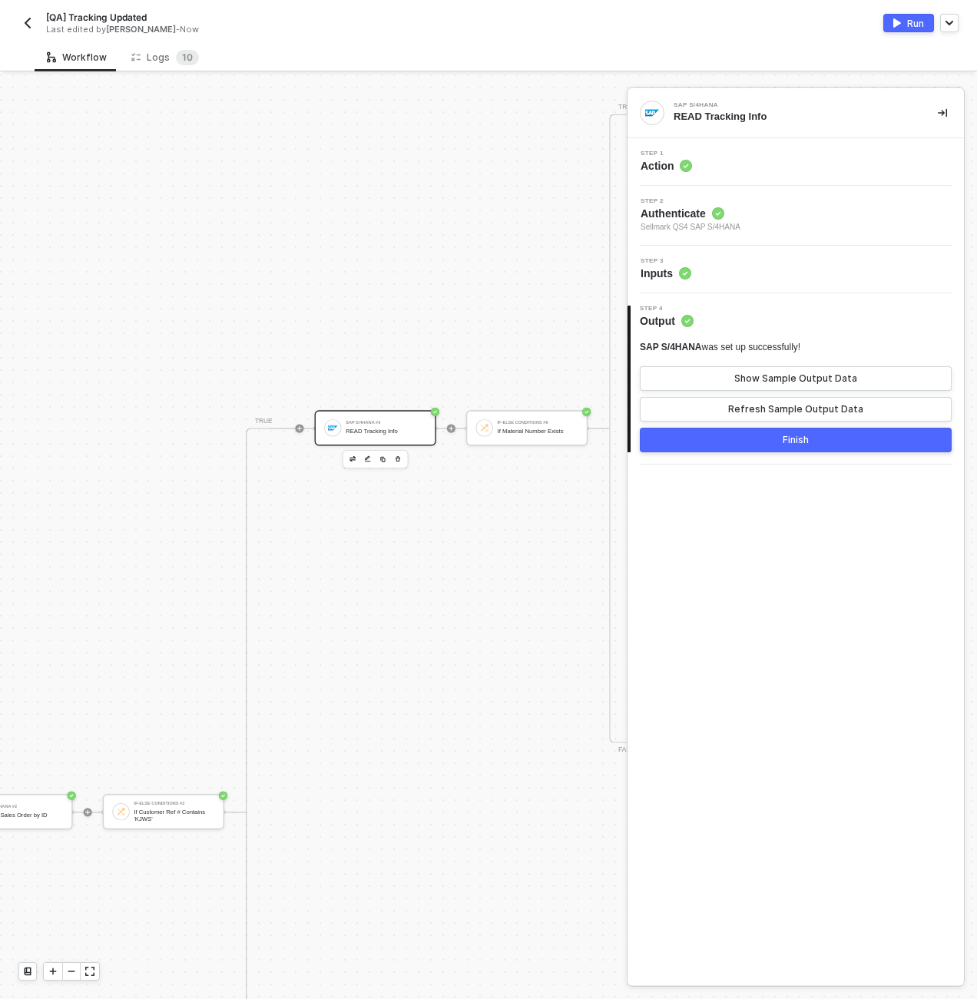
click at [792, 263] on div "Step 3 Inputs" at bounding box center [797, 269] width 333 height 23
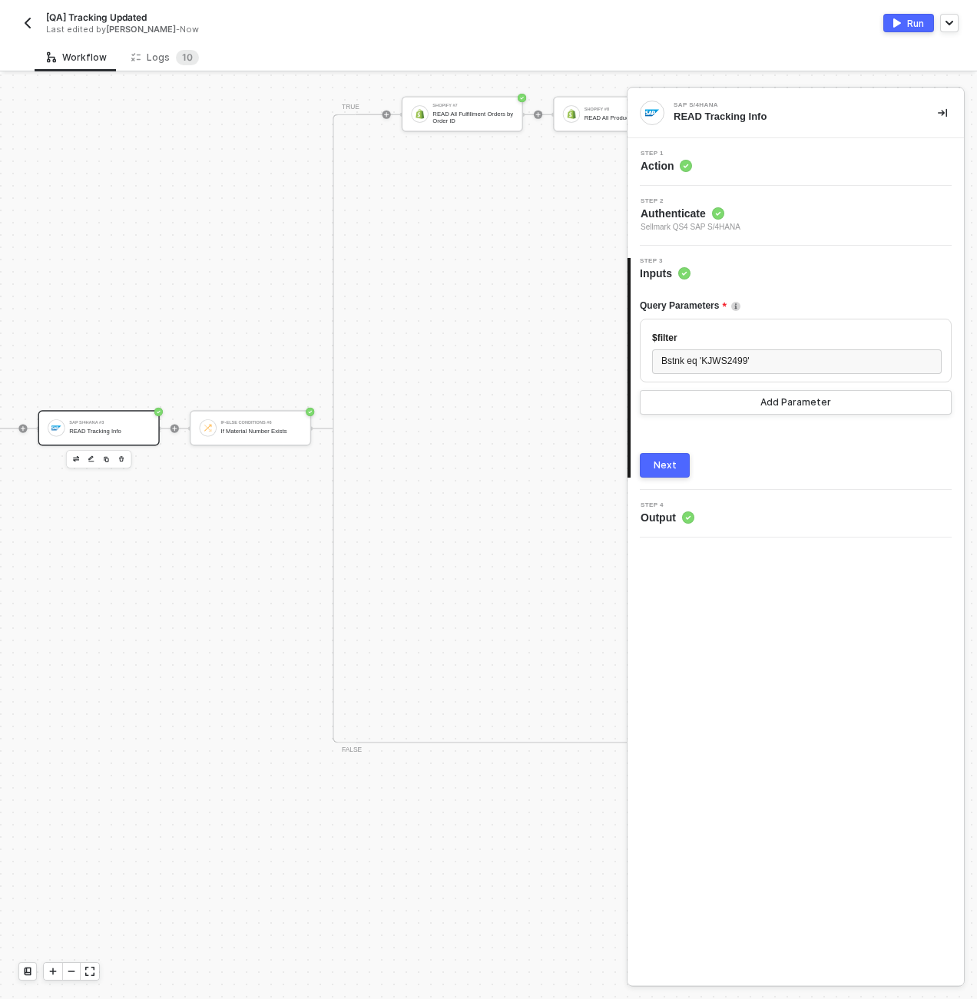
scroll to position [993, 2215]
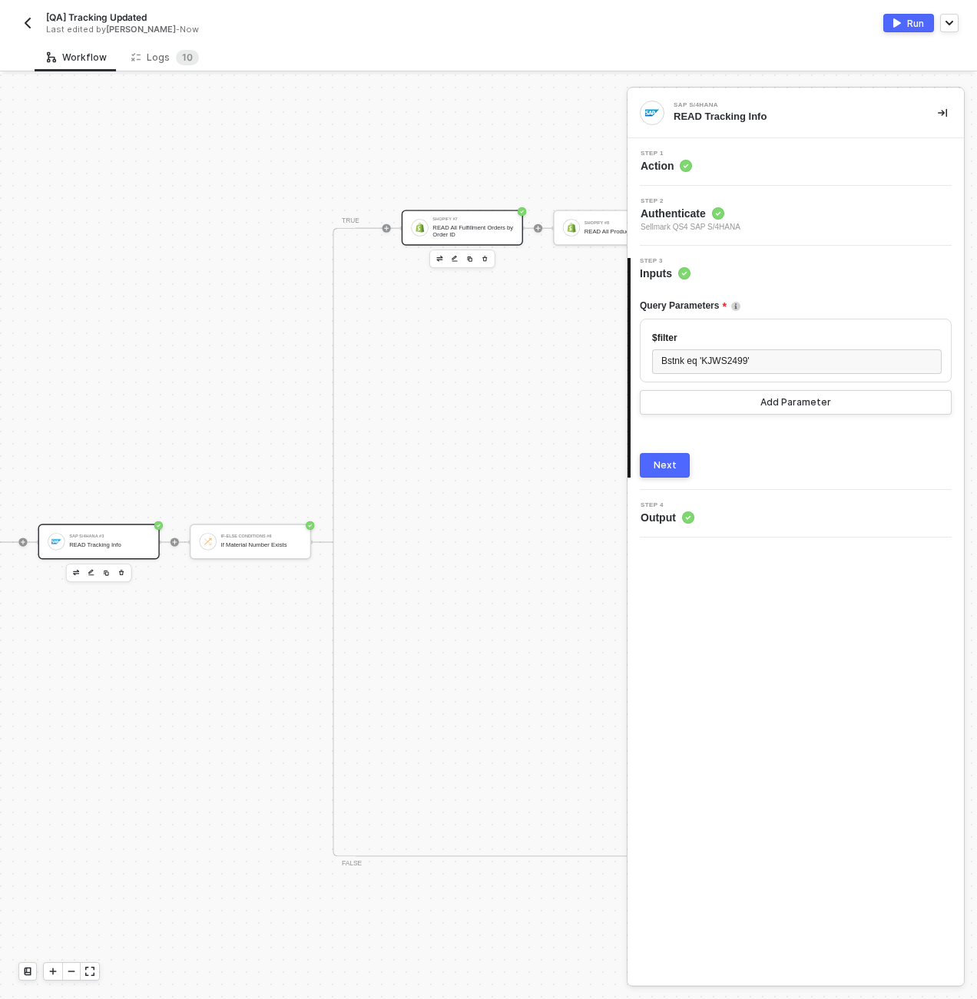
click at [470, 234] on div "READ All Fulfillment Orders by Order ID" at bounding box center [473, 231] width 81 height 14
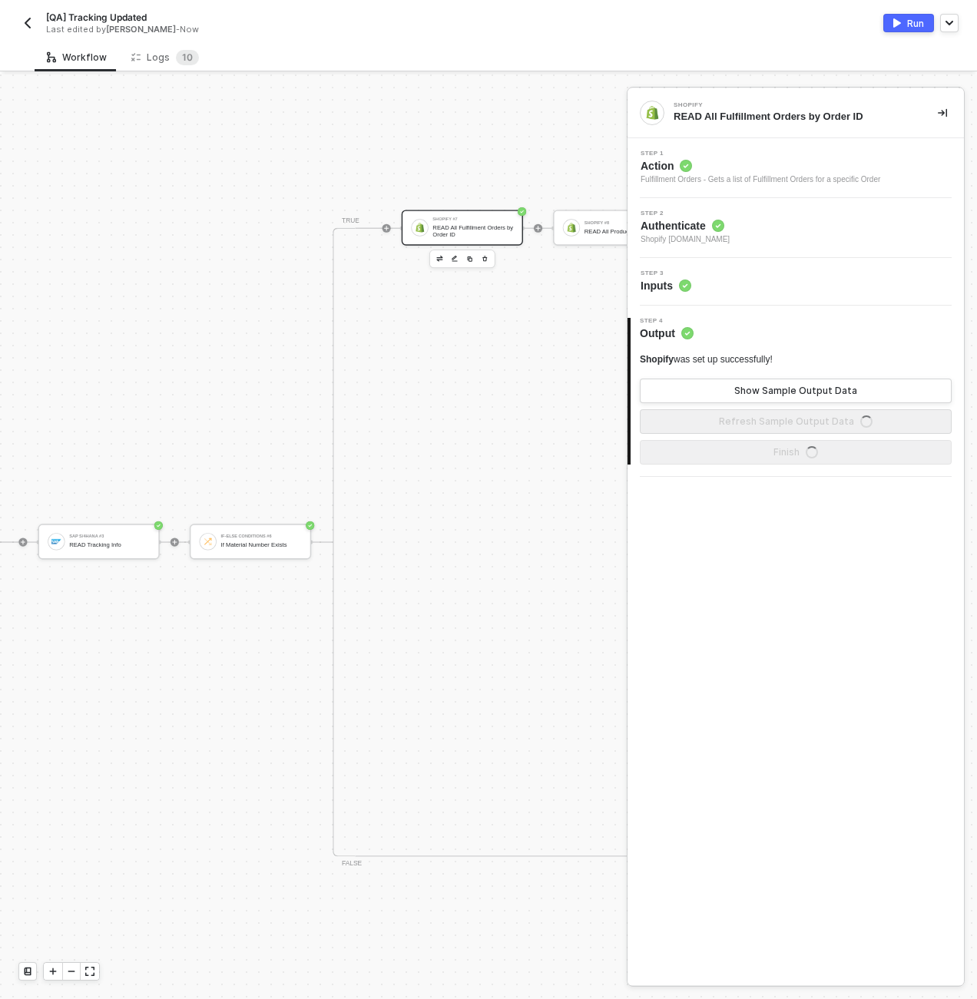
click at [716, 293] on div "Step 3 Inputs" at bounding box center [796, 282] width 336 height 48
click at [714, 284] on div "Step 3 Inputs" at bounding box center [797, 281] width 333 height 23
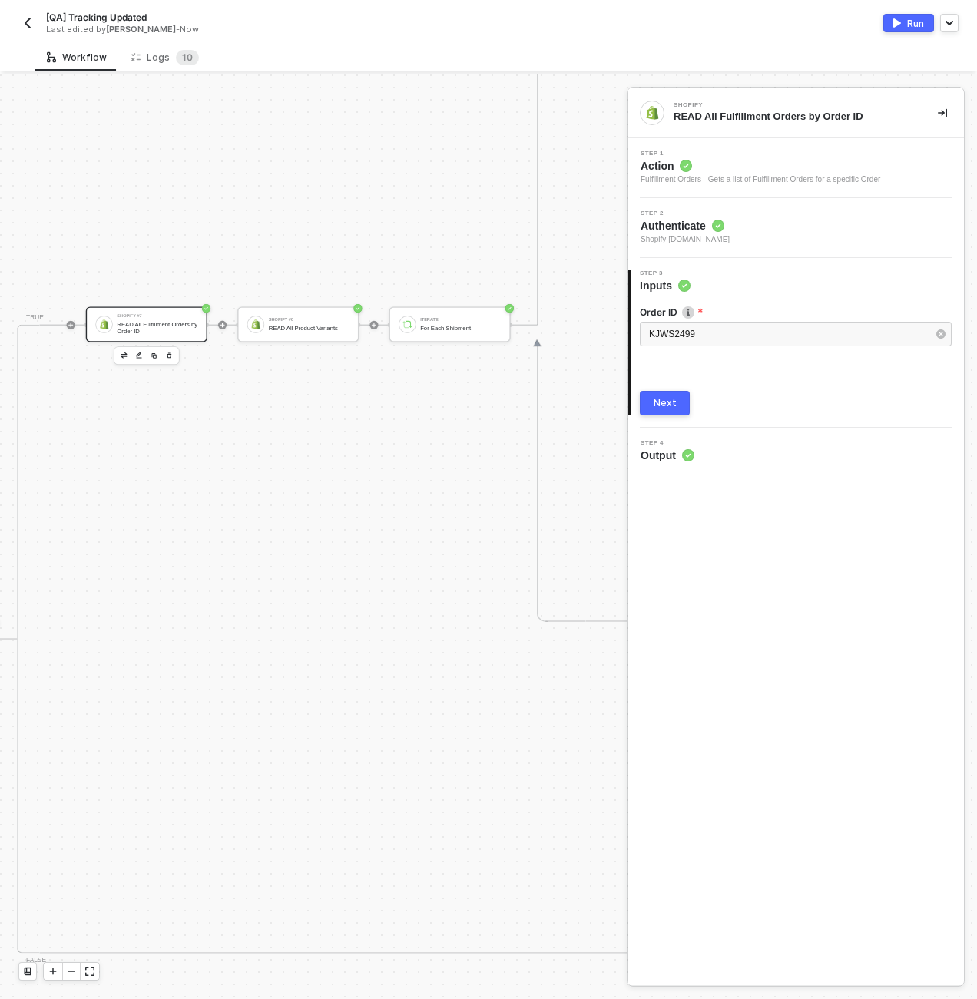
scroll to position [896, 2614]
click at [194, 333] on div "Shopify #8 READ All Product Variants" at bounding box center [225, 324] width 81 height 21
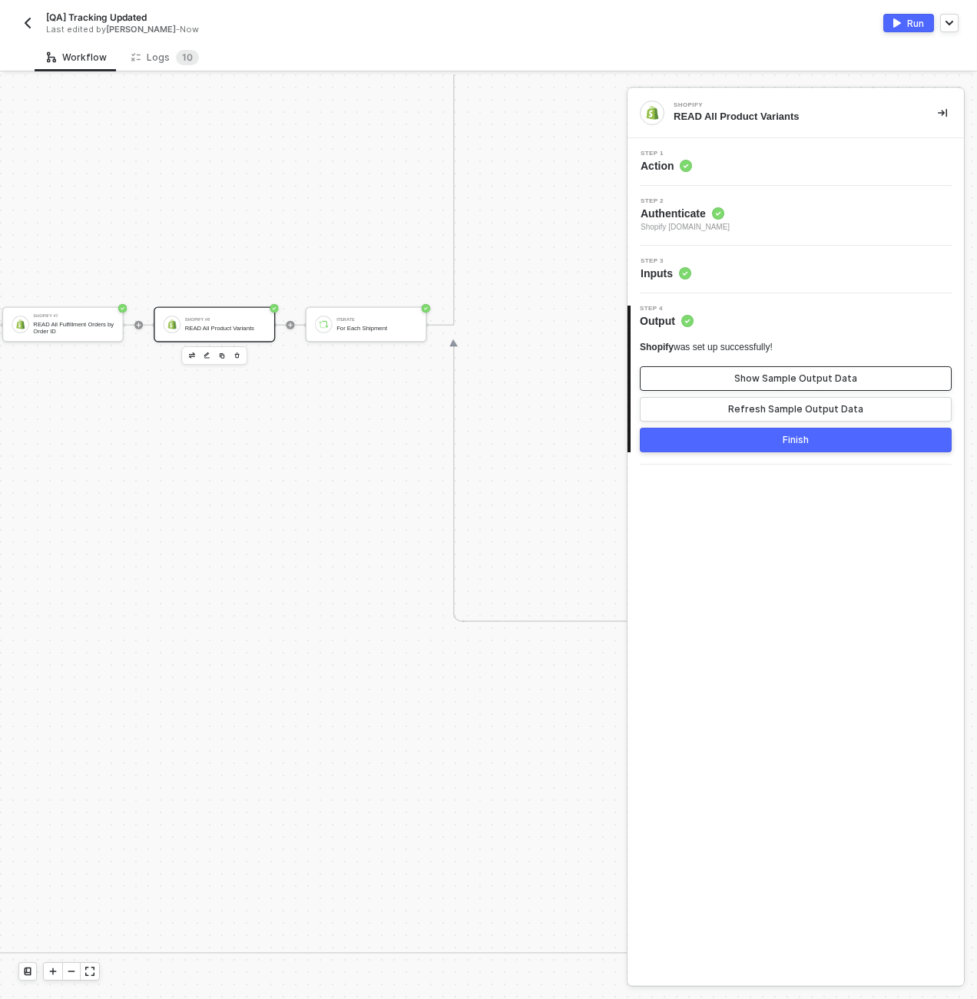
click at [824, 374] on div "Show Sample Output Data" at bounding box center [795, 379] width 123 height 12
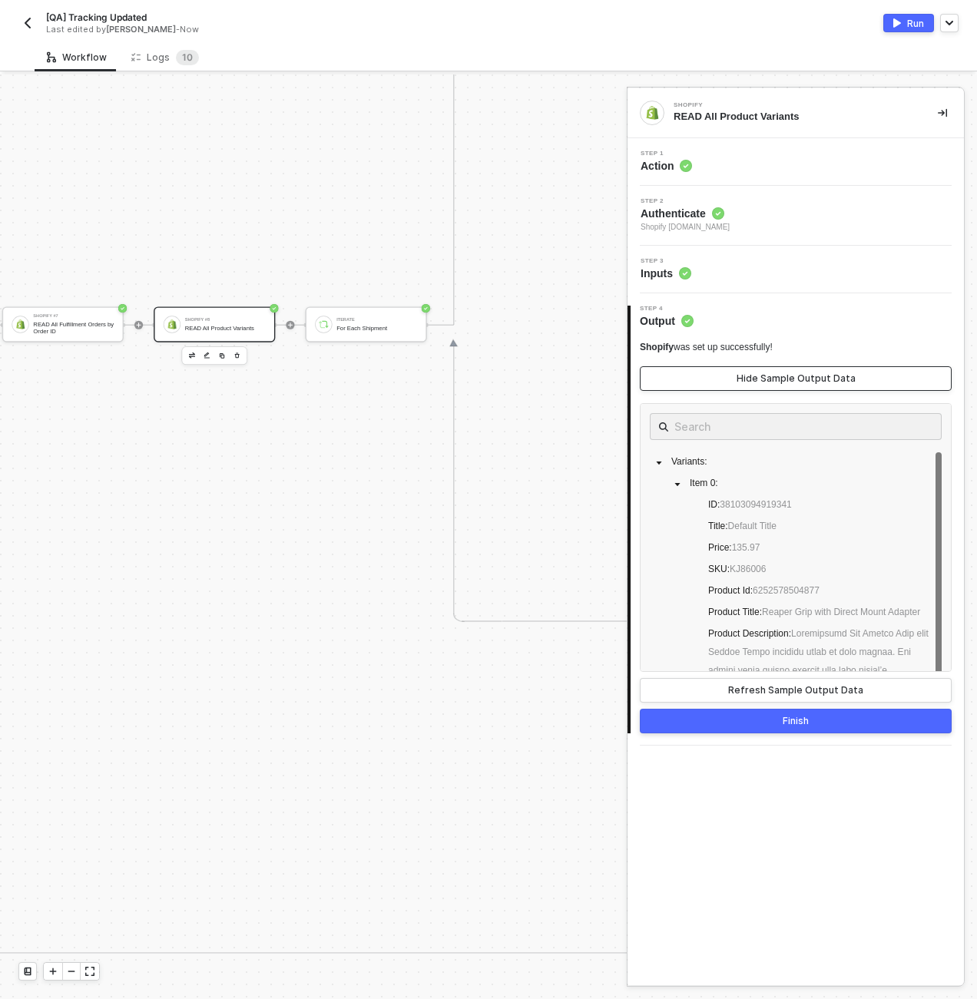
click at [824, 374] on div "Hide Sample Output Data" at bounding box center [796, 379] width 119 height 12
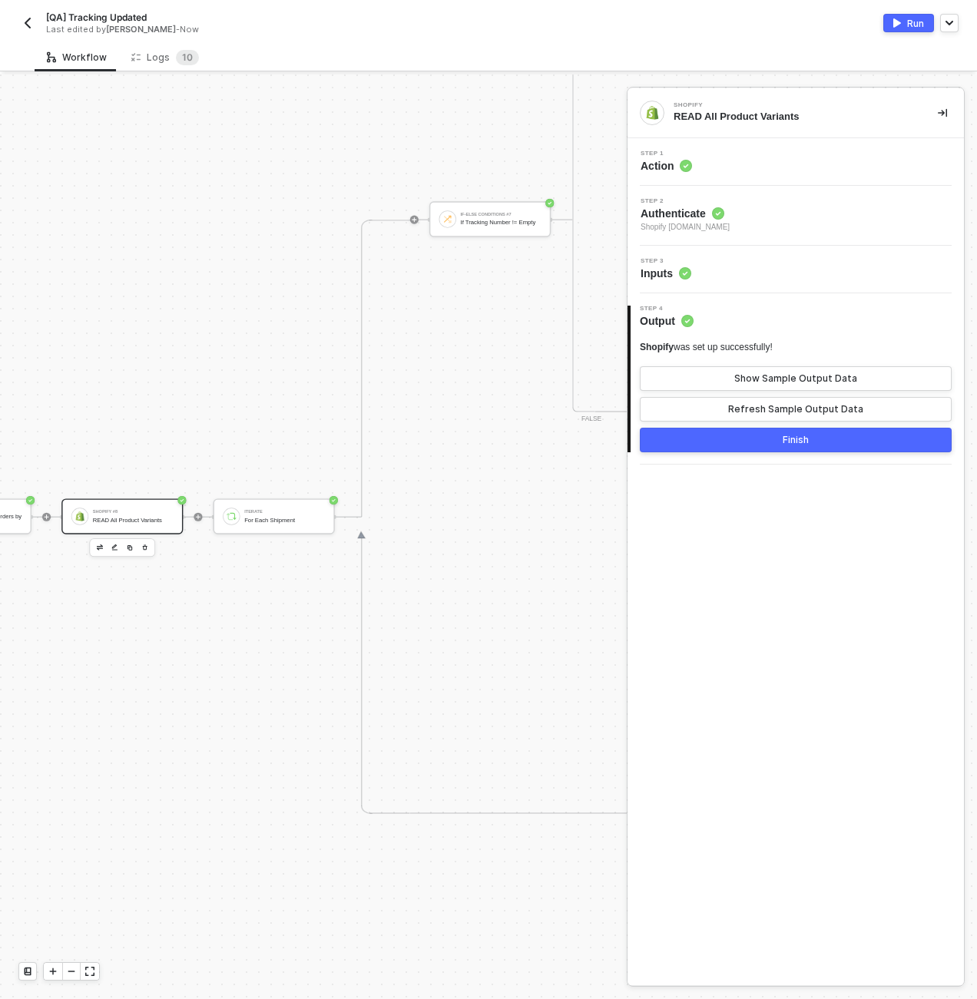
scroll to position [592, 2706]
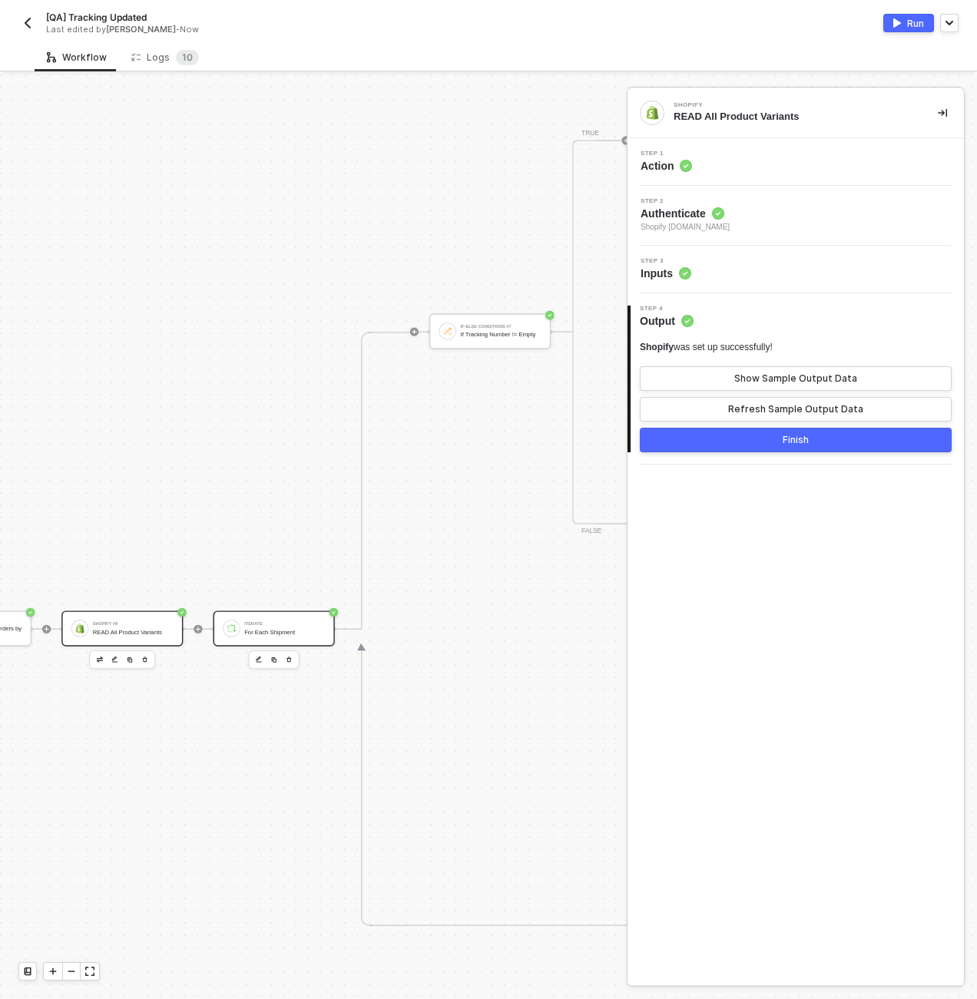
click at [287, 635] on div "Iterate For Each Shipment" at bounding box center [284, 628] width 81 height 21
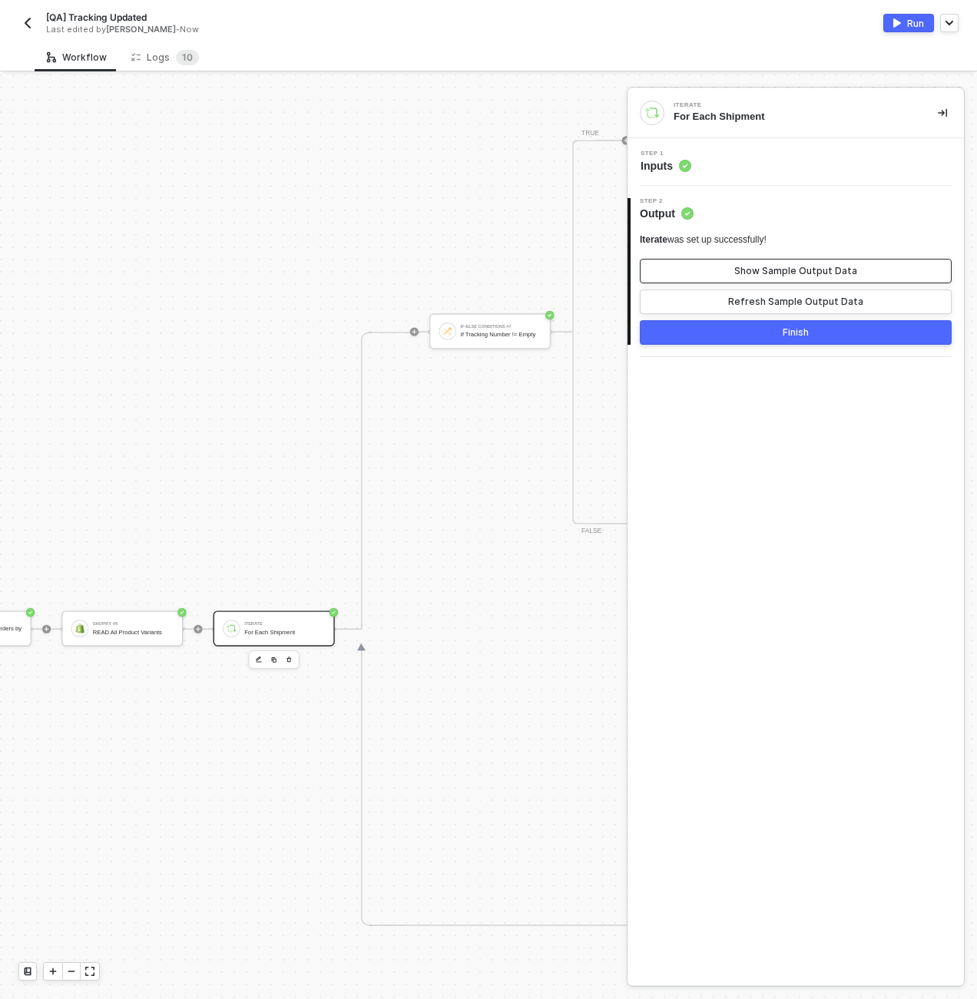
click at [773, 267] on div "Show Sample Output Data" at bounding box center [795, 271] width 123 height 12
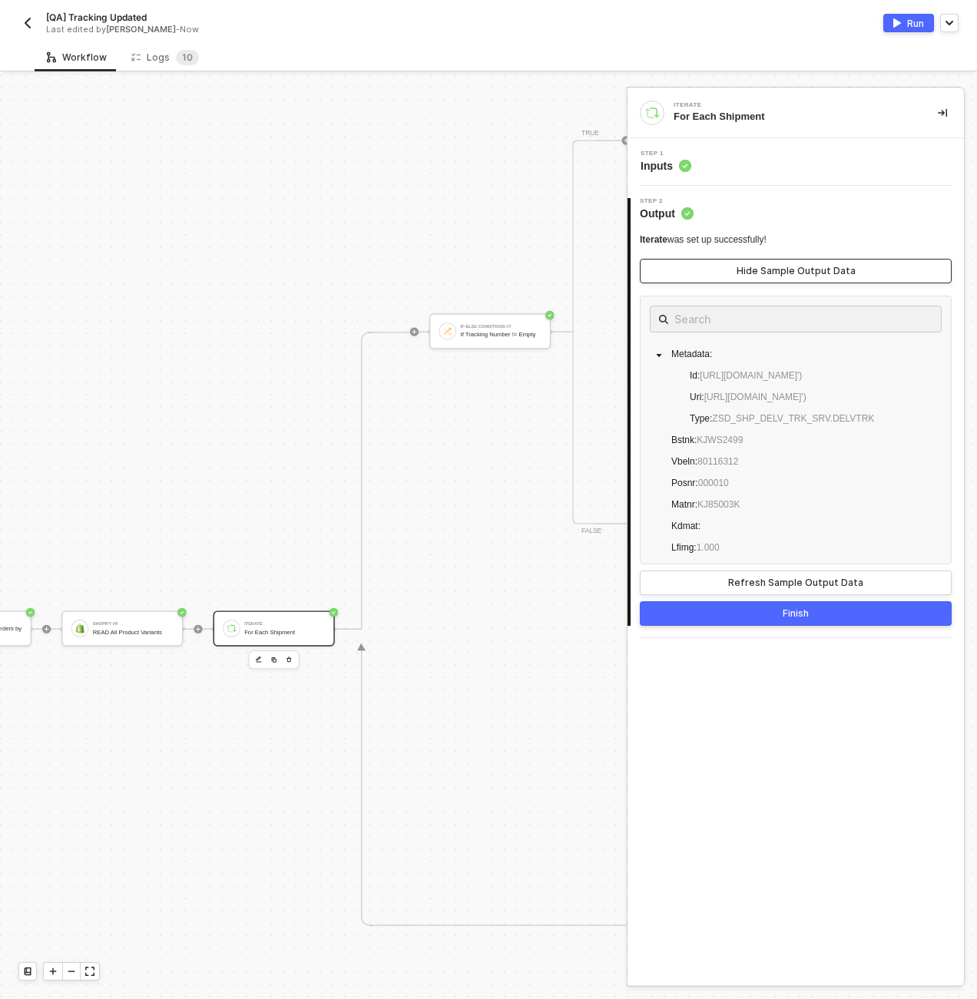
click at [773, 267] on div "Hide Sample Output Data" at bounding box center [796, 271] width 119 height 12
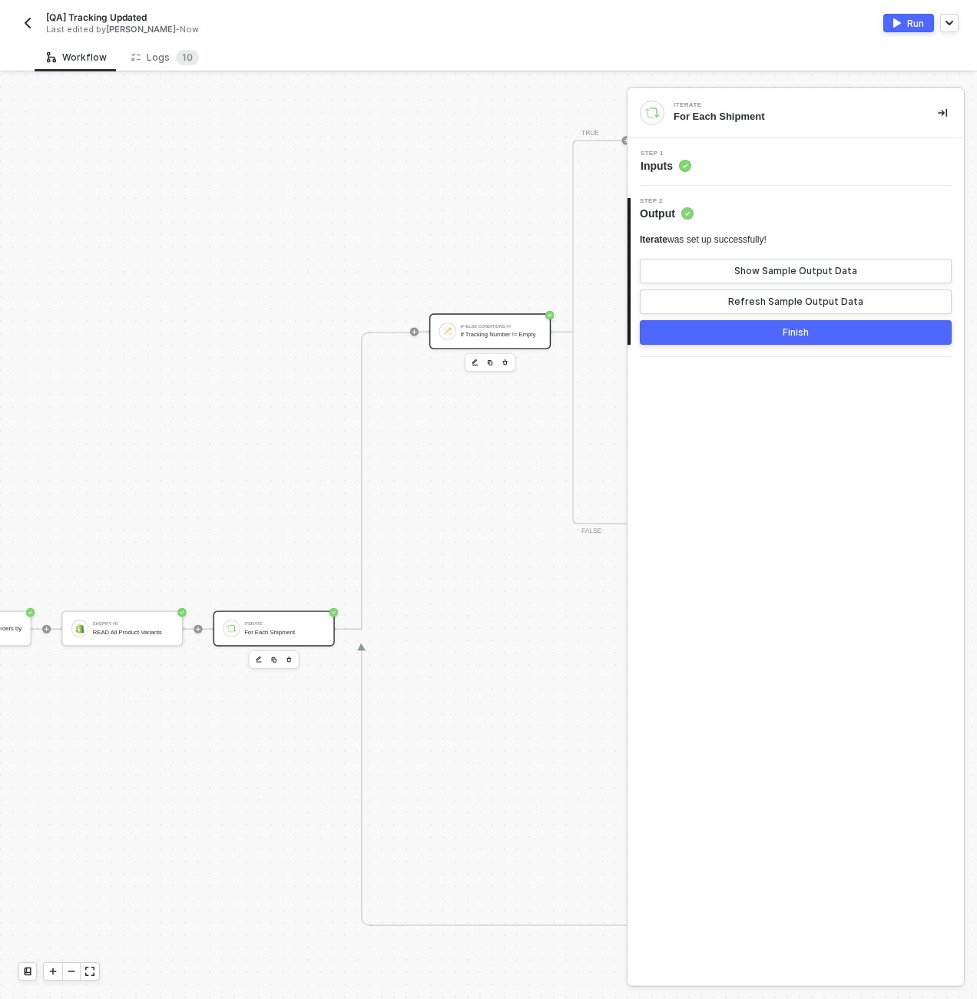
click at [492, 324] on div "If-Else Conditions #7" at bounding box center [501, 326] width 81 height 5
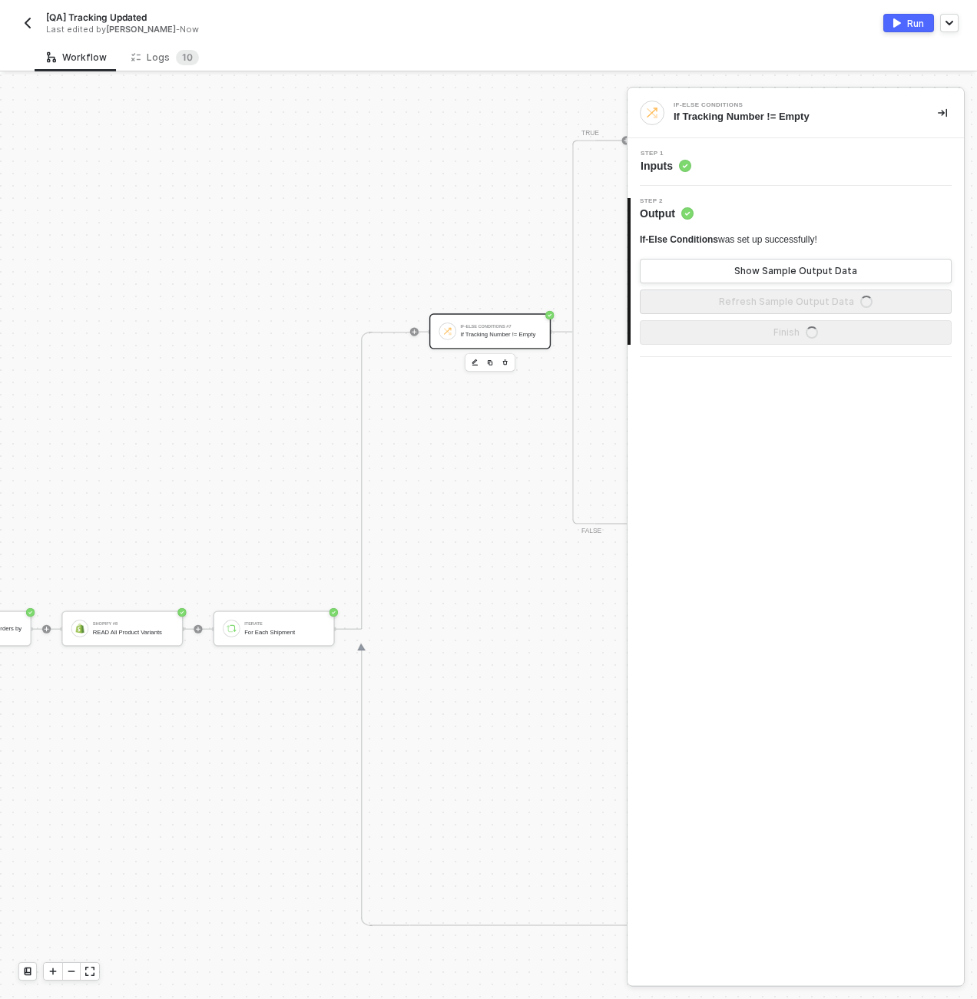
click at [754, 168] on div "Step 1 Inputs" at bounding box center [797, 162] width 333 height 23
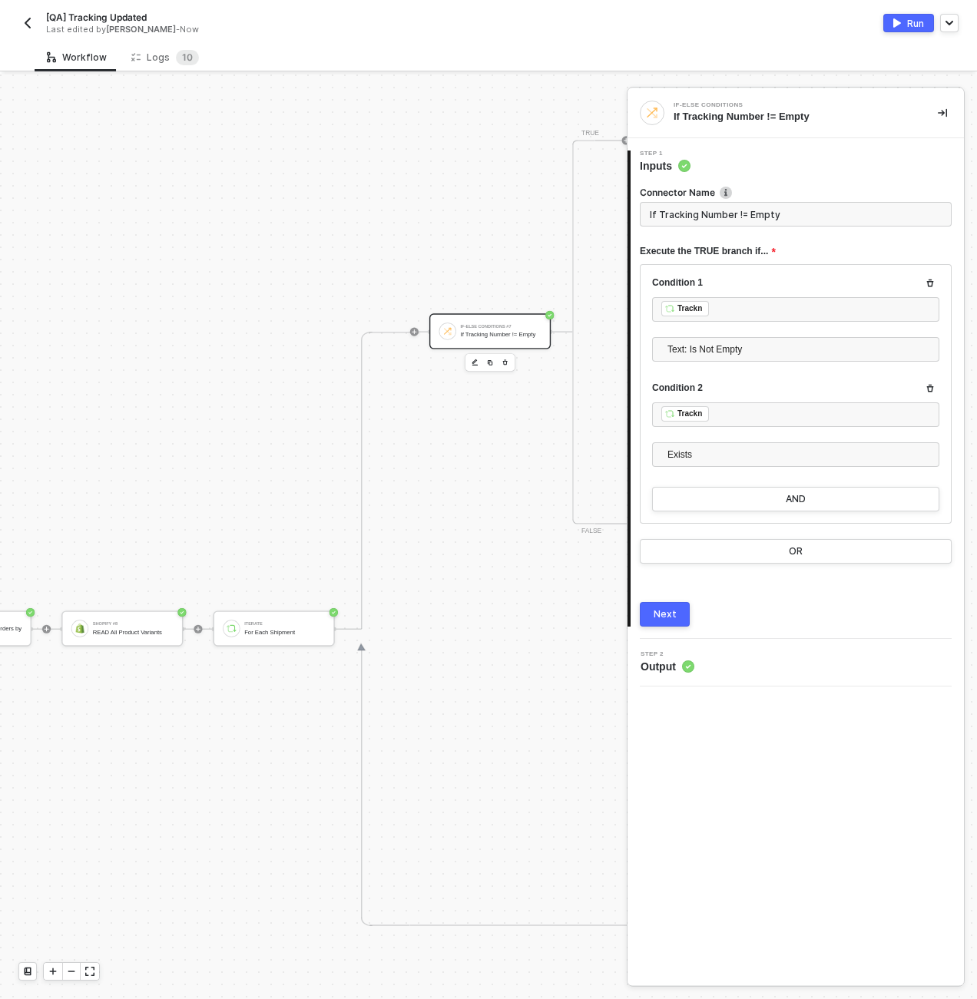
click at [725, 218] on input "If Tracking Number != Empty" at bounding box center [796, 214] width 312 height 25
type input "If Tracking Number Exists"
click at [658, 607] on button "Next" at bounding box center [665, 614] width 50 height 25
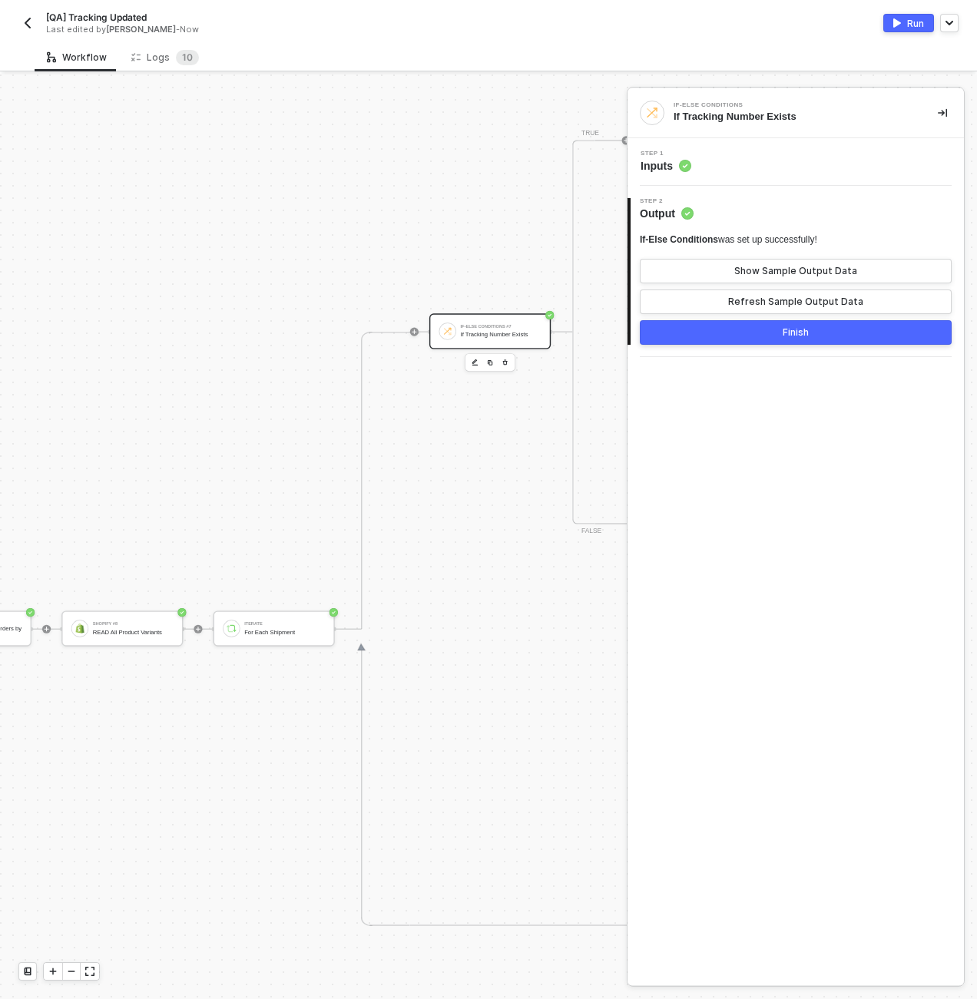
click at [741, 340] on button "Finish" at bounding box center [796, 332] width 312 height 25
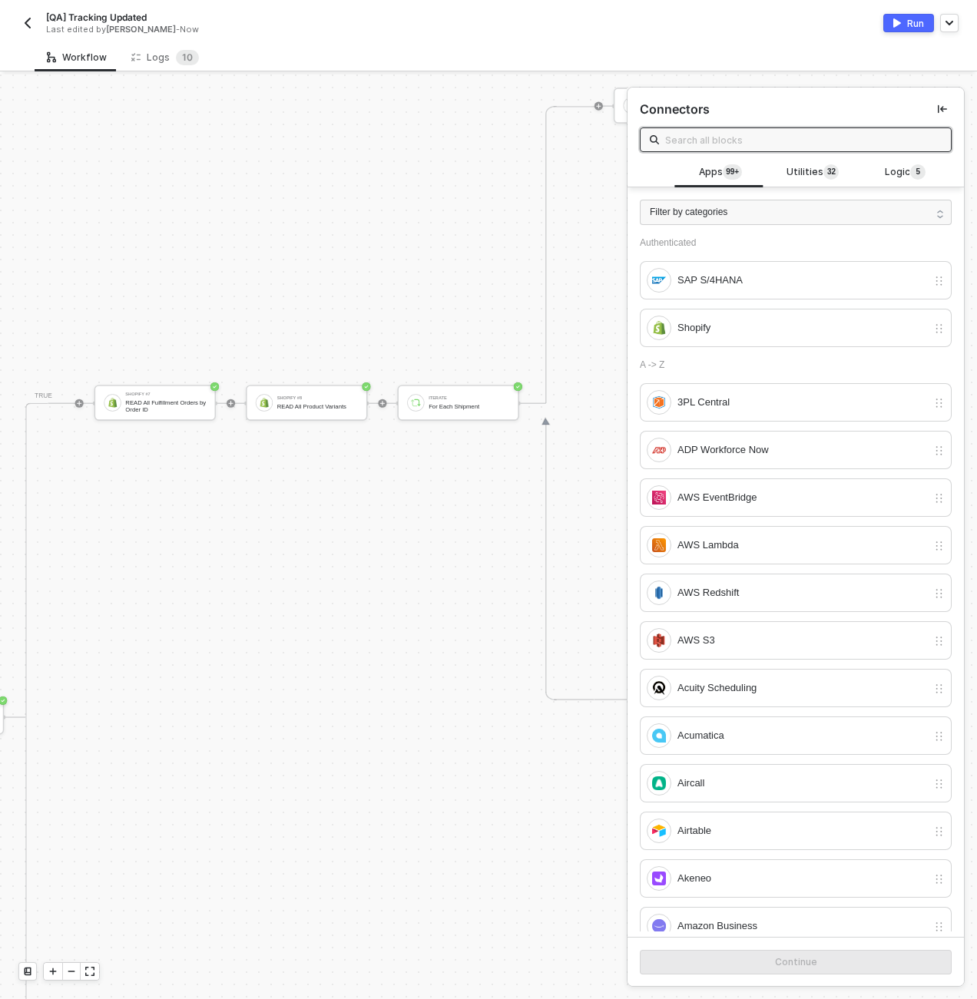
scroll to position [817, 2245]
click at [409, 417] on div "Shopify #7 READ All Fulfillment Orders by Order ID" at bounding box center [431, 402] width 121 height 35
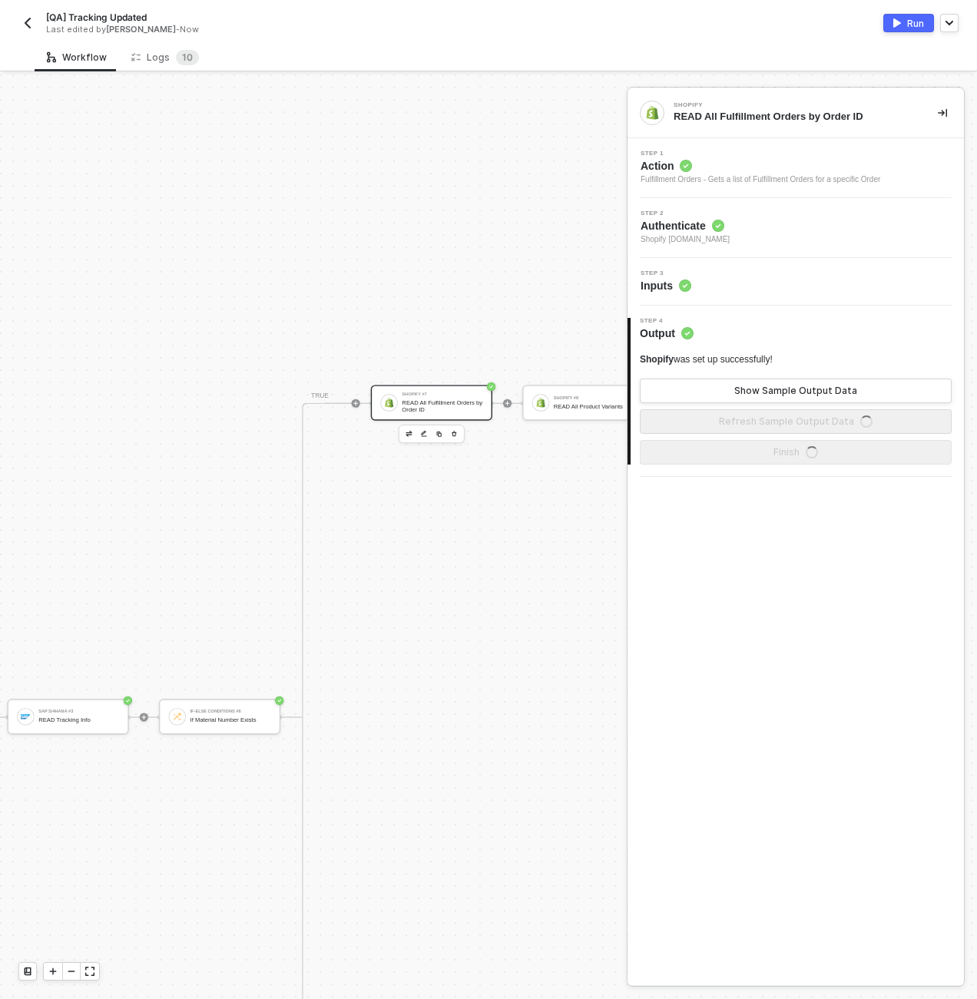
click at [402, 400] on div "READ All Fulfillment Orders by Order ID" at bounding box center [442, 406] width 81 height 14
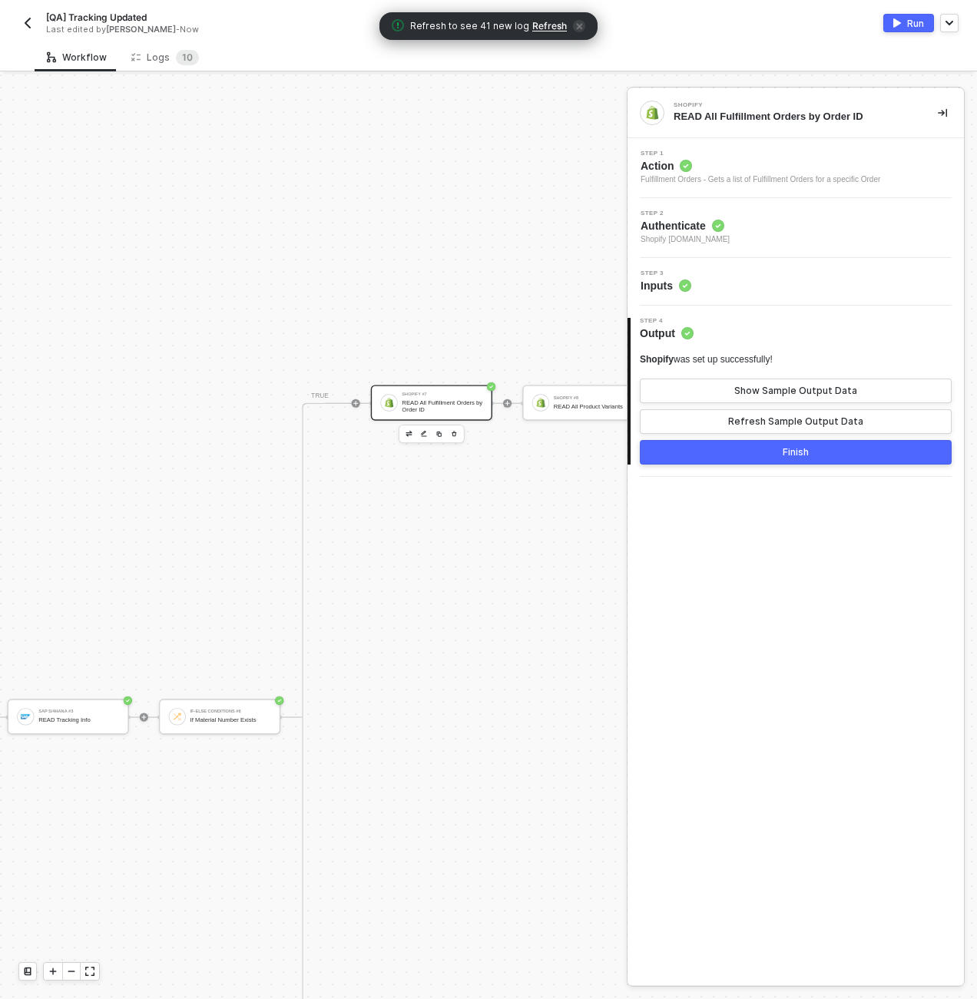
click at [729, 276] on div "Step 3 Inputs" at bounding box center [797, 281] width 333 height 23
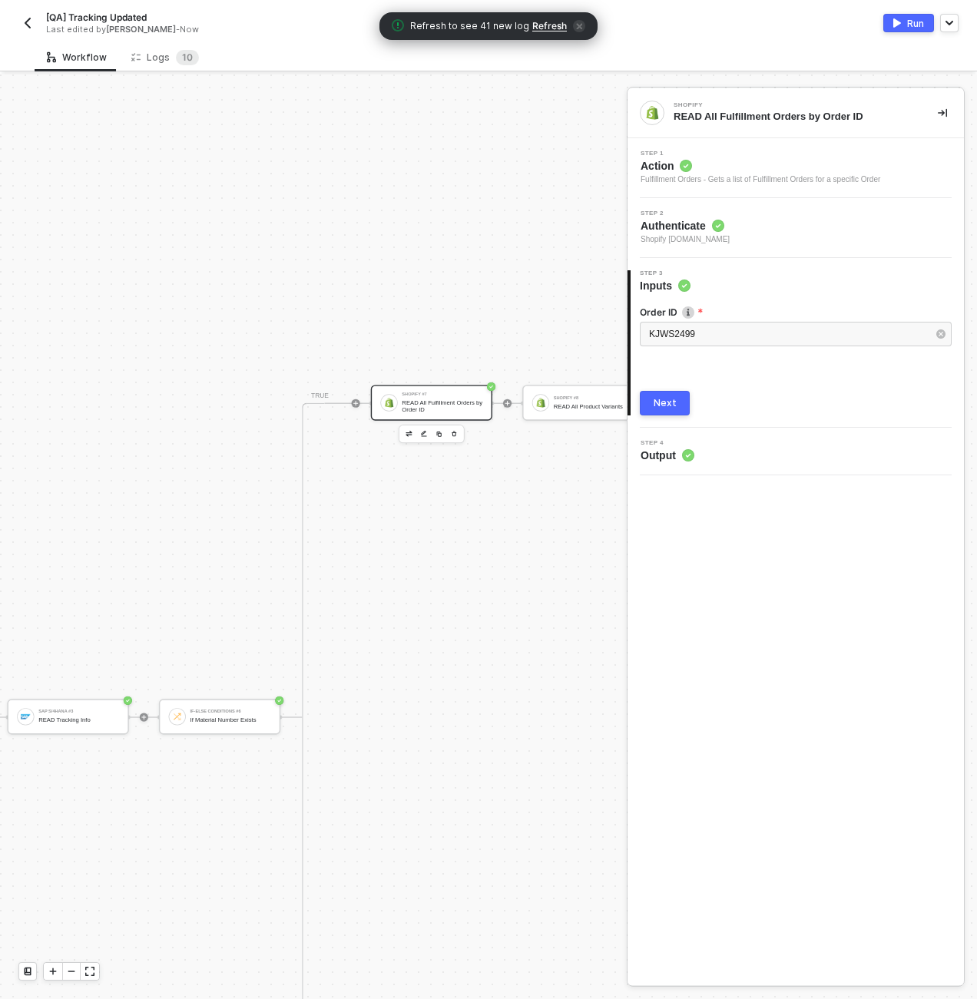
scroll to position [817, 2522]
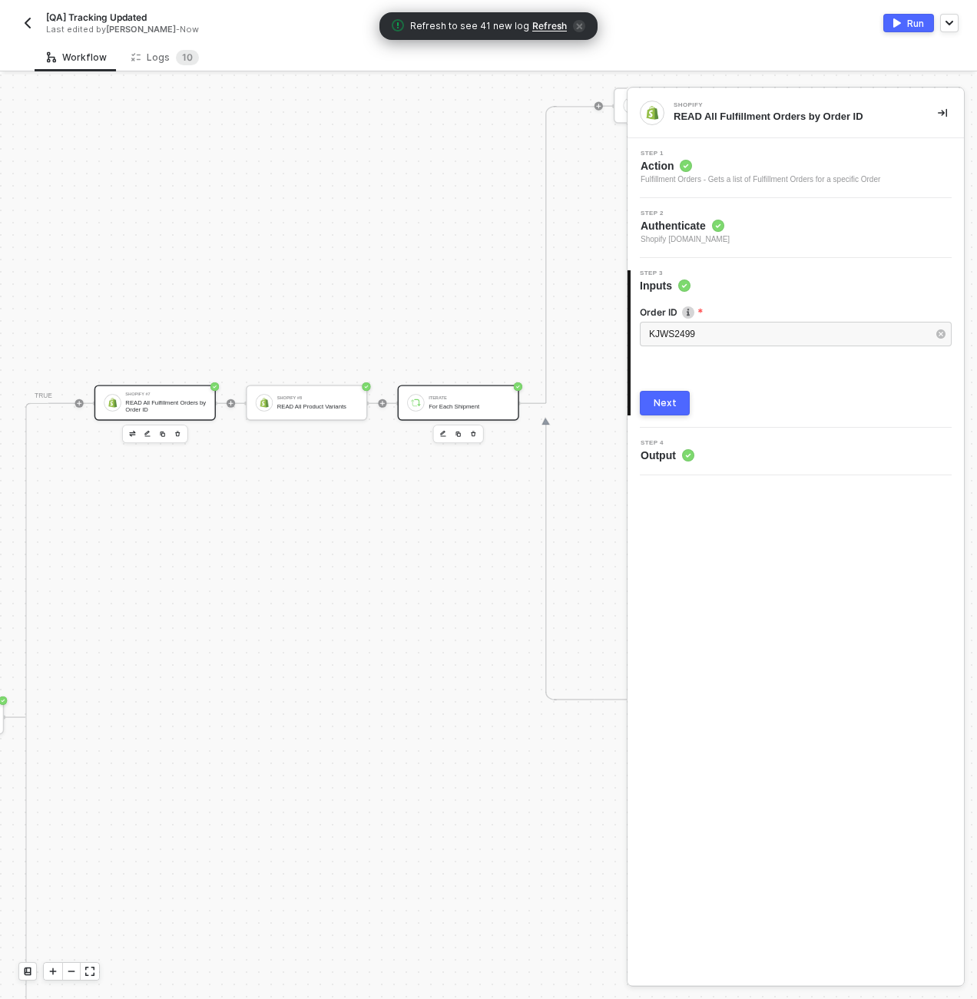
click at [466, 403] on div "For Each Shipment" at bounding box center [469, 406] width 81 height 7
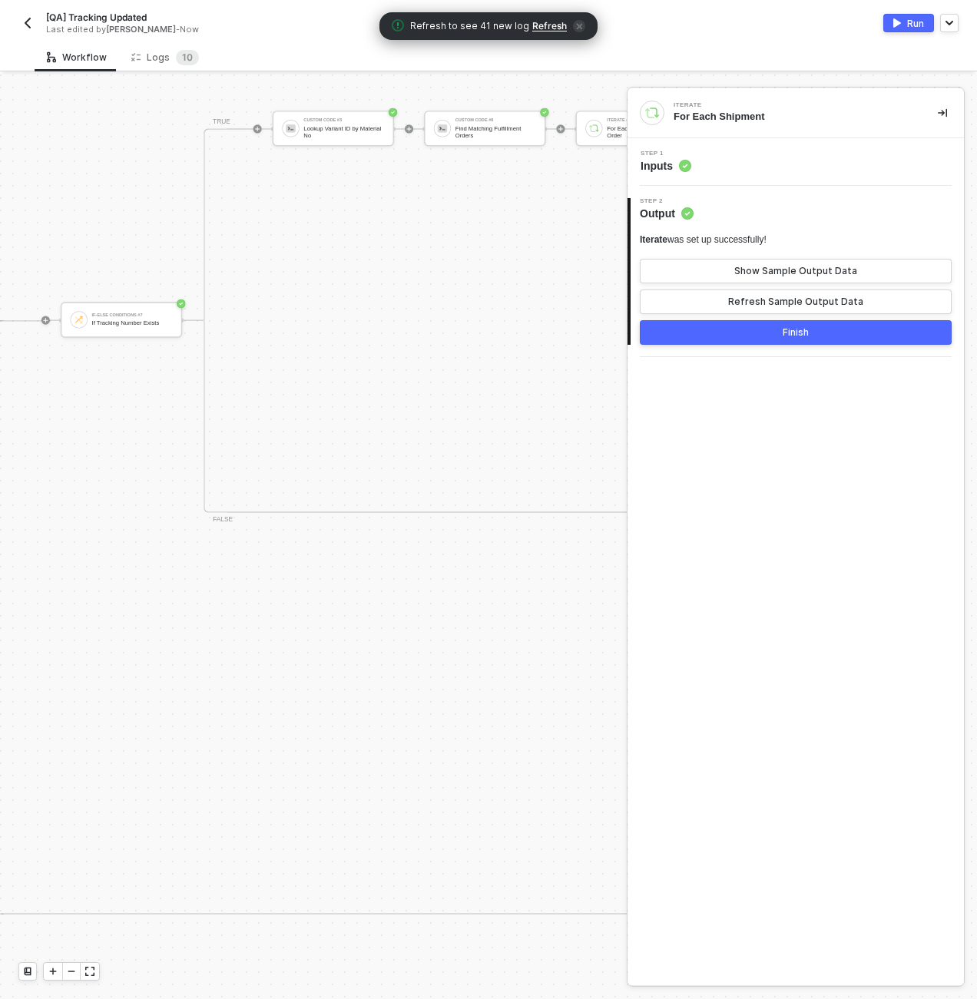
scroll to position [484, 3075]
click at [306, 254] on div "Lookup Variant ID by Material No" at bounding box center [343, 251] width 81 height 14
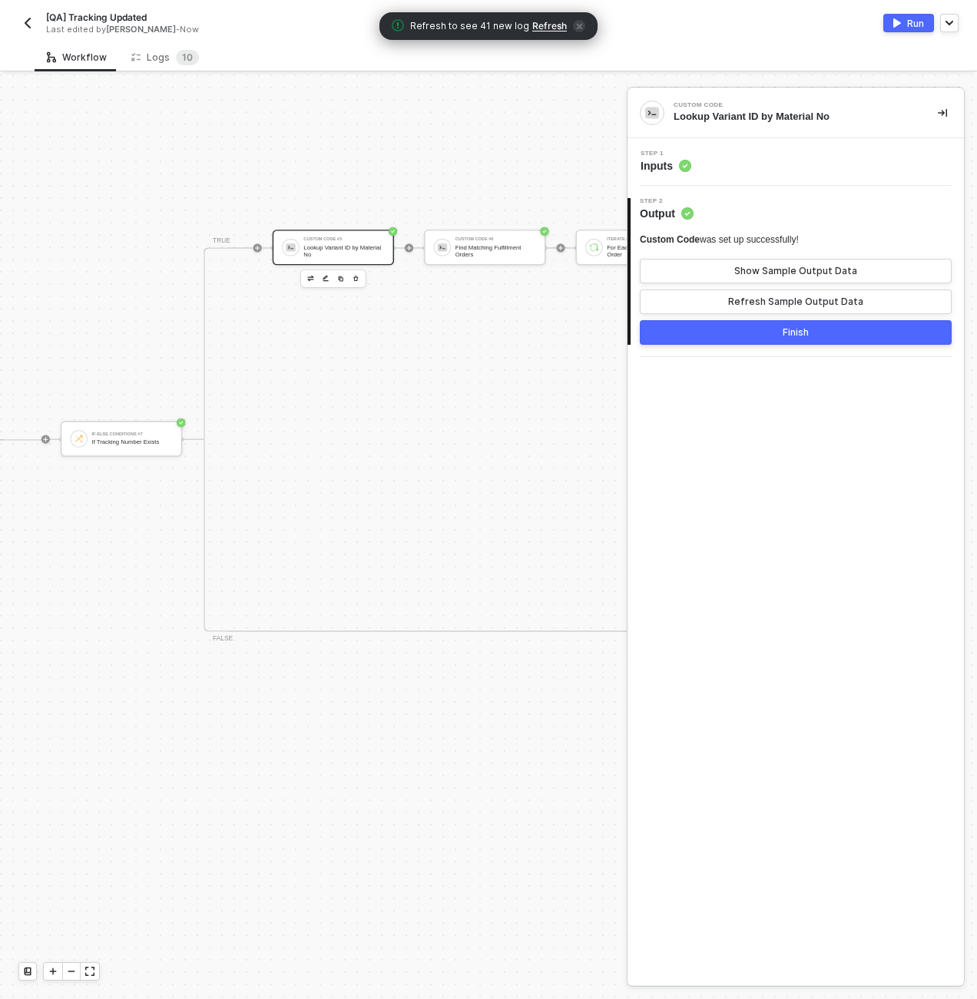
click at [768, 161] on div "Step 1 Inputs" at bounding box center [797, 162] width 333 height 23
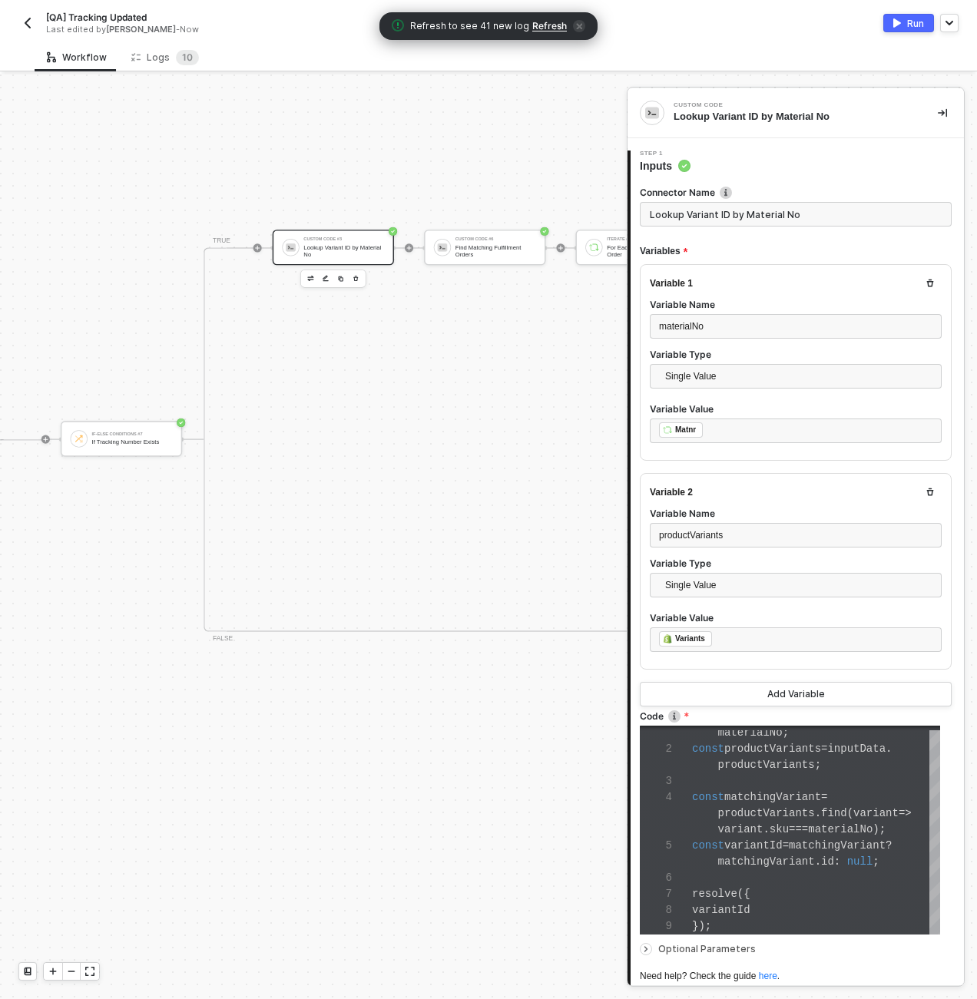
scroll to position [128, 0]
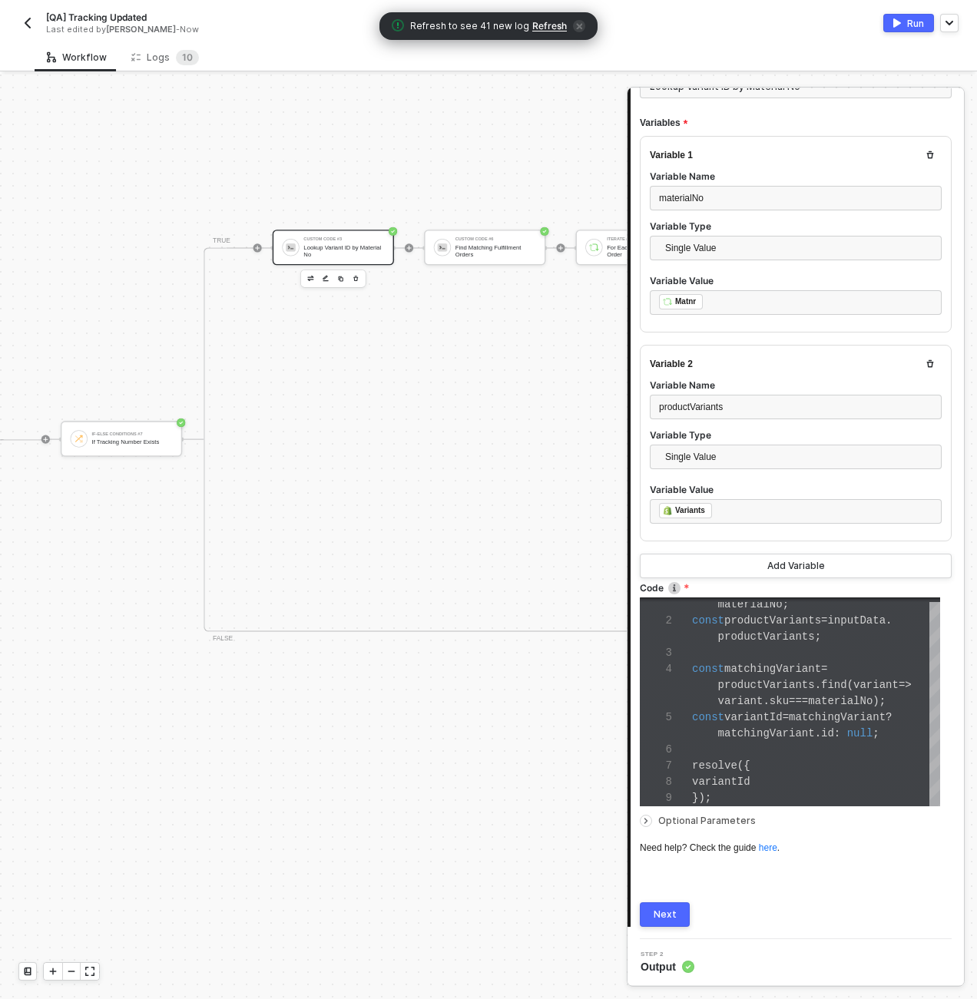
click at [677, 909] on button "Next" at bounding box center [665, 915] width 50 height 25
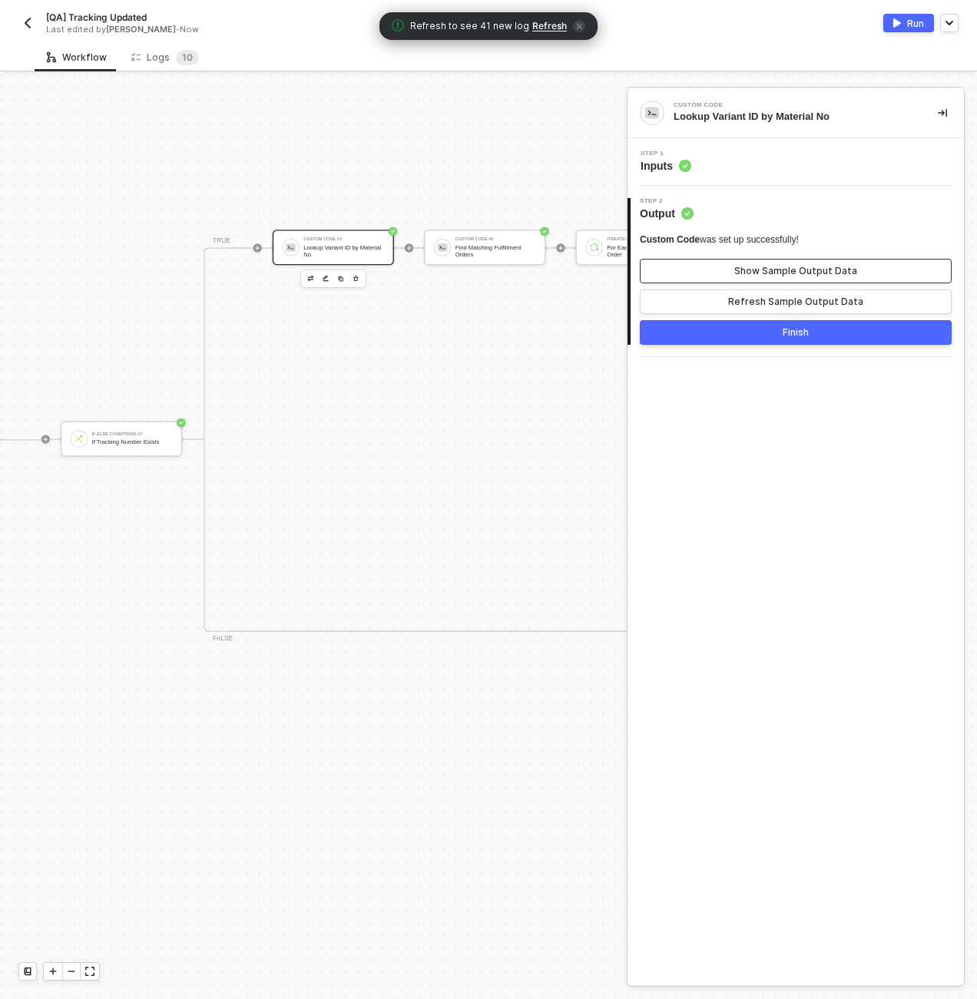
click at [764, 270] on div "Show Sample Output Data" at bounding box center [795, 271] width 123 height 12
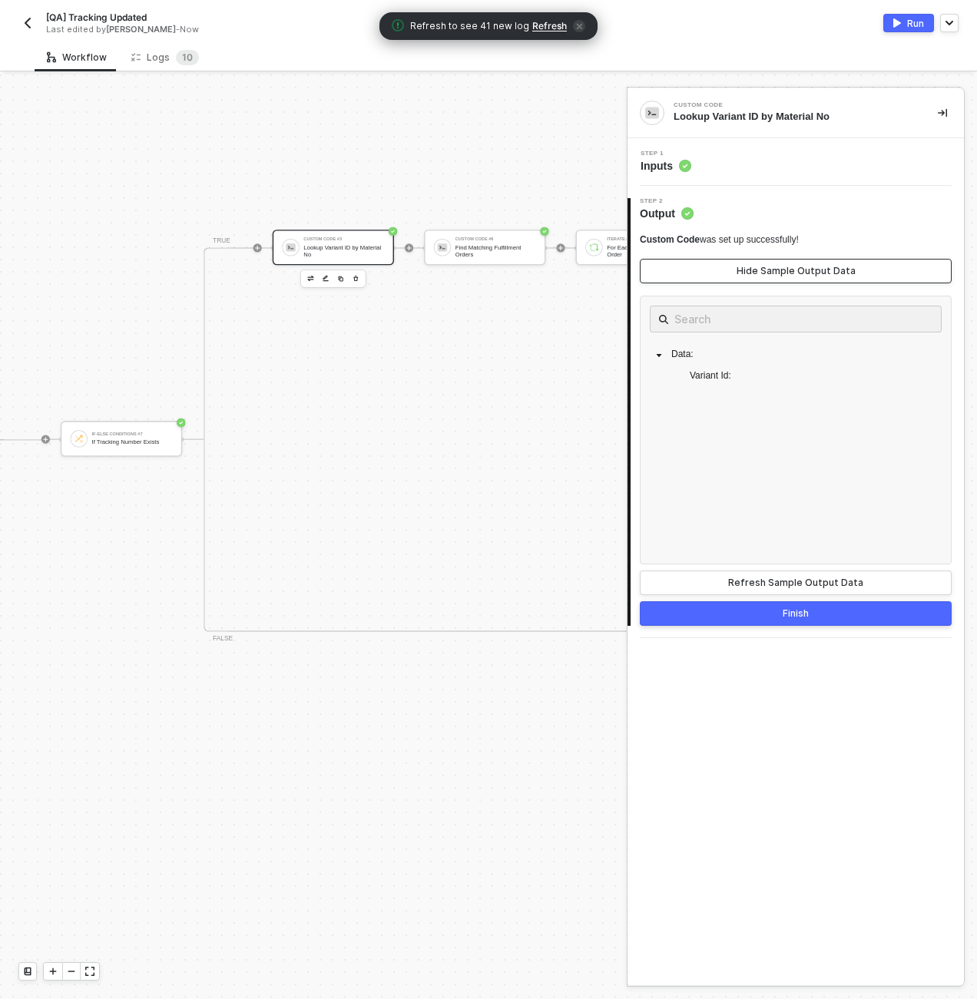
click at [764, 270] on div "Hide Sample Output Data" at bounding box center [796, 271] width 119 height 12
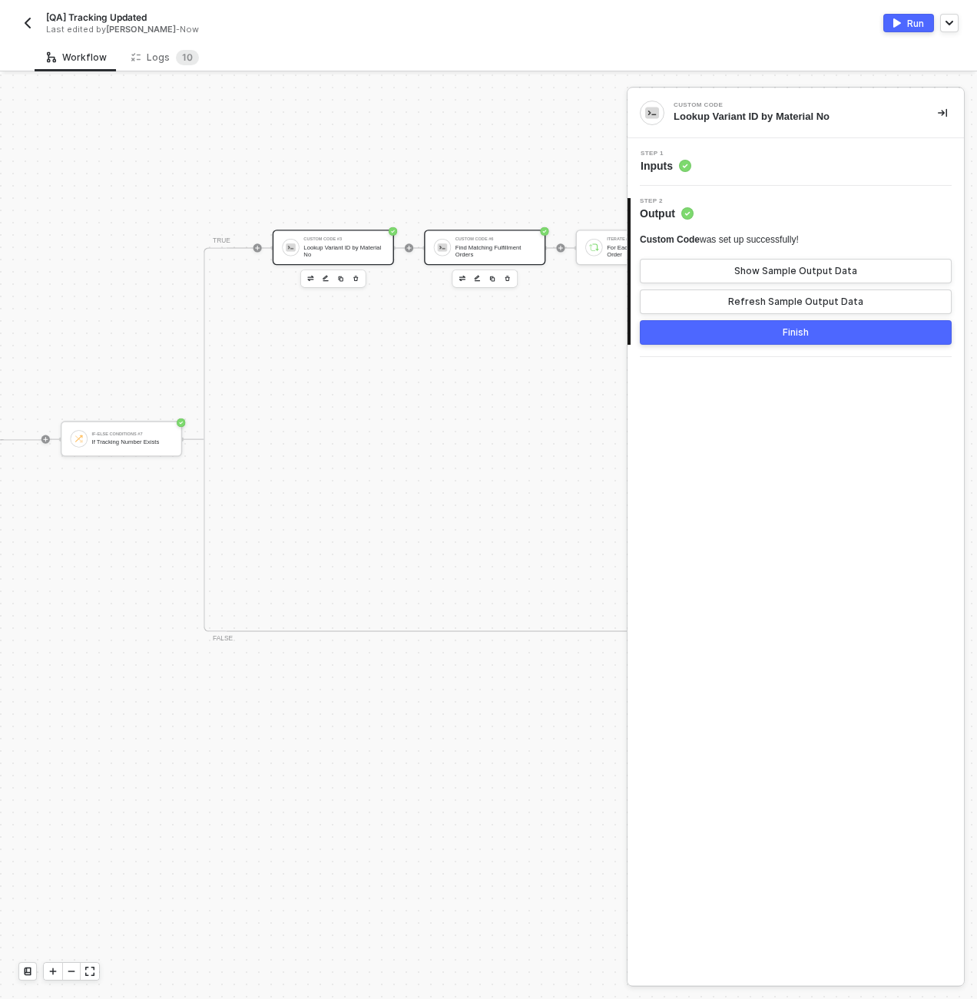
click at [509, 243] on div "Custom Code #6 Find Matching Fulfillment Orders" at bounding box center [496, 247] width 81 height 21
click at [754, 166] on div "Step 1 Inputs" at bounding box center [797, 162] width 333 height 23
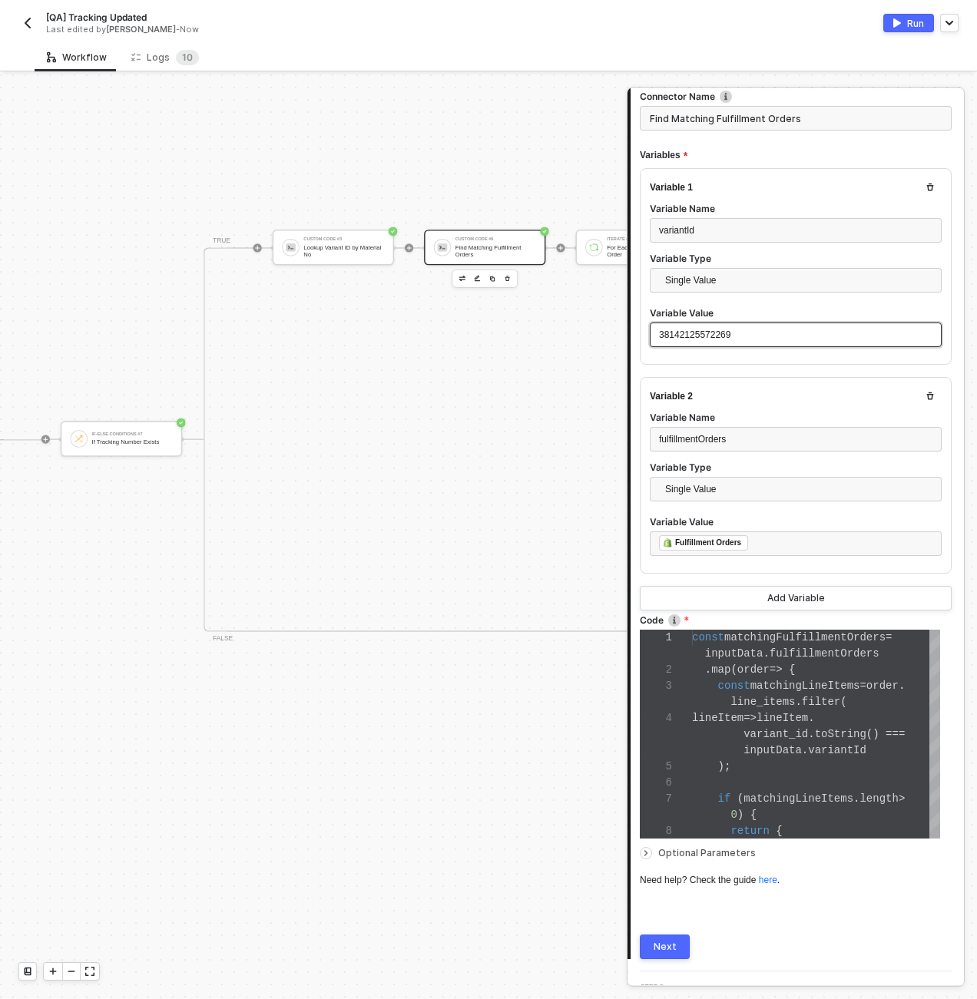
scroll to position [128, 0]
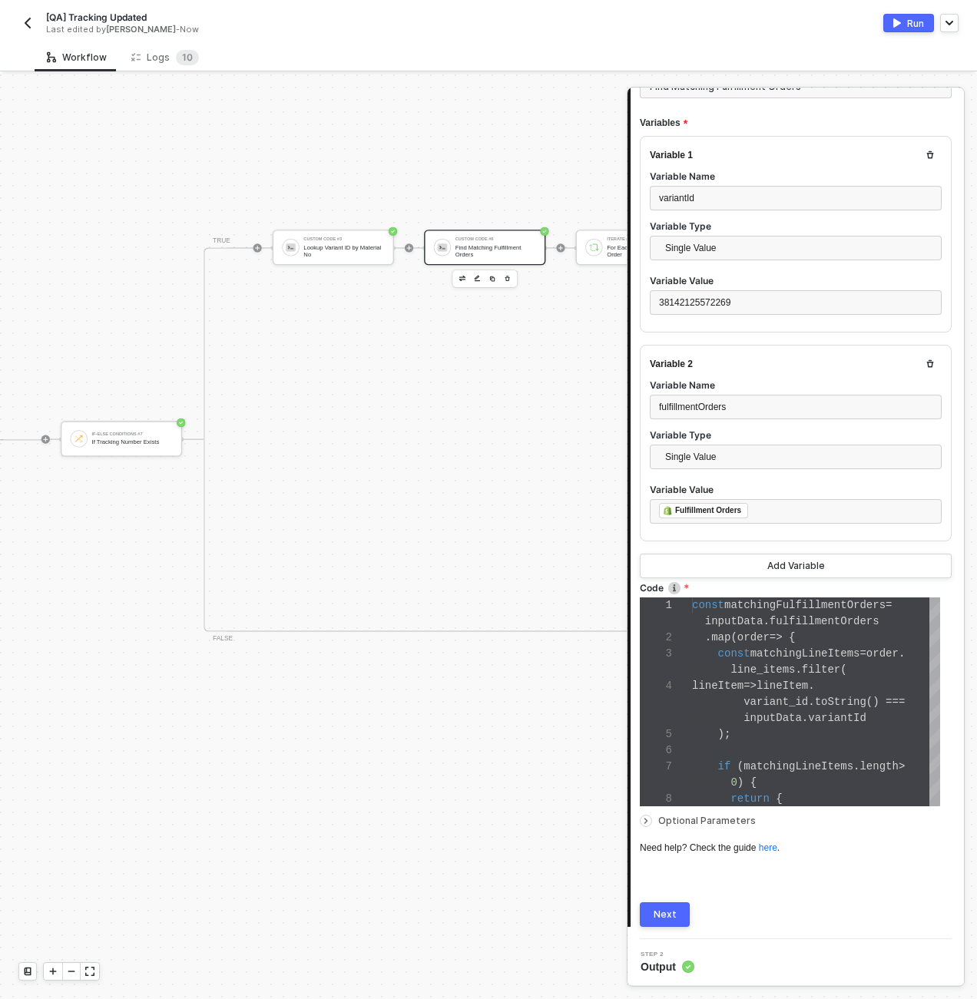
click at [708, 807] on div at bounding box center [796, 810] width 312 height 6
click at [707, 817] on span "Optional Parameters" at bounding box center [707, 821] width 98 height 12
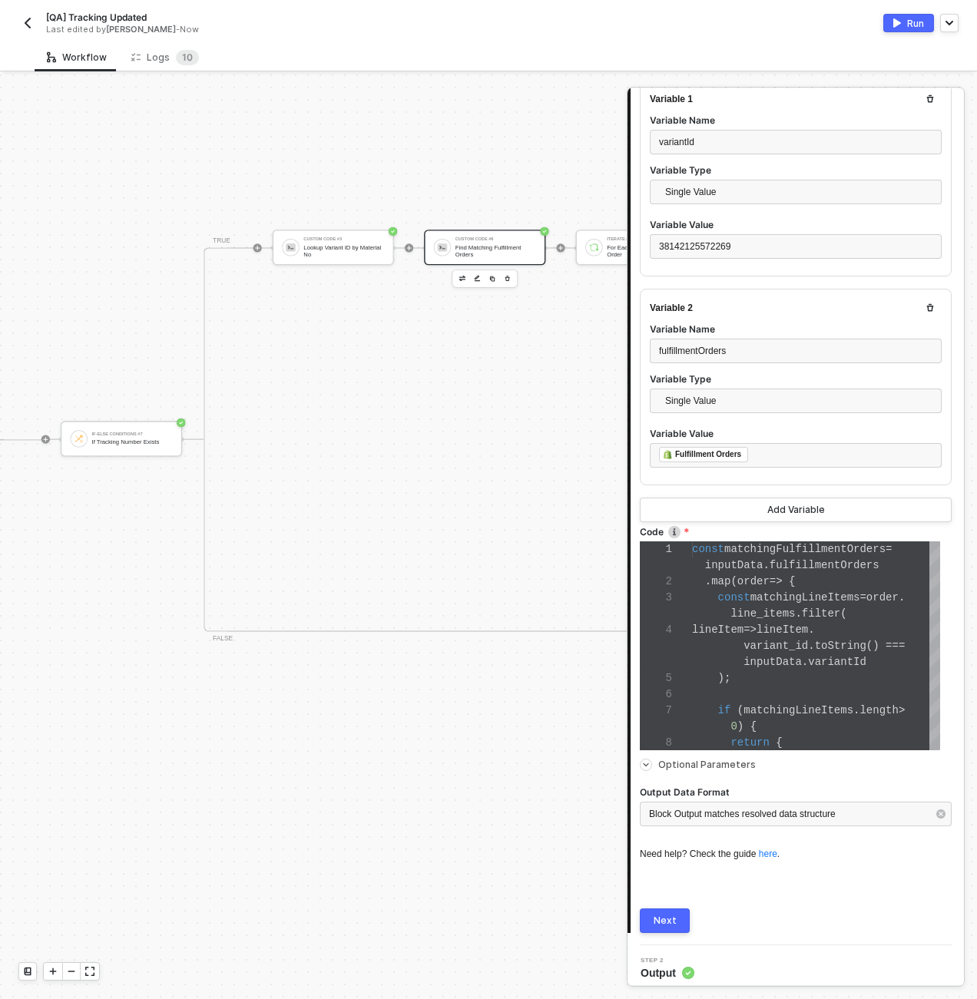
scroll to position [184, 0]
click at [674, 910] on div "Next" at bounding box center [665, 915] width 23 height 12
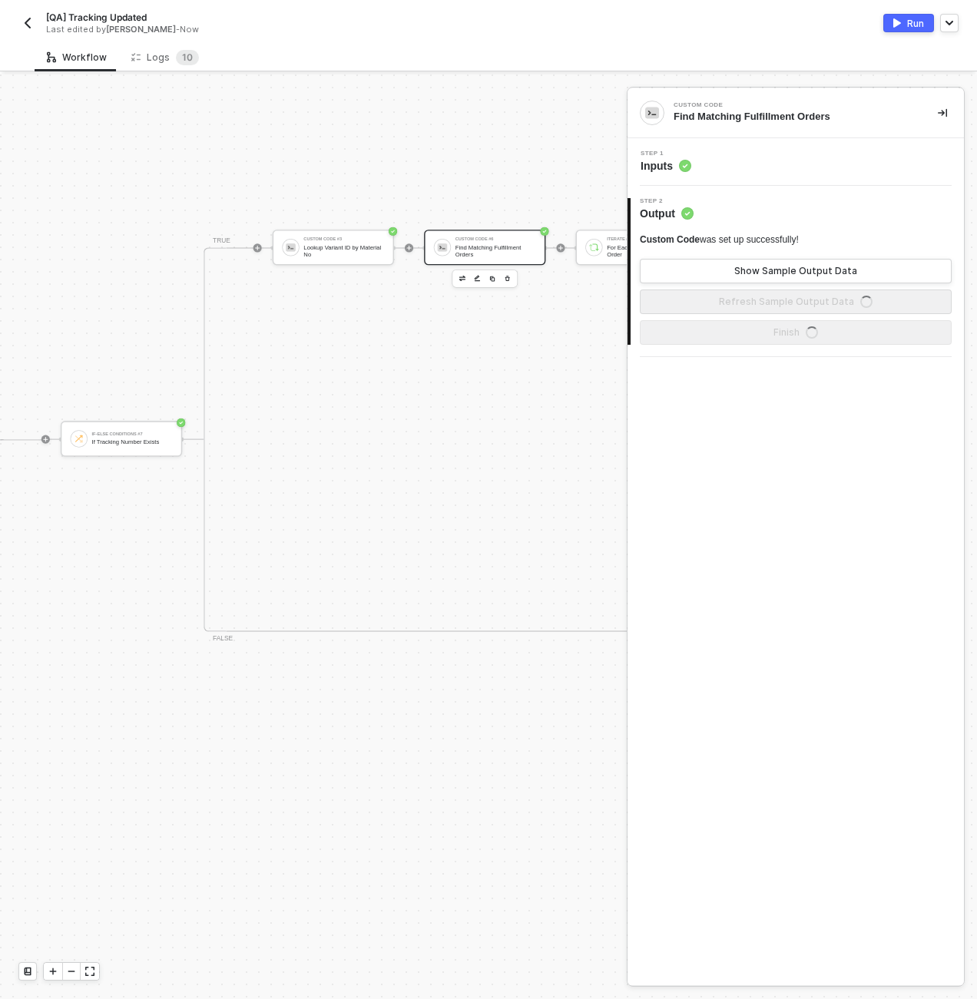
scroll to position [0, 0]
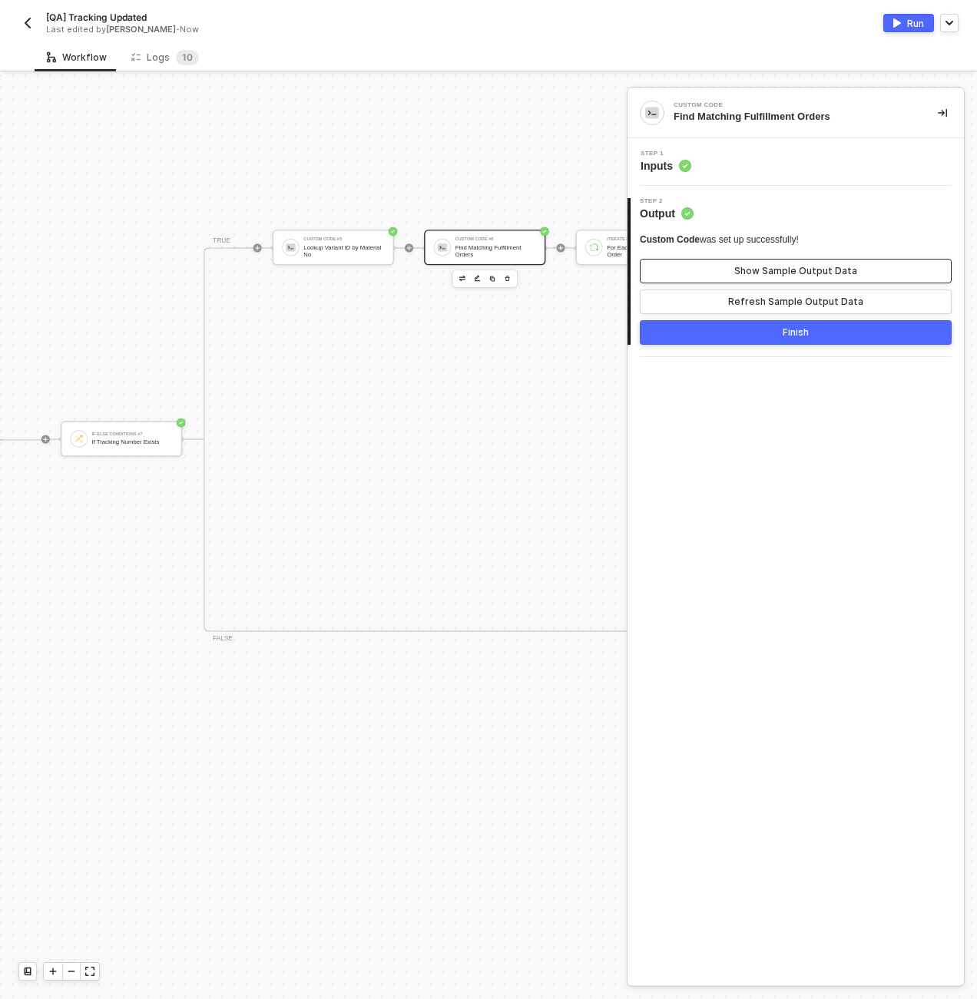
click at [764, 270] on div "Show Sample Output Data" at bounding box center [795, 271] width 123 height 12
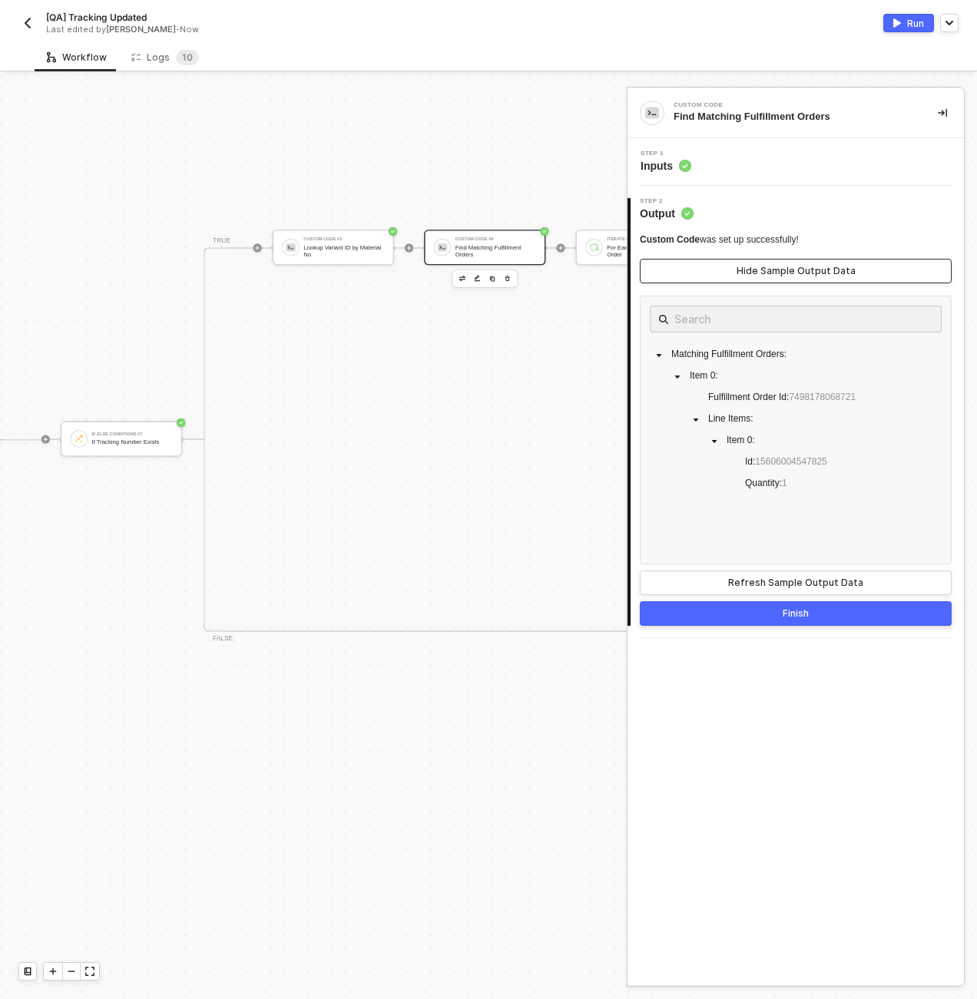
click at [747, 271] on div "Hide Sample Output Data" at bounding box center [796, 271] width 119 height 12
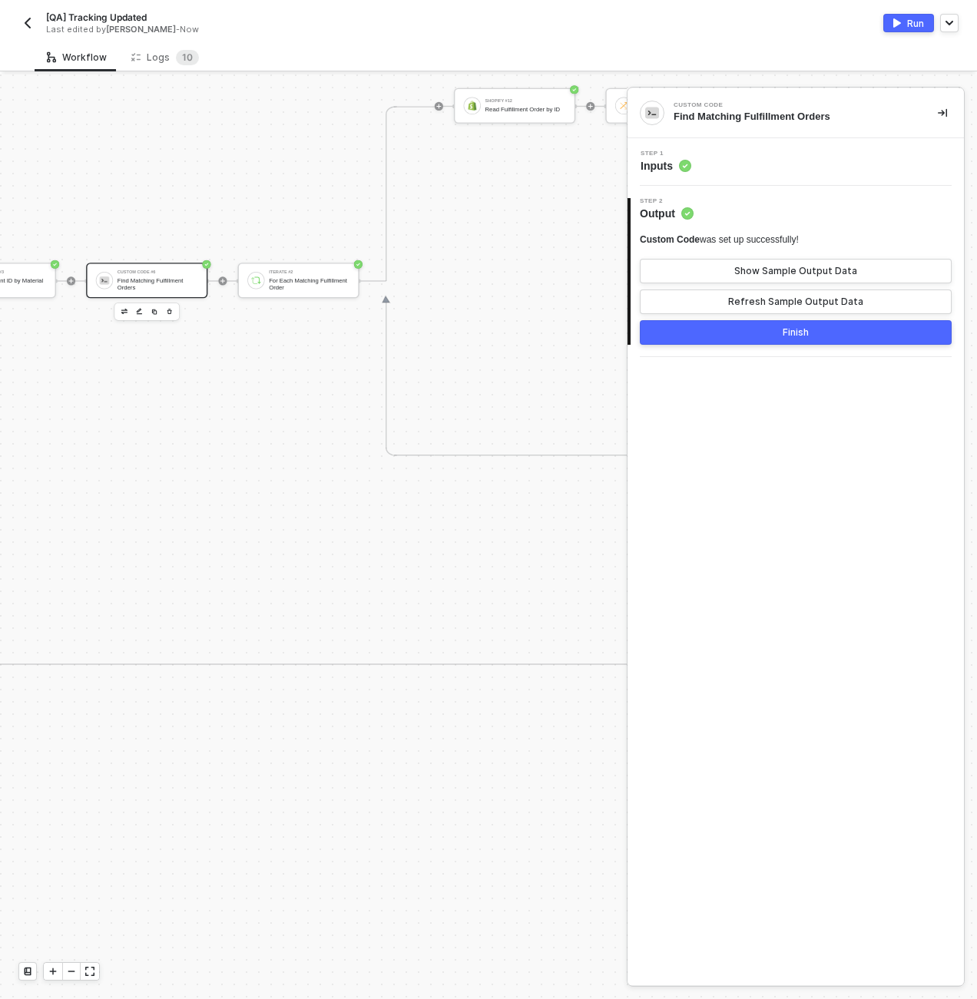
scroll to position [381, 3413]
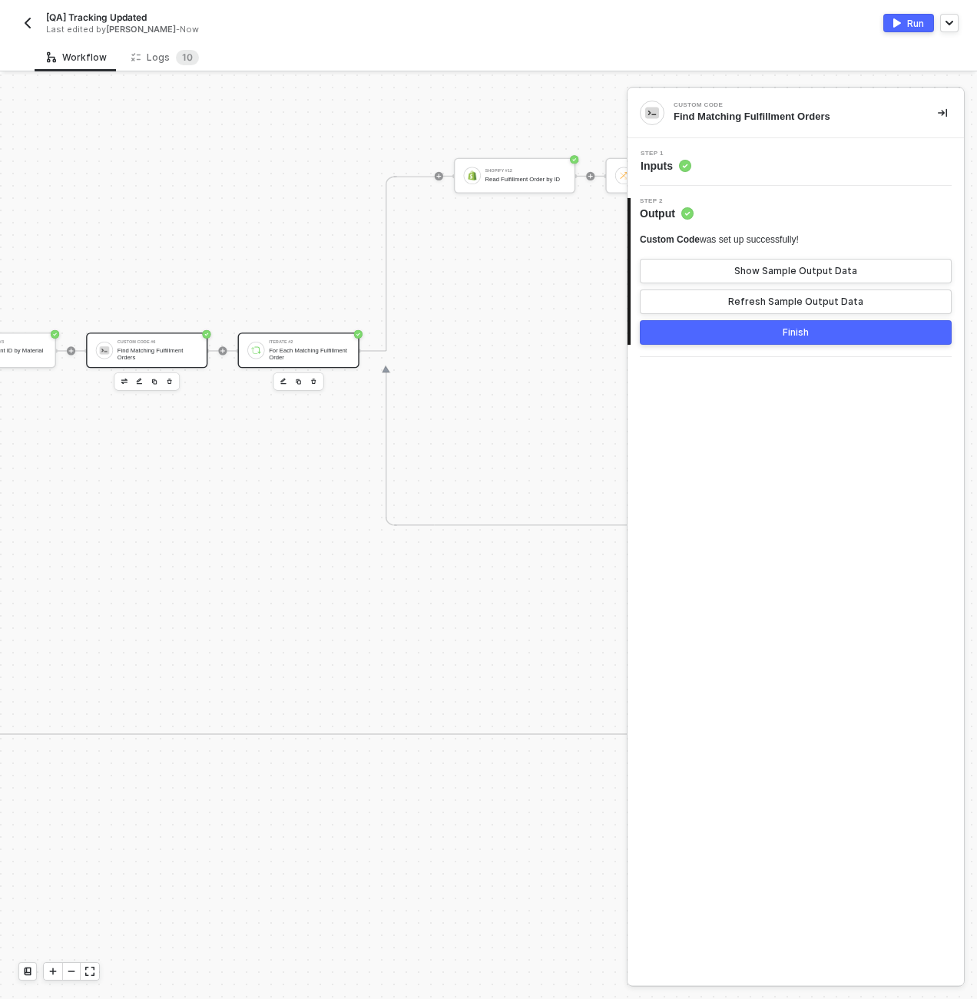
click at [311, 353] on div "For Each Matching Fulfillment Order" at bounding box center [309, 354] width 81 height 14
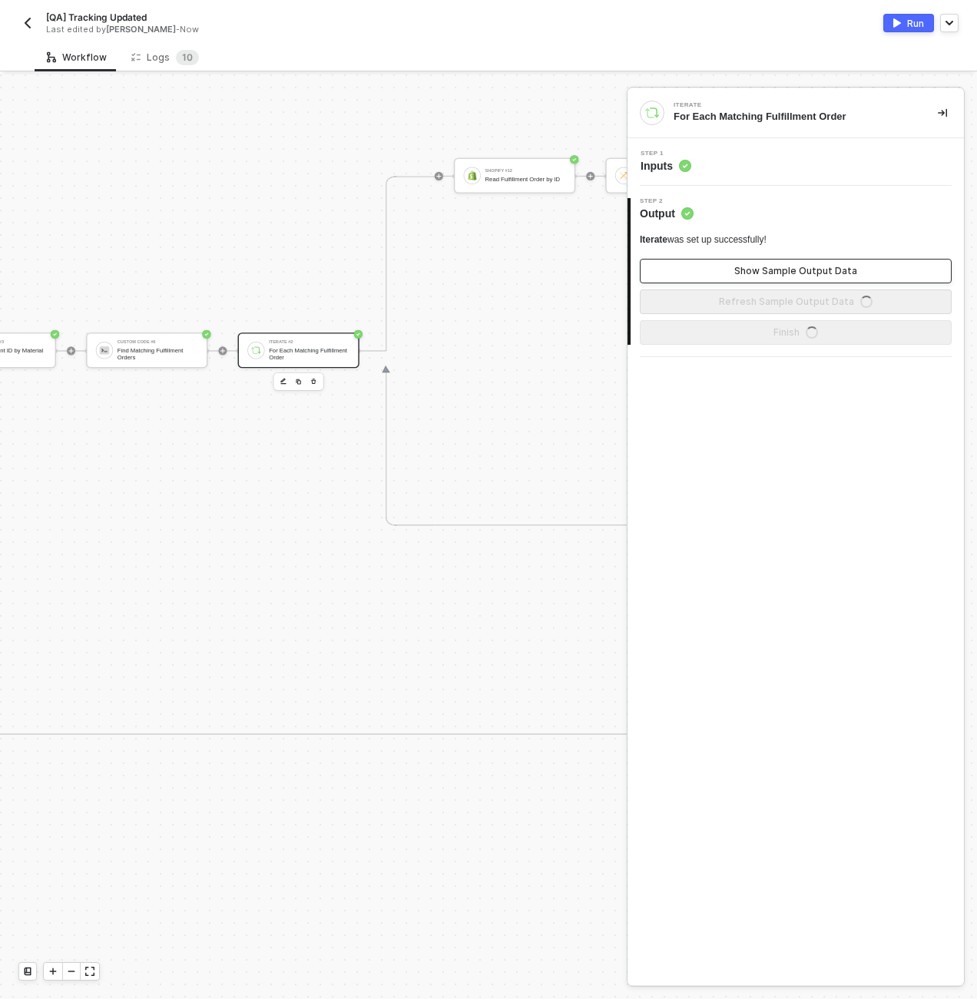
click at [772, 269] on div "Show Sample Output Data" at bounding box center [795, 271] width 123 height 12
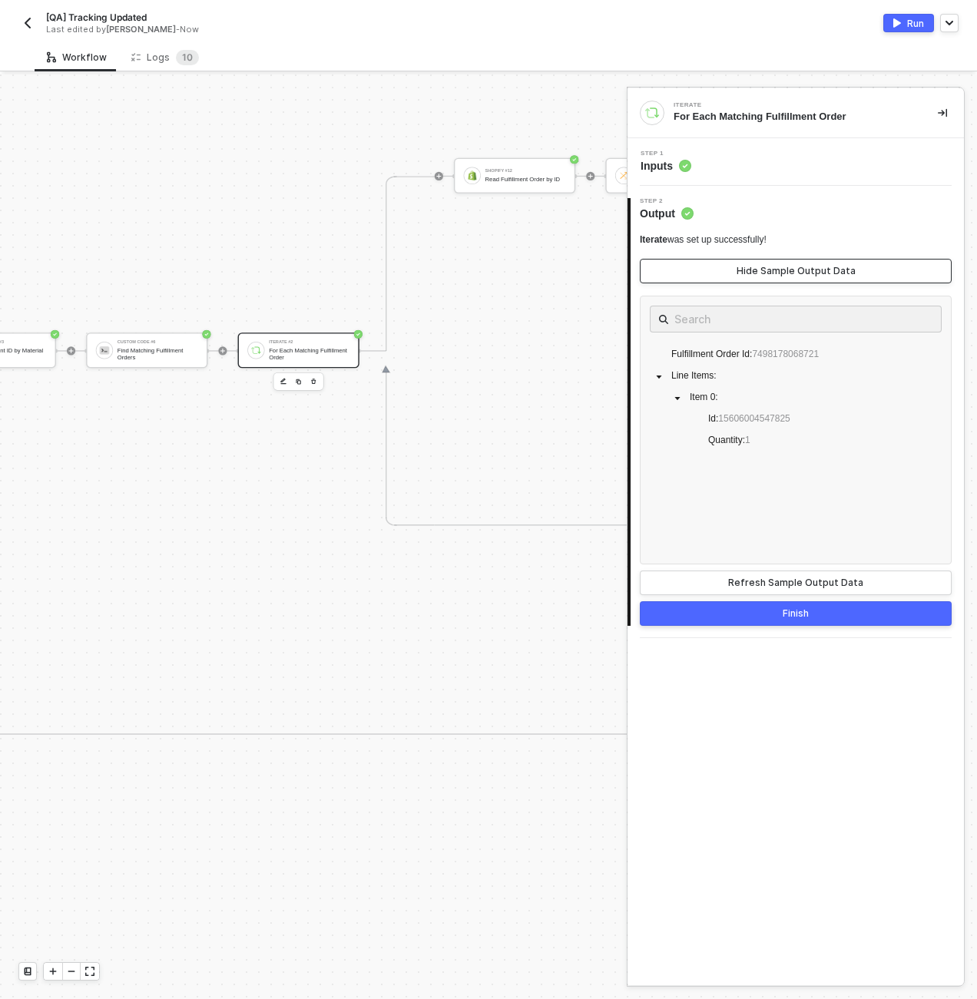
click at [772, 269] on div "Hide Sample Output Data" at bounding box center [796, 271] width 119 height 12
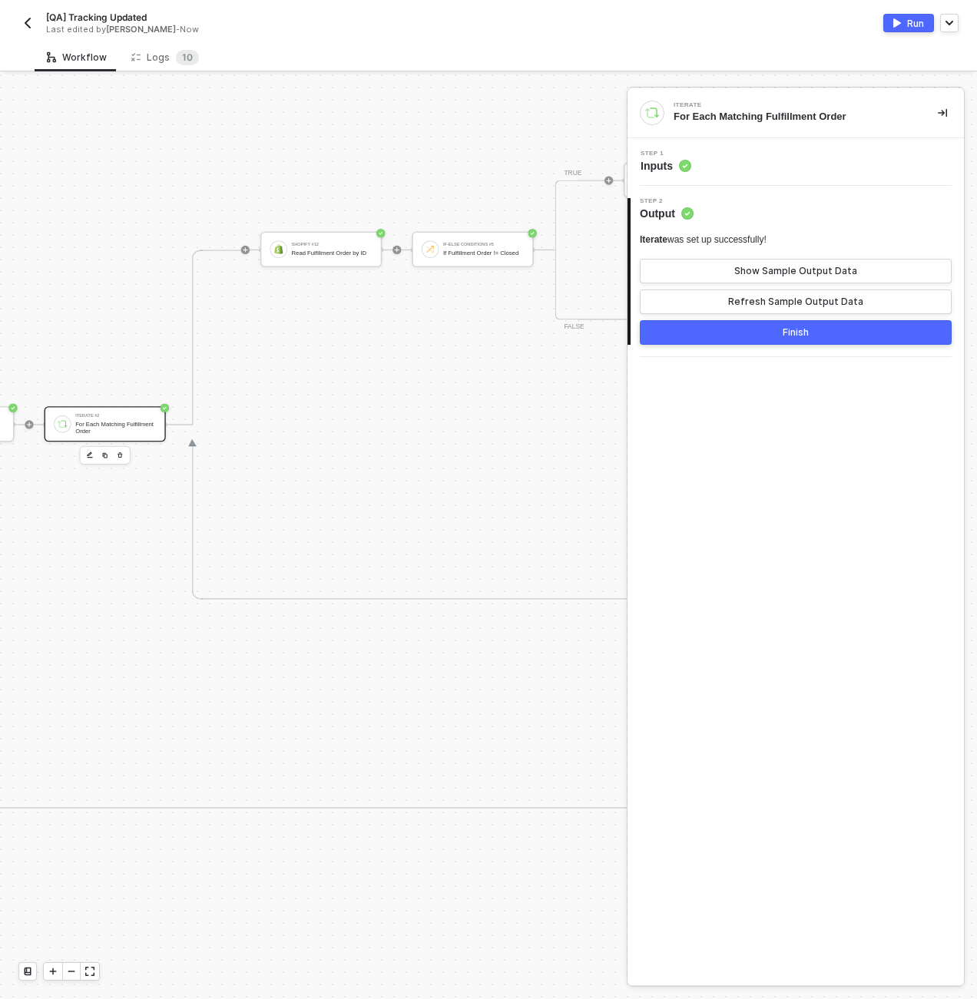
scroll to position [307, 3628]
click at [286, 256] on div "Read Fulfillment Order by ID" at bounding box center [310, 252] width 81 height 7
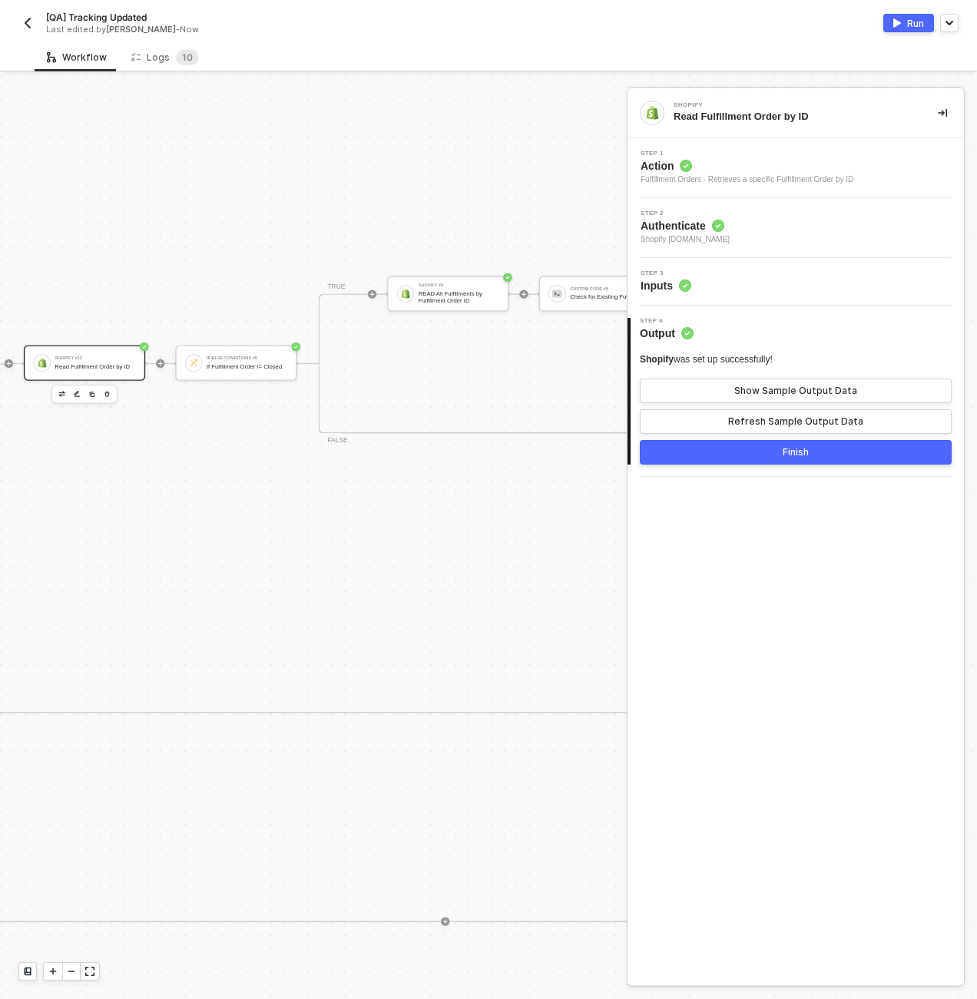
scroll to position [194, 3843]
click at [261, 370] on div "If Fulfillment Order != Closed" at bounding box center [247, 366] width 81 height 7
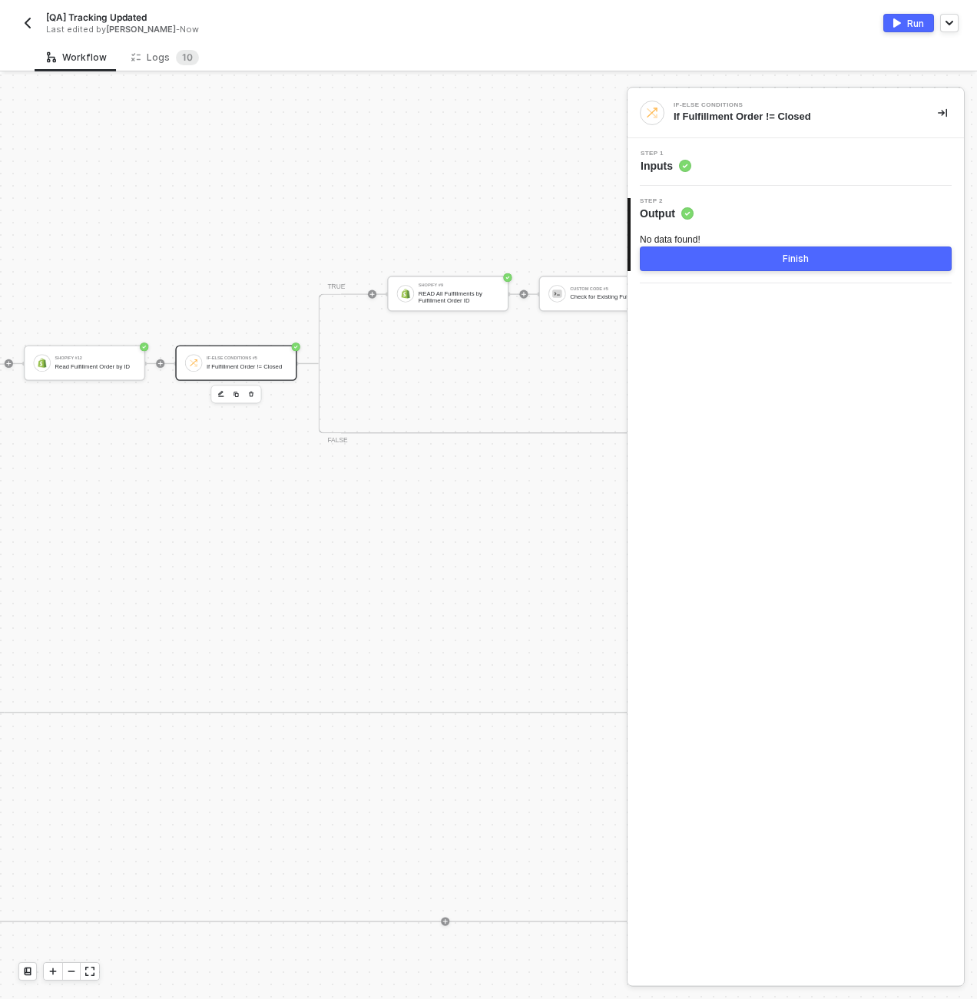
click at [704, 167] on div "Step 1 Inputs" at bounding box center [797, 162] width 333 height 23
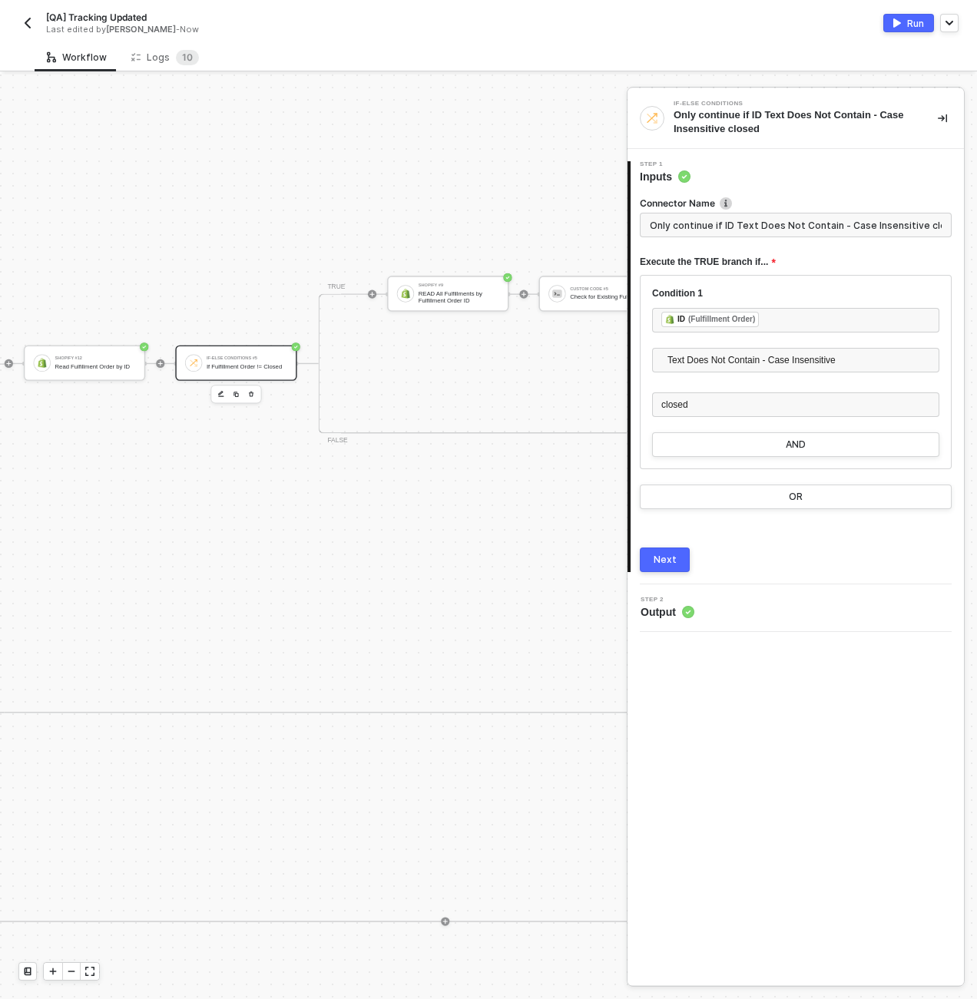
click at [721, 234] on input "Only continue if ID Text Does Not Contain - Case Insensitive closed" at bounding box center [796, 225] width 312 height 25
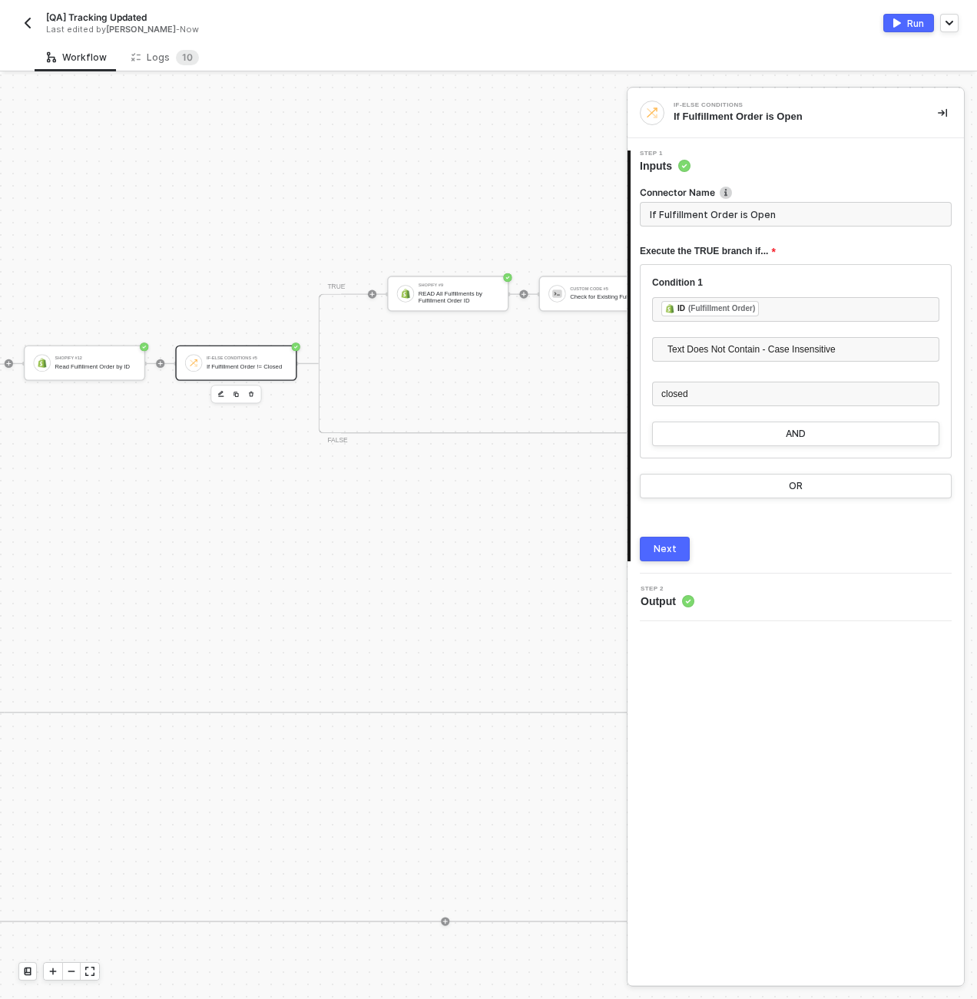
type input "If Fulfillment Order is Open"
click at [671, 555] on div "Next" at bounding box center [665, 549] width 23 height 12
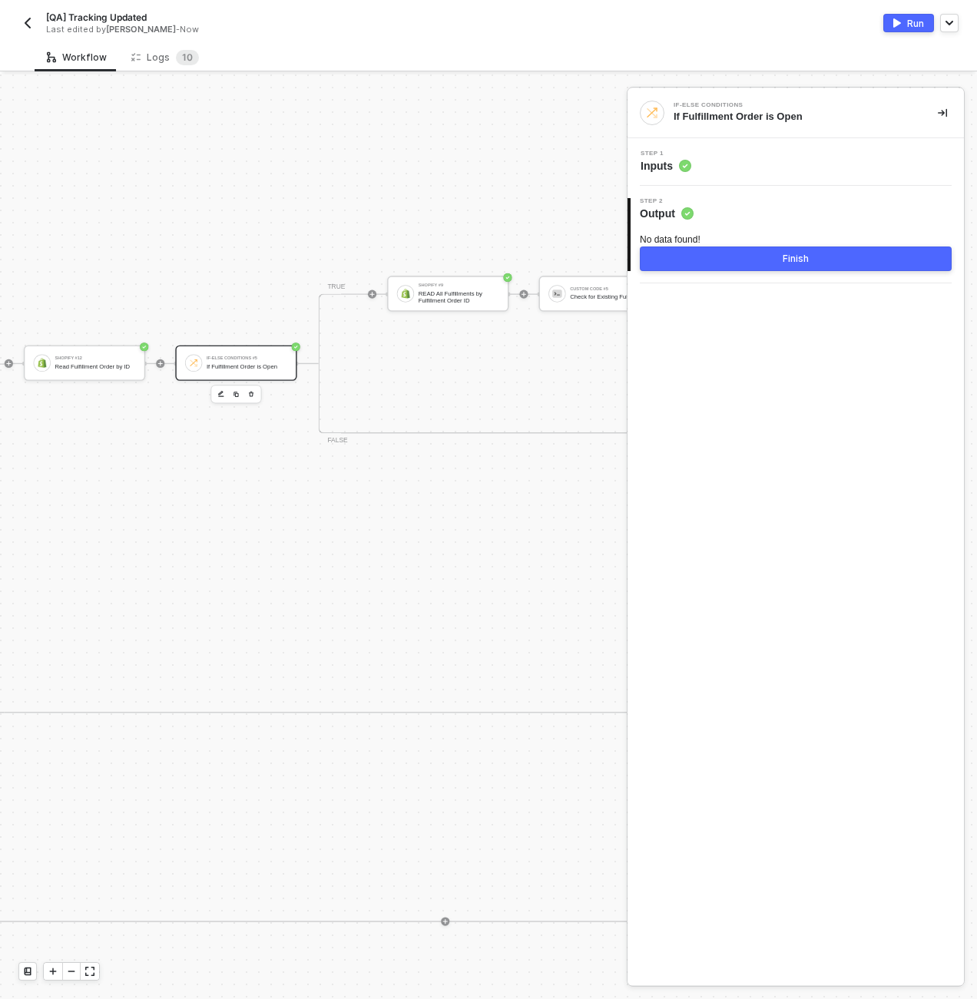
click at [714, 262] on button "Finish" at bounding box center [796, 259] width 312 height 25
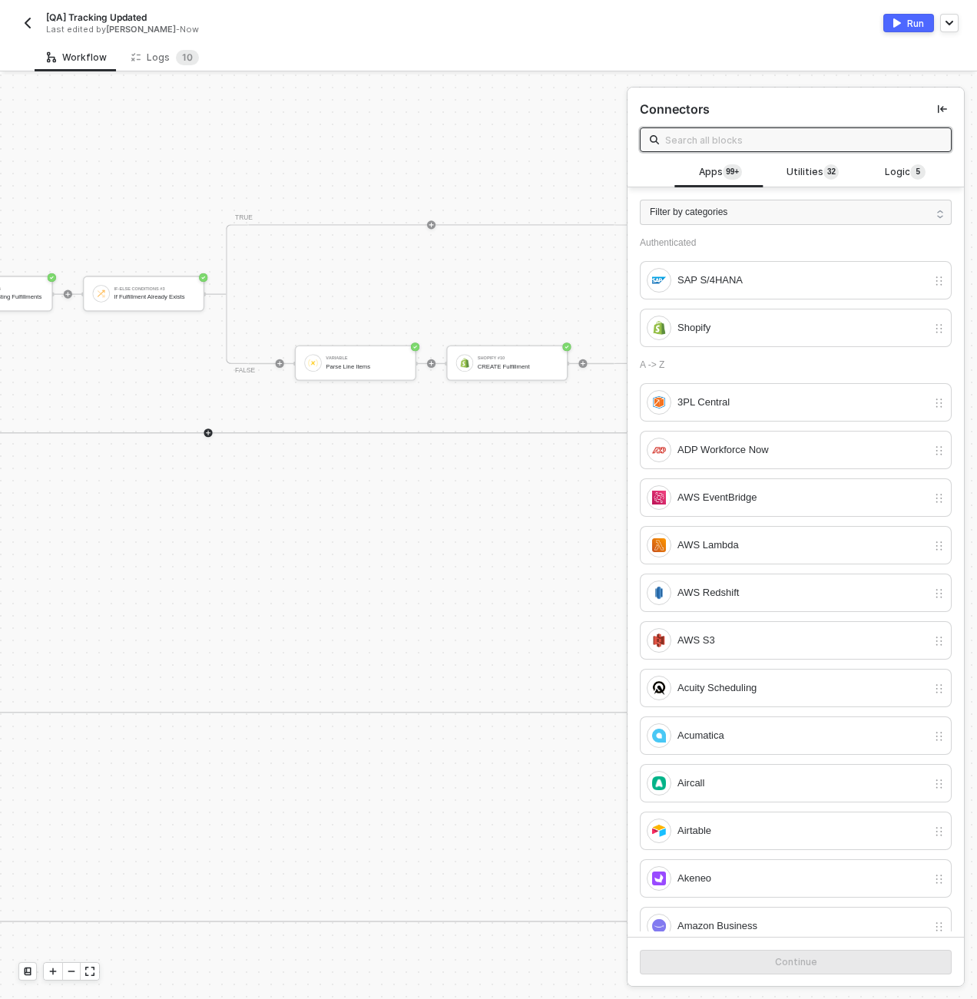
scroll to position [194, 4458]
click at [162, 283] on div "If-Else Conditions #3 If Fulfillment Already Exists" at bounding box center [136, 293] width 121 height 35
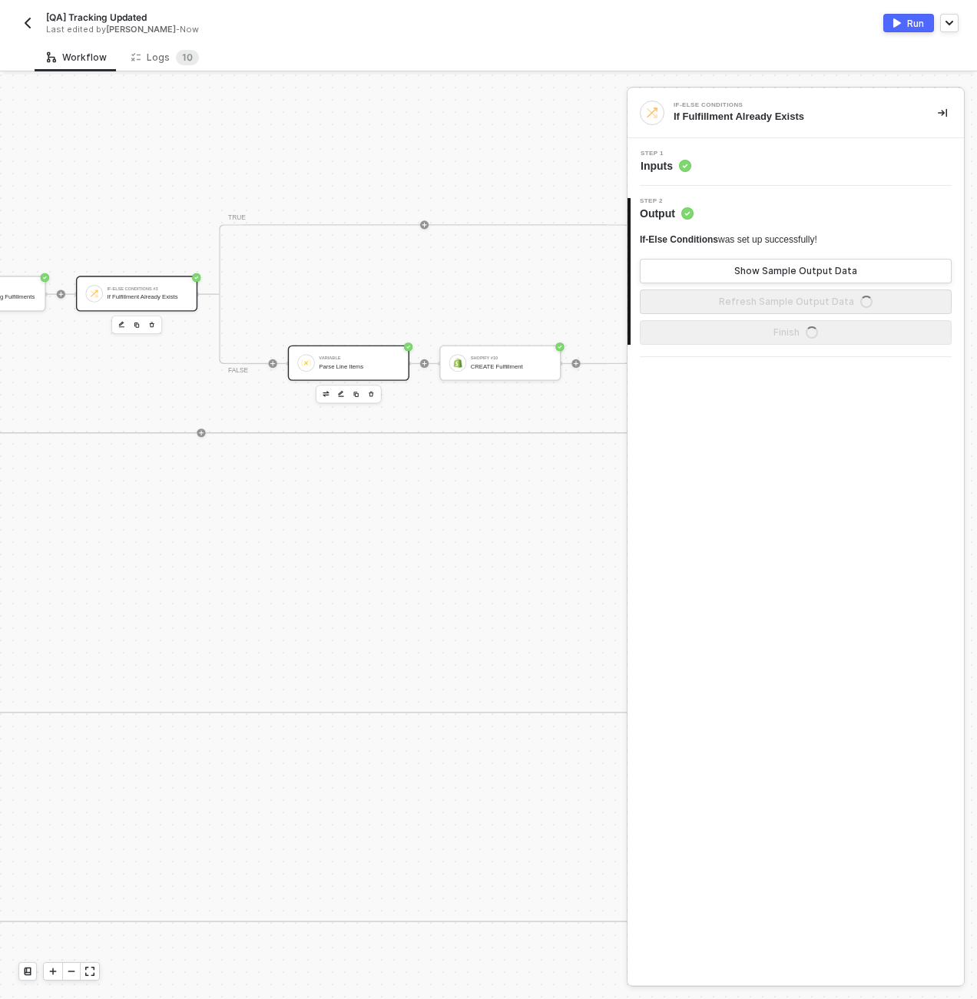
click at [330, 360] on div "Variable" at bounding box center [359, 358] width 81 height 5
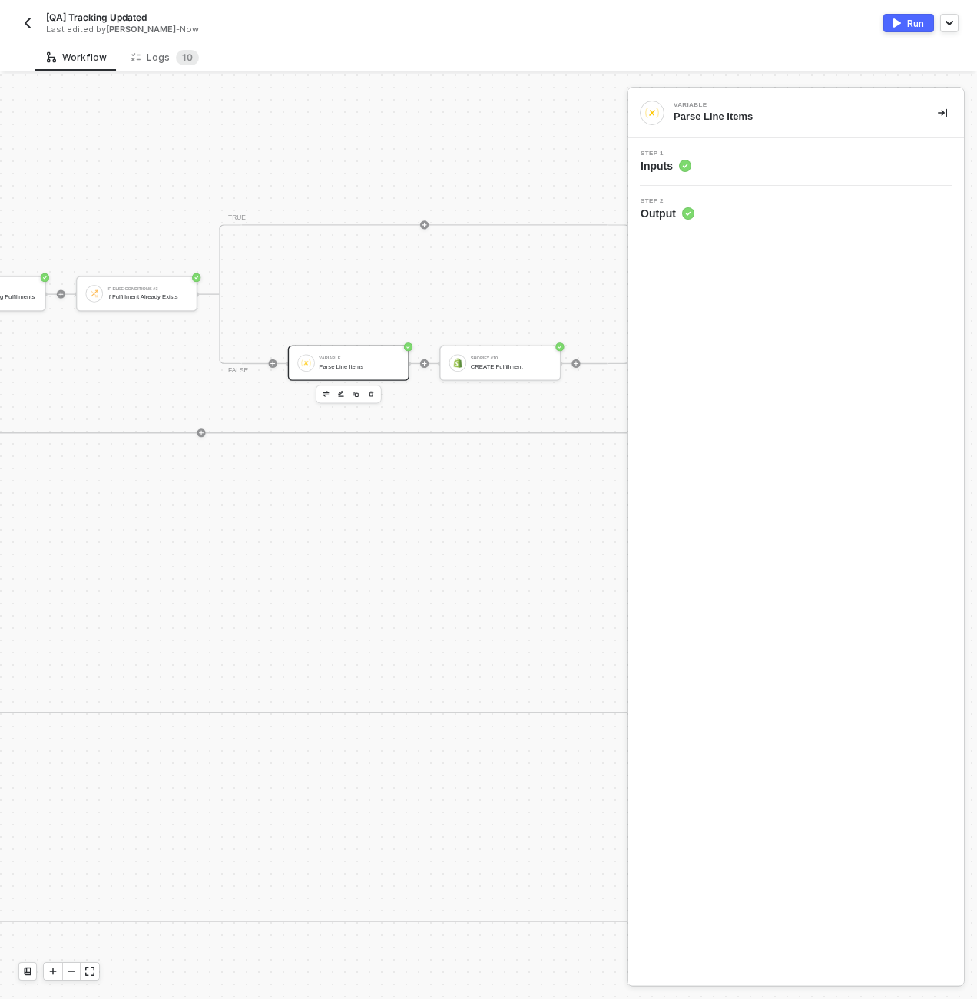
click at [717, 155] on div "Step 1 Inputs" at bounding box center [797, 162] width 333 height 23
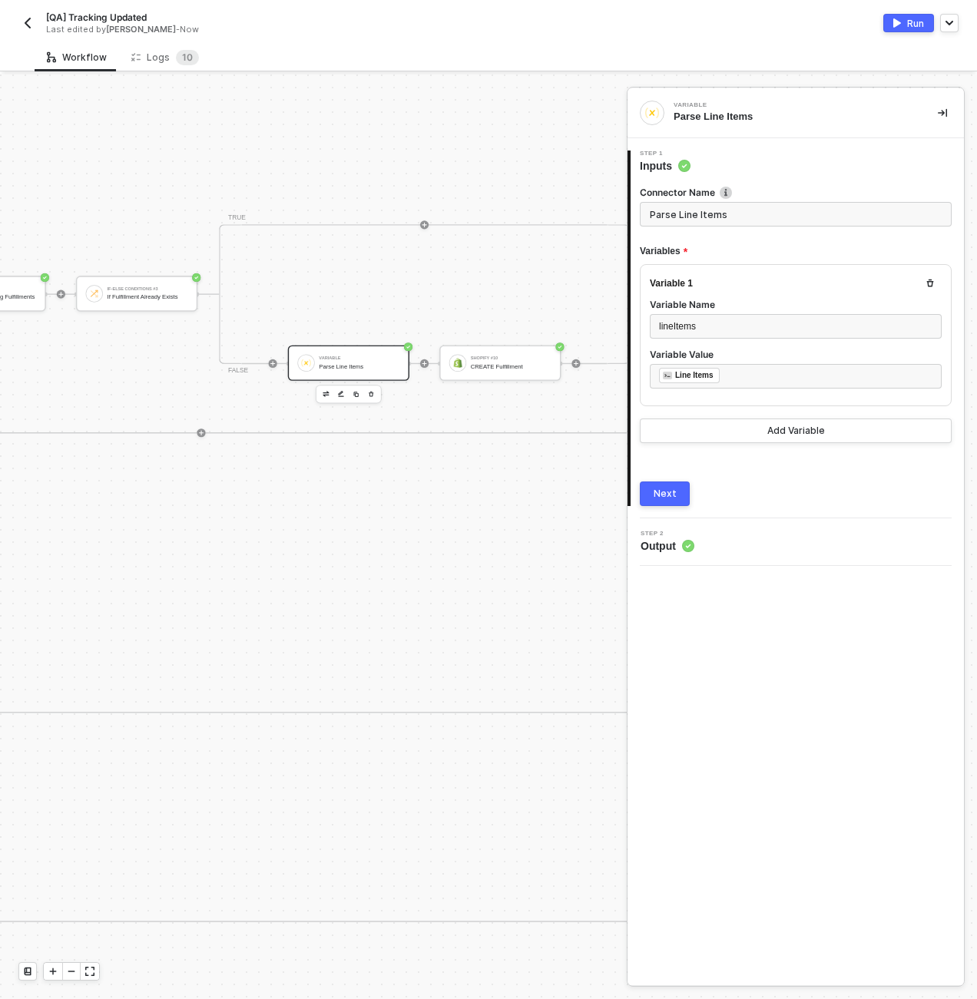
click at [370, 362] on div "Variable Parse Line Items" at bounding box center [359, 363] width 81 height 21
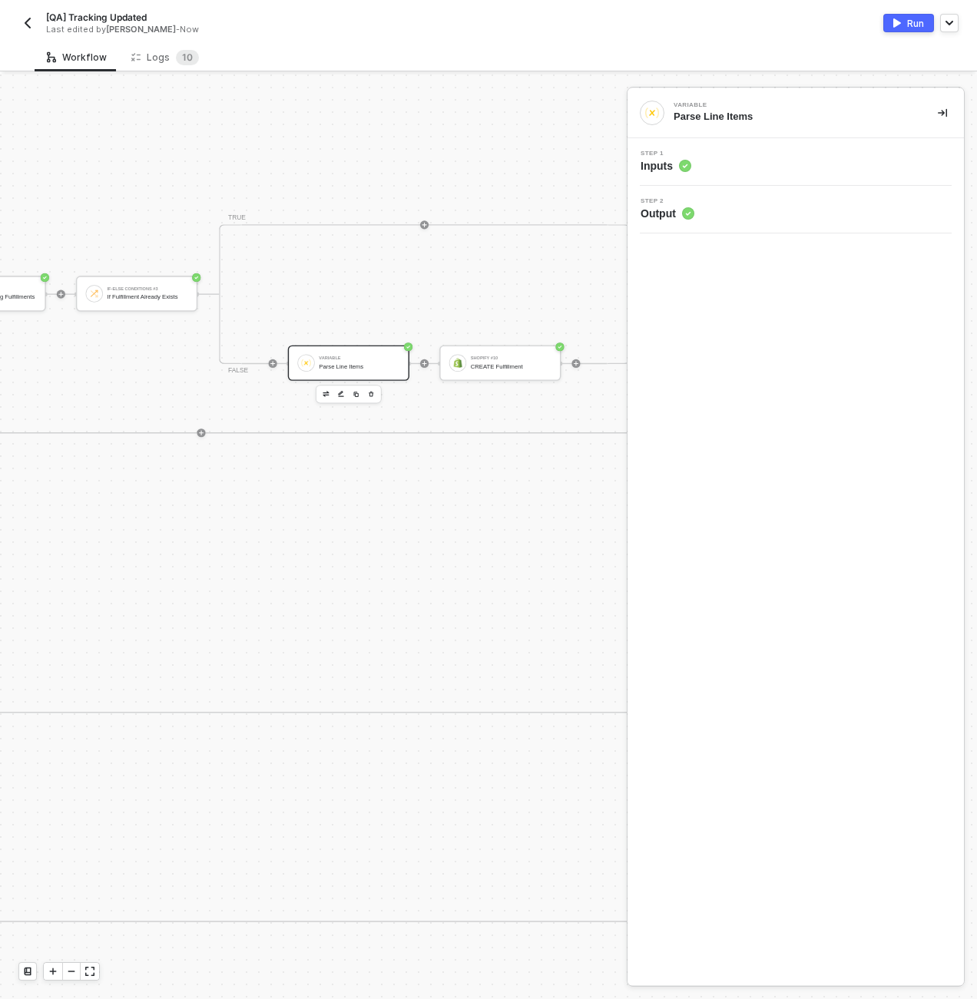
click at [390, 359] on div "Variable" at bounding box center [359, 358] width 81 height 5
click at [714, 204] on div "Step 2 Output" at bounding box center [797, 209] width 333 height 23
click at [719, 153] on div "Step 1 Inputs" at bounding box center [797, 162] width 333 height 23
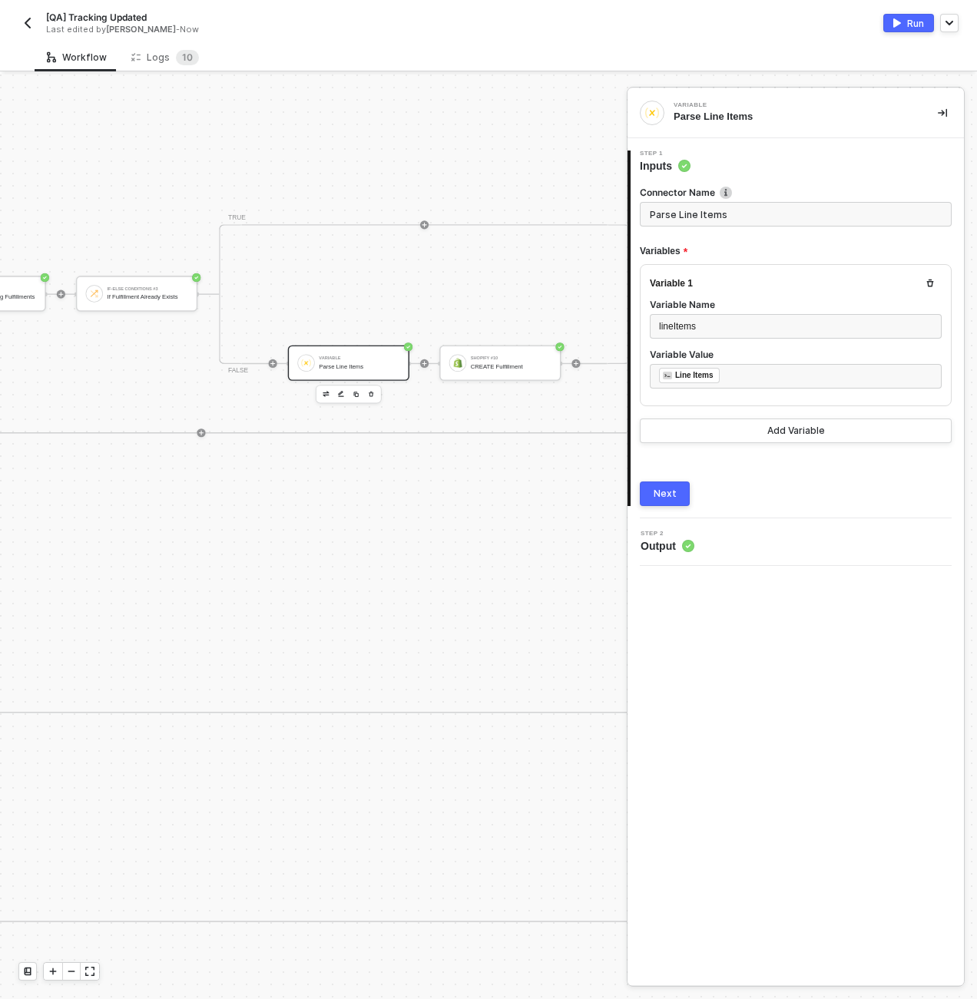
click at [681, 484] on button "Next" at bounding box center [665, 494] width 50 height 25
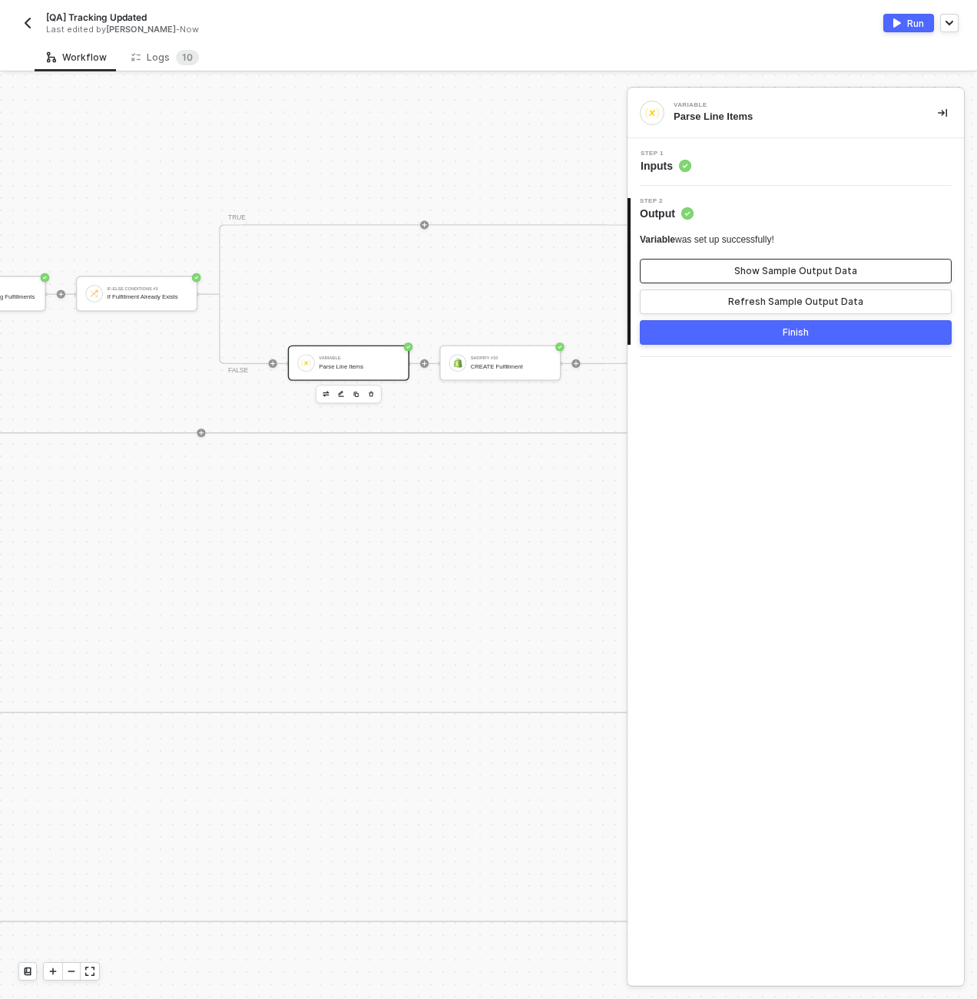
click at [713, 283] on button "Show Sample Output Data" at bounding box center [796, 271] width 312 height 25
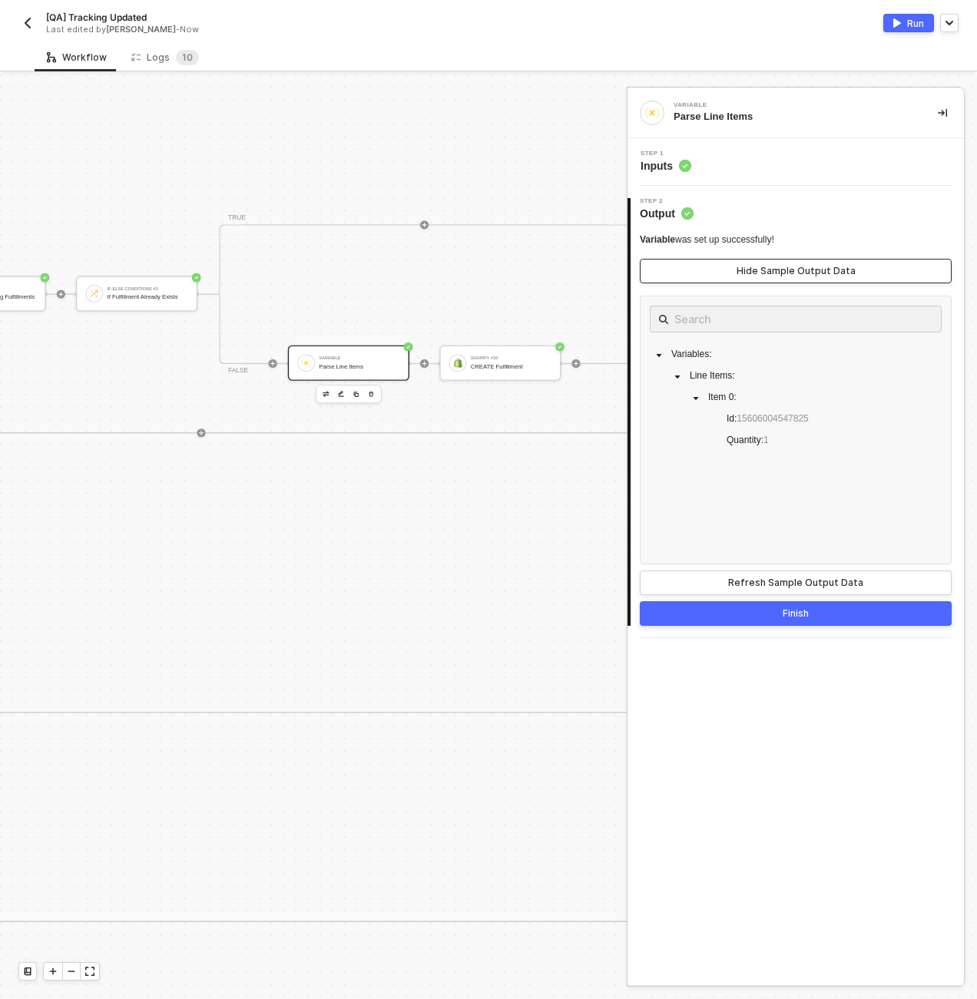
click at [710, 270] on button "Hide Sample Output Data" at bounding box center [796, 271] width 312 height 25
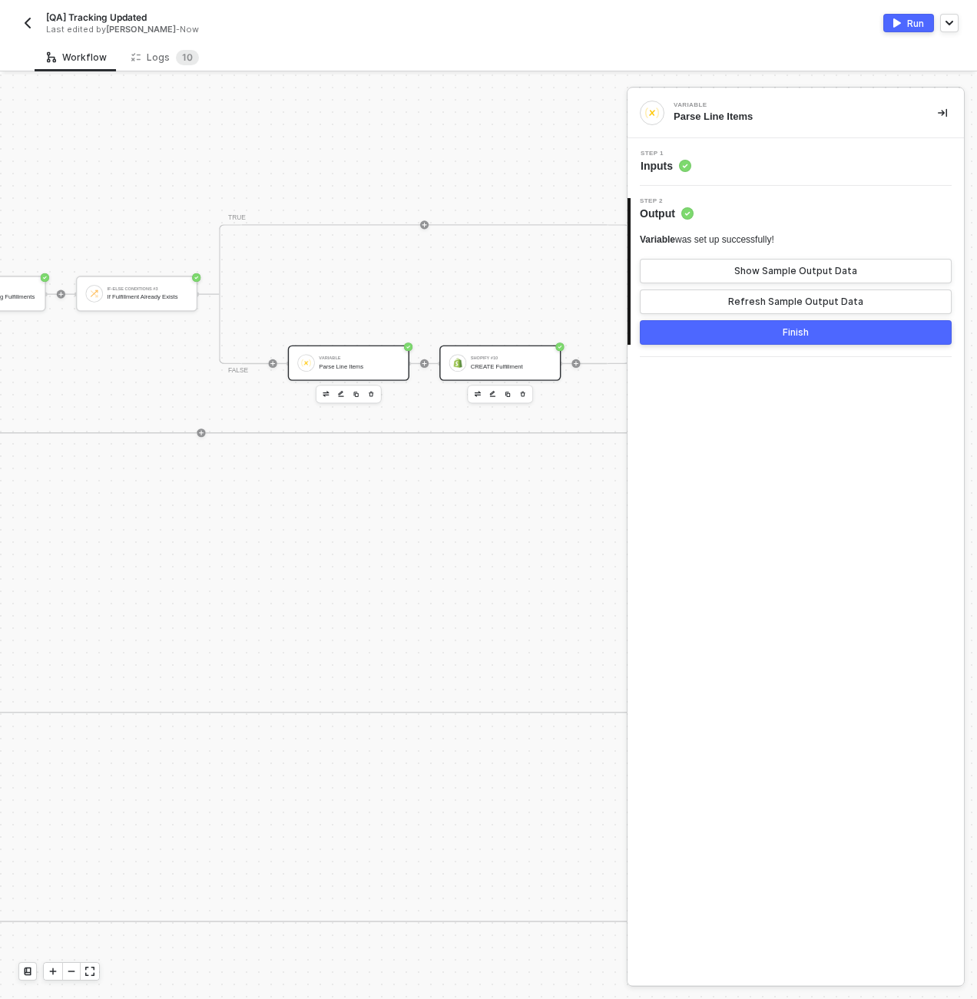
click at [536, 350] on div "Shopify #10 CREATE Fulfillment" at bounding box center [499, 362] width 121 height 35
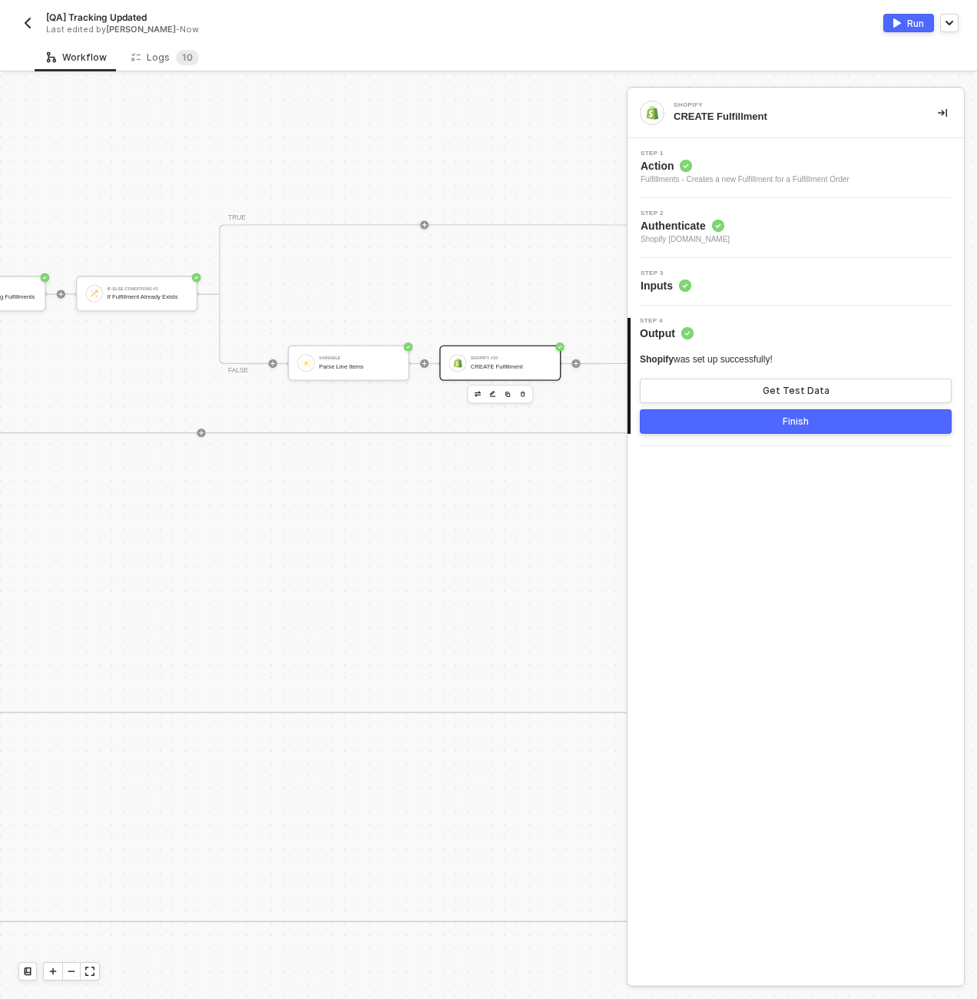
click at [712, 287] on div "Step 3 Inputs" at bounding box center [797, 281] width 333 height 23
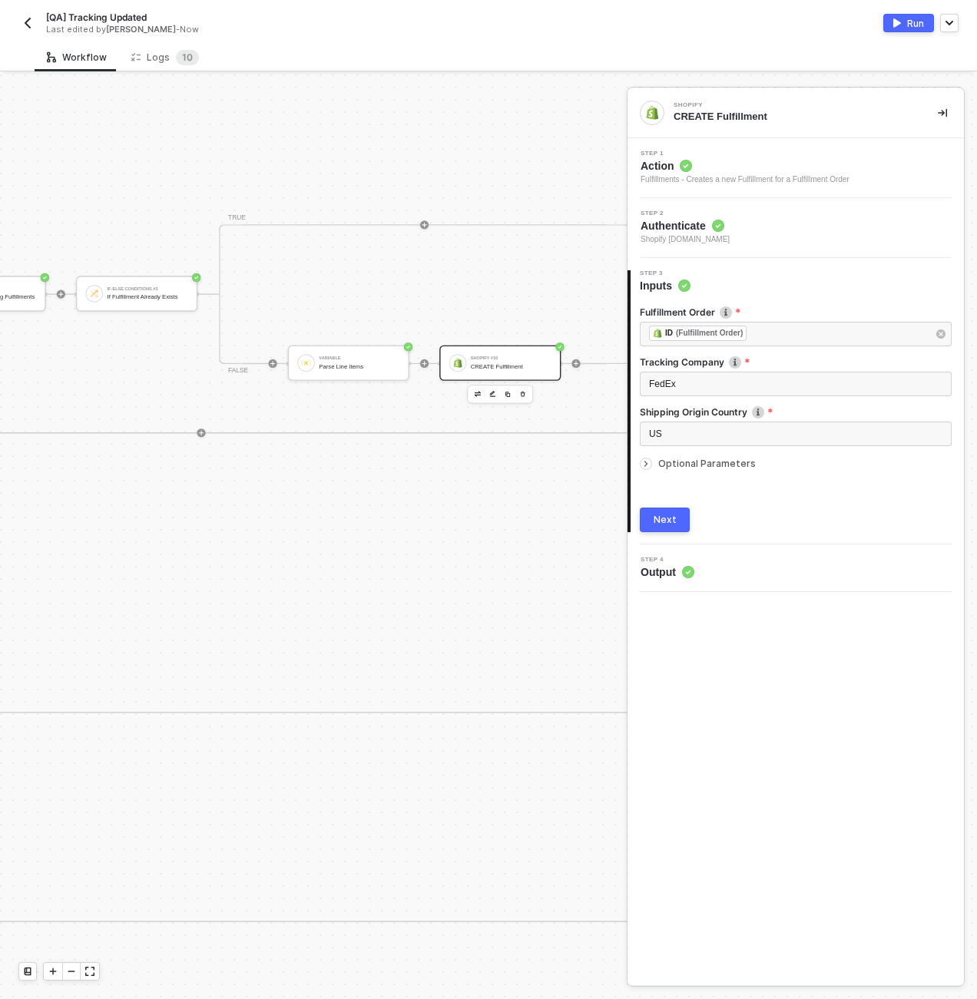
click at [723, 466] on span "Optional Parameters" at bounding box center [707, 464] width 98 height 12
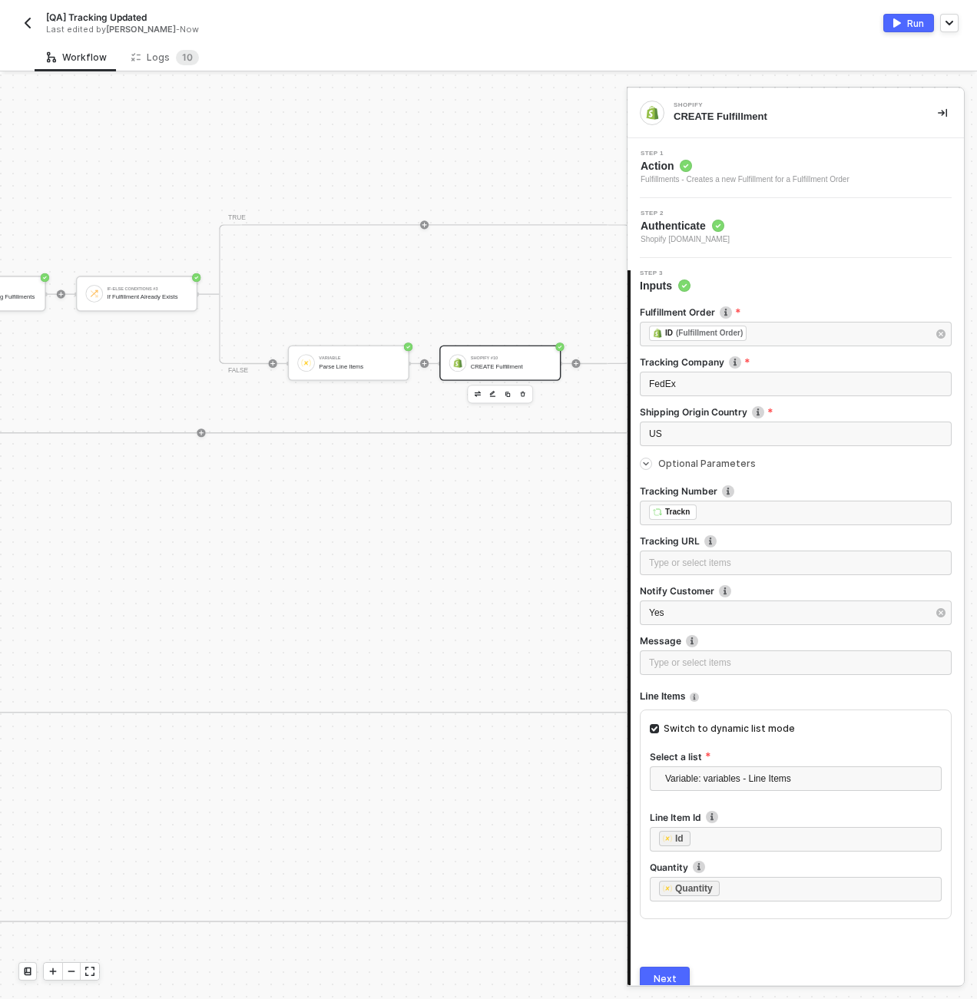
scroll to position [65, 0]
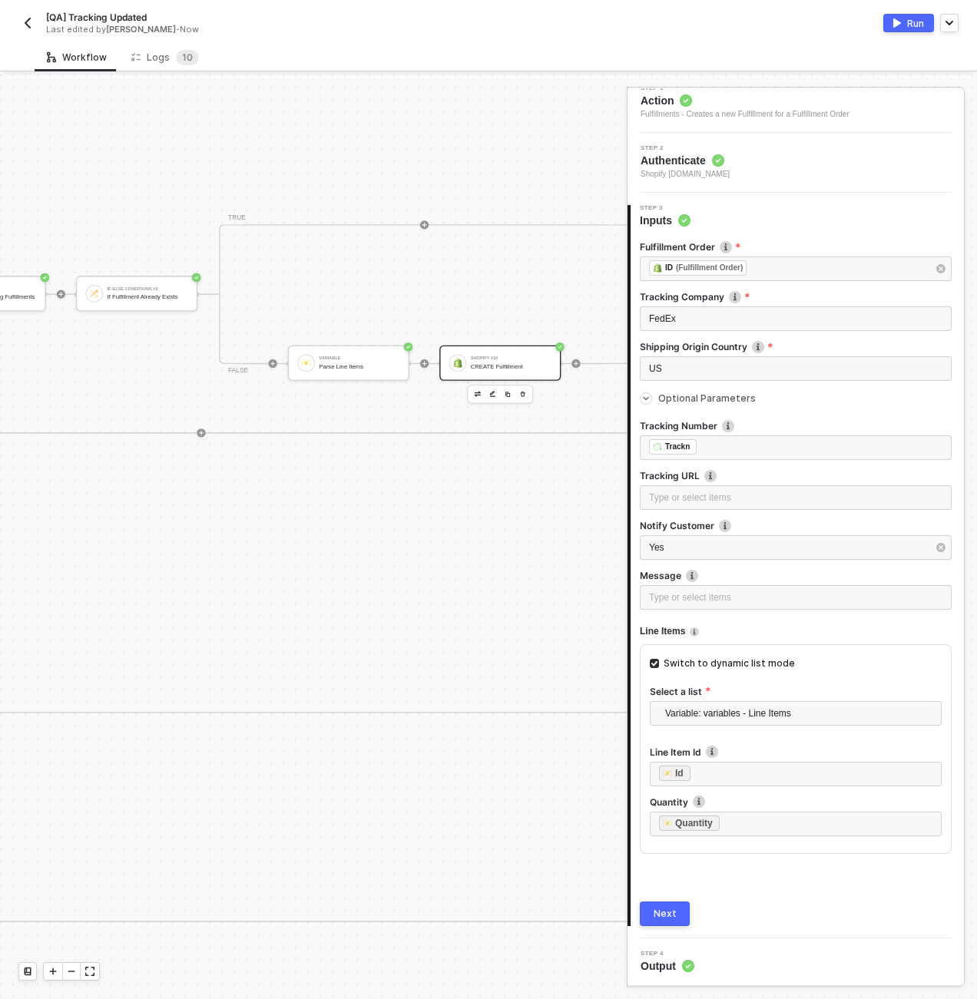
click at [449, 548] on div "Shopify #12 Read Fulfillment Order by ID If-Else Conditions #5 If Fulfillment O…" at bounding box center [54, 538] width 1328 height 350
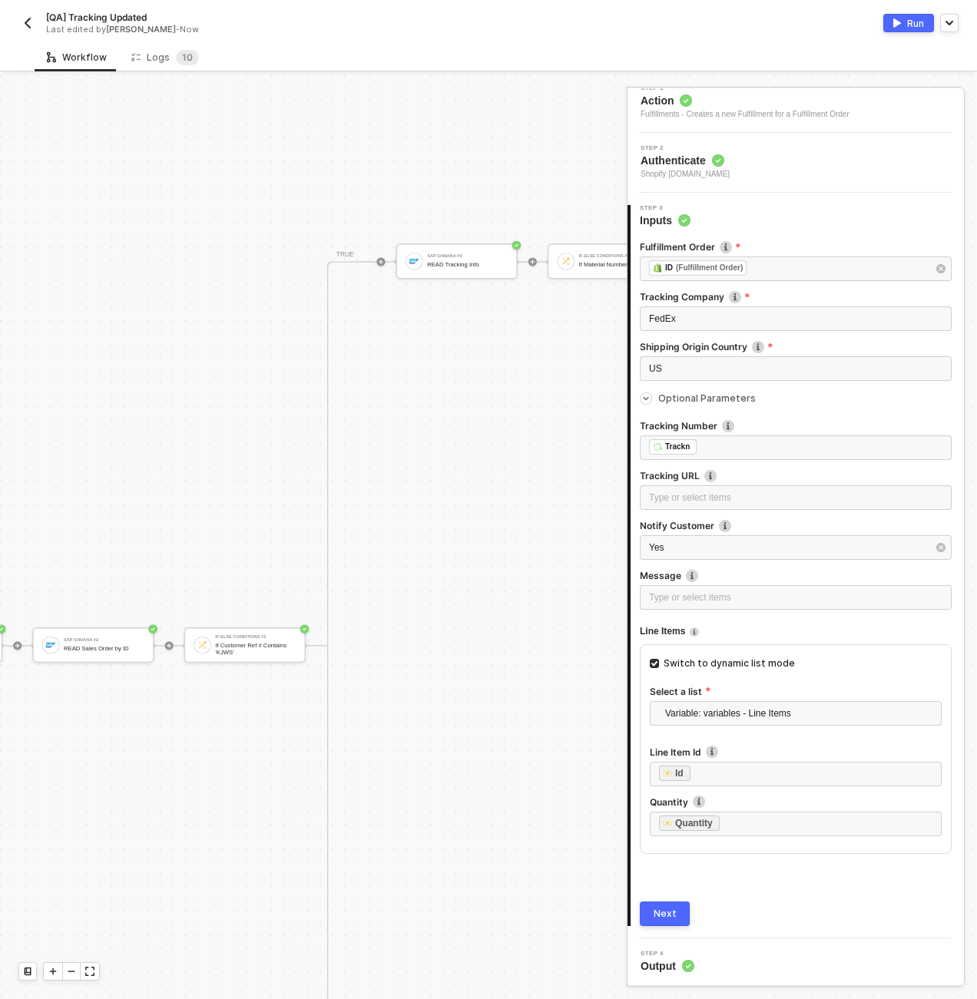
scroll to position [1273, 1874]
click at [197, 657] on div "If-Else Conditions #2 If Customer Ref # Contains 'KJWS'" at bounding box center [227, 645] width 121 height 35
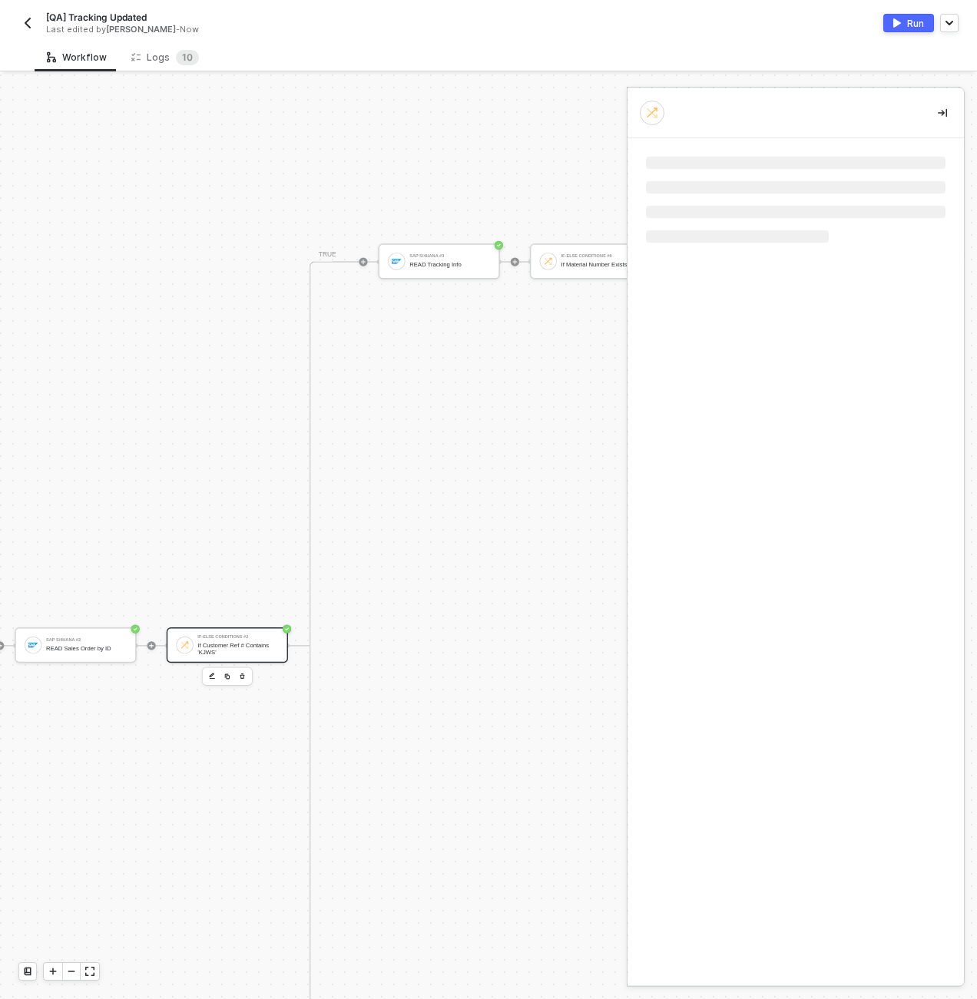
scroll to position [0, 0]
click at [89, 648] on div "READ Sales Order by ID" at bounding box center [86, 648] width 81 height 7
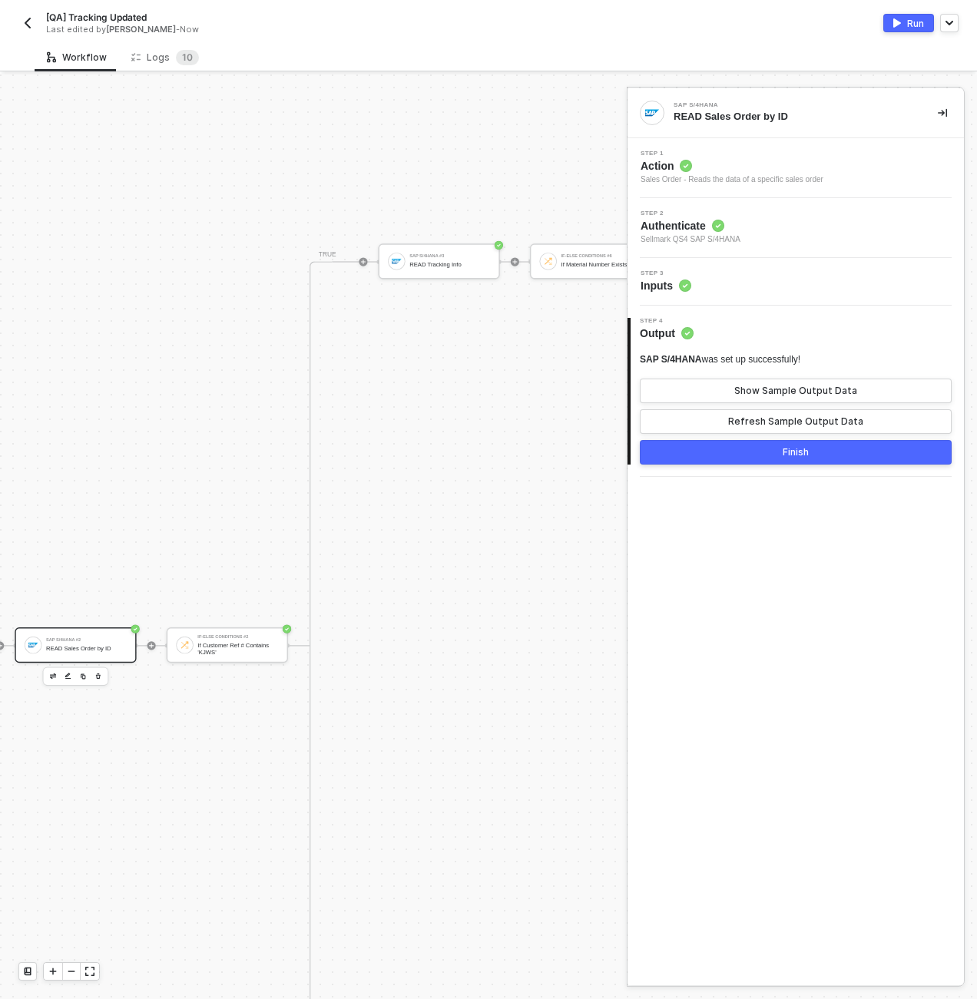
click at [781, 275] on div "Step 3 Inputs" at bounding box center [797, 281] width 333 height 23
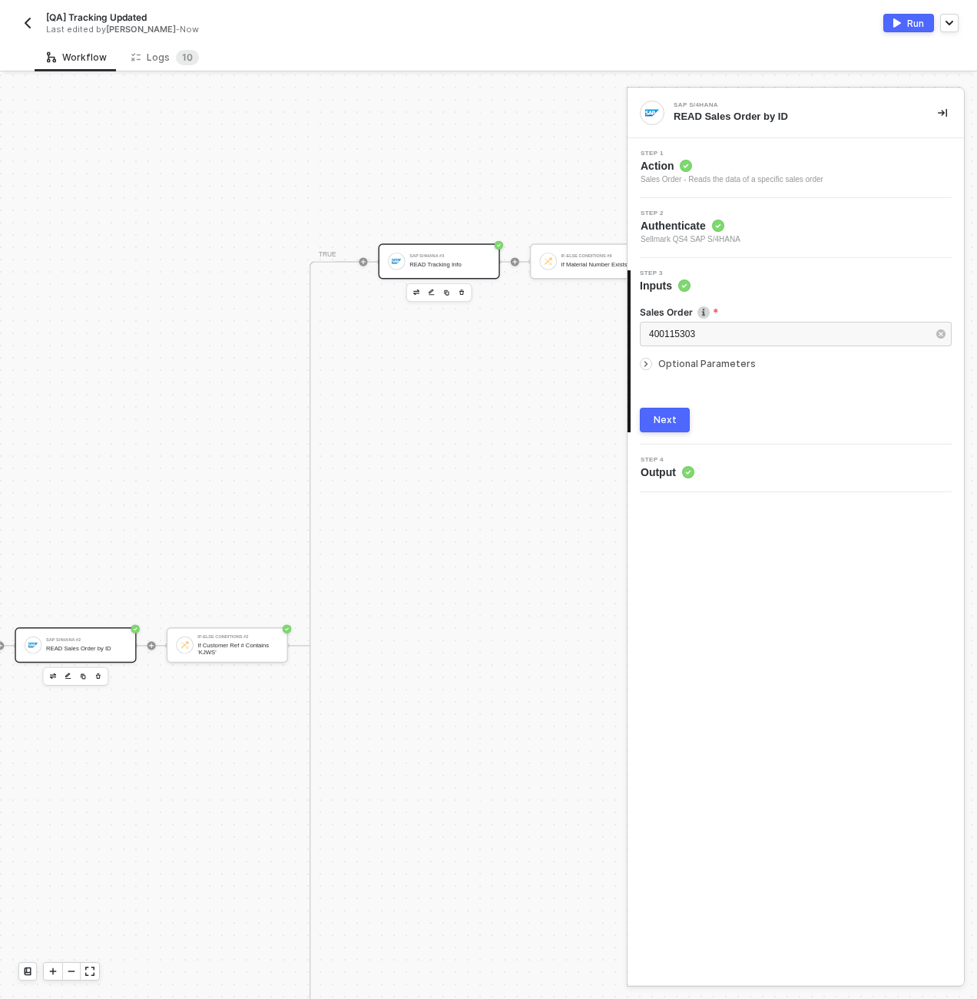
click at [459, 258] on div "SAP S/4HANA #3" at bounding box center [449, 256] width 81 height 5
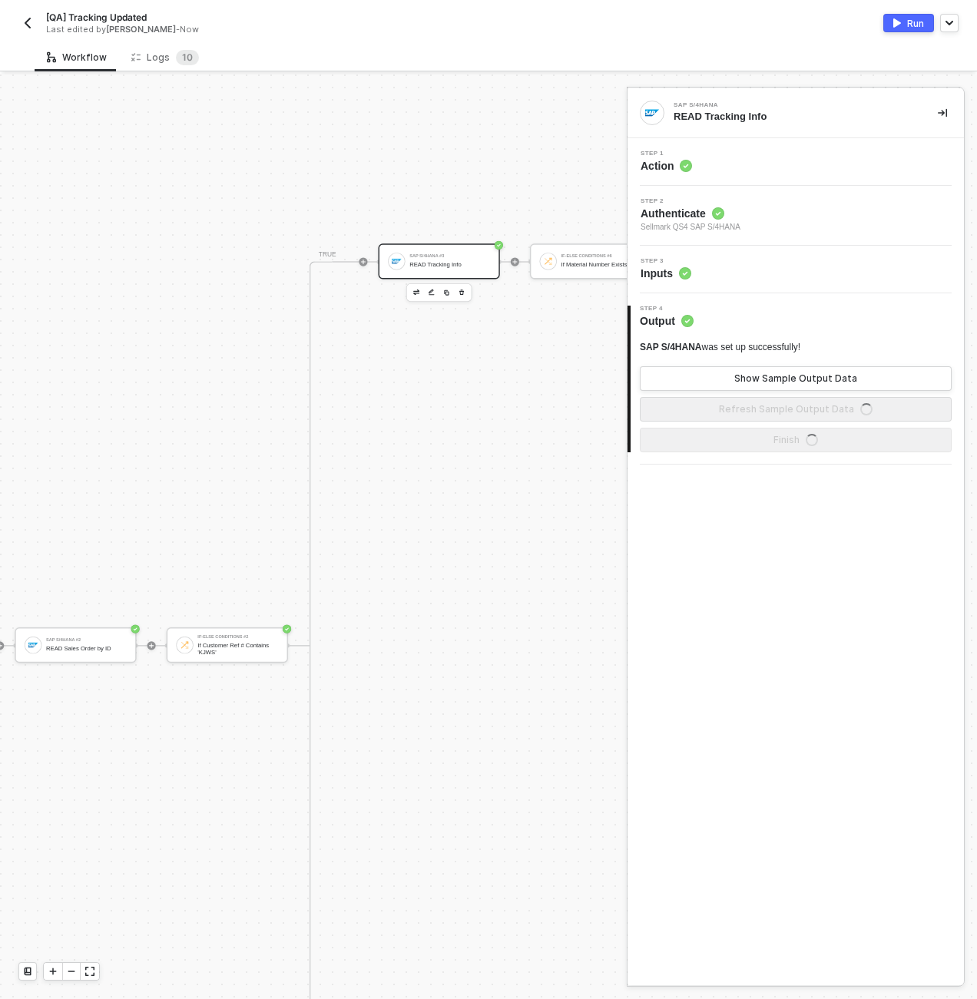
click at [760, 261] on div "Step 3 Inputs" at bounding box center [797, 269] width 333 height 23
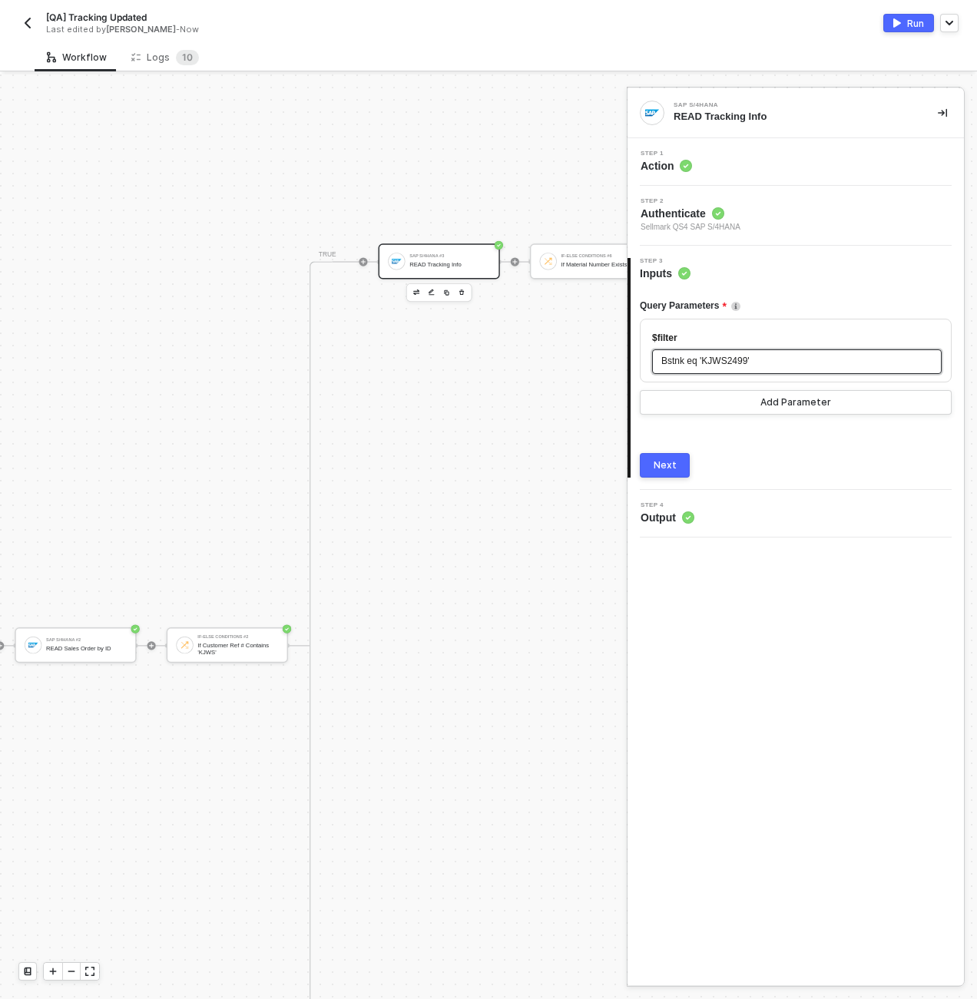
click at [736, 360] on span "Bstnk eq 'KJWS2499'" at bounding box center [705, 361] width 88 height 11
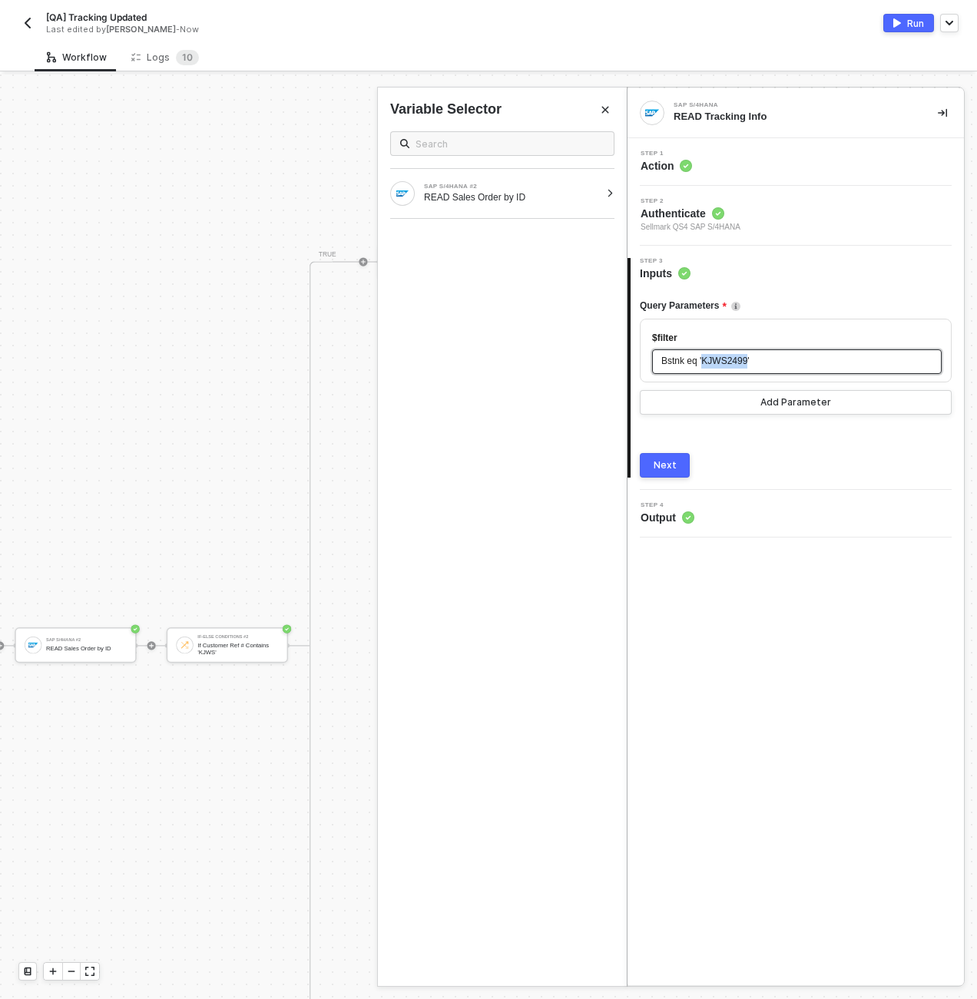
click at [736, 360] on span "Bstnk eq 'KJWS2499'" at bounding box center [705, 361] width 88 height 11
click at [568, 191] on div "READ Sales Order by ID" at bounding box center [512, 197] width 176 height 12
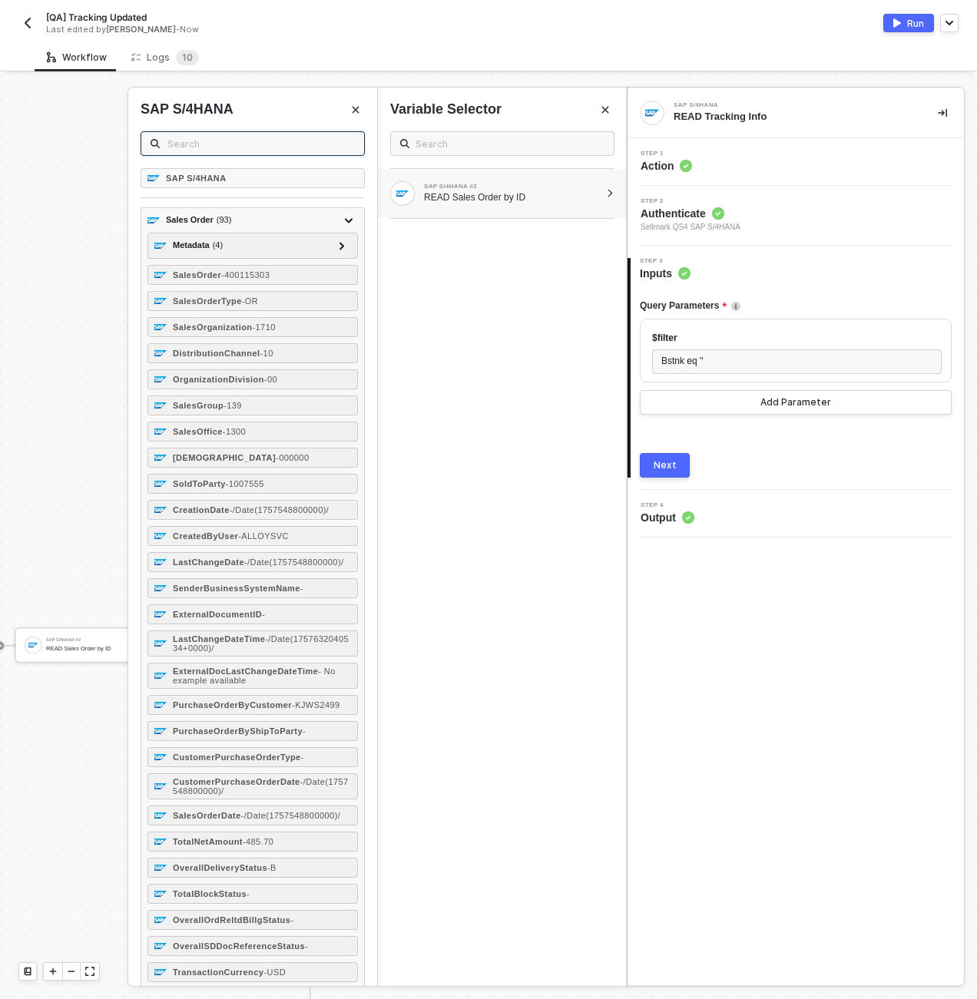
click at [318, 136] on input "text" at bounding box center [260, 143] width 187 height 17
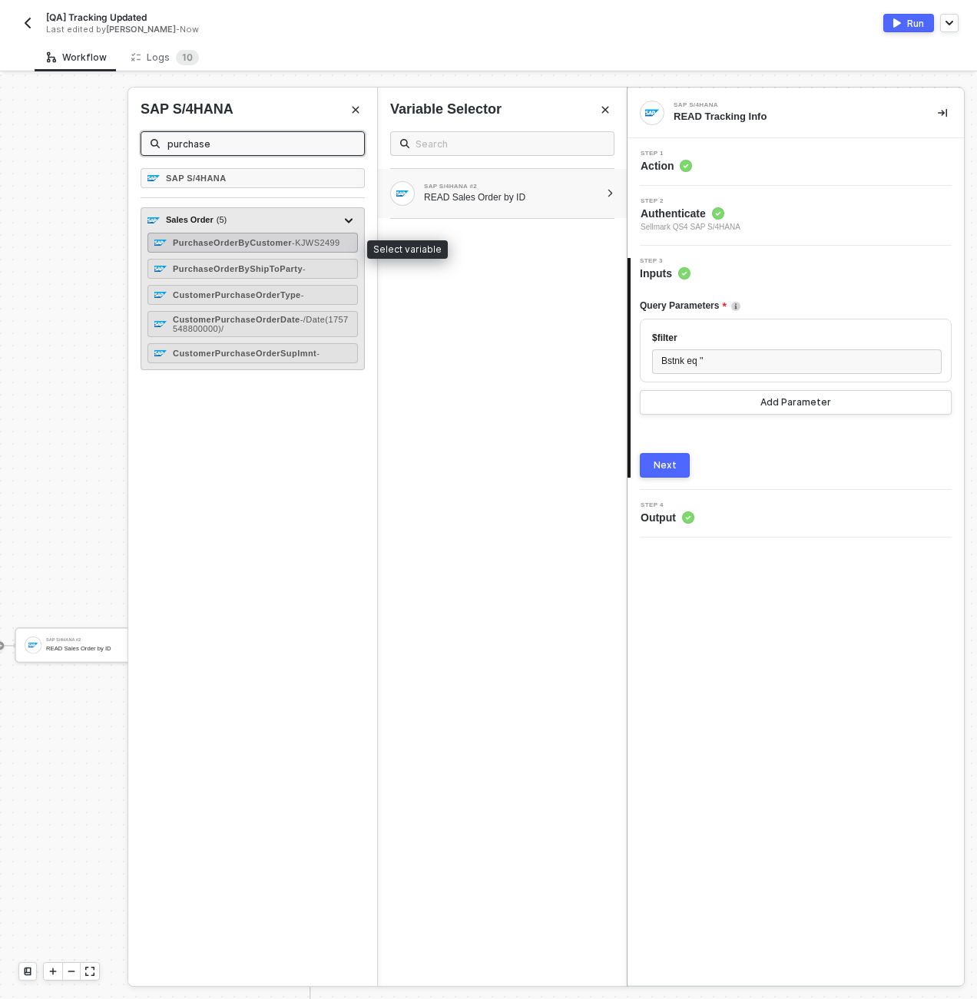
type input "purchase"
click at [258, 238] on strong "PurchaseOrderByCustomer" at bounding box center [232, 242] width 119 height 9
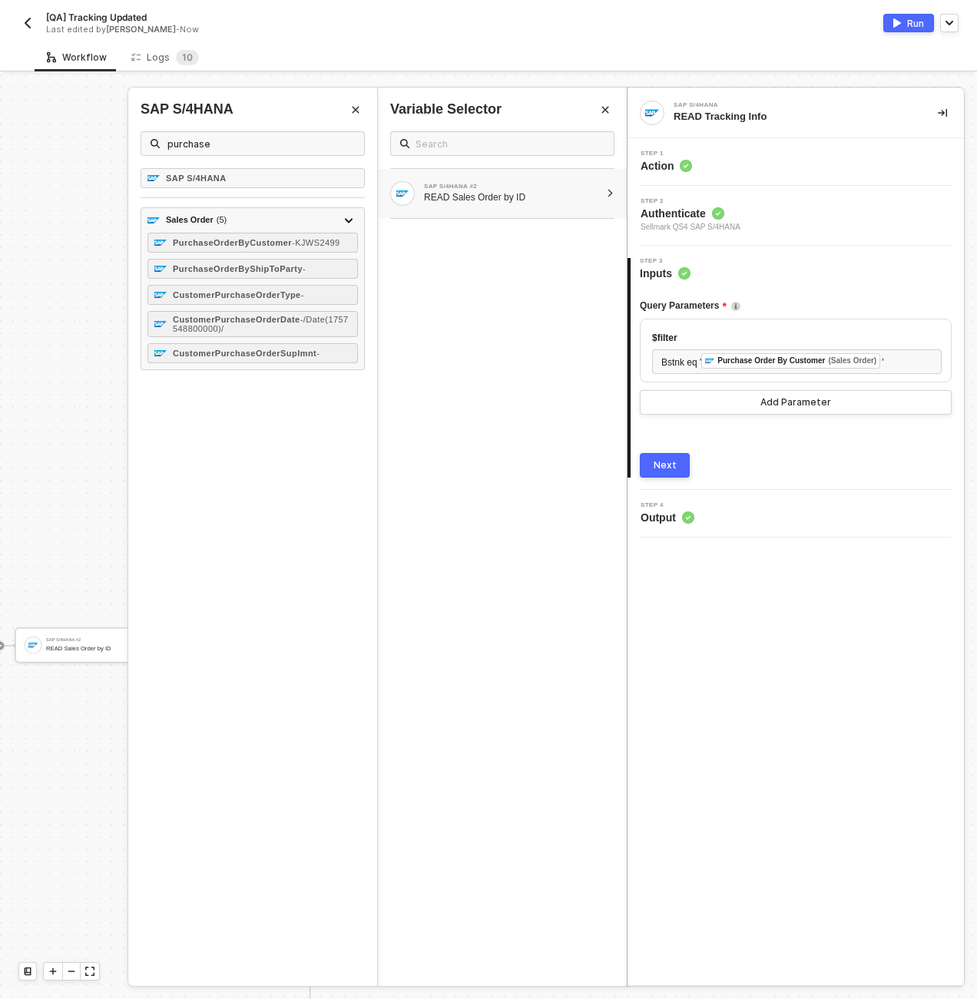
click at [660, 462] on div "Next" at bounding box center [665, 465] width 23 height 12
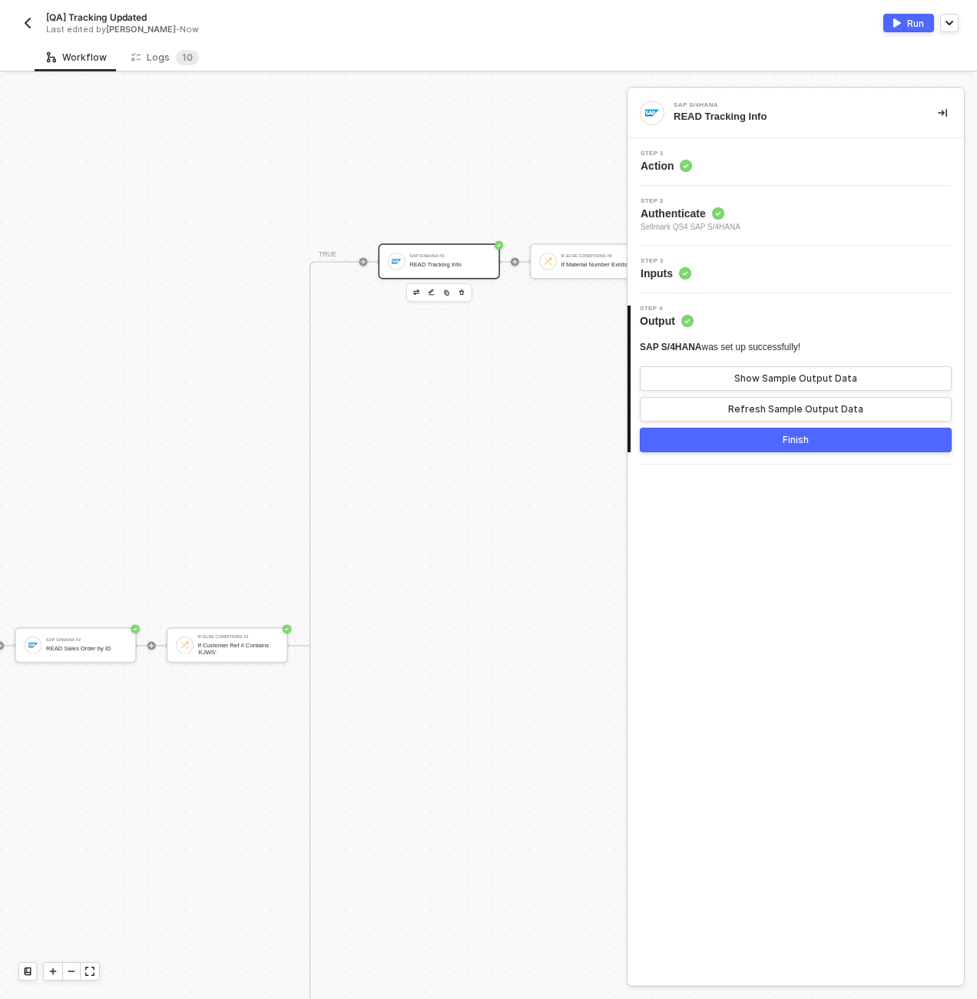
click at [715, 447] on button "Finish" at bounding box center [796, 440] width 312 height 25
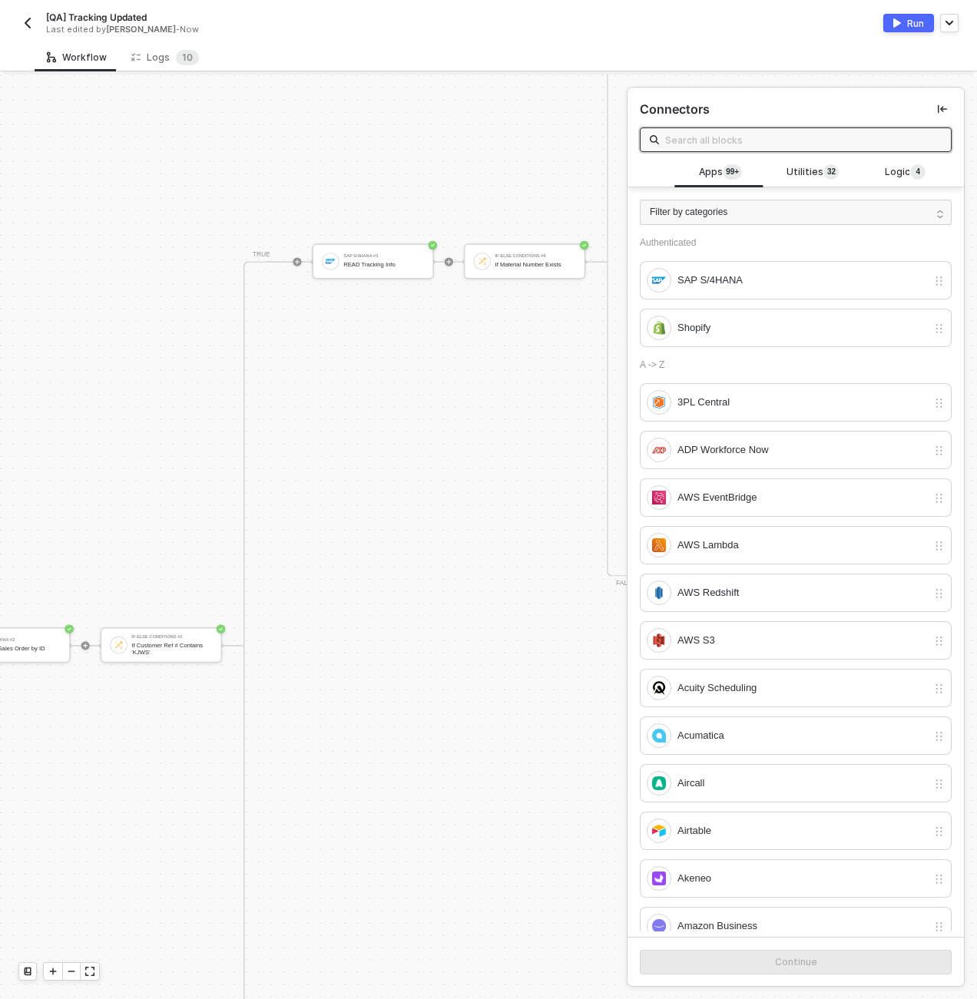
scroll to position [1273, 2151]
click at [314, 258] on div "If-Else Conditions #6 If Material Number Exists" at bounding box center [325, 261] width 81 height 21
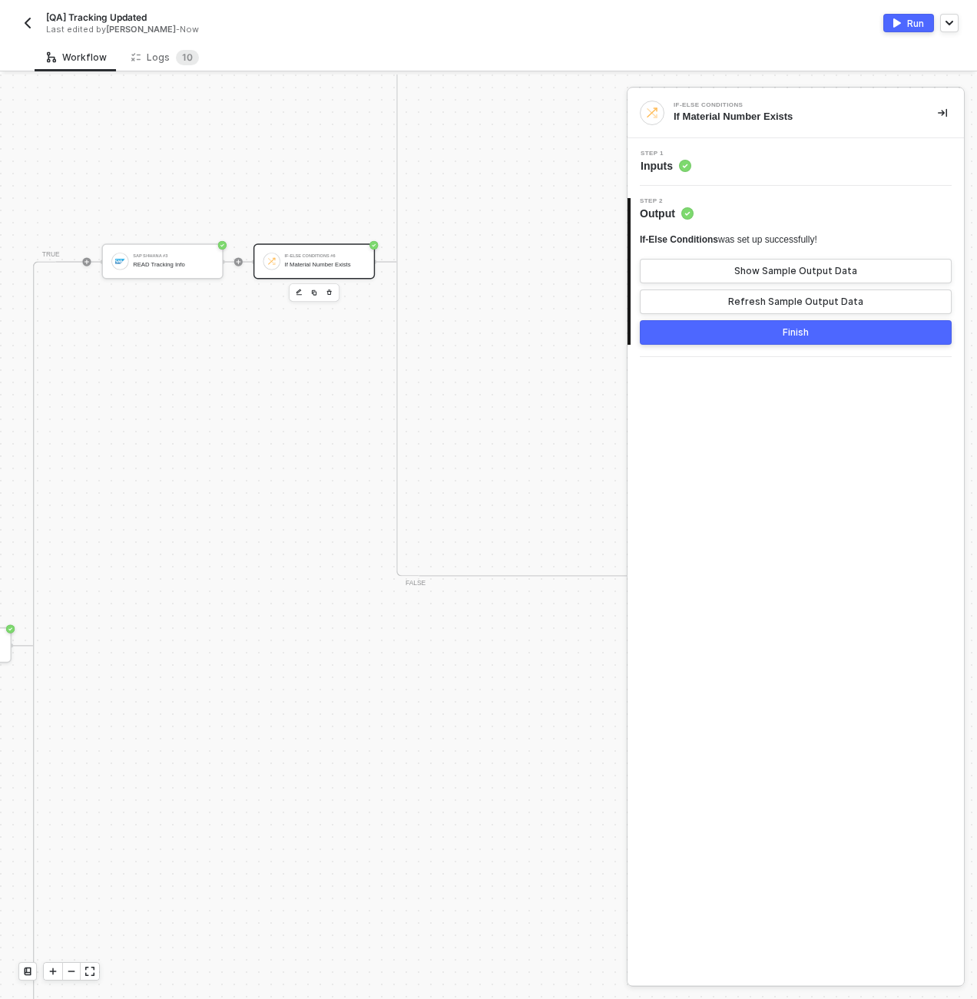
click at [724, 162] on div "Step 1 Inputs" at bounding box center [797, 162] width 333 height 23
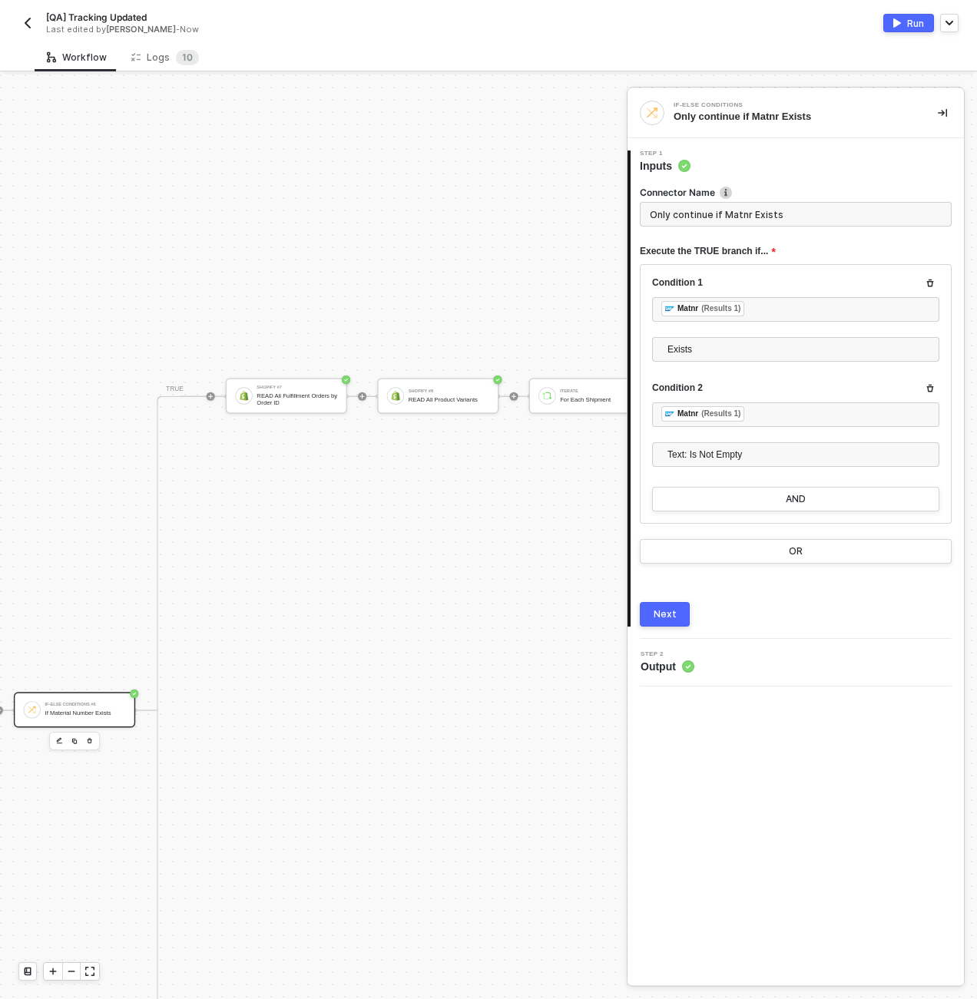
scroll to position [824, 2397]
click at [276, 396] on div "READ All Fulfillment Orders by Order ID" at bounding box center [290, 400] width 81 height 14
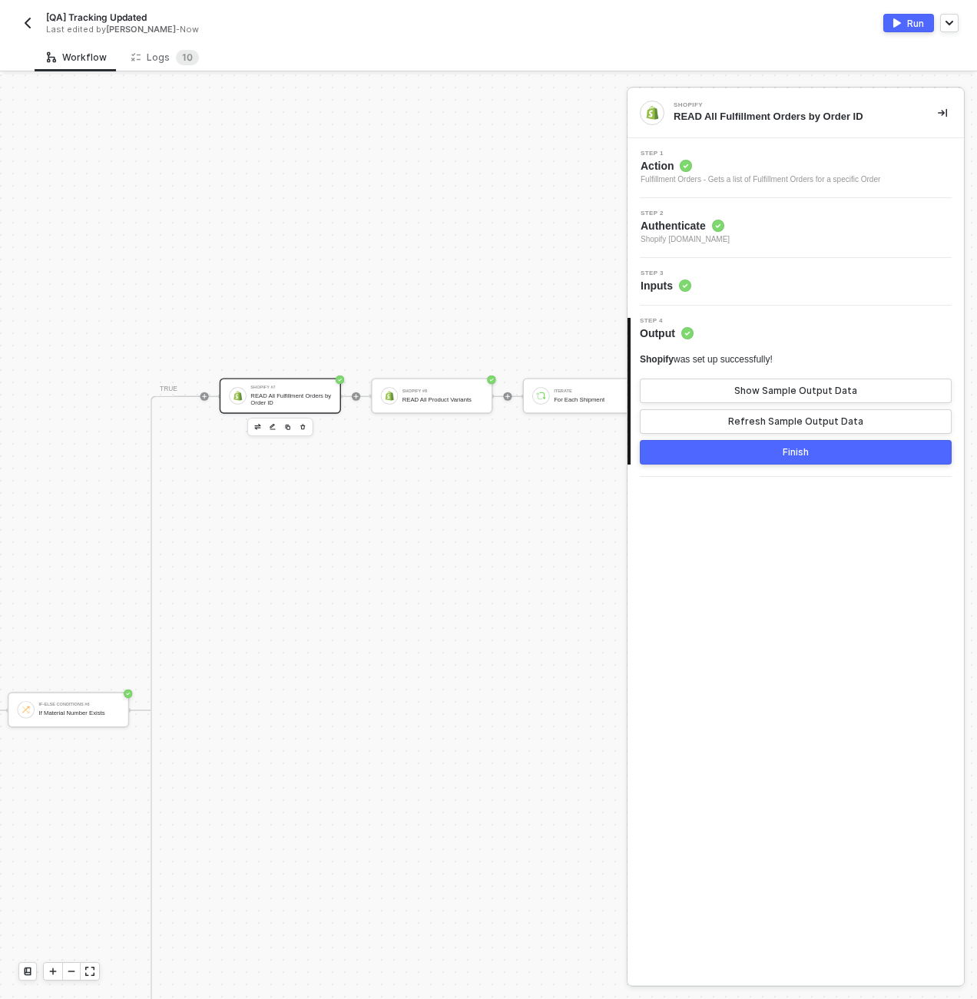
click at [732, 289] on div "Step 3 Inputs" at bounding box center [797, 281] width 333 height 23
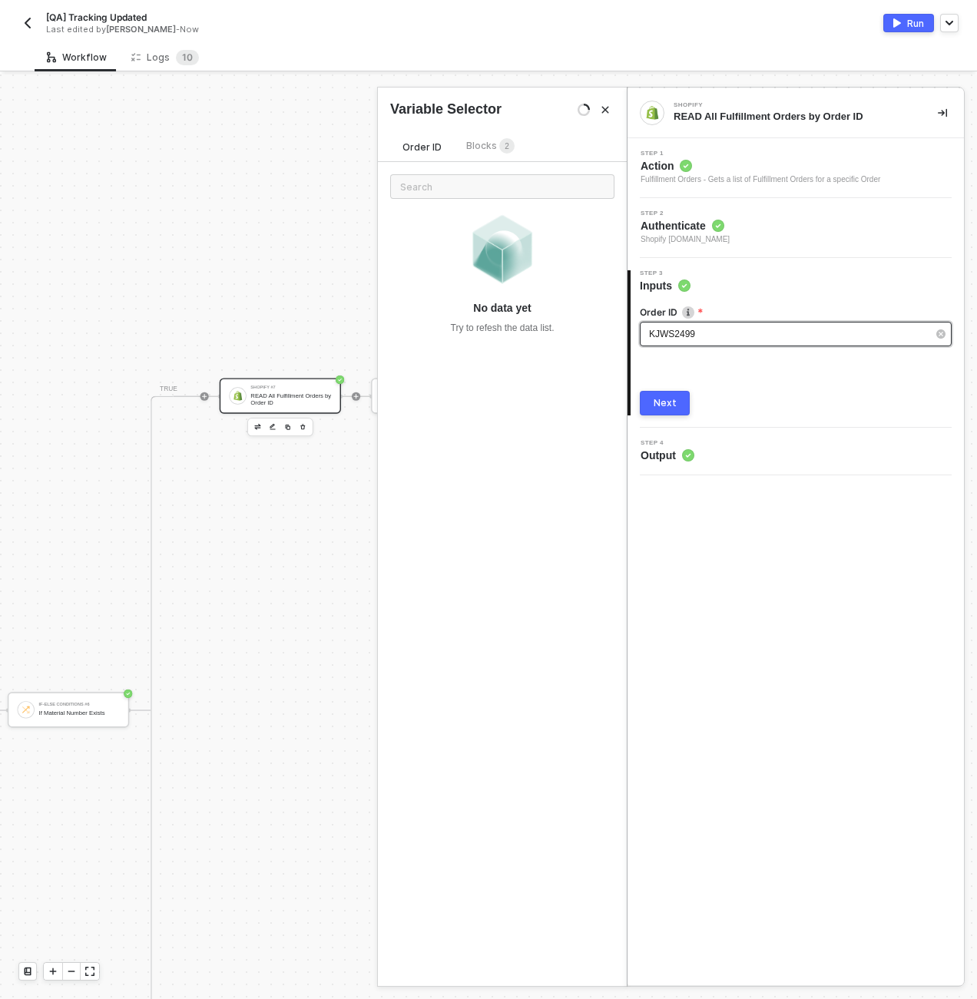
click at [727, 328] on div "KJWS2499" at bounding box center [788, 334] width 278 height 15
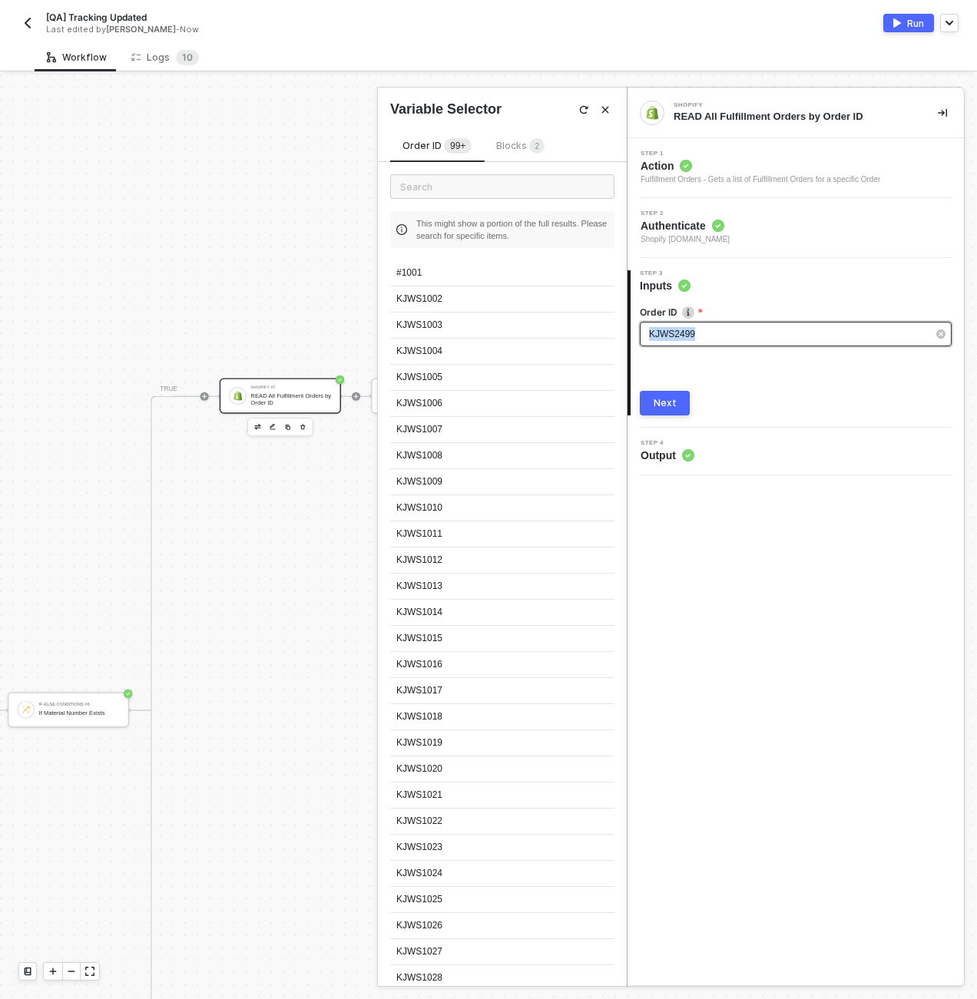
click at [727, 328] on div "KJWS2499" at bounding box center [788, 334] width 278 height 15
click at [532, 134] on div "Order ID 99+ Blocks 2 This might show a portion of the full results. Please sea…" at bounding box center [502, 552] width 249 height 867
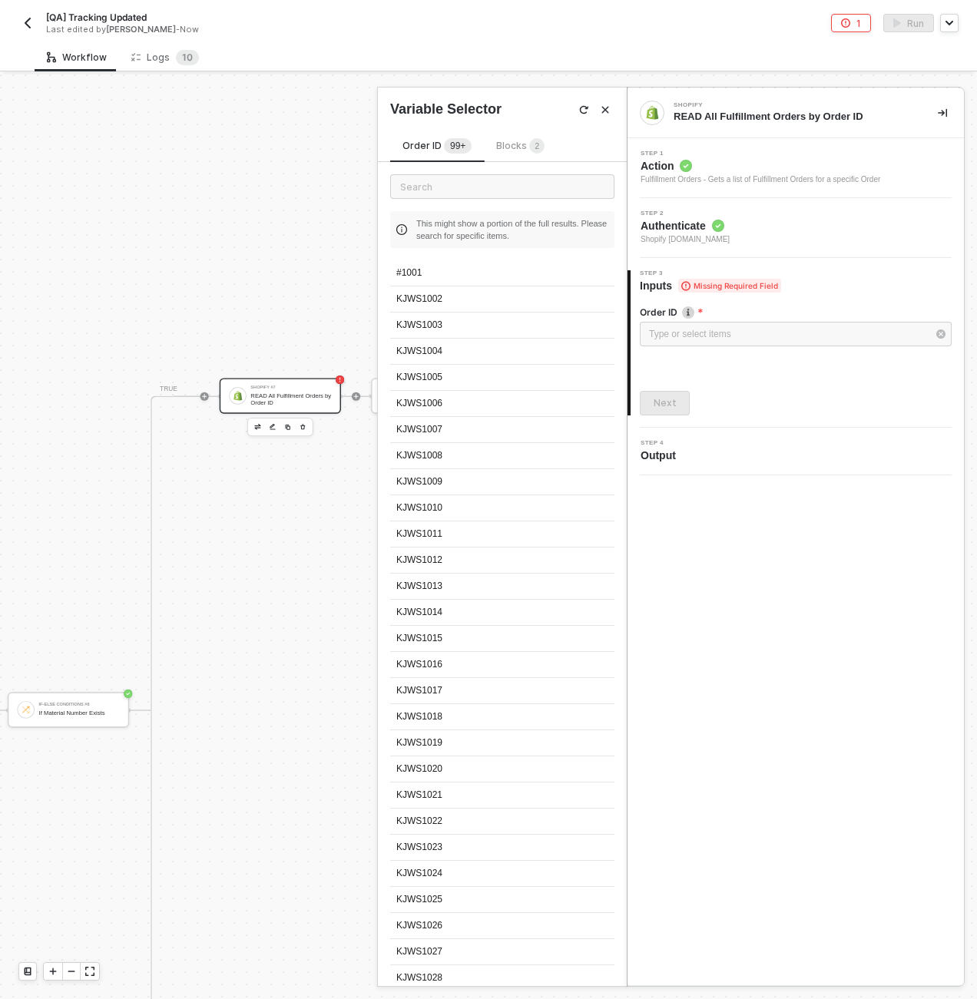
click at [529, 143] on span "2" at bounding box center [536, 146] width 15 height 17
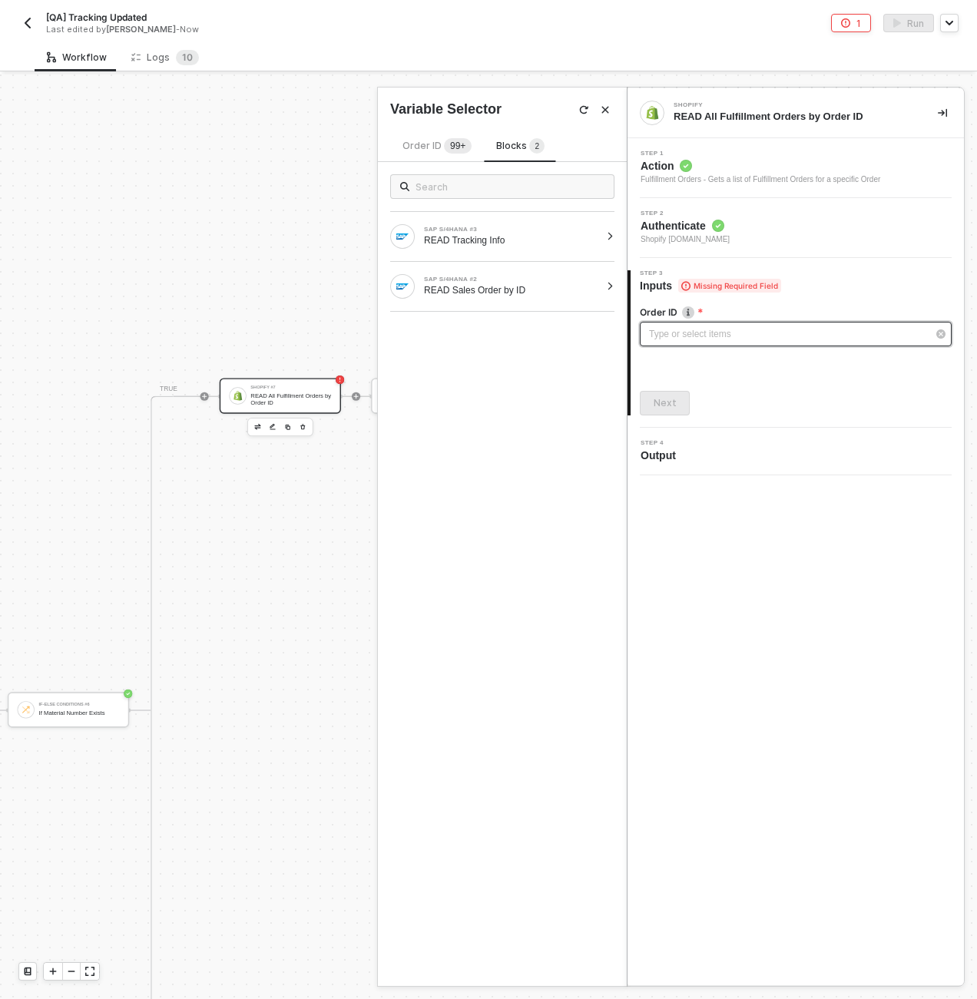
click at [722, 323] on div "Type or select items ﻿" at bounding box center [796, 334] width 312 height 25
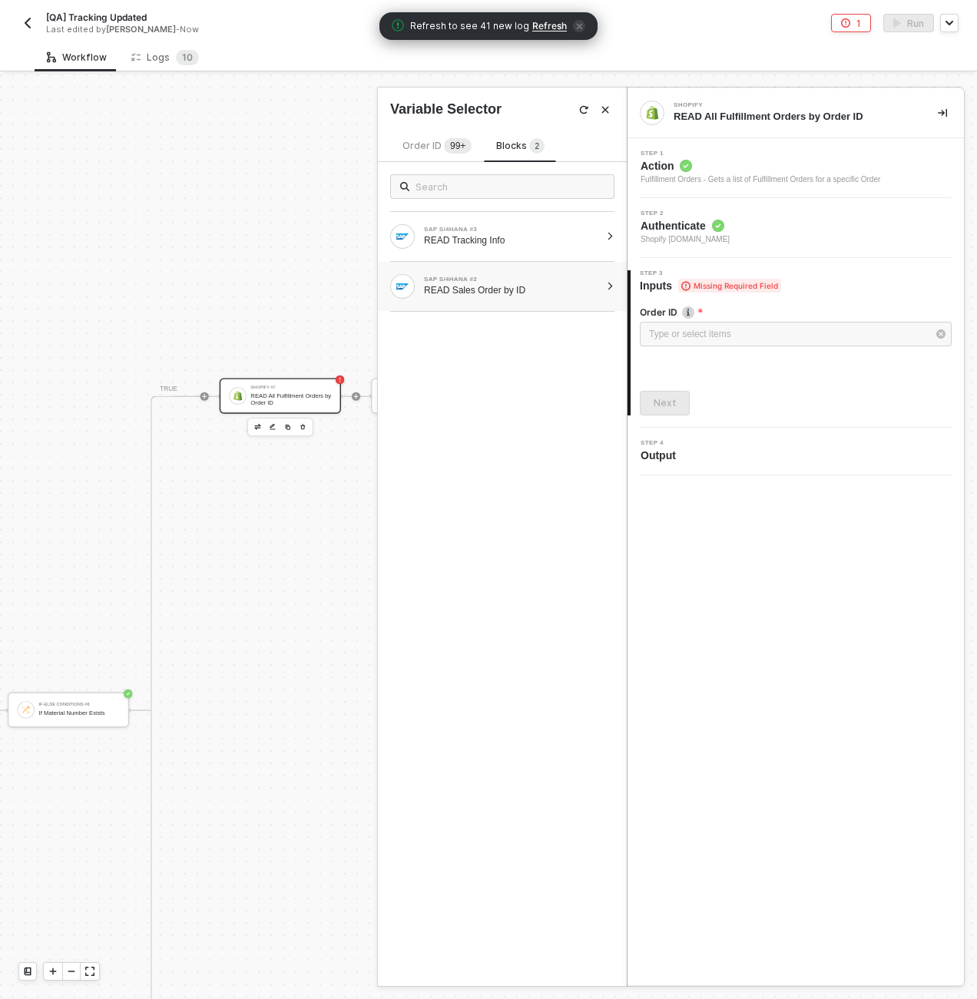
click at [602, 284] on div "SAP S/4HANA #2 READ Sales Order by ID" at bounding box center [502, 286] width 249 height 49
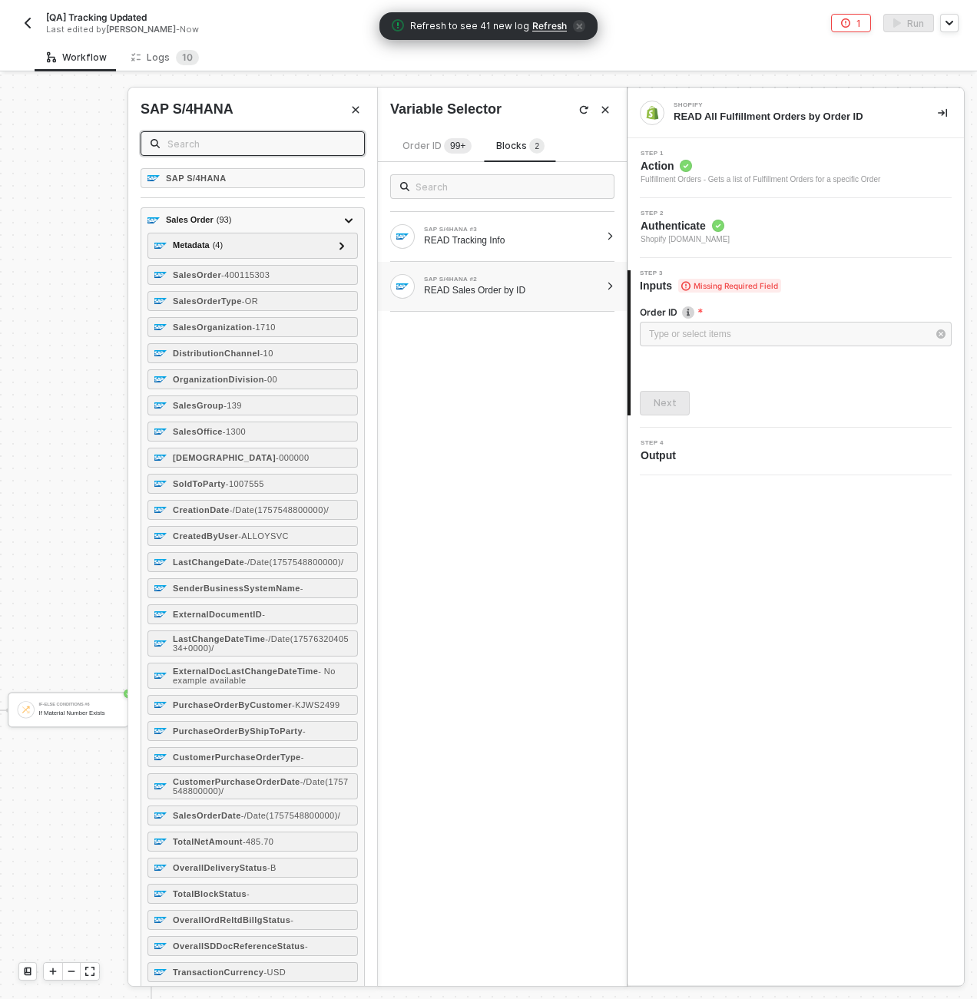
click at [214, 150] on input "text" at bounding box center [260, 143] width 187 height 17
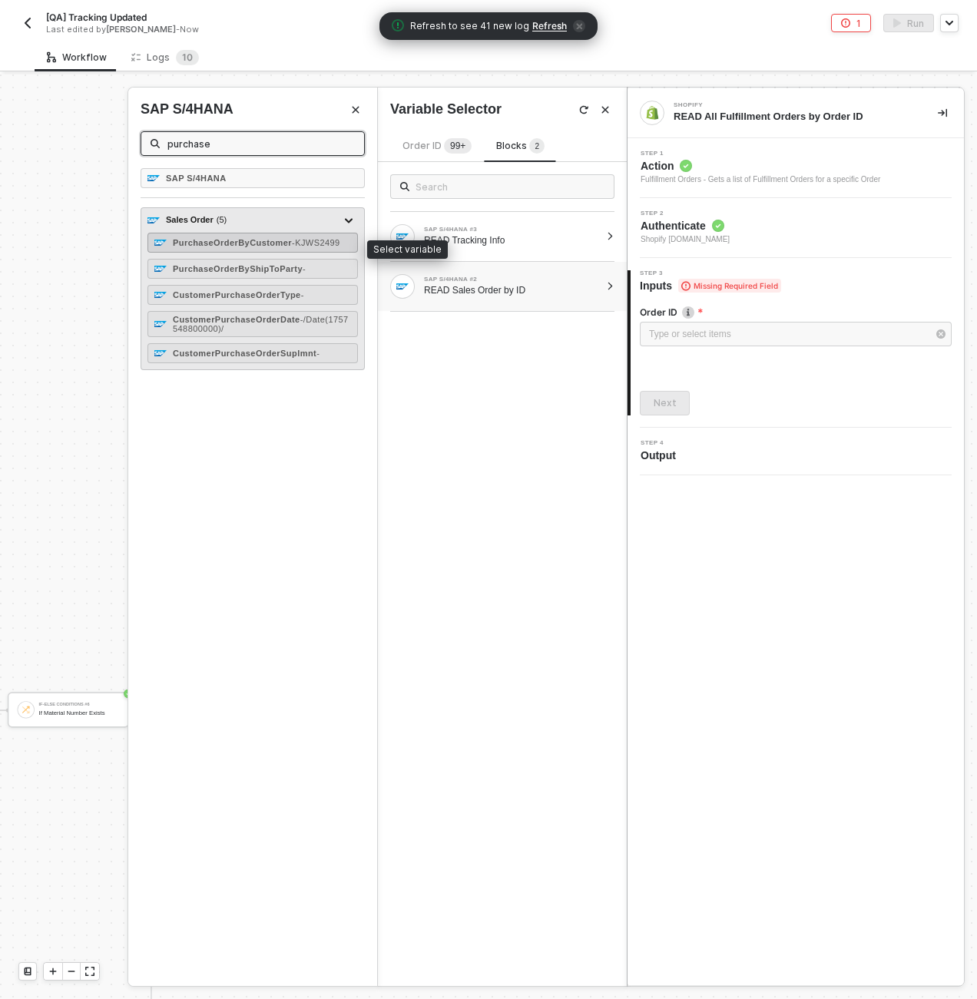
type input "purchase"
click at [292, 247] on span "- KJWS2499" at bounding box center [316, 242] width 48 height 9
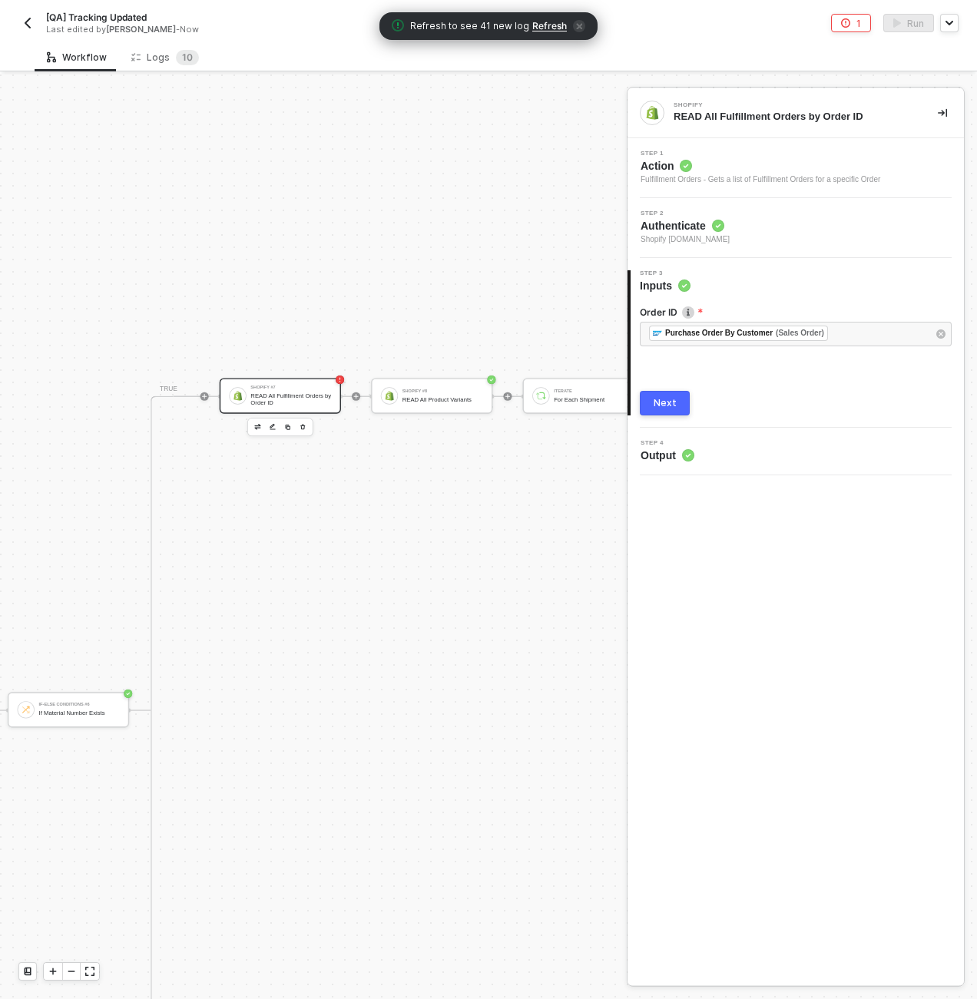
click at [655, 401] on div "Next" at bounding box center [665, 403] width 23 height 12
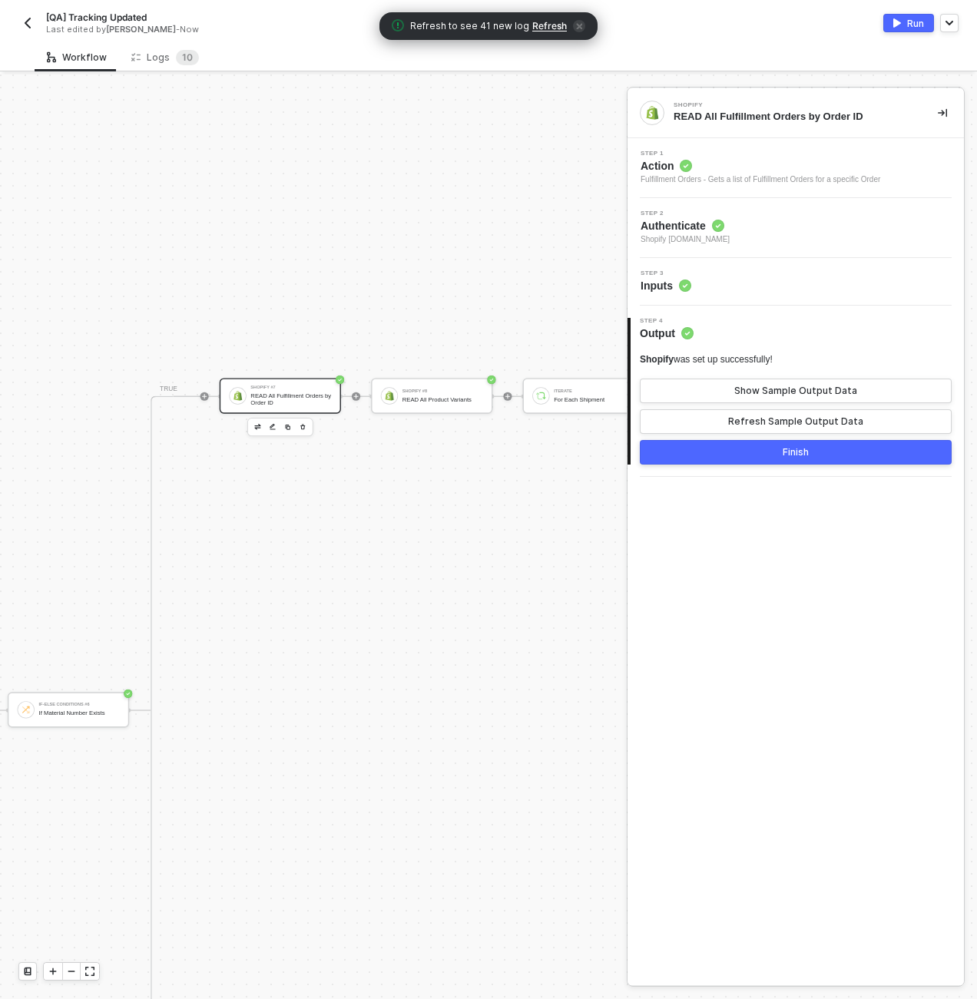
click at [790, 458] on div "Finish" at bounding box center [796, 452] width 26 height 12
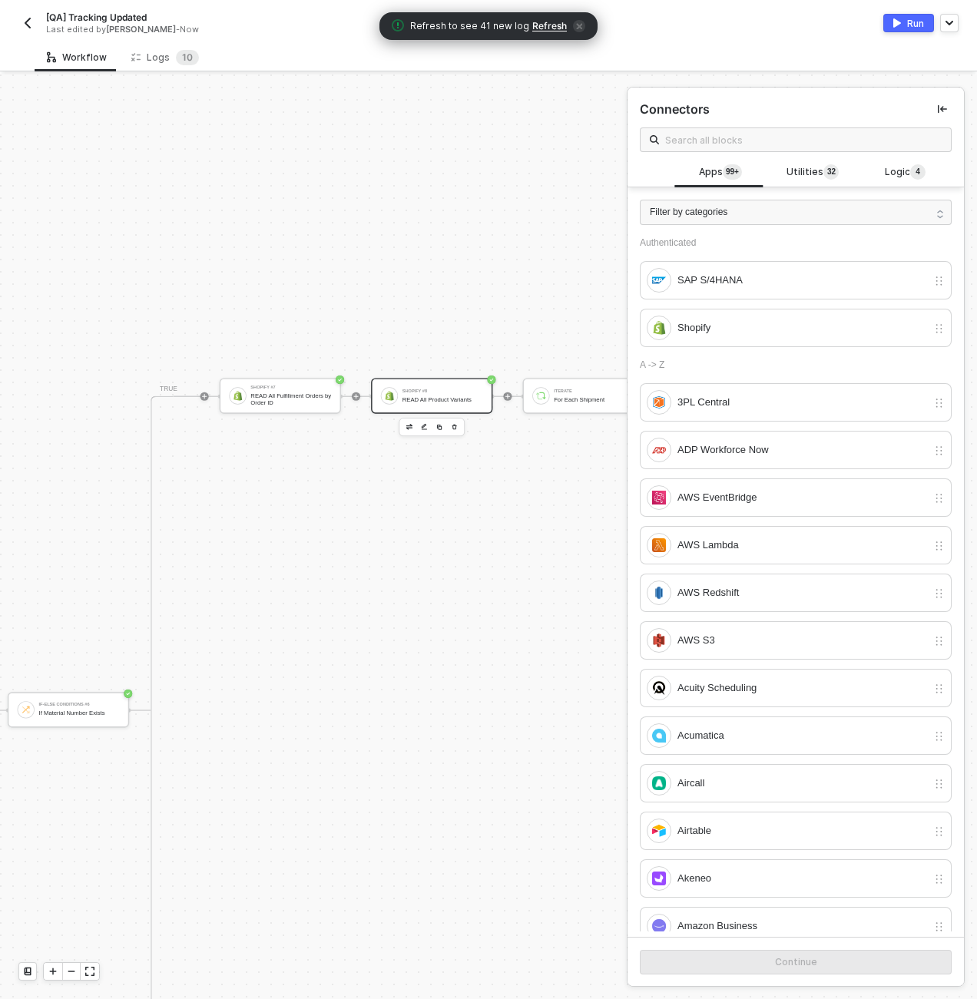
click at [443, 406] on div "Shopify #8 READ All Product Variants" at bounding box center [431, 395] width 121 height 35
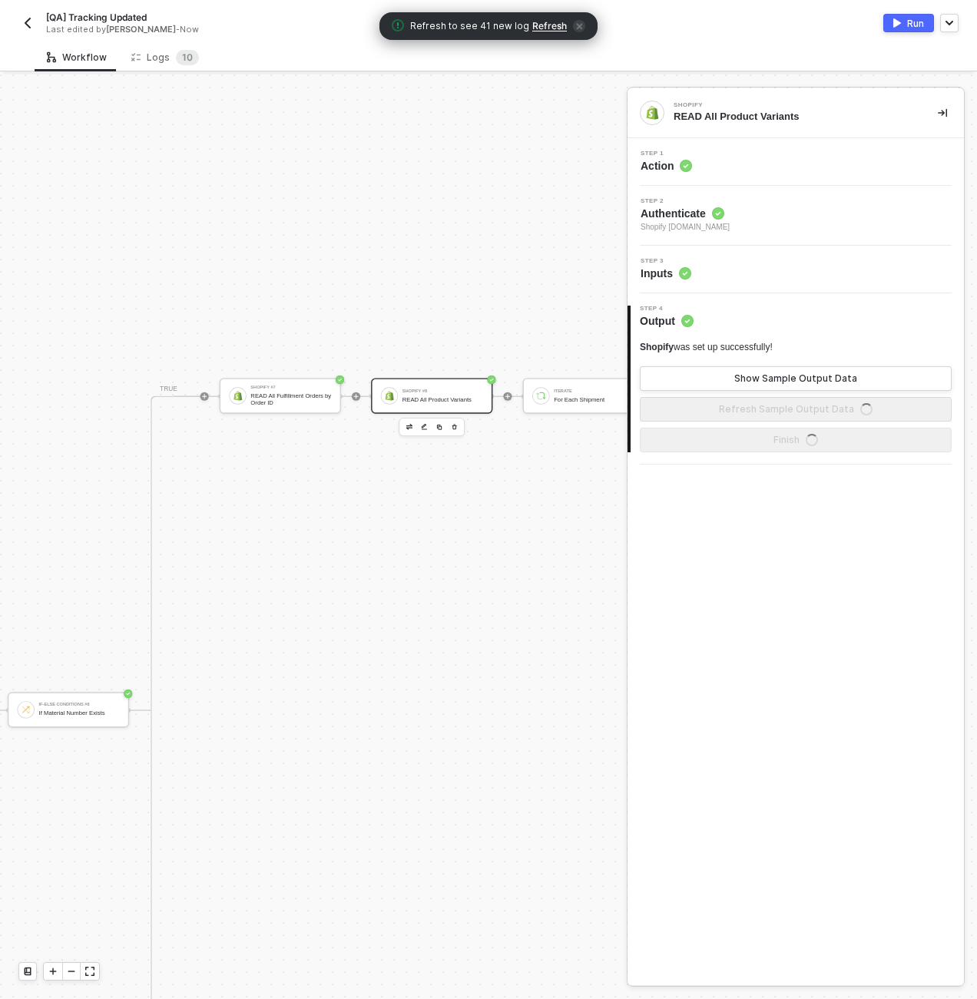
click at [694, 267] on div "Step 3 Inputs" at bounding box center [797, 269] width 333 height 23
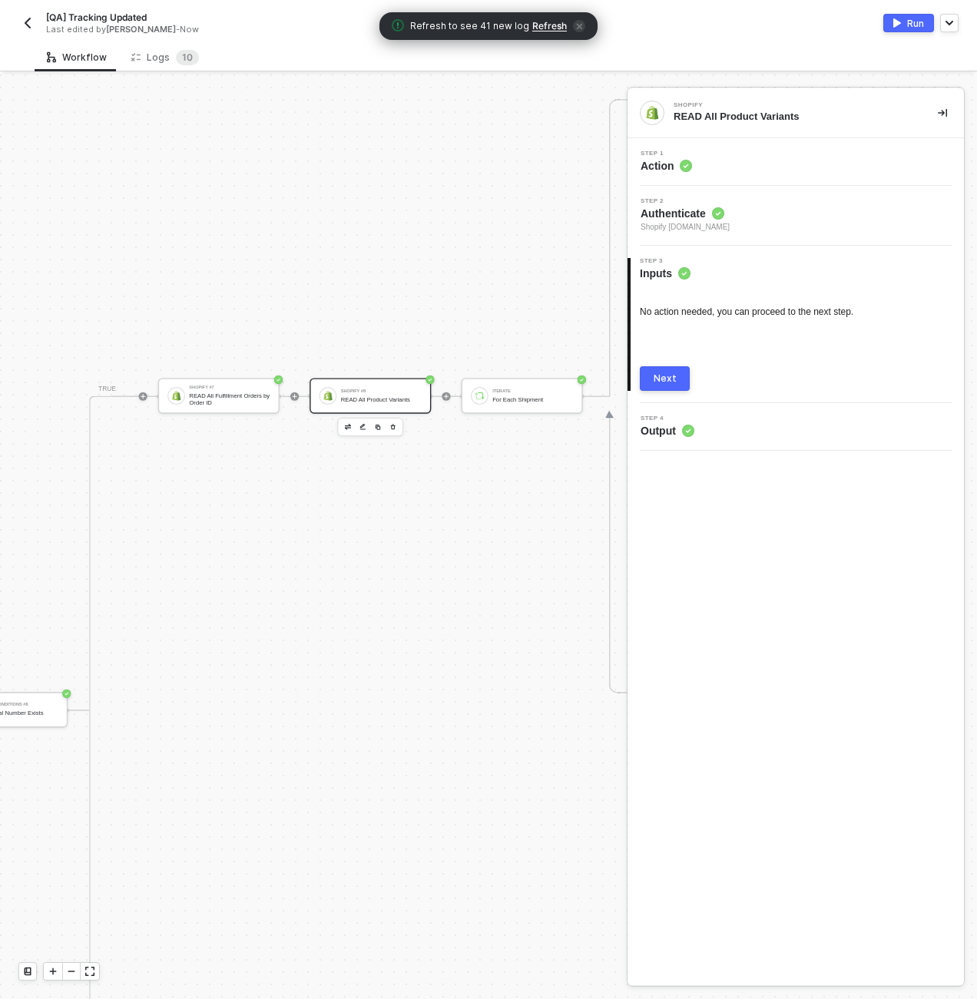
scroll to position [824, 2673]
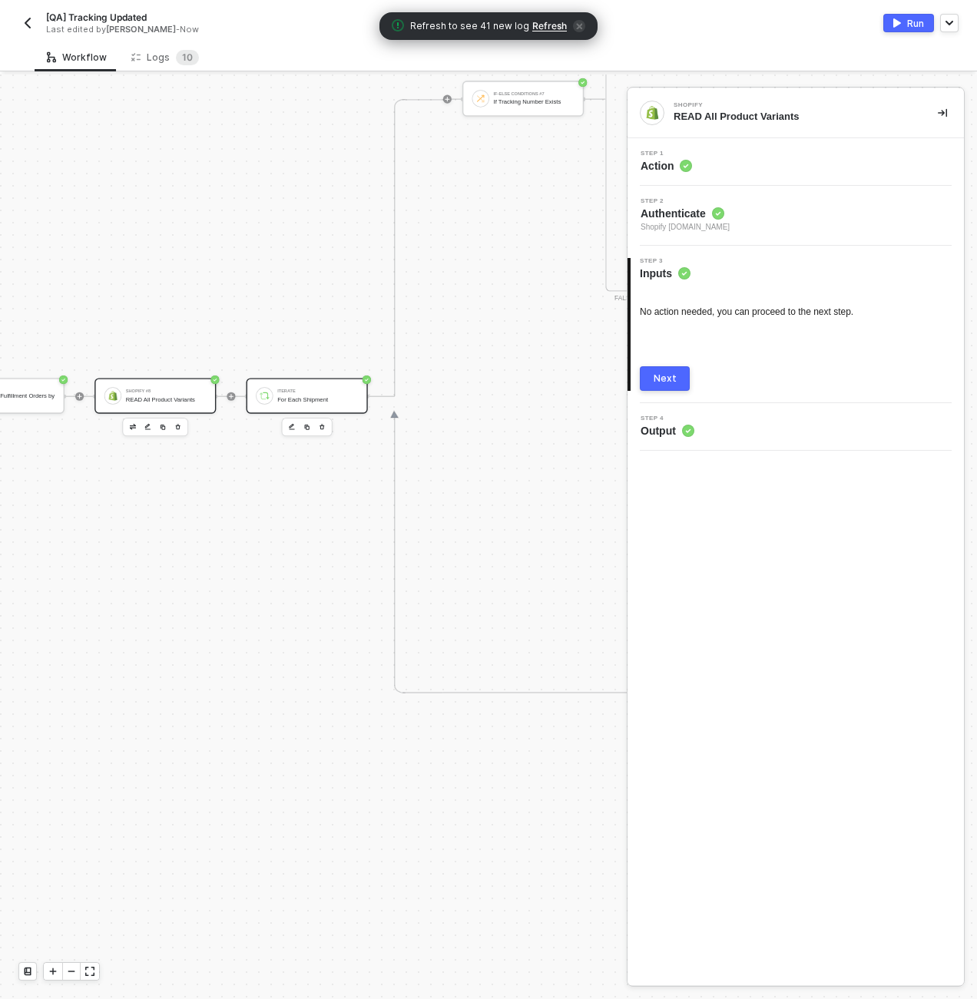
click at [327, 387] on div "Iterate For Each Shipment" at bounding box center [317, 396] width 81 height 21
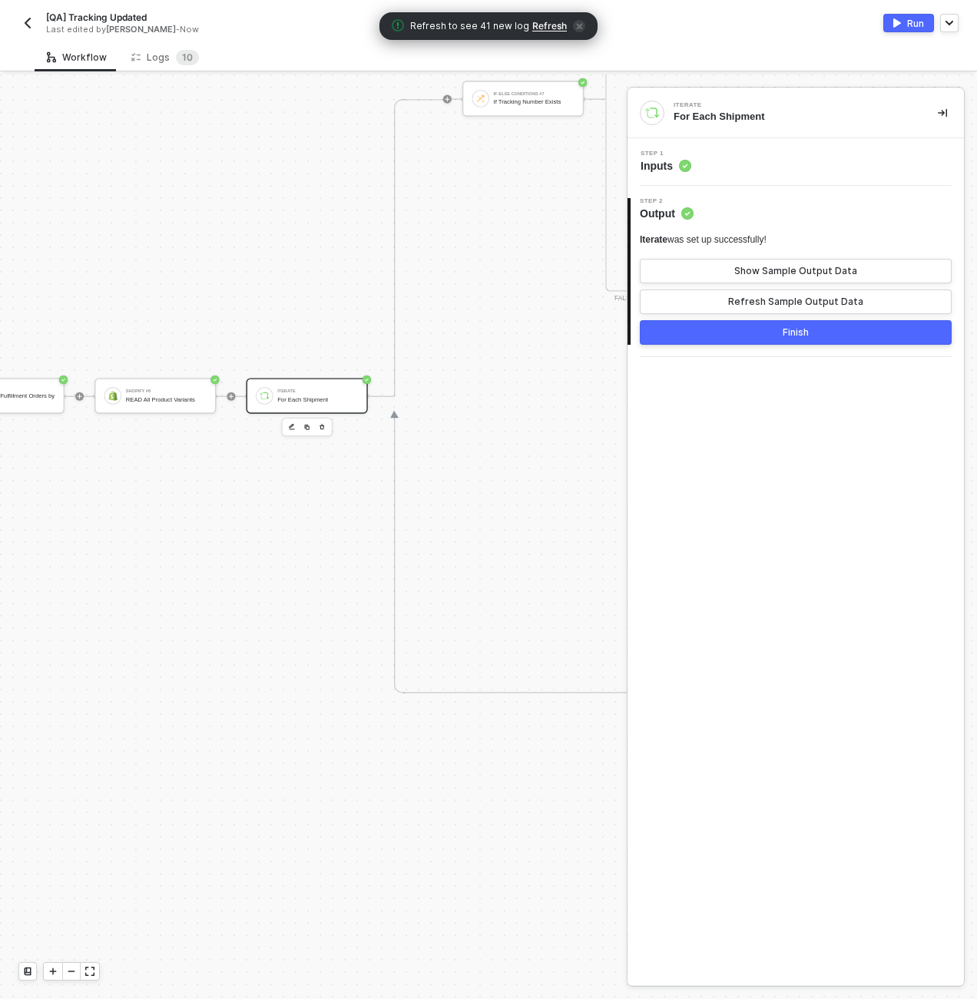
click at [771, 165] on div "Step 1 Inputs" at bounding box center [797, 162] width 333 height 23
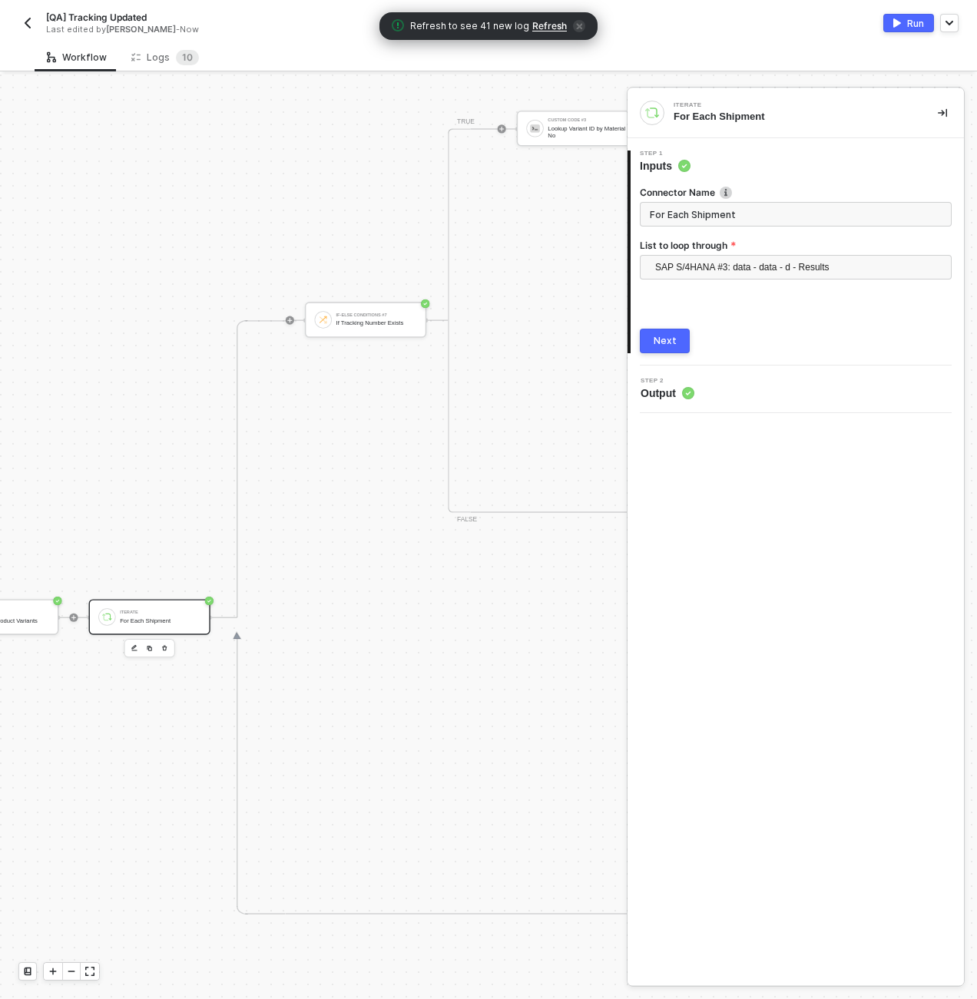
scroll to position [603, 2919]
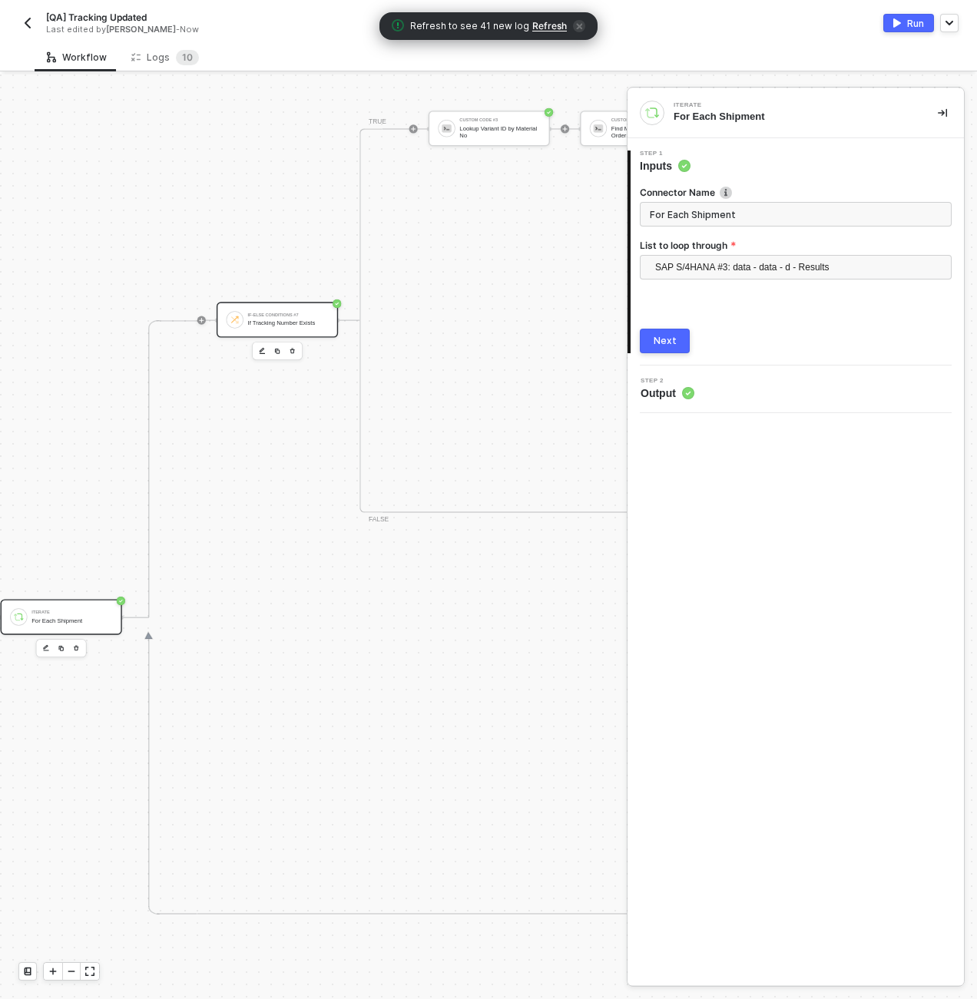
click at [266, 326] on div "If-Else Conditions #7 If Tracking Number Exists" at bounding box center [288, 320] width 81 height 21
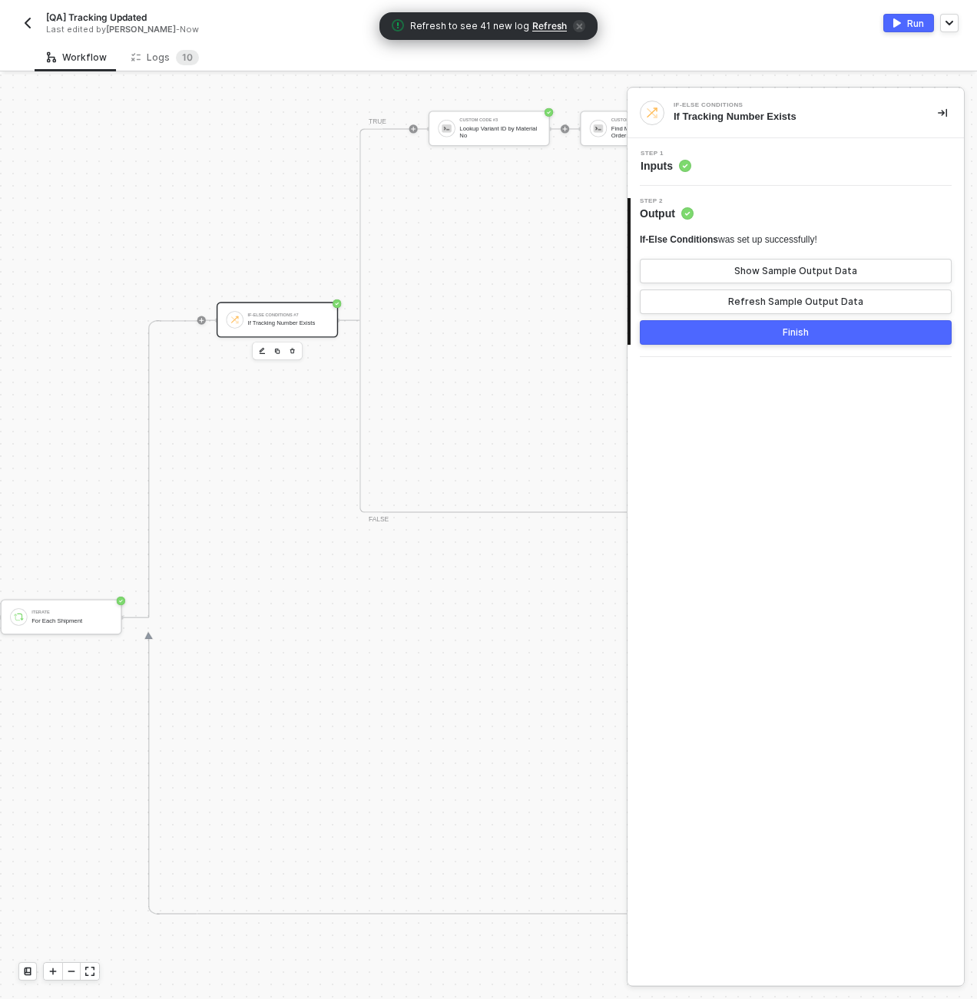
click at [747, 163] on div "Step 1 Inputs" at bounding box center [797, 162] width 333 height 23
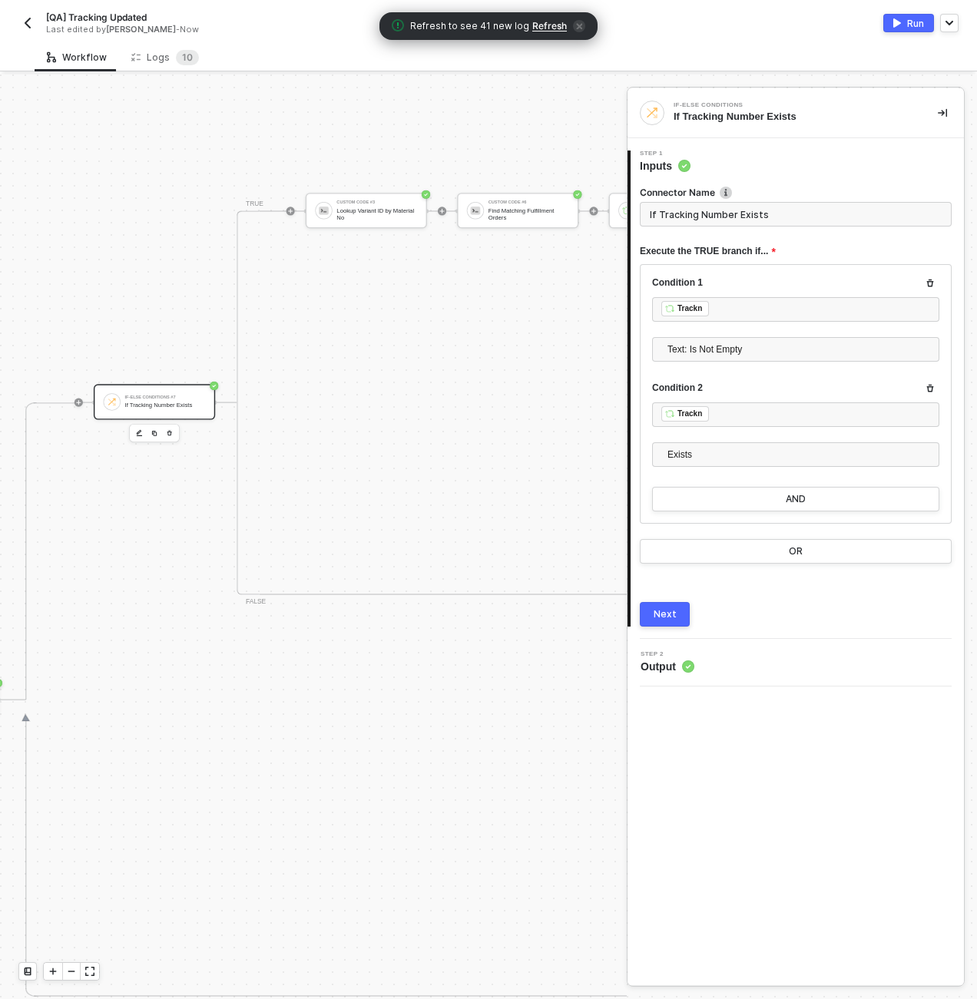
scroll to position [510, 3042]
click at [359, 211] on div "Custom Code #3" at bounding box center [376, 213] width 81 height 5
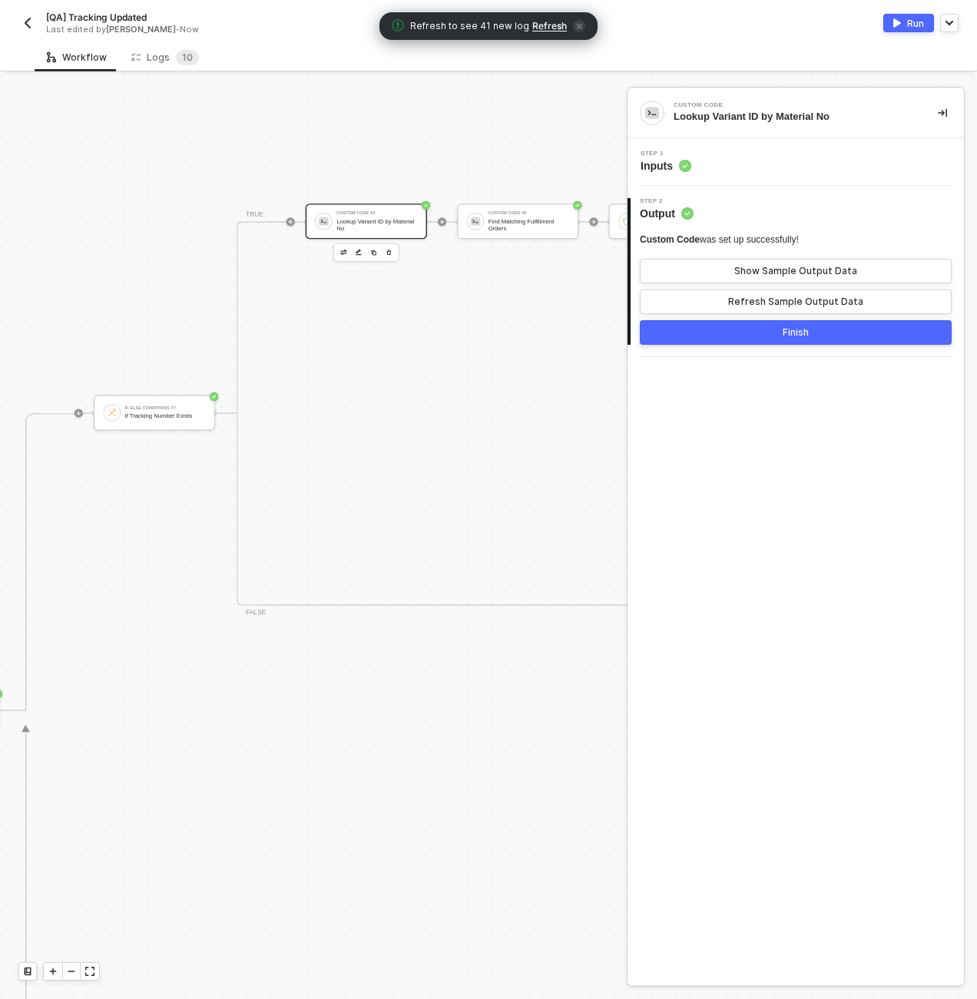
click at [739, 153] on div "Step 1 Inputs" at bounding box center [797, 162] width 333 height 23
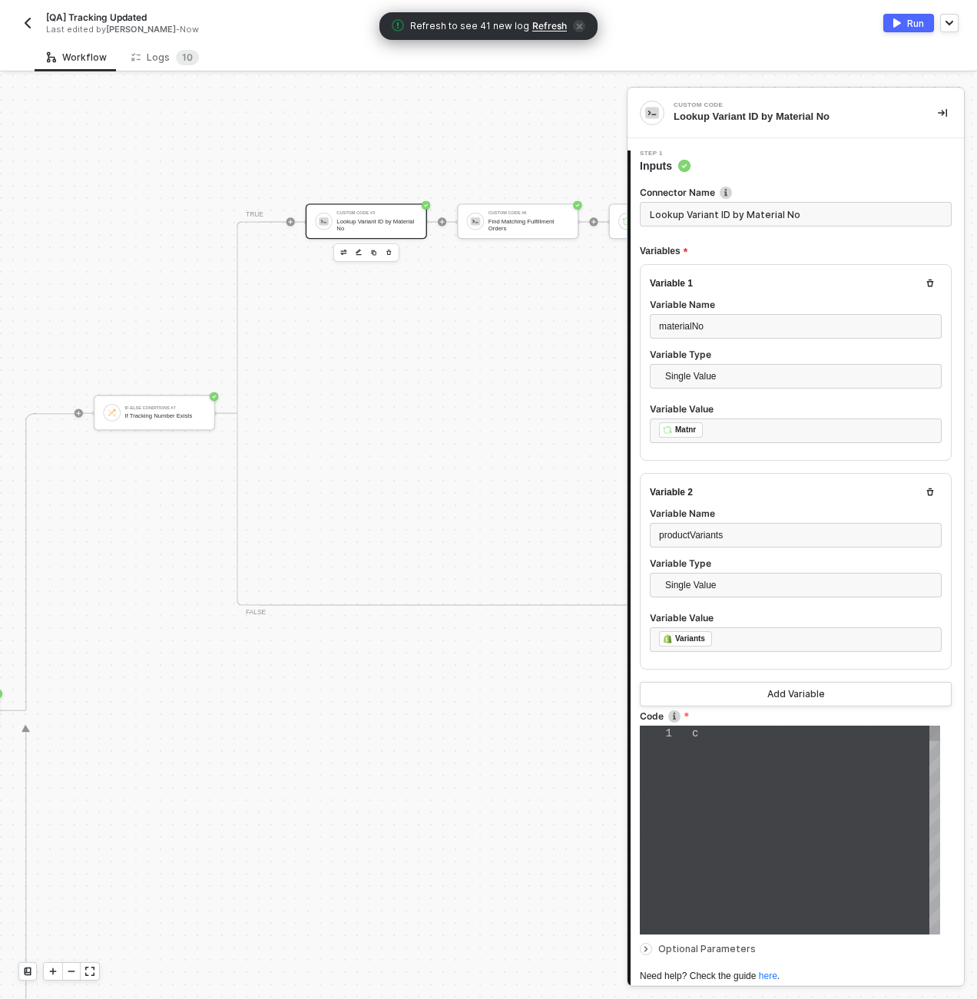
type textarea "const materialNo = inputData.materialNo; const productVariants = inputData.prod…"
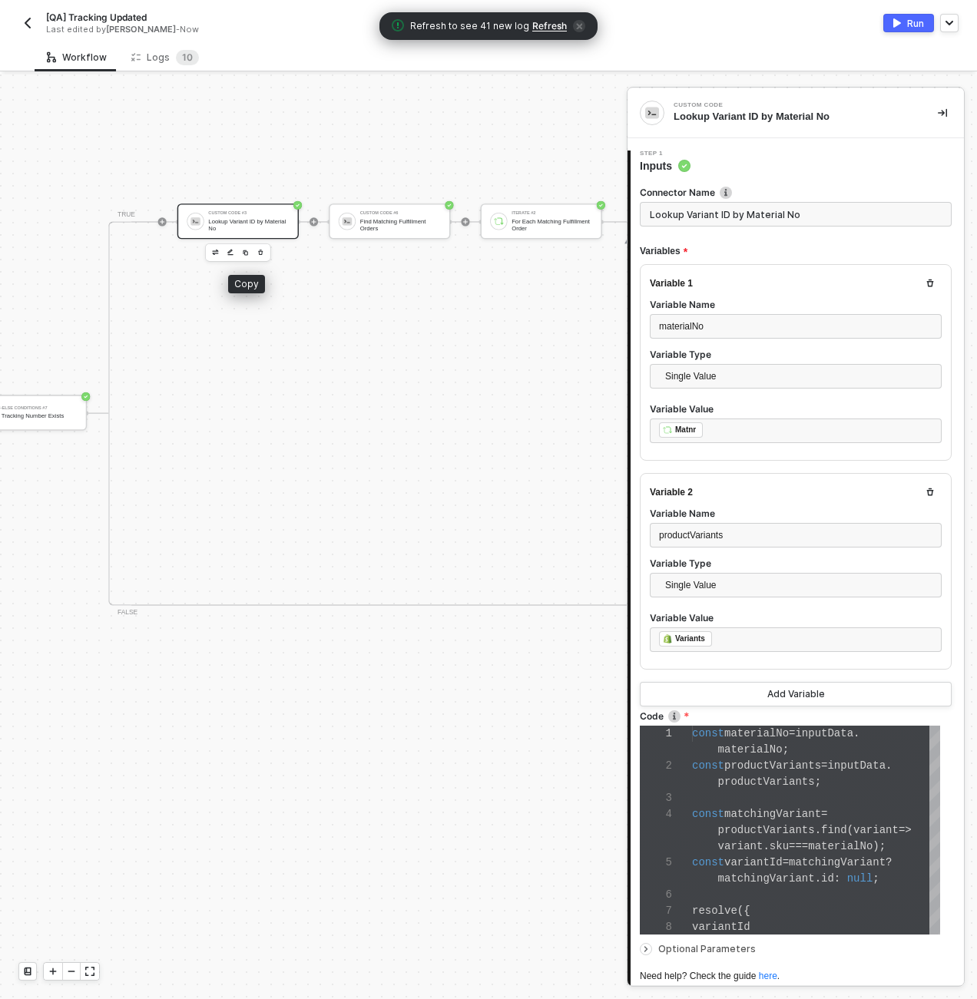
scroll to position [510, 3319]
click at [294, 217] on div "Custom Code #6 Find Matching Fulfillment Orders" at bounding box center [241, 221] width 121 height 35
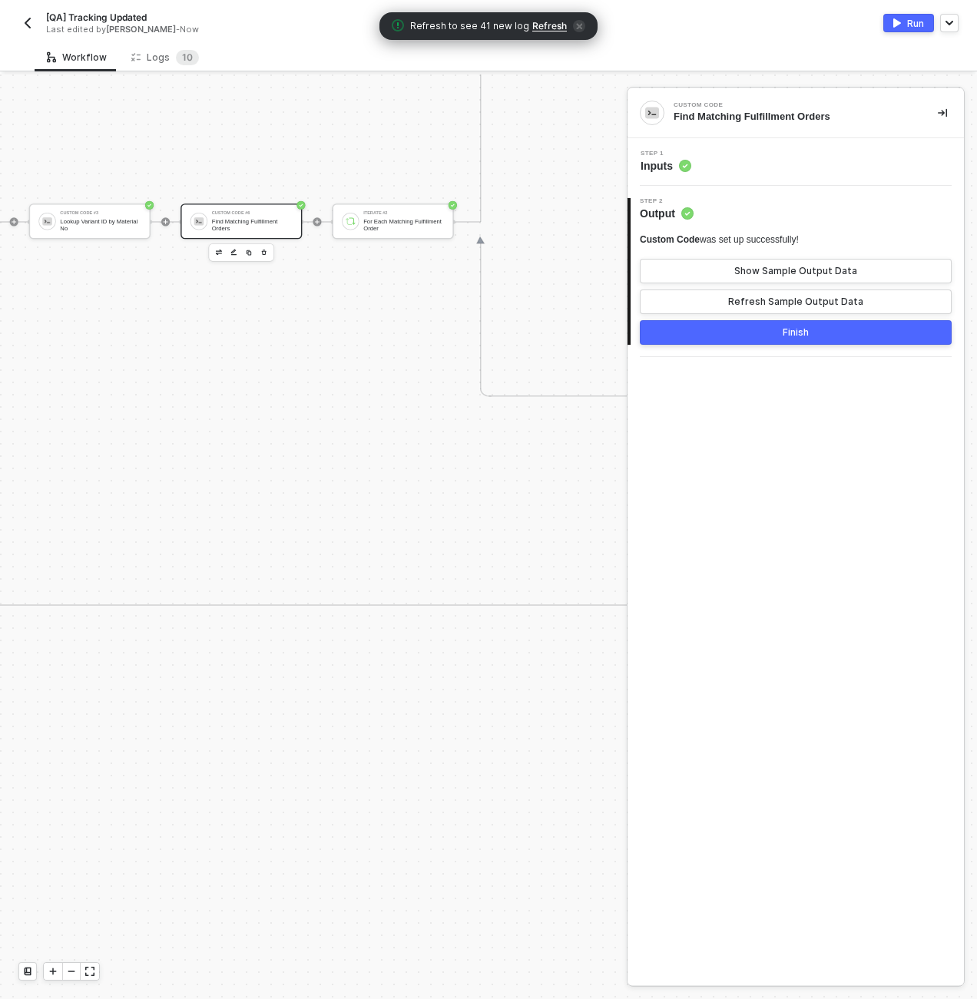
click at [731, 164] on div "Step 1 Inputs" at bounding box center [797, 162] width 333 height 23
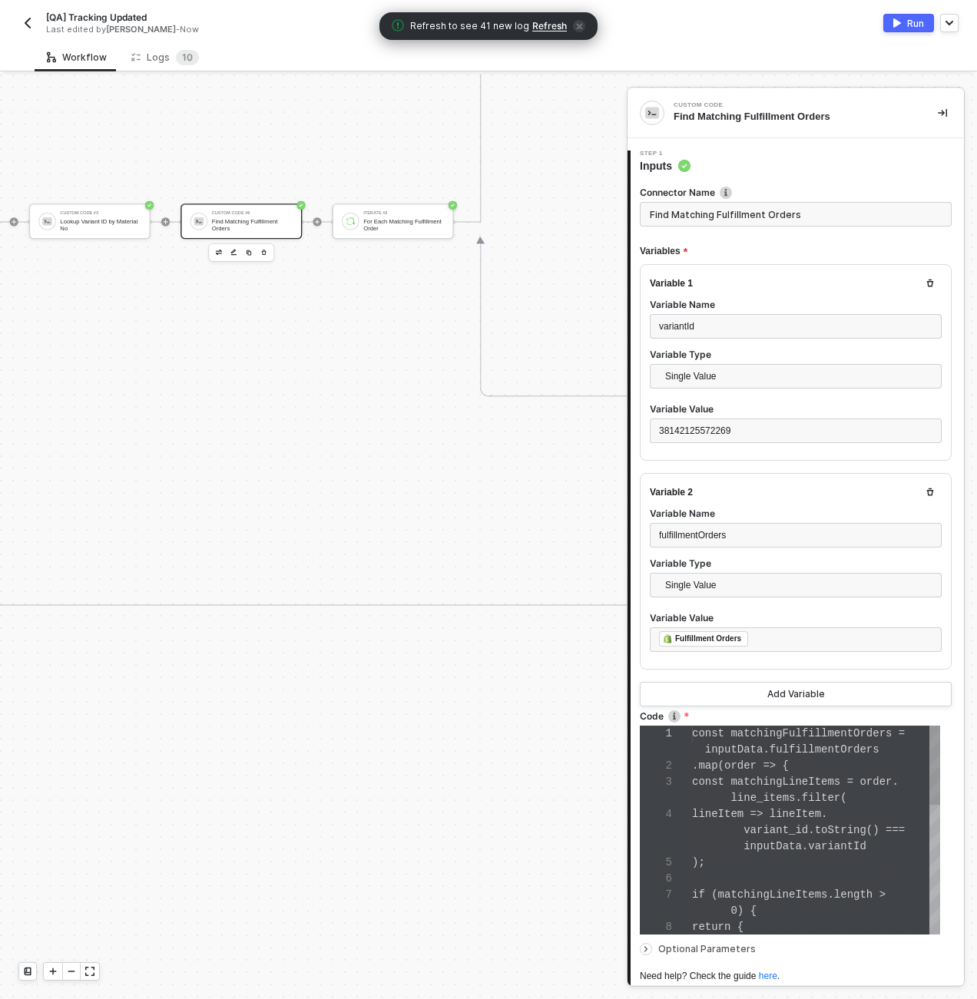
scroll to position [97, 0]
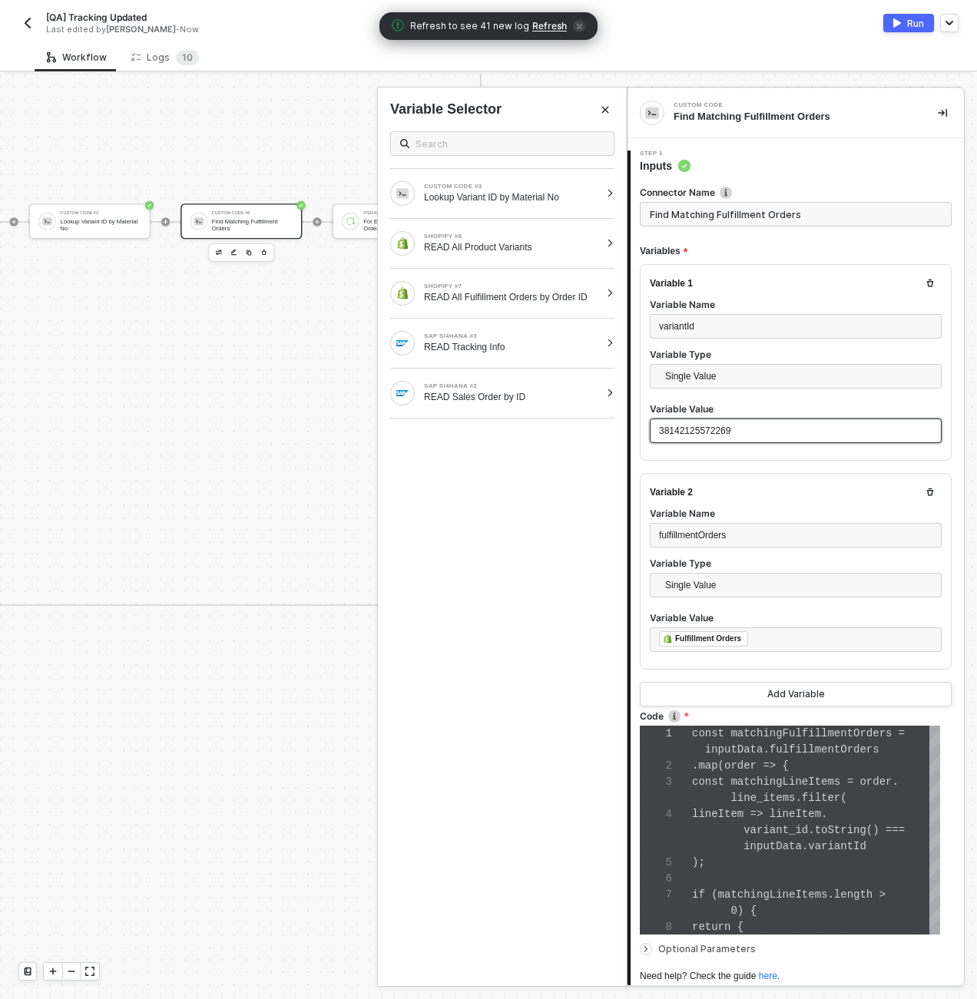
click at [738, 430] on div "38142125572269" at bounding box center [795, 431] width 273 height 15
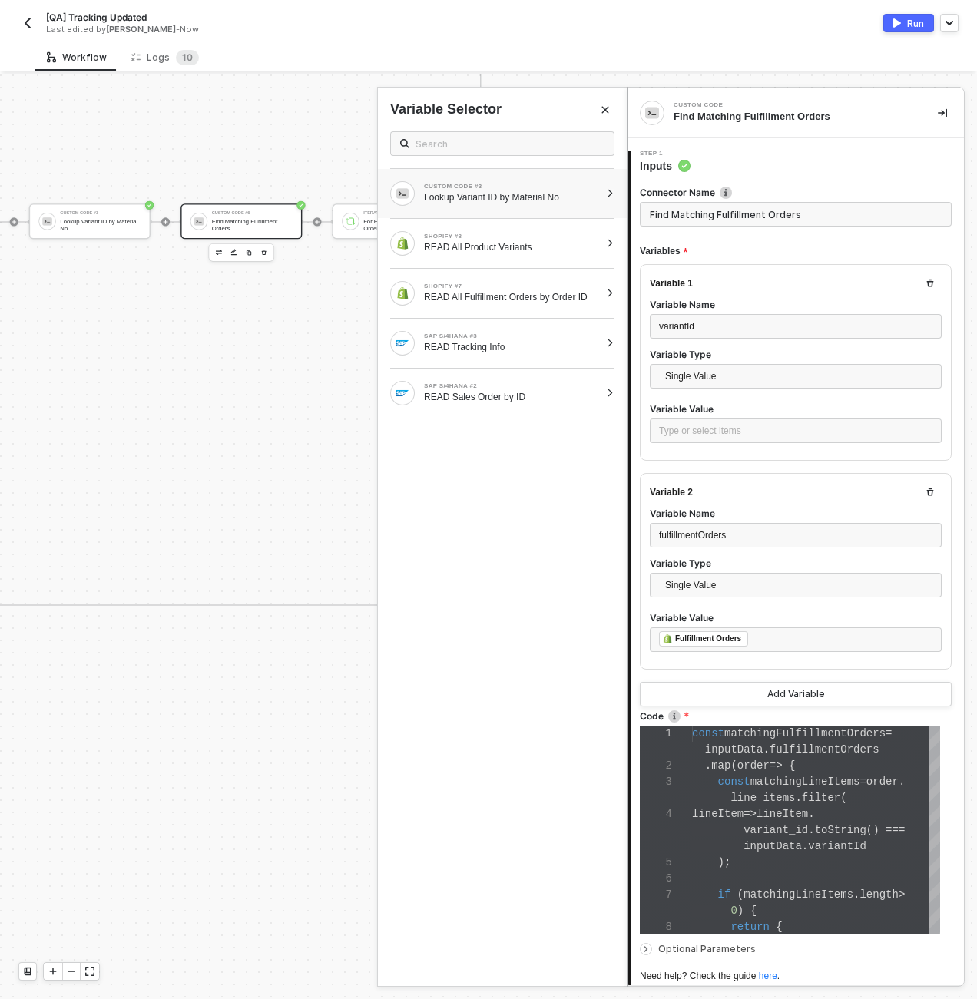
click at [537, 190] on div "CUSTOM CODE #3 Lookup Variant ID by Material No" at bounding box center [512, 194] width 176 height 20
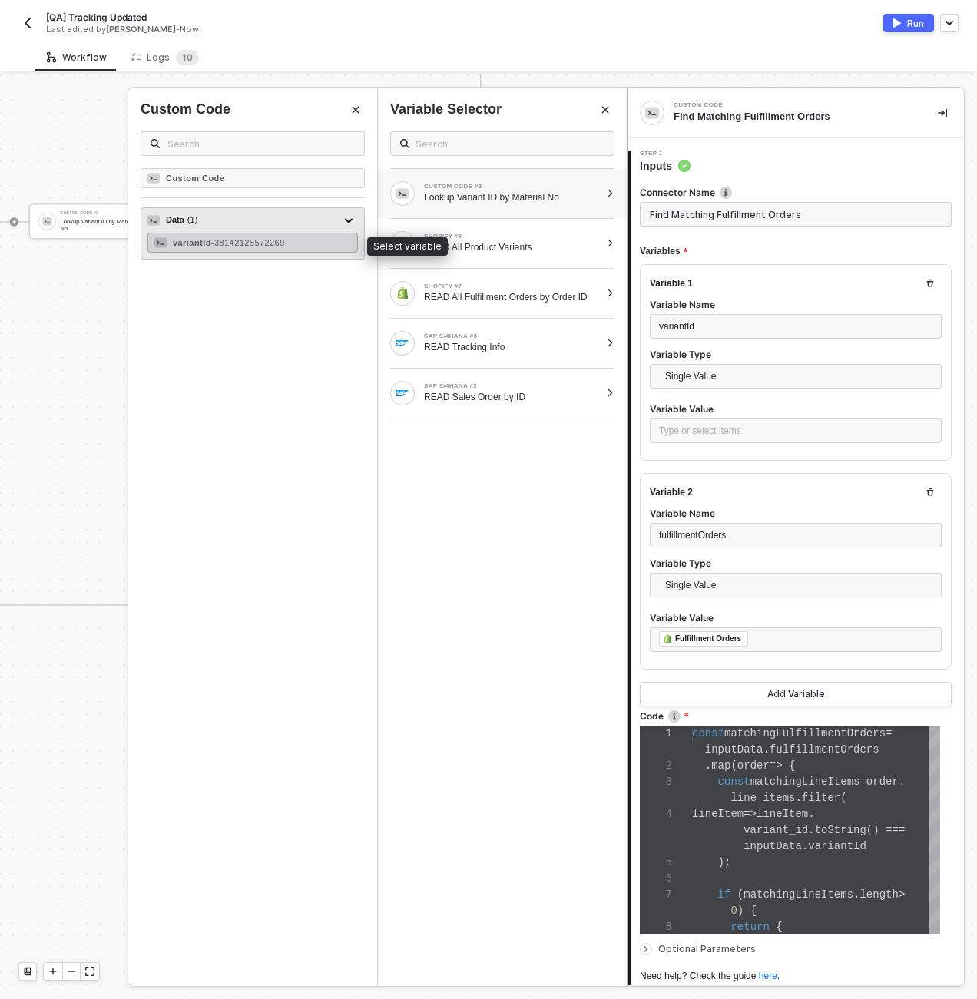
click at [260, 240] on span "- 38142125572269" at bounding box center [248, 242] width 74 height 9
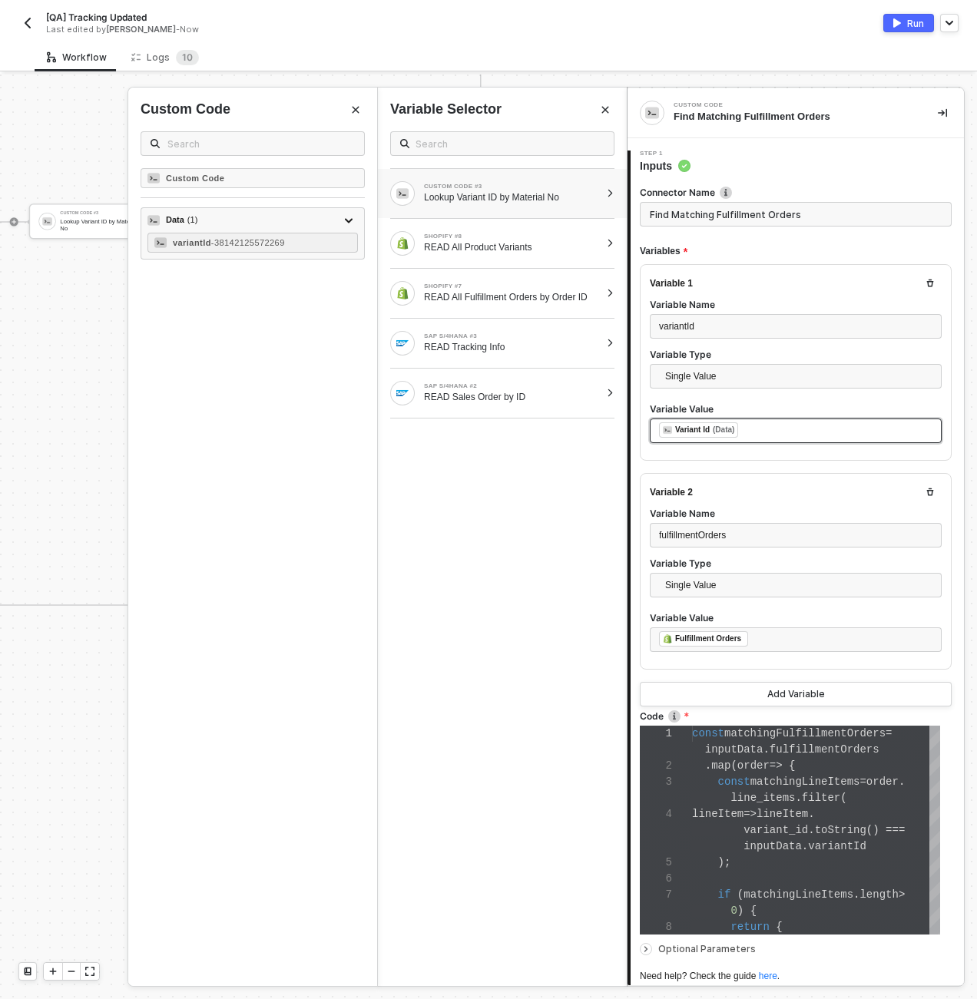
scroll to position [128, 0]
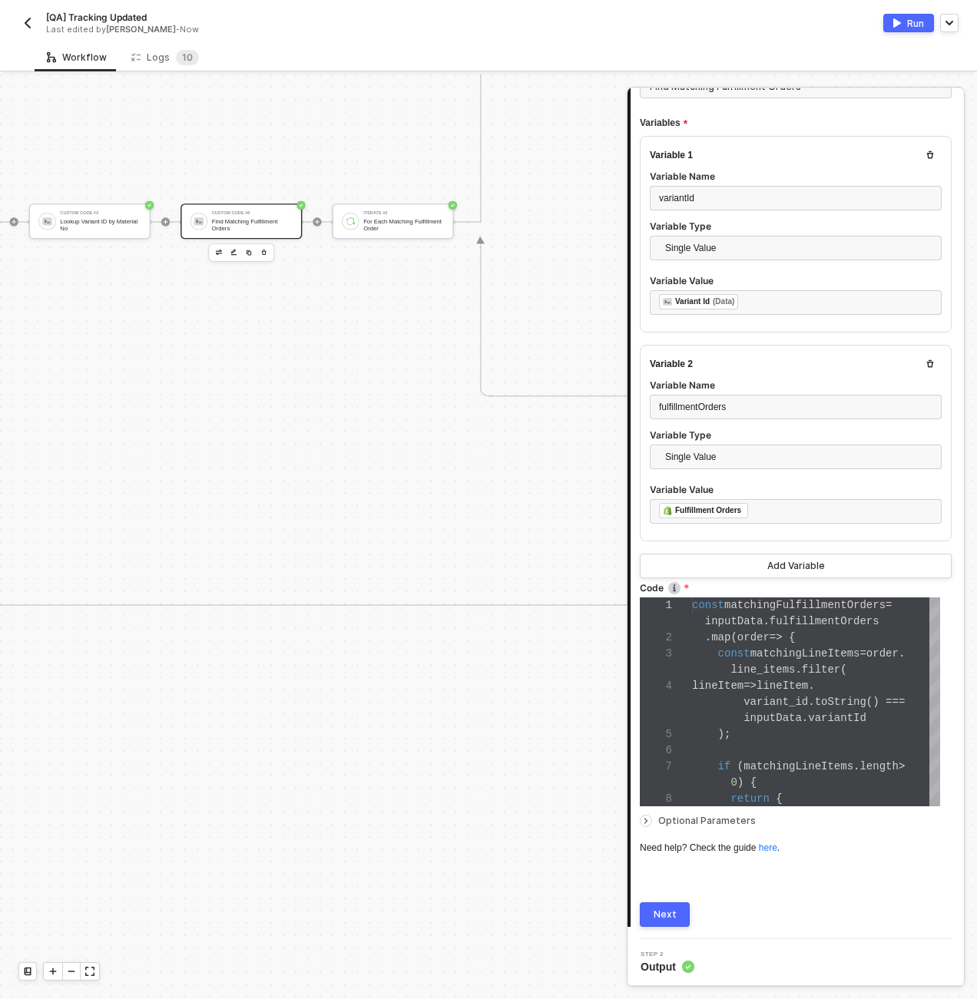
click at [661, 916] on div "Next" at bounding box center [665, 915] width 23 height 12
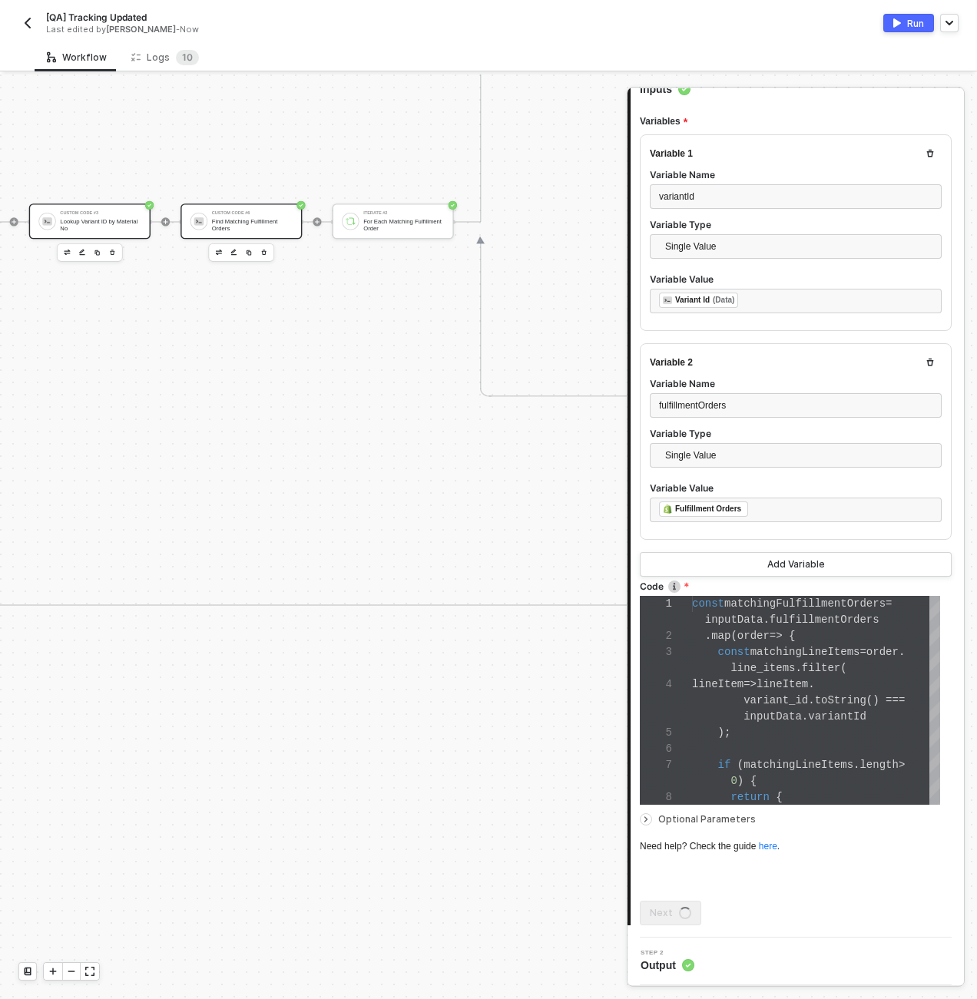
scroll to position [0, 0]
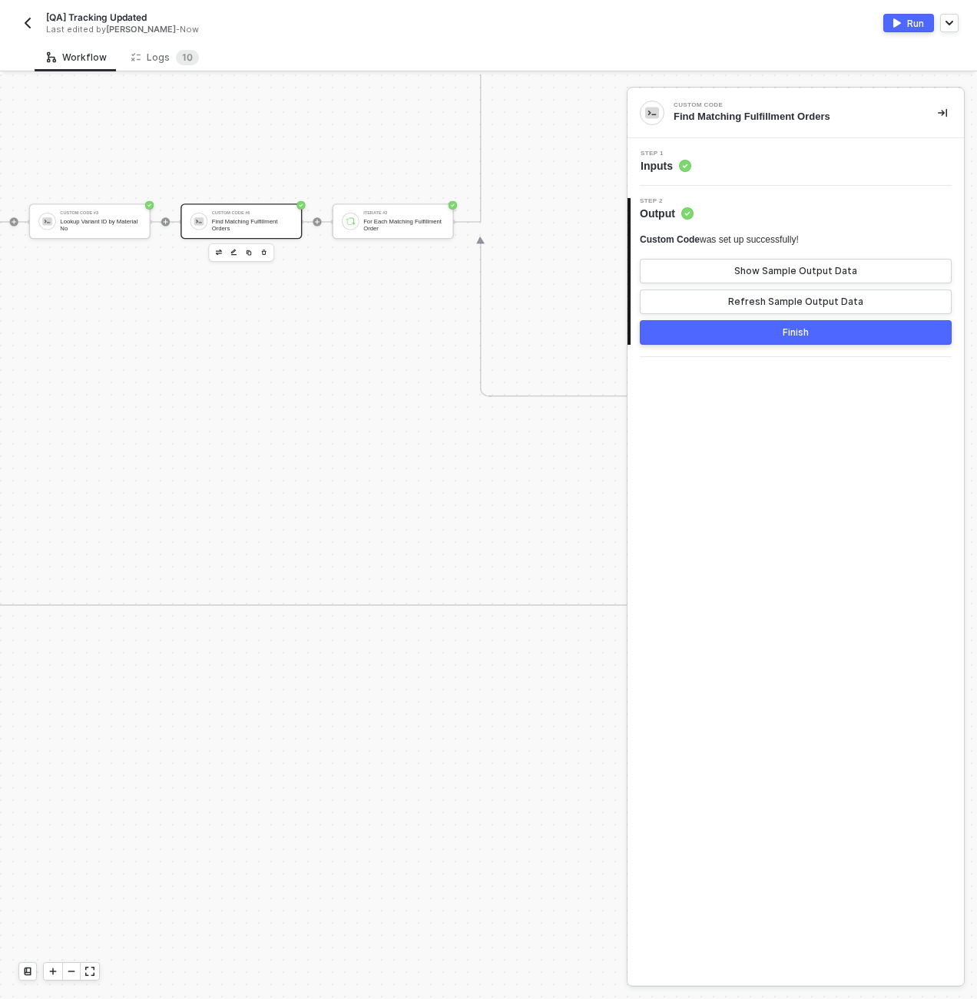
click at [794, 333] on div "Finish" at bounding box center [796, 332] width 26 height 12
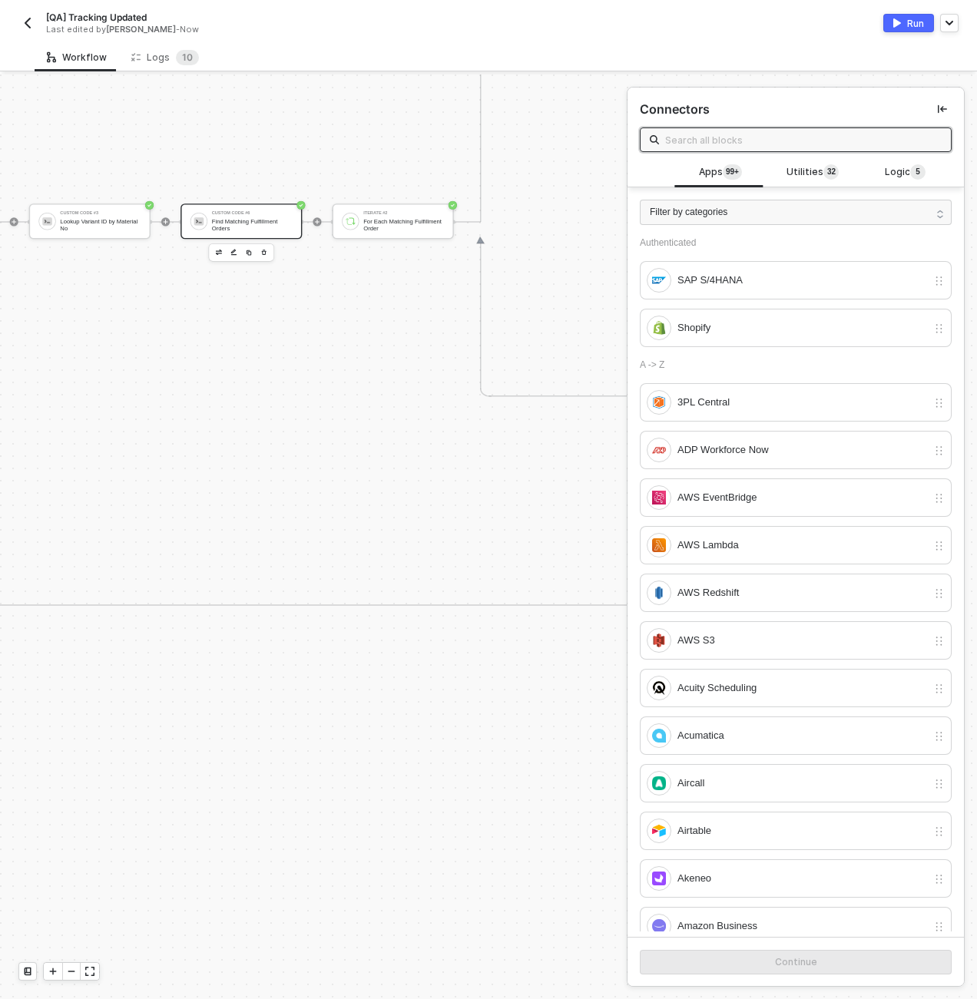
click at [196, 217] on img at bounding box center [199, 222] width 10 height 10
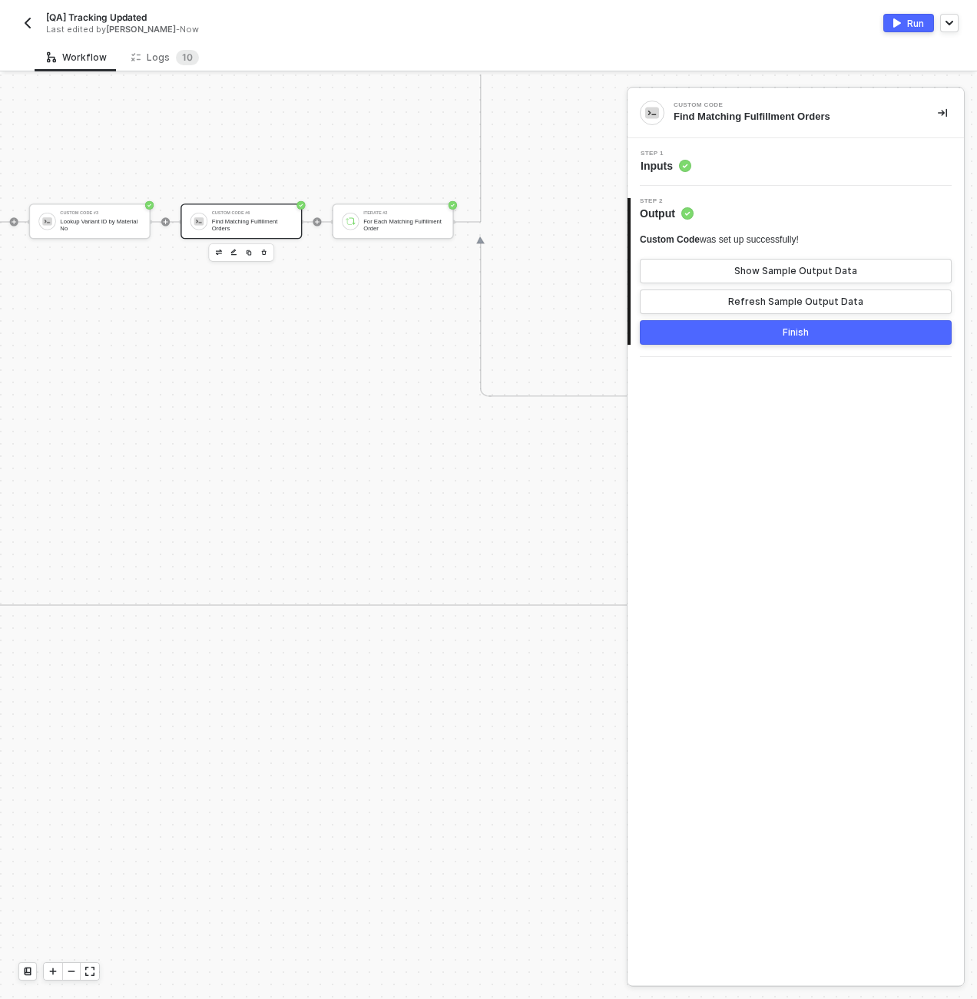
click at [737, 167] on div "Step 1 Inputs" at bounding box center [797, 162] width 333 height 23
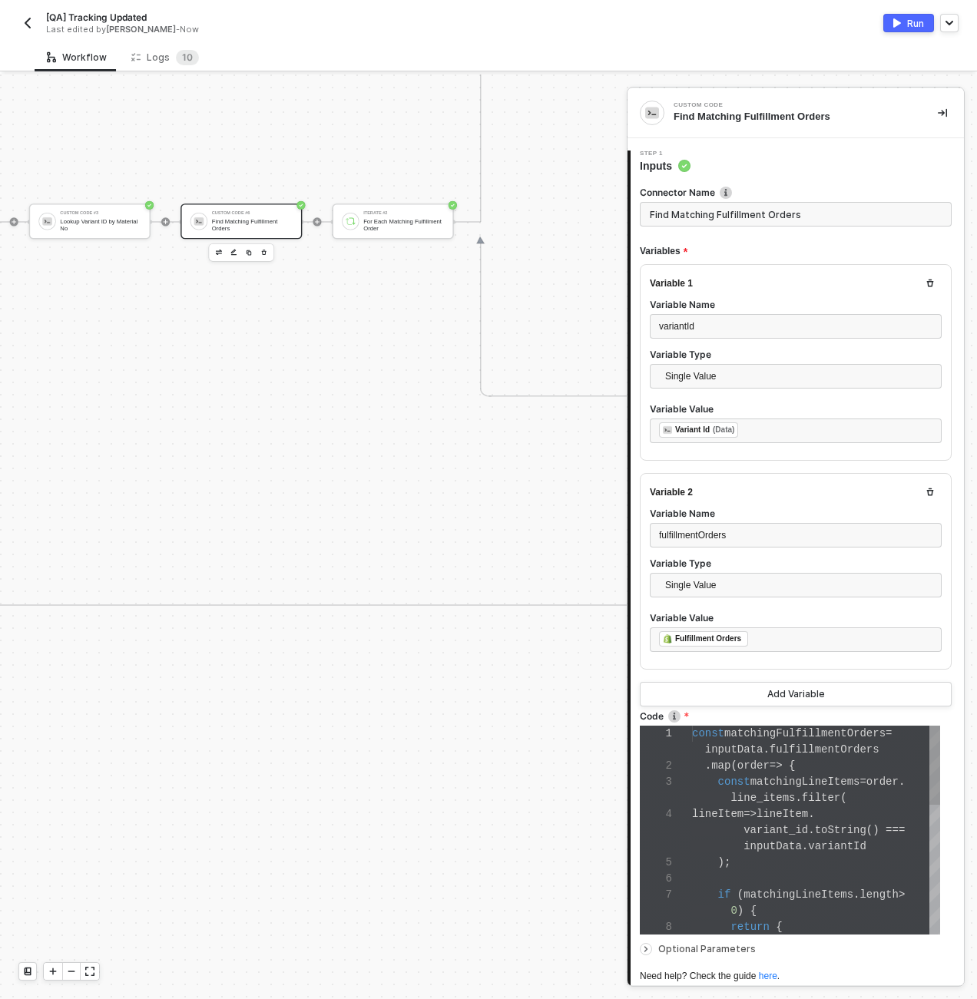
scroll to position [97, 0]
click at [85, 218] on div "Lookup Variant ID by Material No" at bounding box center [100, 225] width 81 height 14
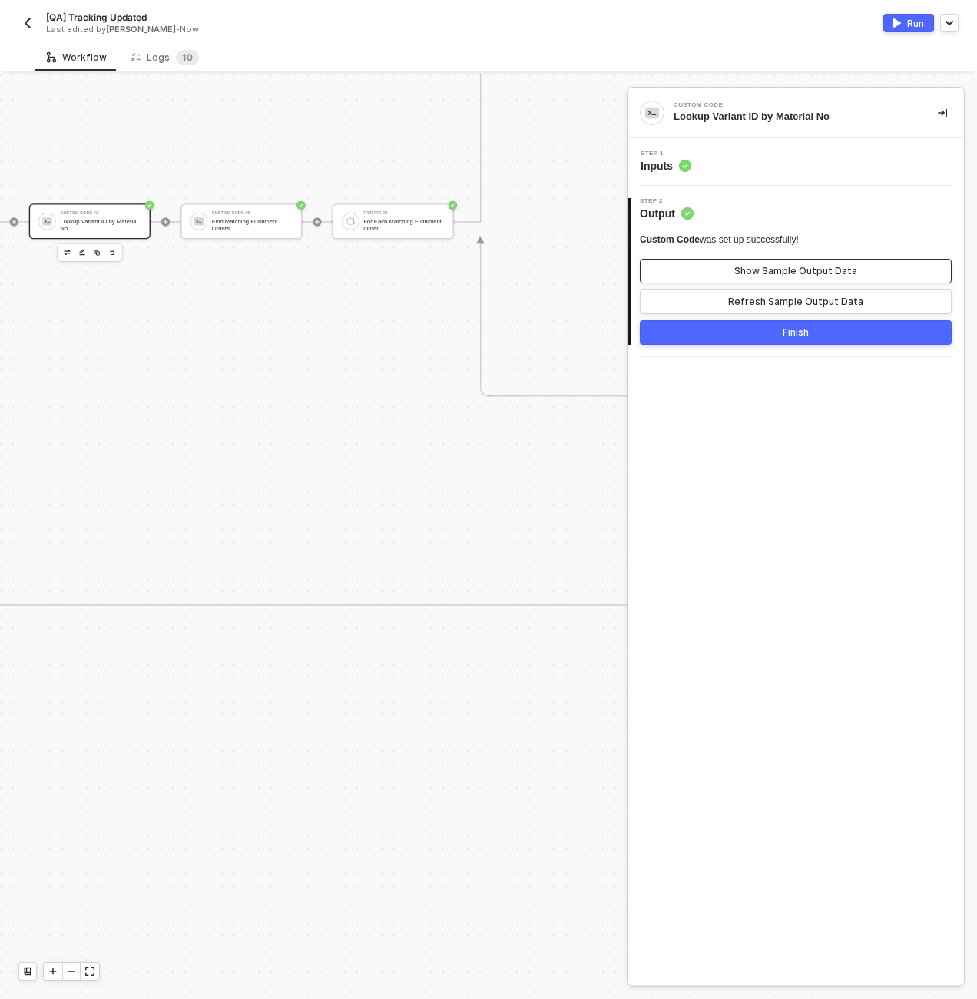
click at [750, 263] on button "Show Sample Output Data" at bounding box center [796, 271] width 312 height 25
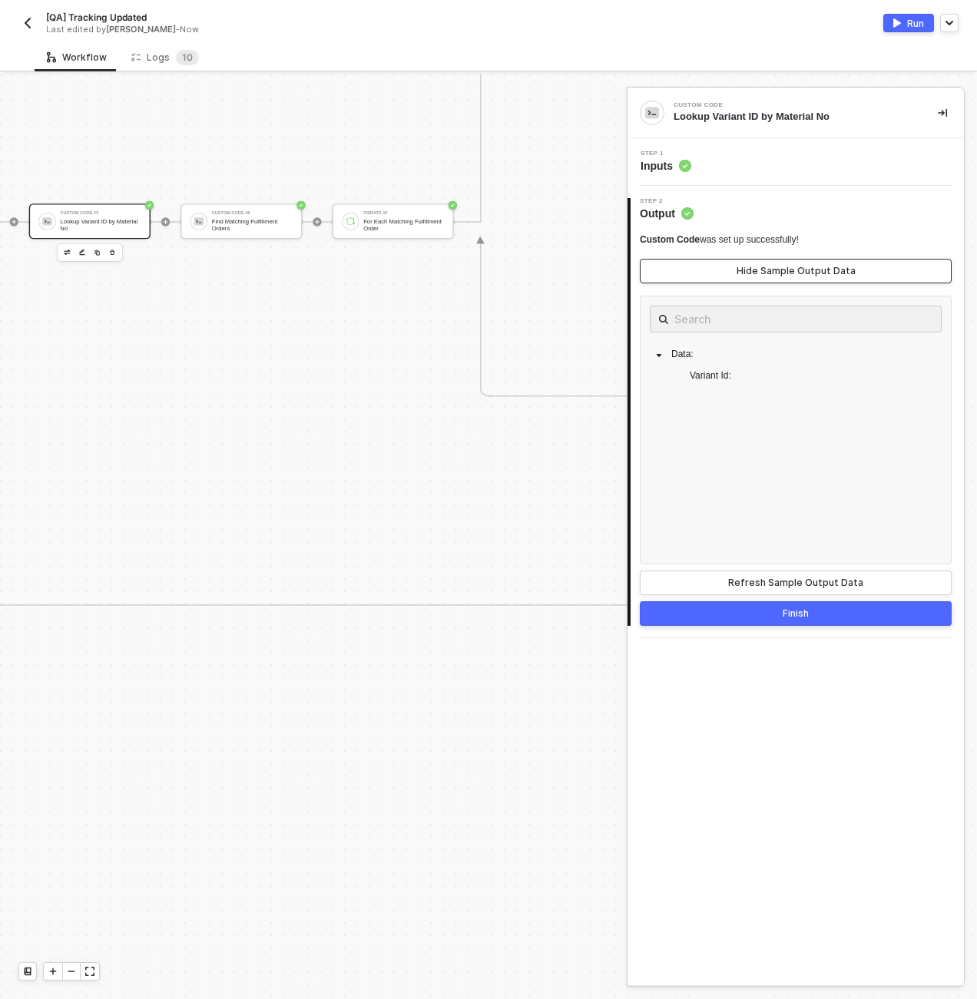
click at [750, 263] on button "Hide Sample Output Data" at bounding box center [796, 271] width 312 height 25
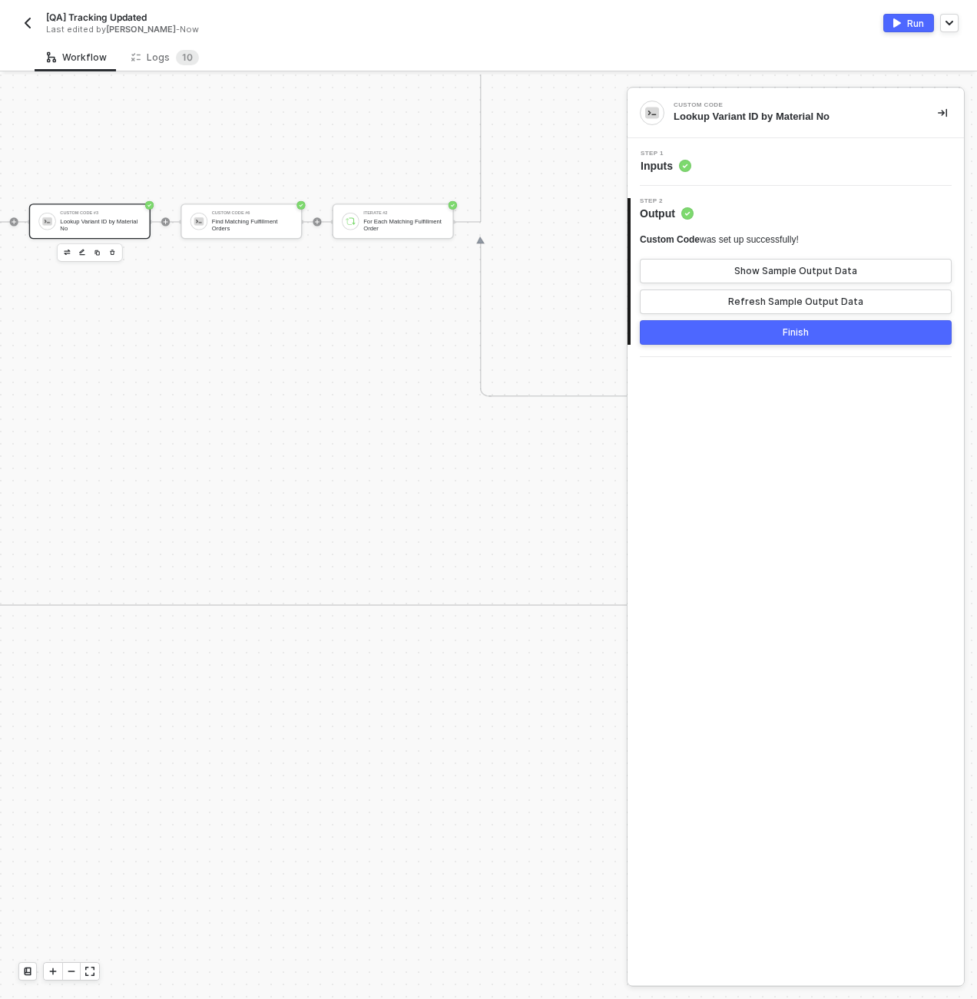
click at [746, 154] on div "Step 1 Inputs" at bounding box center [797, 162] width 333 height 23
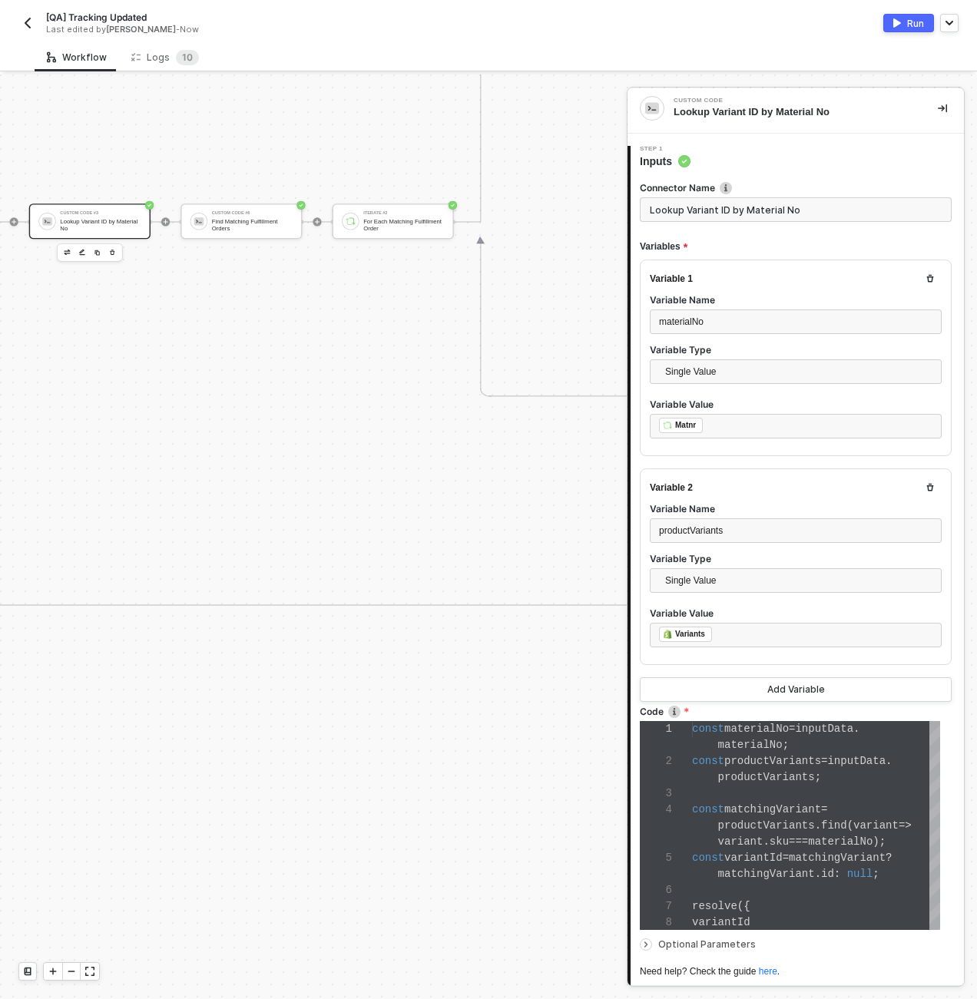
scroll to position [128, 0]
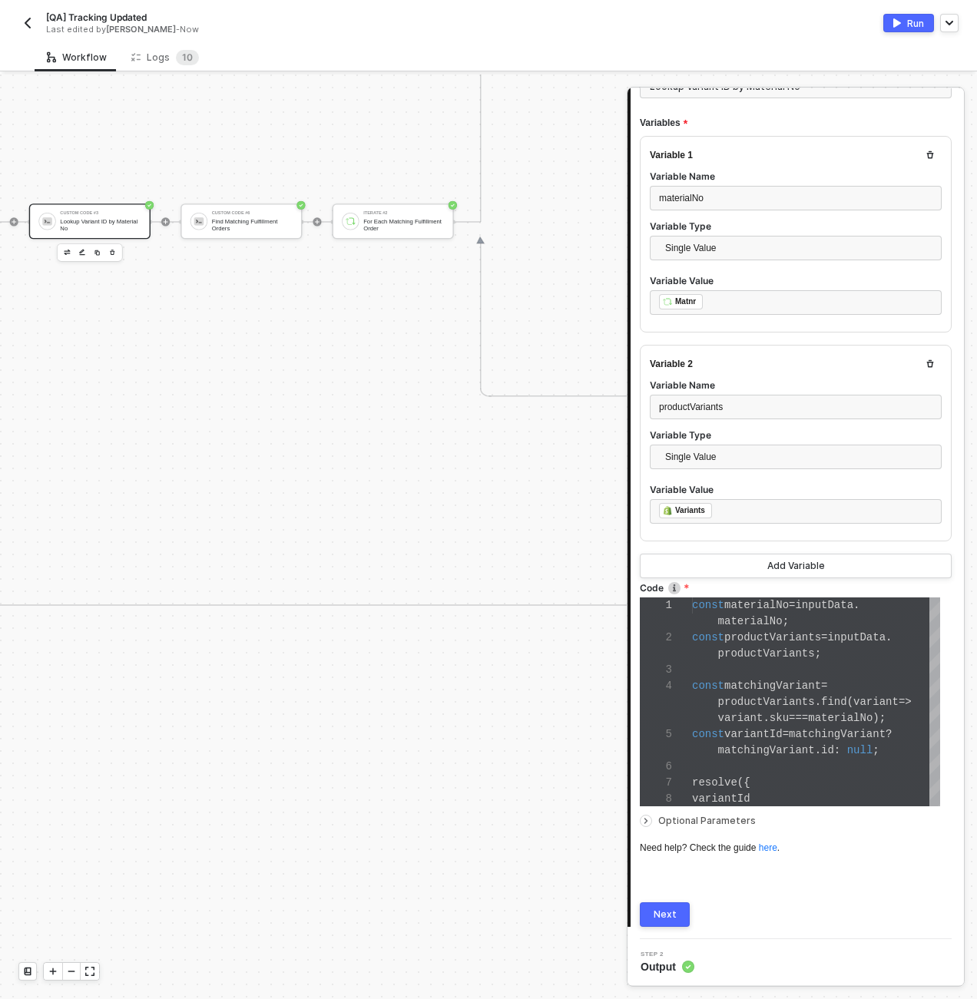
click at [658, 910] on div "Next" at bounding box center [665, 915] width 23 height 12
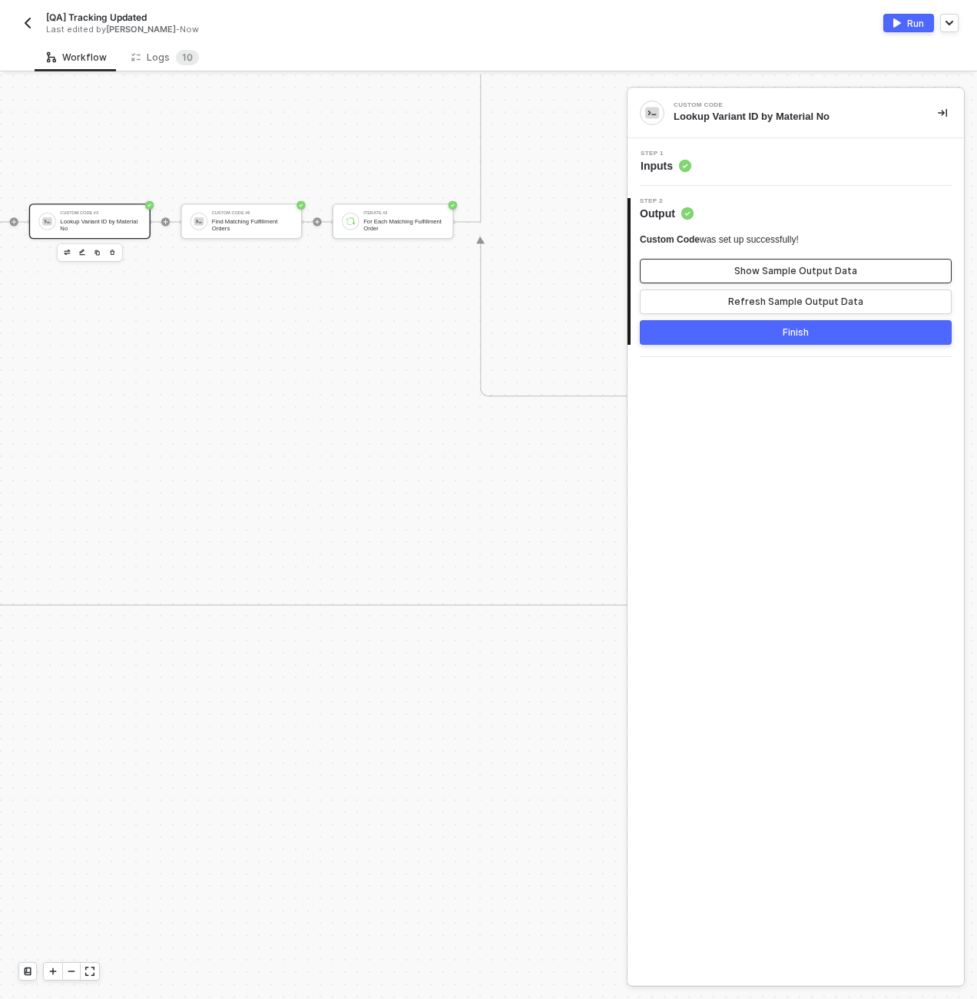
click at [734, 267] on button "Show Sample Output Data" at bounding box center [796, 271] width 312 height 25
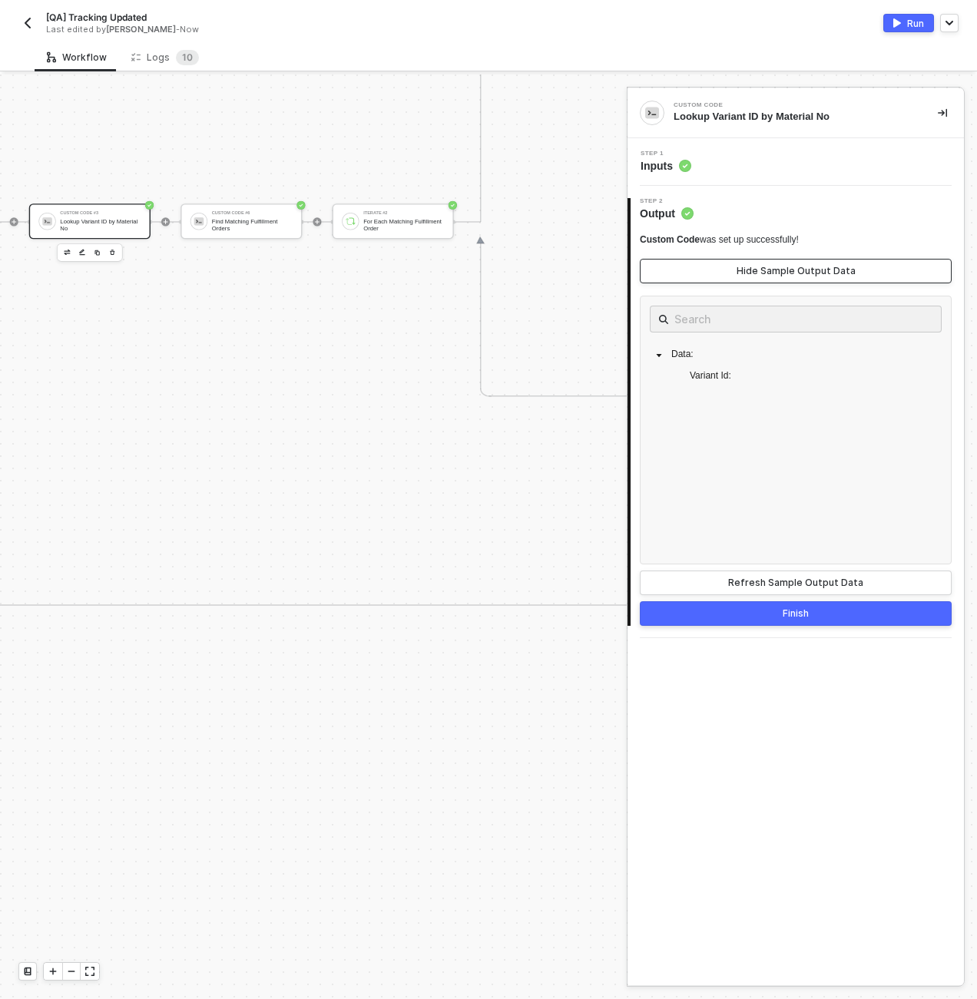
click at [734, 267] on button "Hide Sample Output Data" at bounding box center [796, 271] width 312 height 25
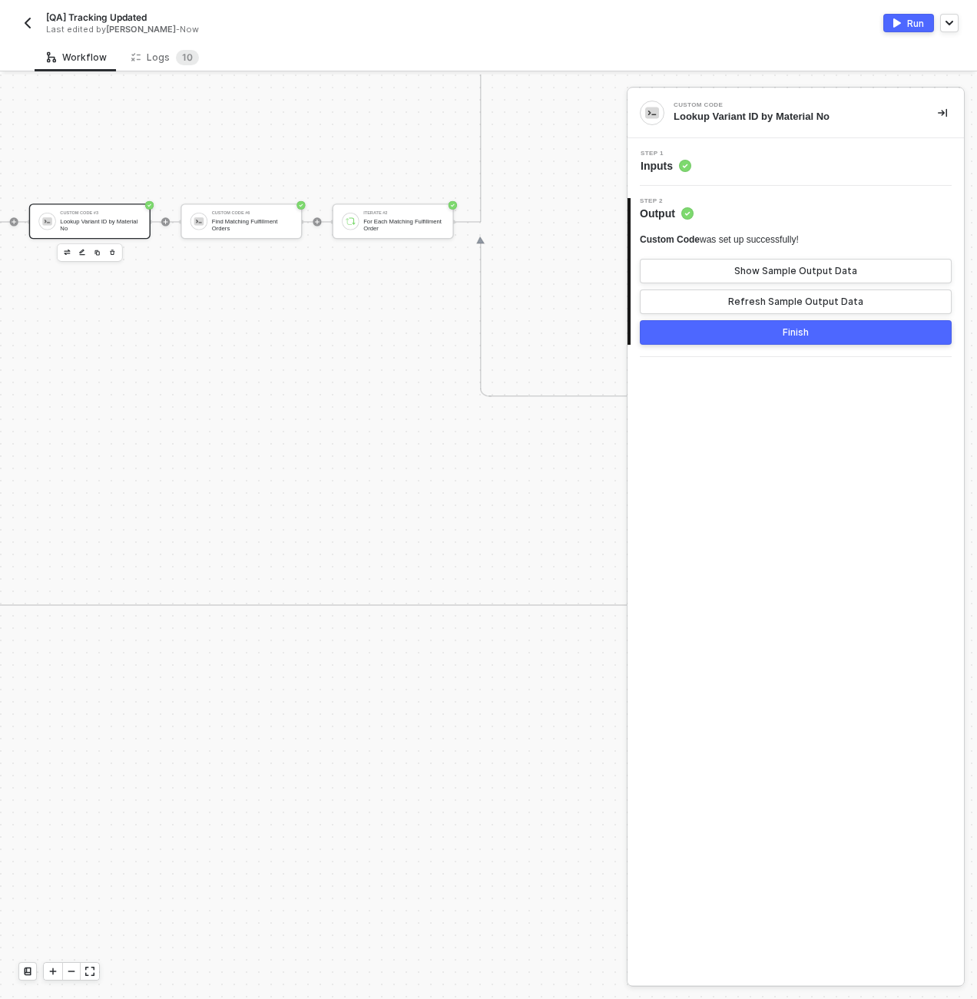
click at [439, 358] on div "TRUE Custom Code #3 Lookup Variant ID by Material No Custom Code #6 Find Matchi…" at bounding box center [970, 413] width 2020 height 385
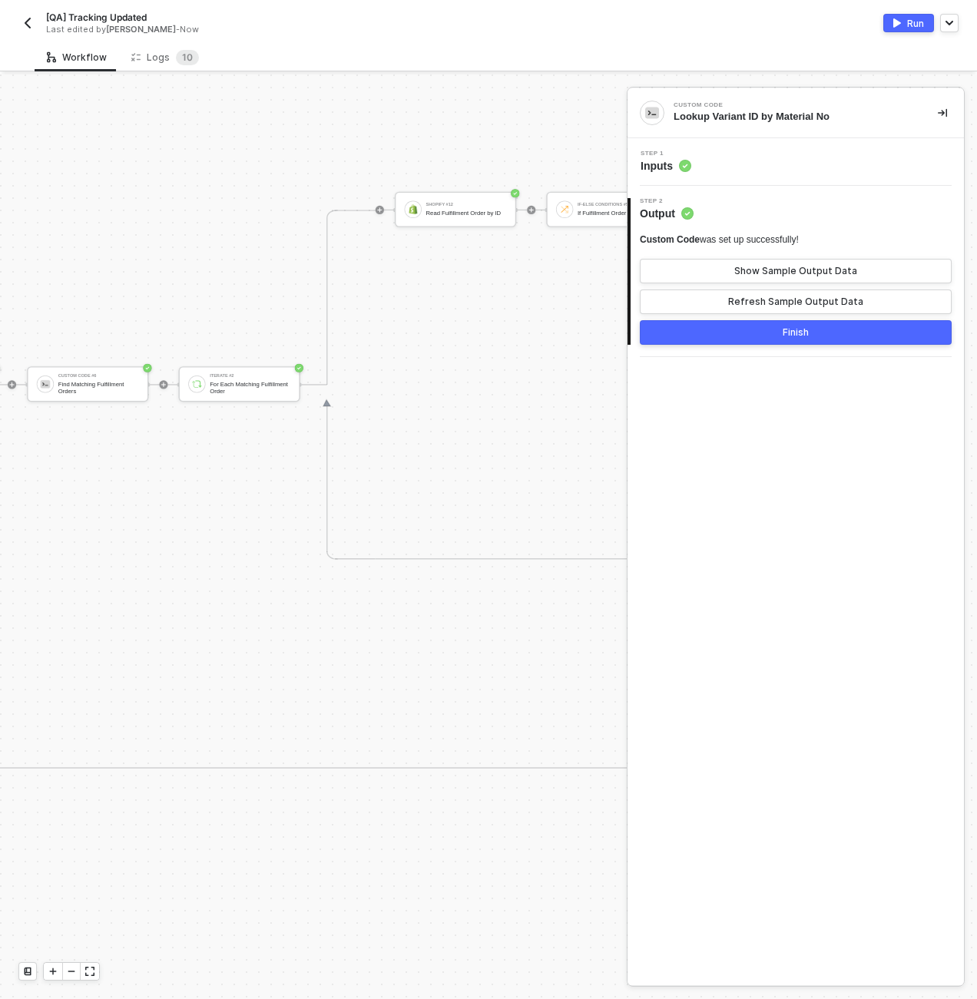
scroll to position [337, 3472]
click at [236, 398] on div "For Each Matching Fulfillment Order" at bounding box center [250, 398] width 81 height 14
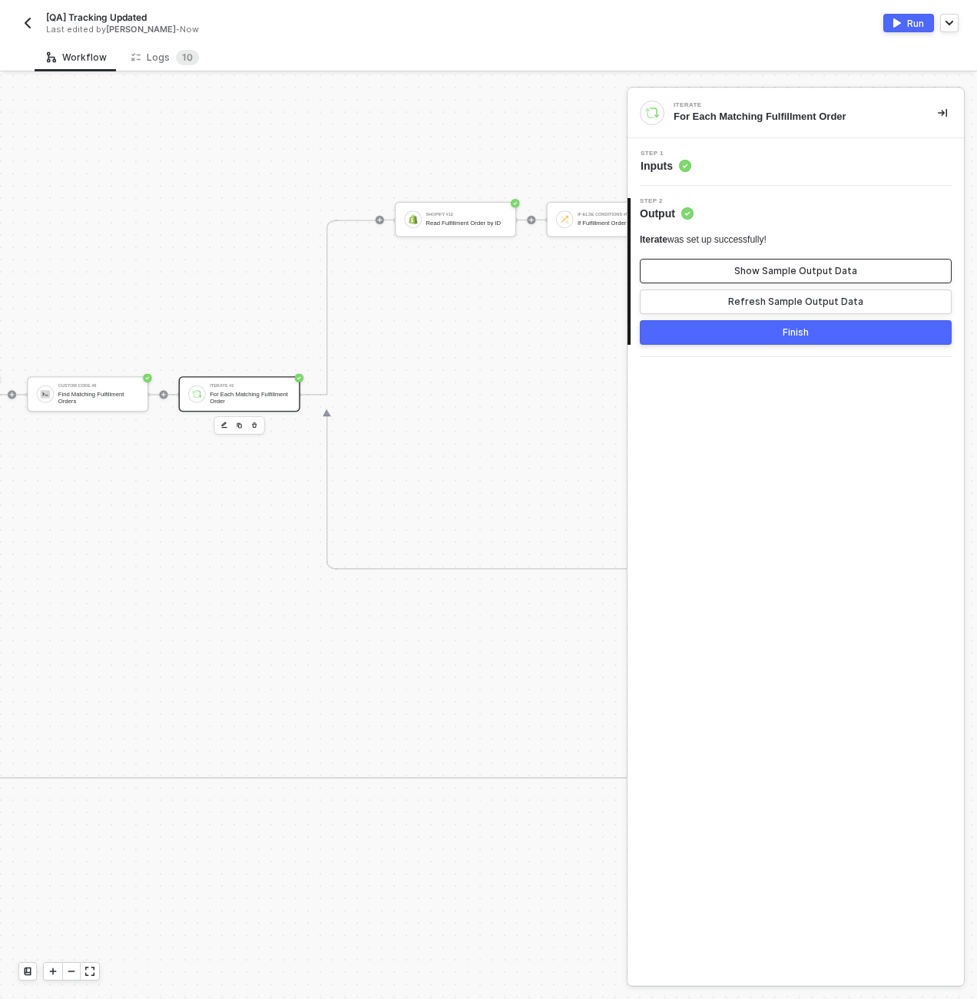
click at [729, 269] on button "Show Sample Output Data" at bounding box center [796, 271] width 312 height 25
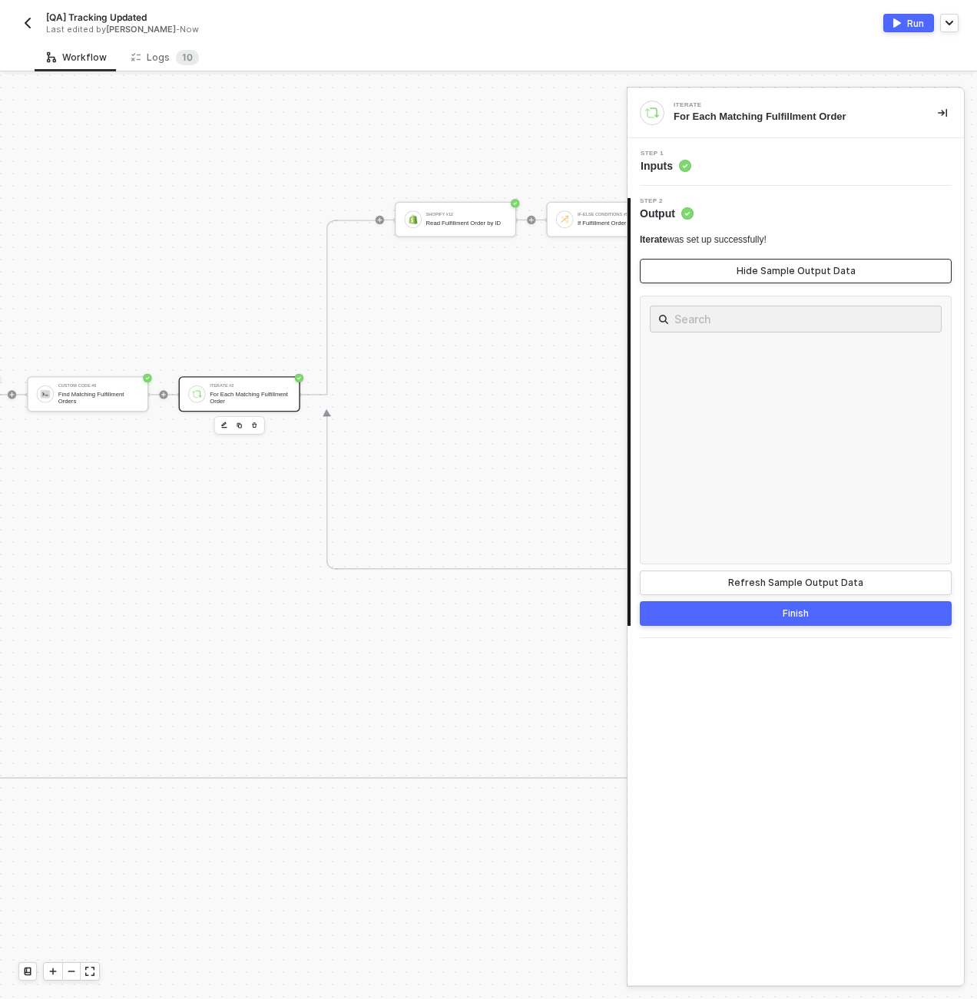
click at [729, 269] on button "Hide Sample Output Data" at bounding box center [796, 271] width 312 height 25
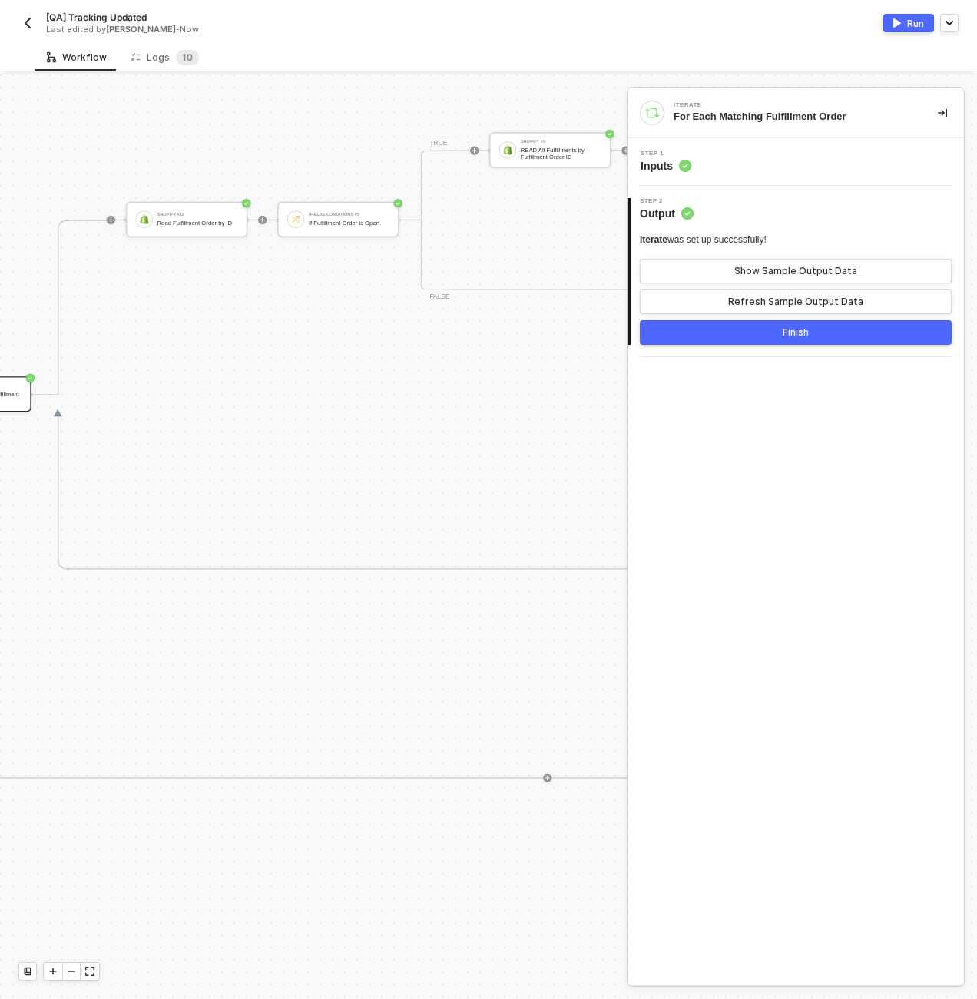
scroll to position [337, 3749]
click at [189, 226] on div "Read Fulfillment Order by ID" at bounding box center [190, 222] width 81 height 7
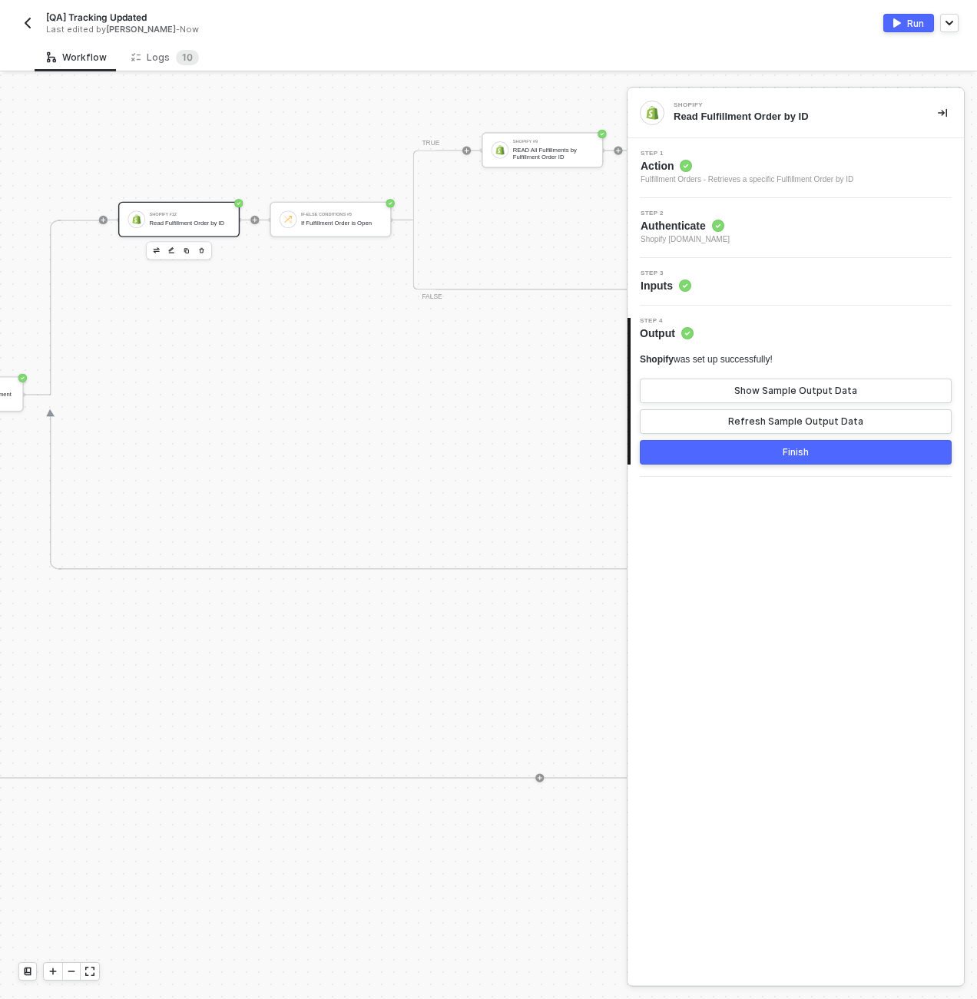
click at [825, 277] on div "Step 3 Inputs" at bounding box center [797, 281] width 333 height 23
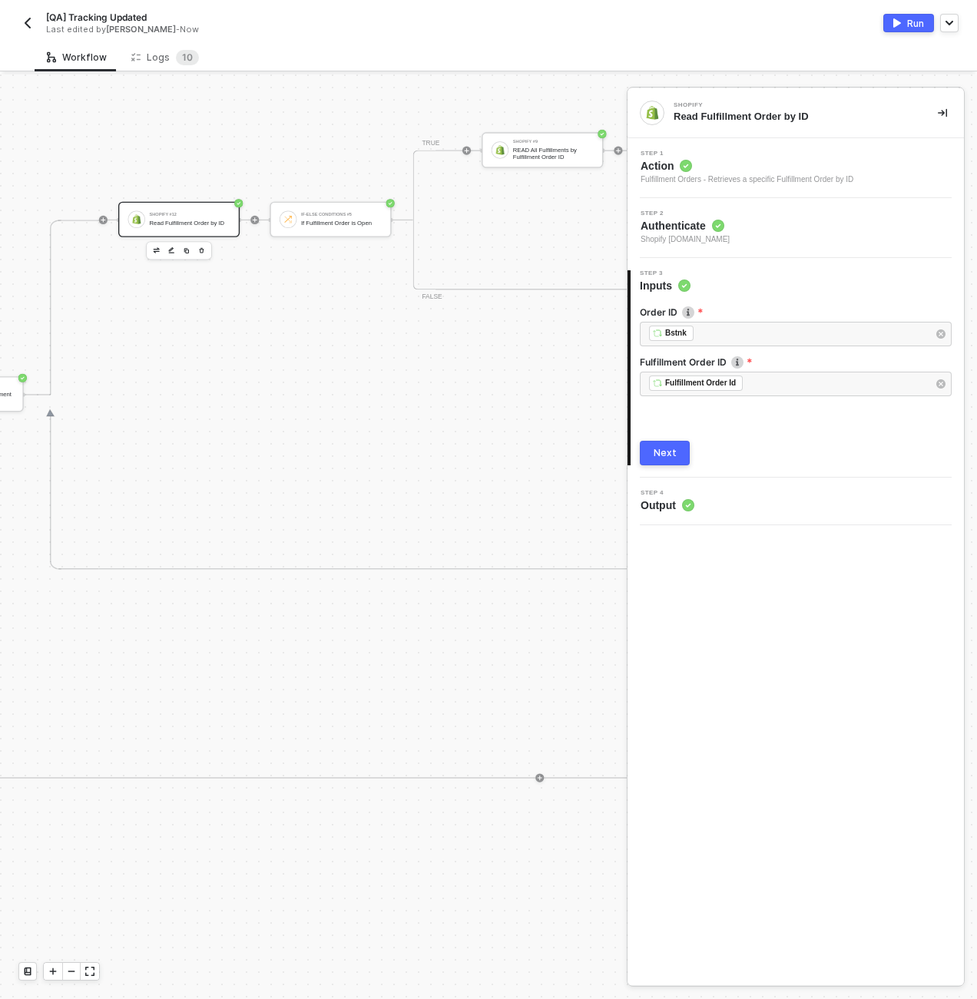
click at [348, 367] on div "Shopify #12 Read Fulfillment Order by ID If-Else Conditions #5 If Fulfillment O…" at bounding box center [772, 220] width 1309 height 350
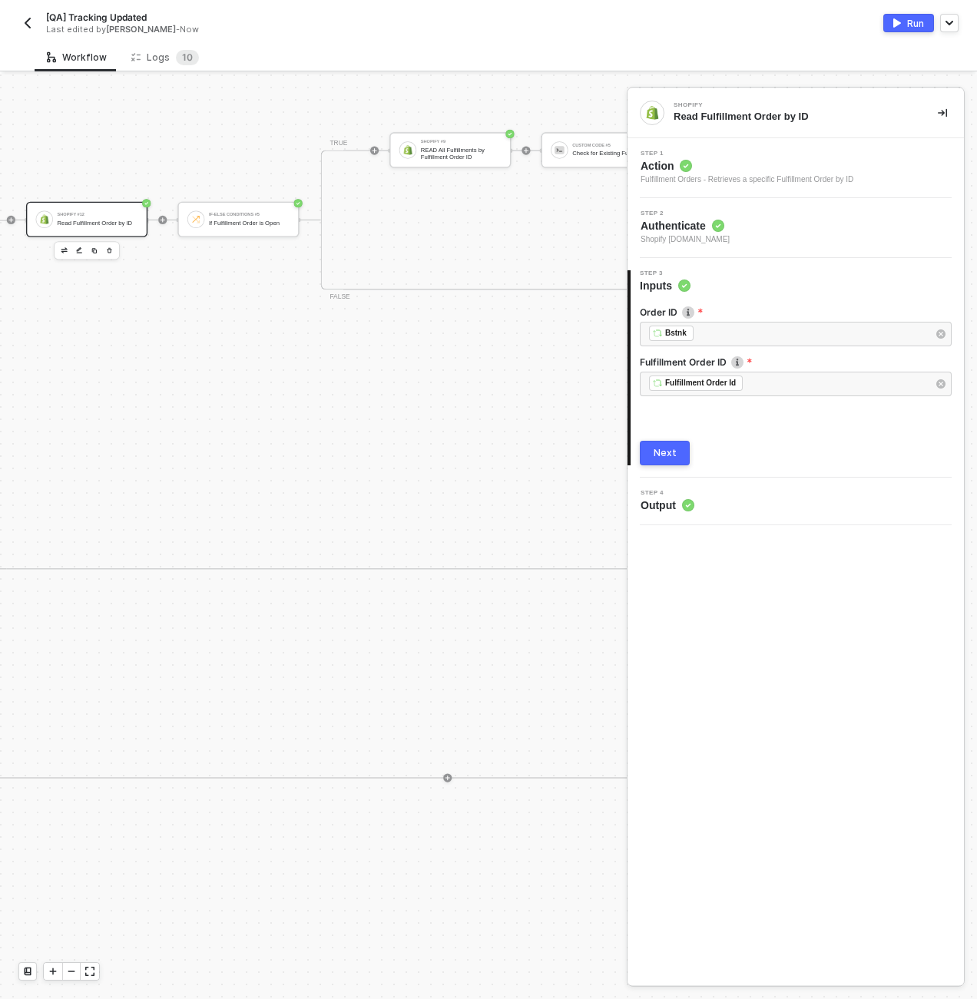
scroll to position [204, 3841]
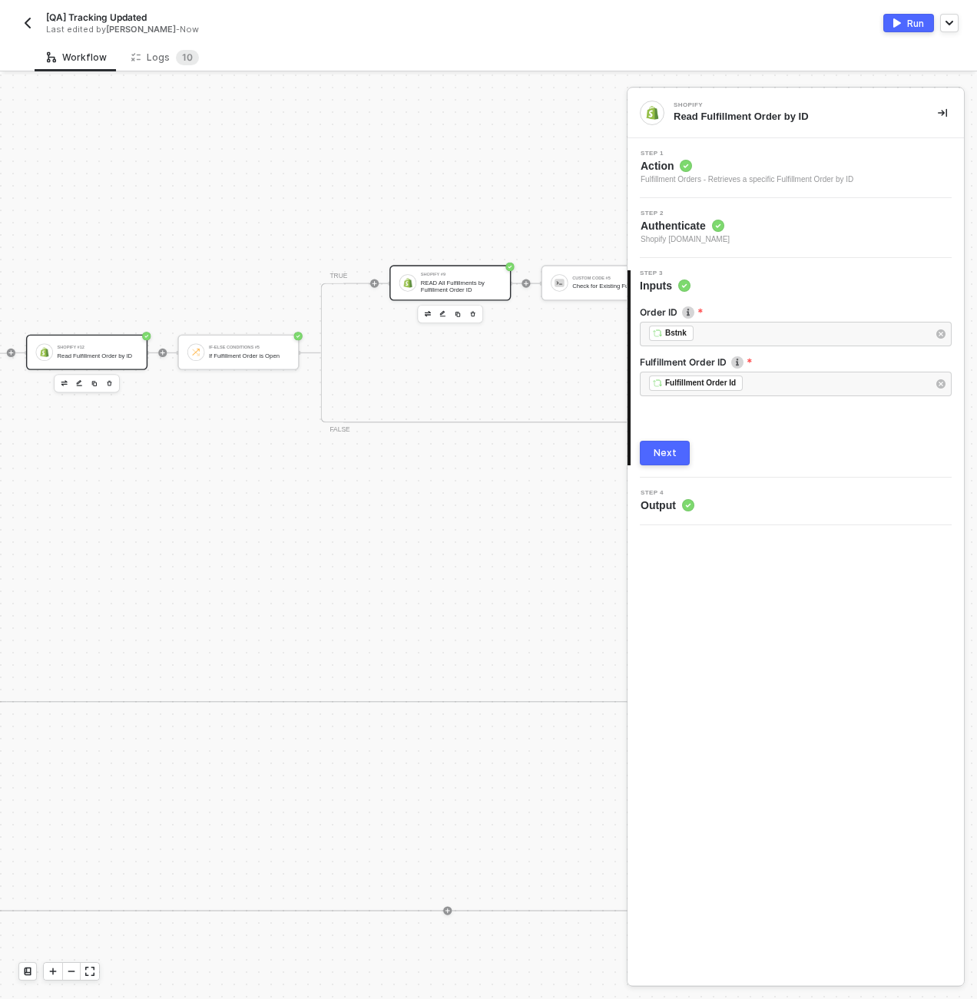
click at [434, 281] on div "READ All Fulfillments by Fulfillment Order ID" at bounding box center [461, 287] width 81 height 14
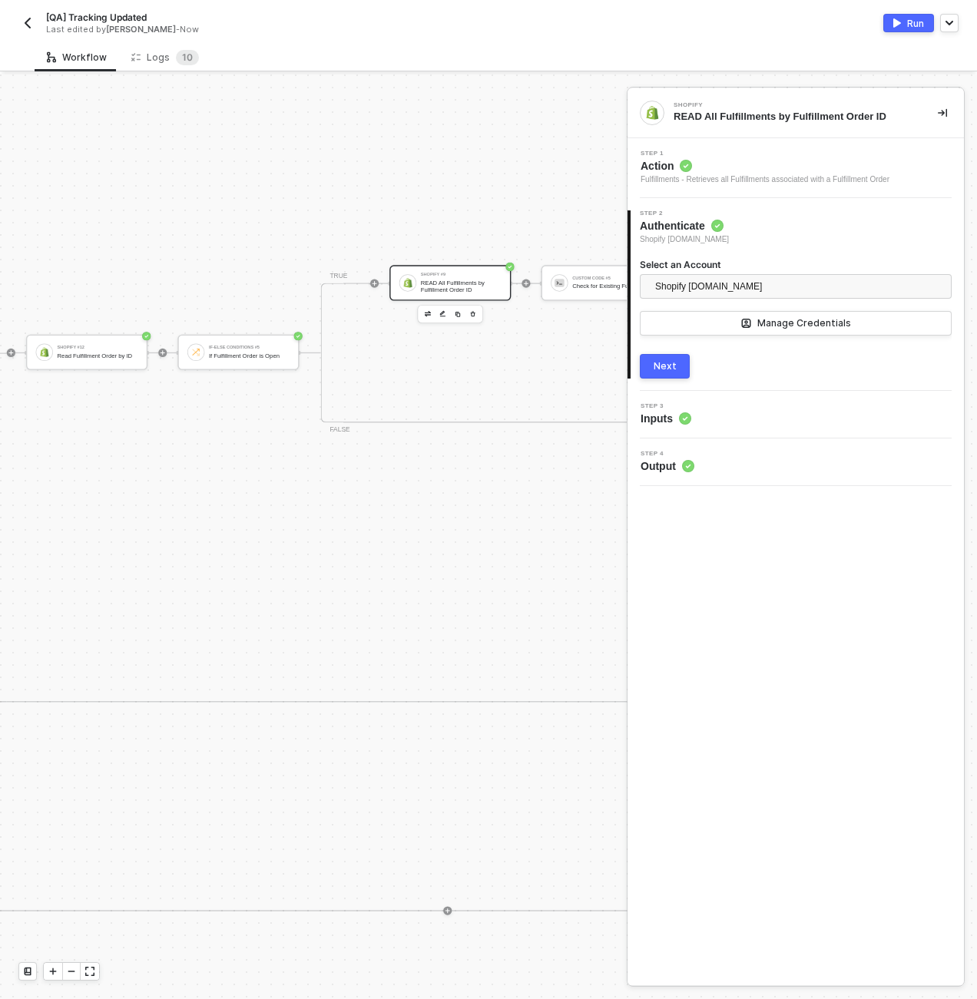
click at [673, 419] on span "Inputs" at bounding box center [666, 418] width 51 height 15
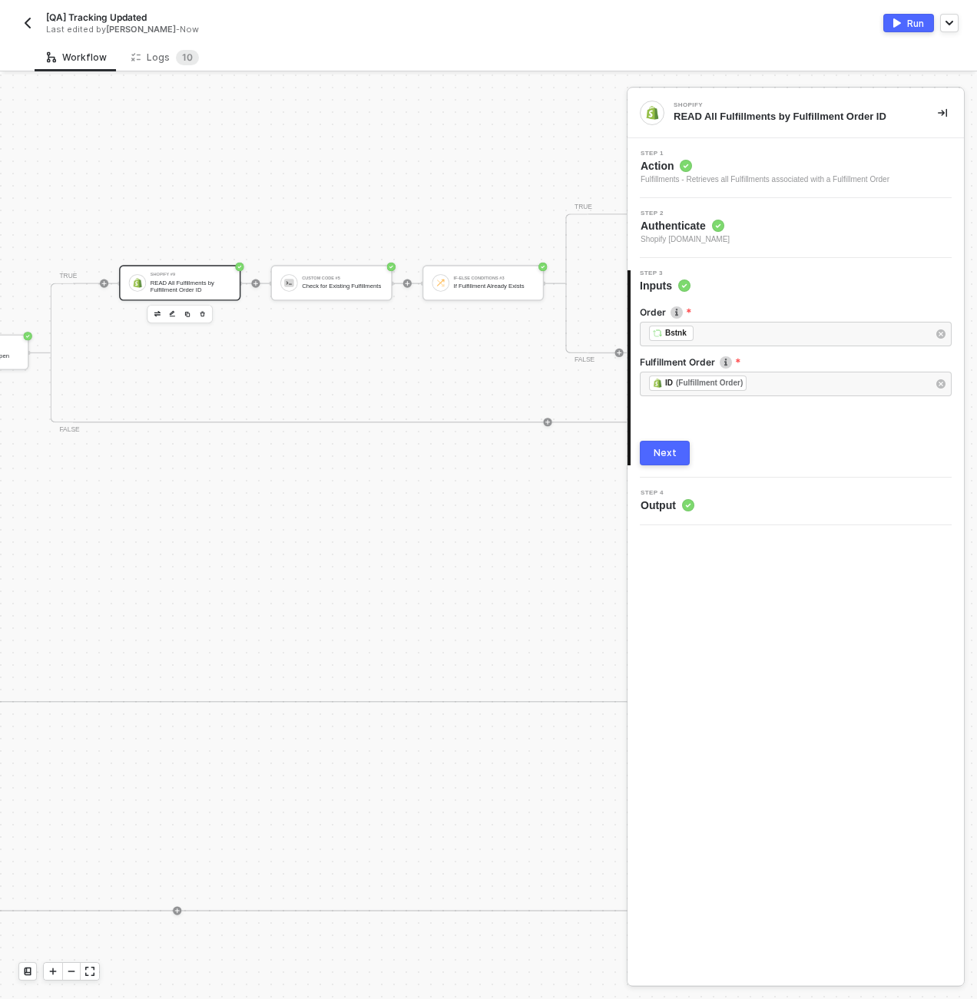
scroll to position [204, 4118]
click at [328, 287] on div "Check for Existing Fulfillments" at bounding box center [336, 286] width 81 height 7
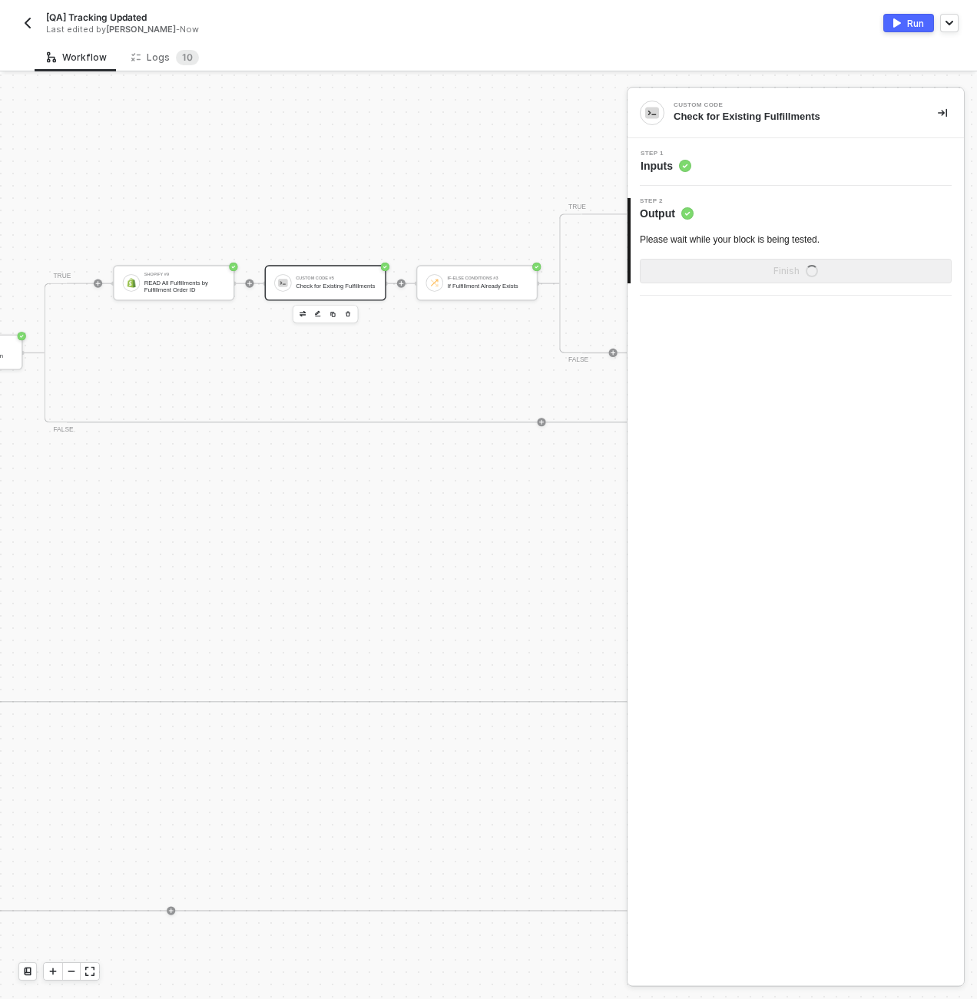
click at [783, 169] on div "Step 1 Inputs" at bounding box center [797, 162] width 333 height 23
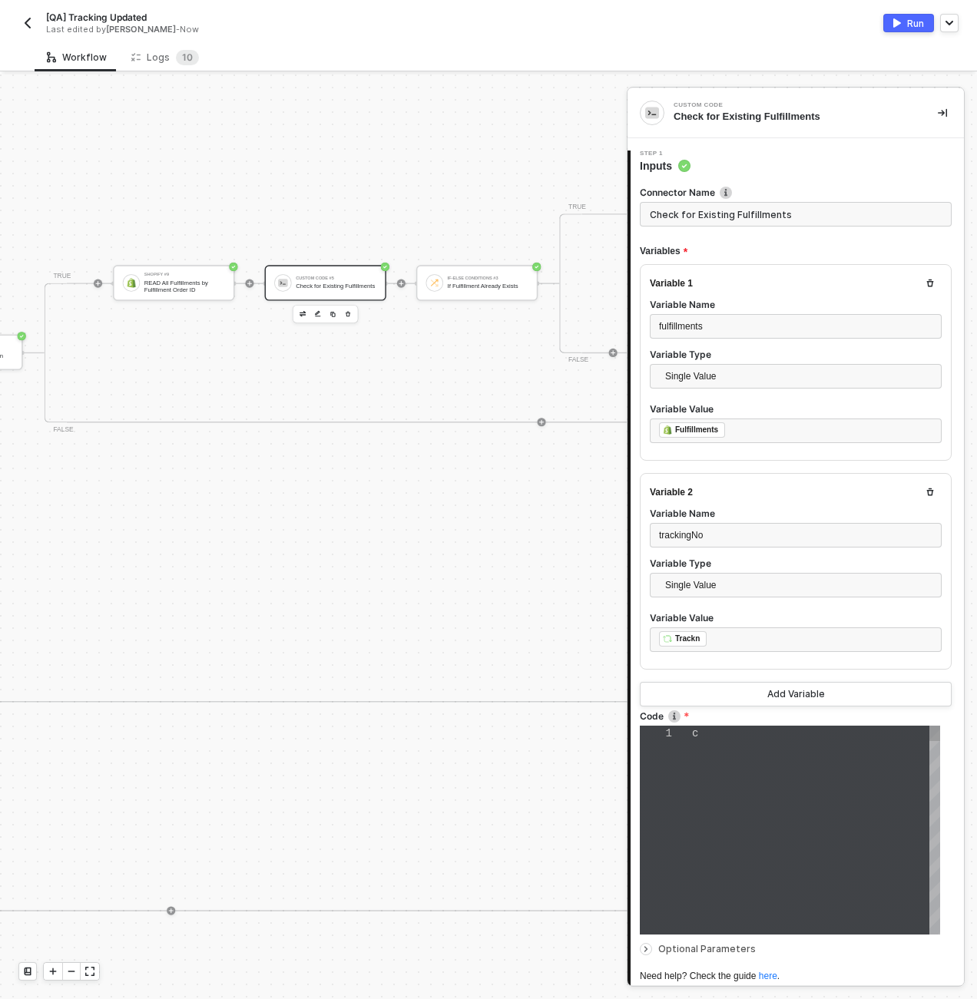
type textarea "const fulfillments = inputData.fulfillments; const trackingNo = inputData.track…"
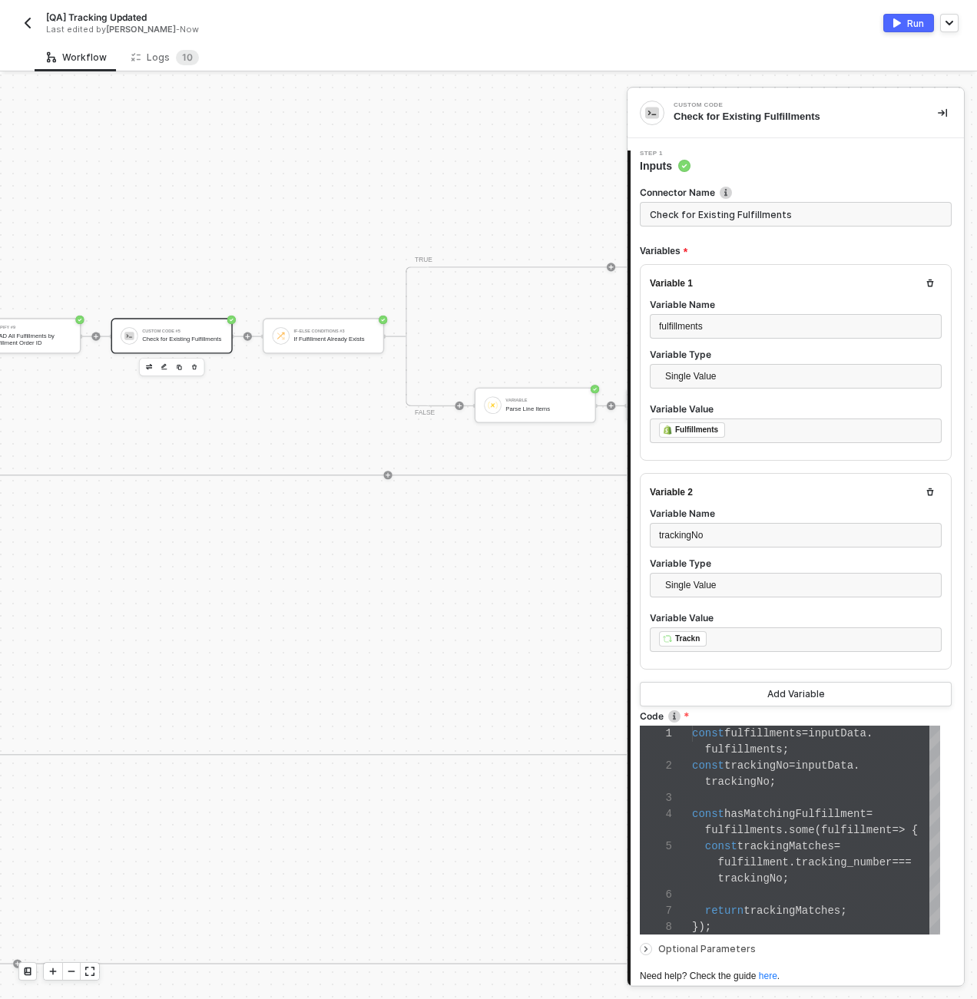
scroll to position [75, 4271]
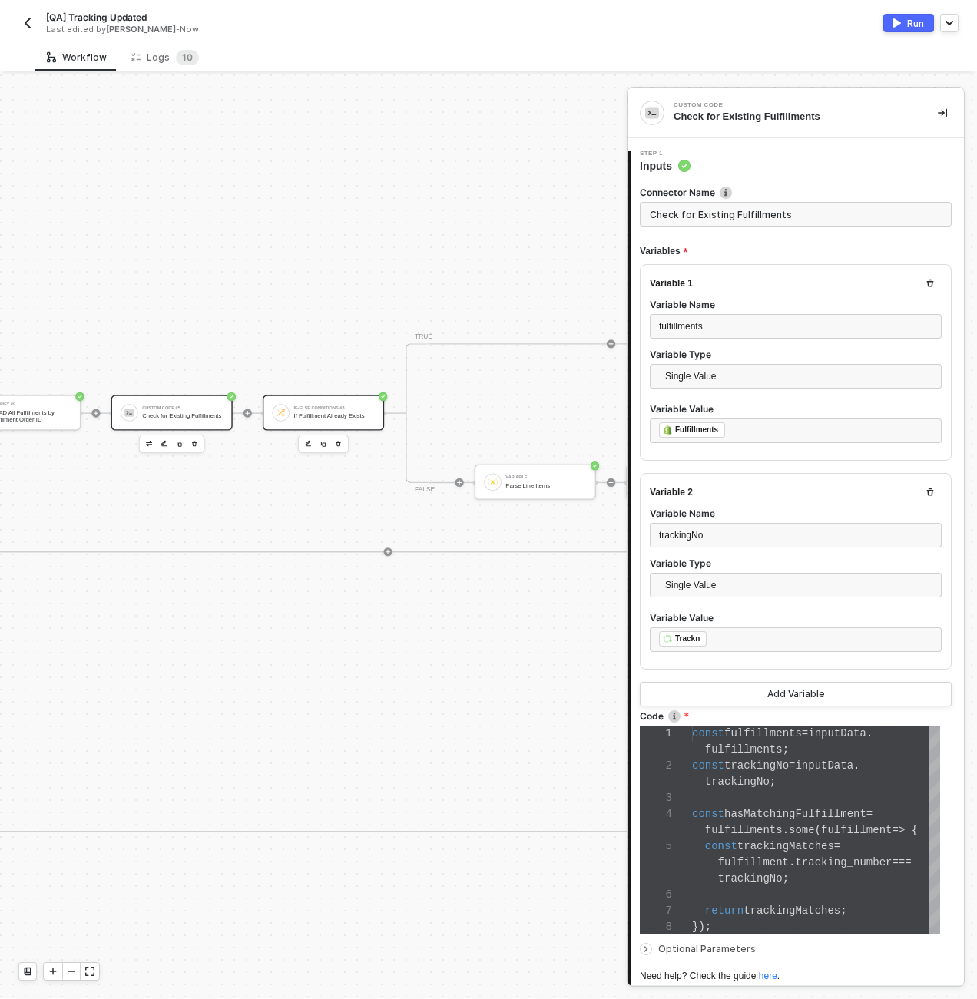
click at [335, 413] on div "If Fulfillment Already Exists" at bounding box center [334, 416] width 81 height 7
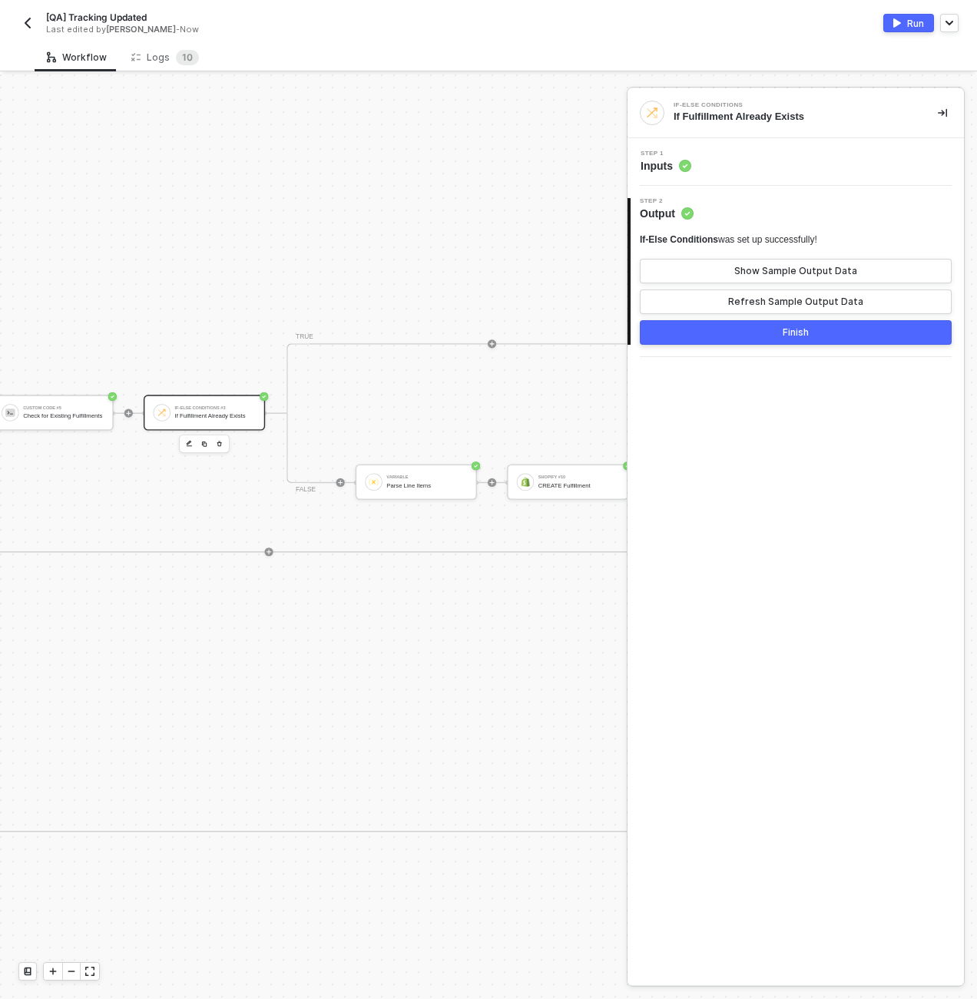
scroll to position [75, 4394]
click at [439, 491] on div "Variable Parse Line Items" at bounding box center [423, 482] width 81 height 21
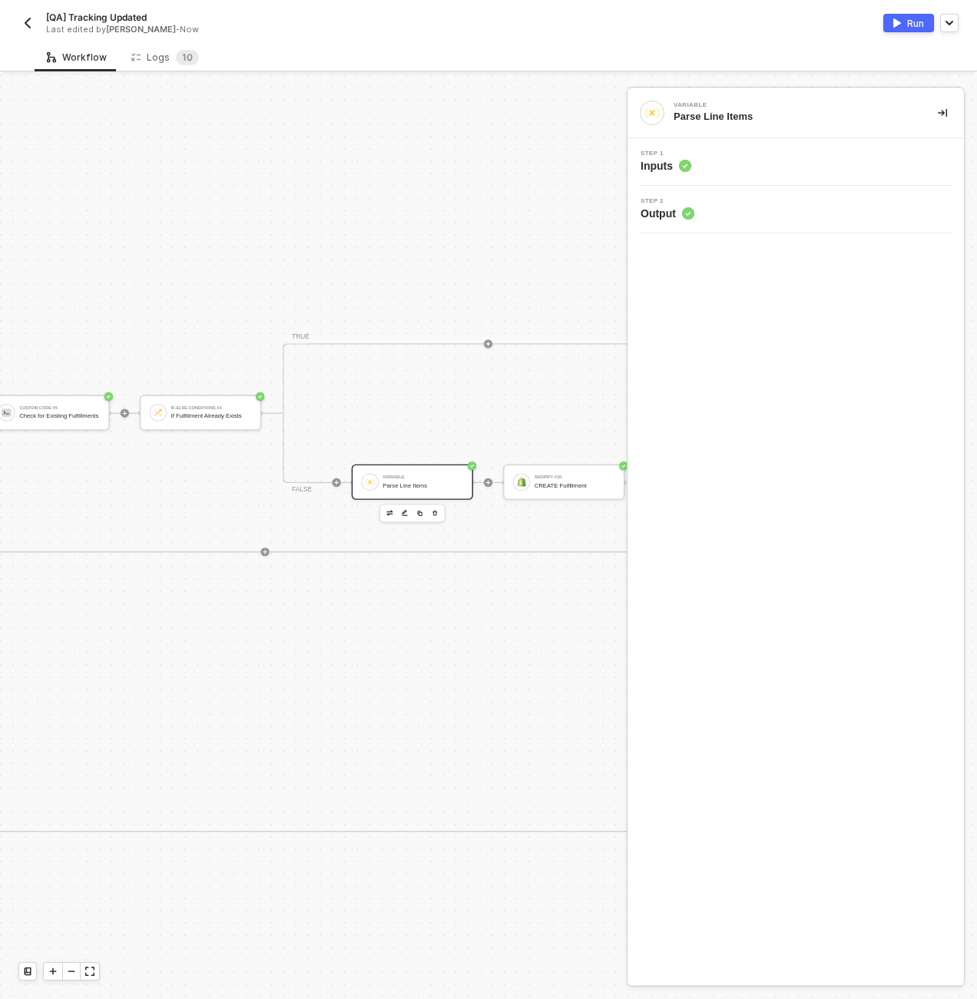
click at [729, 209] on div "Step 2 Output" at bounding box center [797, 209] width 333 height 23
click at [720, 168] on div "Step 1 Inputs" at bounding box center [797, 162] width 333 height 23
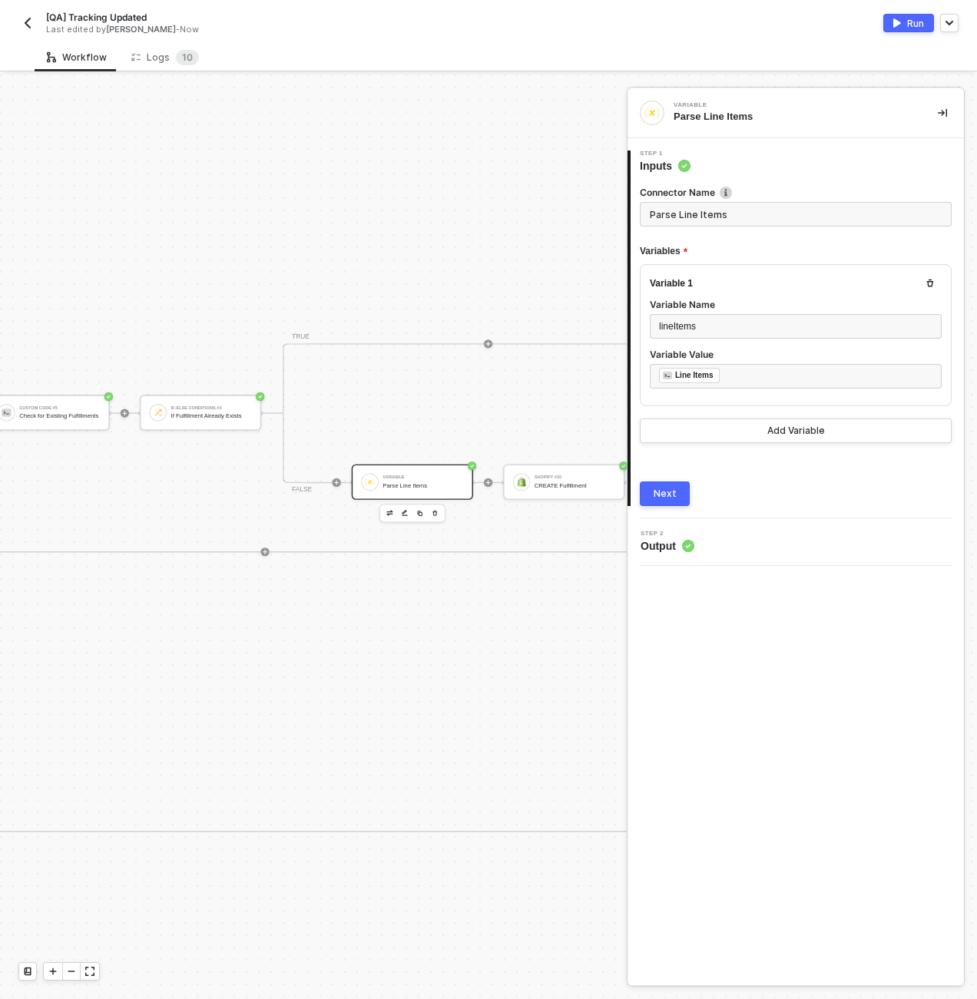
click at [659, 505] on button "Next" at bounding box center [665, 494] width 50 height 25
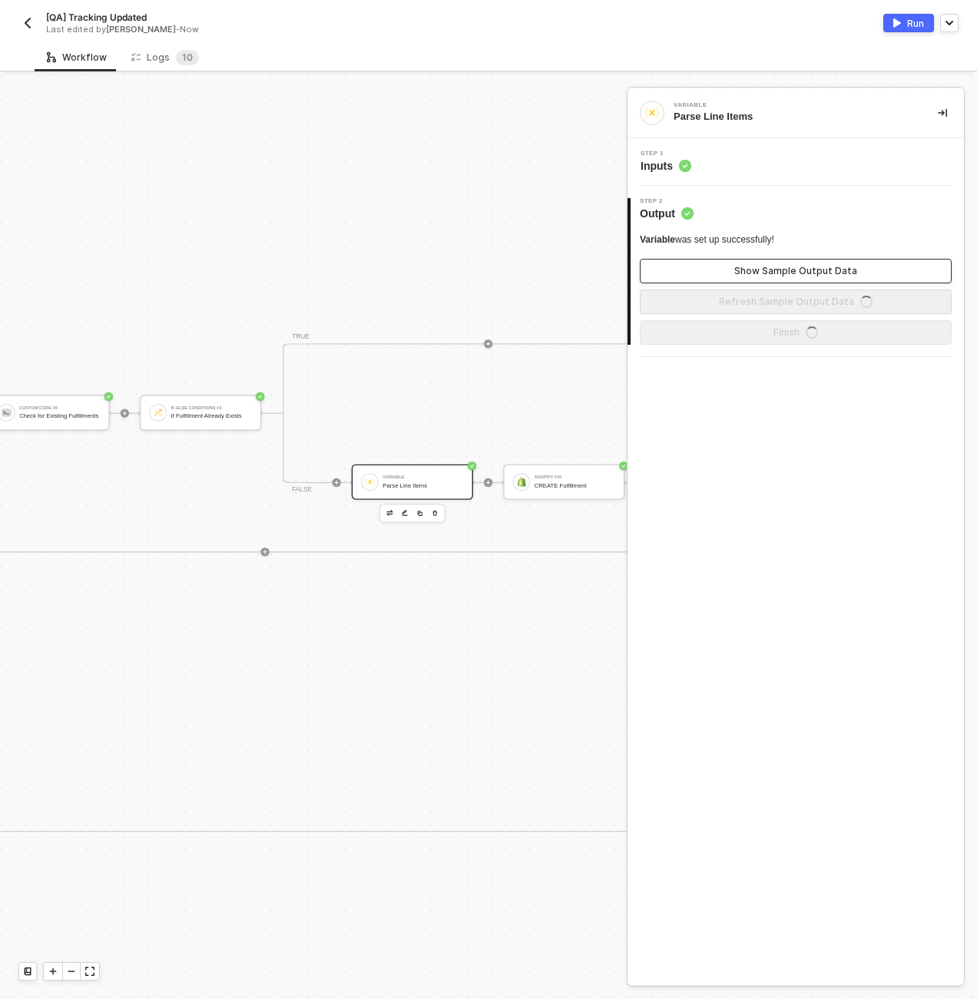
click at [734, 283] on button "Show Sample Output Data" at bounding box center [796, 271] width 312 height 25
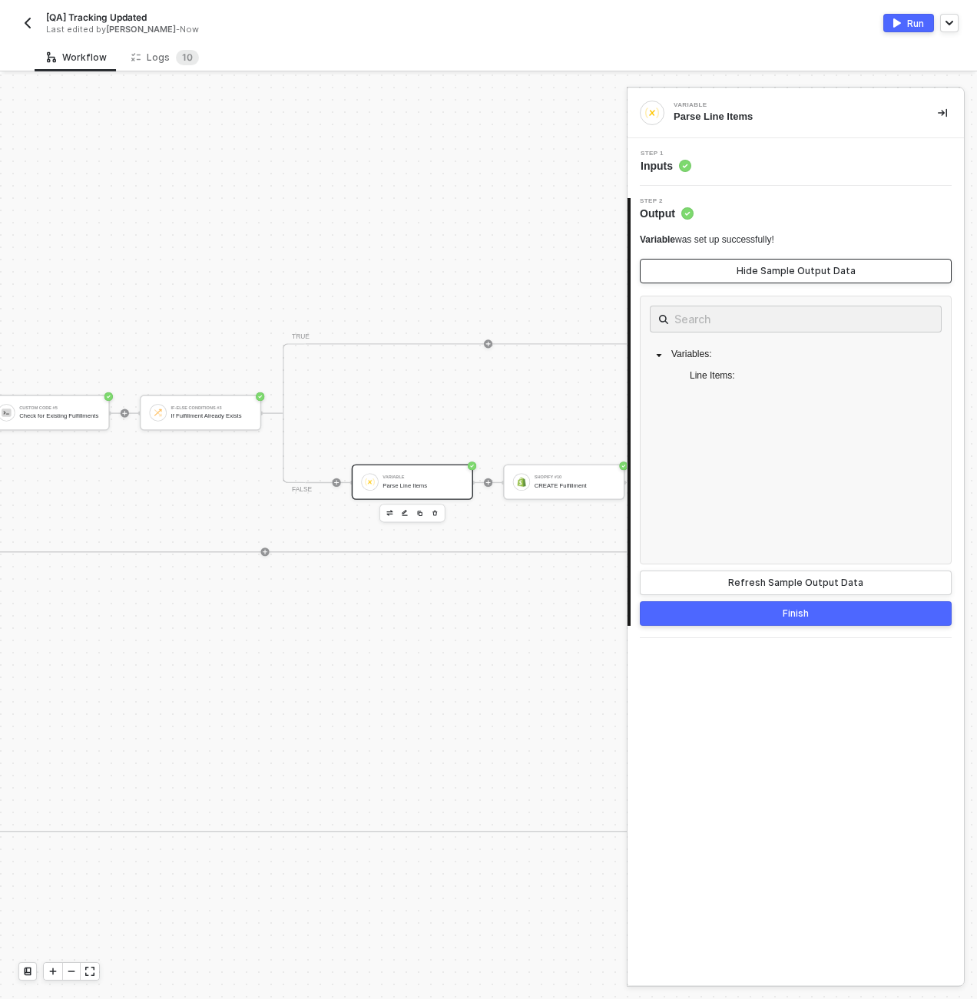
click at [734, 277] on button "Hide Sample Output Data" at bounding box center [796, 271] width 312 height 25
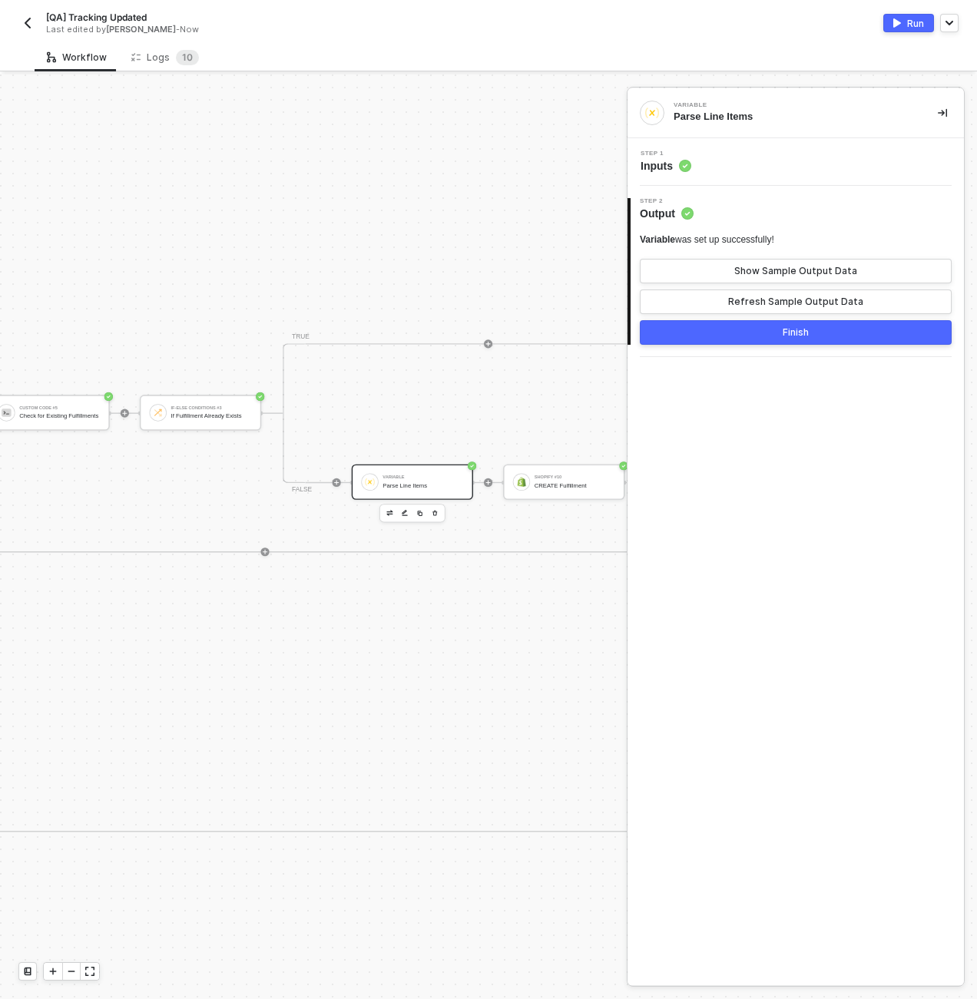
scroll to position [75, 4548]
click at [419, 477] on div "Shopify #10" at bounding box center [421, 477] width 81 height 5
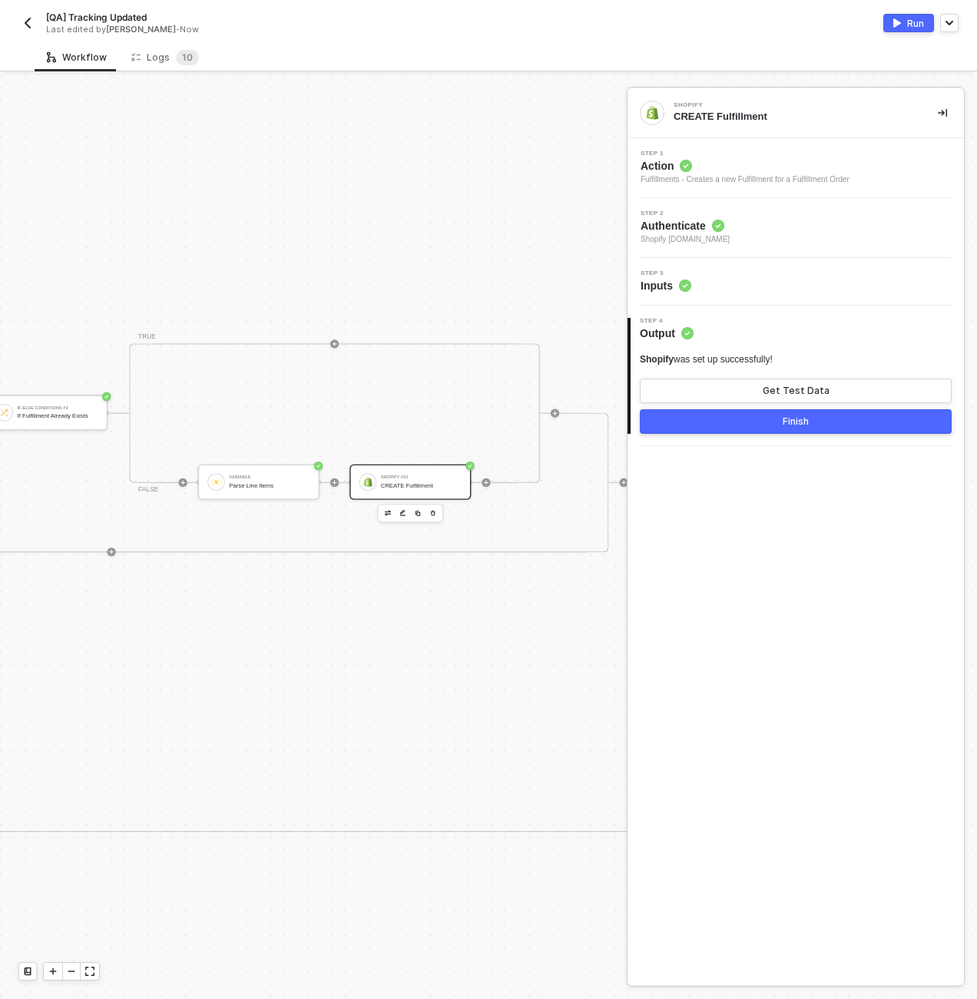
click at [729, 279] on div "Step 3 Inputs" at bounding box center [797, 281] width 333 height 23
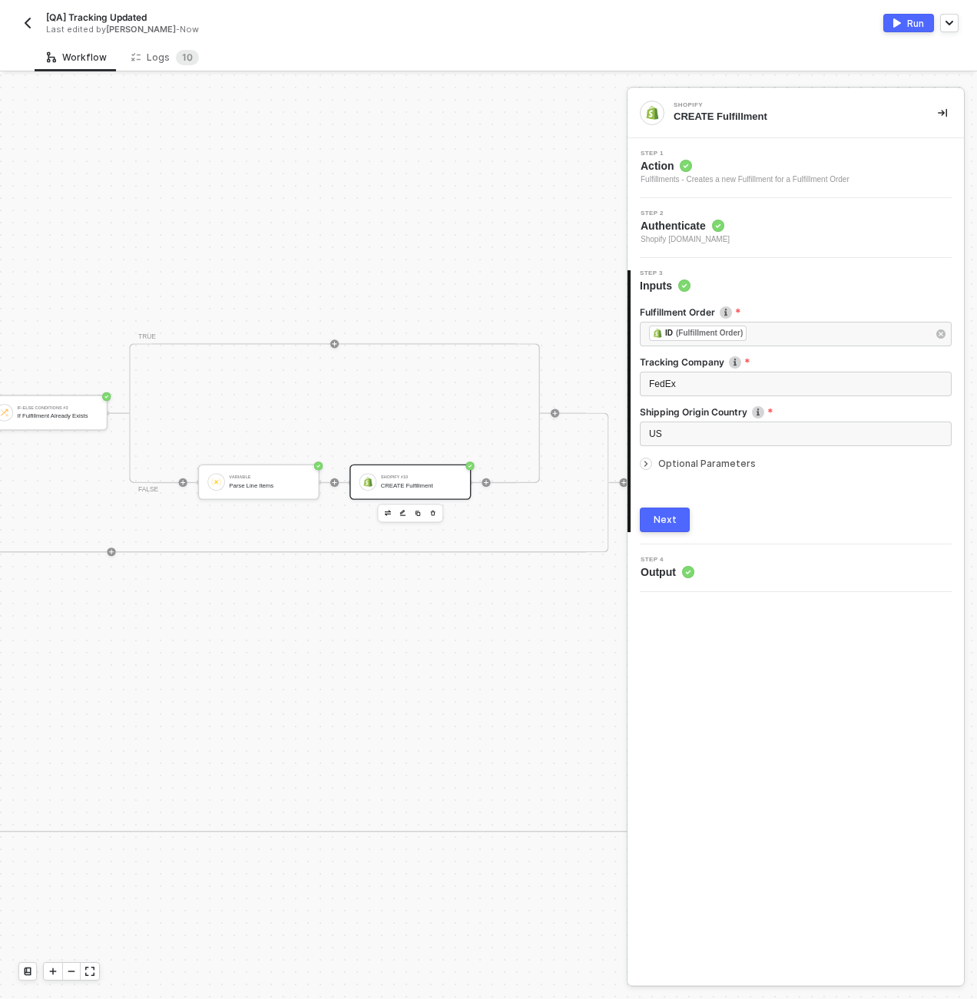
click at [665, 465] on span "Optional Parameters" at bounding box center [707, 464] width 98 height 12
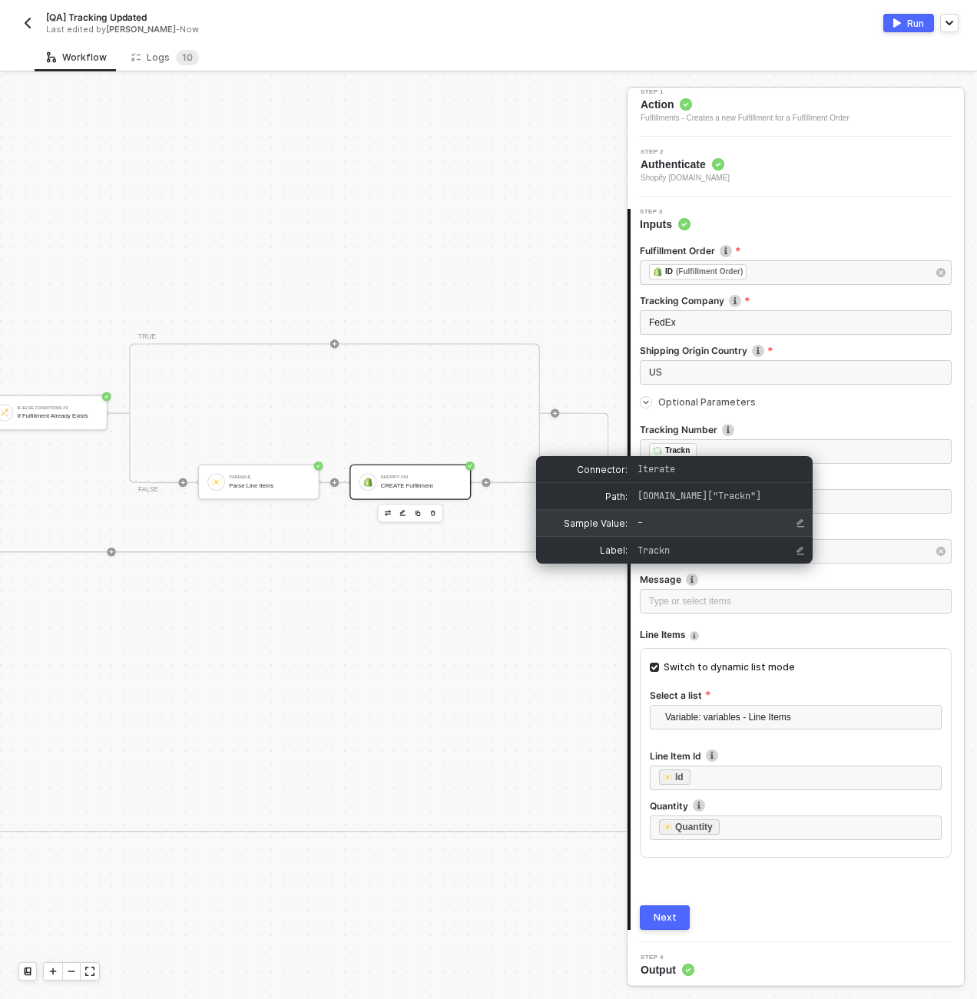
scroll to position [65, 0]
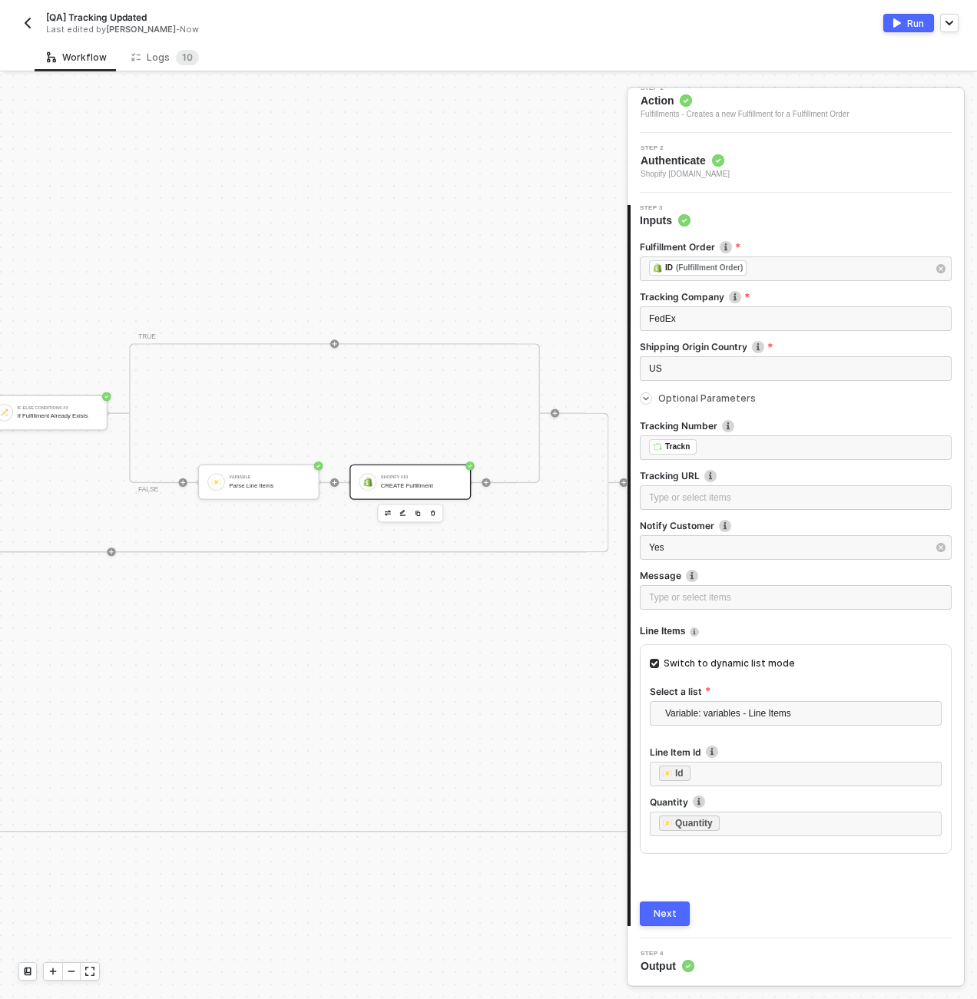
click at [906, 22] on button "Run" at bounding box center [908, 23] width 51 height 18
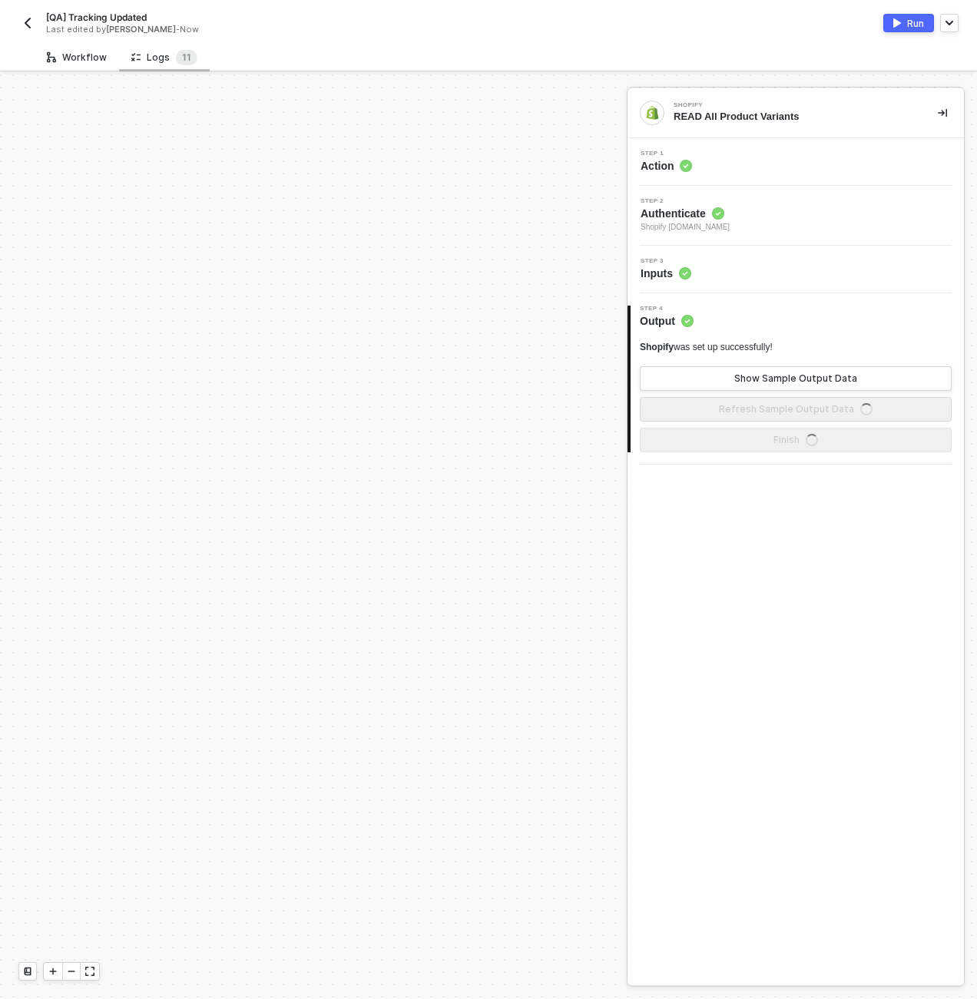
scroll to position [922, 0]
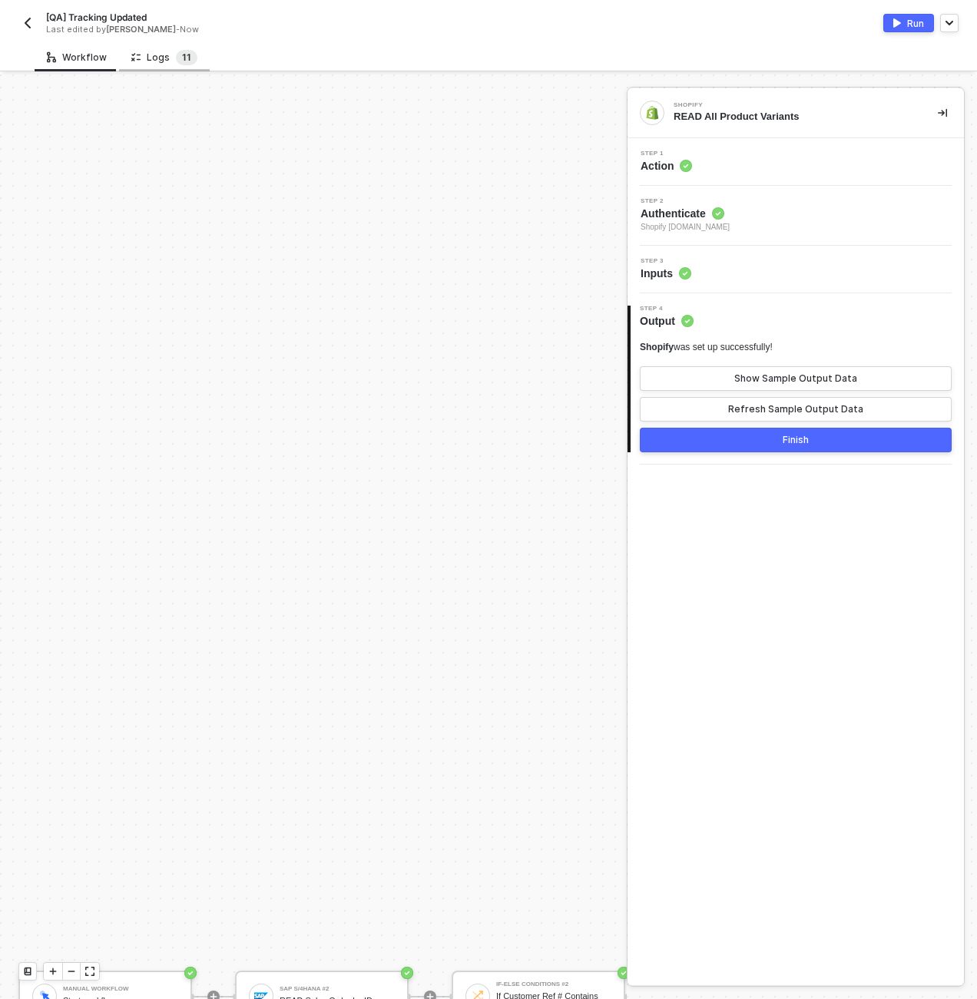
click at [187, 58] on sup "1 1" at bounding box center [187, 57] width 22 height 15
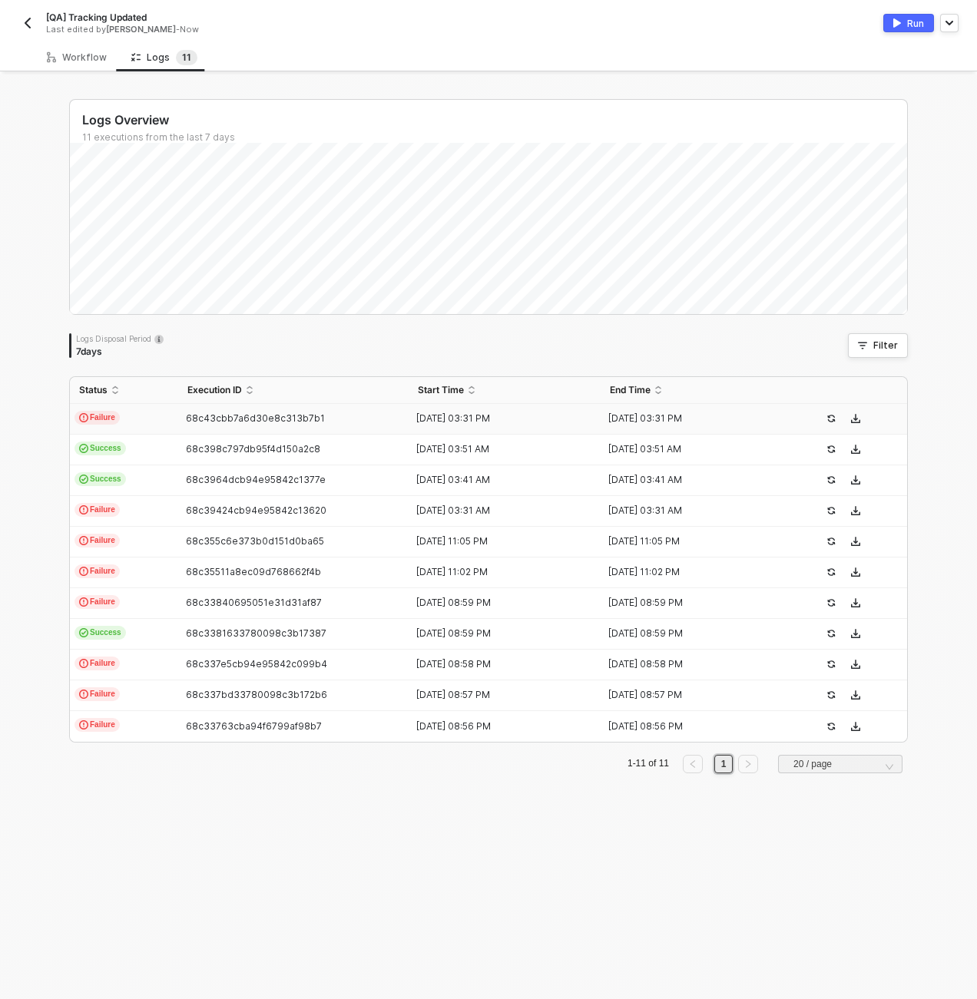
click at [139, 414] on td "Failure" at bounding box center [124, 419] width 108 height 31
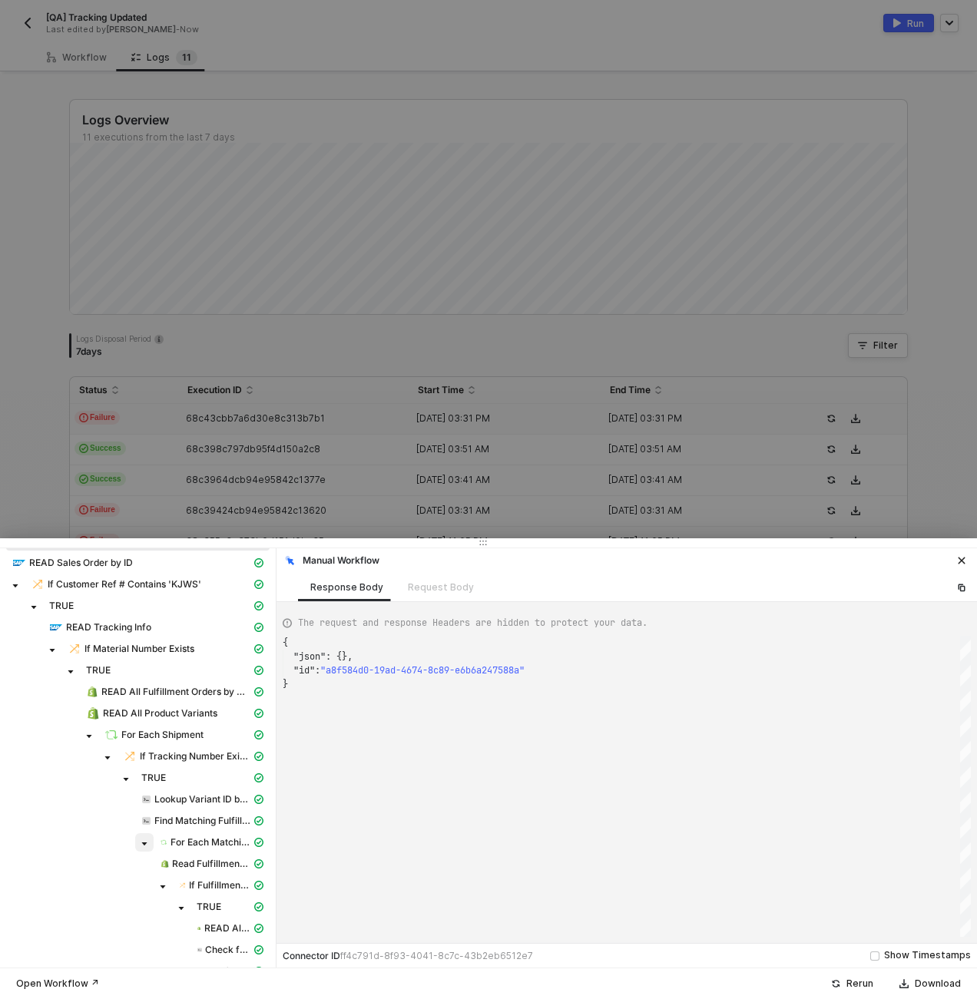
scroll to position [138, 0]
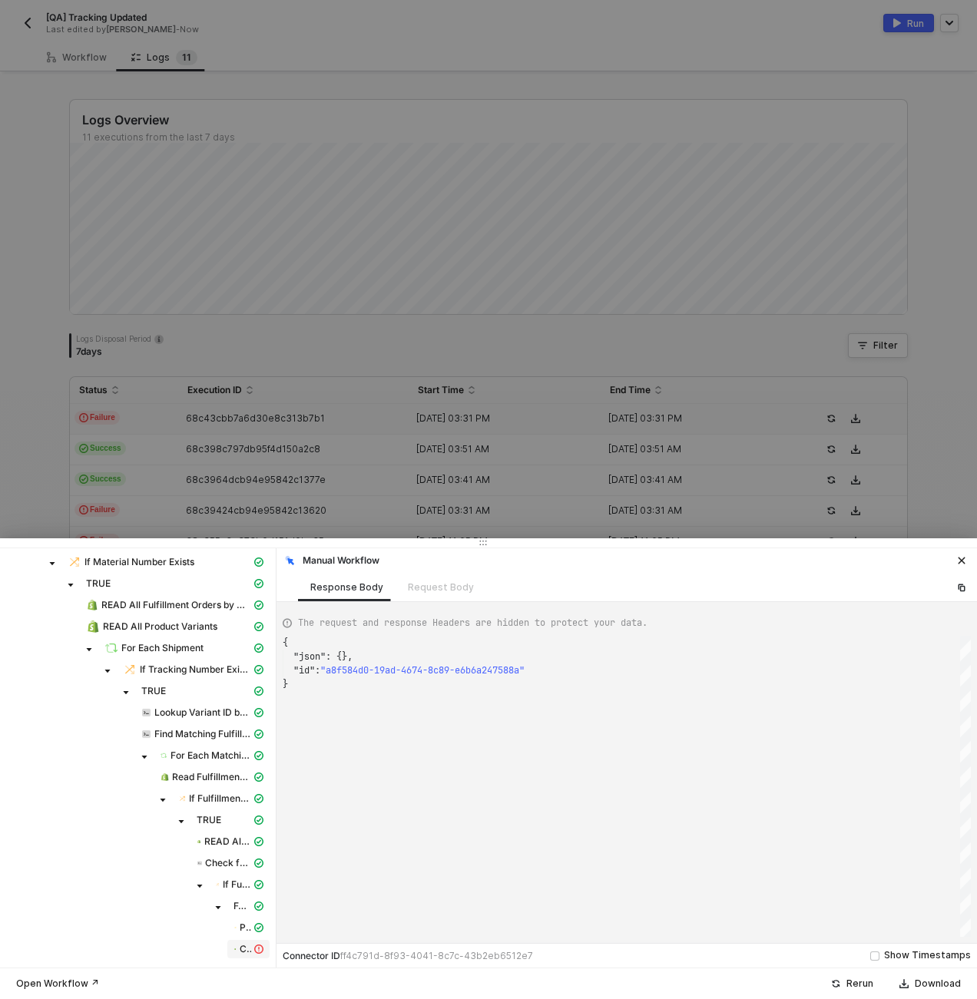
click at [254, 953] on icon "icon-exclamation" at bounding box center [258, 949] width 9 height 9
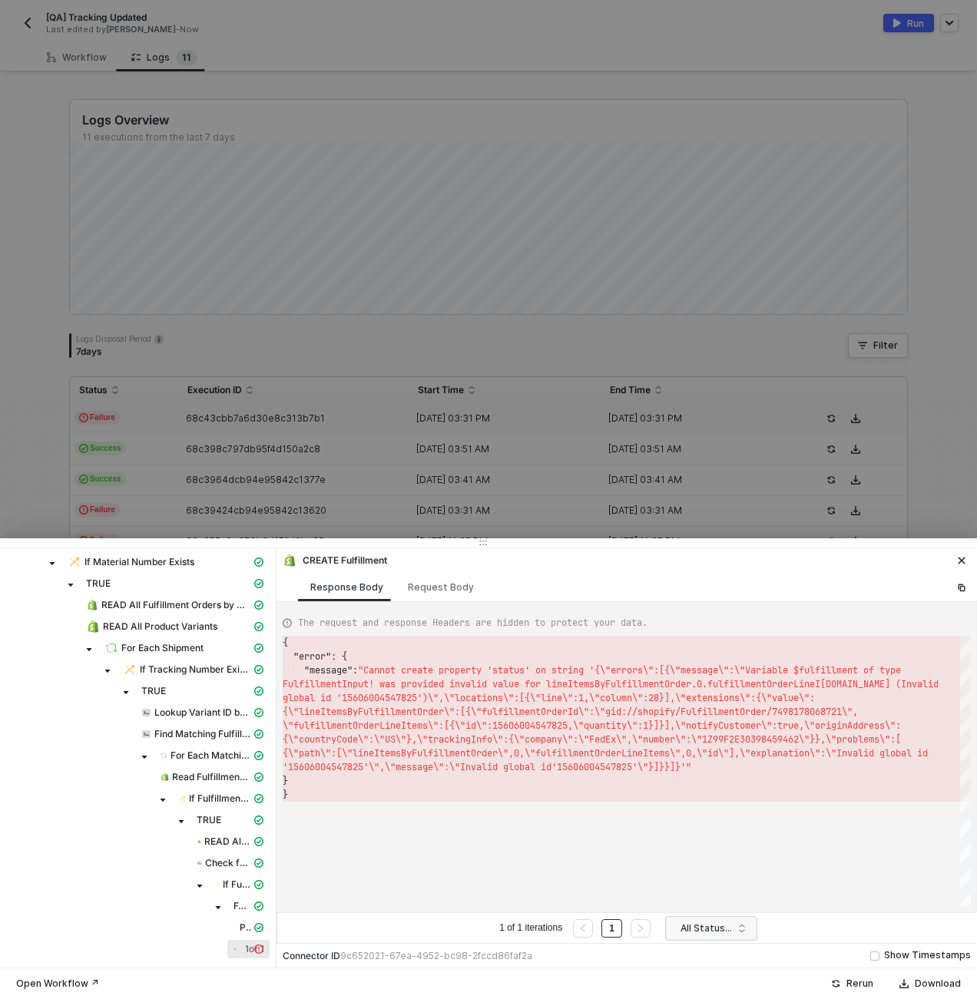
scroll to position [28, 0]
click at [435, 588] on div "Request Body" at bounding box center [441, 588] width 66 height 12
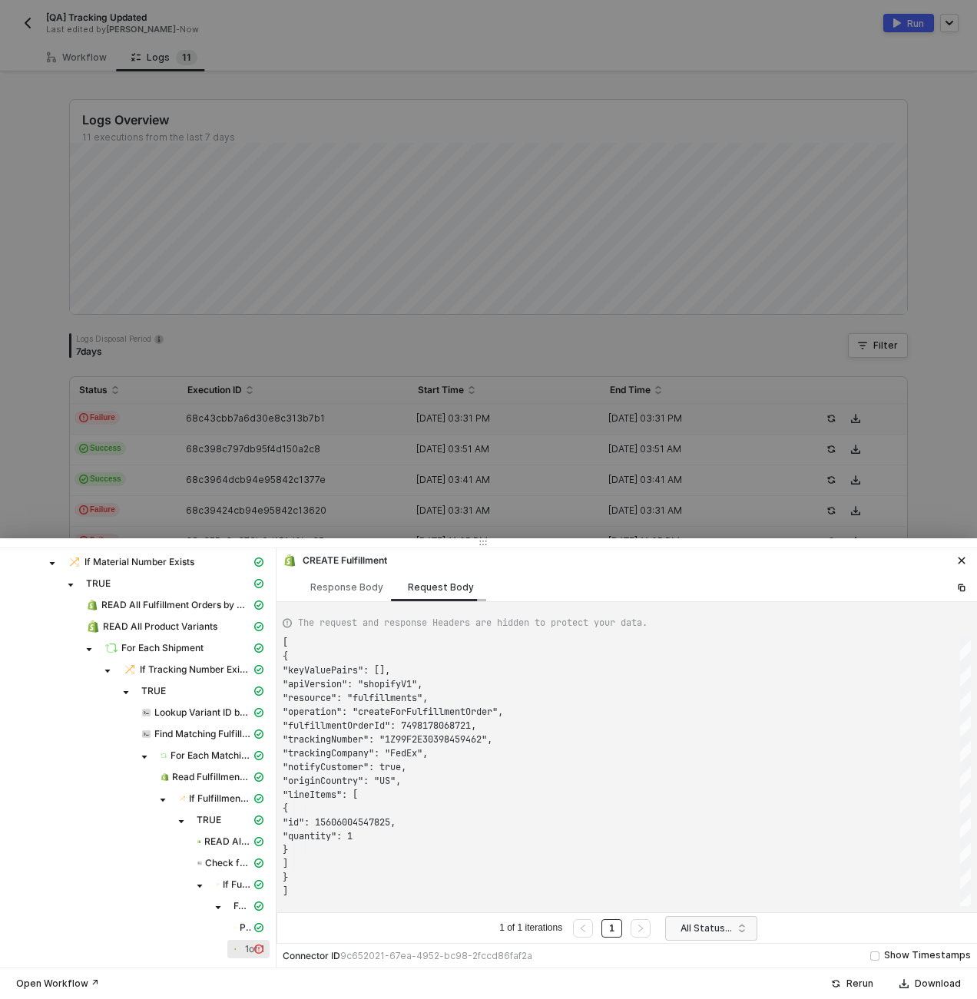
scroll to position [138, 0]
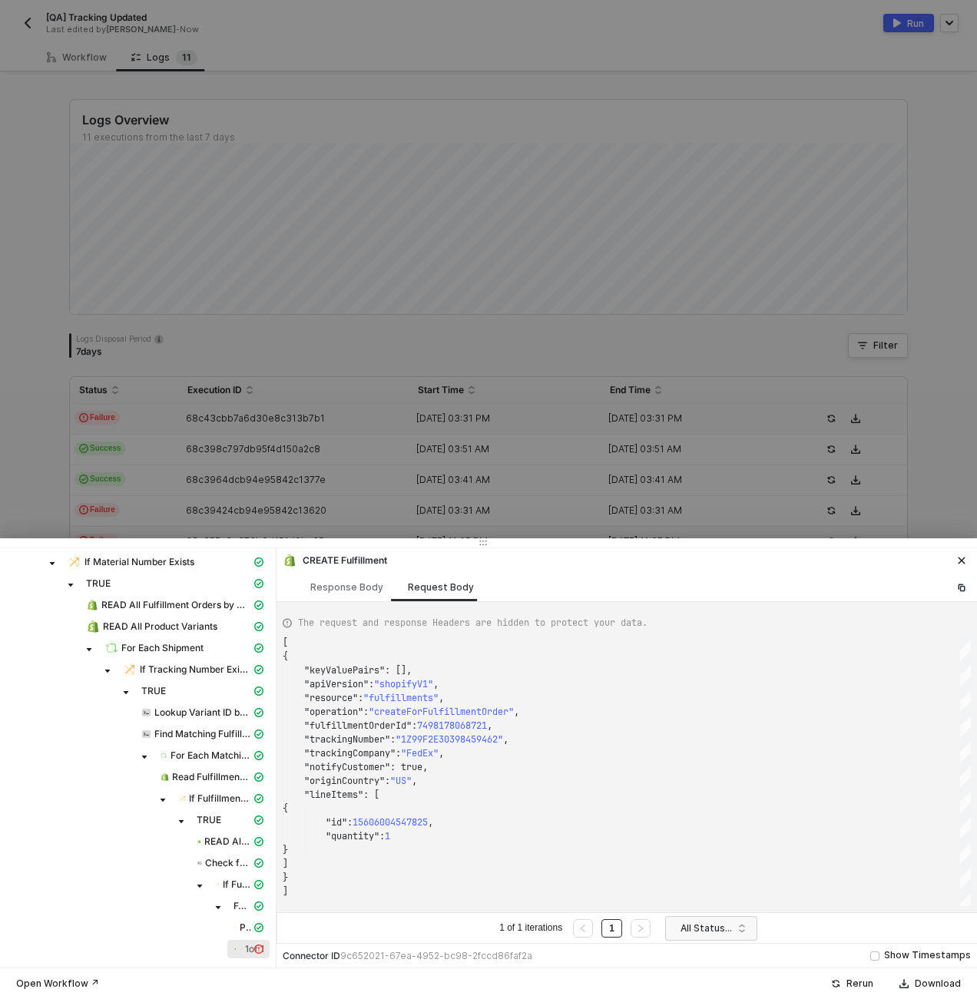
click at [338, 602] on div "The request and response Headers are hidden to protect your data. [ { "keyValue…" at bounding box center [627, 757] width 701 height 310
click at [336, 586] on div "Response Body" at bounding box center [346, 588] width 73 height 12
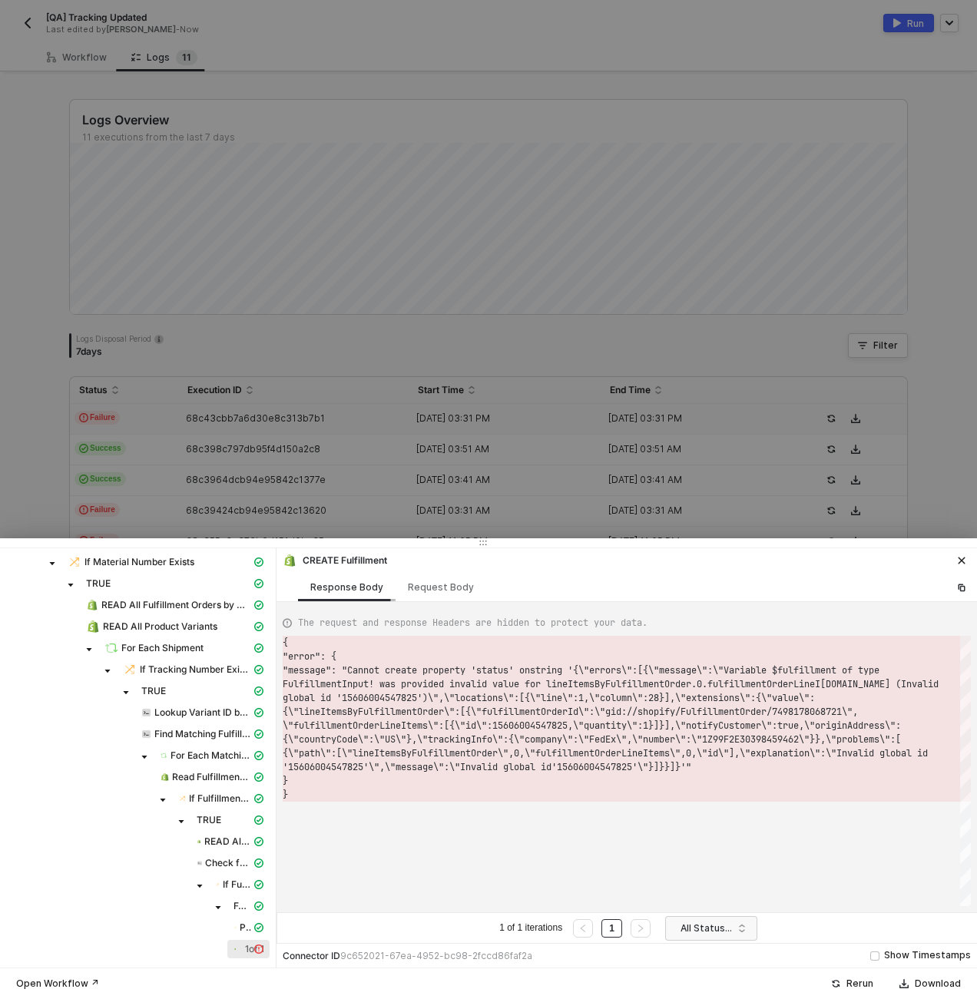
scroll to position [28, 0]
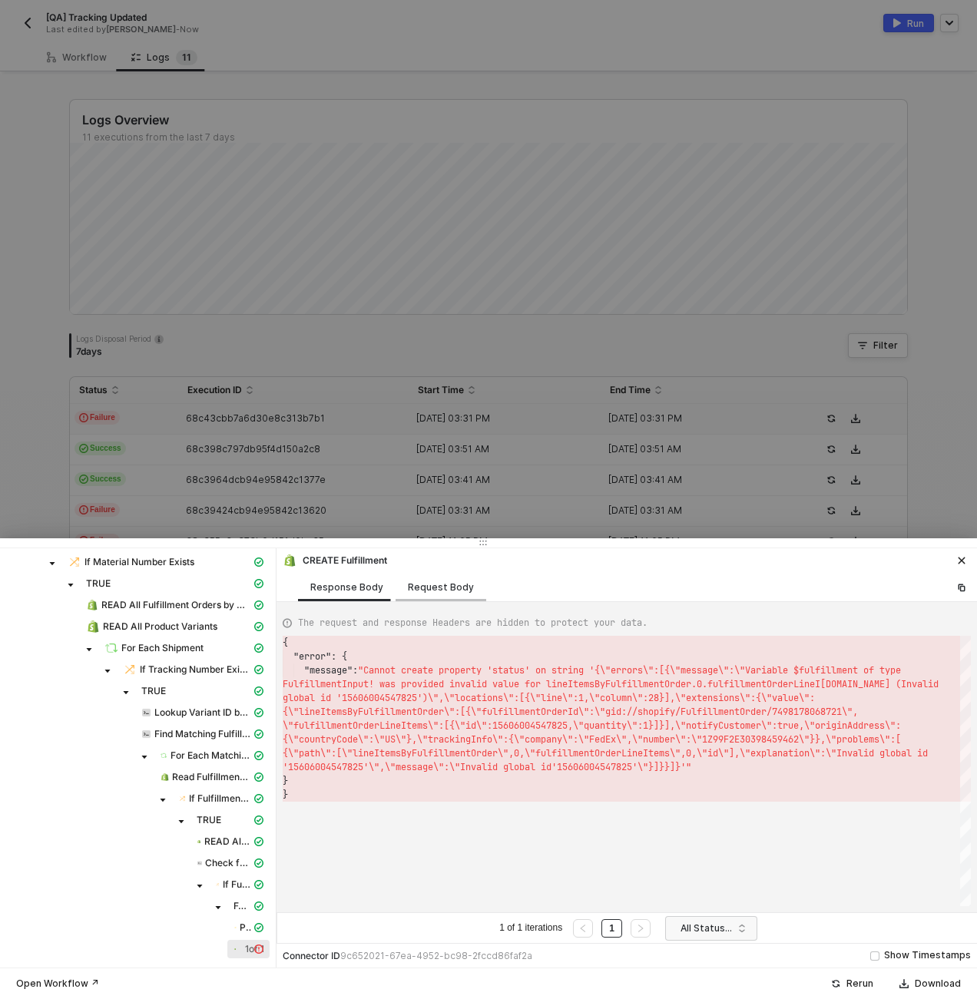
click at [438, 588] on div "Request Body" at bounding box center [441, 588] width 66 height 12
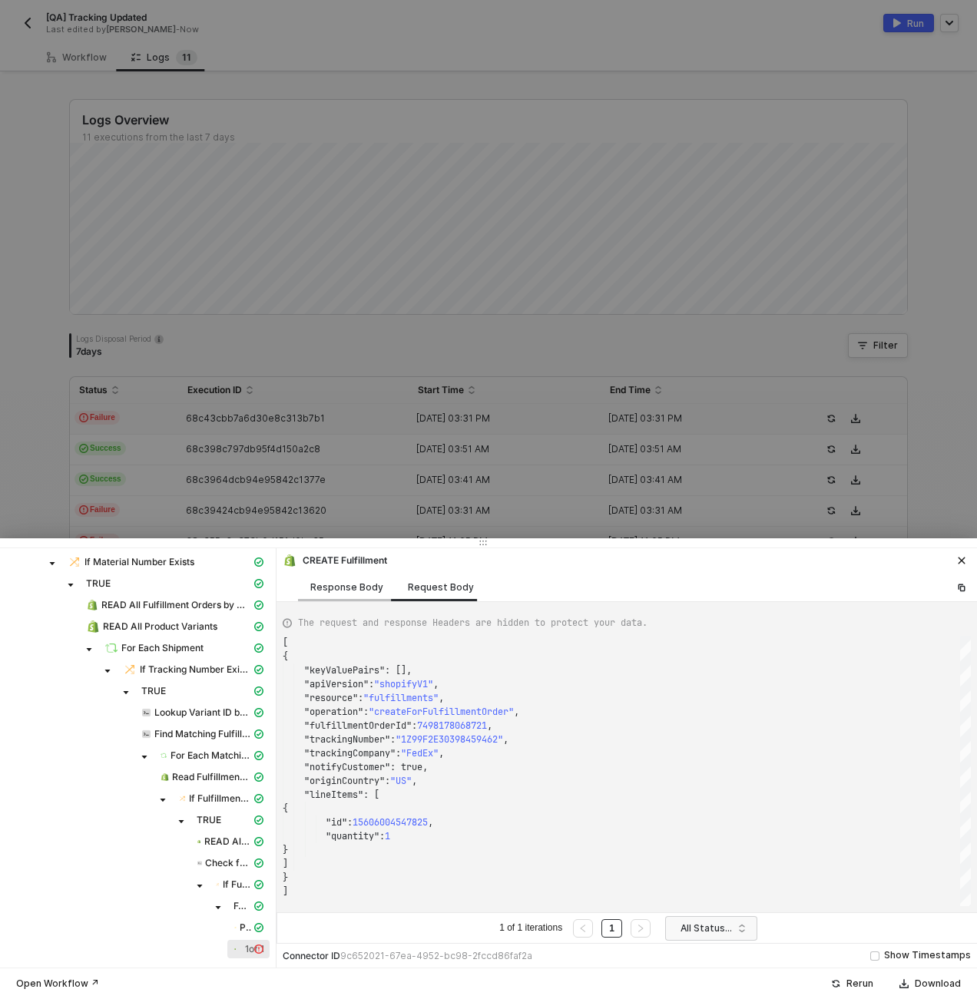
click at [348, 589] on div "Response Body" at bounding box center [346, 588] width 73 height 12
type textarea "{ "error": { "message": "Cannot create property 'status' on string '{\"errors\"…"
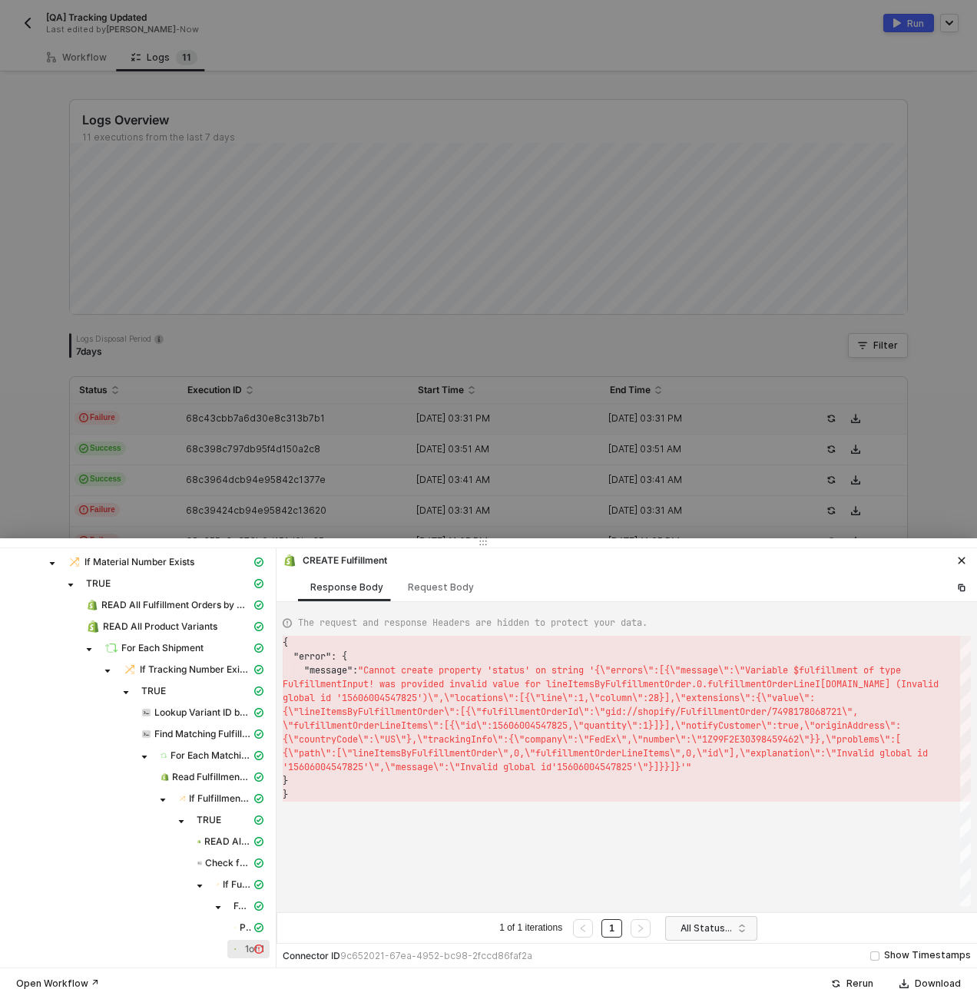
click at [332, 459] on div at bounding box center [488, 499] width 977 height 999
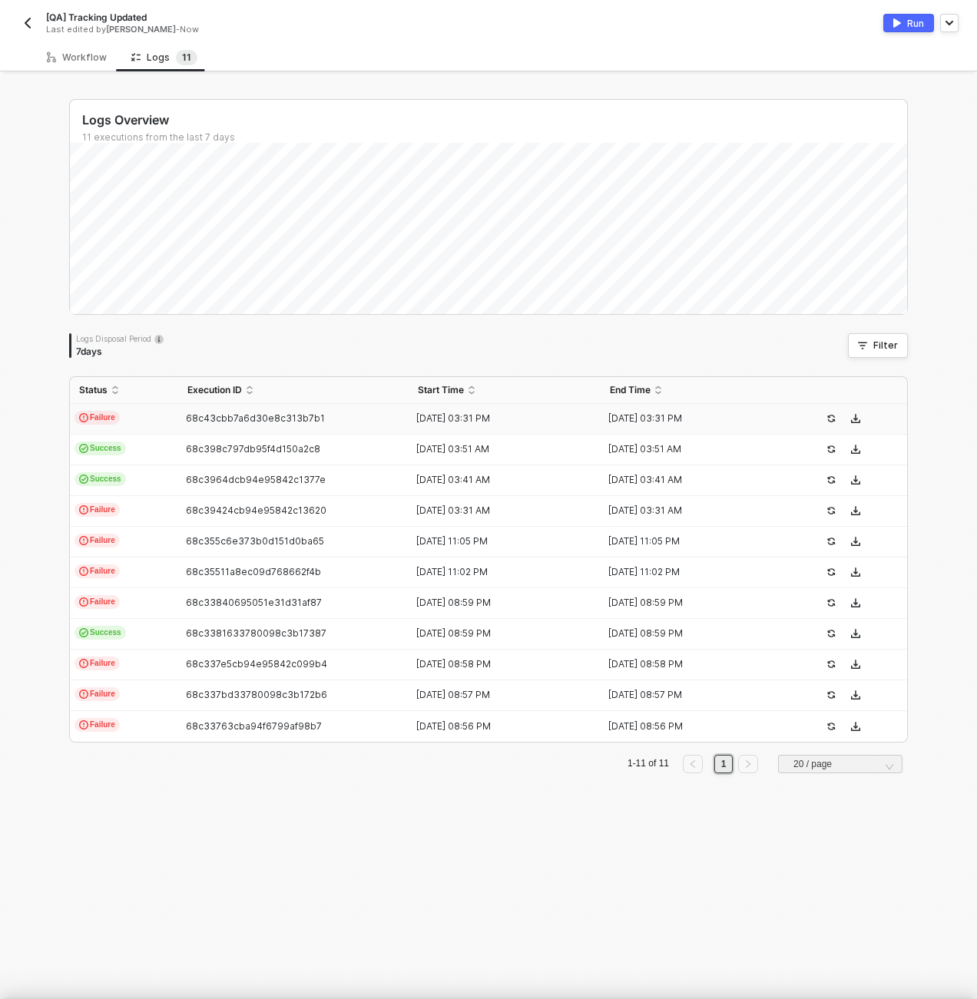
scroll to position [0, 0]
click at [88, 65] on div "Workflow" at bounding box center [77, 57] width 85 height 28
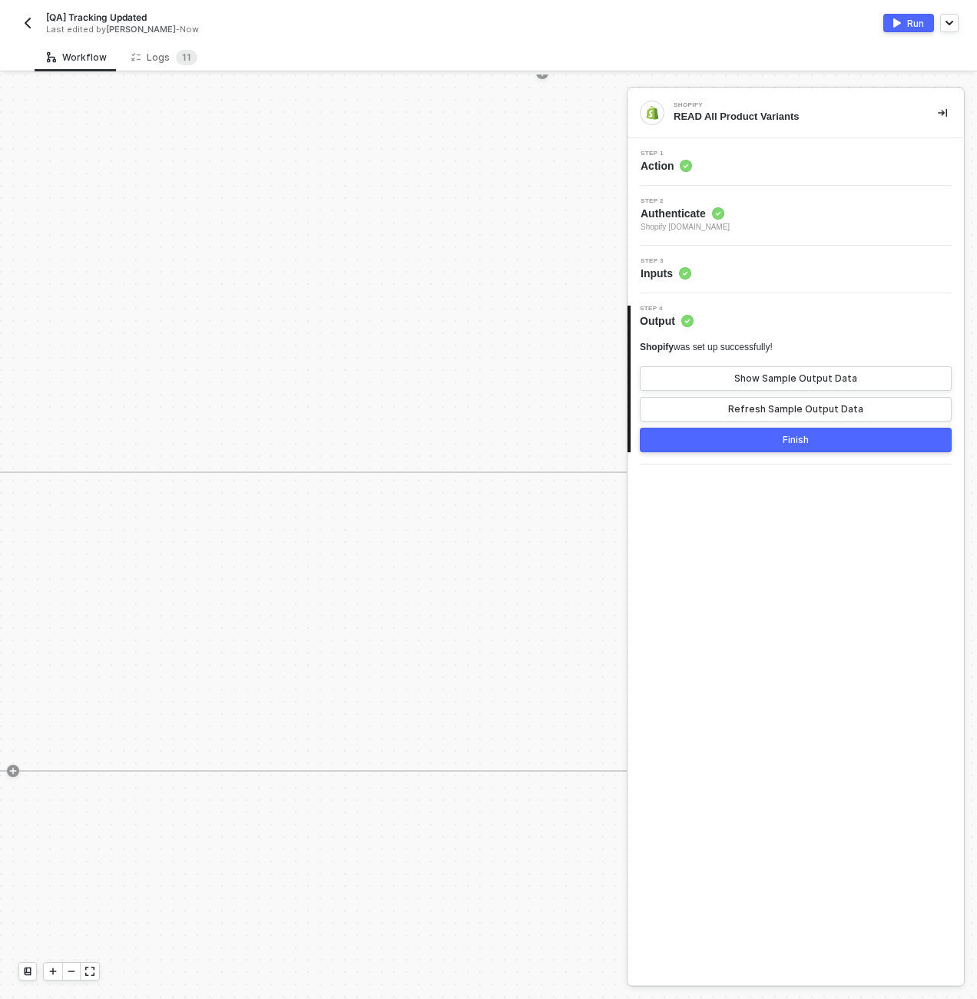
scroll to position [0, 3348]
click at [321, 687] on div "TRUE Custom Code #3 Lookup Variant ID by Material No Custom Code #6 Find Matchi…" at bounding box center [314, 497] width 2885 height 549
click at [64, 973] on div at bounding box center [71, 971] width 18 height 17
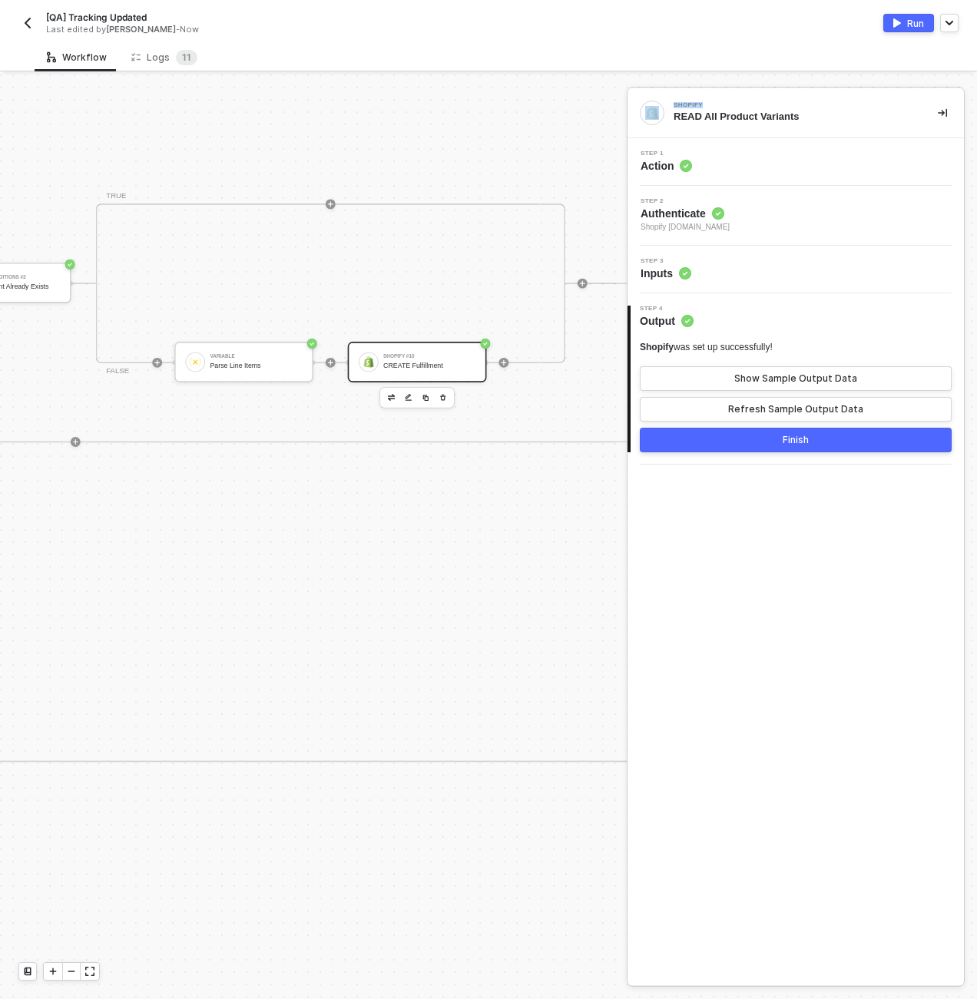
click at [398, 374] on div "Shopify #10 CREATE Fulfillment" at bounding box center [417, 362] width 139 height 41
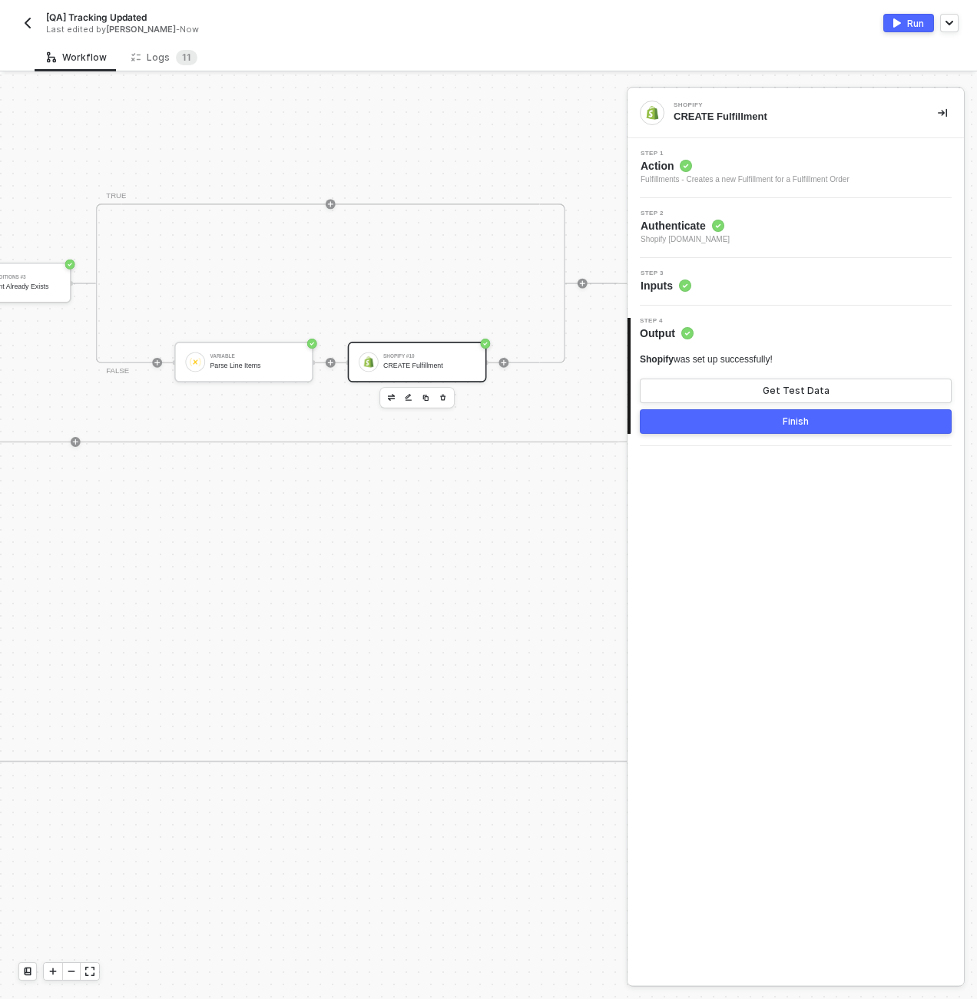
click at [831, 278] on div "Step 3 Inputs" at bounding box center [797, 281] width 333 height 23
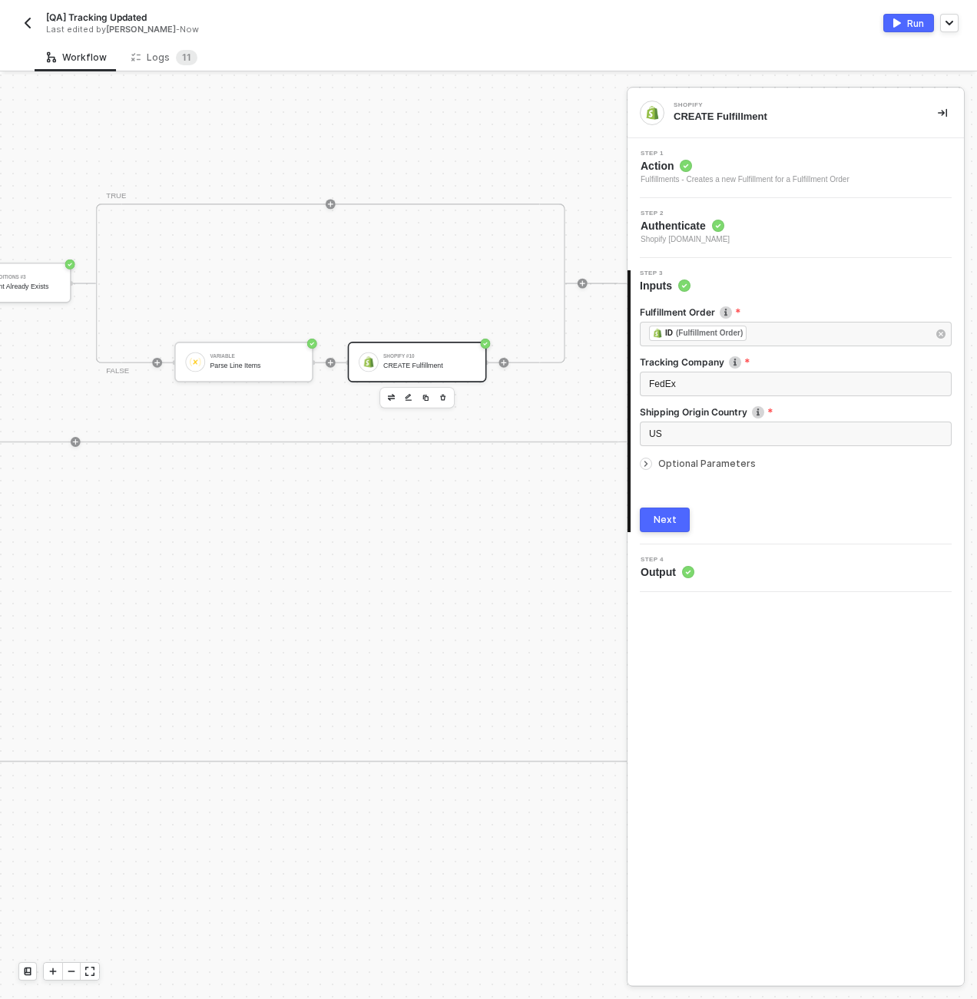
click at [713, 469] on div "Optional Parameters" at bounding box center [796, 464] width 312 height 17
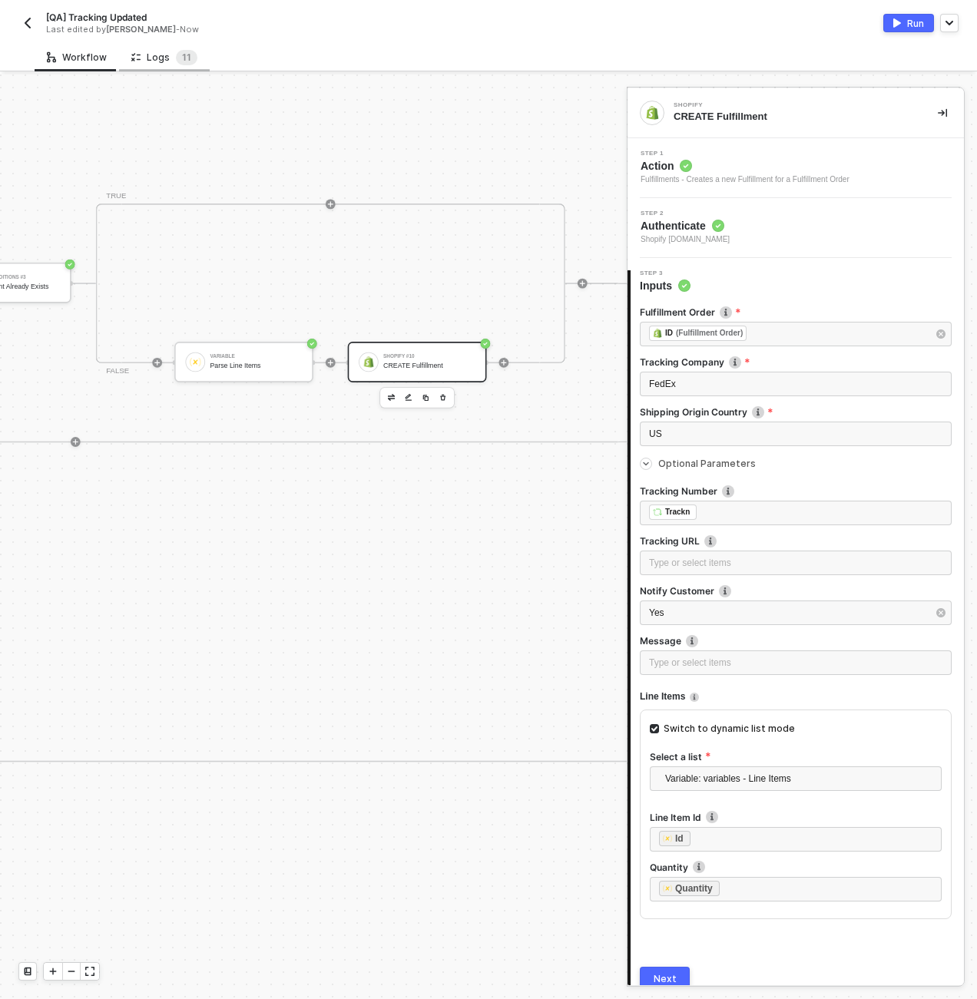
click at [142, 56] on div "Logs 1 1" at bounding box center [164, 57] width 66 height 15
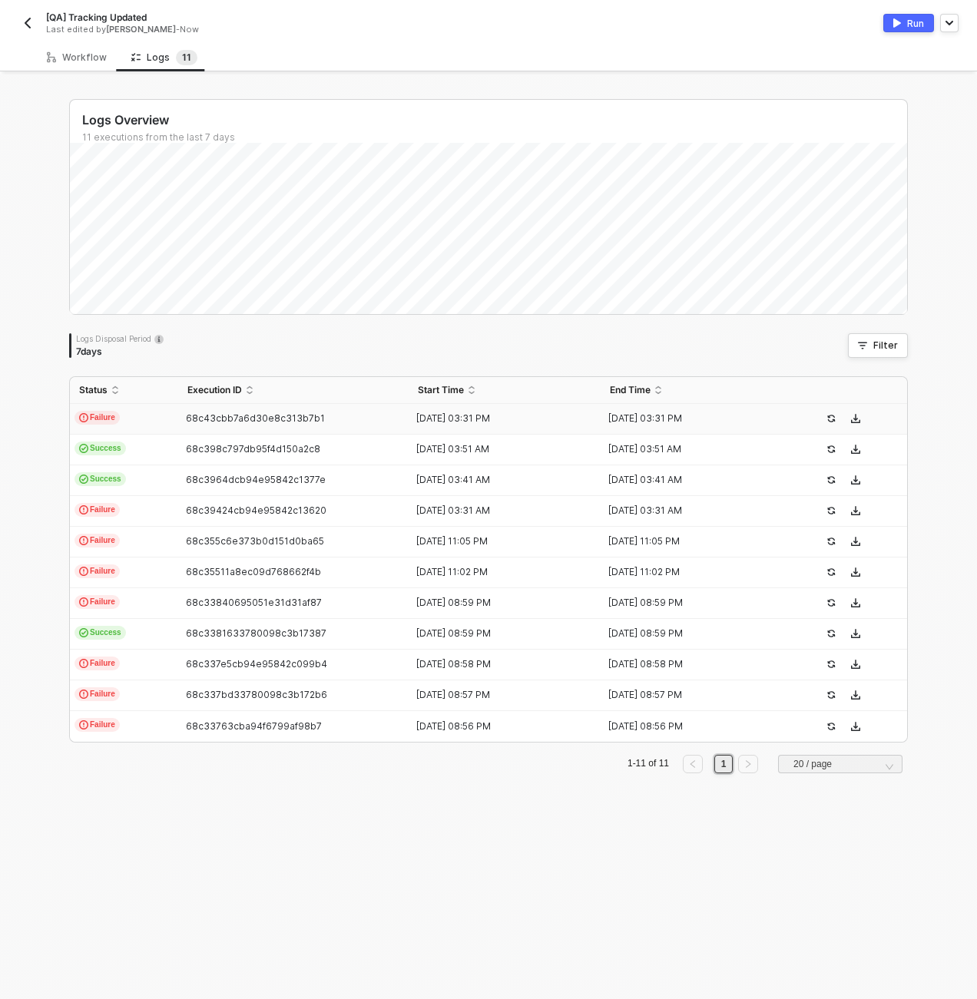
click at [120, 425] on td "Failure" at bounding box center [124, 419] width 108 height 31
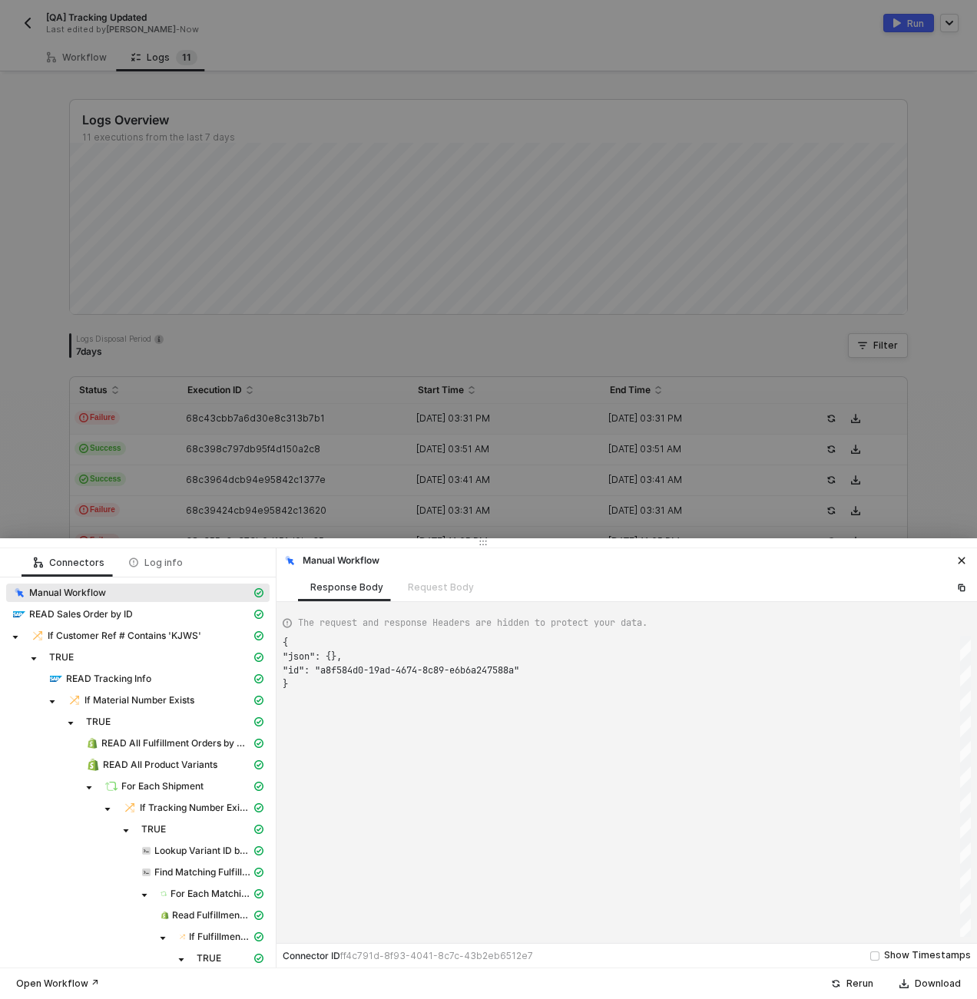
scroll to position [41, 0]
click at [253, 651] on div "TRUE" at bounding box center [156, 657] width 220 height 12
click at [262, 640] on div "Manual Workflow READ Sales Order by ID If Customer Ref # Contains 'KJWS' TRUE R…" at bounding box center [138, 842] width 276 height 529
click at [177, 613] on div "READ Sales Order by ID" at bounding box center [131, 615] width 239 height 14
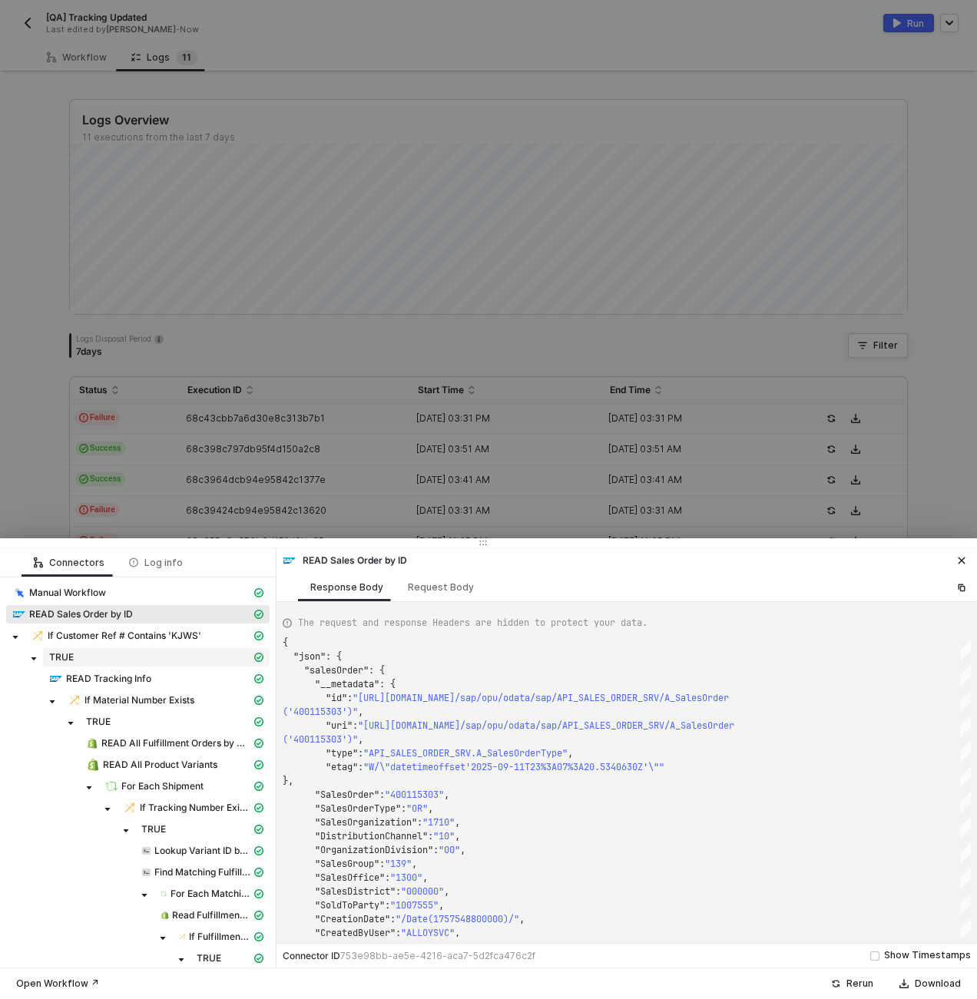
click at [204, 655] on div "TRUE" at bounding box center [150, 657] width 202 height 12
click at [195, 628] on span "If Customer Ref # Contains 'KJWS'" at bounding box center [147, 636] width 245 height 18
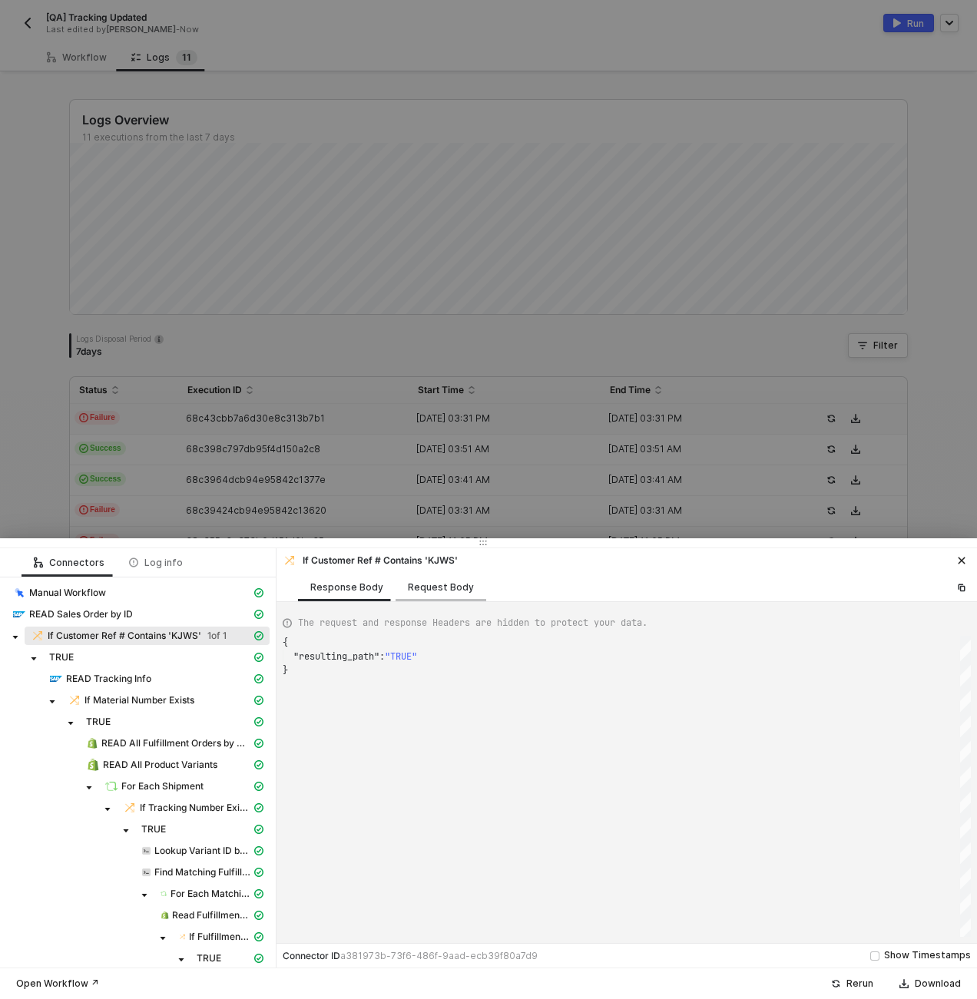
click at [449, 585] on div "Request Body" at bounding box center [441, 588] width 66 height 12
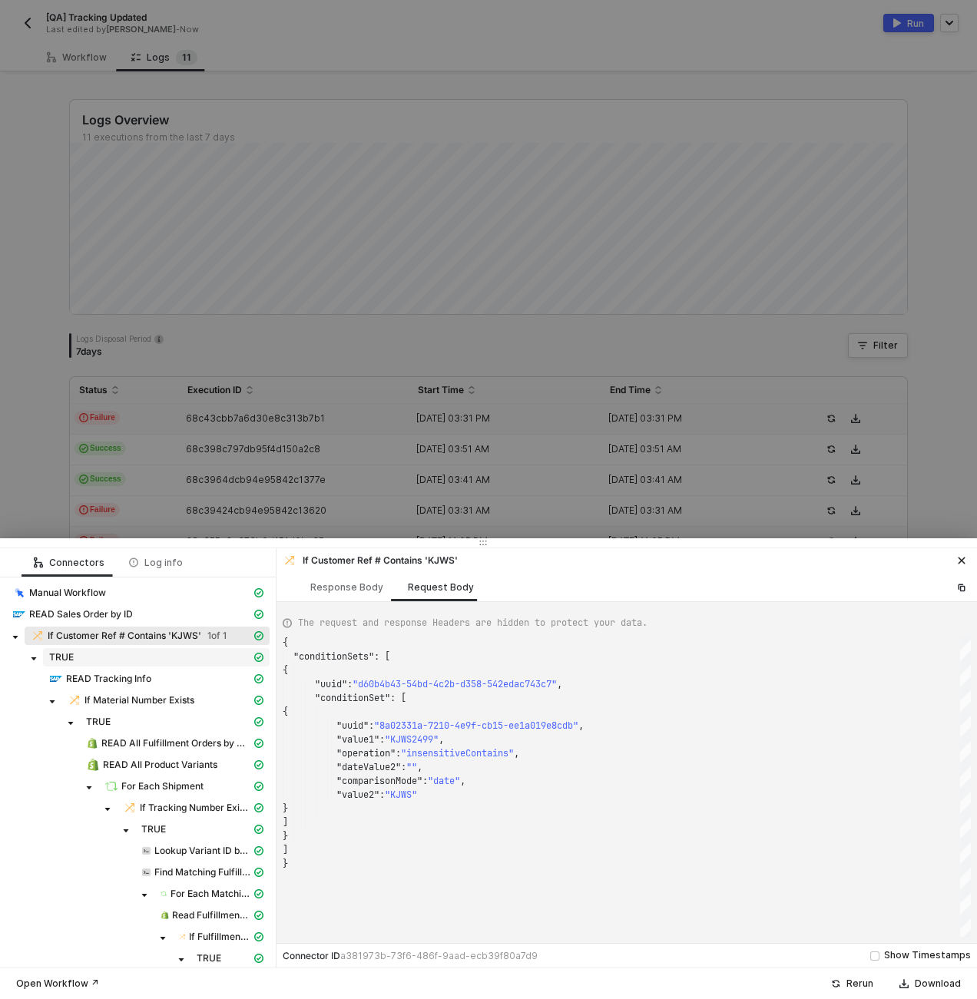
click at [76, 660] on div "TRUE" at bounding box center [150, 657] width 202 height 12
click at [76, 673] on span "READ Tracking Info" at bounding box center [108, 679] width 85 height 12
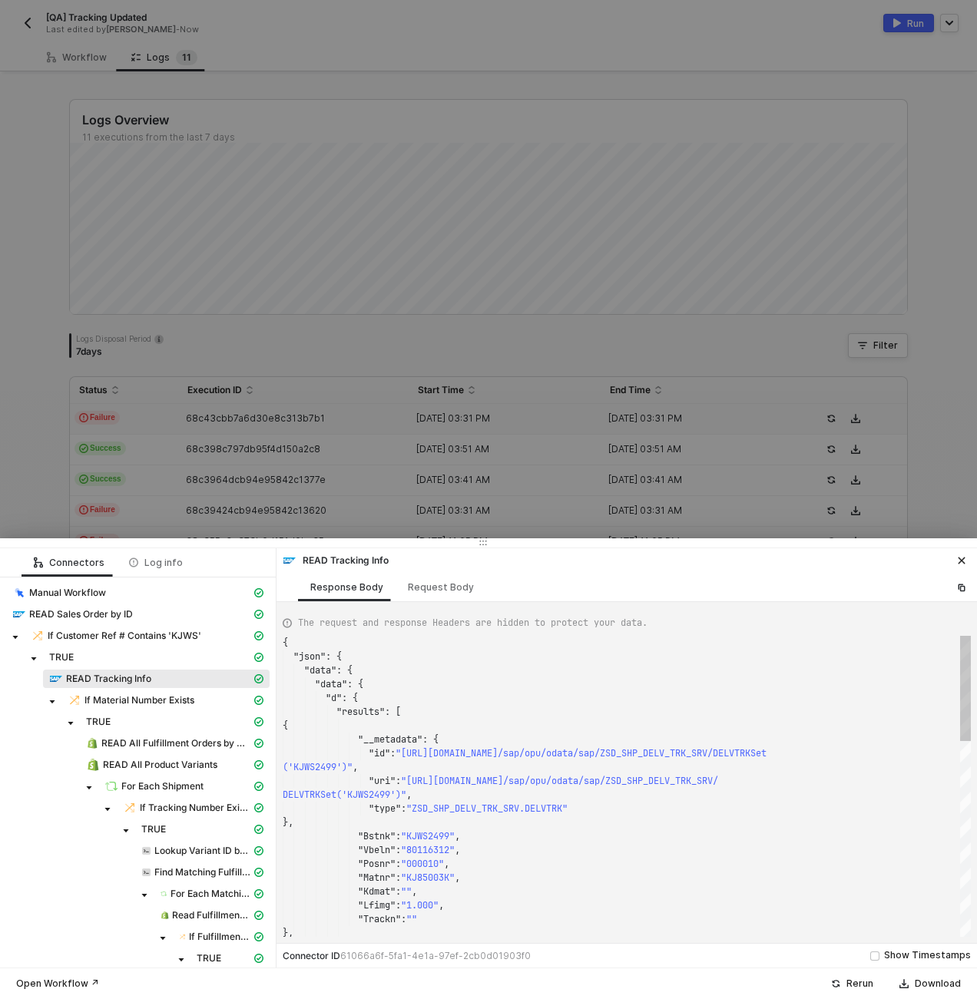
scroll to position [124, 0]
click at [91, 634] on span "If Customer Ref # Contains 'KJWS'" at bounding box center [125, 636] width 154 height 12
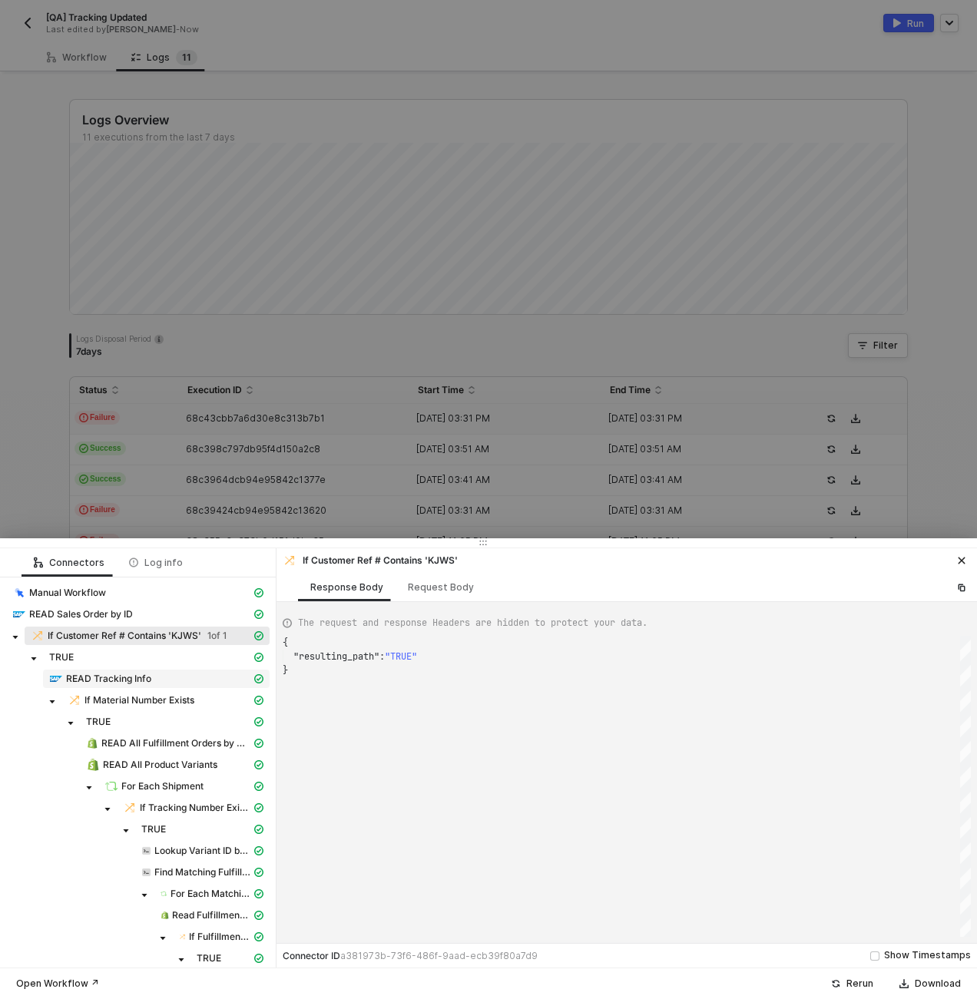
click at [97, 680] on span "READ Tracking Info" at bounding box center [108, 679] width 85 height 12
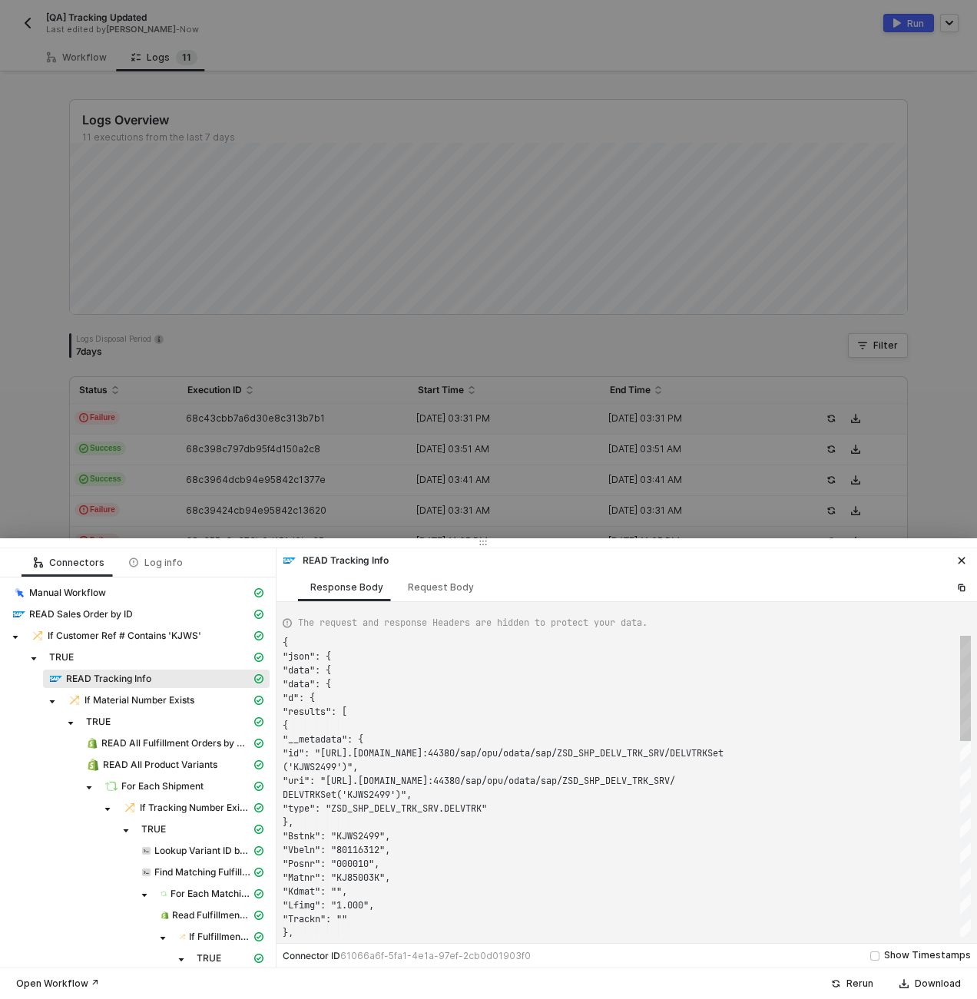
scroll to position [124, 0]
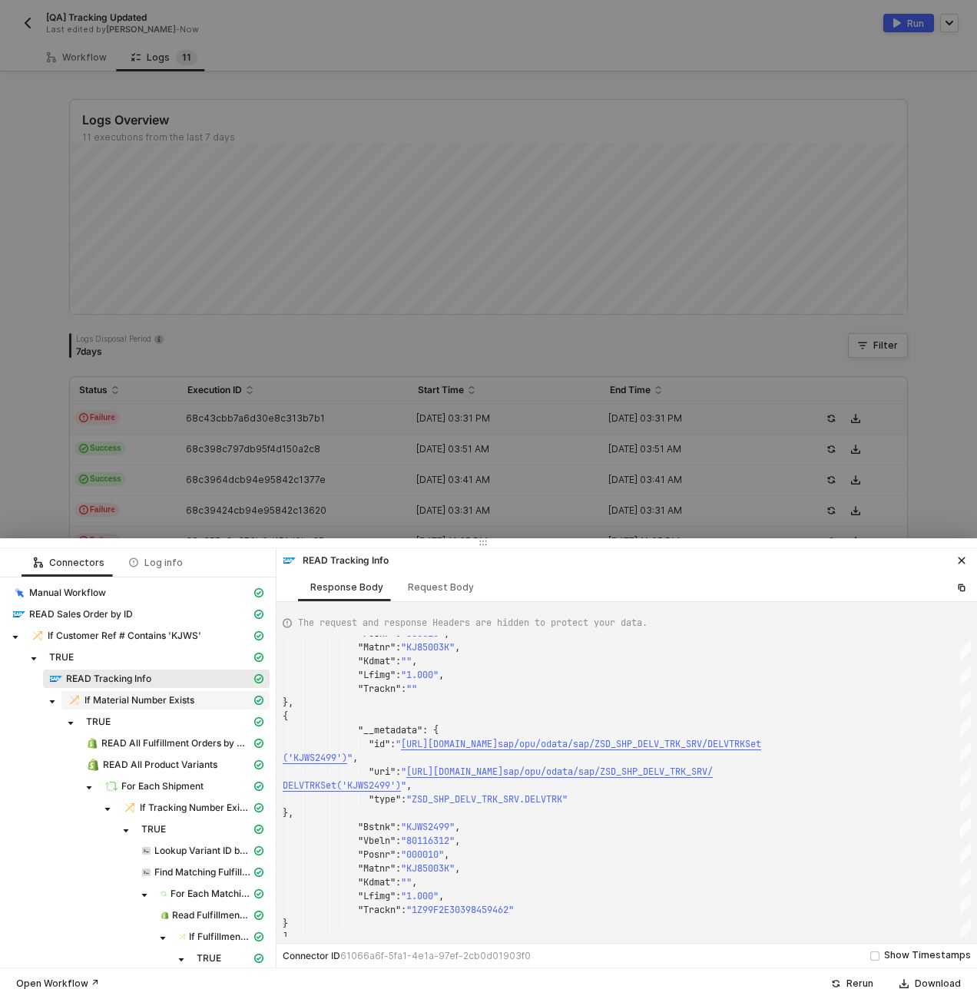
click at [127, 701] on span "If Material Number Exists" at bounding box center [140, 700] width 110 height 12
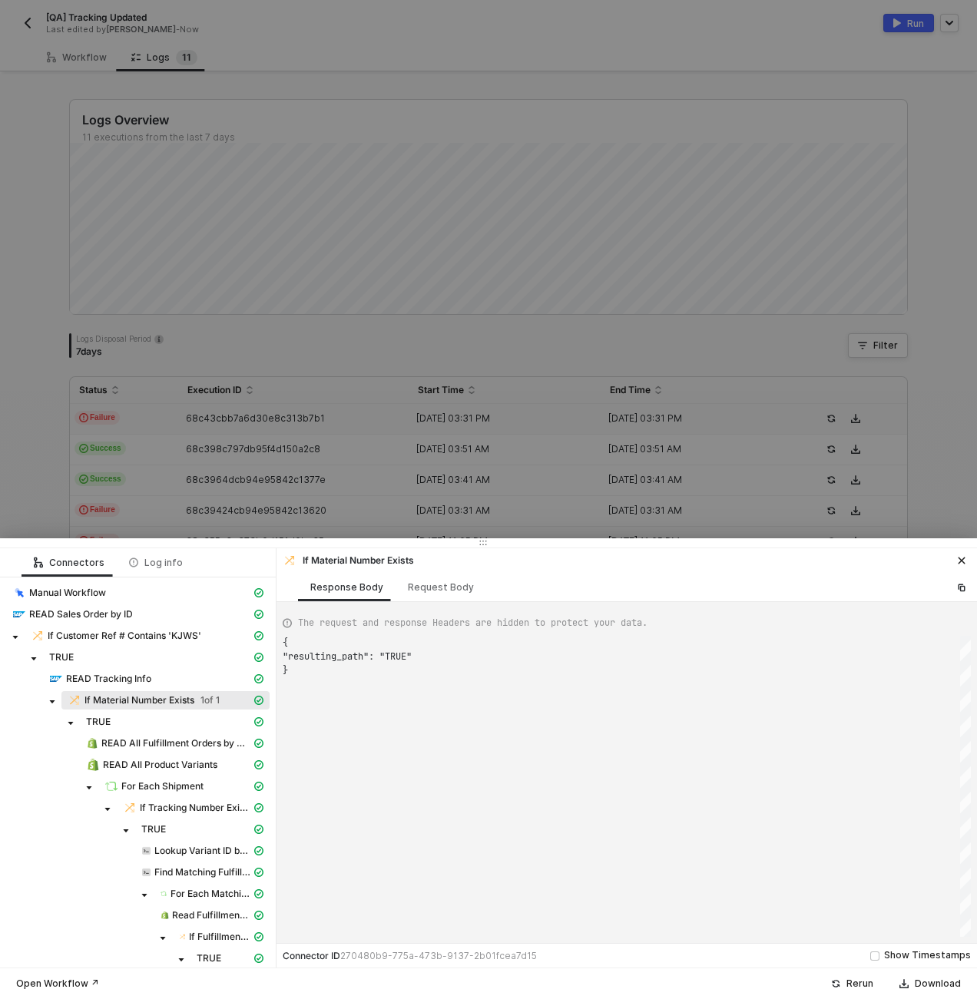
scroll to position [28, 0]
click at [111, 672] on div "READ Tracking Info" at bounding box center [150, 679] width 202 height 14
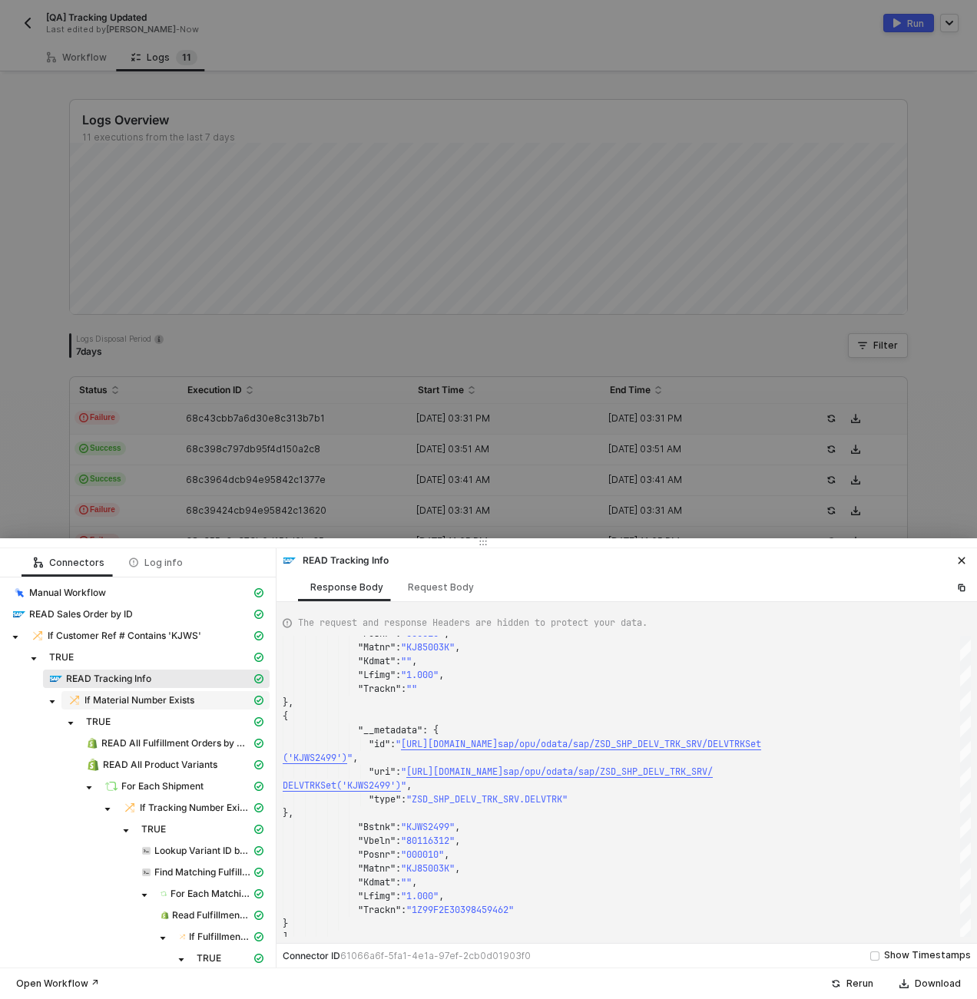
click at [114, 692] on span "If Material Number Exists" at bounding box center [165, 700] width 208 height 18
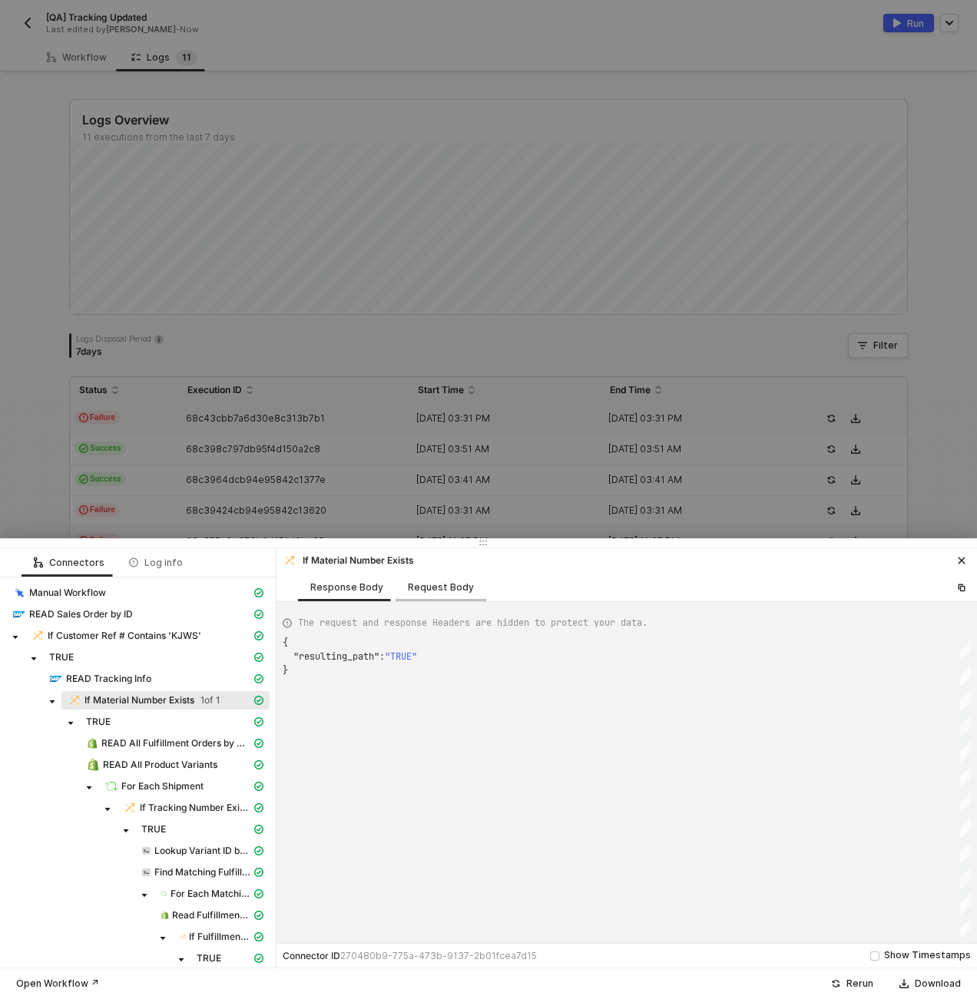
click at [431, 584] on div "Request Body" at bounding box center [441, 588] width 66 height 12
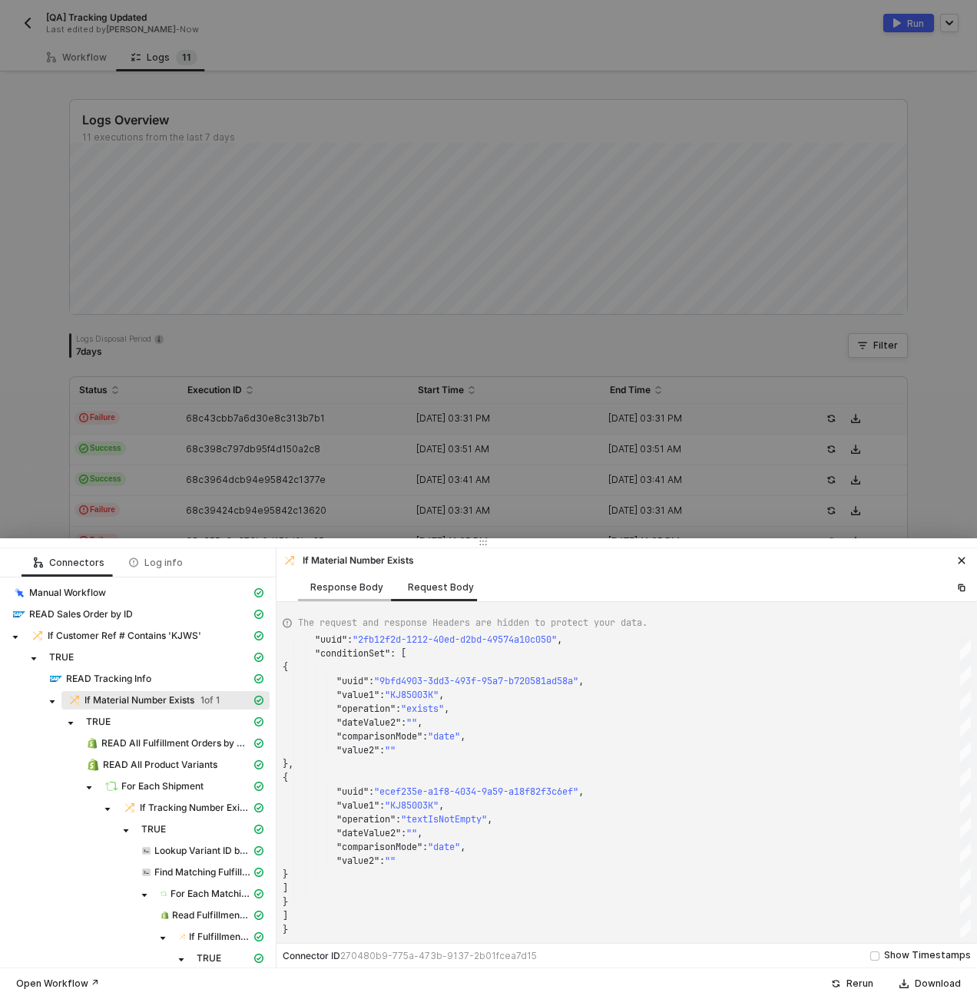
click at [329, 588] on div "Response Body" at bounding box center [346, 588] width 73 height 12
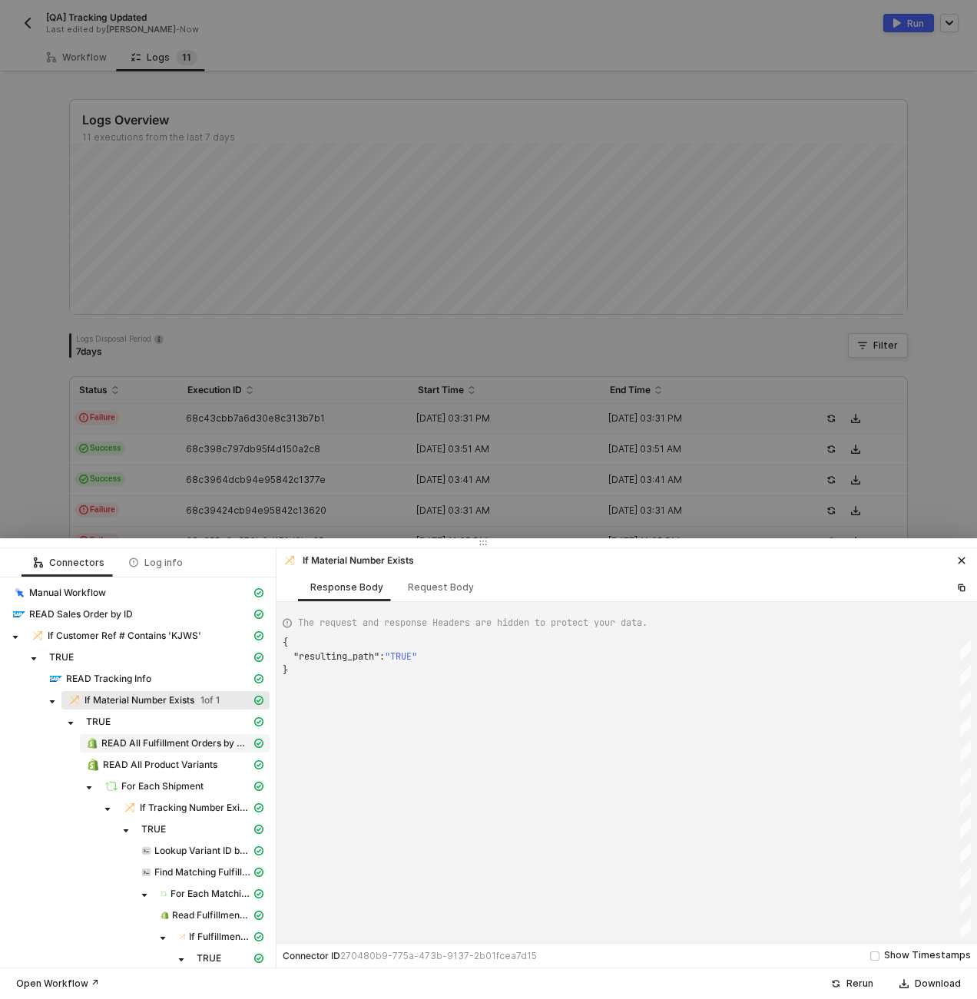
click at [169, 746] on span "READ All Fulfillment Orders by Order ID" at bounding box center [176, 743] width 150 height 12
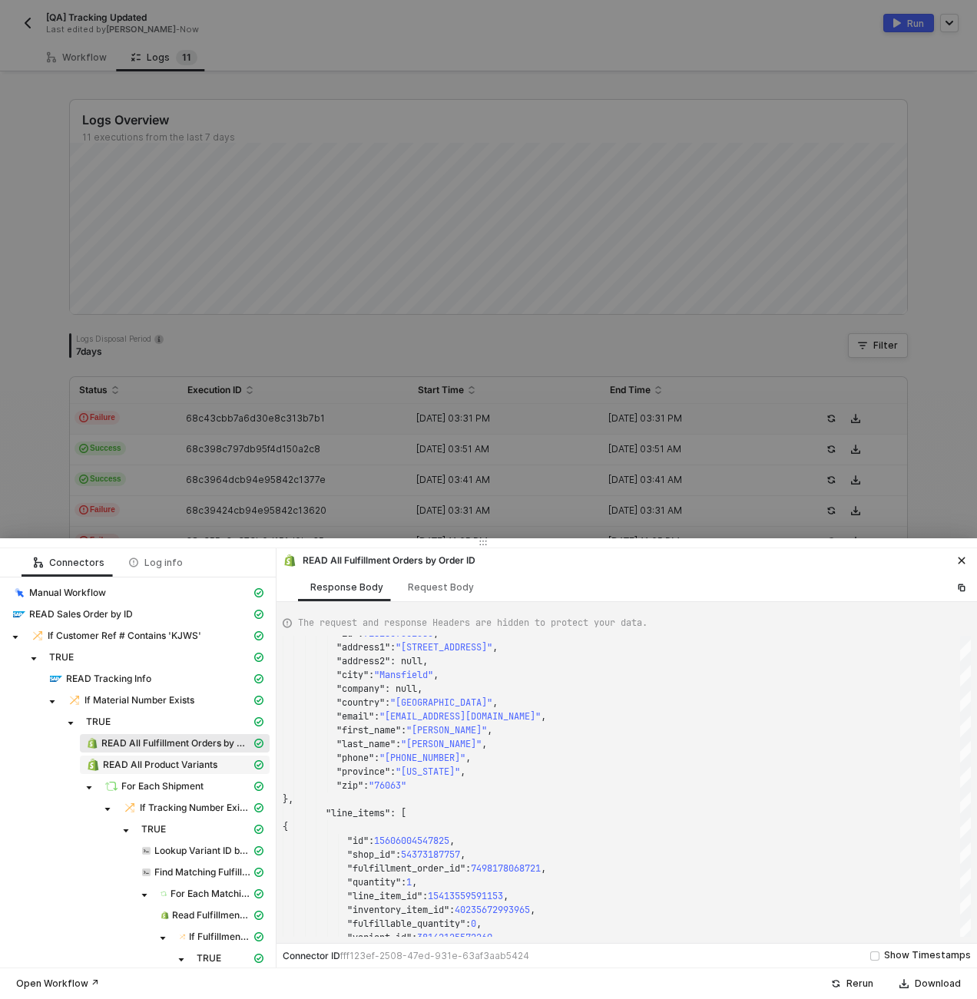
click at [164, 768] on span "READ All Product Variants" at bounding box center [160, 765] width 114 height 12
type textarea "{ "json": { "variants": [ { "id": "38103094919341", "title": "Default Title", "…"
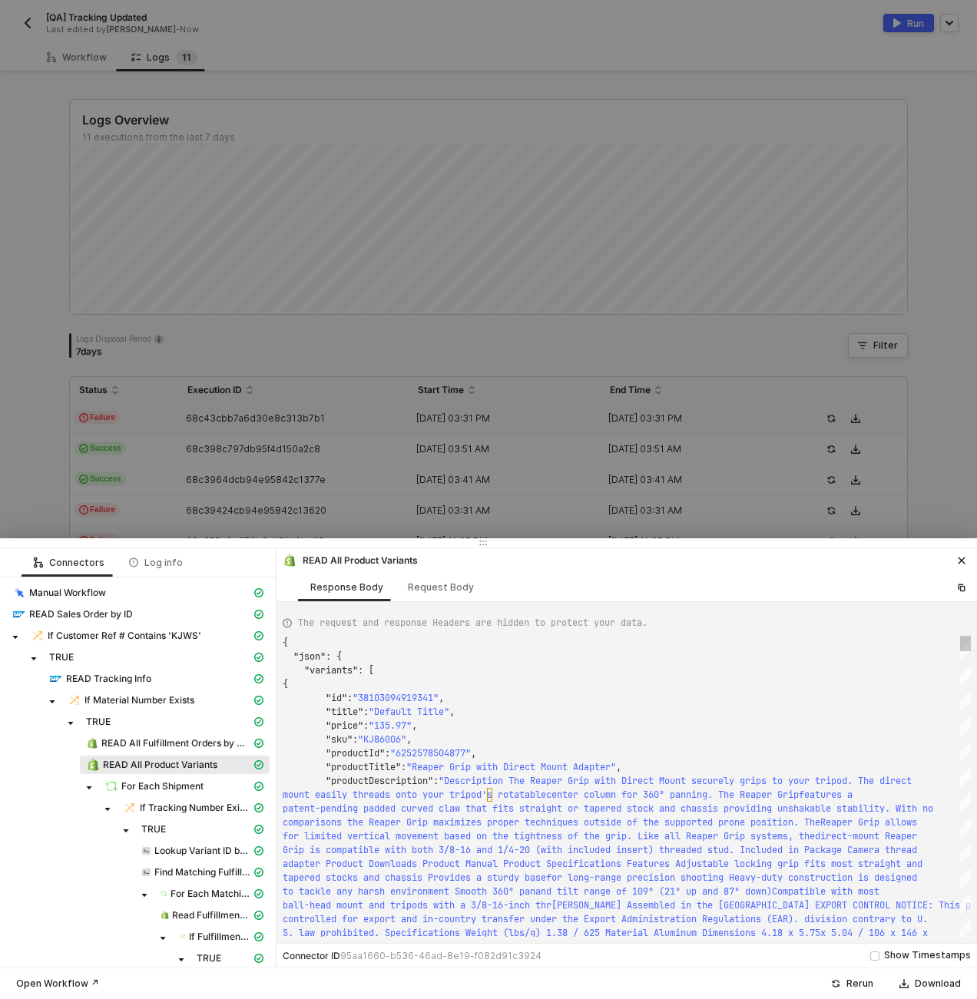
scroll to position [138, 0]
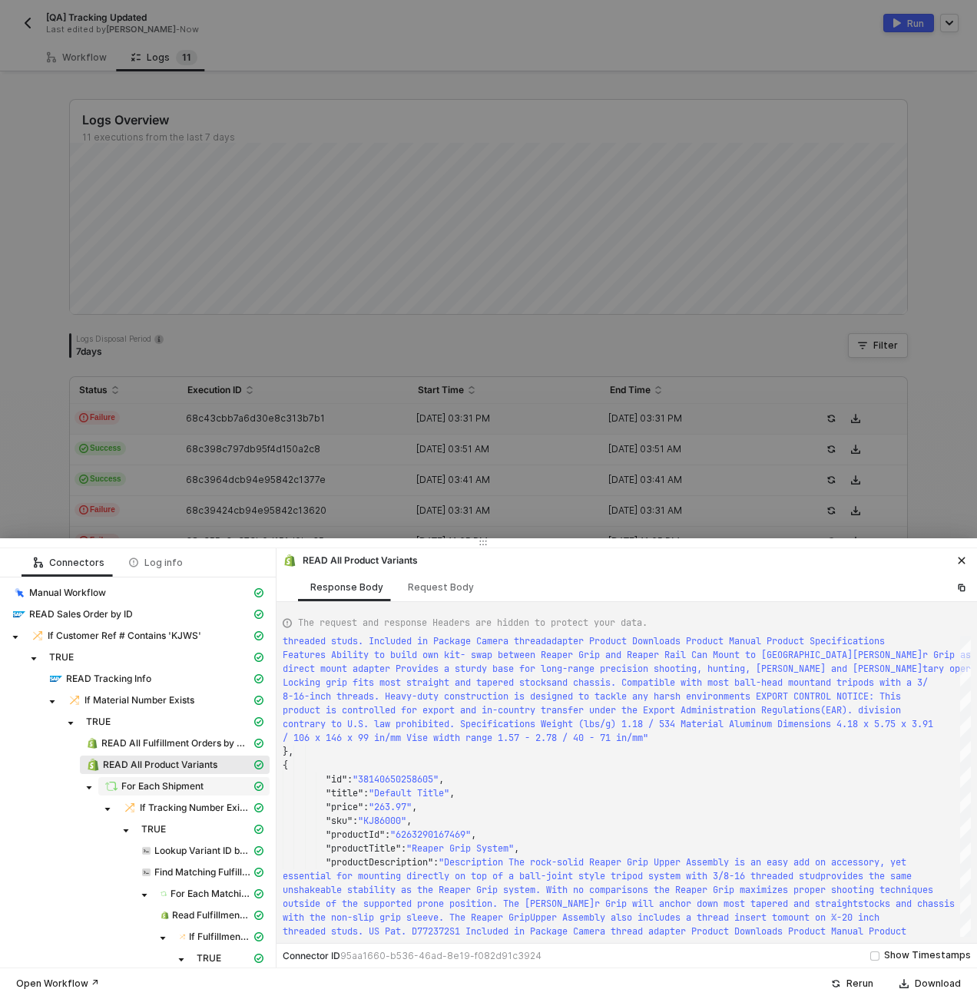
click at [161, 789] on span "For Each Shipment" at bounding box center [162, 787] width 82 height 12
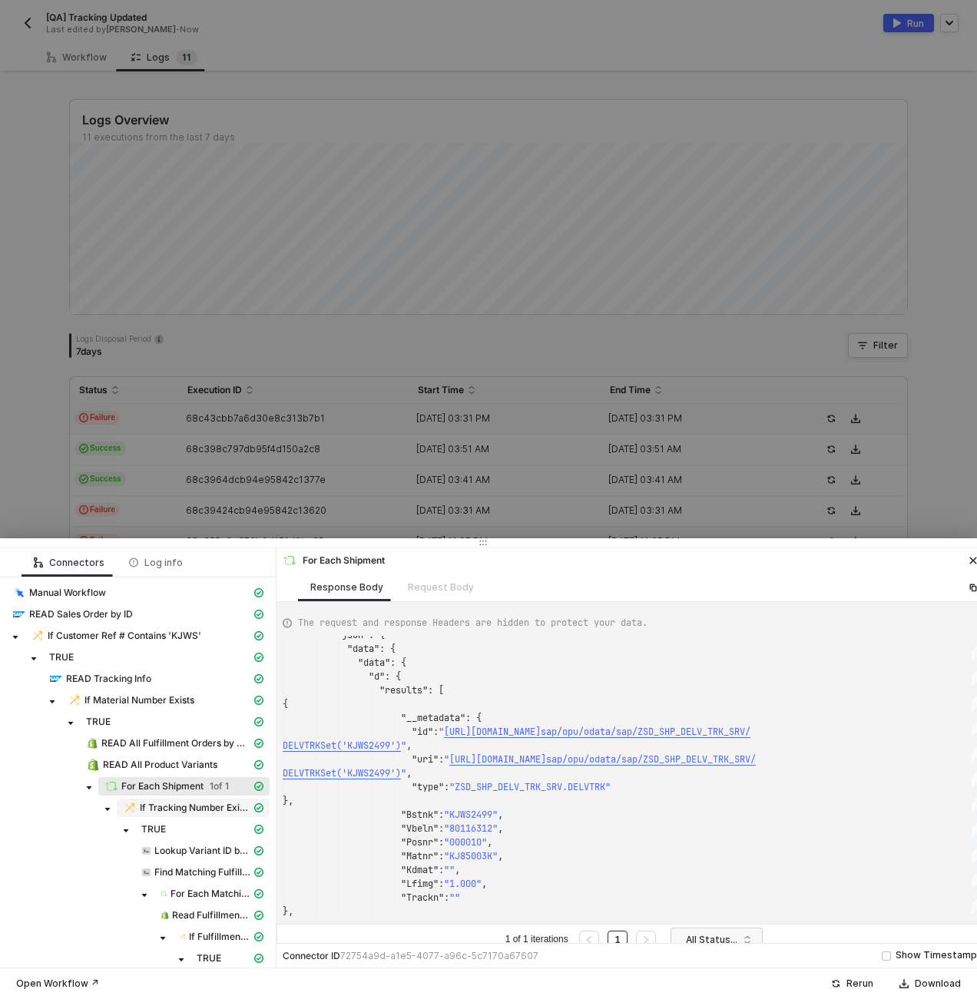
click at [151, 813] on span "If Tracking Number Exists" at bounding box center [195, 808] width 111 height 12
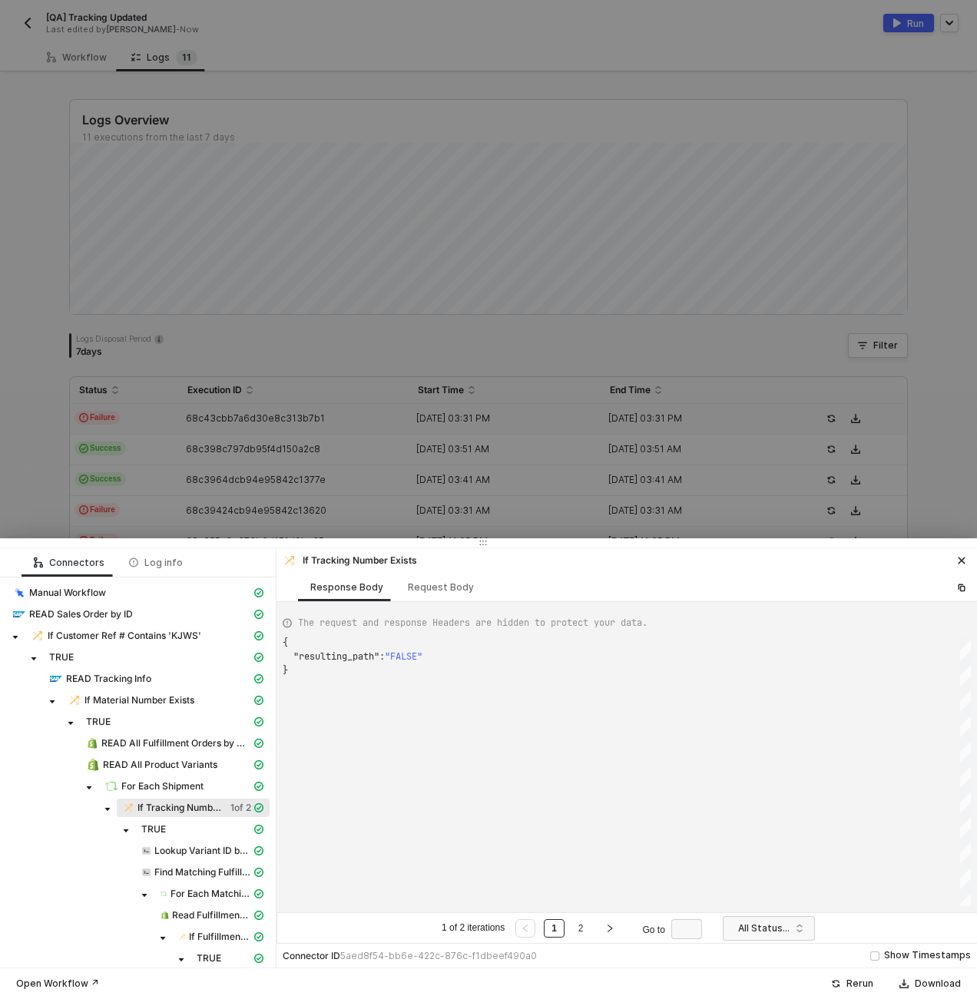
scroll to position [28, 0]
click at [427, 582] on div "Request Body" at bounding box center [441, 588] width 66 height 12
type textarea "[ { "conditionSets": [ { "uuid": "1421ae61-3c84-40fd-afba-c499b3073aa4", "condi…"
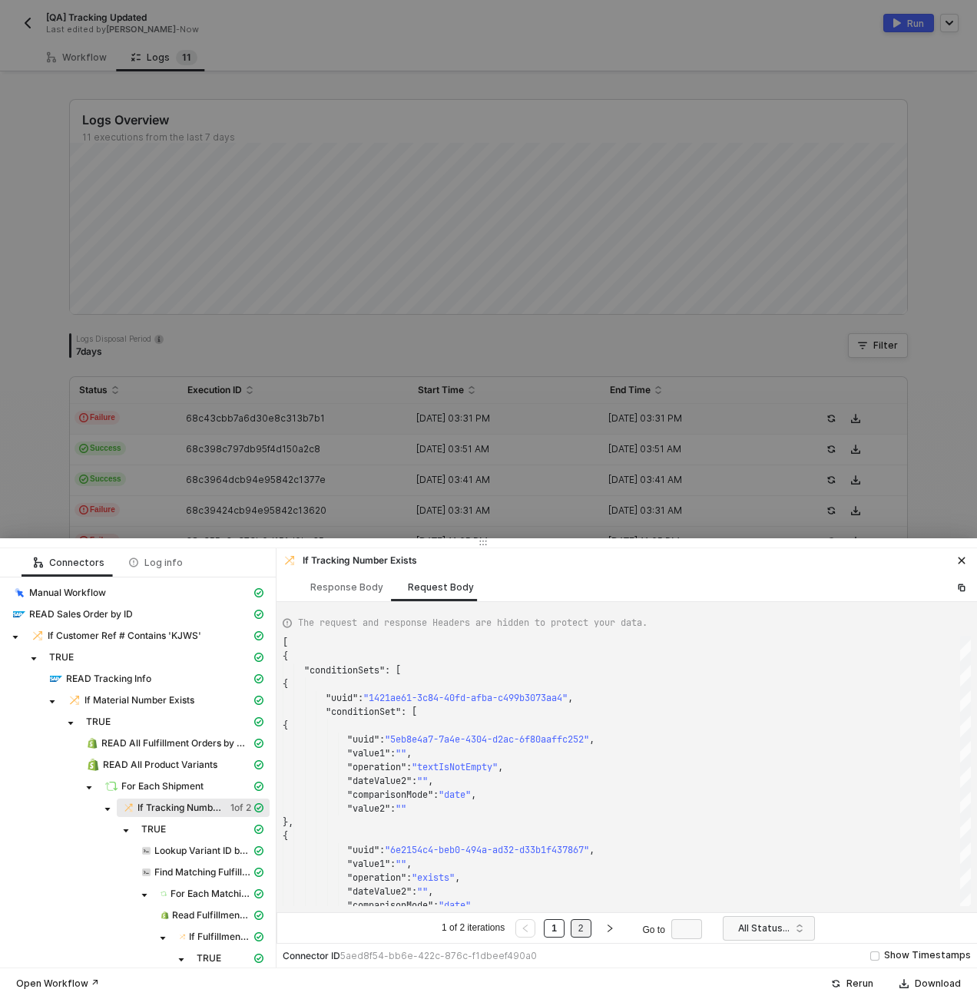
click at [588, 930] on link "2" at bounding box center [581, 928] width 15 height 17
click at [376, 591] on div "Response Body" at bounding box center [346, 588] width 73 height 12
type textarea "{ "resulting_path": "TRUE" }"
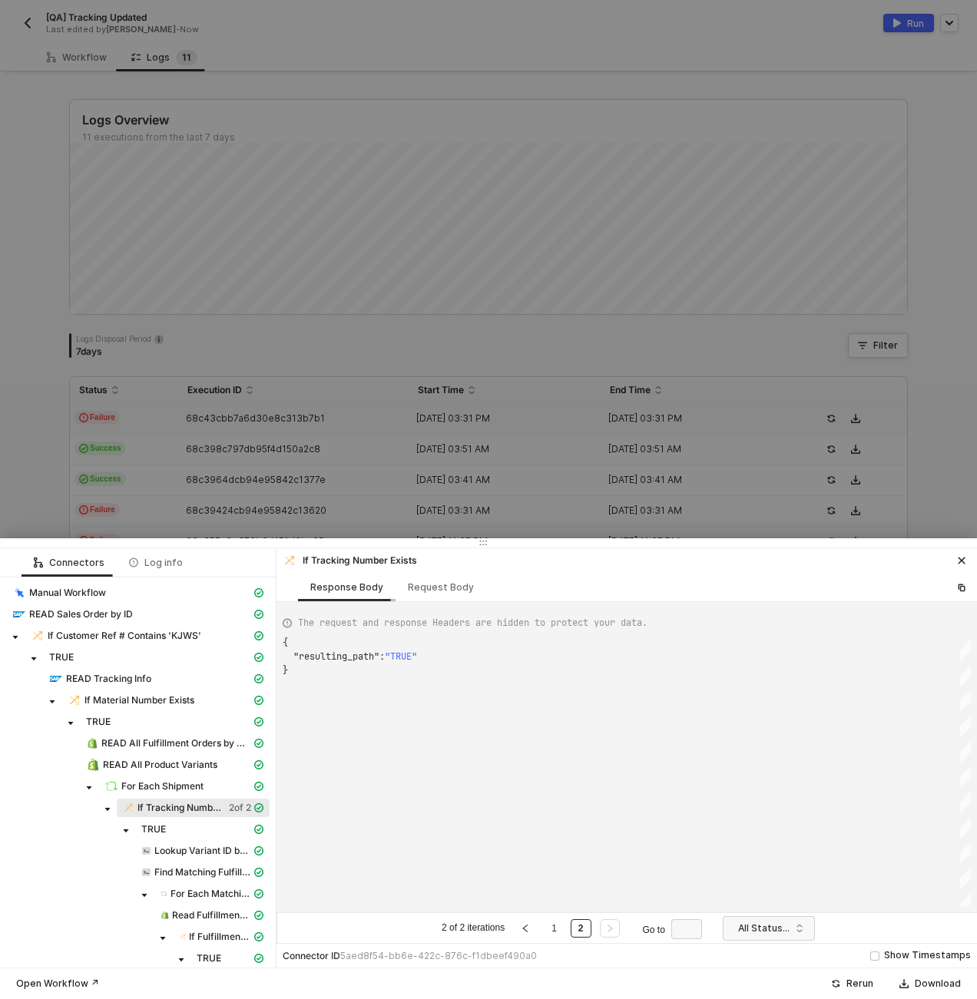
scroll to position [28, 0]
click at [167, 830] on div "TRUE" at bounding box center [196, 830] width 110 height 12
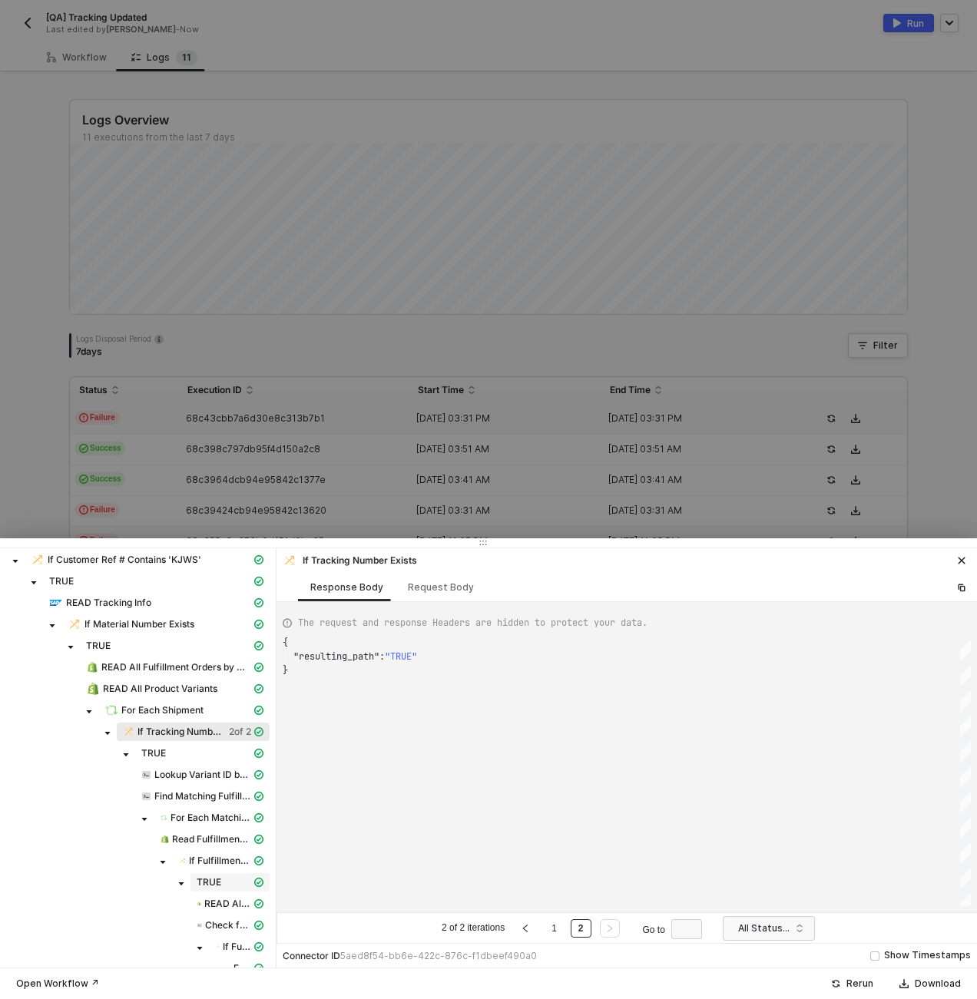
scroll to position [124, 0]
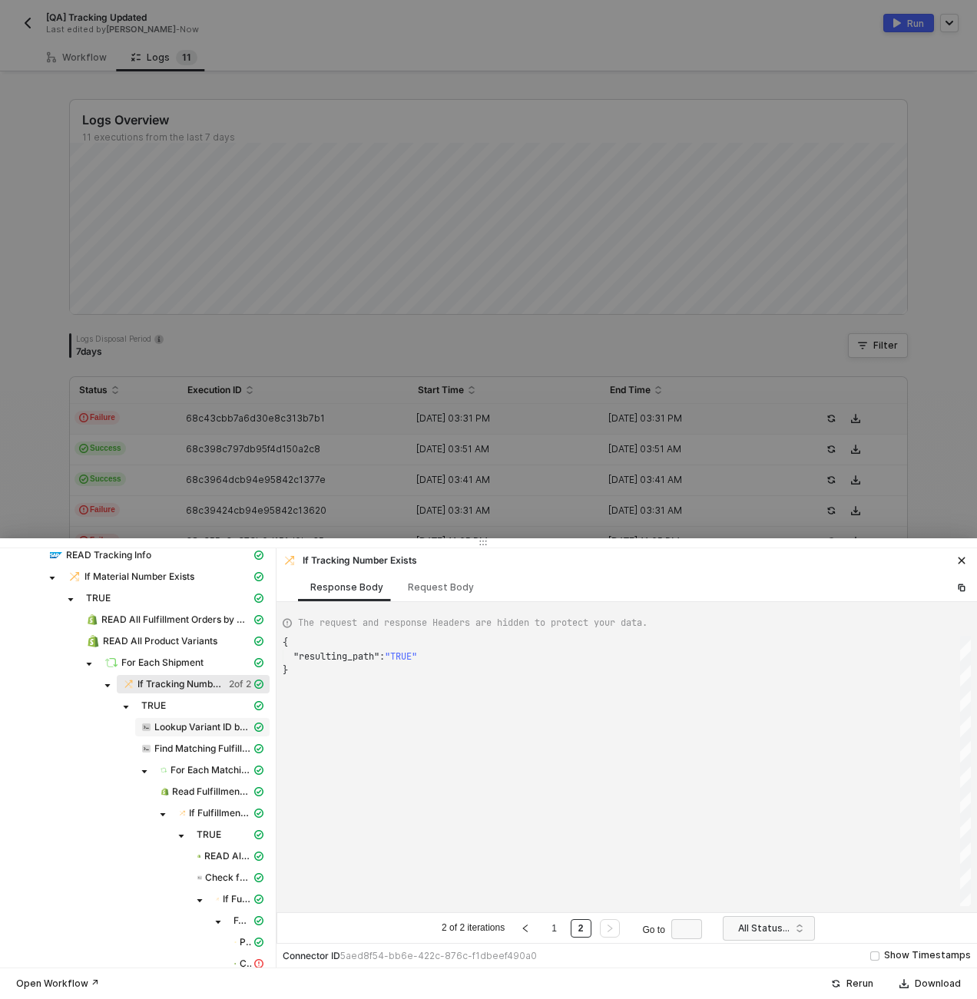
click at [190, 724] on span "Lookup Variant ID by Material No" at bounding box center [202, 727] width 97 height 12
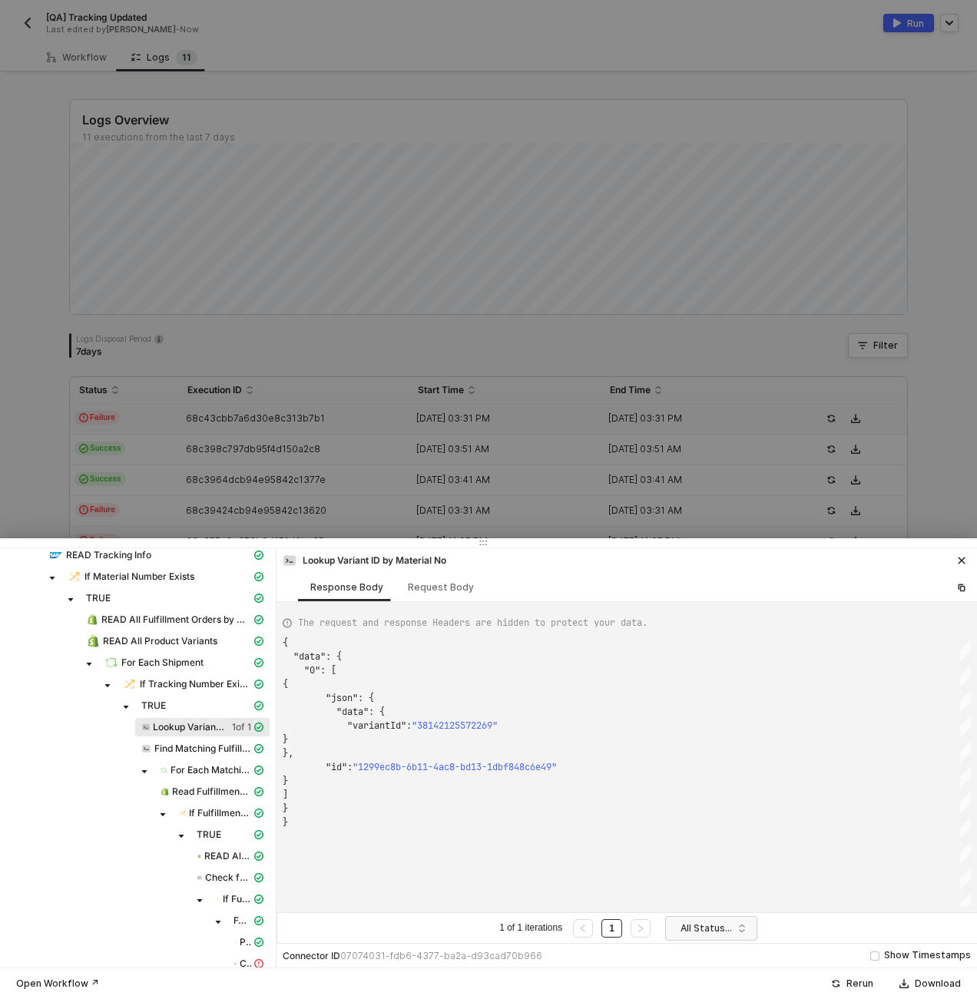
scroll to position [138, 0]
click at [161, 701] on span "TRUE" at bounding box center [153, 706] width 25 height 12
click at [169, 689] on span "If Tracking Number Exists" at bounding box center [195, 684] width 111 height 12
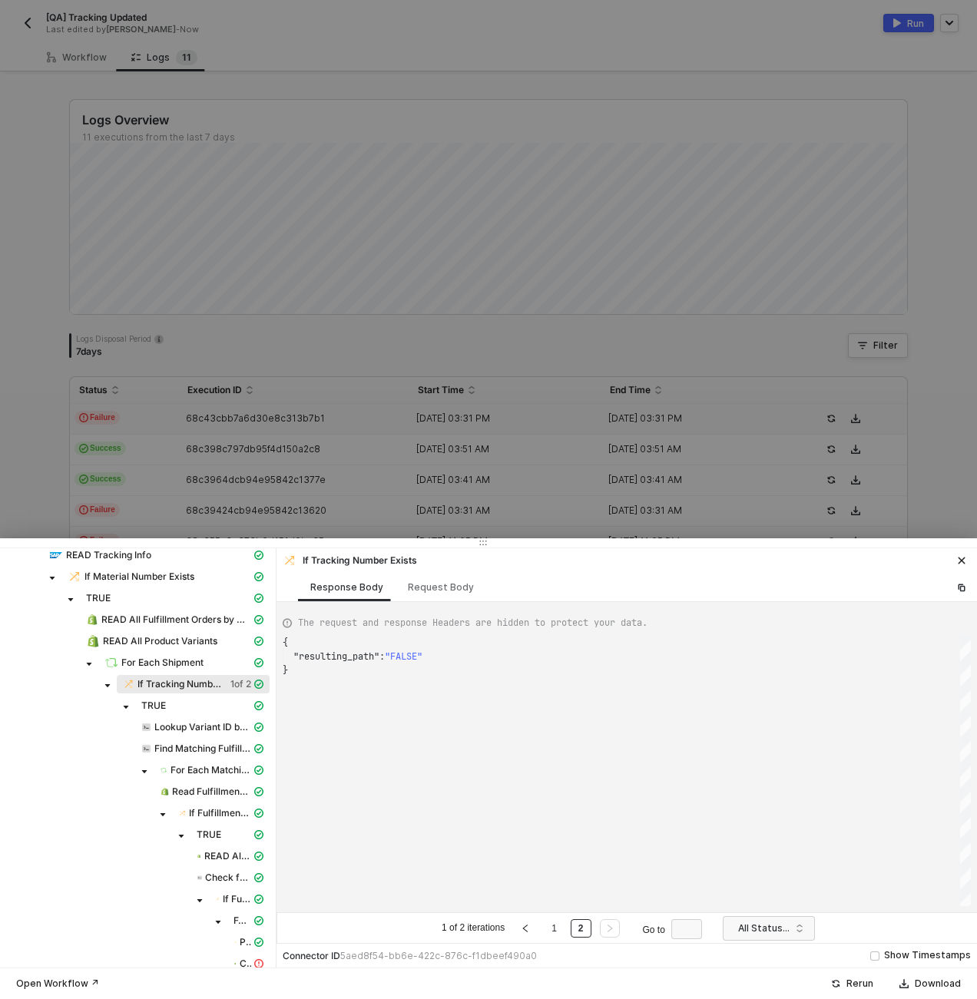
scroll to position [28, 0]
click at [559, 930] on link "1" at bounding box center [554, 928] width 15 height 17
click at [582, 924] on link "2" at bounding box center [581, 928] width 15 height 17
click at [181, 725] on span "Lookup Variant ID by Material No" at bounding box center [202, 727] width 97 height 12
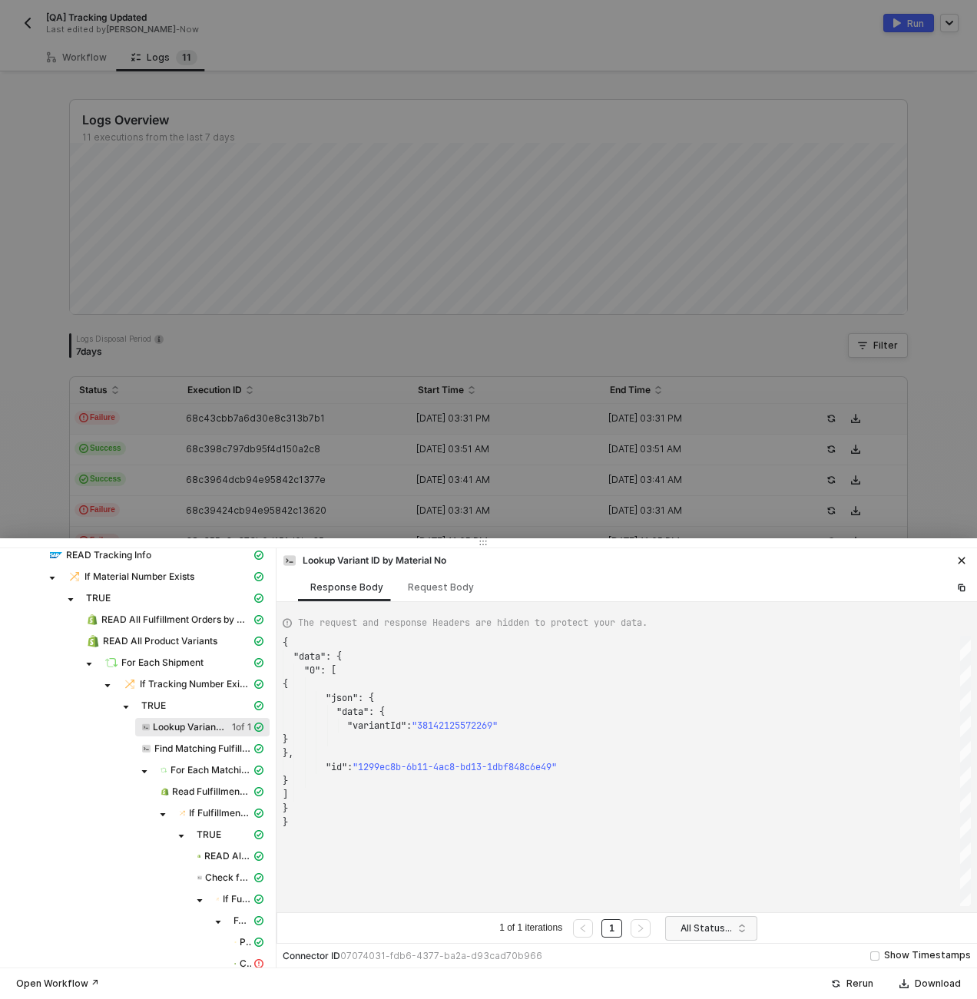
scroll to position [138, 0]
click at [188, 681] on span "If Tracking Number Exists" at bounding box center [195, 684] width 111 height 12
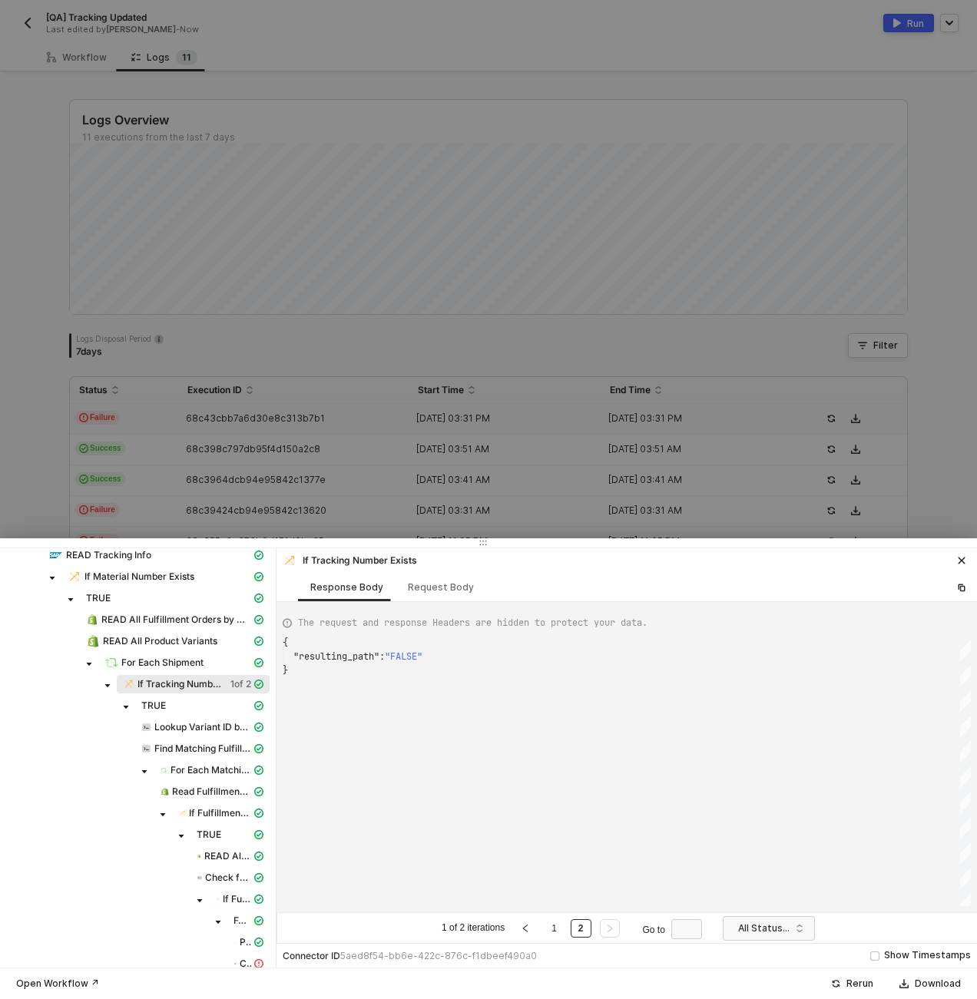
scroll to position [28, 0]
click at [574, 930] on link "2" at bounding box center [581, 928] width 15 height 17
click at [549, 933] on link "1" at bounding box center [554, 928] width 15 height 17
click at [577, 934] on link "2" at bounding box center [581, 928] width 15 height 17
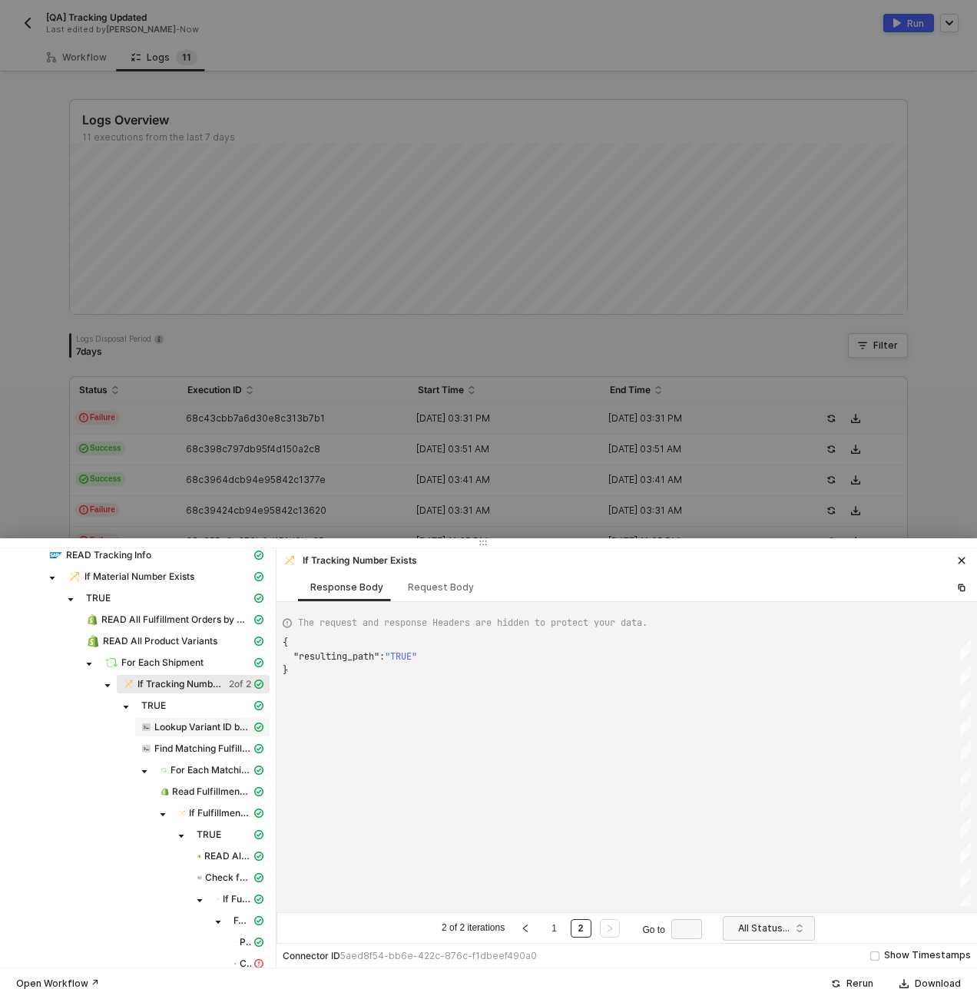
click at [179, 724] on span "Lookup Variant ID by Material No" at bounding box center [202, 727] width 97 height 12
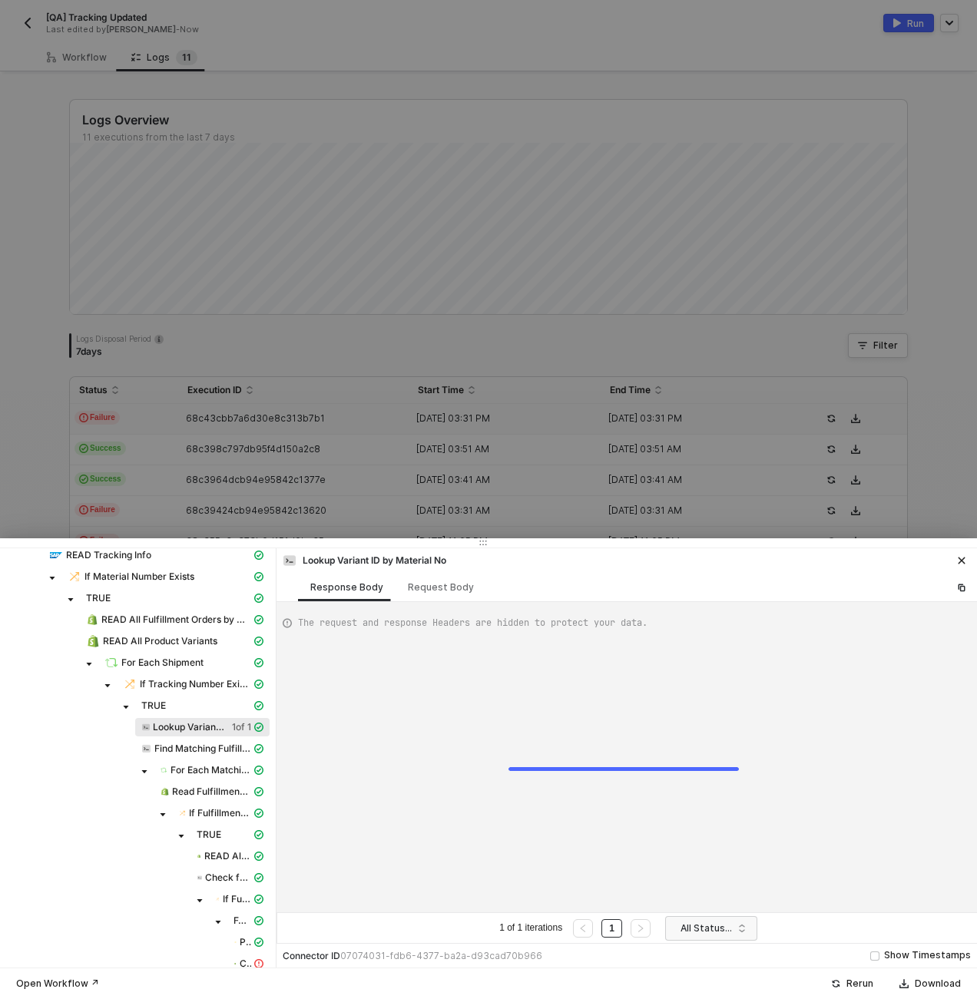
scroll to position [138, 0]
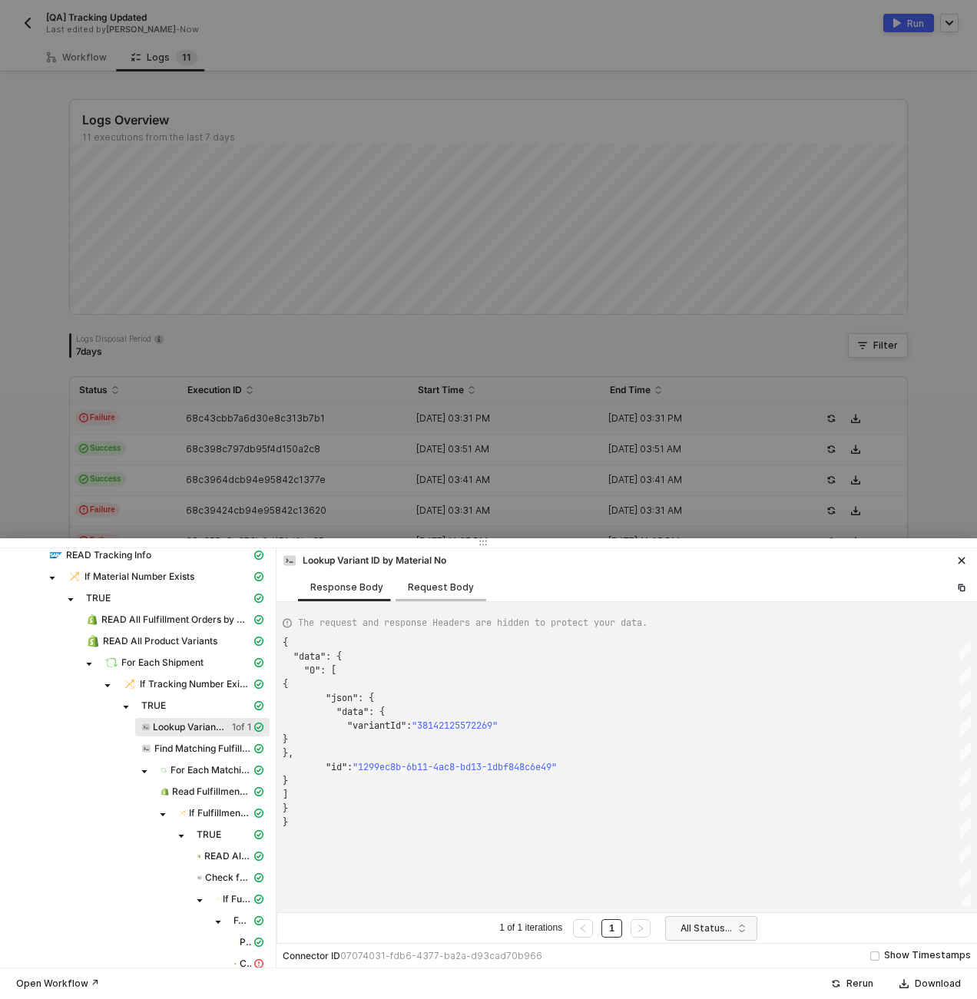
click at [422, 585] on div "Request Body" at bounding box center [441, 588] width 66 height 12
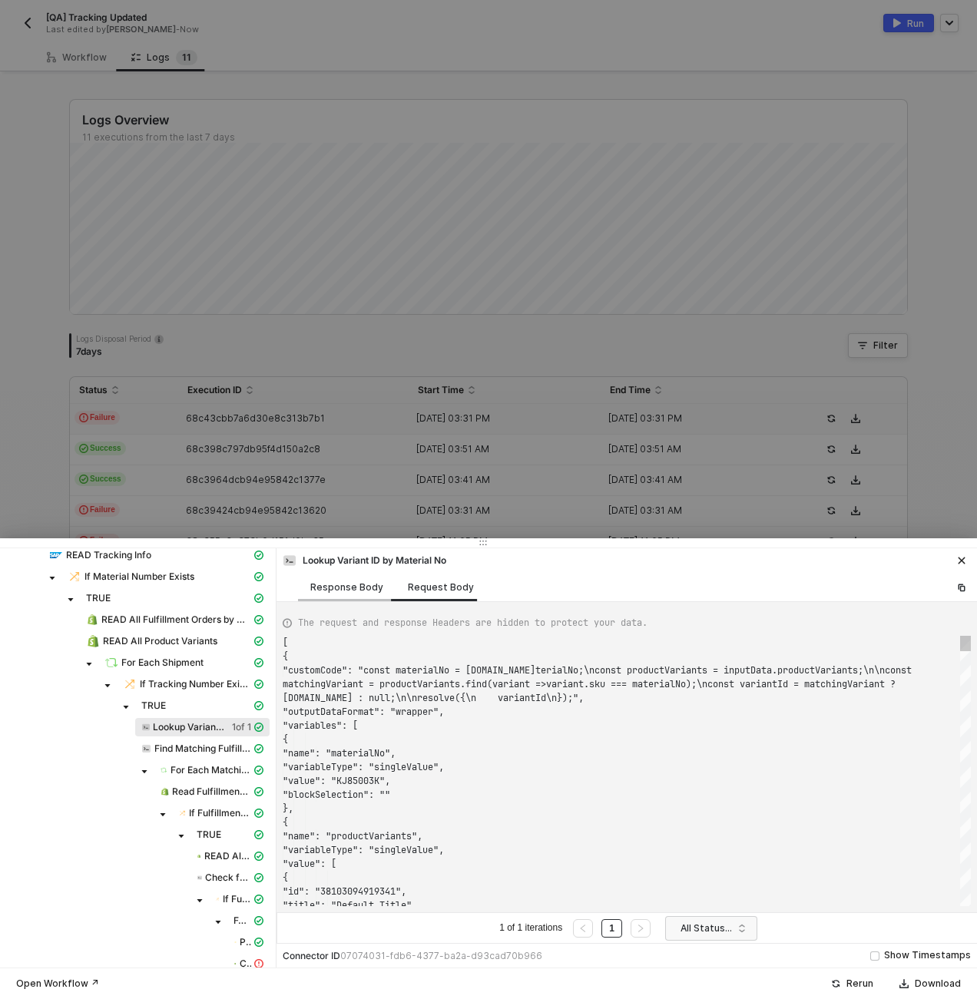
scroll to position [111, 0]
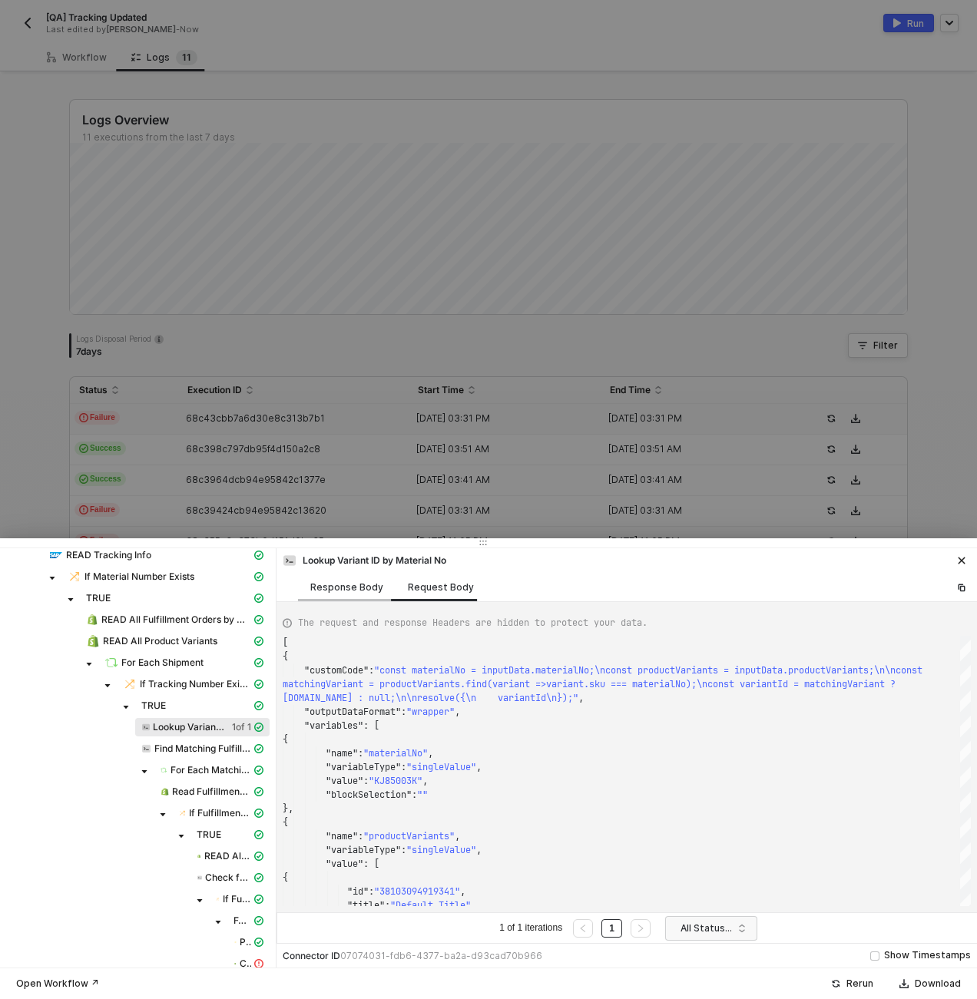
click at [353, 590] on div "Response Body" at bounding box center [346, 588] width 73 height 12
type textarea "{ "data": { "0": [ { "json": { "data": { "variantId": "38142125572269" } }, "id…"
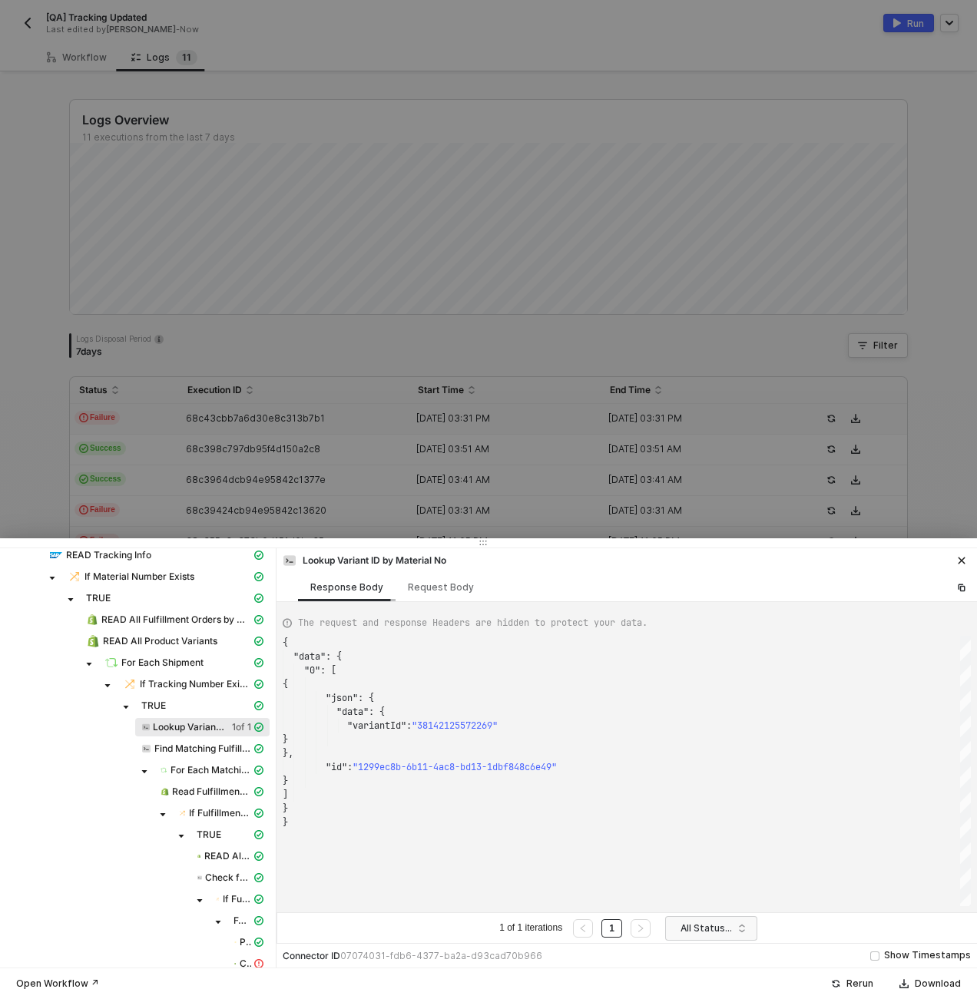
scroll to position [138, 0]
click at [200, 745] on span "Find Matching Fulfillment Orders" at bounding box center [202, 749] width 97 height 12
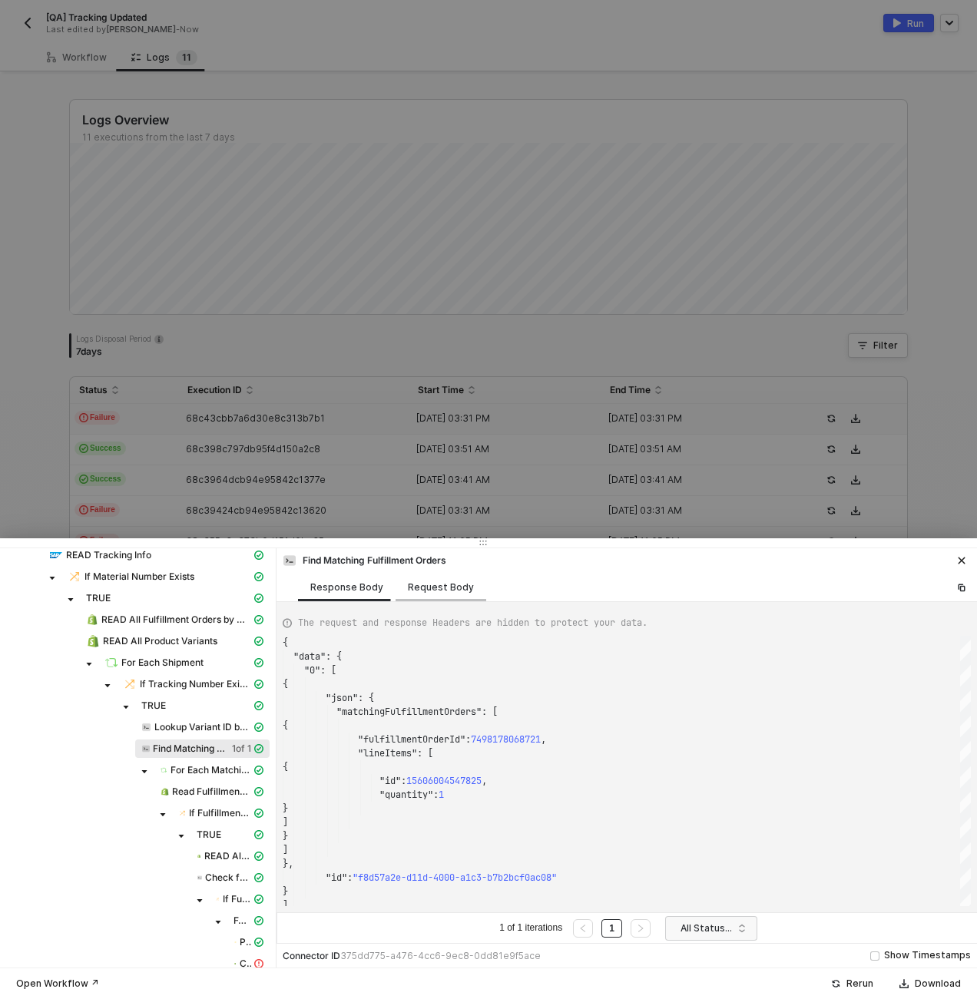
click at [408, 591] on div "Request Body" at bounding box center [441, 588] width 66 height 12
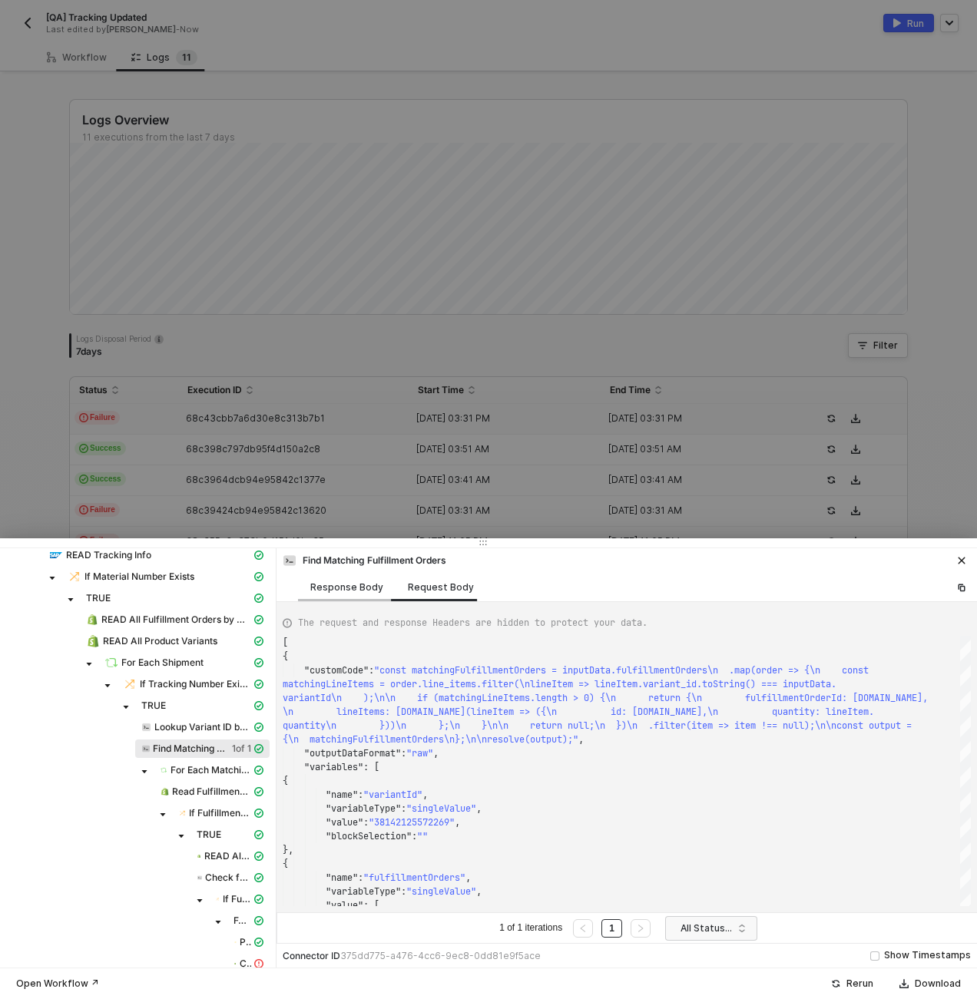
click at [334, 595] on div "Response Body" at bounding box center [347, 587] width 98 height 28
type textarea "{ "data": { "0": [ { "json": { "matchingFulfillmentOrders": [ { "fulfillmentOrd…"
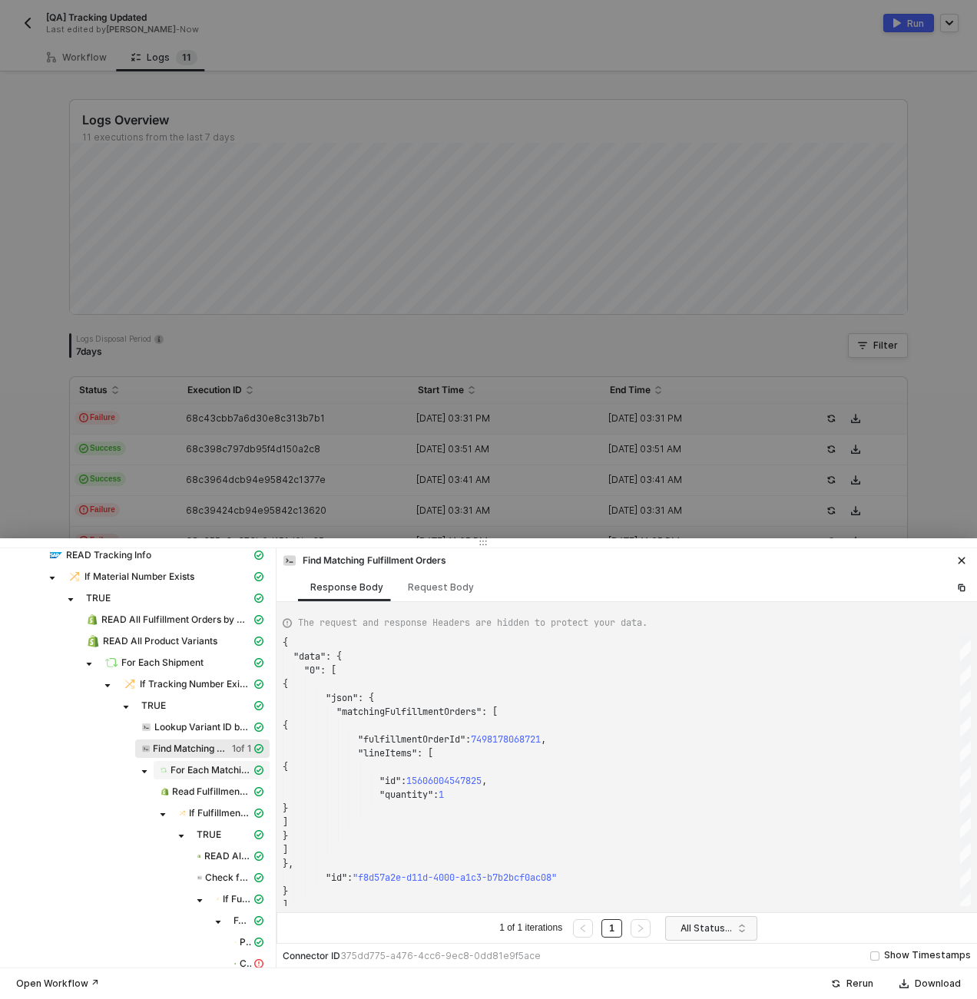
click at [207, 773] on span "For Each Matching Fulfillment Order" at bounding box center [211, 770] width 81 height 12
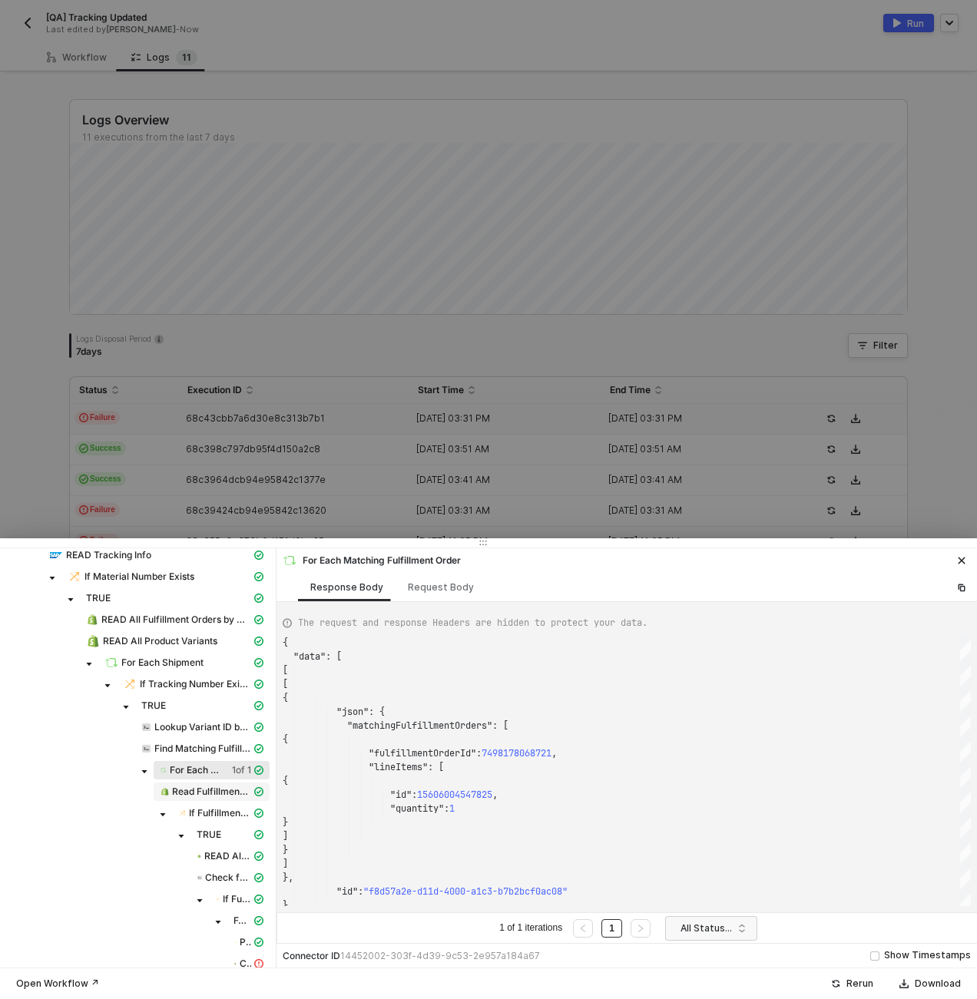
click at [195, 795] on span "Read Fulfillment Order by ID" at bounding box center [211, 792] width 79 height 12
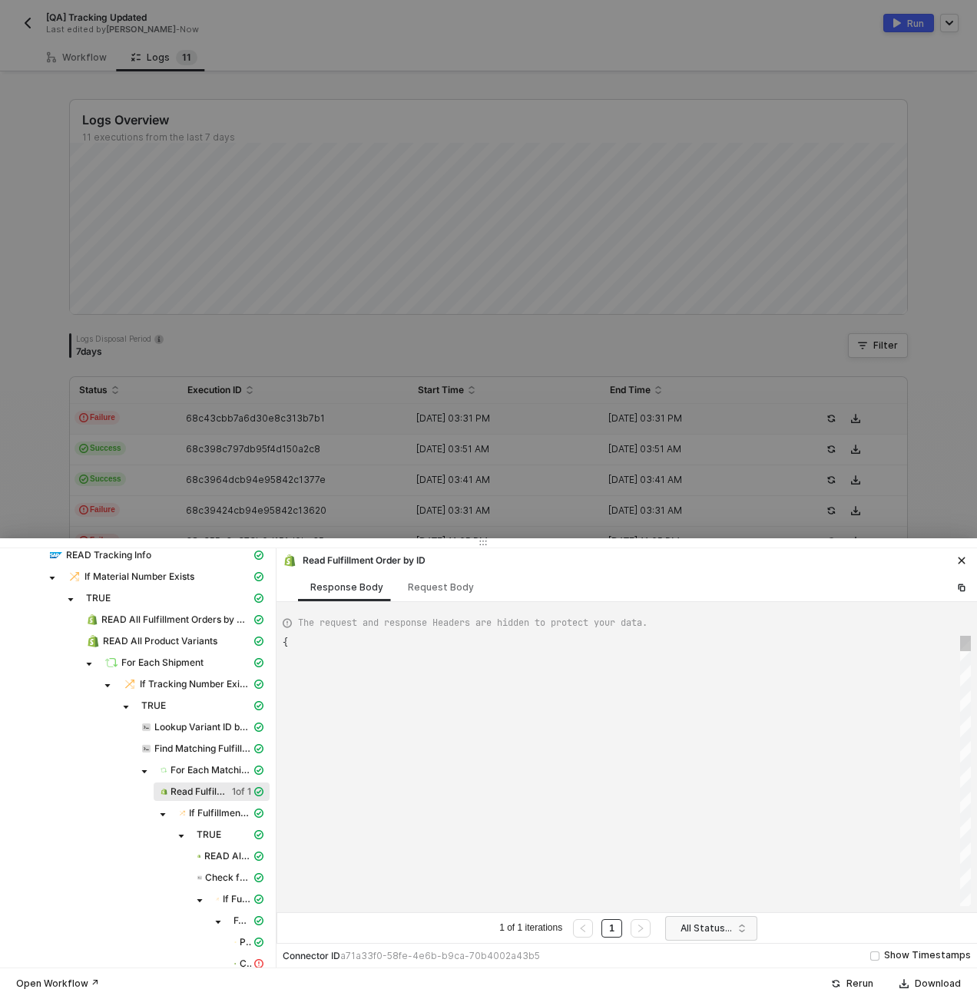
type textarea "{ "data": { "0": [ { "json": { "fulfillment_order": { "id": 7498178068721, "cre…"
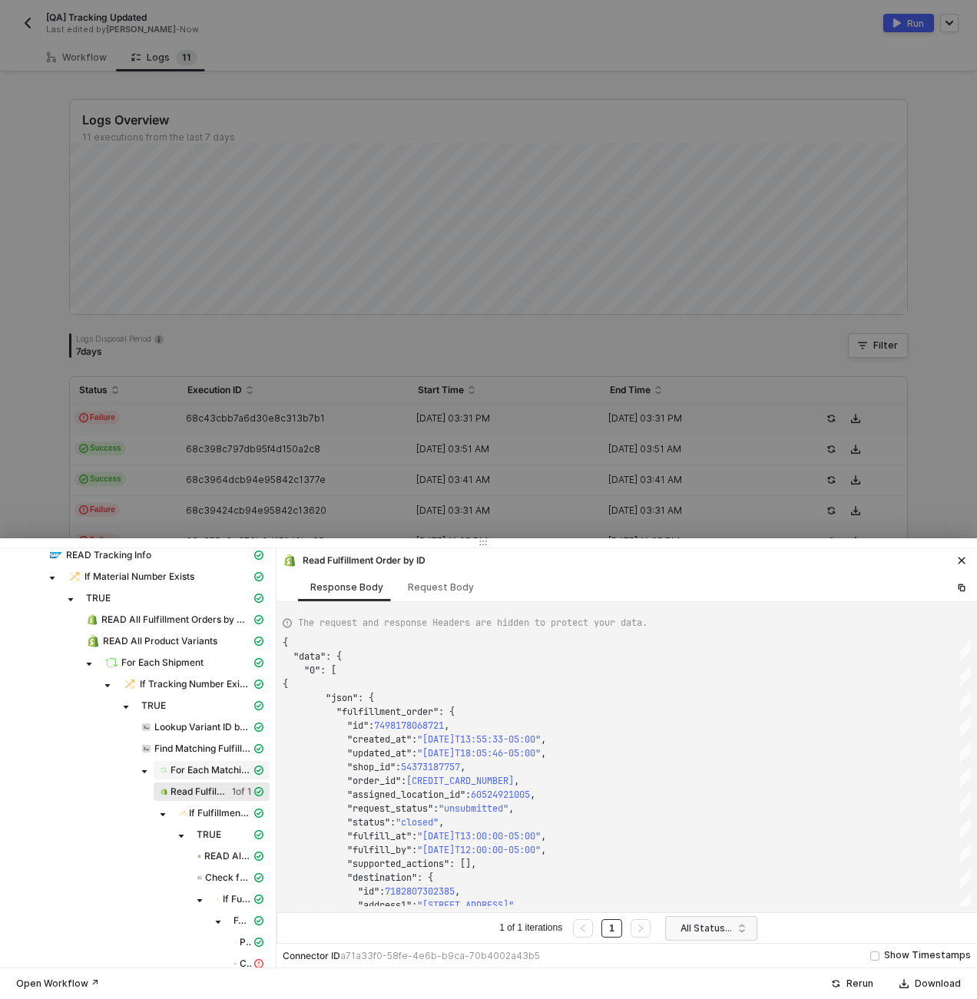
click at [197, 761] on span "For Each Matching Fulfillment Order" at bounding box center [212, 770] width 116 height 18
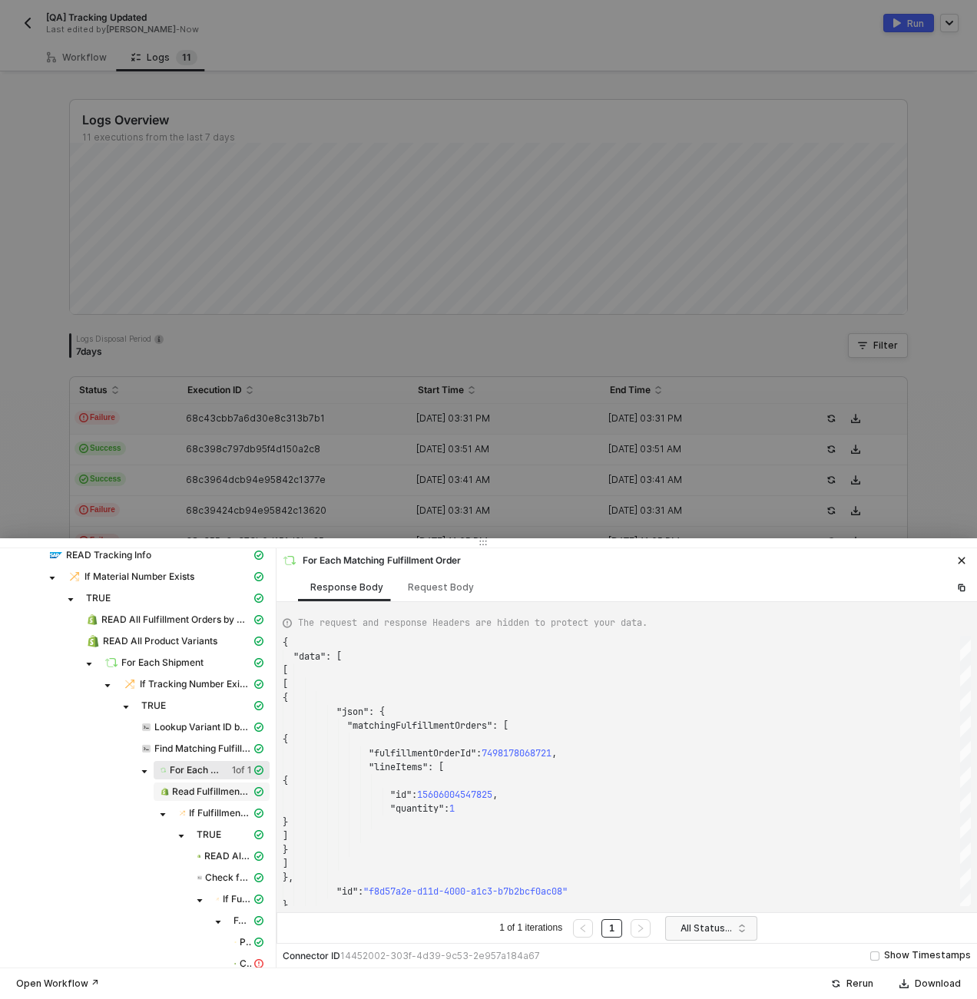
click at [194, 792] on span "Read Fulfillment Order by ID" at bounding box center [211, 792] width 79 height 12
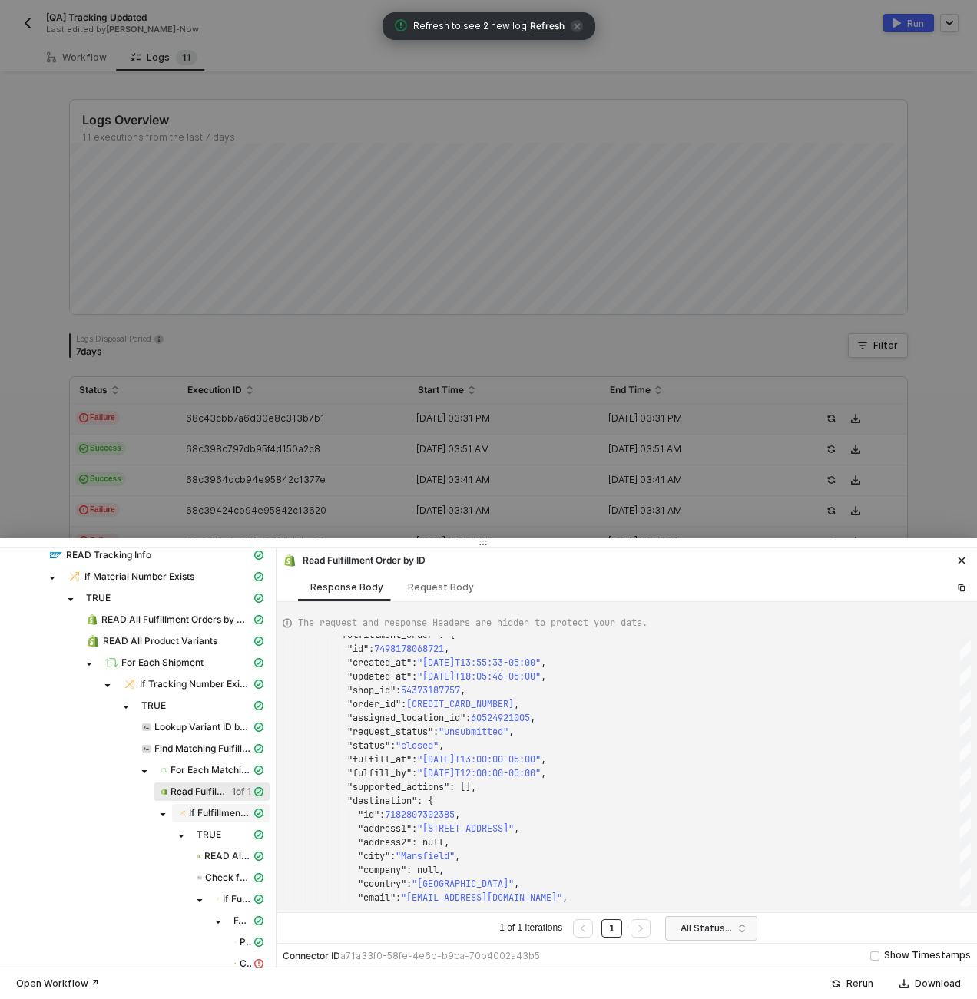
click at [219, 812] on span "If Fulfillment Order is Open" at bounding box center [220, 813] width 62 height 12
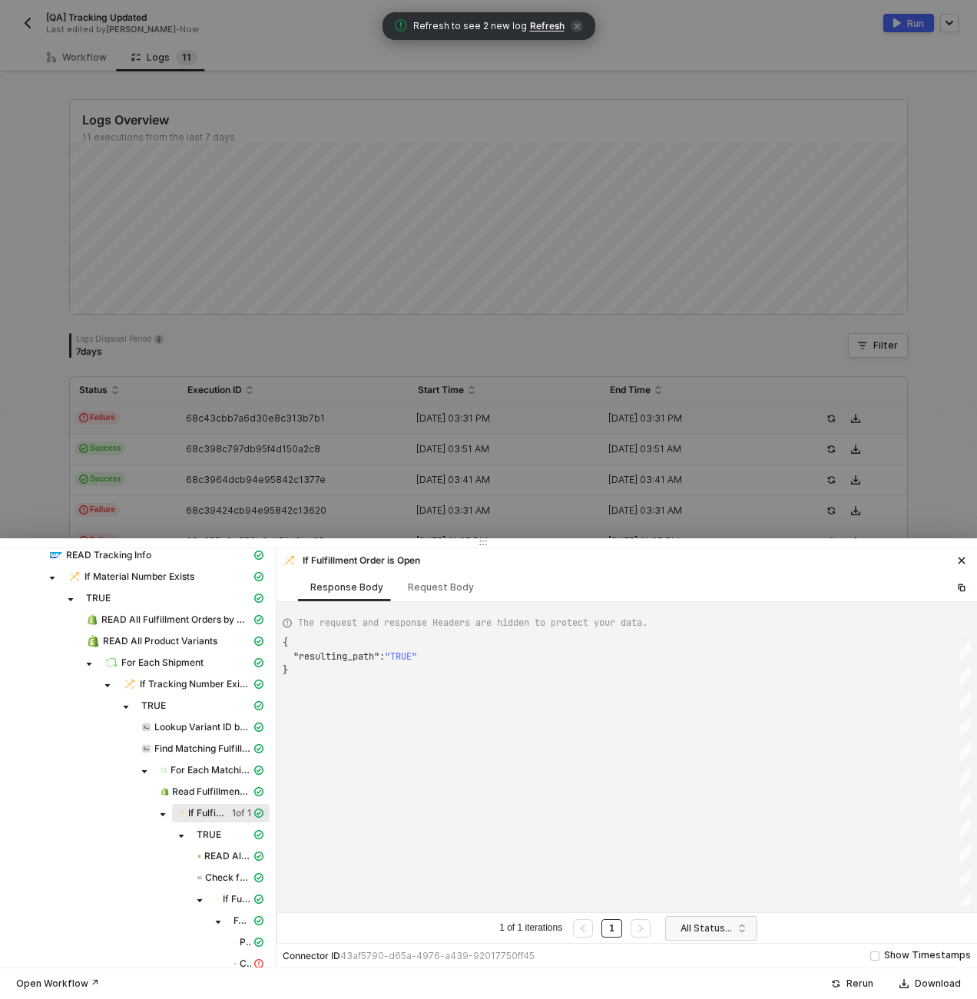
scroll to position [28, 0]
click at [419, 588] on div "Request Body" at bounding box center [441, 588] width 66 height 12
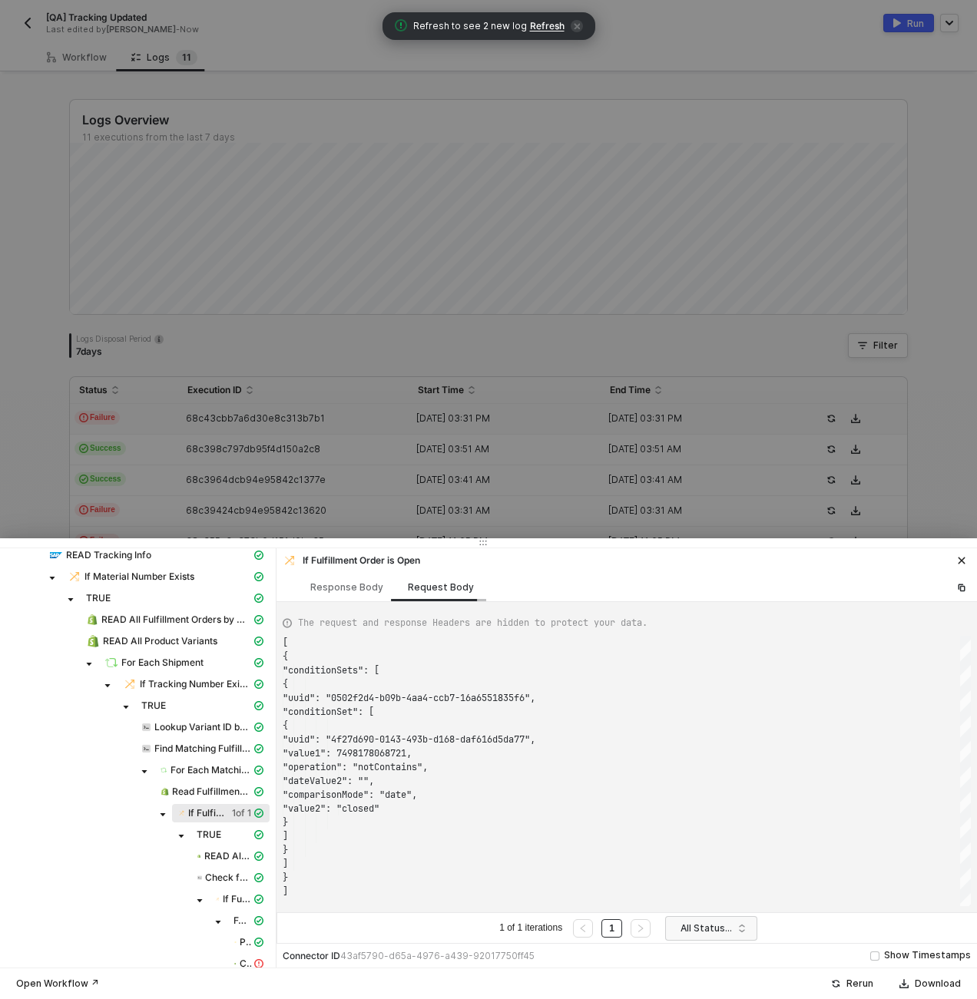
scroll to position [138, 0]
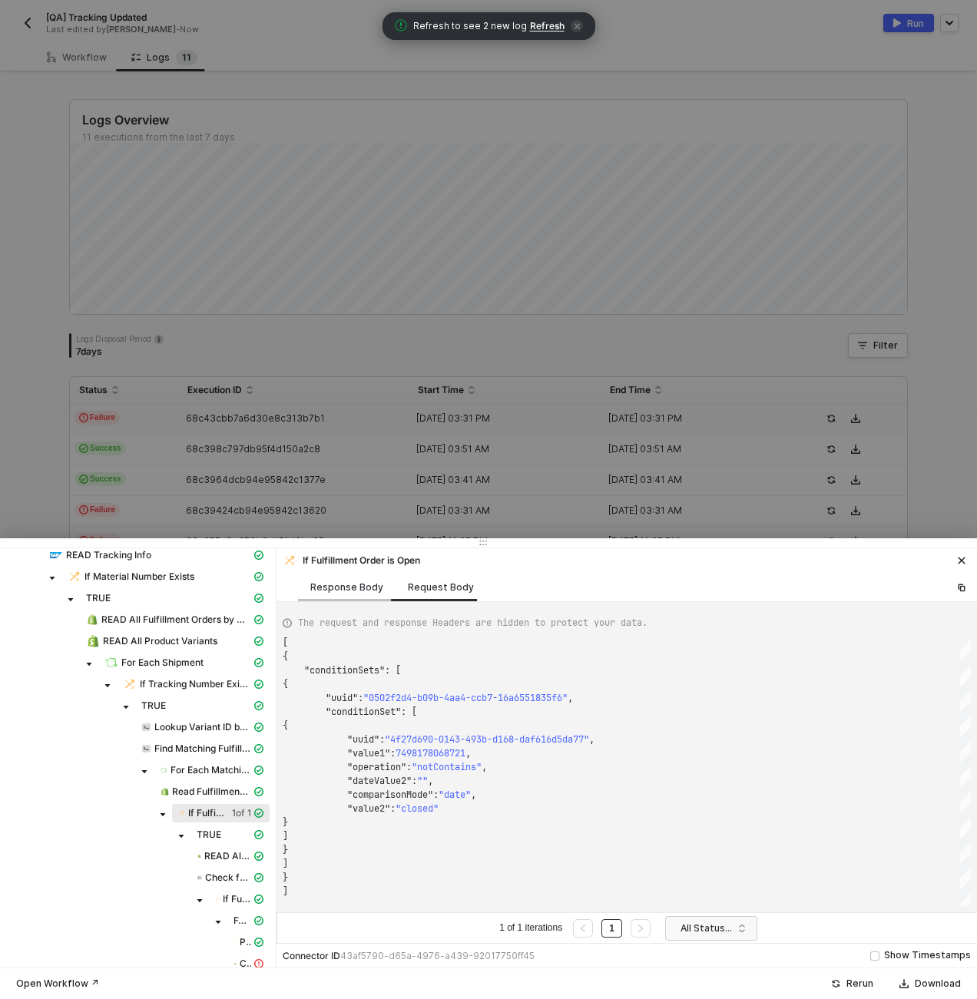
click at [357, 592] on div "Response Body" at bounding box center [346, 588] width 73 height 12
type textarea "{ "resulting_path": "TRUE" }"
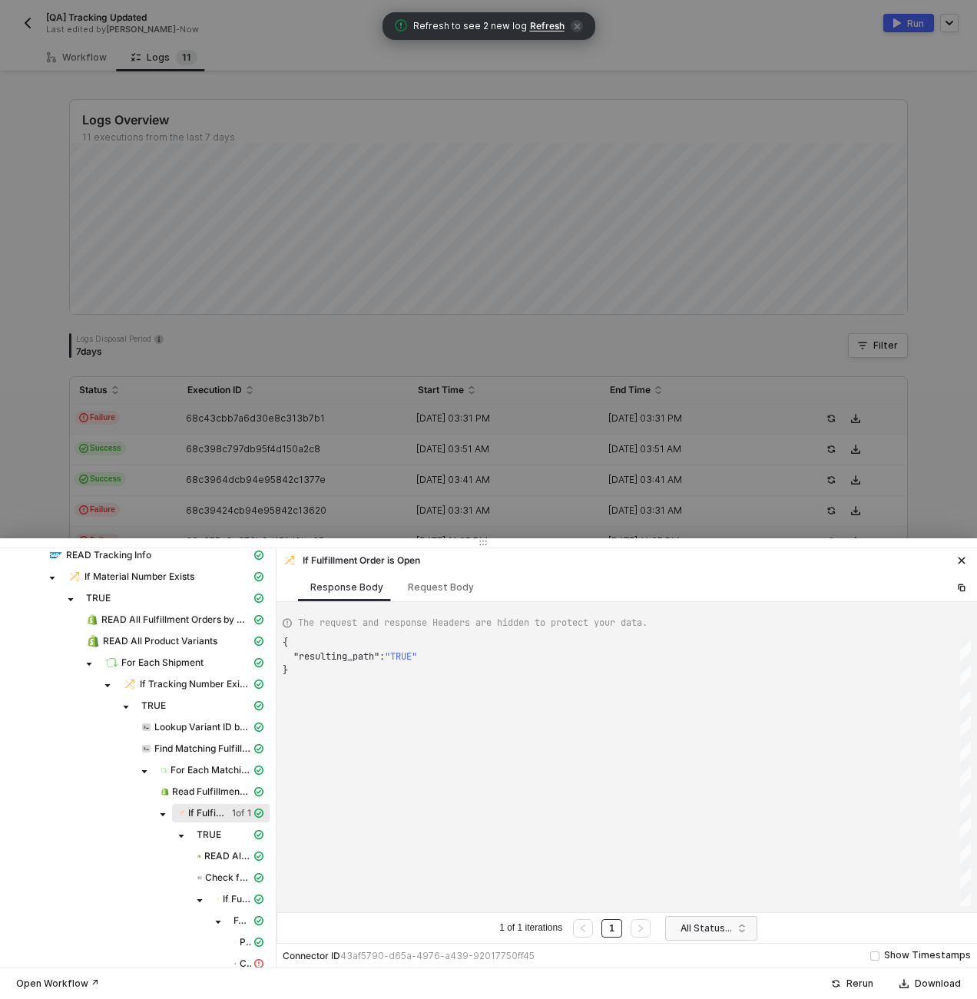
click at [297, 446] on div at bounding box center [488, 499] width 977 height 999
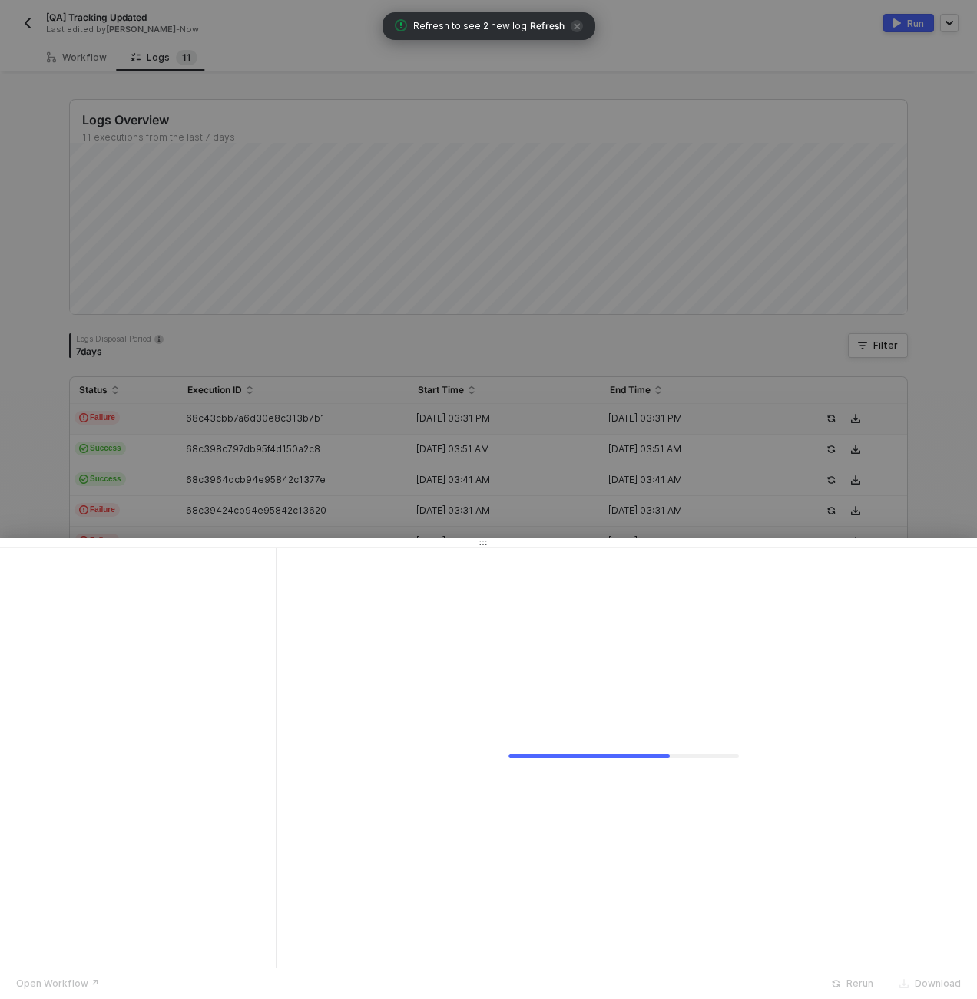
scroll to position [0, 0]
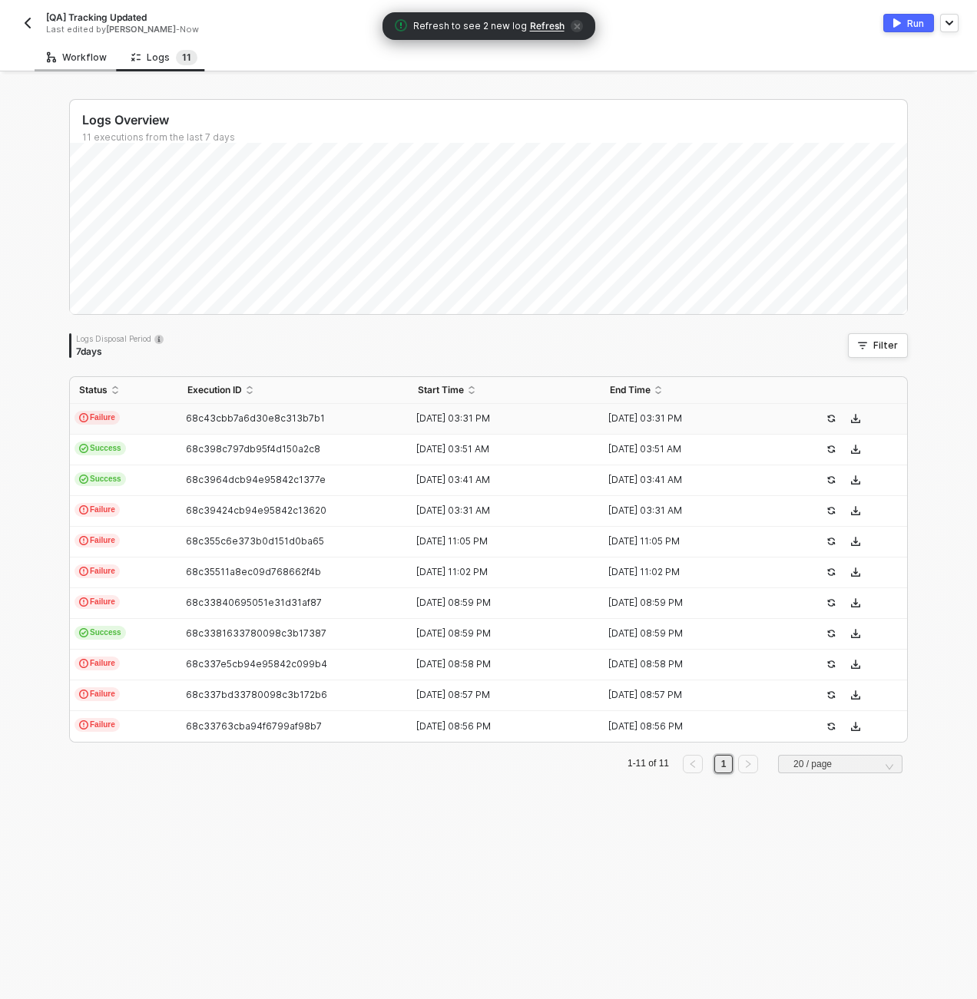
click at [66, 59] on div "Workflow" at bounding box center [77, 57] width 60 height 12
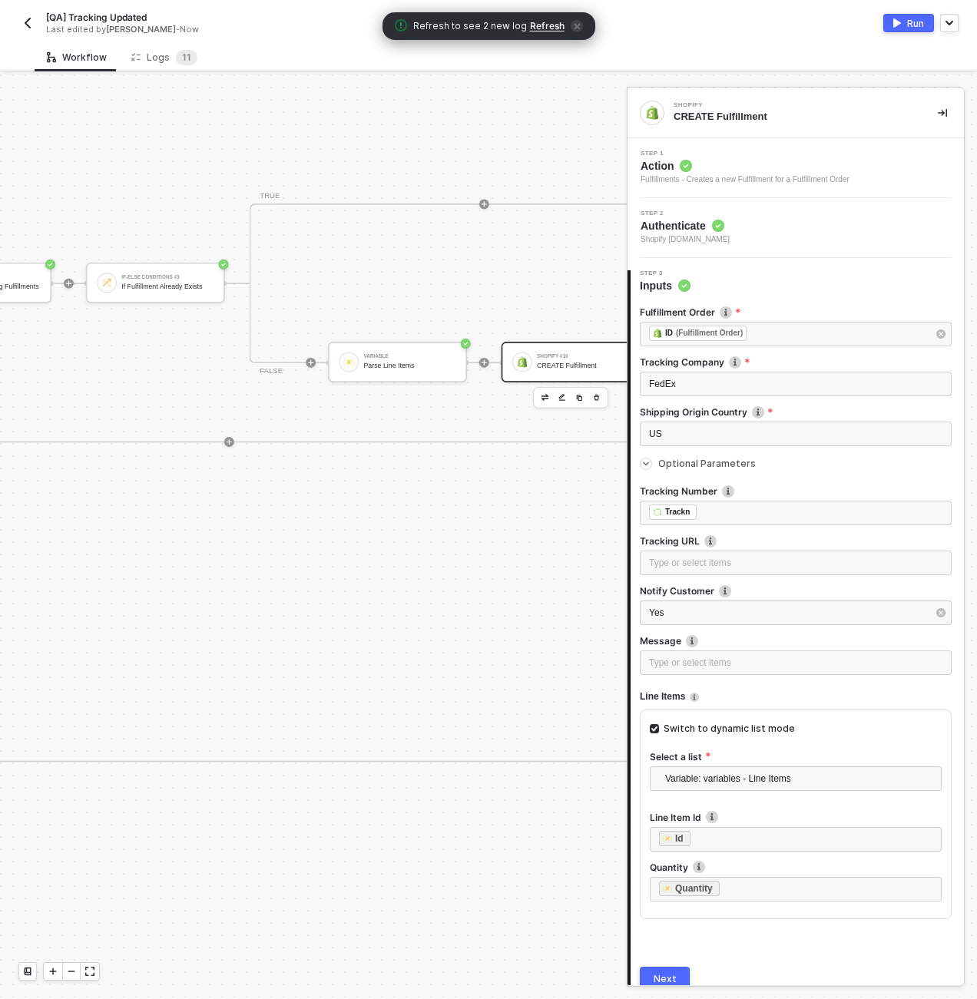
scroll to position [0, 5007]
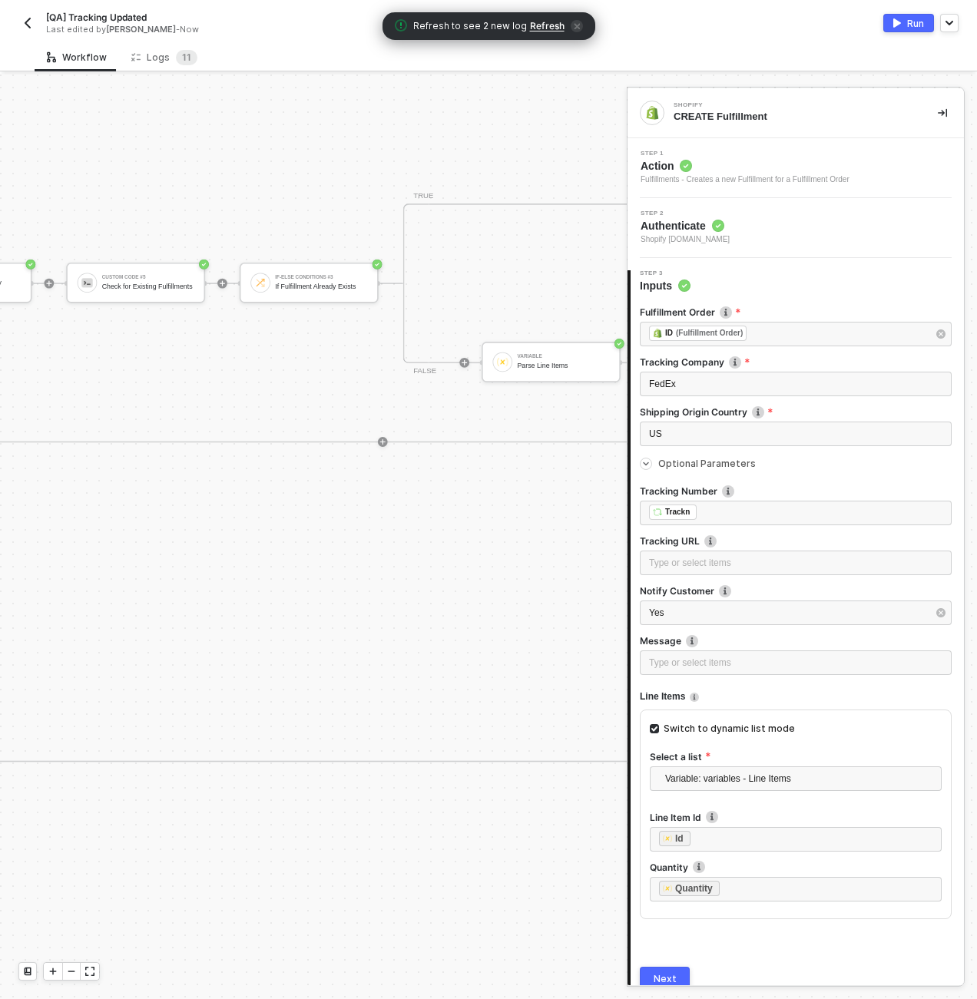
click at [234, 330] on div "TRUE Shopify #9 READ All Fulfillments by Fulfillment Order ID Custom Code #5 Ch…" at bounding box center [382, 363] width 1137 height 160
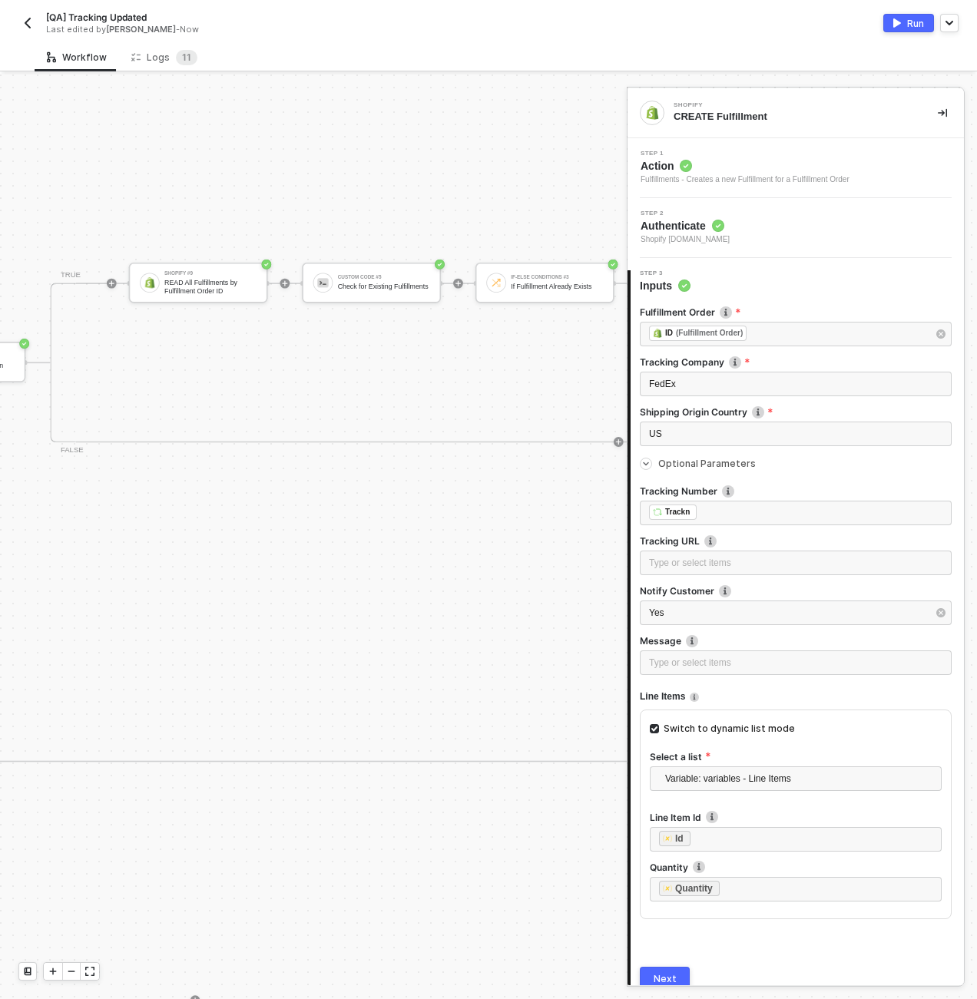
scroll to position [0, 4700]
click at [156, 59] on div "Logs 1 1" at bounding box center [164, 57] width 66 height 15
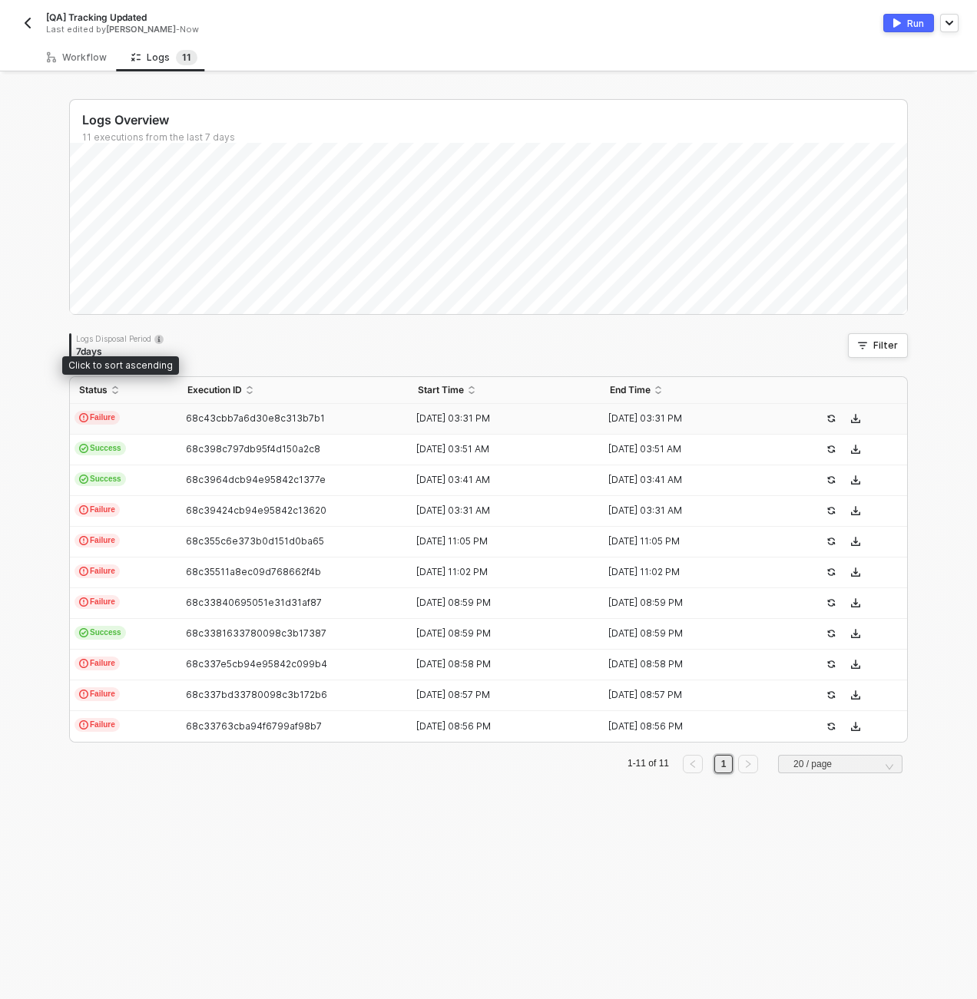
click at [150, 413] on td "Failure" at bounding box center [124, 419] width 108 height 31
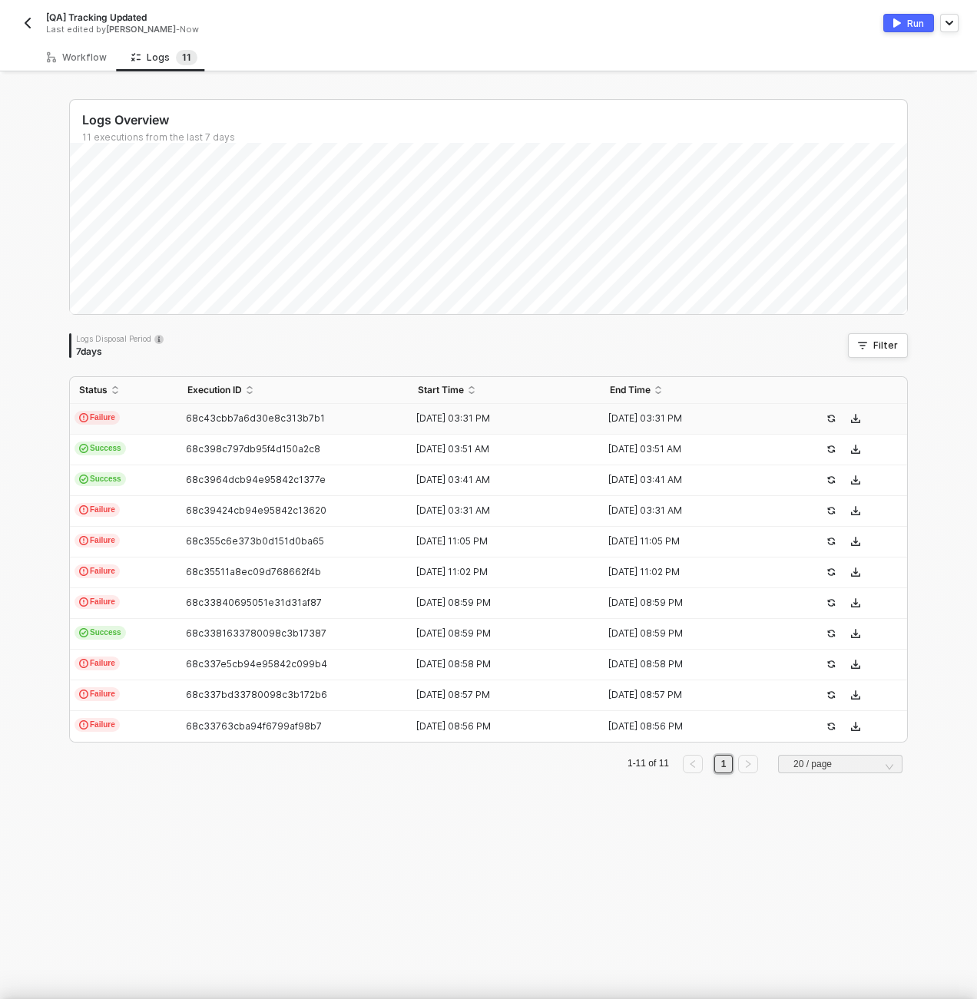
type textarea "{ "json": {}, "id": "a8f584d0-19ad-4674-8c89-e6b6a247588a" }"
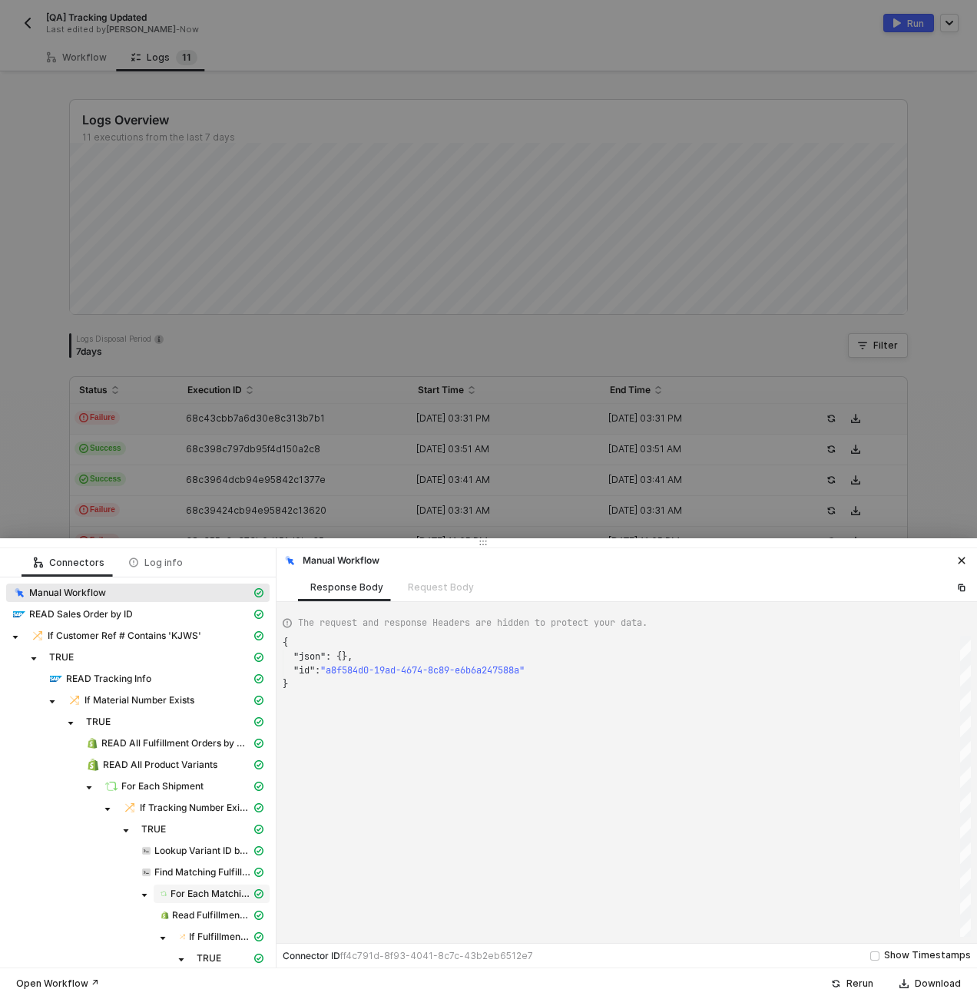
click at [213, 896] on span "For Each Matching Fulfillment Order" at bounding box center [211, 894] width 81 height 12
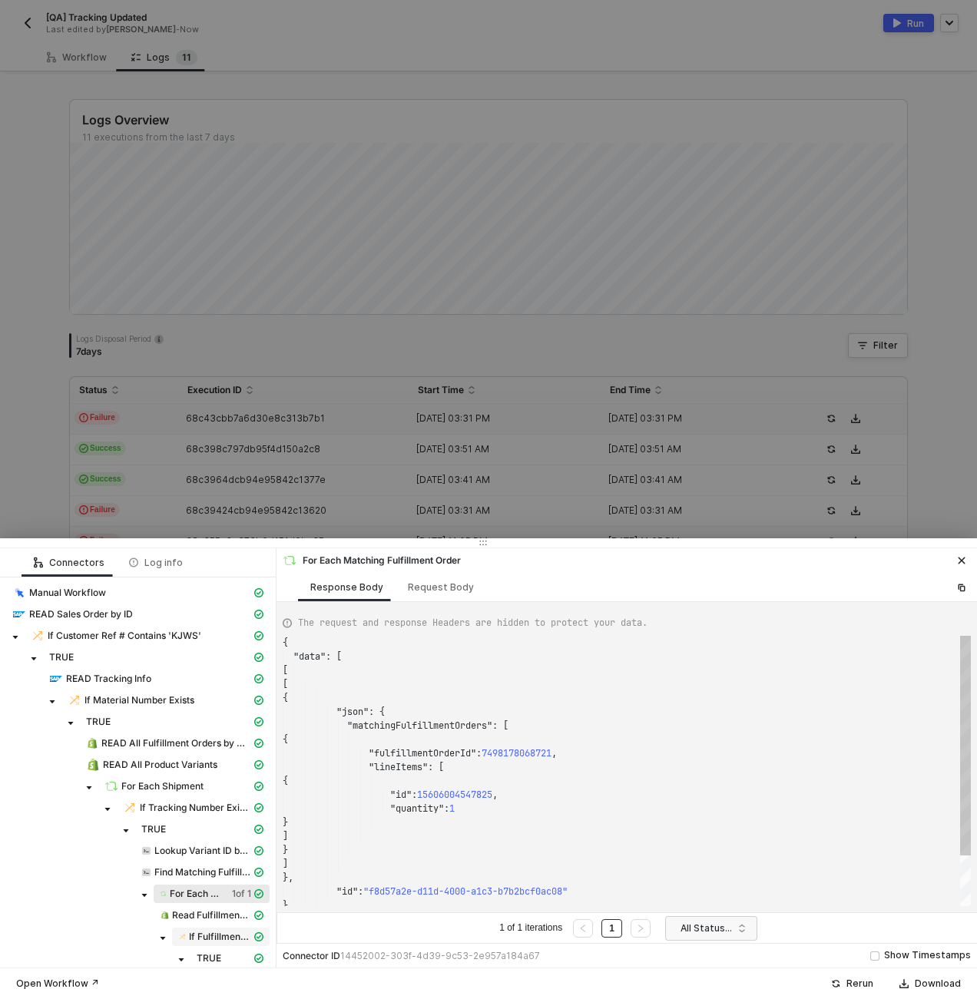
scroll to position [138, 0]
click at [187, 921] on span "Read Fulfillment Order by ID" at bounding box center [211, 916] width 79 height 12
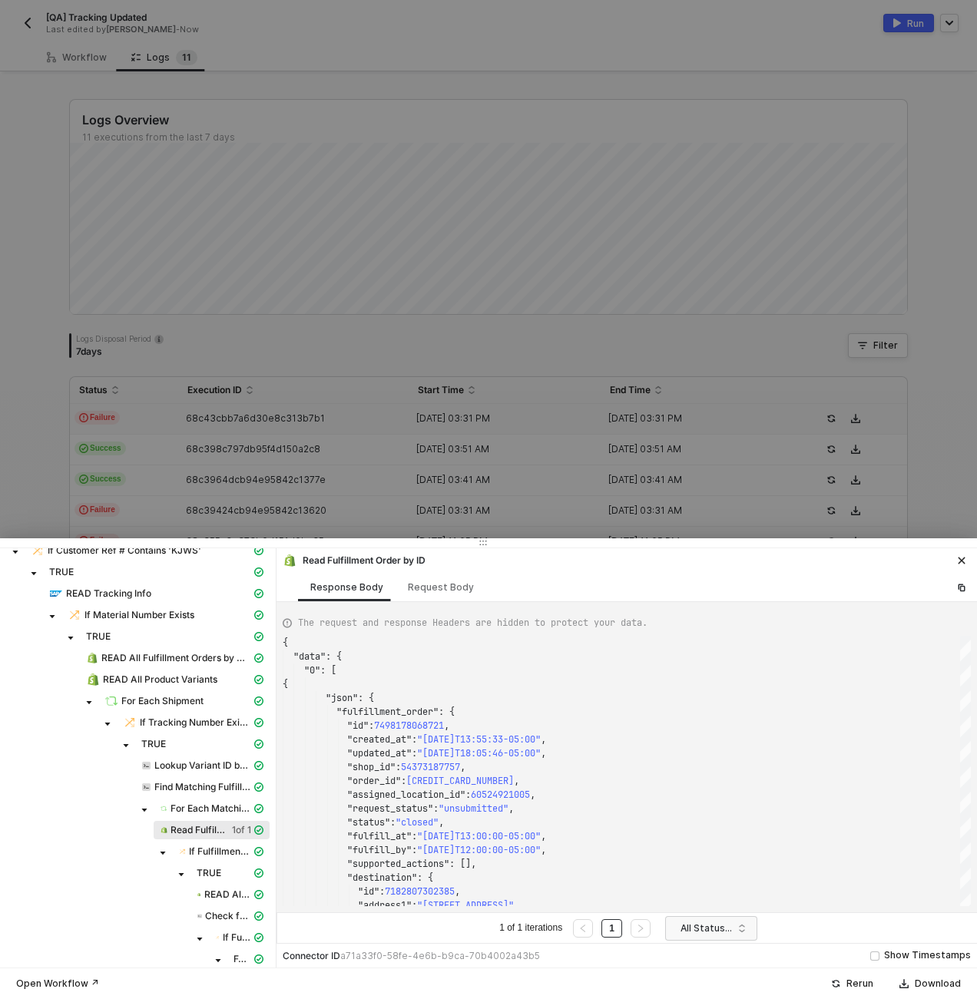
scroll to position [86, 0]
click at [206, 834] on span "Read Fulfillment Order by ID" at bounding box center [198, 830] width 55 height 12
click at [204, 853] on span "If Fulfillment Order is Open" at bounding box center [220, 851] width 62 height 12
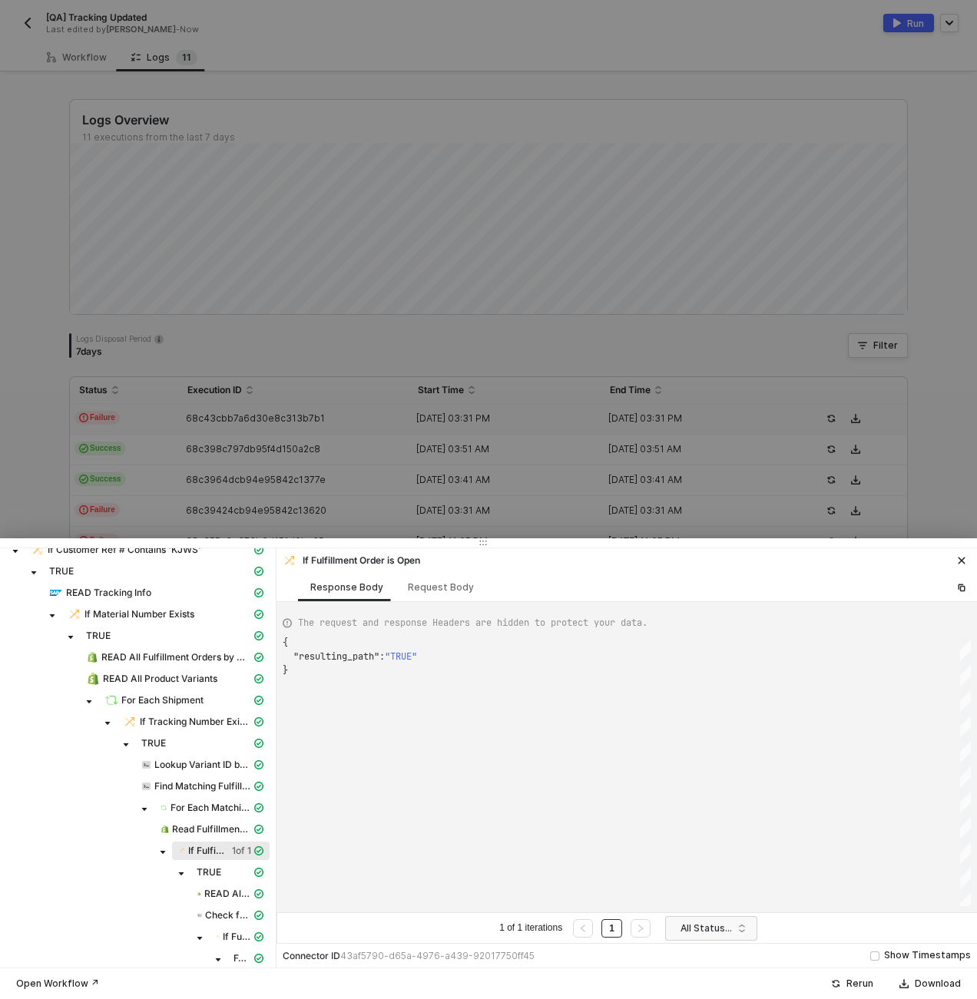
scroll to position [28, 0]
click at [301, 459] on div at bounding box center [488, 499] width 977 height 999
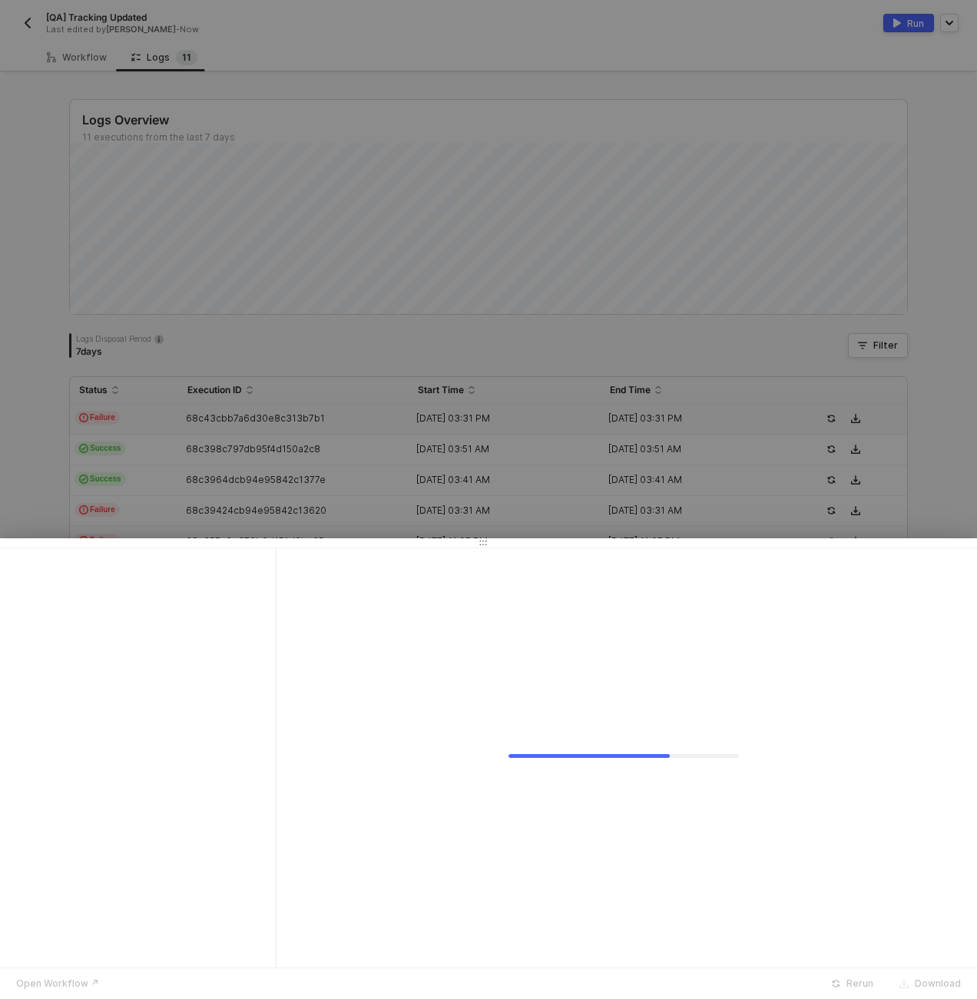
scroll to position [0, 0]
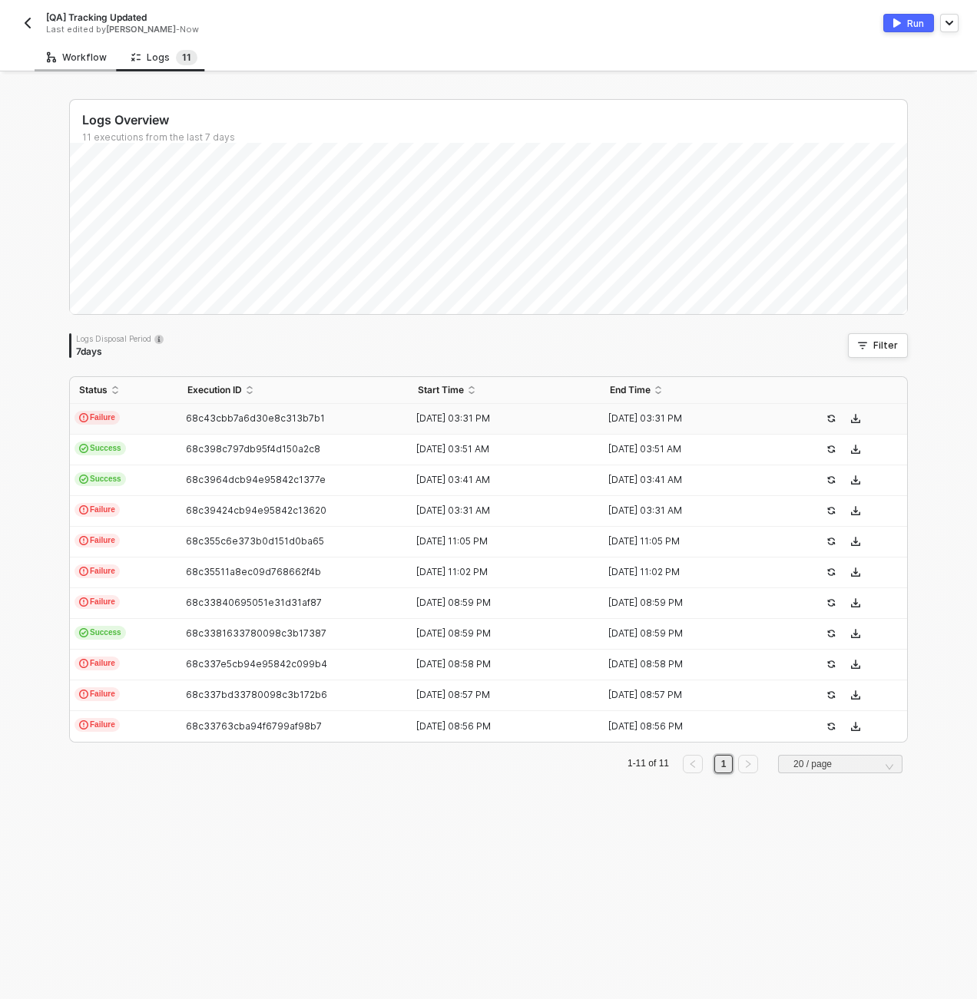
click at [82, 48] on div "Workflow" at bounding box center [77, 57] width 85 height 28
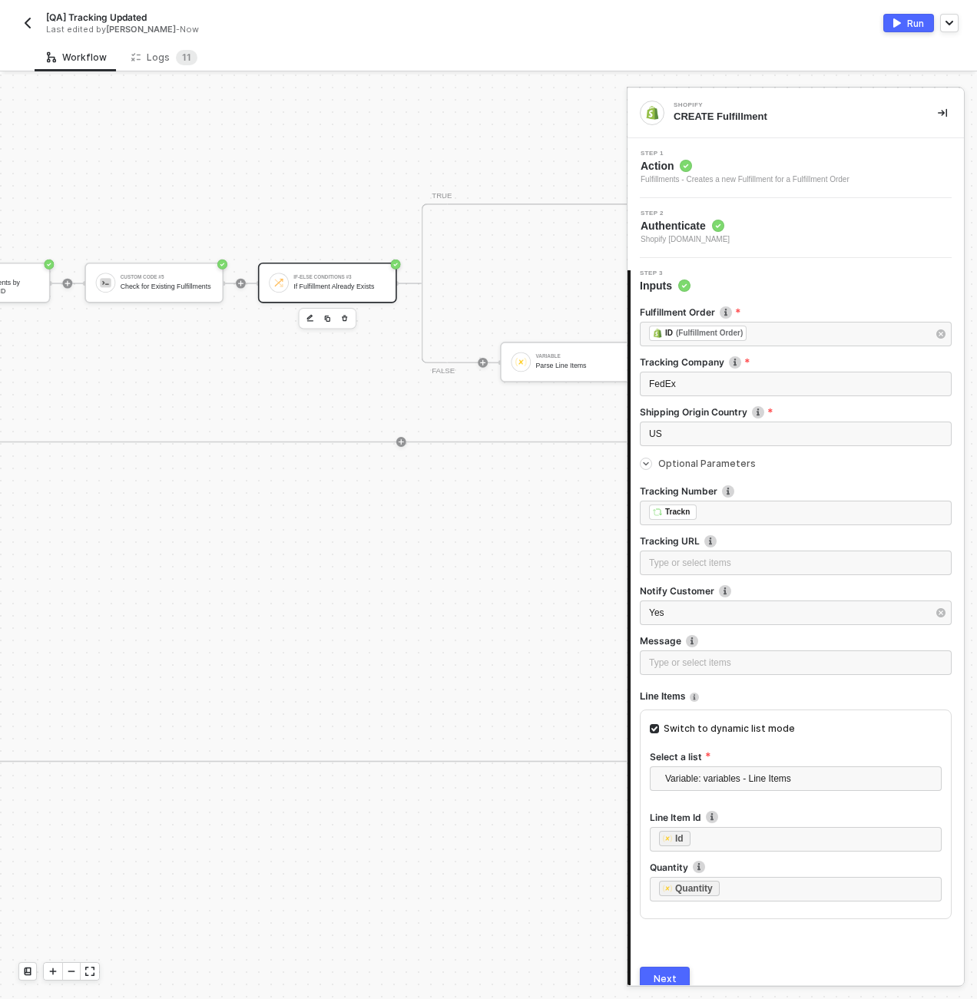
scroll to position [0, 5038]
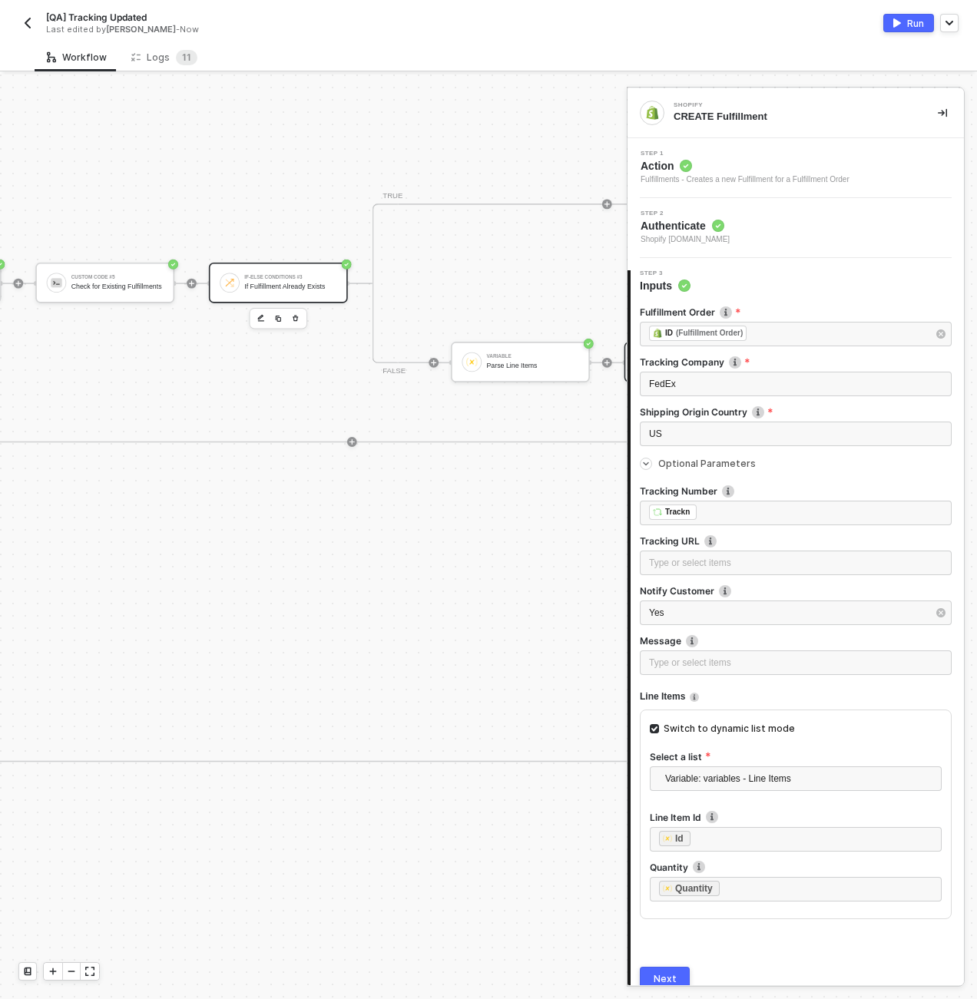
click at [318, 262] on div "If-Else Conditions #3 If Fulfillment Already Exists" at bounding box center [278, 282] width 139 height 41
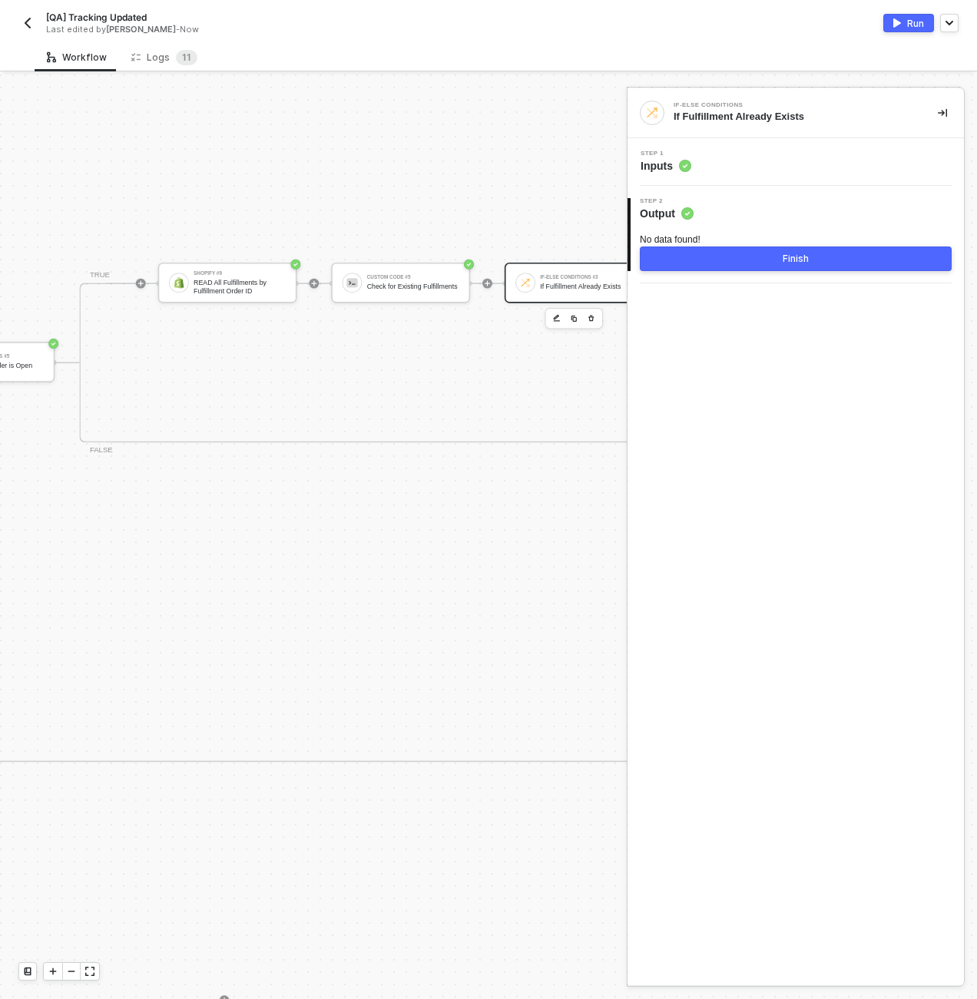
scroll to position [0, 4362]
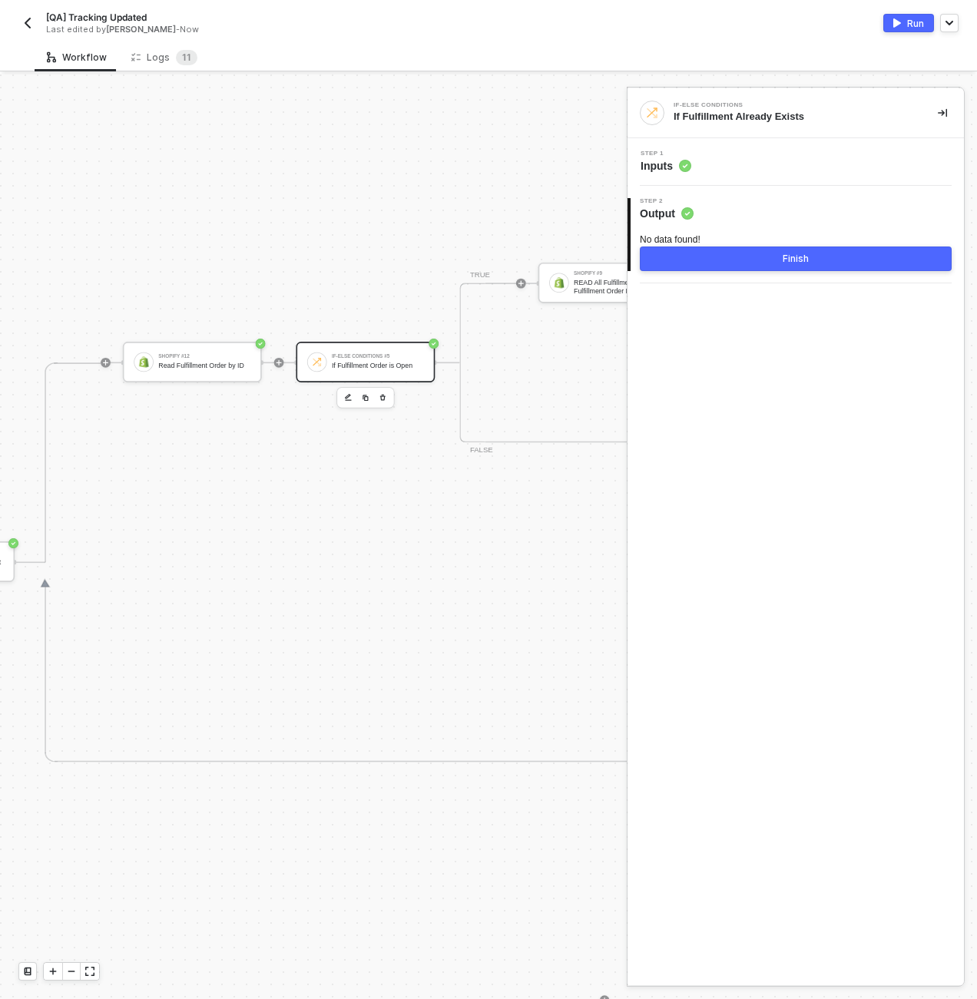
click at [347, 375] on div "If-Else Conditions #5 If Fulfillment Order is Open" at bounding box center [365, 362] width 139 height 41
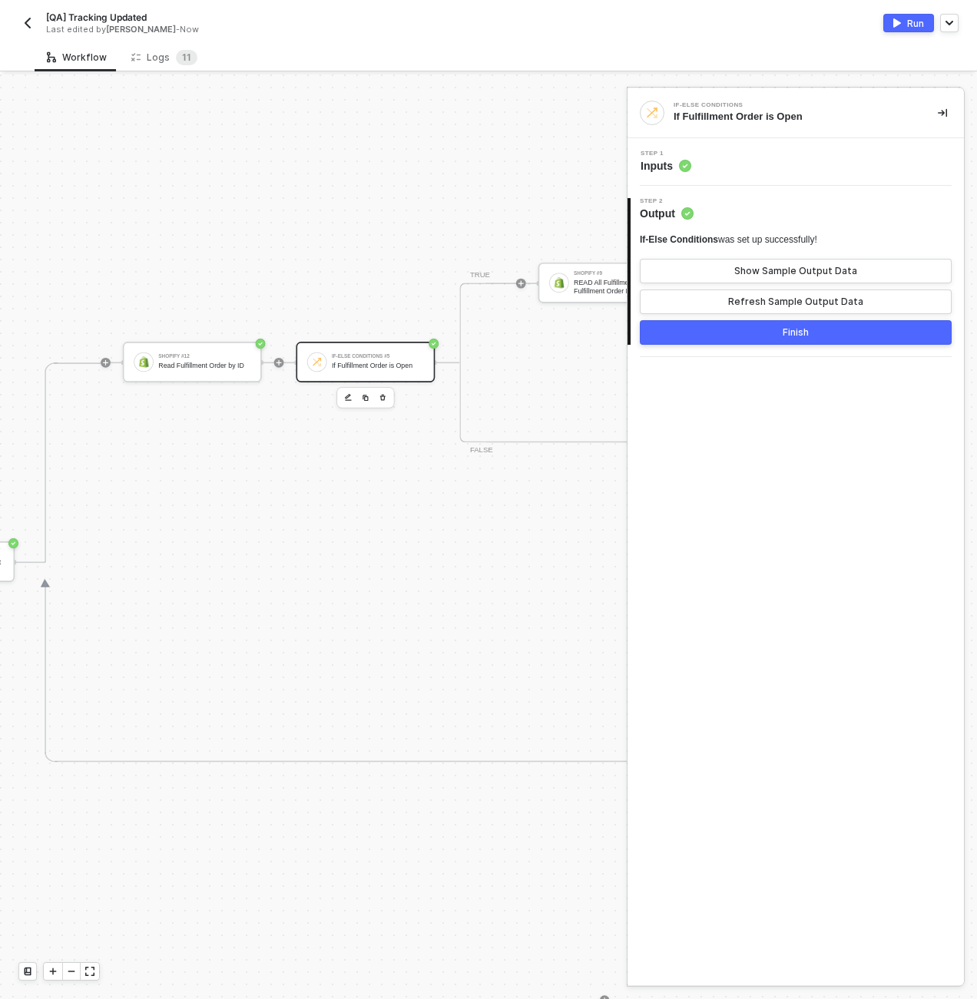
click at [728, 164] on div "Step 1 Inputs" at bounding box center [797, 162] width 333 height 23
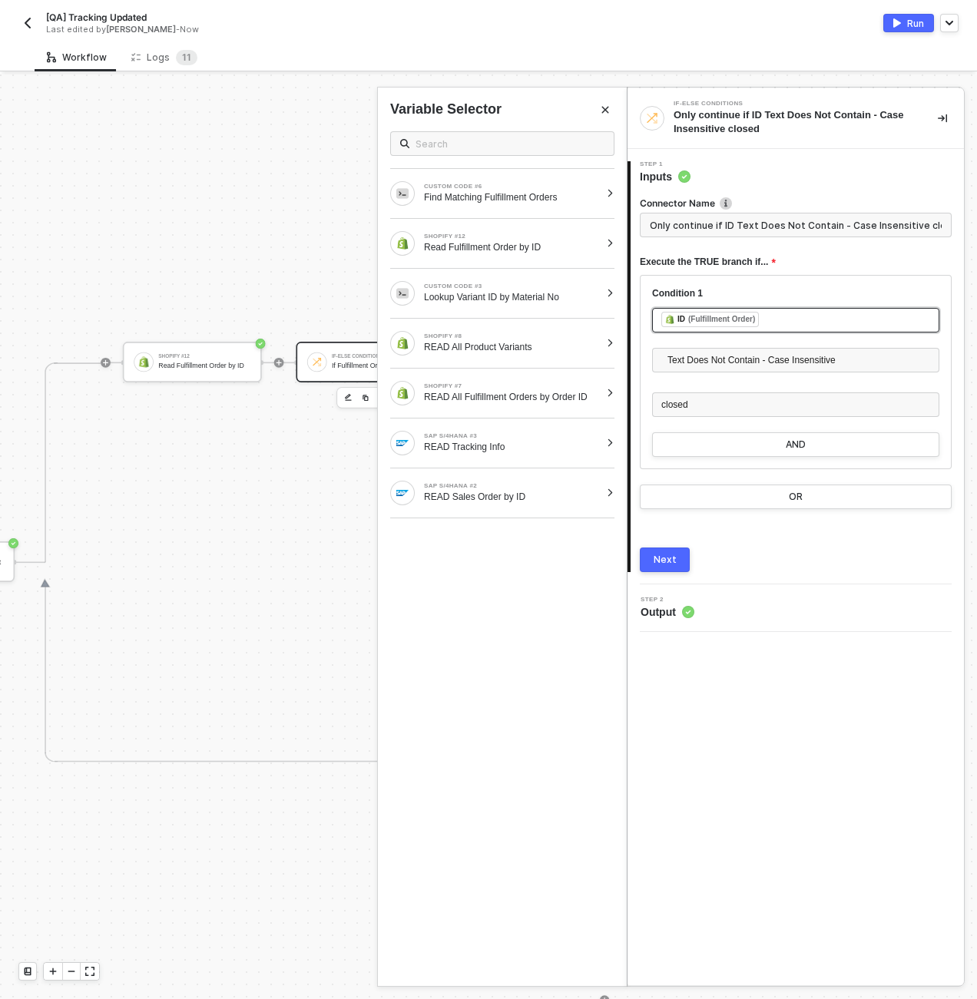
click at [841, 323] on div "﻿ ﻿ ID (Fulfillment Order) ﻿" at bounding box center [795, 320] width 269 height 17
click at [837, 317] on div "﻿ ﻿ ID (Fulfillment Order) ﻿" at bounding box center [795, 320] width 269 height 17
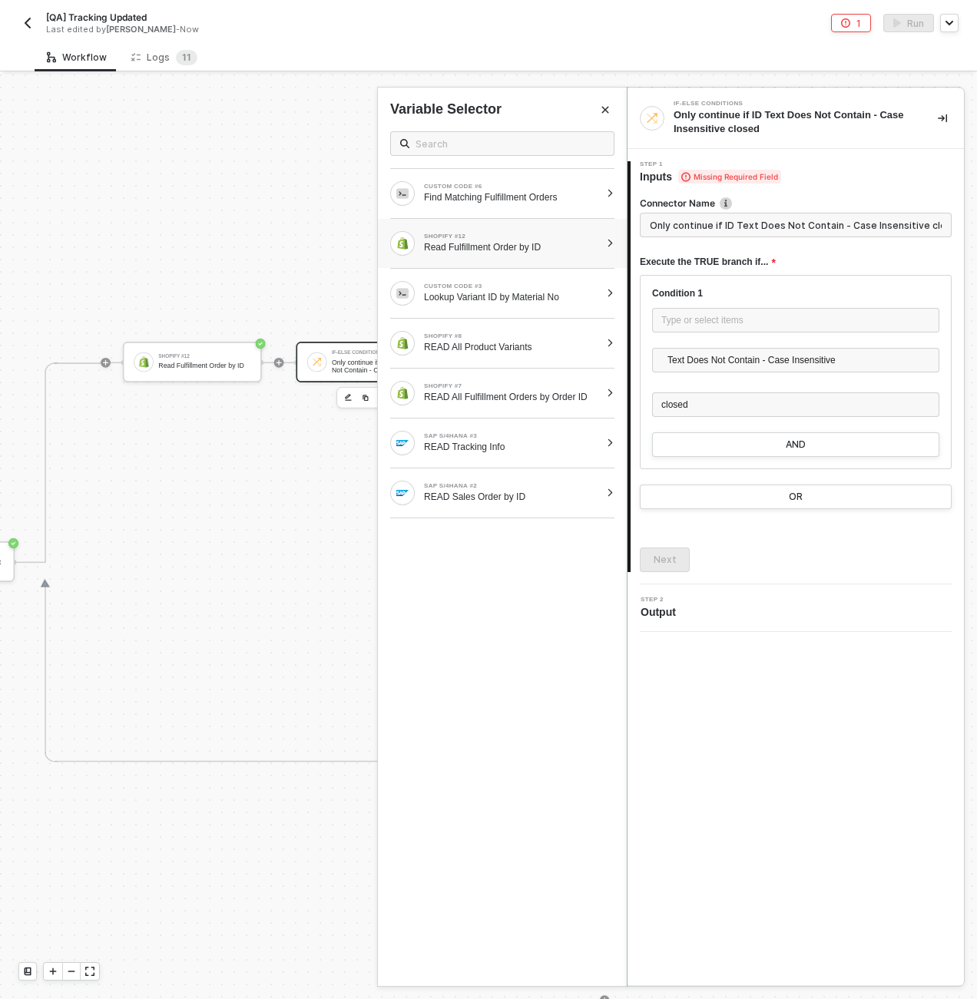
click at [529, 246] on div "Read Fulfillment Order by ID" at bounding box center [512, 247] width 176 height 12
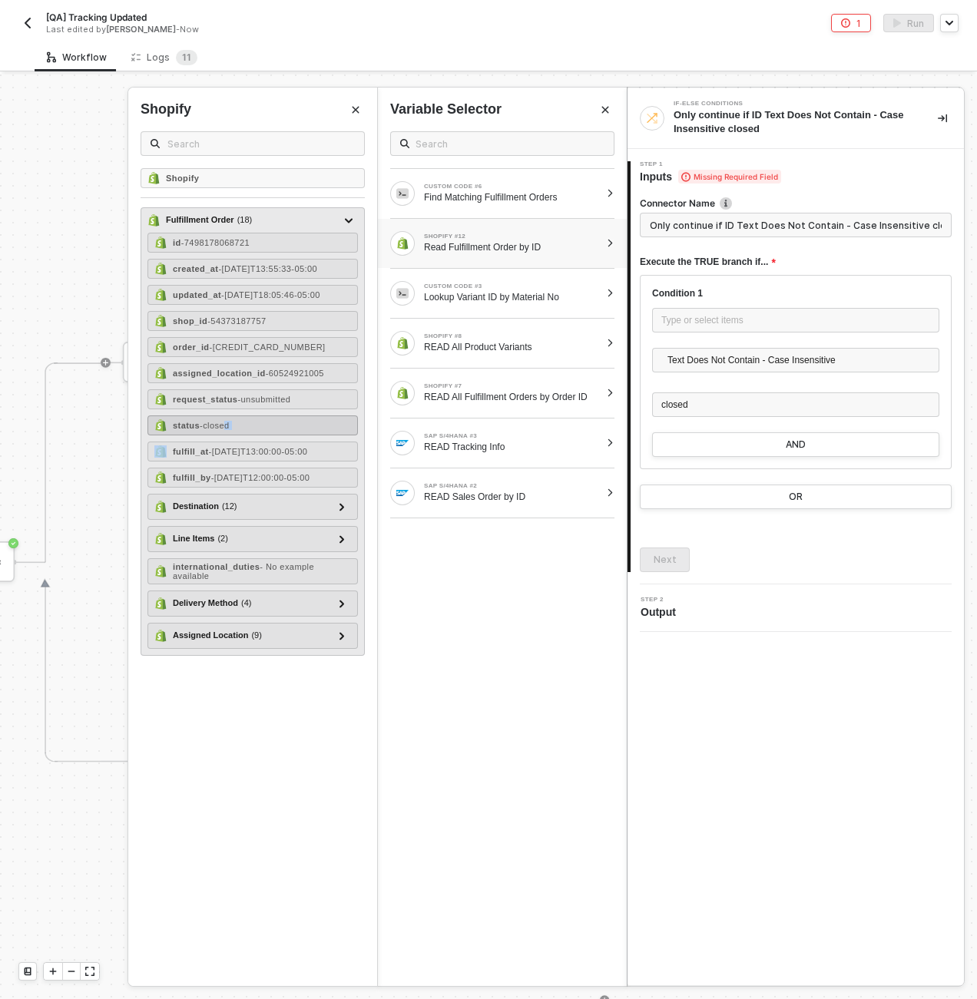
drag, startPoint x: 237, startPoint y: 449, endPoint x: 232, endPoint y: 436, distance: 13.1
click at [232, 436] on div "id - 7498178068721 created_at - 2025-09-11T13:55:33-05:00 updated_at - 2025-09-…" at bounding box center [252, 441] width 210 height 416
click at [230, 430] on span "- closed" at bounding box center [215, 425] width 30 height 9
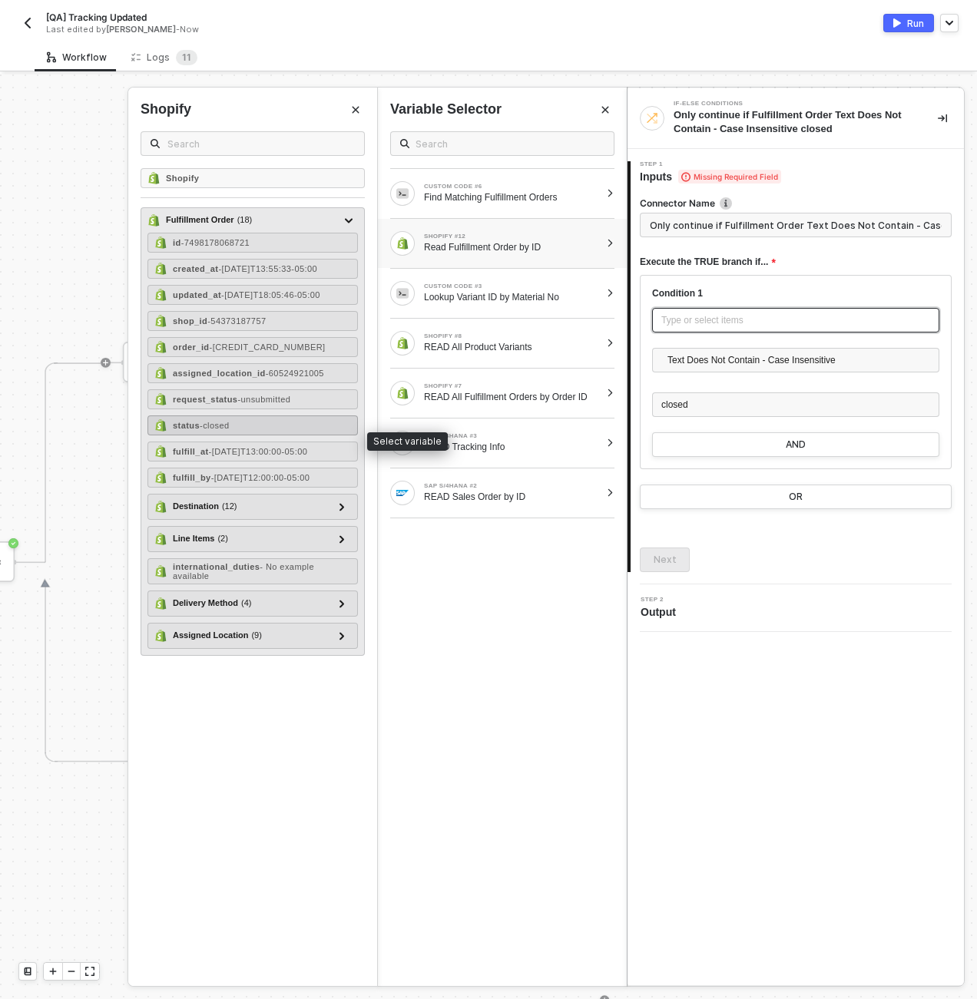
type input "Only continue if Status Text Does Not Contain - Case Insensitive closed"
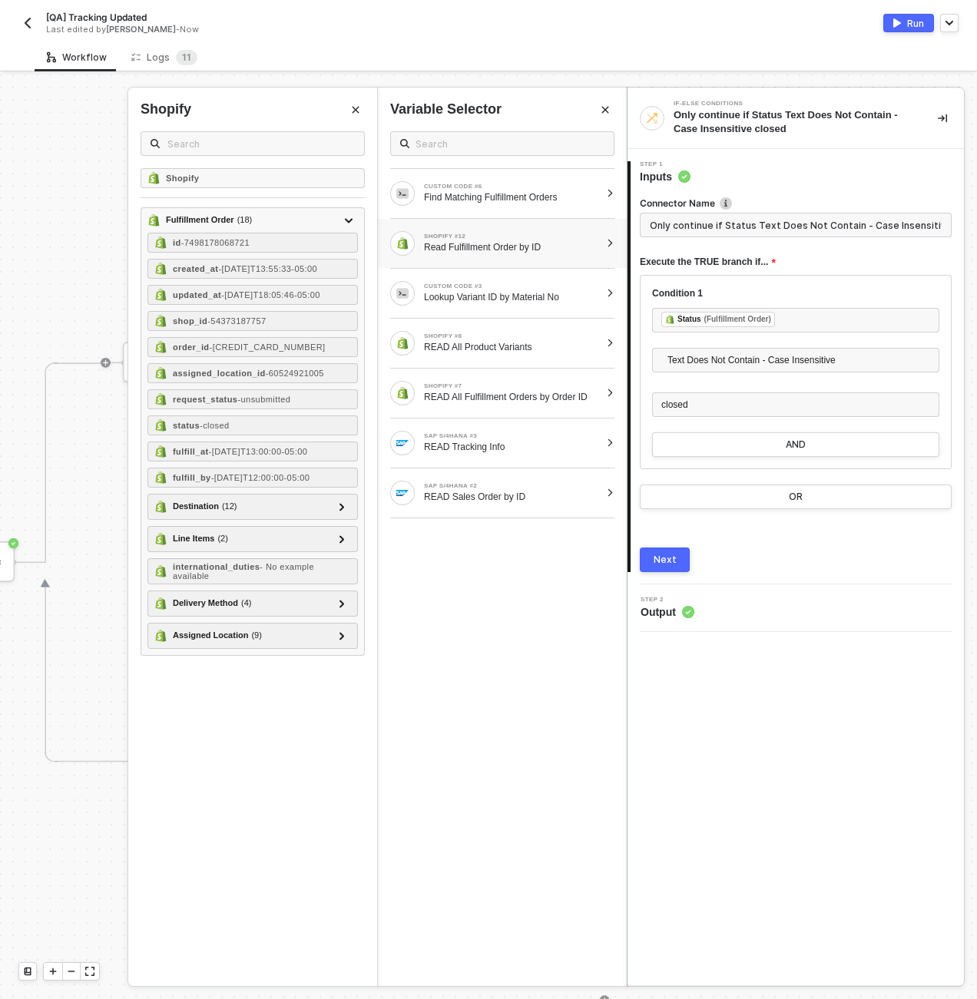
click at [672, 560] on div "Next" at bounding box center [665, 560] width 23 height 12
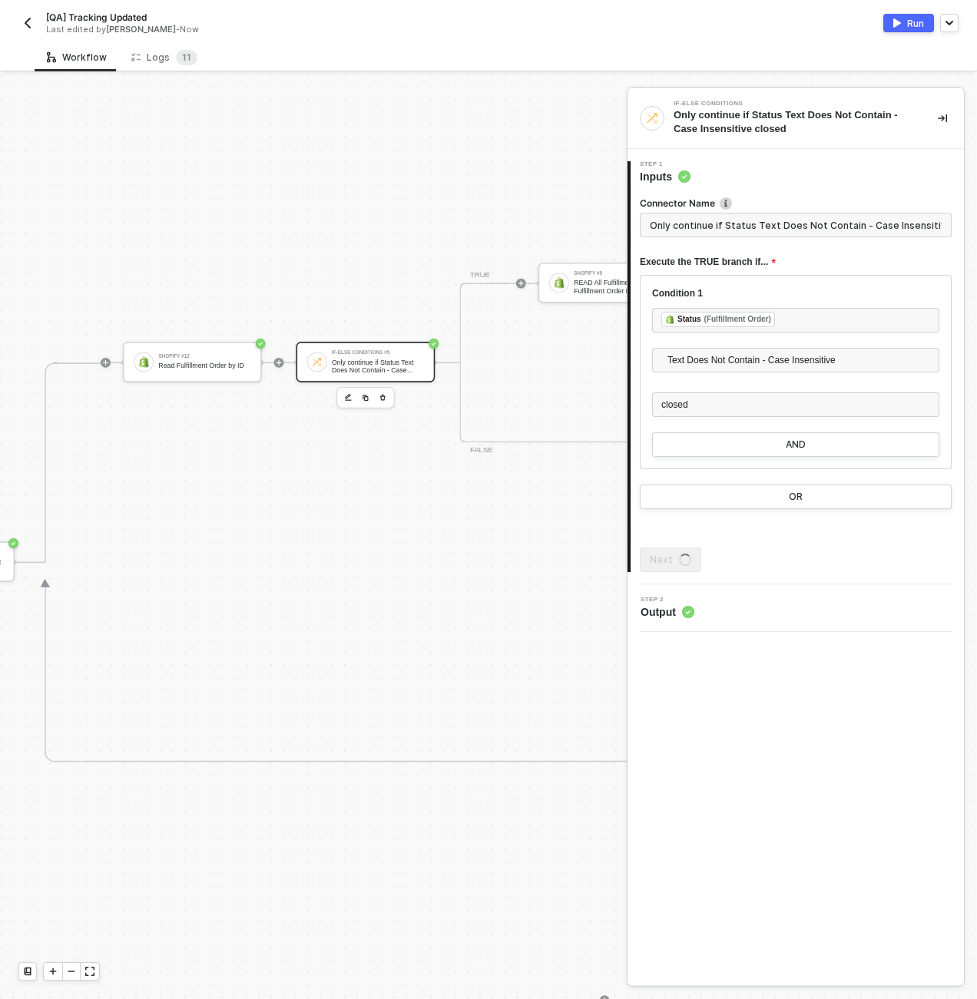
click at [317, 370] on div at bounding box center [317, 362] width 20 height 20
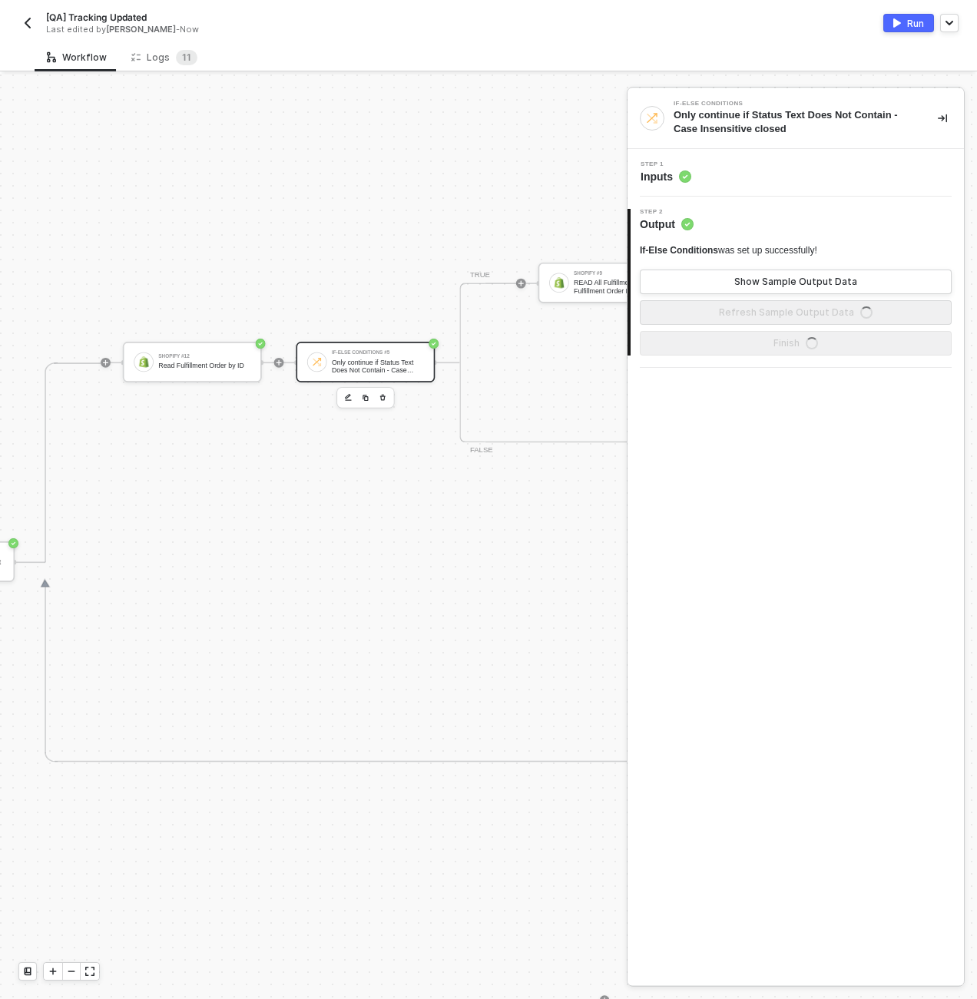
click at [408, 353] on div "If-Else Conditions #5" at bounding box center [378, 352] width 92 height 5
click at [710, 153] on div "Step 1 Inputs" at bounding box center [796, 173] width 336 height 48
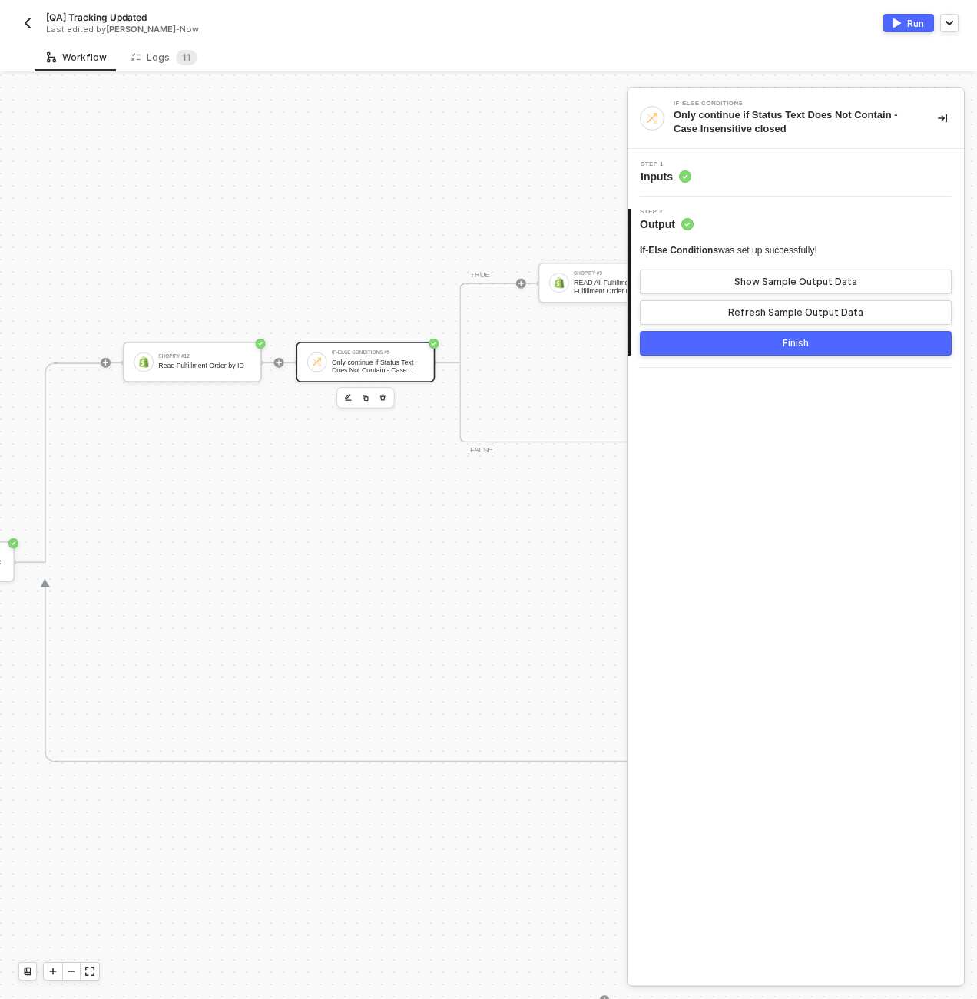
click at [711, 168] on div "Step 1 Inputs" at bounding box center [797, 172] width 333 height 23
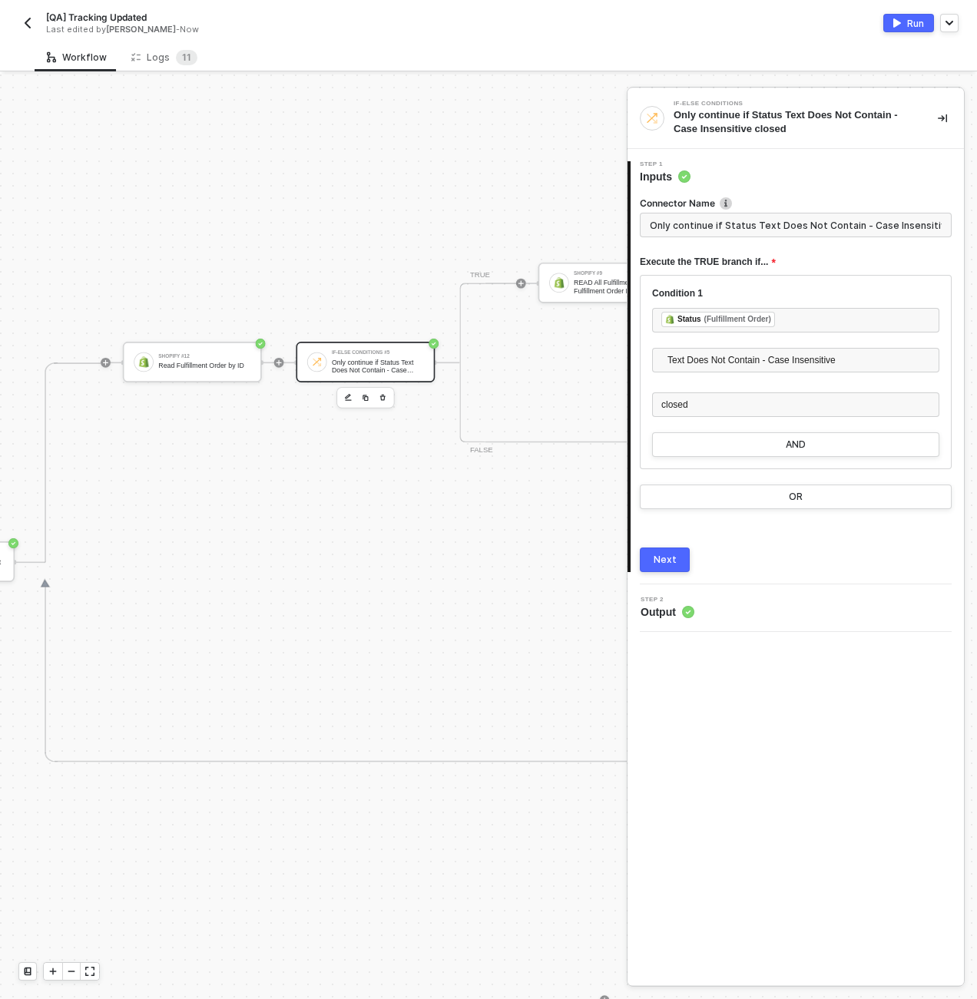
scroll to position [0, 22]
click at [702, 223] on input "Only continue if Status Text Does Not Contain - Case Insensitive closed" at bounding box center [796, 225] width 312 height 25
click at [701, 223] on input "Only continue if Status Text Does Not Contain - Case Insensitive closed" at bounding box center [796, 225] width 312 height 25
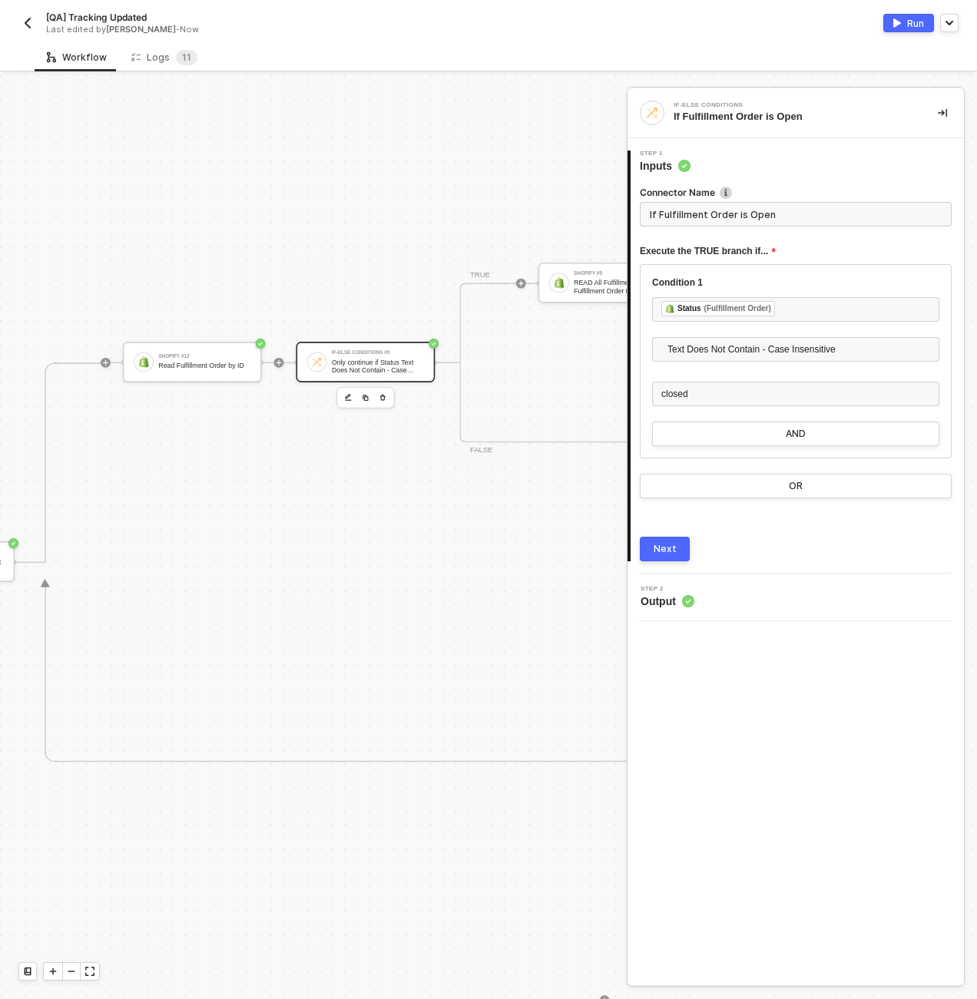
type input "If Fulfillment Order is Open"
click at [675, 544] on button "Next" at bounding box center [665, 549] width 50 height 25
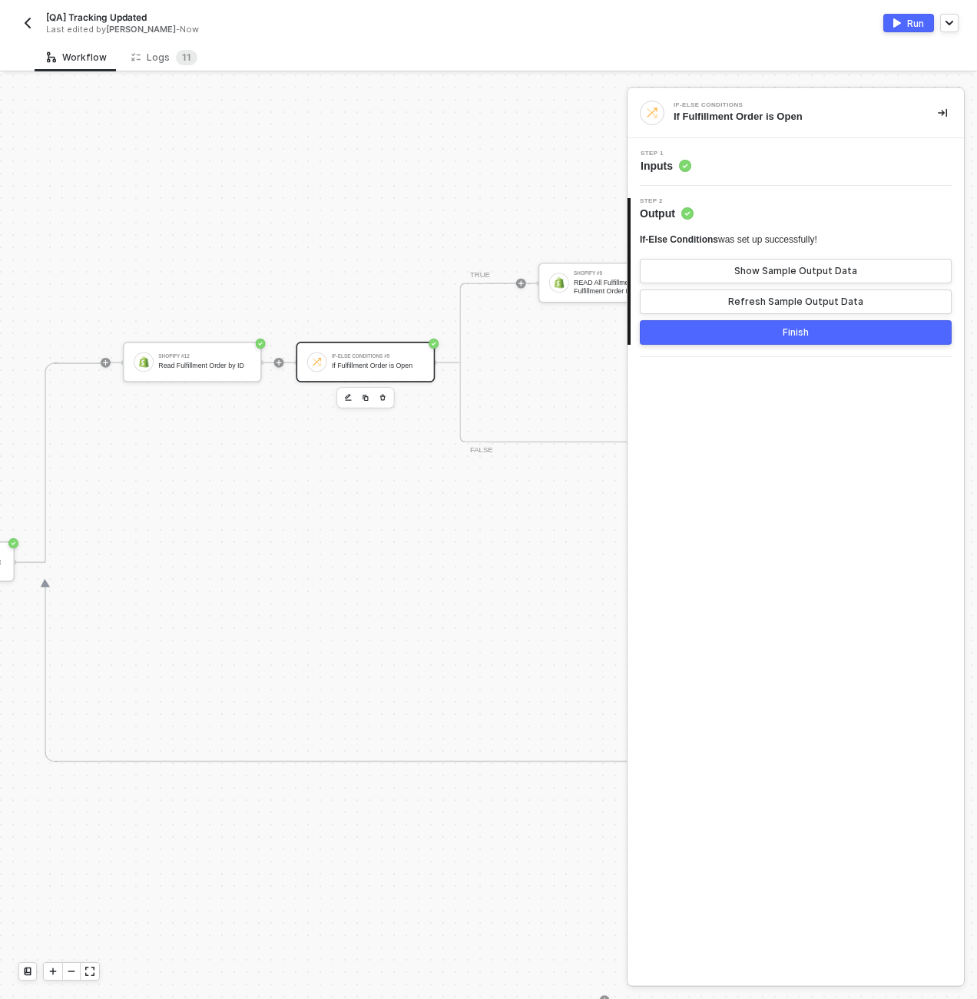
click at [750, 337] on button "Finish" at bounding box center [796, 332] width 312 height 25
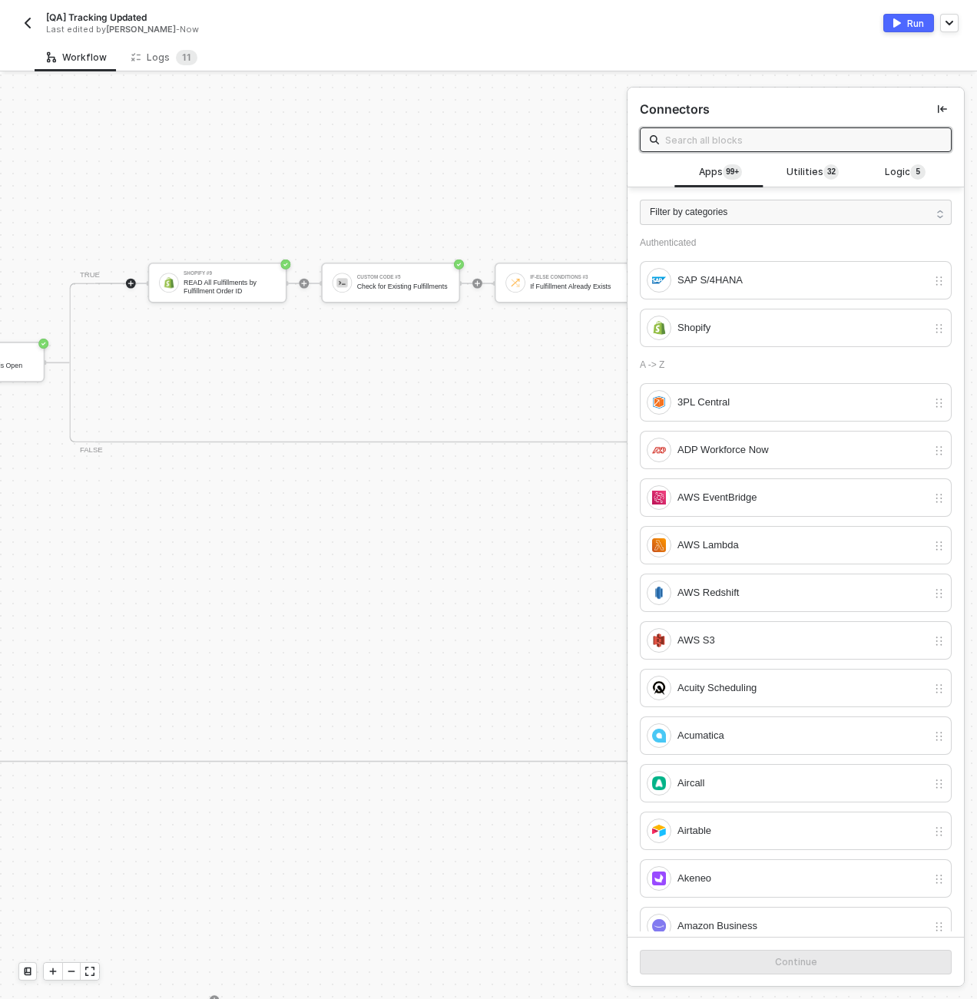
scroll to position [0, 4731]
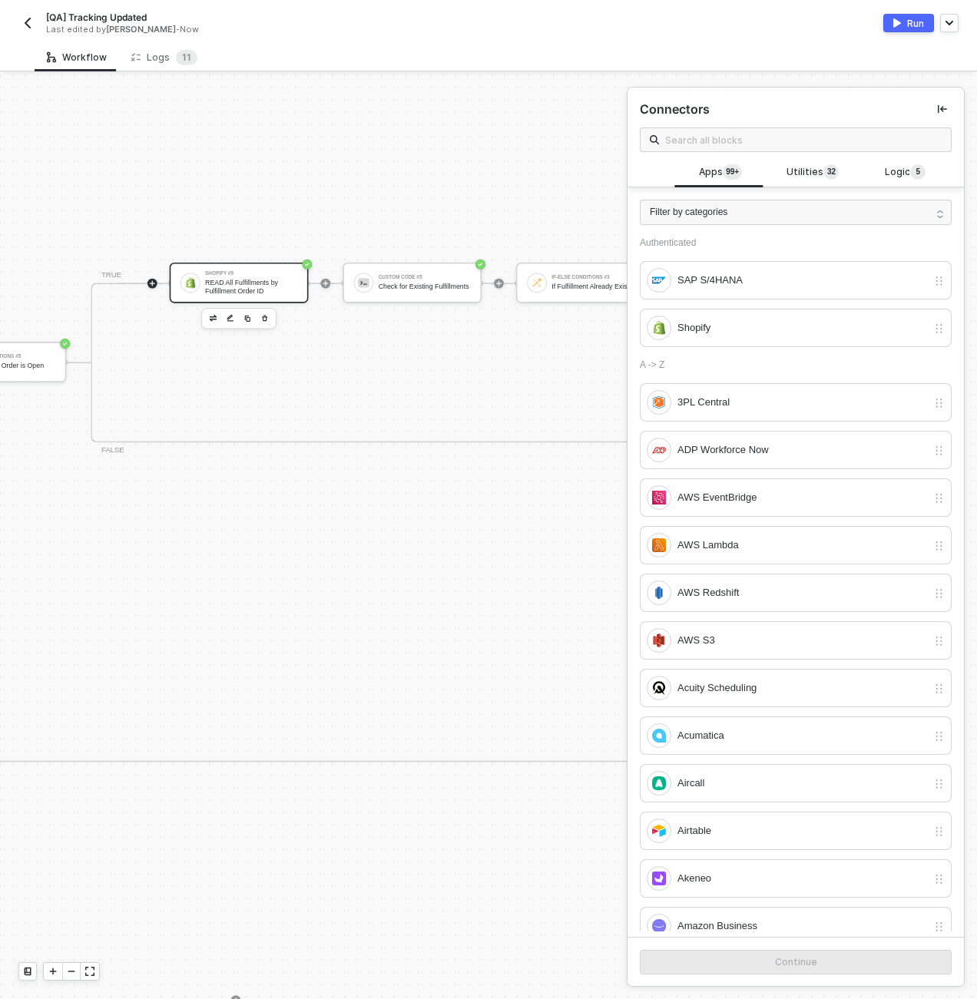
click at [227, 282] on div "READ All Fulfillments by Fulfillment Order ID" at bounding box center [251, 286] width 92 height 15
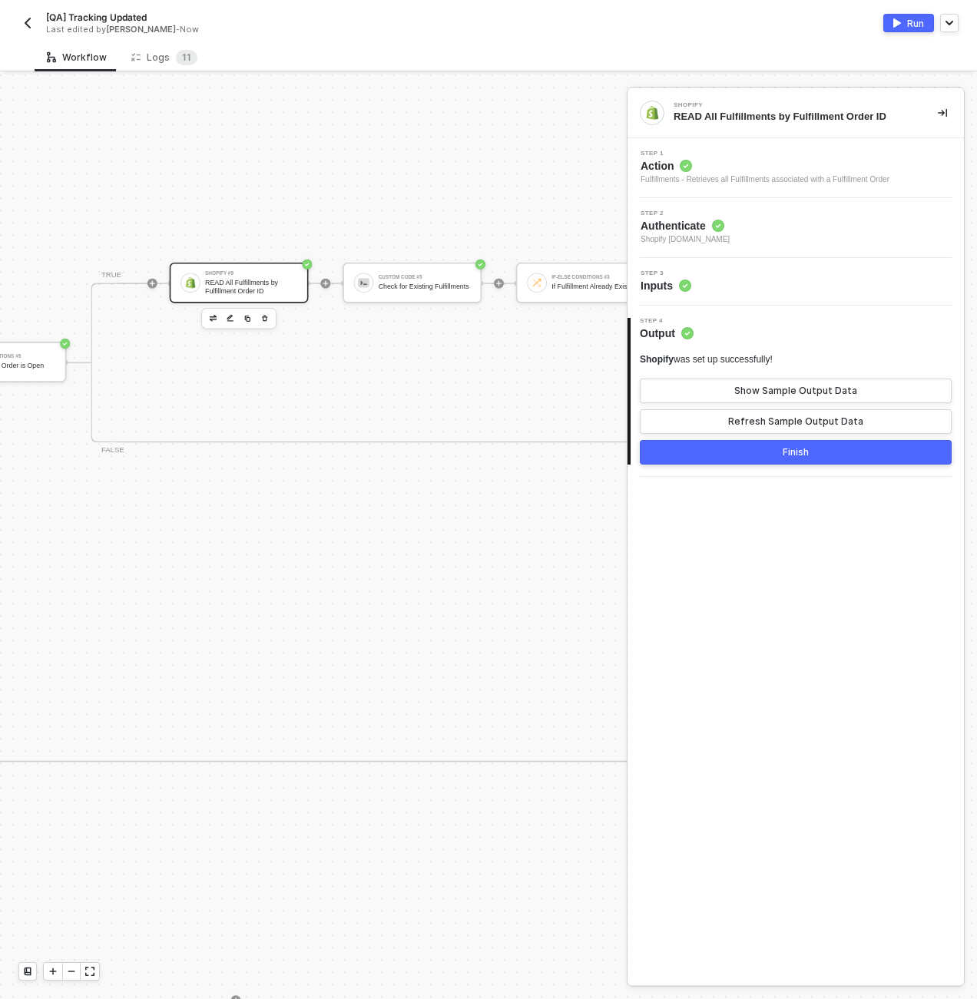
click at [728, 287] on div "Step 3 Inputs" at bounding box center [797, 281] width 333 height 23
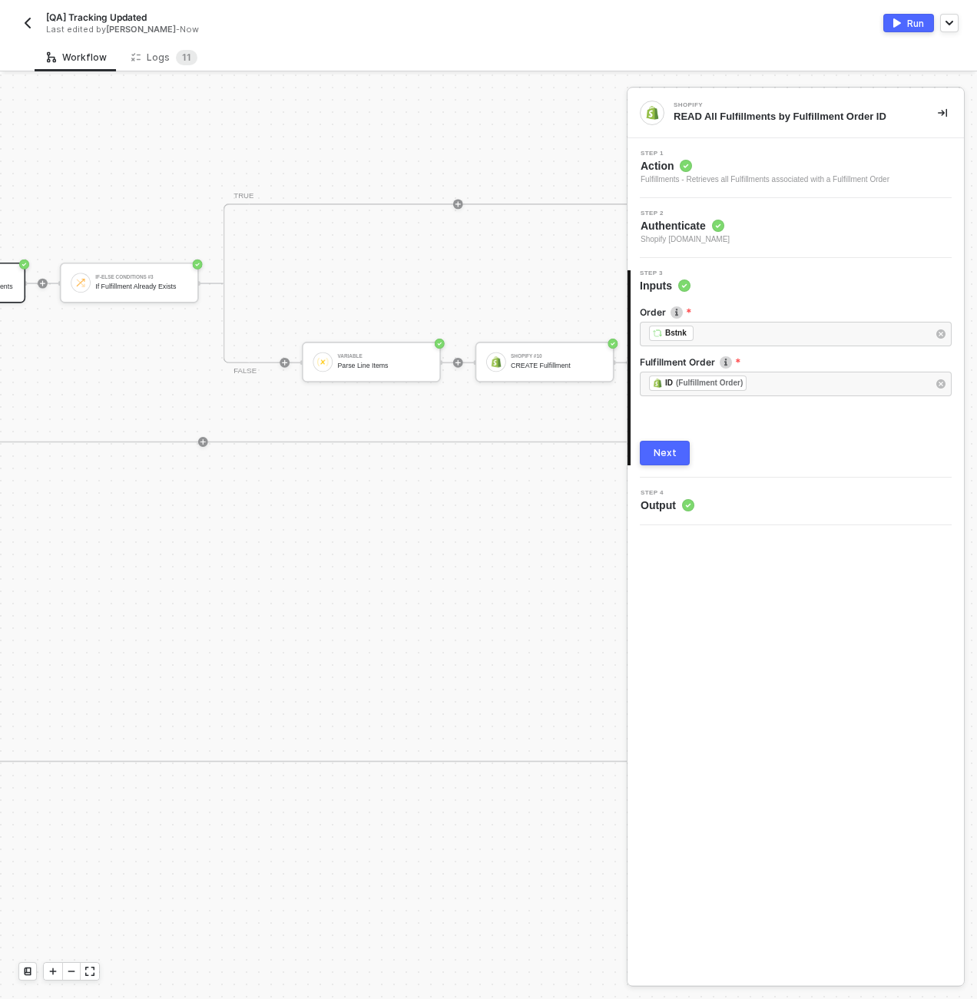
scroll to position [0, 5192]
click at [929, 27] on button "Run" at bounding box center [908, 23] width 51 height 18
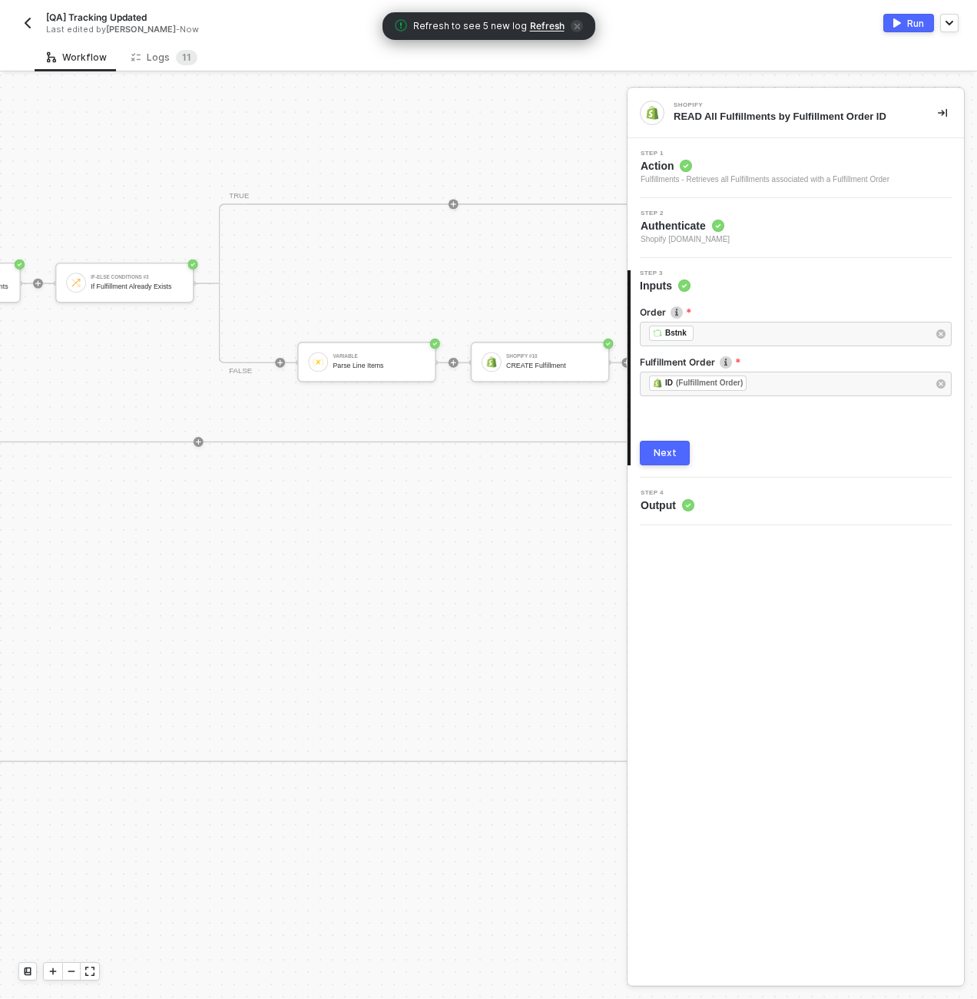
click at [687, 37] on div "[QA] Tracking Updated Last edited by Scott Cogswell - Now Run" at bounding box center [488, 21] width 940 height 43
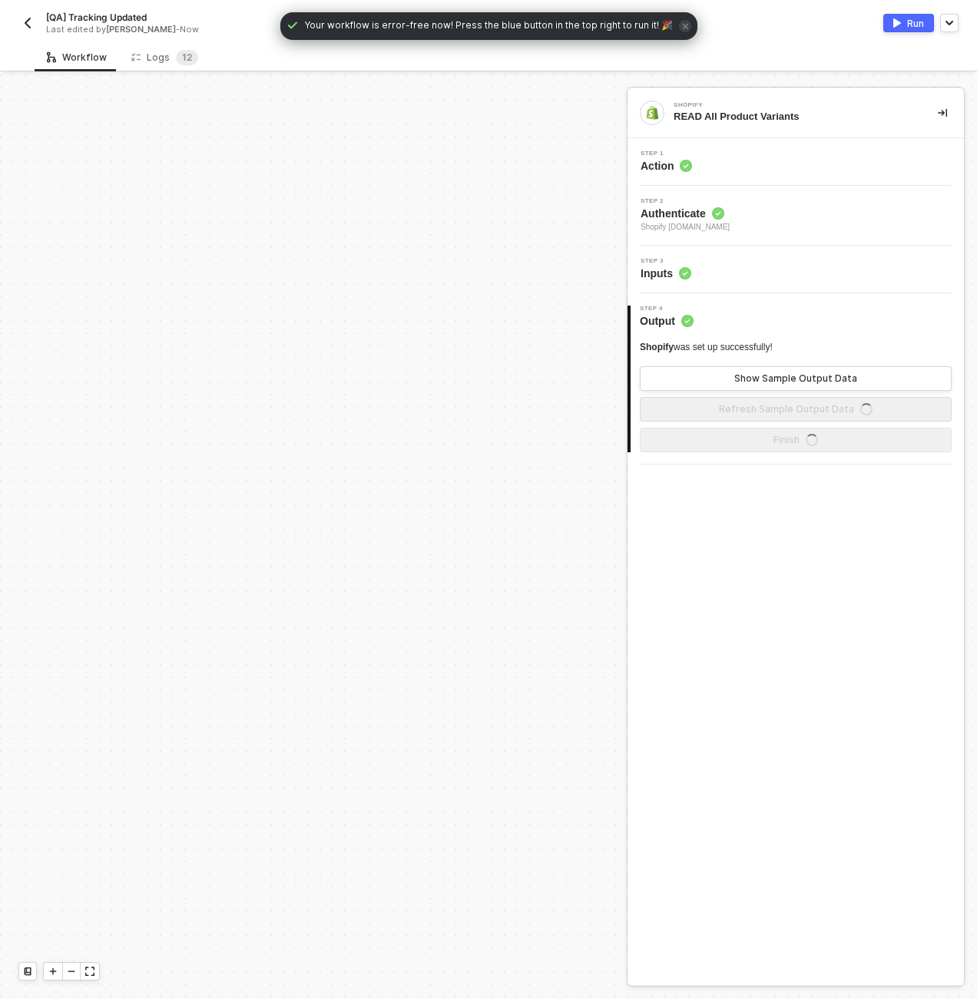
scroll to position [922, 0]
click at [152, 56] on div "Logs 1 2" at bounding box center [164, 57] width 67 height 15
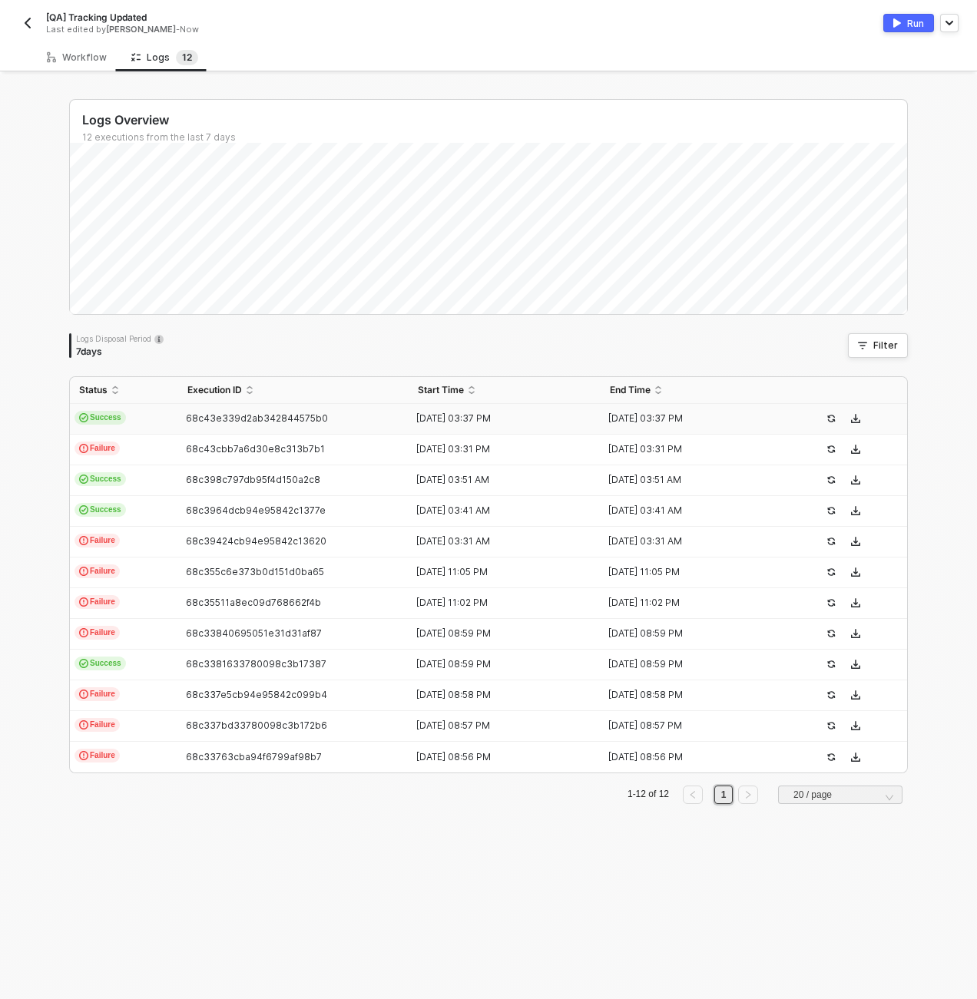
click at [156, 408] on td "Success" at bounding box center [124, 419] width 108 height 31
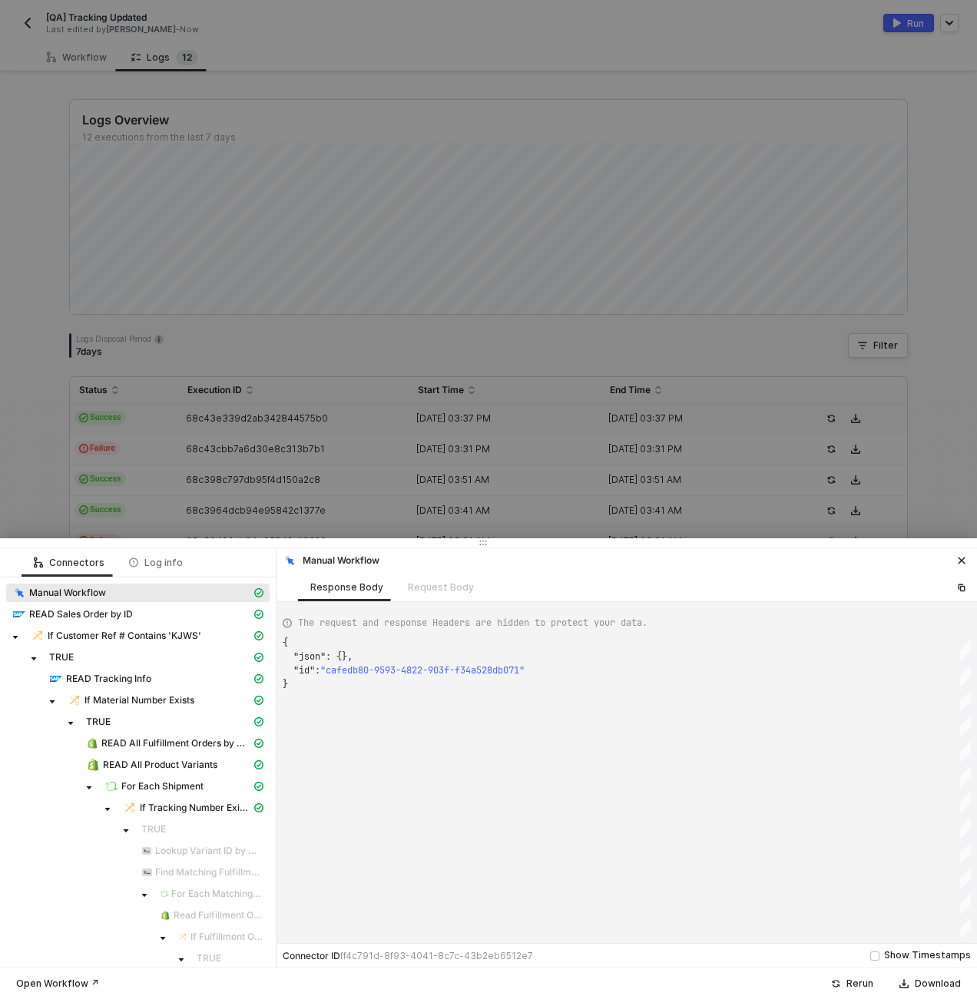
scroll to position [41, 0]
click at [190, 785] on span "For Each Shipment" at bounding box center [162, 787] width 82 height 12
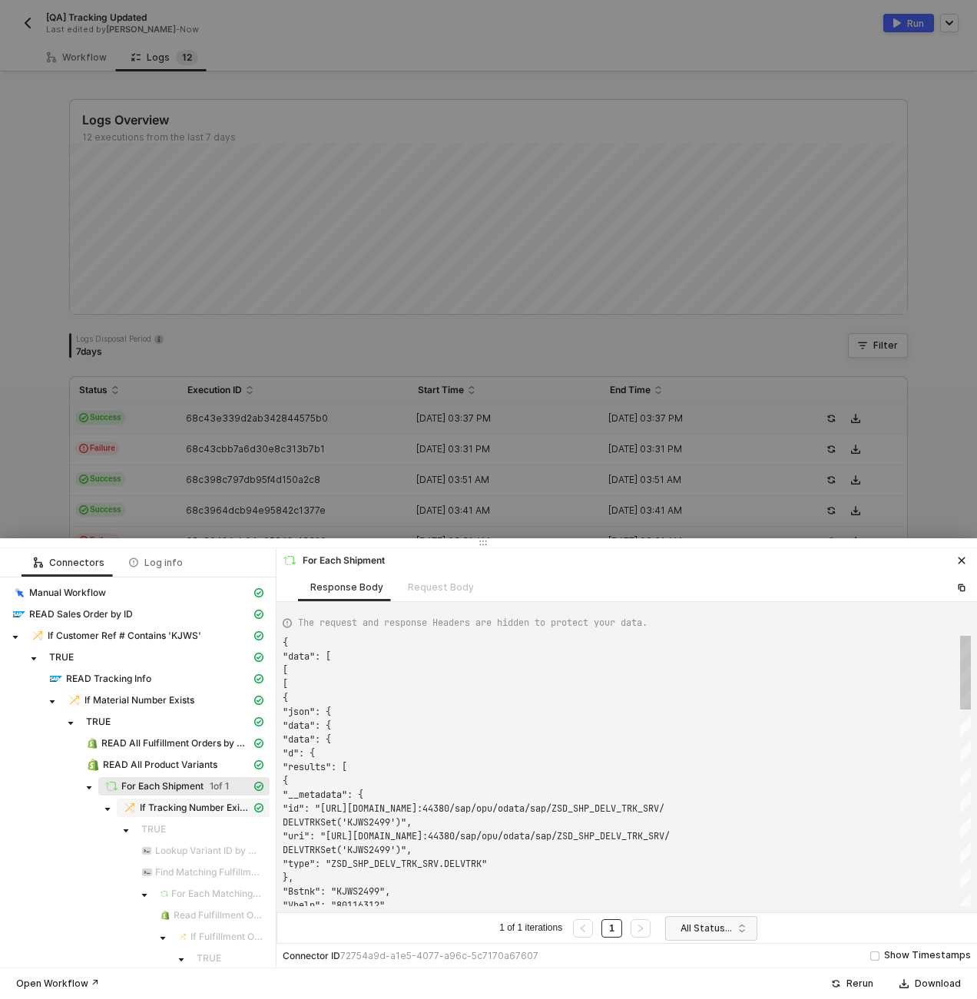
scroll to position [138, 0]
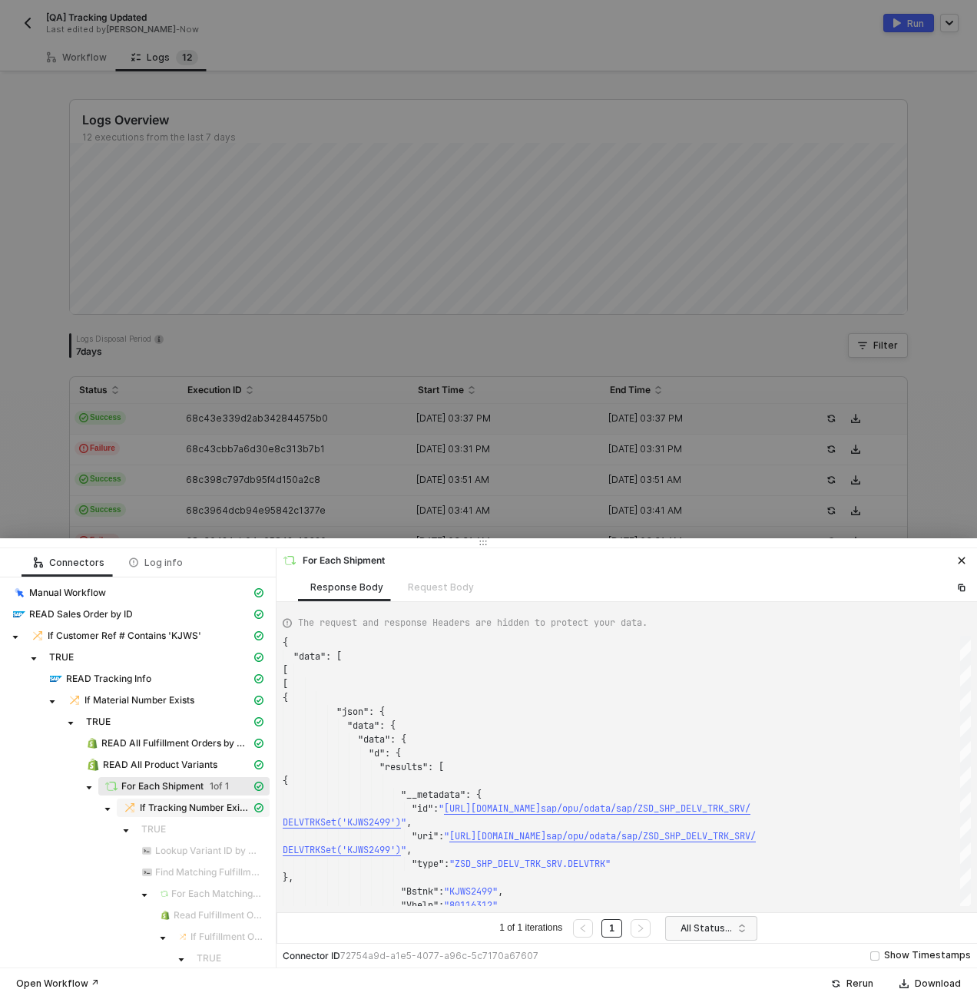
click at [189, 810] on span "If Tracking Number Exists" at bounding box center [195, 808] width 111 height 12
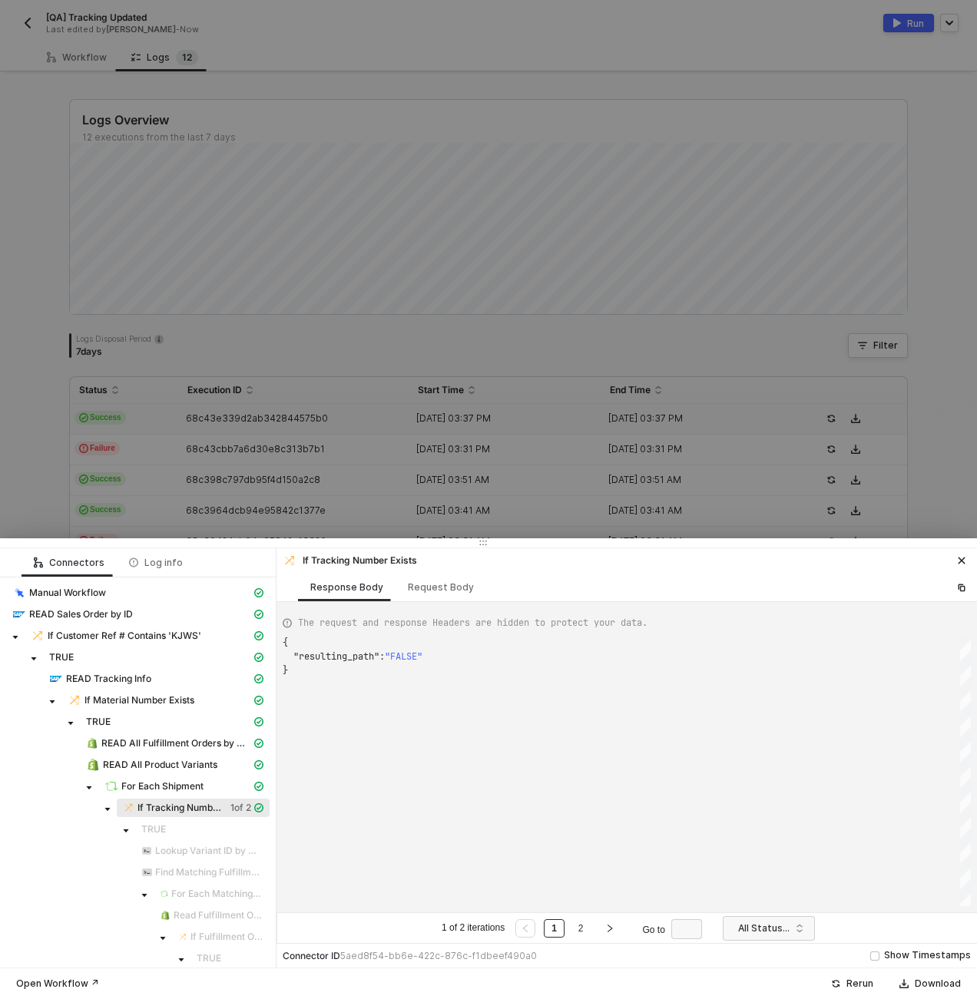
scroll to position [28, 0]
click at [579, 930] on link "2" at bounding box center [581, 928] width 15 height 17
click at [210, 819] on div "If Tracking Number Exists 2 of 2" at bounding box center [137, 810] width 263 height 22
click at [204, 830] on div "TRUE" at bounding box center [202, 830] width 122 height 12
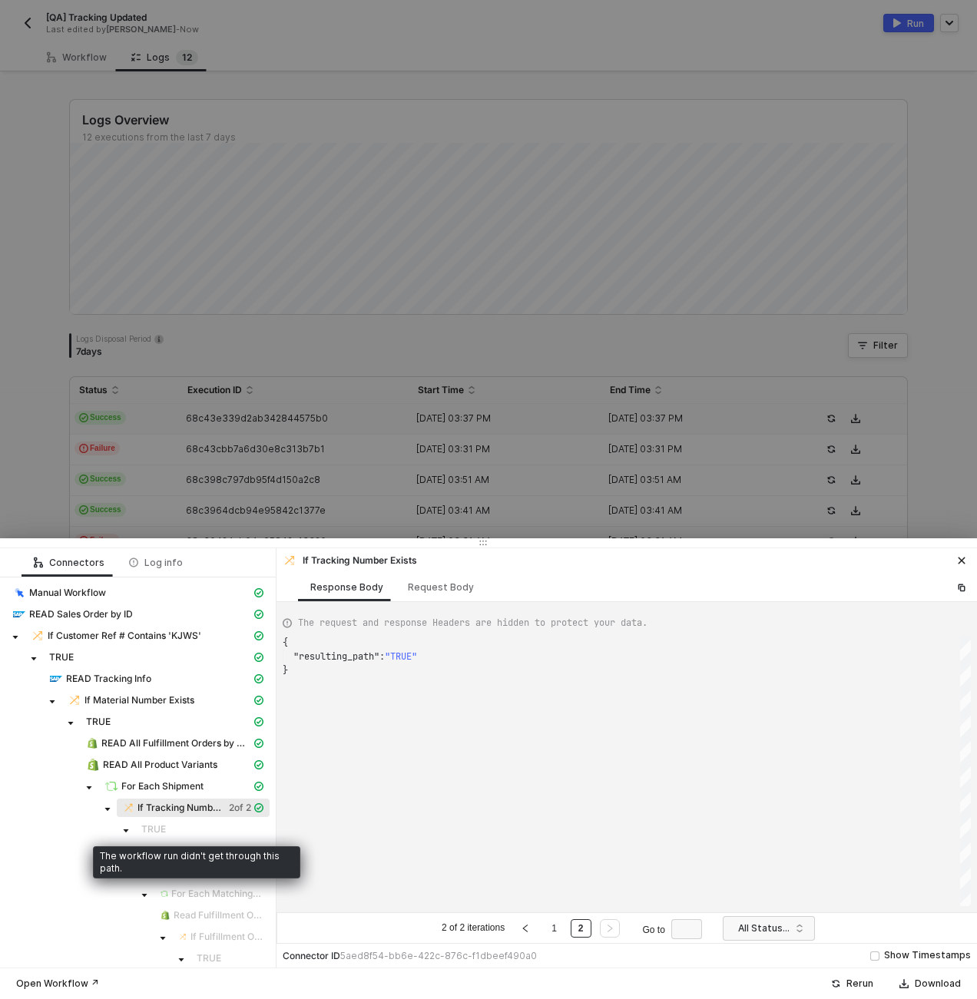
click at [177, 805] on span "If Tracking Number Exists" at bounding box center [180, 808] width 85 height 12
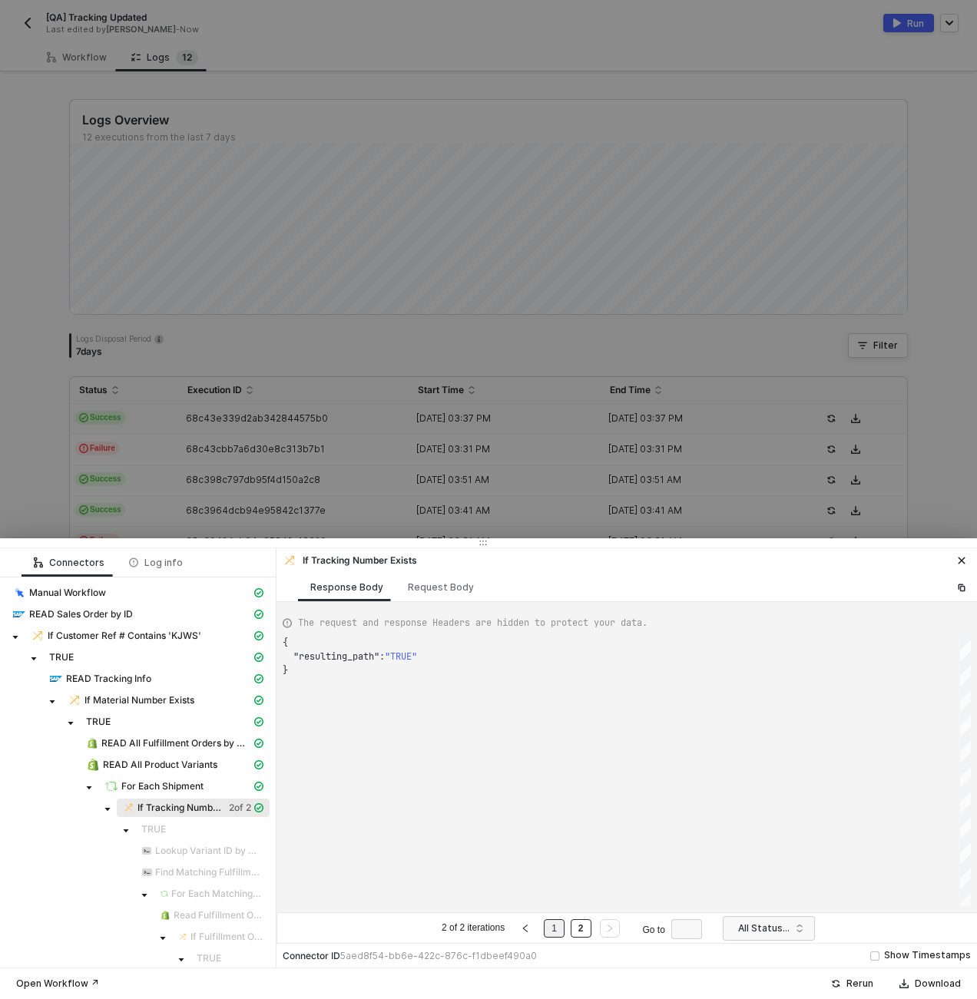
click at [560, 936] on link "1" at bounding box center [554, 928] width 15 height 17
click at [586, 929] on link "2" at bounding box center [581, 928] width 15 height 17
click at [181, 791] on span "For Each Shipment" at bounding box center [162, 787] width 82 height 12
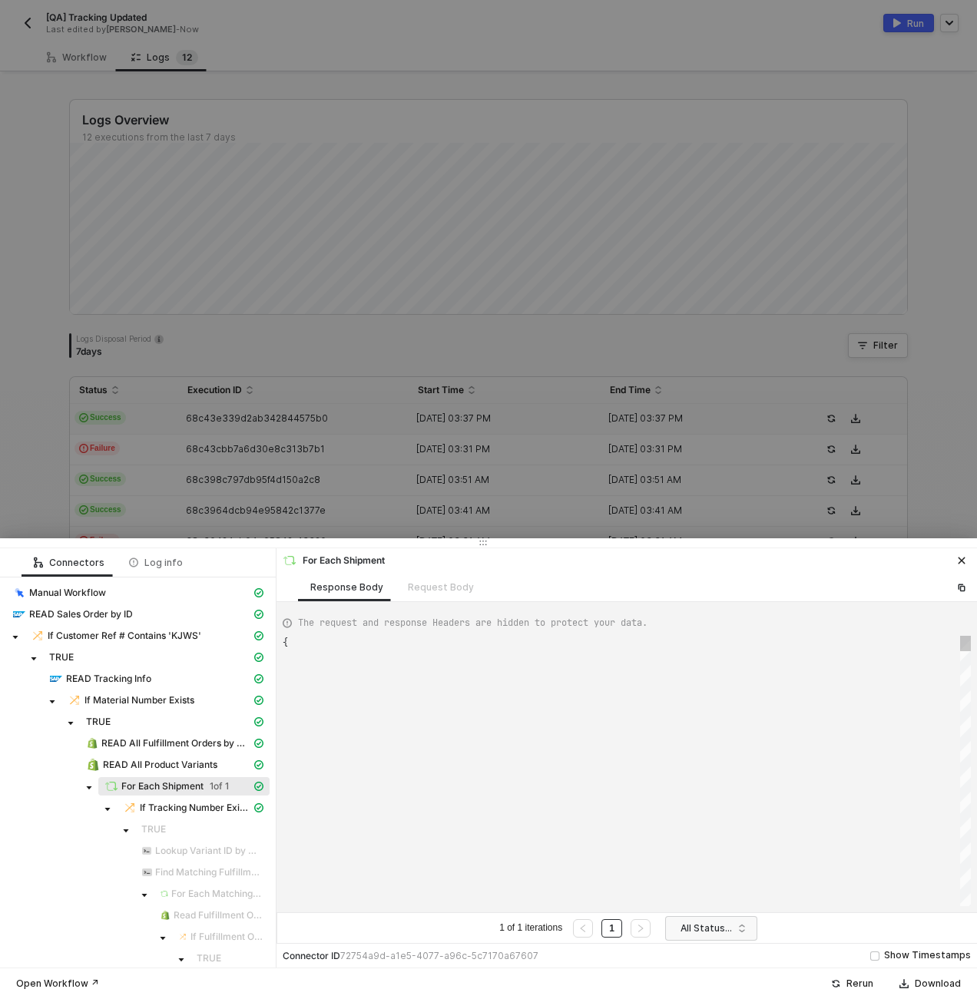
type textarea "{ "data": [ [ [ { "json": { "data": { "data": { "d": { "results": ["
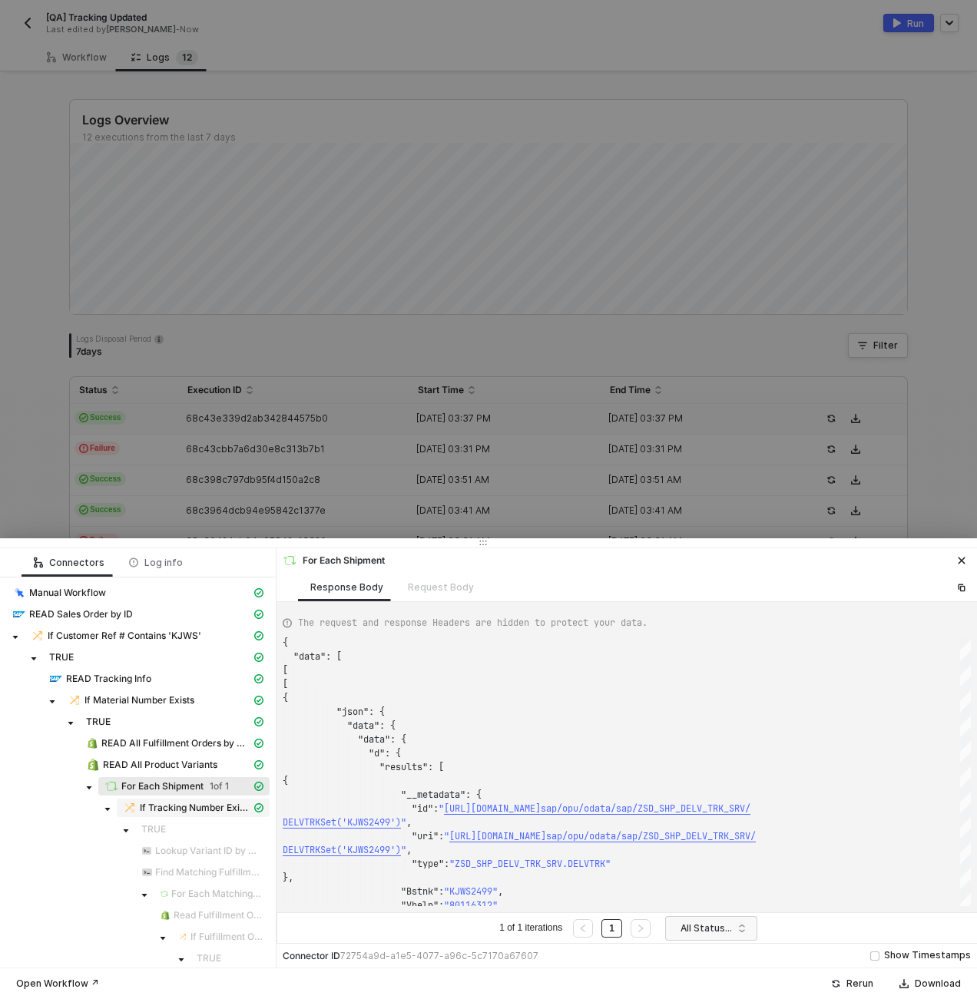
click at [214, 813] on span "If Tracking Number Exists" at bounding box center [195, 808] width 111 height 12
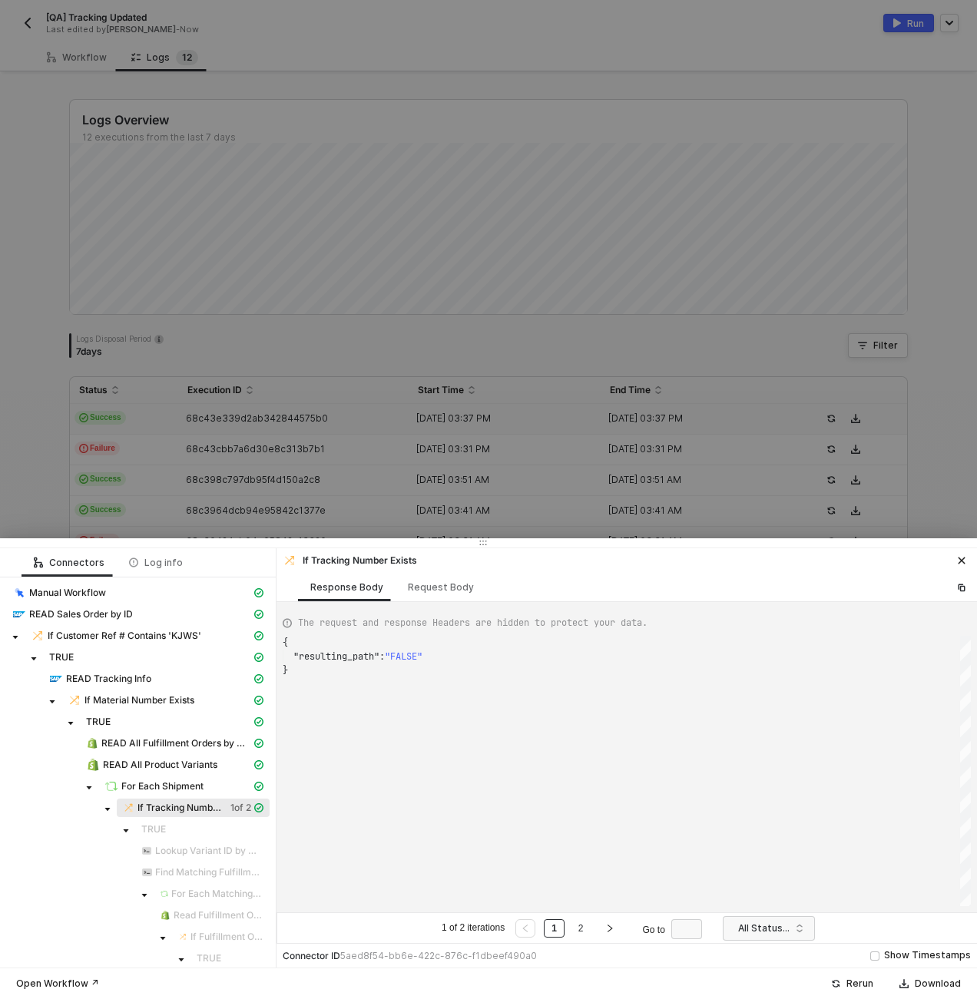
scroll to position [28, 0]
click at [585, 934] on link "2" at bounding box center [581, 928] width 15 height 17
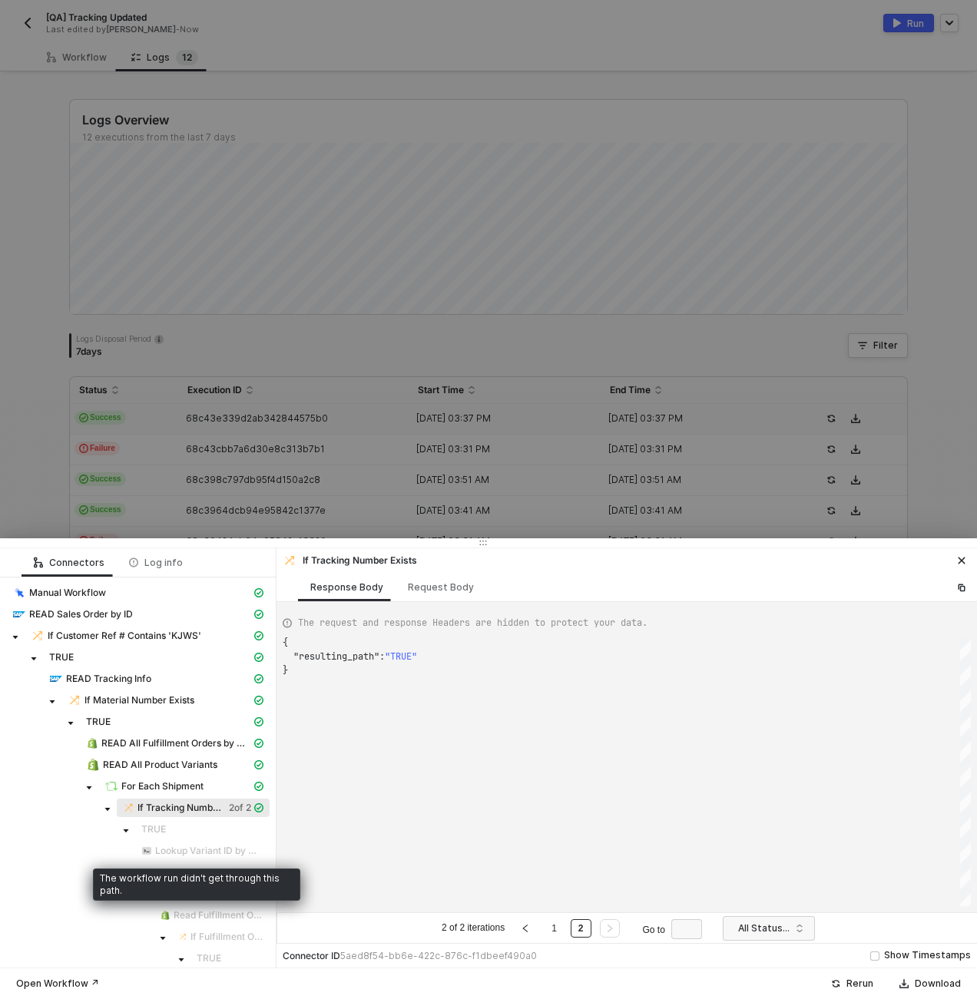
click at [161, 842] on span "Lookup Variant ID by Material No" at bounding box center [202, 851] width 134 height 18
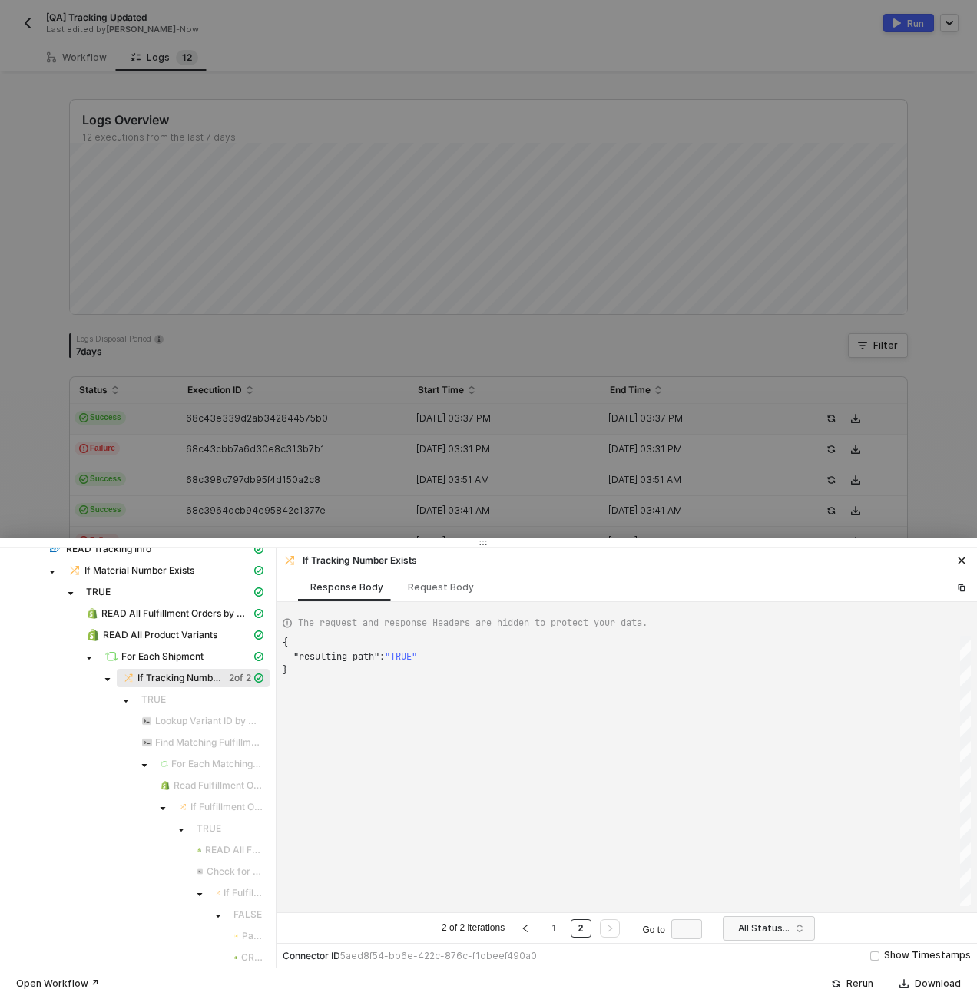
scroll to position [138, 0]
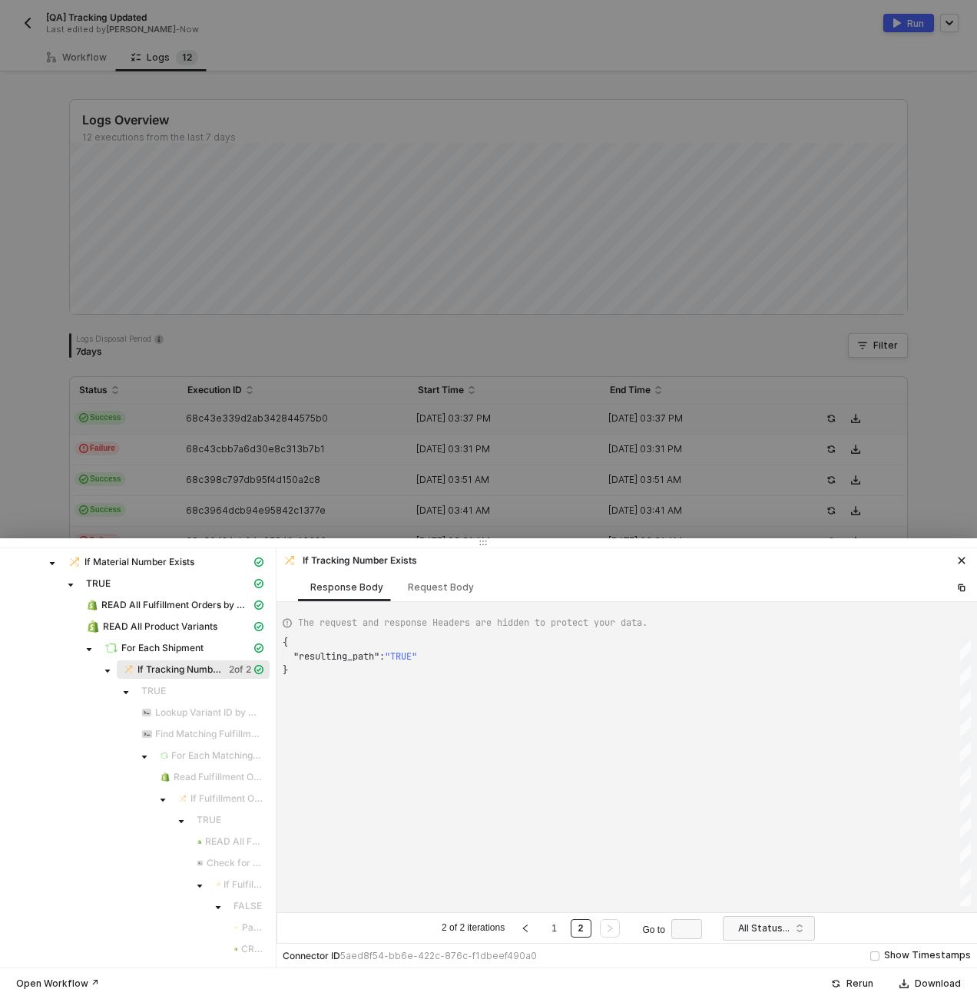
click at [171, 756] on span "For Each Matching Fulfillment Order" at bounding box center [217, 756] width 92 height 12
click at [224, 695] on div "TRUE" at bounding box center [202, 691] width 122 height 12
click at [554, 931] on link "1" at bounding box center [554, 928] width 15 height 17
click at [353, 423] on div at bounding box center [488, 499] width 977 height 999
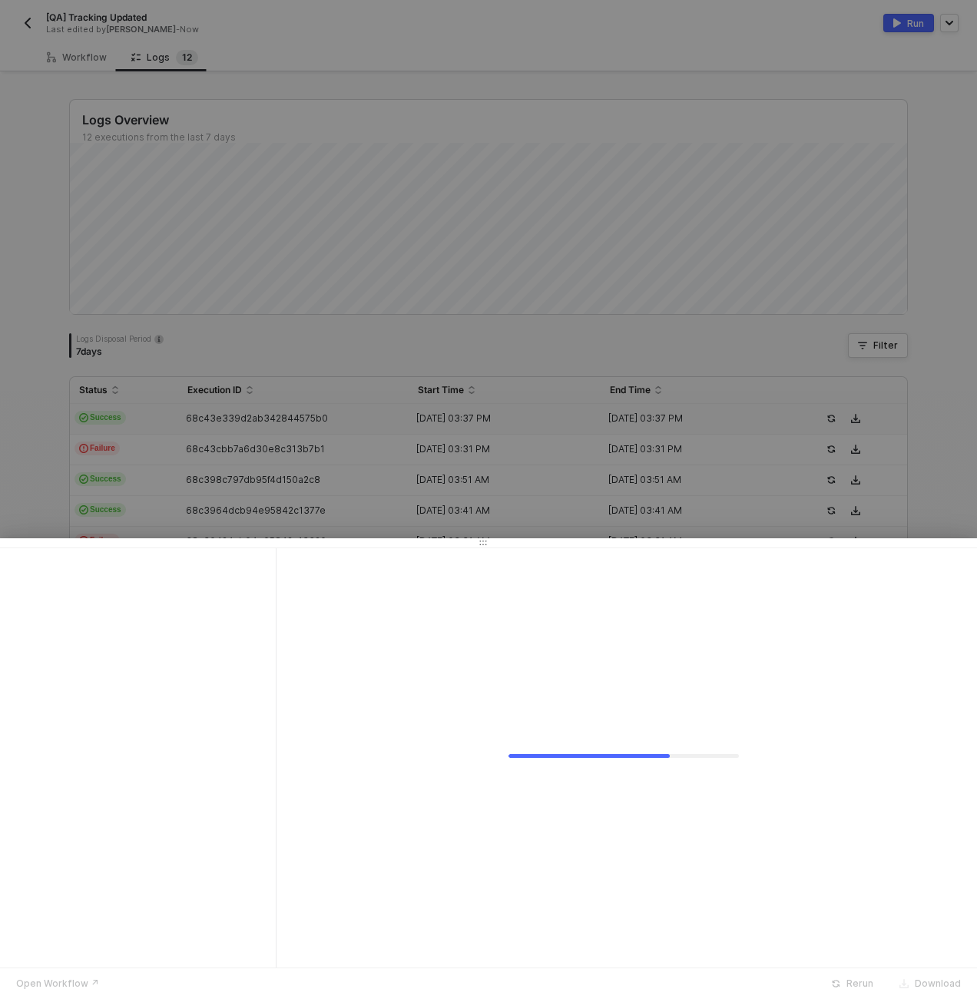
scroll to position [0, 0]
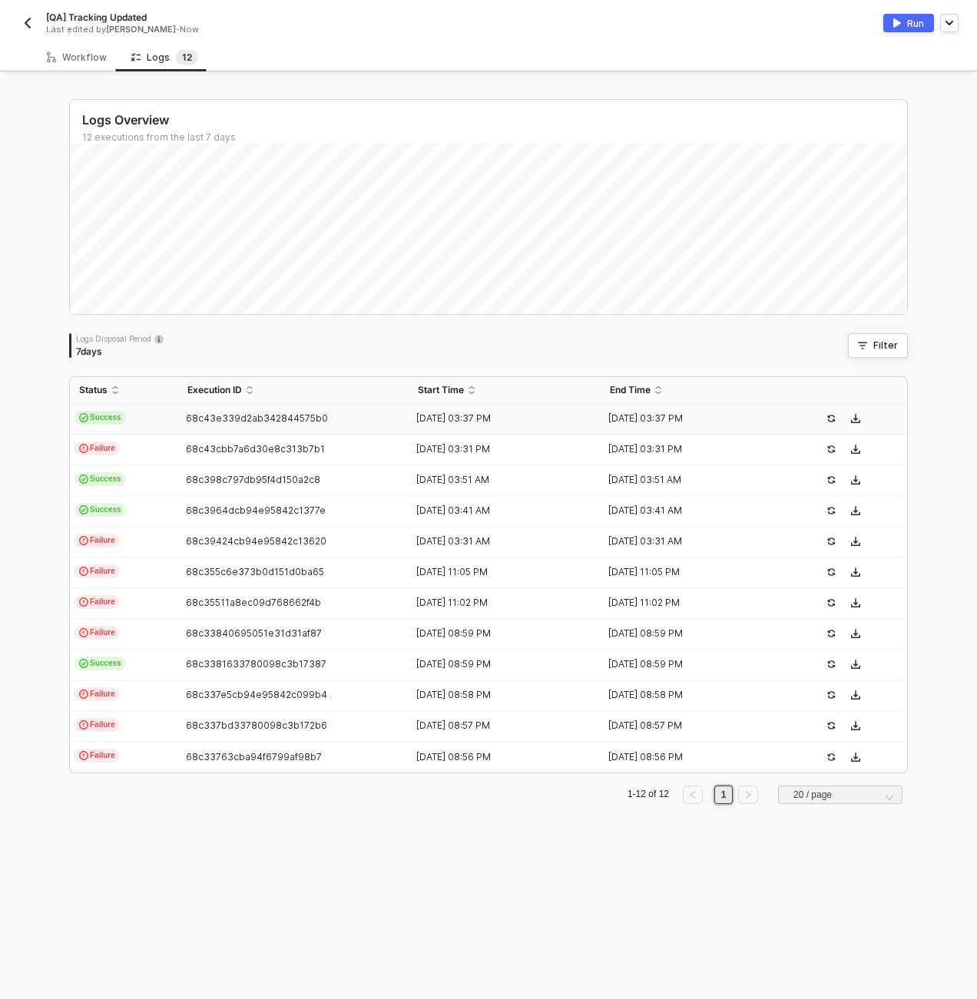
click at [172, 418] on td "Success" at bounding box center [124, 419] width 108 height 31
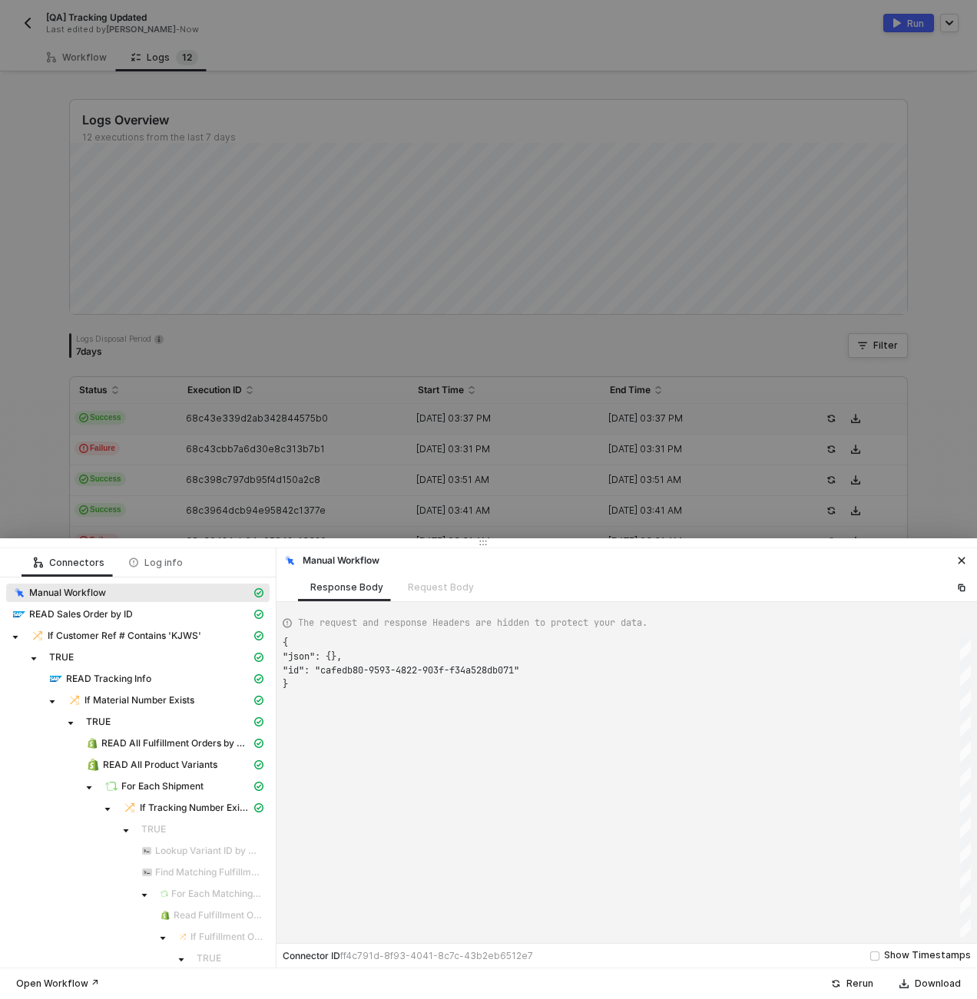
scroll to position [41, 0]
click at [197, 481] on div at bounding box center [488, 499] width 977 height 999
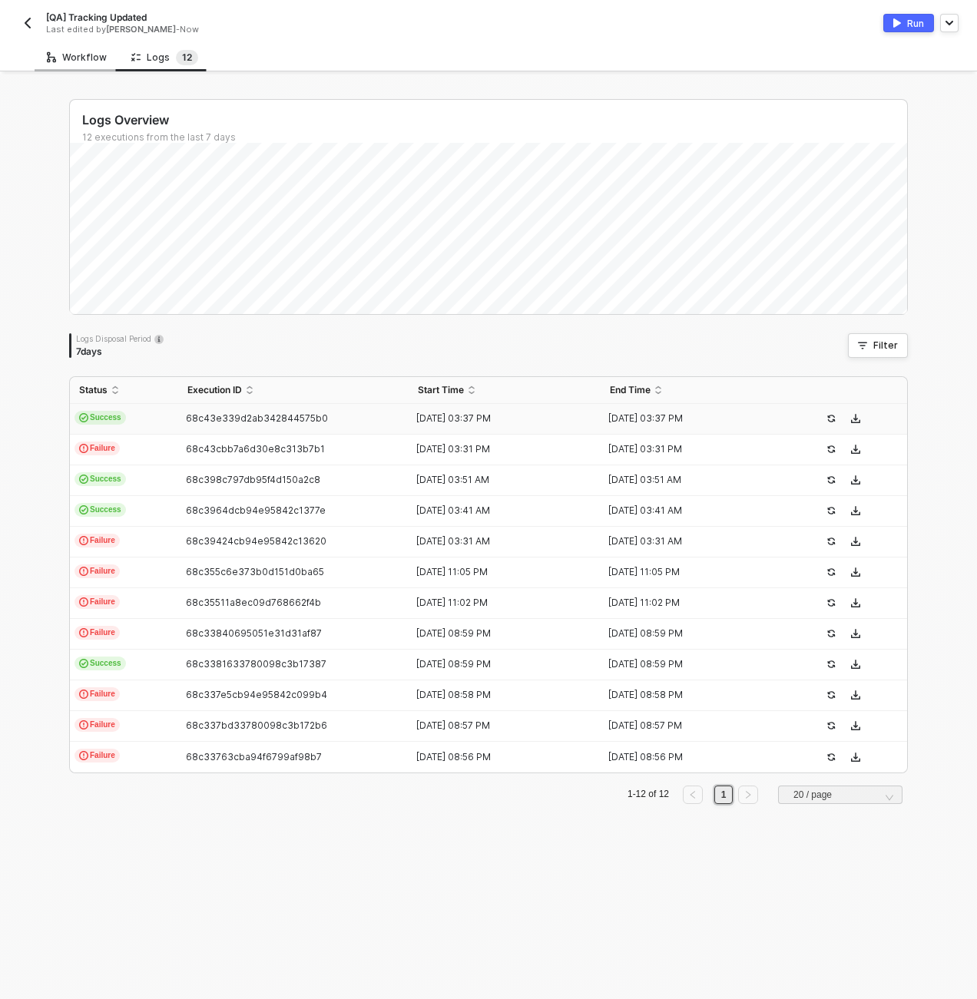
click at [85, 64] on div "Workflow" at bounding box center [77, 57] width 85 height 28
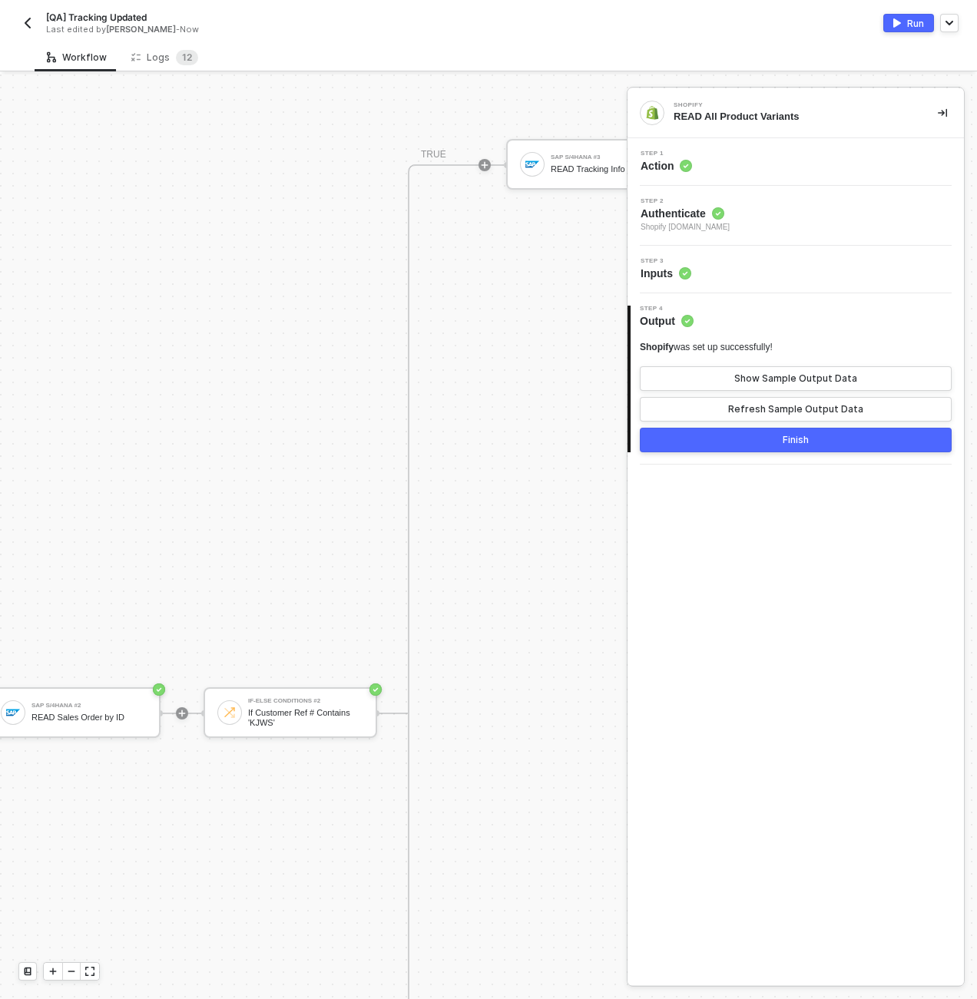
scroll to position [1205, 492]
click at [147, 56] on div "Logs 1 2" at bounding box center [164, 57] width 67 height 15
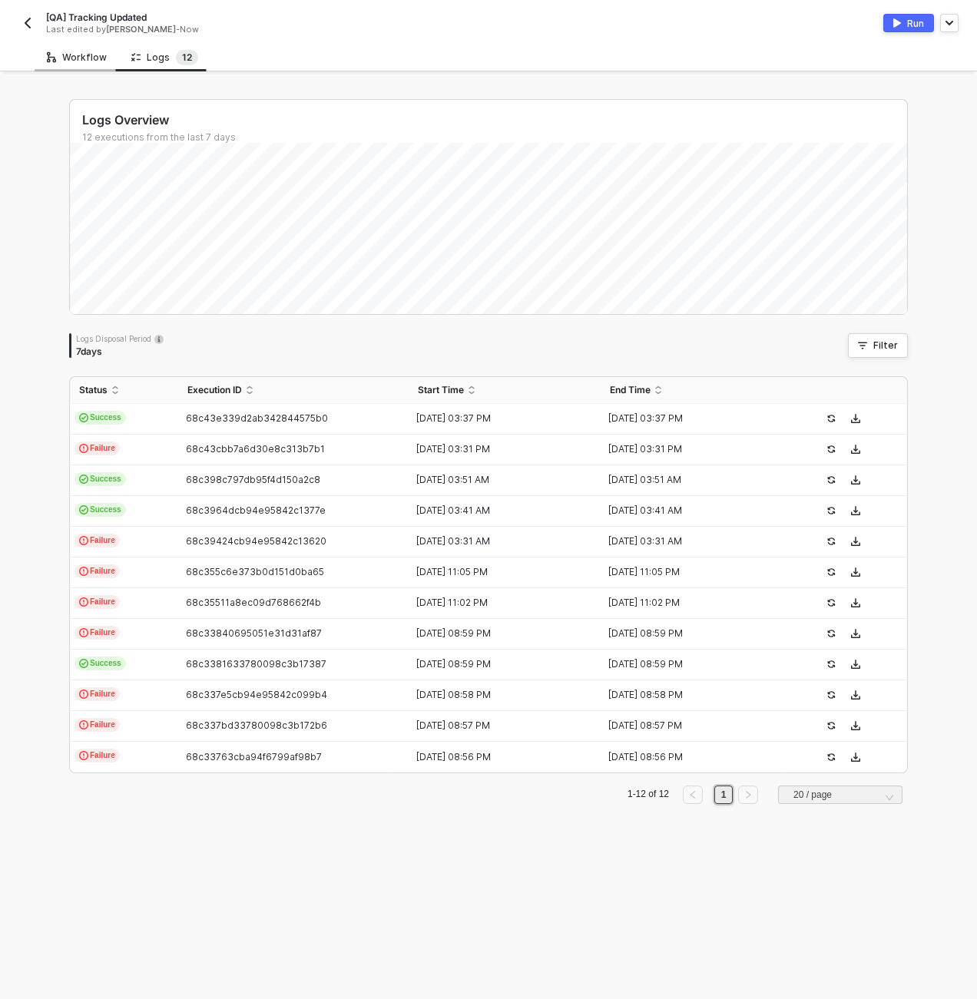
click at [75, 55] on div "Workflow" at bounding box center [77, 57] width 60 height 12
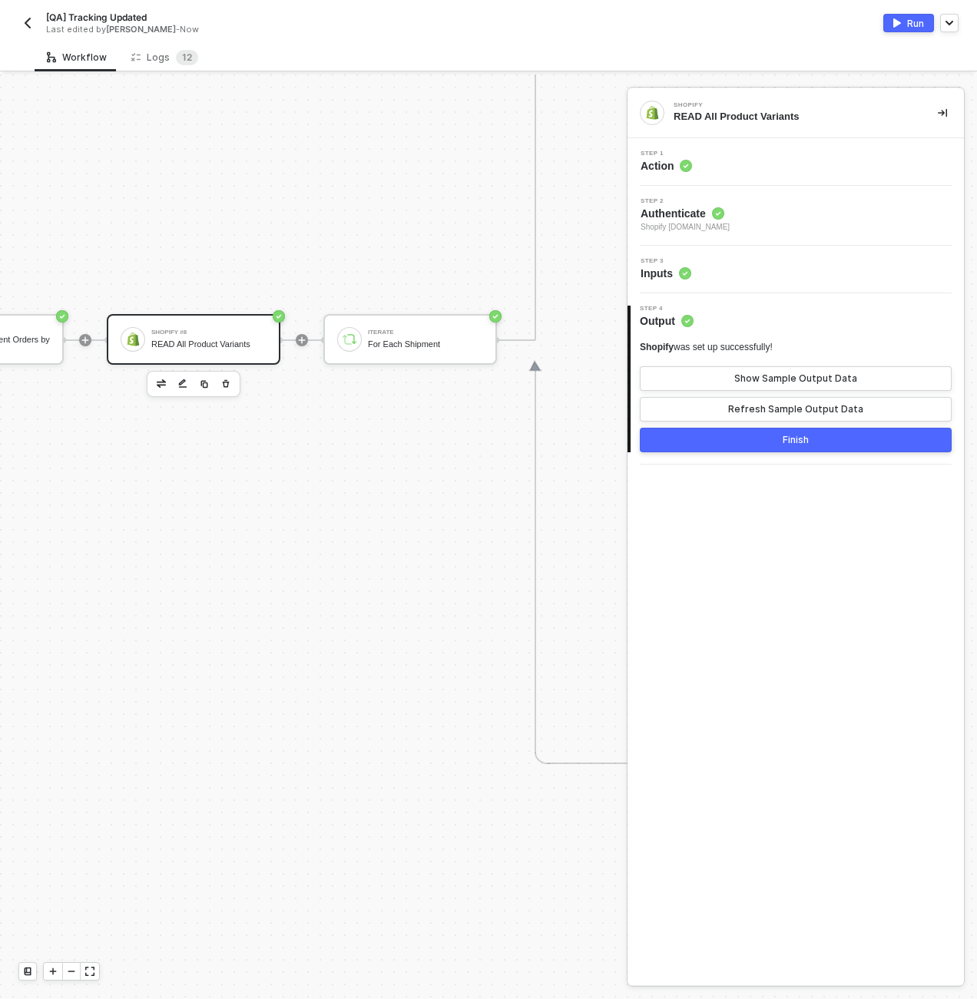
scroll to position [582, 1383]
click at [403, 343] on div "For Each Shipment" at bounding box center [426, 345] width 115 height 10
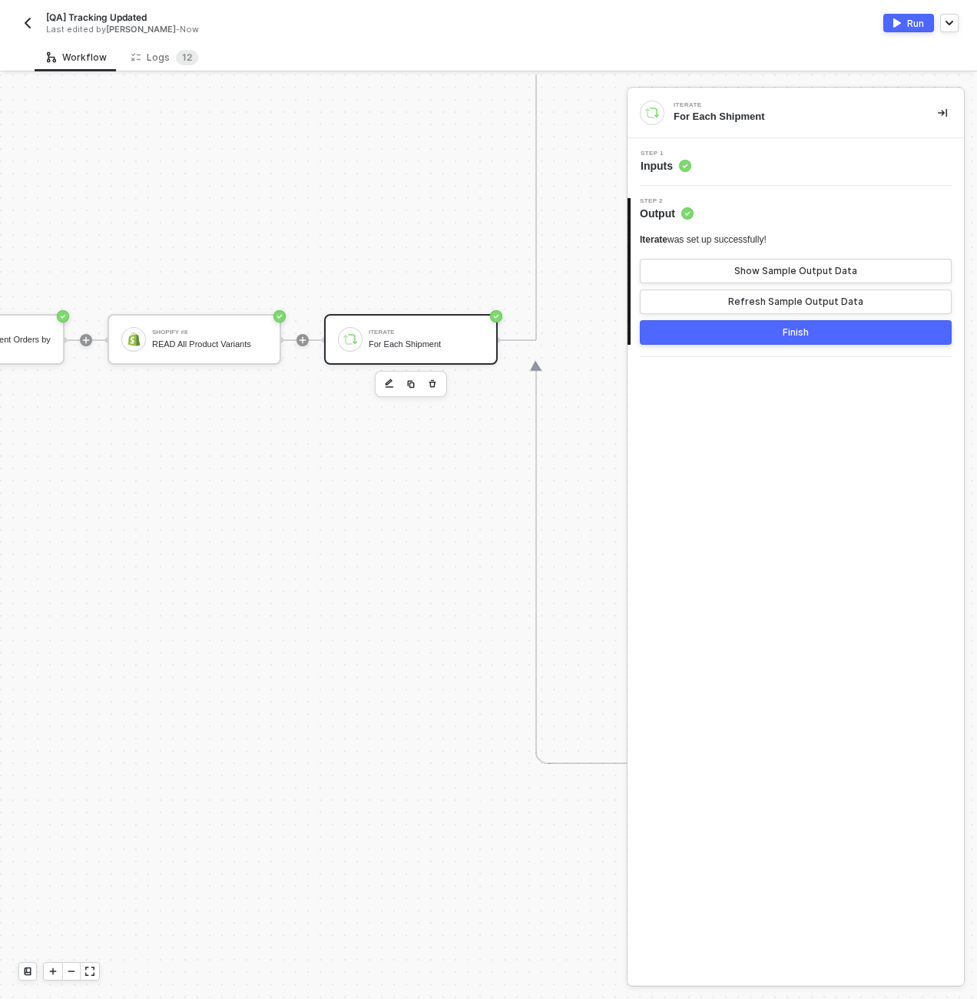
click at [781, 164] on div "Step 1 Inputs" at bounding box center [797, 162] width 333 height 23
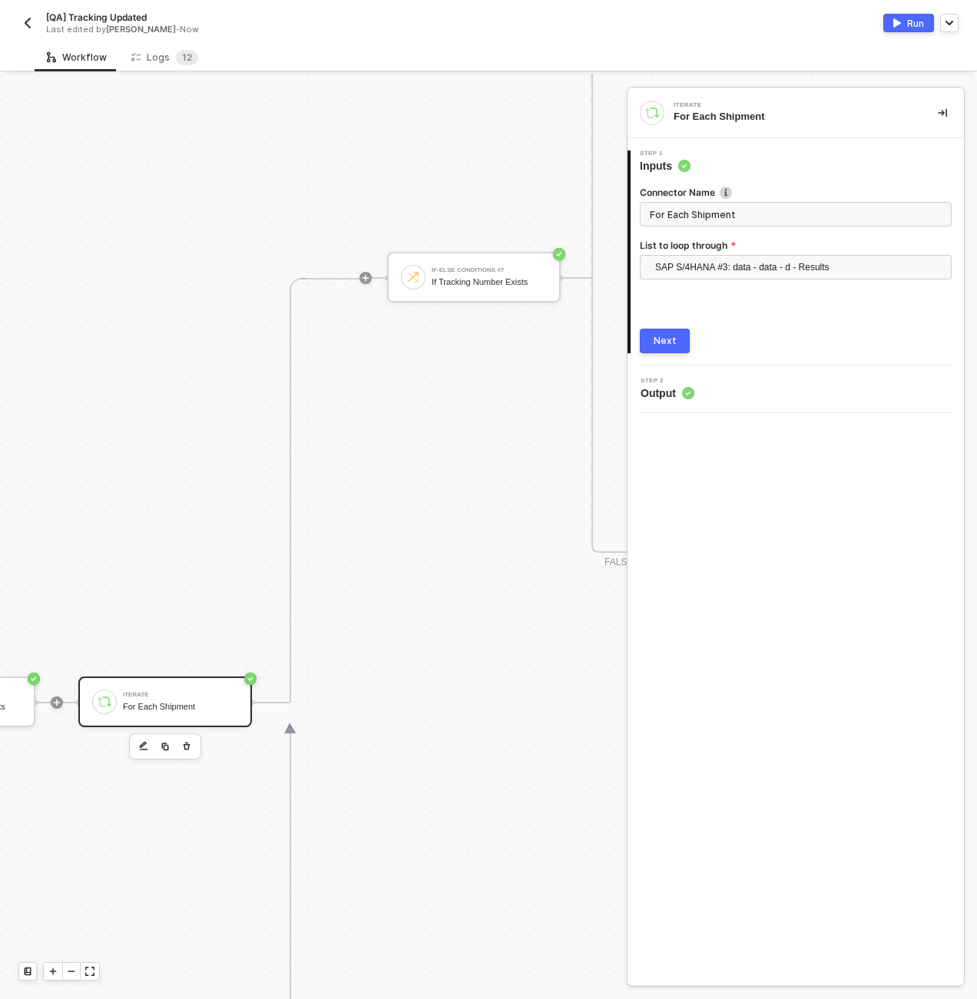
scroll to position [149, 1629]
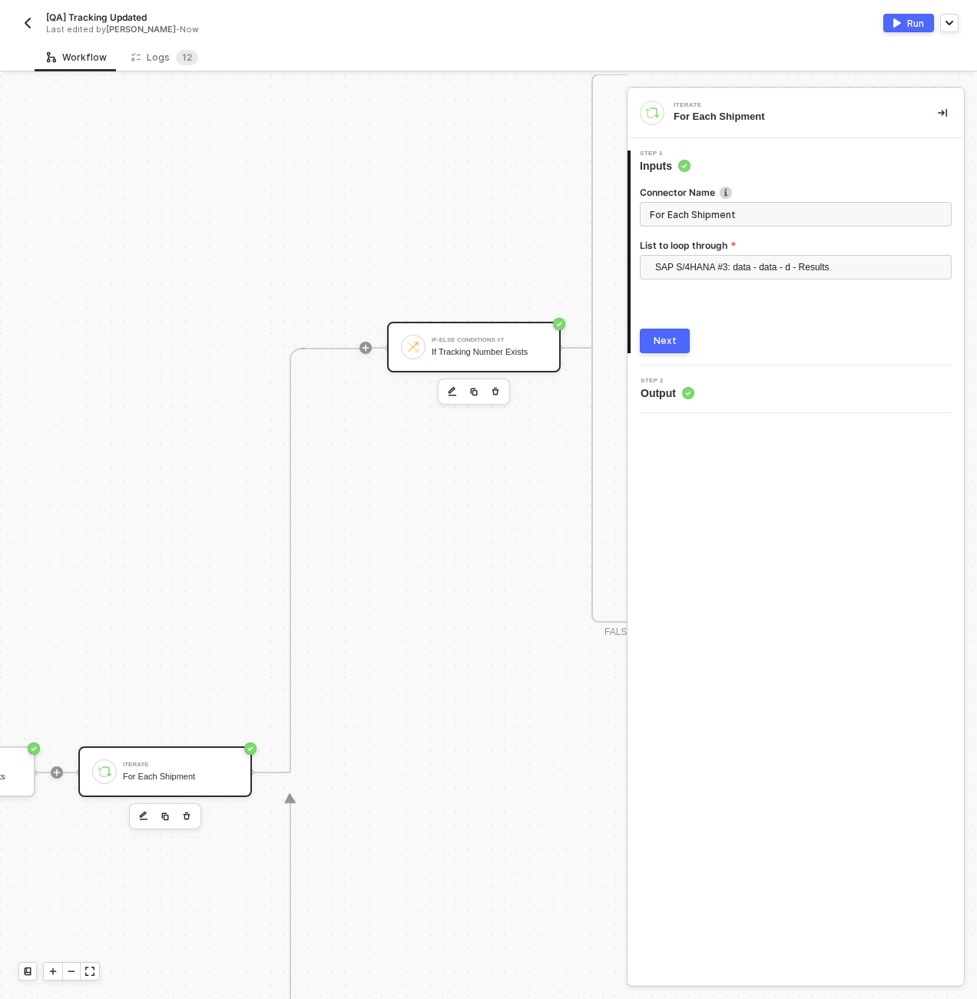
click at [479, 353] on div "If Tracking Number Exists" at bounding box center [489, 352] width 115 height 10
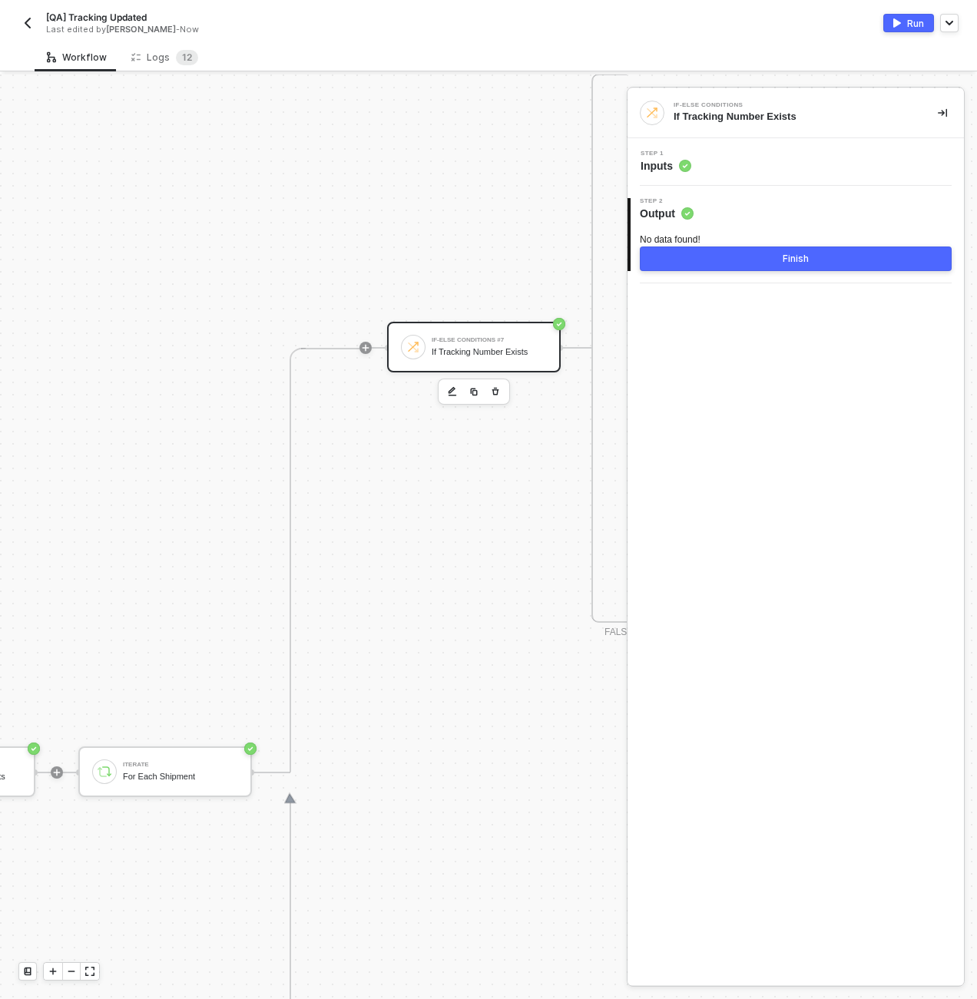
click at [734, 164] on div "Step 1 Inputs" at bounding box center [797, 162] width 333 height 23
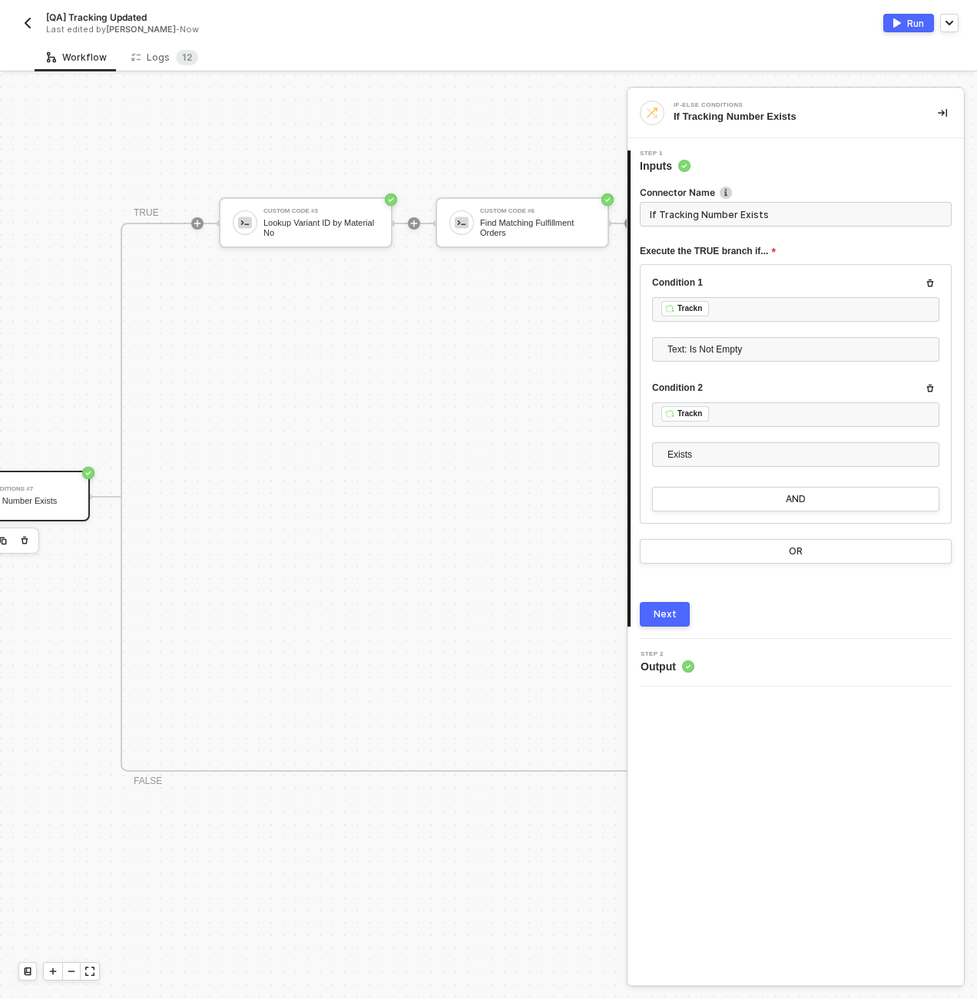
scroll to position [0, 1997]
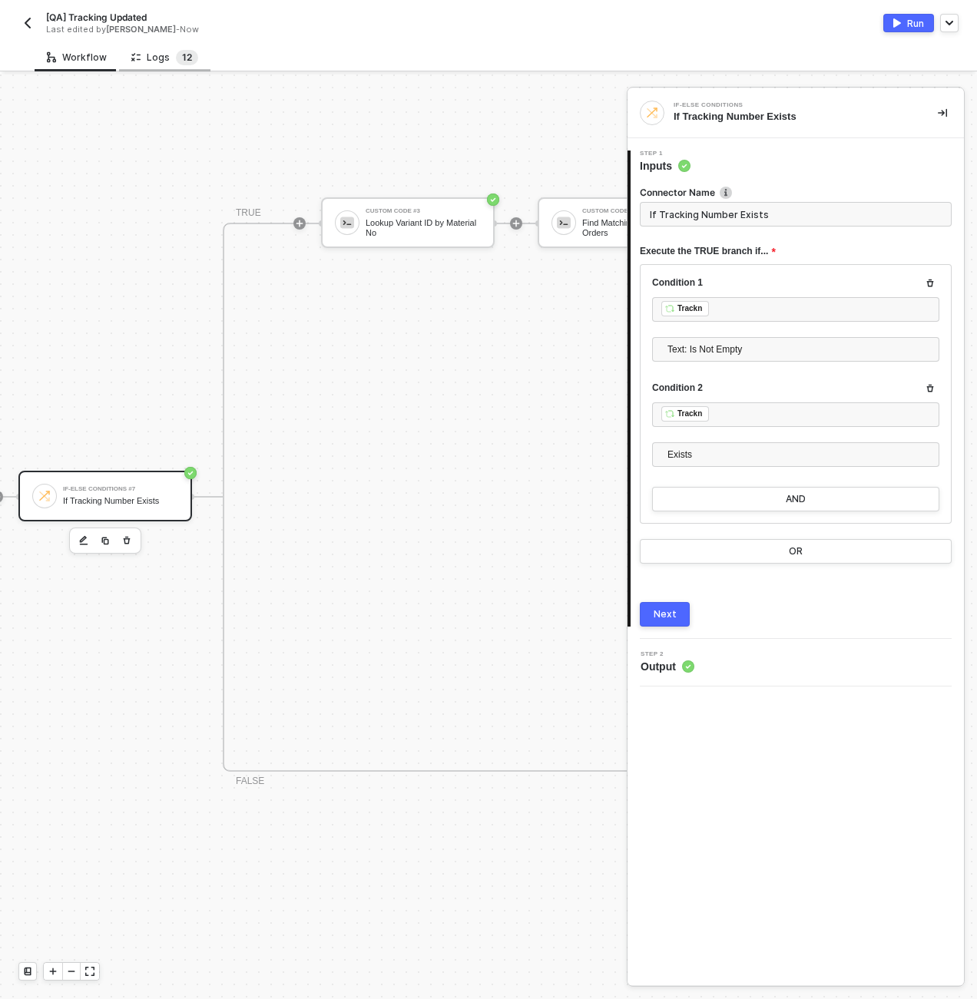
click at [176, 56] on sup "1 2" at bounding box center [187, 57] width 22 height 15
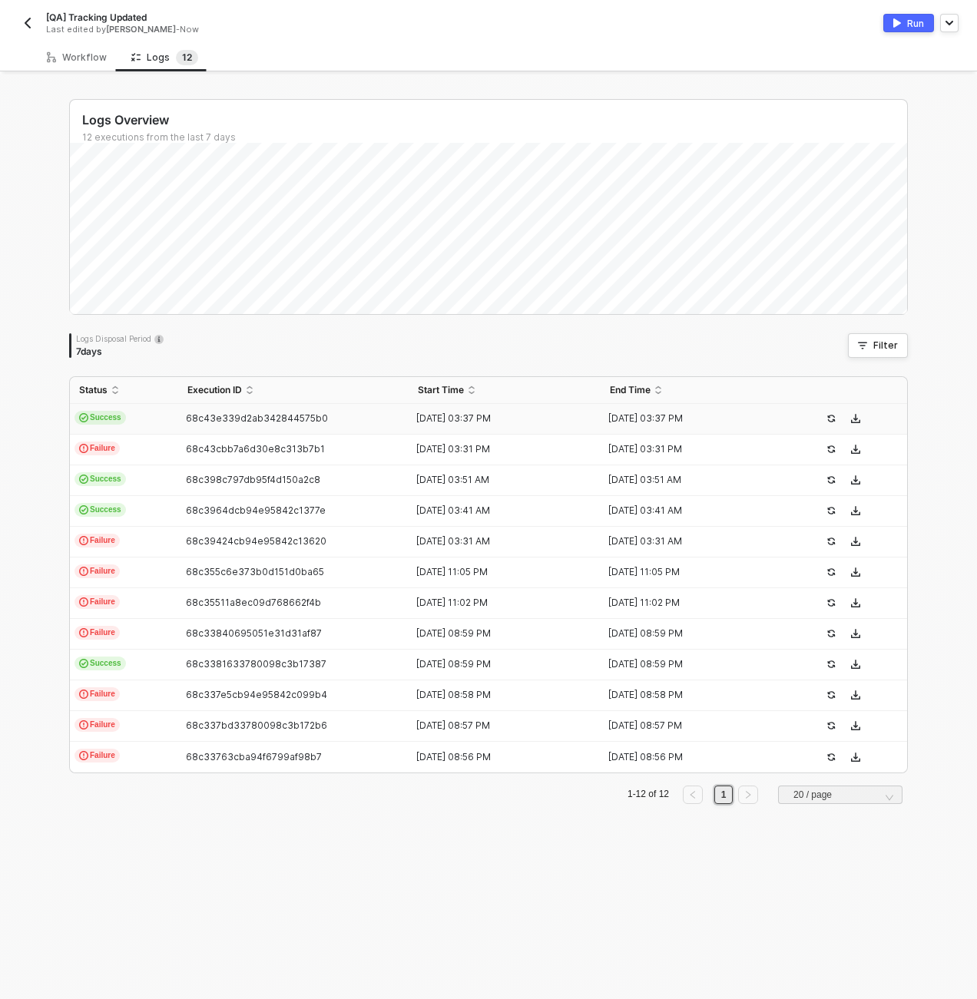
click at [141, 423] on td "Success" at bounding box center [124, 419] width 108 height 31
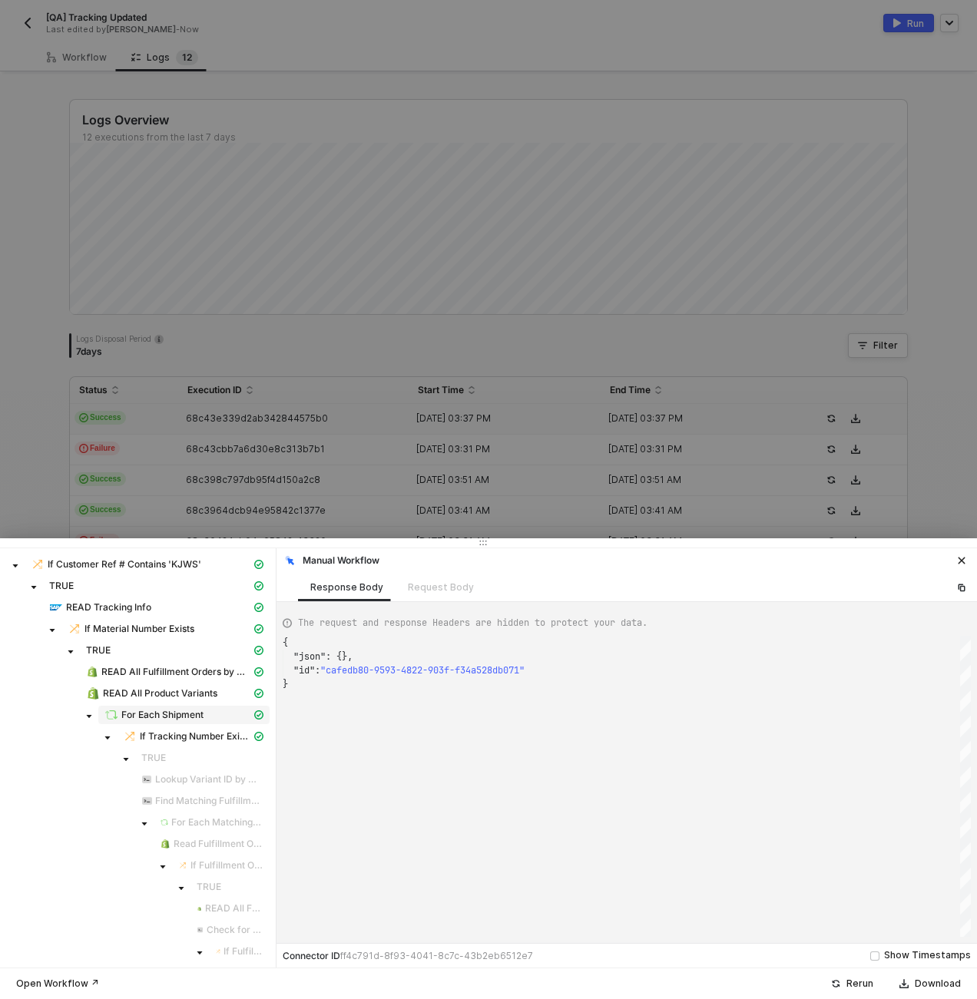
scroll to position [90, 0]
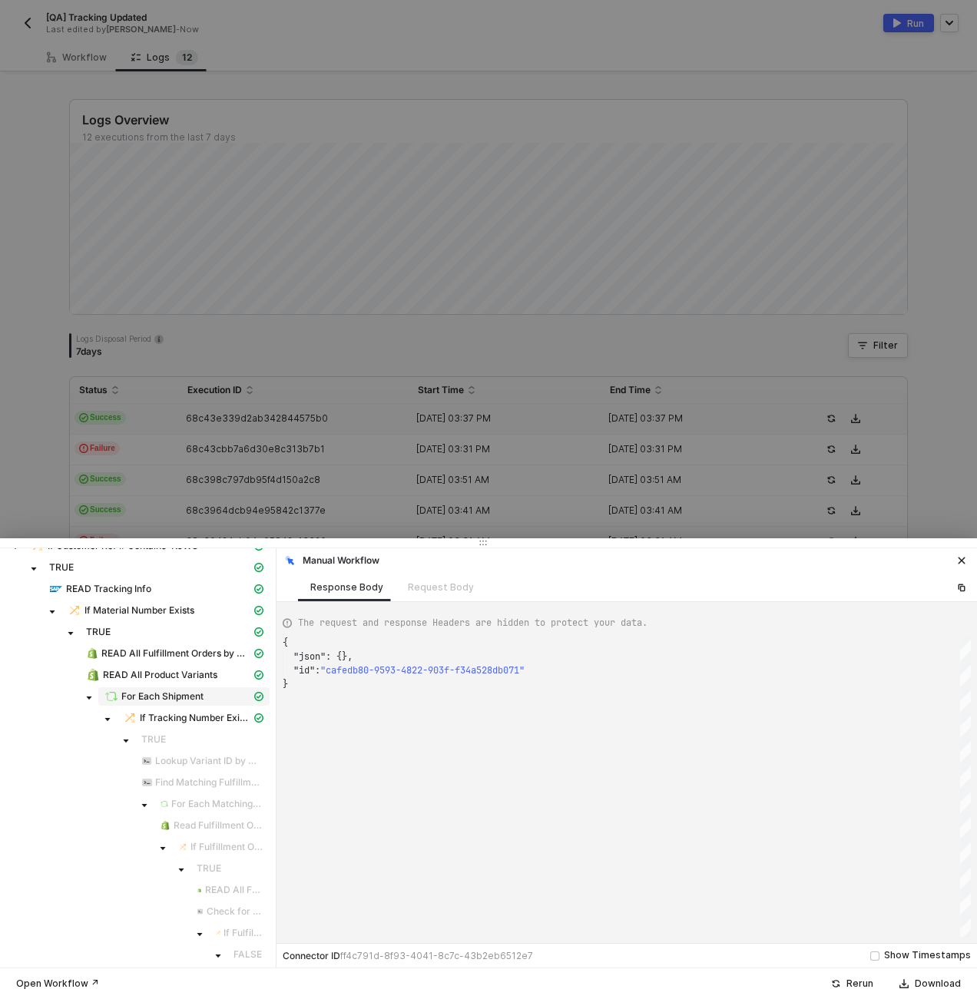
click at [151, 703] on div "For Each Shipment" at bounding box center [177, 697] width 147 height 14
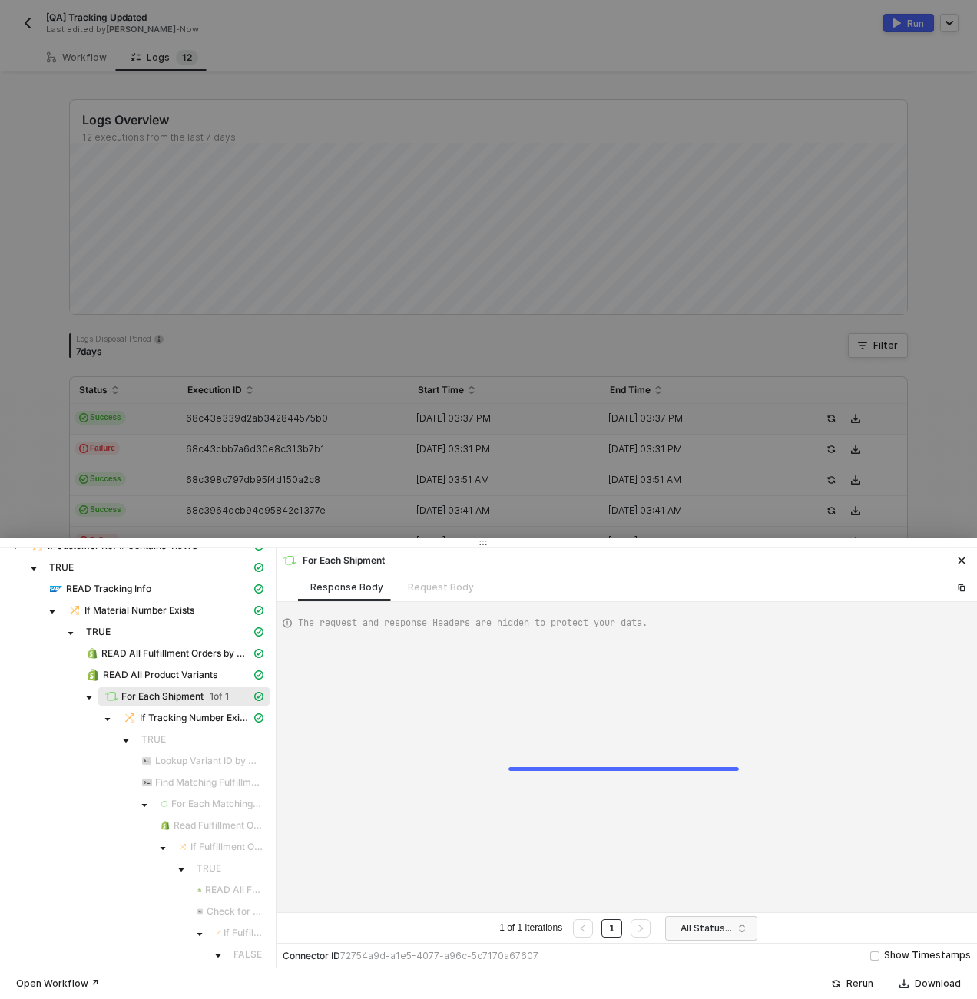
type textarea "{ "data": [ [ [ { "json": { "data": { "data": { "d": { "results": ["
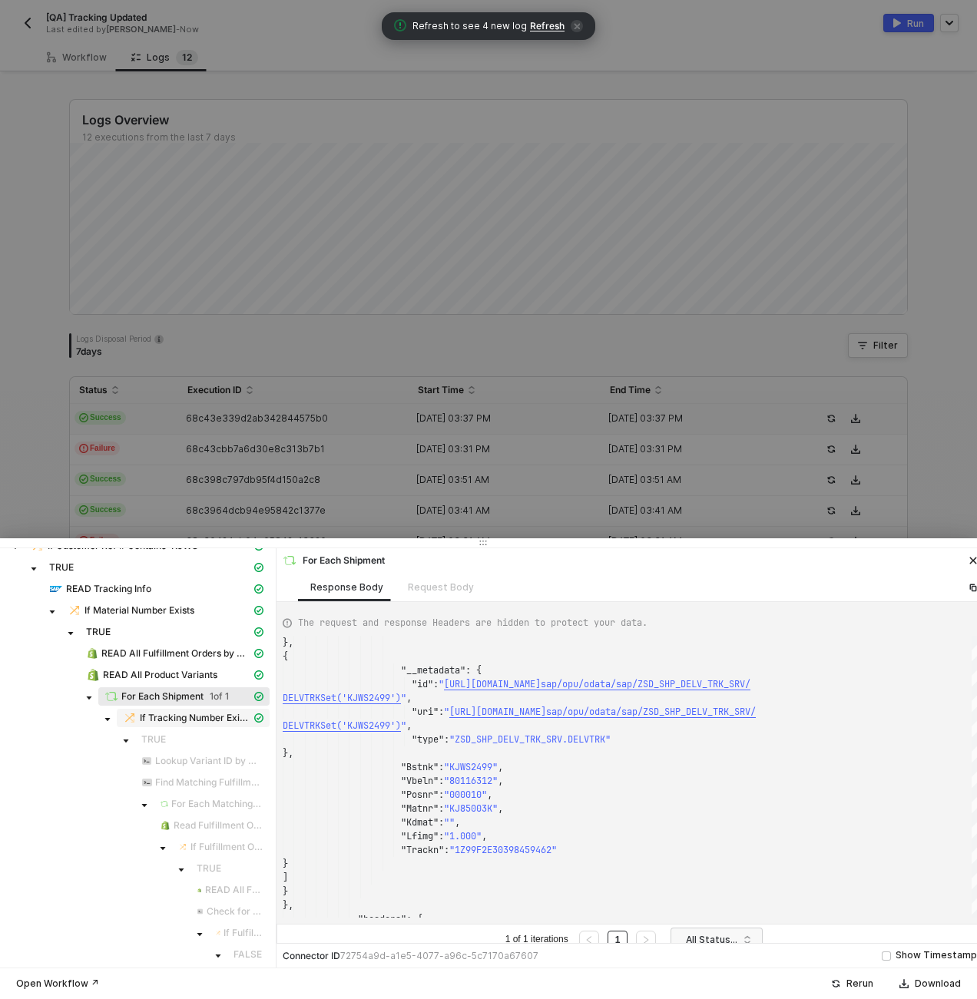
click at [175, 714] on span "If Tracking Number Exists" at bounding box center [195, 718] width 111 height 12
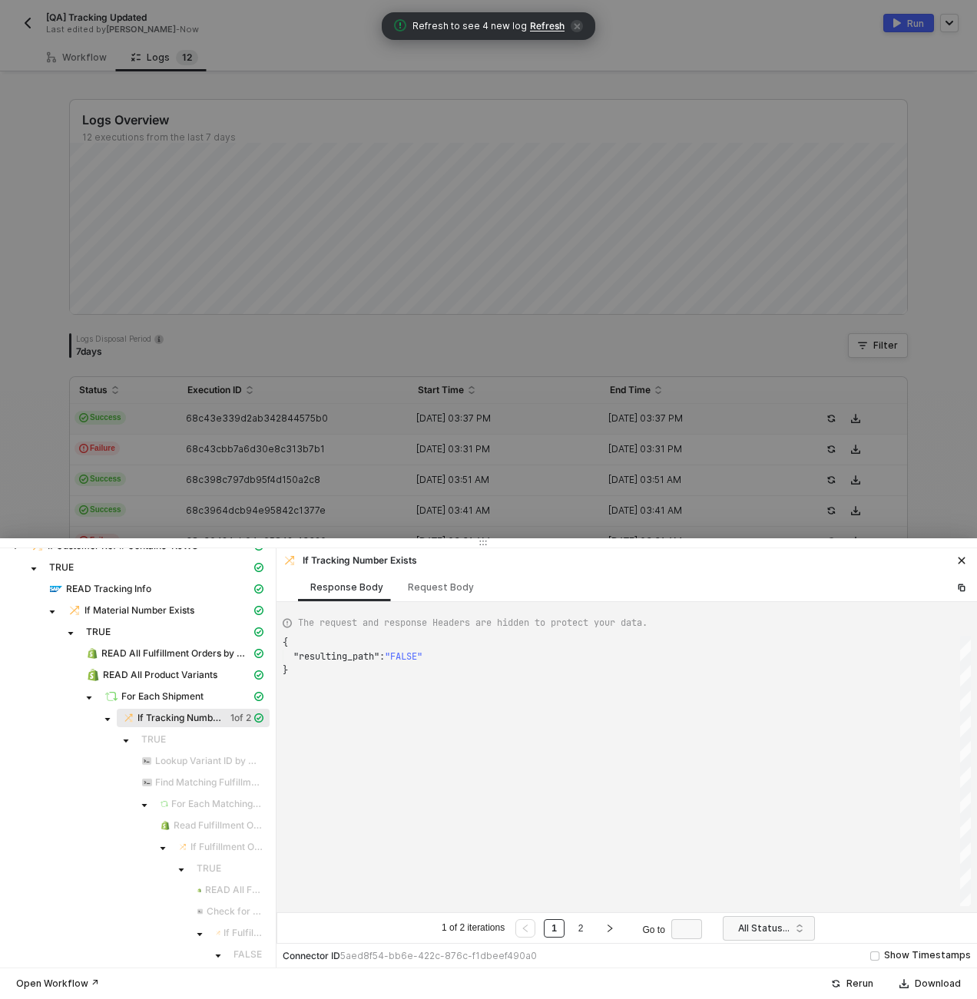
scroll to position [28, 0]
click at [328, 456] on div at bounding box center [488, 499] width 977 height 999
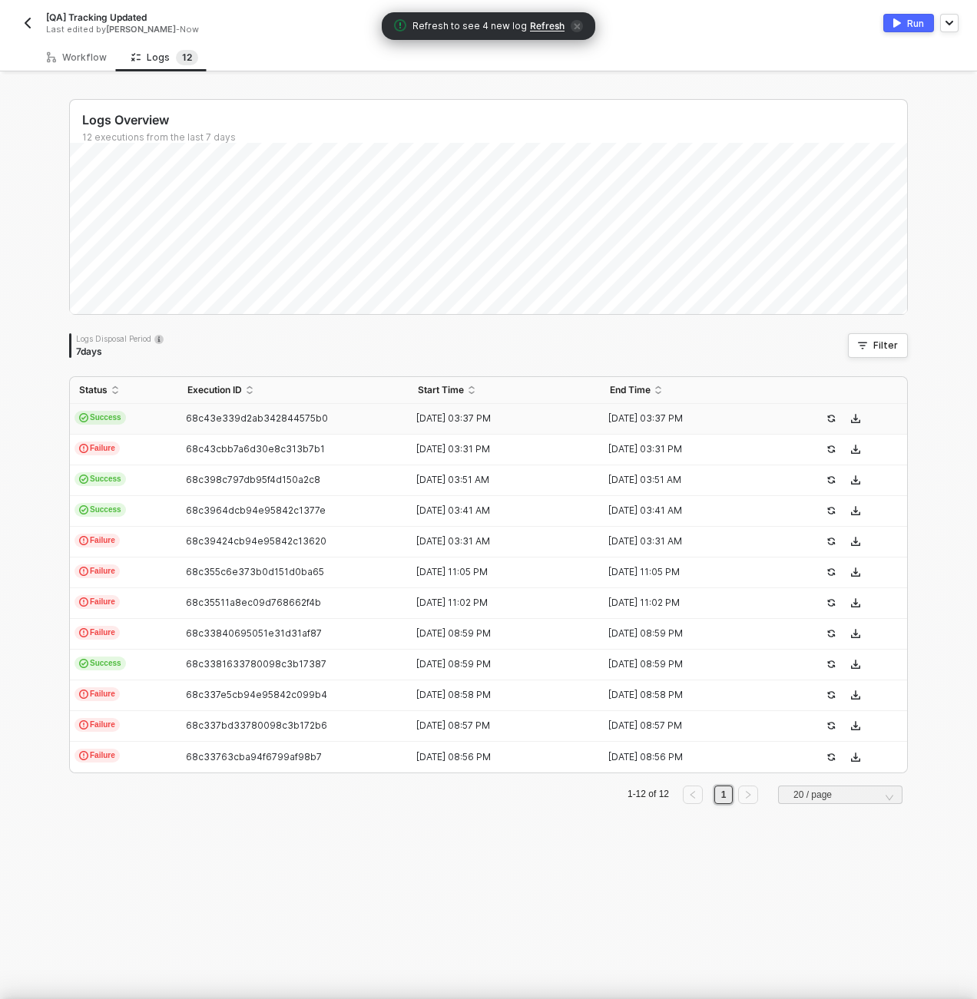
scroll to position [0, 0]
click at [71, 61] on div "Workflow" at bounding box center [77, 57] width 60 height 12
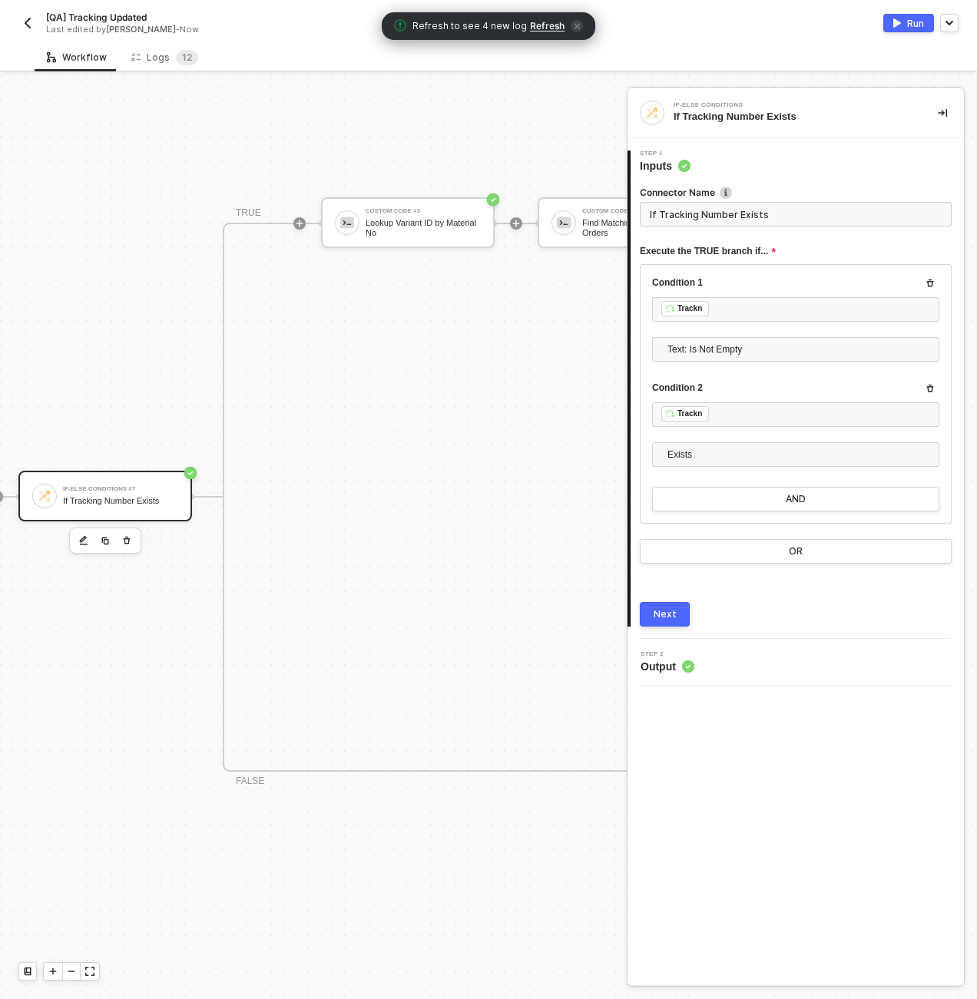
click at [106, 495] on div "If-Else Conditions #7 If Tracking Number Exists" at bounding box center [120, 496] width 115 height 29
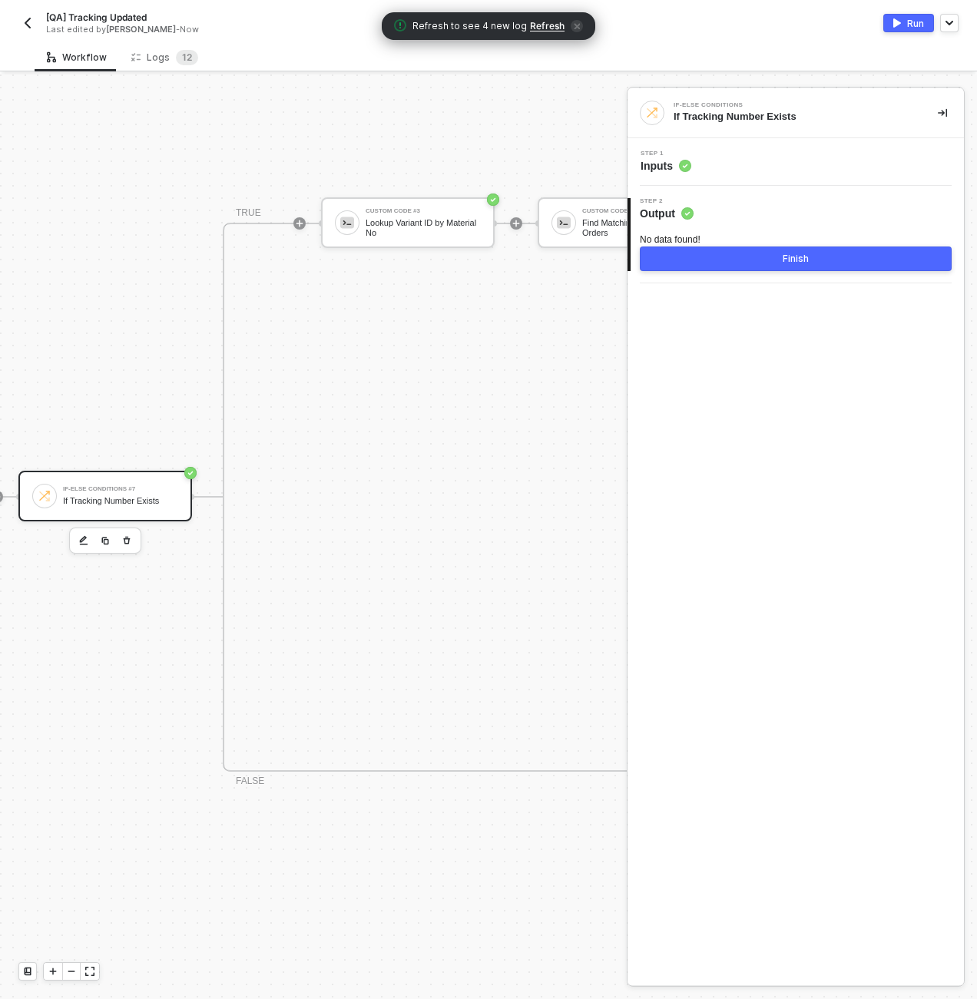
click at [780, 167] on div "Step 1 Inputs" at bounding box center [797, 162] width 333 height 23
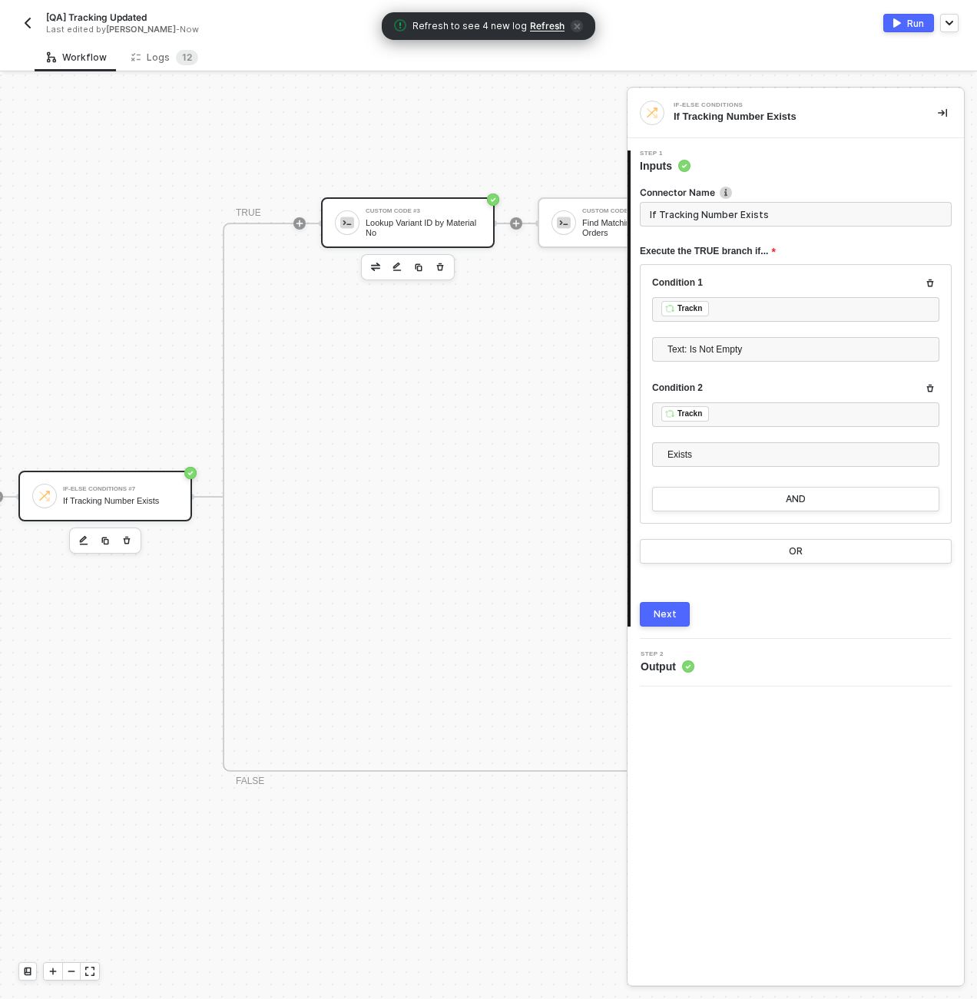
click at [419, 215] on div "Custom Code #3 Lookup Variant ID by Material No" at bounding box center [423, 222] width 115 height 29
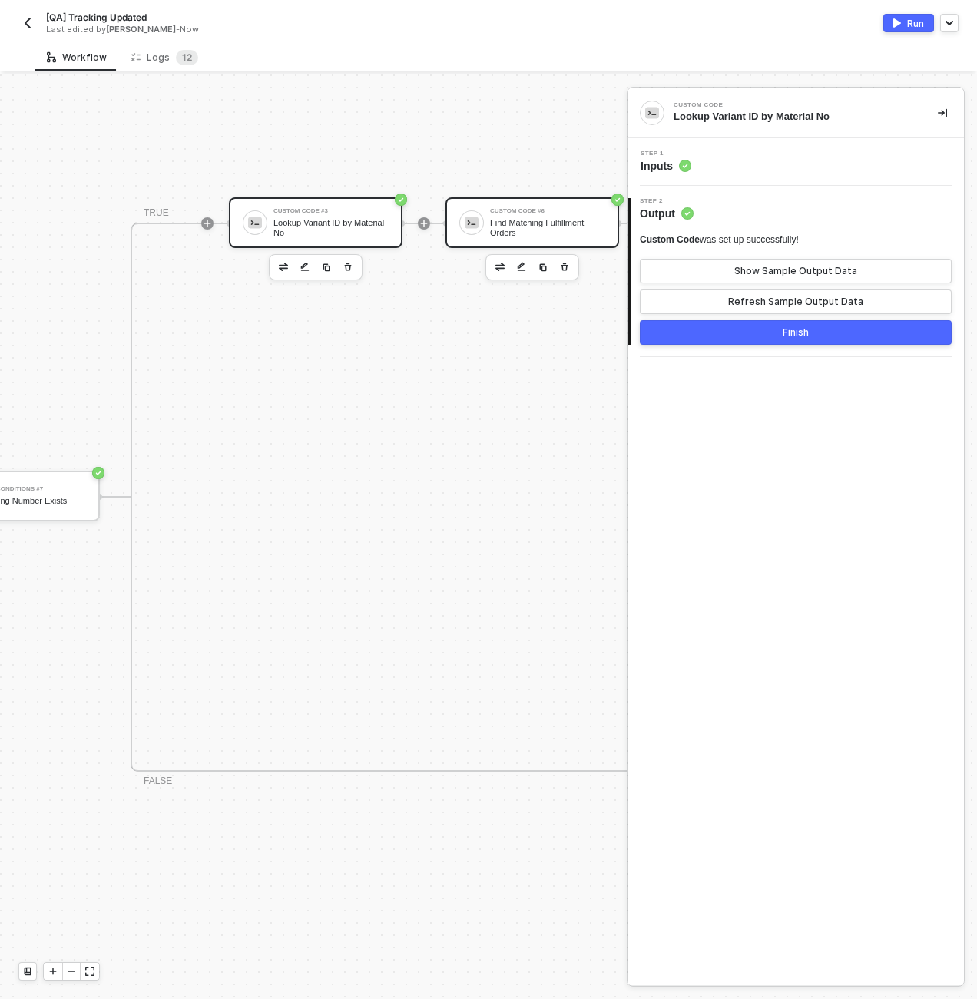
click at [486, 213] on div "Custom Code #6 Find Matching Fulfillment Orders" at bounding box center [544, 222] width 121 height 29
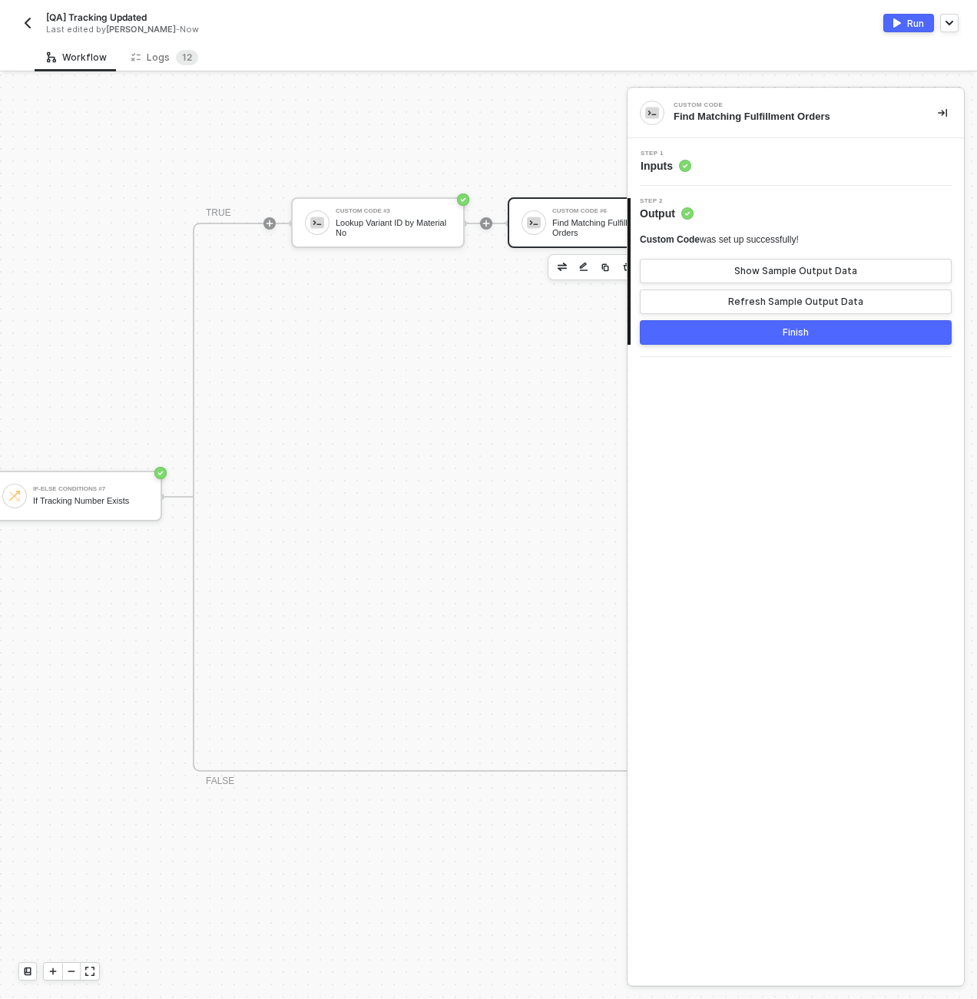
scroll to position [0, 1997]
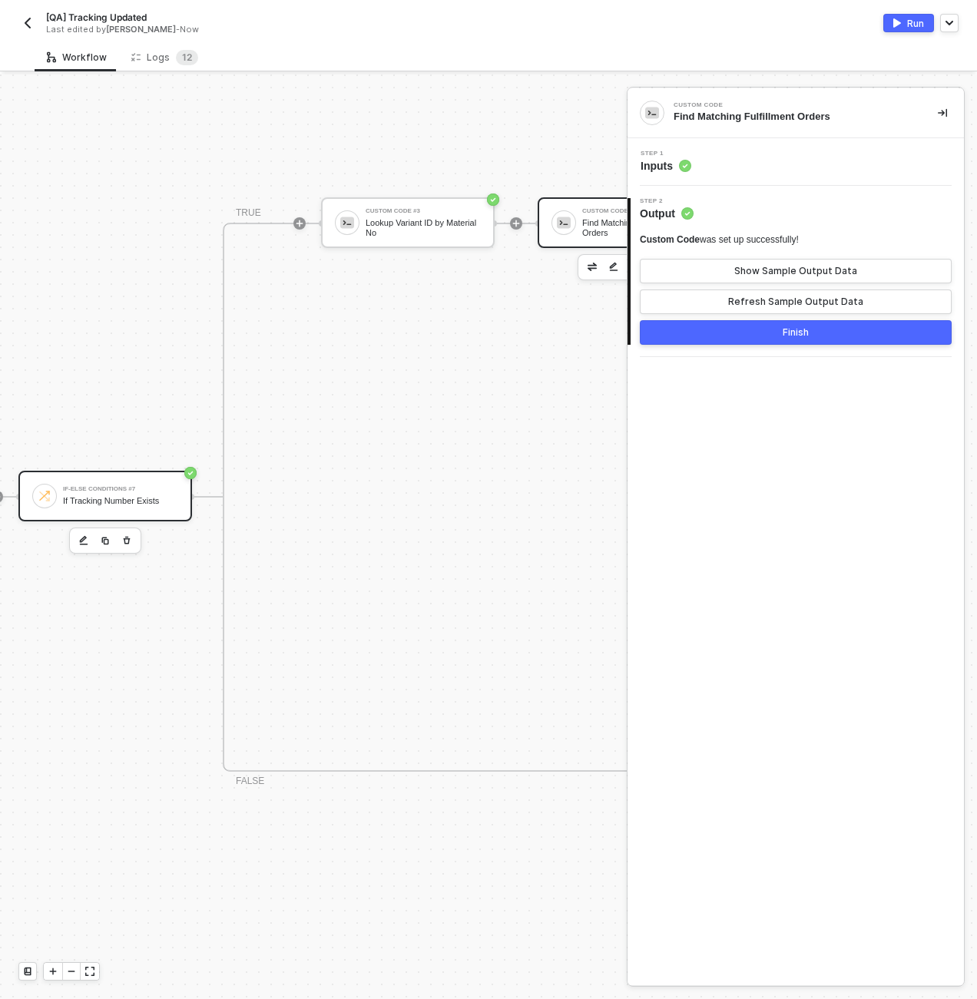
click at [154, 495] on div "If-Else Conditions #7 If Tracking Number Exists" at bounding box center [120, 496] width 115 height 29
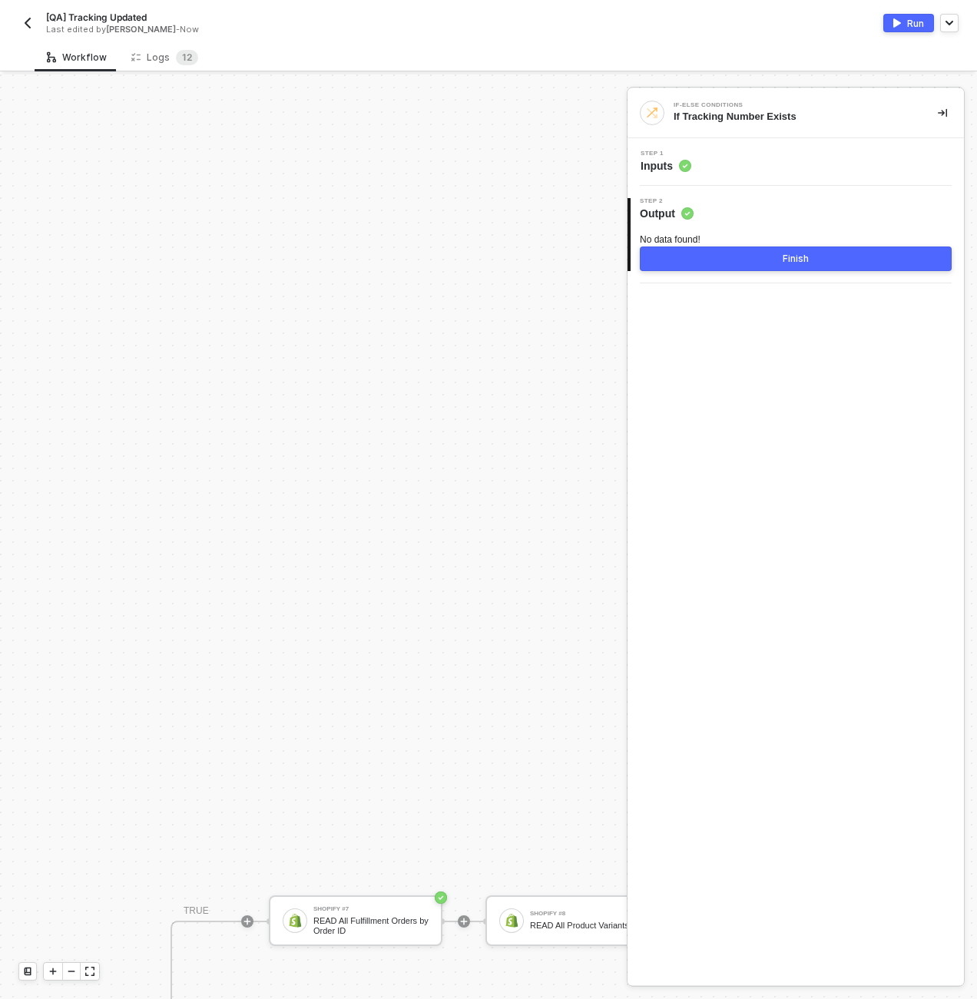
scroll to position [0, 1475]
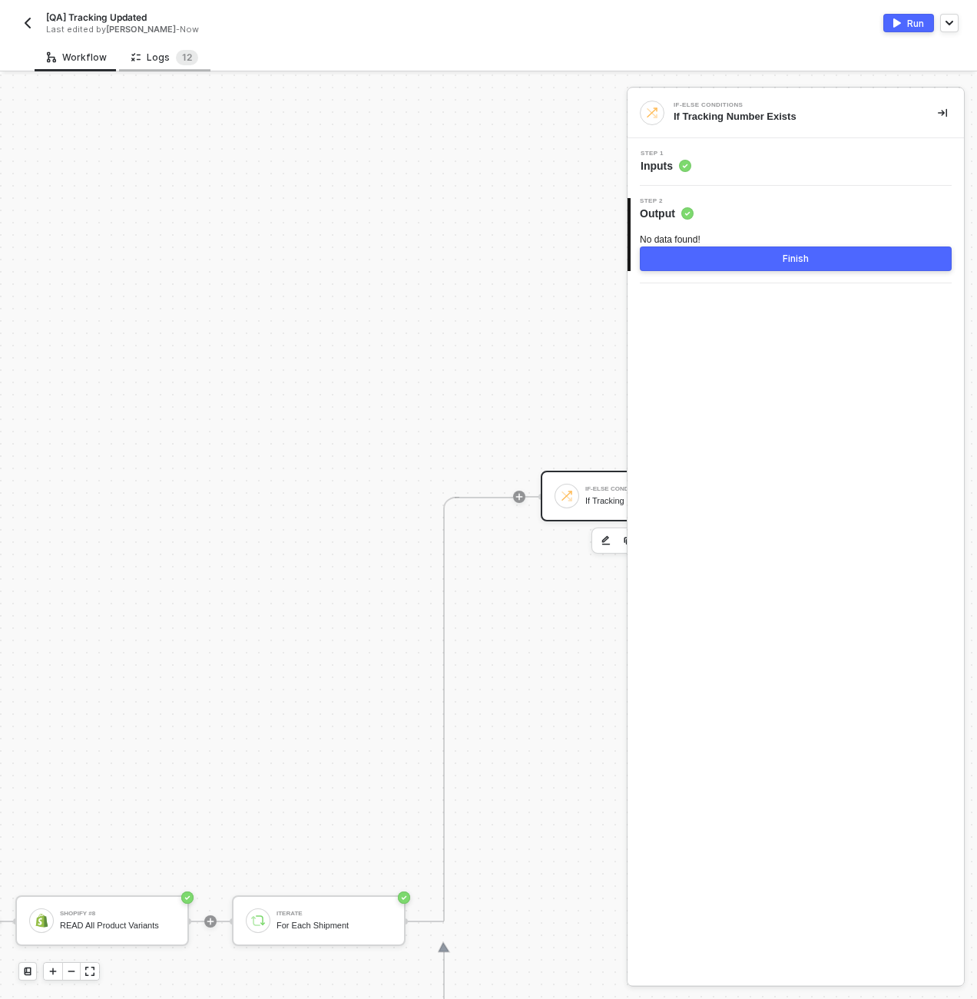
click at [169, 65] on div "Logs 1 2" at bounding box center [164, 57] width 91 height 28
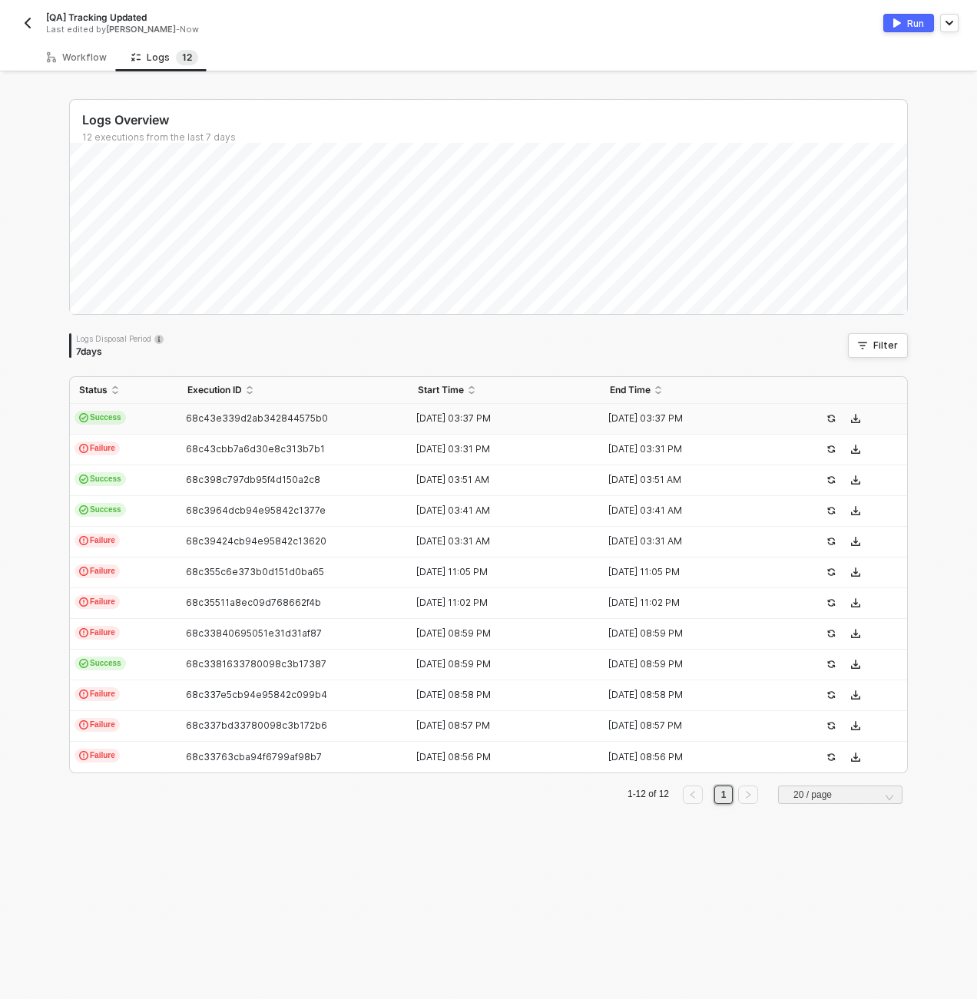
click at [153, 423] on td "Success" at bounding box center [124, 419] width 108 height 31
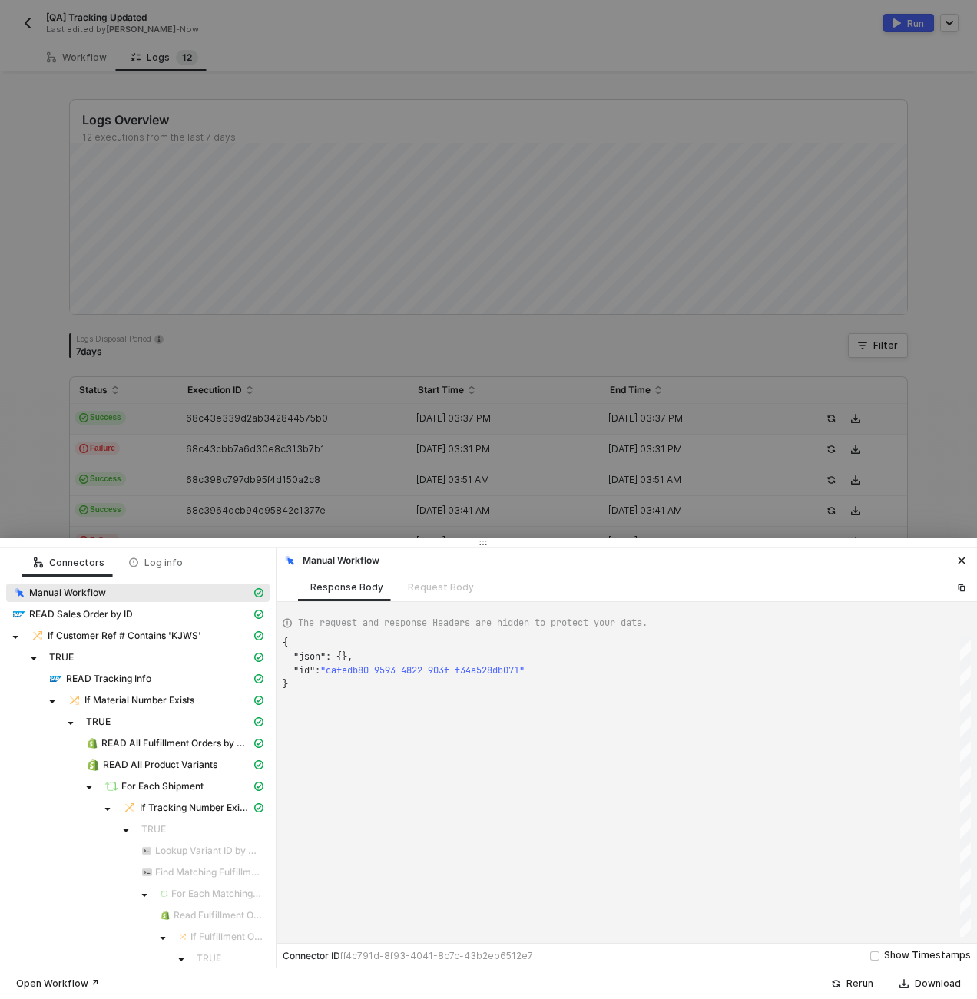
scroll to position [41, 0]
click at [185, 786] on span "For Each Shipment" at bounding box center [162, 787] width 82 height 12
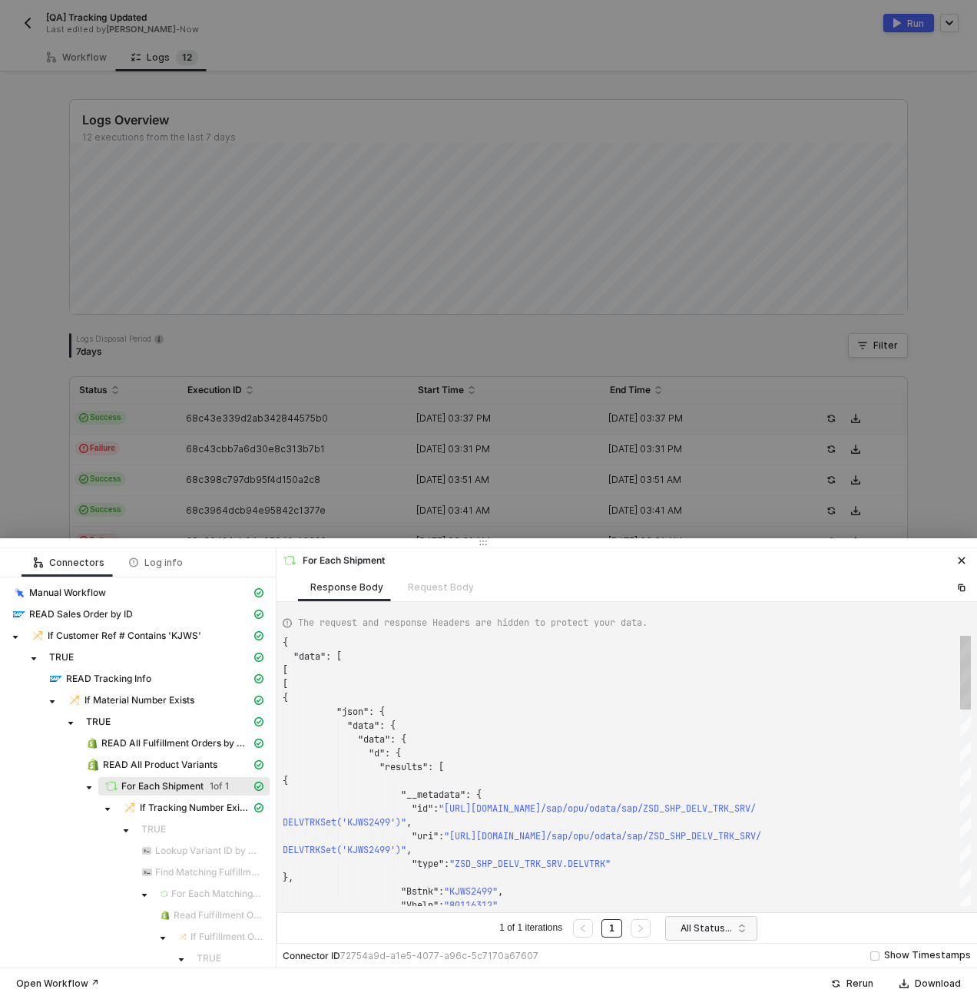
scroll to position [138, 0]
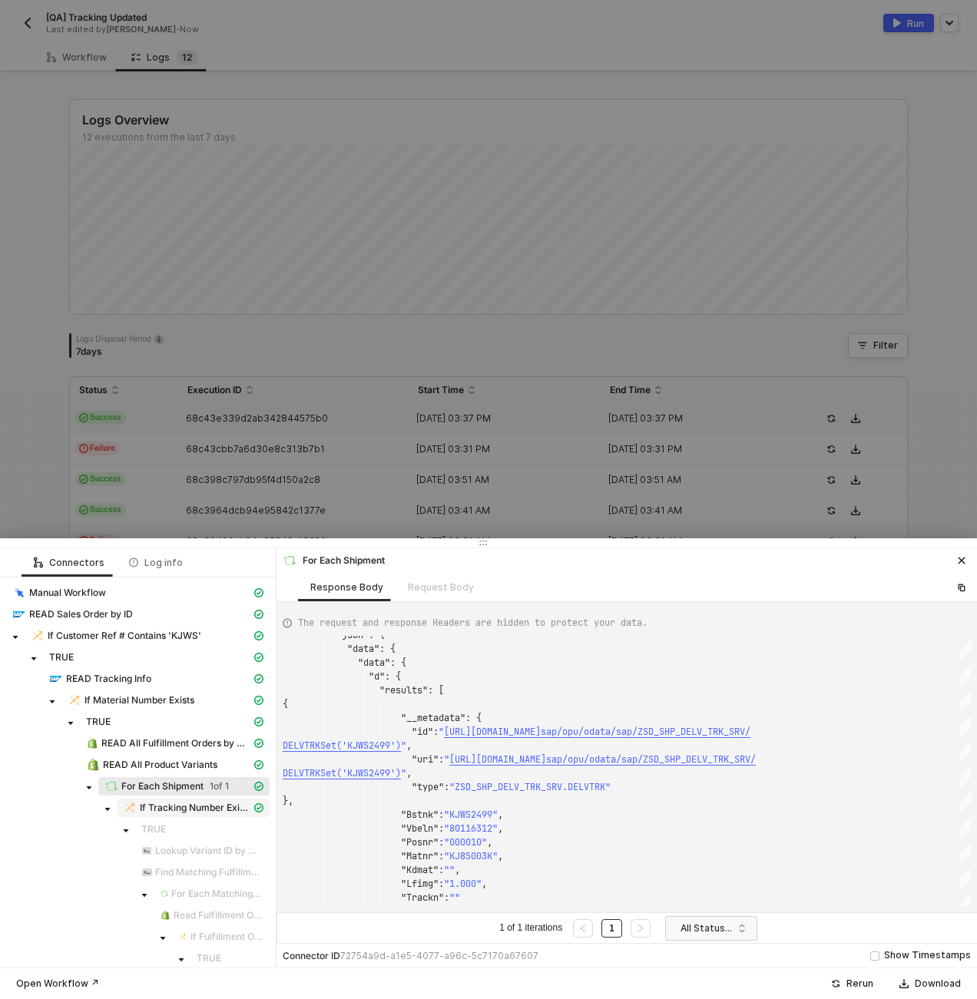
click at [201, 812] on span "If Tracking Number Exists" at bounding box center [195, 808] width 111 height 12
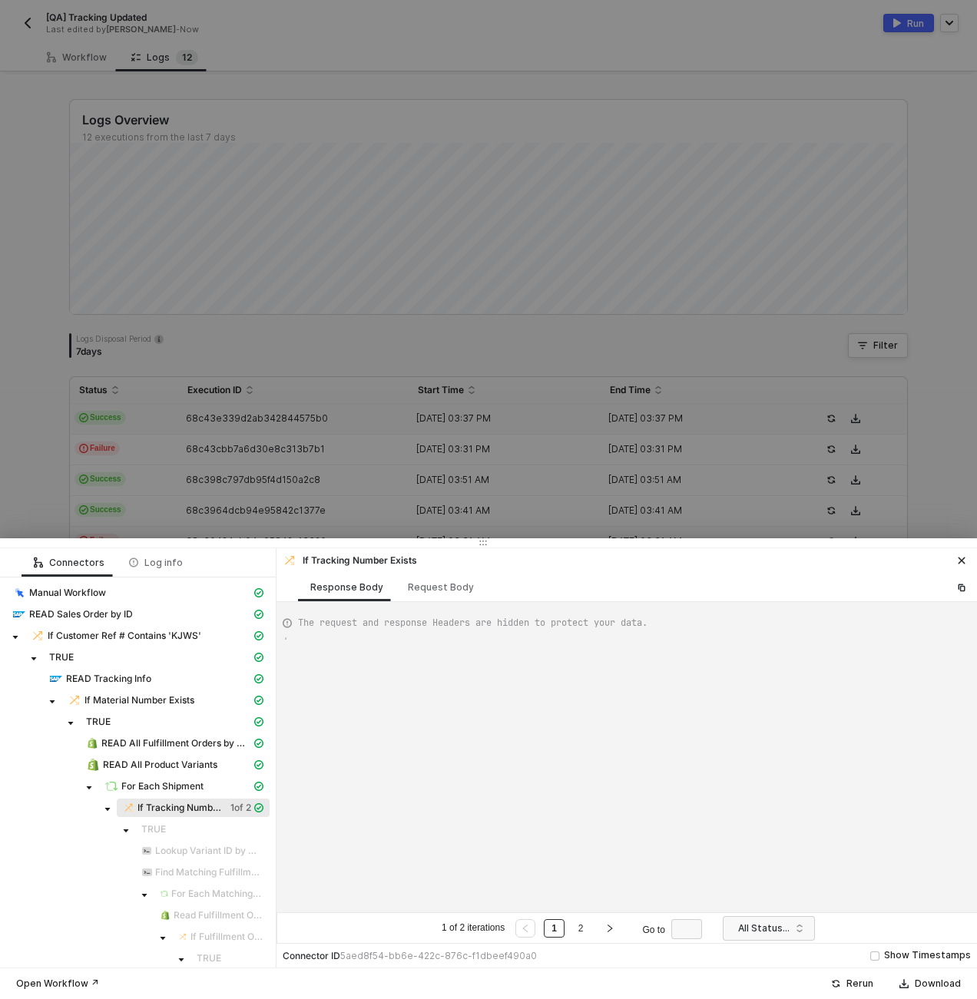
type textarea "{ "resulting_path": "FALSE" }"
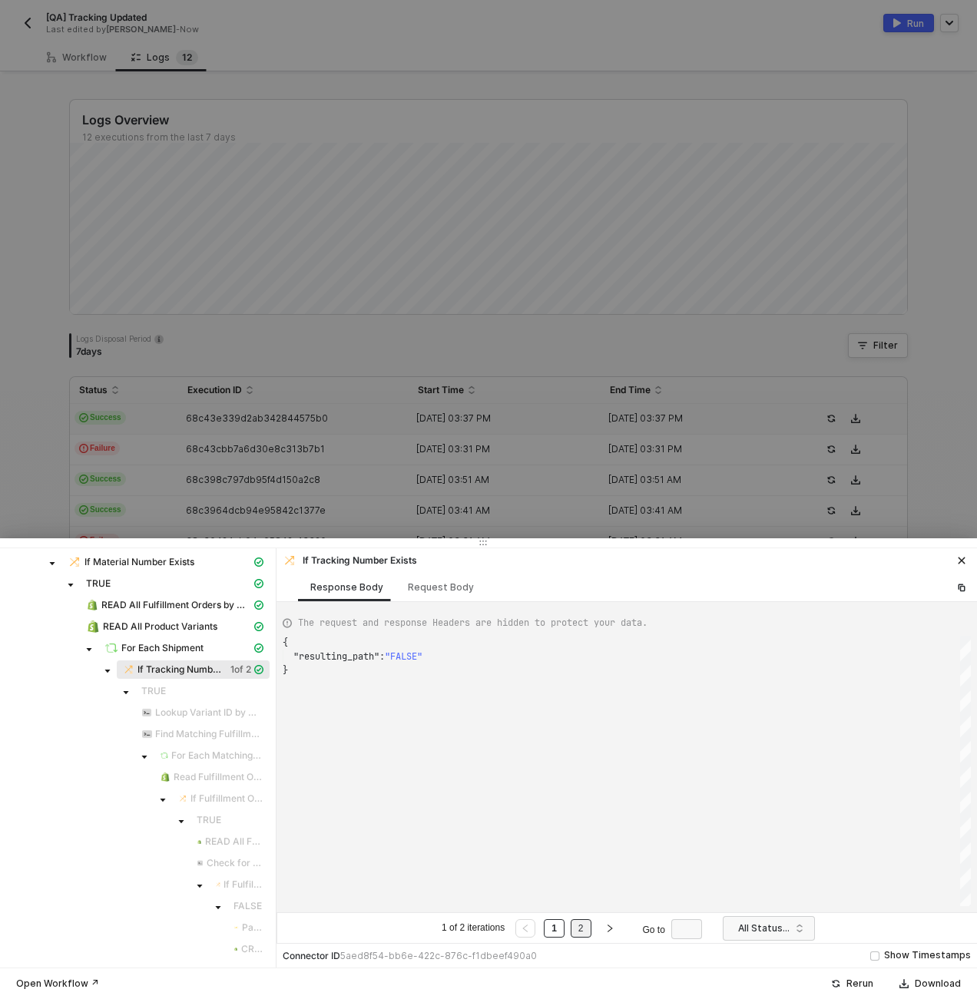
click at [585, 930] on link "2" at bounding box center [581, 928] width 15 height 17
click at [166, 653] on span "For Each Shipment" at bounding box center [162, 648] width 82 height 12
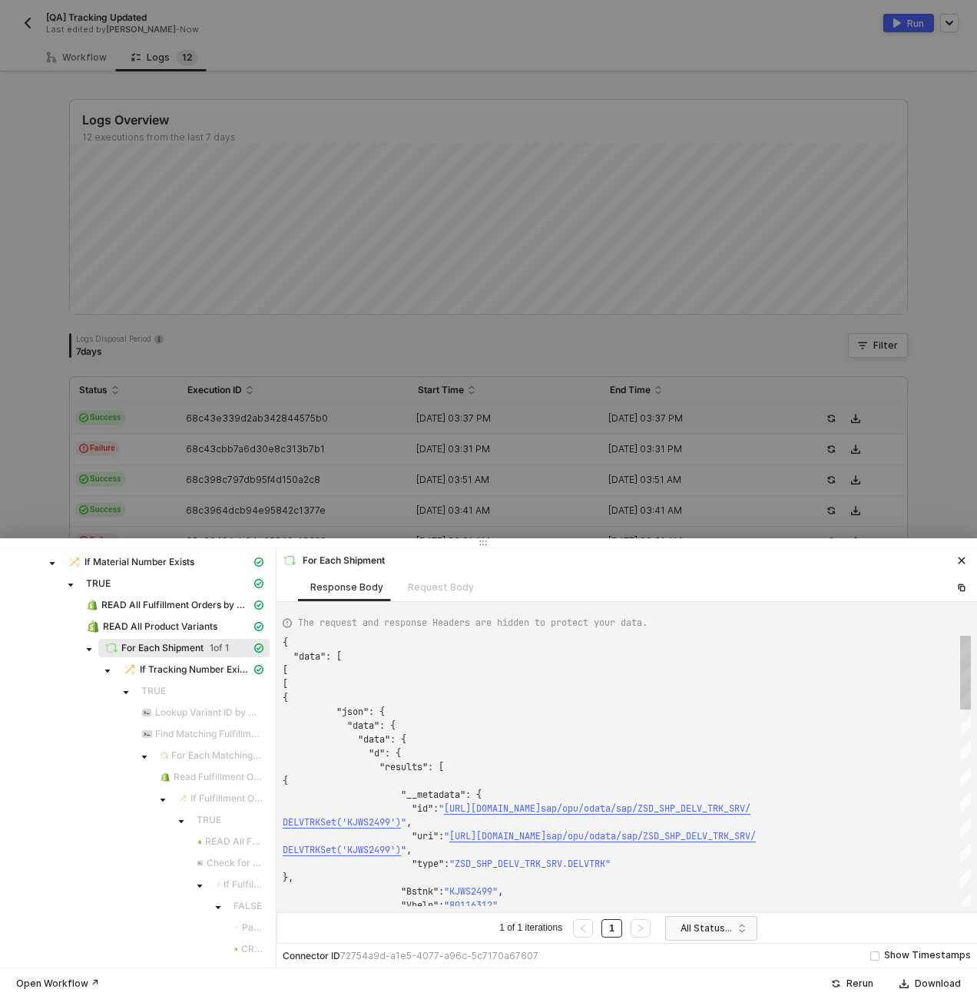
scroll to position [138, 0]
click at [368, 505] on div at bounding box center [488, 499] width 977 height 999
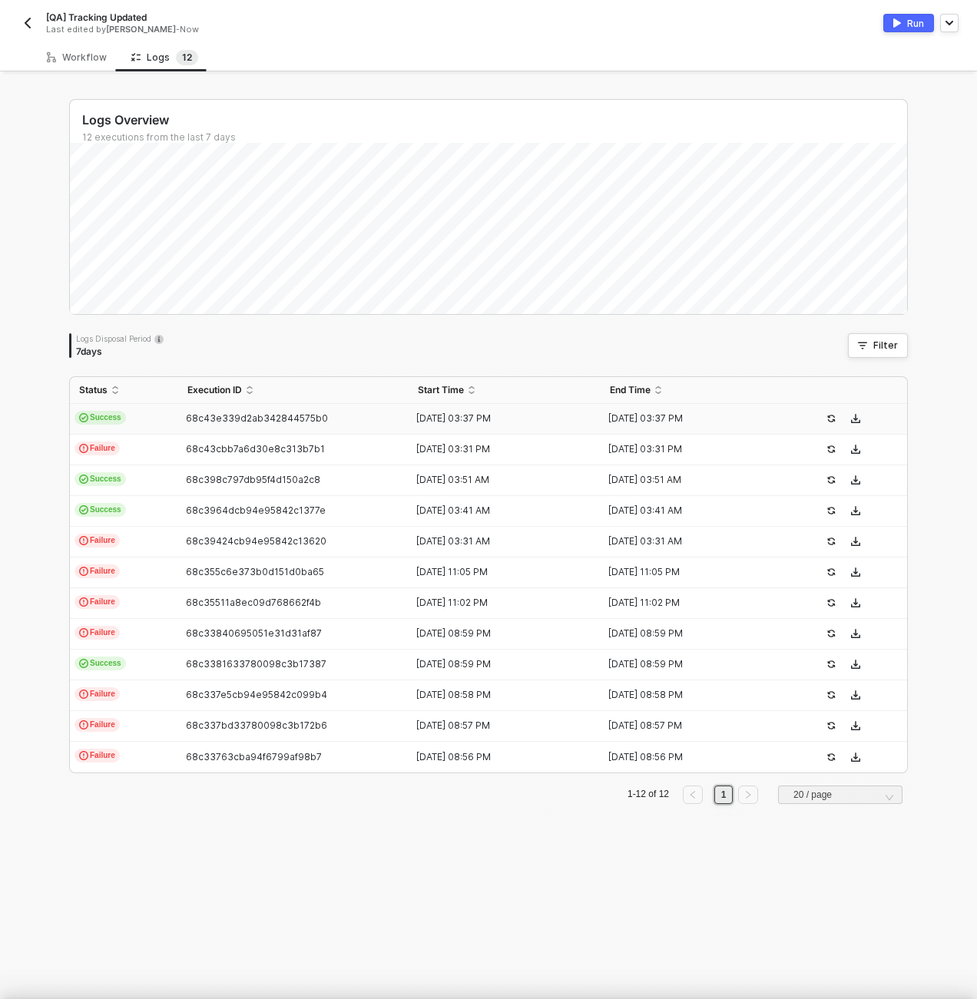
scroll to position [0, 0]
click at [88, 69] on div "Workflow" at bounding box center [77, 57] width 85 height 28
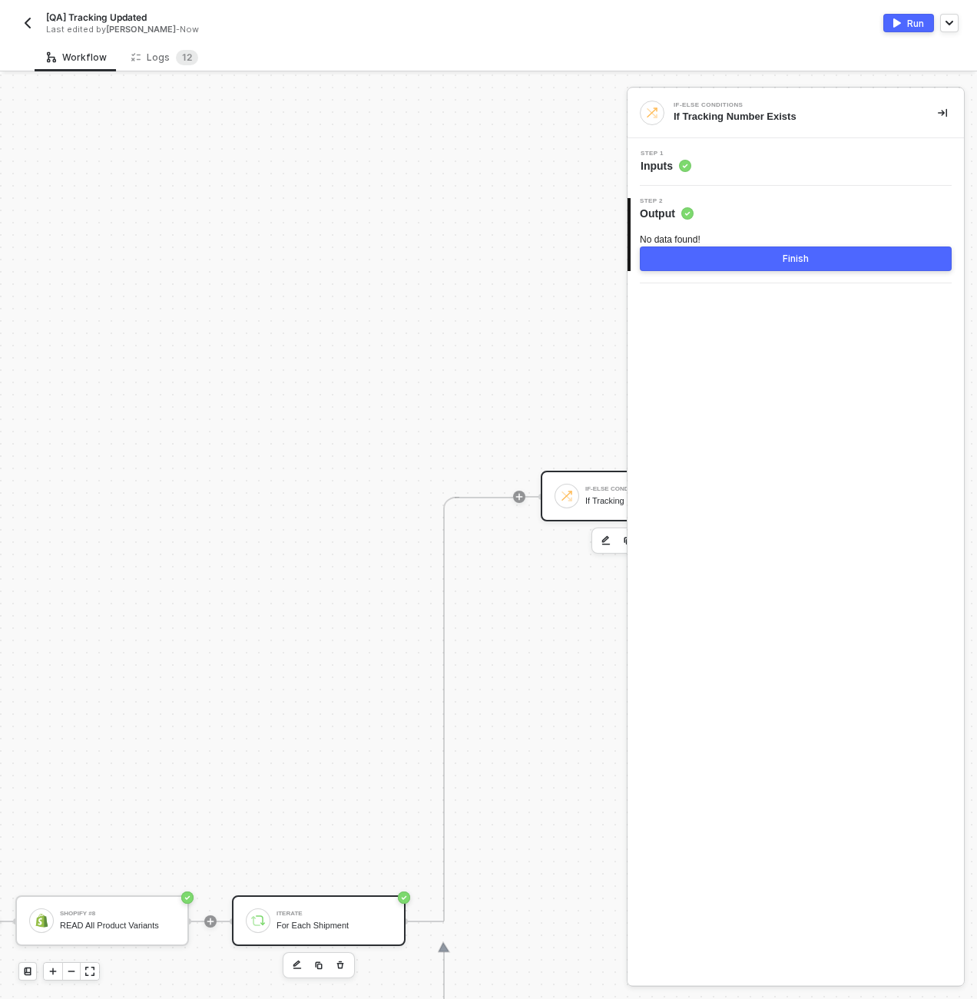
click at [308, 916] on div "Iterate" at bounding box center [334, 914] width 115 height 6
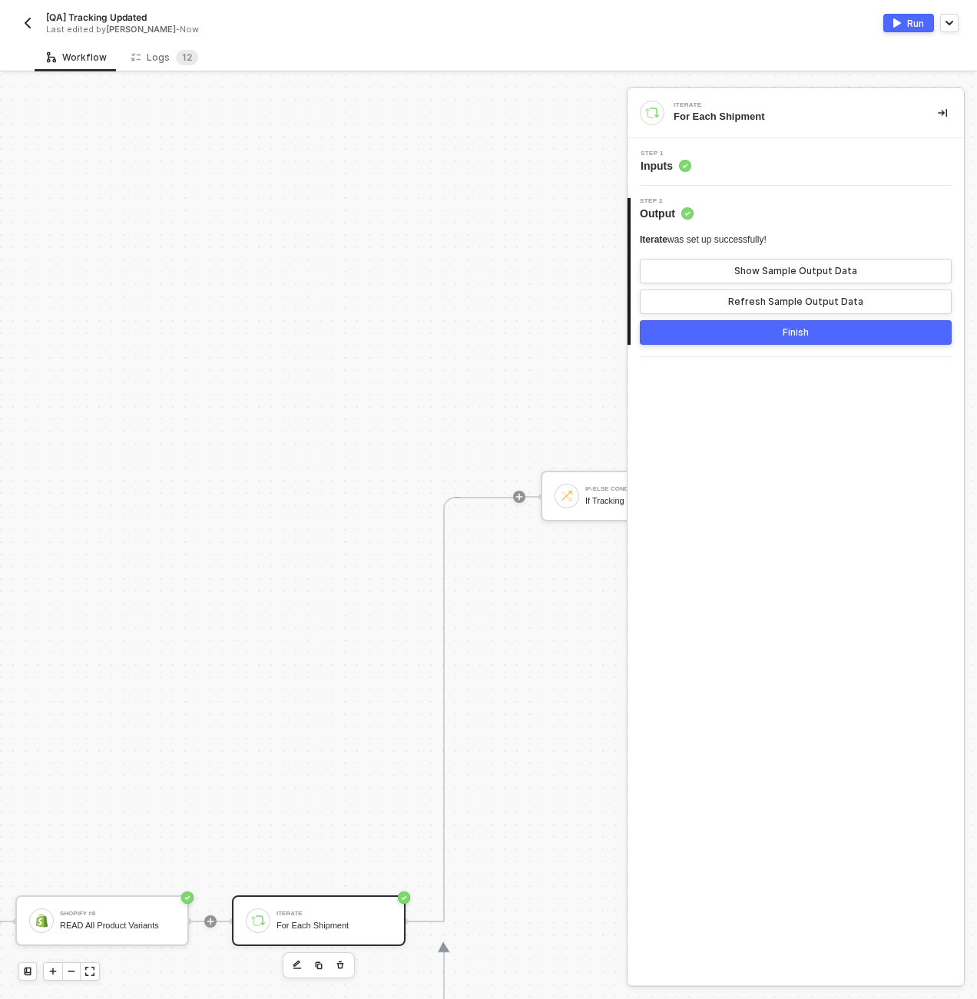
click at [776, 176] on div "Step 1 Inputs" at bounding box center [796, 162] width 336 height 48
click at [714, 131] on div "Iterate For Each Shipment" at bounding box center [796, 113] width 336 height 50
click at [708, 162] on div "Step 1 Inputs" at bounding box center [797, 162] width 333 height 23
